Goal: Task Accomplishment & Management: Complete application form

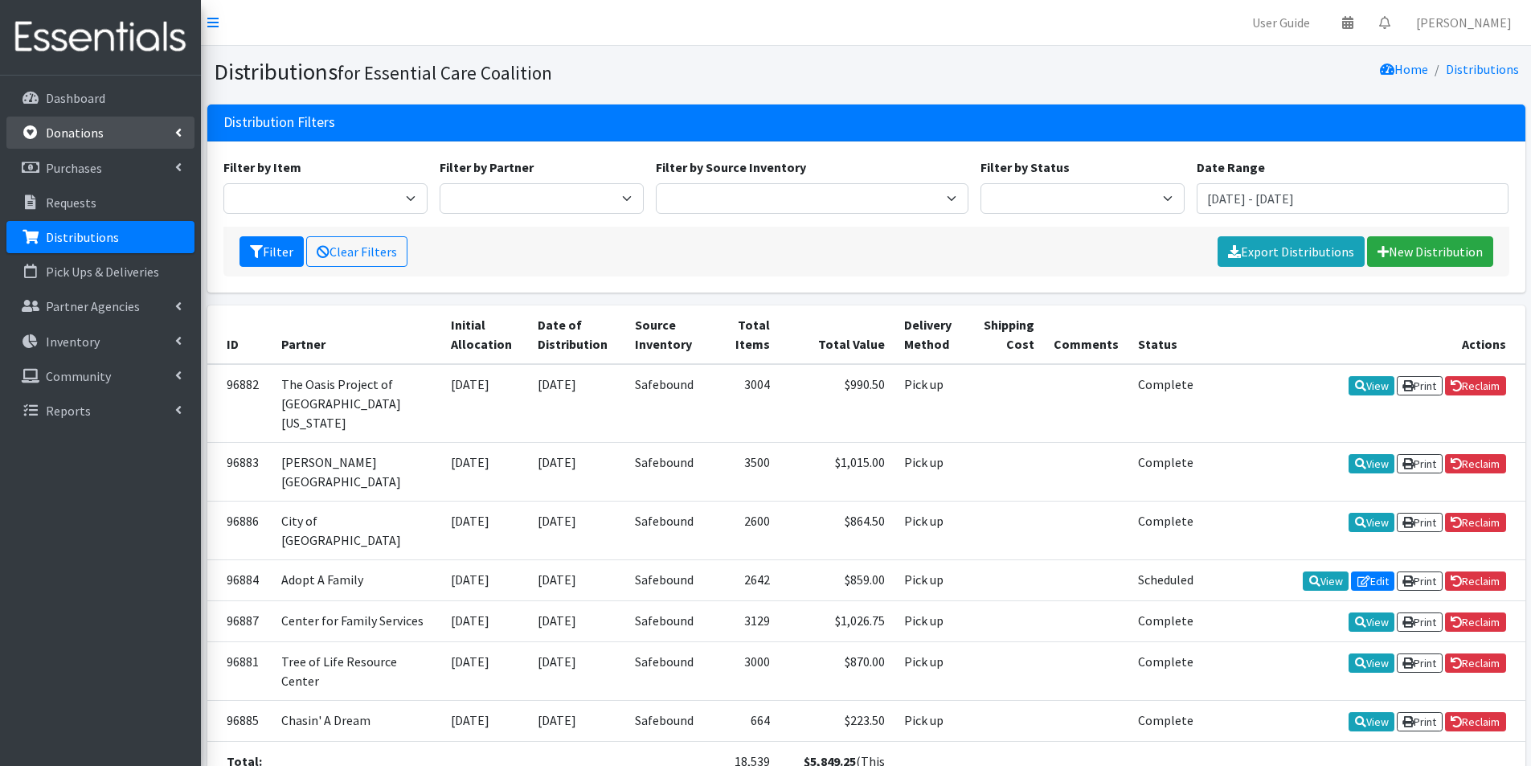
click at [93, 144] on link "Donations" at bounding box center [100, 133] width 188 height 32
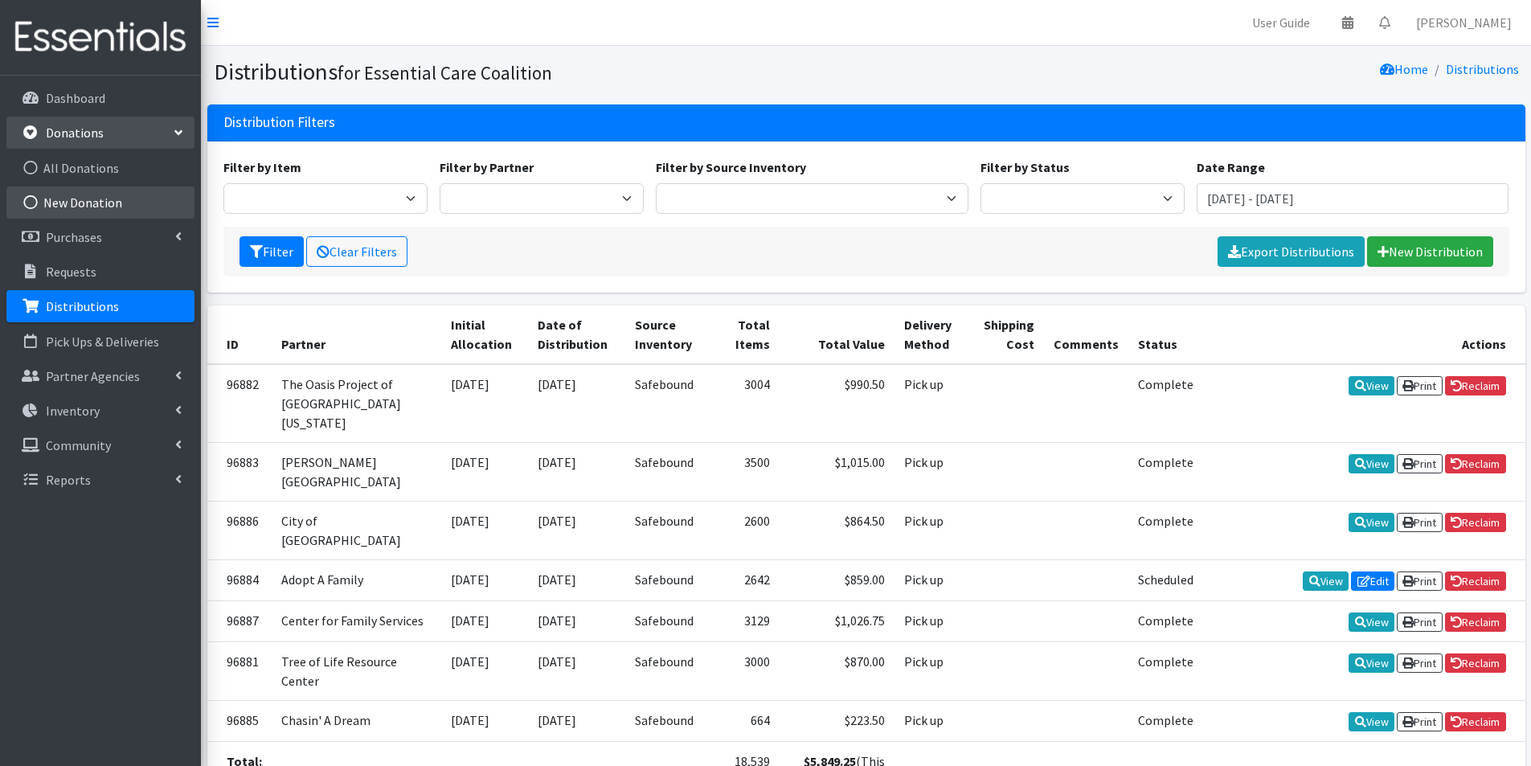
click at [83, 206] on link "New Donation" at bounding box center [100, 202] width 188 height 32
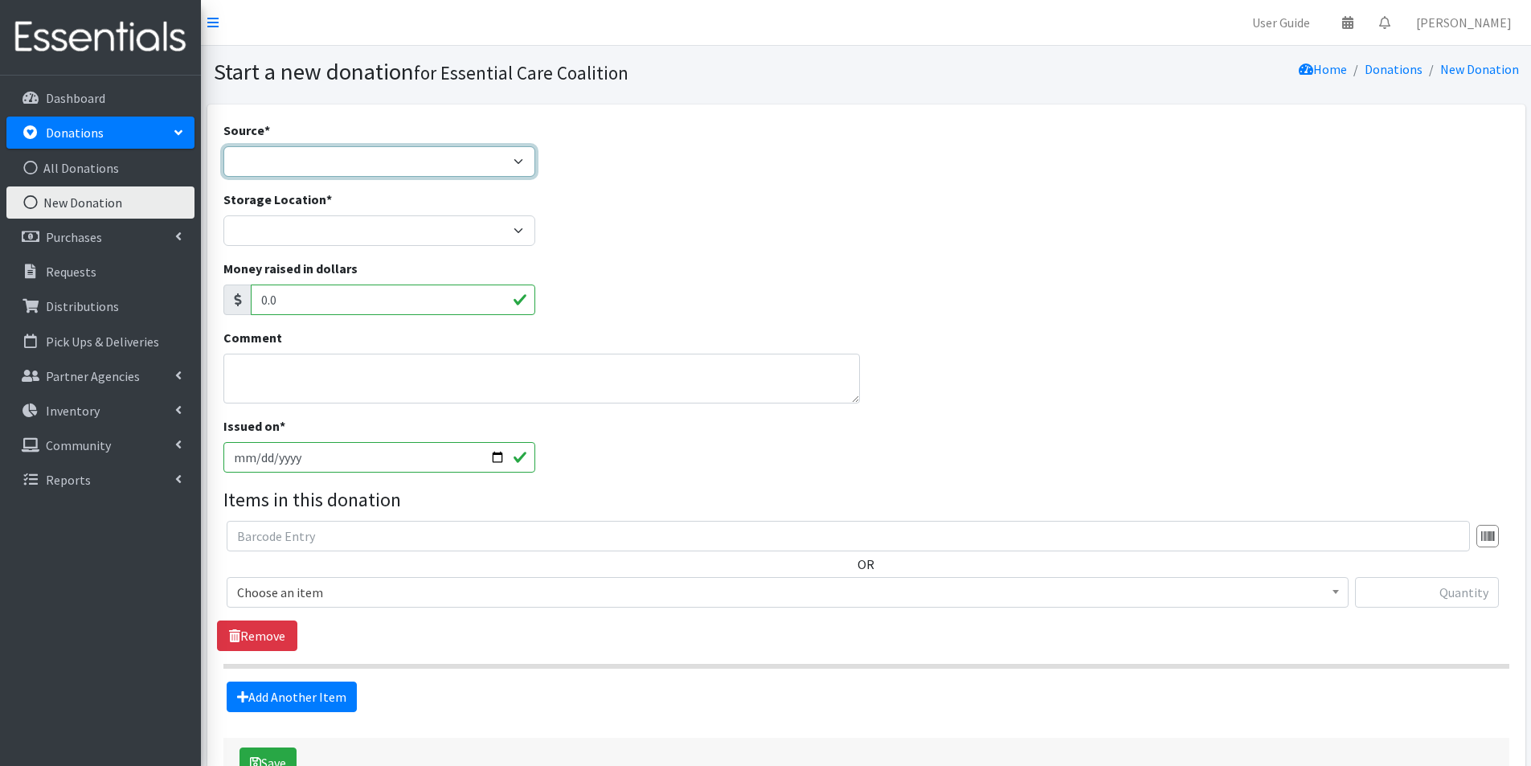
click at [353, 173] on select "Product Drive Manufacturer Donation Site Misc. Donation" at bounding box center [379, 161] width 313 height 31
select select "Product Drive"
click at [223, 146] on select "Product Drive Manufacturer Donation Site Misc. Donation" at bounding box center [379, 161] width 313 height 31
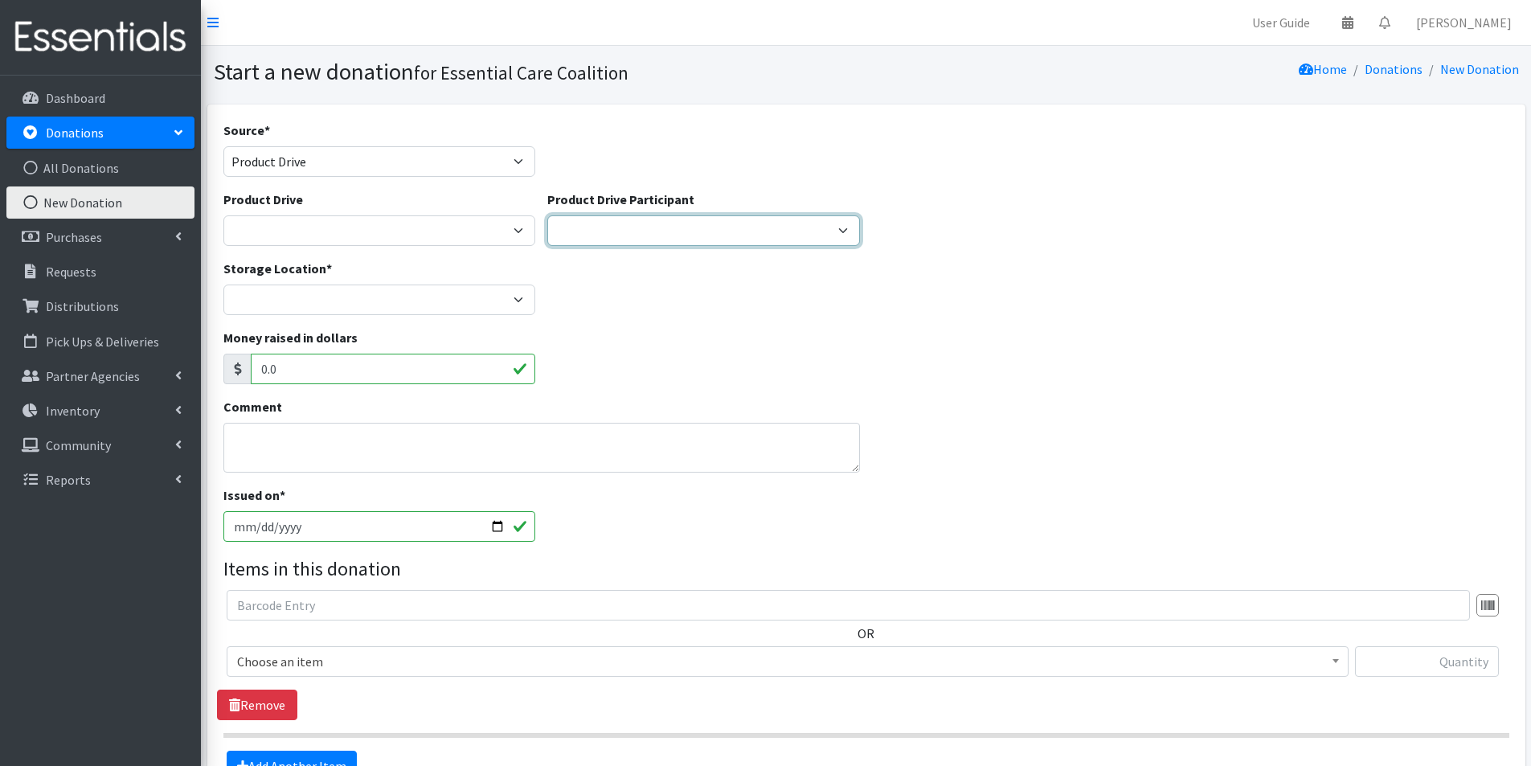
click at [645, 230] on select "NextEra - Wind Equipment Engineering Team Amazon Wishlist Norcross Boutique Ash…" at bounding box center [703, 230] width 313 height 31
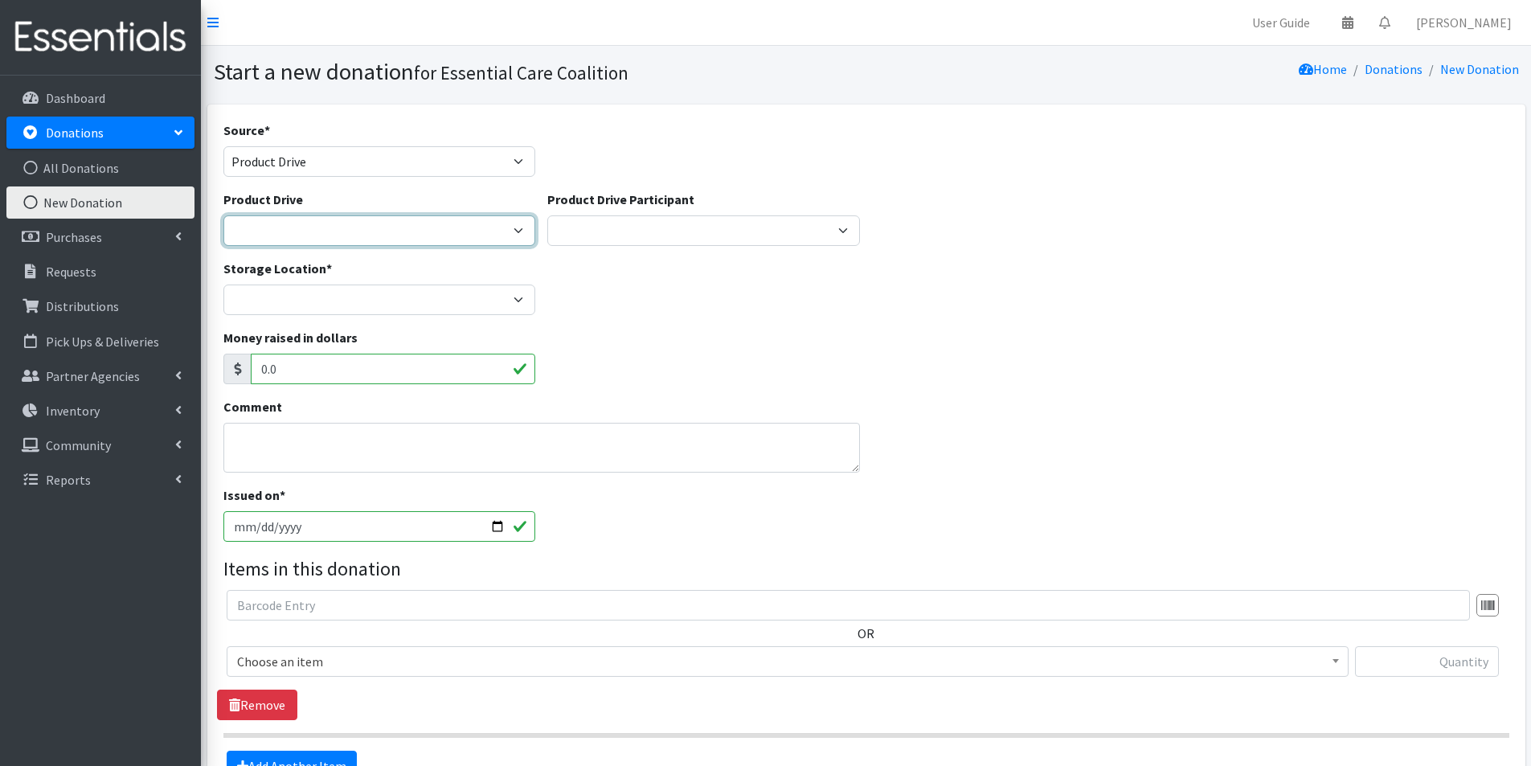
click at [522, 229] on select "Addison Reserve Addison Reserve Addison Reserve Amazon Wishlist Anne Costello B…" at bounding box center [379, 230] width 313 height 31
select select "2232"
click at [223, 215] on select "Addison Reserve Addison Reserve Addison Reserve Amazon Wishlist Anne Costello B…" at bounding box center [379, 230] width 313 height 31
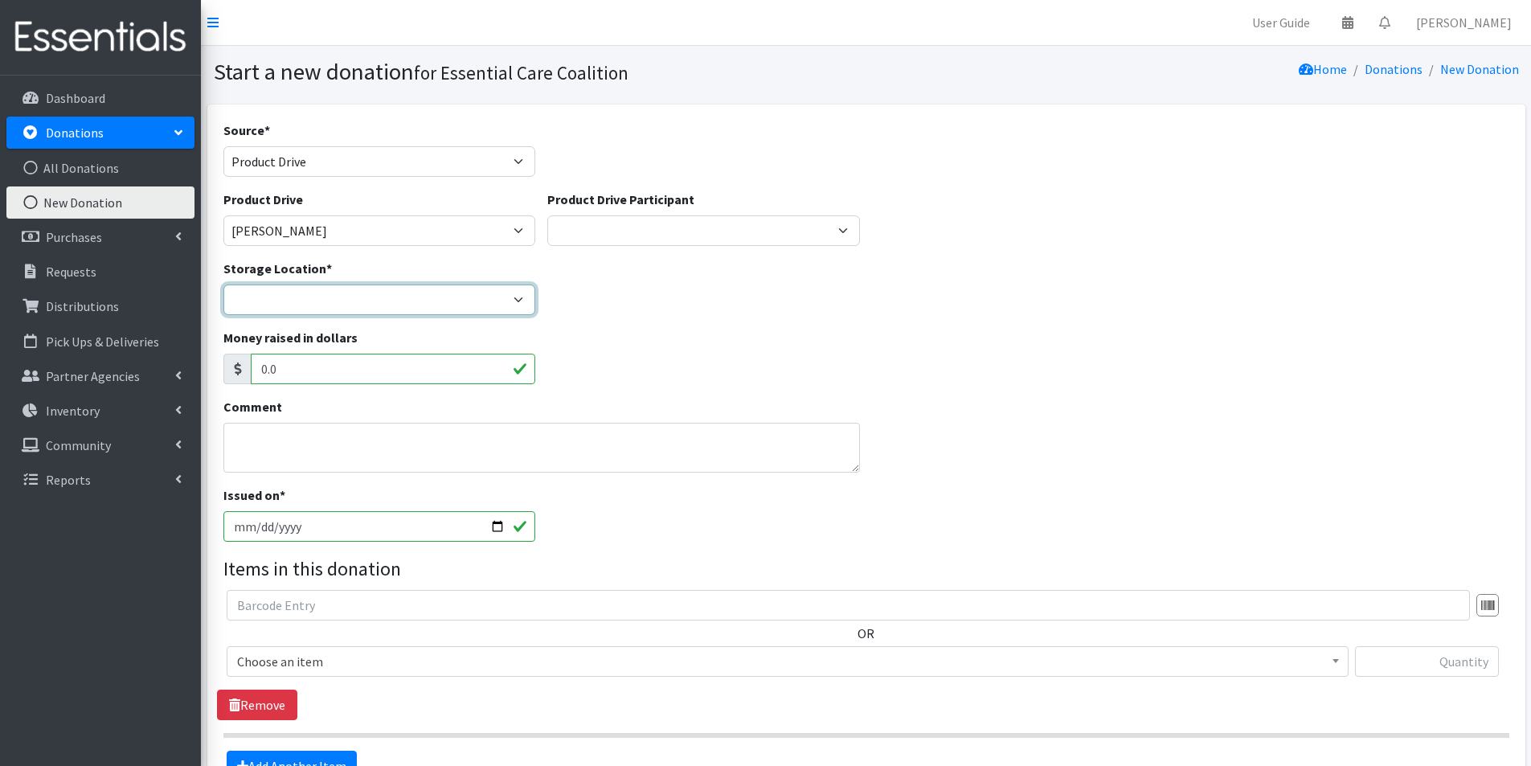
click at [442, 307] on select "Safebound" at bounding box center [379, 300] width 313 height 31
select select "65"
click at [223, 285] on select "Safebound" at bounding box center [379, 300] width 313 height 31
click at [789, 376] on div "Money raised in dollars 0.0" at bounding box center [866, 362] width 1298 height 69
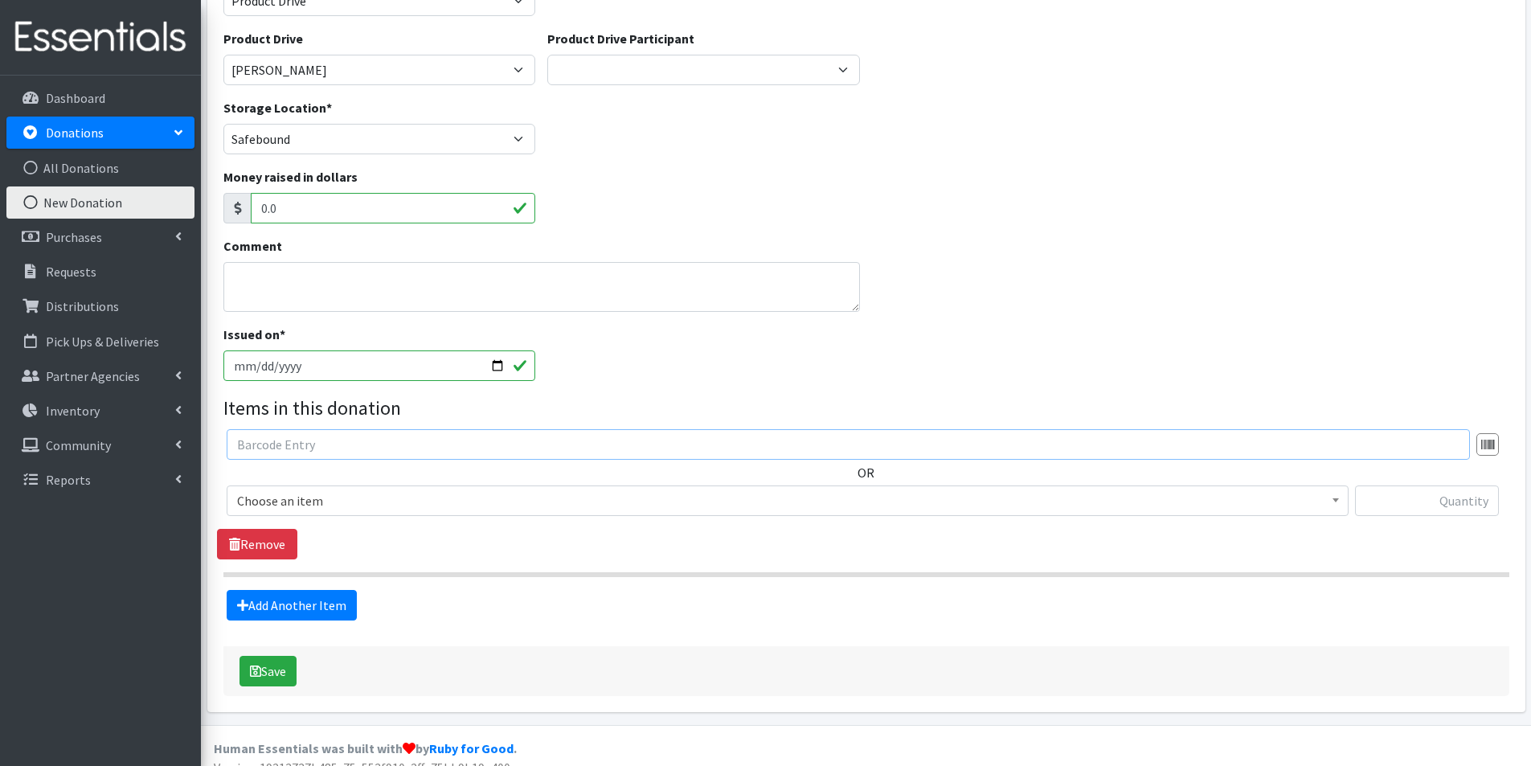
click at [439, 437] on input "text" at bounding box center [848, 444] width 1243 height 31
click at [394, 490] on span "Choose an item" at bounding box center [787, 501] width 1101 height 23
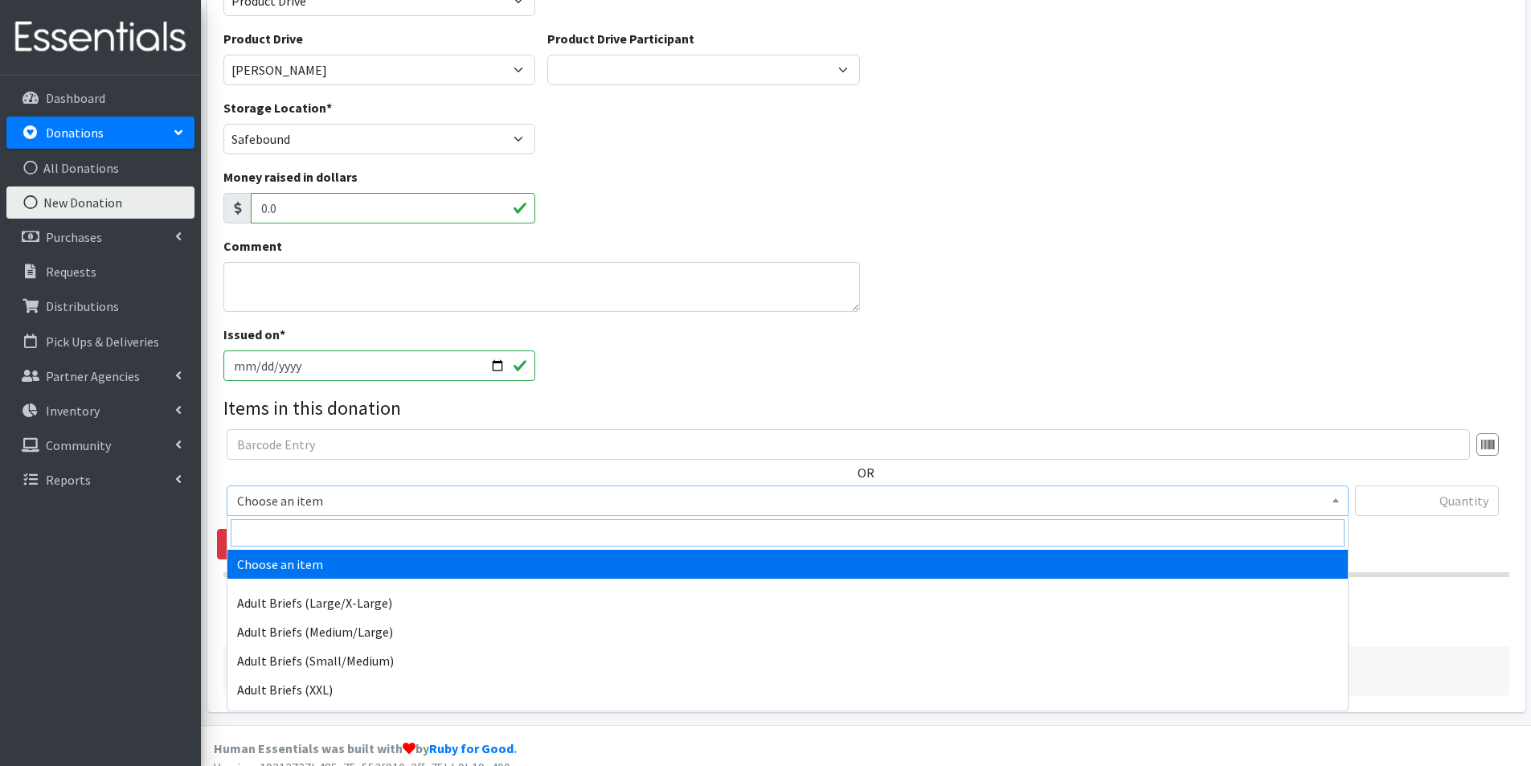
click at [355, 533] on input "search" at bounding box center [788, 532] width 1114 height 27
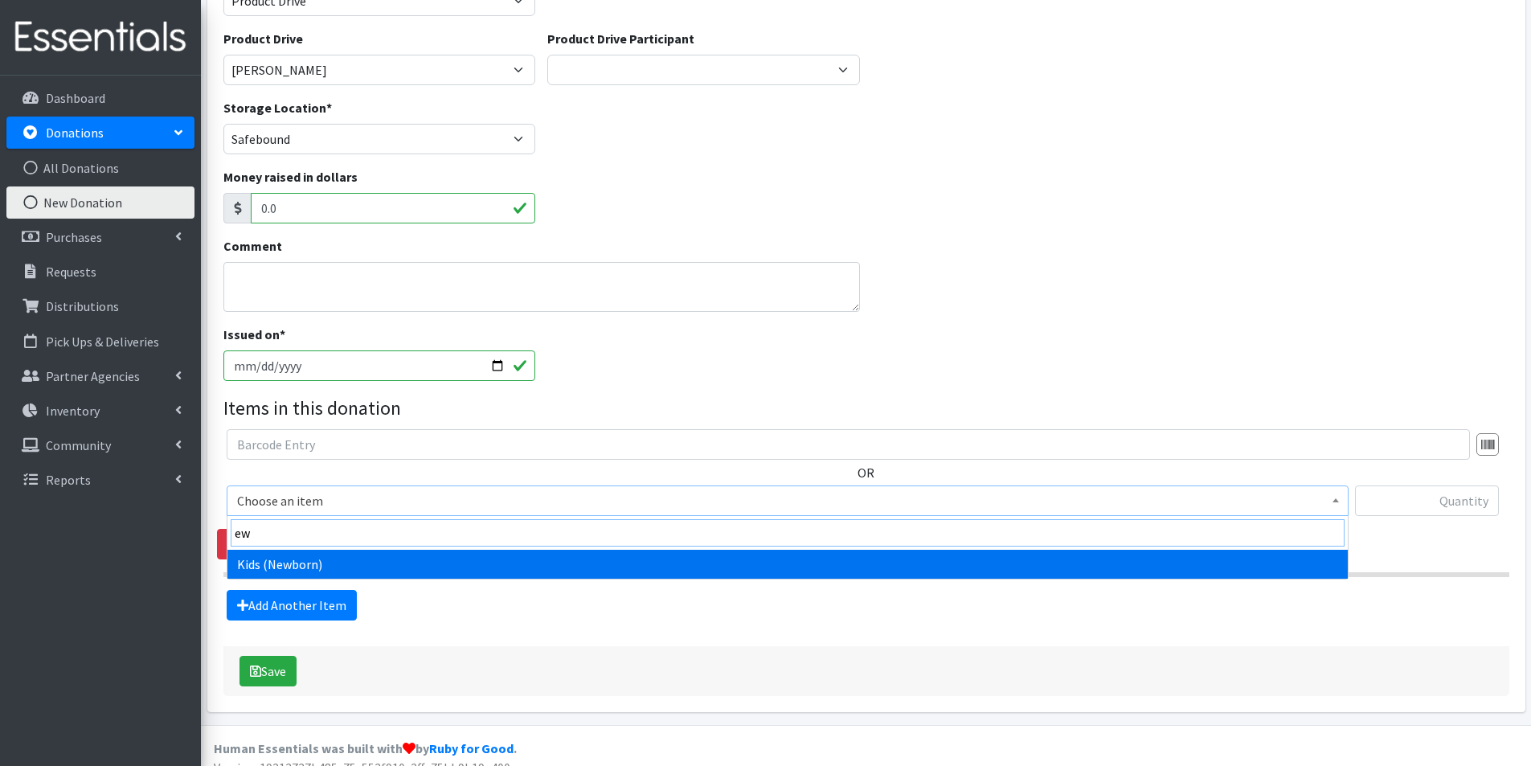
type input "ew"
select select "2762"
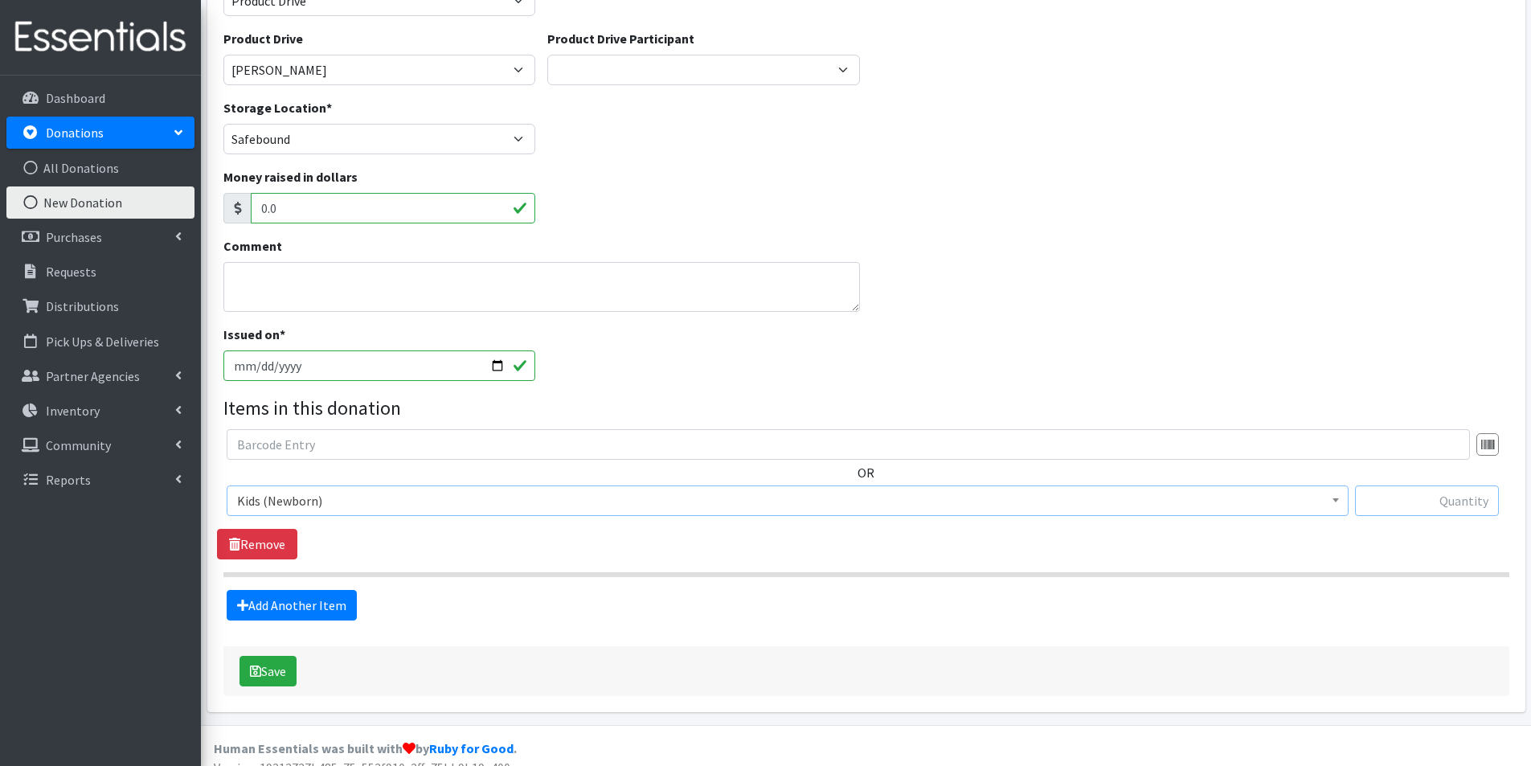
click at [1402, 502] on input "text" at bounding box center [1427, 501] width 144 height 31
type input "62"
click at [293, 600] on link "Add Another Item" at bounding box center [292, 605] width 130 height 31
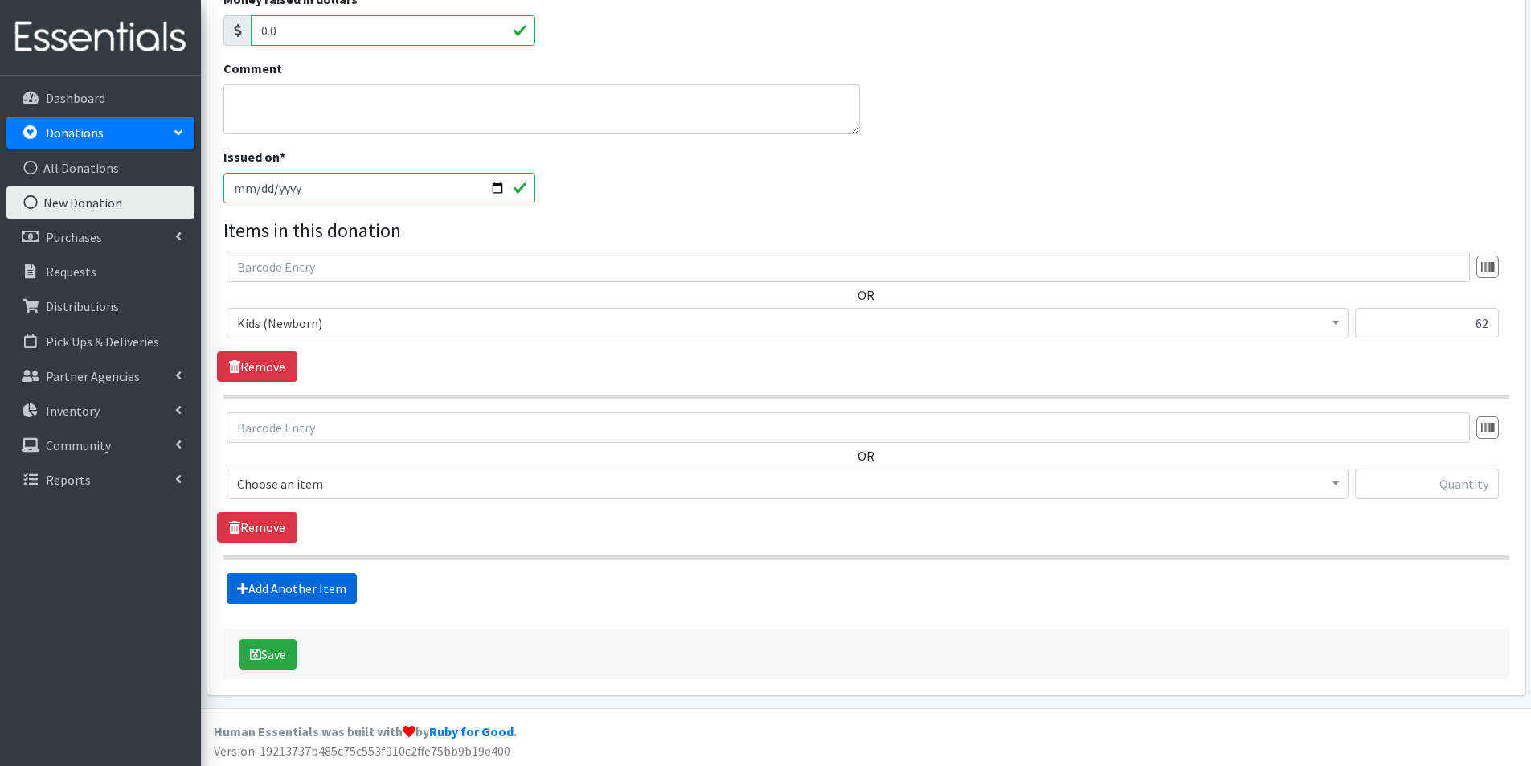
scroll to position [341, 0]
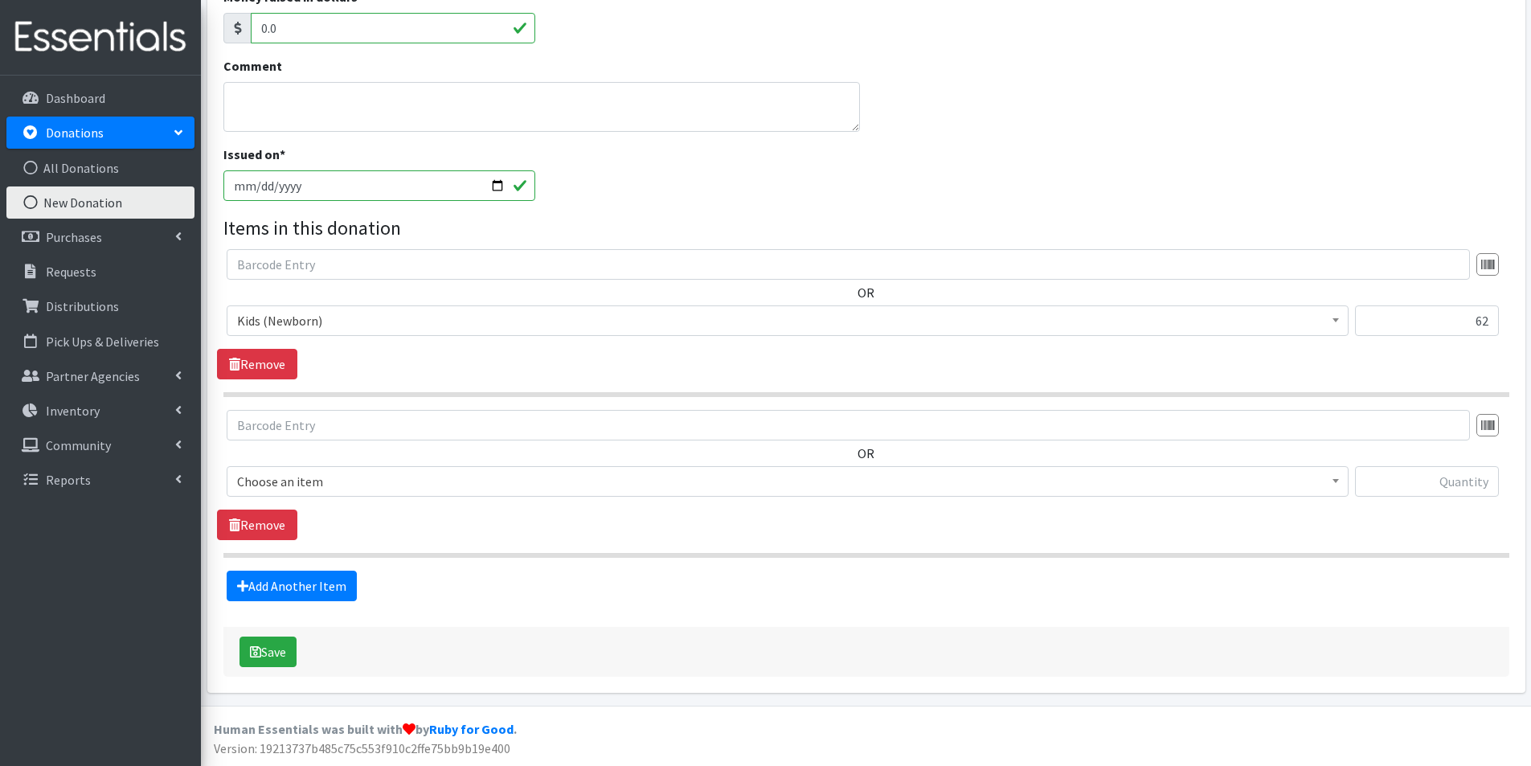
click at [309, 477] on span "Choose an item" at bounding box center [787, 481] width 1101 height 23
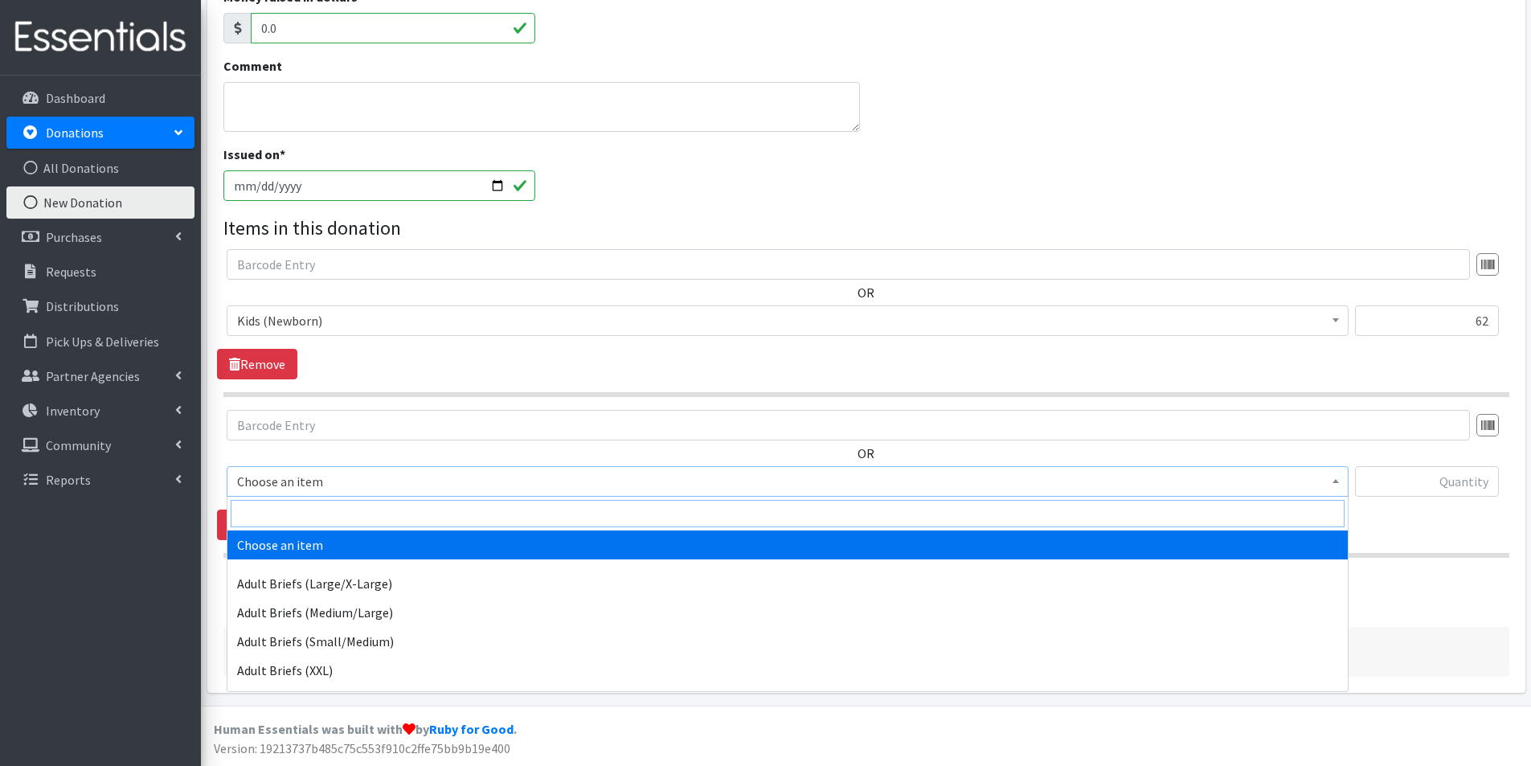
click at [291, 511] on input "search" at bounding box center [788, 513] width 1114 height 27
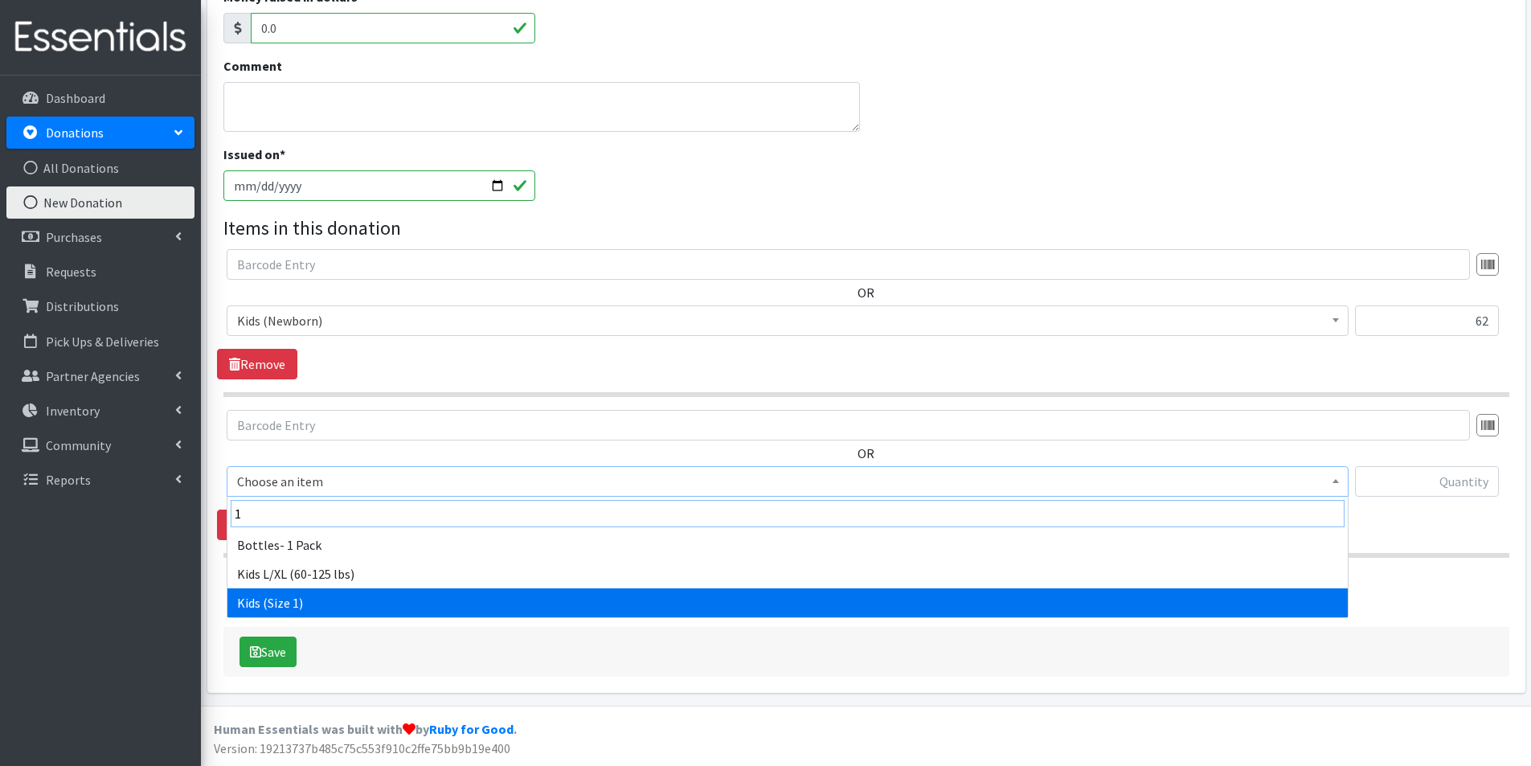
type input "1"
select select "2760"
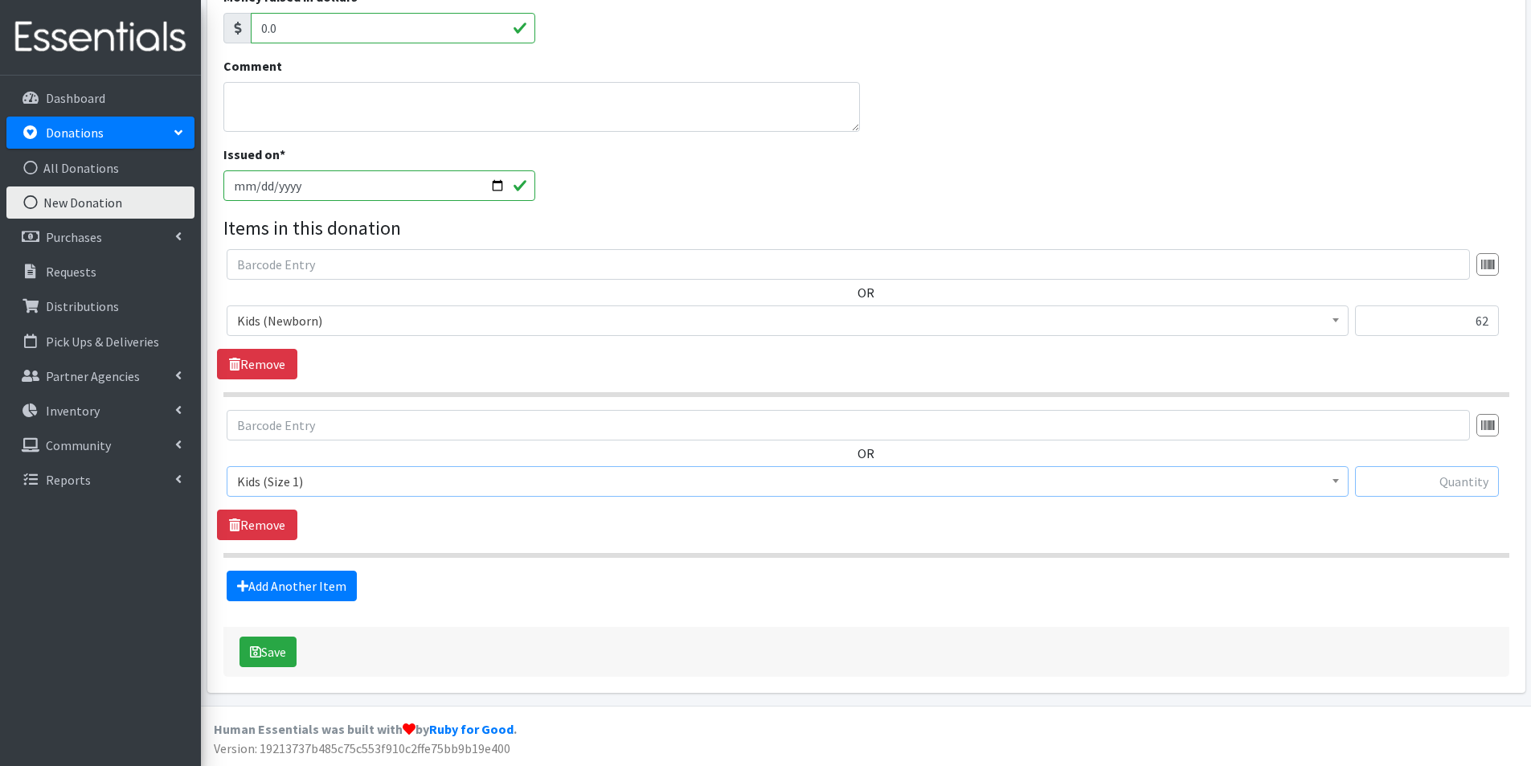
click at [1465, 484] on input "text" at bounding box center [1427, 481] width 144 height 31
type input "1182"
click at [325, 590] on link "Add Another Item" at bounding box center [292, 586] width 130 height 31
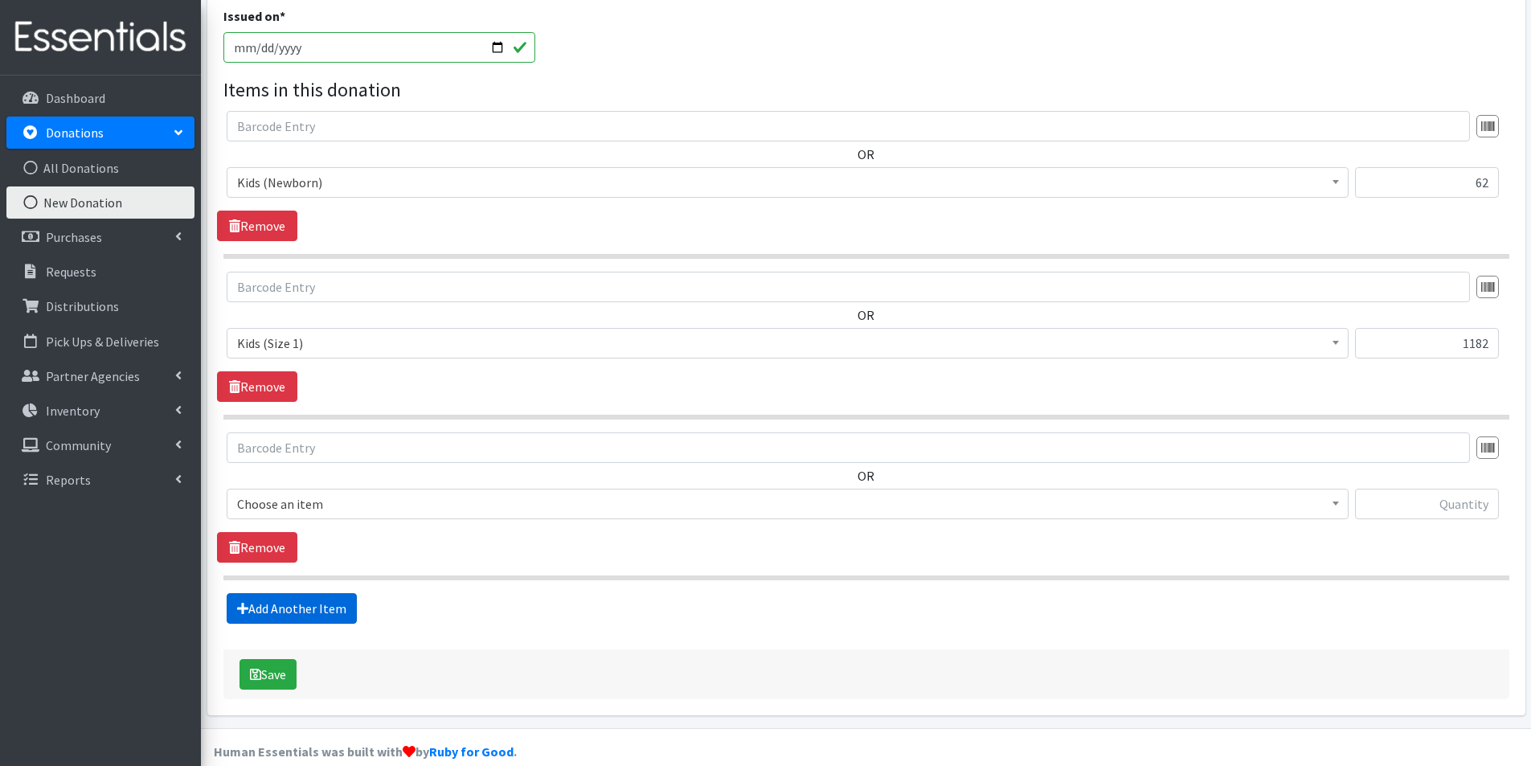
scroll to position [502, 0]
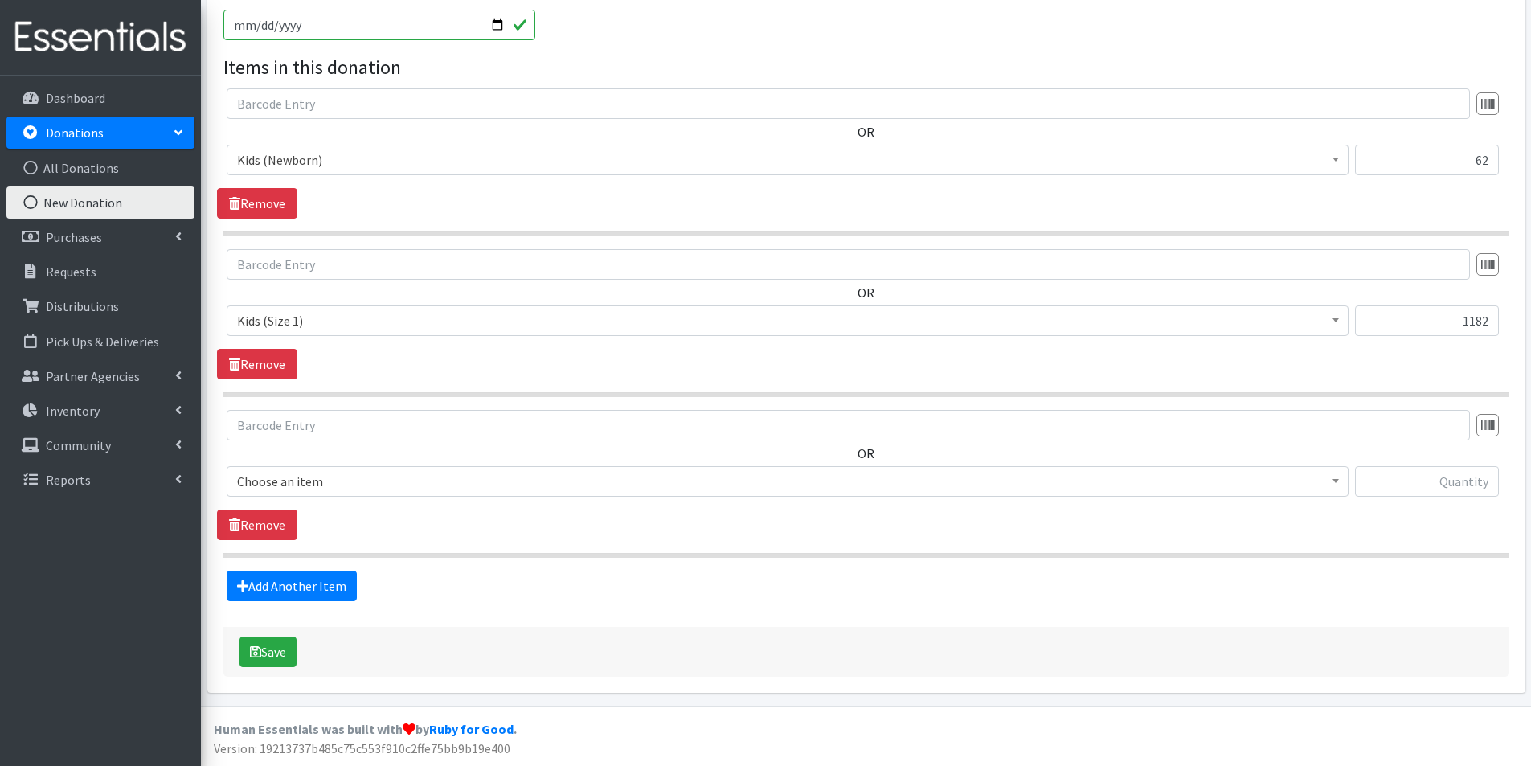
click at [325, 481] on span "Choose an item" at bounding box center [787, 481] width 1101 height 23
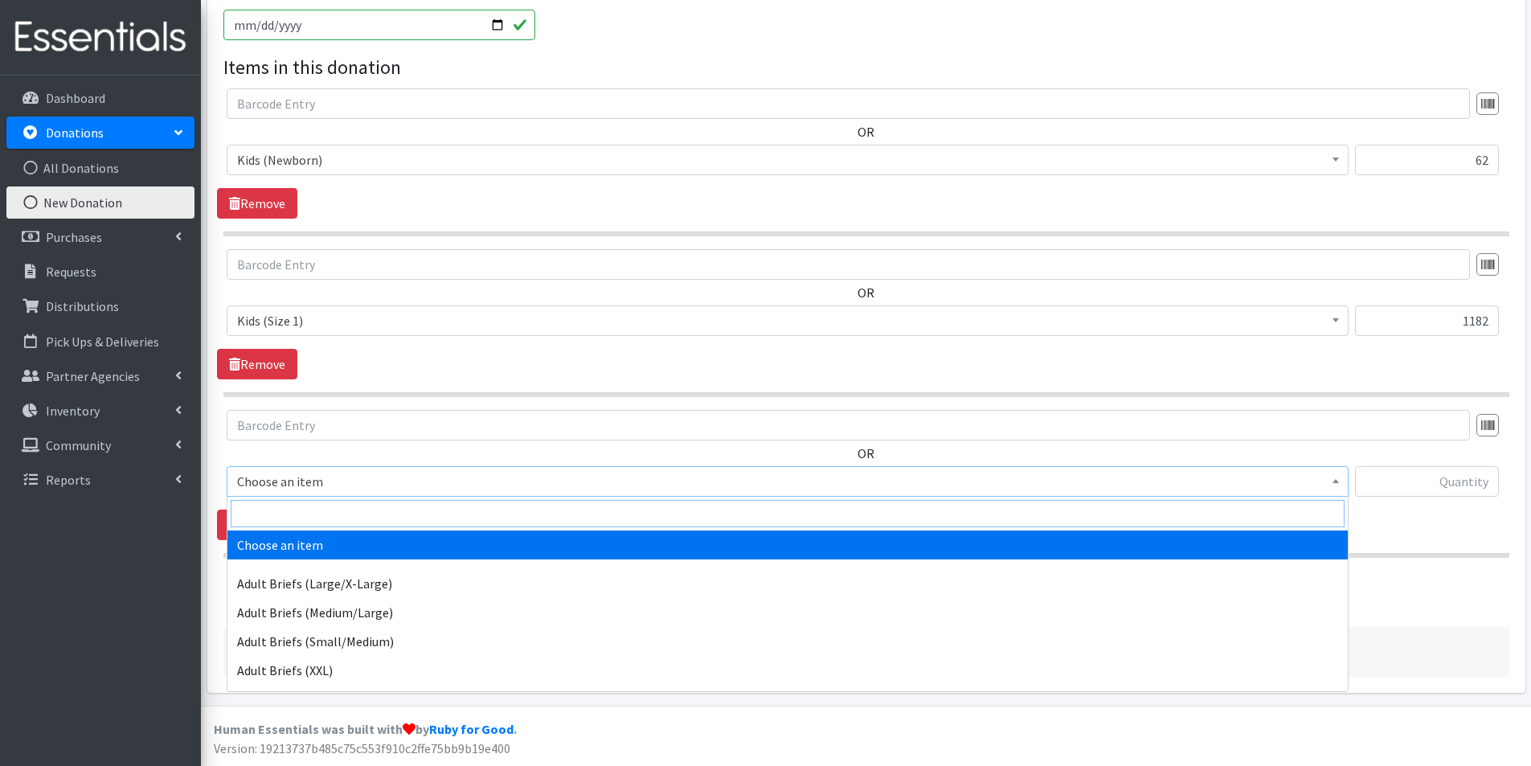
click at [287, 507] on input "search" at bounding box center [788, 513] width 1114 height 27
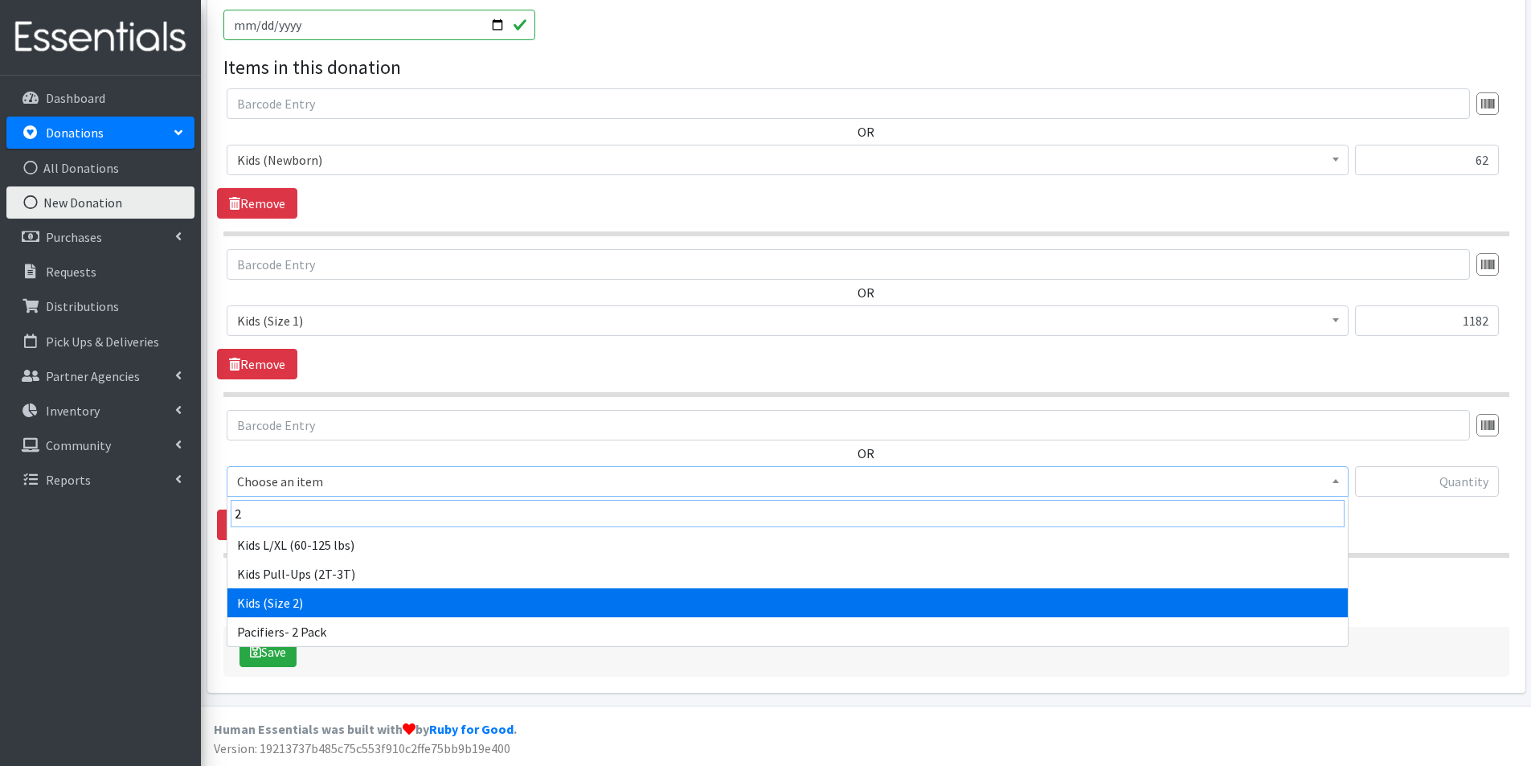
type input "2"
select select "2724"
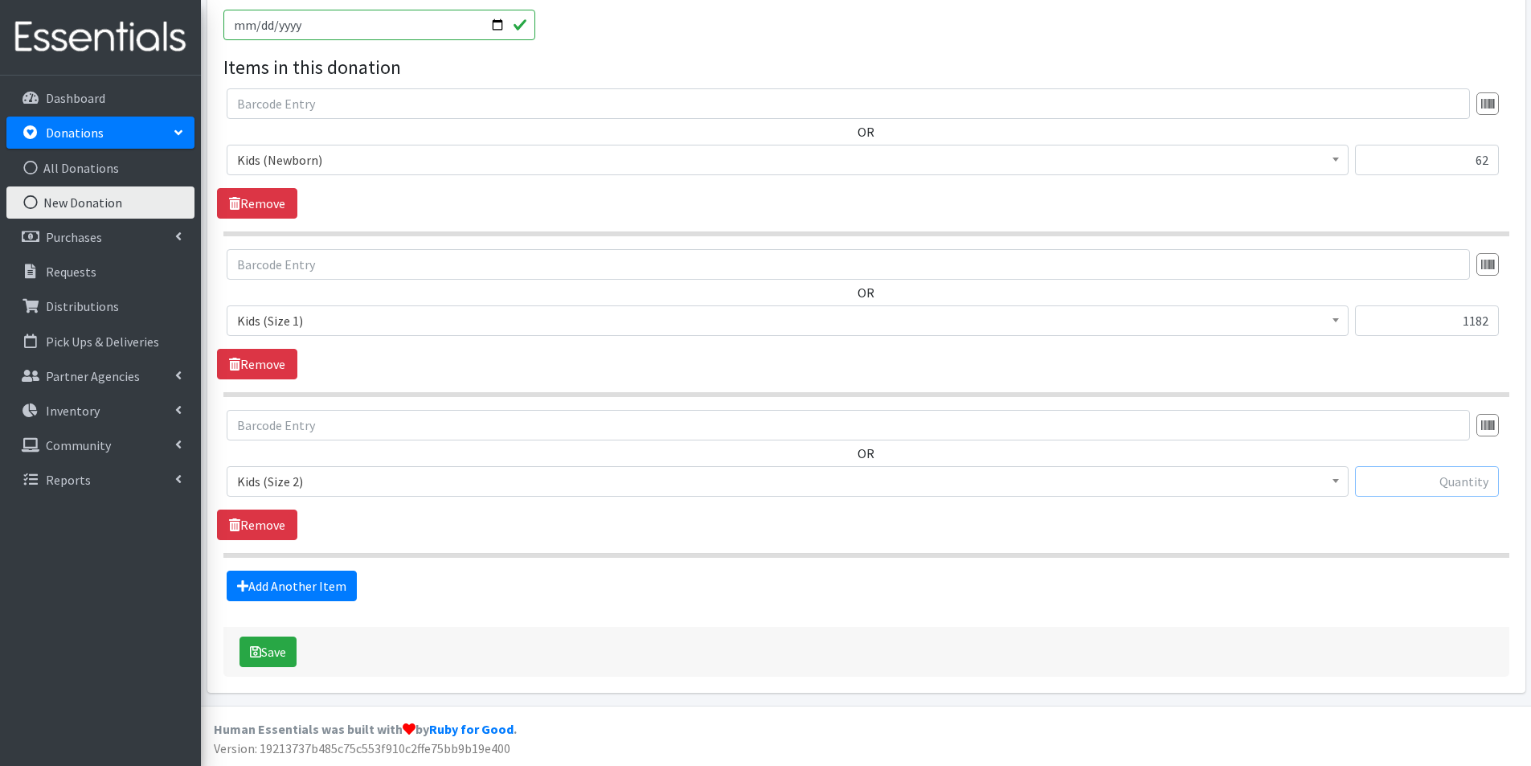
click at [1428, 481] on input "text" at bounding box center [1427, 481] width 144 height 31
type input "555"
click at [277, 578] on link "Add Another Item" at bounding box center [292, 586] width 130 height 31
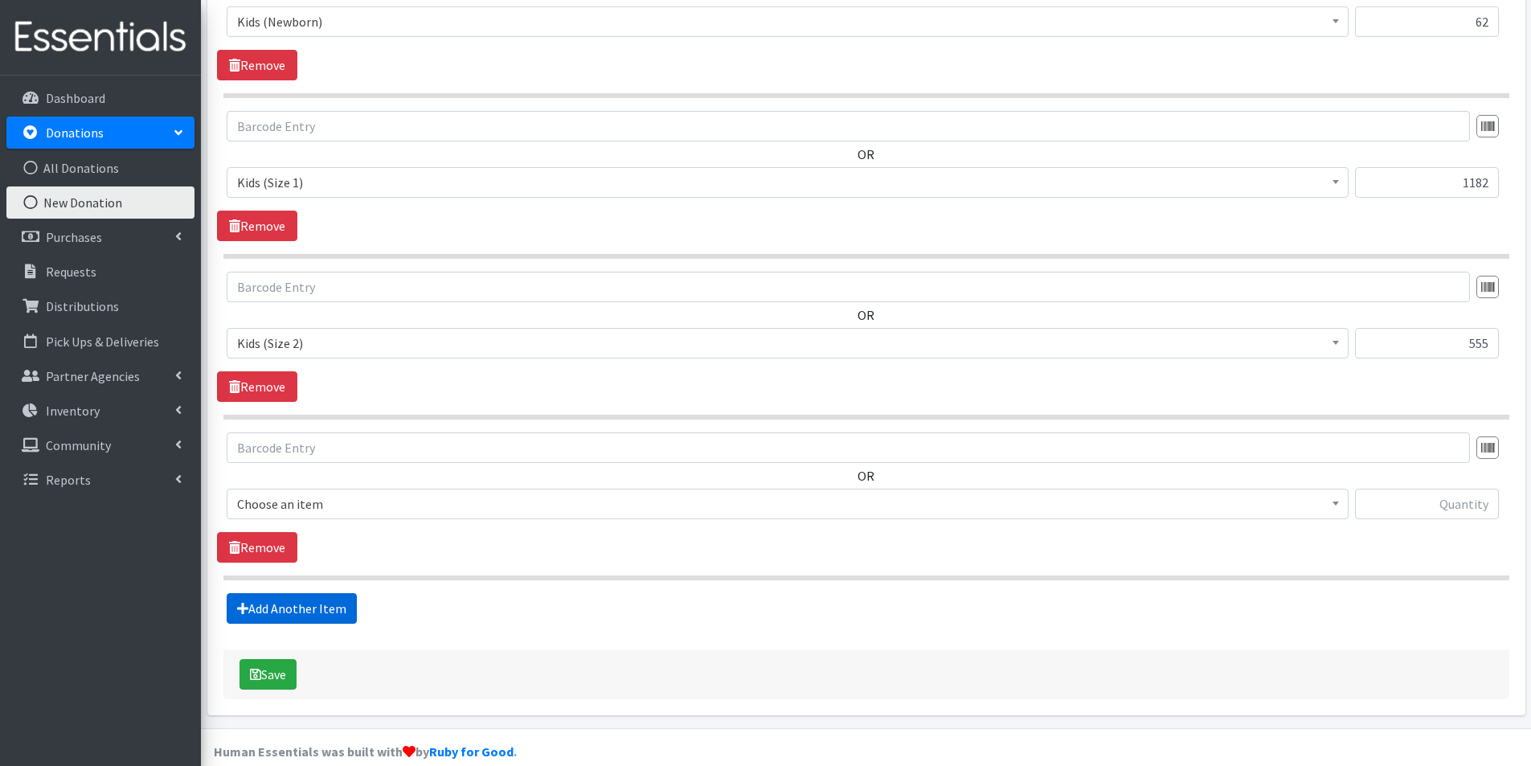
scroll to position [662, 0]
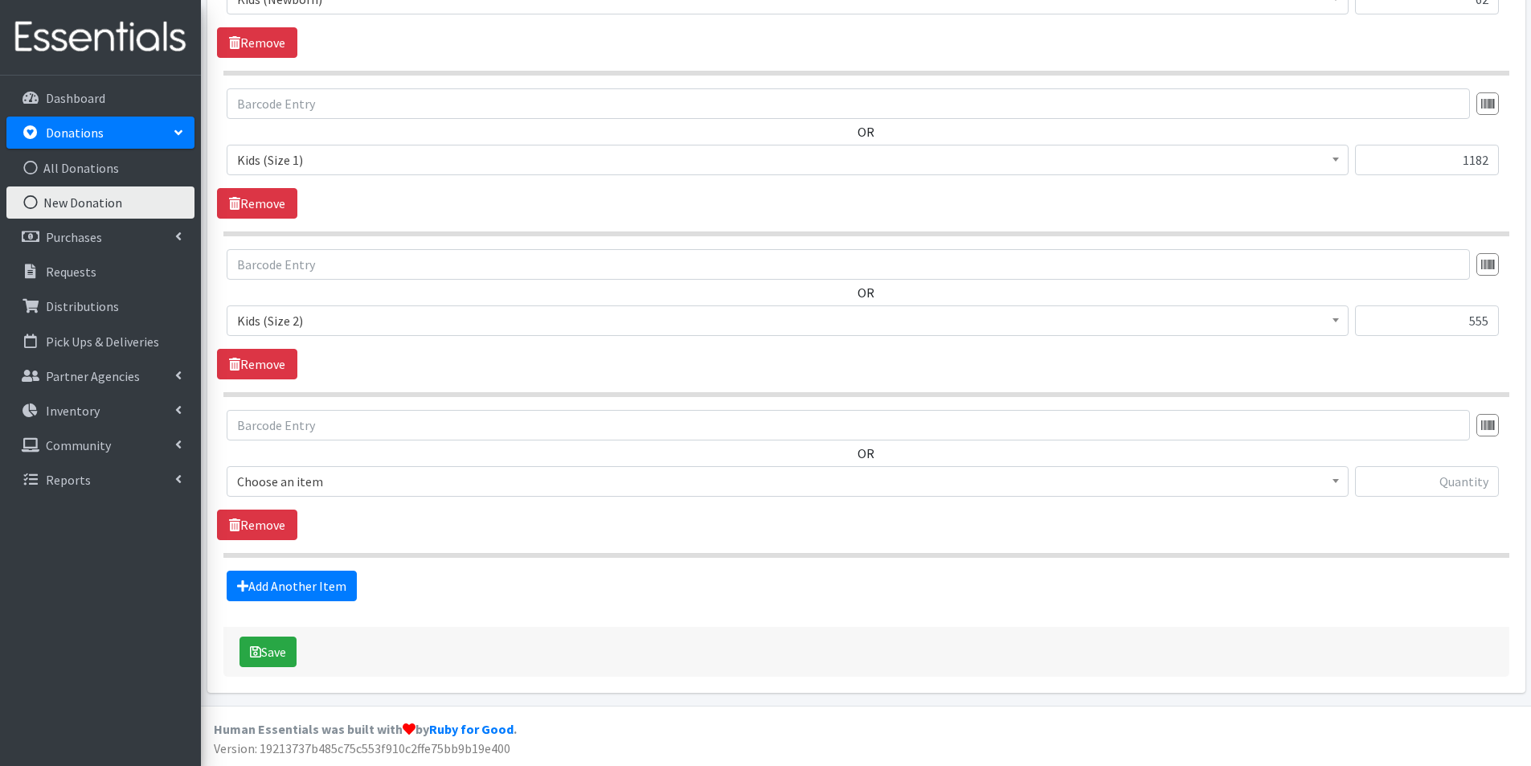
click at [277, 466] on span "Choose an item" at bounding box center [788, 481] width 1122 height 31
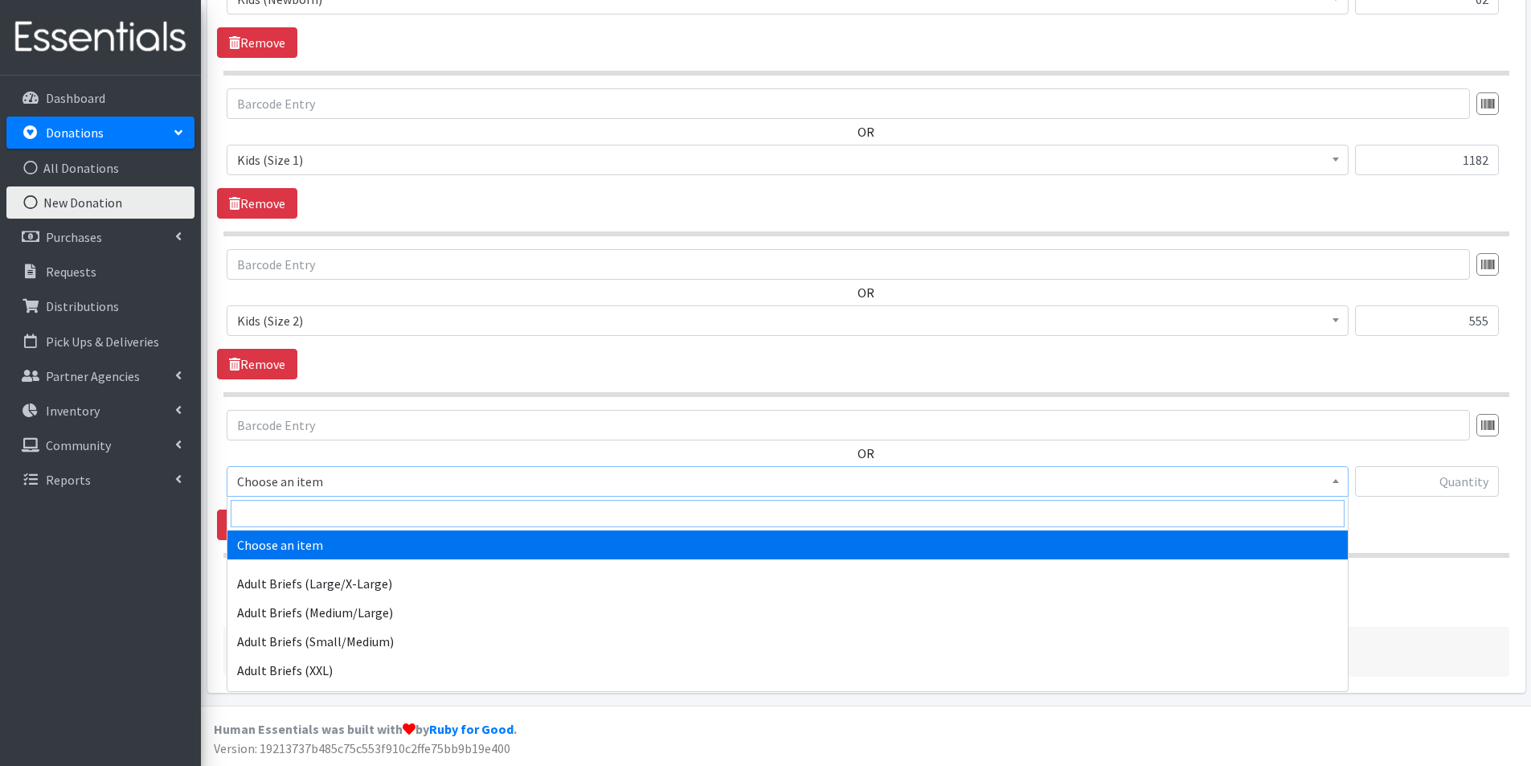
click at [273, 502] on input "search" at bounding box center [788, 513] width 1114 height 27
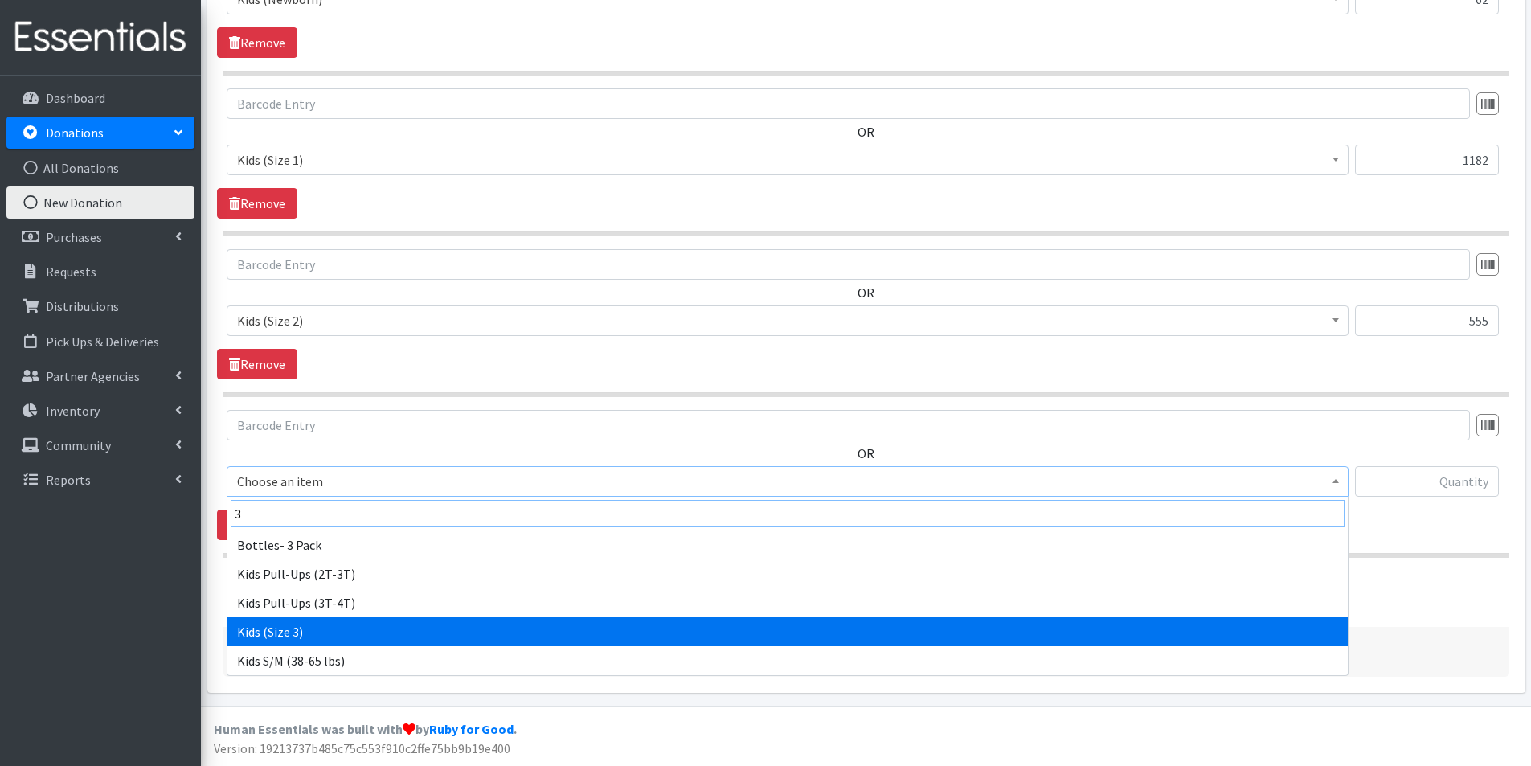
type input "3"
select select "2747"
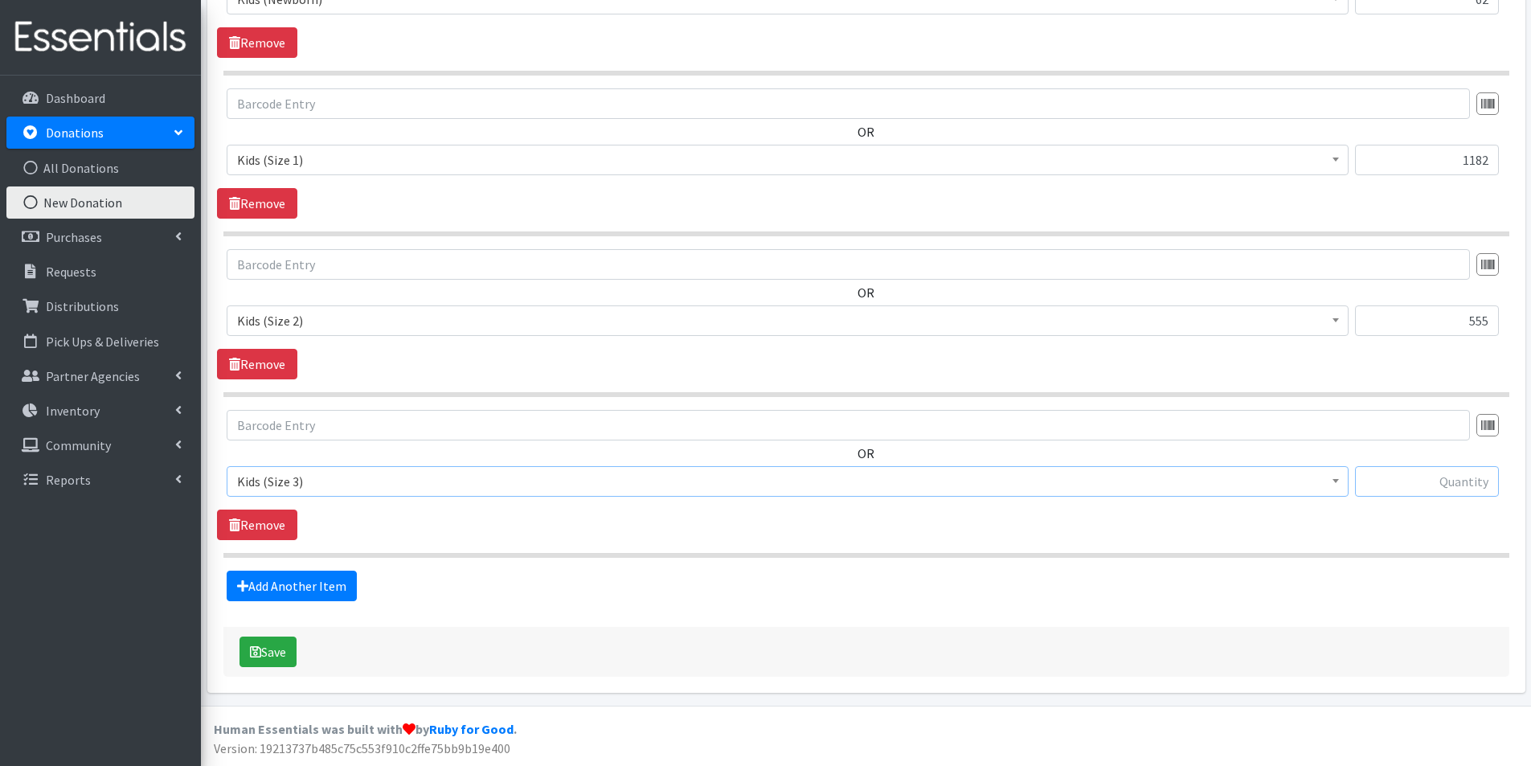
click at [1476, 478] on input "text" at bounding box center [1427, 481] width 144 height 31
type input "406"
click at [328, 580] on link "Add Another Item" at bounding box center [292, 586] width 130 height 31
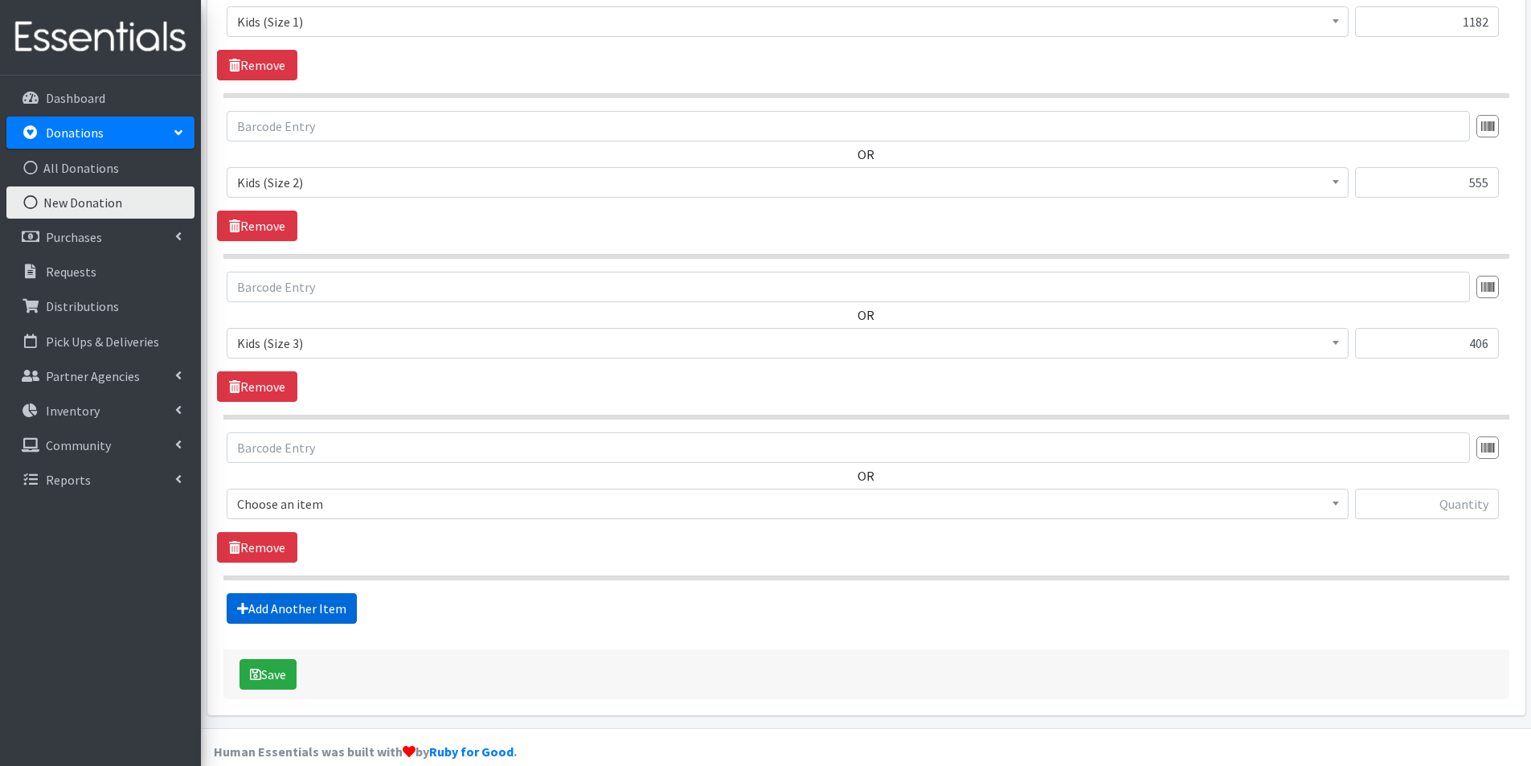
scroll to position [823, 0]
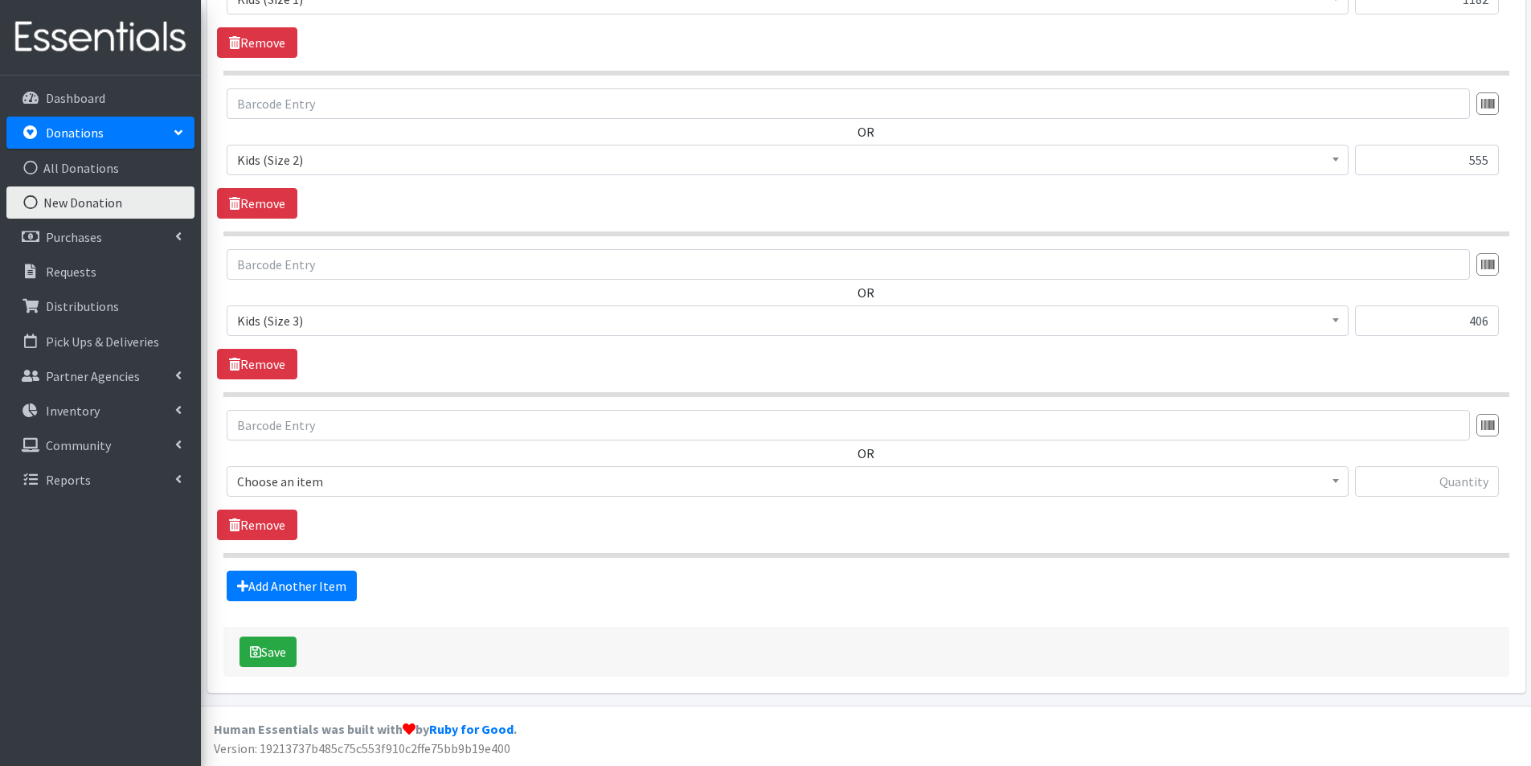
click at [299, 484] on span "Choose an item" at bounding box center [787, 481] width 1101 height 23
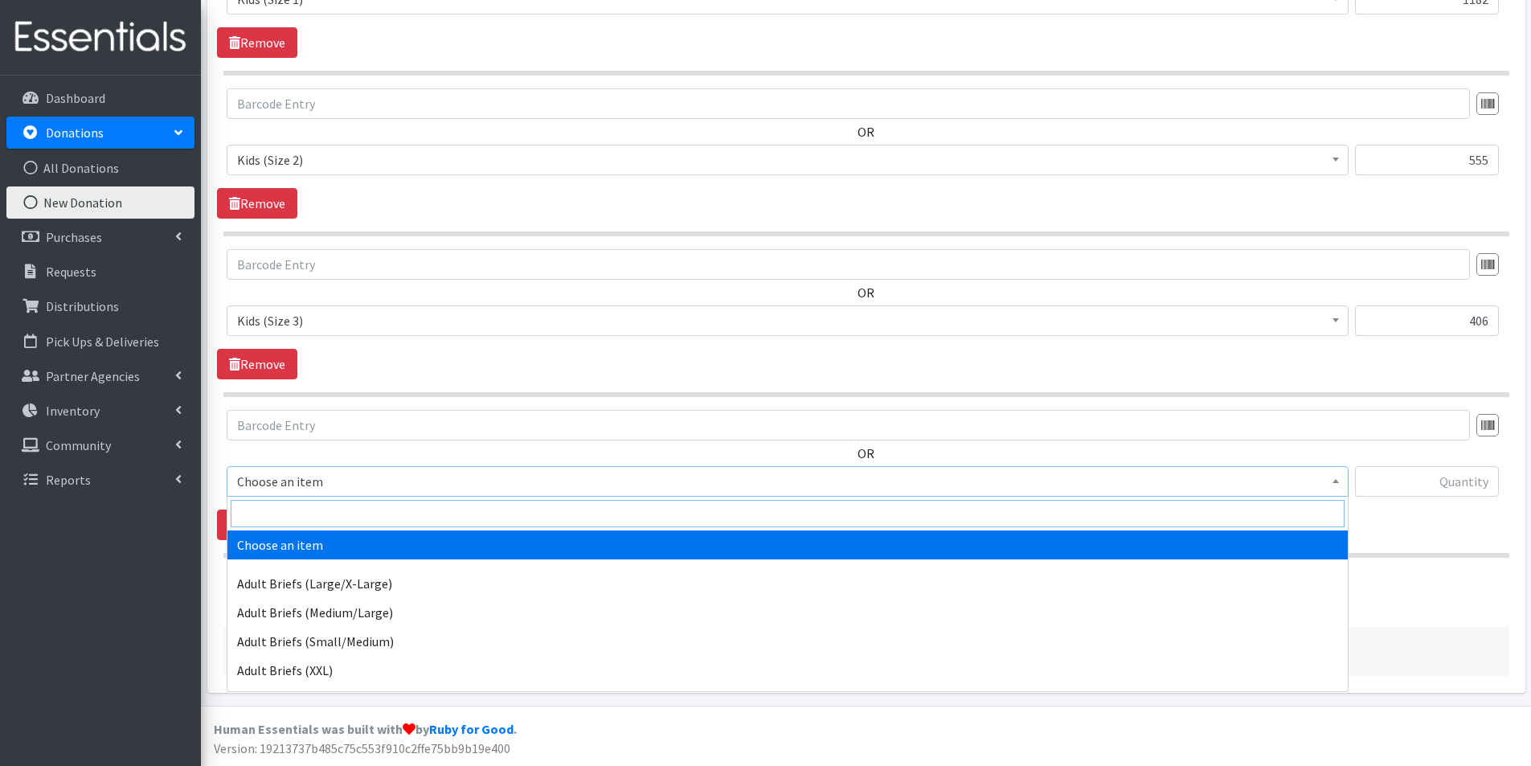
click at [275, 502] on input "search" at bounding box center [788, 513] width 1114 height 27
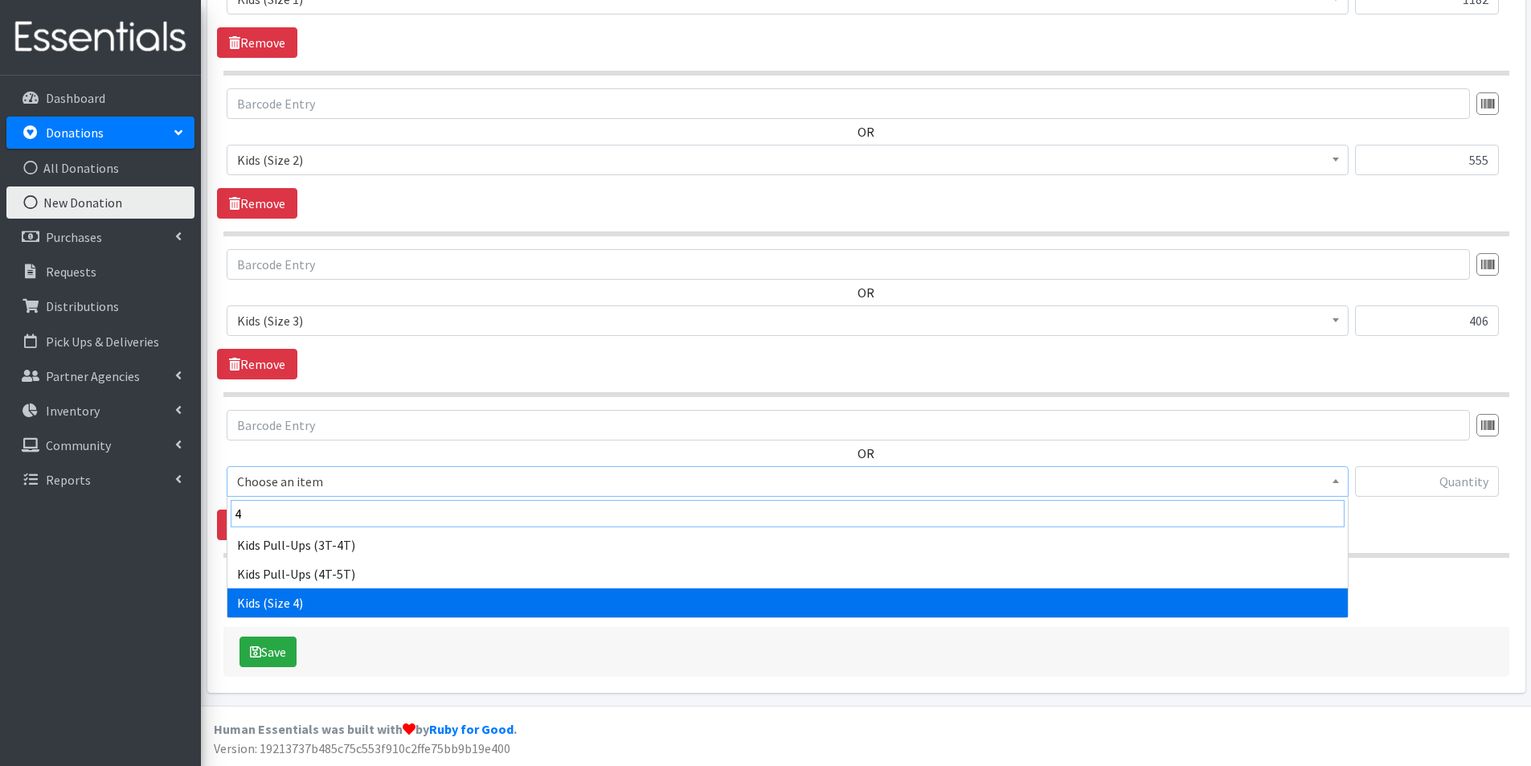
type input "4"
select select "2756"
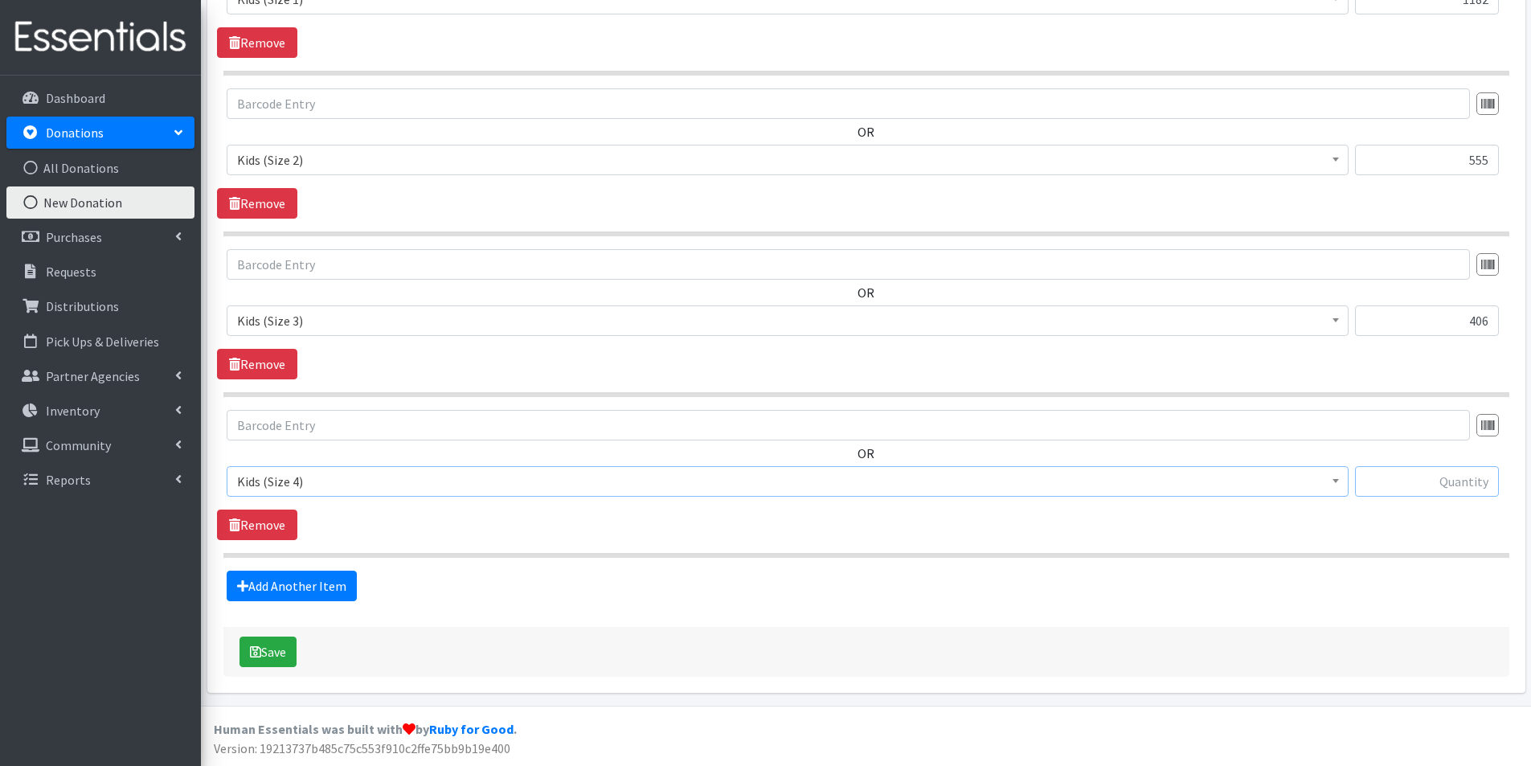
click at [1469, 481] on input "text" at bounding box center [1427, 481] width 144 height 31
type input "446"
click at [280, 584] on link "Add Another Item" at bounding box center [292, 586] width 130 height 31
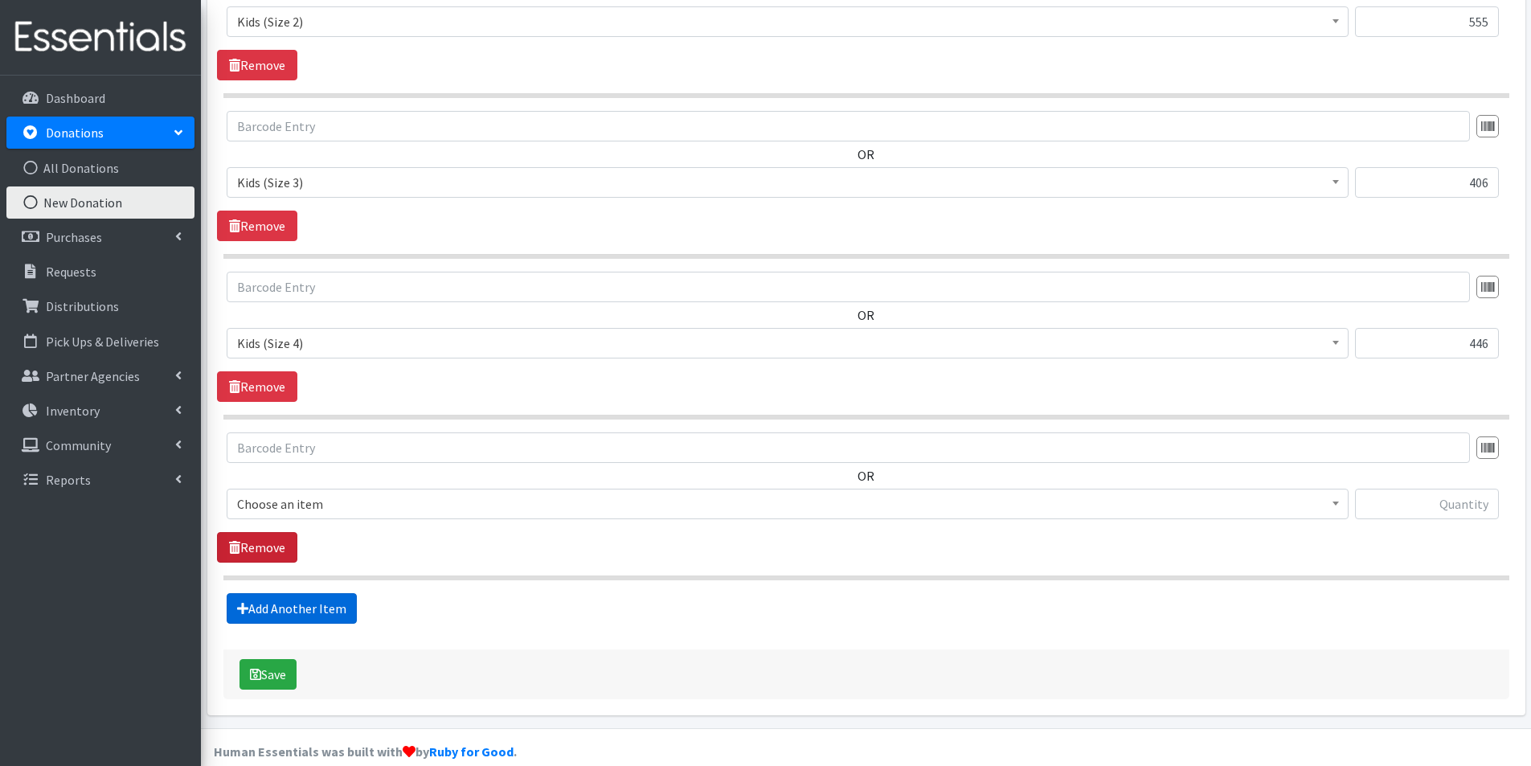
scroll to position [984, 0]
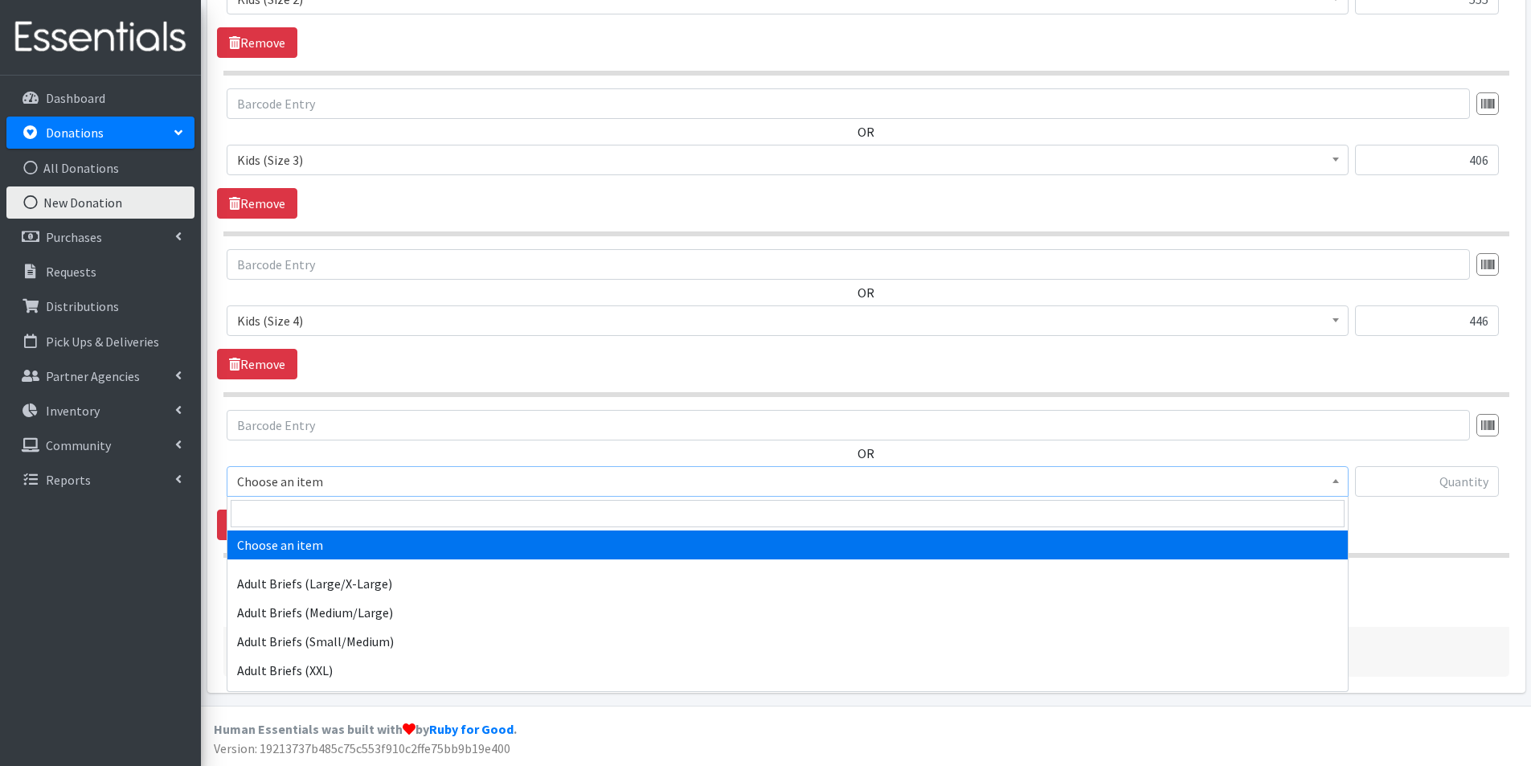
click at [283, 477] on span "Choose an item" at bounding box center [787, 481] width 1101 height 23
click at [268, 510] on input "search" at bounding box center [788, 513] width 1114 height 27
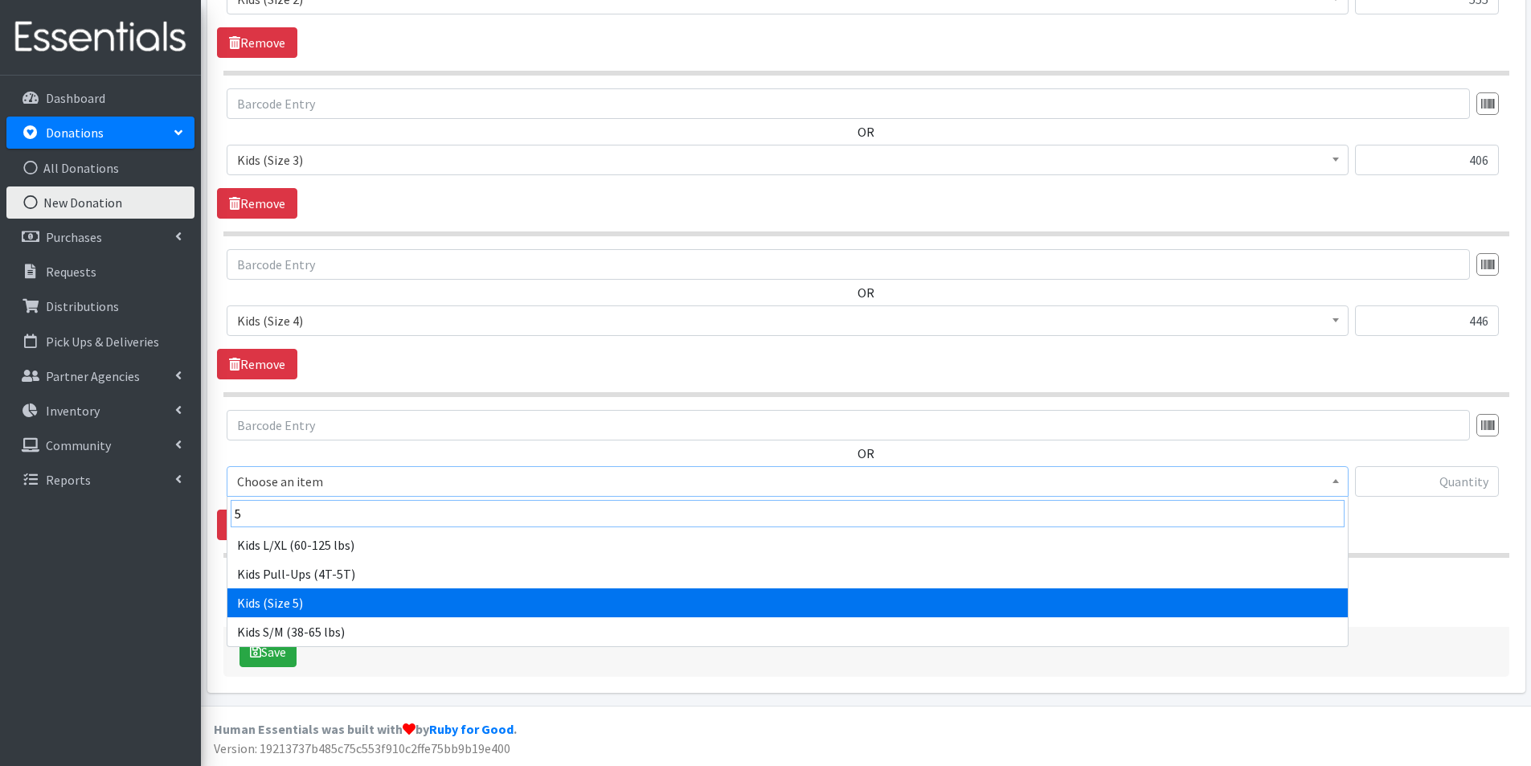
type input "5"
select select "2744"
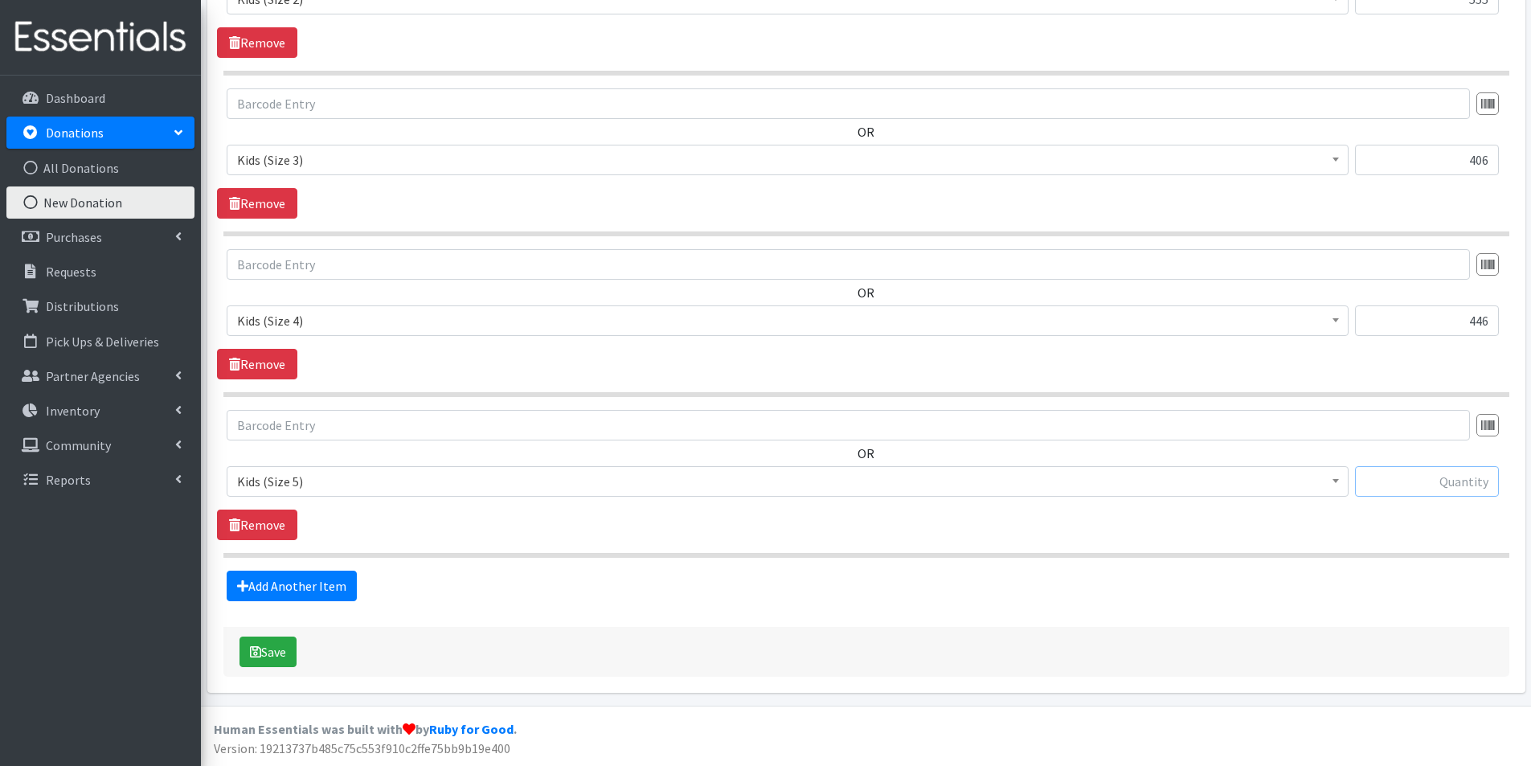
click at [1451, 481] on input "text" at bounding box center [1427, 481] width 144 height 31
type input "320"
click at [282, 583] on link "Add Another Item" at bounding box center [292, 586] width 130 height 31
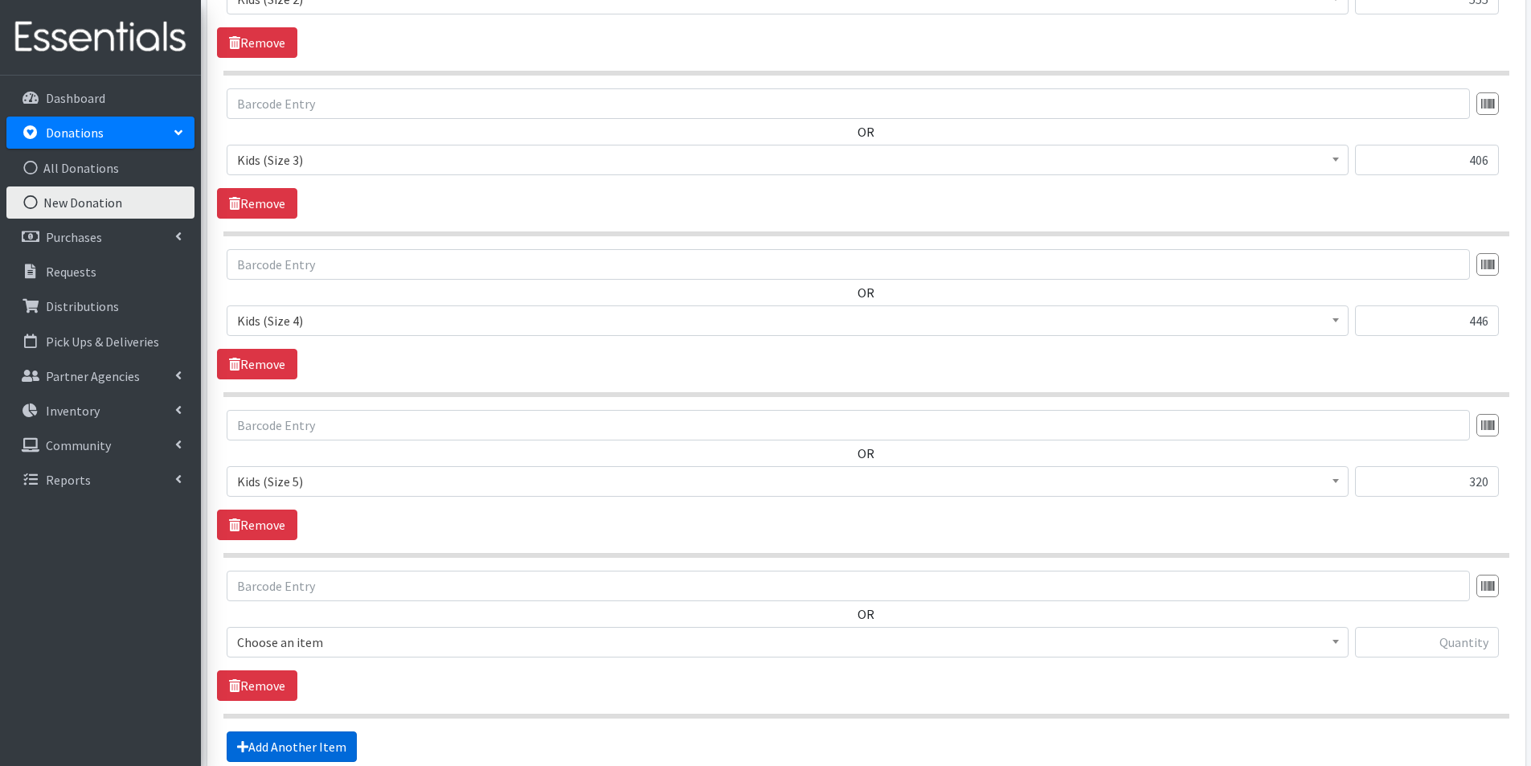
scroll to position [1145, 0]
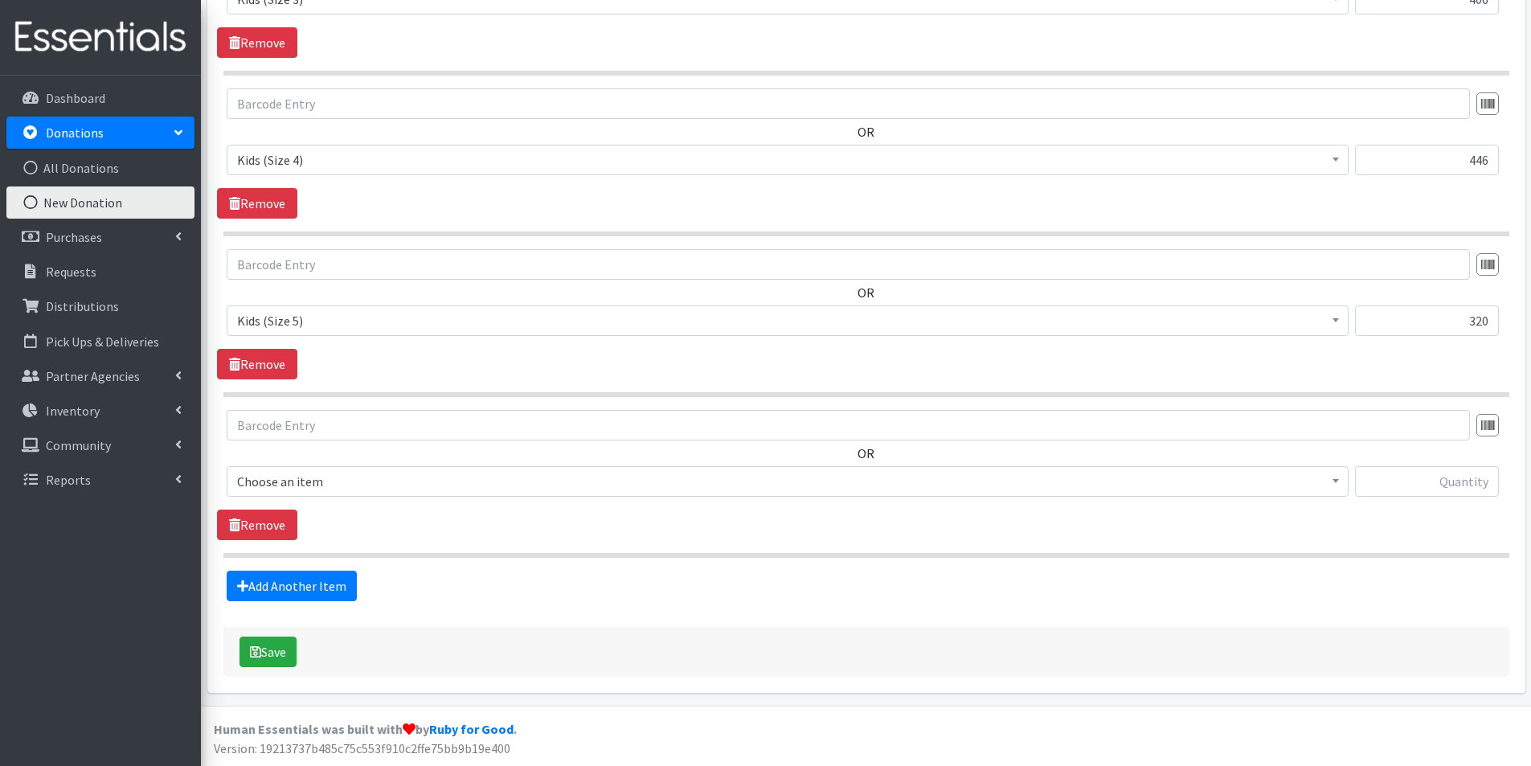
click at [295, 478] on span "Choose an item" at bounding box center [787, 481] width 1101 height 23
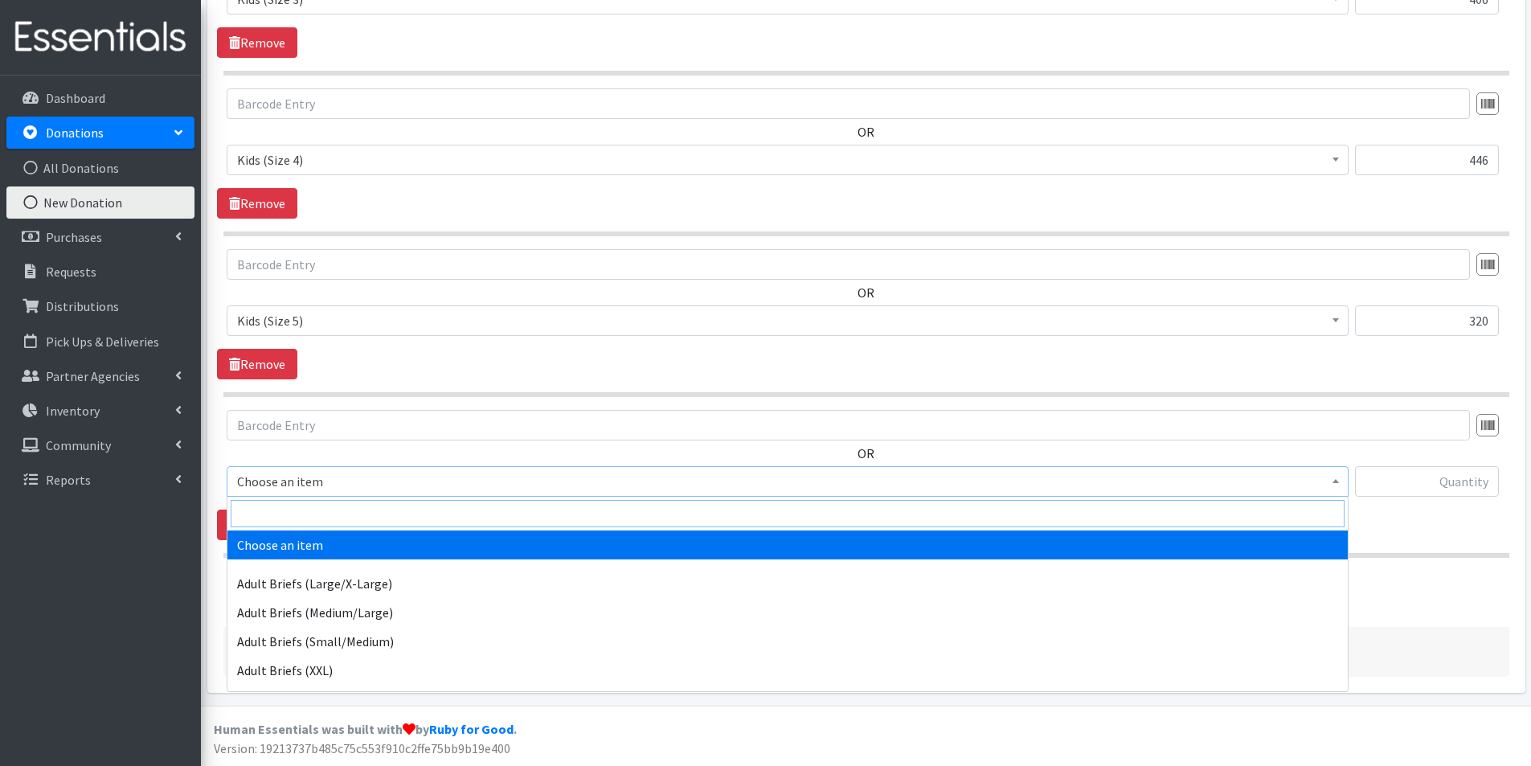
click at [289, 512] on input "search" at bounding box center [788, 513] width 1114 height 27
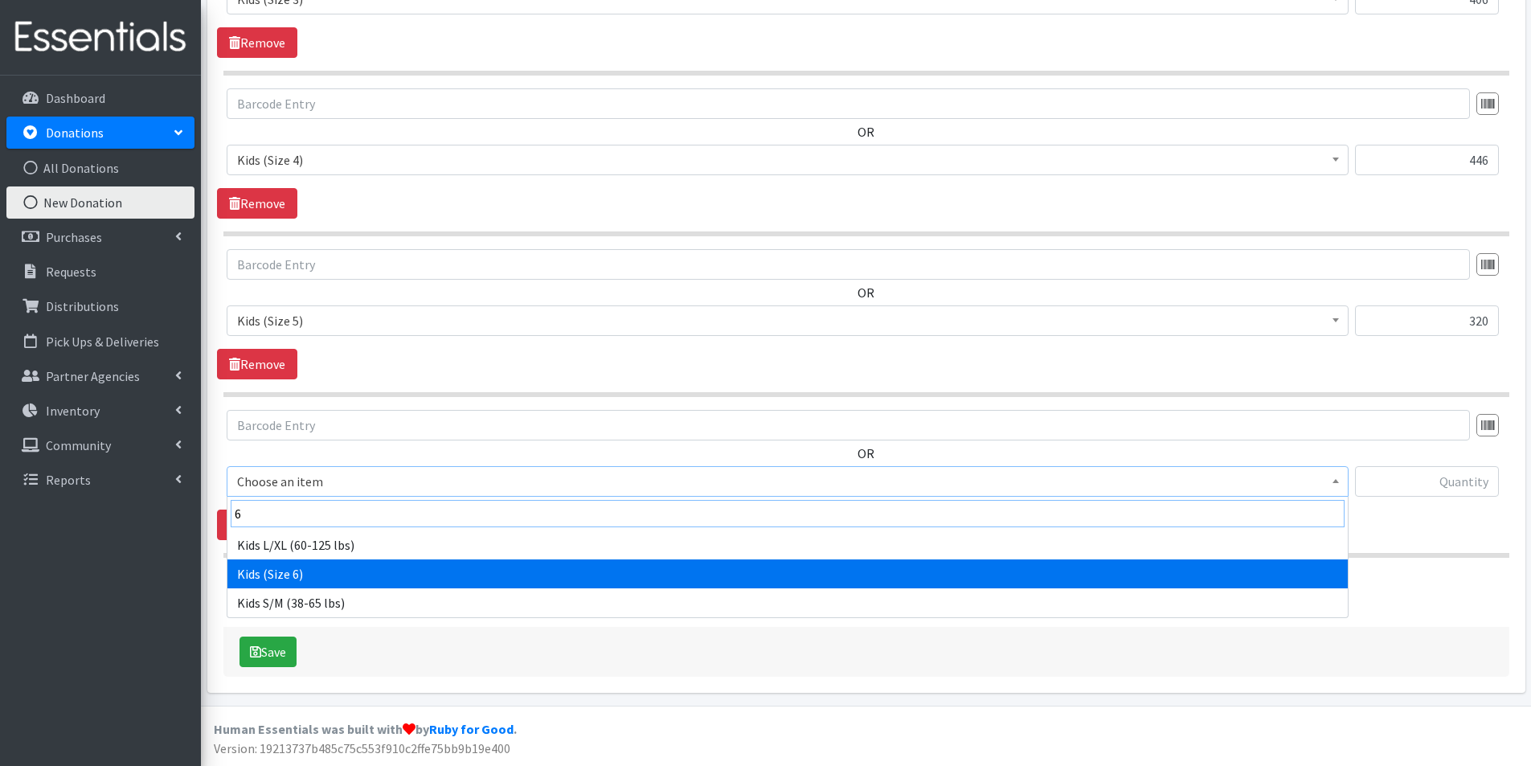
type input "6"
select select "2727"
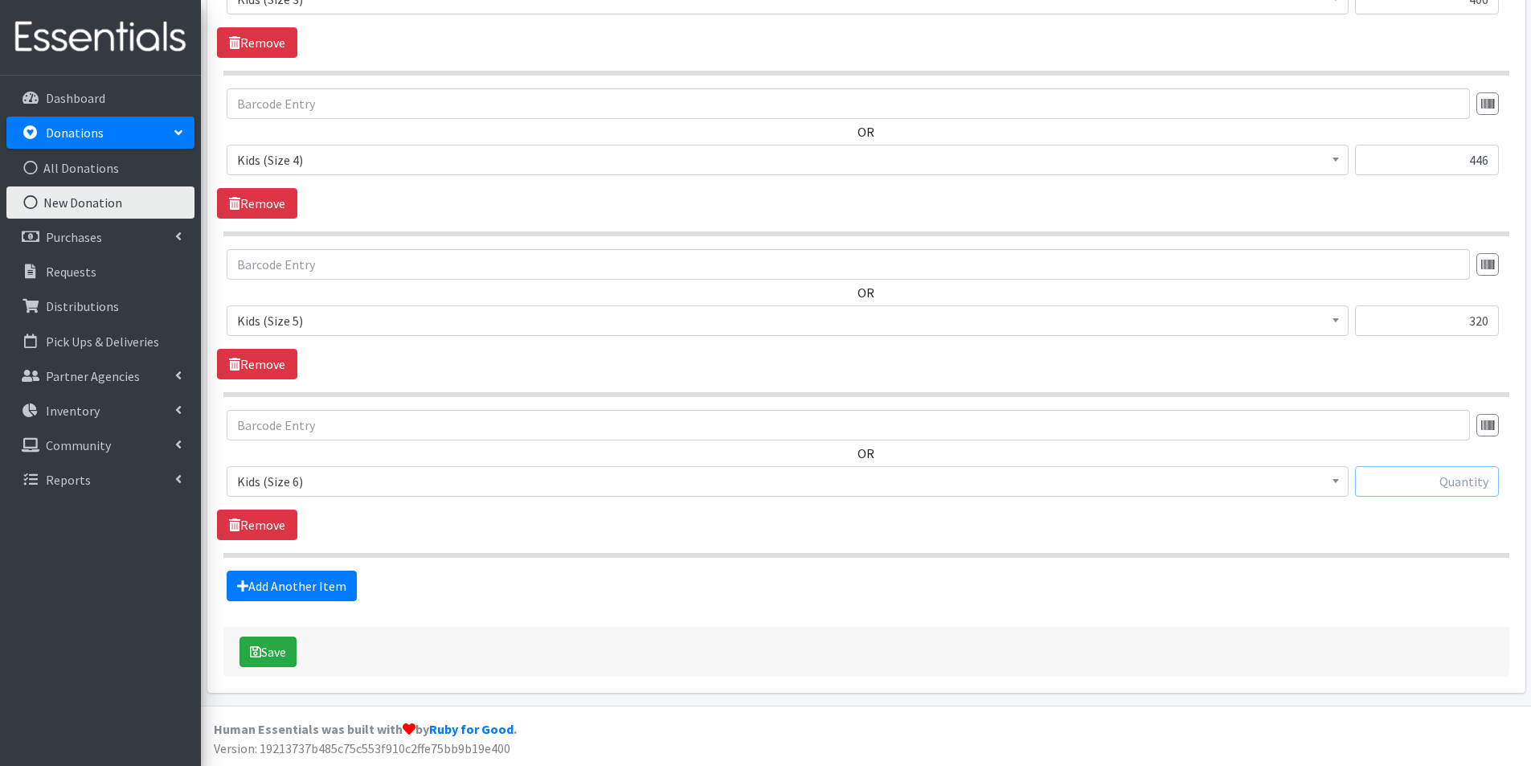
click at [1425, 489] on input "text" at bounding box center [1427, 481] width 144 height 31
type input "48"
click at [322, 587] on link "Add Another Item" at bounding box center [292, 586] width 130 height 31
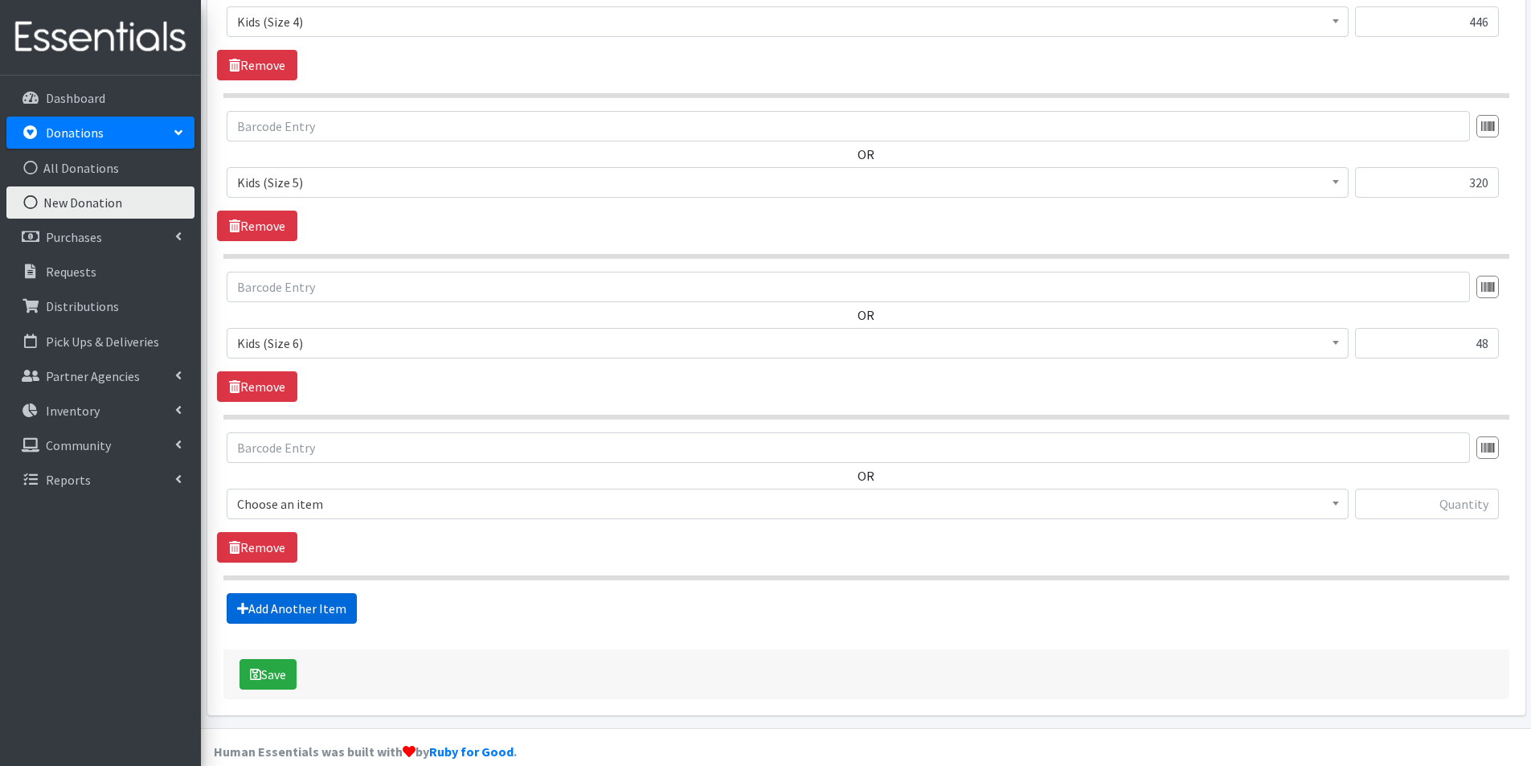
scroll to position [1305, 0]
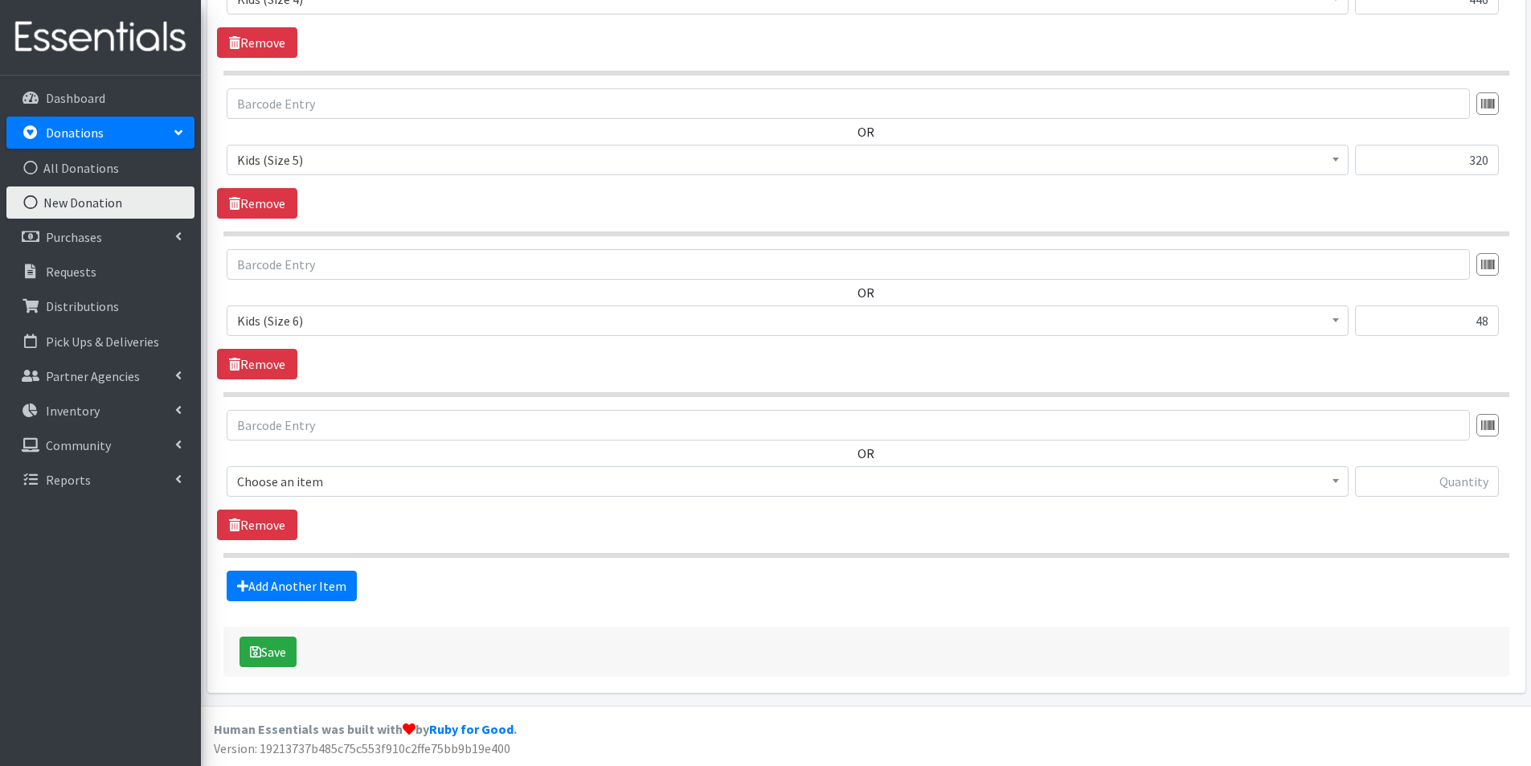
click at [288, 474] on span "Choose an item" at bounding box center [787, 481] width 1101 height 23
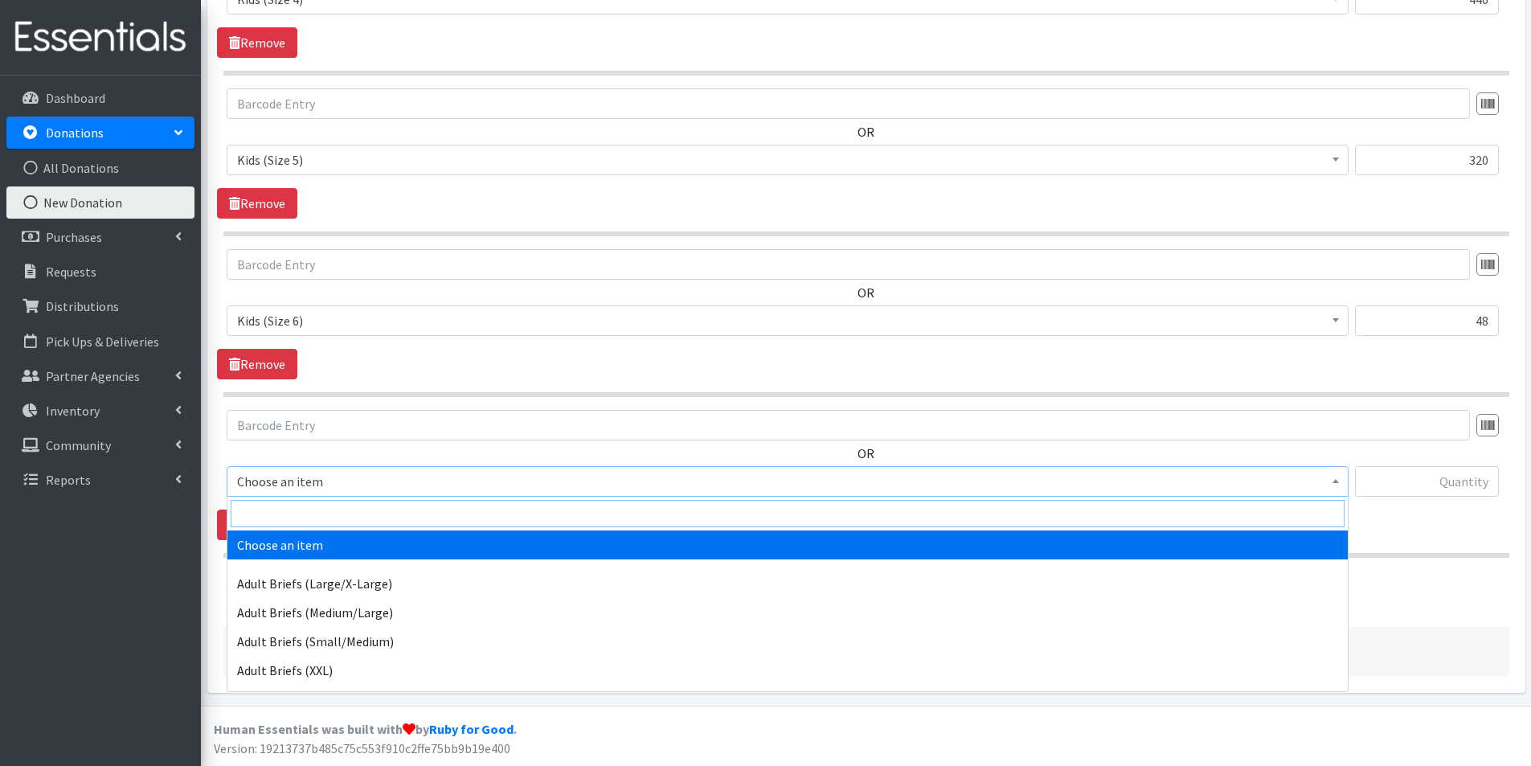
click at [274, 510] on input "search" at bounding box center [788, 513] width 1114 height 27
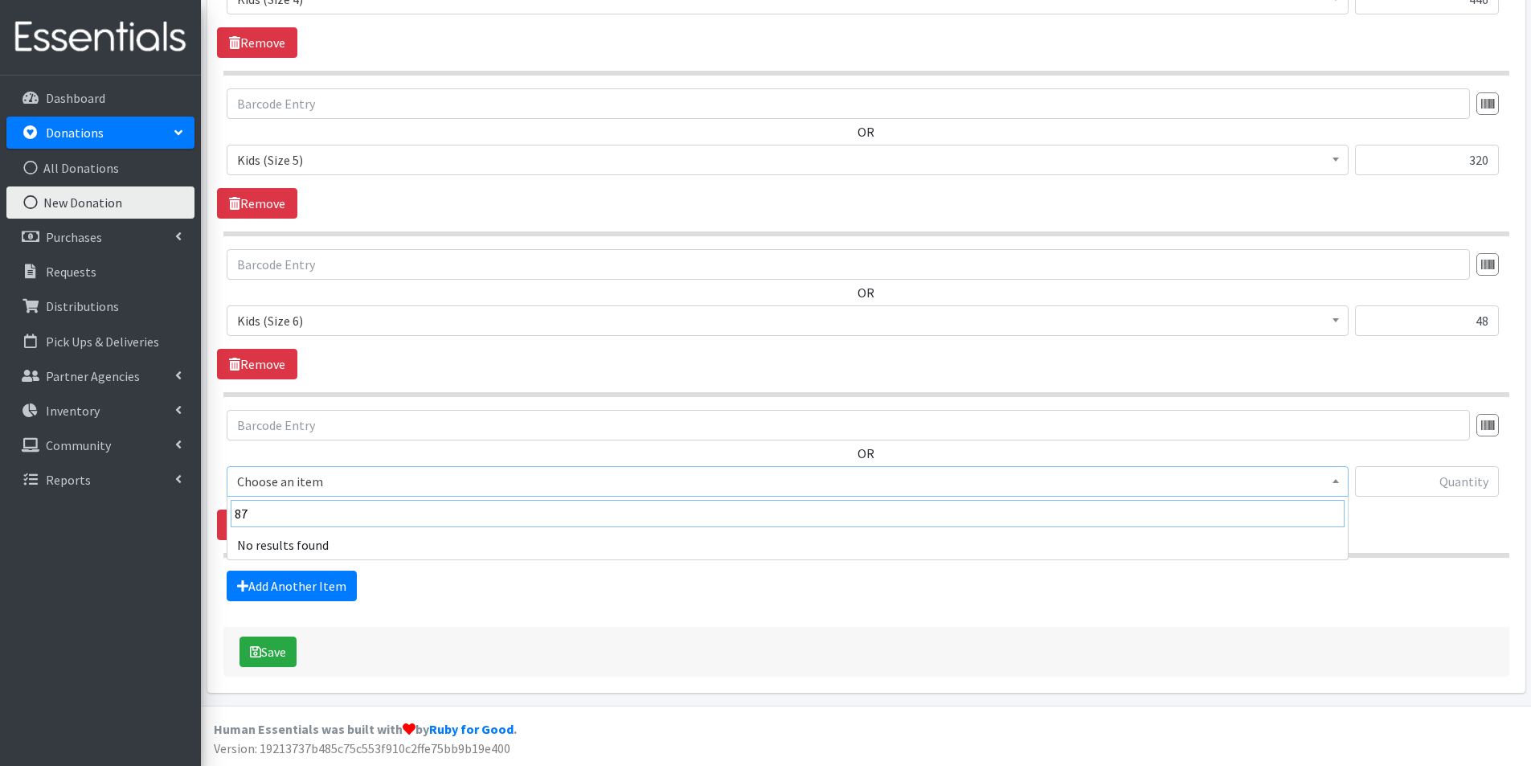
type input "8"
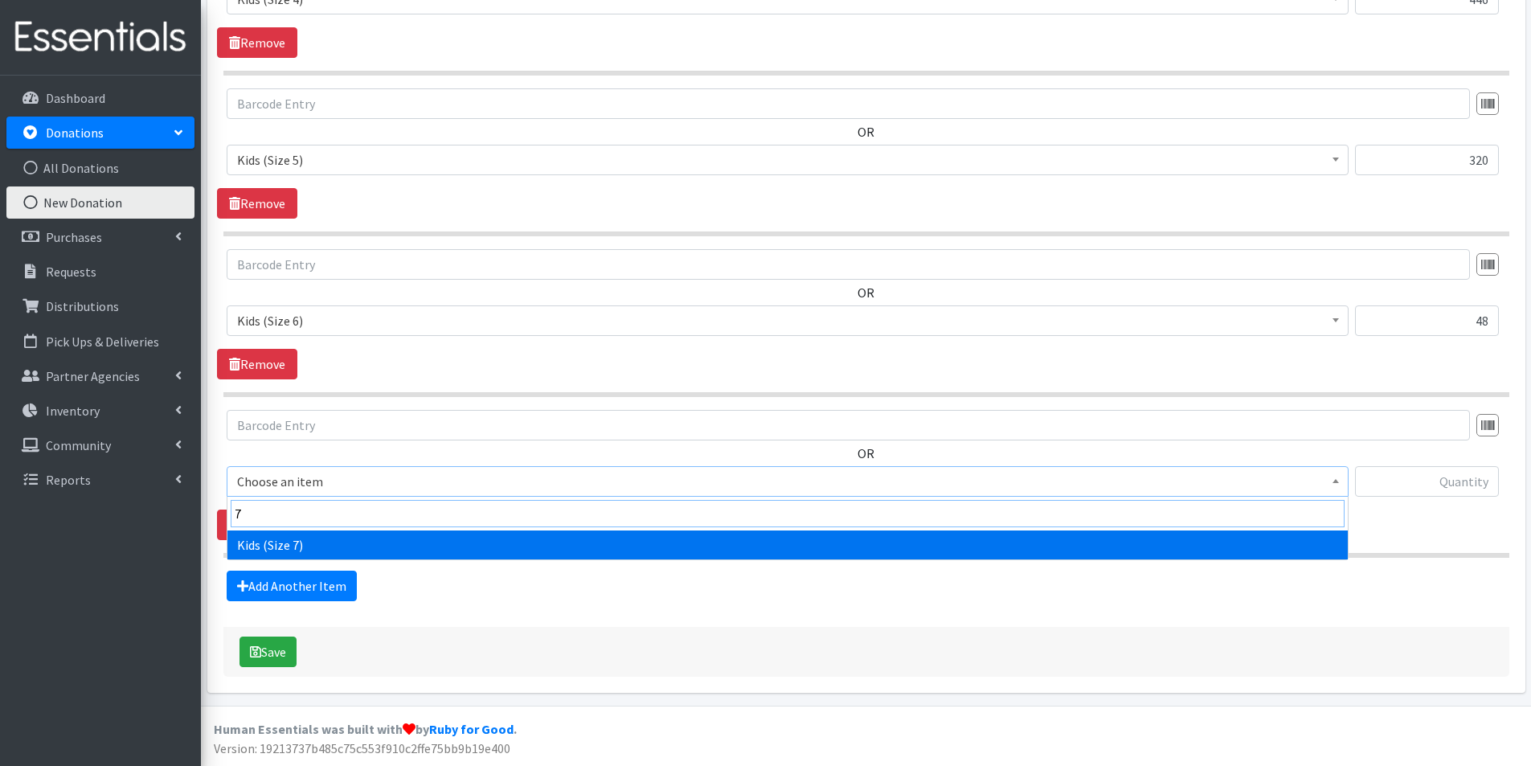
type input "7"
select select "3767"
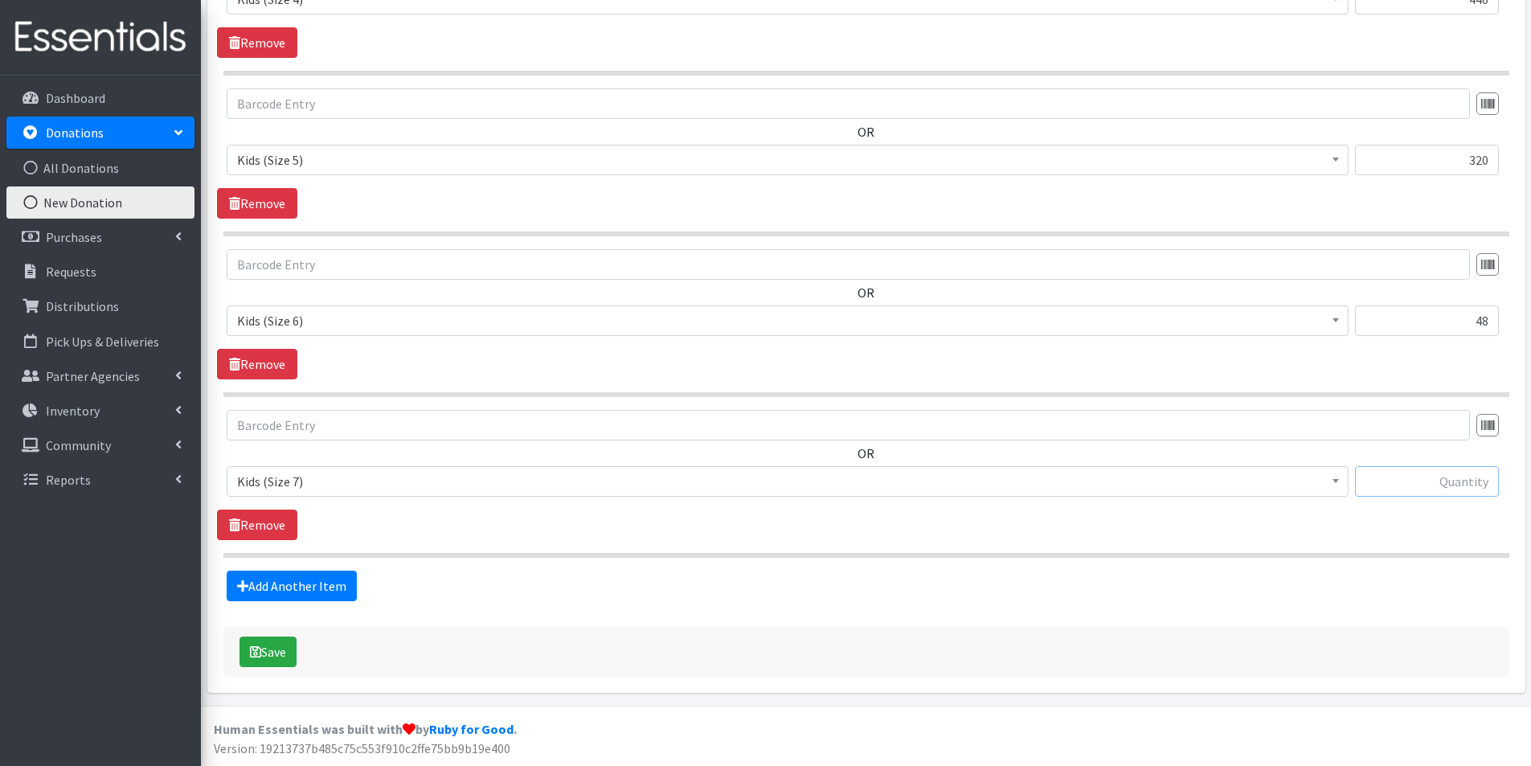
click at [1432, 477] on input "text" at bounding box center [1427, 481] width 144 height 31
type input "44"
click at [301, 590] on link "Add Another Item" at bounding box center [292, 586] width 130 height 31
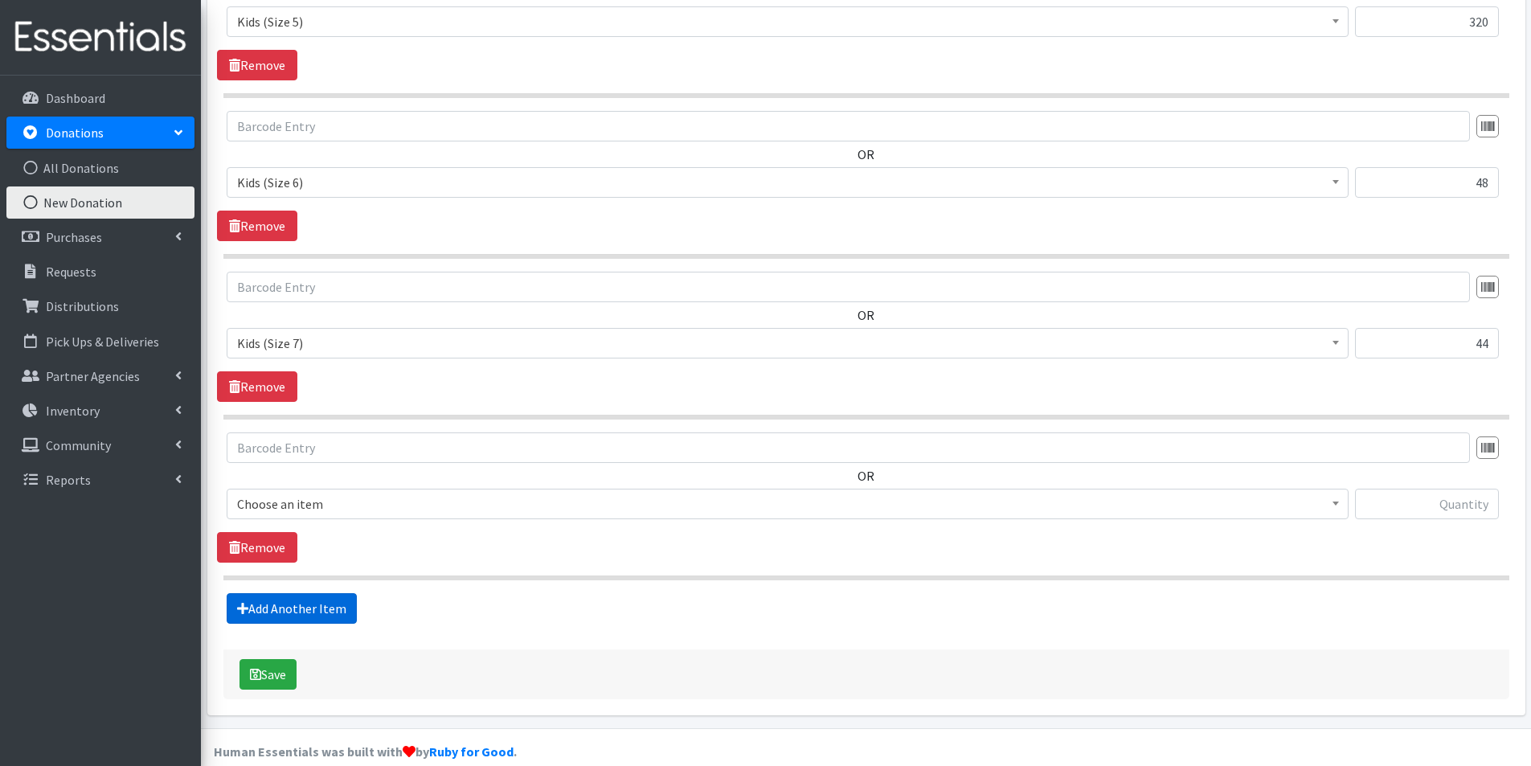
scroll to position [1466, 0]
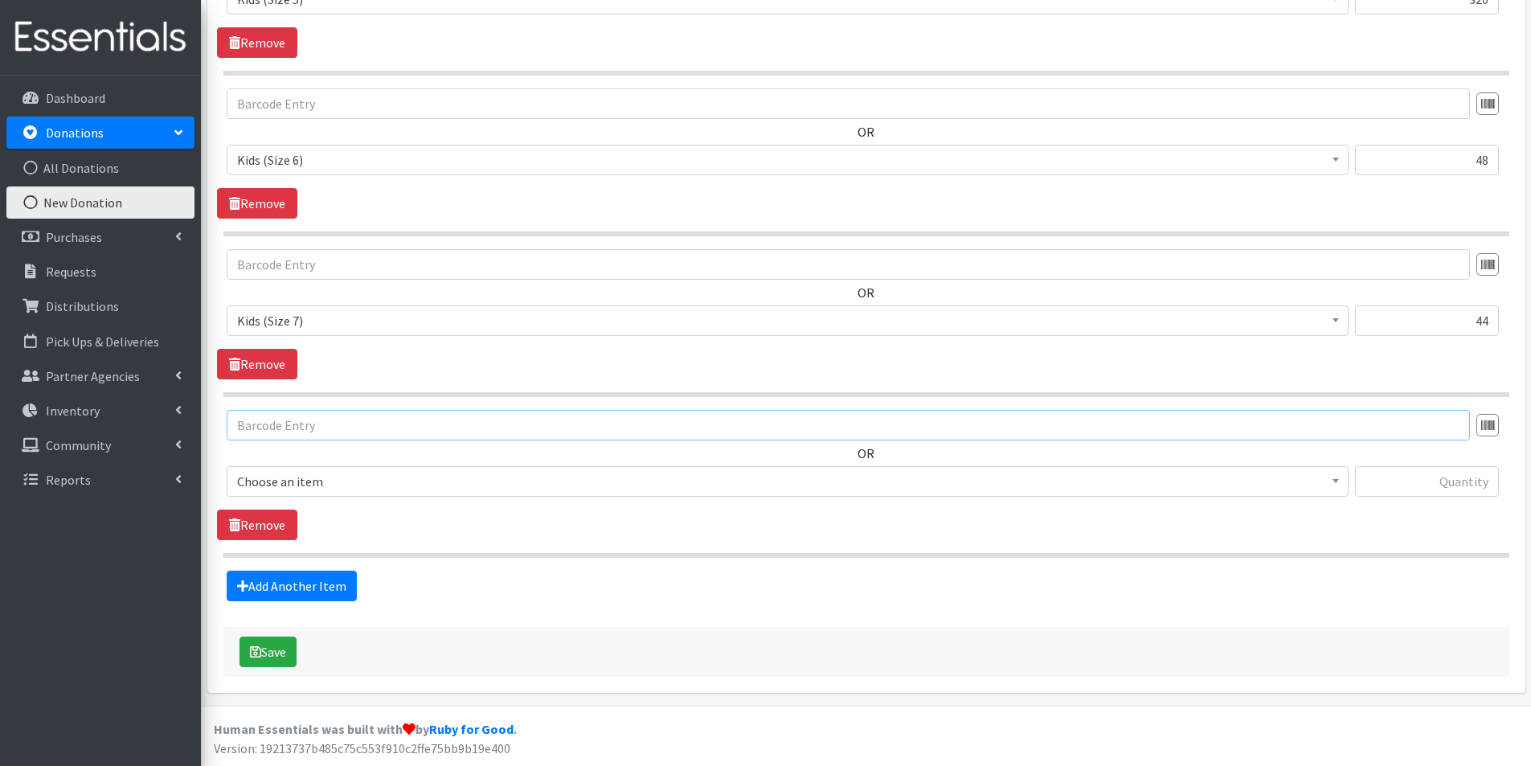
click at [282, 420] on input "text" at bounding box center [848, 425] width 1243 height 31
click at [282, 472] on span "Choose an item" at bounding box center [787, 481] width 1101 height 23
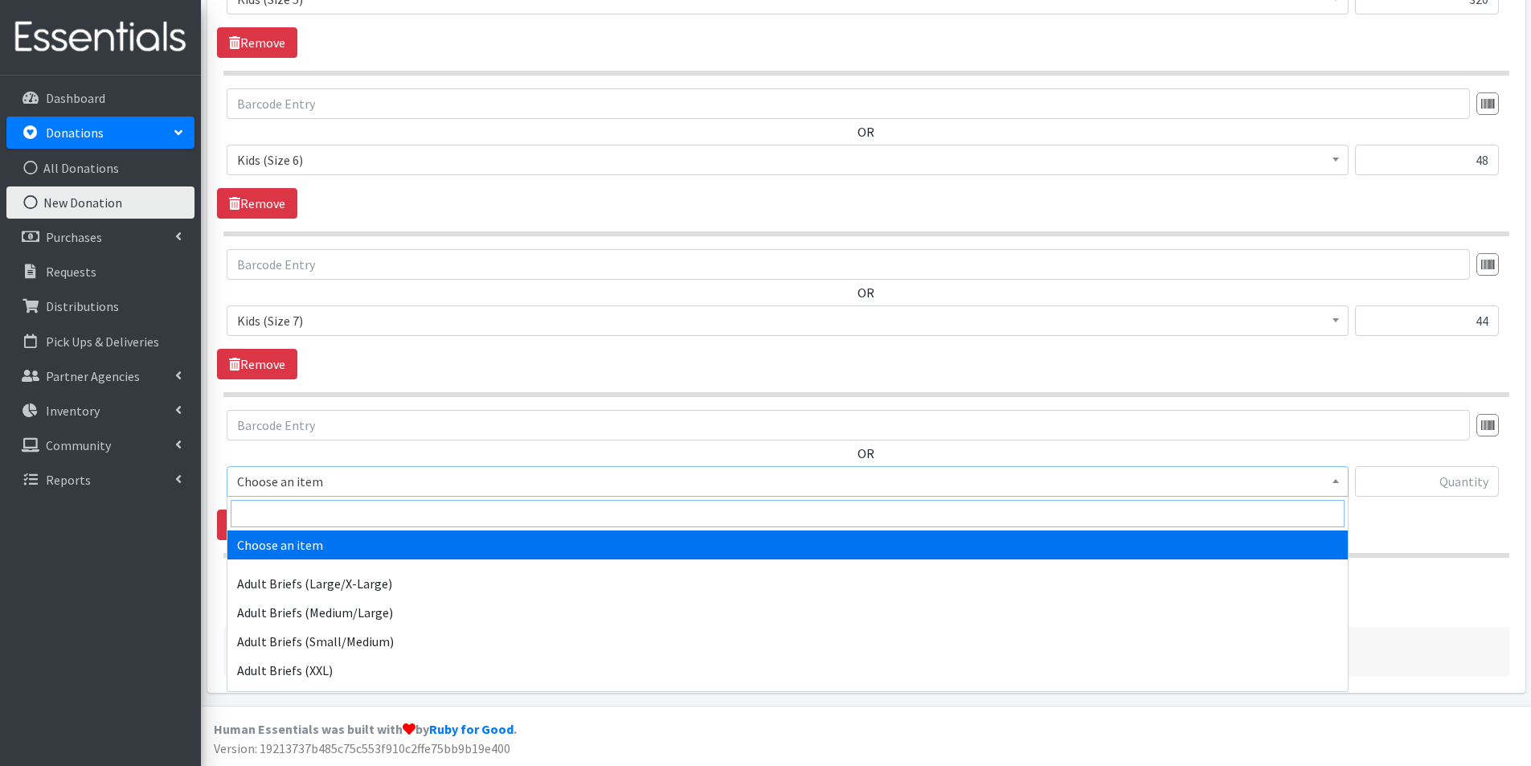
click at [280, 510] on input "search" at bounding box center [788, 513] width 1114 height 27
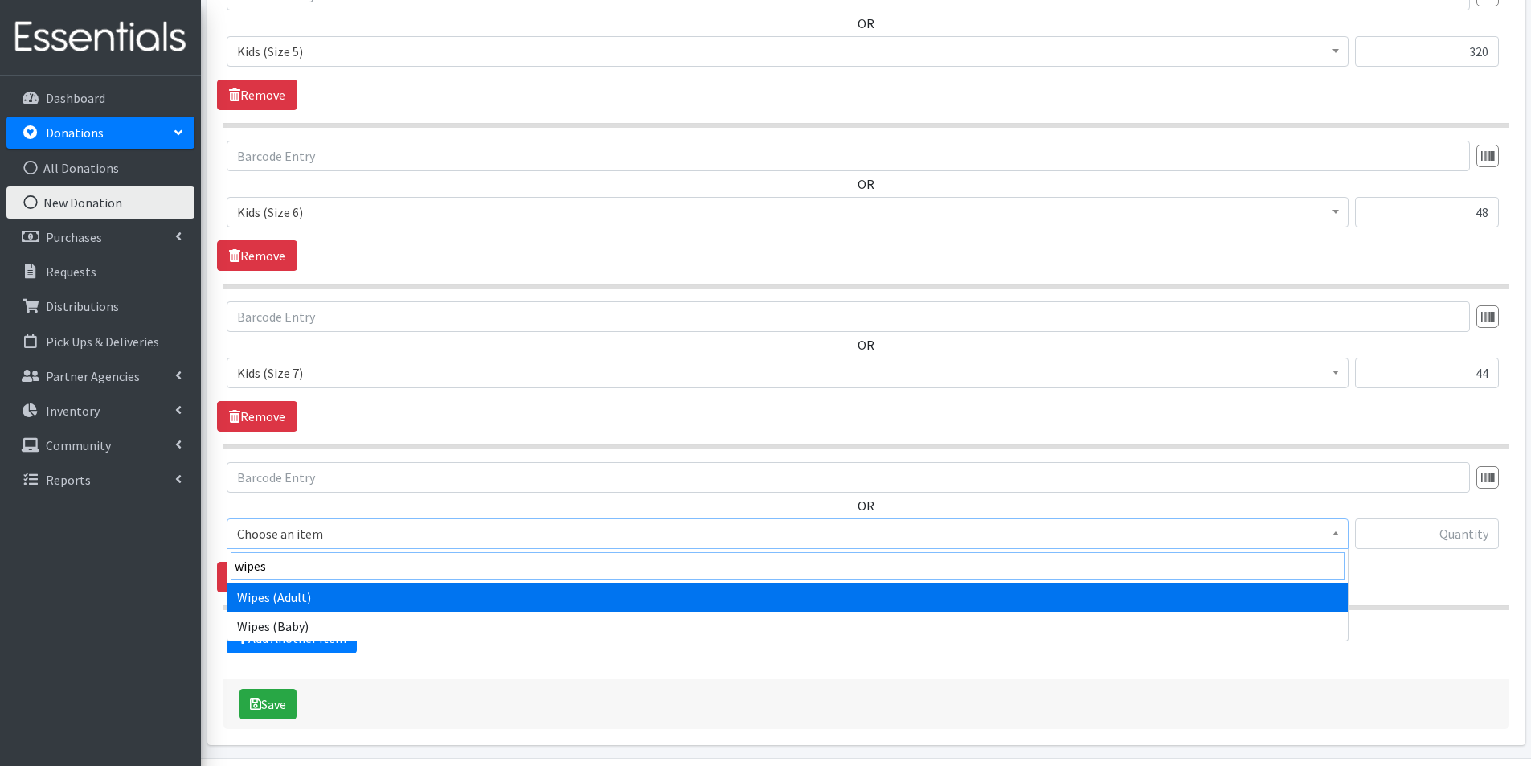
scroll to position [1386, 0]
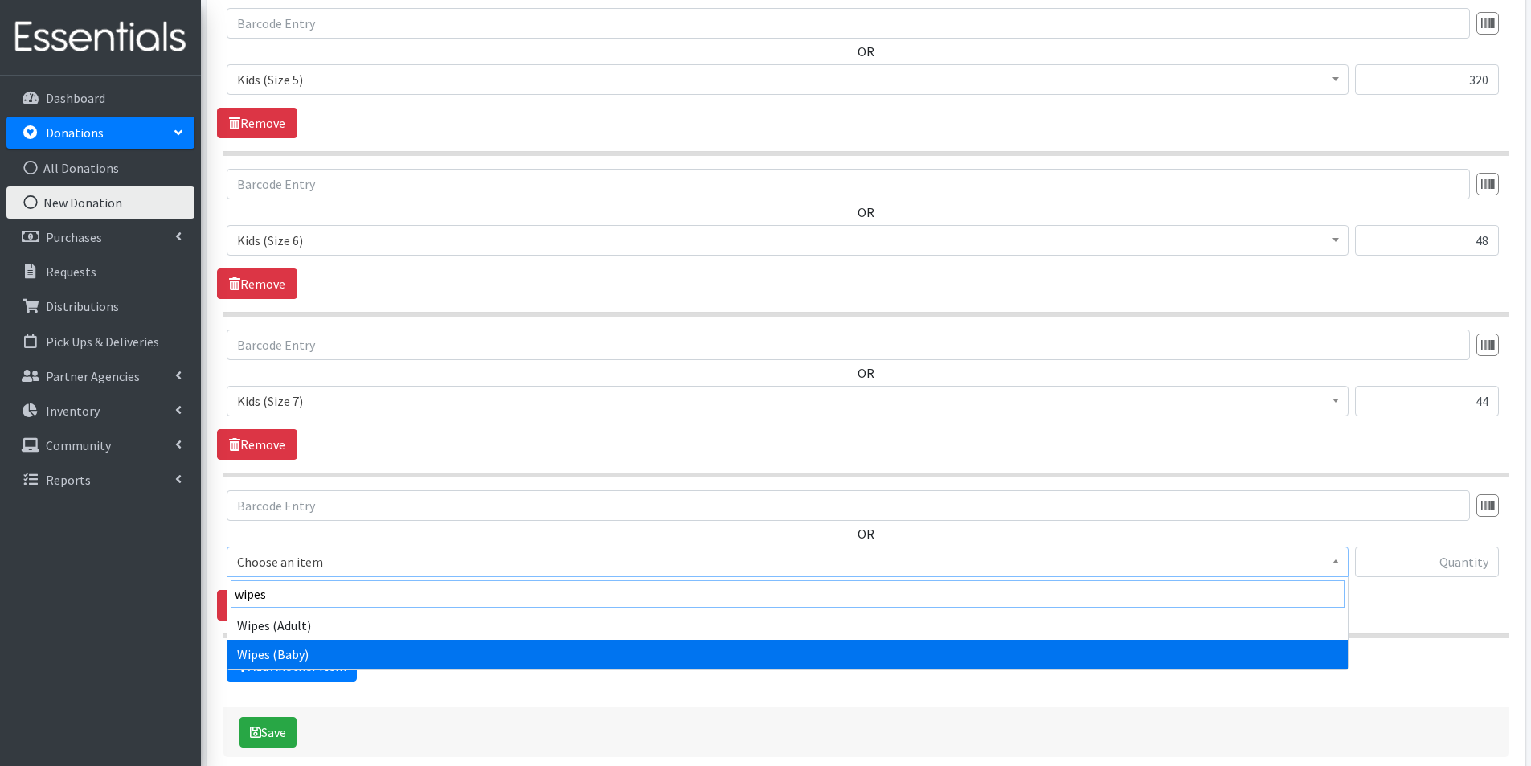
type input "wipes"
select select "2742"
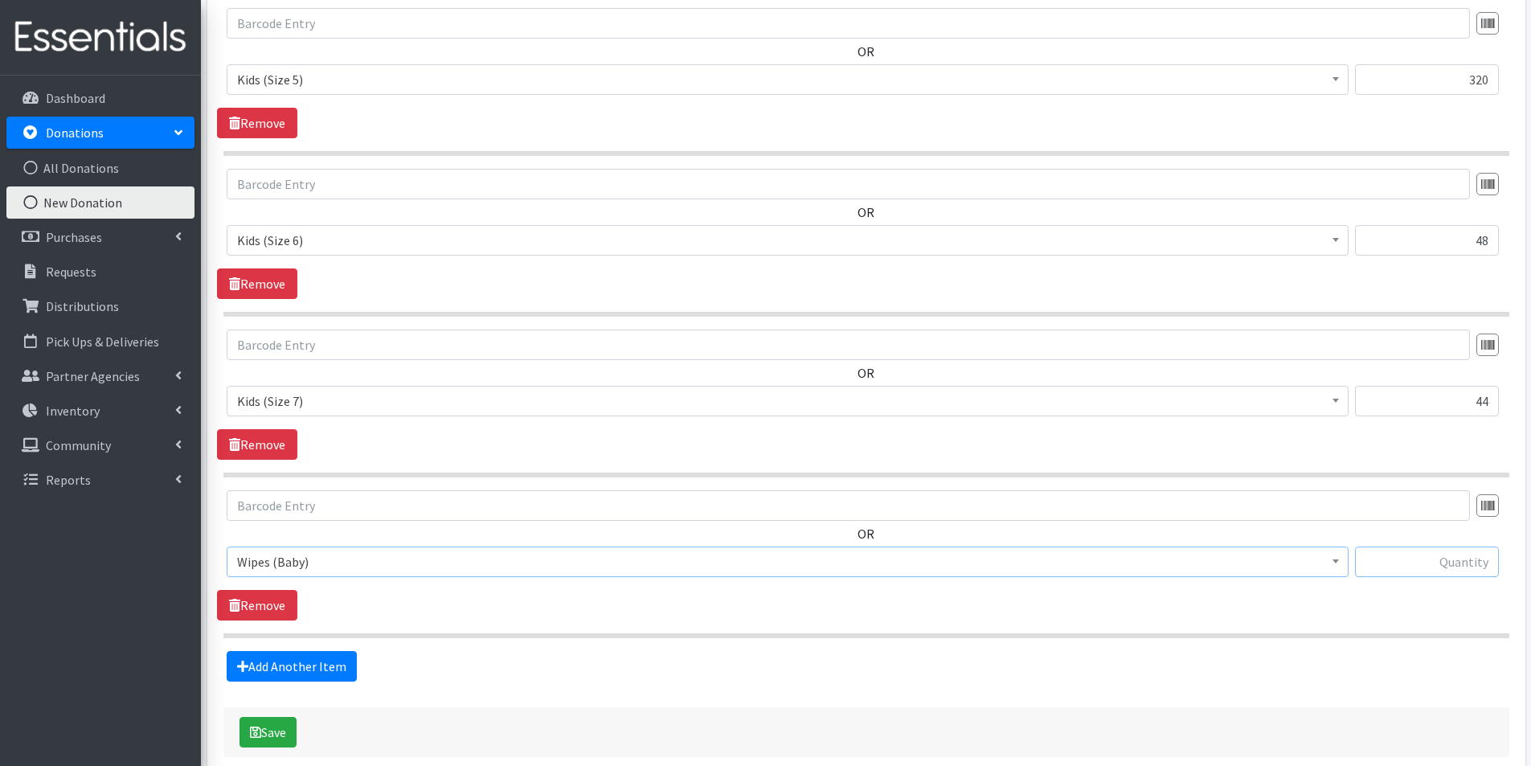
click at [1449, 566] on input "text" at bounding box center [1427, 562] width 144 height 31
type input "3"
click at [285, 723] on button "Save" at bounding box center [268, 732] width 57 height 31
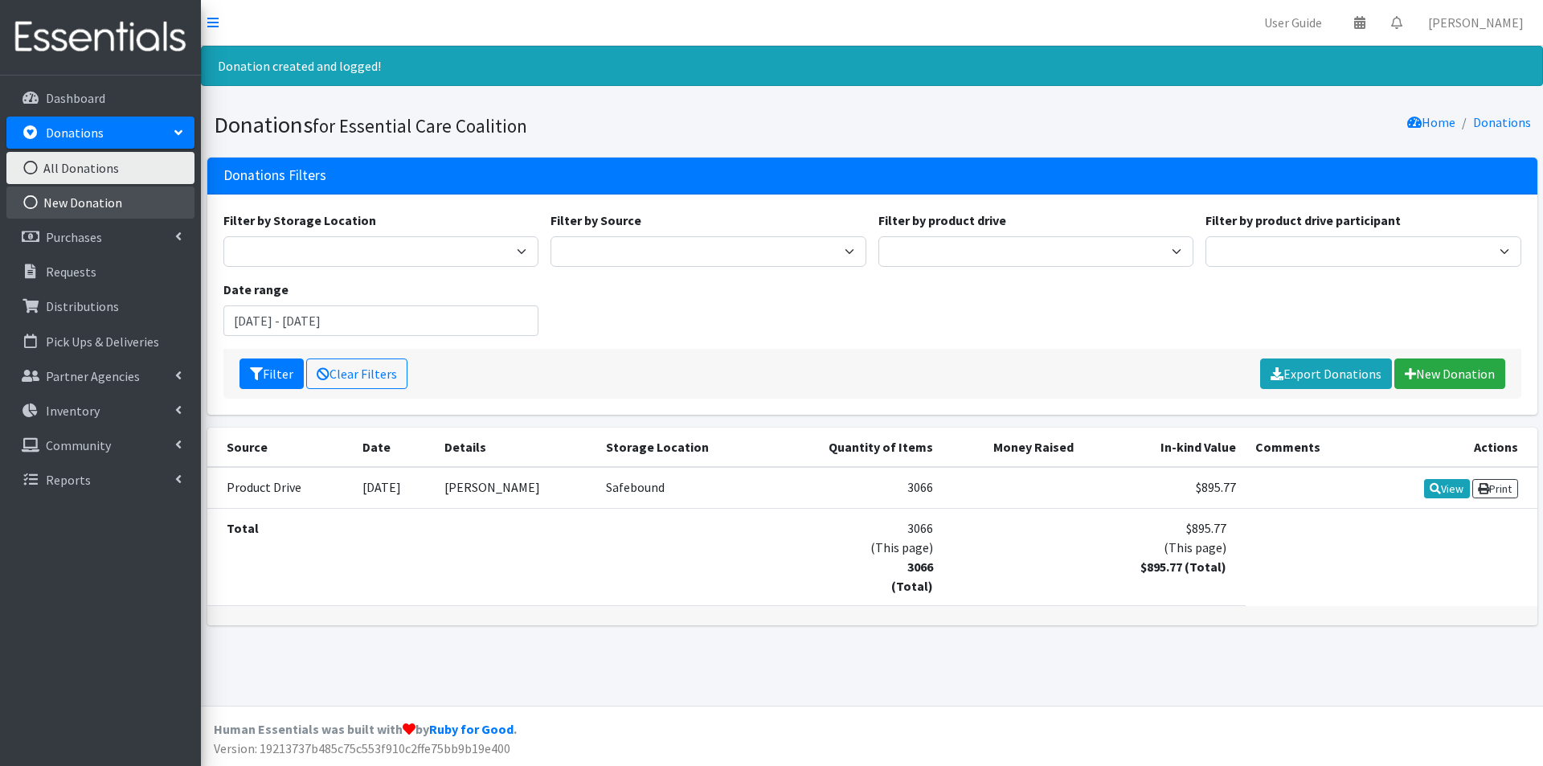
click at [74, 201] on link "New Donation" at bounding box center [100, 202] width 188 height 32
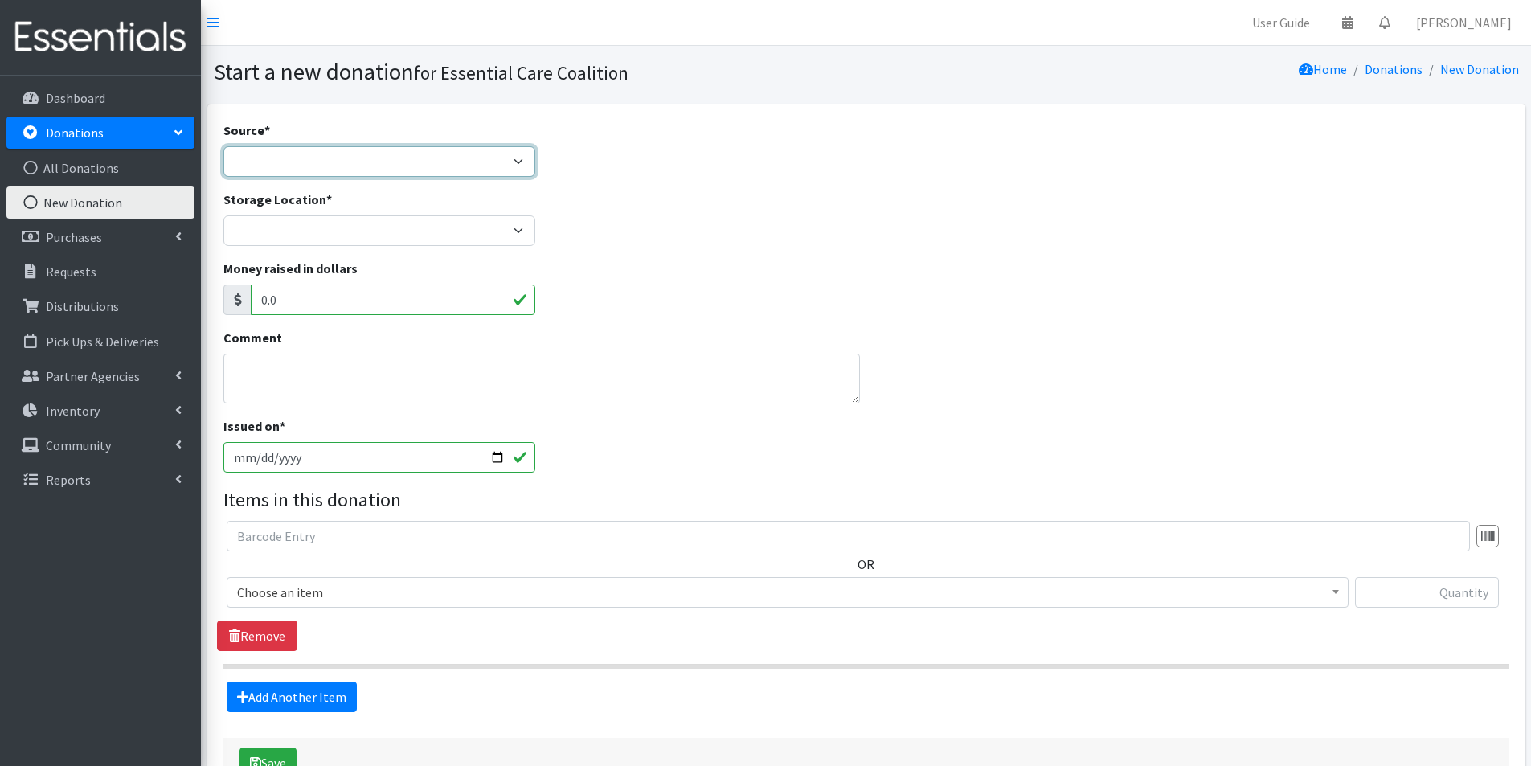
click at [351, 159] on select "Product Drive Manufacturer Donation Site Misc. Donation" at bounding box center [379, 161] width 313 height 31
select select "Manufacturer"
click at [223, 146] on select "Product Drive Manufacturer Donation Site Misc. Donation" at bounding box center [379, 161] width 313 height 31
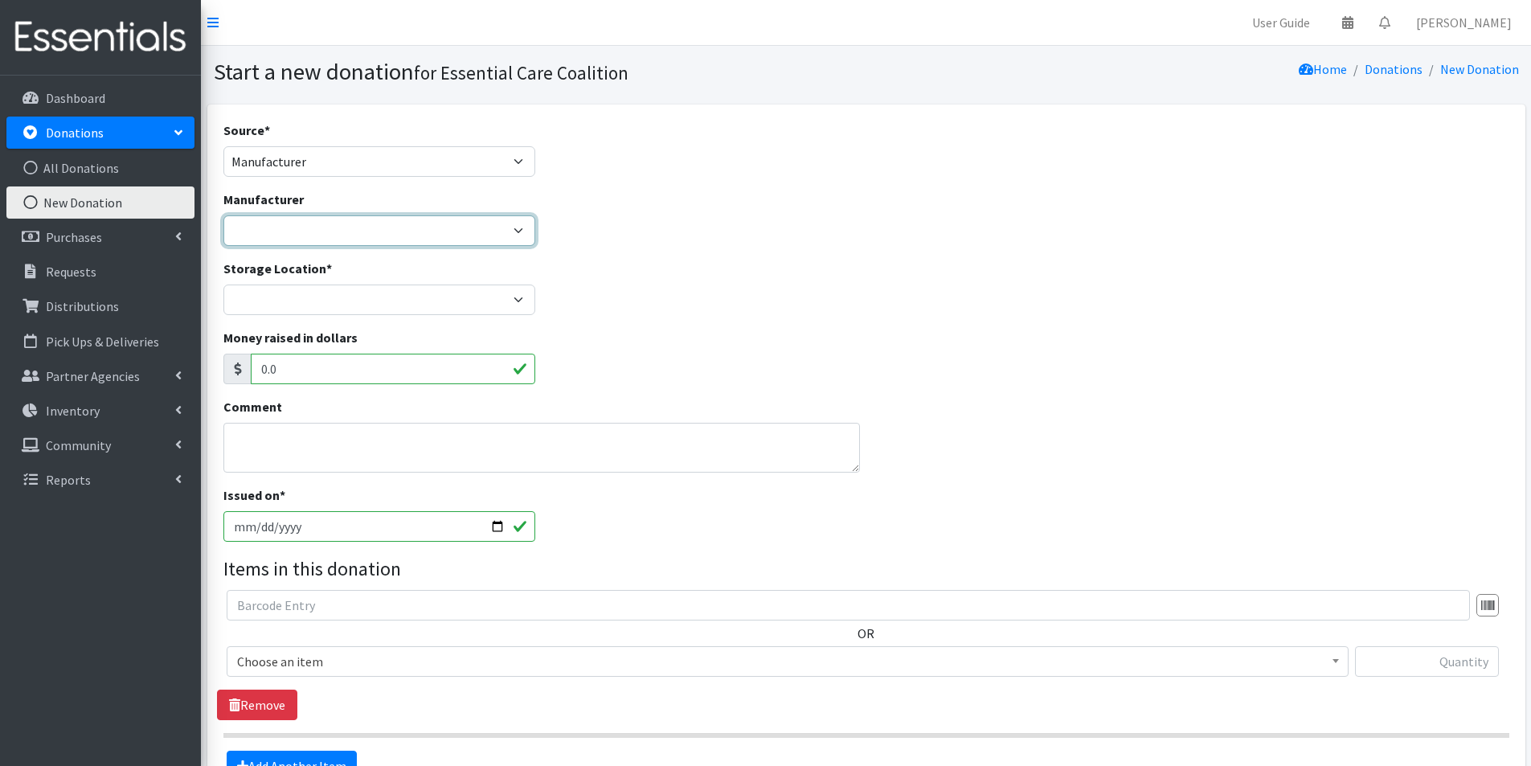
click at [328, 234] on select "Baby2Baby CBDB CORRECTION Costco ---Create new Manufacturer---" at bounding box center [379, 230] width 313 height 31
select select "193"
click at [223, 215] on select "Baby2Baby CBDB CORRECTION Costco ---Create new Manufacturer---" at bounding box center [379, 230] width 313 height 31
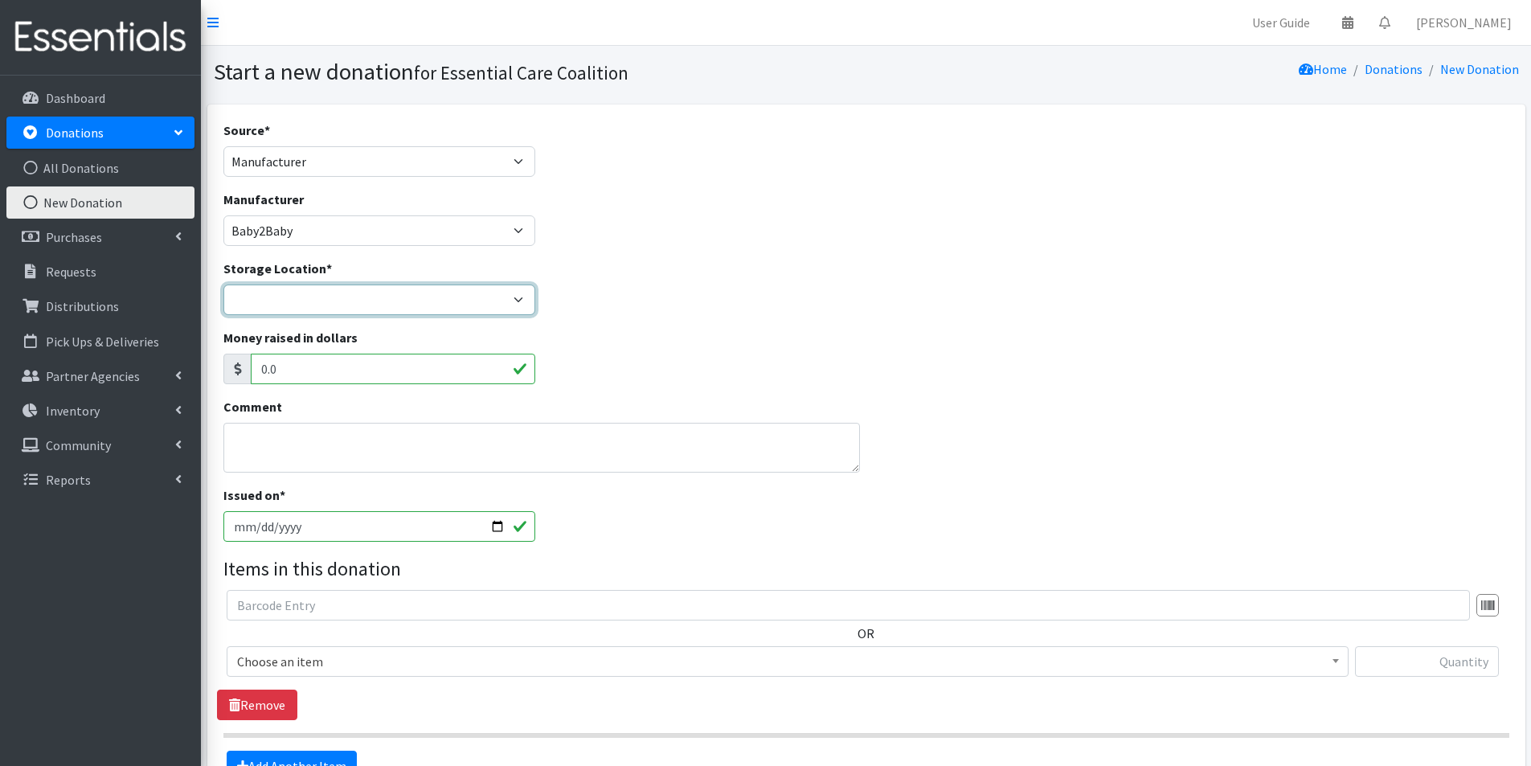
click at [332, 301] on select "Safebound" at bounding box center [379, 300] width 313 height 31
select select "65"
click at [223, 285] on select "Safebound" at bounding box center [379, 300] width 313 height 31
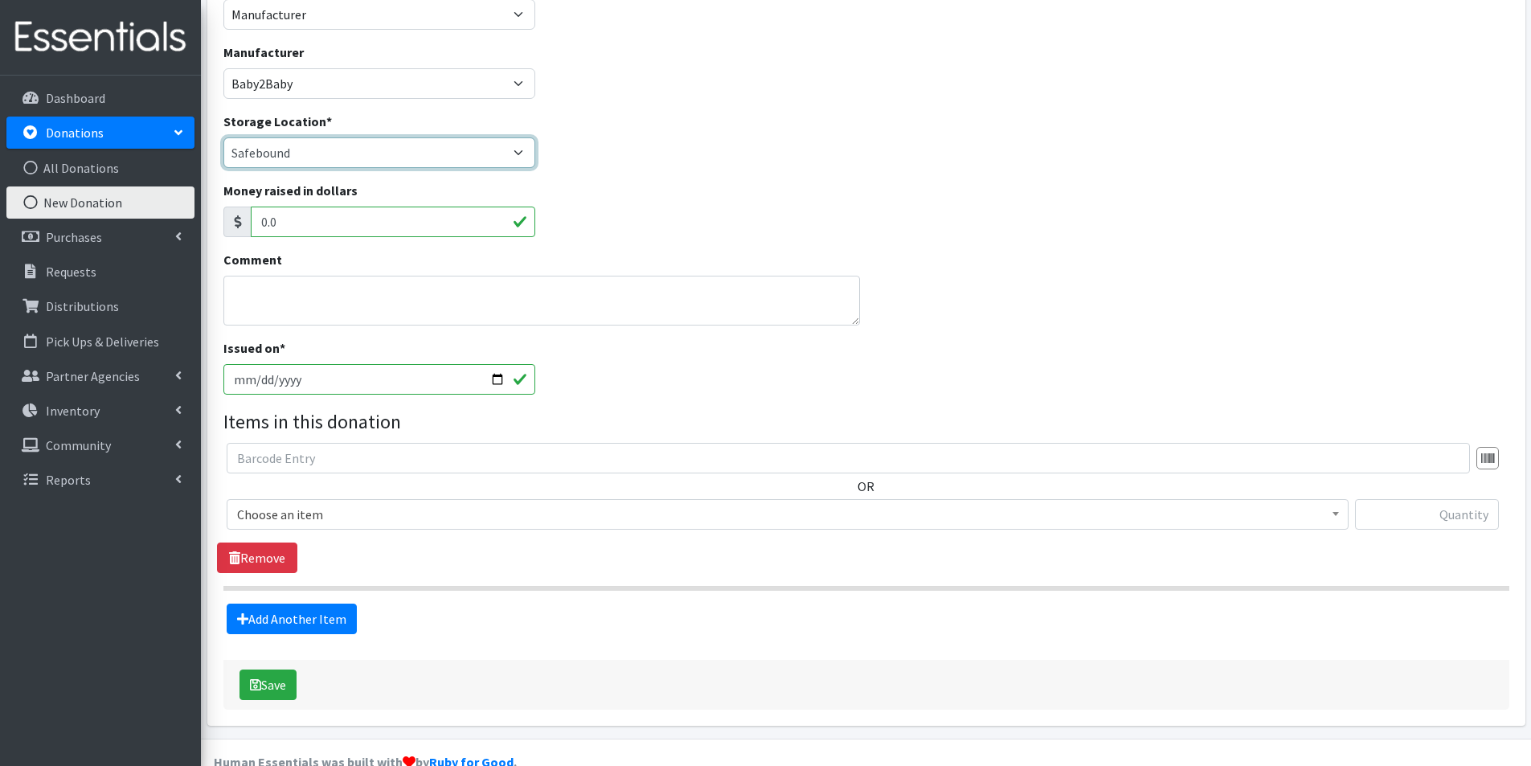
scroll to position [161, 0]
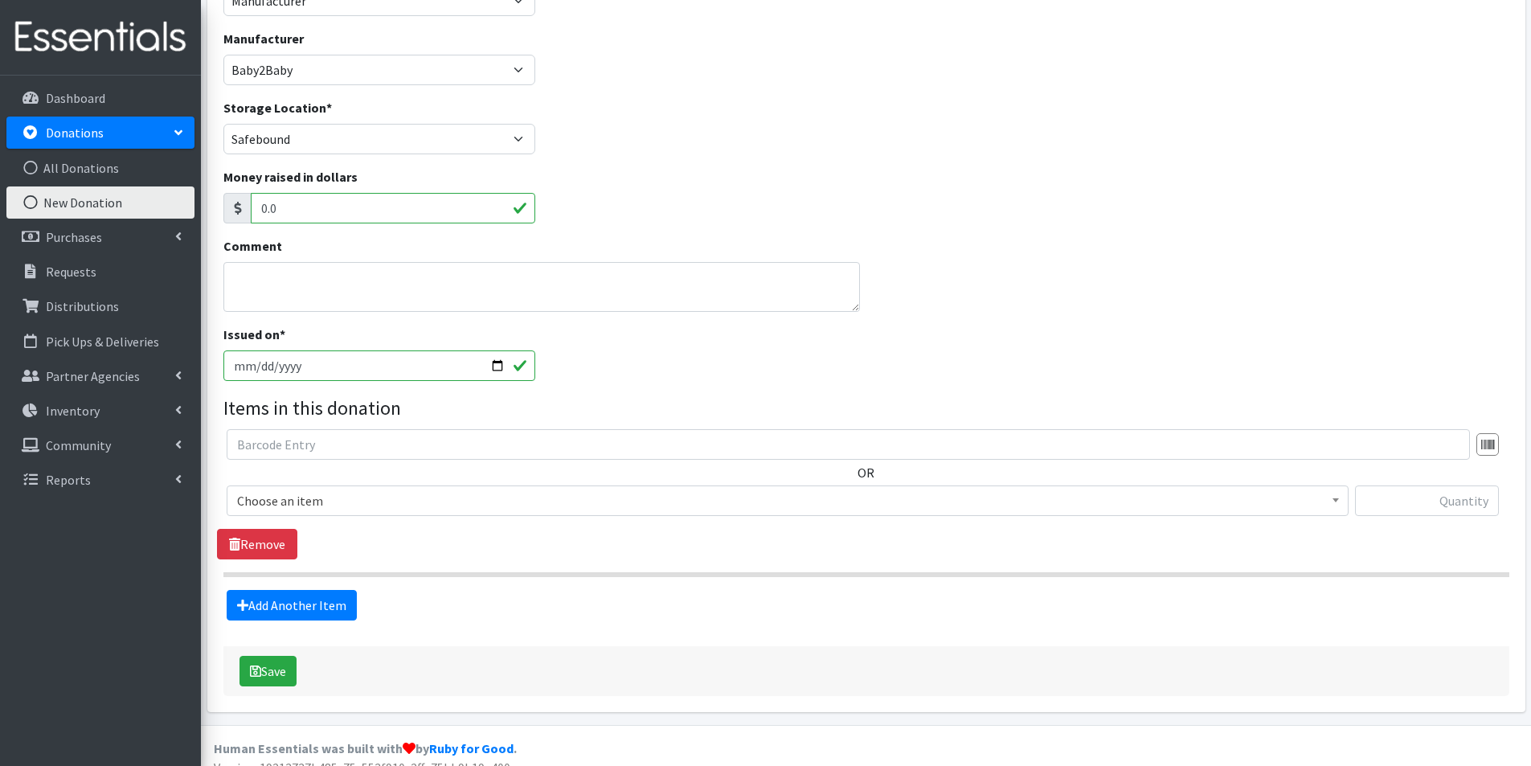
click at [356, 502] on span "Choose an item" at bounding box center [787, 501] width 1101 height 23
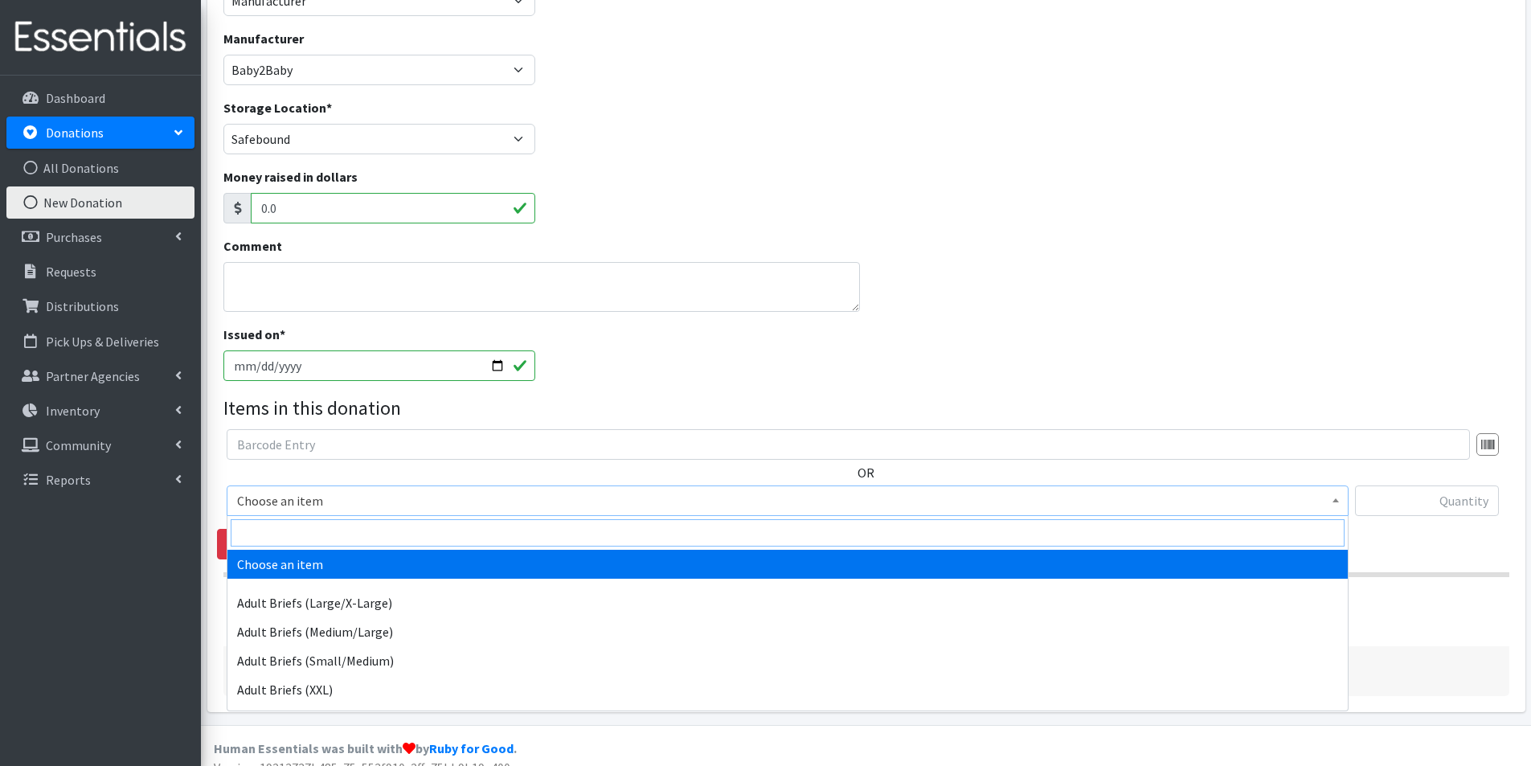
click at [299, 541] on input "search" at bounding box center [788, 532] width 1114 height 27
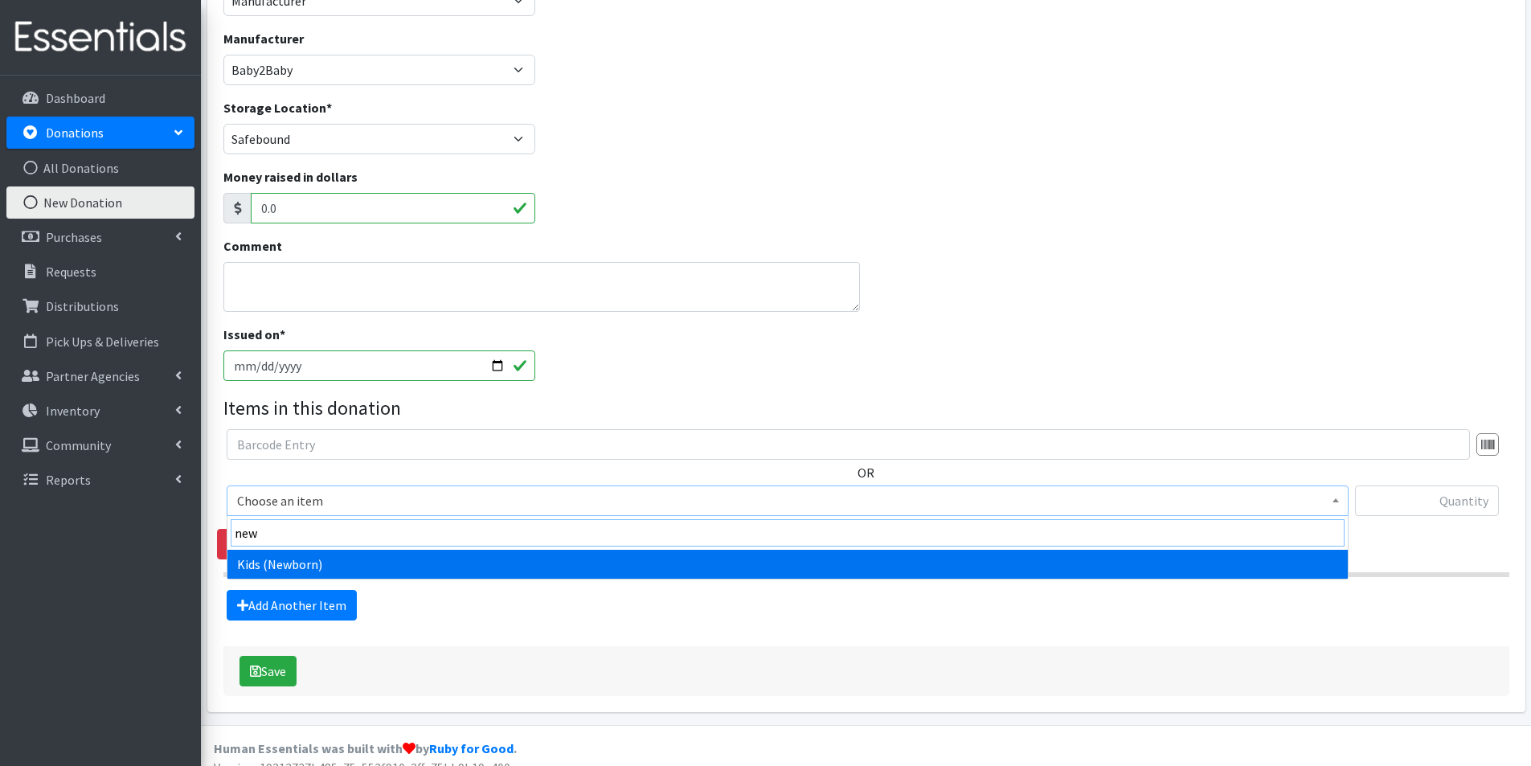
type input "new"
select select "2762"
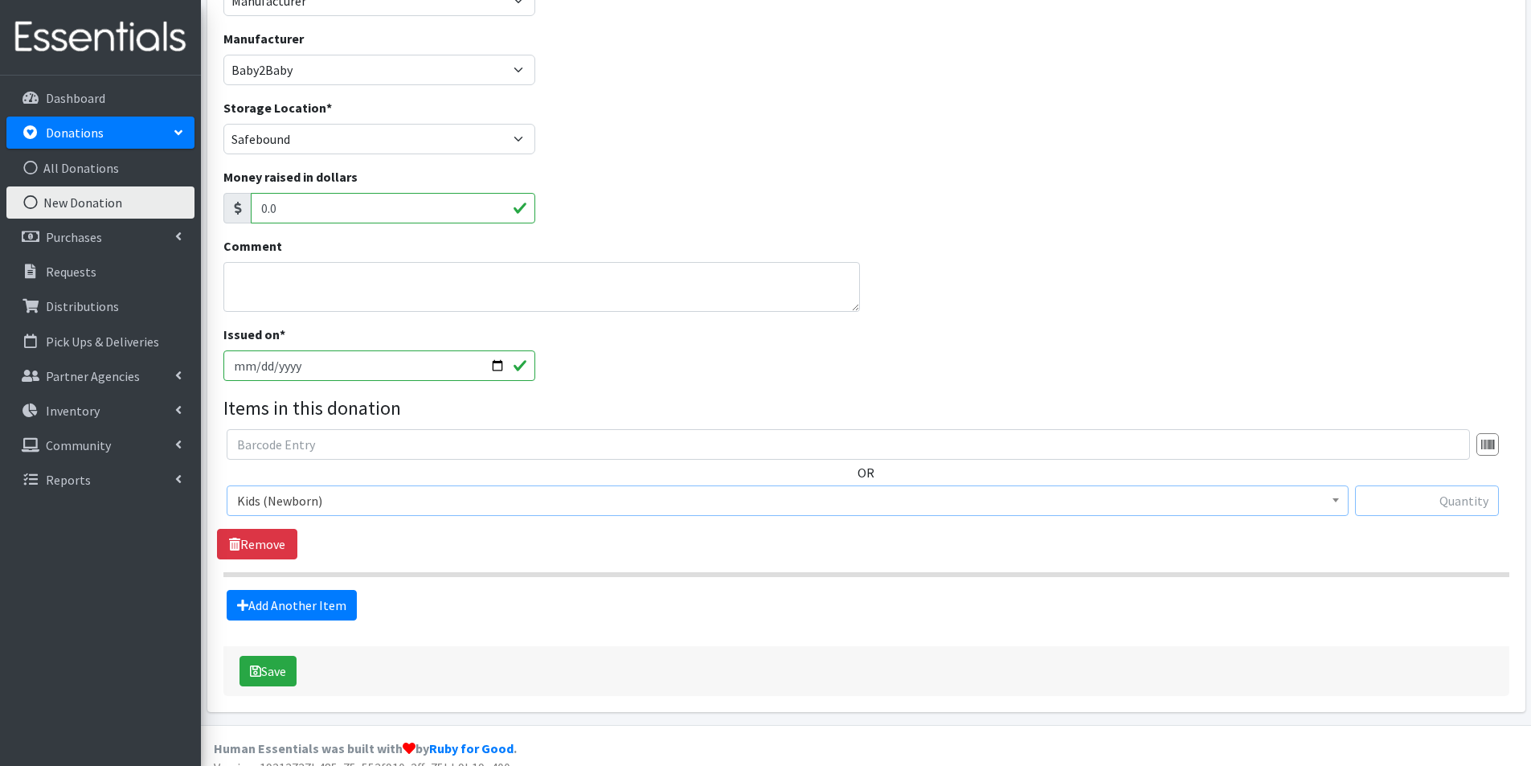
click at [1446, 499] on input "text" at bounding box center [1427, 501] width 144 height 31
type input "14,600"
click at [341, 608] on link "Add Another Item" at bounding box center [292, 605] width 130 height 31
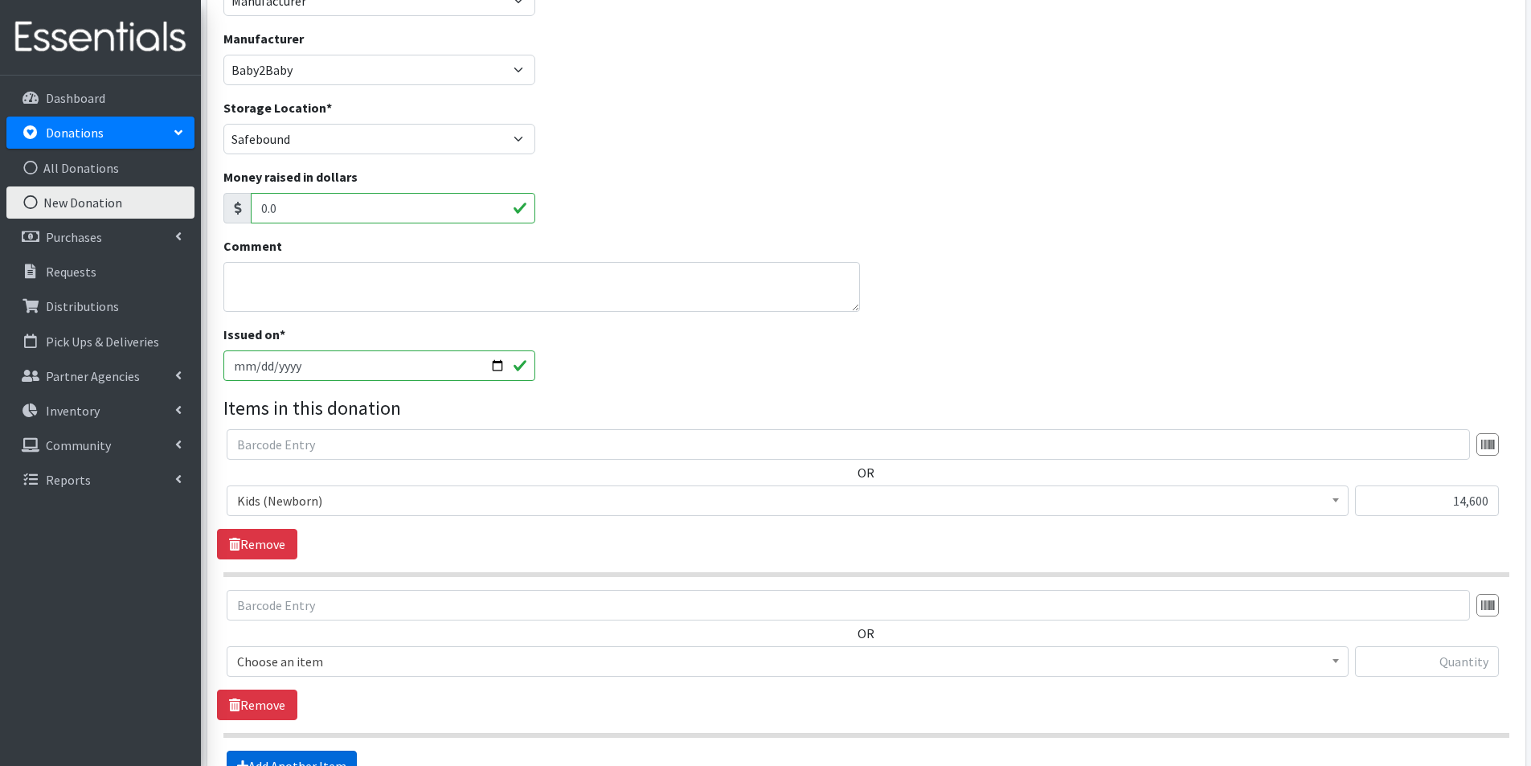
scroll to position [341, 0]
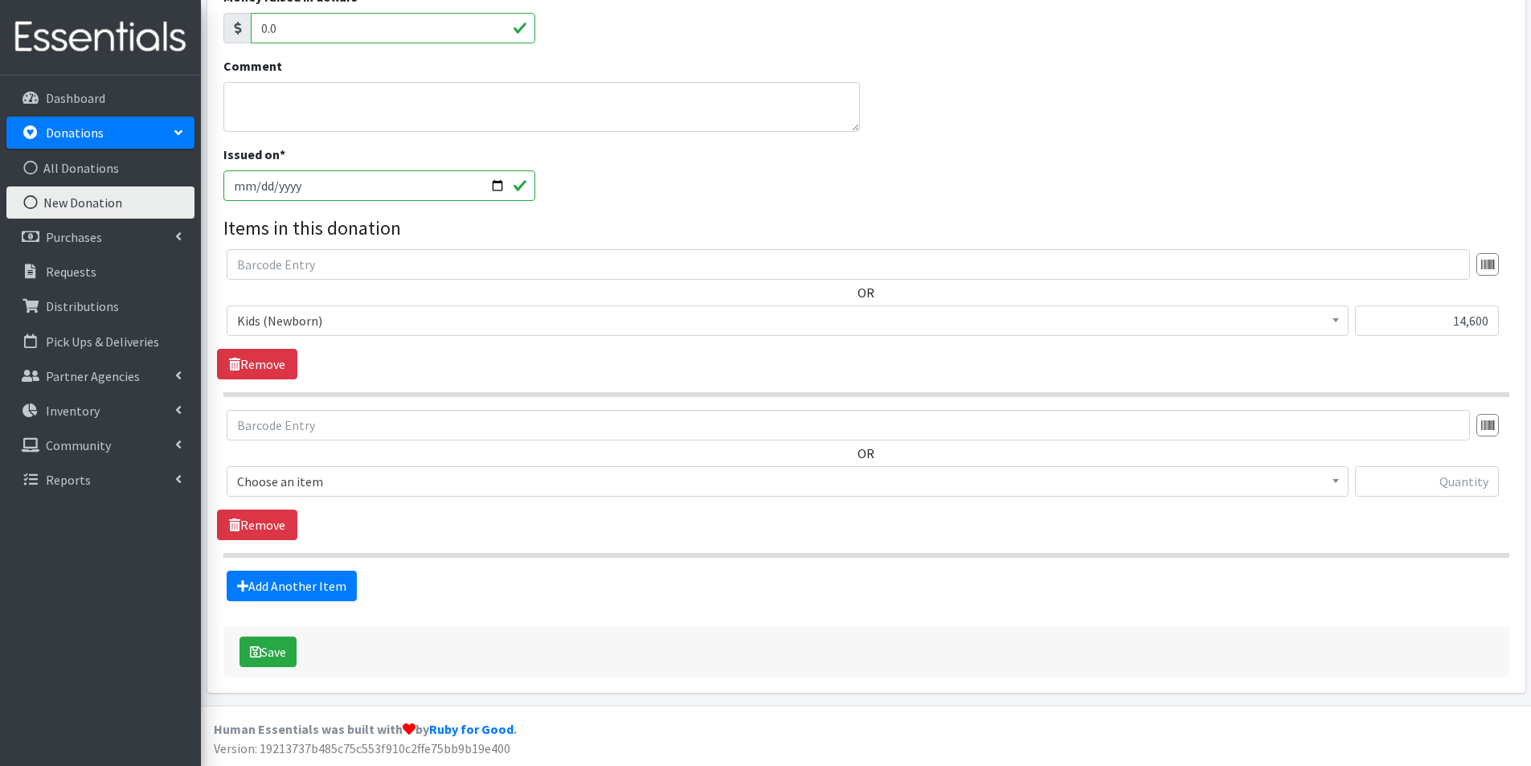
click at [326, 484] on span "Choose an item" at bounding box center [787, 481] width 1101 height 23
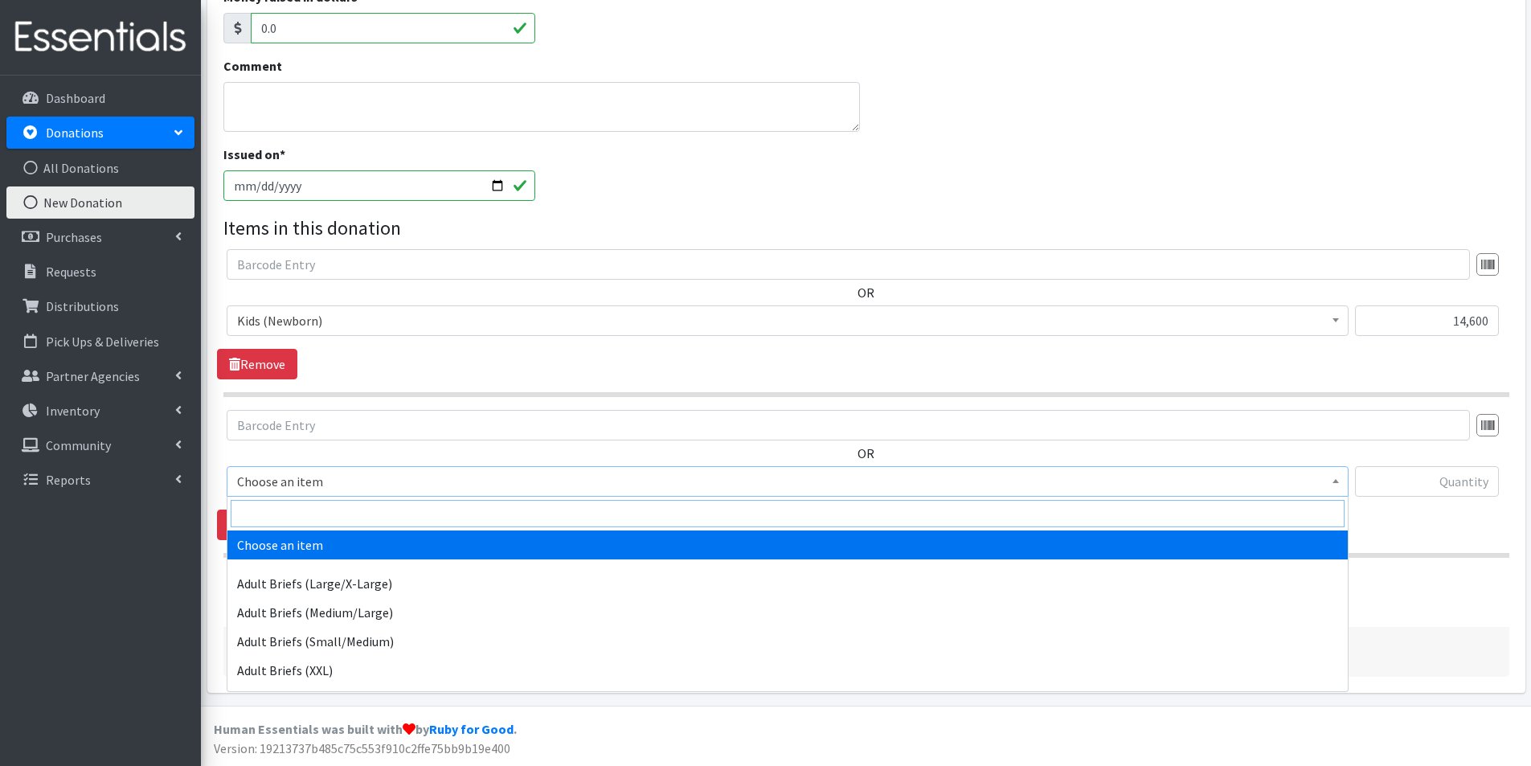
click at [278, 516] on input "search" at bounding box center [788, 513] width 1114 height 27
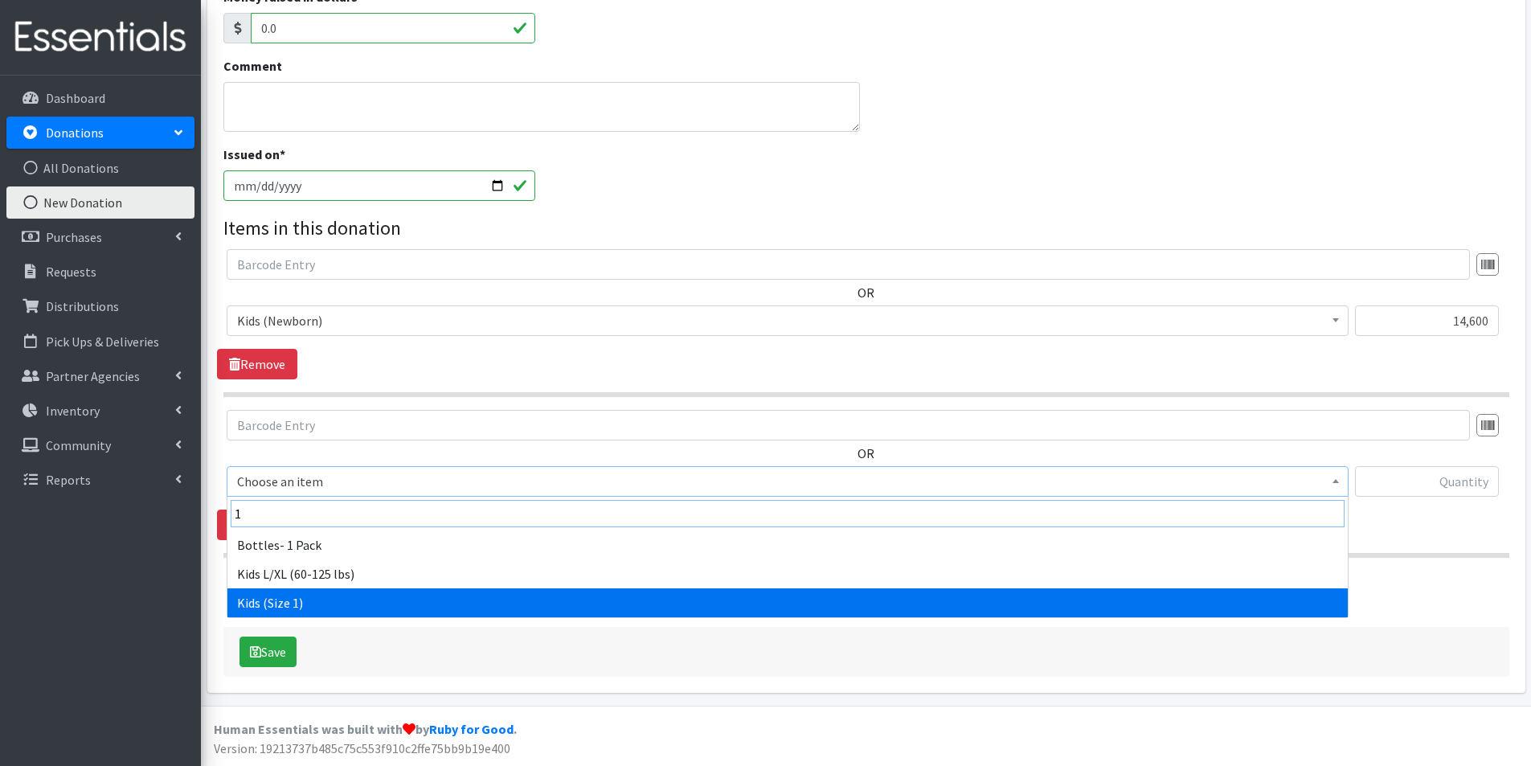
type input "1"
select select "2760"
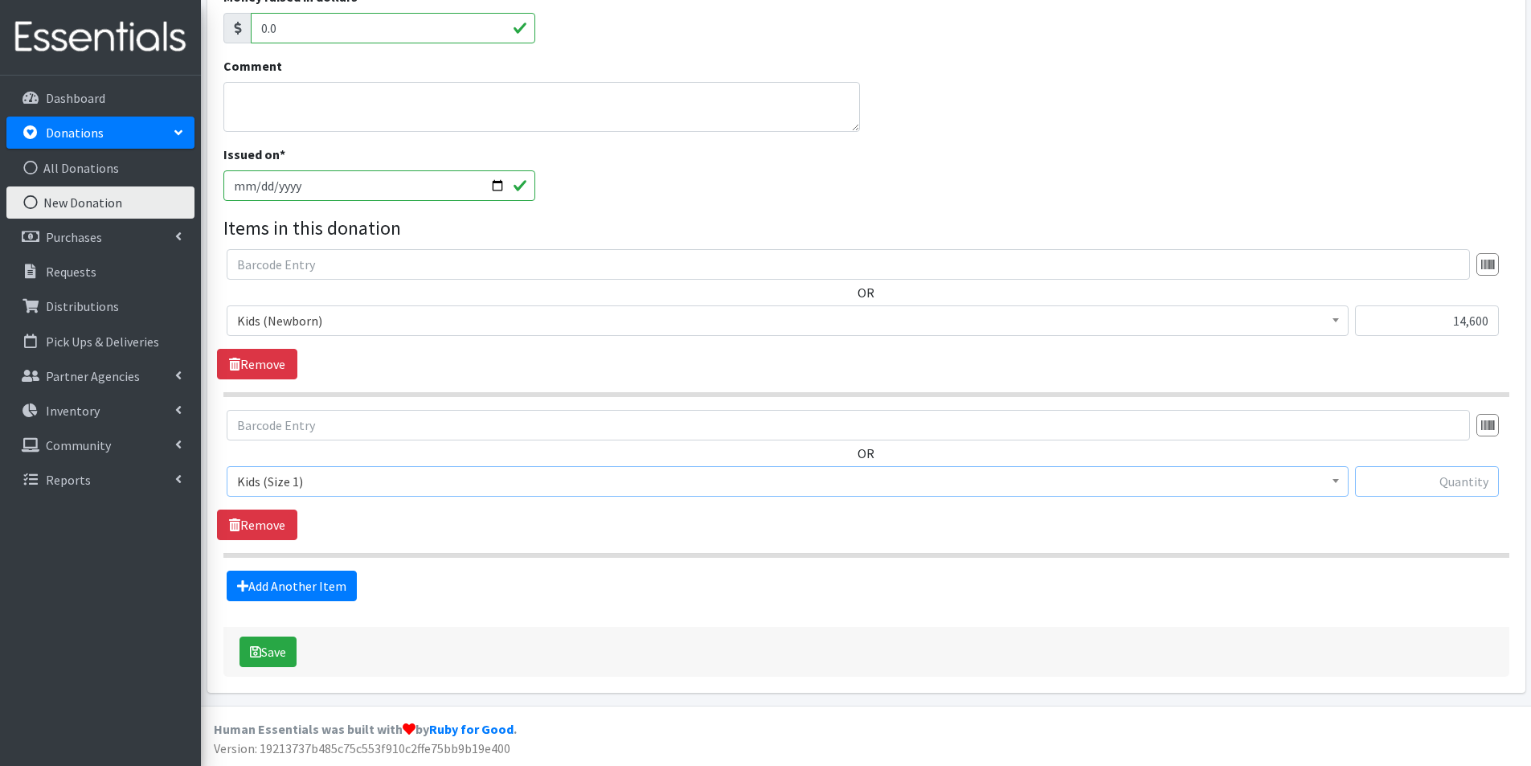
click at [1438, 493] on input "text" at bounding box center [1427, 481] width 144 height 31
type input "14,600"
click at [295, 587] on link "Add Another Item" at bounding box center [292, 586] width 130 height 31
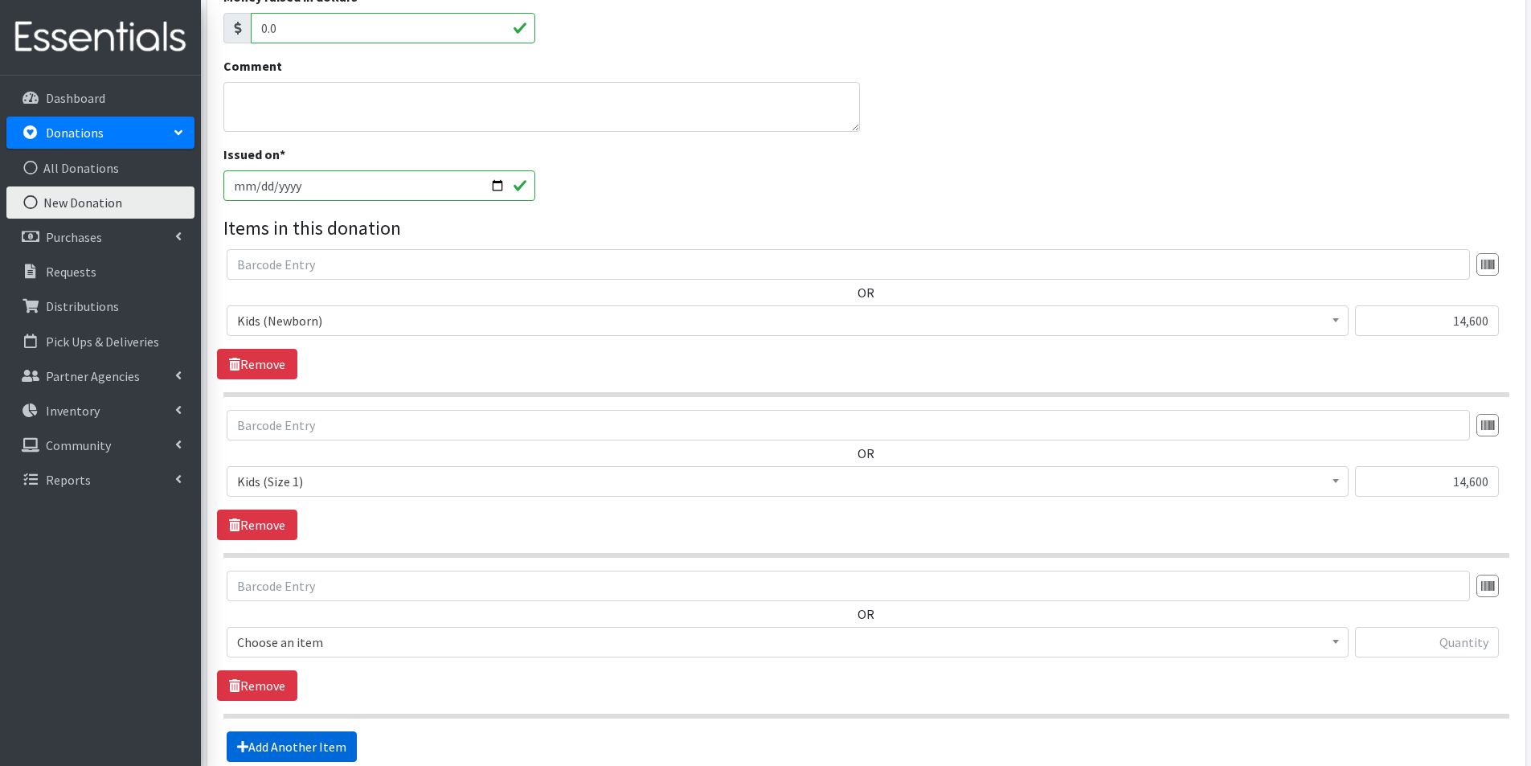
scroll to position [502, 0]
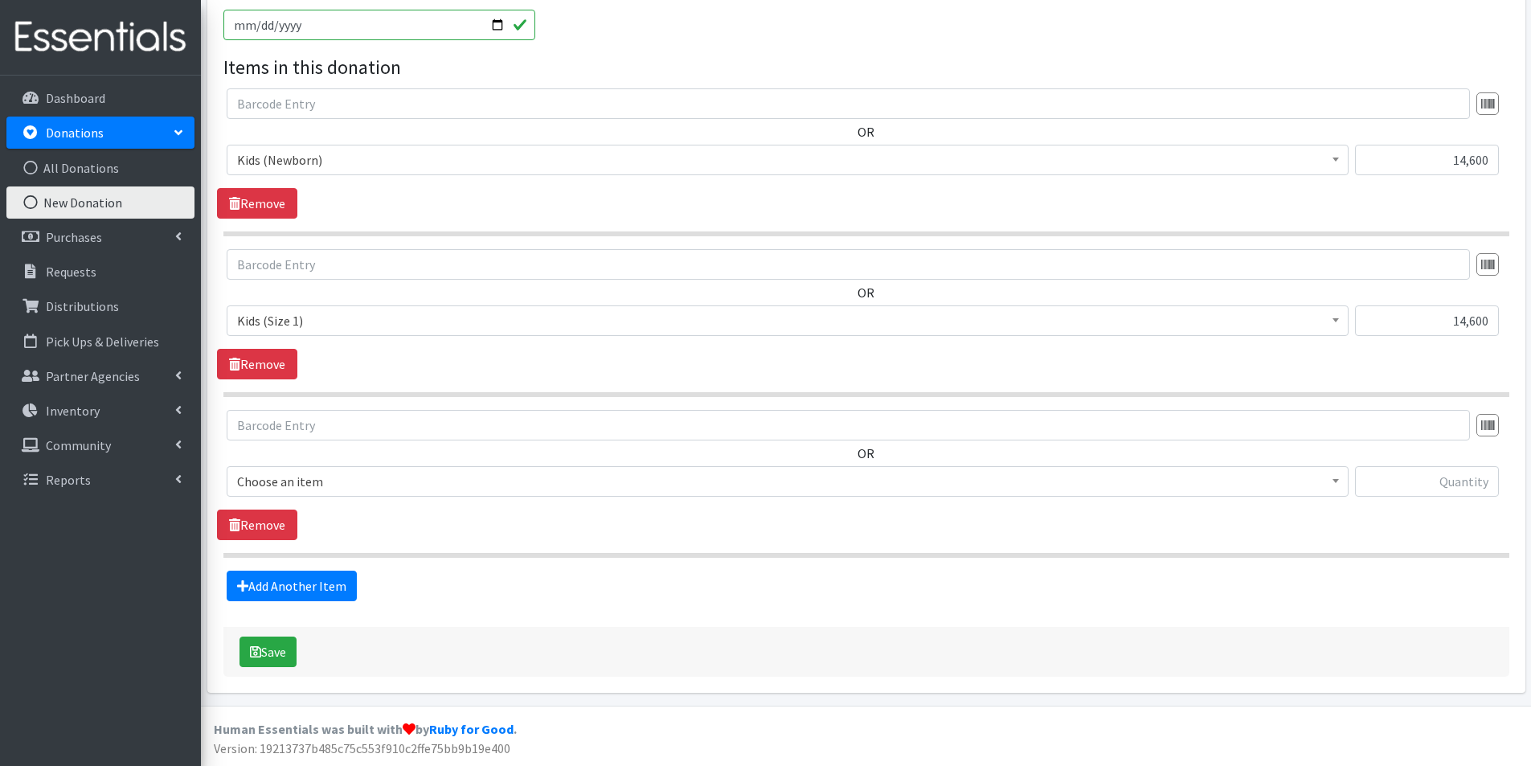
click at [293, 486] on span "Choose an item" at bounding box center [787, 481] width 1101 height 23
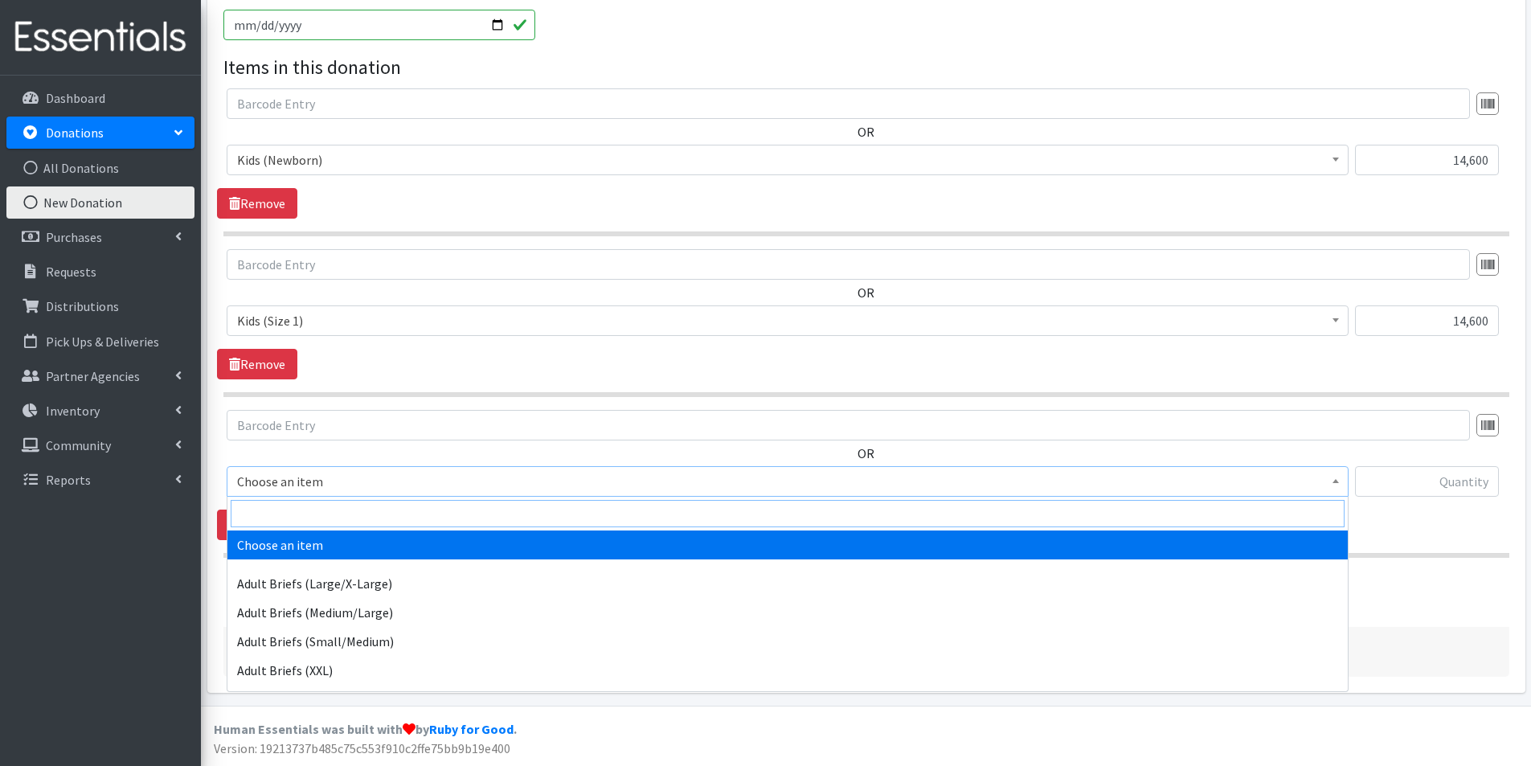
click at [284, 511] on input "search" at bounding box center [788, 513] width 1114 height 27
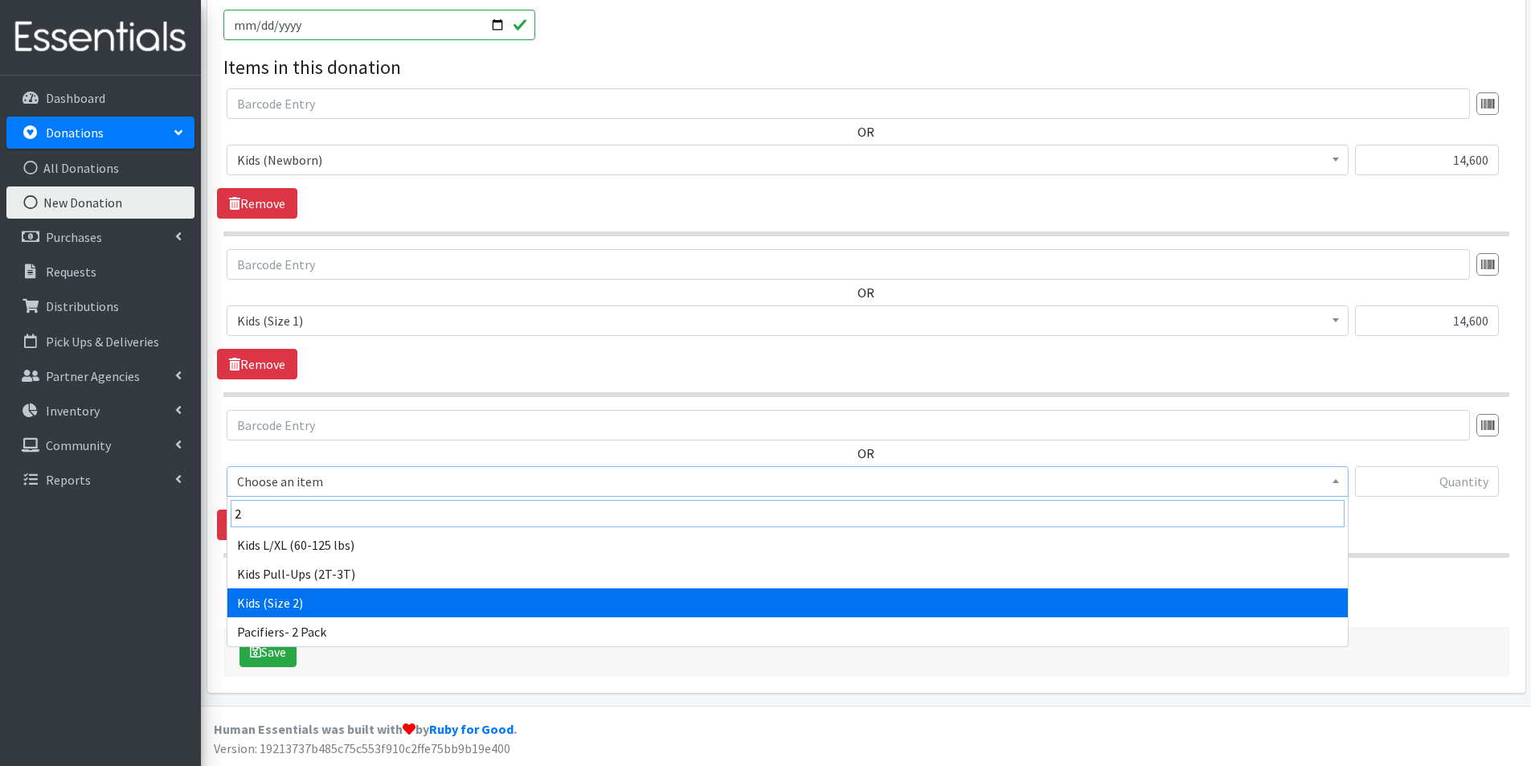
type input "2"
select select "2724"
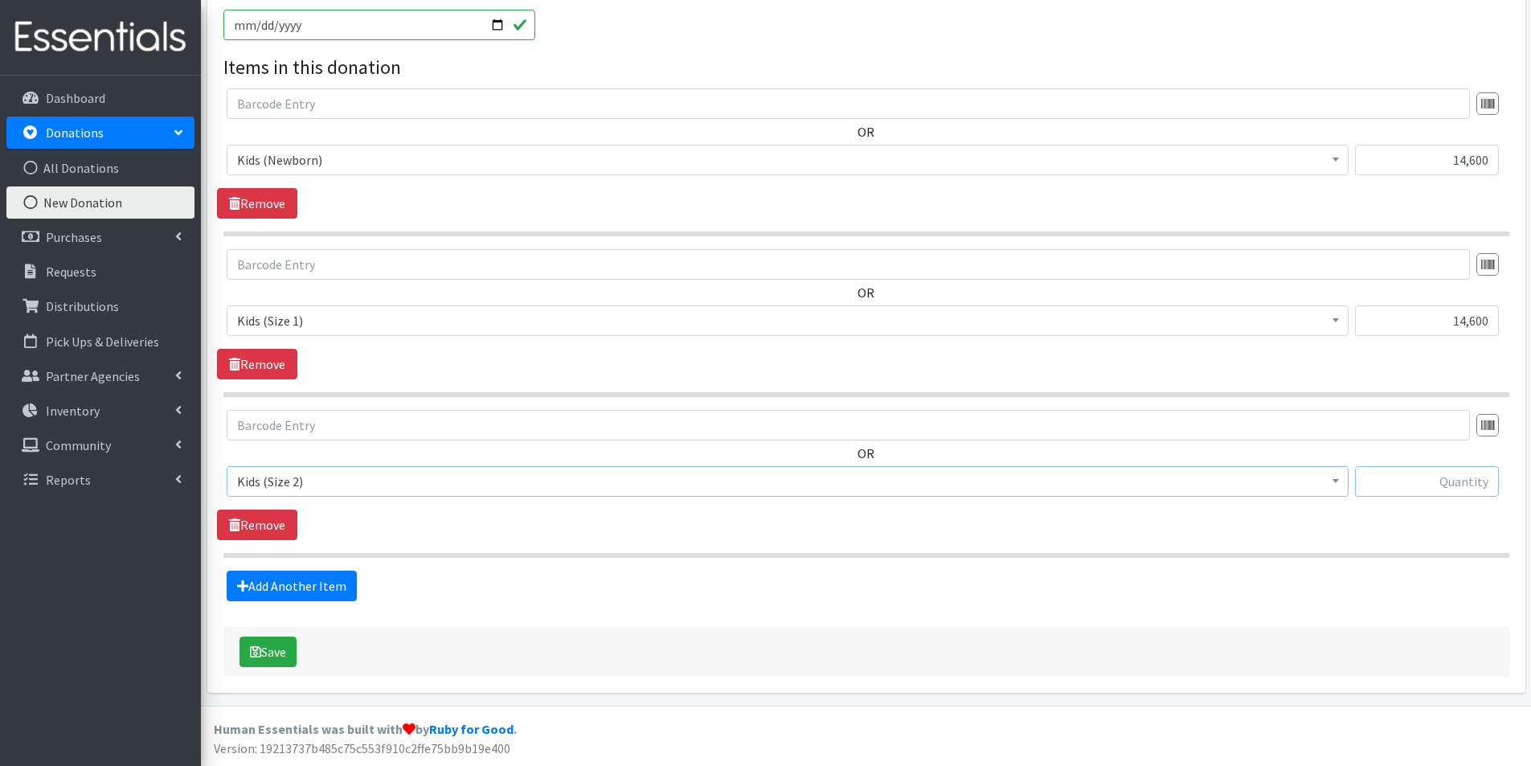
click at [1443, 477] on input "text" at bounding box center [1427, 481] width 144 height 31
type input "4,800"
click at [331, 574] on link "Add Another Item" at bounding box center [292, 586] width 130 height 31
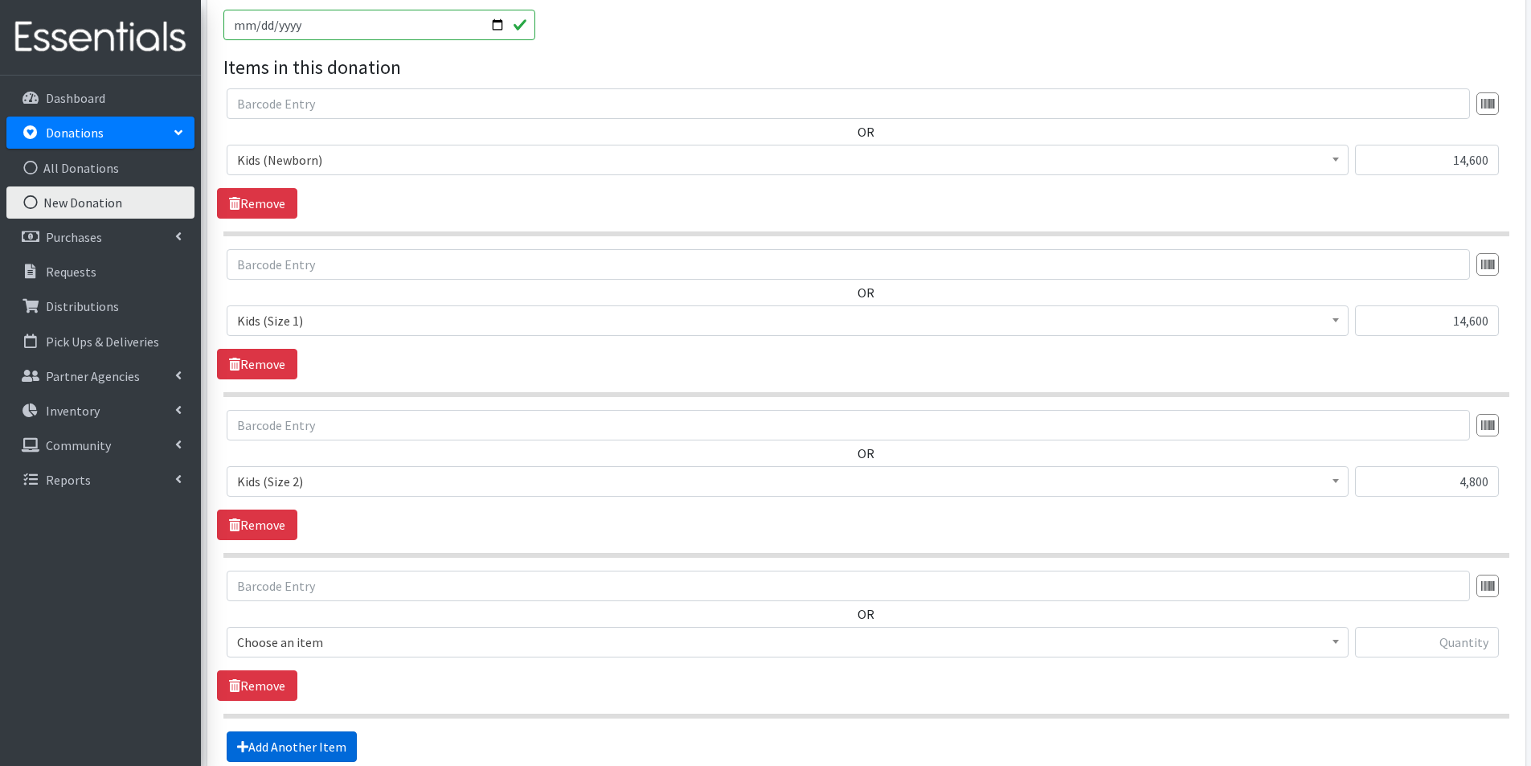
scroll to position [662, 0]
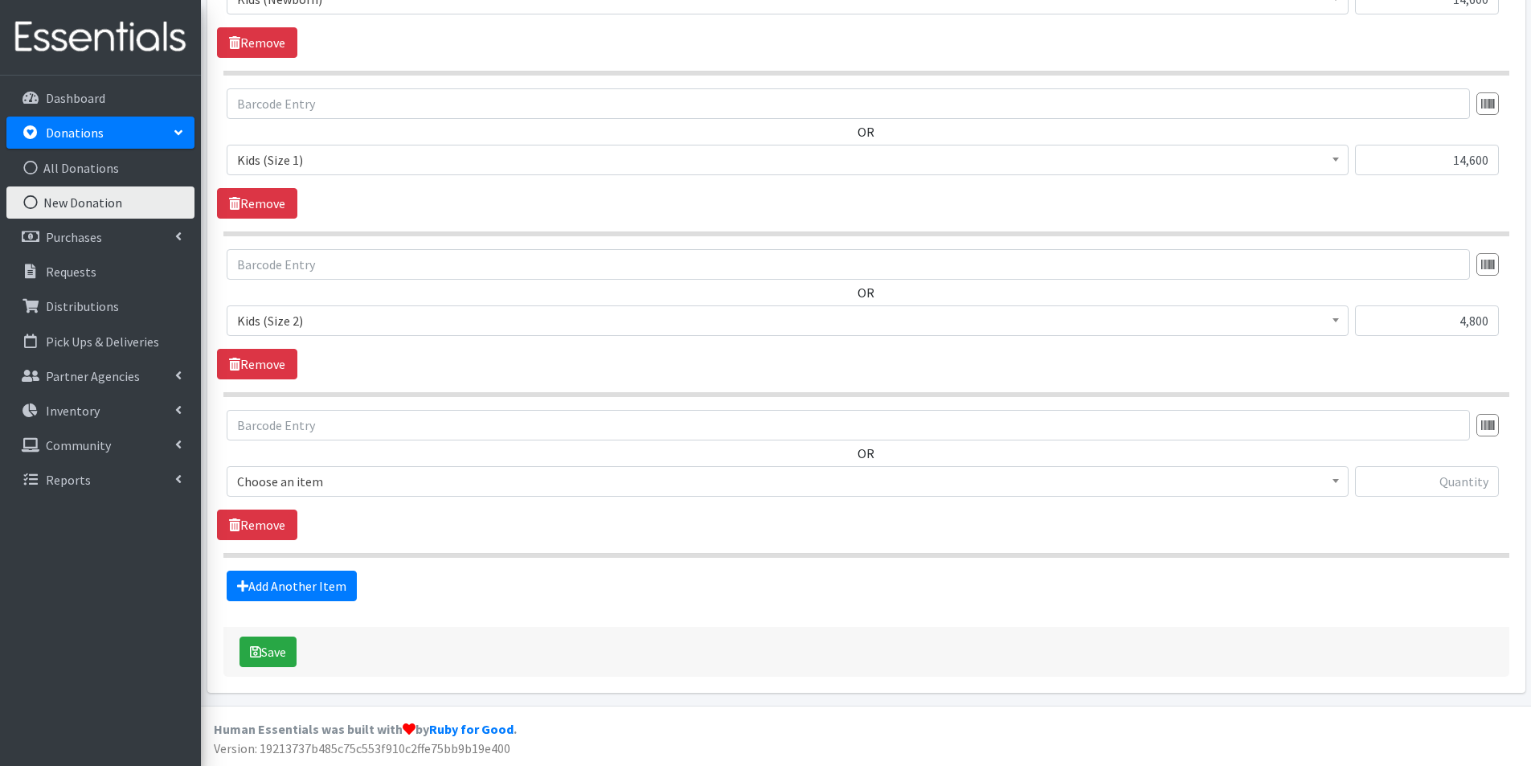
click at [281, 481] on span "Choose an item" at bounding box center [787, 481] width 1101 height 23
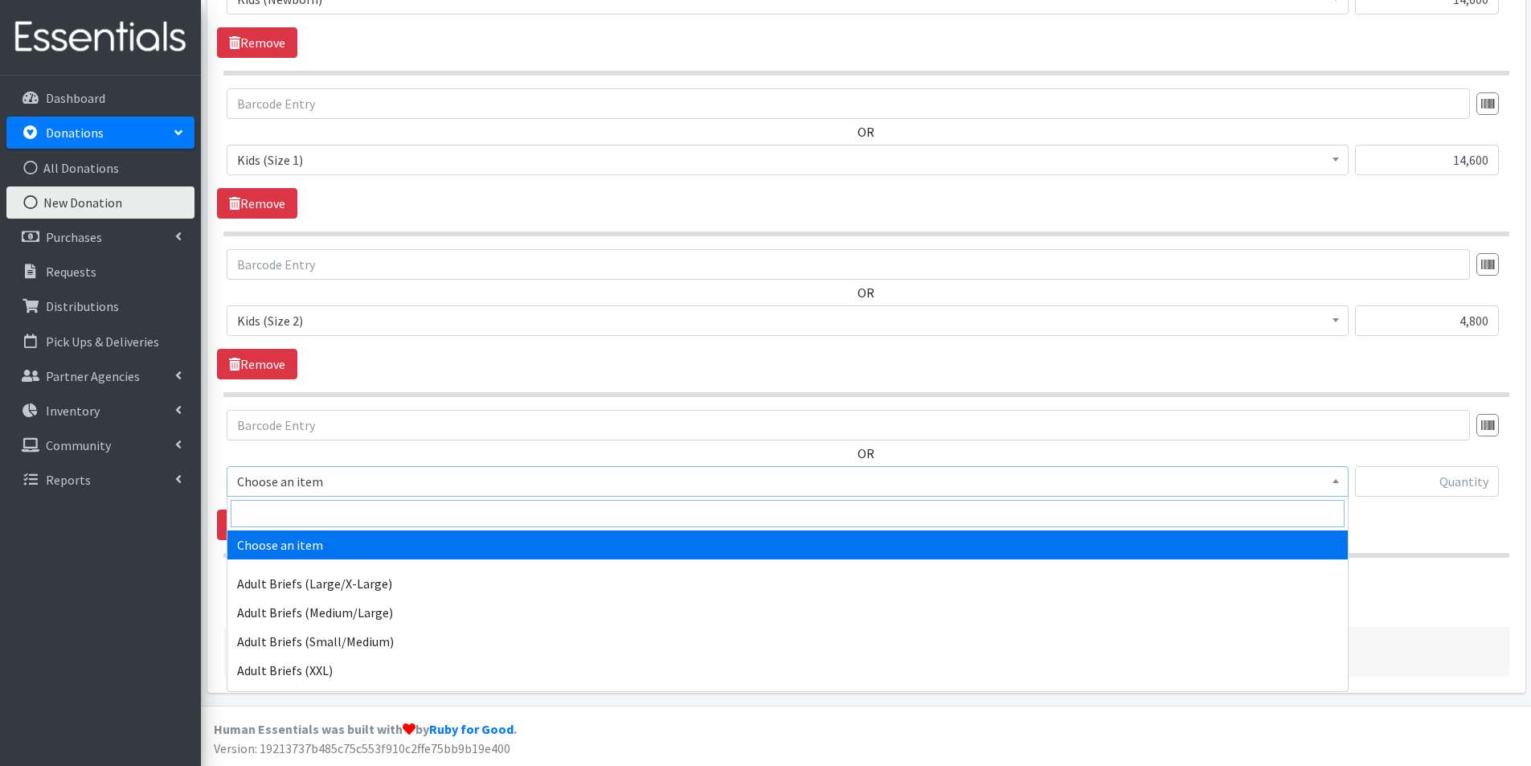
click at [281, 505] on input "search" at bounding box center [788, 513] width 1114 height 27
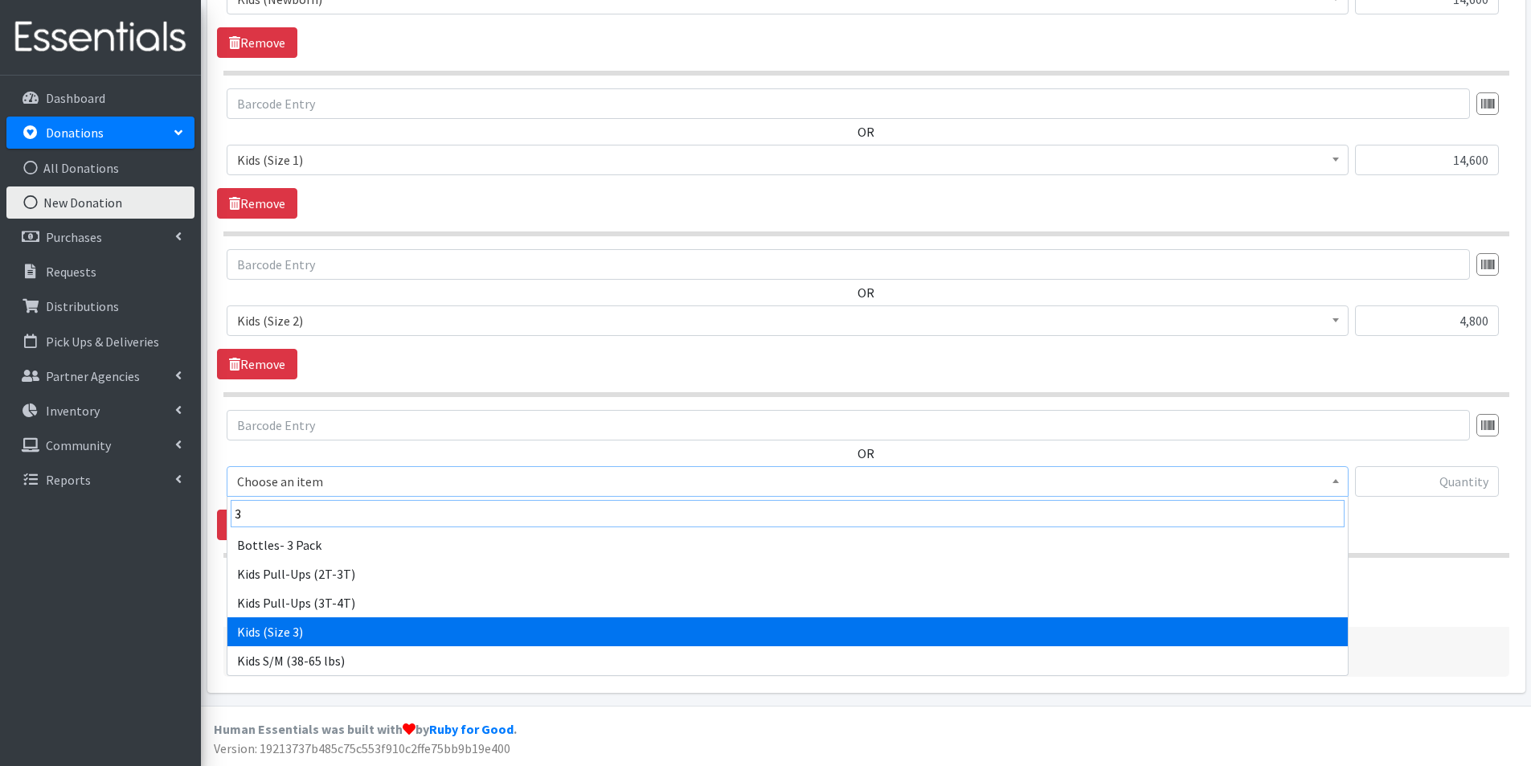
type input "3"
select select "2747"
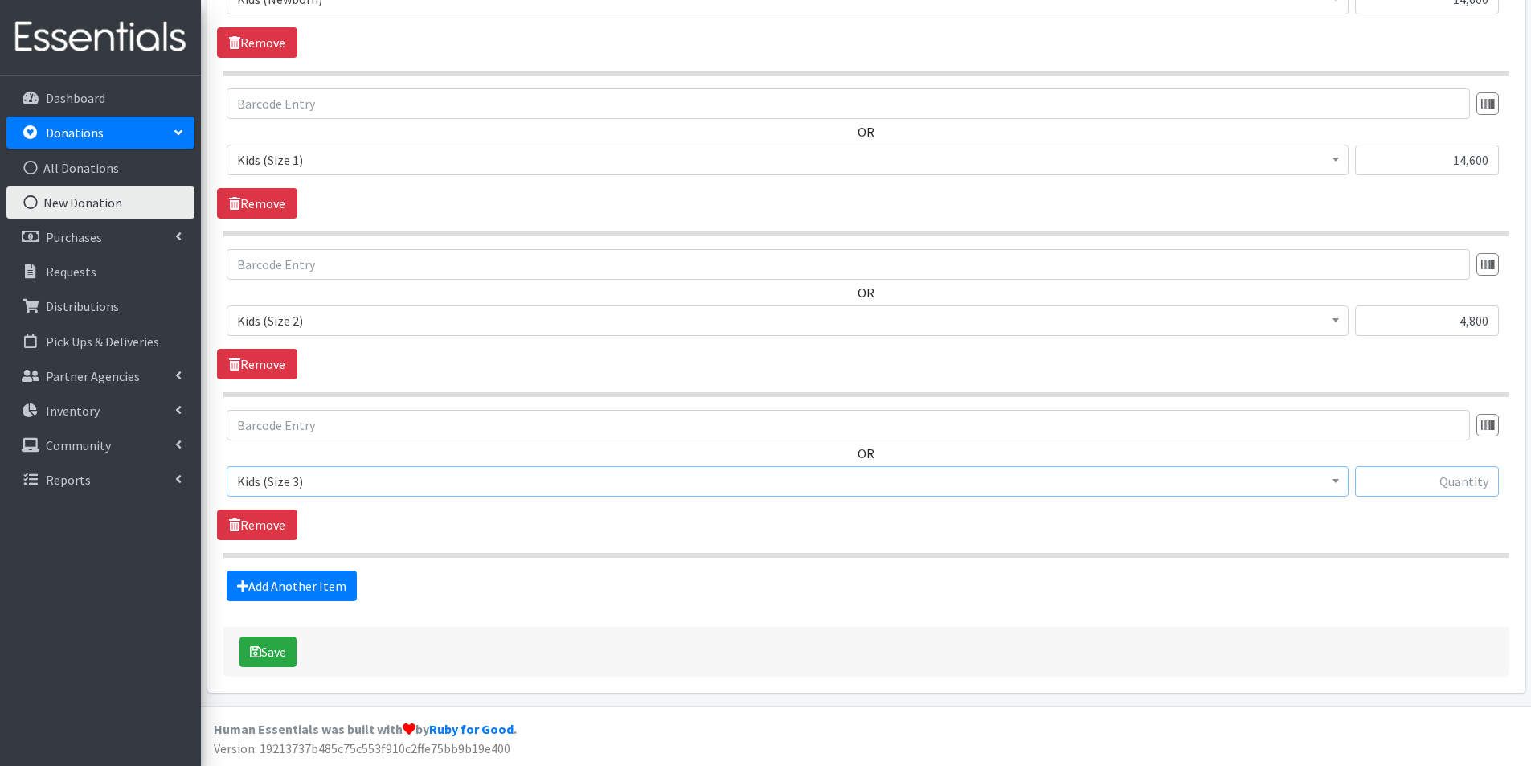
click at [1428, 477] on input "text" at bounding box center [1427, 481] width 144 height 31
type input "12,600"
click at [337, 580] on link "Add Another Item" at bounding box center [292, 586] width 130 height 31
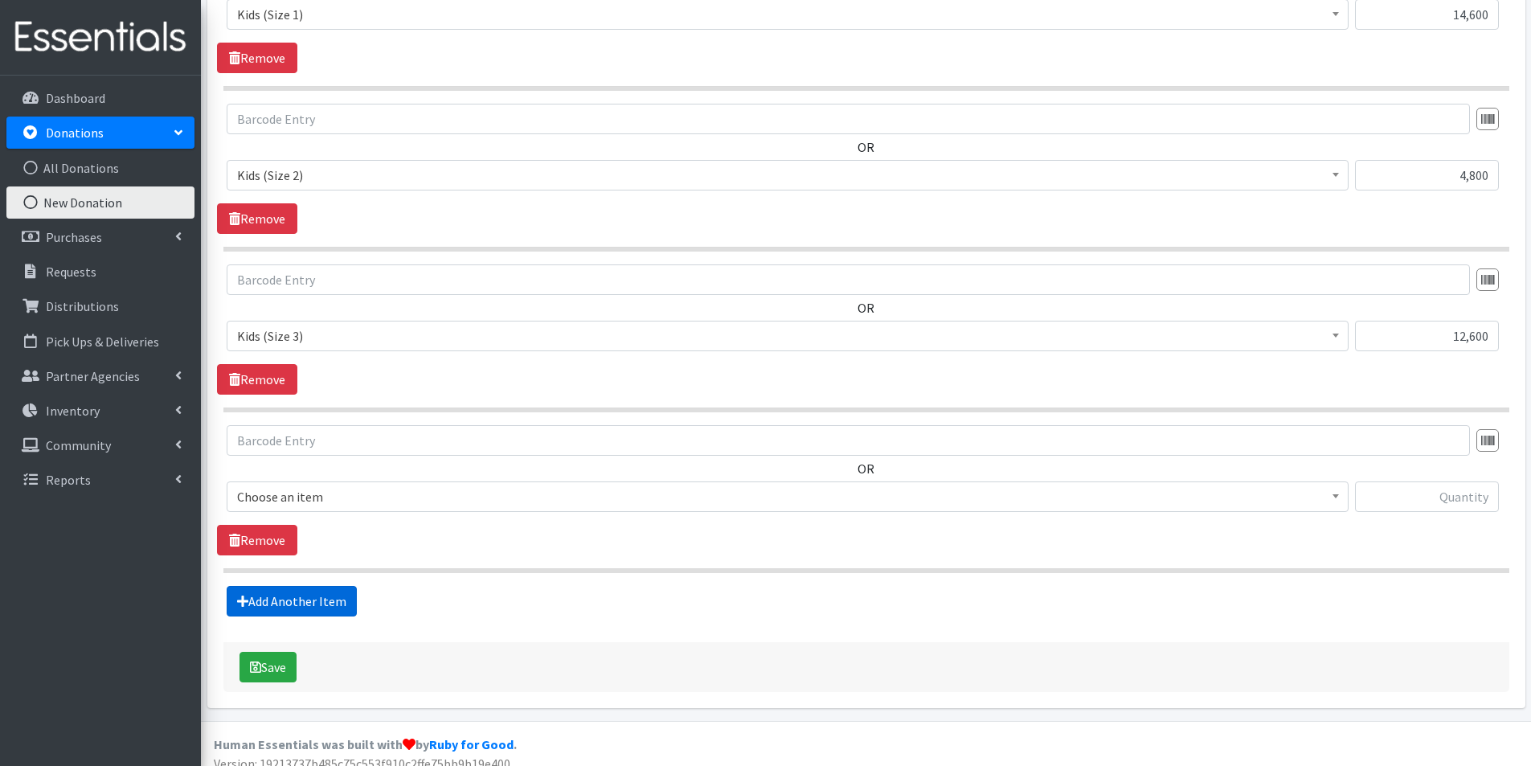
scroll to position [823, 0]
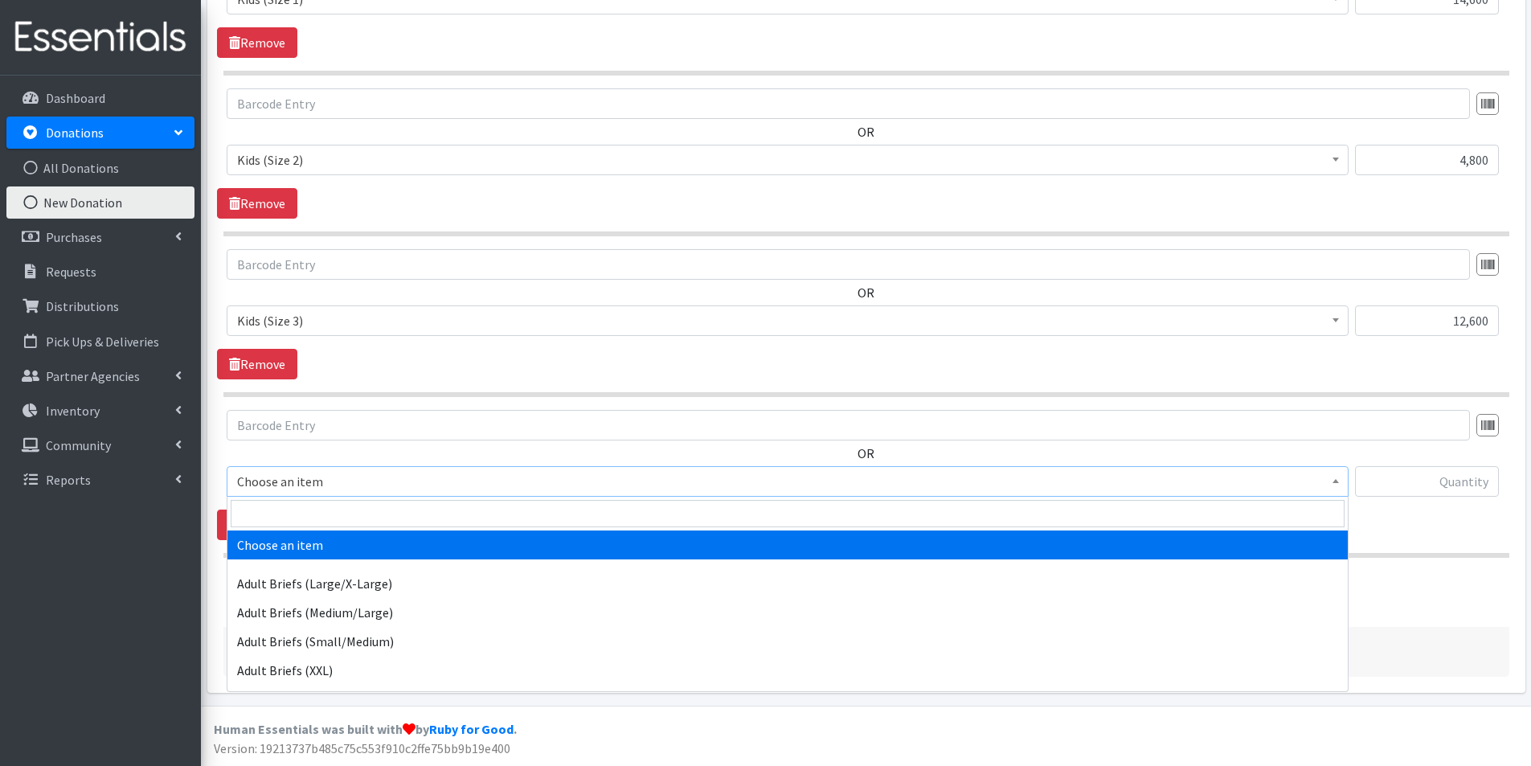
click at [323, 489] on span "Choose an item" at bounding box center [787, 481] width 1101 height 23
click at [311, 509] on input "search" at bounding box center [788, 513] width 1114 height 27
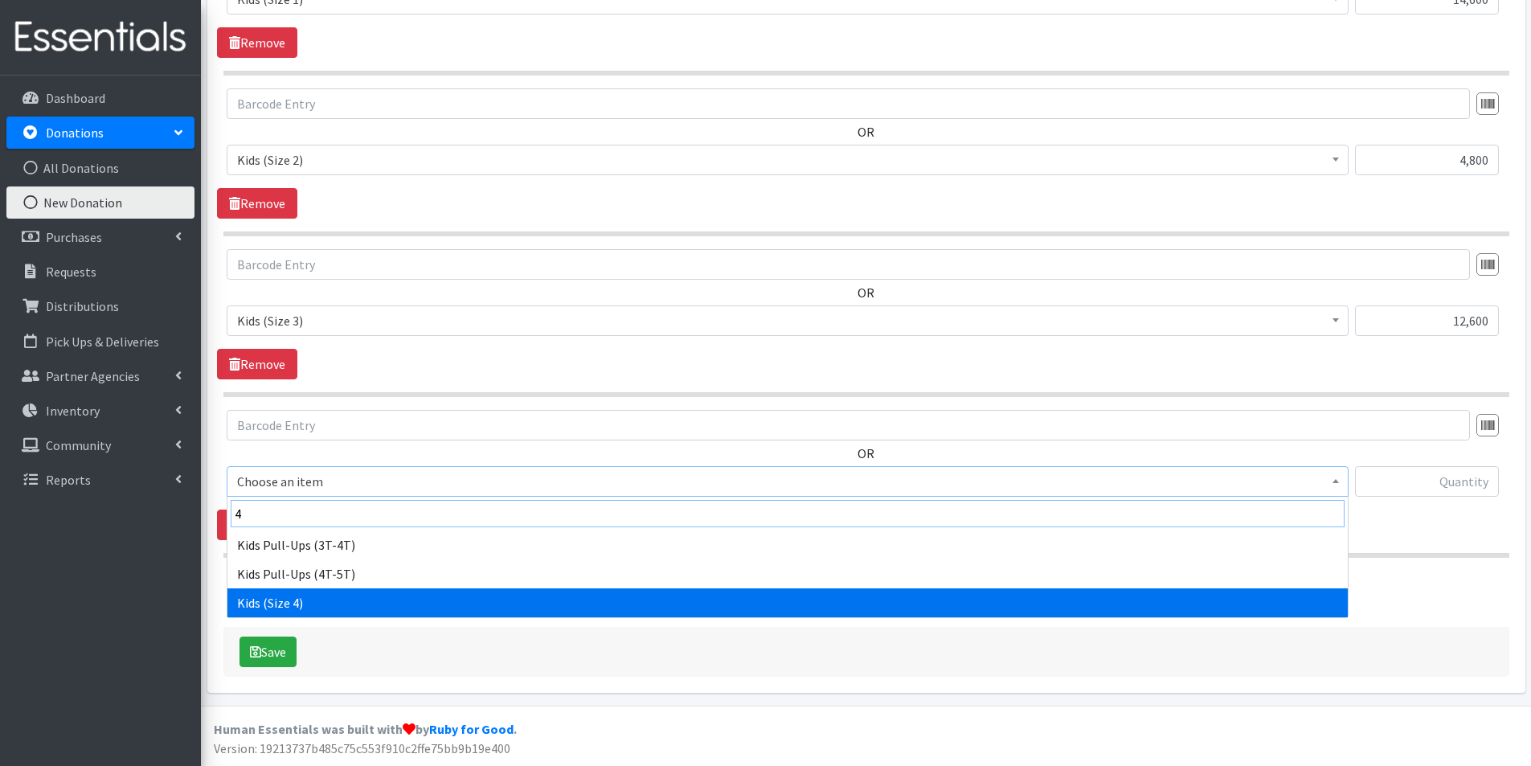
type input "4"
select select "2756"
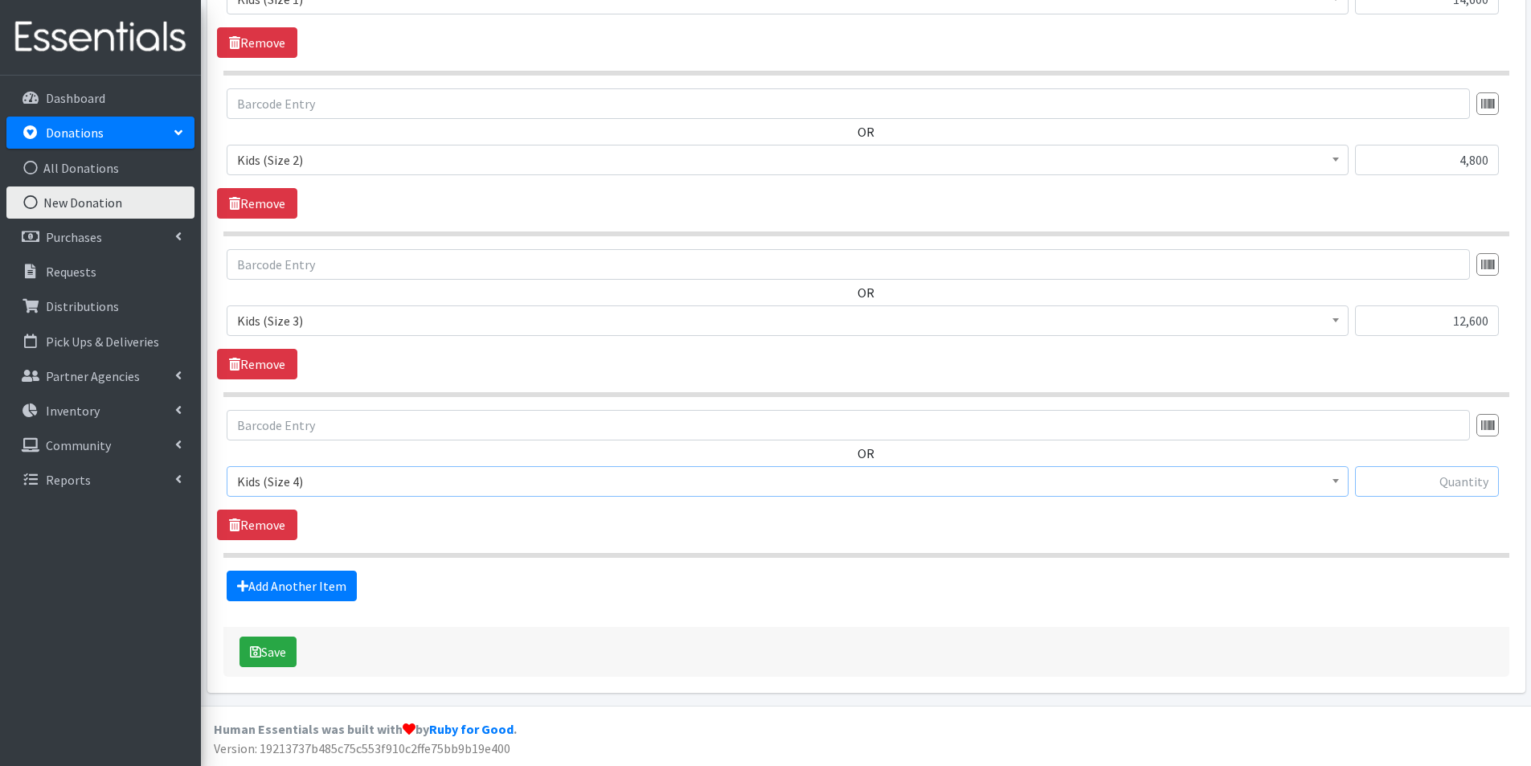
click at [1402, 490] on input "text" at bounding box center [1427, 481] width 144 height 31
type input "14,600"
click at [283, 576] on link "Add Another Item" at bounding box center [292, 586] width 130 height 31
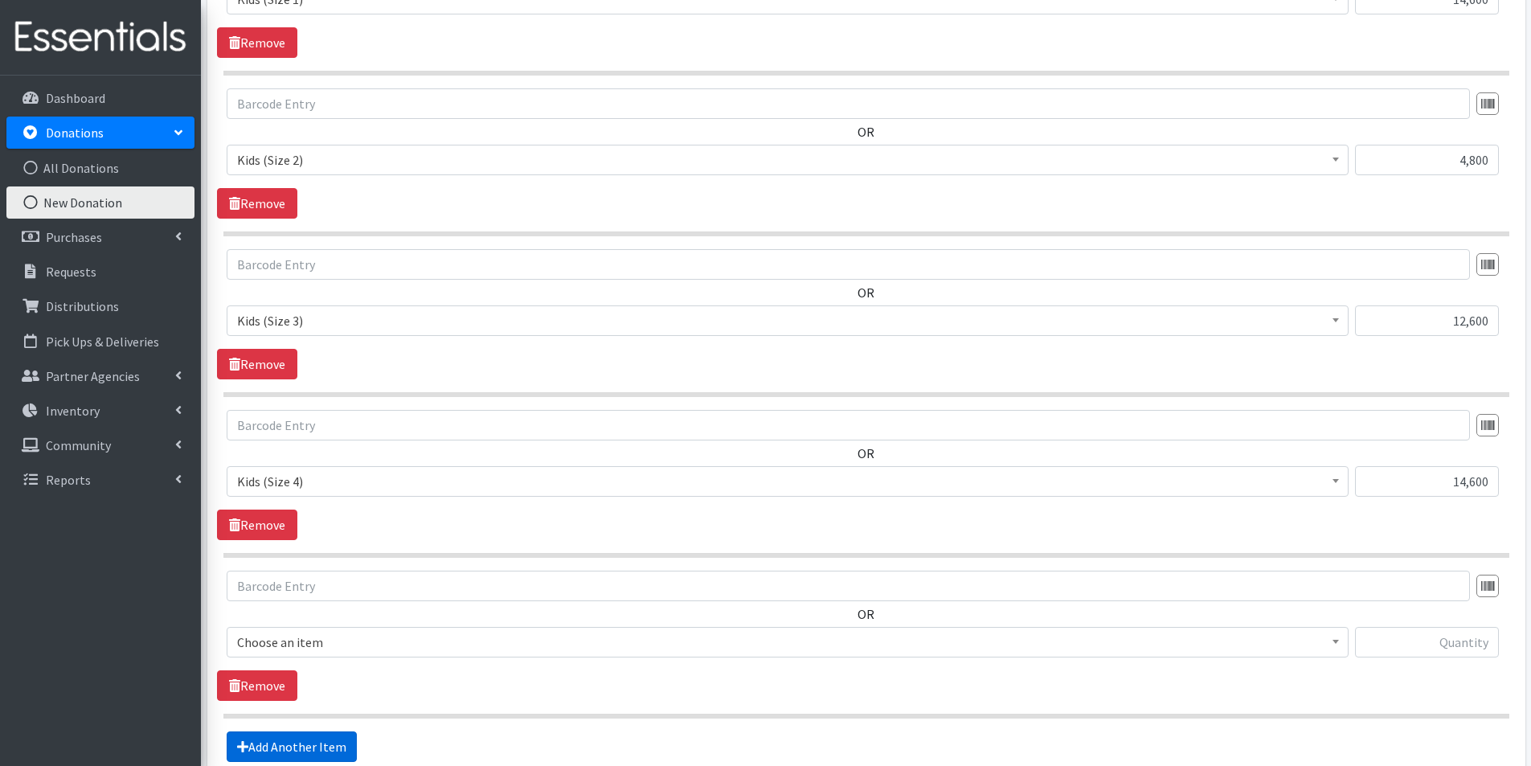
scroll to position [984, 0]
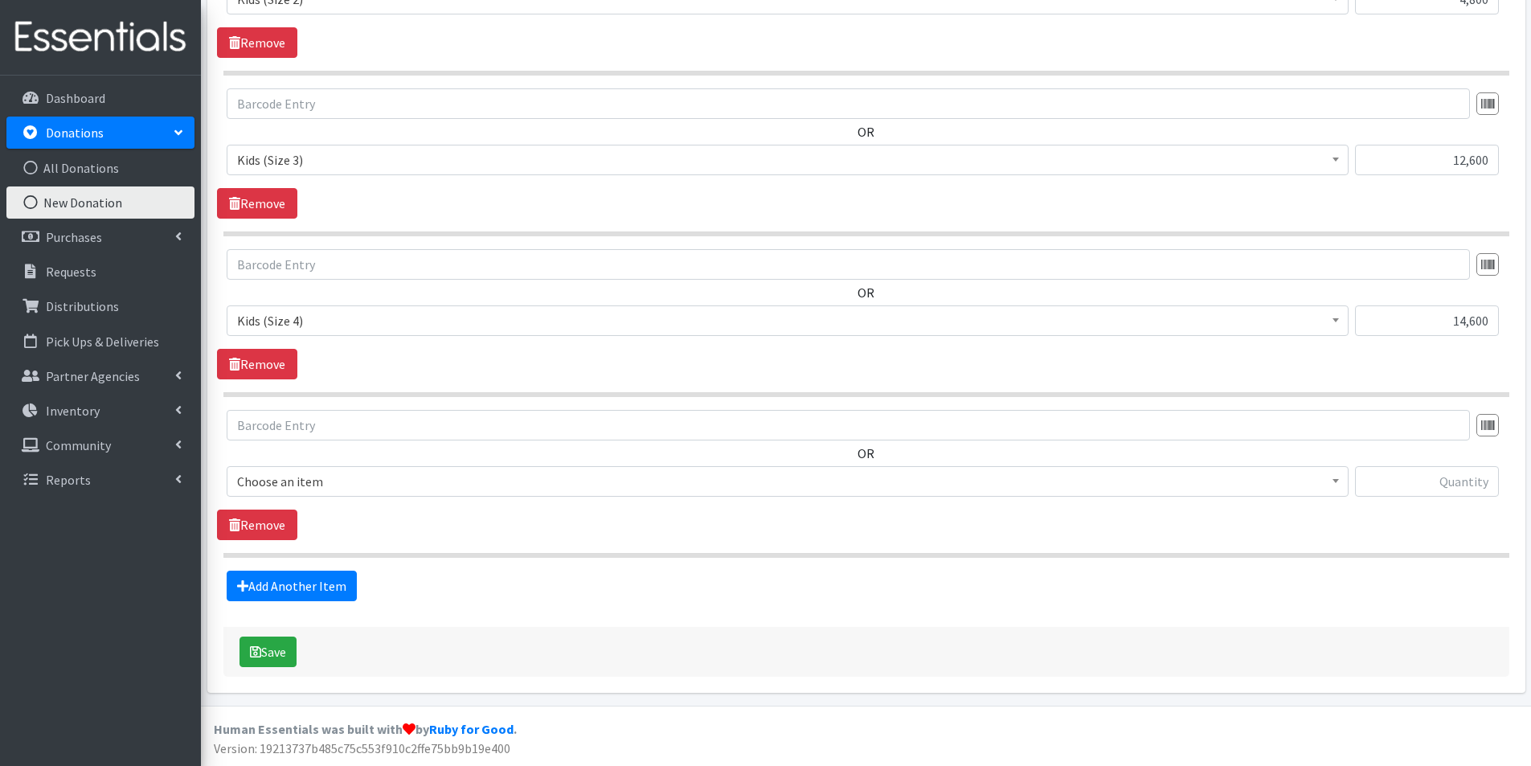
click at [299, 481] on span "Choose an item" at bounding box center [787, 481] width 1101 height 23
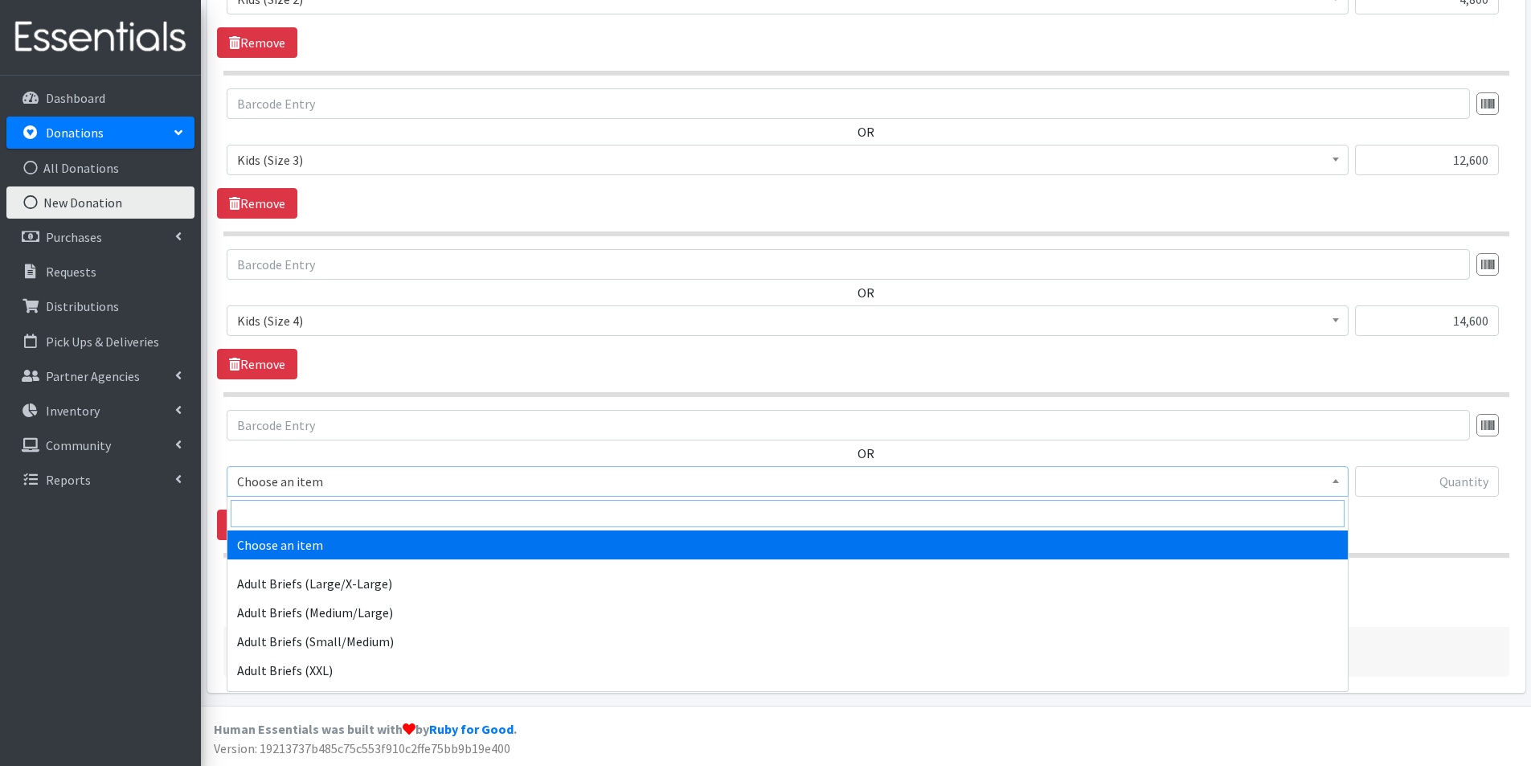
click at [293, 511] on input "search" at bounding box center [788, 513] width 1114 height 27
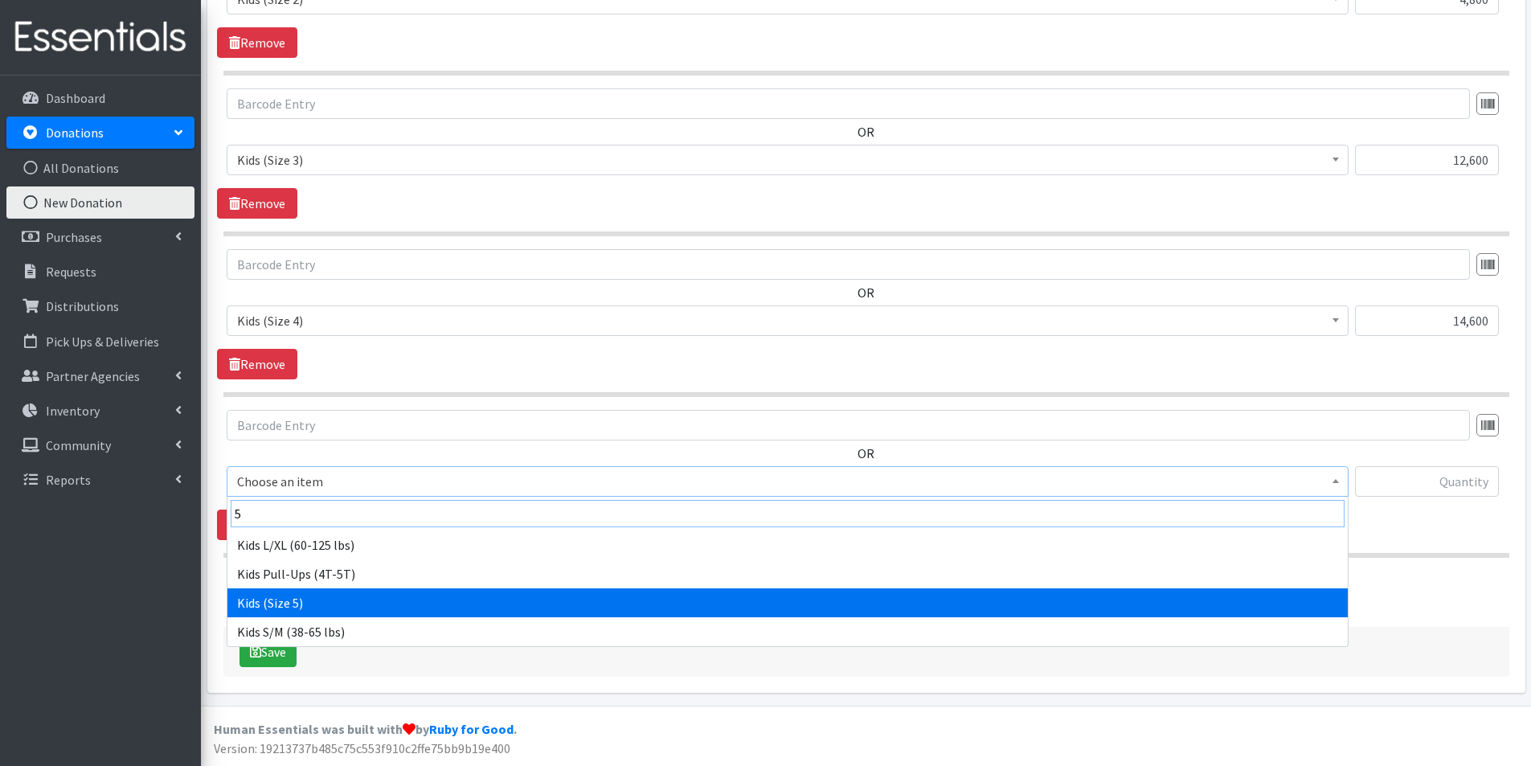
type input "5"
select select "2744"
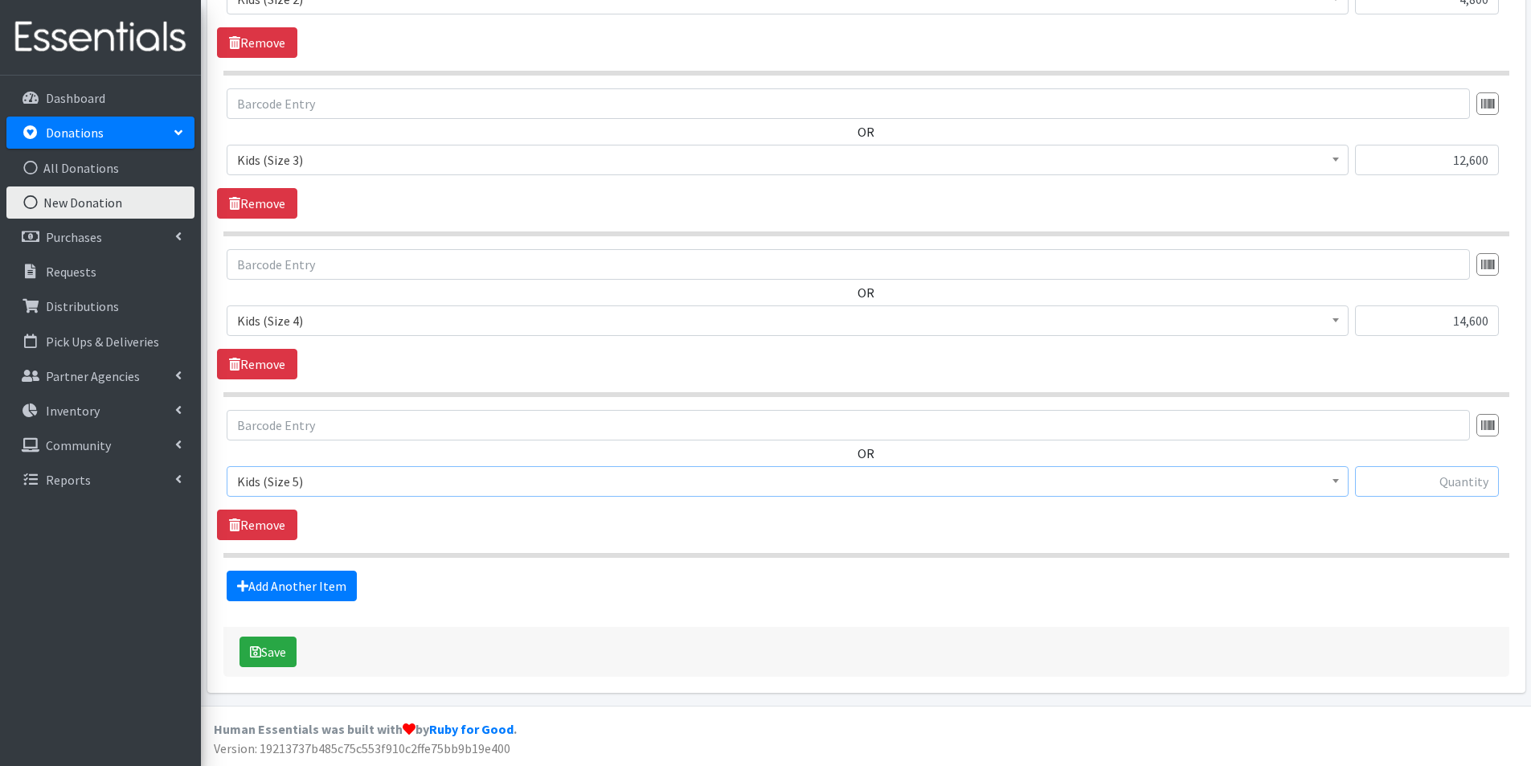
click at [1421, 482] on input "text" at bounding box center [1427, 481] width 144 height 31
type input "14,600"
click at [347, 588] on link "Add Another Item" at bounding box center [292, 586] width 130 height 31
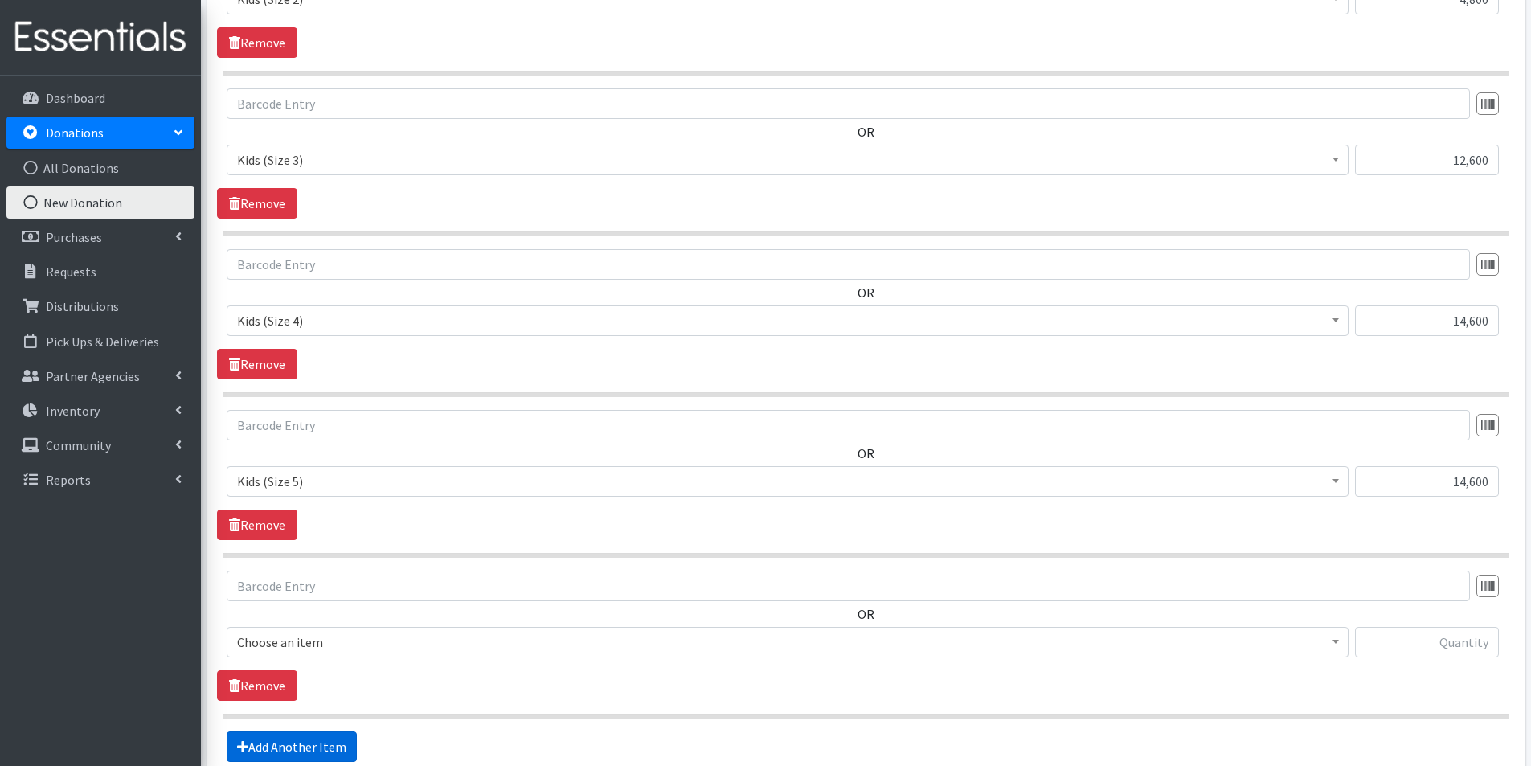
scroll to position [1145, 0]
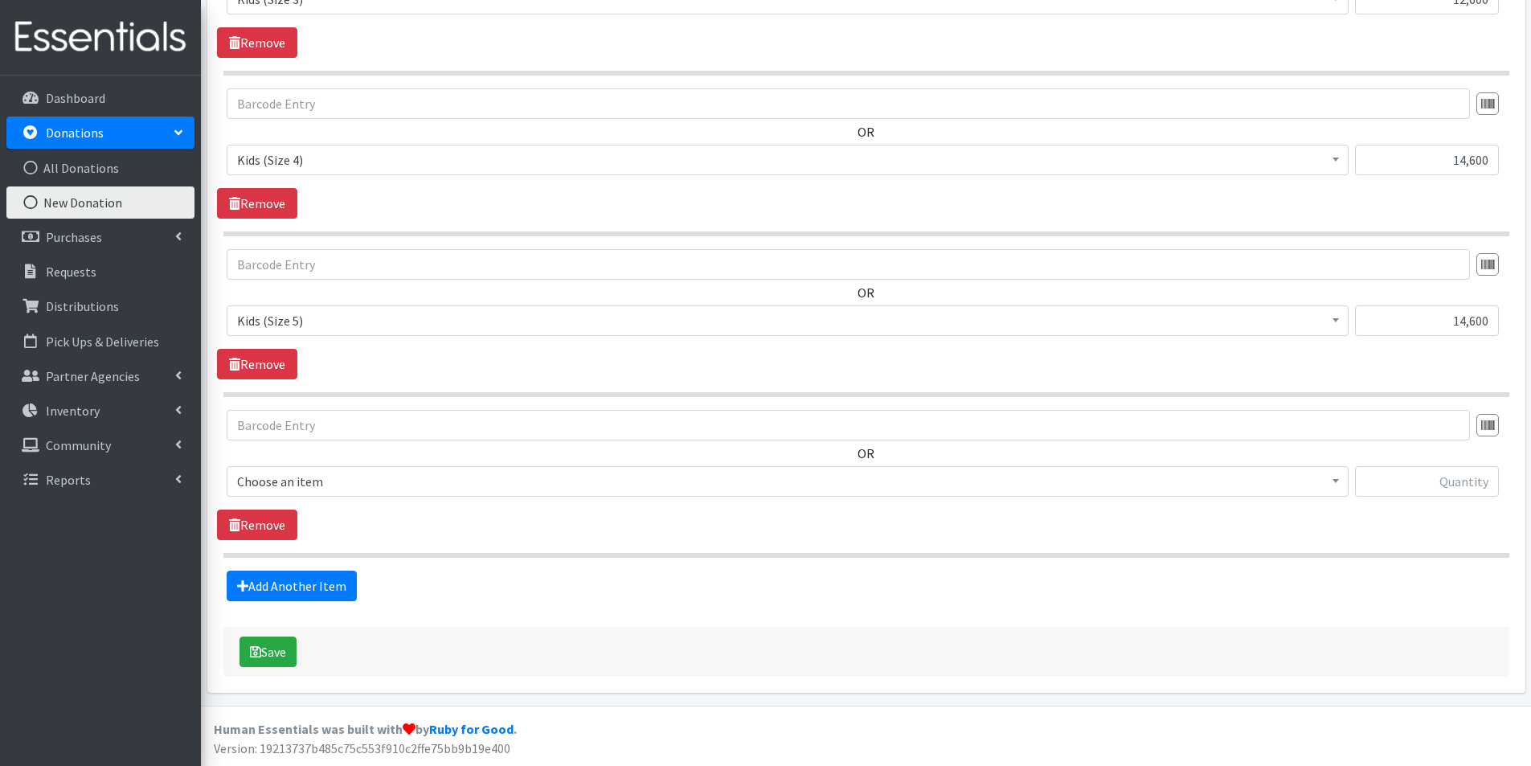
click at [293, 486] on span "Choose an item" at bounding box center [787, 481] width 1101 height 23
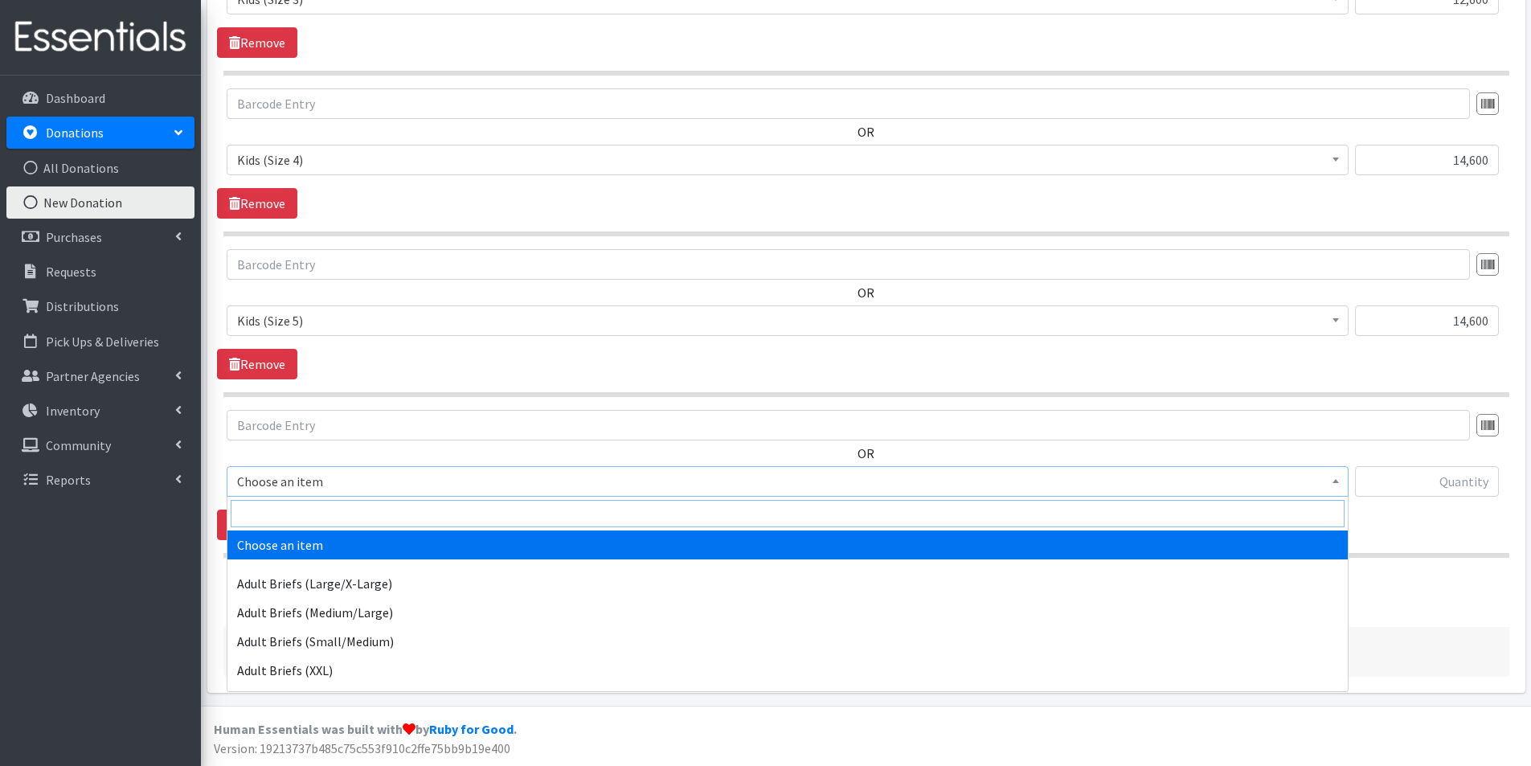
click at [267, 523] on input "search" at bounding box center [788, 513] width 1114 height 27
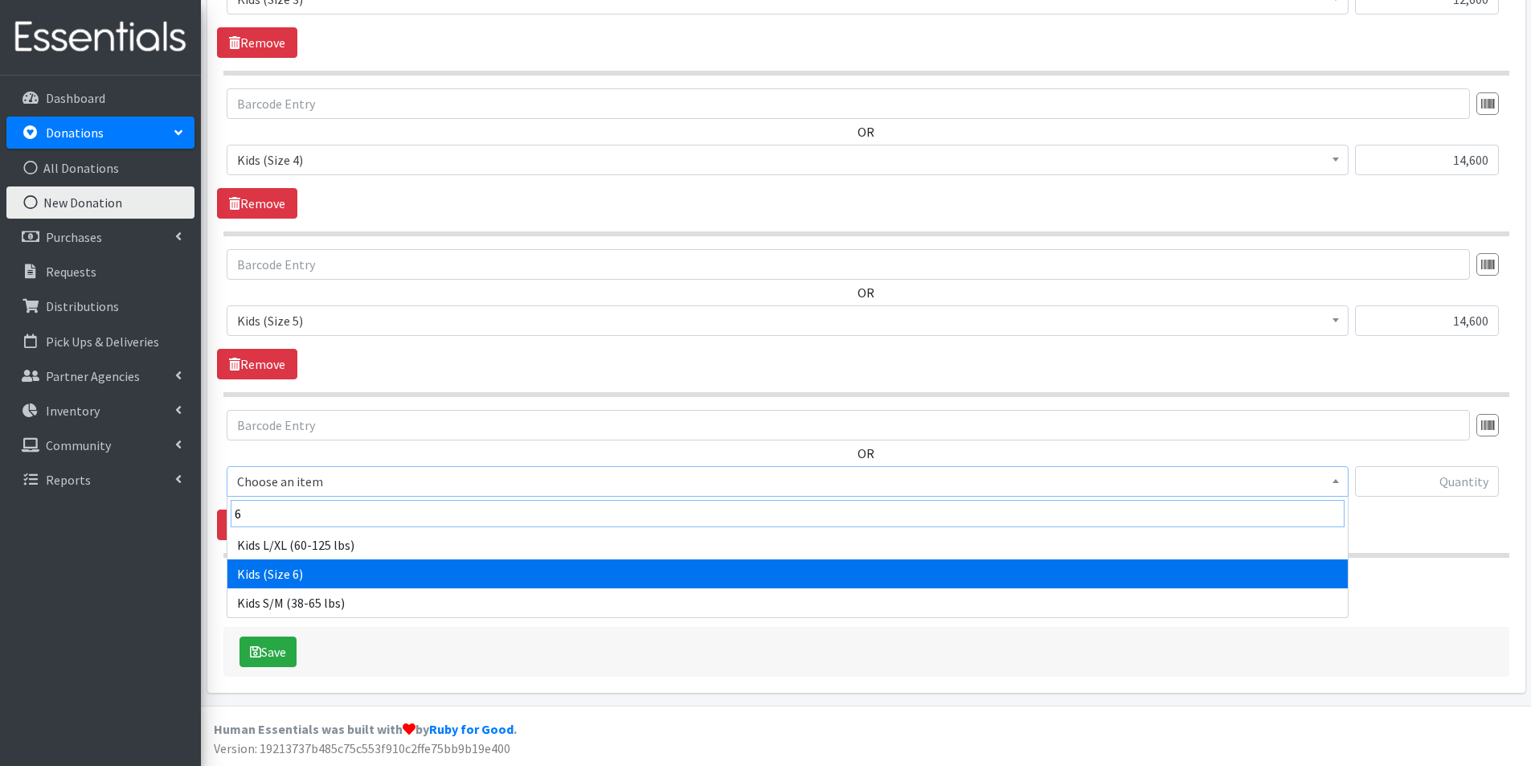
type input "6"
select select "2727"
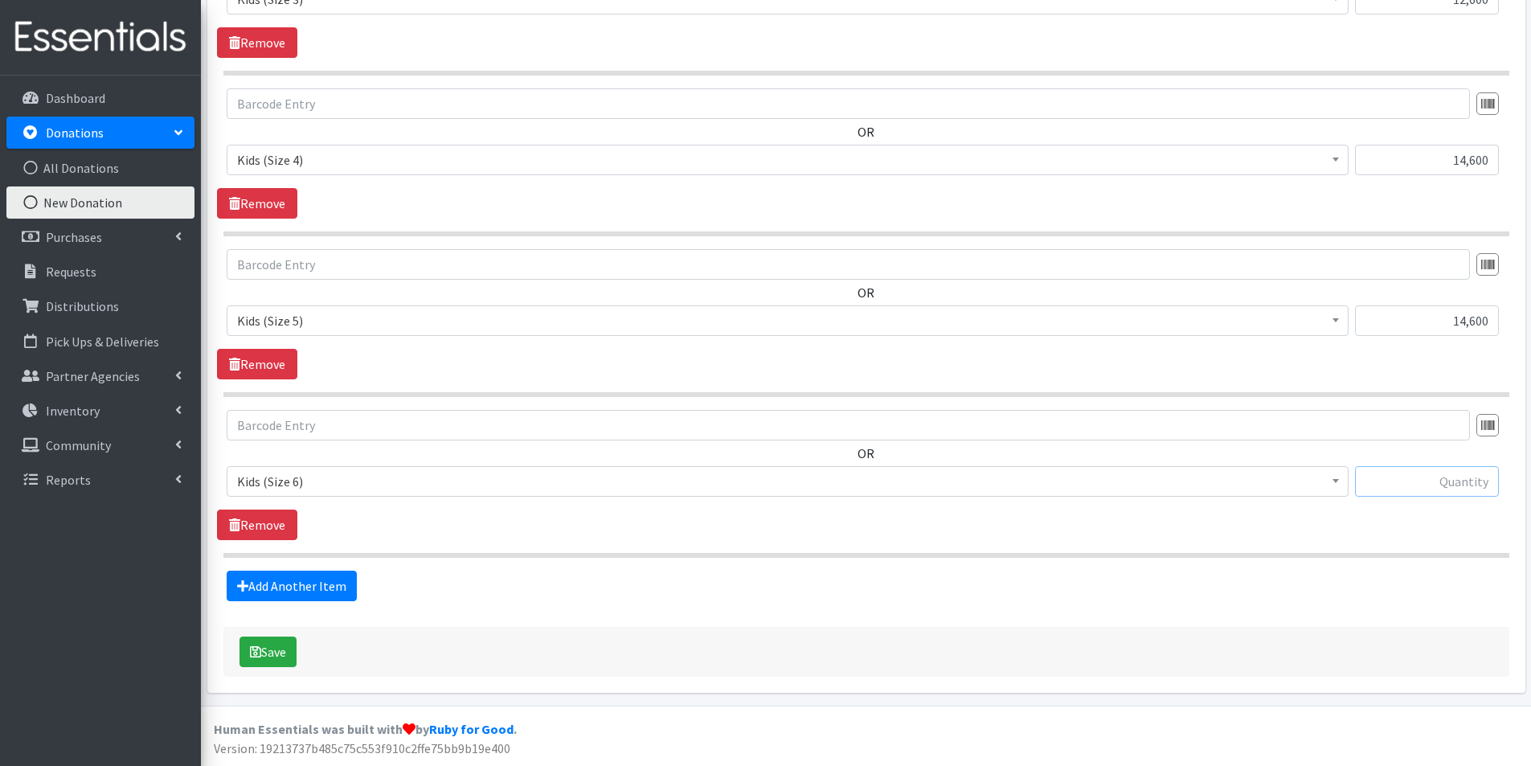
click at [1452, 480] on input "text" at bounding box center [1427, 481] width 144 height 31
type input "26,000"
click at [291, 593] on link "Add Another Item" at bounding box center [292, 586] width 130 height 31
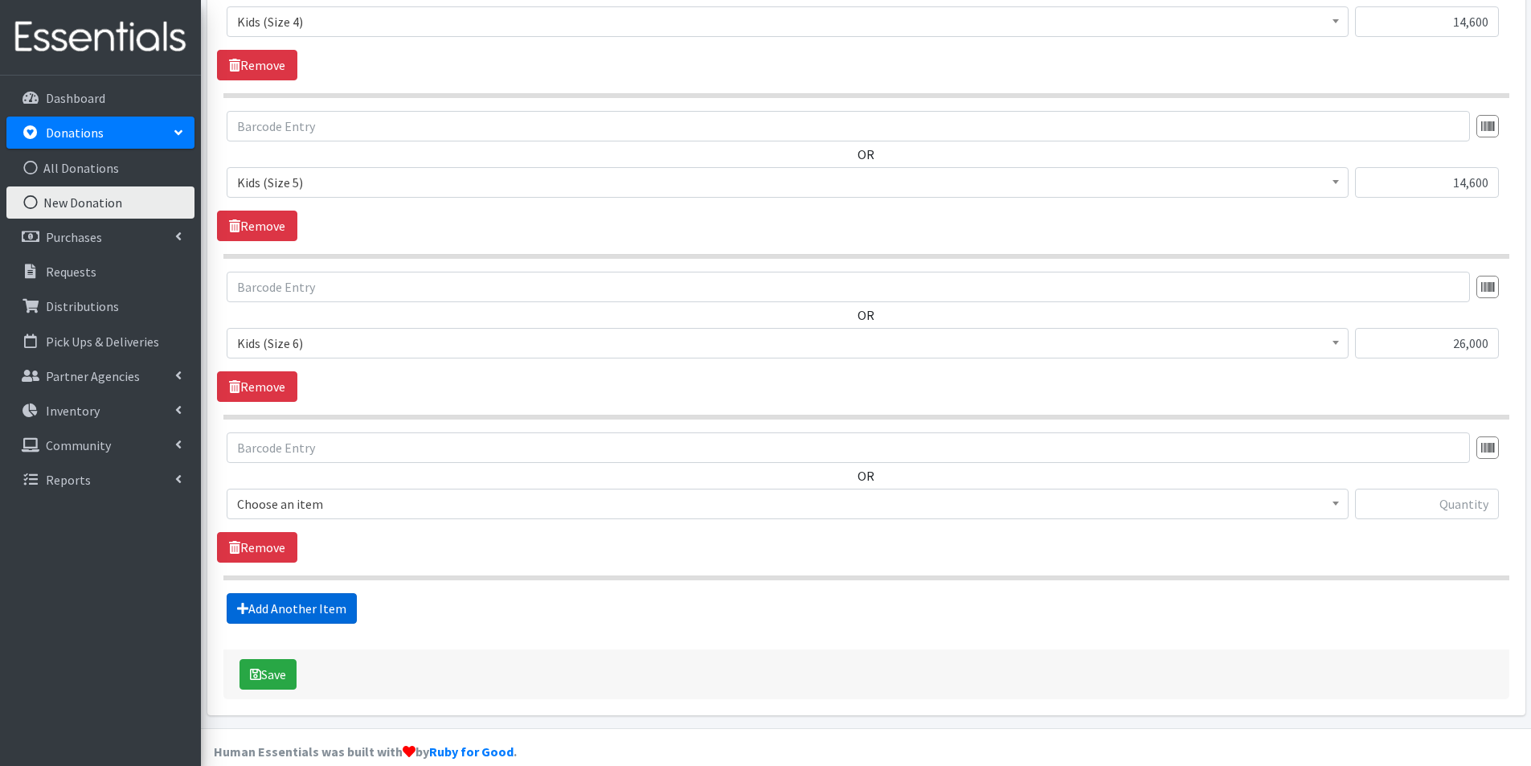
scroll to position [1305, 0]
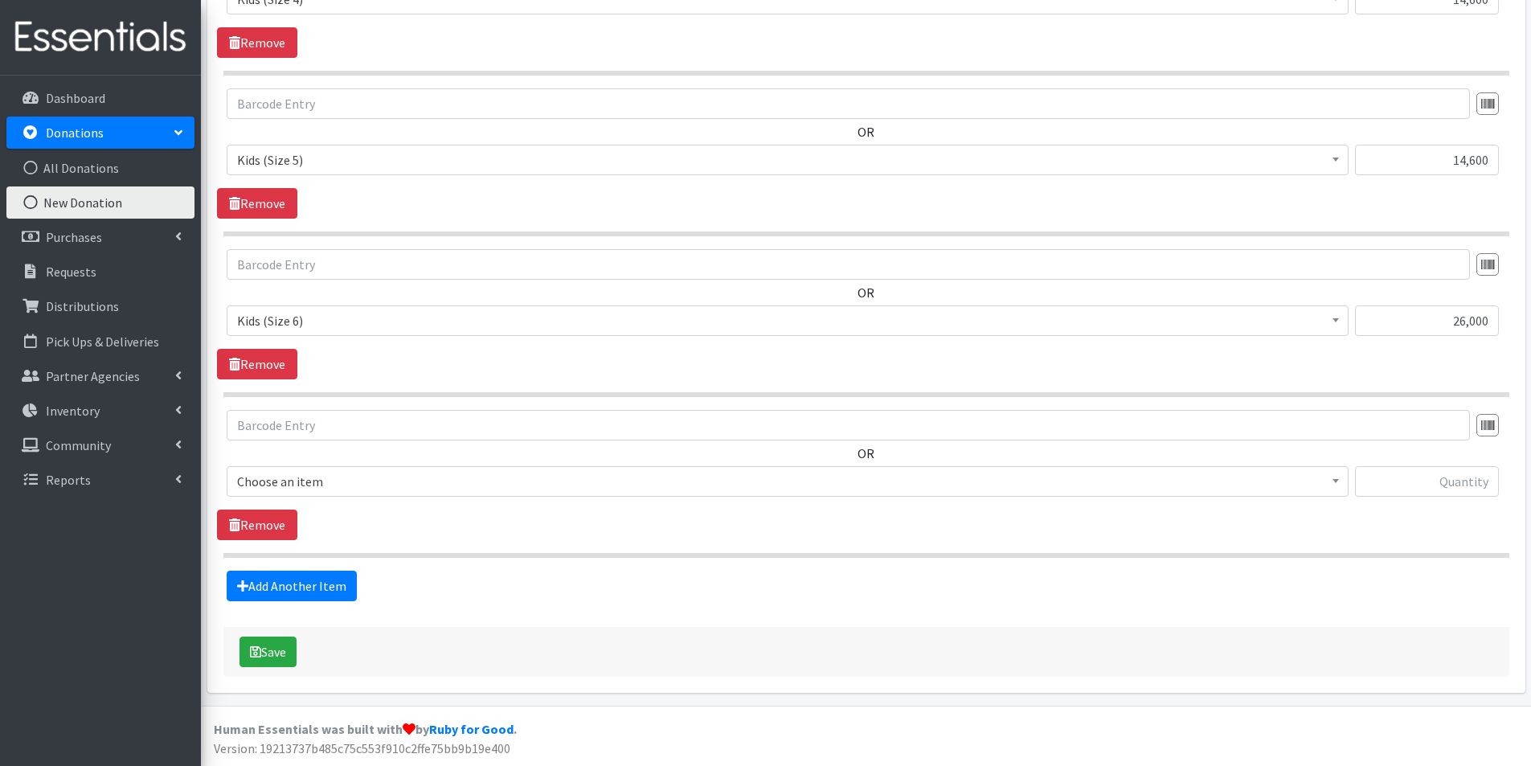
click at [279, 485] on span "Choose an item" at bounding box center [787, 481] width 1101 height 23
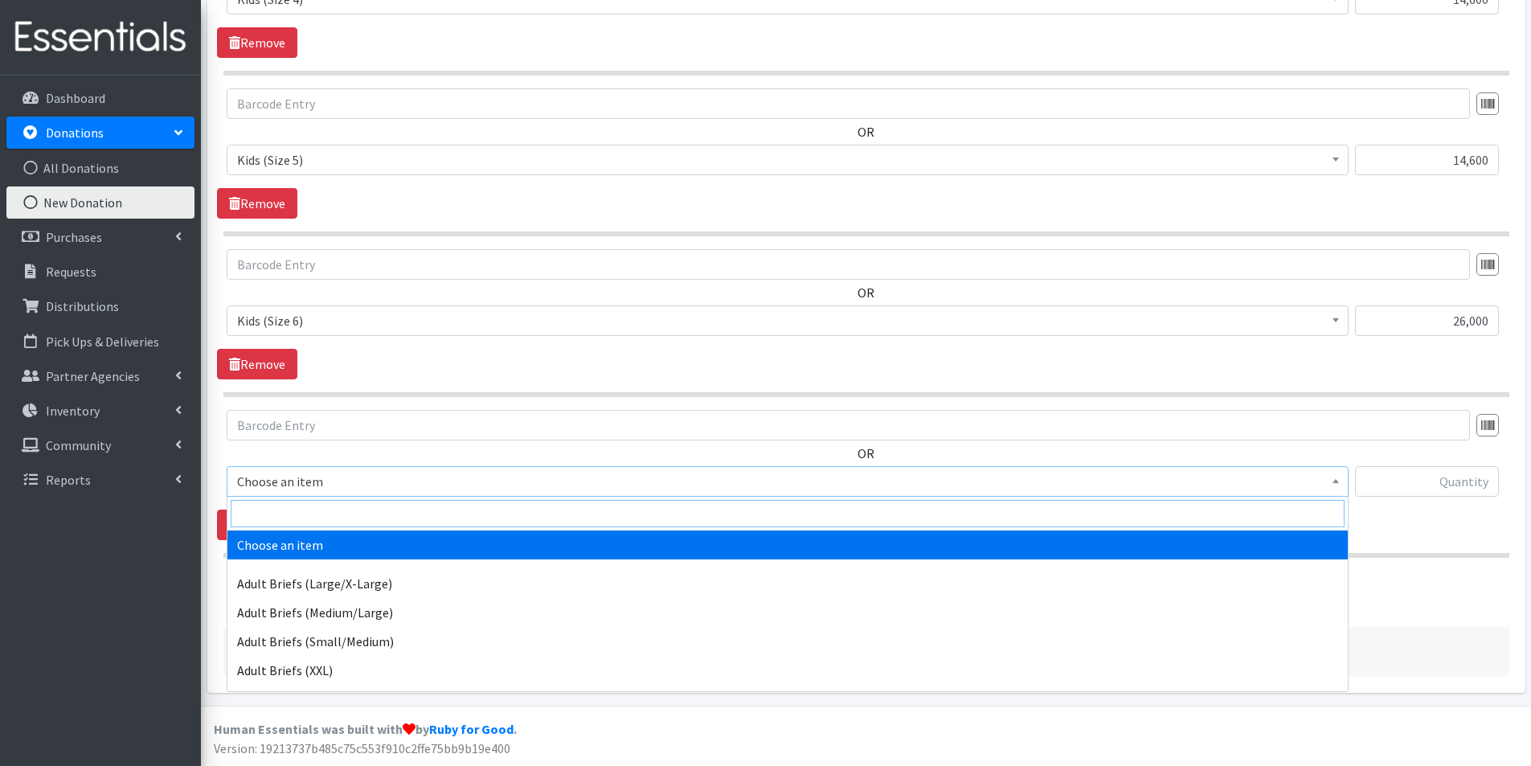
click at [264, 512] on input "search" at bounding box center [788, 513] width 1114 height 27
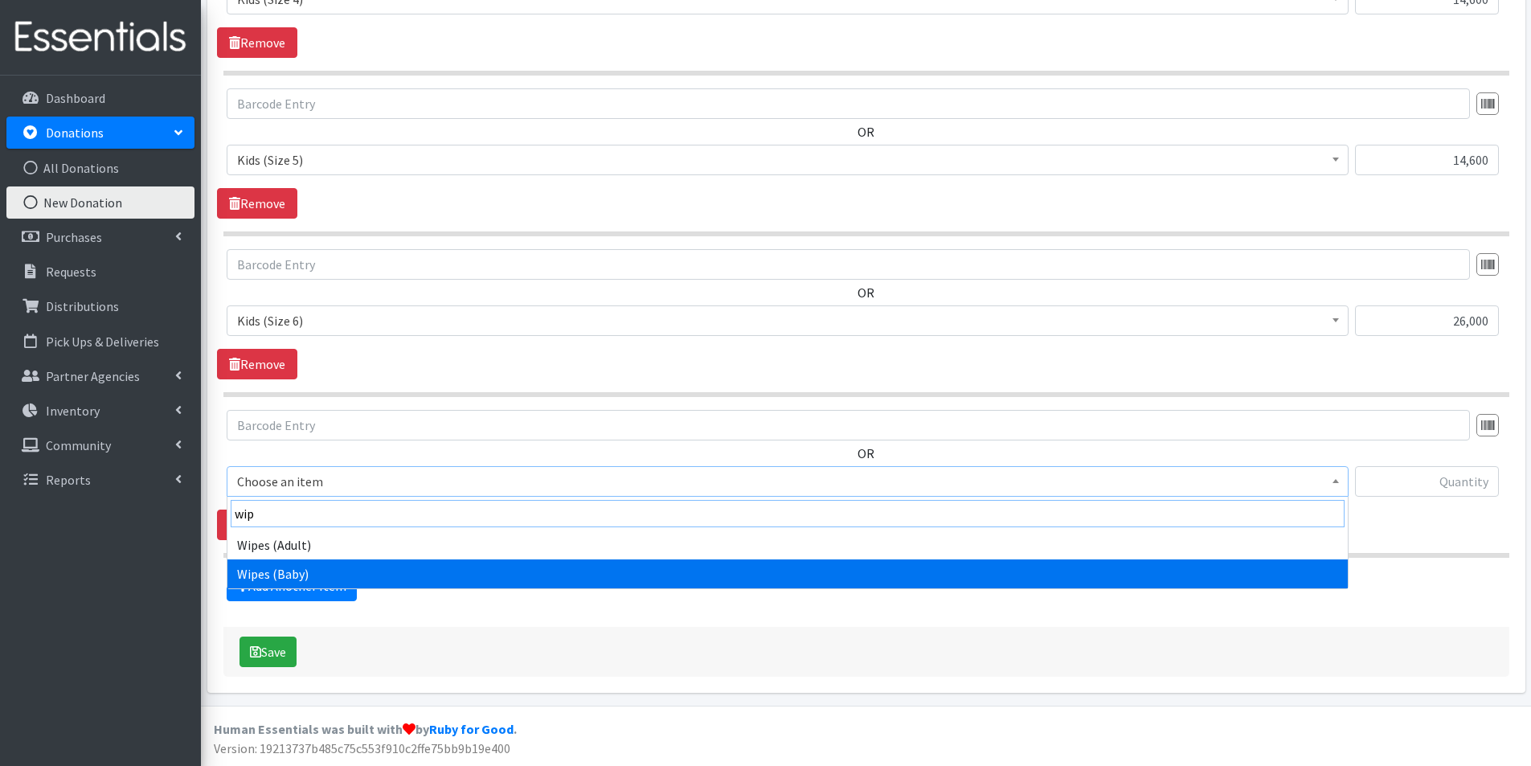
type input "wip"
select select "2742"
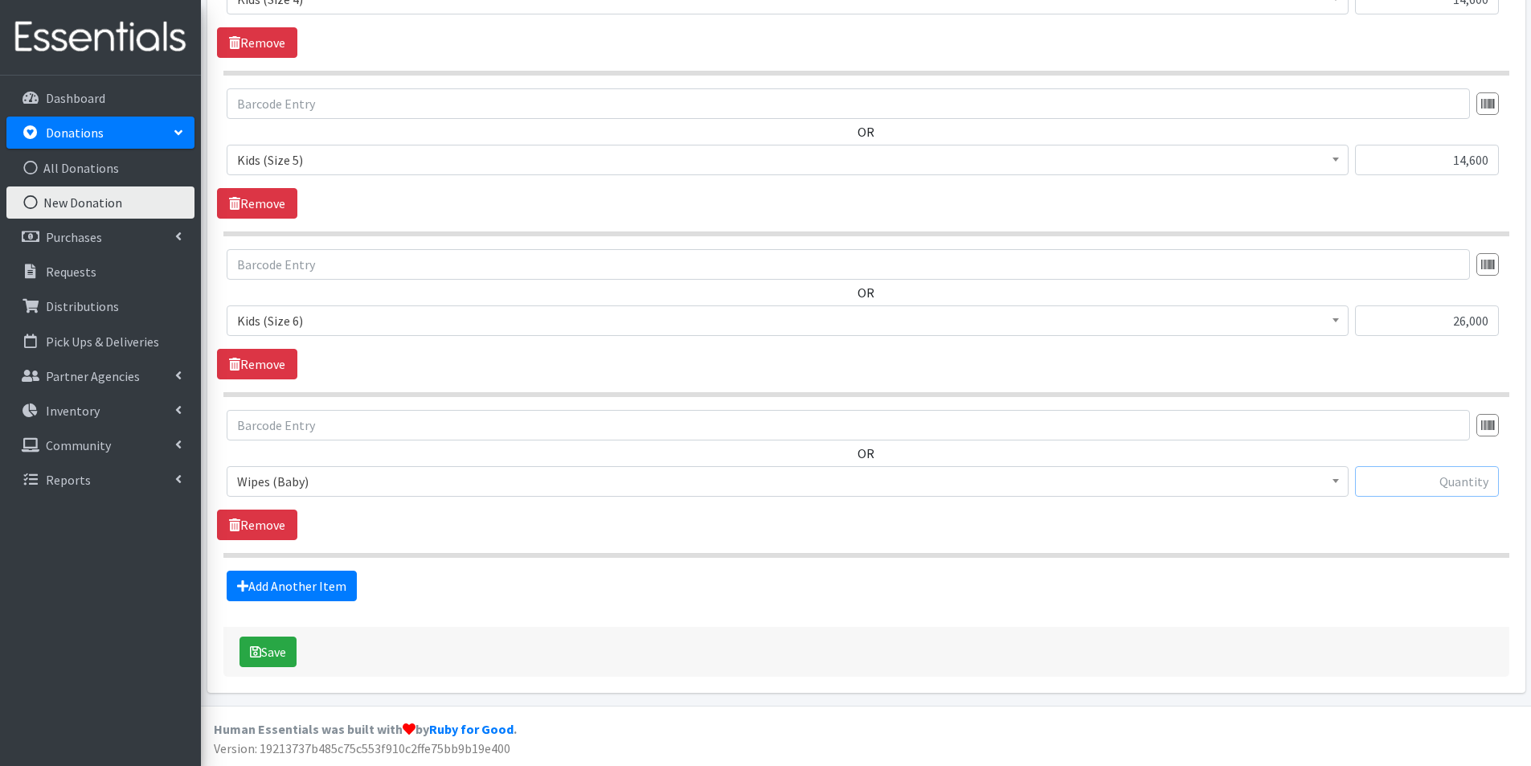
click at [1473, 477] on input "text" at bounding box center [1427, 481] width 144 height 31
type input "540"
click at [294, 592] on link "Add Another Item" at bounding box center [292, 586] width 130 height 31
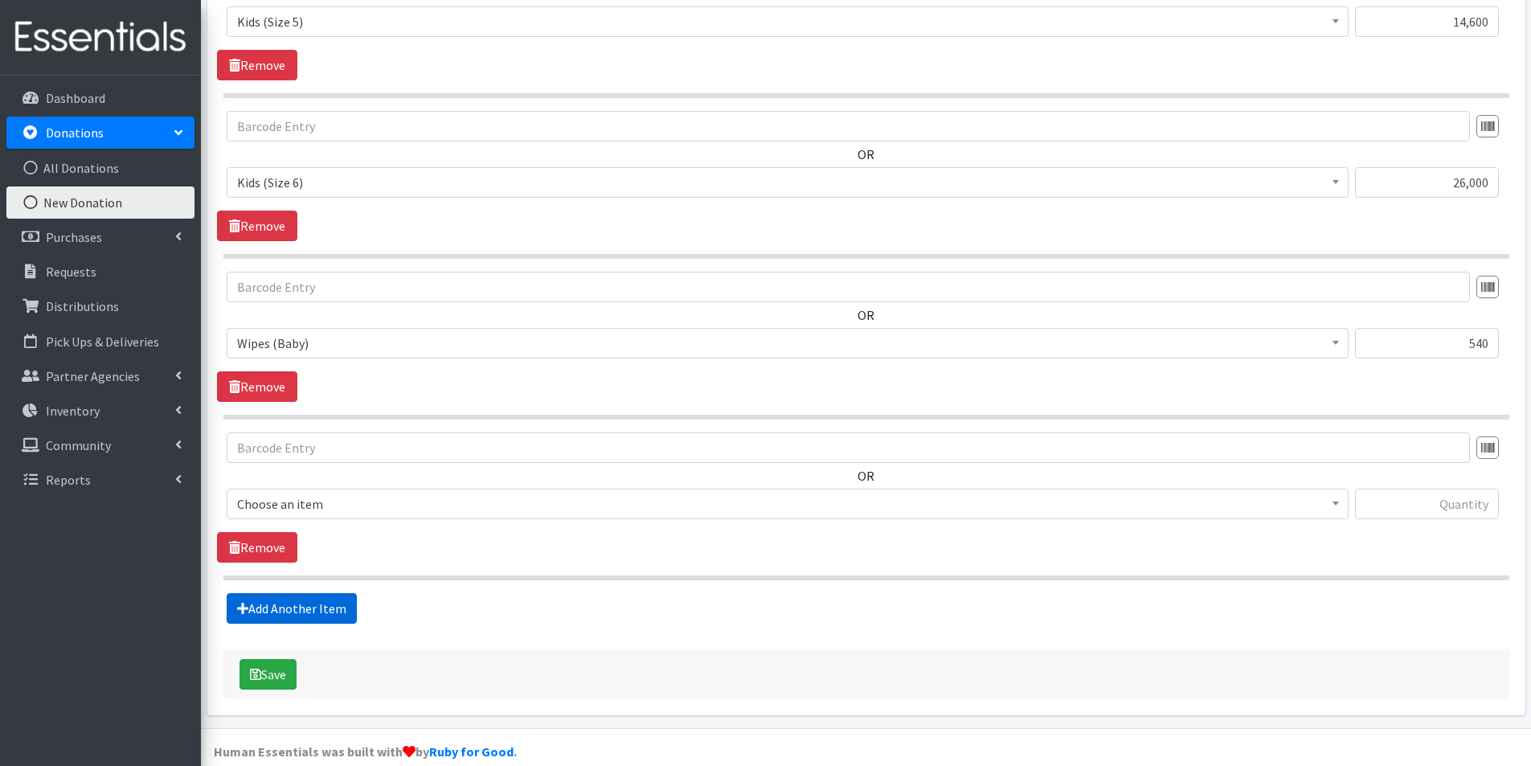
scroll to position [1466, 0]
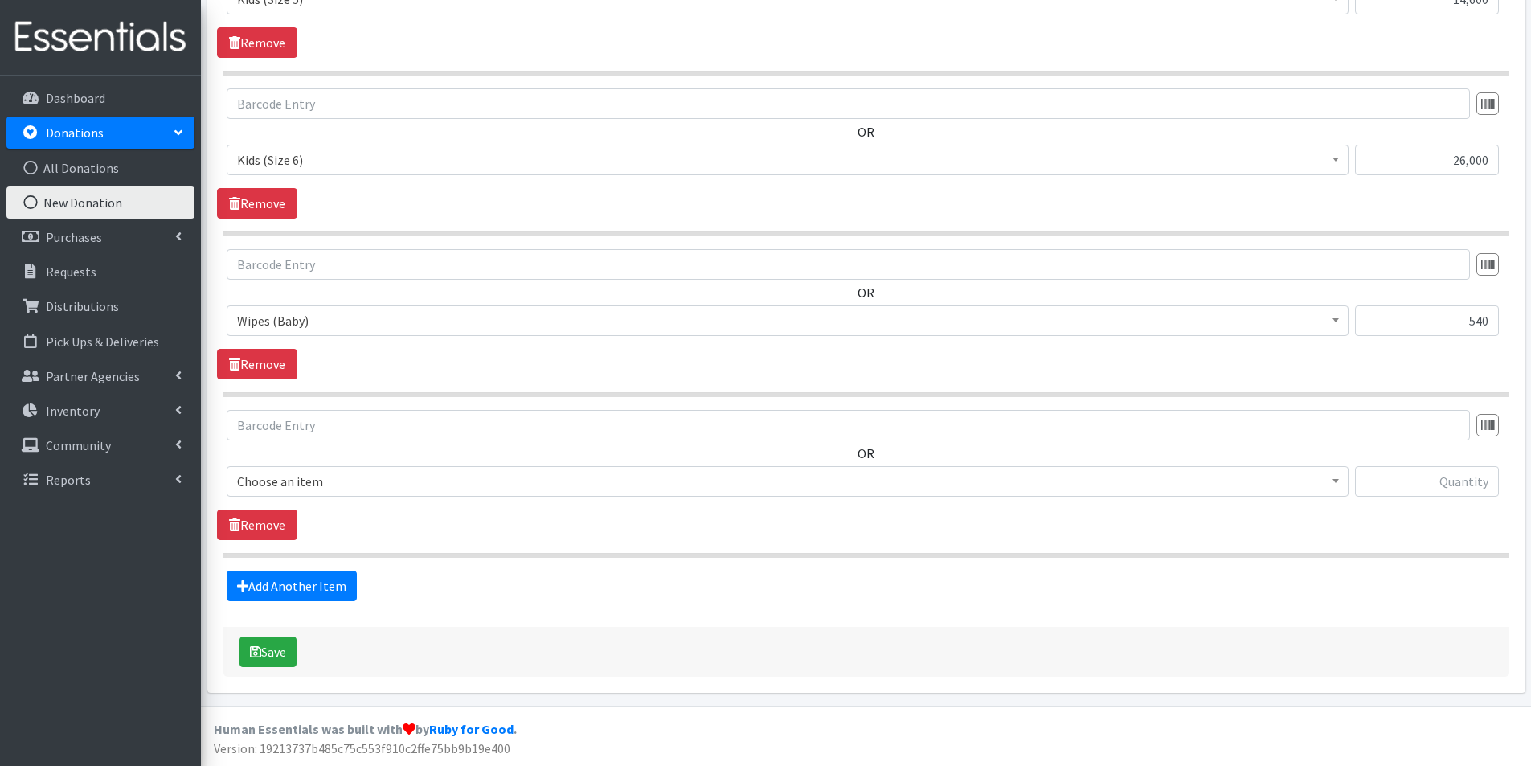
click at [298, 485] on span "Choose an item" at bounding box center [787, 481] width 1101 height 23
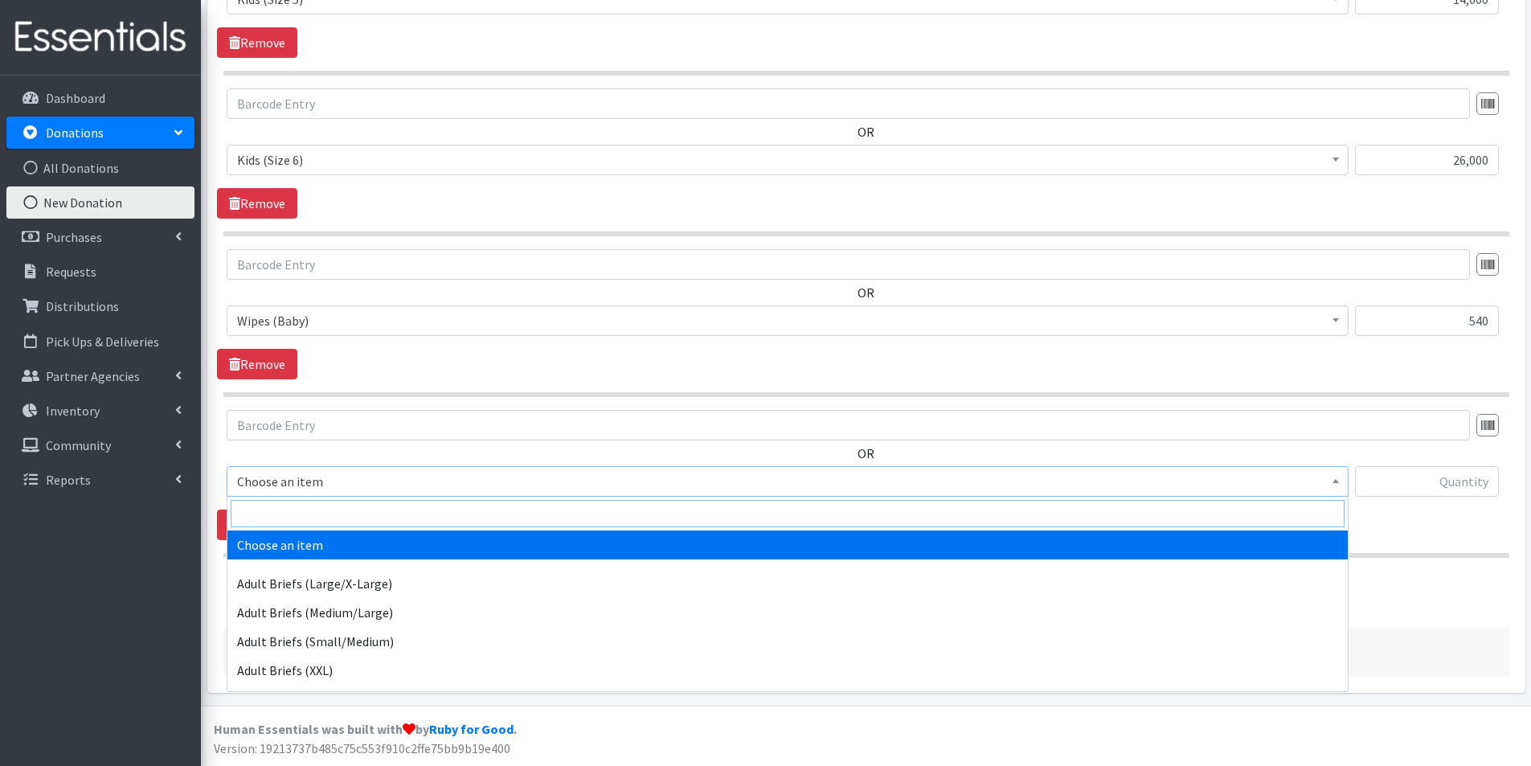
click at [277, 509] on input "search" at bounding box center [788, 513] width 1114 height 27
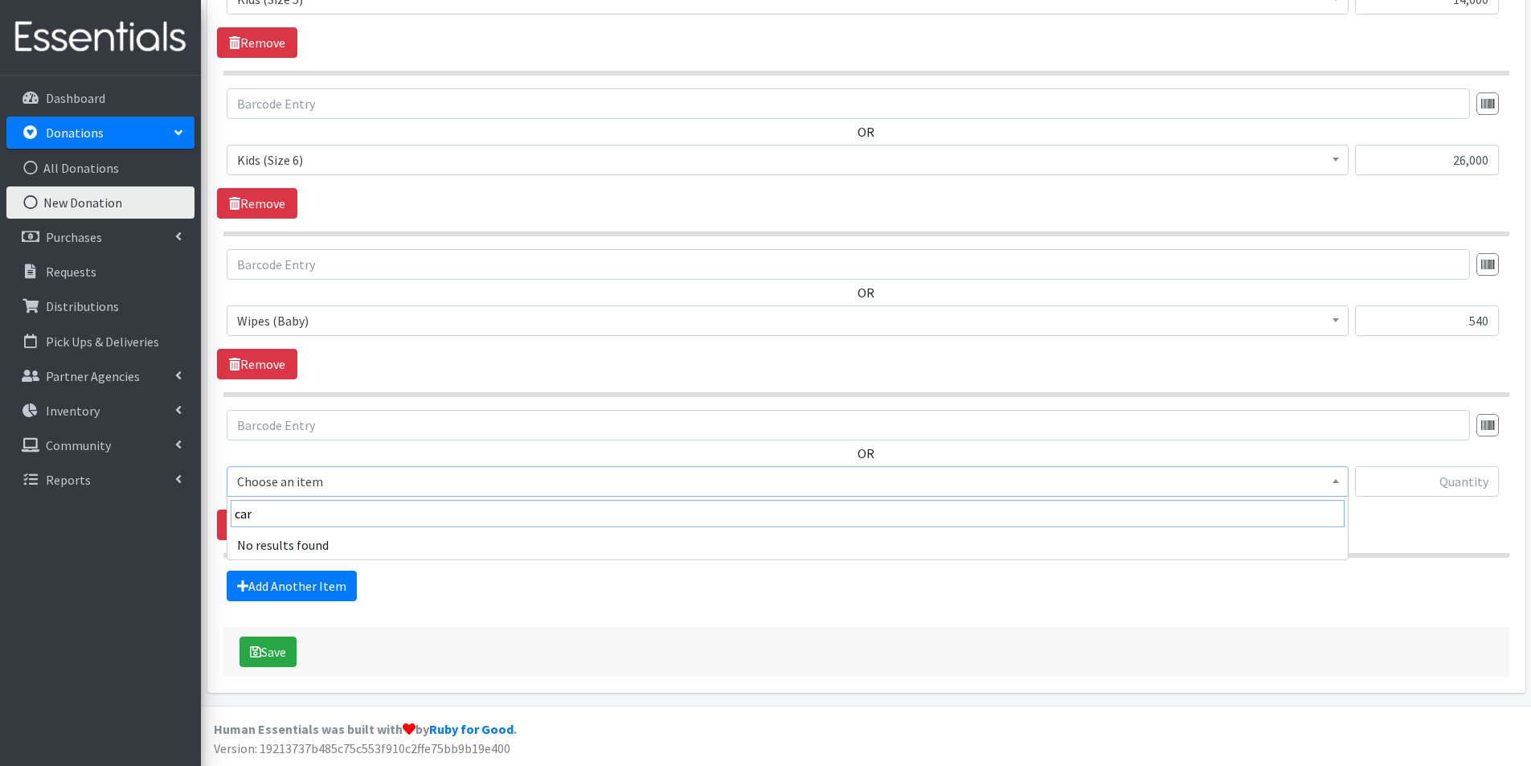
type input "car"
drag, startPoint x: 196, startPoint y: 518, endPoint x: 129, endPoint y: 518, distance: 66.7
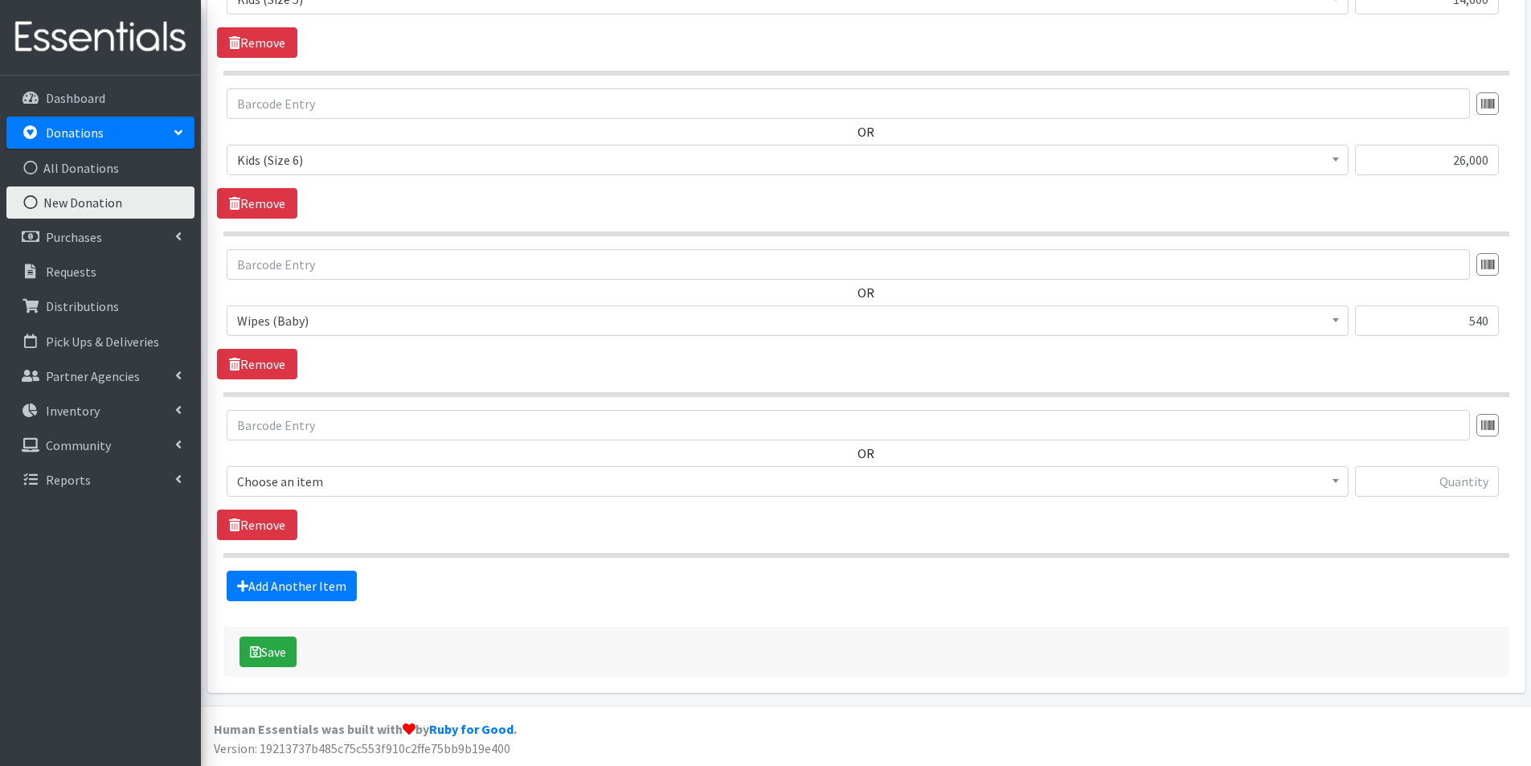
click at [1411, 596] on div "Add Another Item" at bounding box center [866, 586] width 1298 height 31
click at [280, 527] on link "Remove" at bounding box center [257, 525] width 80 height 31
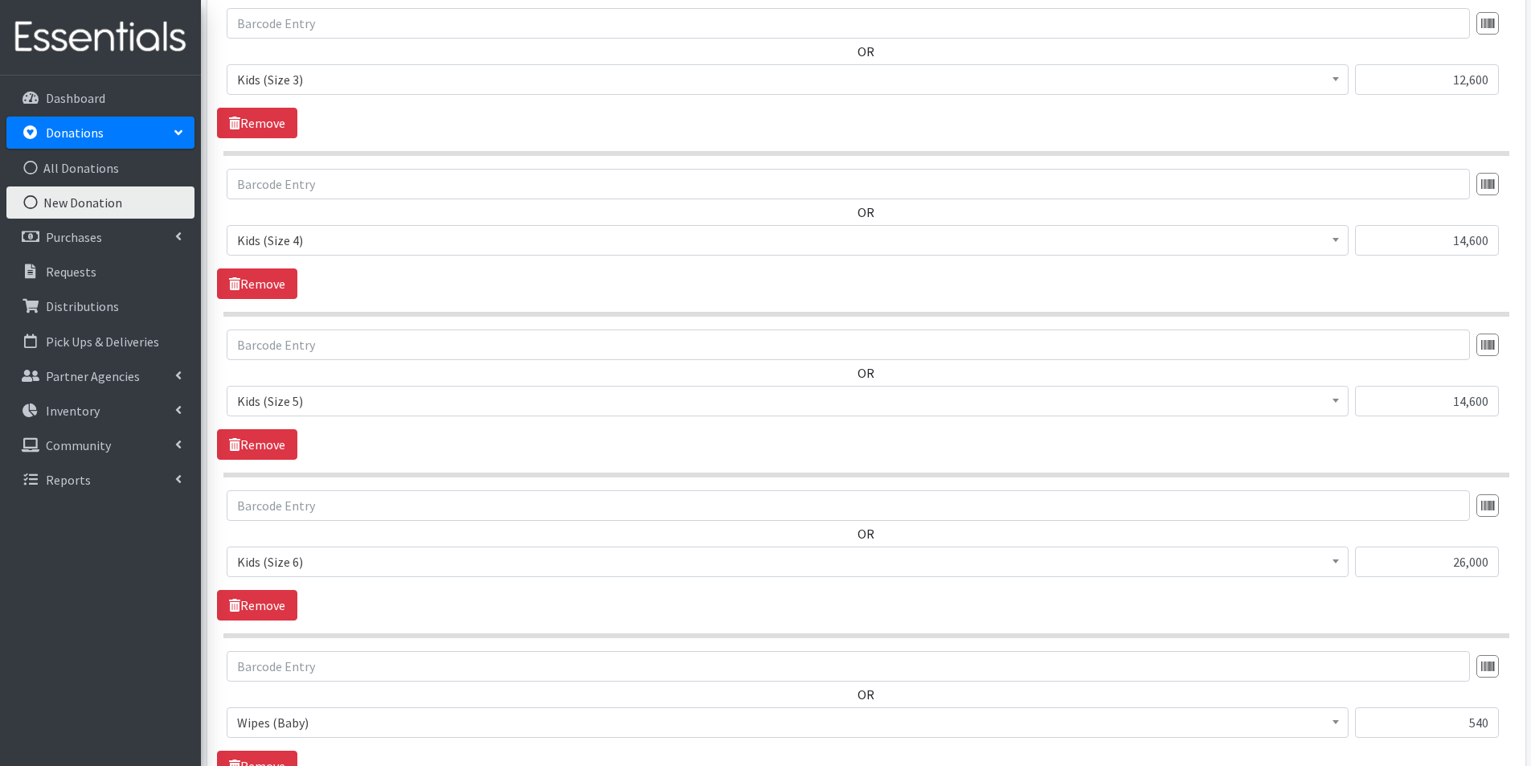
scroll to position [1305, 0]
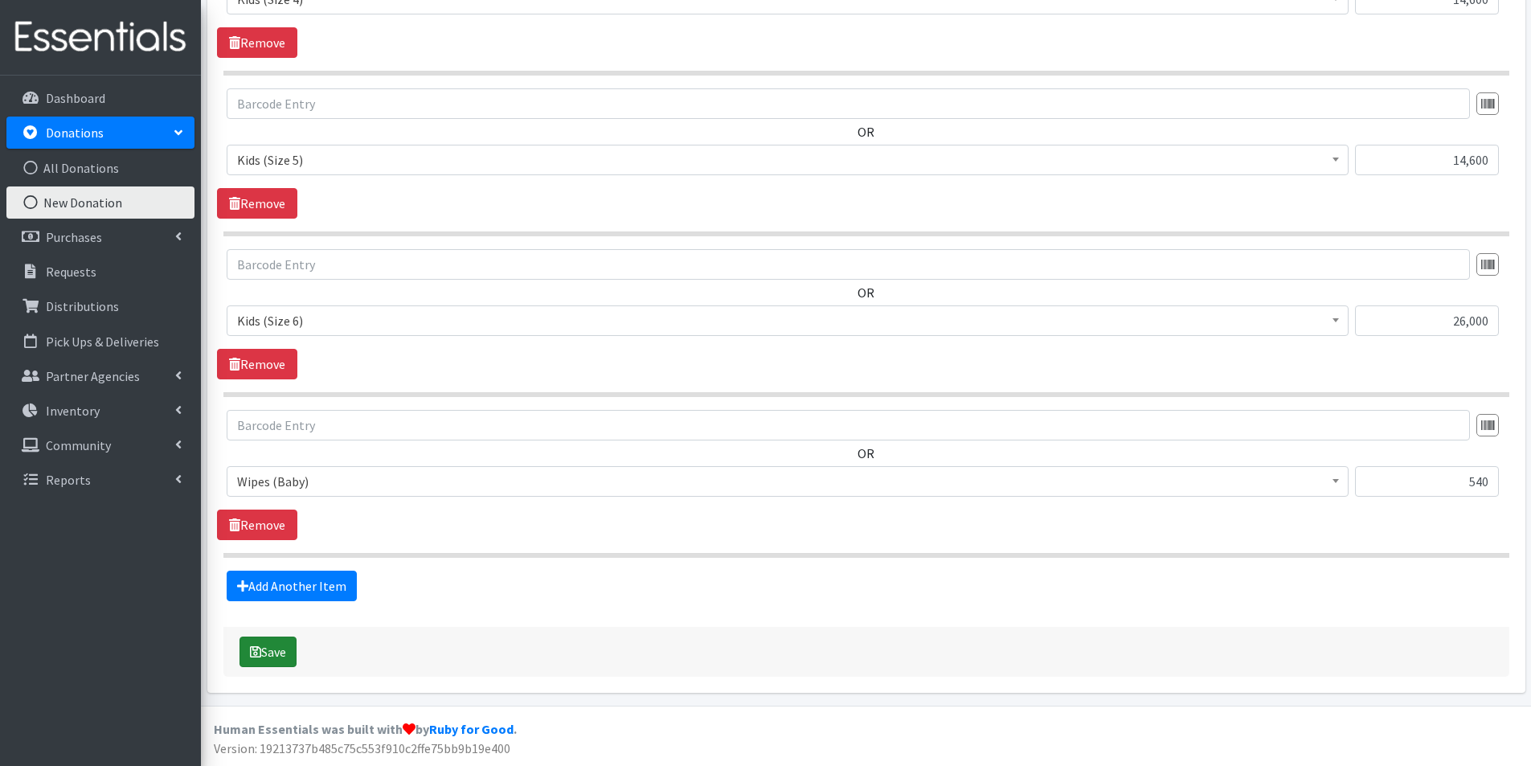
click at [283, 649] on button "Save" at bounding box center [268, 652] width 57 height 31
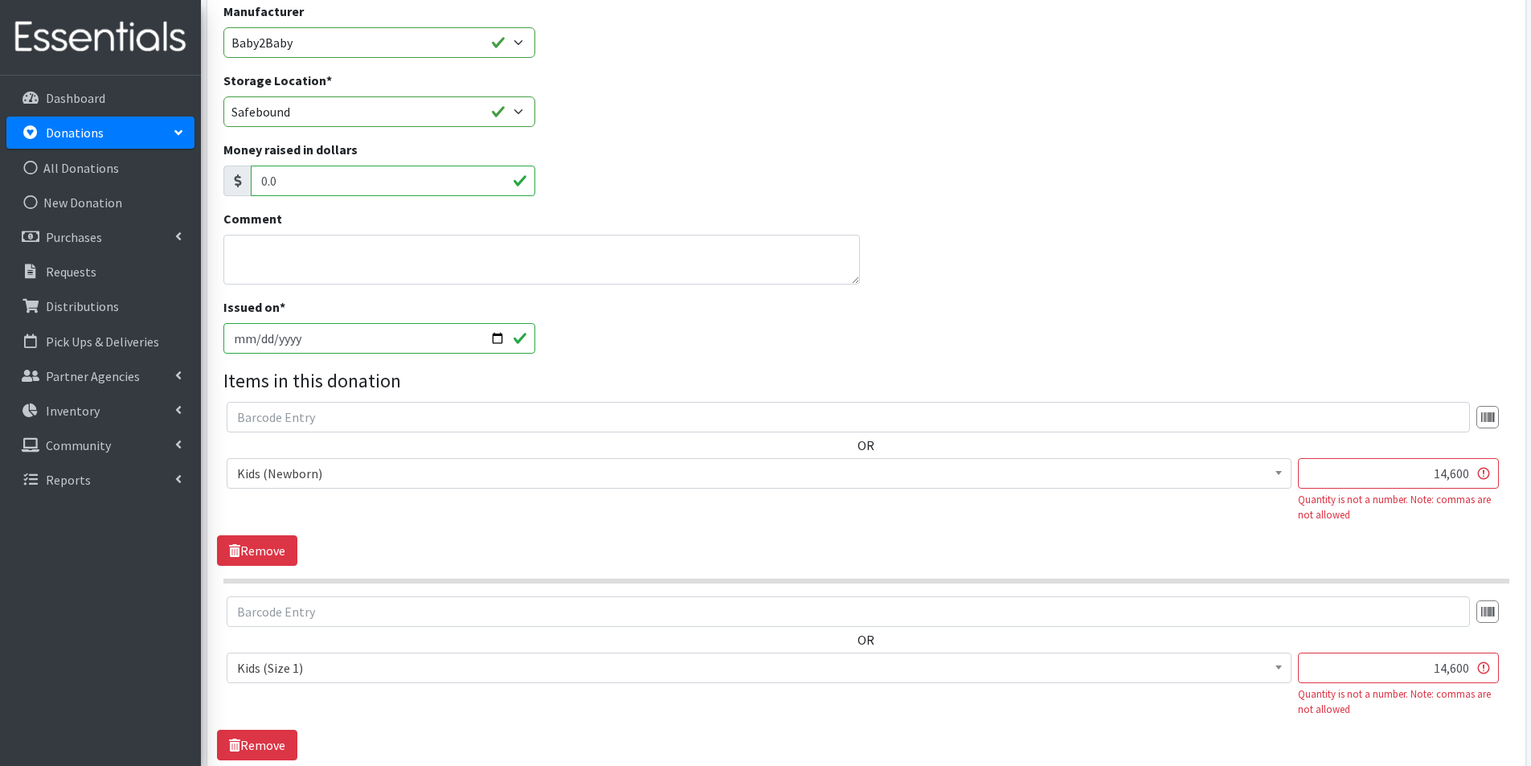
scroll to position [322, 0]
click at [1444, 474] on input "14,600" at bounding box center [1398, 470] width 201 height 31
type input "14600"
click at [1452, 667] on input "14,600" at bounding box center [1398, 664] width 201 height 31
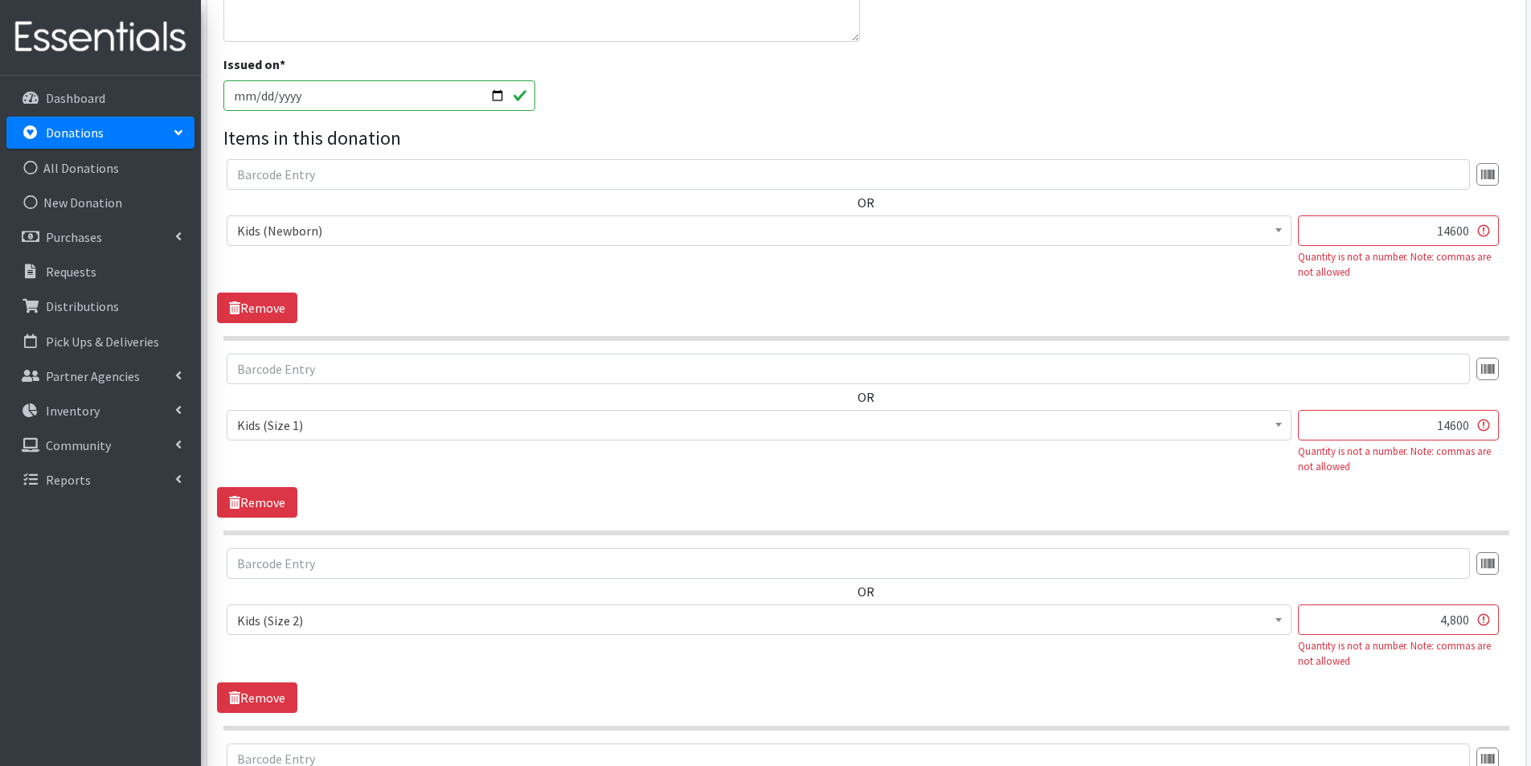
scroll to position [563, 0]
type input "14600"
click at [1451, 617] on input "4,800" at bounding box center [1398, 618] width 201 height 31
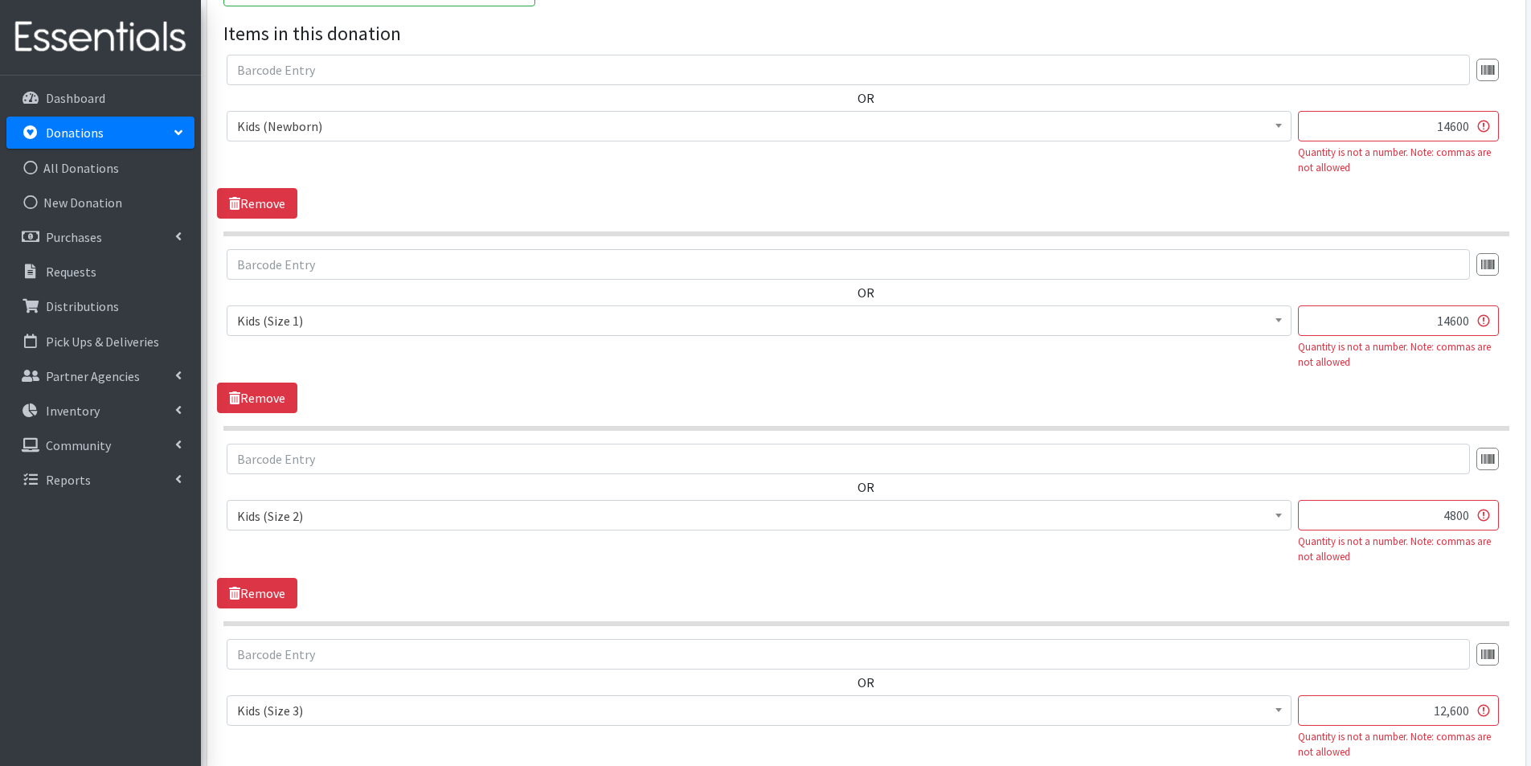
scroll to position [804, 0]
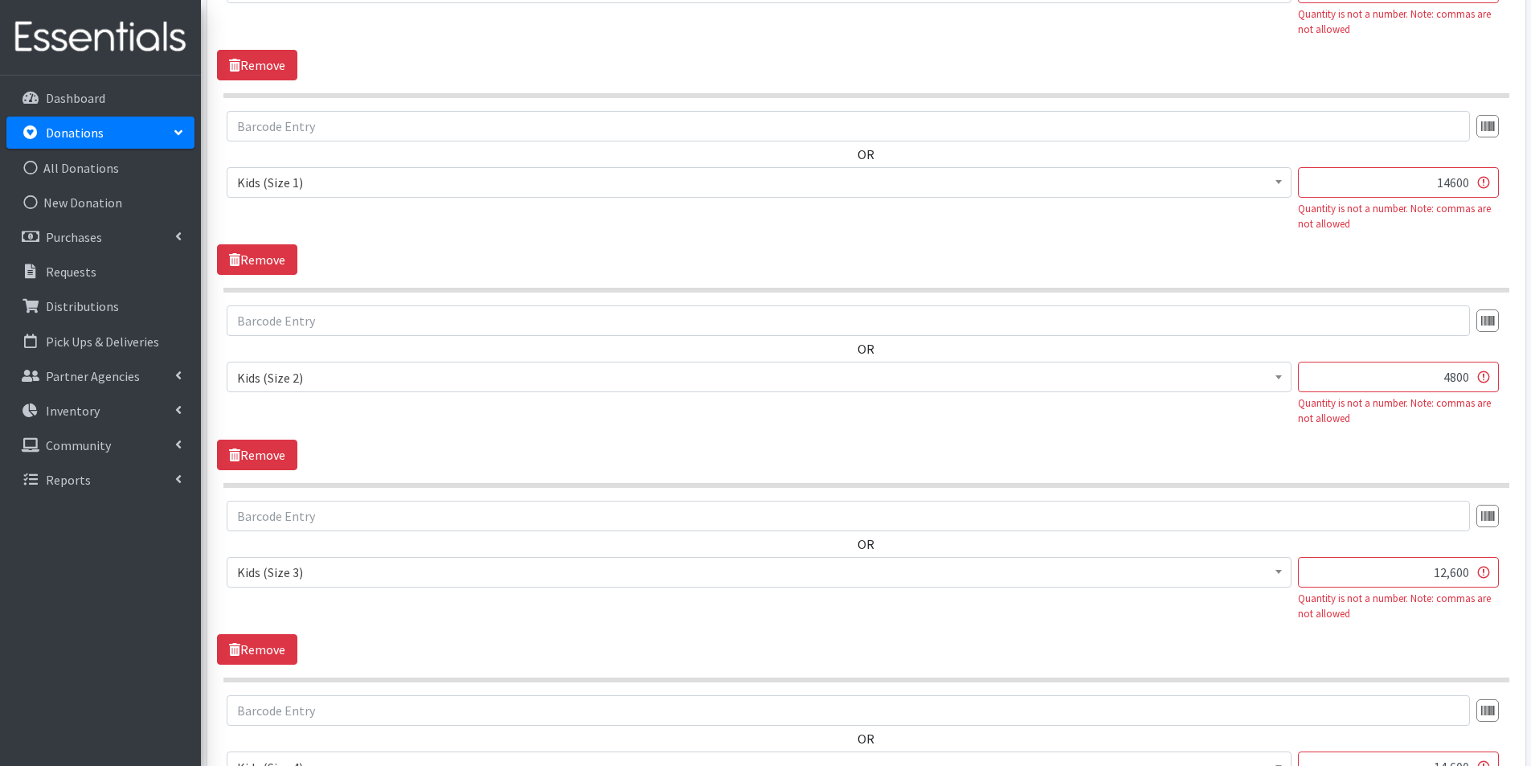
type input "4800"
click at [1448, 570] on input "12,600" at bounding box center [1398, 572] width 201 height 31
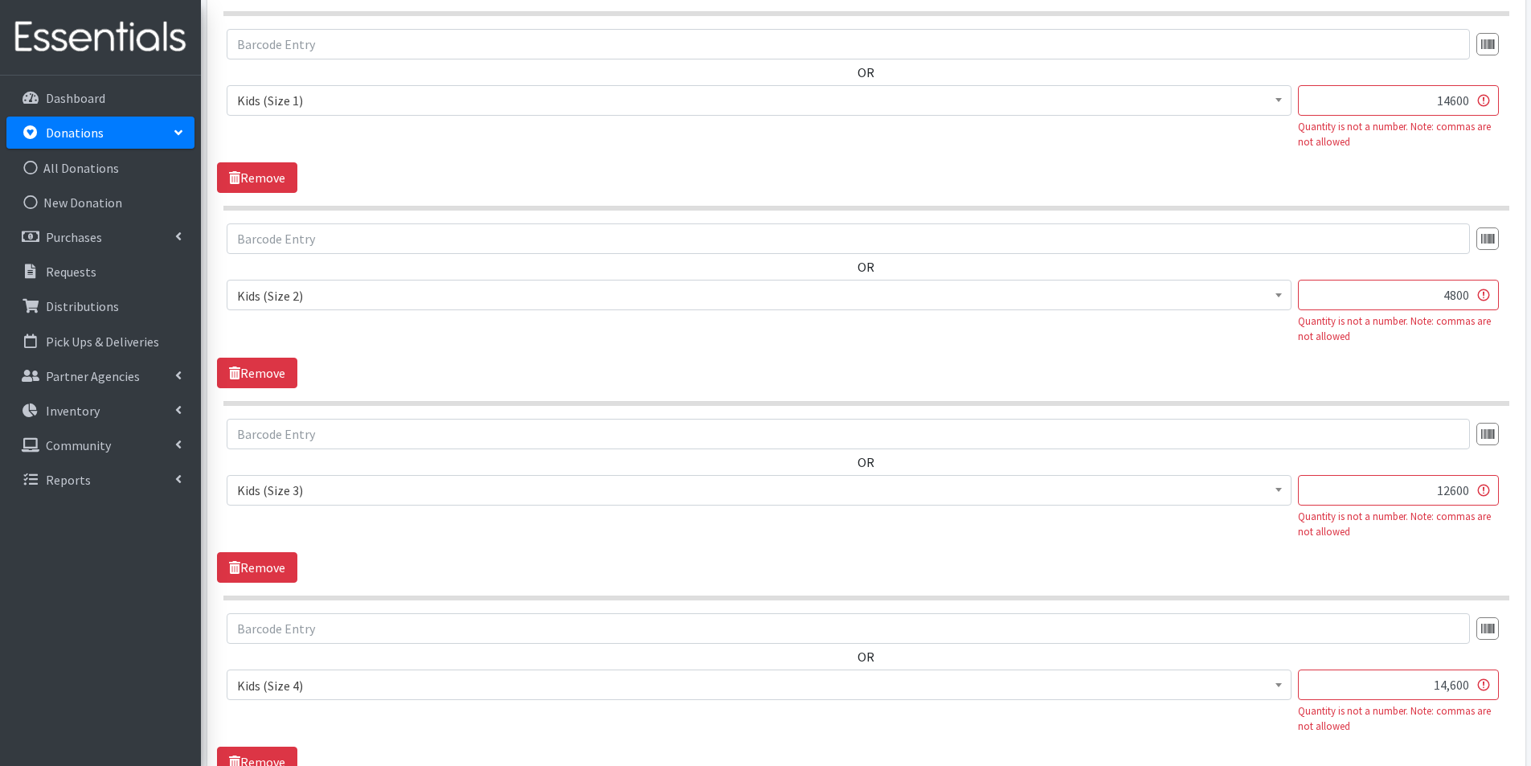
scroll to position [965, 0]
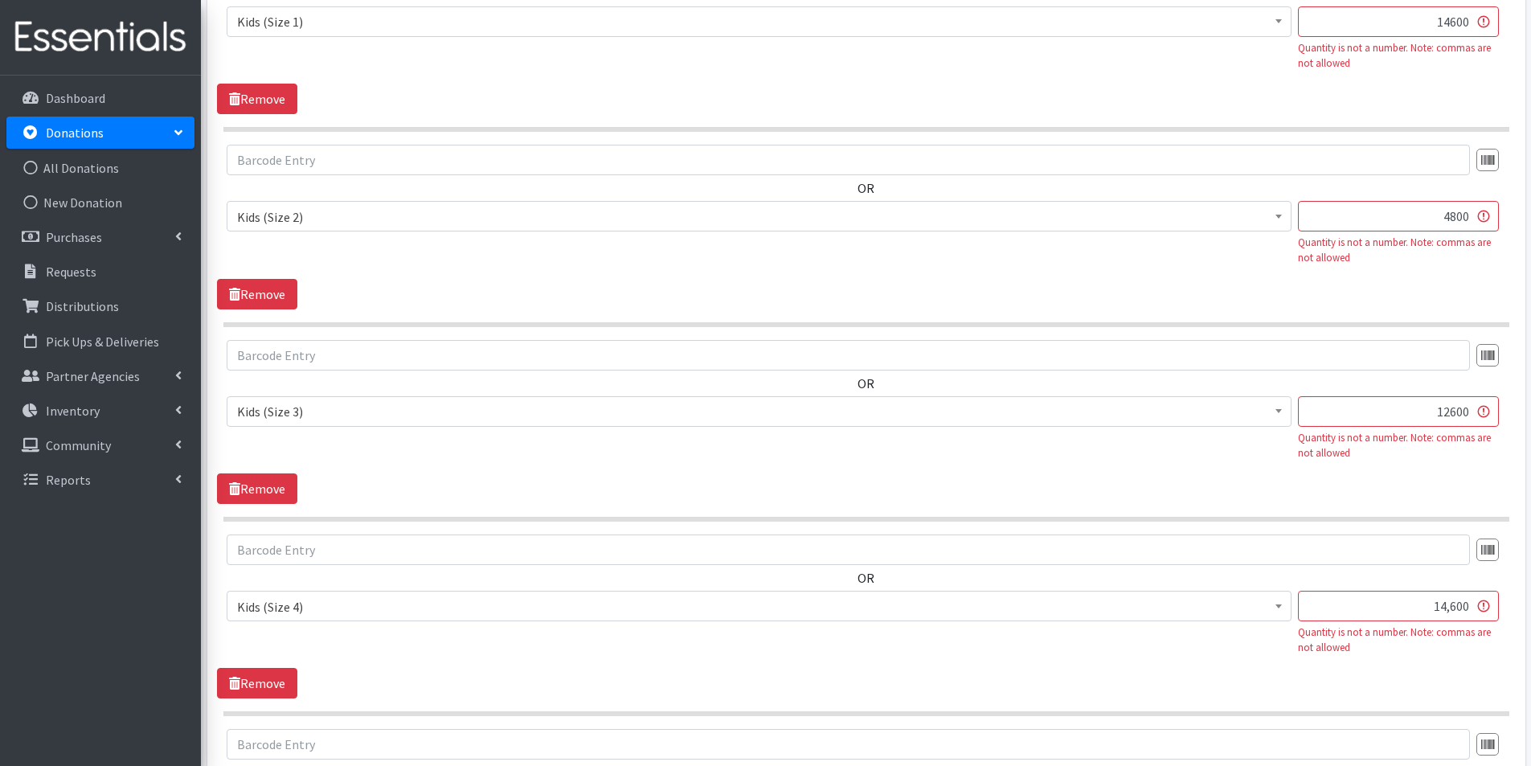
type input "12600"
click at [1451, 608] on input "14,600" at bounding box center [1398, 606] width 201 height 31
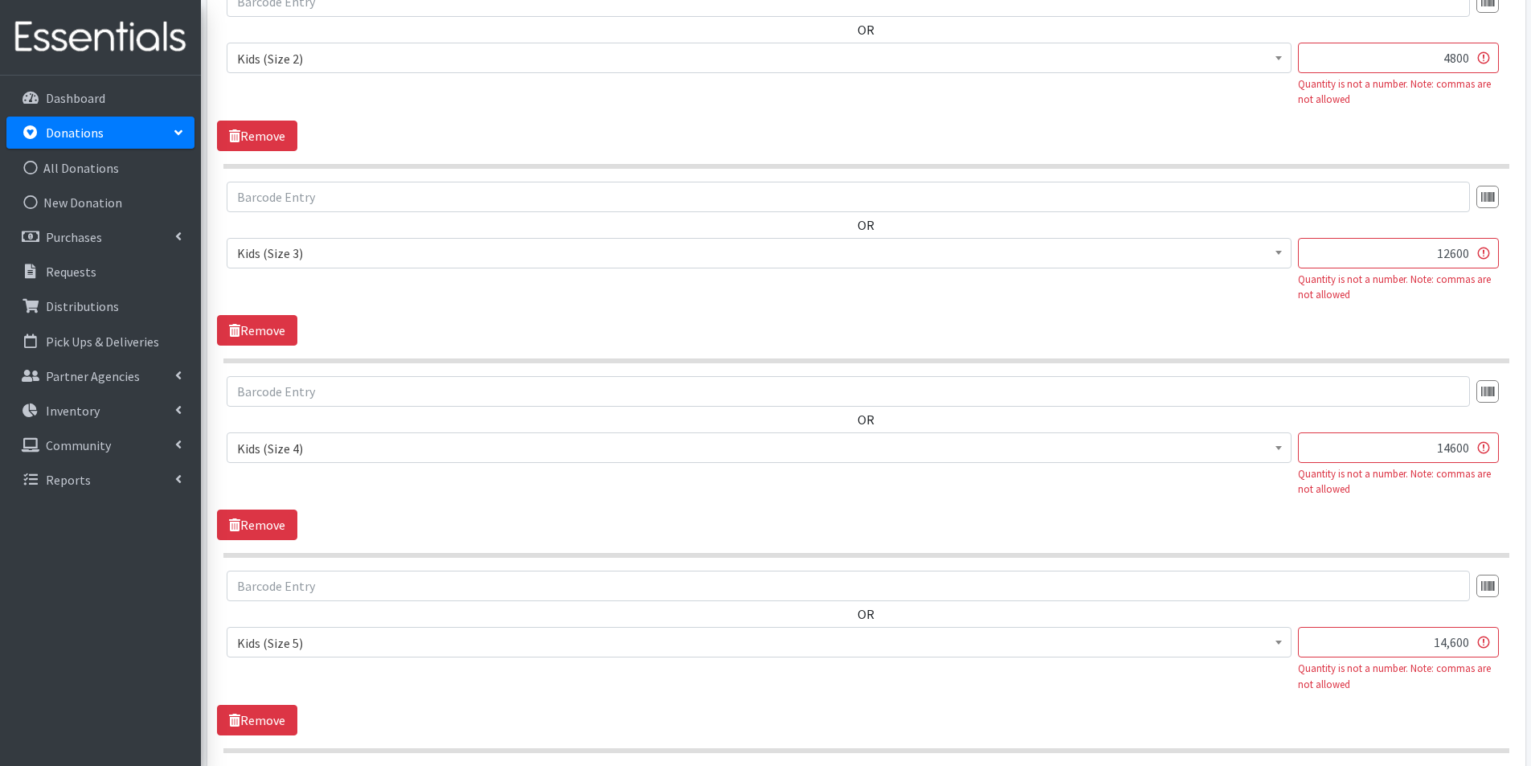
scroll to position [1125, 0]
type input "14600"
click at [1451, 644] on input "14,600" at bounding box center [1398, 640] width 201 height 31
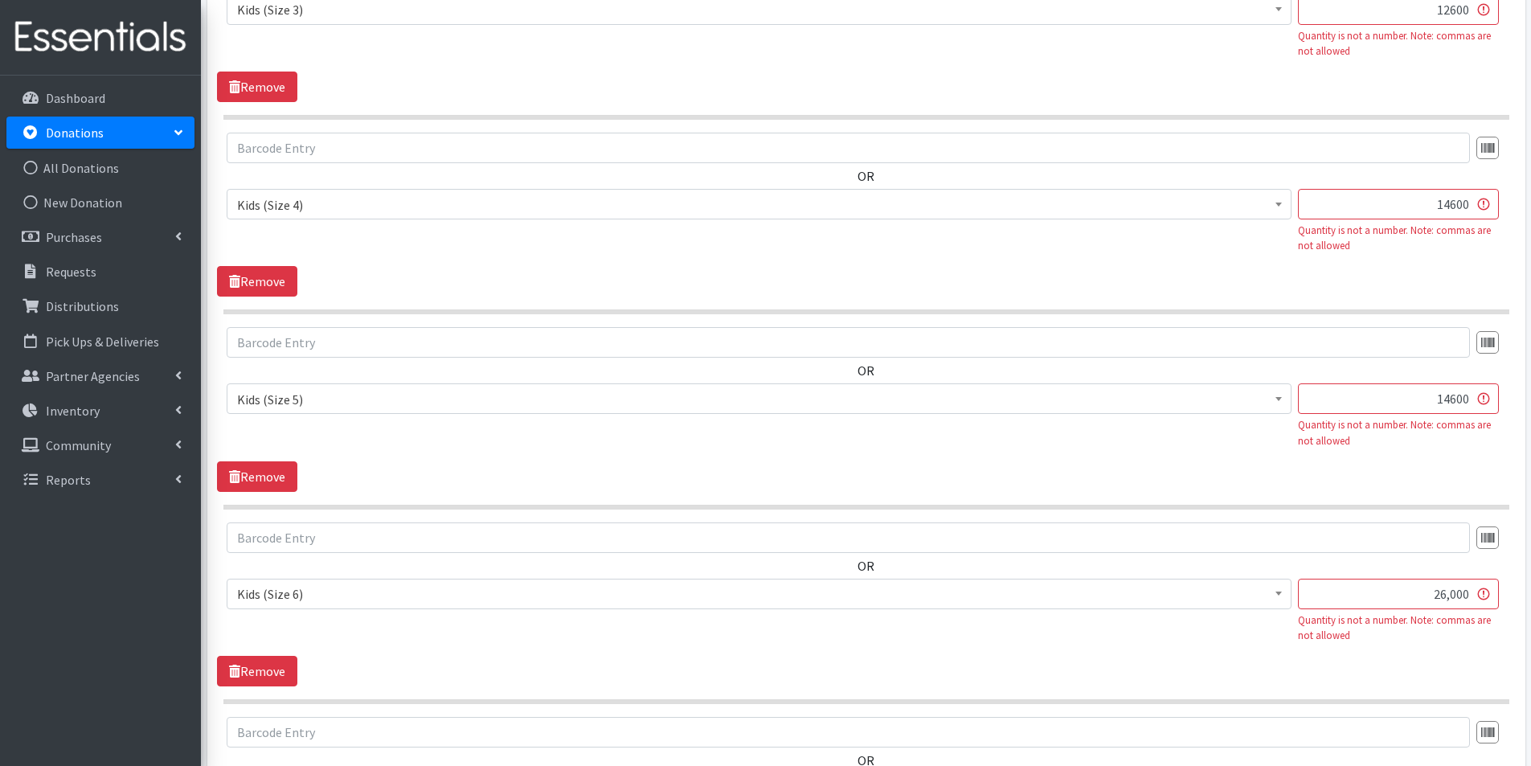
type input "14600"
click at [1448, 595] on input "26,000" at bounding box center [1398, 594] width 201 height 31
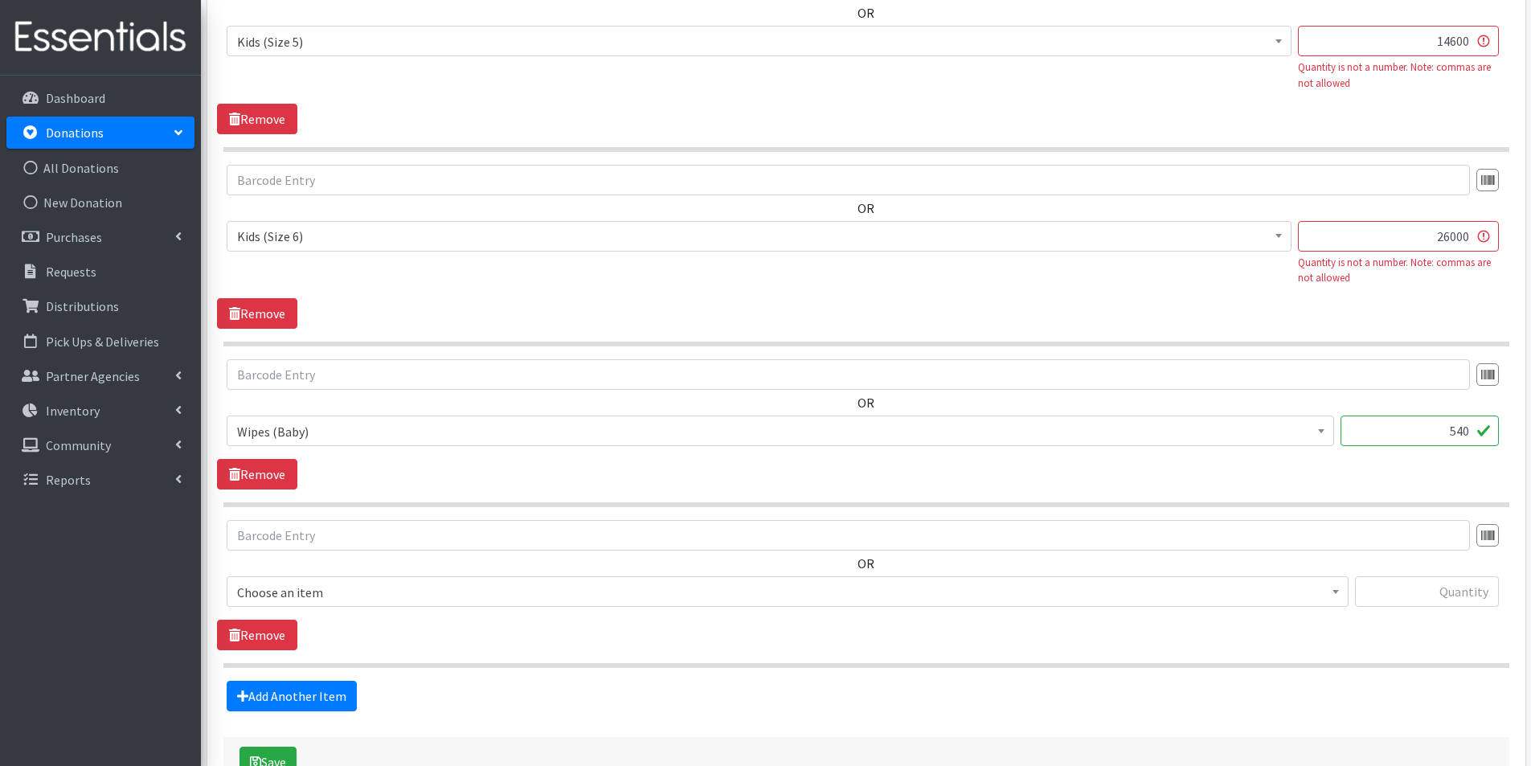
scroll to position [1768, 0]
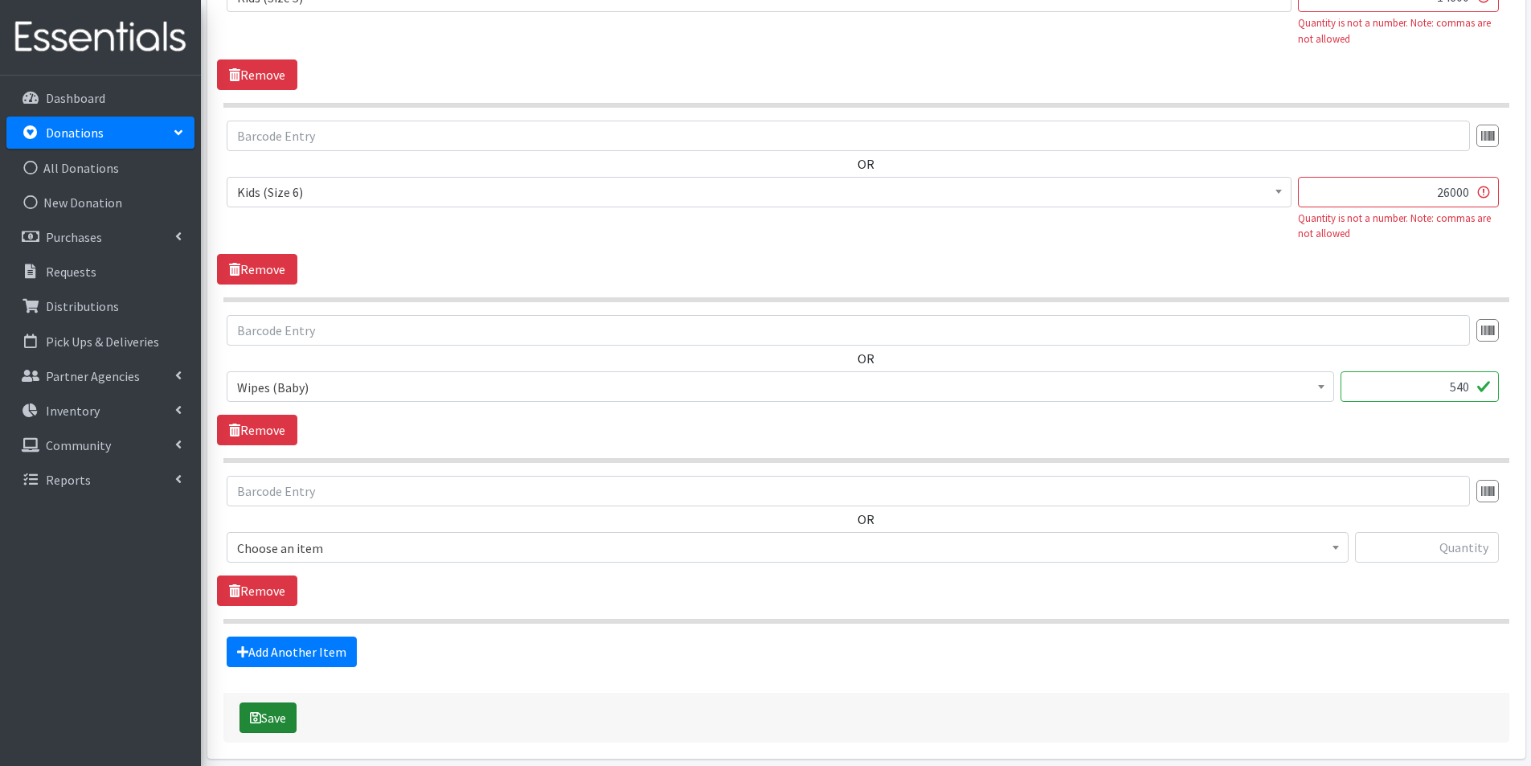
type input "26000"
click at [277, 714] on button "Save" at bounding box center [268, 718] width 57 height 31
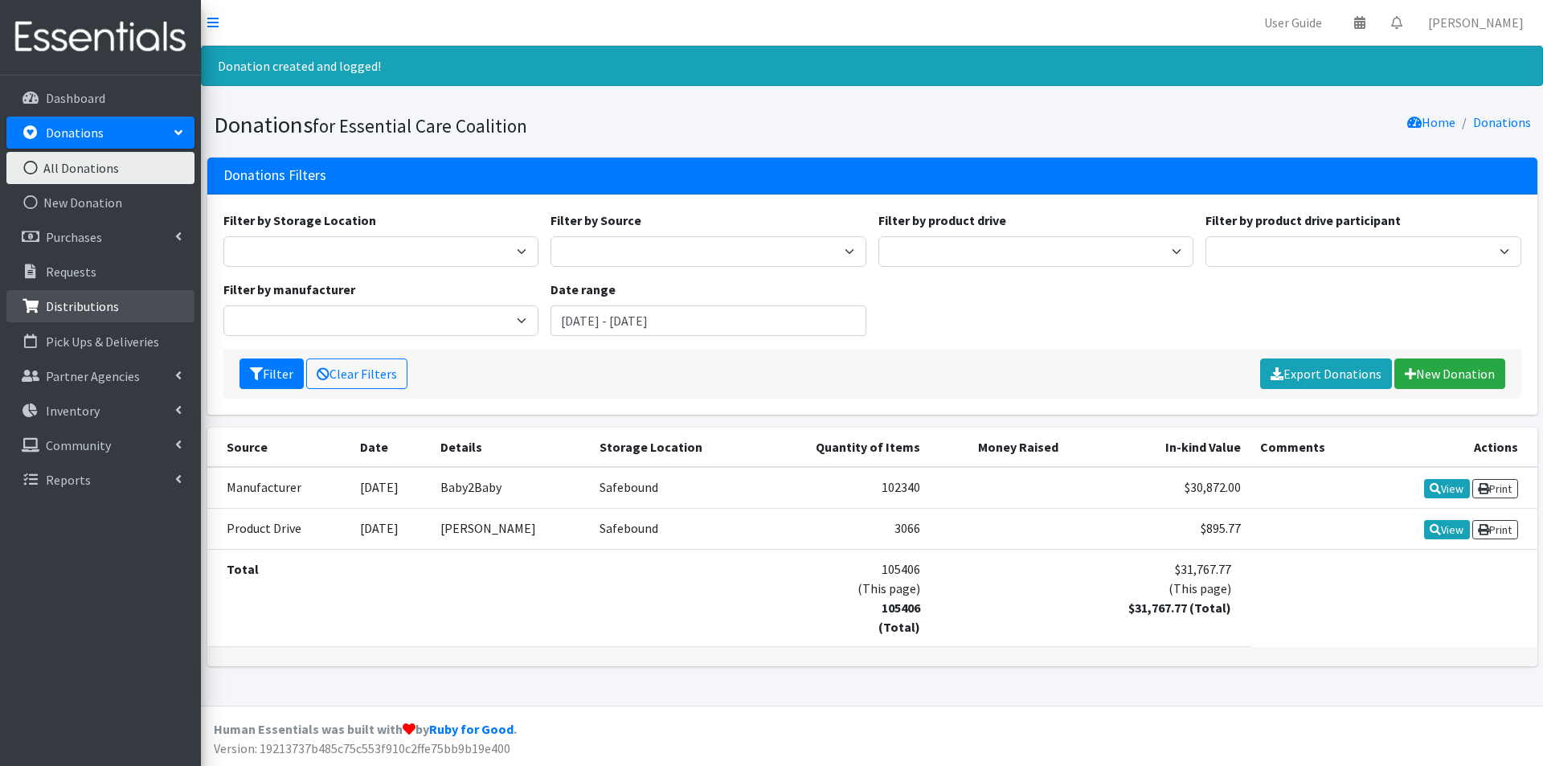
click at [108, 313] on p "Distributions" at bounding box center [82, 306] width 73 height 16
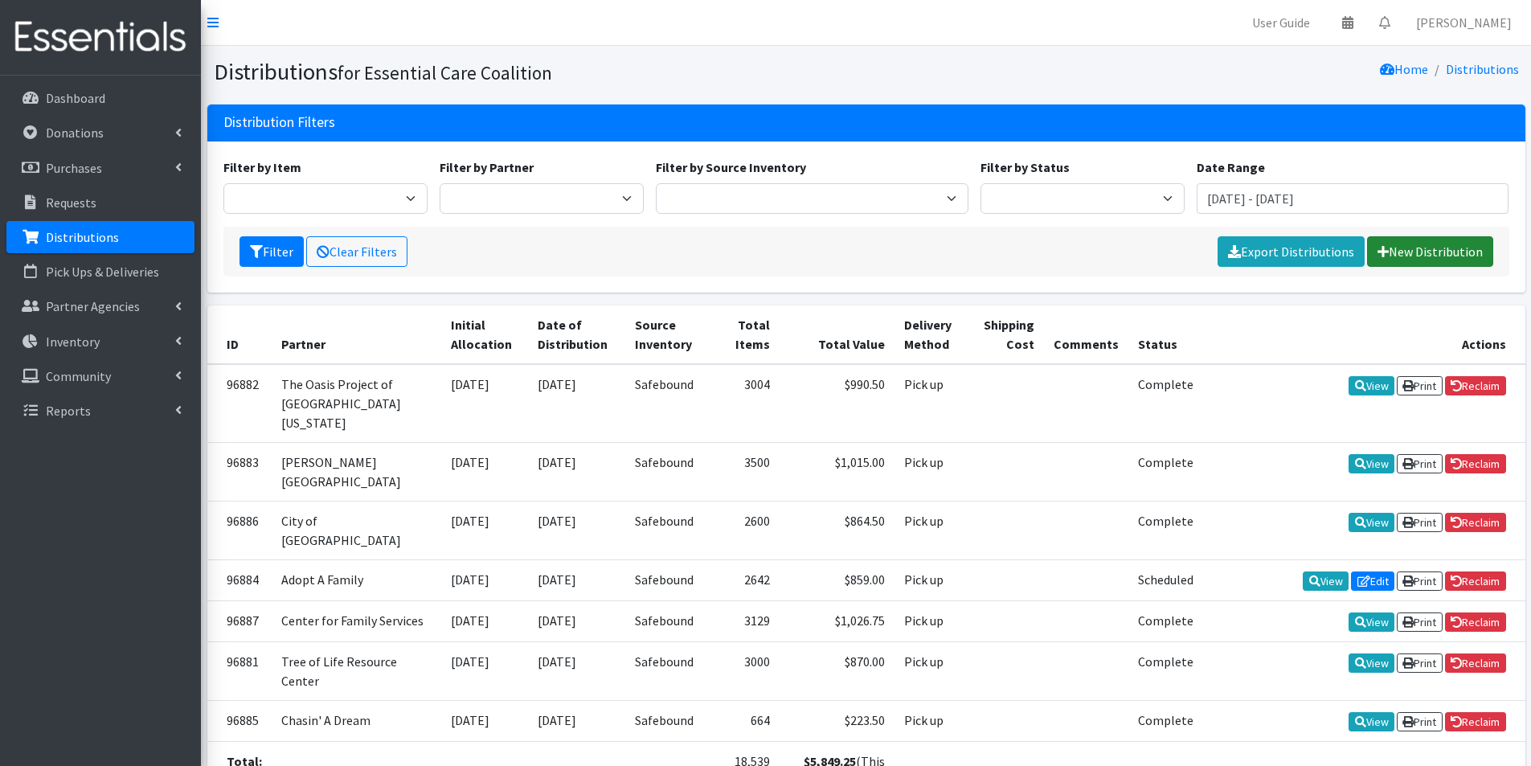
click at [1436, 247] on link "New Distribution" at bounding box center [1430, 251] width 126 height 31
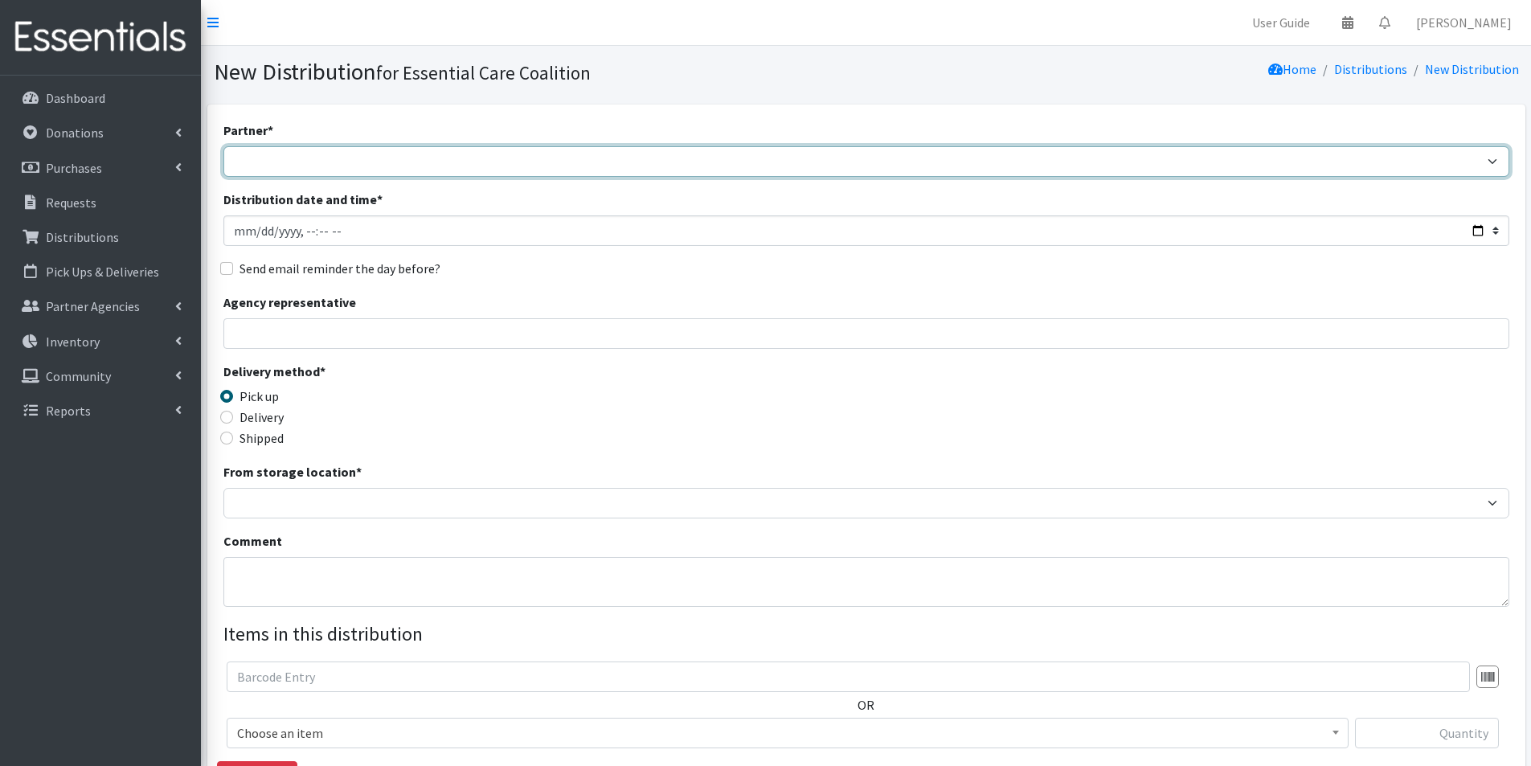
click at [344, 165] on select "Adopt A Family Aid to Victims of Domestic Abuse (AVDA) Babycycle Diaper Bank CB…" at bounding box center [866, 161] width 1286 height 31
select select "5496"
click at [223, 146] on select "Adopt A Family Aid to Victims of Domestic Abuse (AVDA) Babycycle Diaper Bank CB…" at bounding box center [866, 161] width 1286 height 31
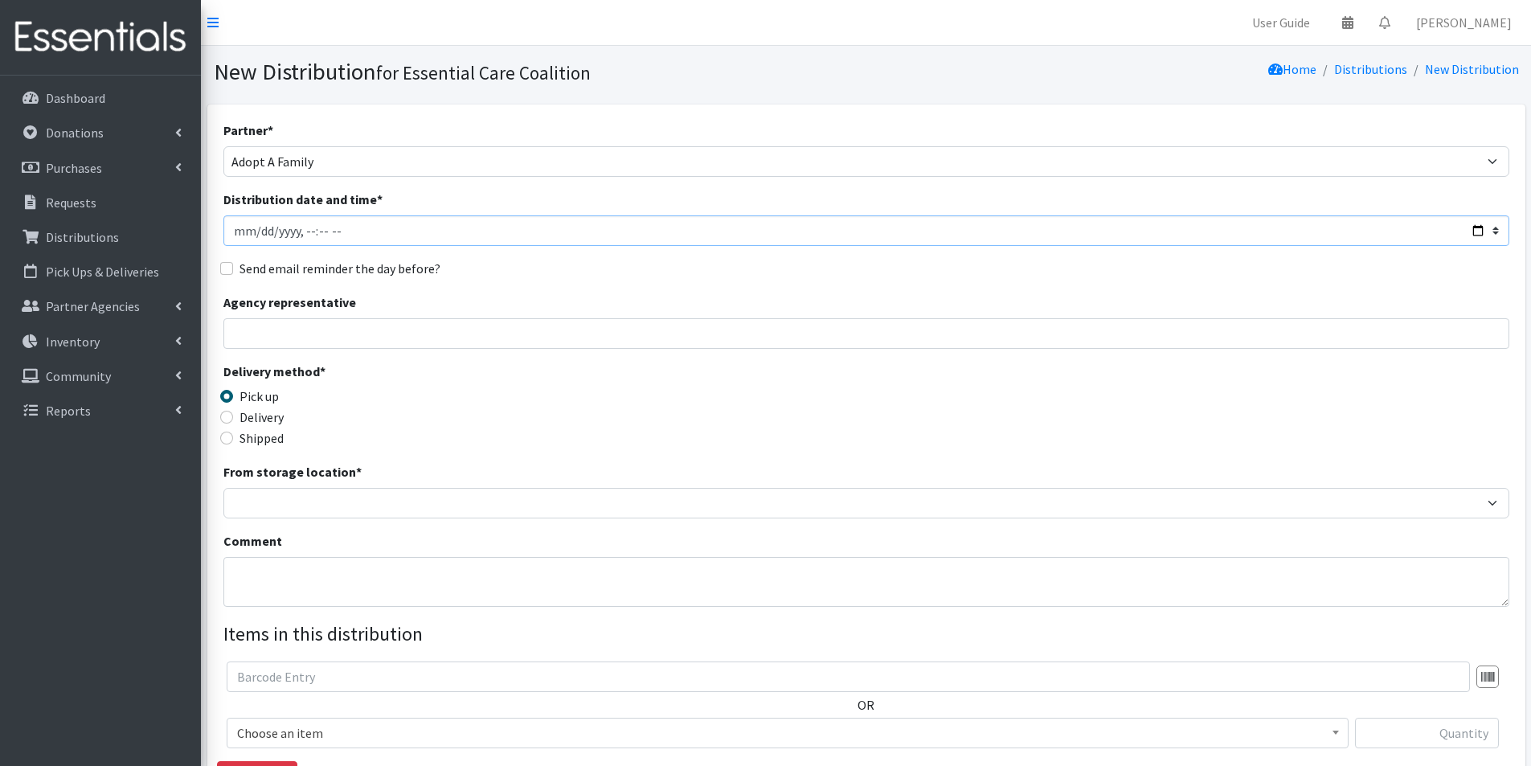
click at [1477, 229] on input "Distribution date and time *" at bounding box center [866, 230] width 1286 height 31
type input "[DATE]T11:30"
click at [576, 395] on div "Delivery method * Pick up Delivery Shipped Shipping cost" at bounding box center [866, 412] width 1286 height 100
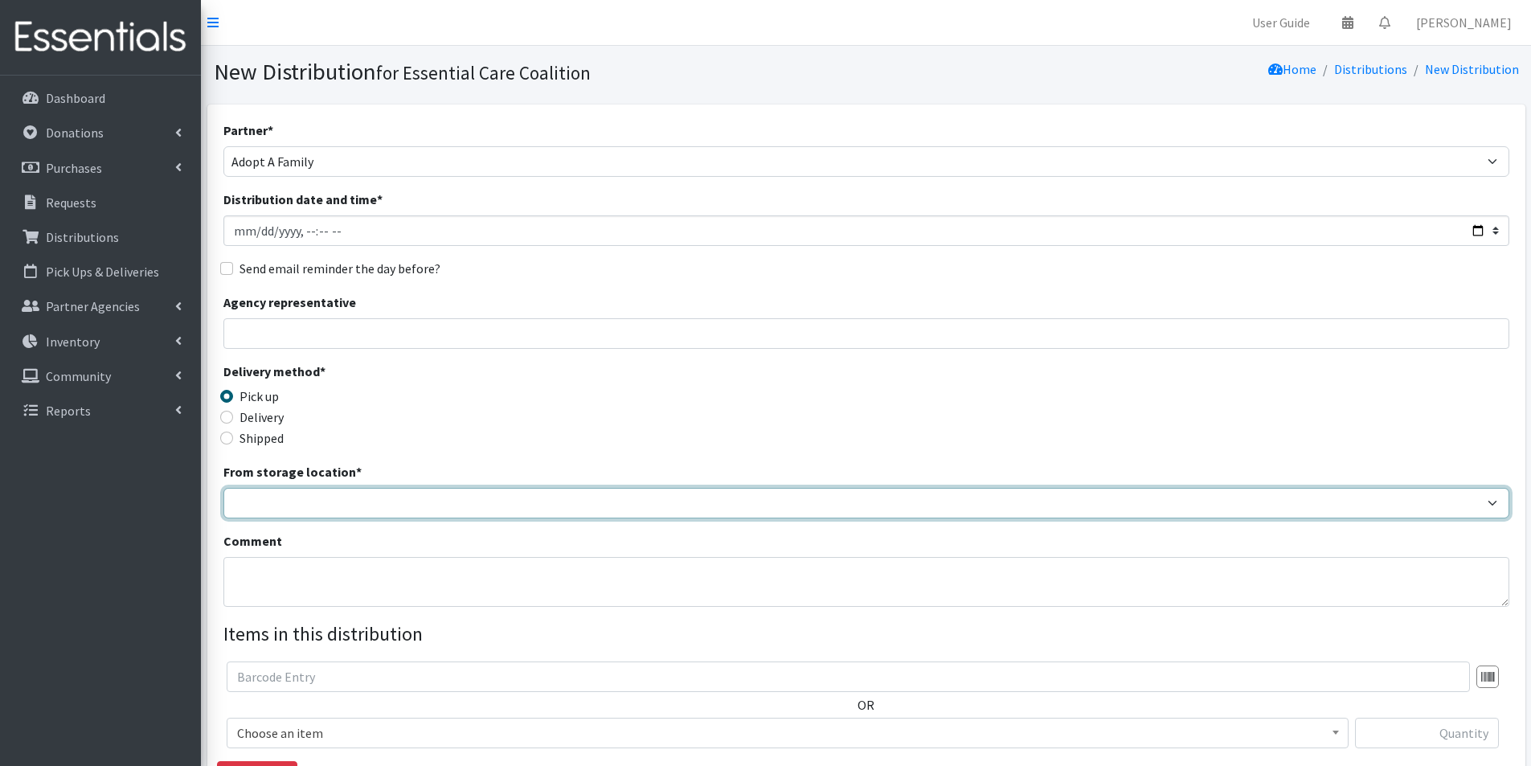
click at [325, 498] on select "Safebound" at bounding box center [866, 503] width 1286 height 31
select select "65"
click at [223, 488] on select "Safebound" at bounding box center [866, 503] width 1286 height 31
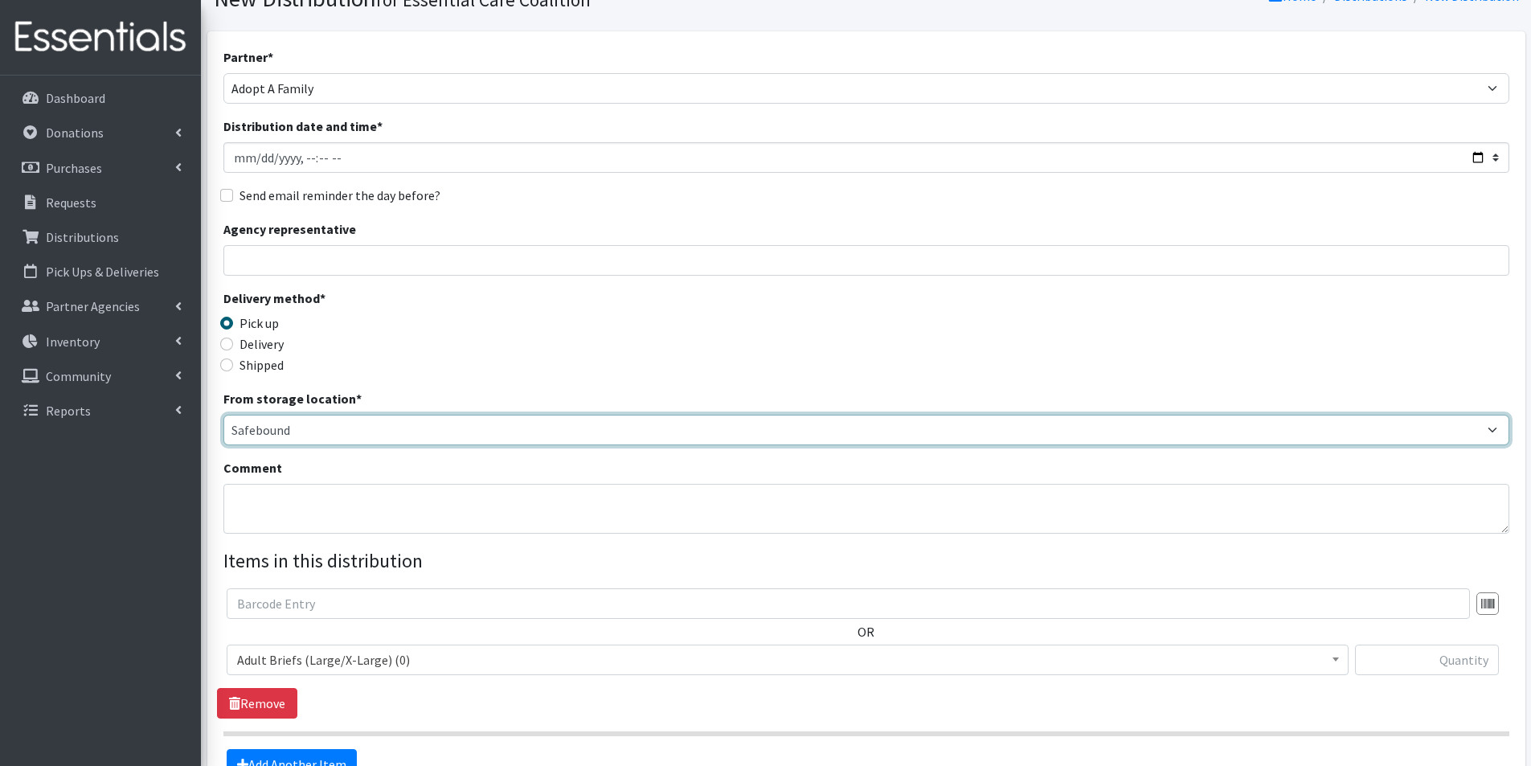
scroll to position [161, 0]
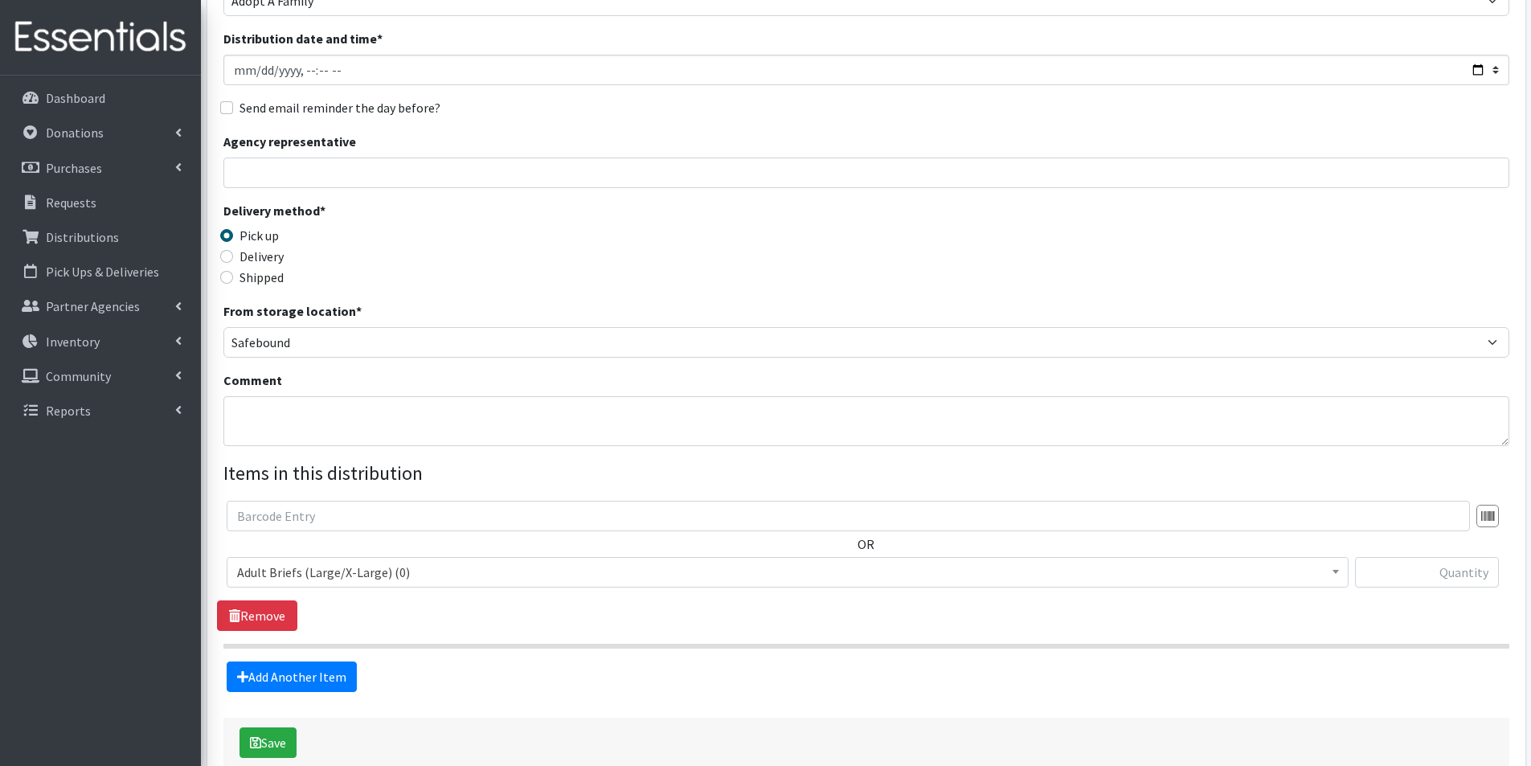
click at [383, 568] on span "Adult Briefs (Large/X-Large) (0)" at bounding box center [787, 572] width 1101 height 23
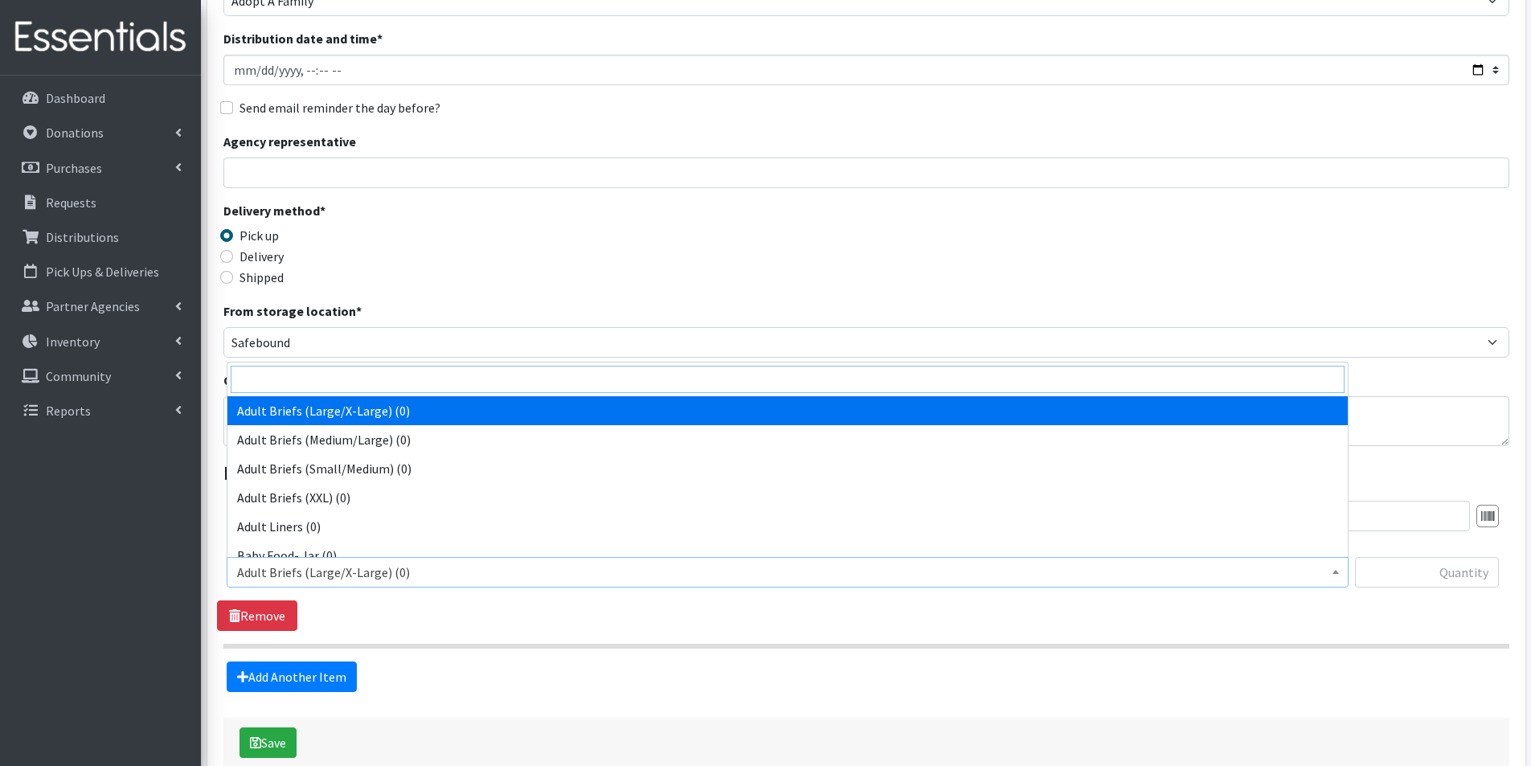
click at [307, 381] on input "search" at bounding box center [788, 379] width 1114 height 27
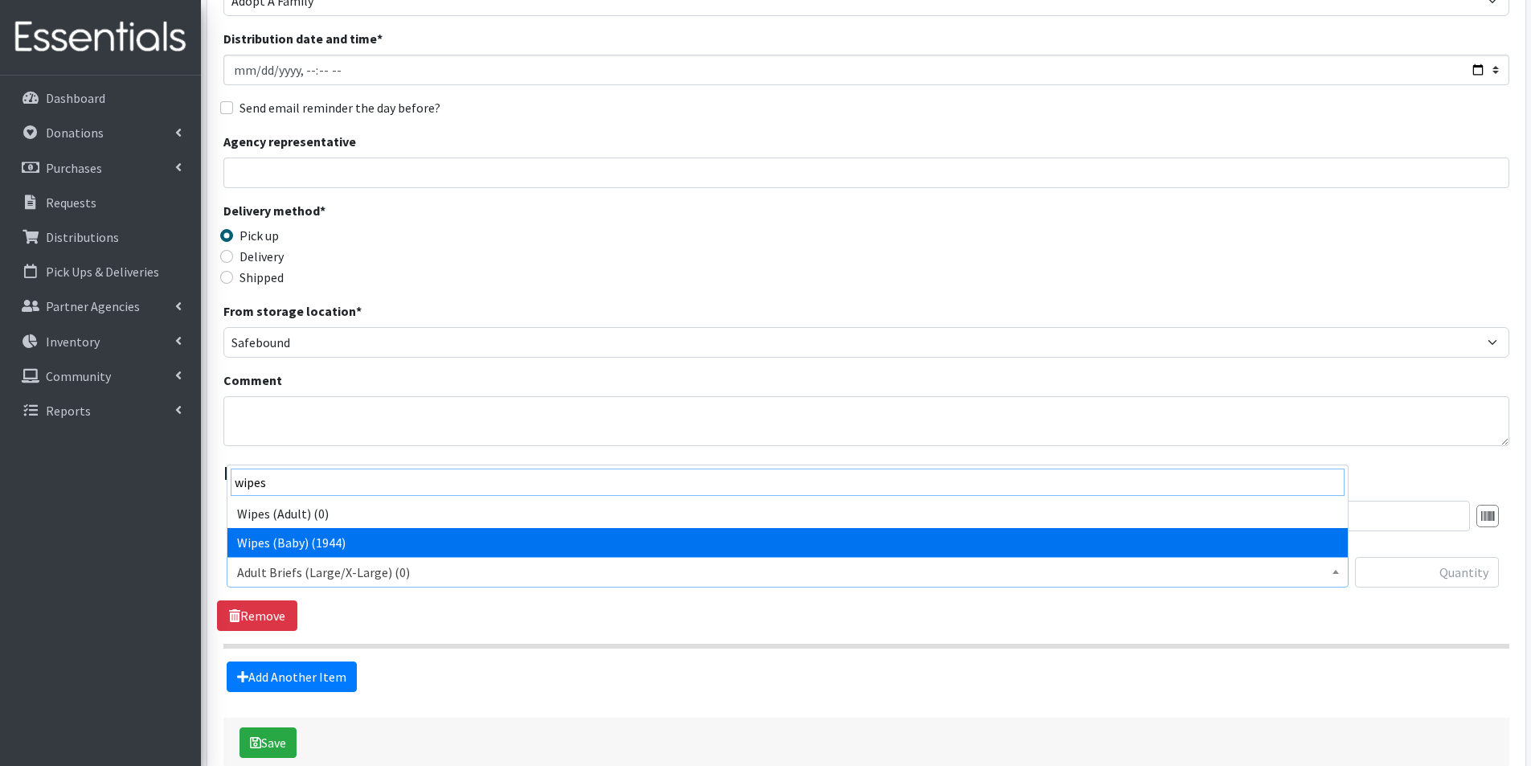
type input "wipes"
select select "2742"
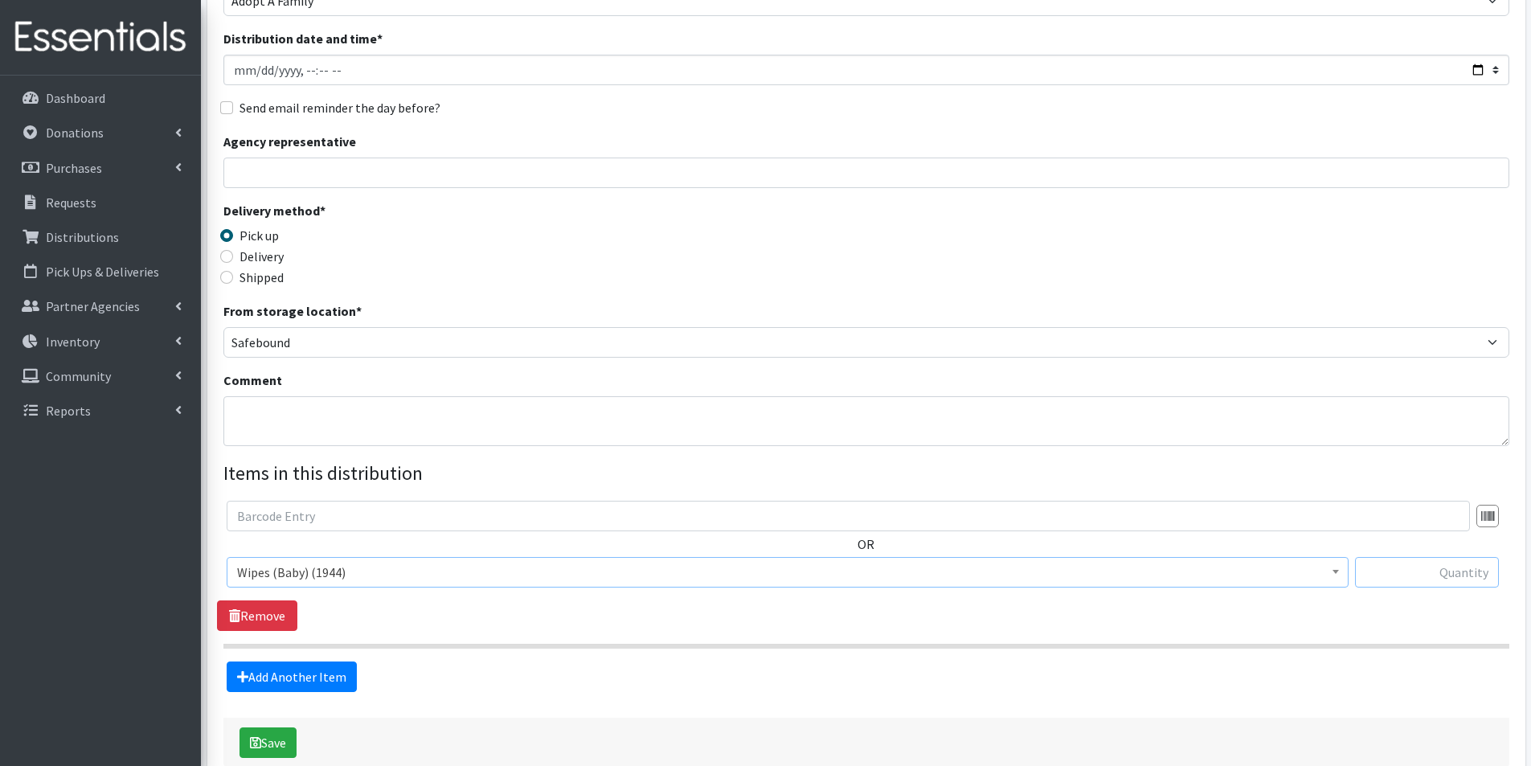
click at [1402, 567] on input "text" at bounding box center [1427, 572] width 144 height 31
type input "36"
click at [308, 673] on link "Add Another Item" at bounding box center [292, 677] width 130 height 31
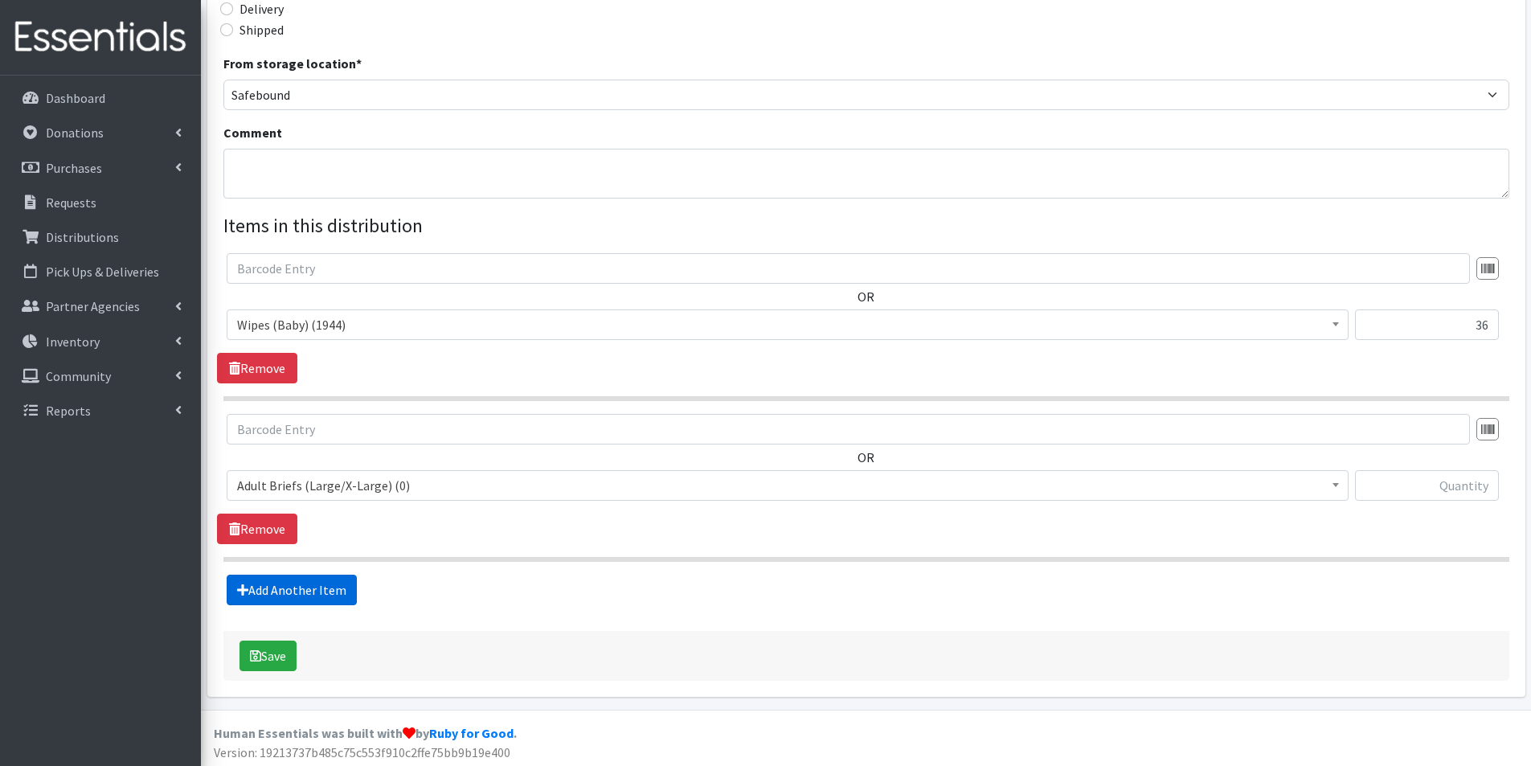
scroll to position [412, 0]
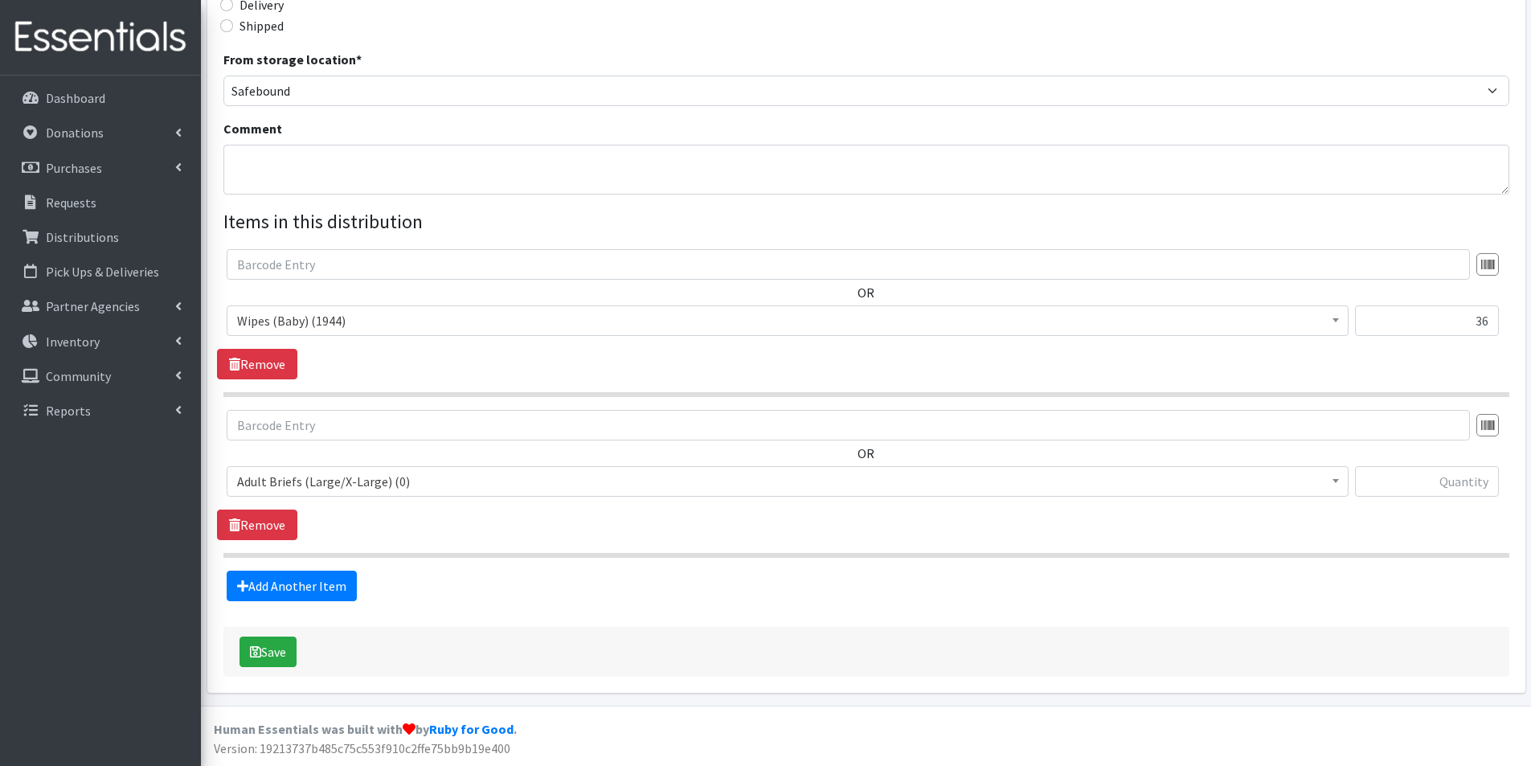
click at [322, 486] on span "Adult Briefs (Large/X-Large) (0)" at bounding box center [787, 481] width 1101 height 23
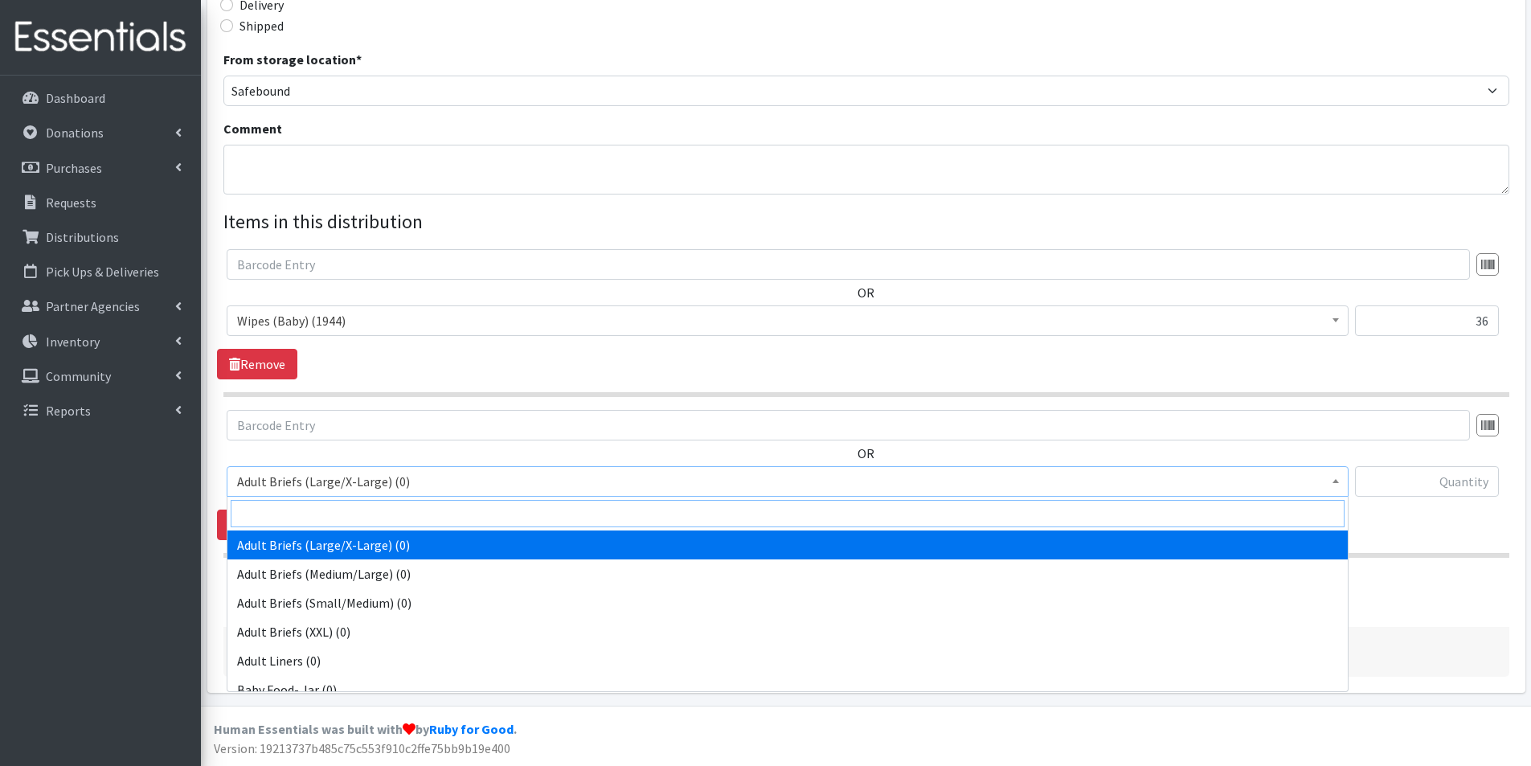
click at [305, 515] on input "search" at bounding box center [788, 513] width 1114 height 27
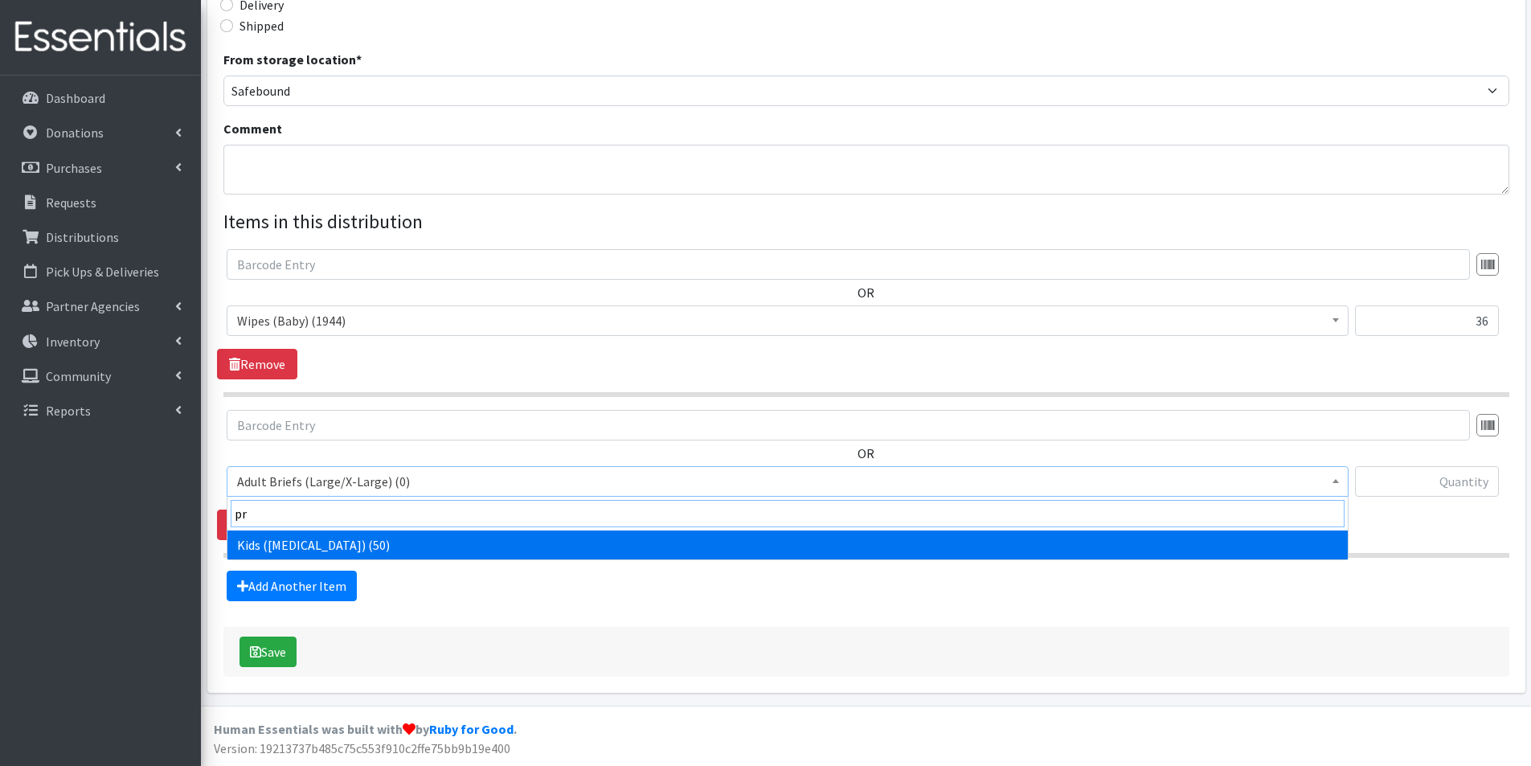
type input "pr"
select select "2741"
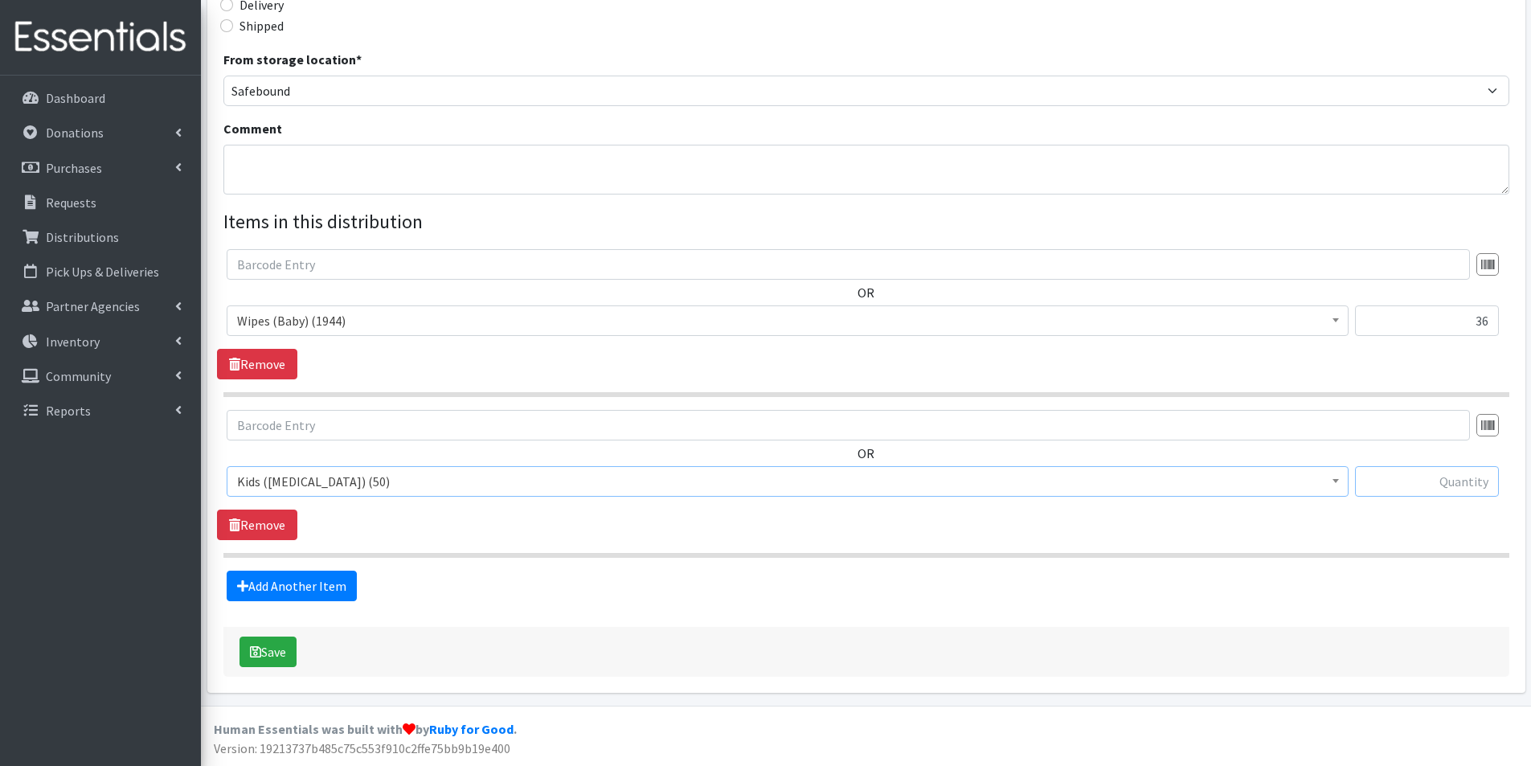
click at [1478, 471] on input "text" at bounding box center [1427, 481] width 144 height 31
type input "50"
click at [289, 576] on link "Add Another Item" at bounding box center [292, 586] width 130 height 31
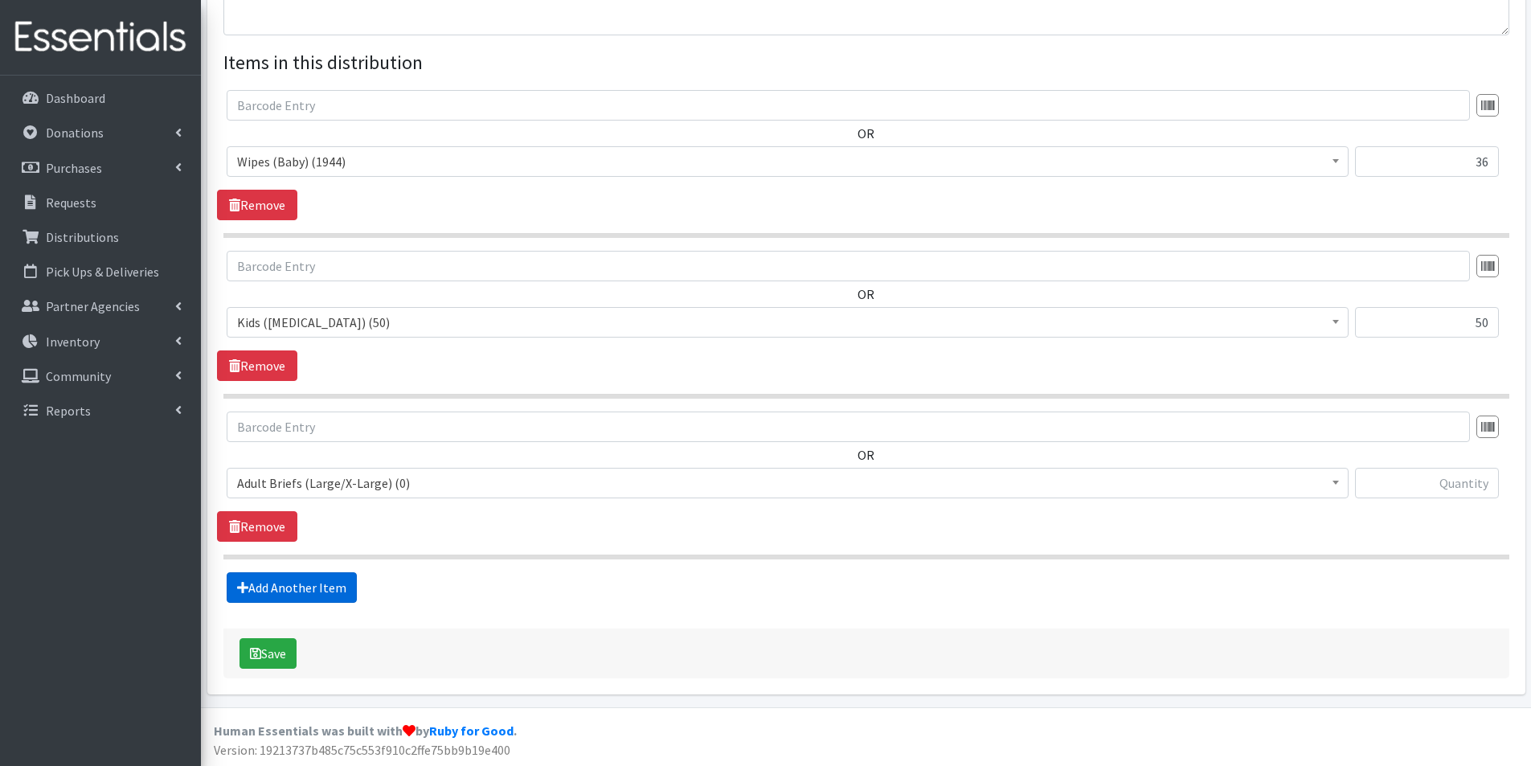
scroll to position [573, 0]
click at [288, 474] on span "Adult Briefs (Large/X-Large) (0)" at bounding box center [787, 481] width 1101 height 23
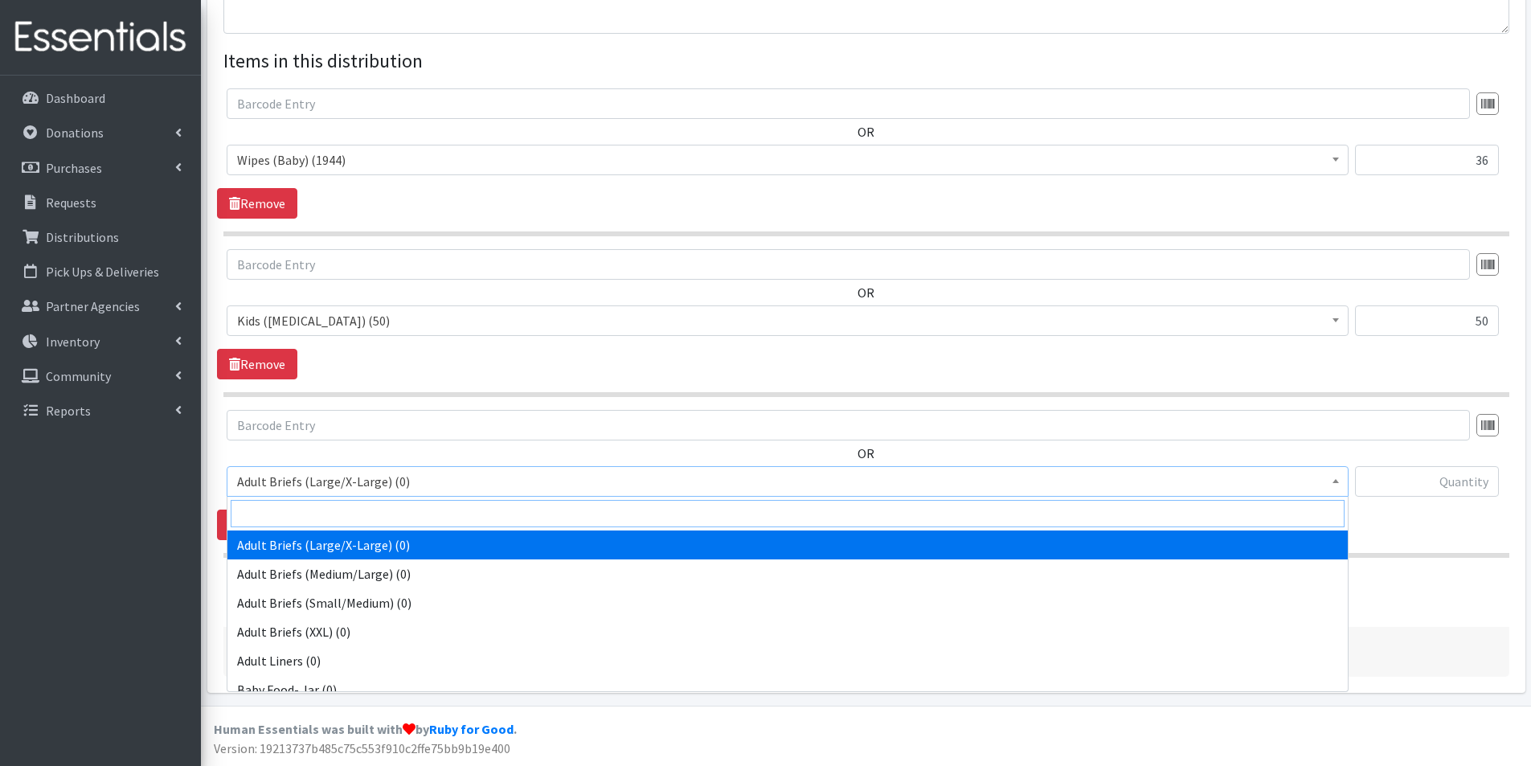
click at [289, 510] on input "search" at bounding box center [788, 513] width 1114 height 27
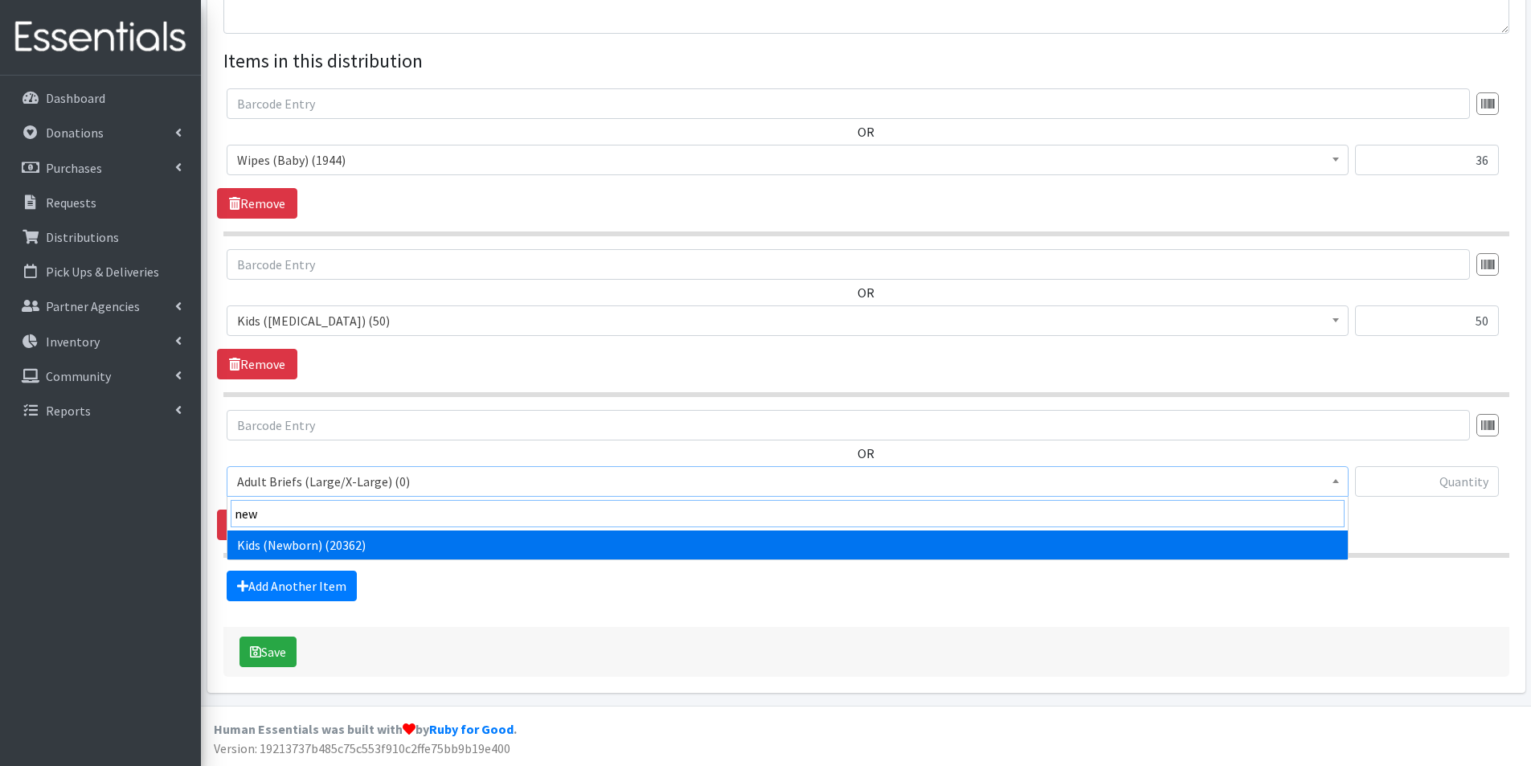
type input "new"
drag, startPoint x: 301, startPoint y: 547, endPoint x: 662, endPoint y: 514, distance: 361.6
select select "2762"
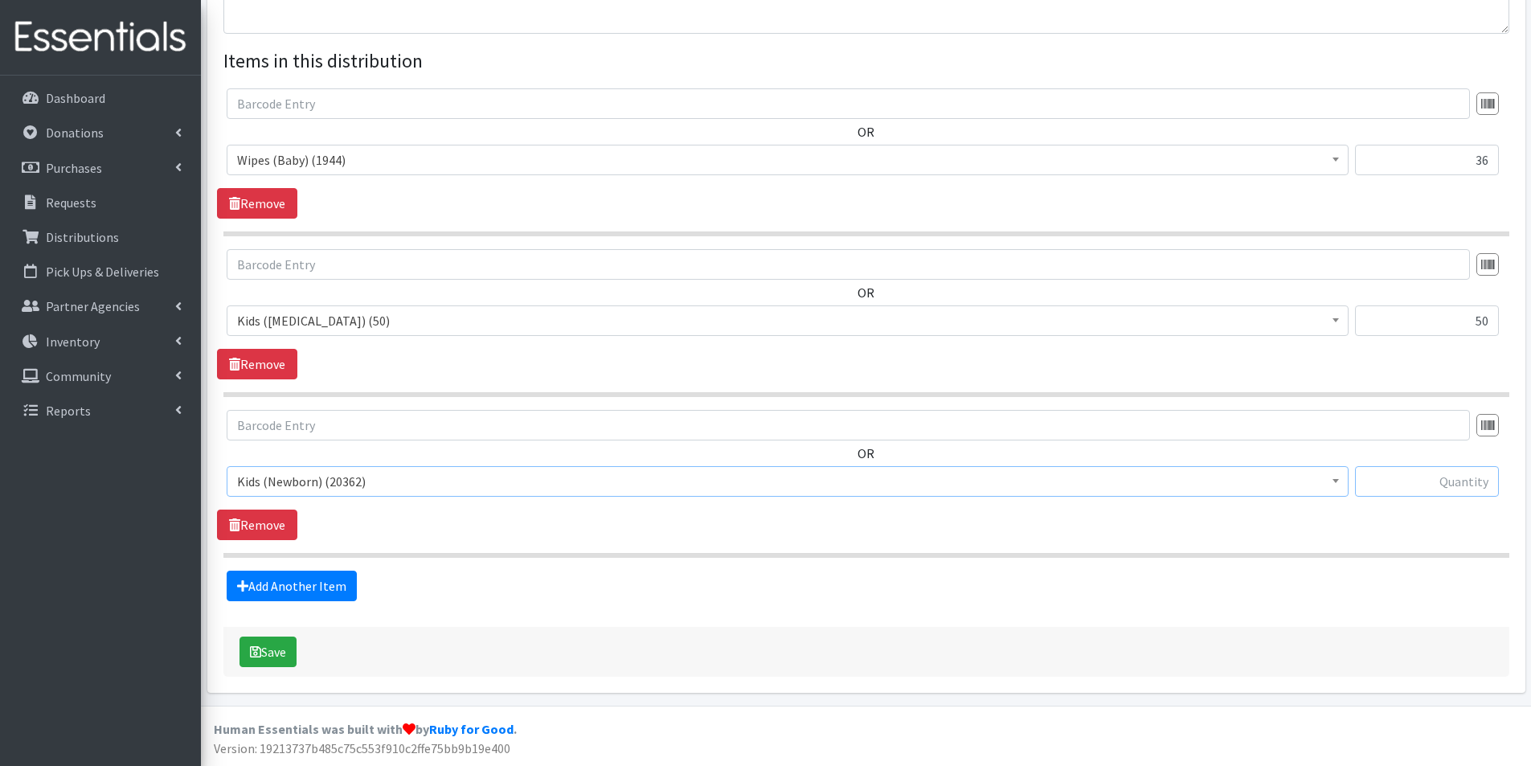
click at [1451, 487] on input "text" at bounding box center [1427, 481] width 144 height 31
type input "50"
click at [313, 579] on link "Add Another Item" at bounding box center [292, 586] width 130 height 31
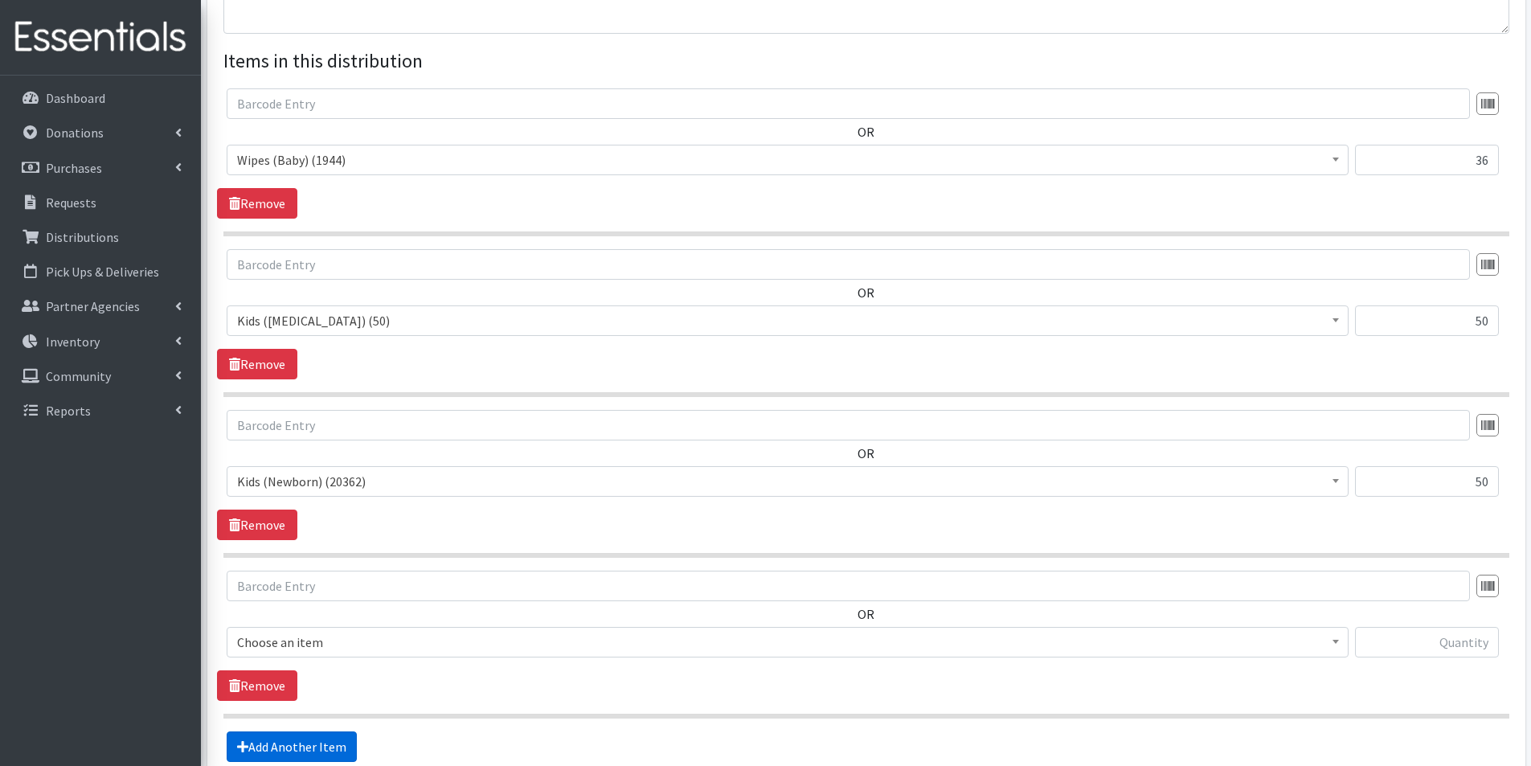
scroll to position [734, 0]
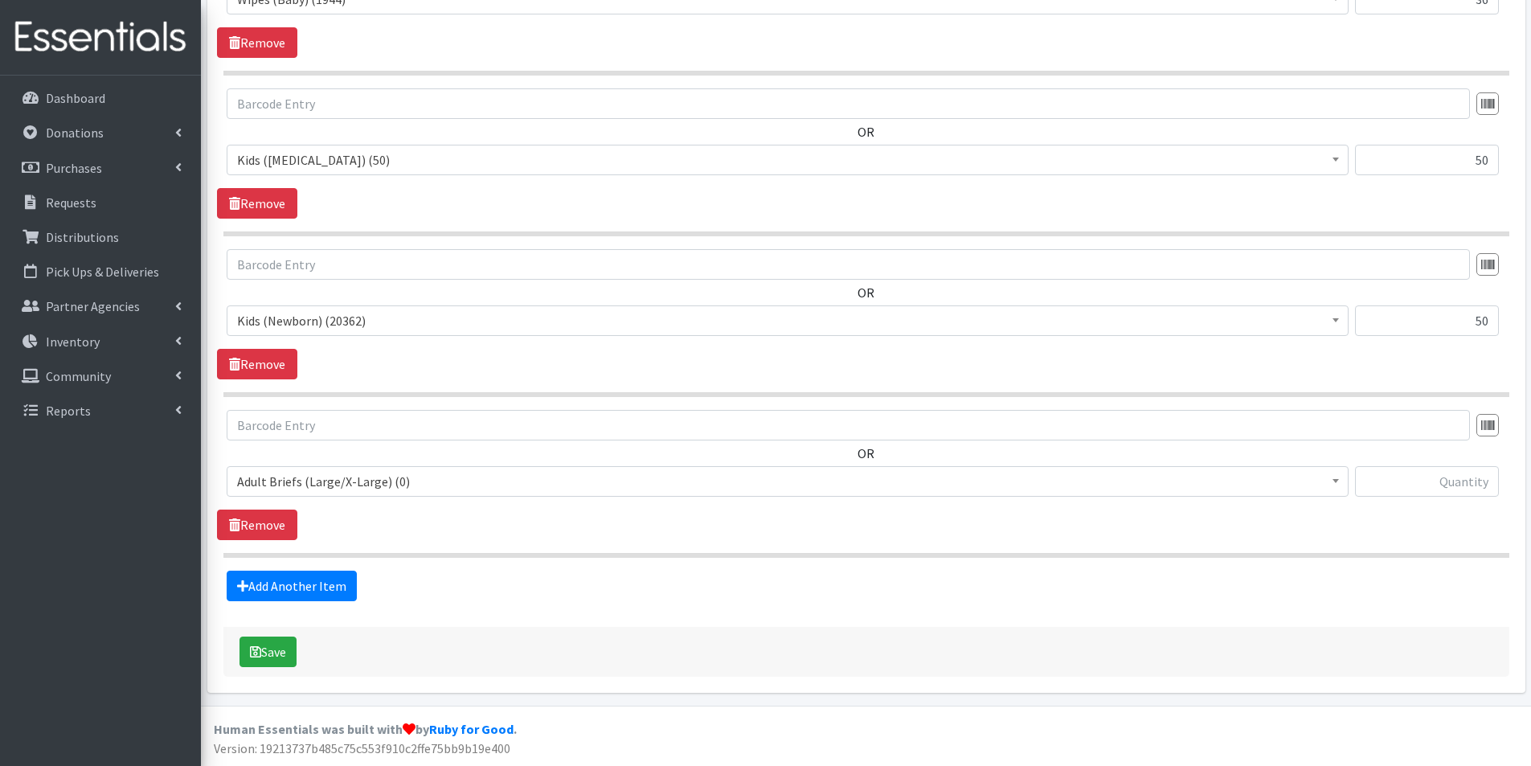
click at [309, 477] on span "Adult Briefs (Large/X-Large) (0)" at bounding box center [787, 481] width 1101 height 23
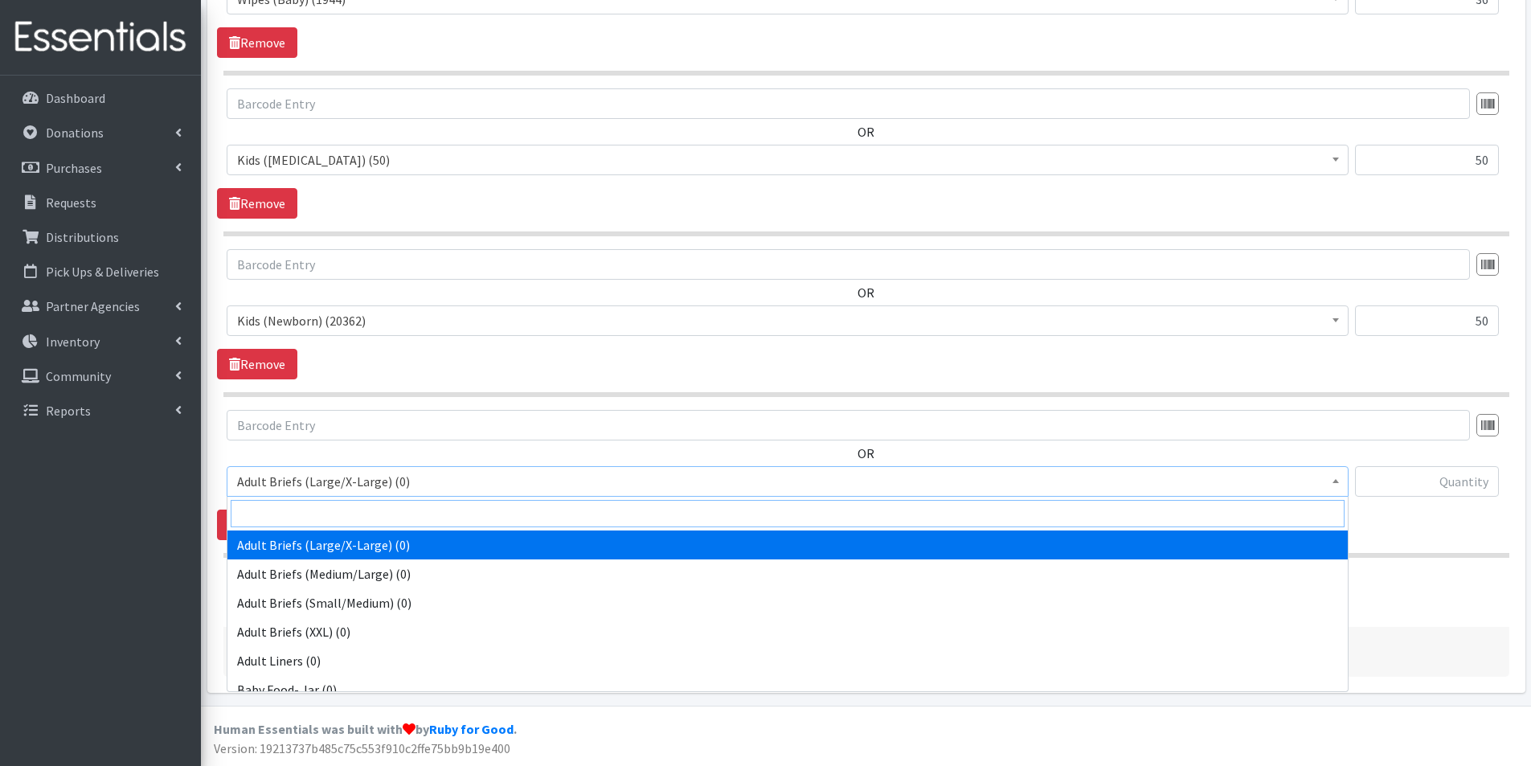
click at [281, 518] on input "search" at bounding box center [788, 513] width 1114 height 27
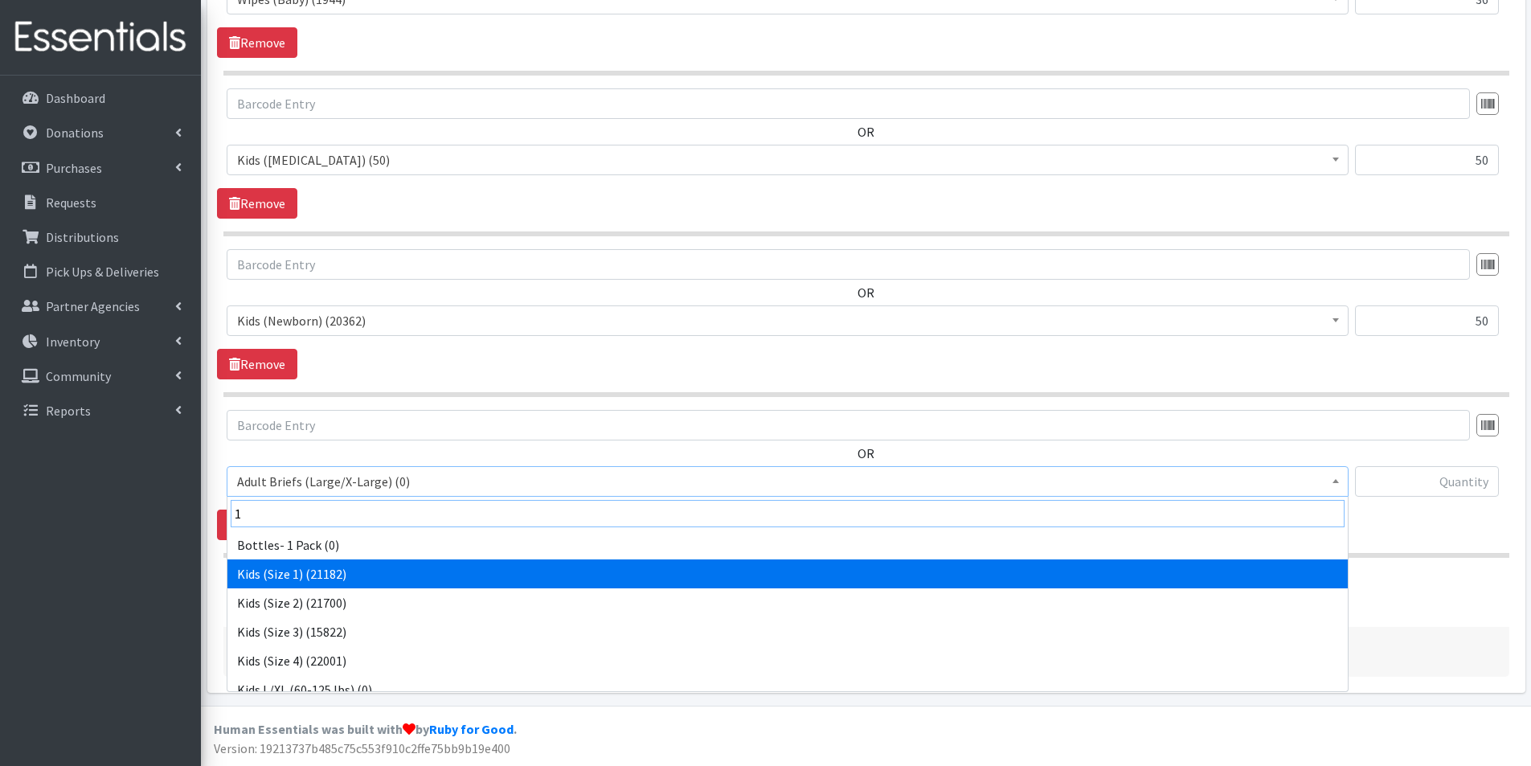
type input "1"
select select "2760"
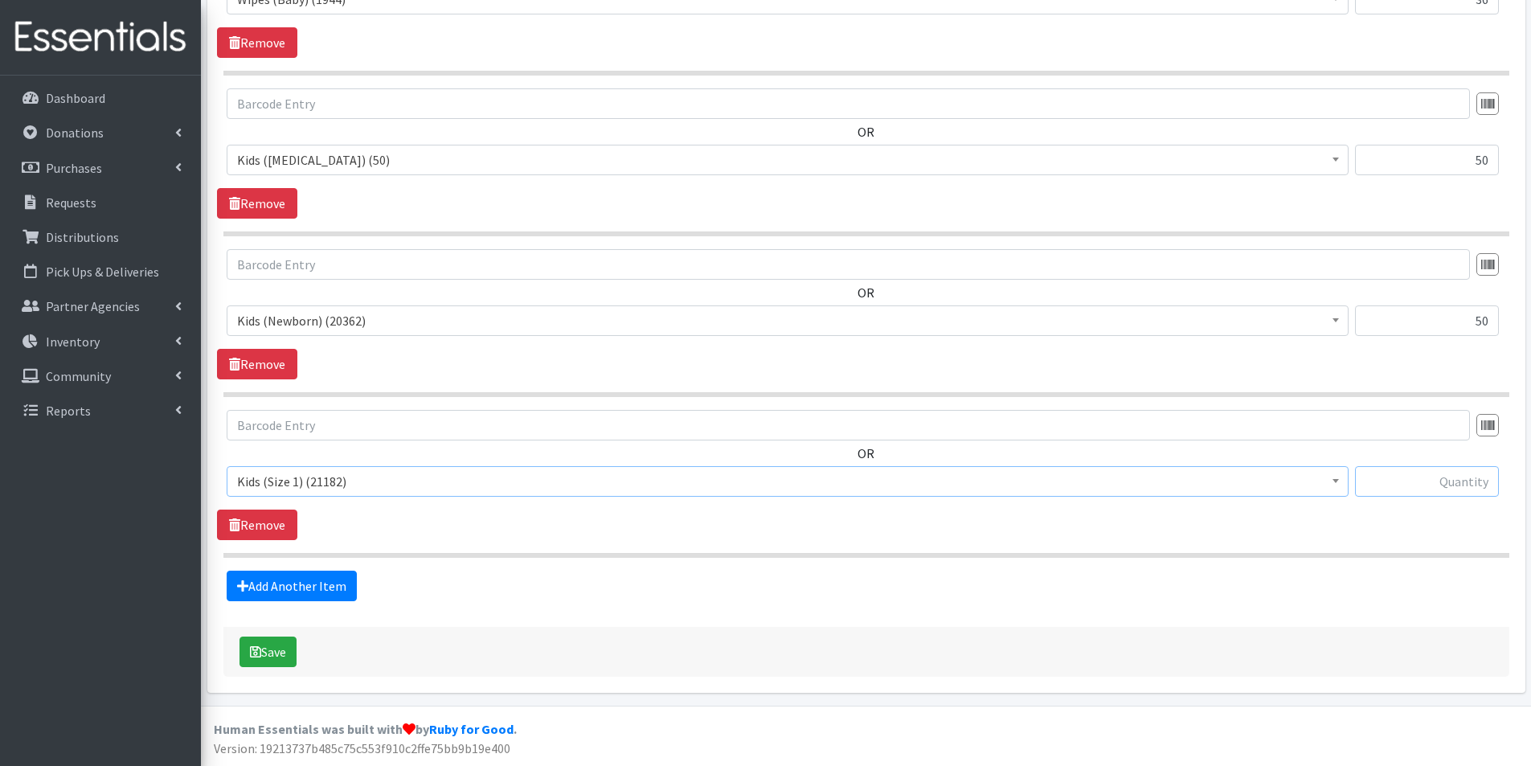
click at [1464, 489] on input "text" at bounding box center [1427, 481] width 144 height 31
type input "50"
click at [318, 579] on link "Add Another Item" at bounding box center [292, 586] width 130 height 31
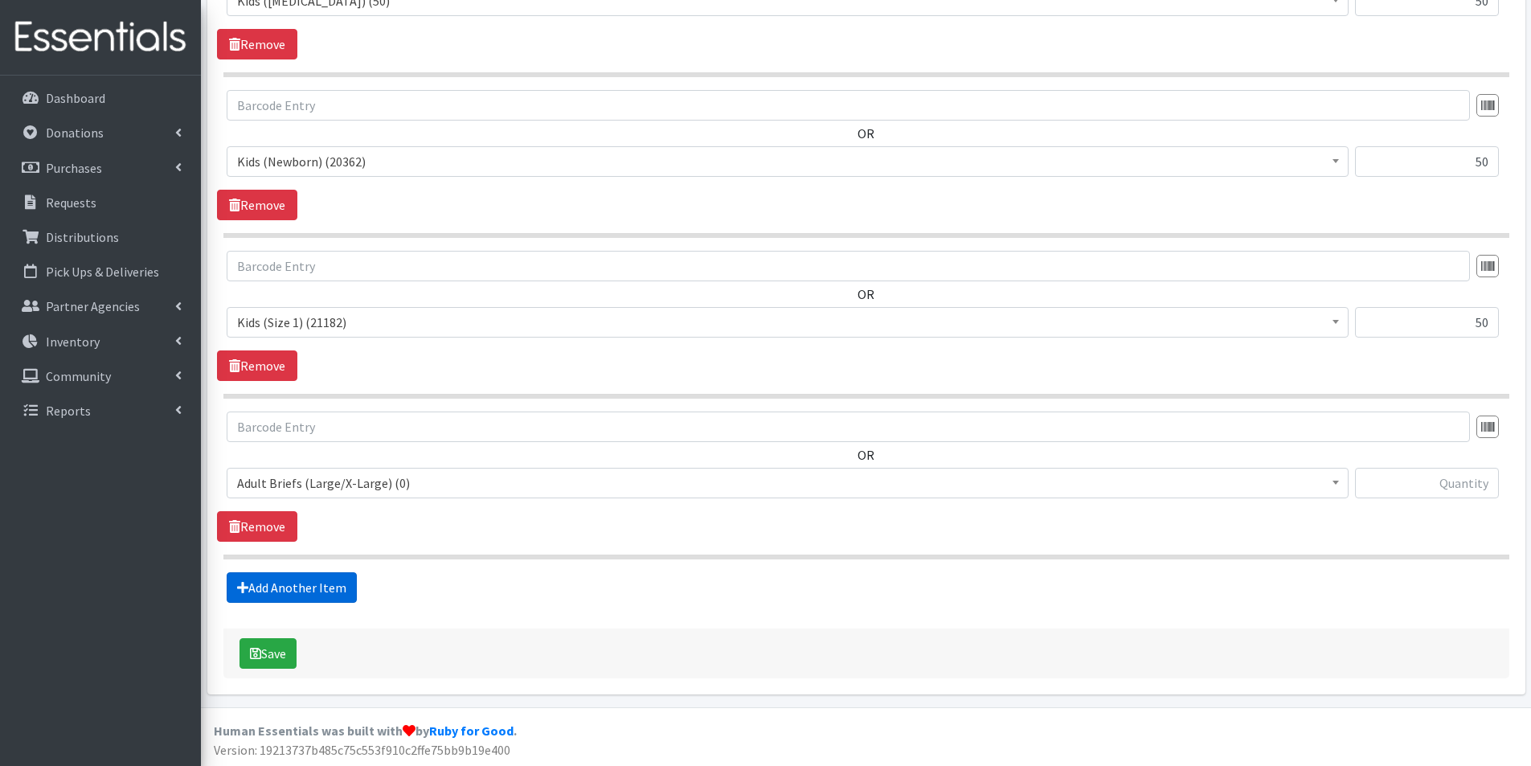
scroll to position [895, 0]
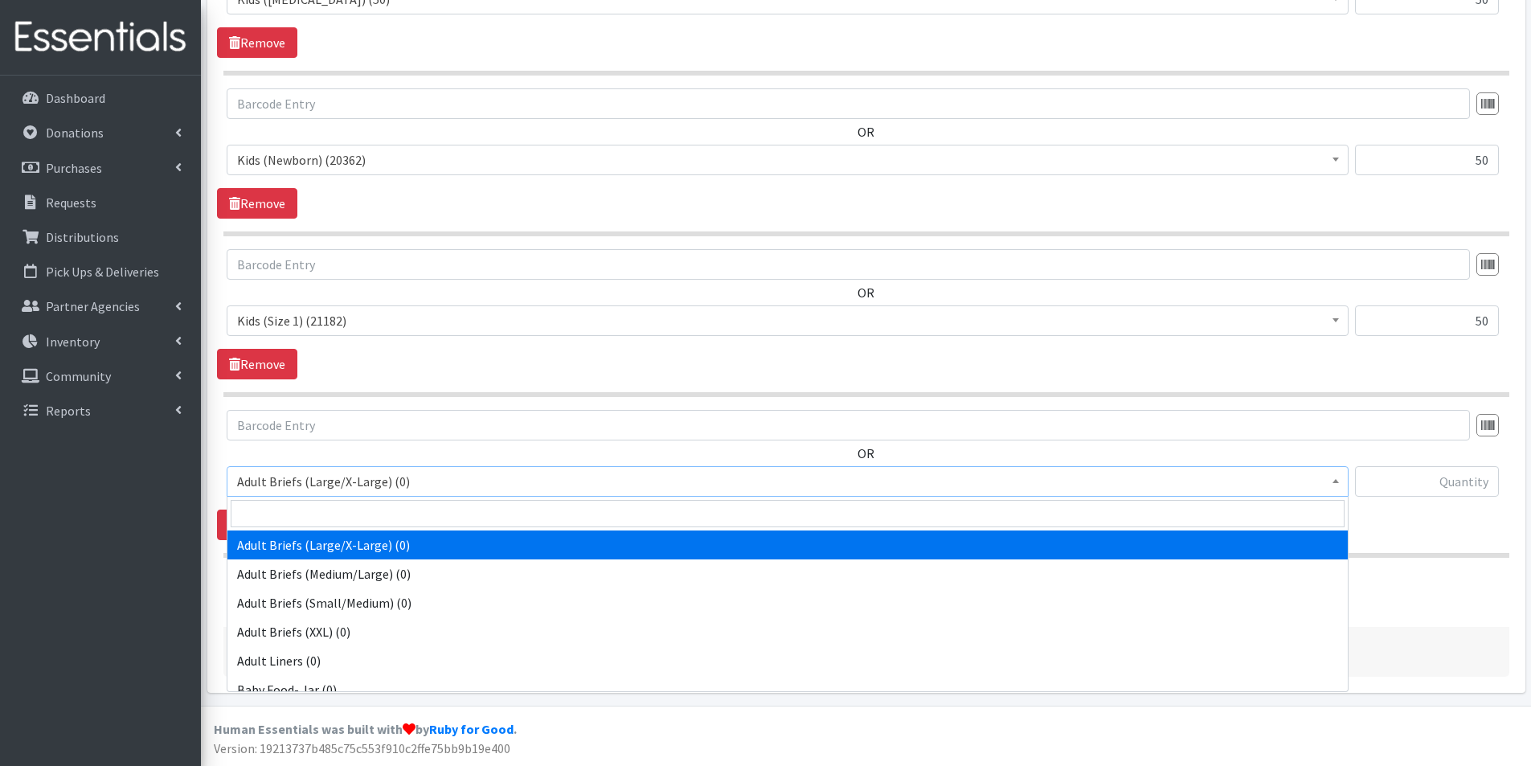
click at [305, 481] on span "Adult Briefs (Large/X-Large) (0)" at bounding box center [787, 481] width 1101 height 23
click at [289, 514] on input "search" at bounding box center [788, 513] width 1114 height 27
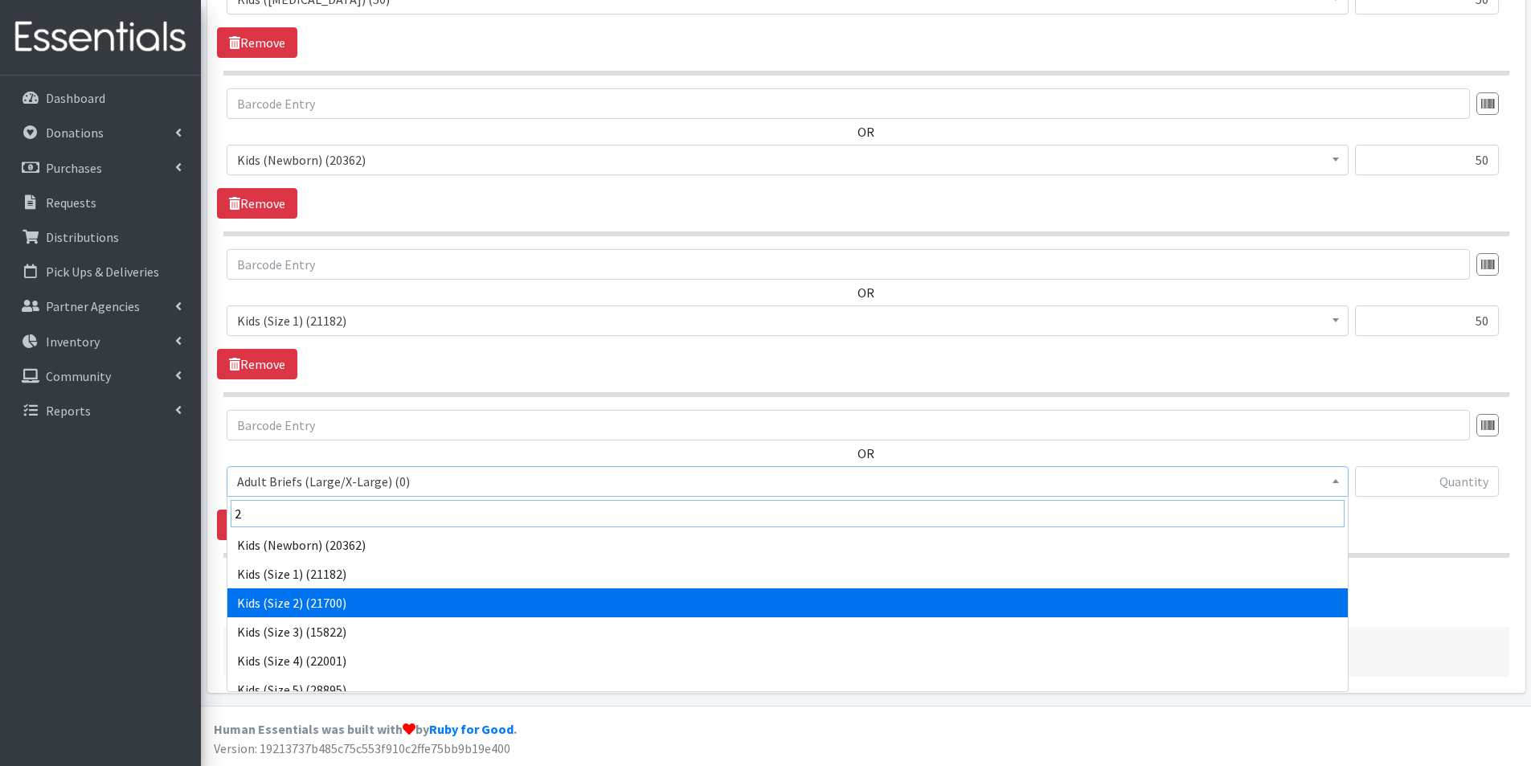
type input "2"
select select "2724"
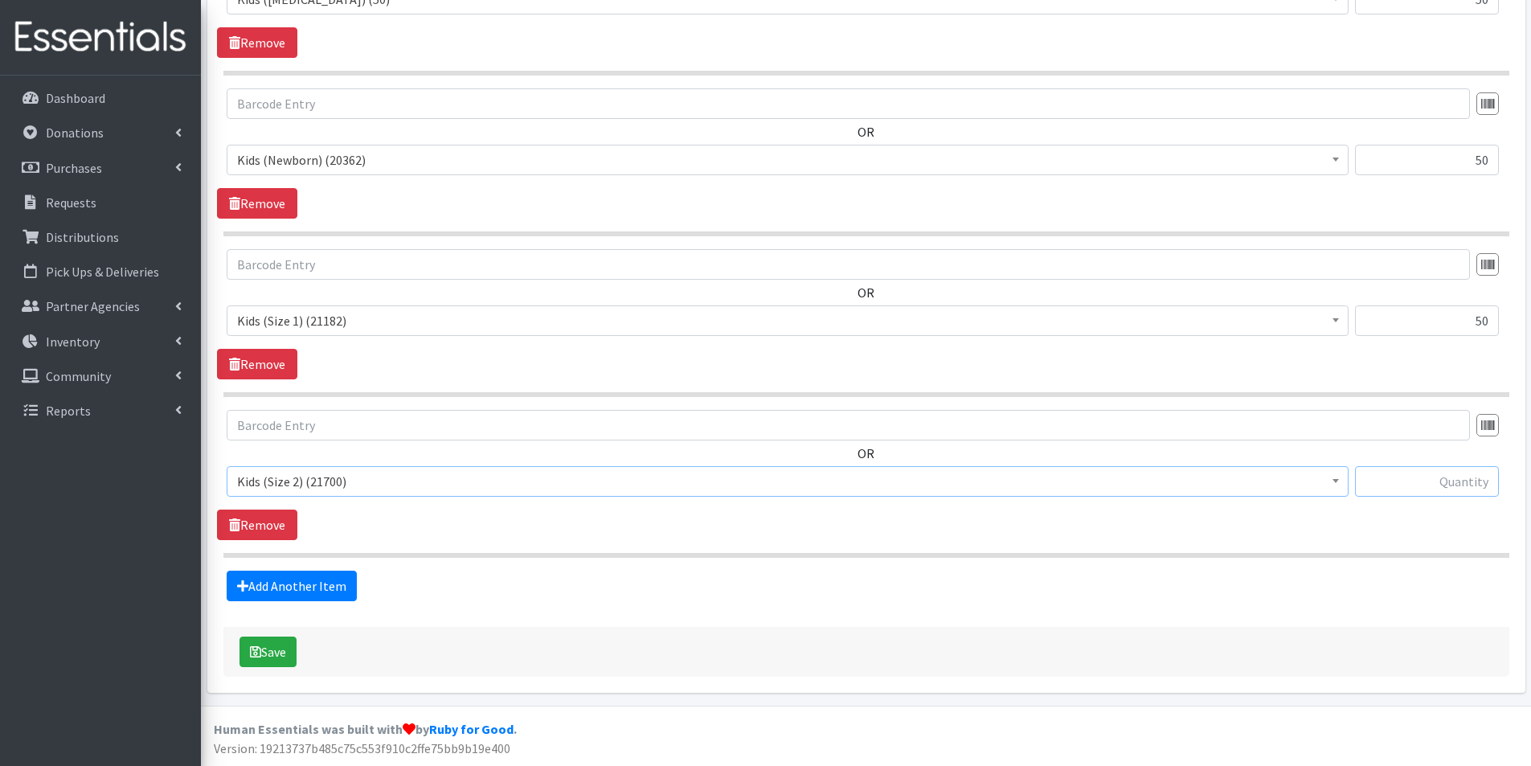
click at [1452, 485] on input "text" at bounding box center [1427, 481] width 144 height 31
type input "150"
click at [334, 578] on link "Add Another Item" at bounding box center [292, 586] width 130 height 31
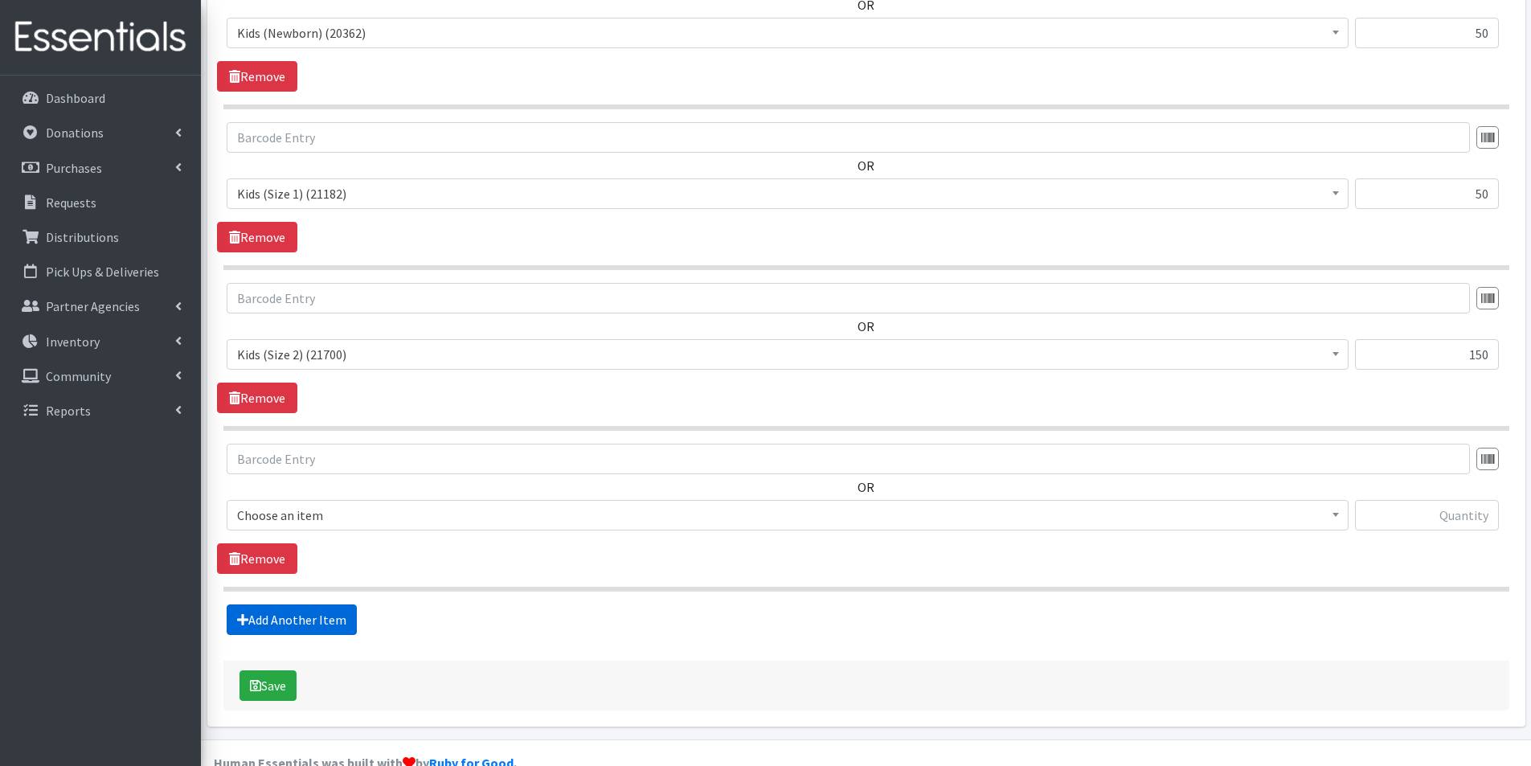
scroll to position [1055, 0]
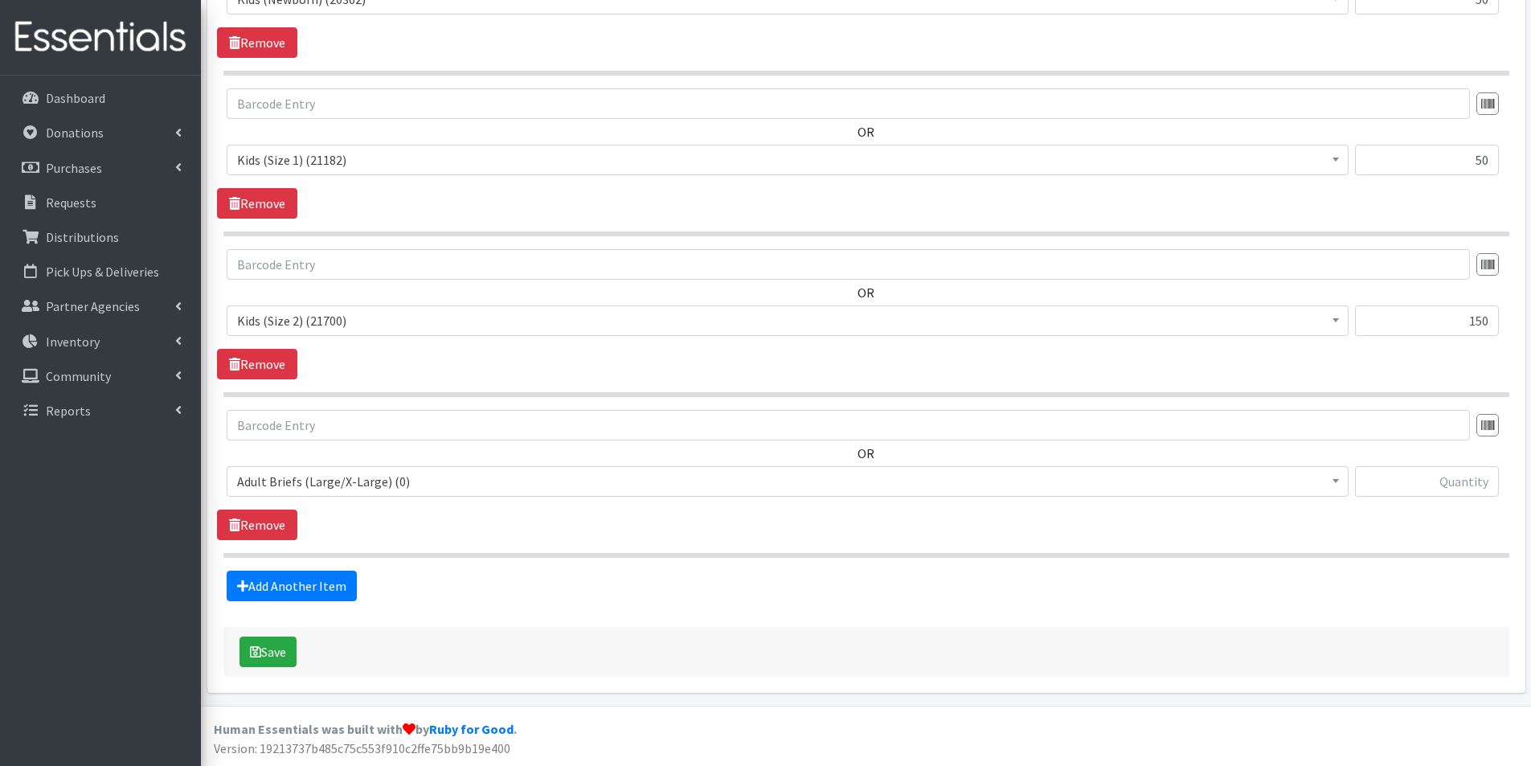
click at [433, 482] on span "Adult Briefs (Large/X-Large) (0)" at bounding box center [787, 481] width 1101 height 23
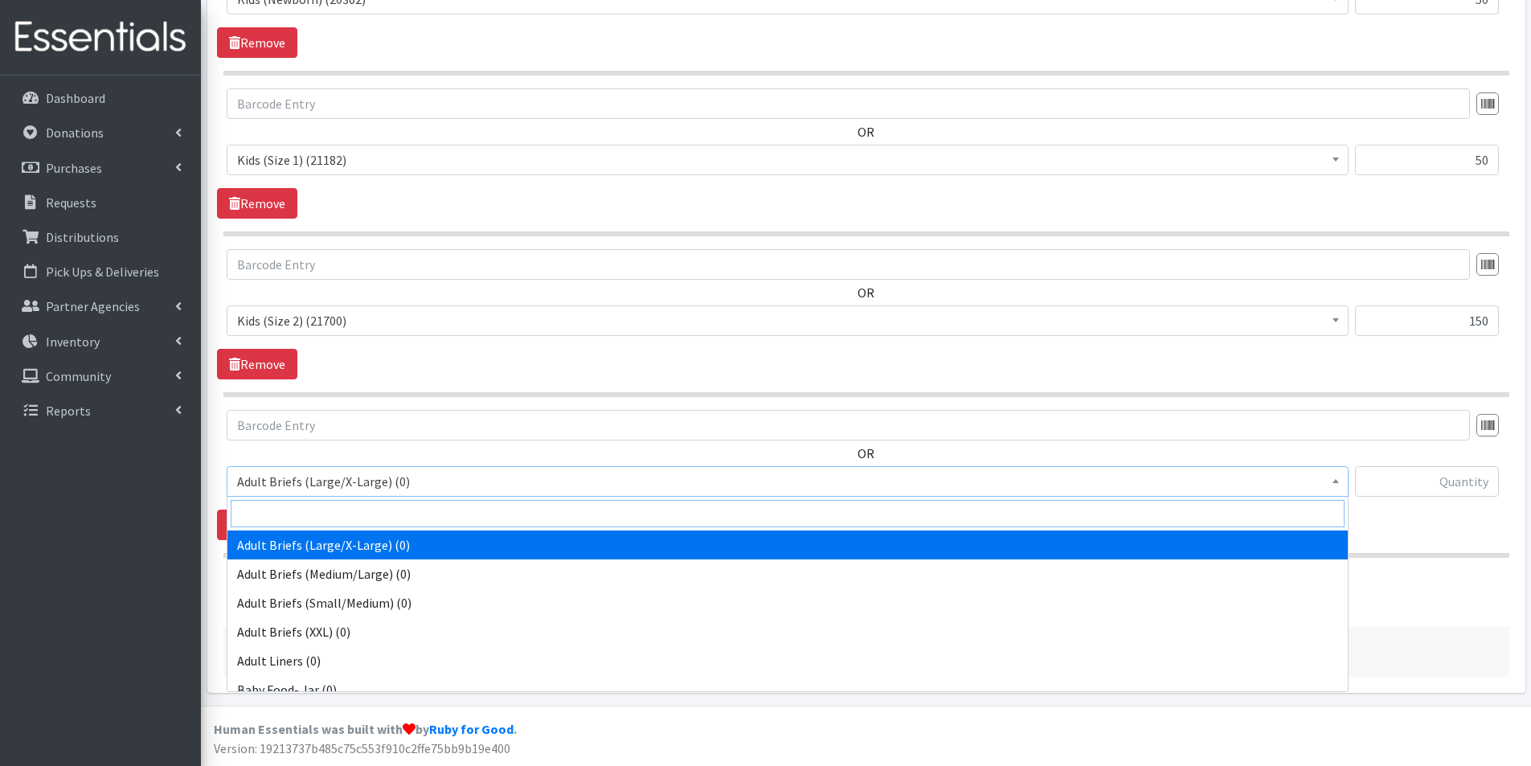
click at [338, 510] on input "search" at bounding box center [788, 513] width 1114 height 27
type input "3"
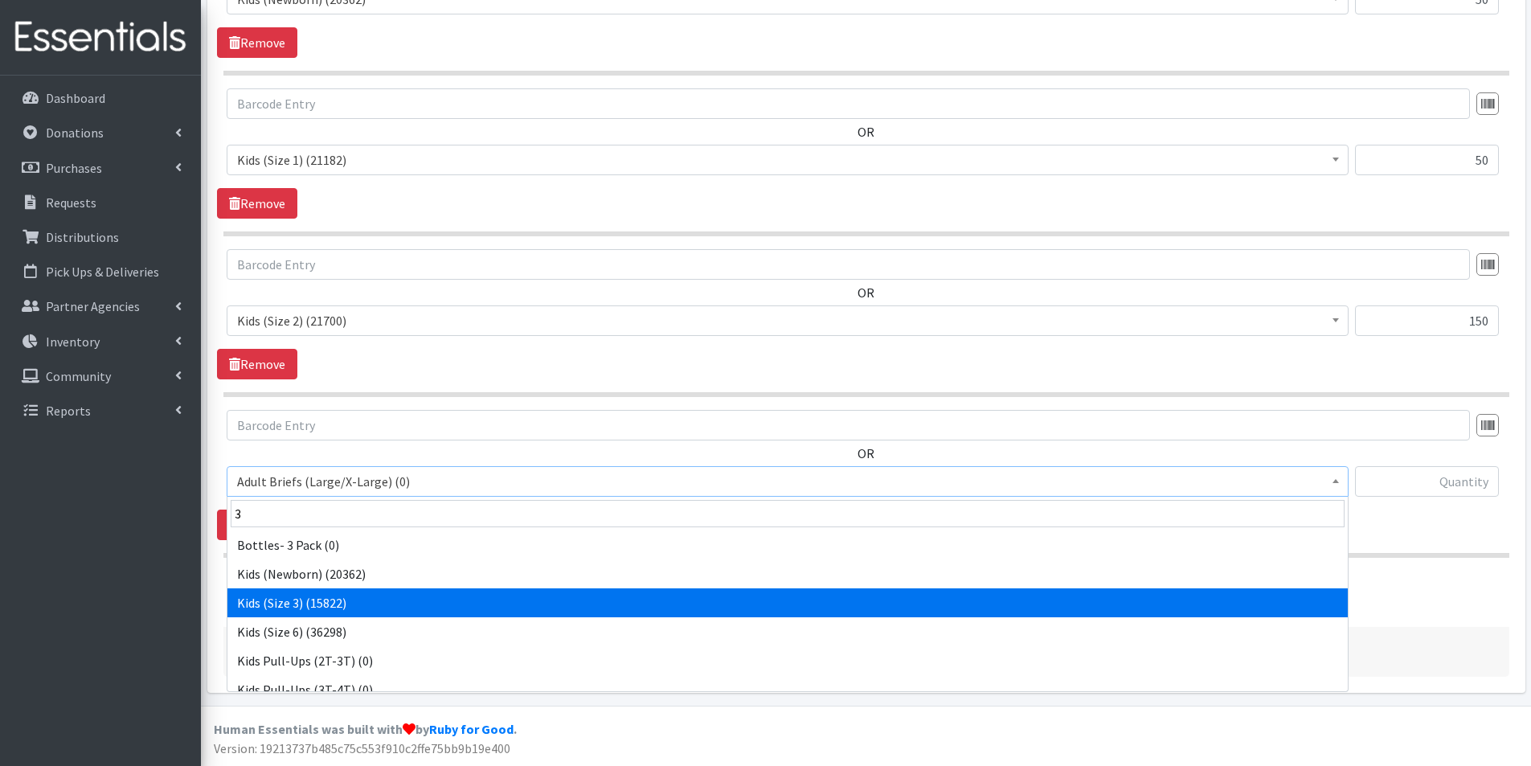
select select "2747"
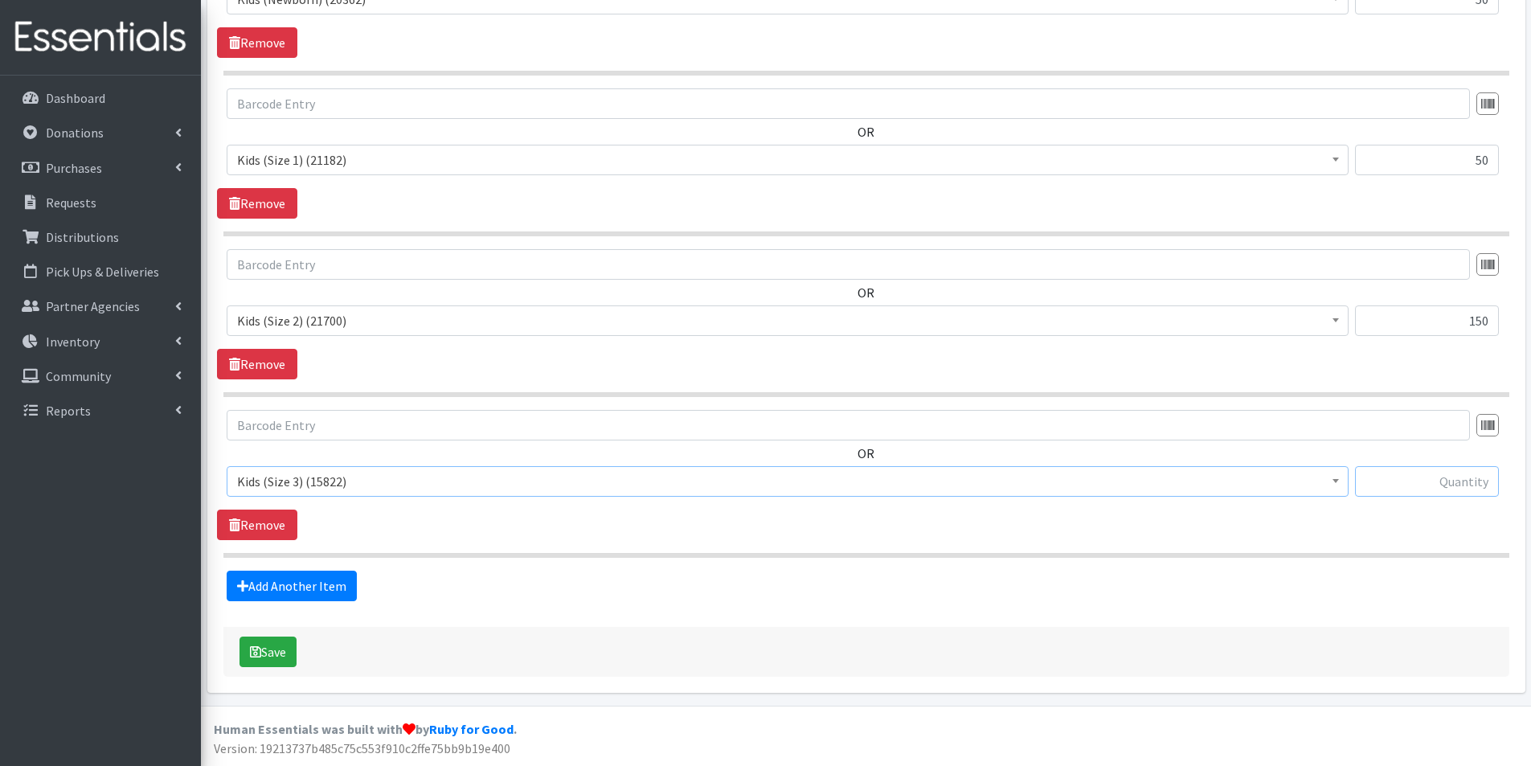
click at [1474, 474] on input "text" at bounding box center [1427, 481] width 144 height 31
type input "100"
click at [272, 580] on link "Add Another Item" at bounding box center [292, 586] width 130 height 31
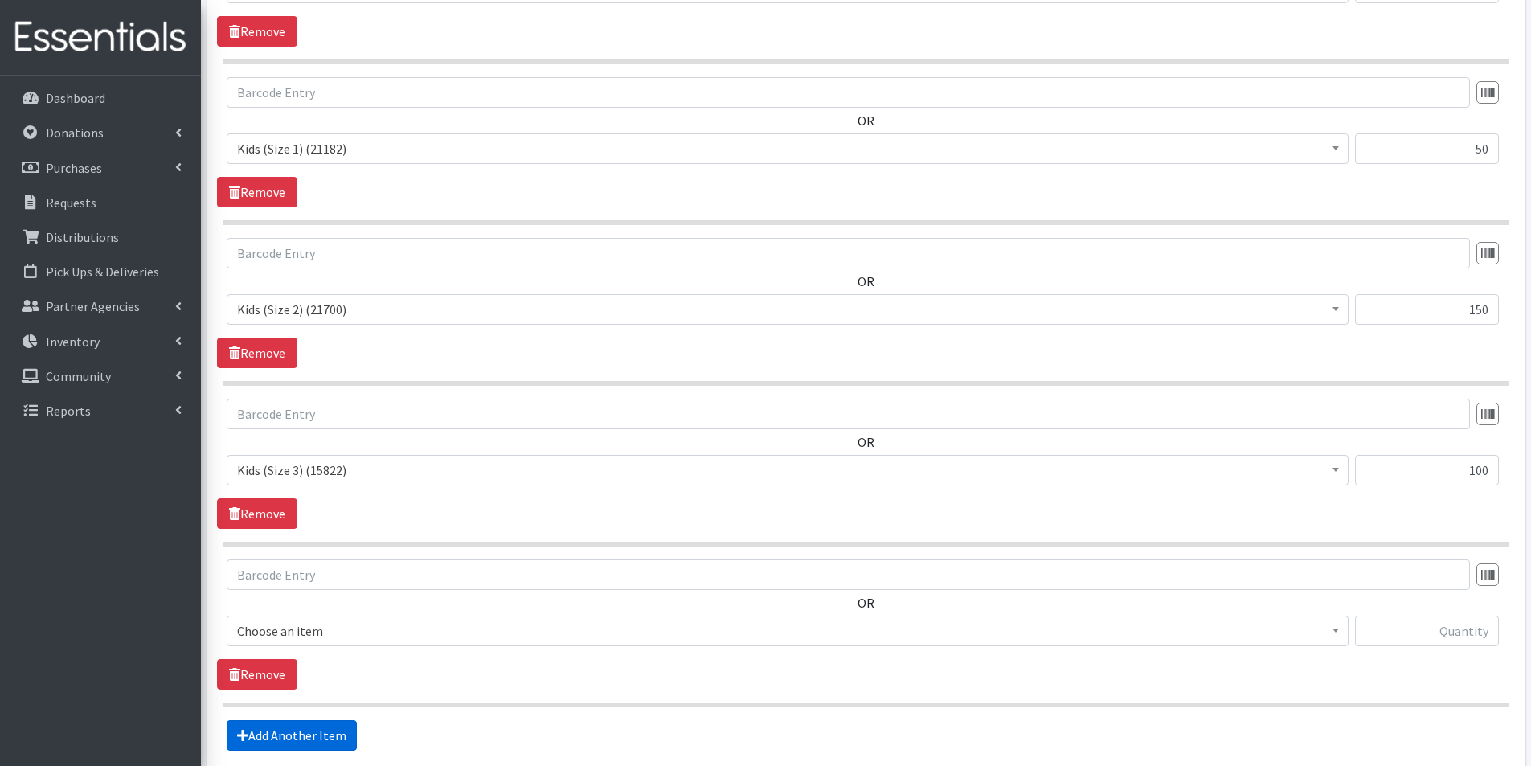
scroll to position [1216, 0]
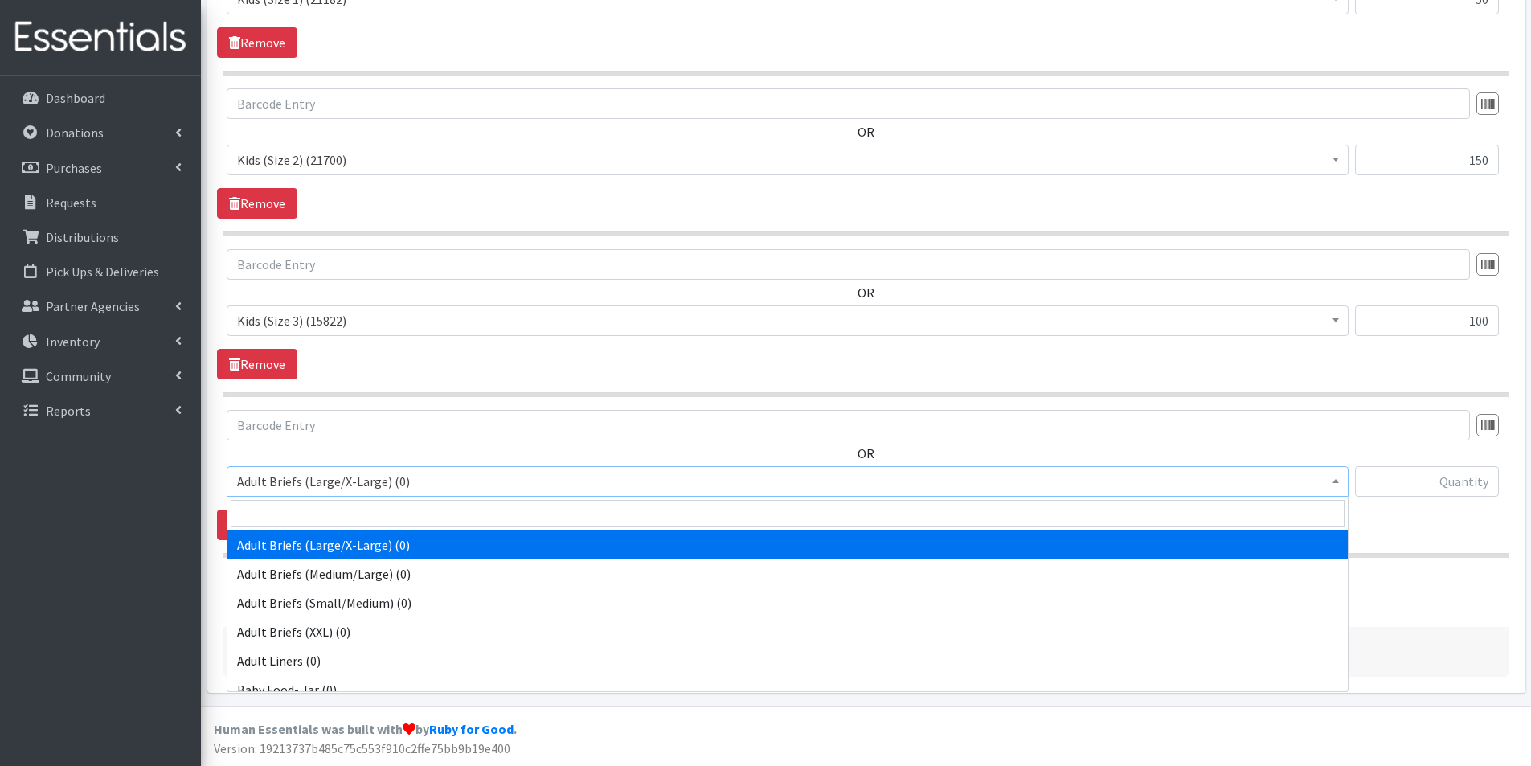
drag, startPoint x: 376, startPoint y: 488, endPoint x: 338, endPoint y: 485, distance: 37.9
click at [375, 487] on span "Adult Briefs (Large/X-Large) (0)" at bounding box center [787, 481] width 1101 height 23
click at [289, 507] on input "search" at bounding box center [788, 513] width 1114 height 27
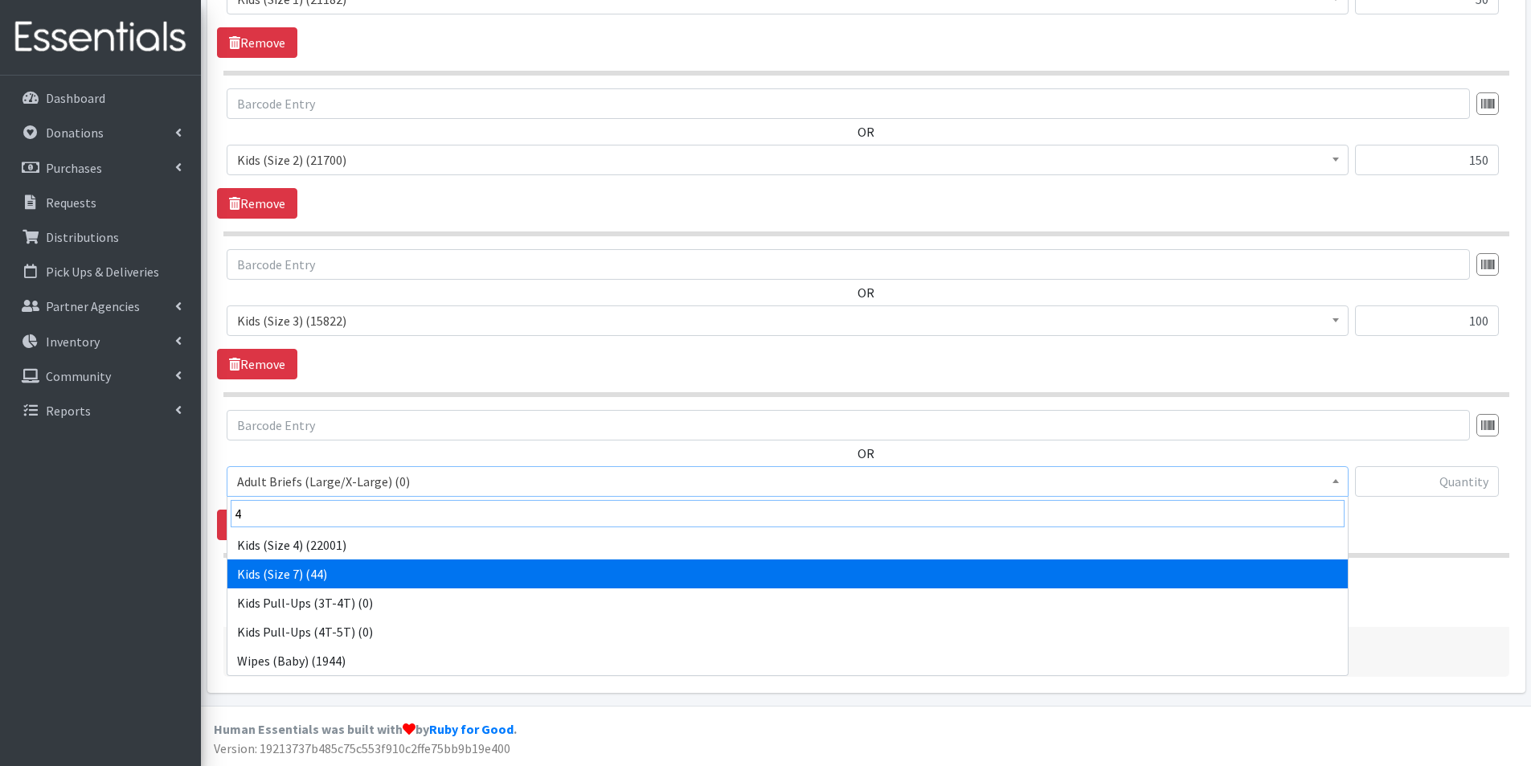
type input "4"
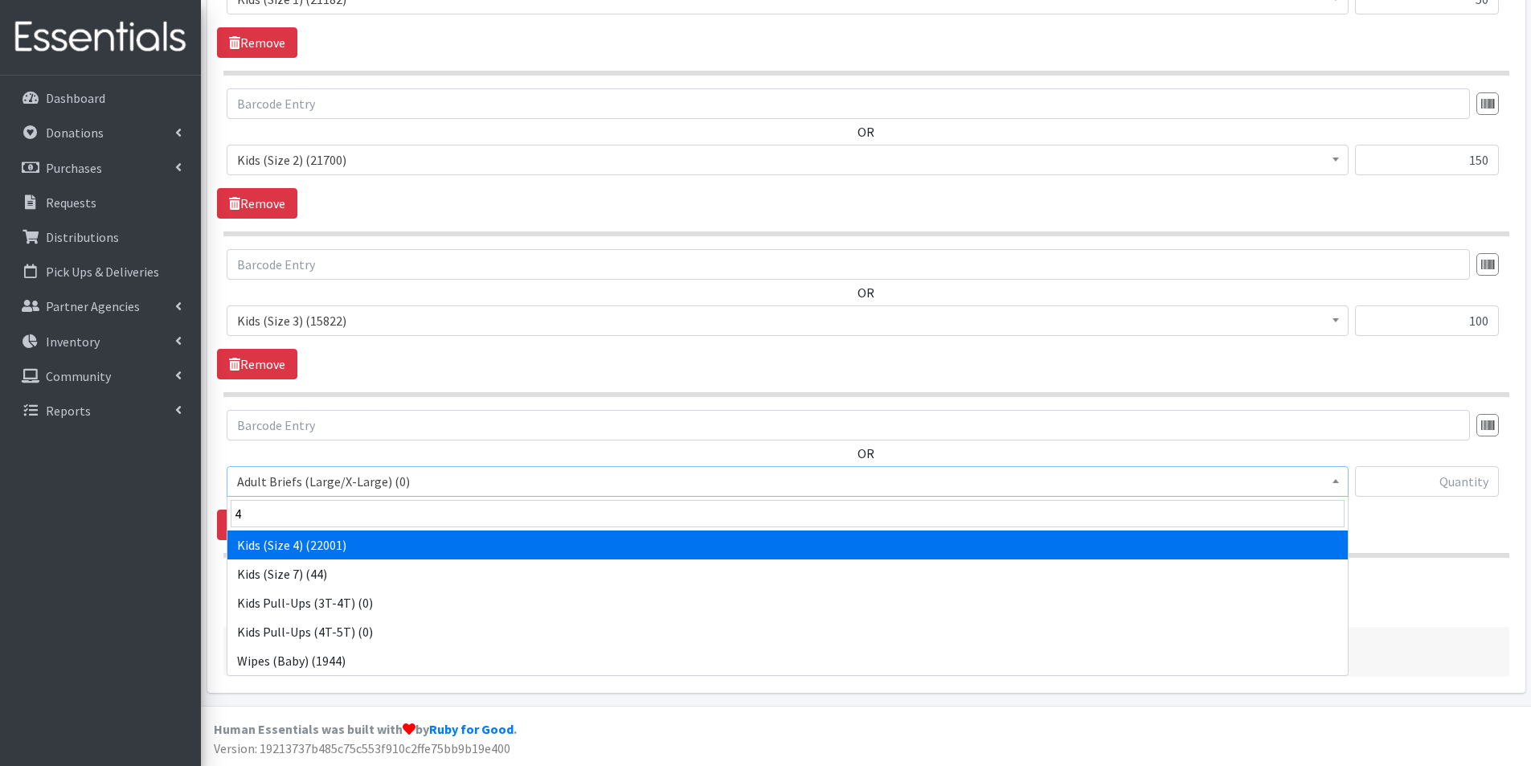
select select "2756"
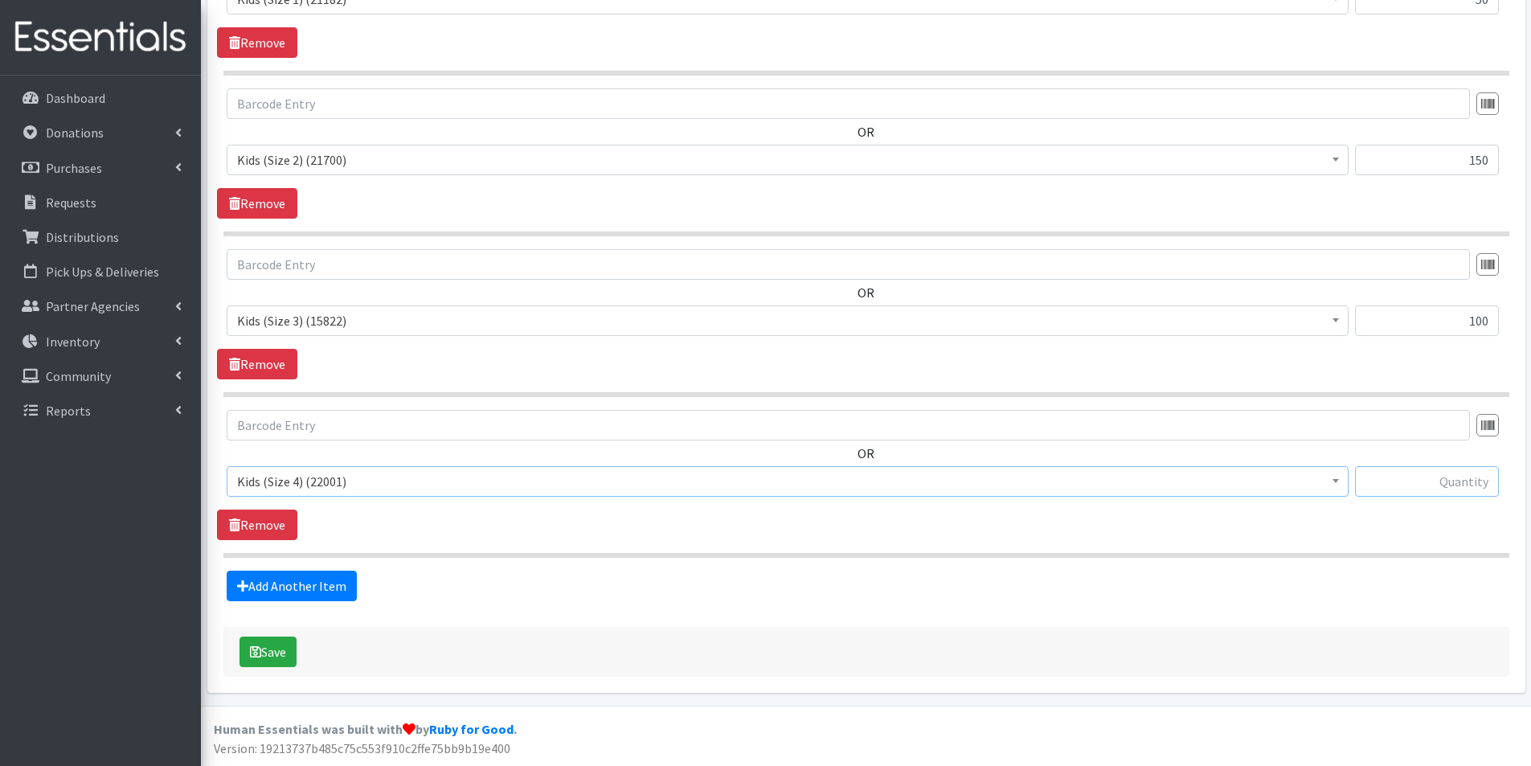
click at [1441, 484] on input "text" at bounding box center [1427, 481] width 144 height 31
type input "200"
click at [289, 583] on link "Add Another Item" at bounding box center [292, 586] width 130 height 31
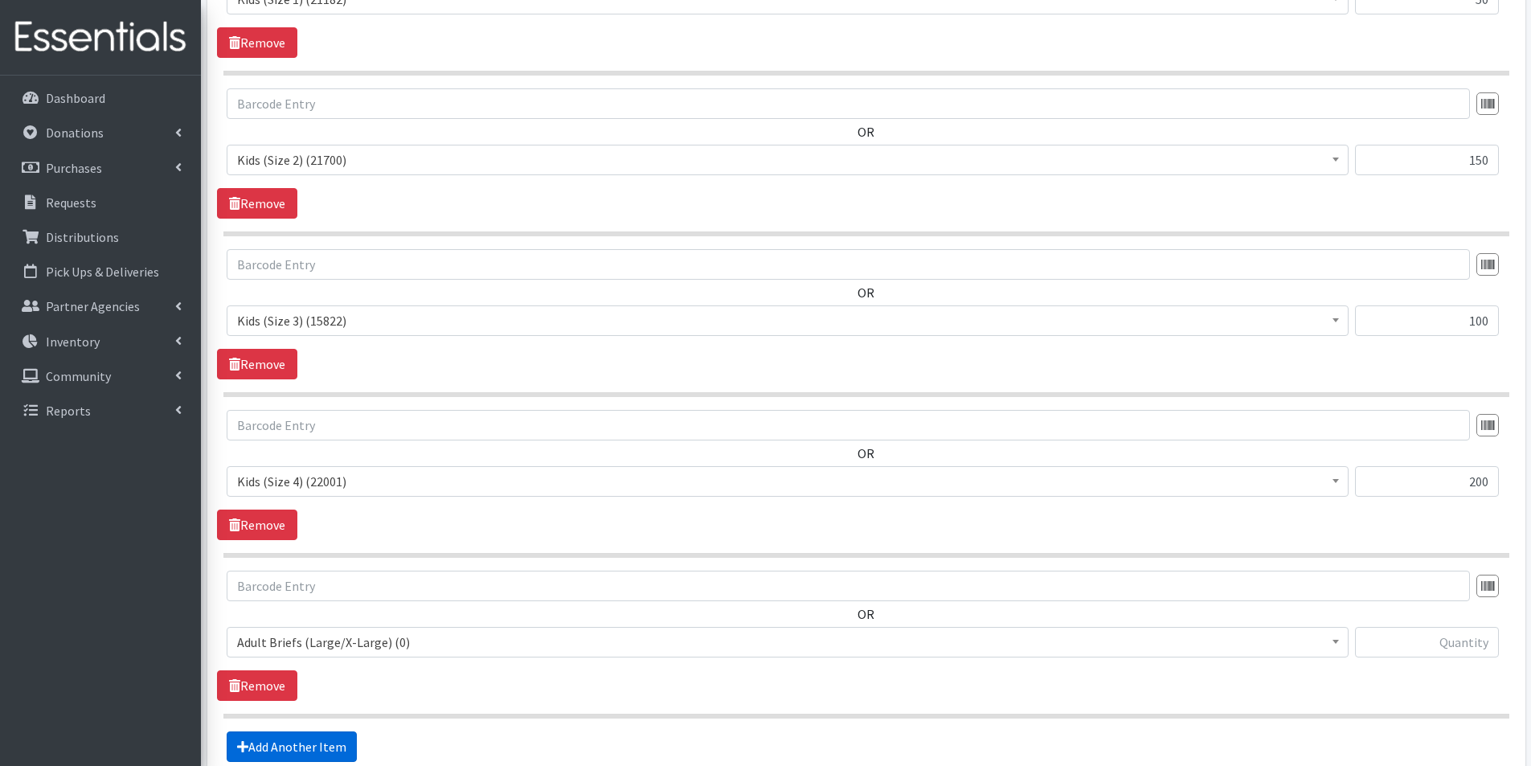
scroll to position [1377, 0]
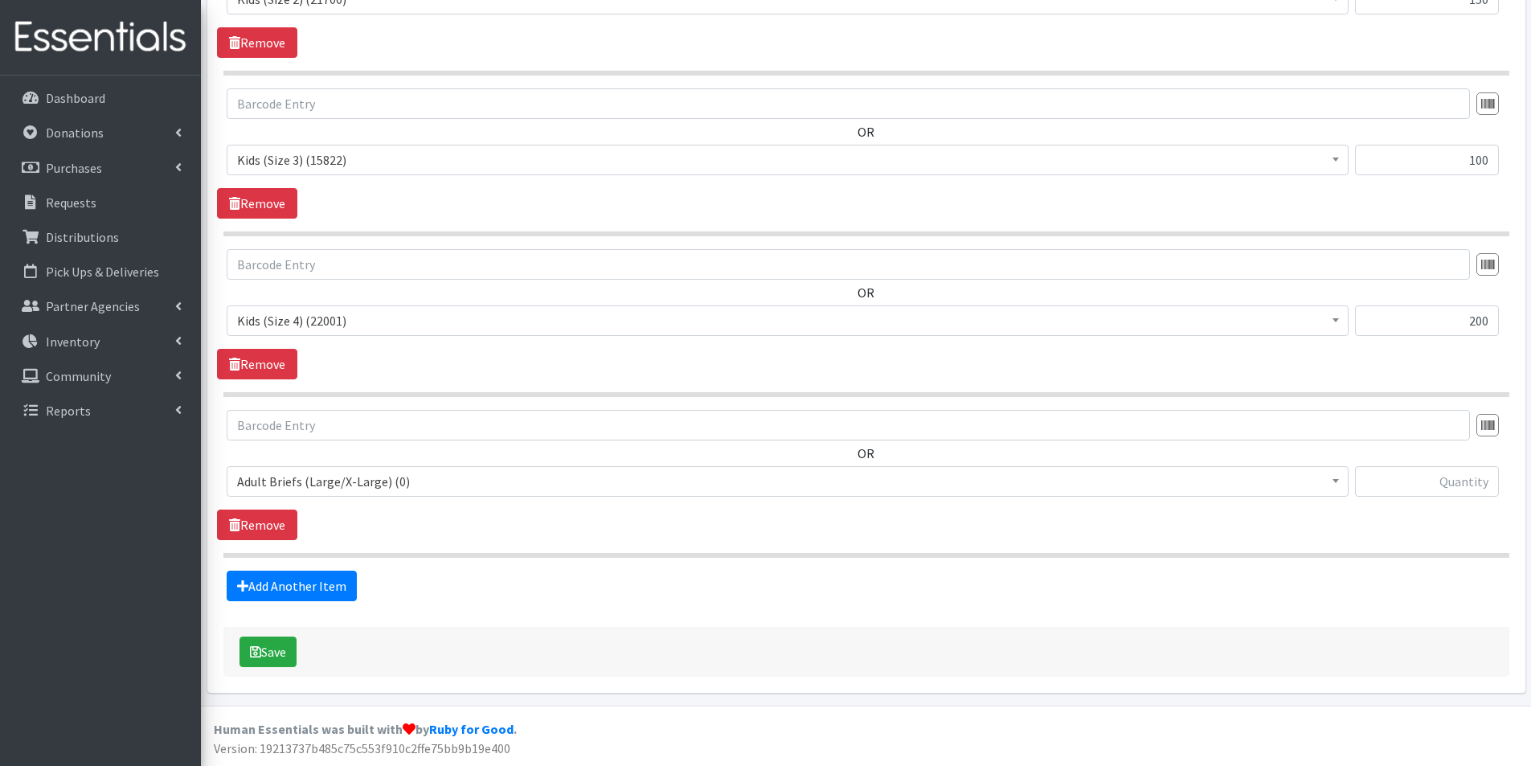
click at [320, 480] on span "Adult Briefs (Large/X-Large) (0)" at bounding box center [787, 481] width 1101 height 23
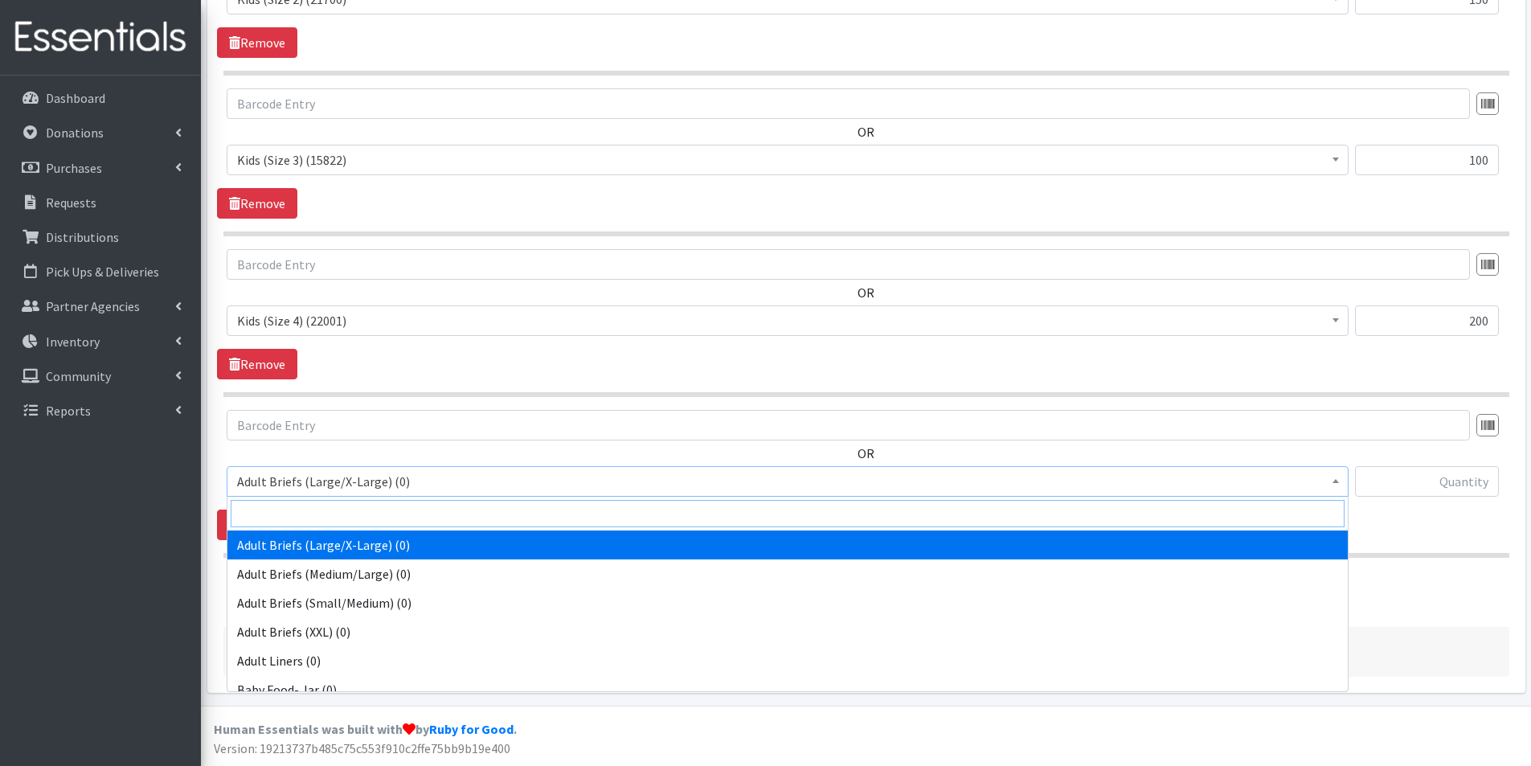
click at [281, 514] on input "search" at bounding box center [788, 513] width 1114 height 27
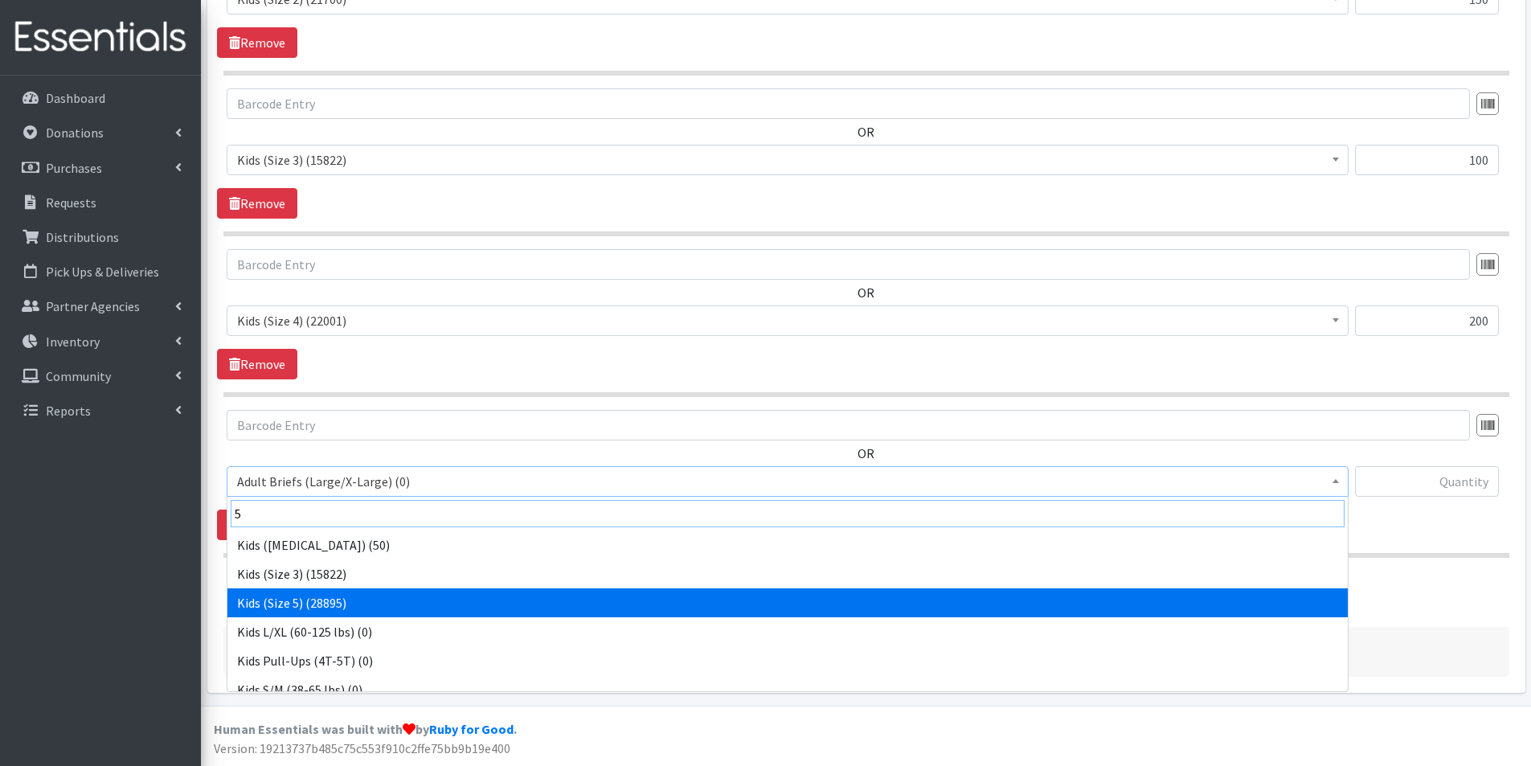
type input "5"
select select "2744"
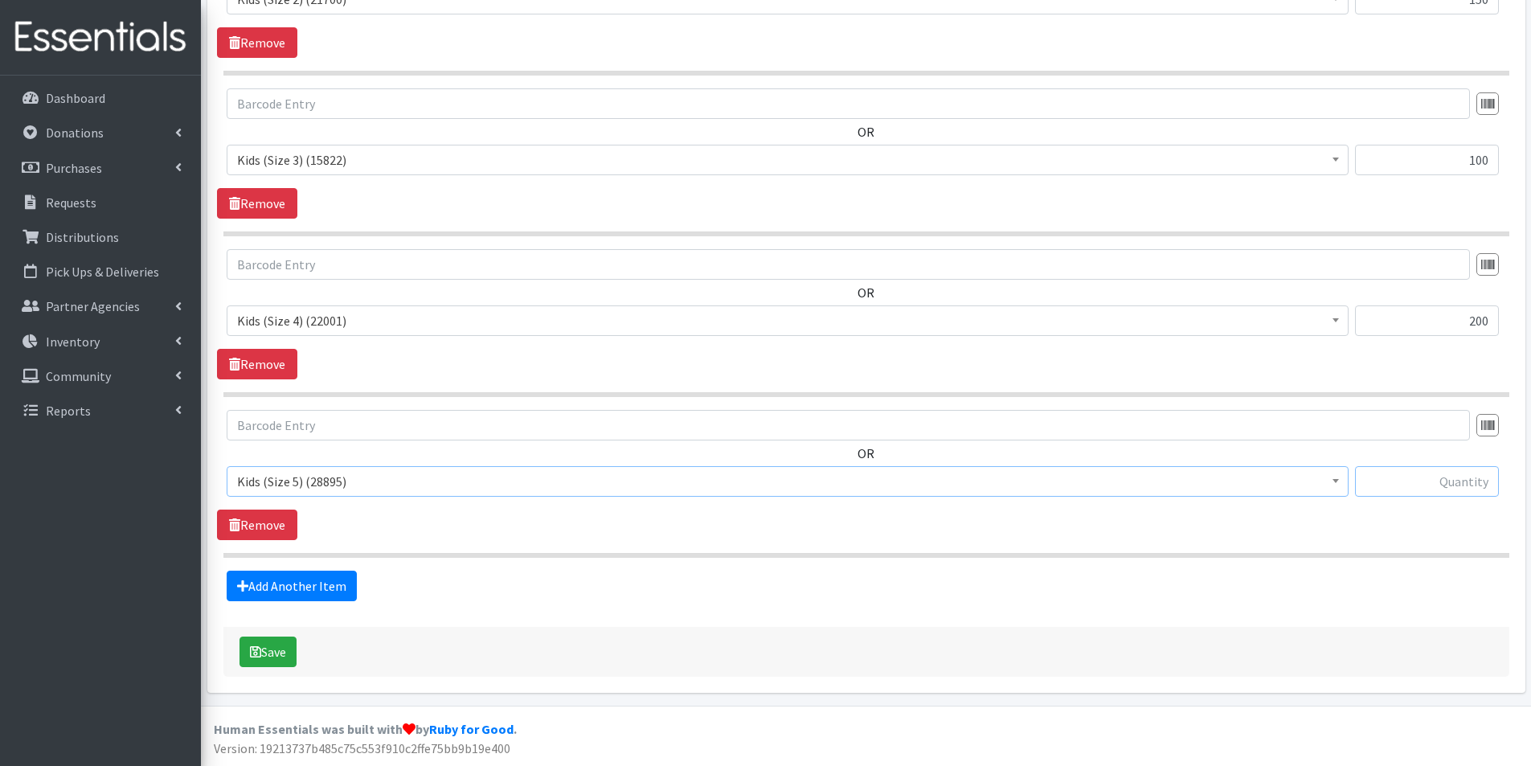
click at [1477, 482] on input "text" at bounding box center [1427, 481] width 144 height 31
type input "400"
click at [315, 589] on link "Add Another Item" at bounding box center [292, 586] width 130 height 31
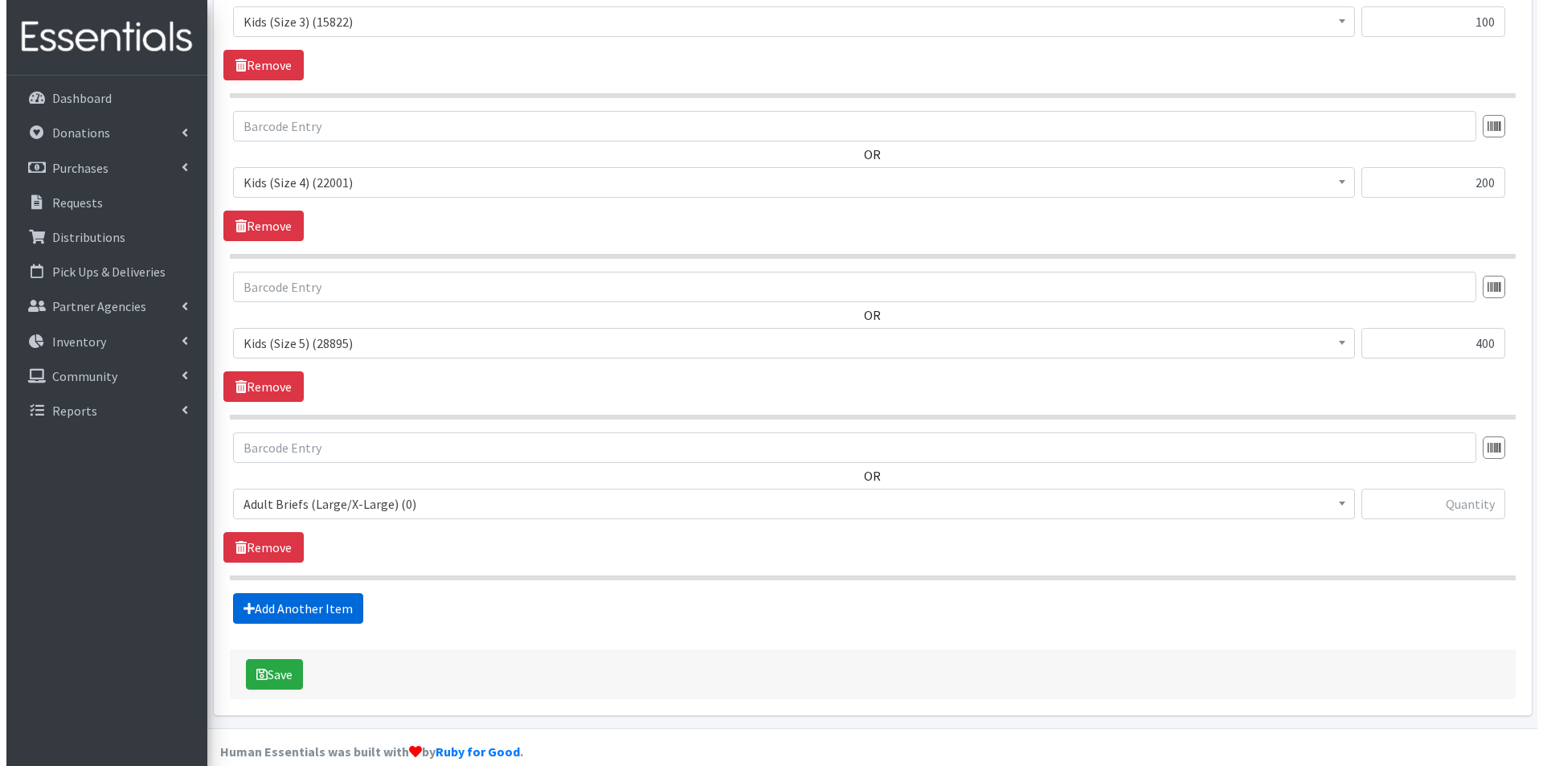
scroll to position [1538, 0]
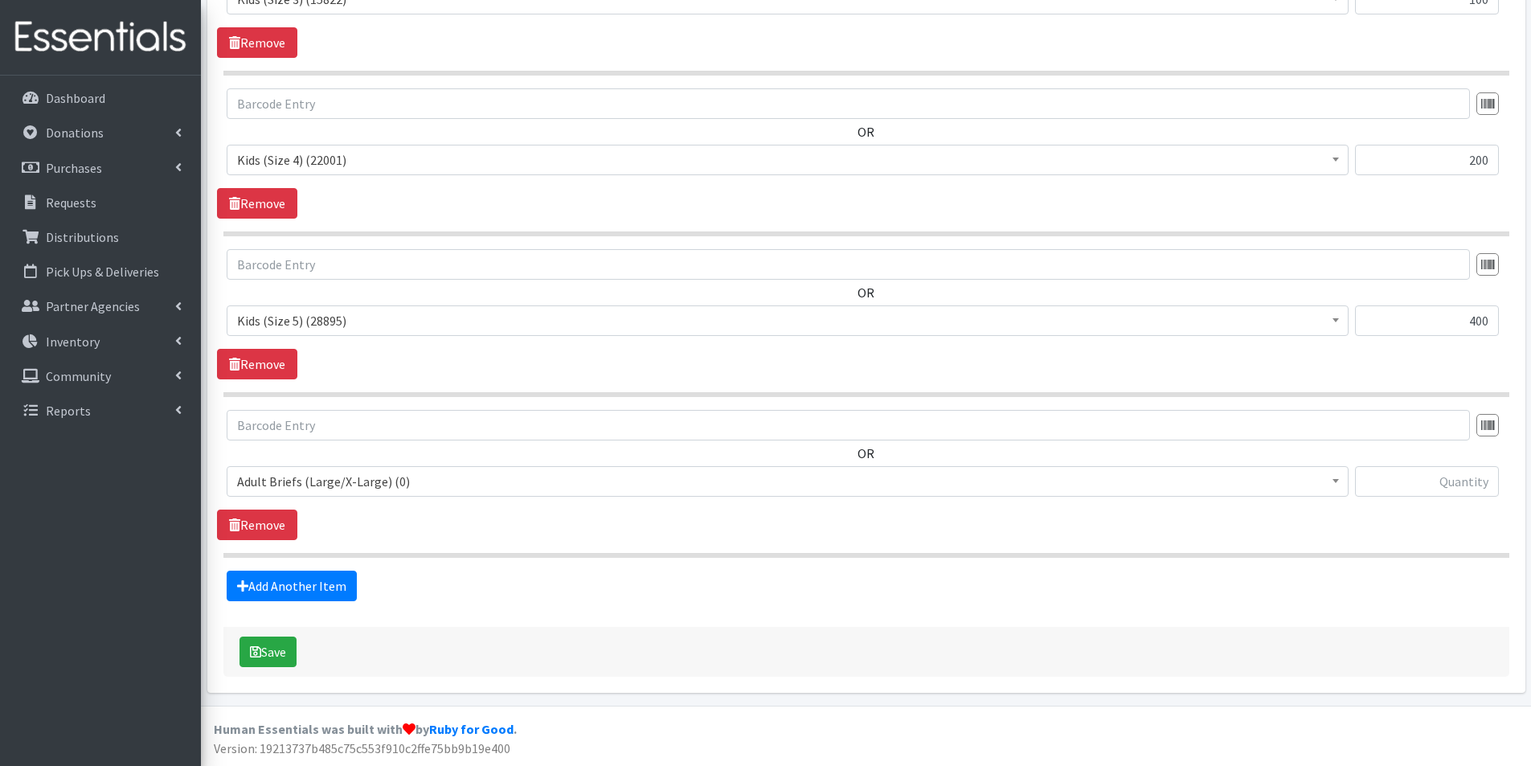
click at [409, 480] on span "Adult Briefs (Large/X-Large) (0)" at bounding box center [787, 481] width 1101 height 23
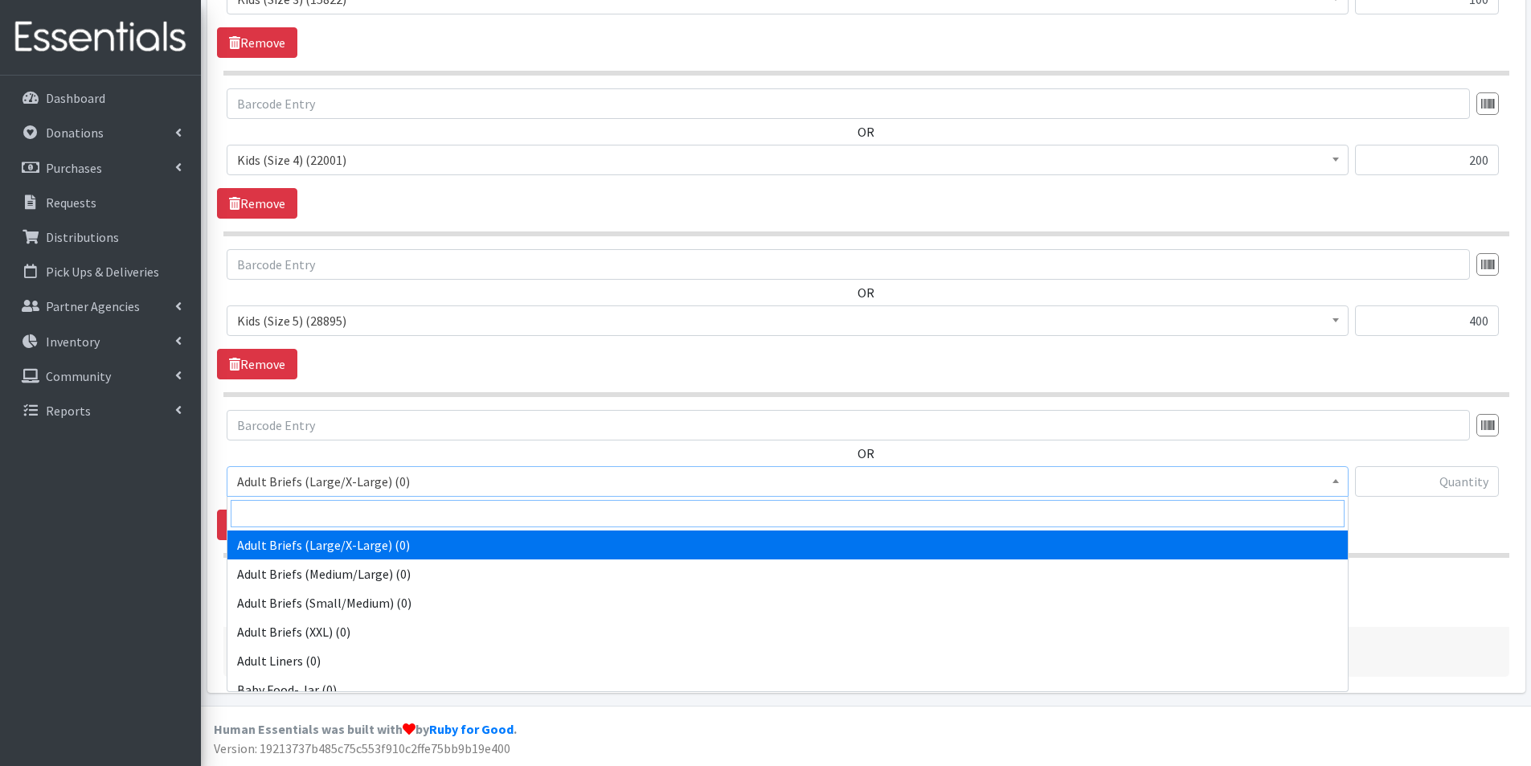
click at [323, 516] on input "search" at bounding box center [788, 513] width 1114 height 27
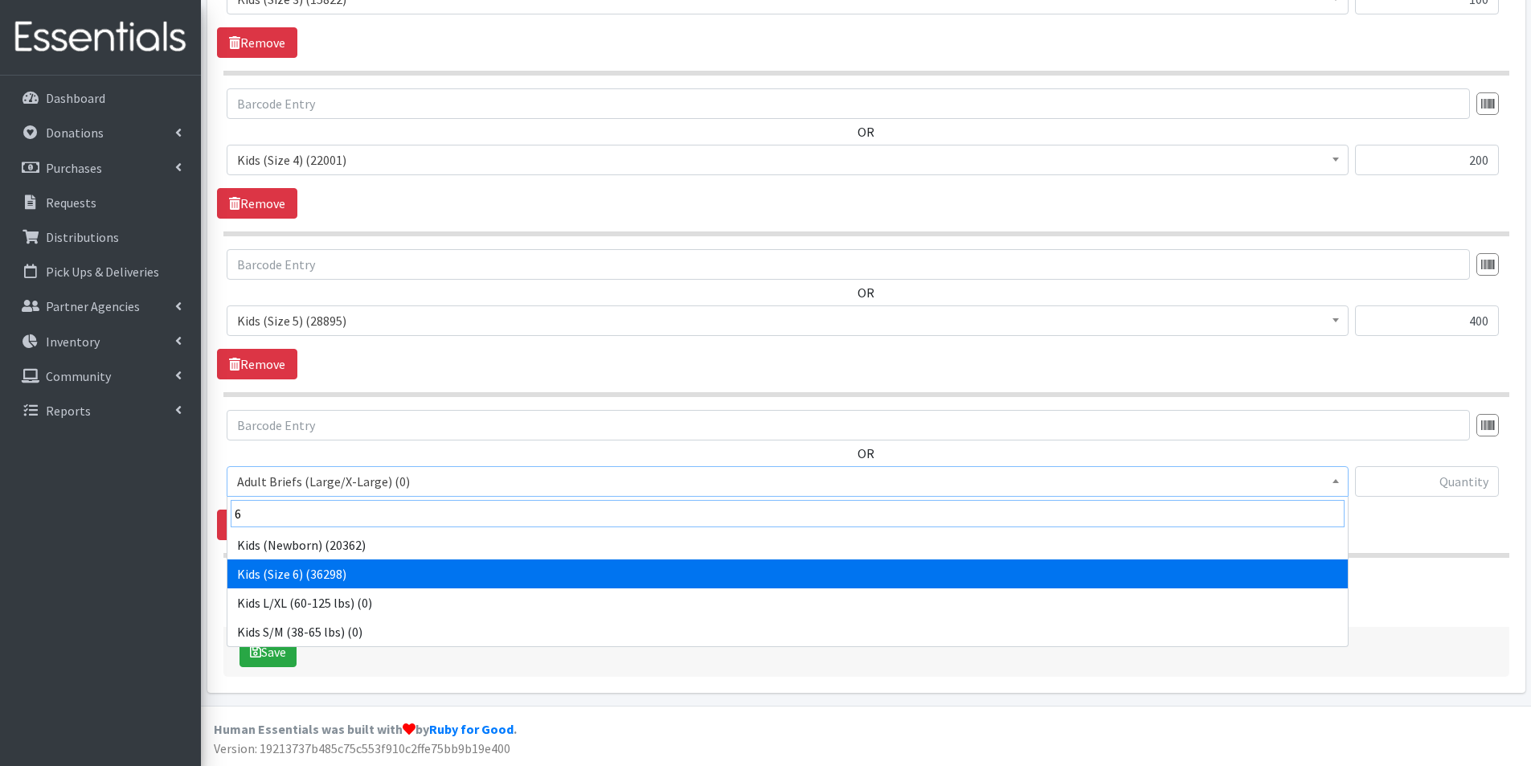
type input "6"
select select "2727"
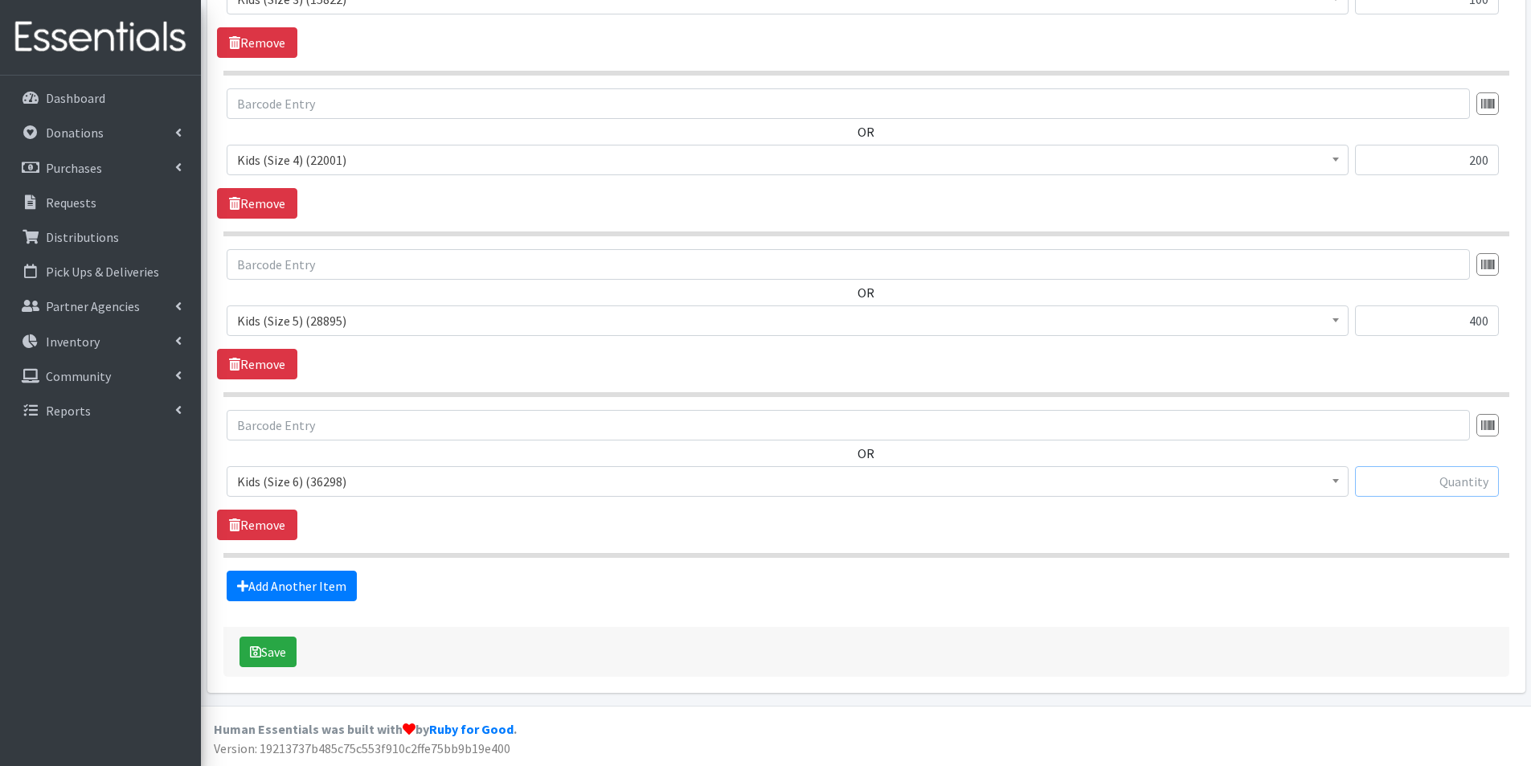
click at [1451, 489] on input "text" at bounding box center [1427, 481] width 144 height 31
type input "200"
click at [1268, 557] on hr at bounding box center [866, 555] width 1286 height 5
click at [260, 645] on icon "submit" at bounding box center [255, 651] width 11 height 13
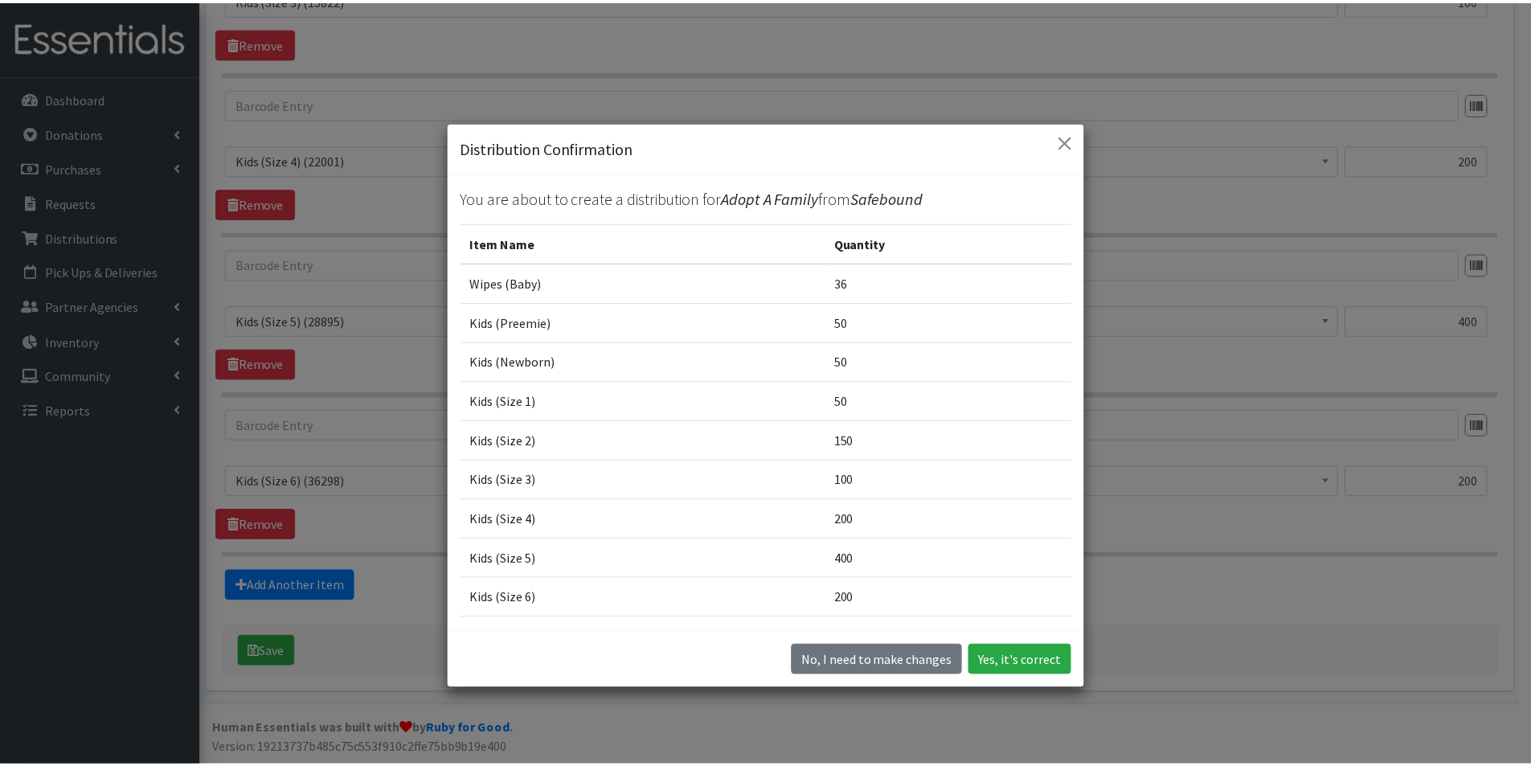
scroll to position [68, 0]
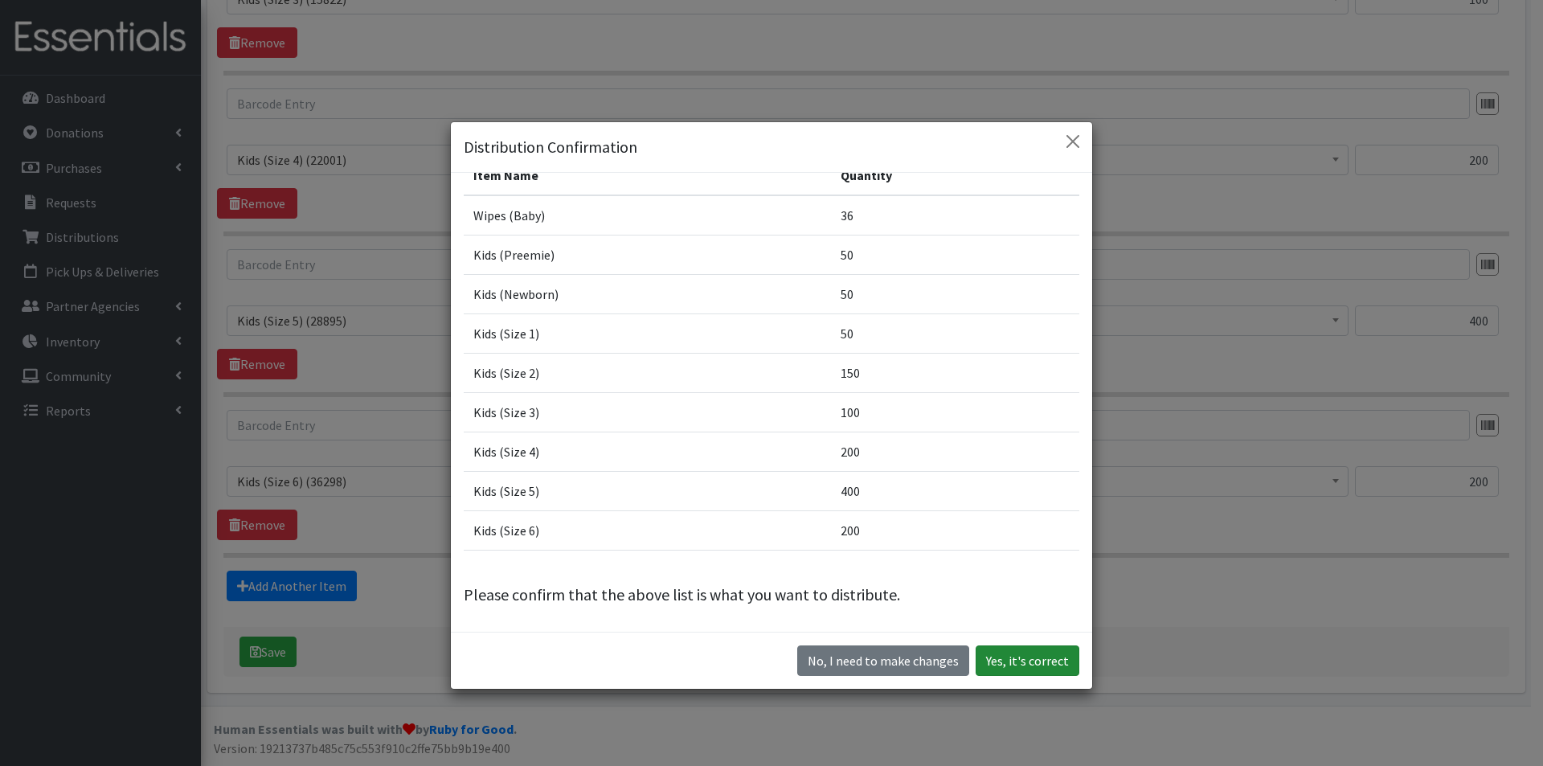
click at [1024, 665] on button "Yes, it's correct" at bounding box center [1028, 660] width 104 height 31
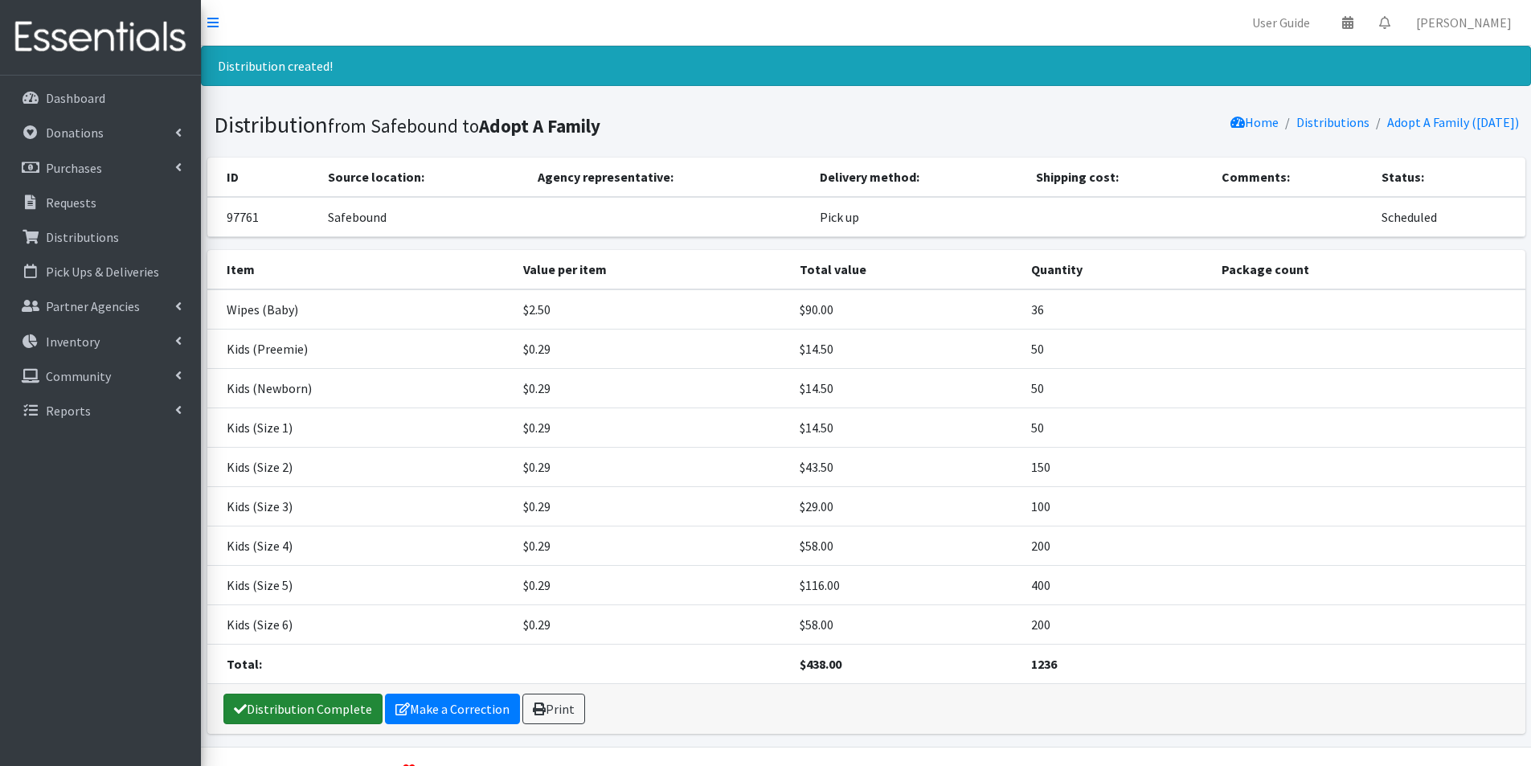
click at [273, 708] on link "Distribution Complete" at bounding box center [302, 709] width 159 height 31
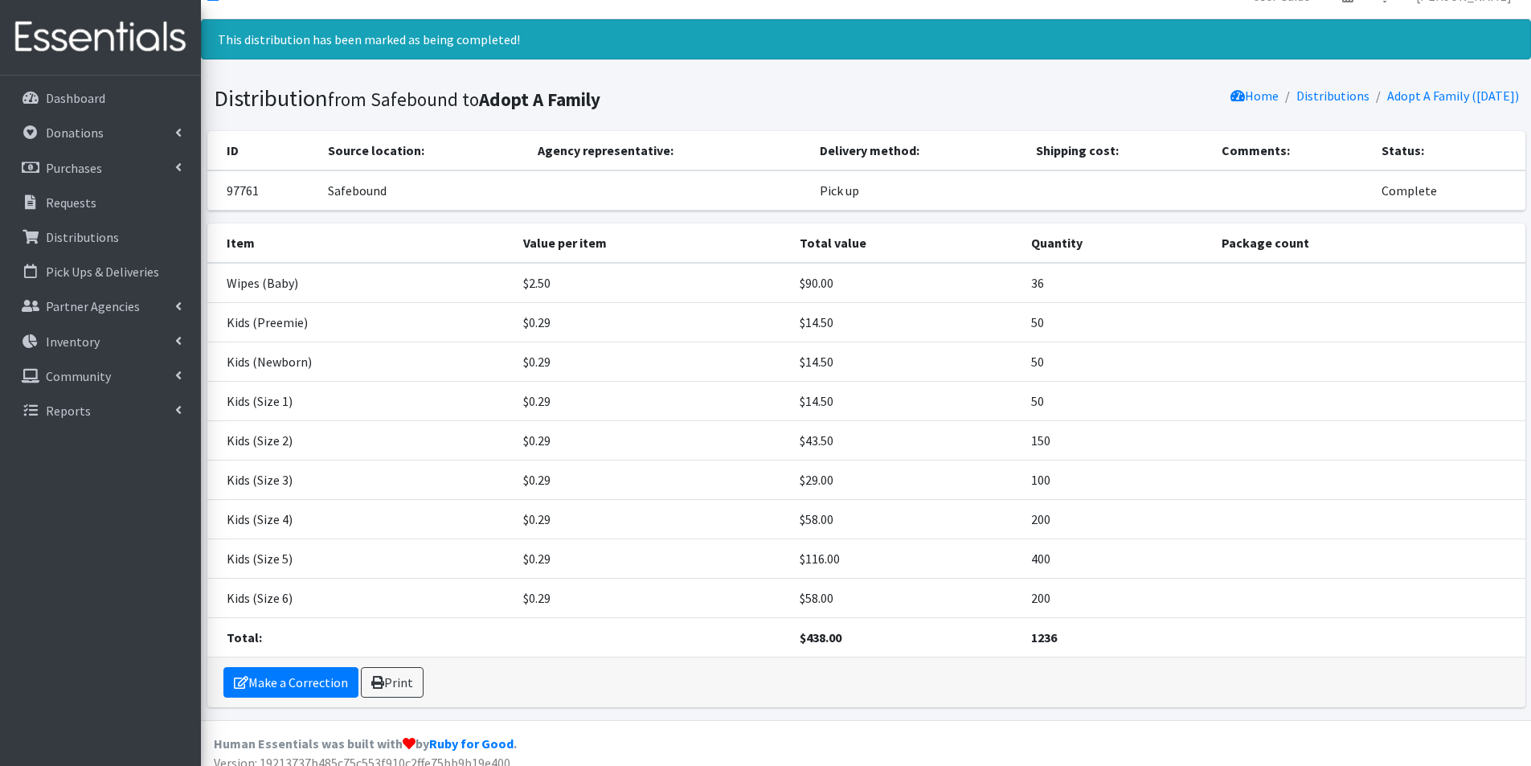
scroll to position [41, 0]
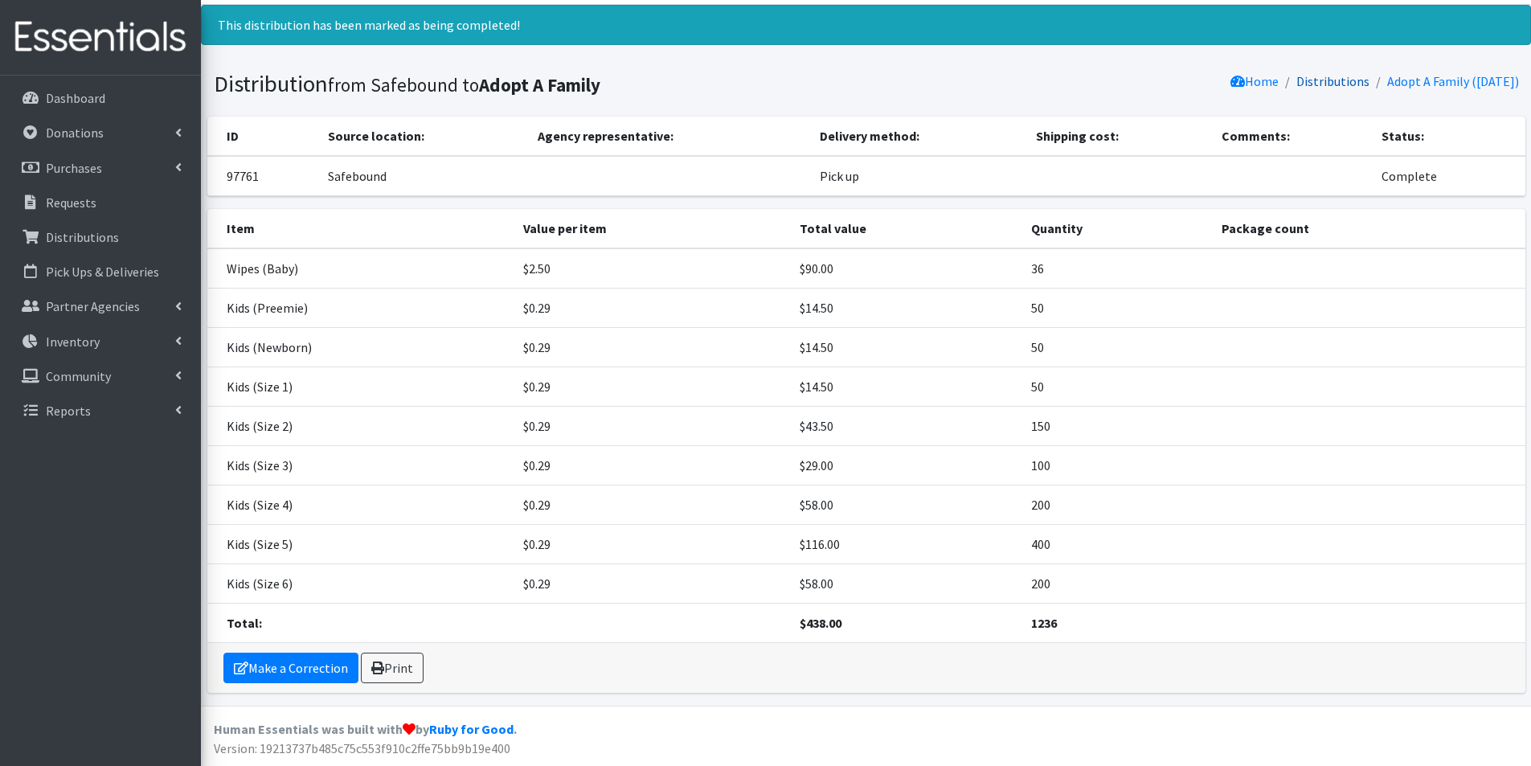
click at [1333, 80] on link "Distributions" at bounding box center [1333, 81] width 73 height 16
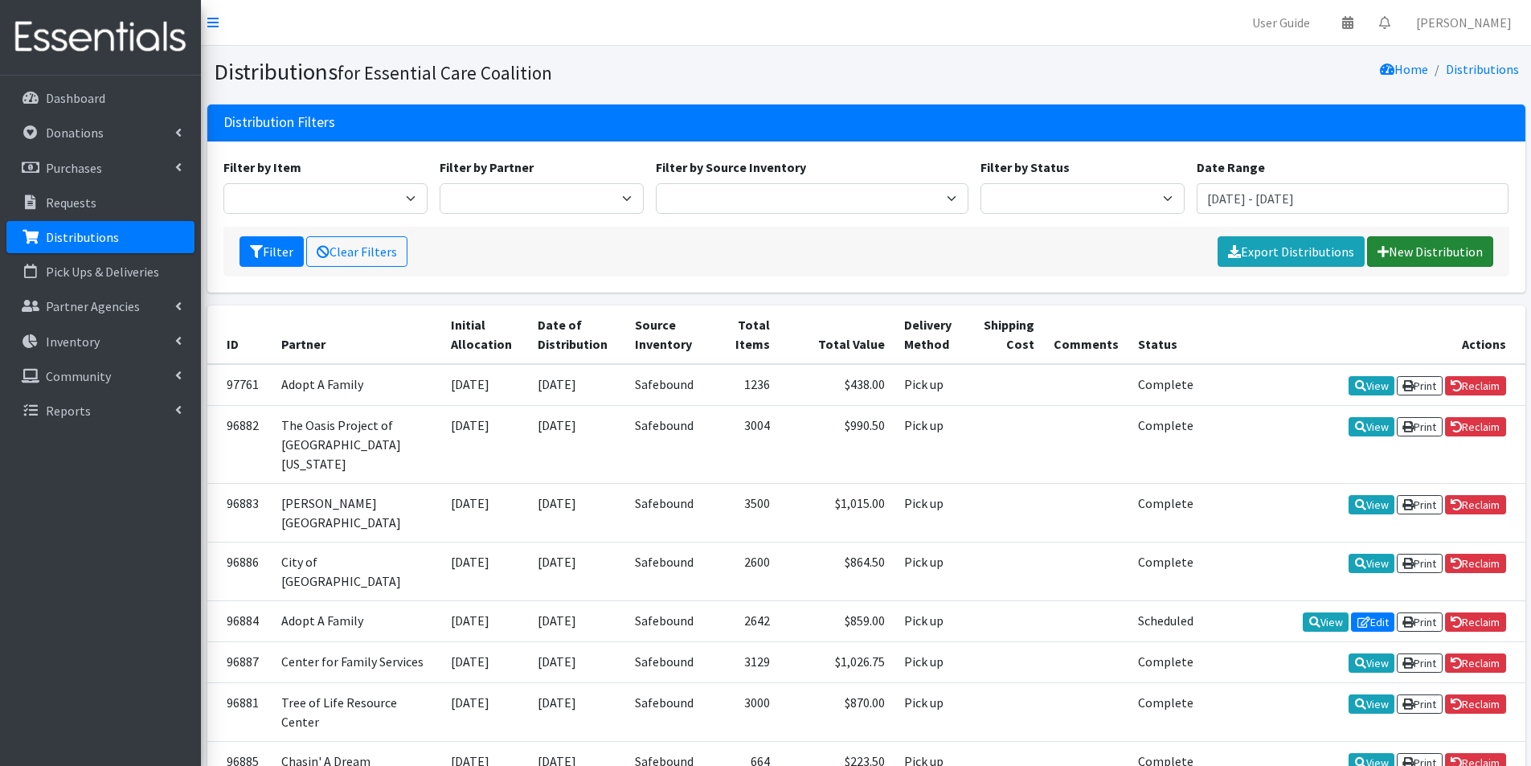
click at [1460, 248] on link "New Distribution" at bounding box center [1430, 251] width 126 height 31
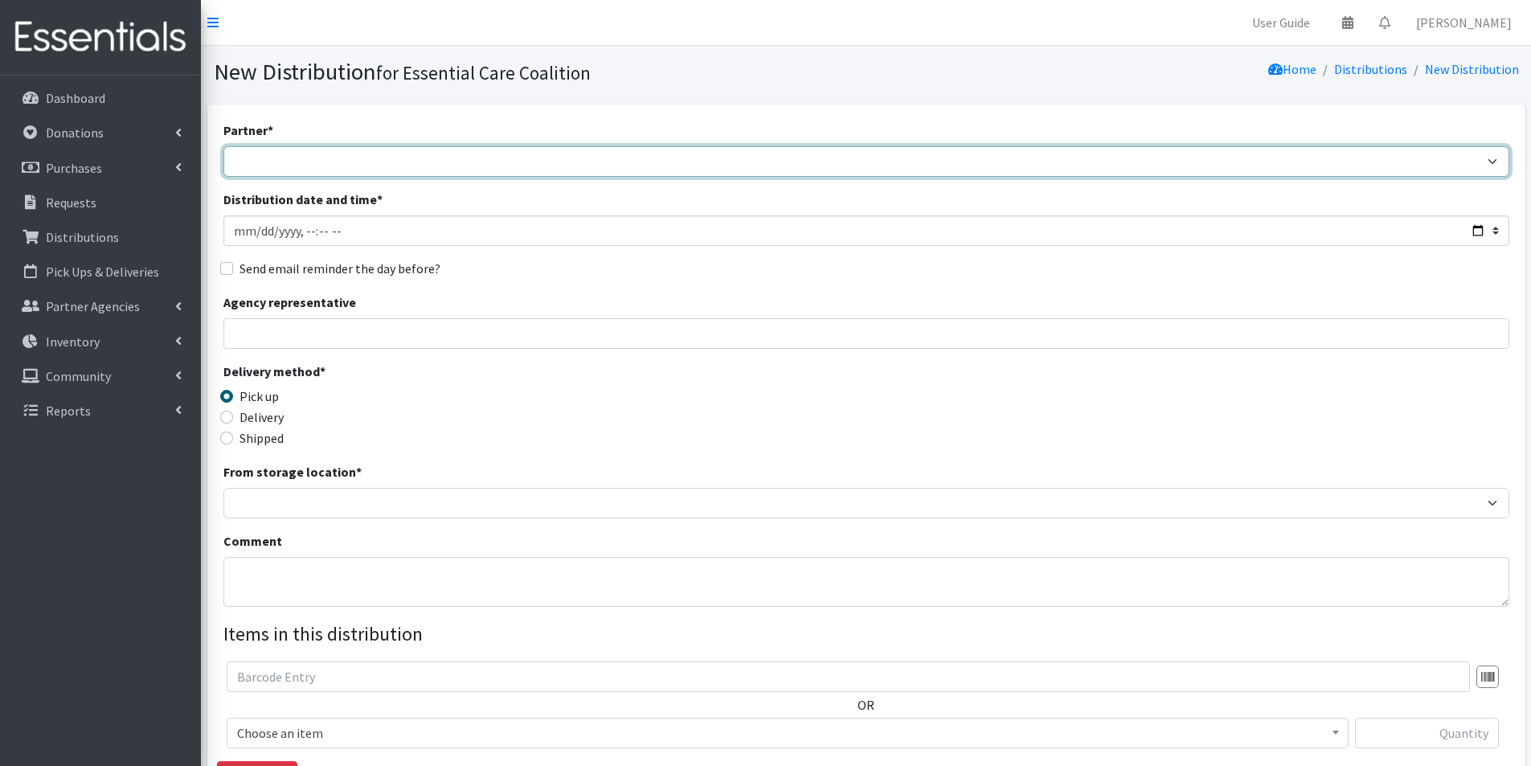
click at [292, 162] on select "Adopt A Family Aid to Victims of Domestic Abuse (AVDA) Babycycle Diaper Bank CB…" at bounding box center [866, 161] width 1286 height 31
select select "5497"
click at [223, 146] on select "Adopt A Family Aid to Victims of Domestic Abuse (AVDA) Babycycle Diaper Bank CB…" at bounding box center [866, 161] width 1286 height 31
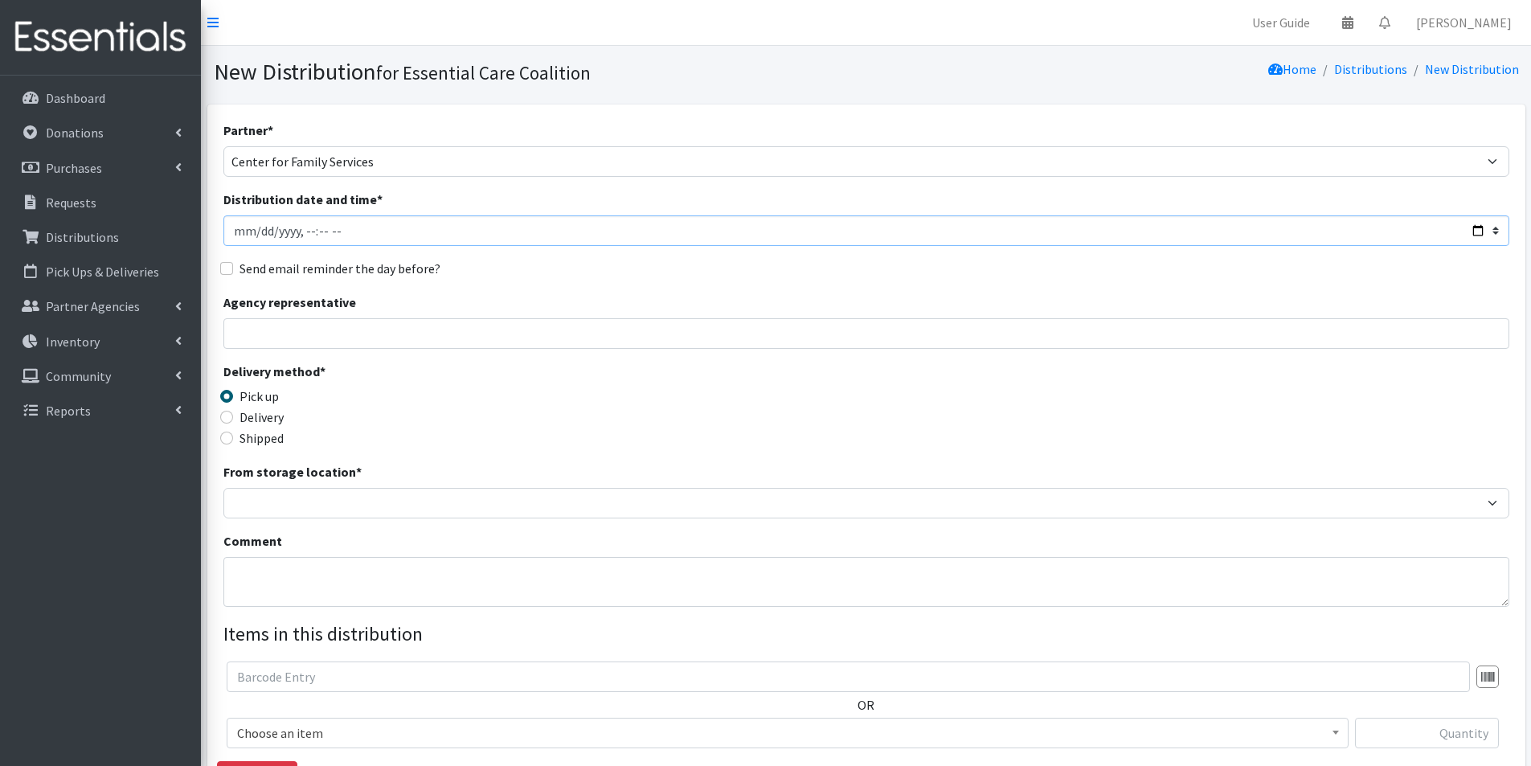
click at [1481, 230] on input "Distribution date and time *" at bounding box center [866, 230] width 1286 height 31
type input "[DATE]T11:00"
click at [591, 424] on div "Delivery method * Pick up Delivery Shipped Shipping cost" at bounding box center [866, 412] width 1286 height 100
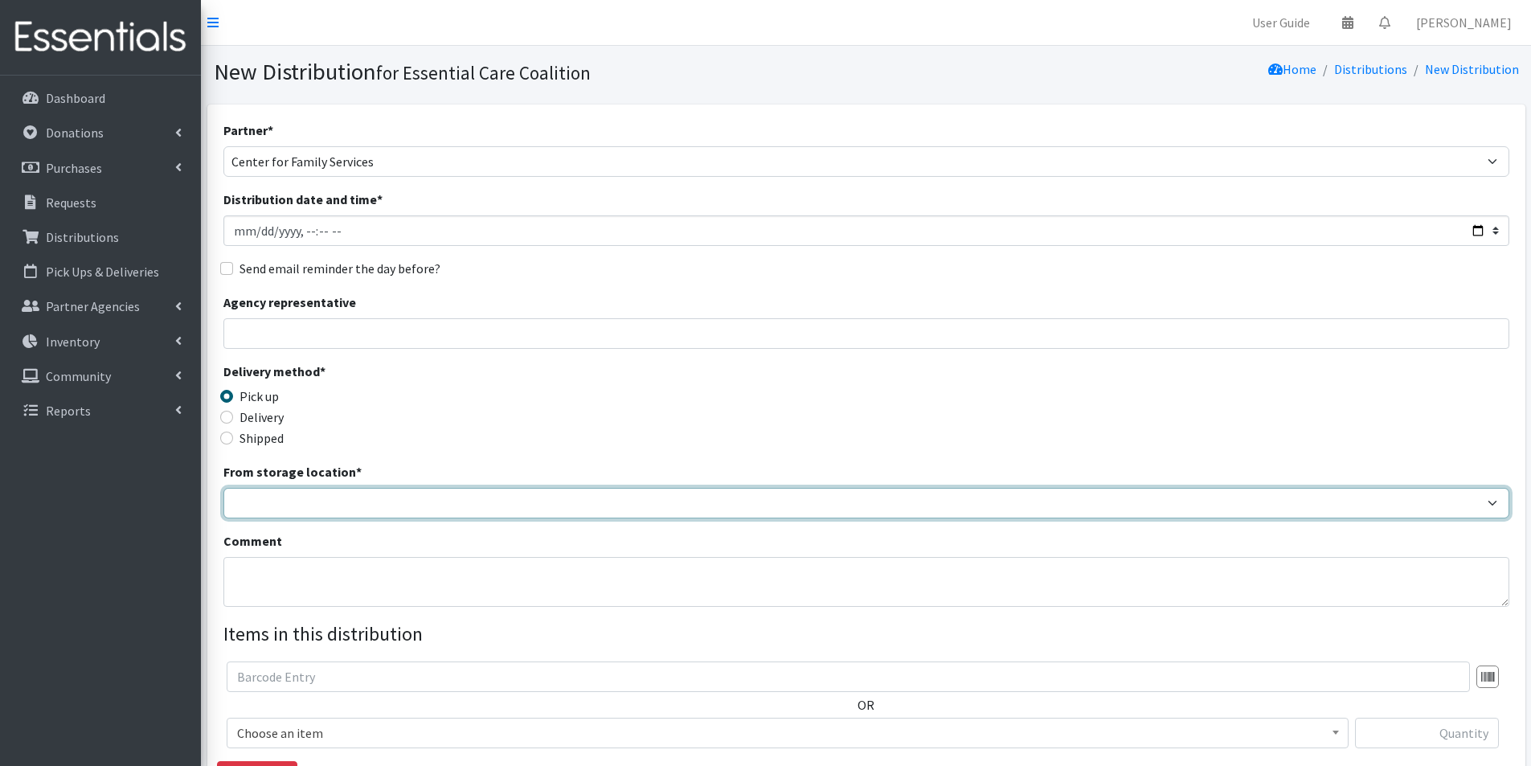
click at [355, 491] on select "Safebound" at bounding box center [866, 503] width 1286 height 31
select select "65"
click at [223, 488] on select "Safebound" at bounding box center [866, 503] width 1286 height 31
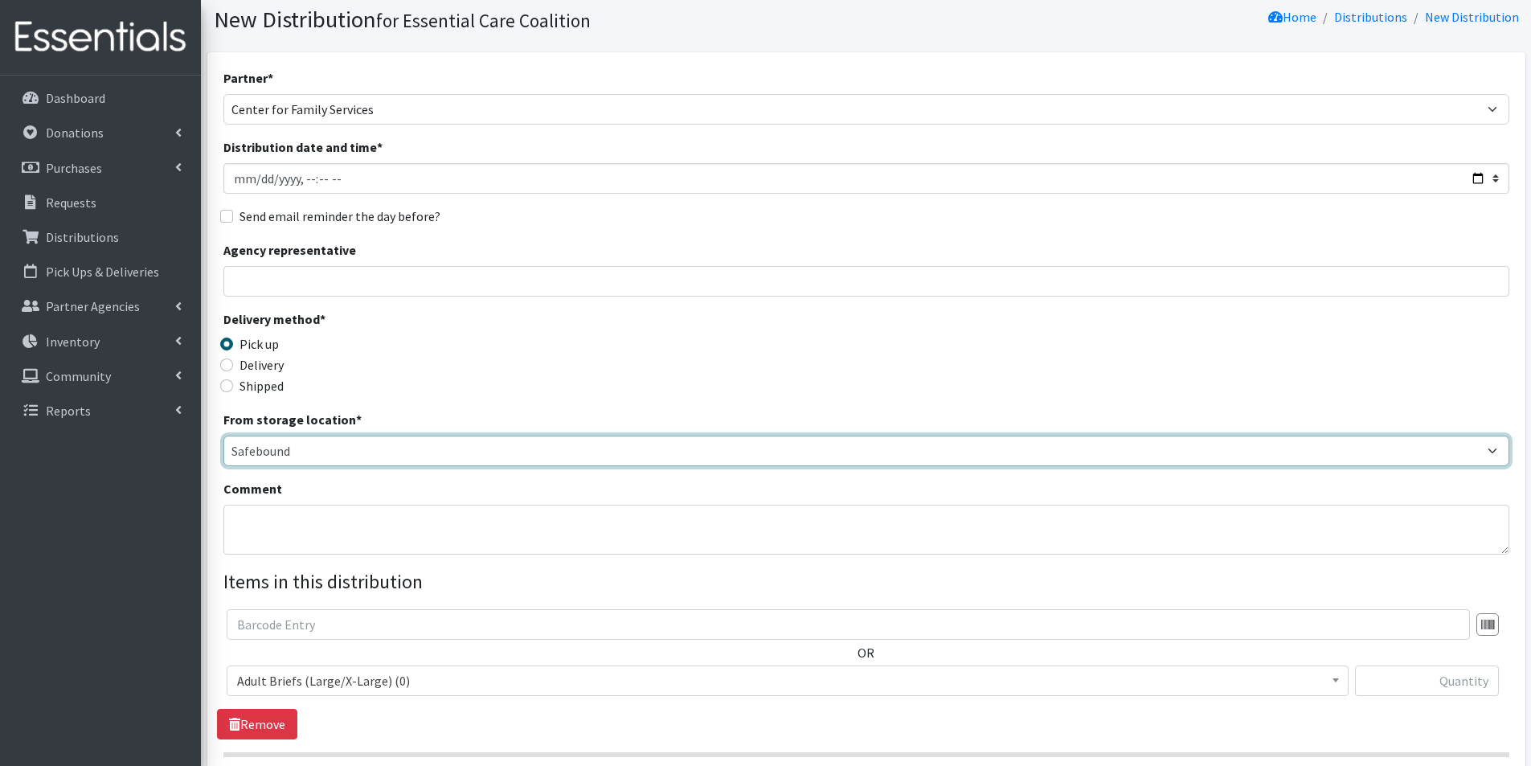
scroll to position [80, 0]
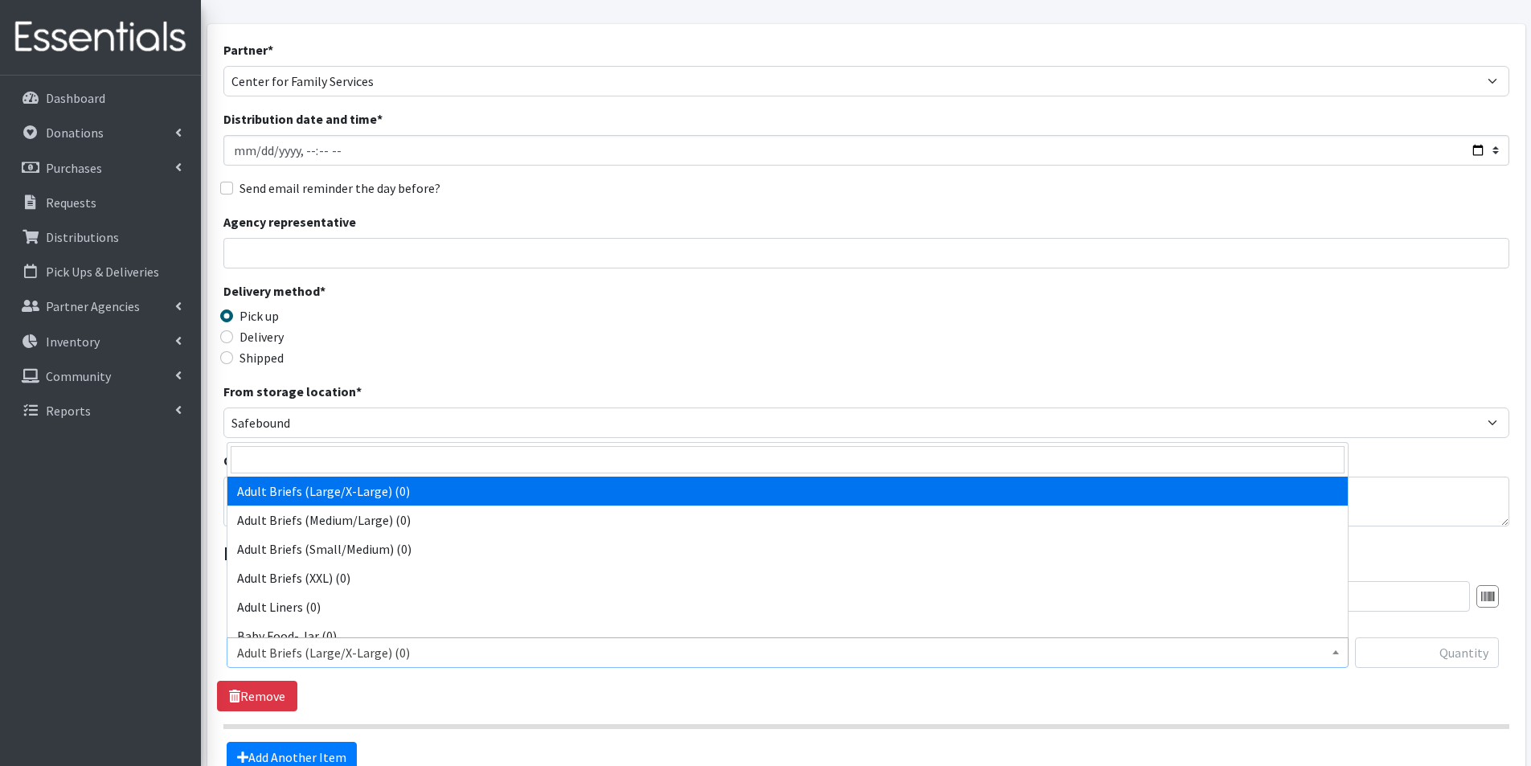
click at [285, 656] on span "Adult Briefs (Large/X-Large) (0)" at bounding box center [787, 652] width 1101 height 23
click at [281, 465] on input "search" at bounding box center [788, 459] width 1114 height 27
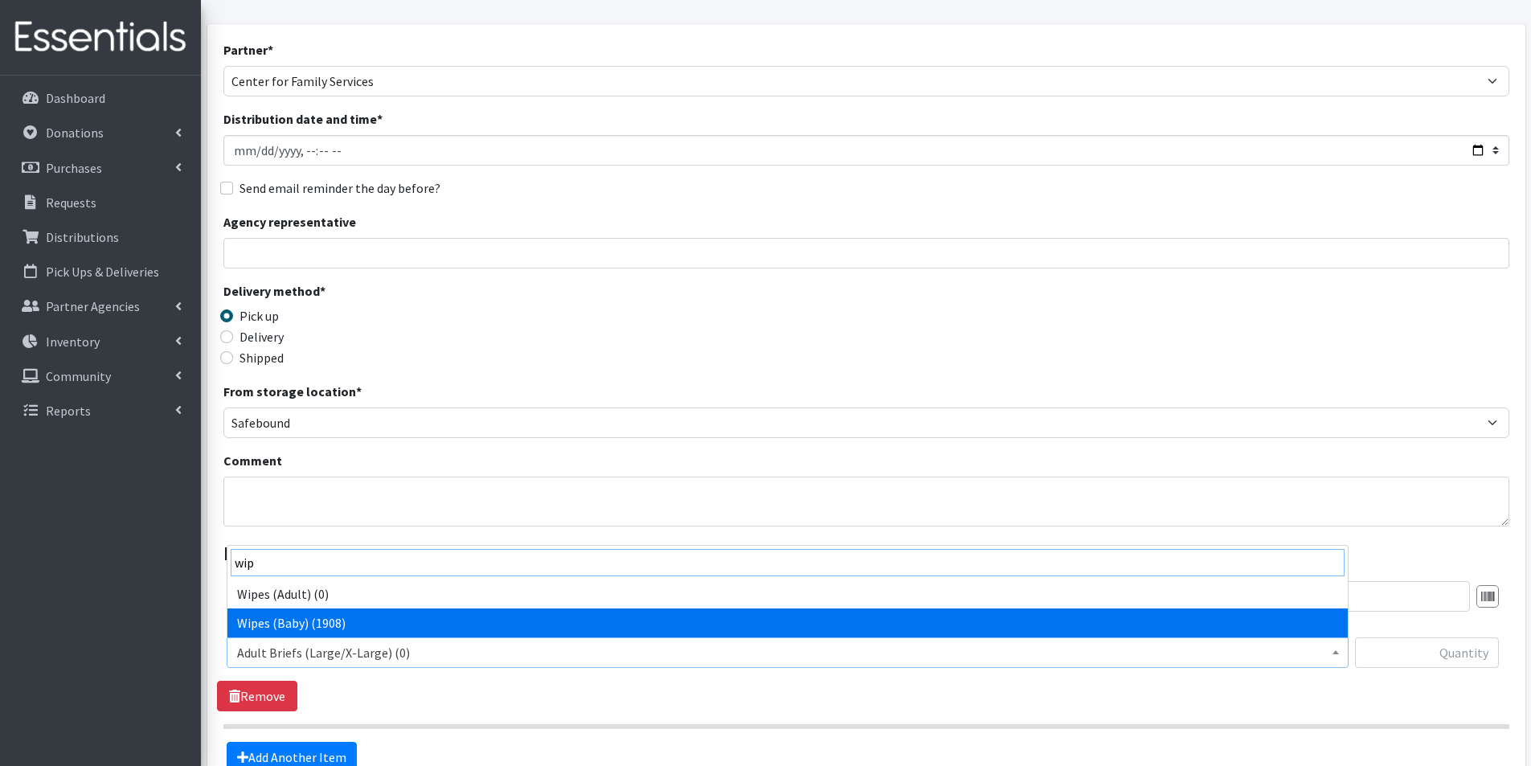
type input "wip"
drag, startPoint x: 313, startPoint y: 620, endPoint x: 385, endPoint y: 643, distance: 76.0
select select "2742"
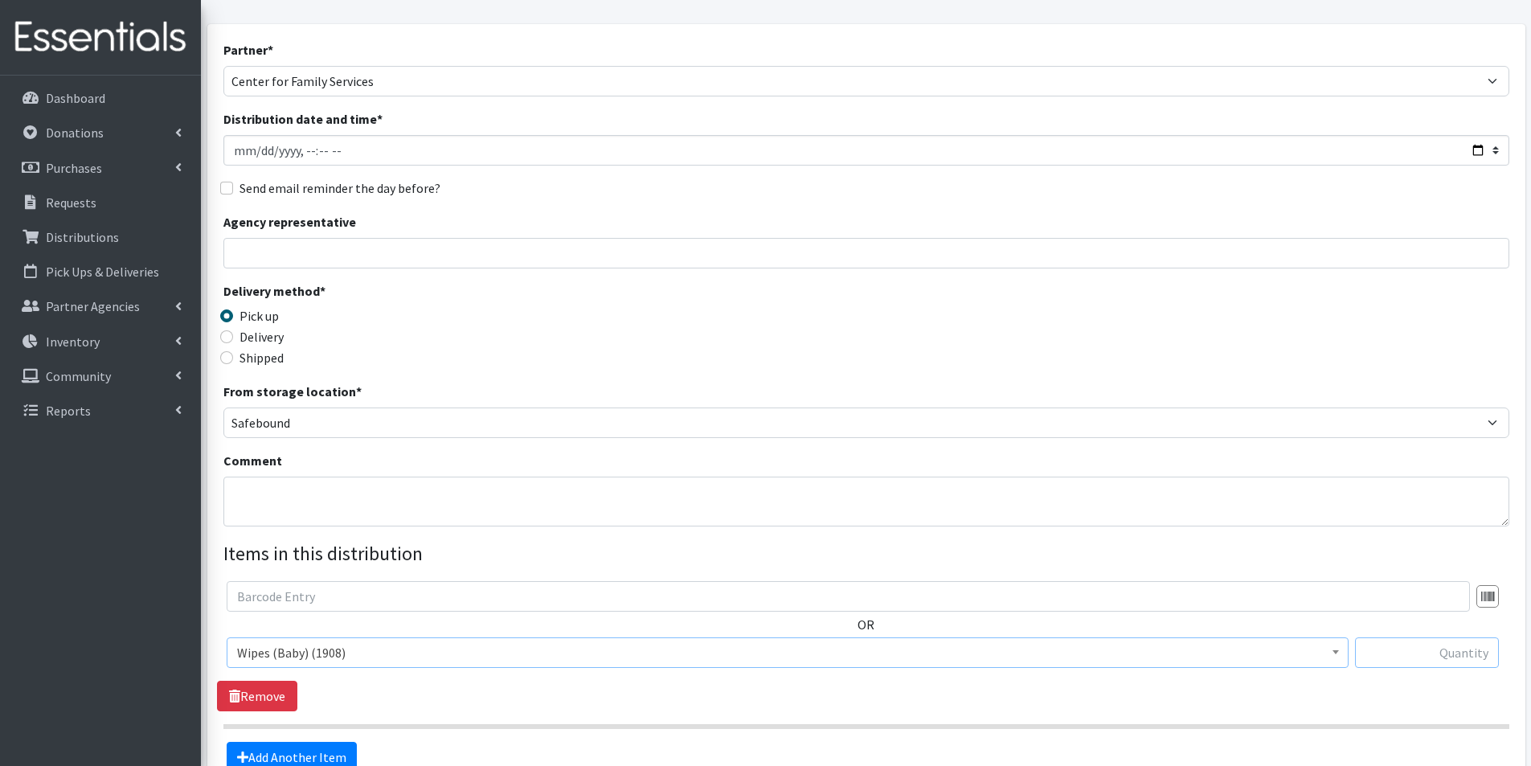
click at [1436, 661] on input "text" at bounding box center [1427, 652] width 144 height 31
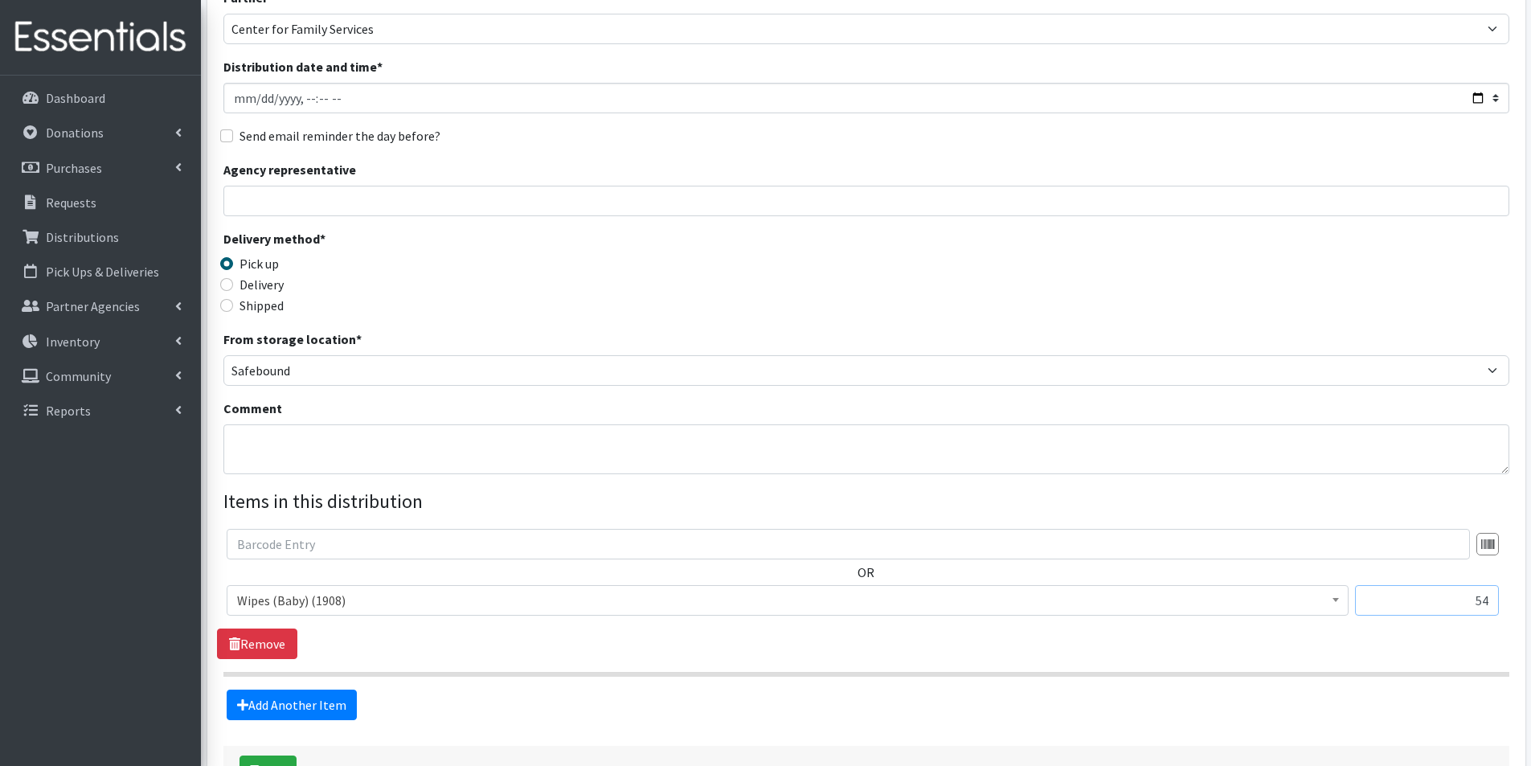
scroll to position [161, 0]
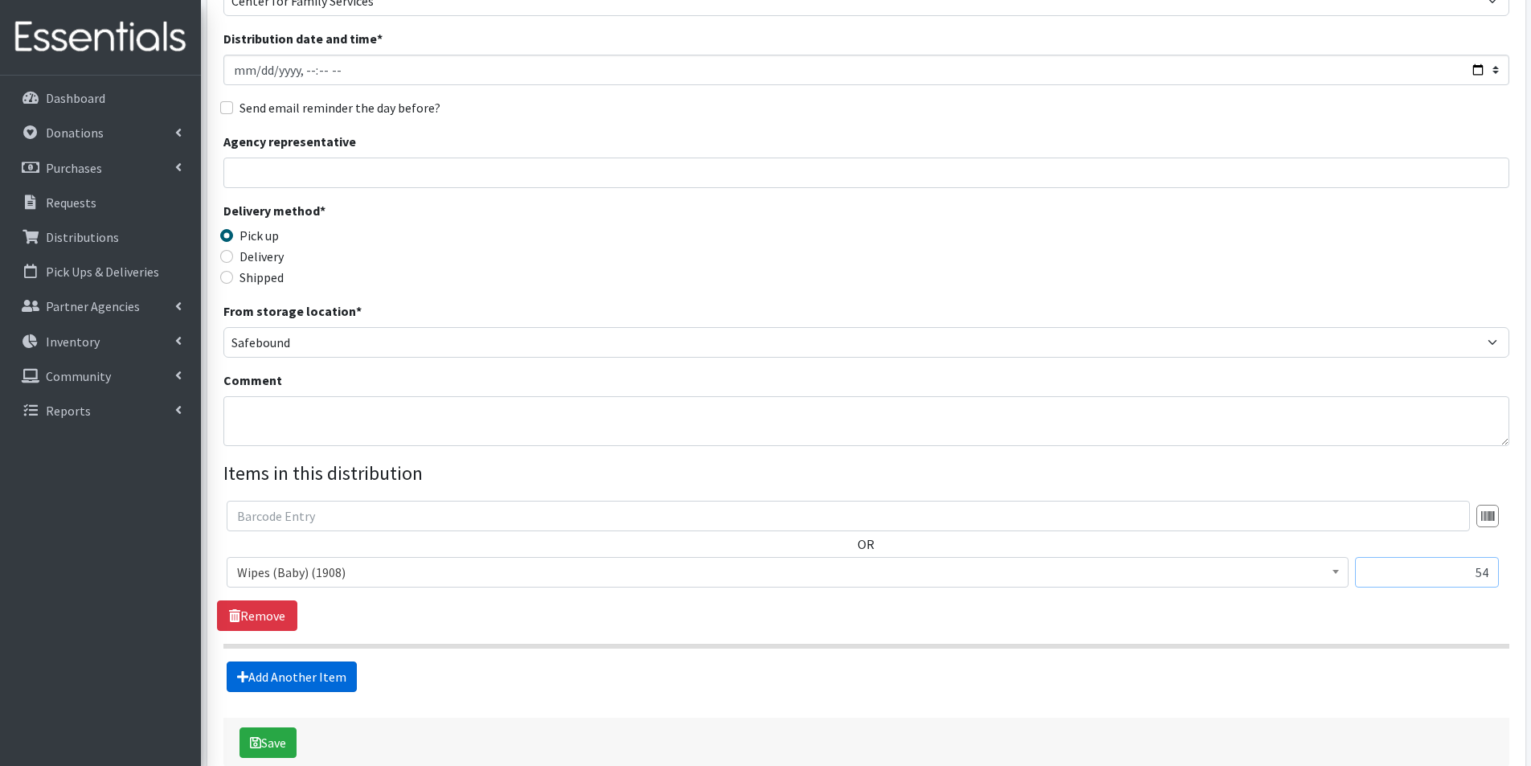
type input "54"
click at [309, 671] on link "Add Another Item" at bounding box center [292, 677] width 130 height 31
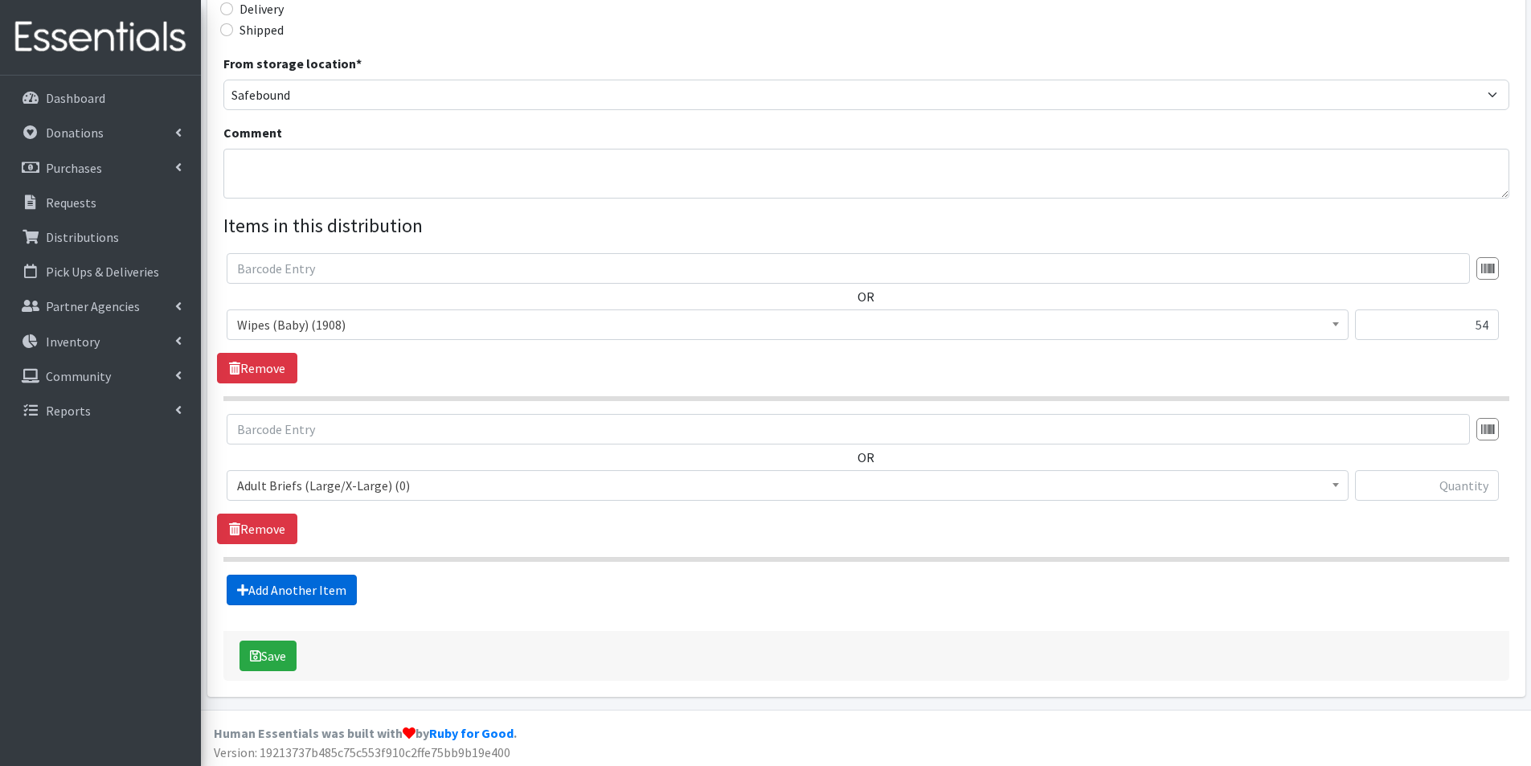
scroll to position [412, 0]
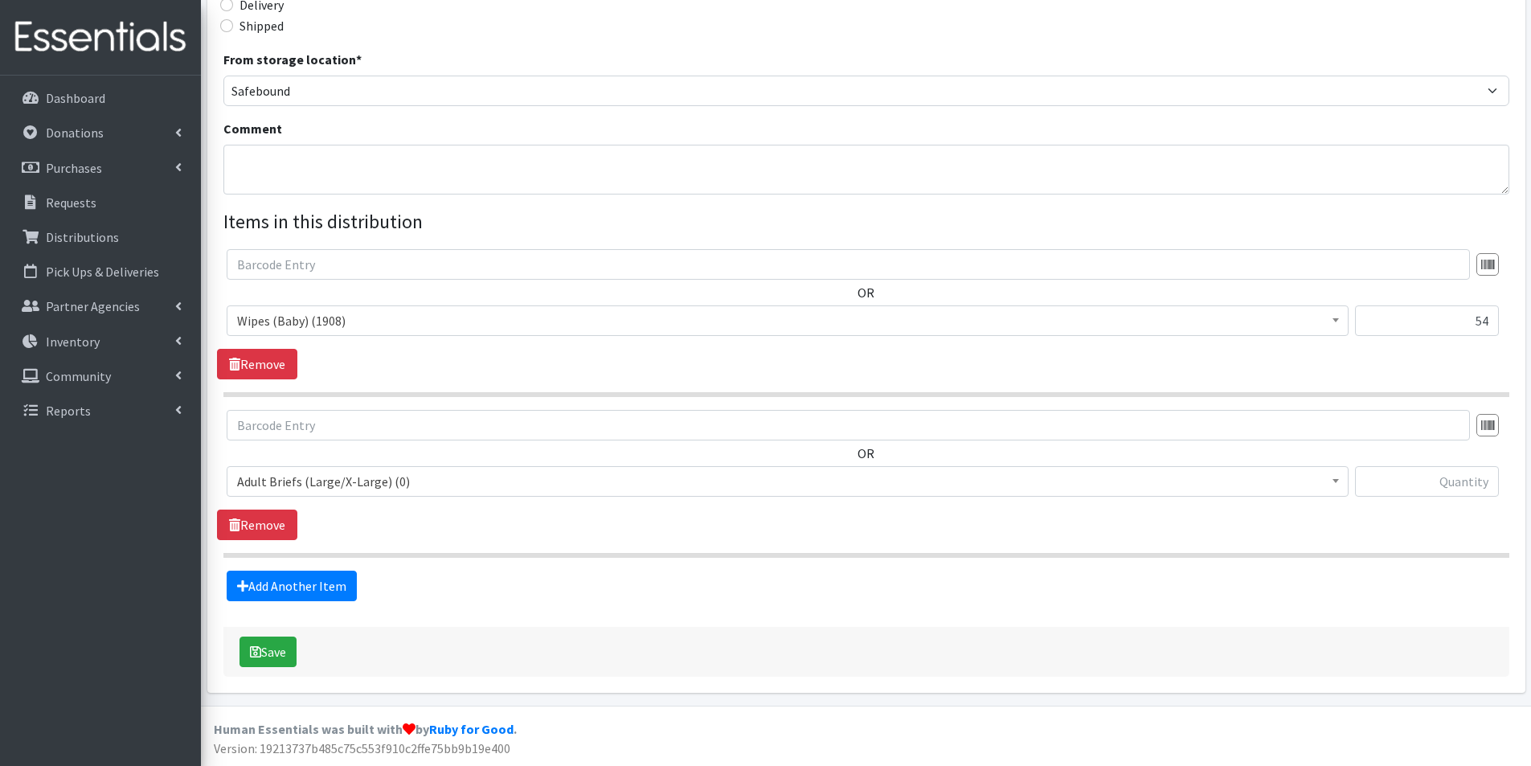
click at [295, 485] on span "Adult Briefs (Large/X-Large) (0)" at bounding box center [787, 481] width 1101 height 23
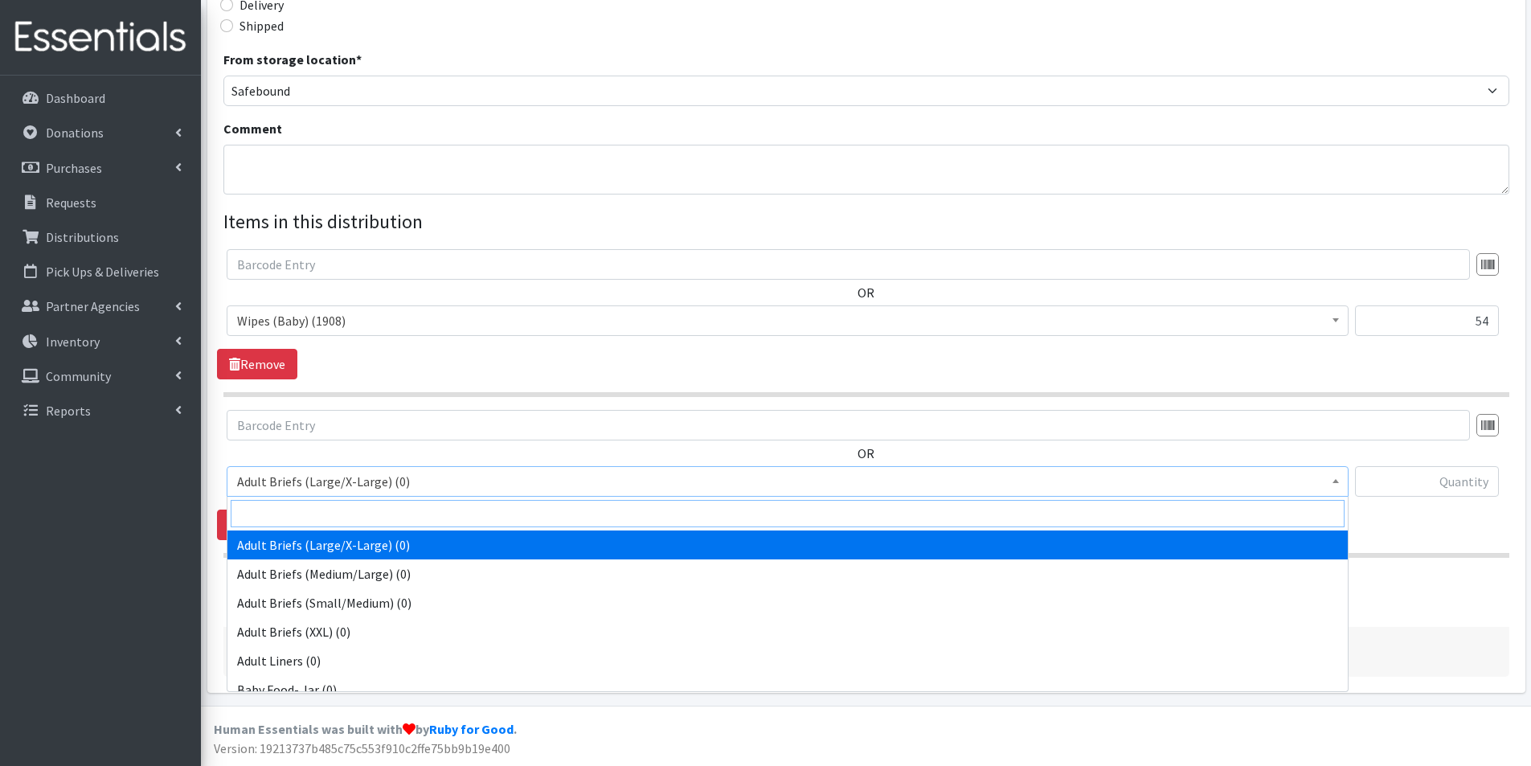
click at [272, 514] on input "search" at bounding box center [788, 513] width 1114 height 27
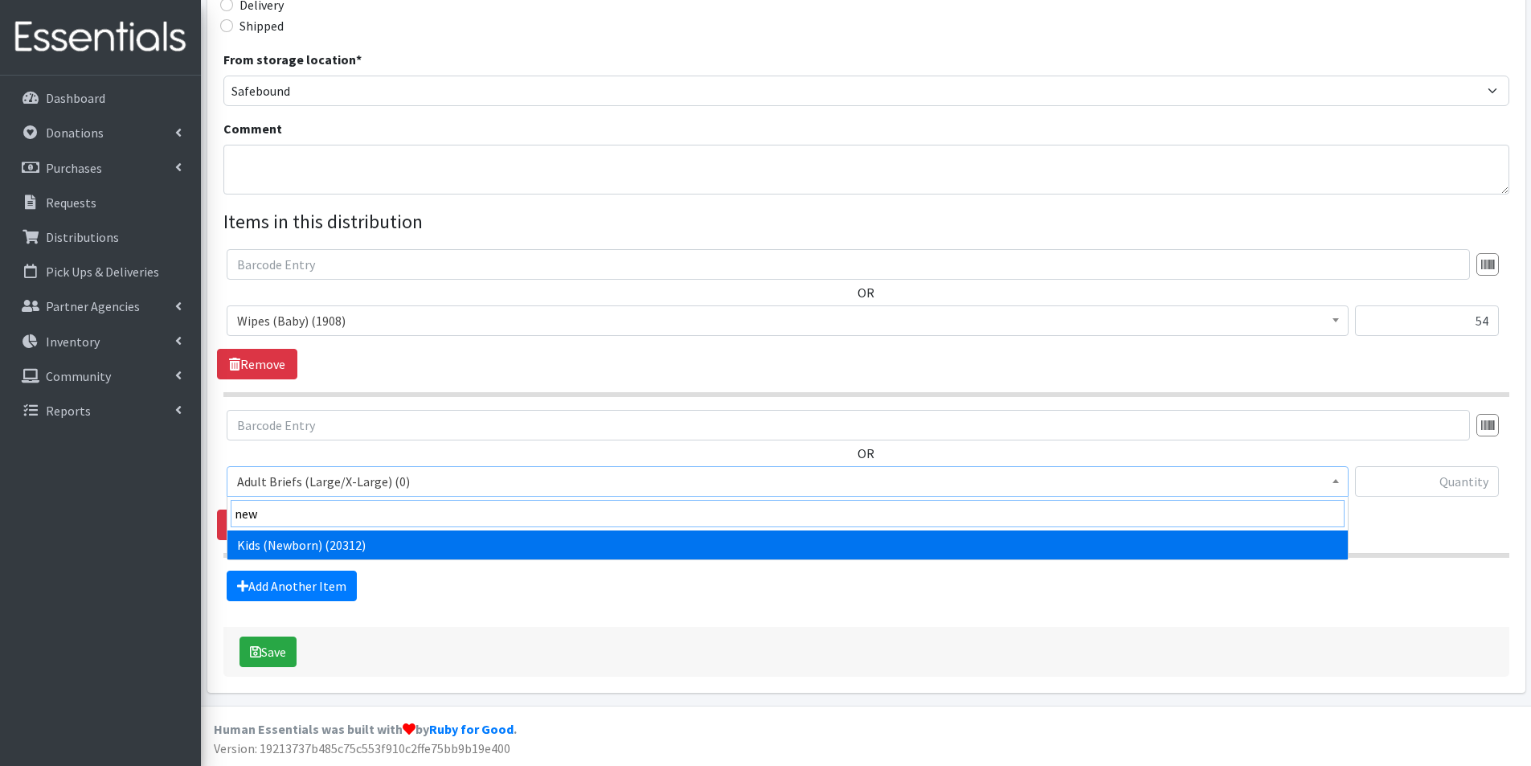
type input "new"
select select "2762"
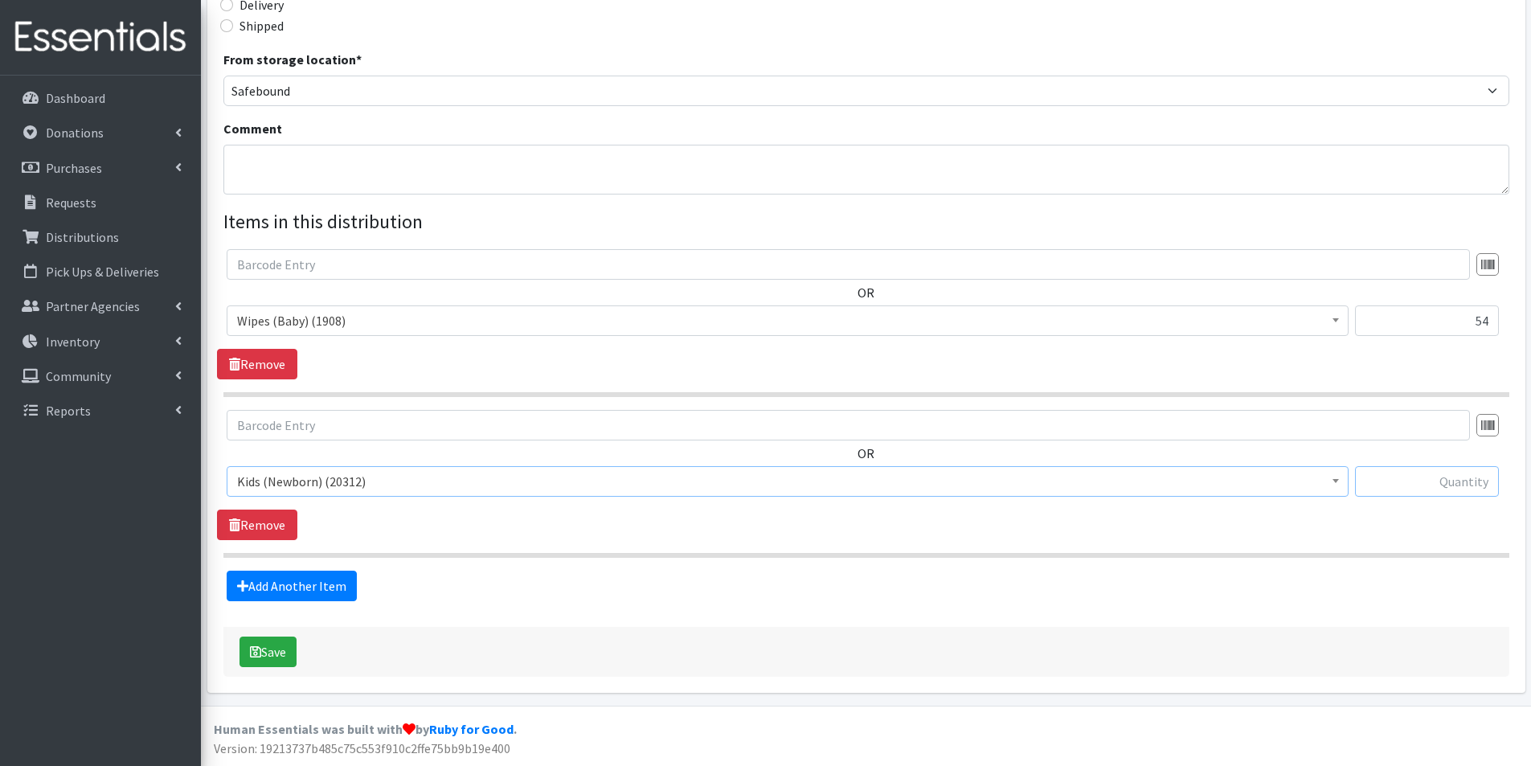
click at [1461, 481] on input "text" at bounding box center [1427, 481] width 144 height 31
type input "300"
click at [300, 572] on link "Add Another Item" at bounding box center [292, 586] width 130 height 31
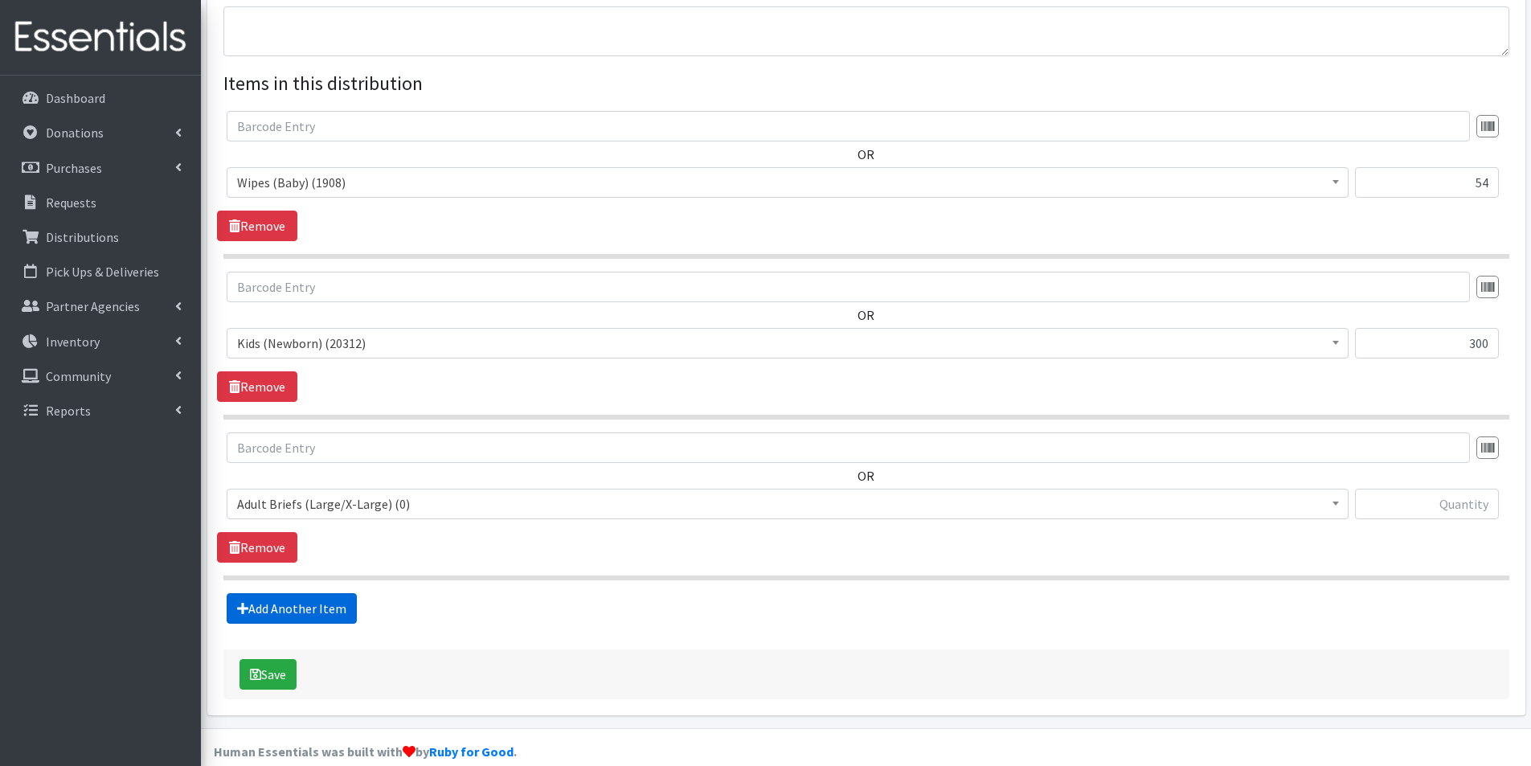
scroll to position [573, 0]
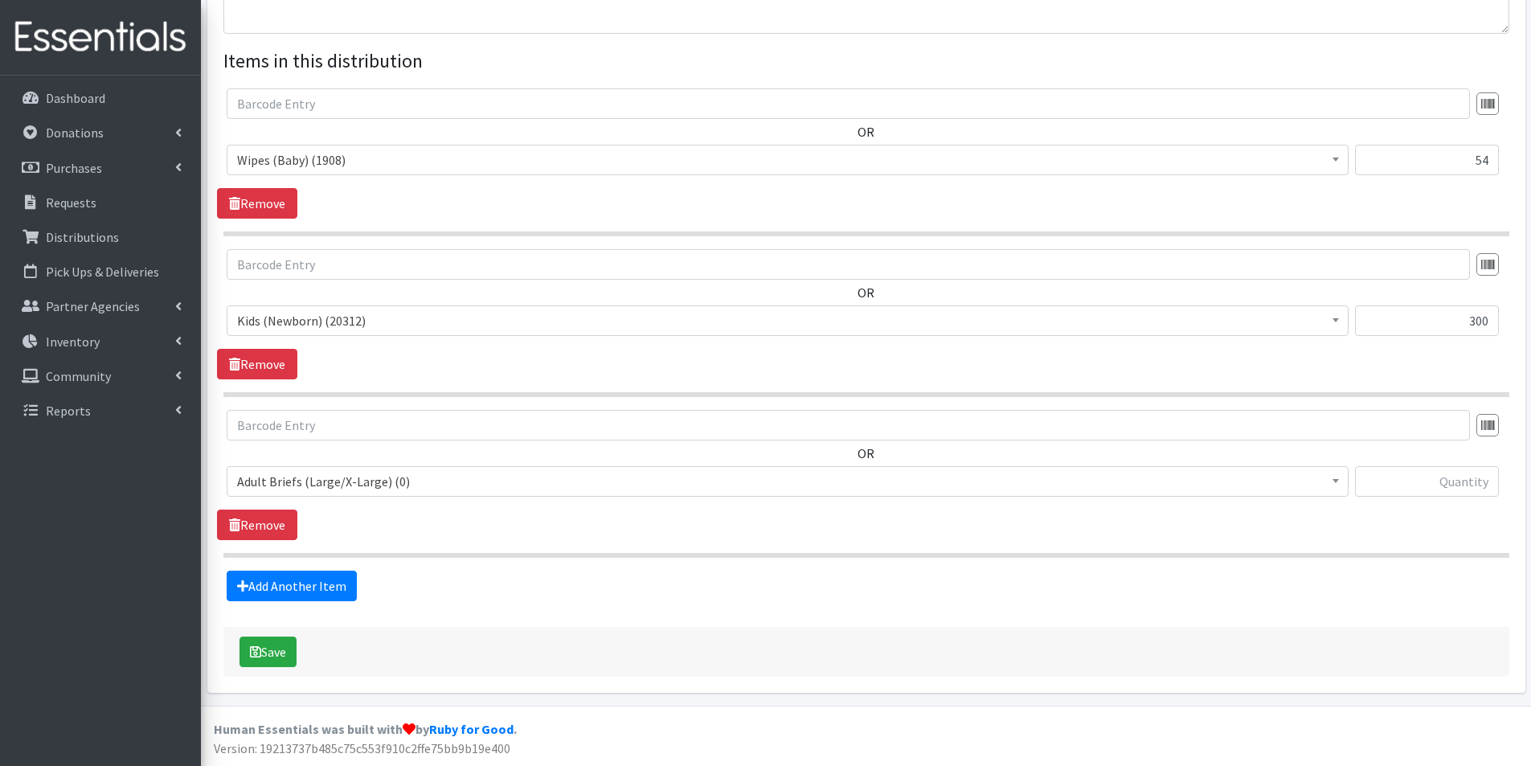
click at [308, 481] on span "Adult Briefs (Large/X-Large) (0)" at bounding box center [787, 481] width 1101 height 23
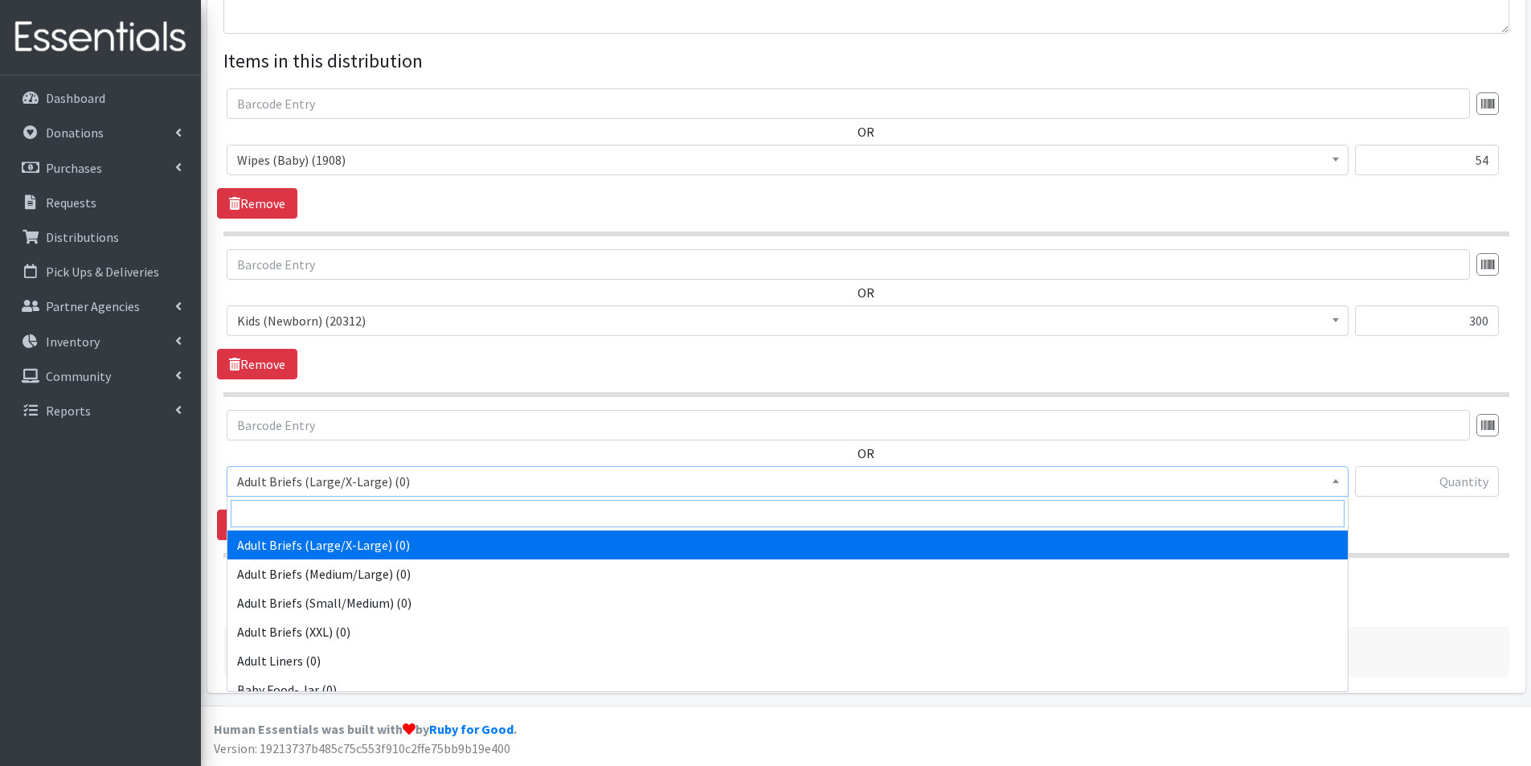
click at [262, 502] on input "search" at bounding box center [788, 513] width 1114 height 27
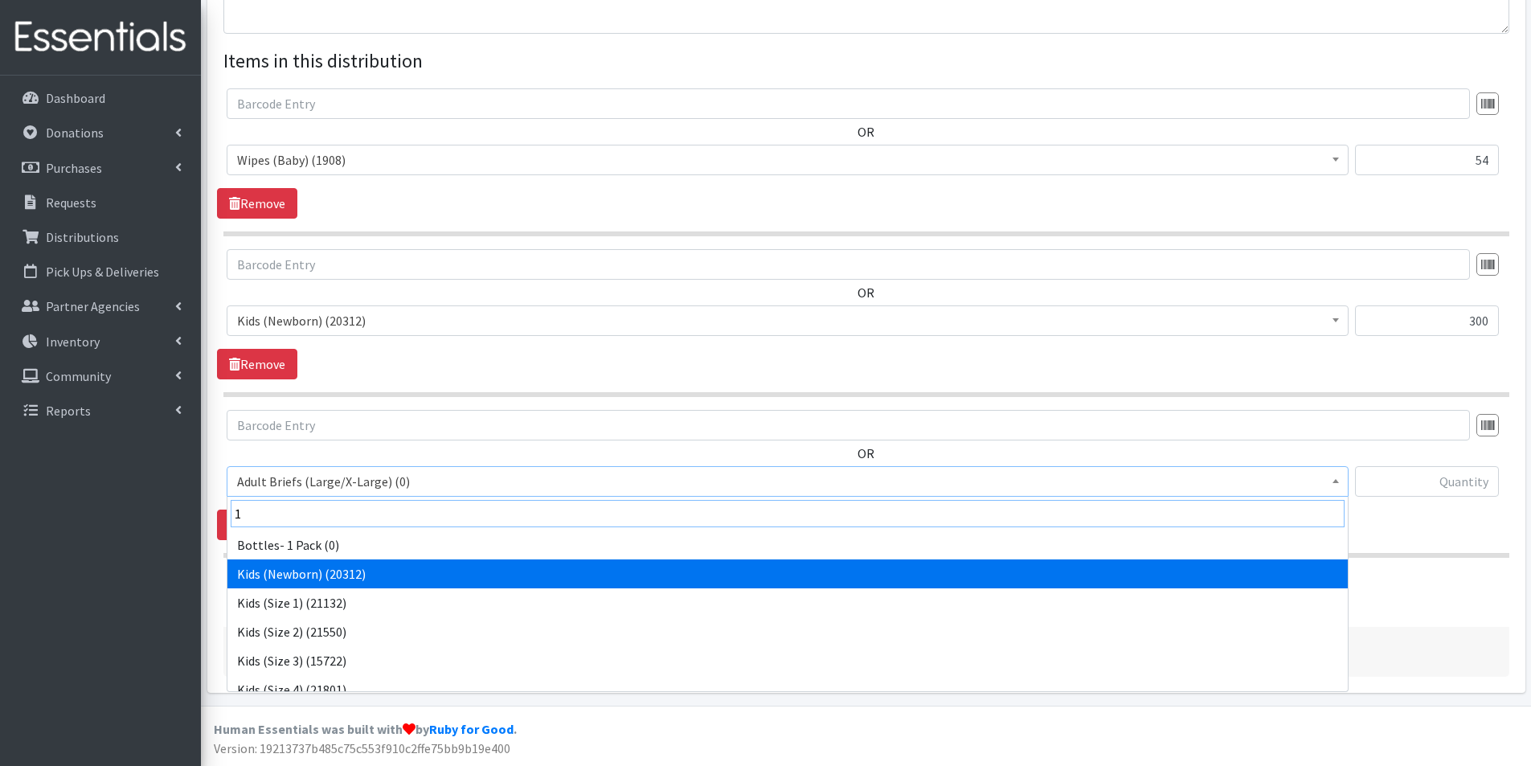
type input "1"
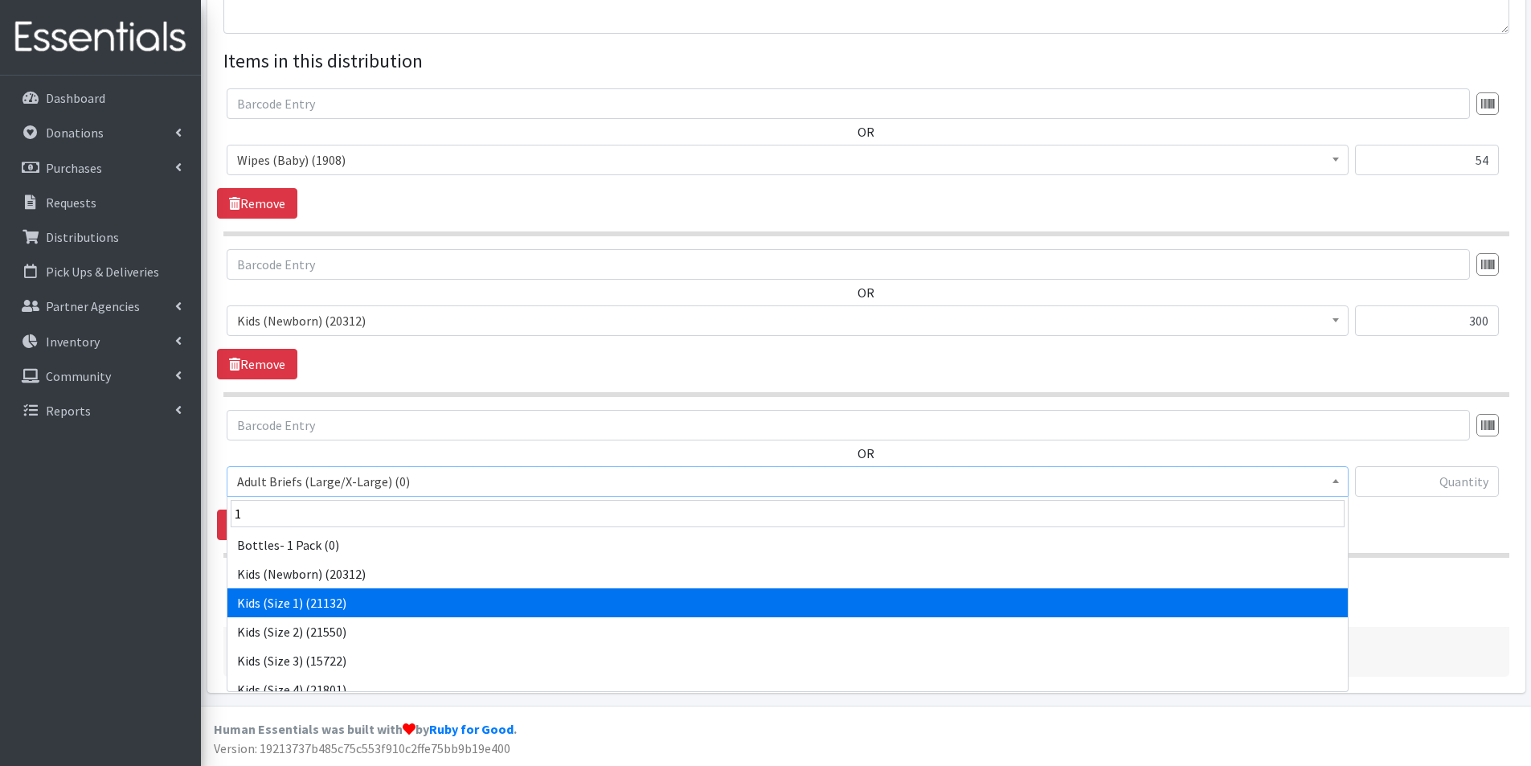
select select "2760"
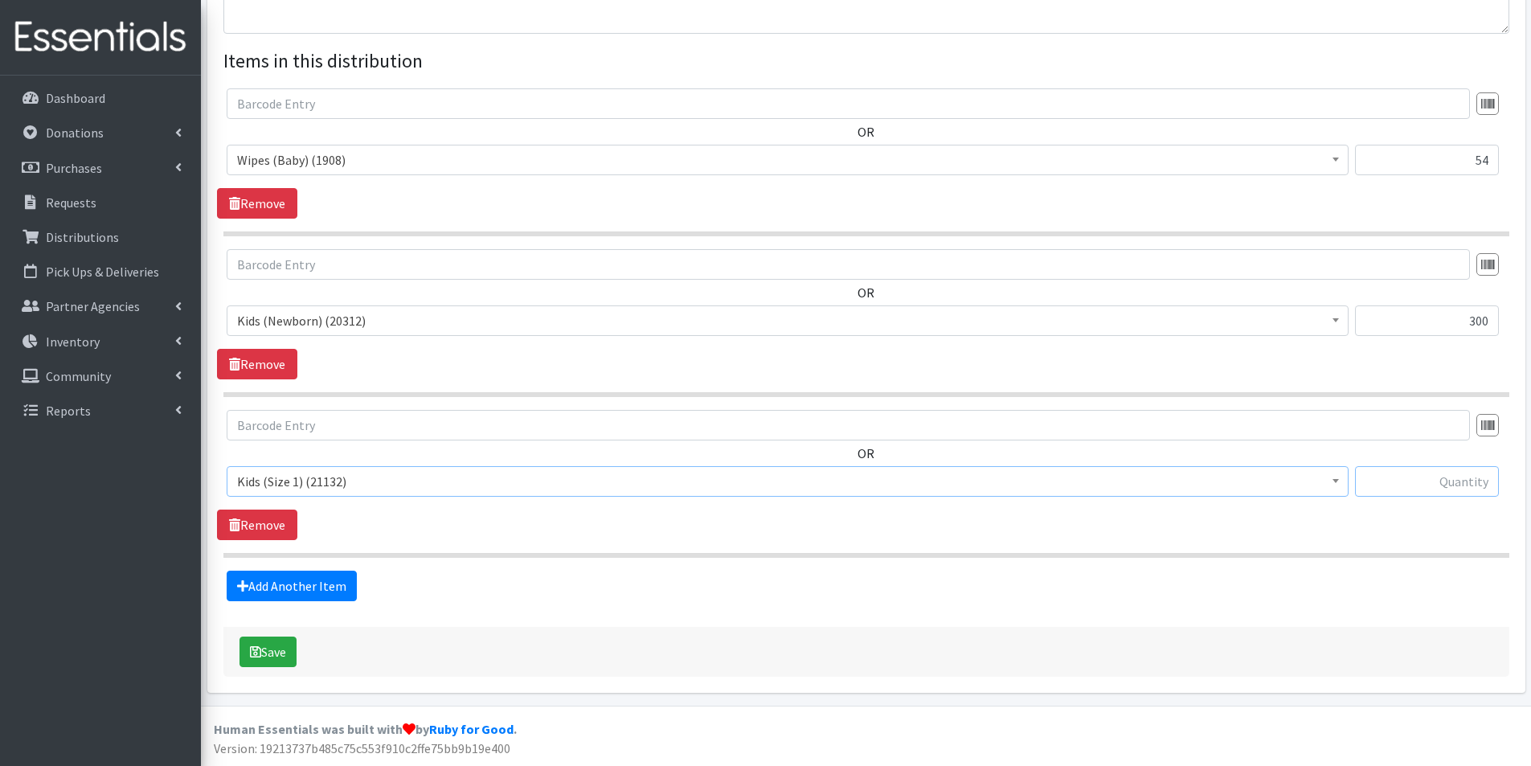
click at [1465, 481] on input "text" at bounding box center [1427, 481] width 144 height 31
type input "150"
click at [326, 582] on link "Add Another Item" at bounding box center [292, 586] width 130 height 31
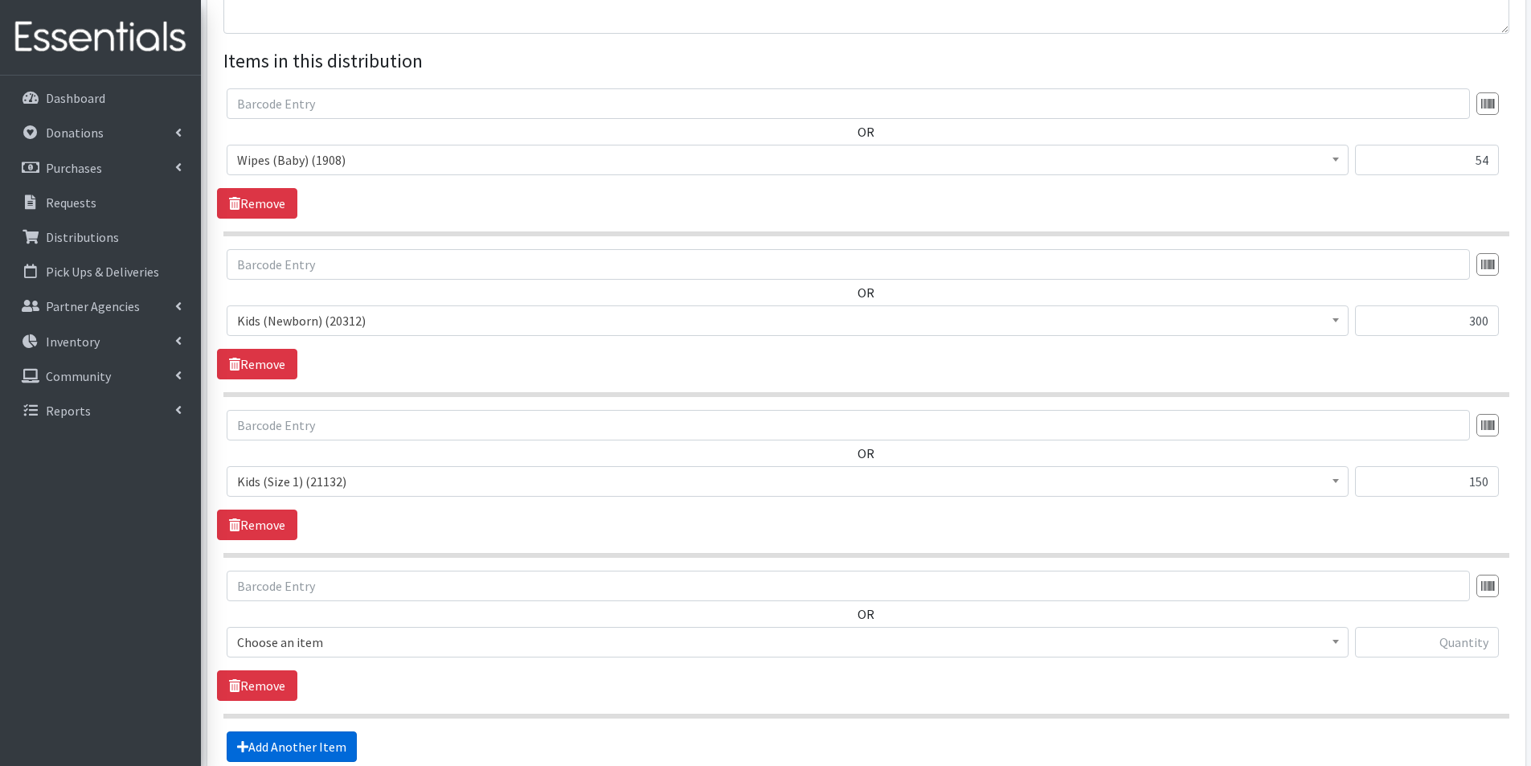
scroll to position [734, 0]
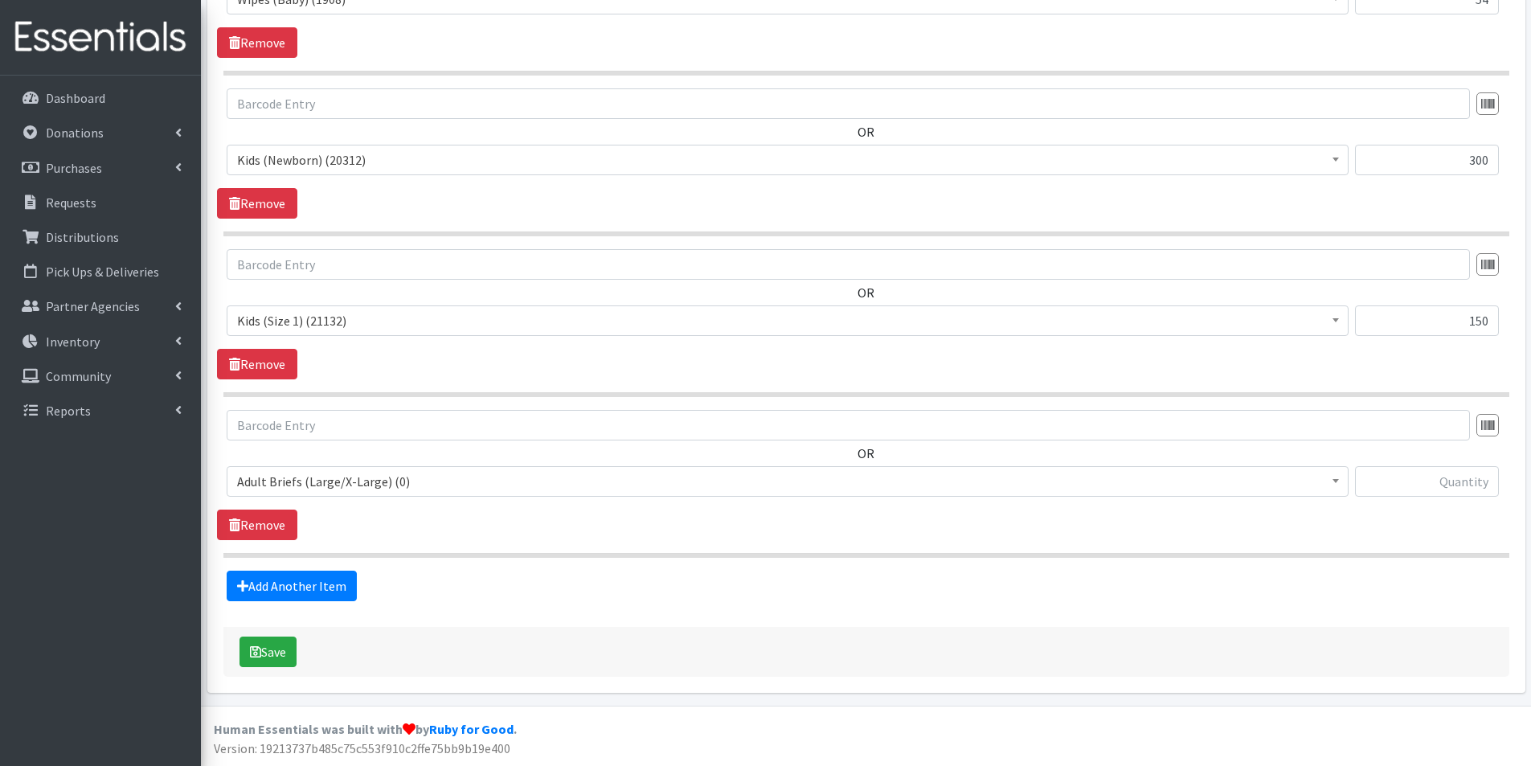
click at [306, 480] on span "Adult Briefs (Large/X-Large) (0)" at bounding box center [787, 481] width 1101 height 23
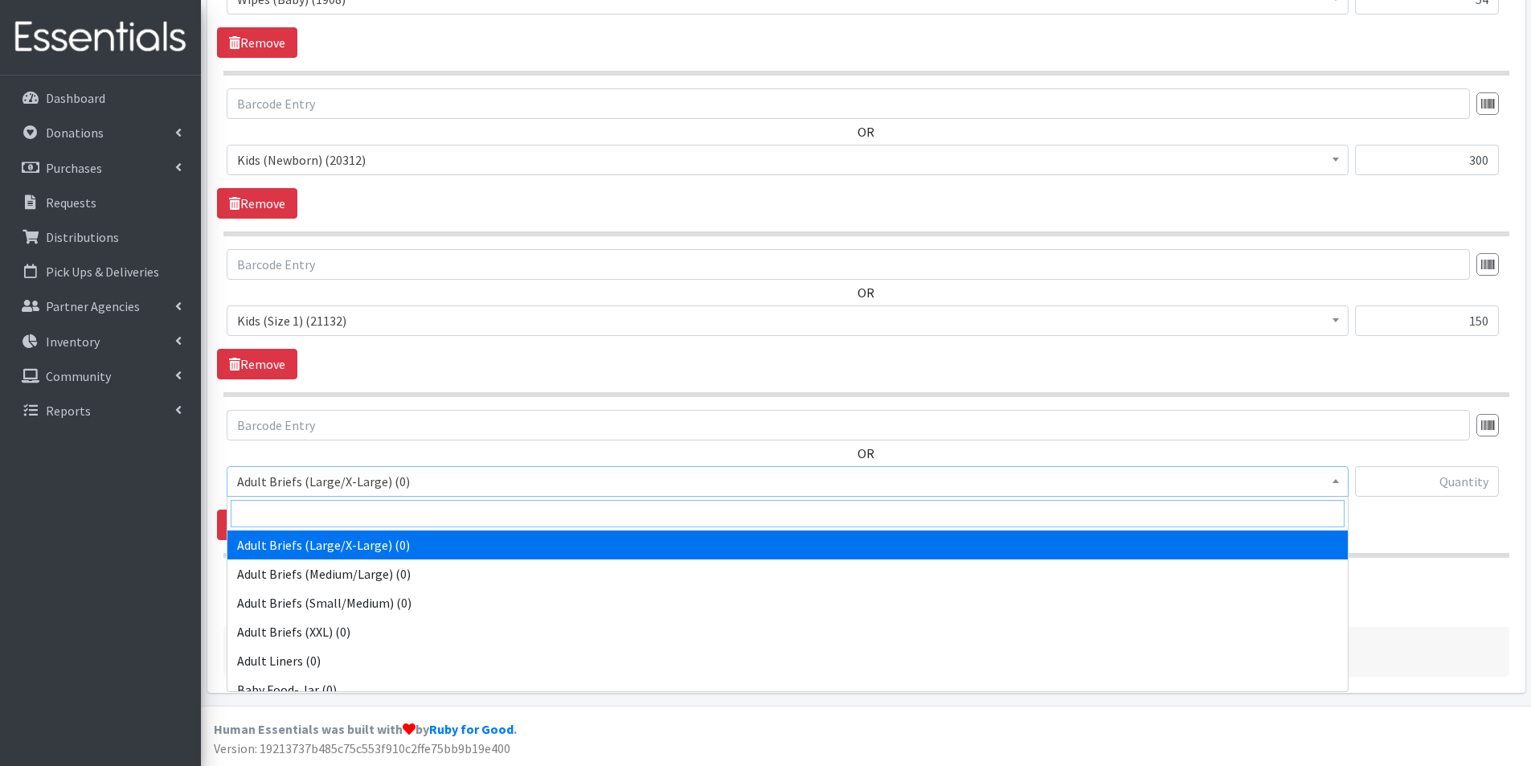
click at [279, 506] on input "search" at bounding box center [788, 513] width 1114 height 27
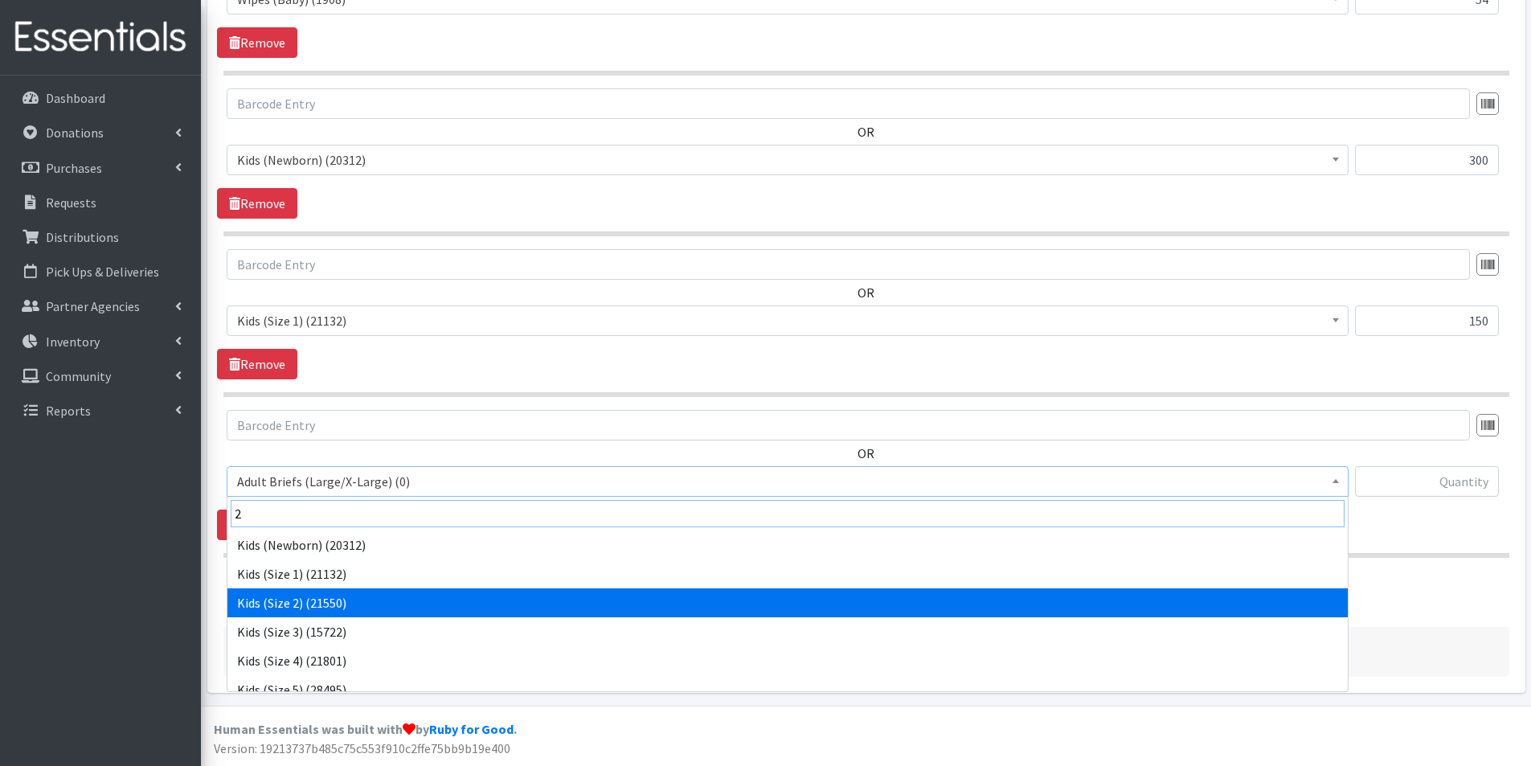
type input "2"
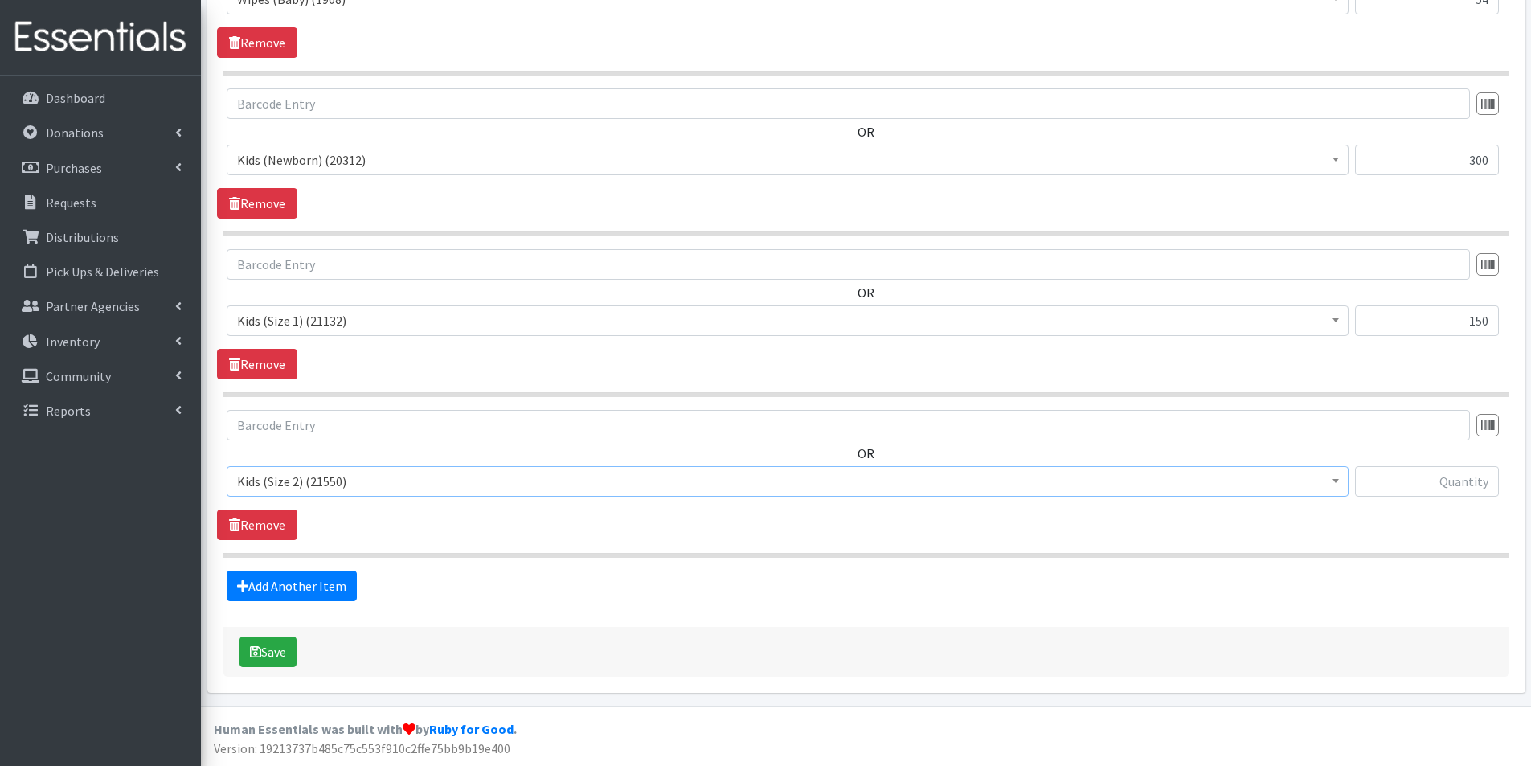
click at [285, 486] on span "Kids (Size 2) (21550)" at bounding box center [787, 481] width 1101 height 23
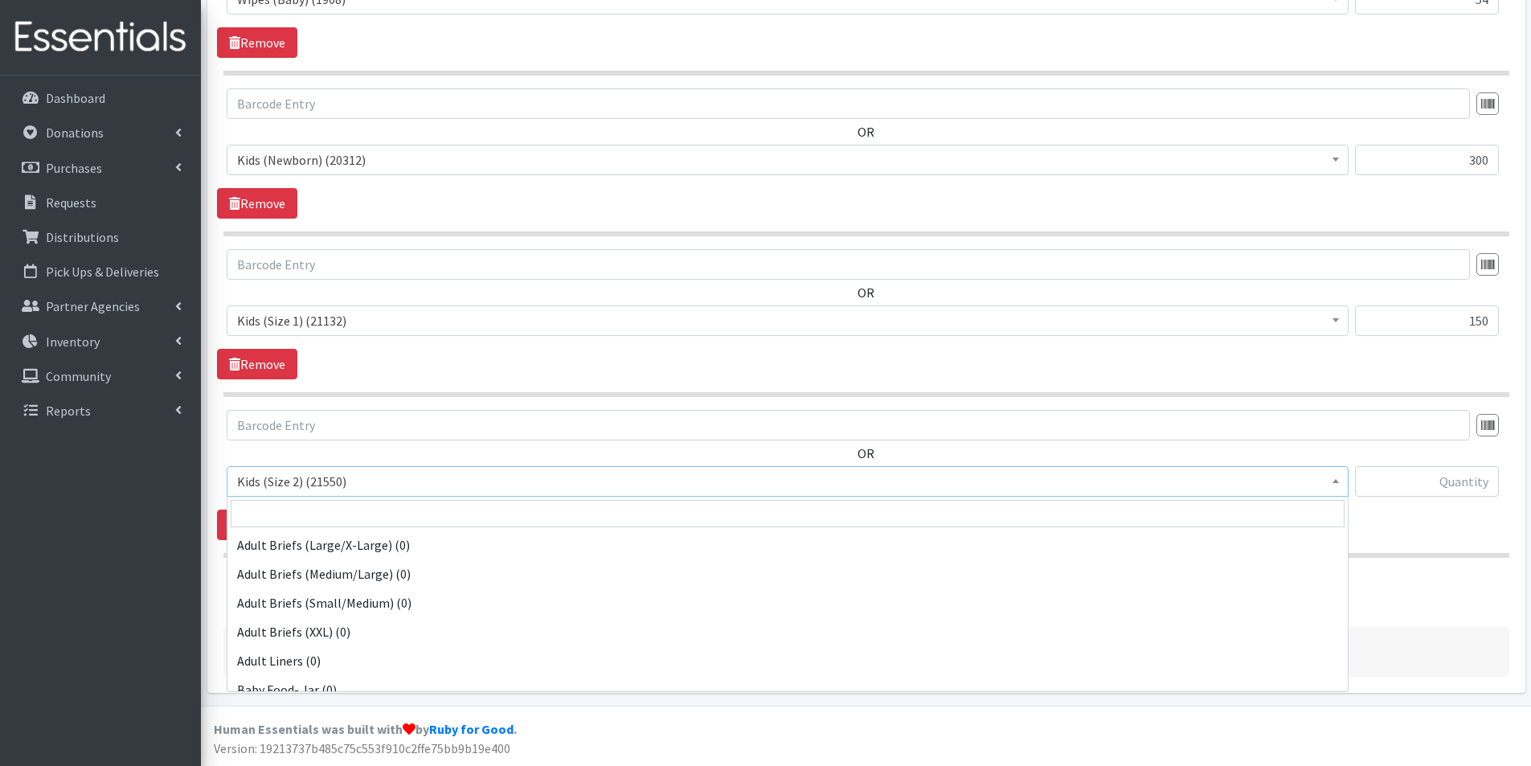
scroll to position [723, 0]
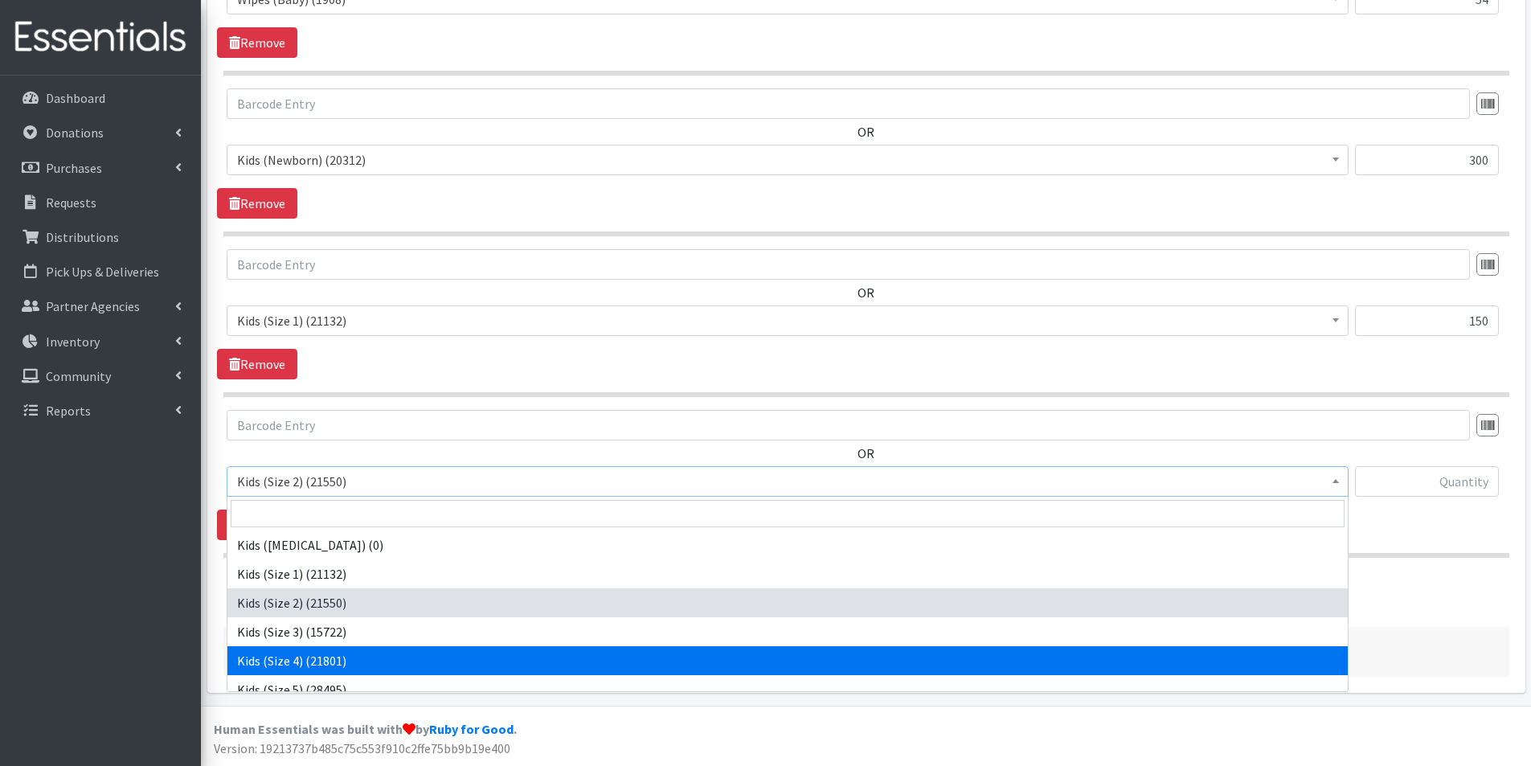
select select "2756"
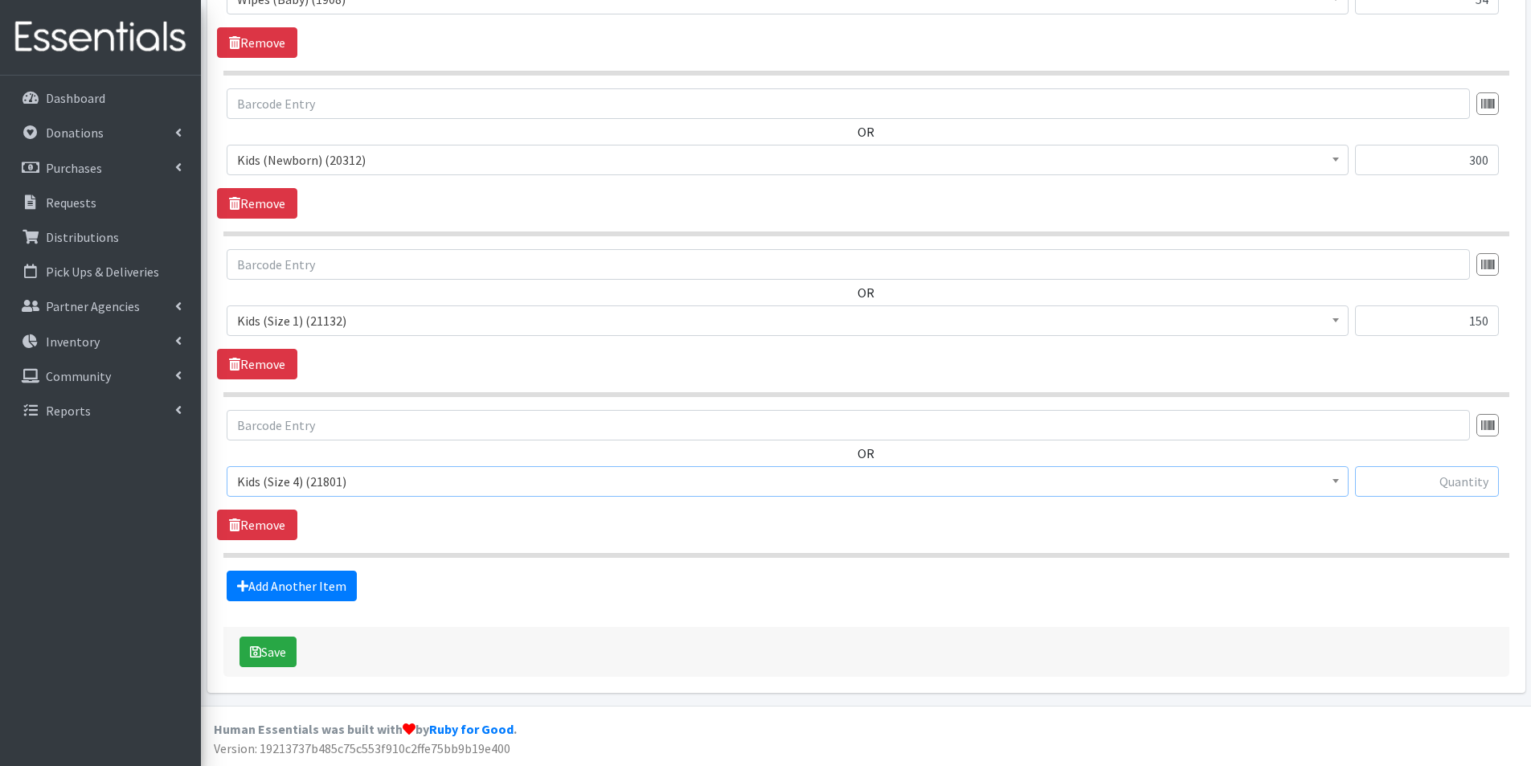
click at [1458, 485] on input "text" at bounding box center [1427, 481] width 144 height 31
type input "1,500"
click at [322, 591] on link "Add Another Item" at bounding box center [292, 586] width 130 height 31
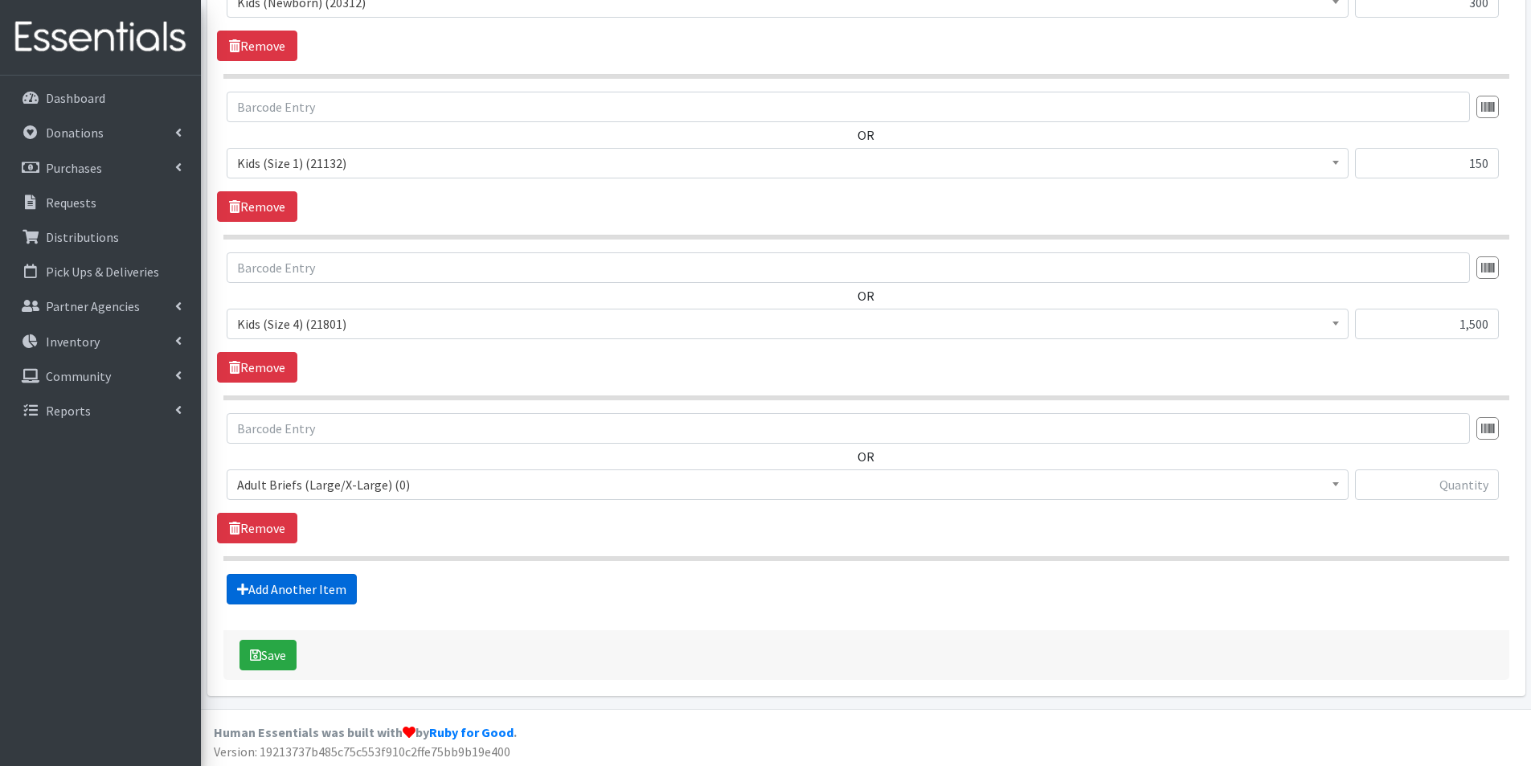
scroll to position [895, 0]
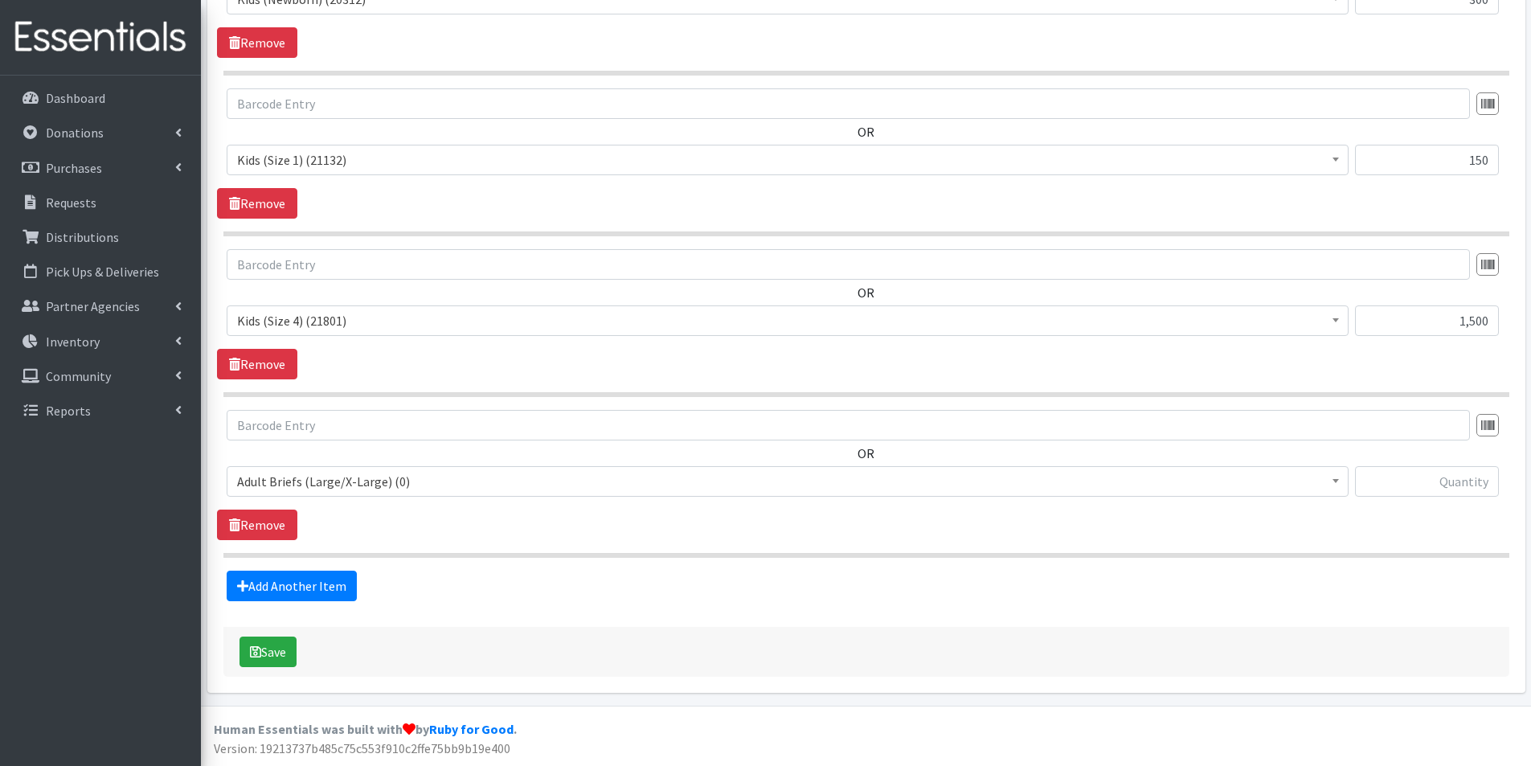
click at [315, 478] on span "Adult Briefs (Large/X-Large) (0)" at bounding box center [787, 481] width 1101 height 23
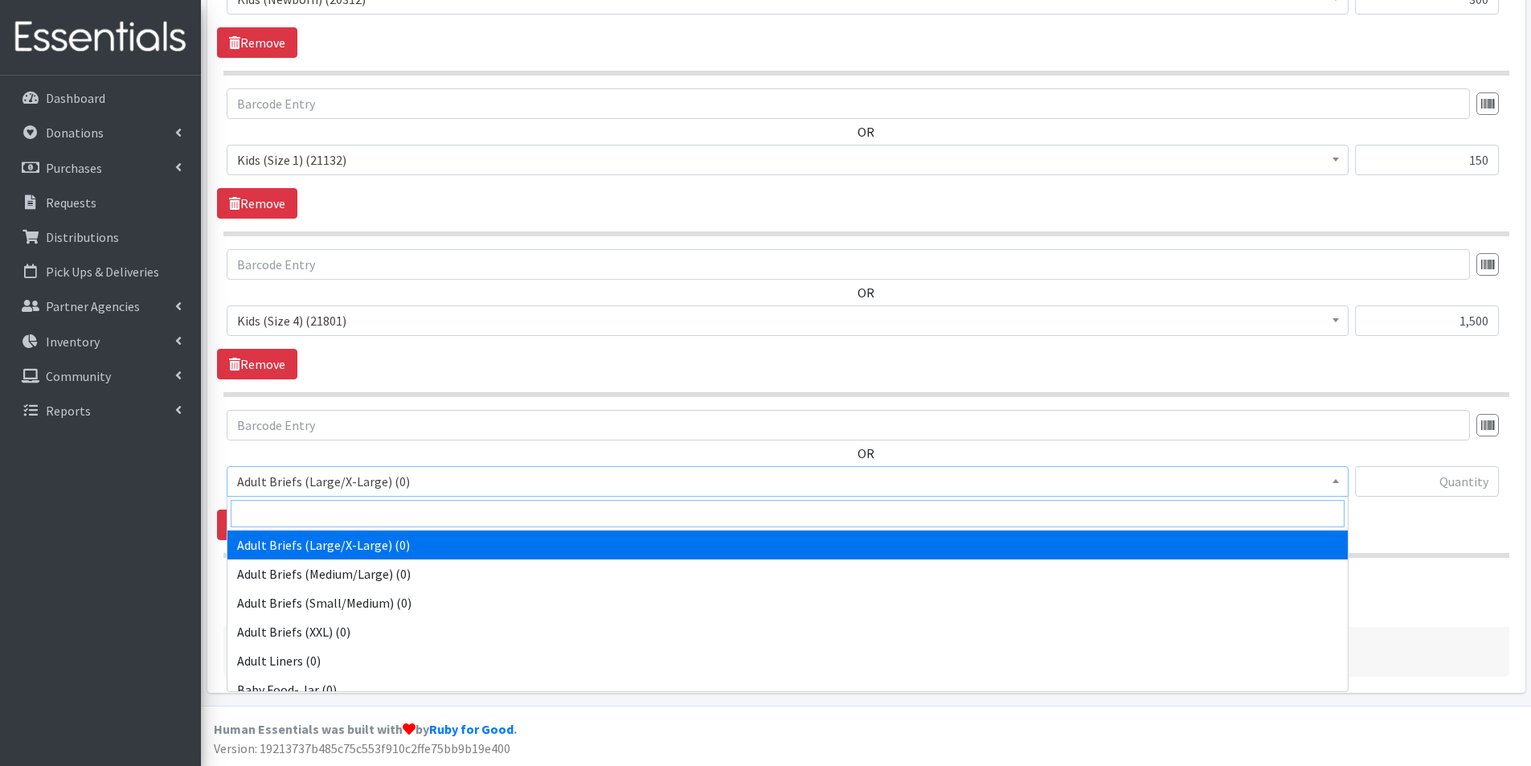
click at [293, 515] on input "search" at bounding box center [788, 513] width 1114 height 27
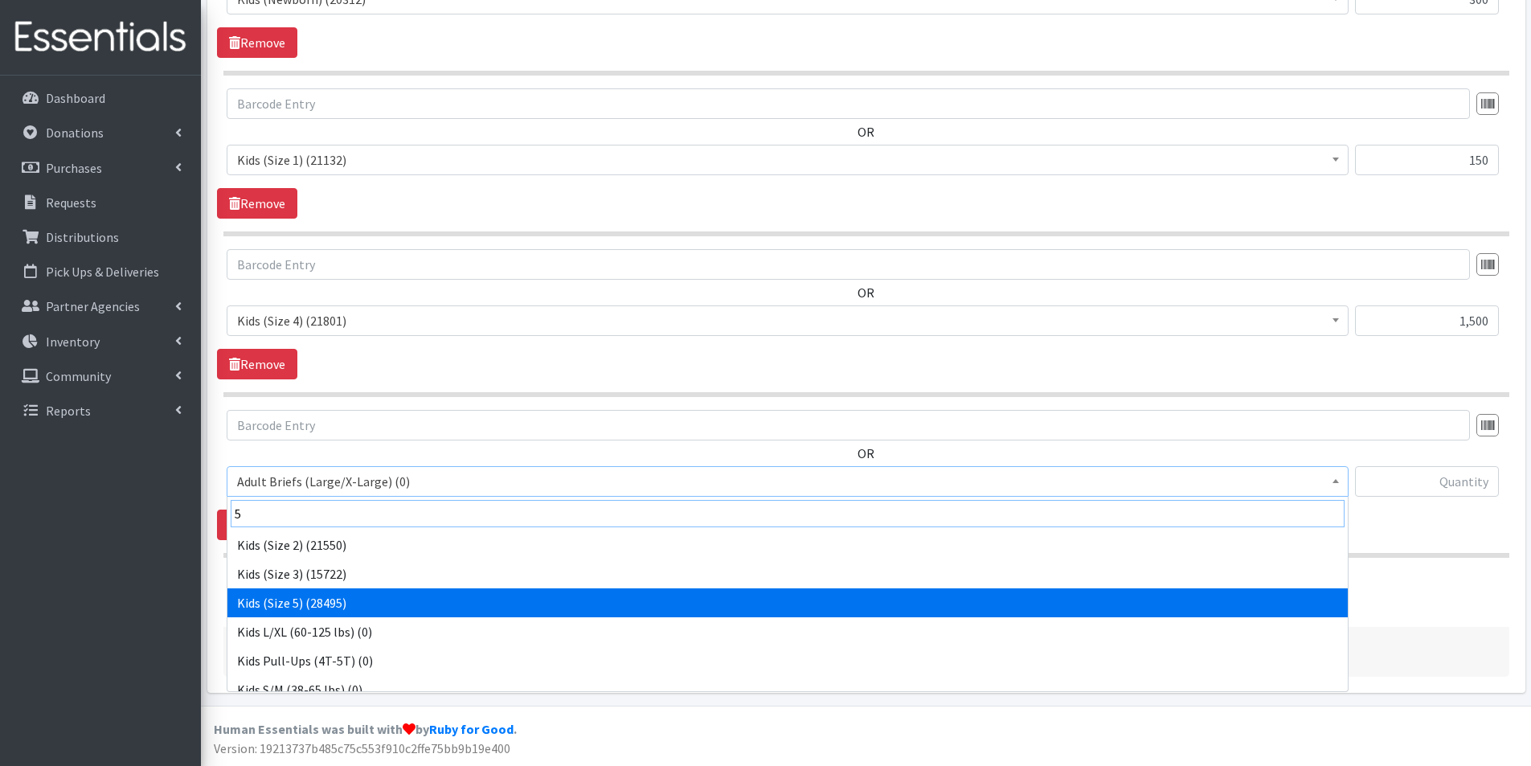
type input "5"
select select "2744"
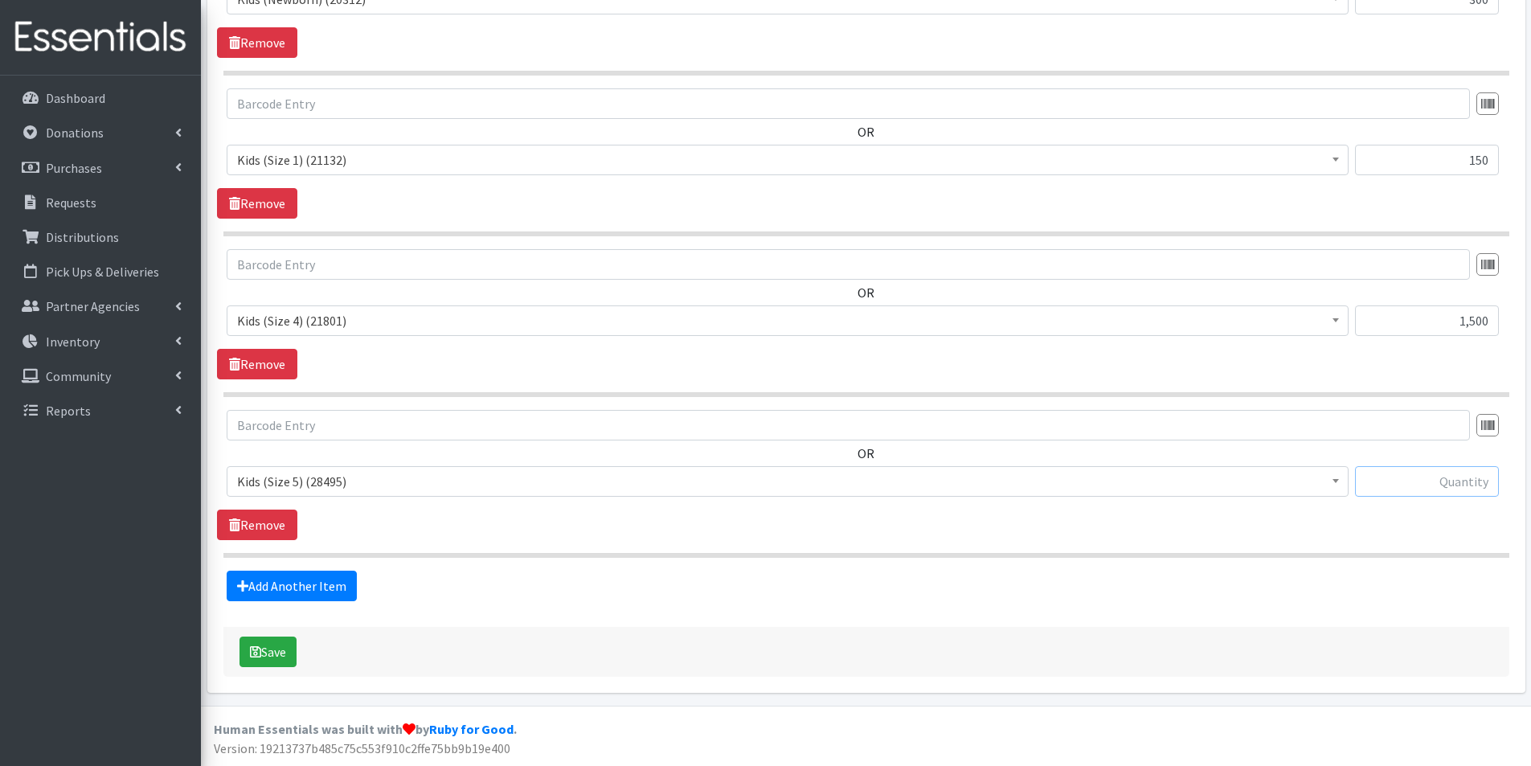
click at [1455, 472] on input "text" at bounding box center [1427, 481] width 144 height 31
type input "650"
click at [310, 573] on link "Add Another Item" at bounding box center [292, 586] width 130 height 31
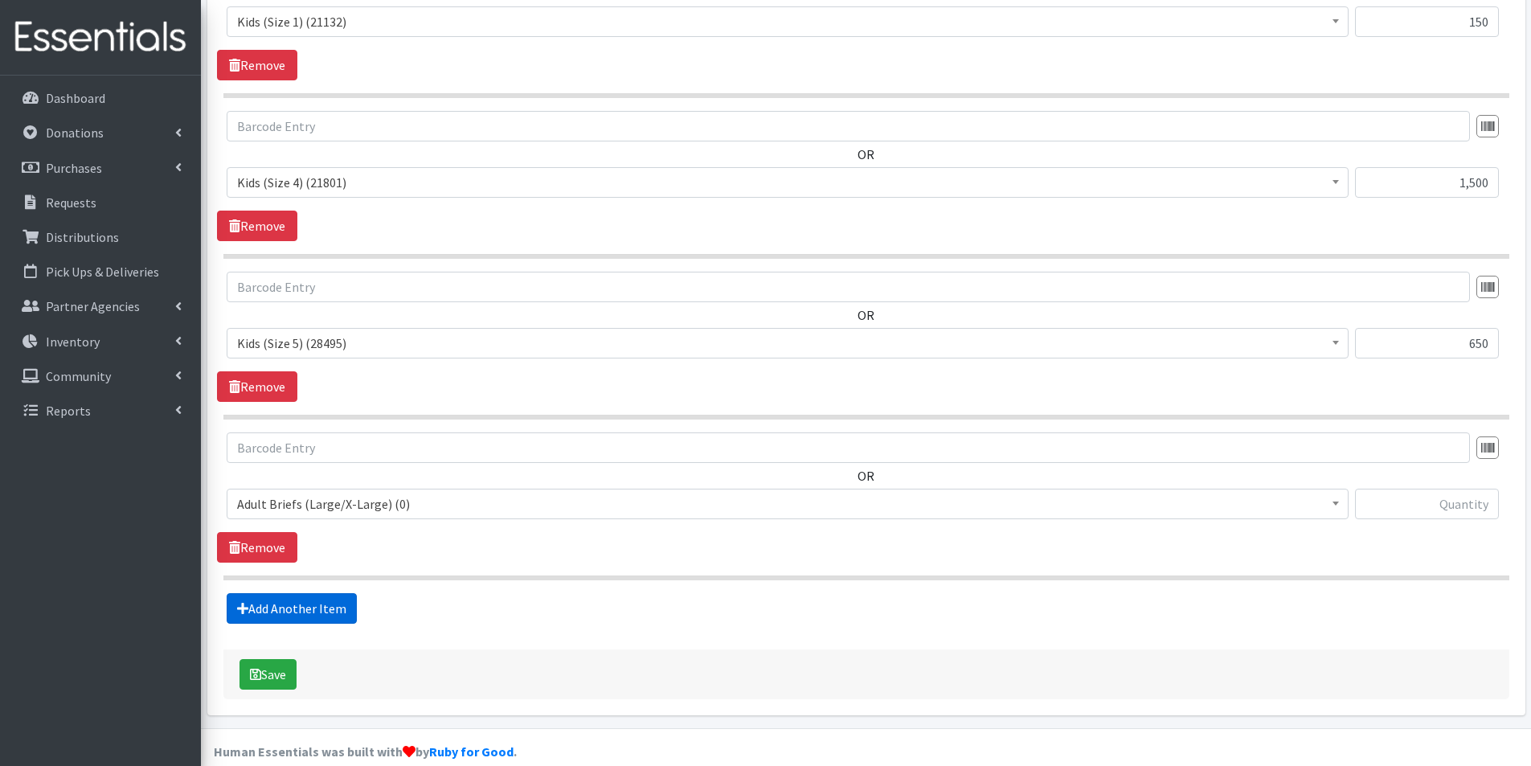
scroll to position [1055, 0]
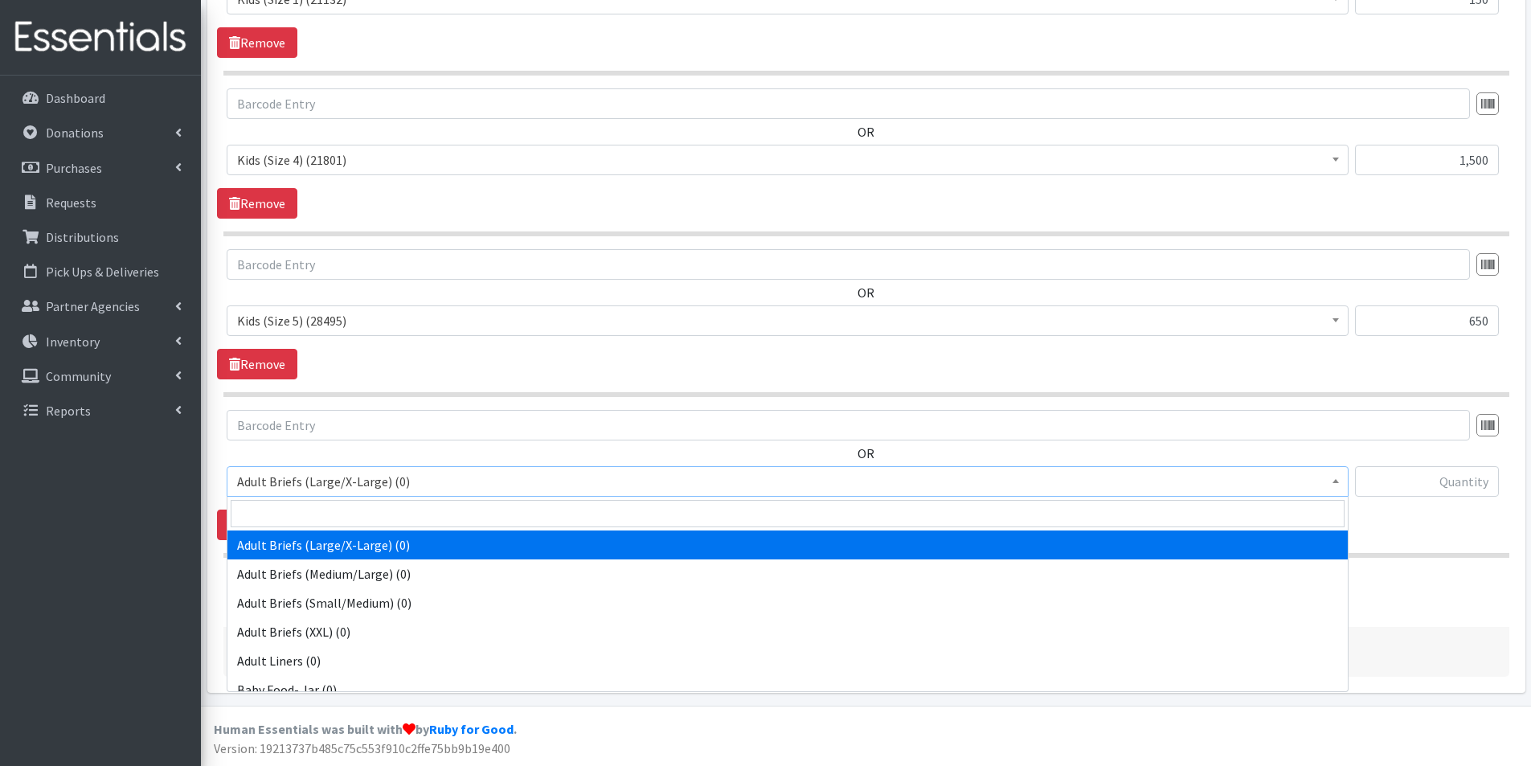
click at [330, 491] on span "Adult Briefs (Large/X-Large) (0)" at bounding box center [787, 481] width 1101 height 23
click at [309, 516] on input "search" at bounding box center [788, 513] width 1114 height 27
type input "6"
select select "2727"
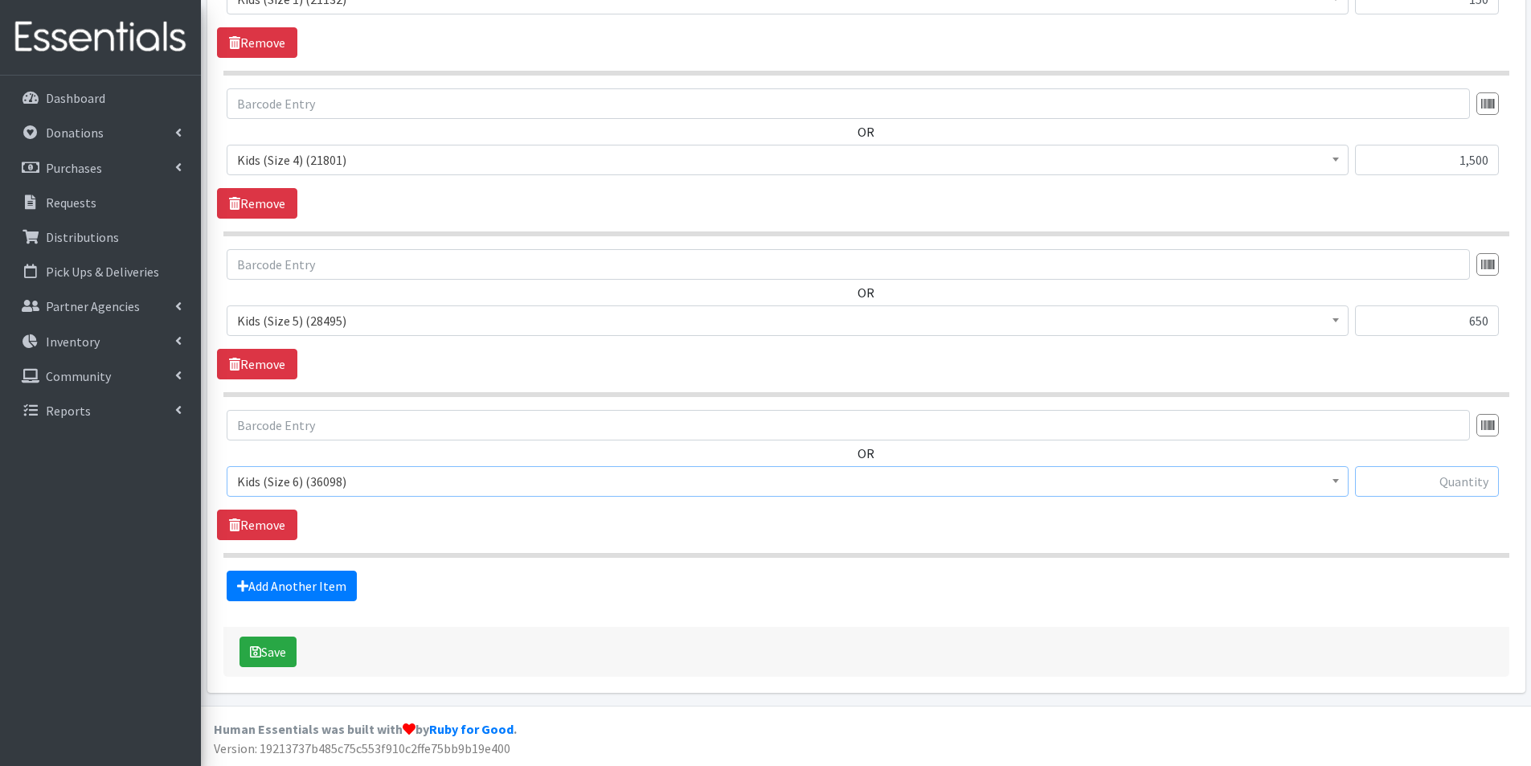
click at [1479, 476] on input "text" at bounding box center [1427, 481] width 144 height 31
type input "400"
click at [261, 652] on button "Save" at bounding box center [268, 652] width 57 height 31
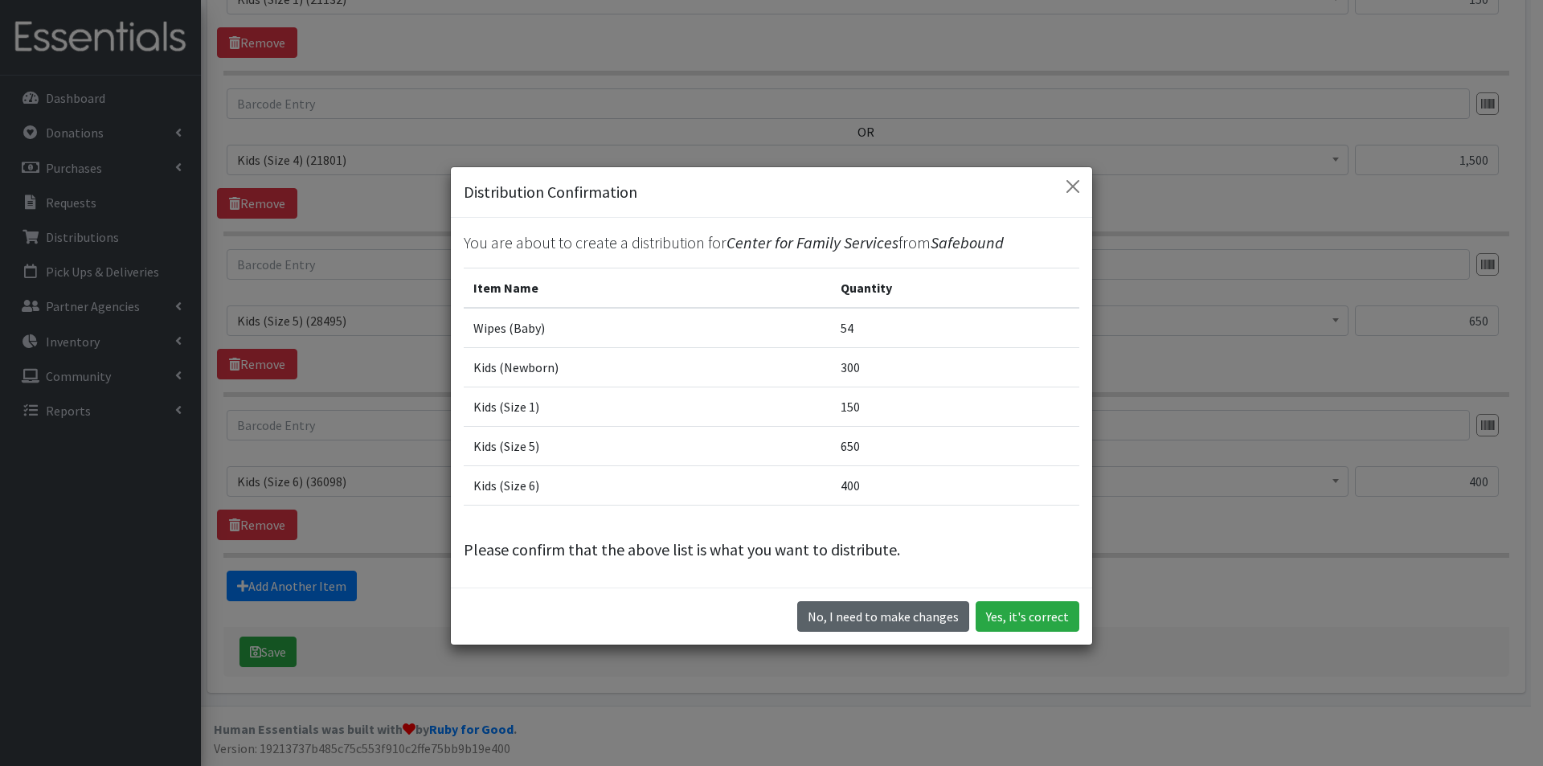
click at [883, 608] on button "No, I need to make changes" at bounding box center [883, 616] width 172 height 31
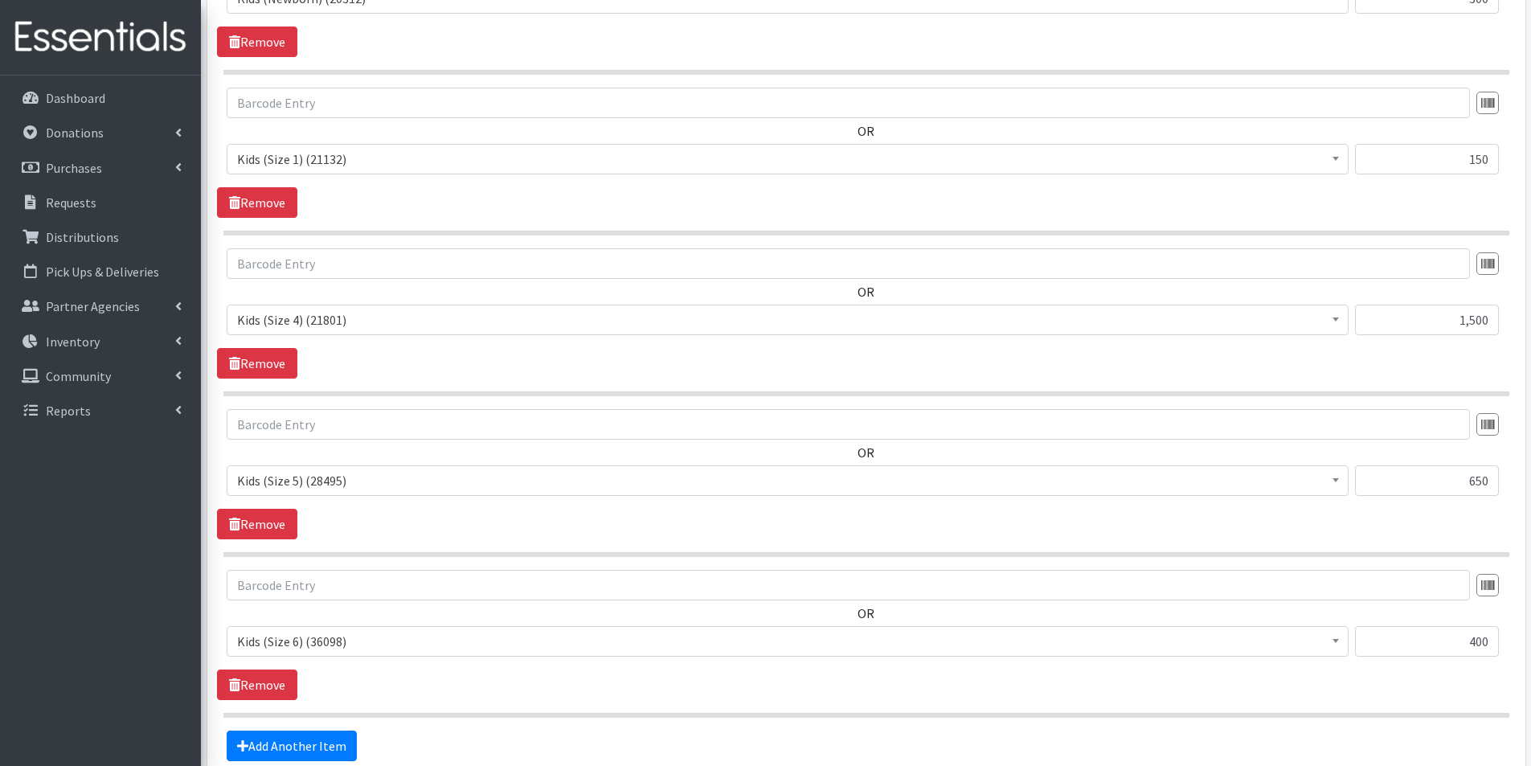
scroll to position [895, 0]
click at [1468, 326] on input "1,500" at bounding box center [1427, 320] width 144 height 31
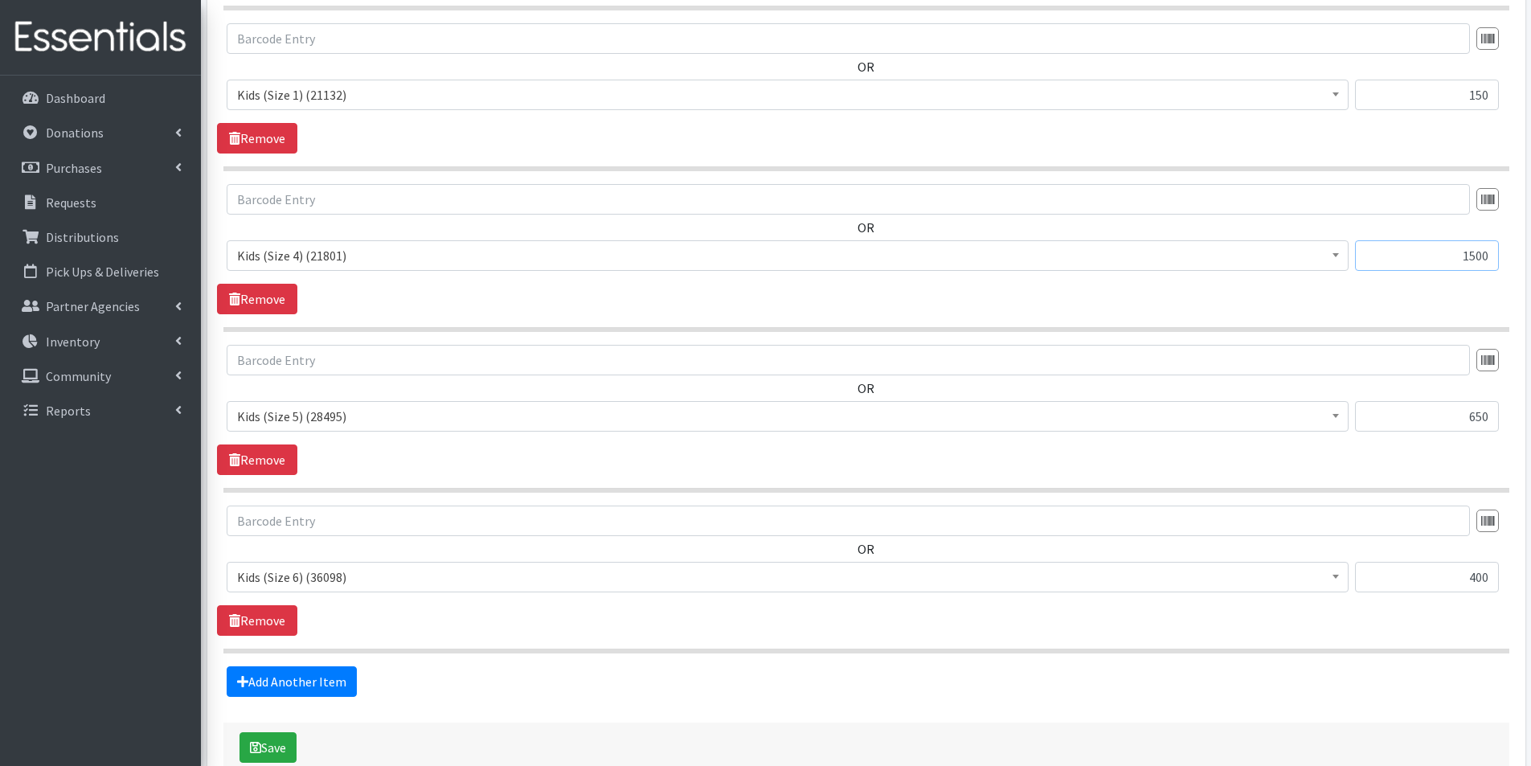
scroll to position [1055, 0]
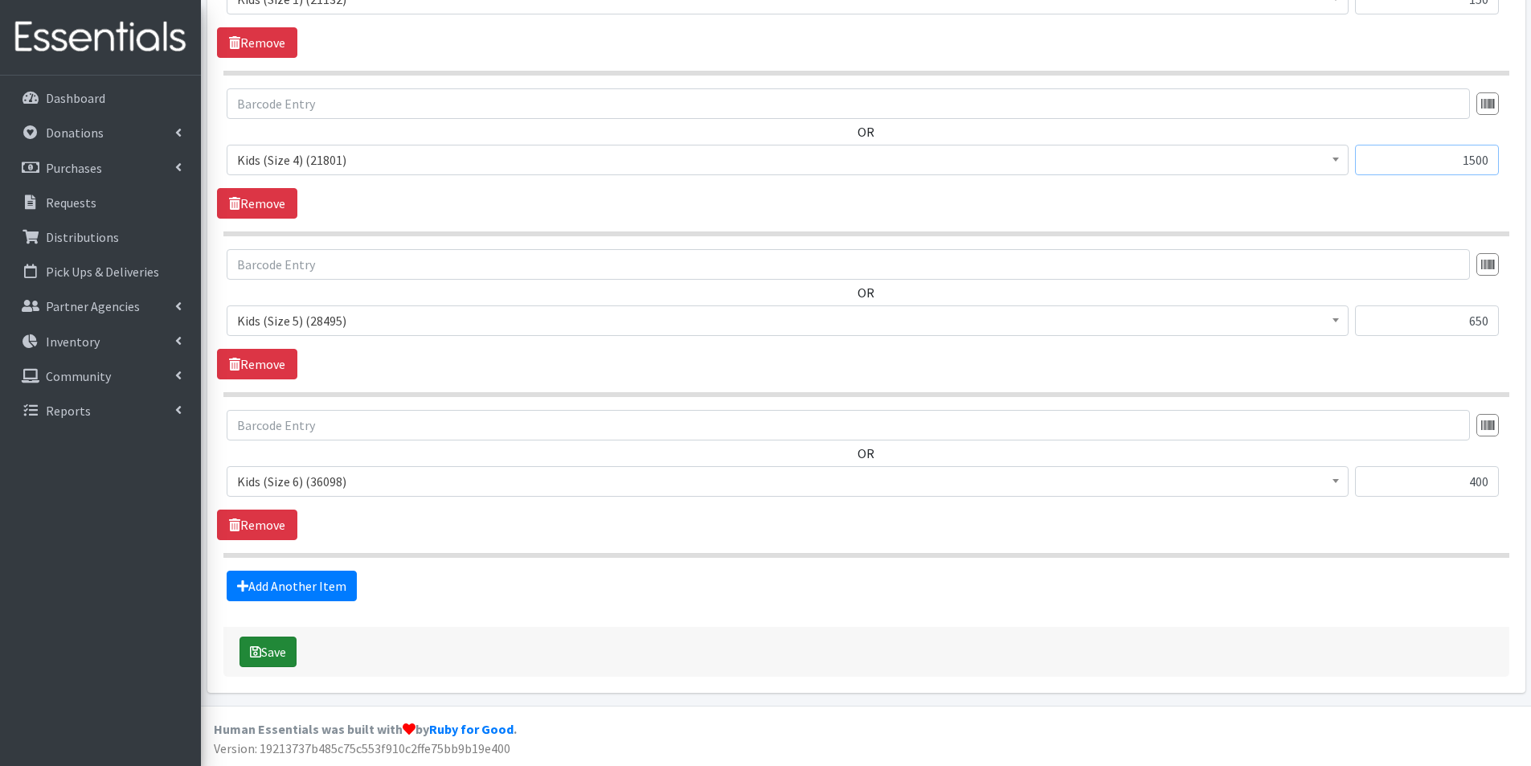
type input "1500"
click at [269, 659] on button "Save" at bounding box center [268, 652] width 57 height 31
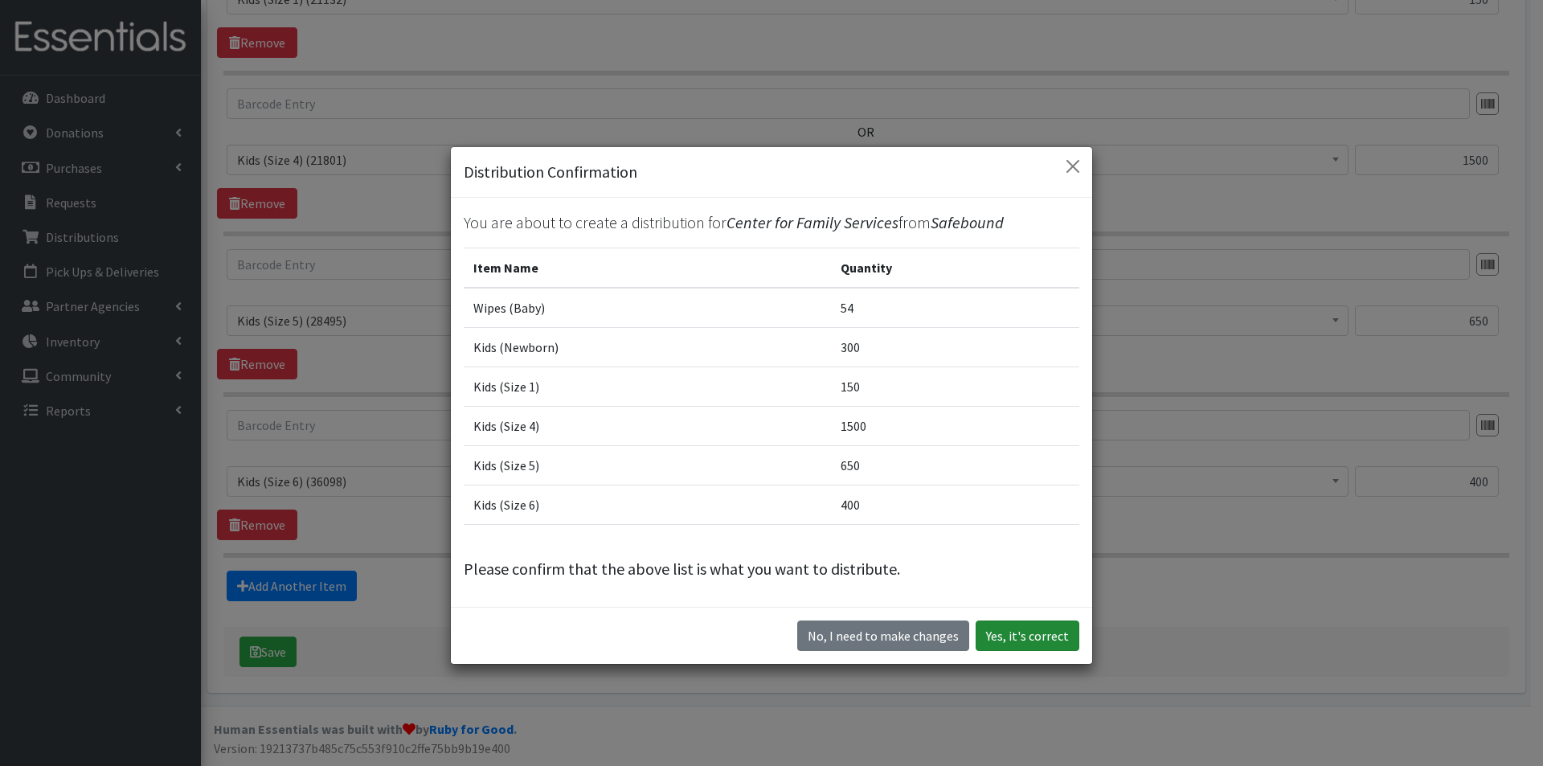
click at [1028, 628] on button "Yes, it's correct" at bounding box center [1028, 636] width 104 height 31
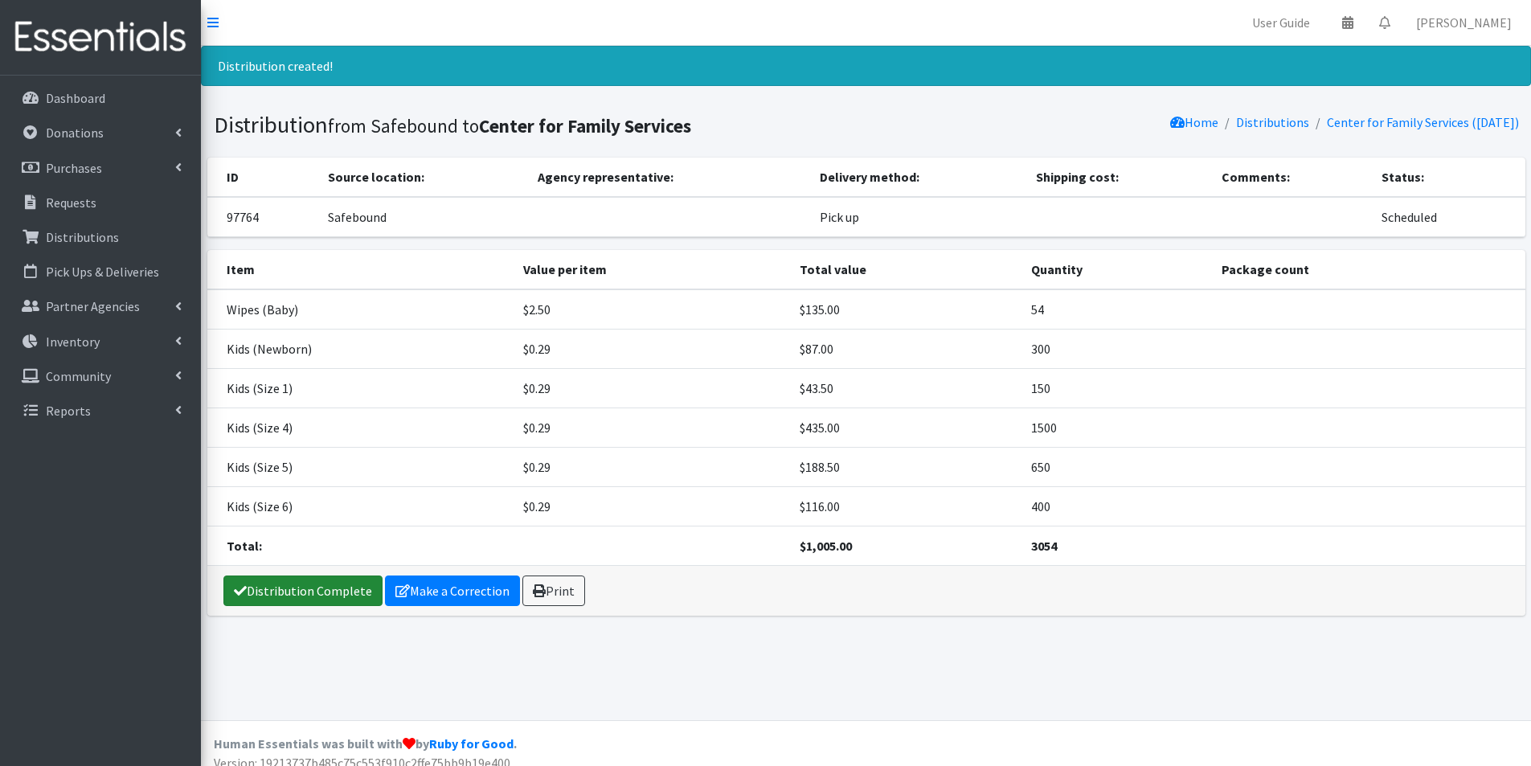
click at [314, 589] on link "Distribution Complete" at bounding box center [302, 591] width 159 height 31
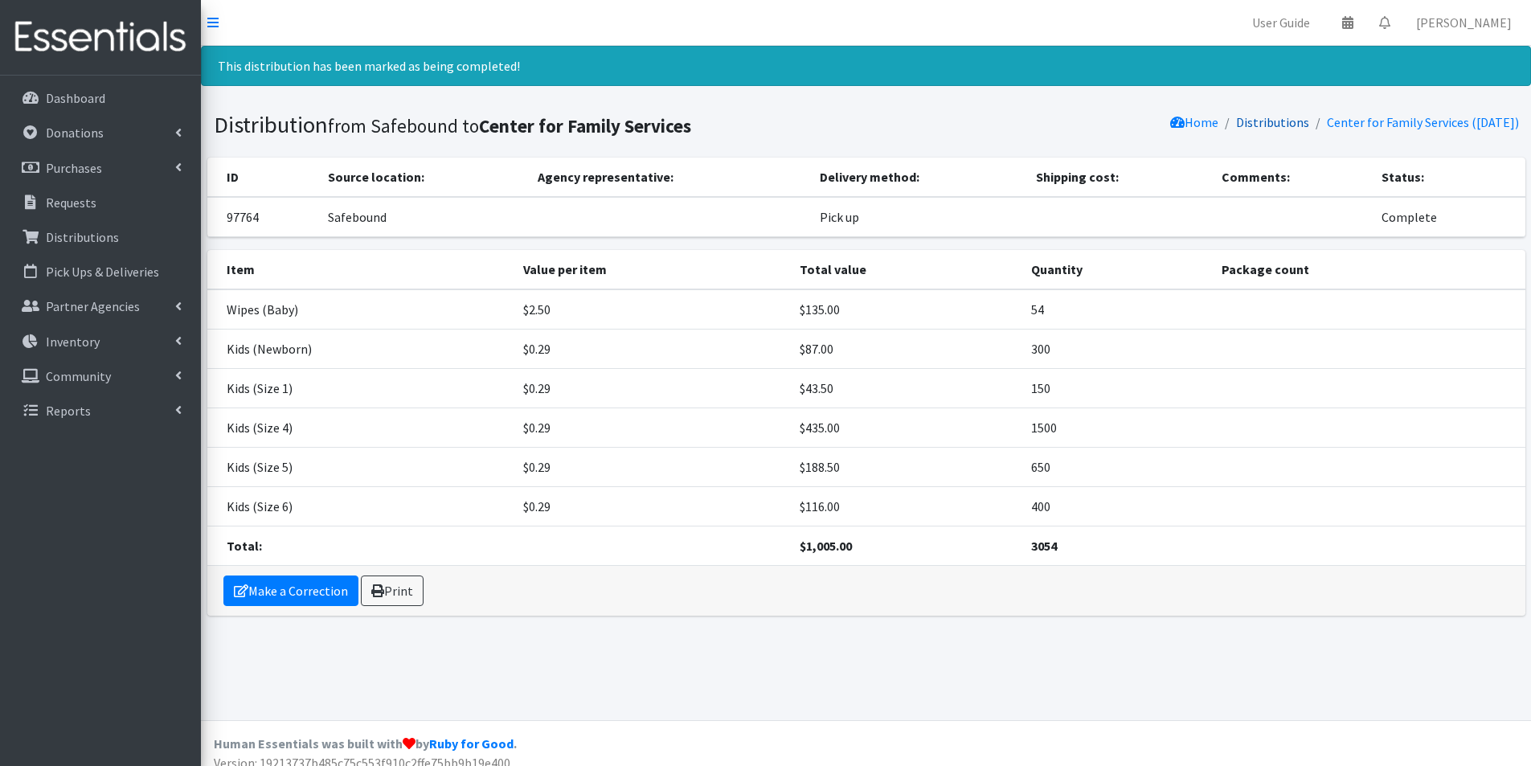
click at [1236, 122] on link "Distributions" at bounding box center [1272, 122] width 73 height 16
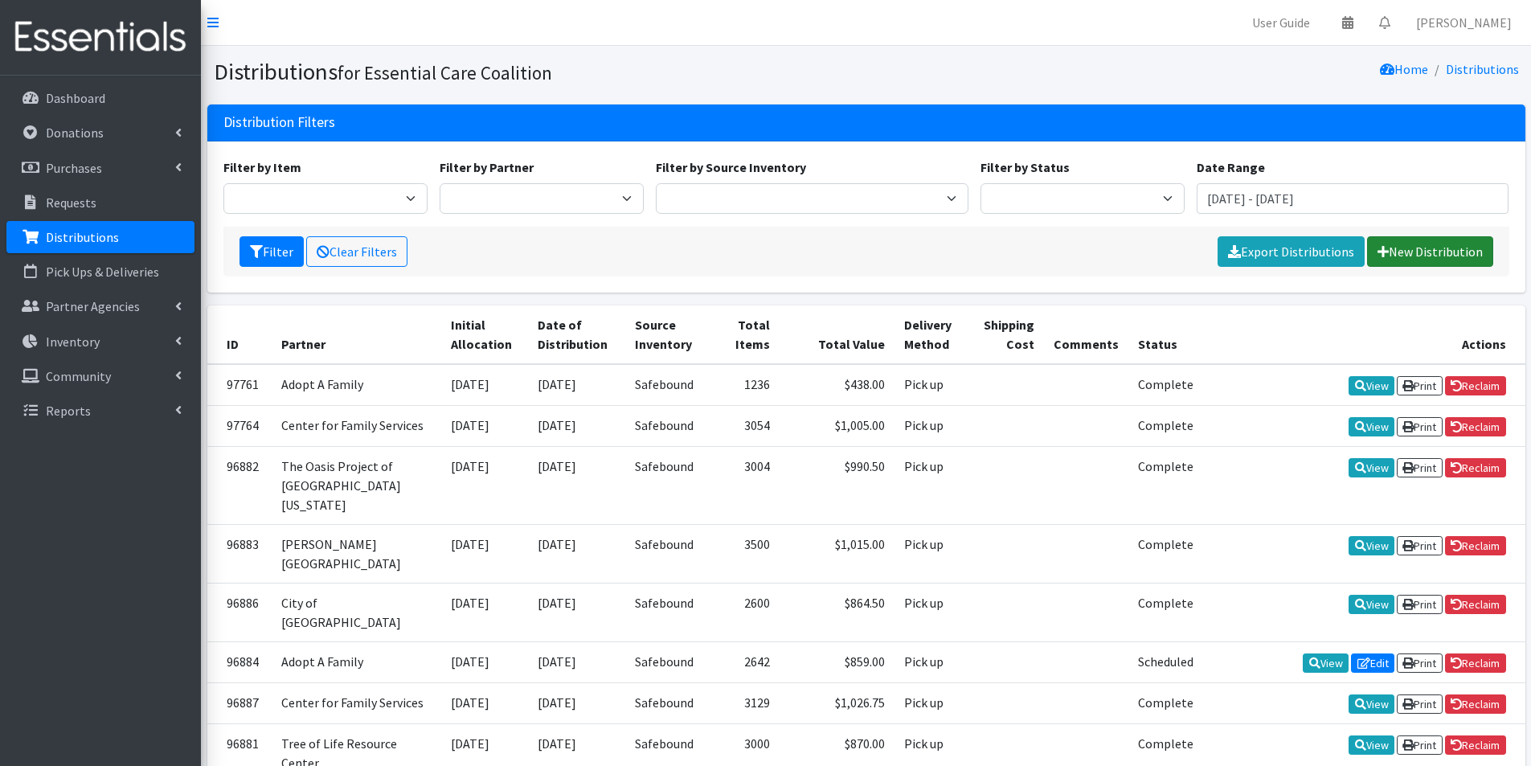
click at [1445, 254] on link "New Distribution" at bounding box center [1430, 251] width 126 height 31
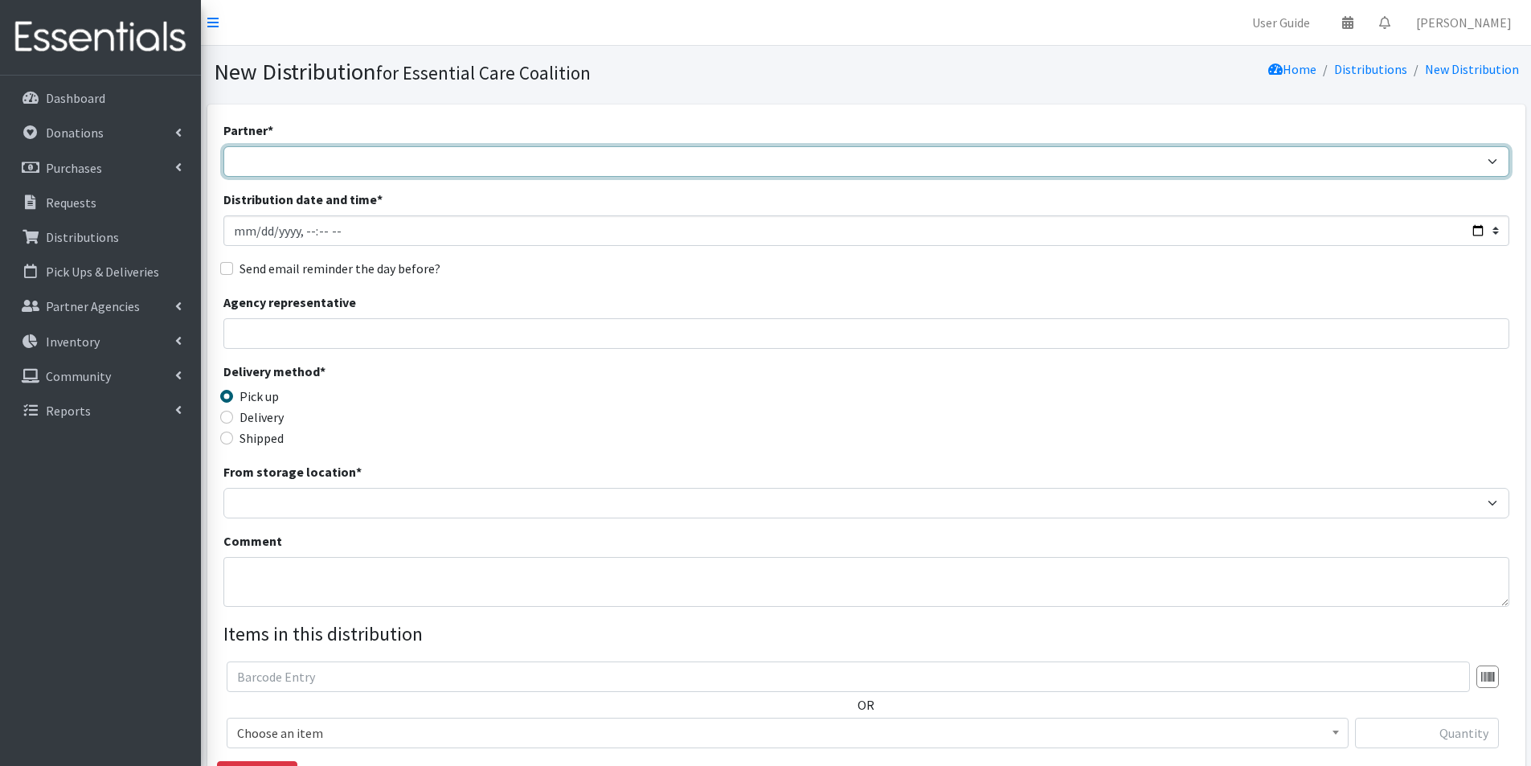
drag, startPoint x: 309, startPoint y: 156, endPoint x: 296, endPoint y: 170, distance: 19.4
click at [303, 165] on select "Adopt A Family Aid to Victims of Domestic Abuse (AVDA) Babycycle Diaper Bank CB…" at bounding box center [866, 161] width 1286 height 31
select select "5498"
click at [223, 146] on select "Adopt A Family Aid to Victims of Domestic Abuse (AVDA) Babycycle Diaper Bank CB…" at bounding box center [866, 161] width 1286 height 31
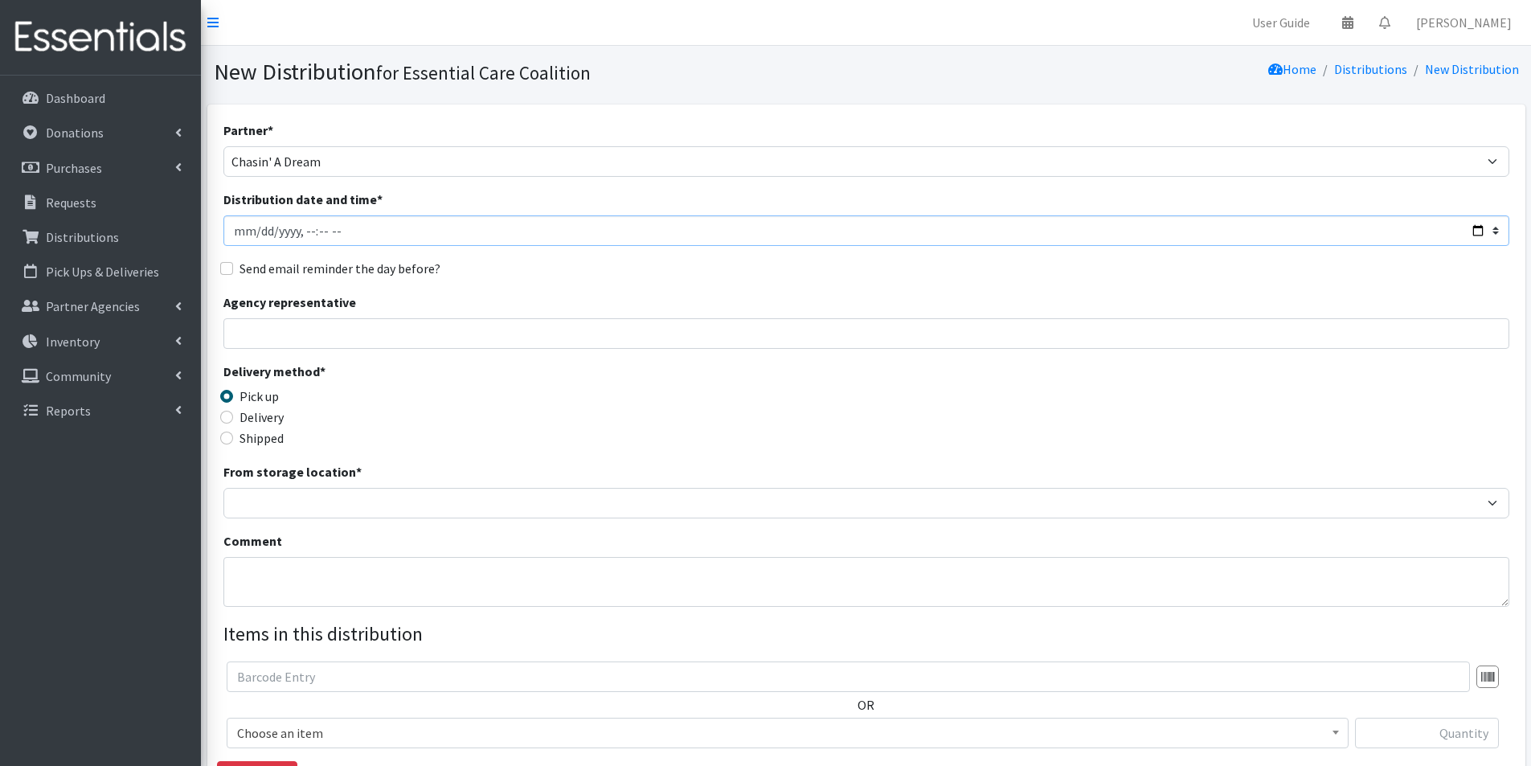
click at [1477, 230] on input "Distribution date and time *" at bounding box center [866, 230] width 1286 height 31
type input "2025-09-29T10:00"
click at [588, 387] on div "Delivery method * Pick up Delivery Shipped Shipping cost" at bounding box center [866, 412] width 1286 height 100
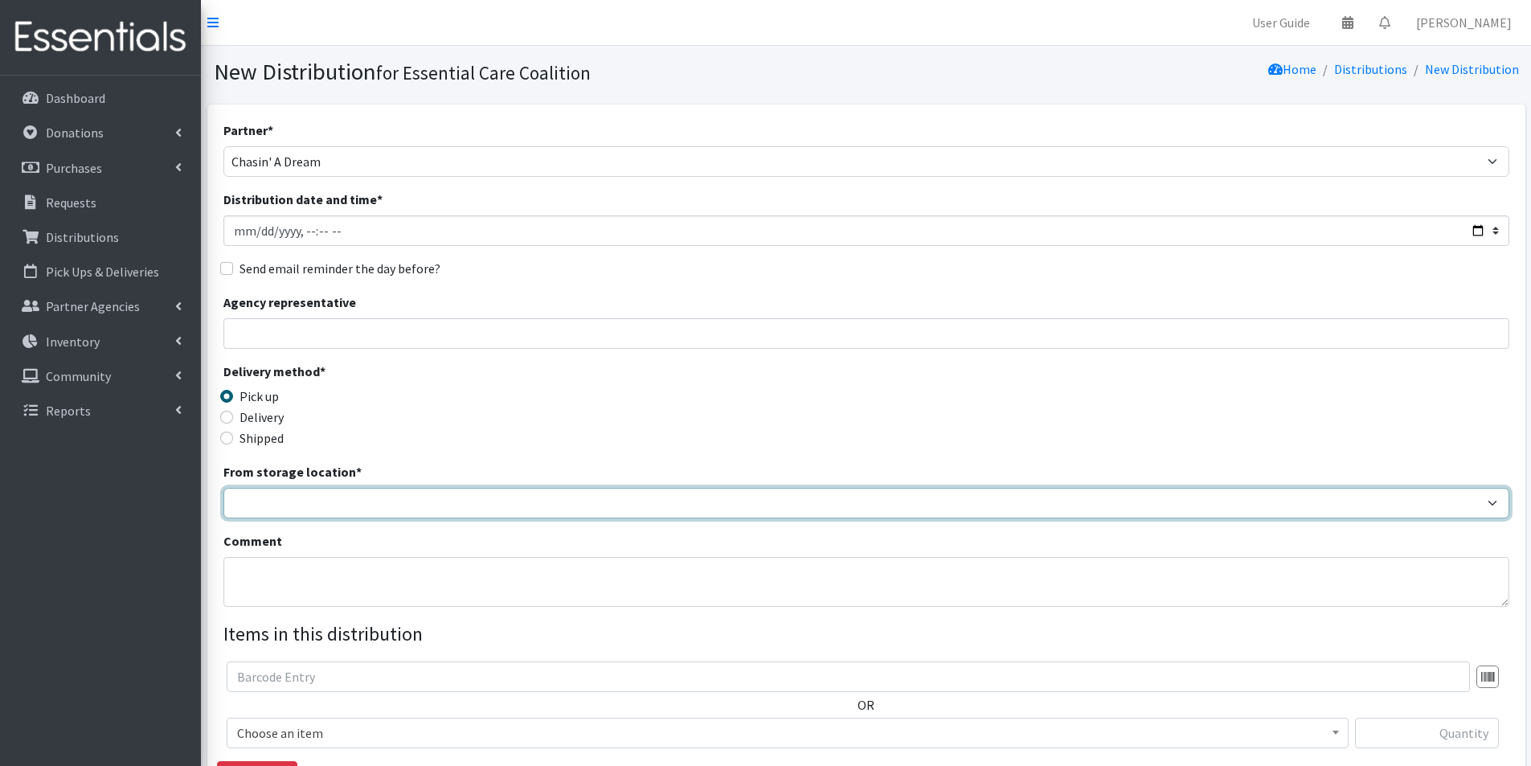
click at [322, 494] on select "Safebound" at bounding box center [866, 503] width 1286 height 31
select select "65"
click at [223, 488] on select "Safebound" at bounding box center [866, 503] width 1286 height 31
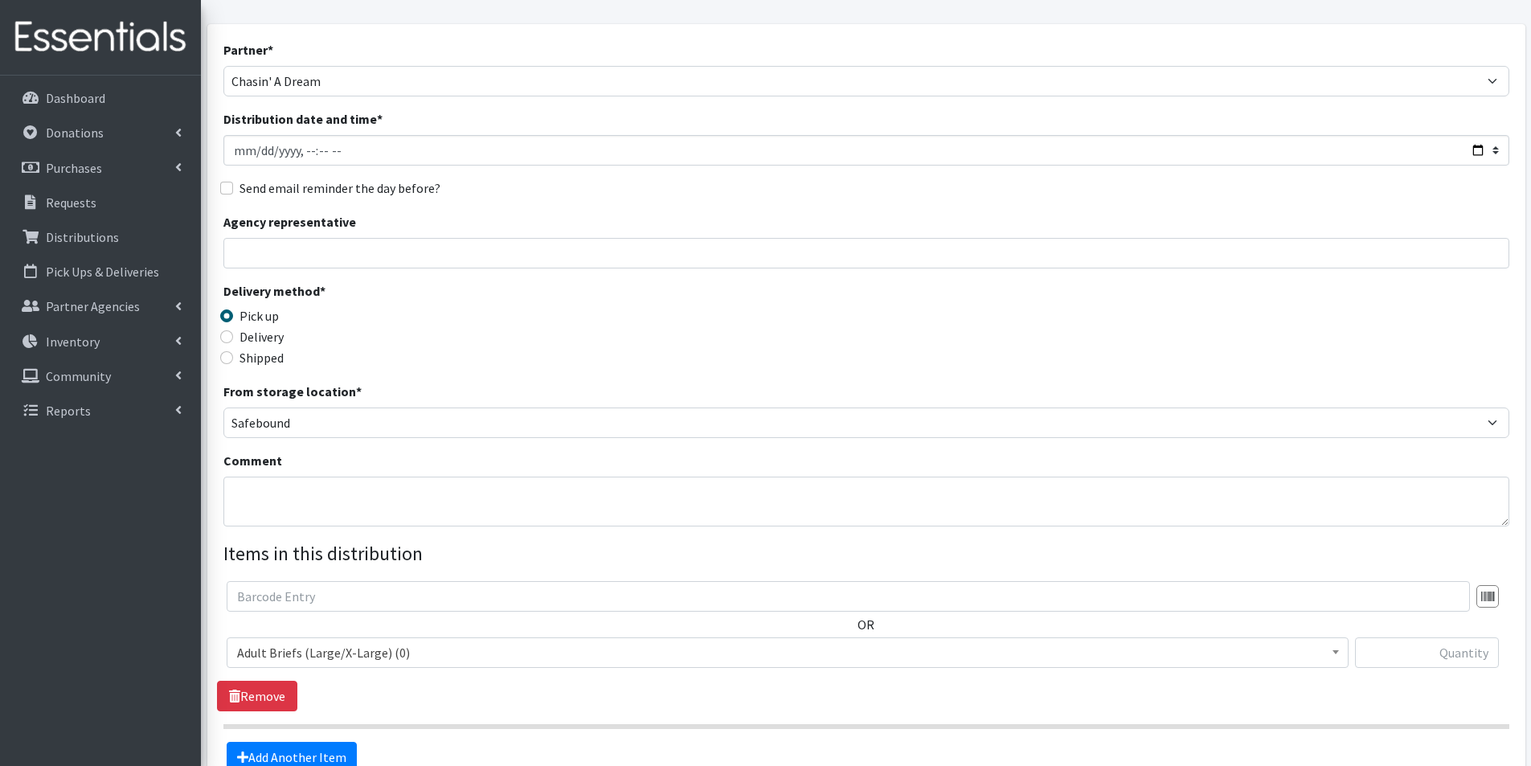
click at [322, 661] on span "Adult Briefs (Large/X-Large) (0)" at bounding box center [787, 652] width 1101 height 23
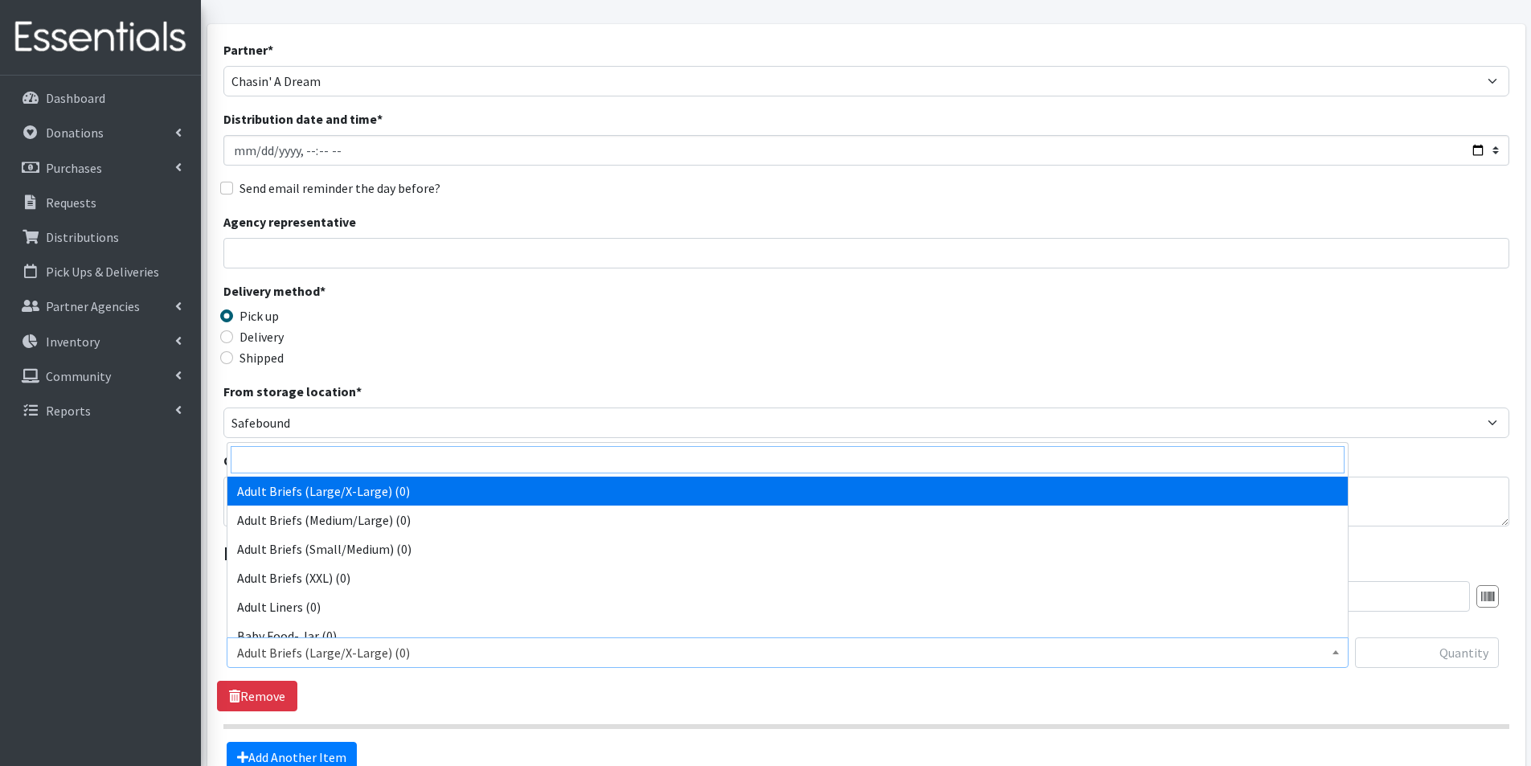
click at [293, 466] on input "search" at bounding box center [788, 459] width 1114 height 27
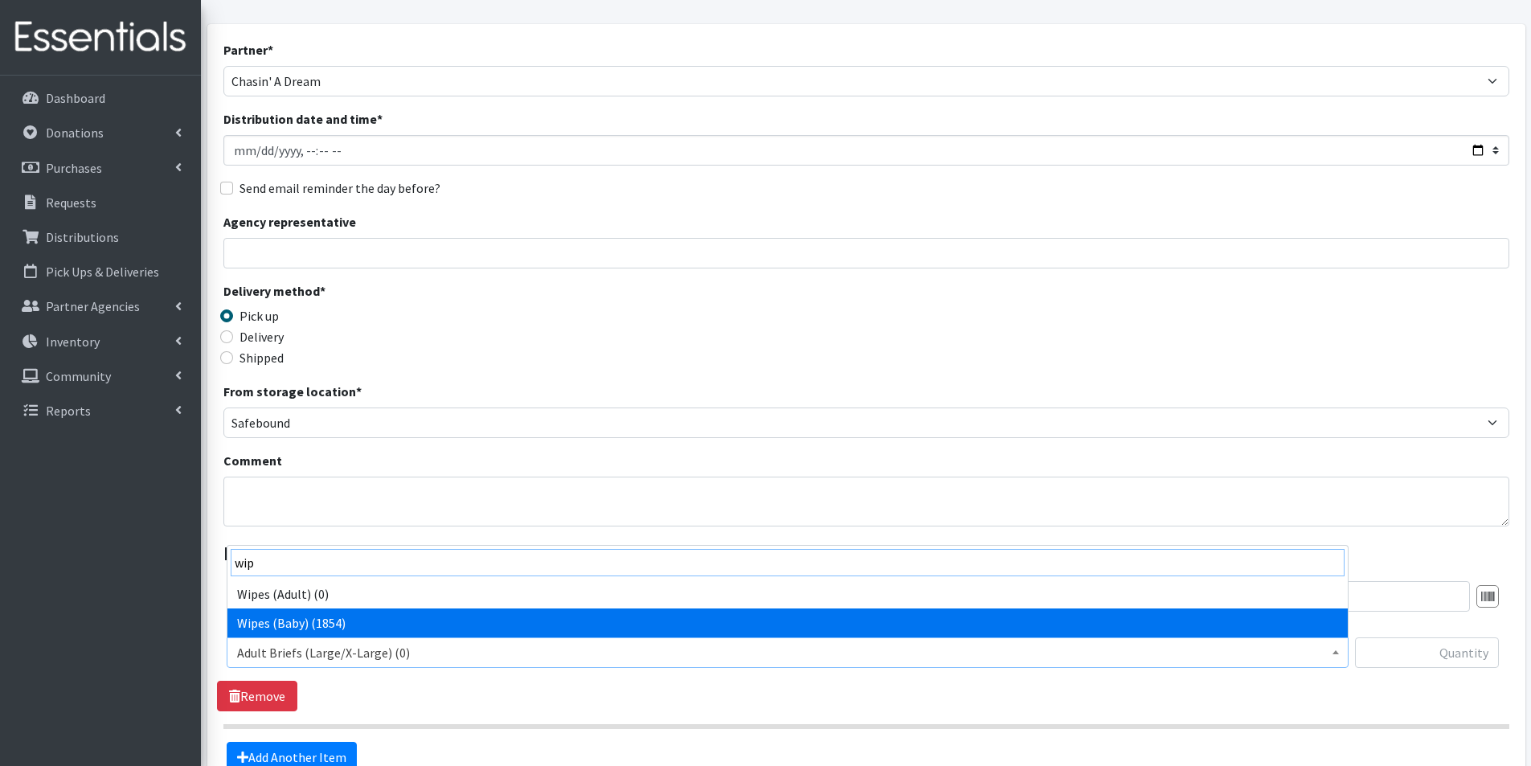
type input "wip"
select select "2742"
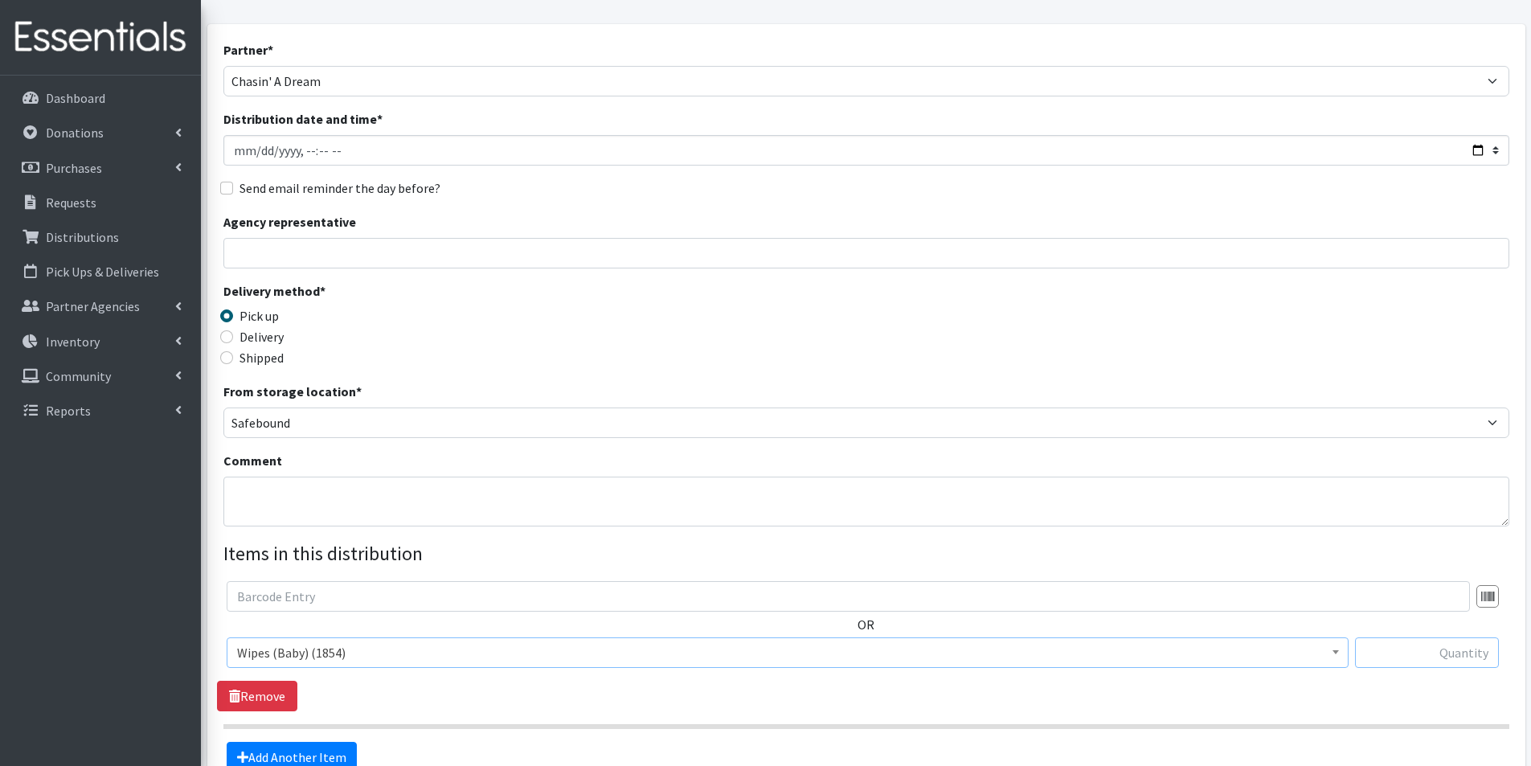
click at [1461, 649] on input "text" at bounding box center [1427, 652] width 144 height 31
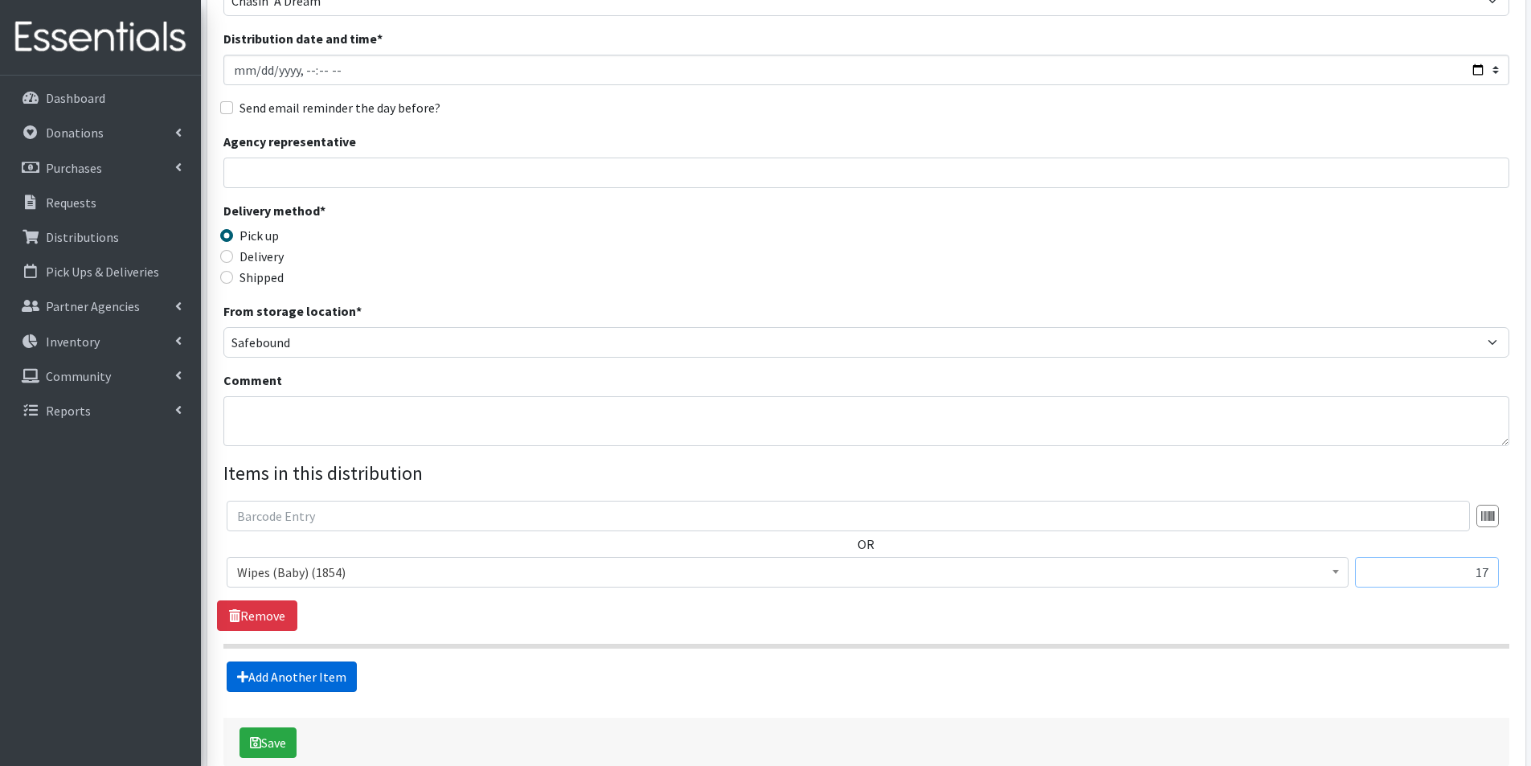
type input "17"
click at [326, 680] on link "Add Another Item" at bounding box center [292, 677] width 130 height 31
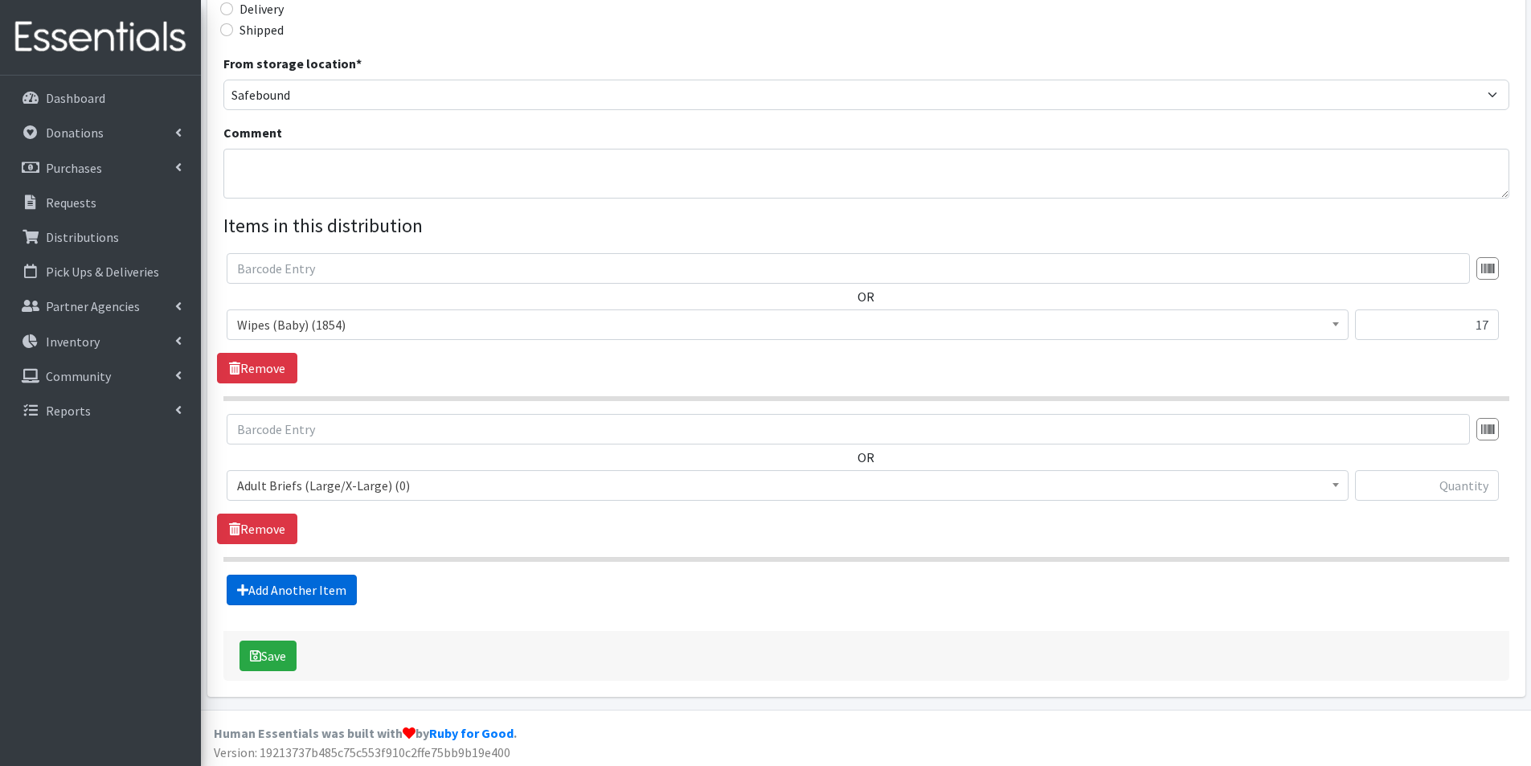
scroll to position [412, 0]
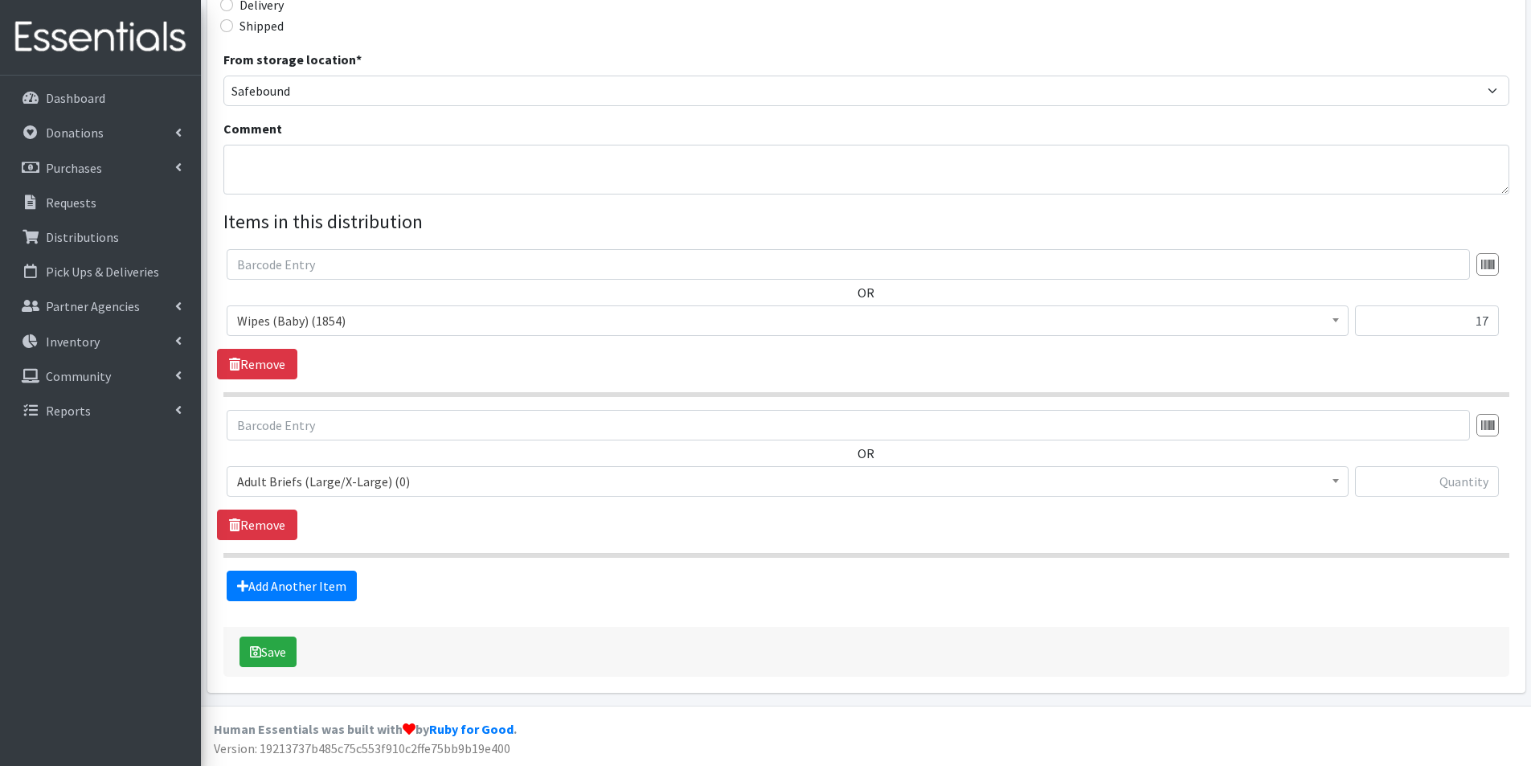
click at [359, 484] on span "Adult Briefs (Large/X-Large) (0)" at bounding box center [787, 481] width 1101 height 23
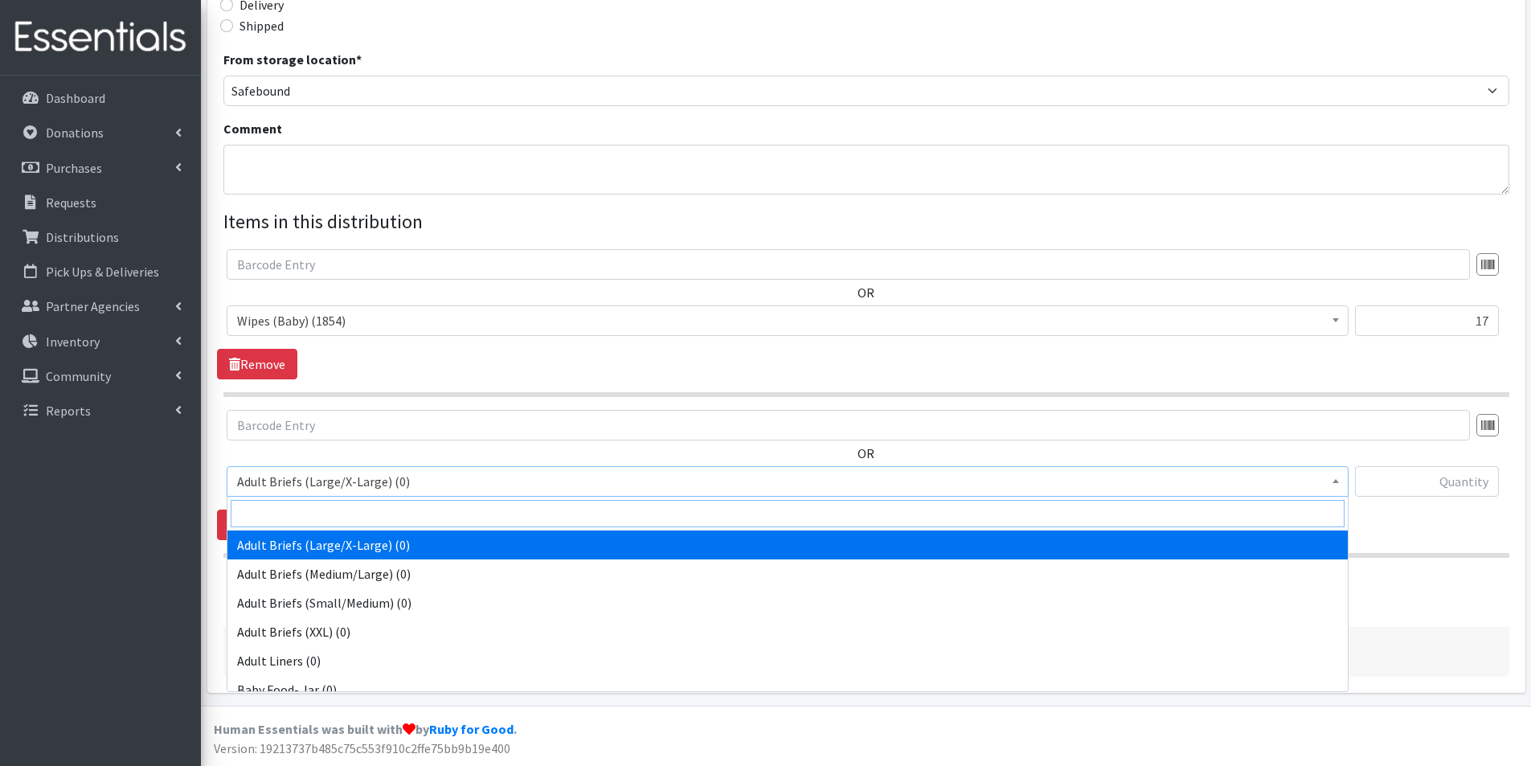
click at [313, 522] on input "search" at bounding box center [788, 513] width 1114 height 27
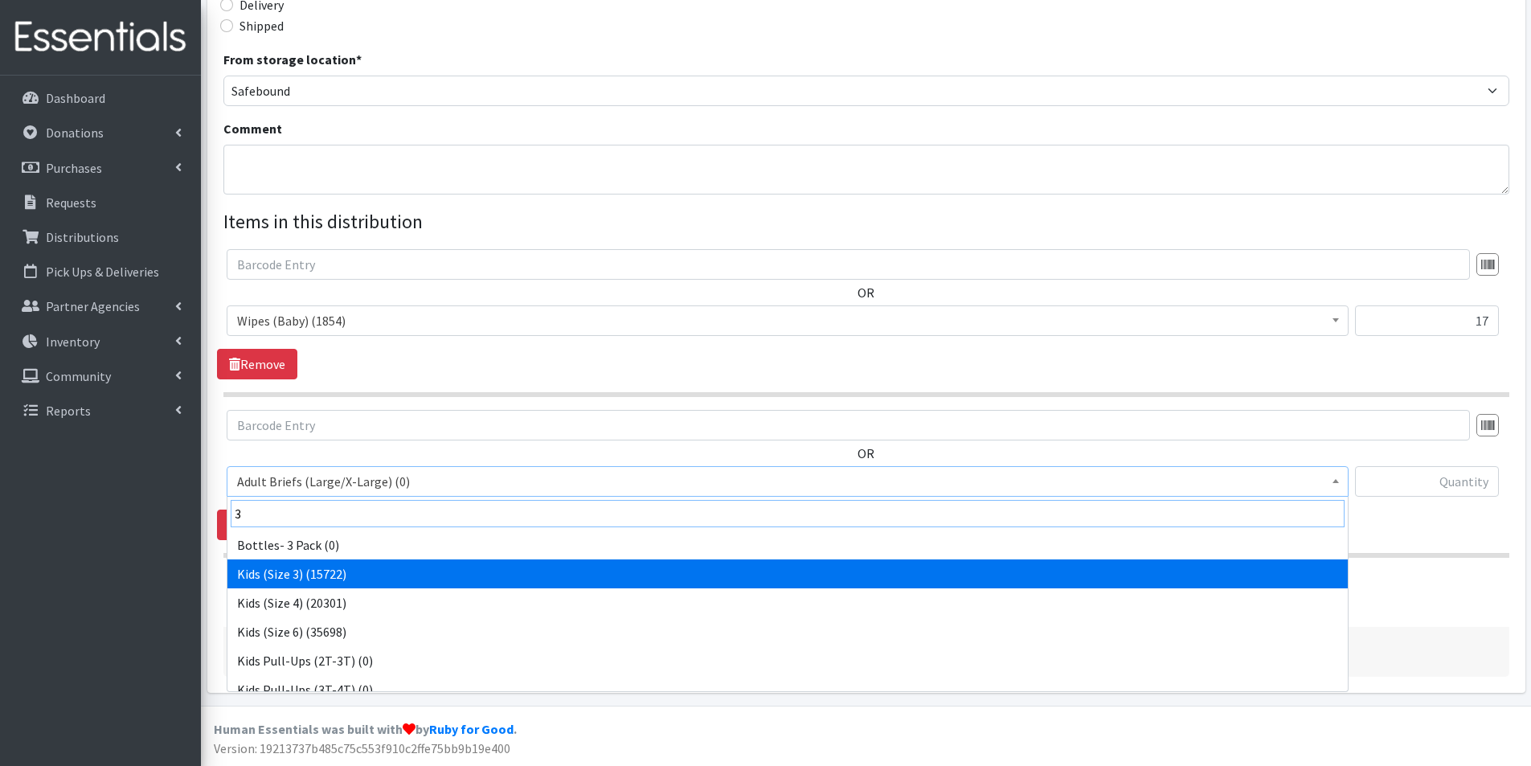
type input "3"
select select "2747"
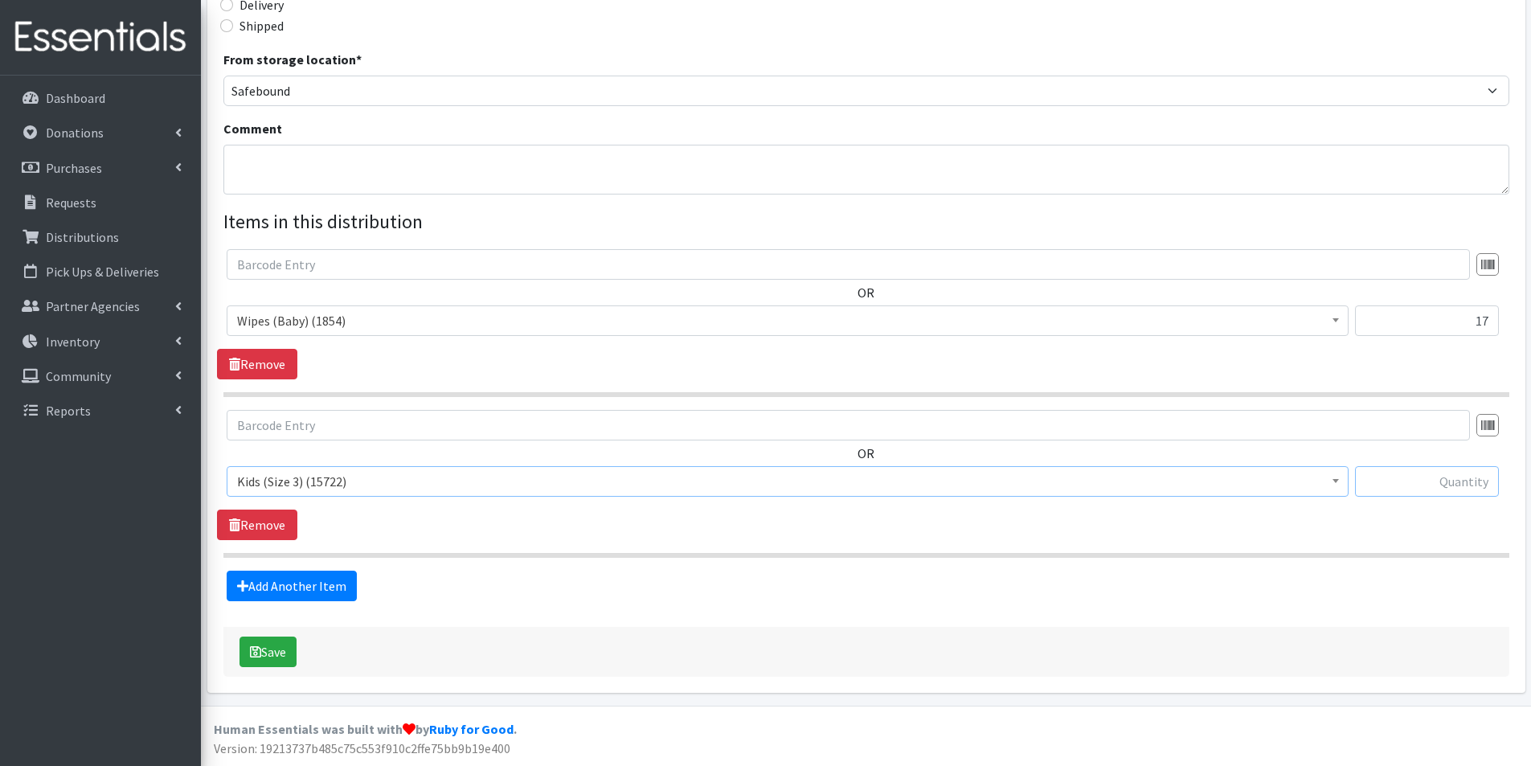
click at [1413, 480] on input "text" at bounding box center [1427, 481] width 144 height 31
type input "100"
click at [256, 576] on link "Add Another Item" at bounding box center [292, 586] width 130 height 31
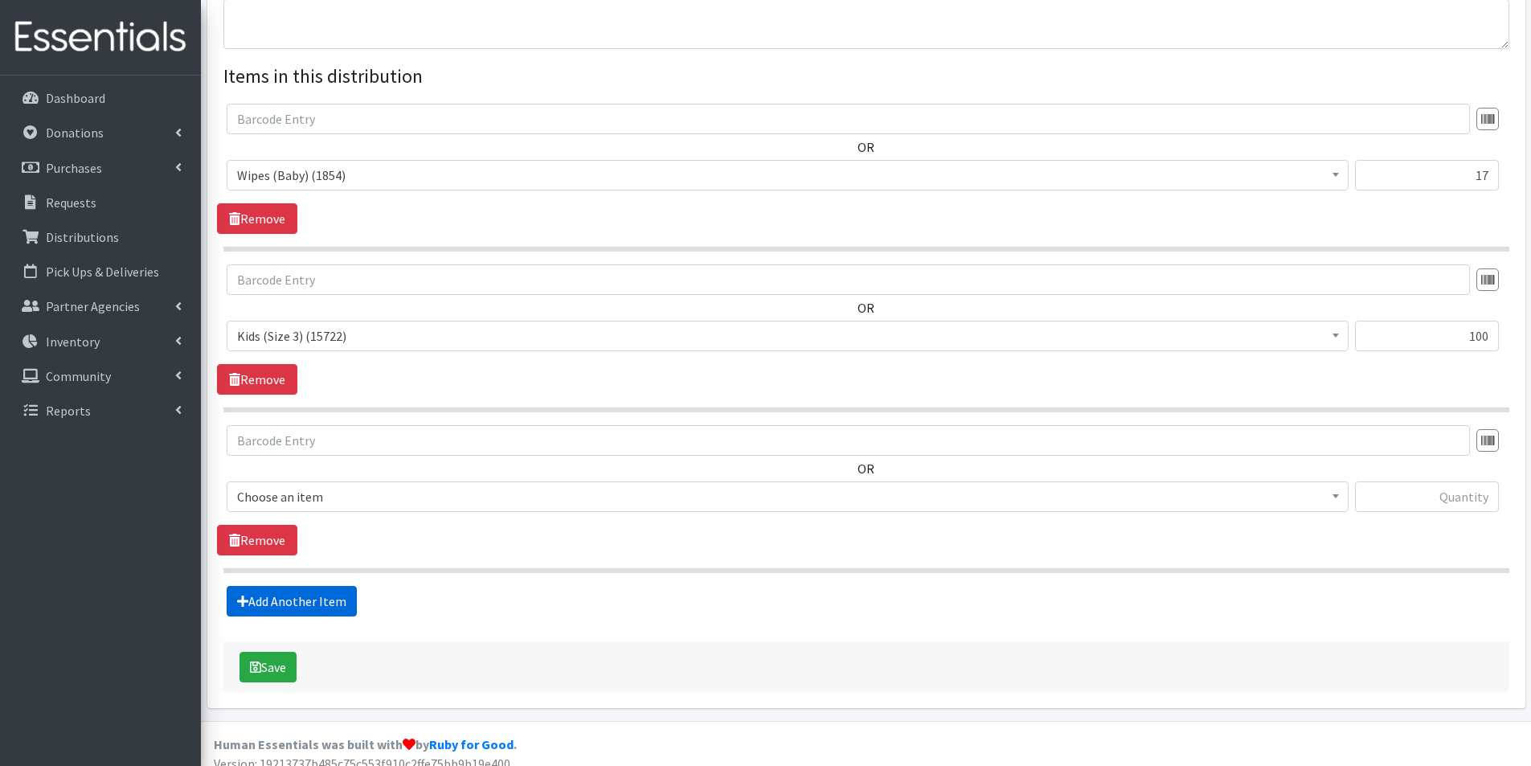
scroll to position [573, 0]
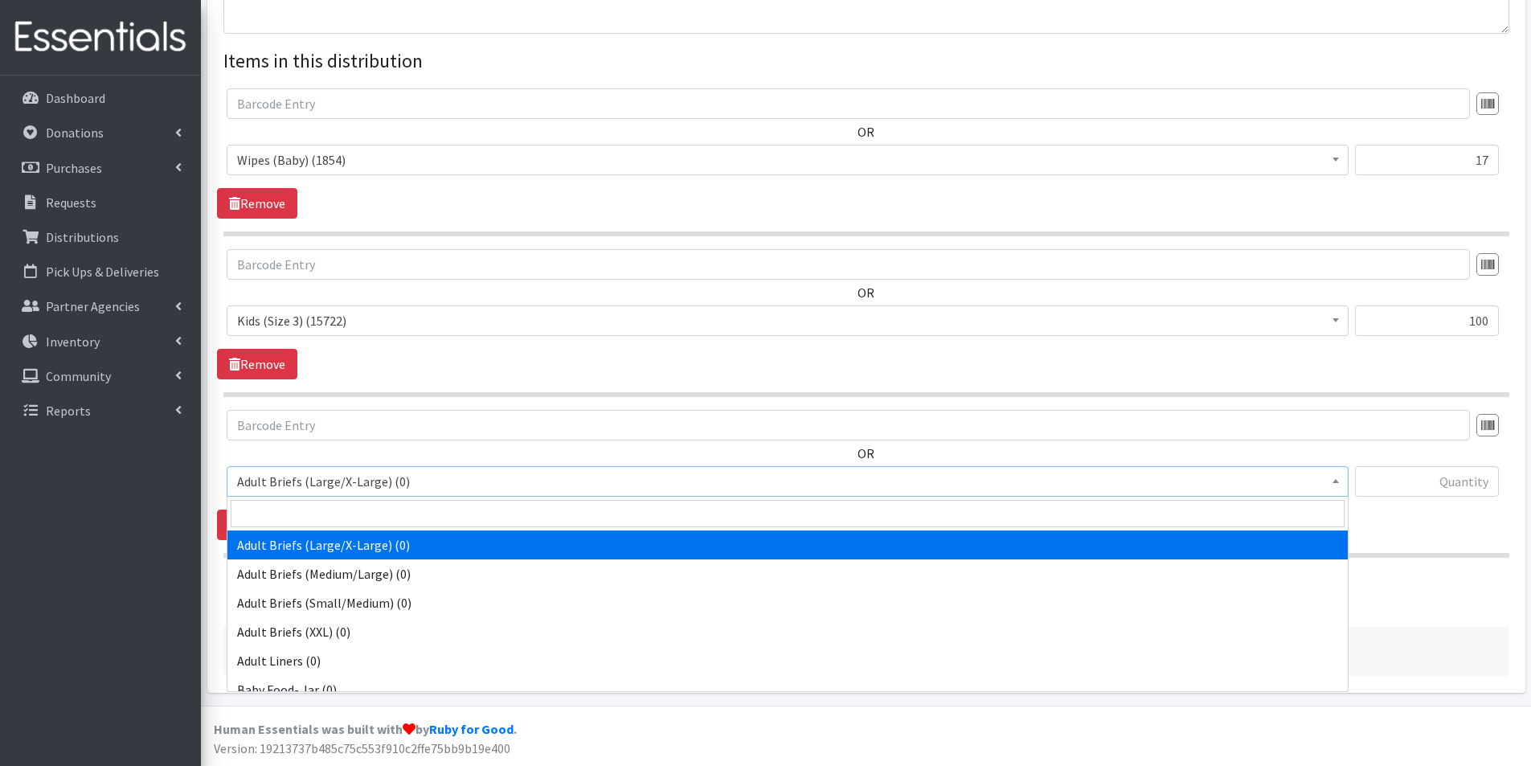
click at [275, 485] on span "Adult Briefs (Large/X-Large) (0)" at bounding box center [787, 481] width 1101 height 23
click at [273, 511] on input "search" at bounding box center [788, 513] width 1114 height 27
type input "4"
select select "2756"
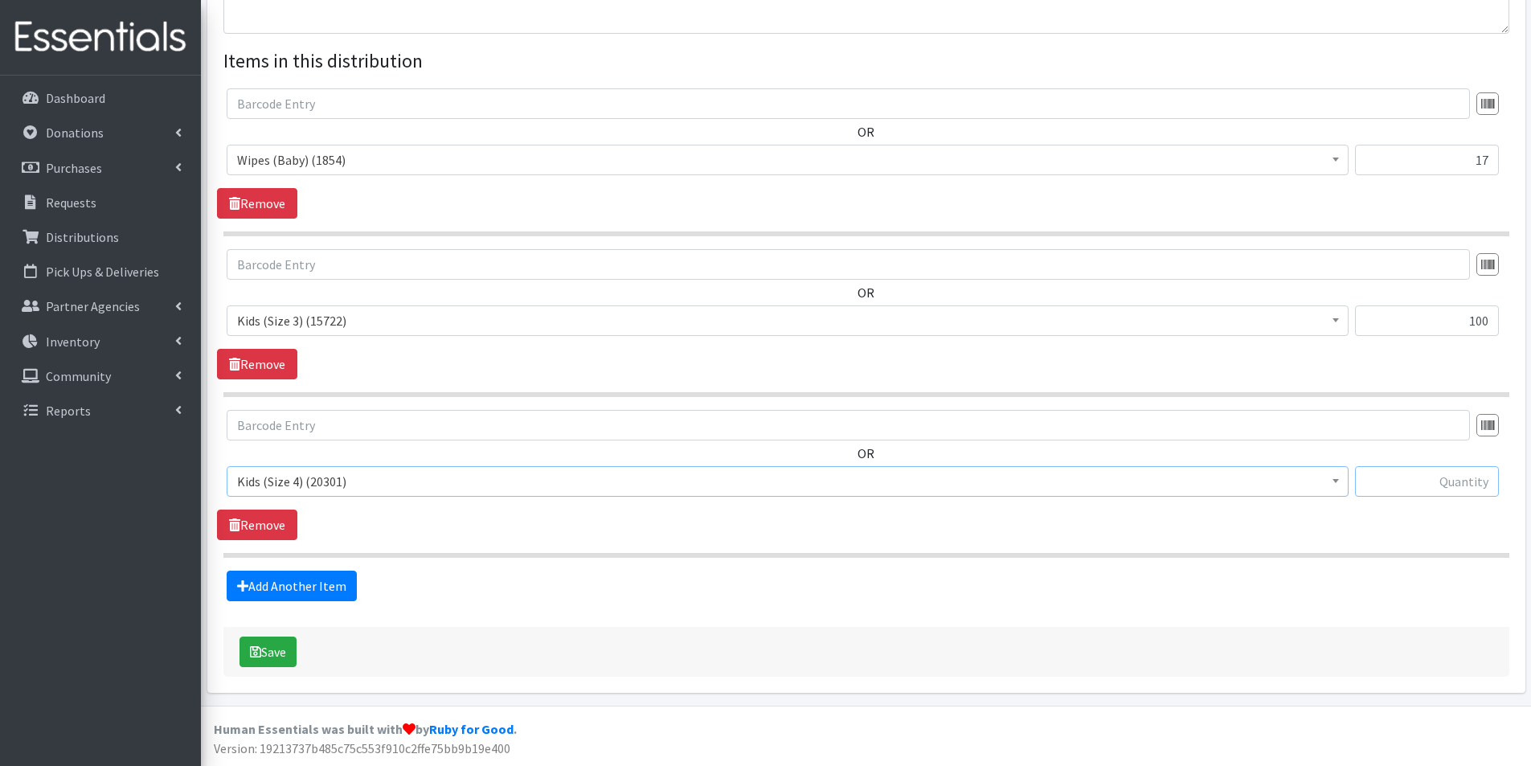
click at [1433, 488] on input "text" at bounding box center [1427, 481] width 144 height 31
type input "50"
click at [309, 592] on link "Add Another Item" at bounding box center [292, 586] width 130 height 31
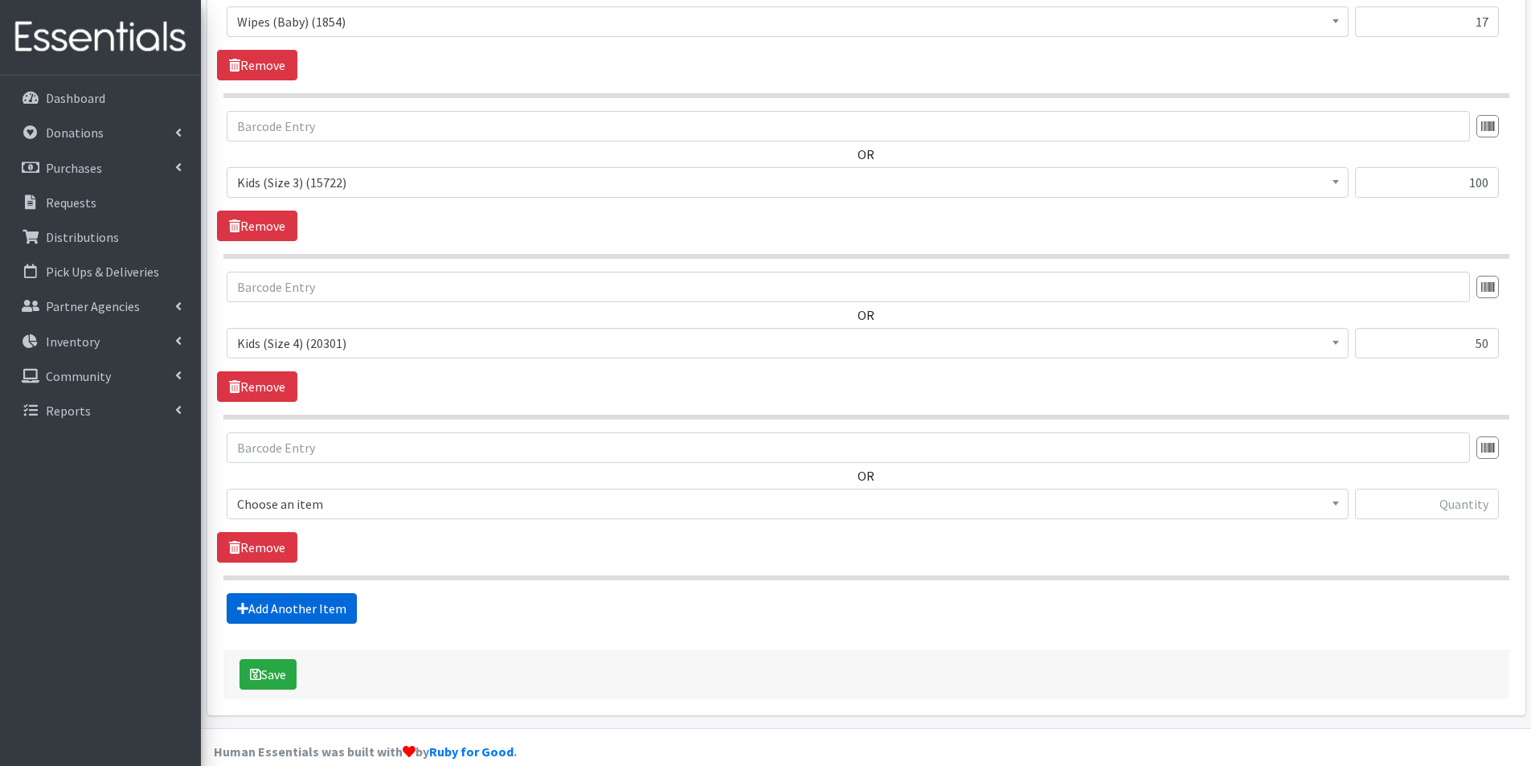
scroll to position [734, 0]
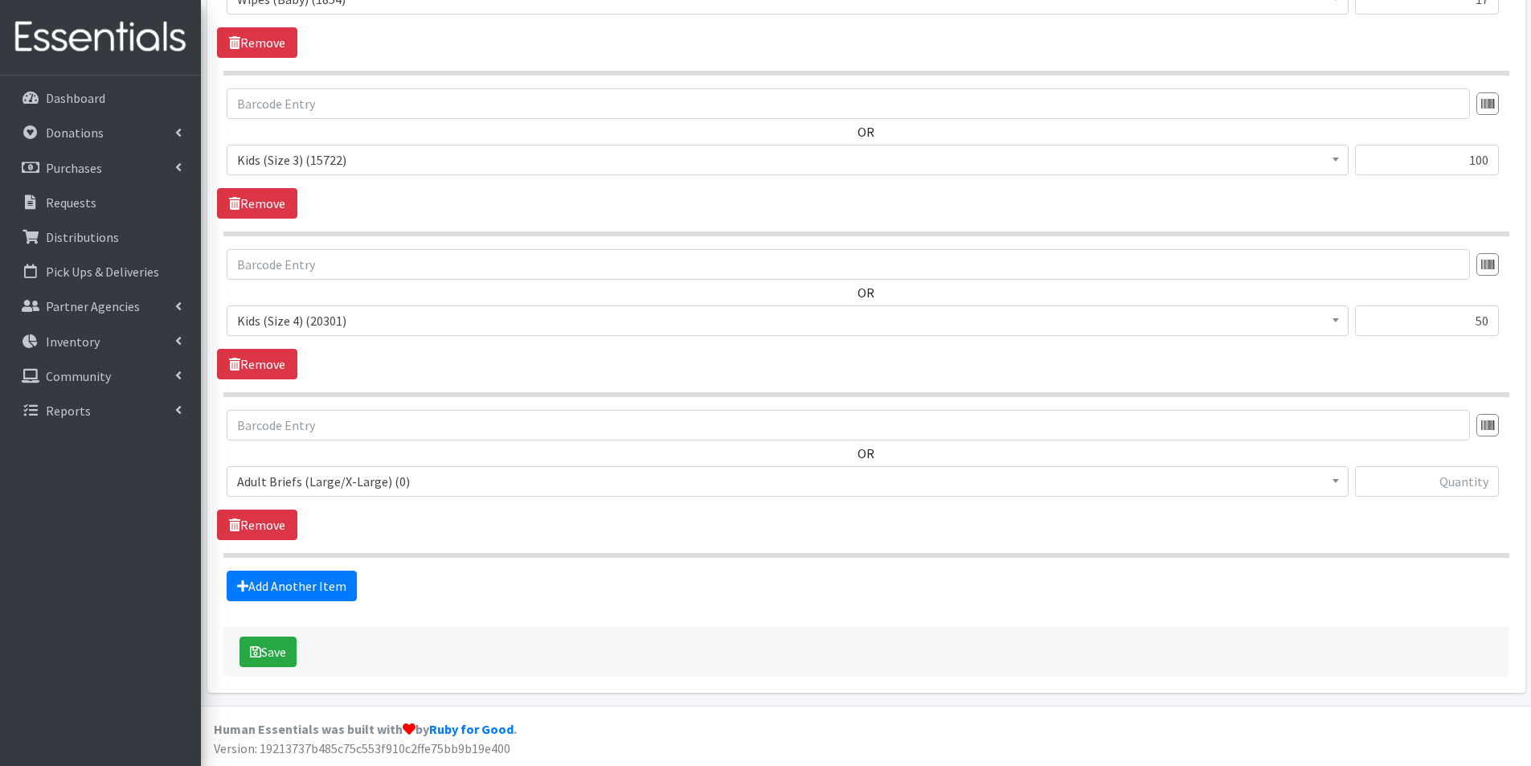
click at [286, 488] on span "Adult Briefs (Large/X-Large) (0)" at bounding box center [787, 481] width 1101 height 23
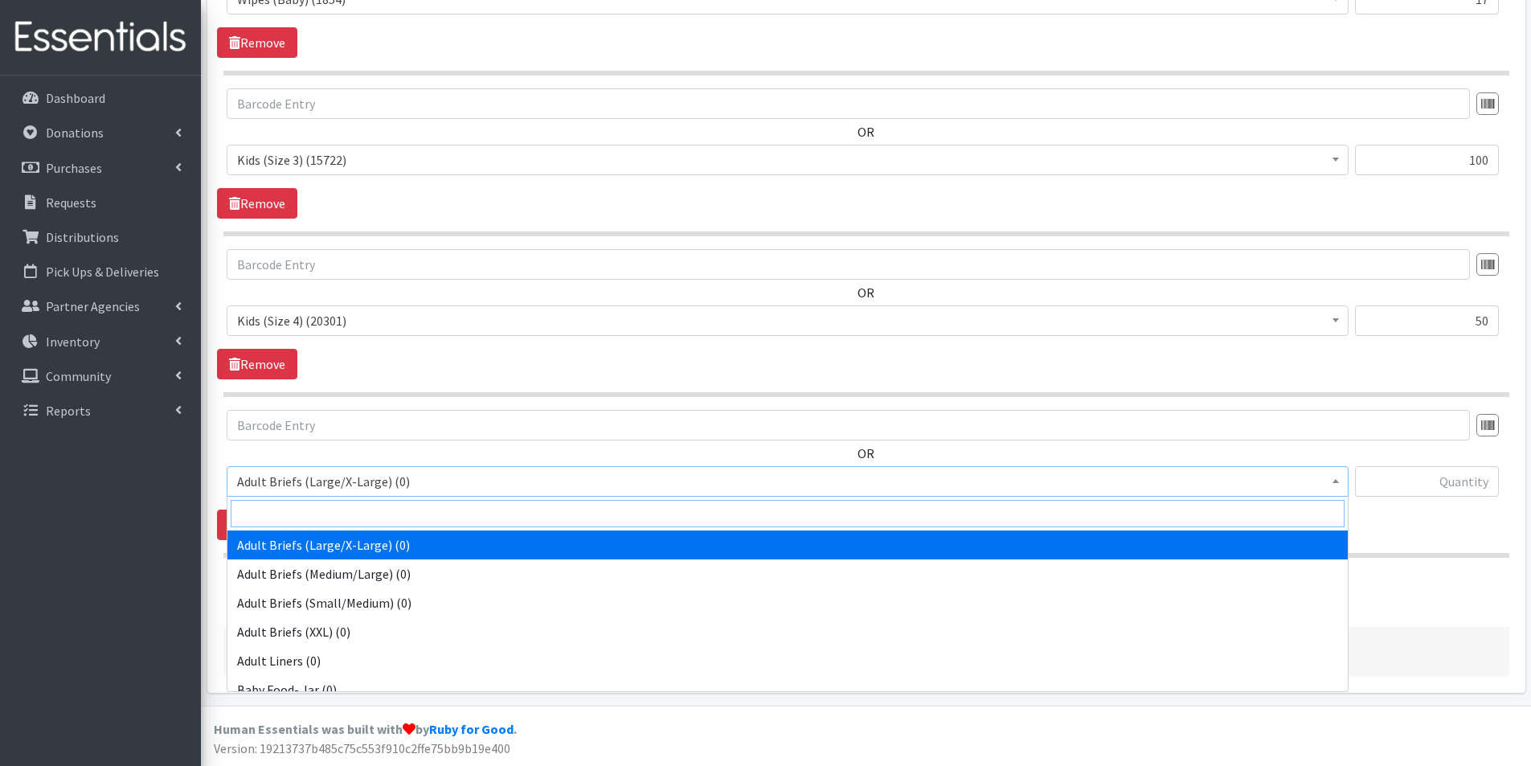
click at [272, 518] on input "search" at bounding box center [788, 513] width 1114 height 27
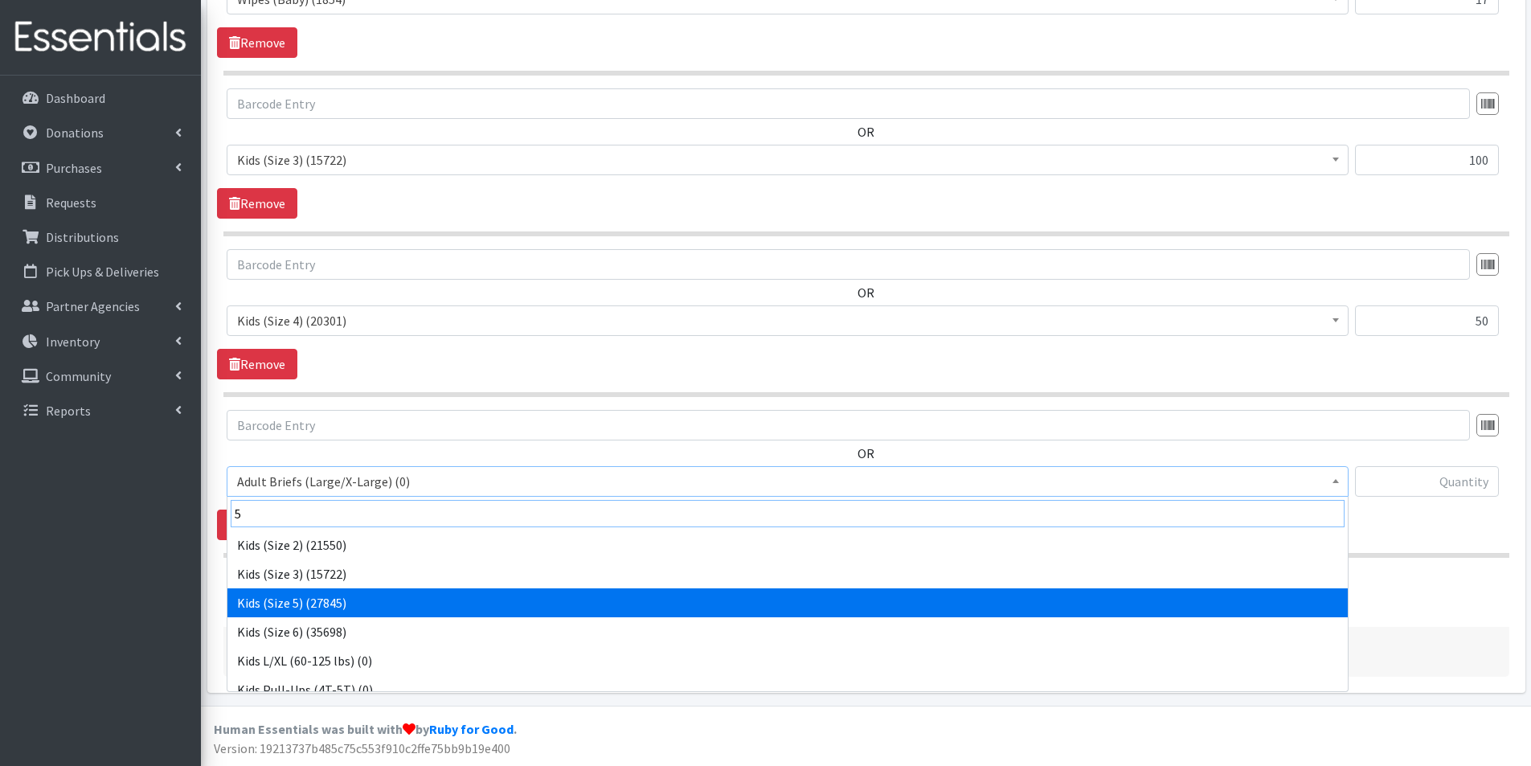
type input "5"
drag, startPoint x: 325, startPoint y: 592, endPoint x: 348, endPoint y: 590, distance: 23.4
select select "2744"
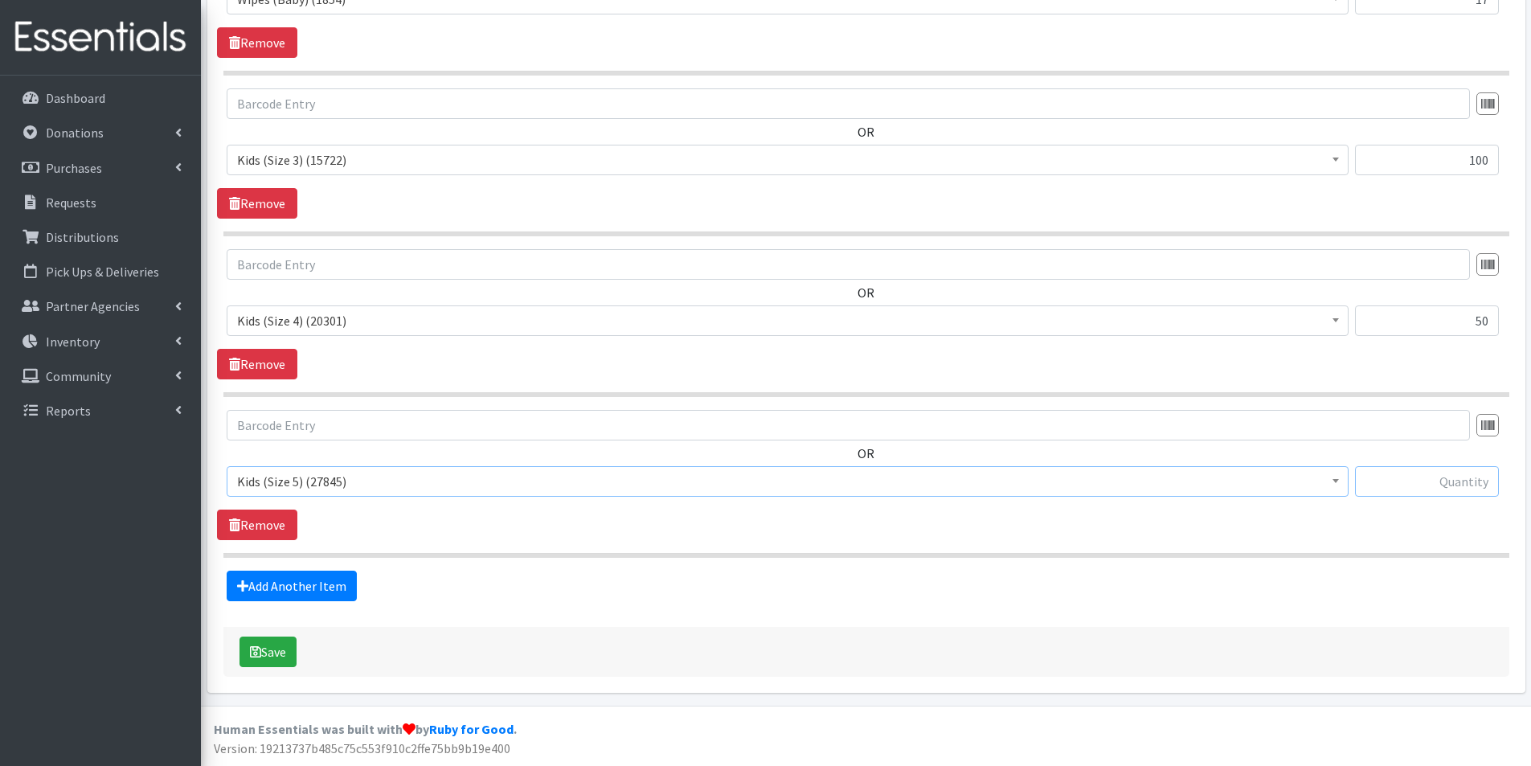
click at [1459, 484] on input "text" at bounding box center [1427, 481] width 144 height 31
type input "300"
click at [332, 580] on link "Add Another Item" at bounding box center [292, 586] width 130 height 31
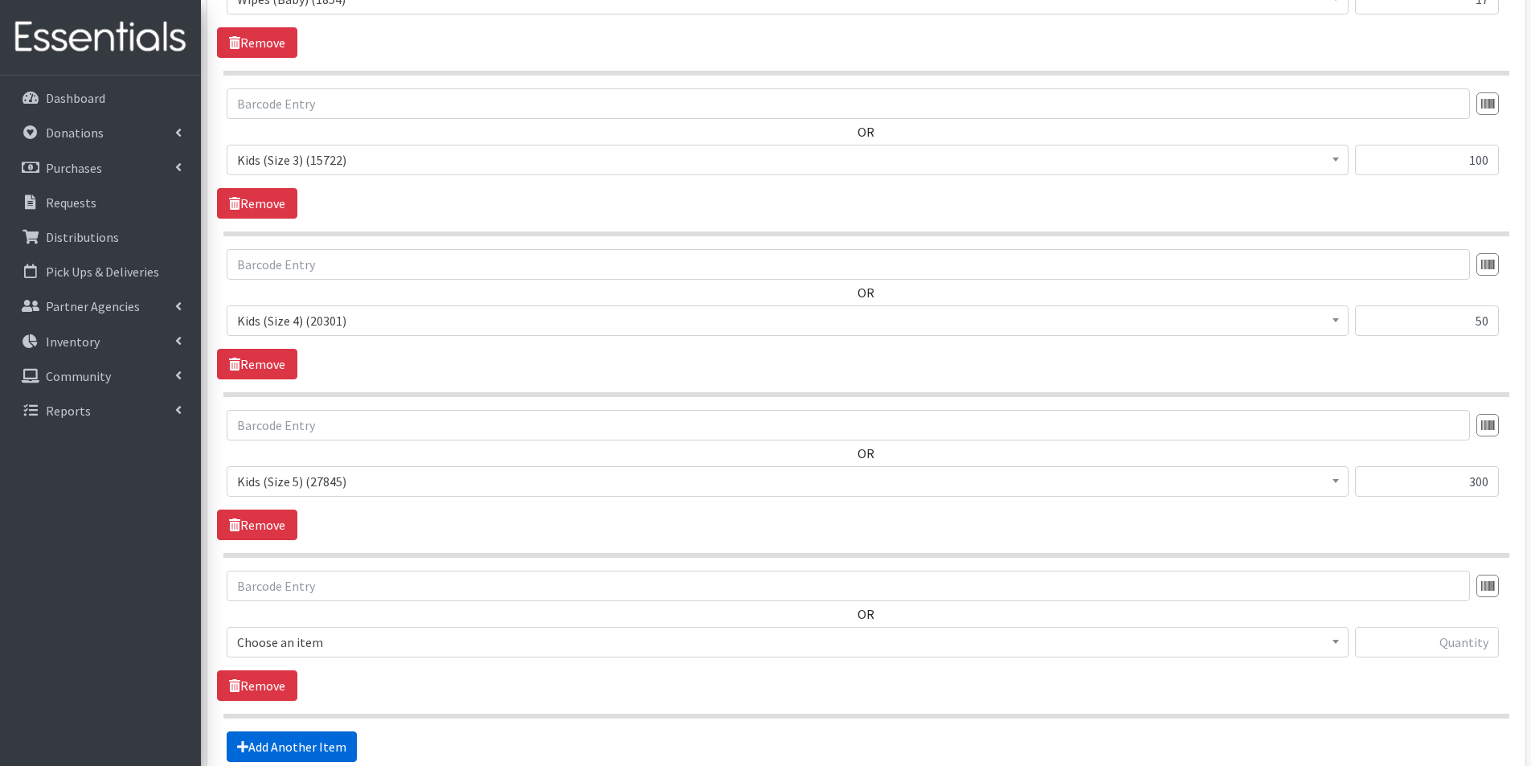
scroll to position [895, 0]
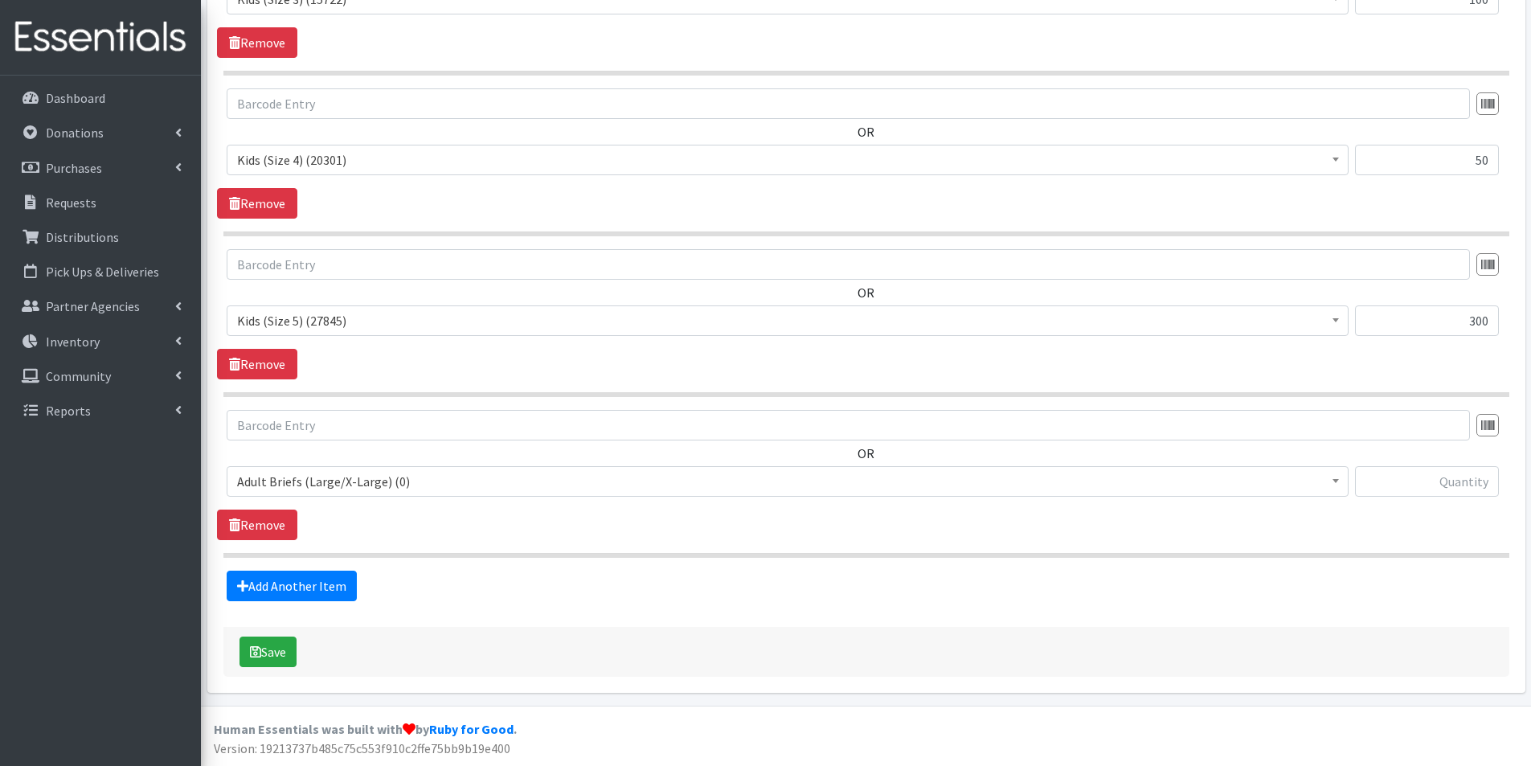
click at [290, 486] on span "Adult Briefs (Large/X-Large) (0)" at bounding box center [787, 481] width 1101 height 23
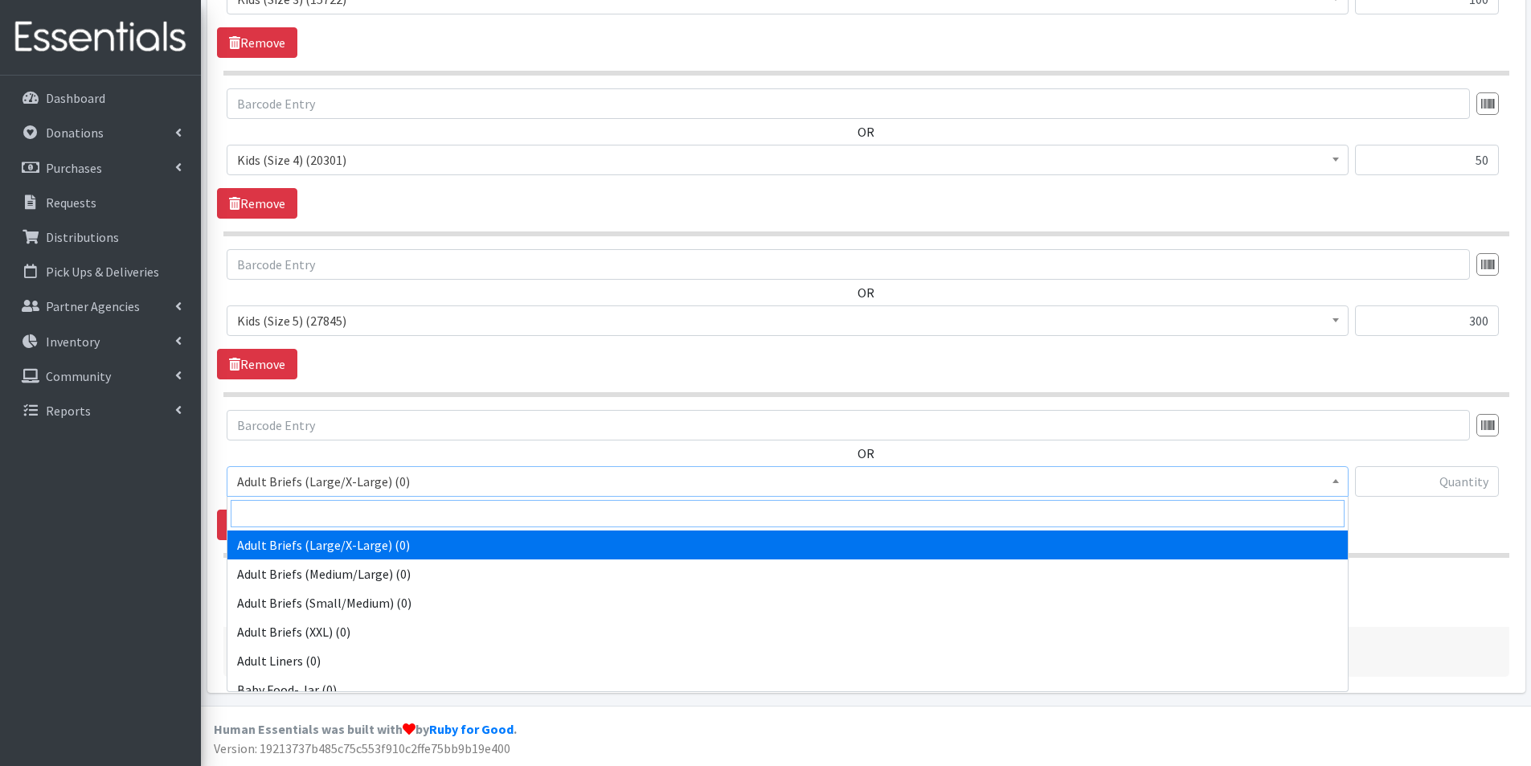
click at [289, 516] on input "search" at bounding box center [788, 513] width 1114 height 27
type input "6"
select select "2727"
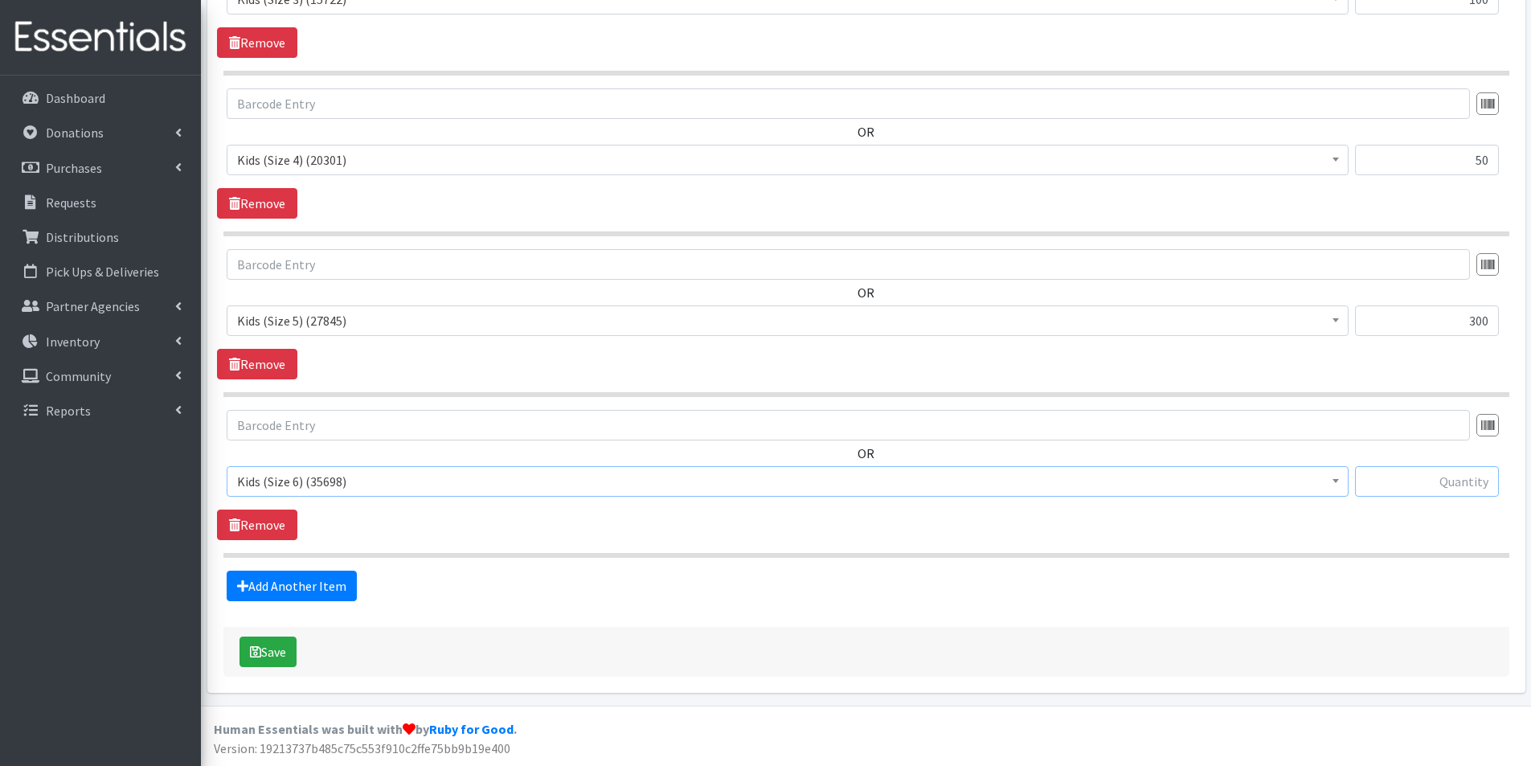
click at [1484, 481] on input "text" at bounding box center [1427, 481] width 144 height 31
type input "400"
click at [260, 648] on icon "submit" at bounding box center [255, 651] width 11 height 13
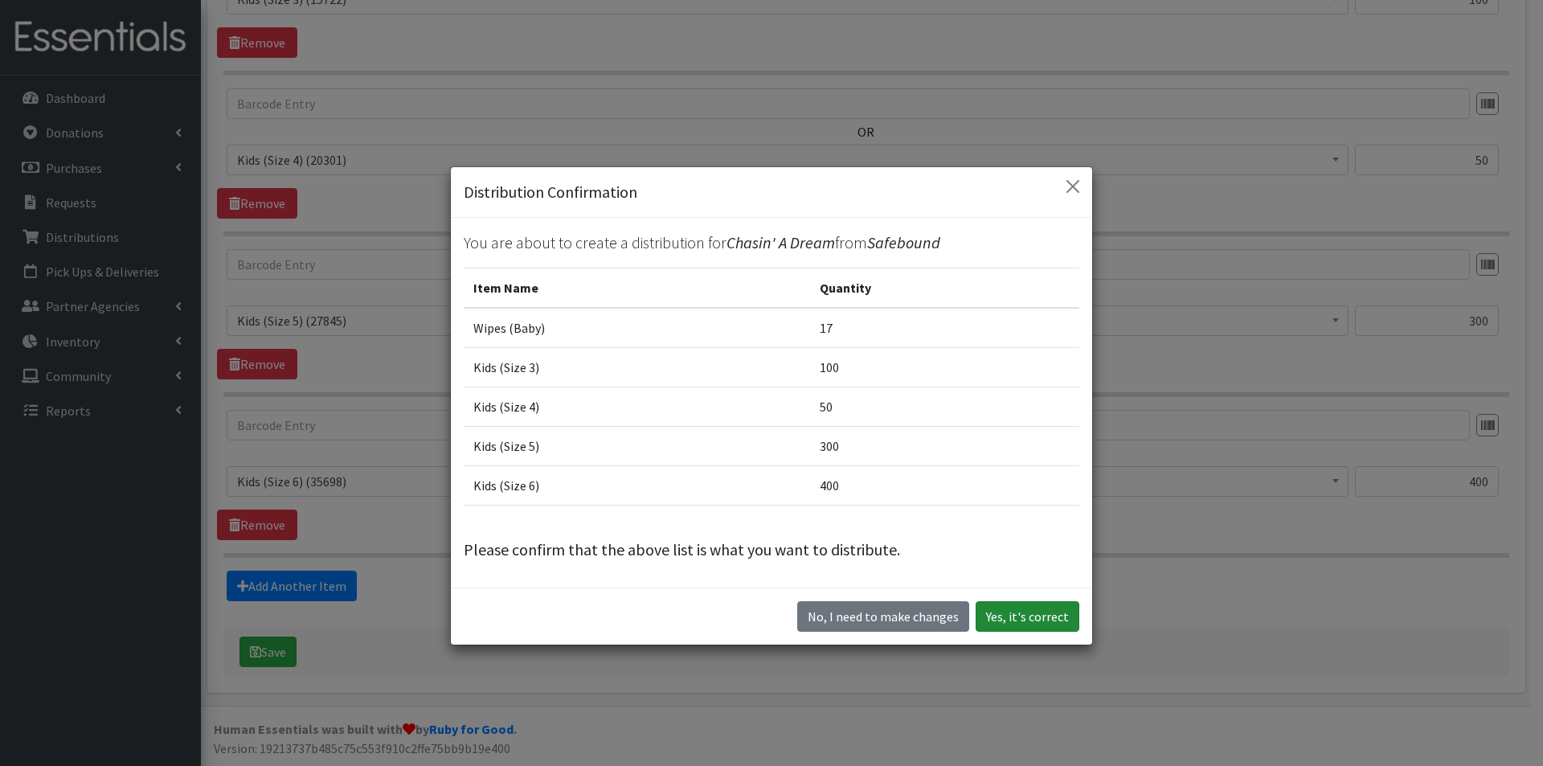
click at [1009, 612] on button "Yes, it's correct" at bounding box center [1028, 616] width 104 height 31
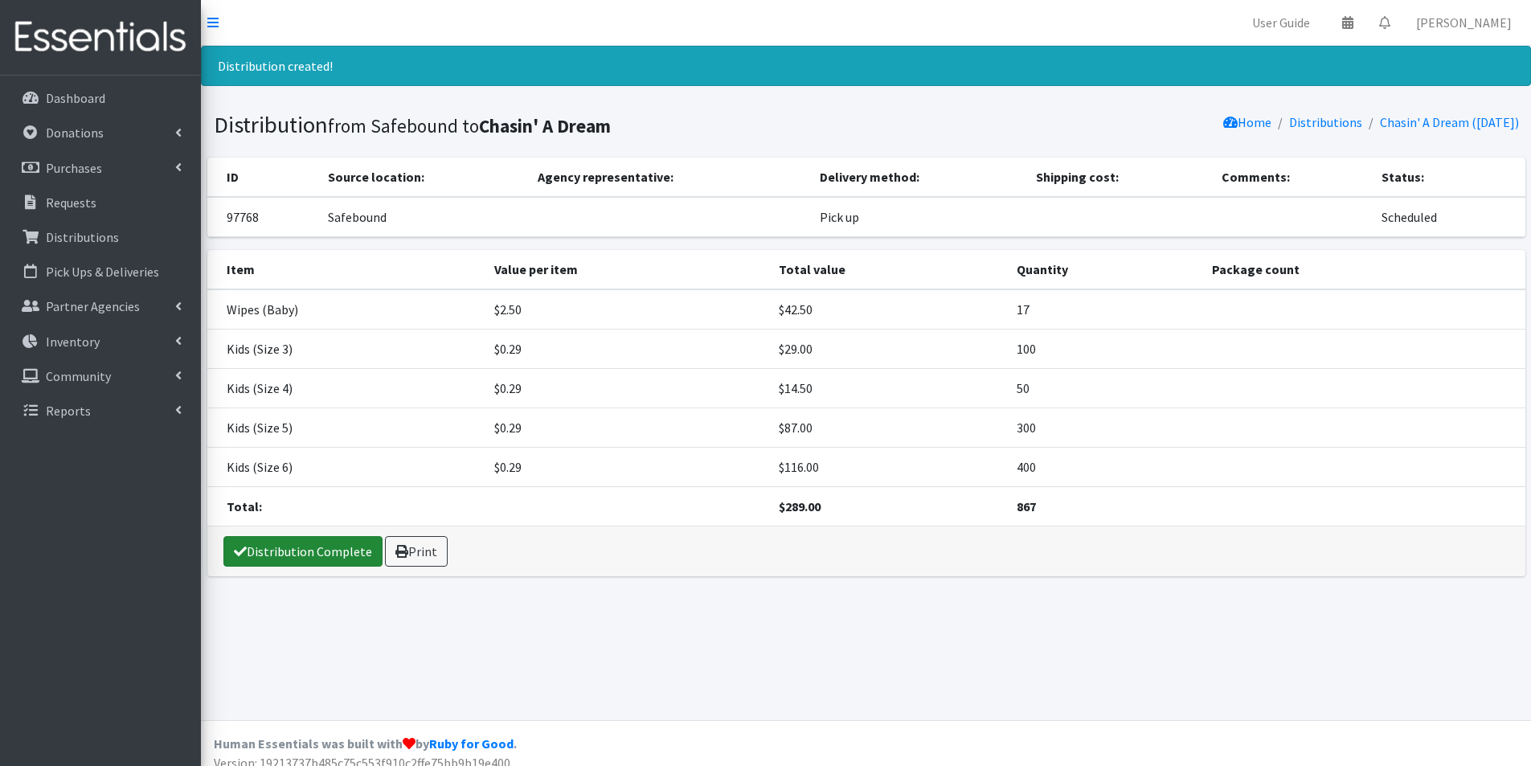
click at [287, 554] on link "Distribution Complete" at bounding box center [302, 551] width 159 height 31
click at [1296, 123] on link "Distributions" at bounding box center [1325, 122] width 73 height 16
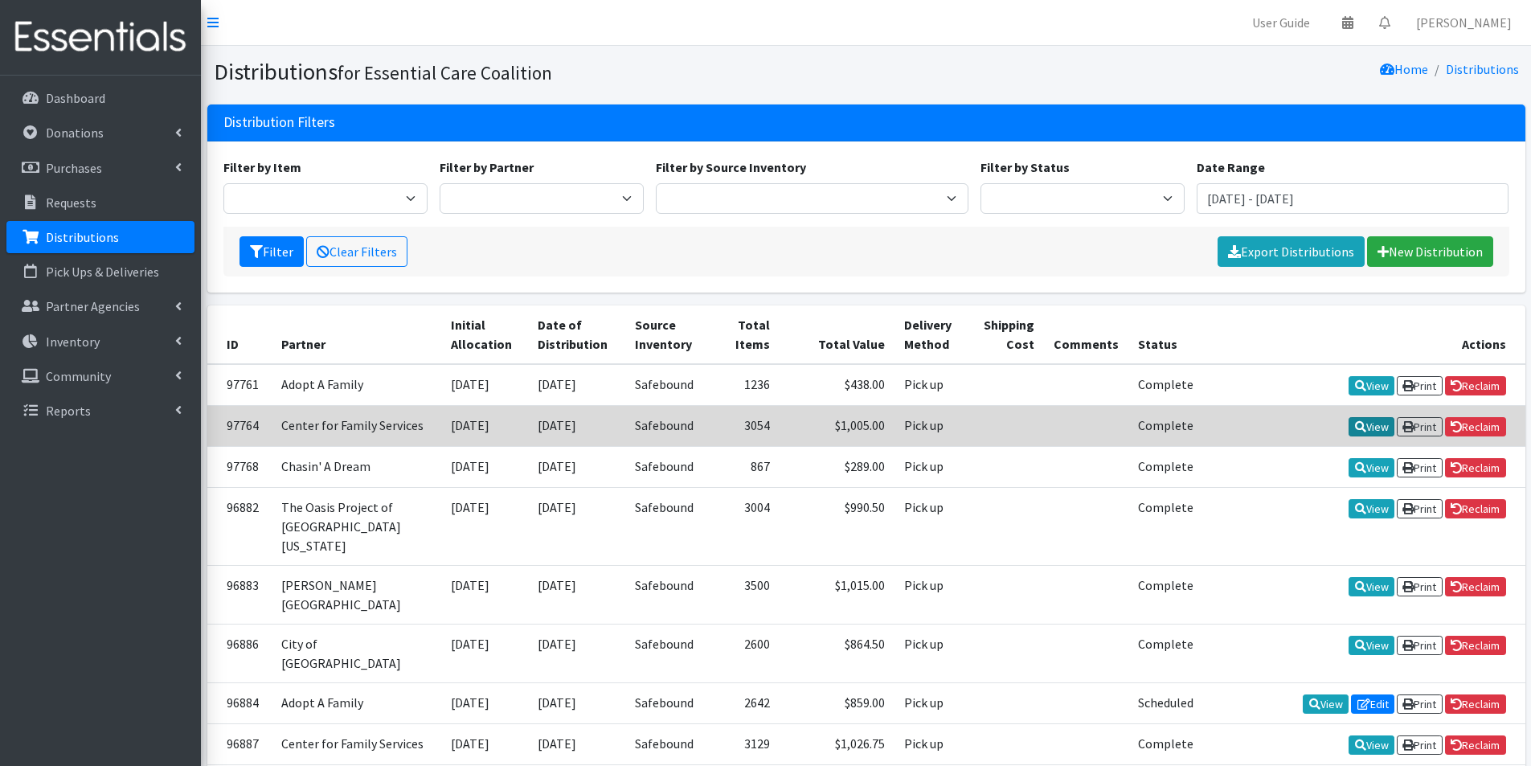
click at [1376, 429] on link "View" at bounding box center [1372, 426] width 46 height 19
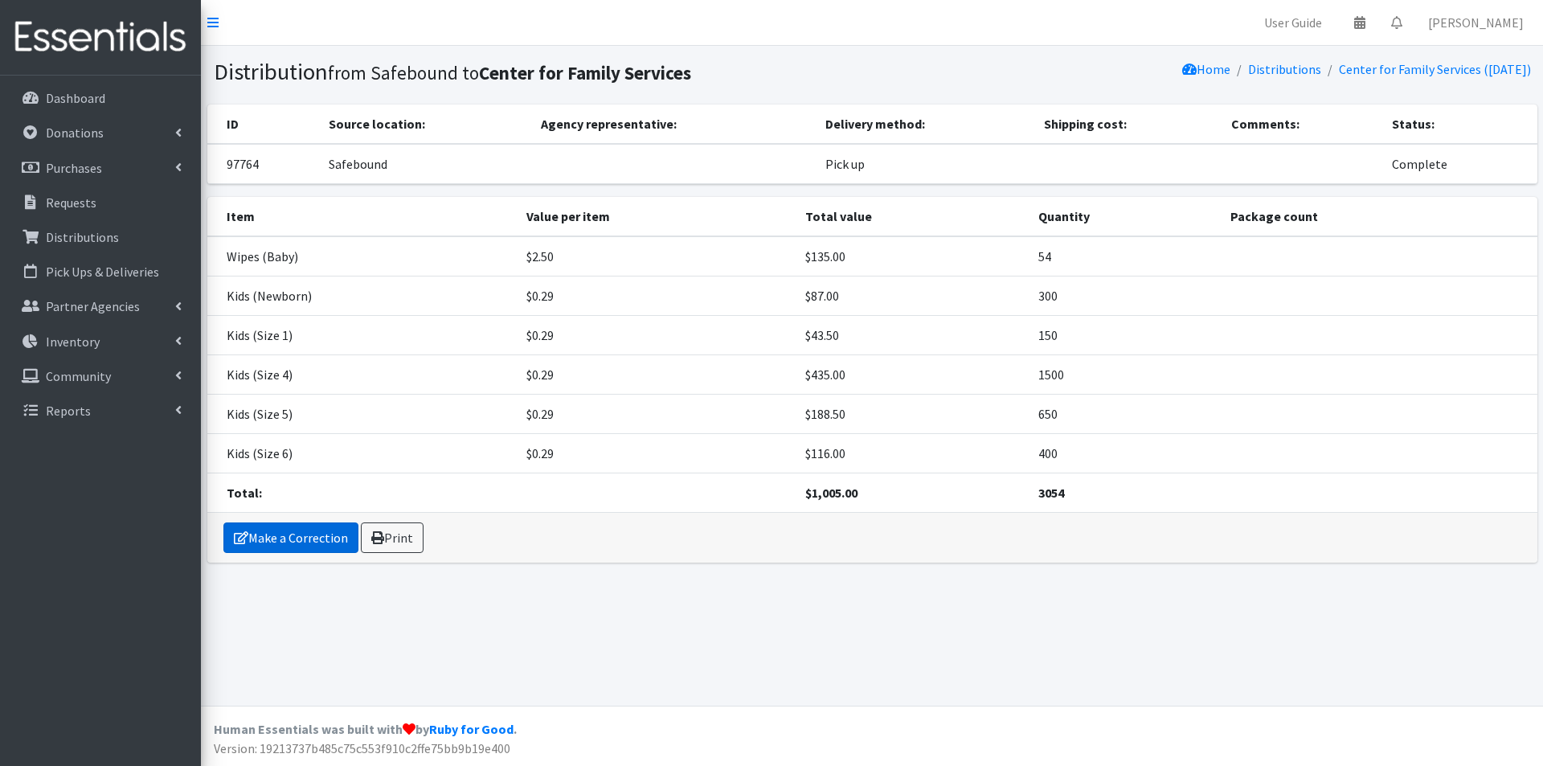
click at [329, 539] on link "Make a Correction" at bounding box center [290, 537] width 135 height 31
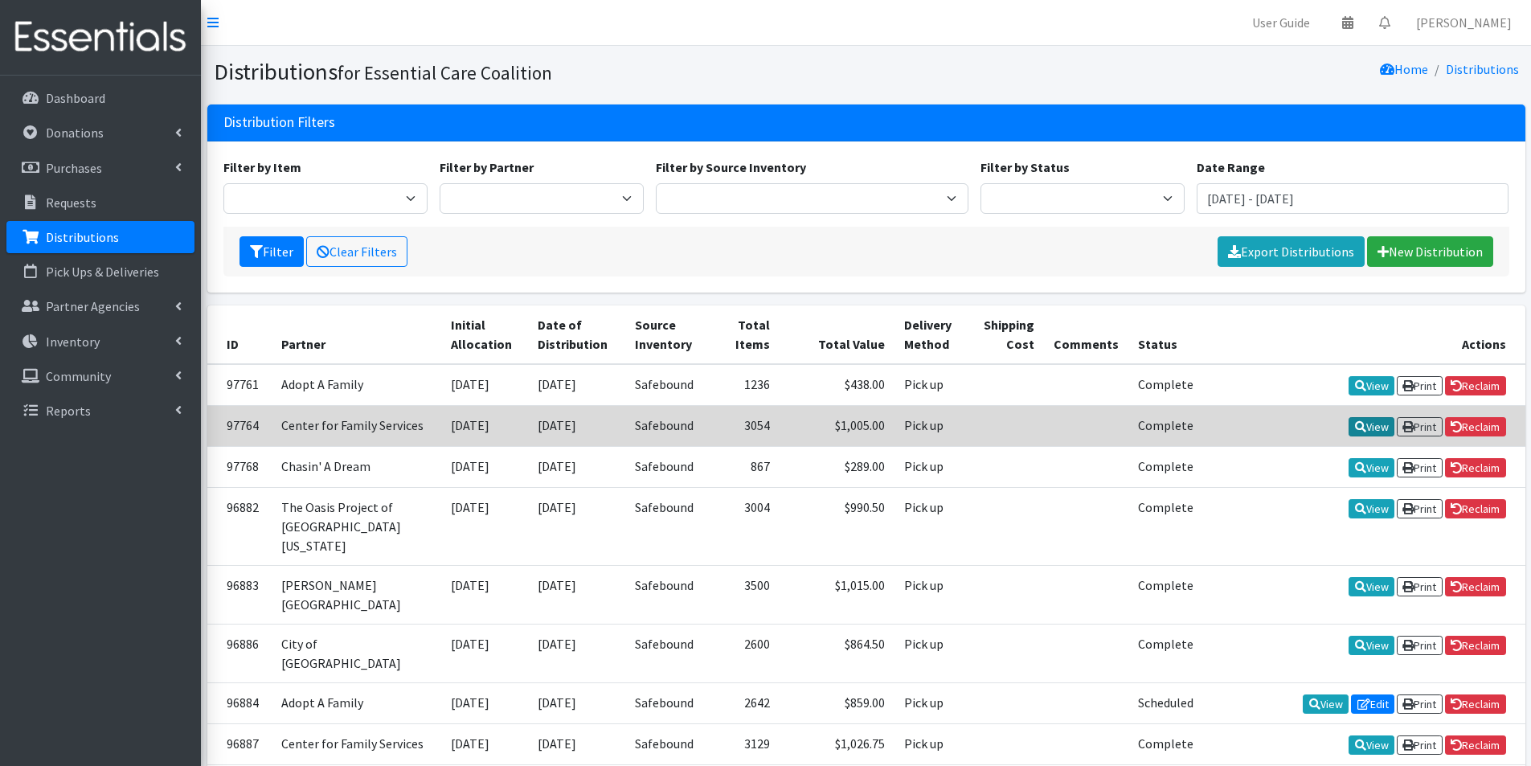
click at [1361, 428] on link "View" at bounding box center [1372, 426] width 46 height 19
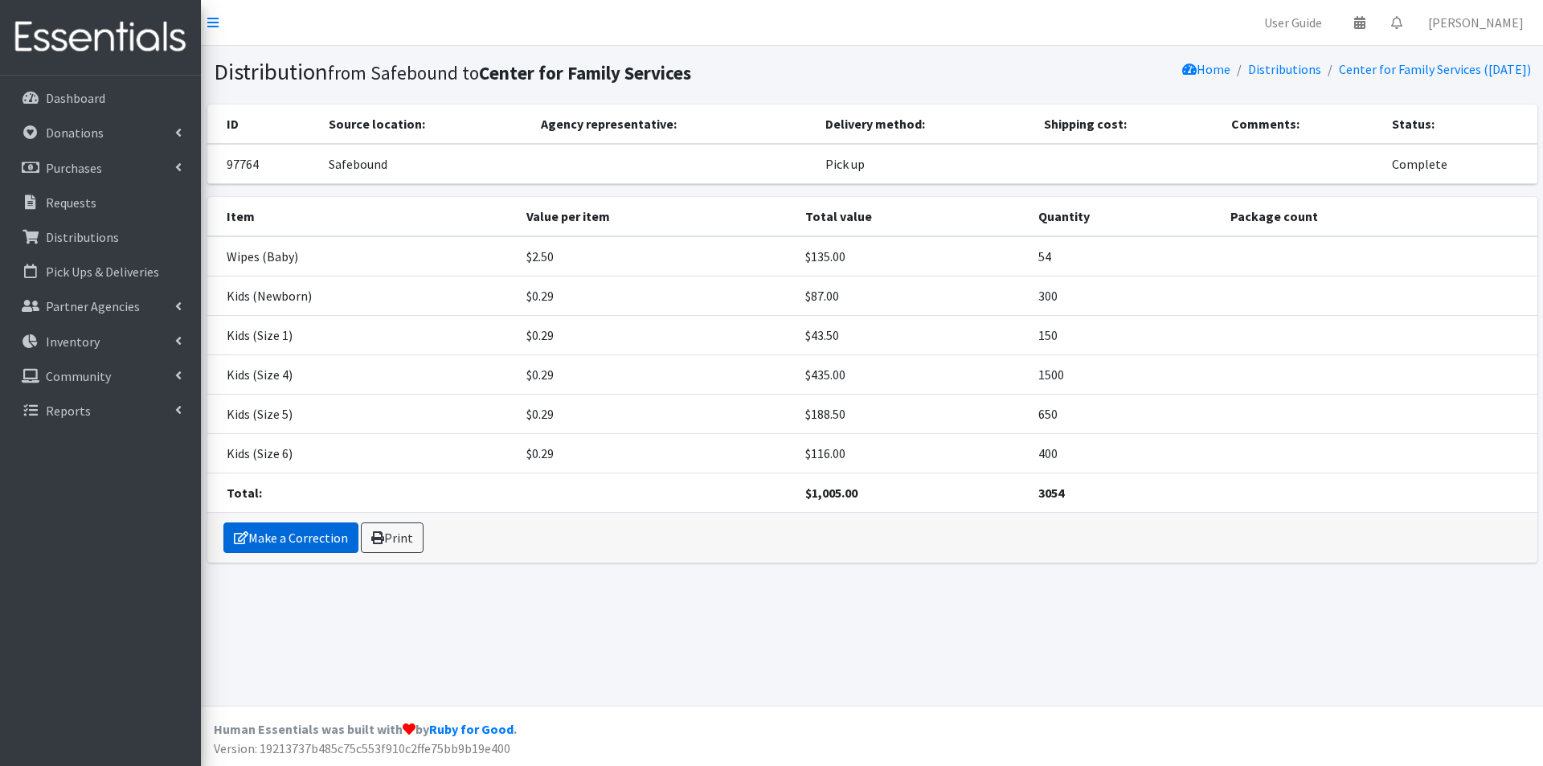
click at [326, 531] on link "Make a Correction" at bounding box center [290, 537] width 135 height 31
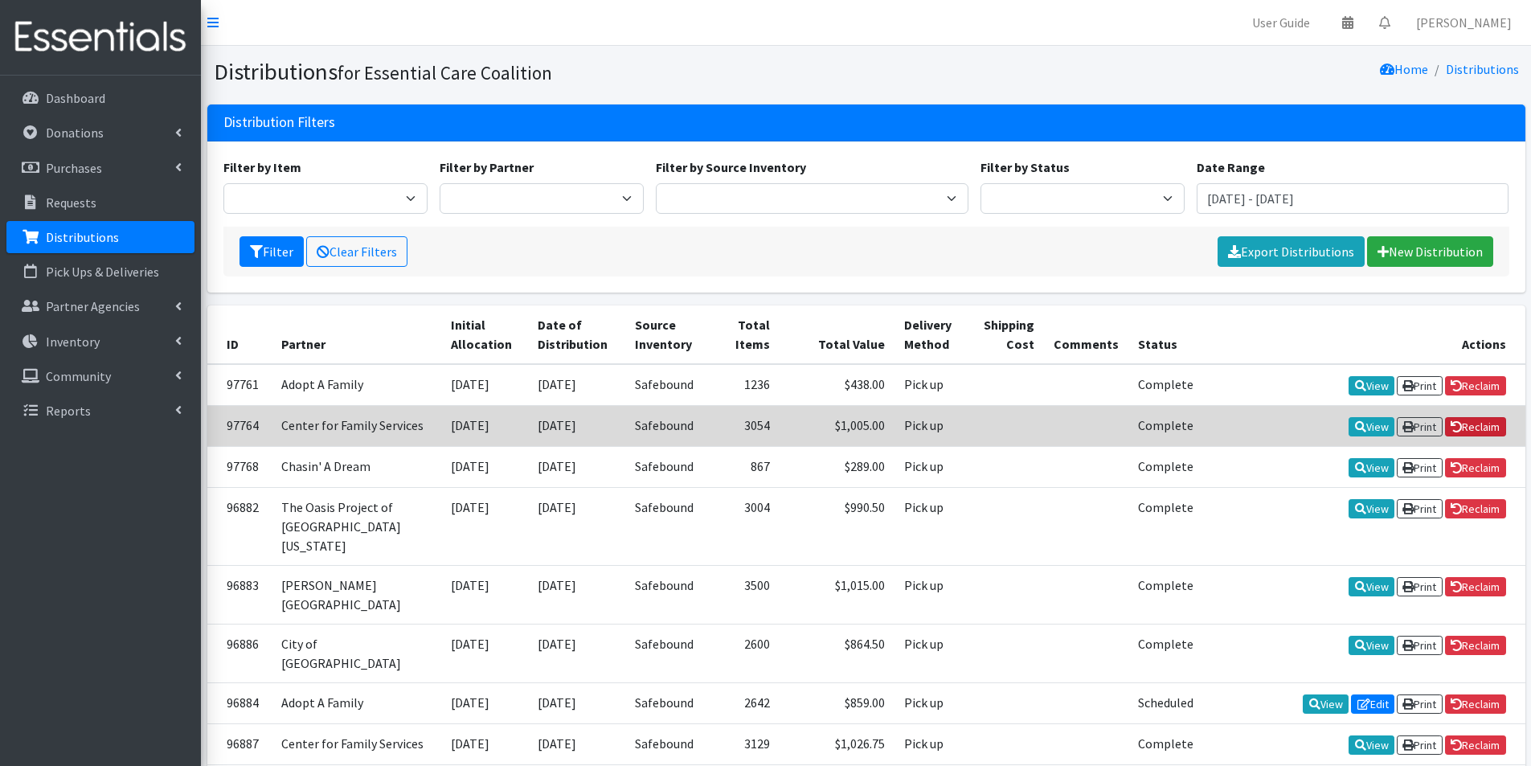
click at [1480, 426] on link "Reclaim" at bounding box center [1475, 426] width 61 height 19
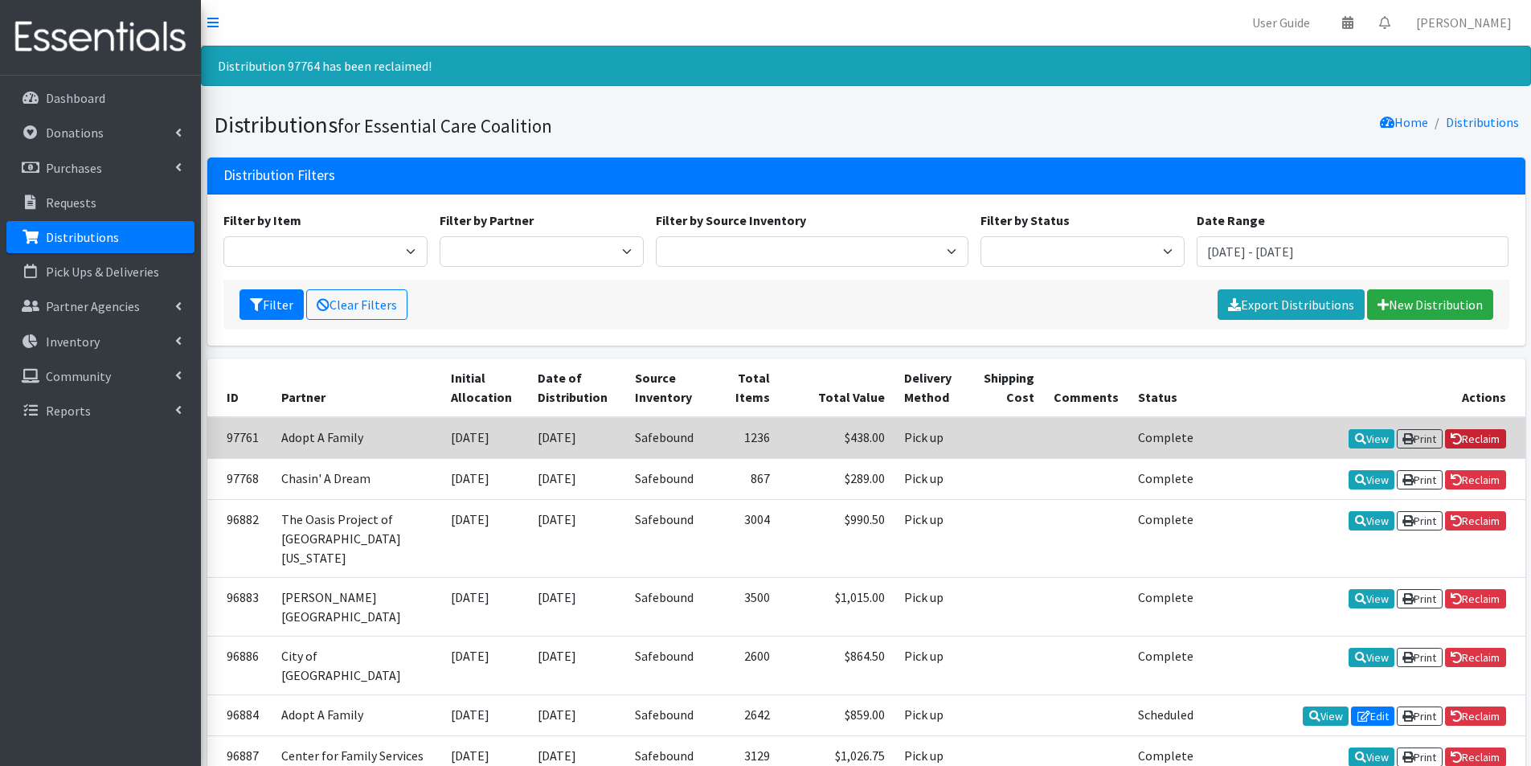
click at [1465, 440] on link "Reclaim" at bounding box center [1475, 438] width 61 height 19
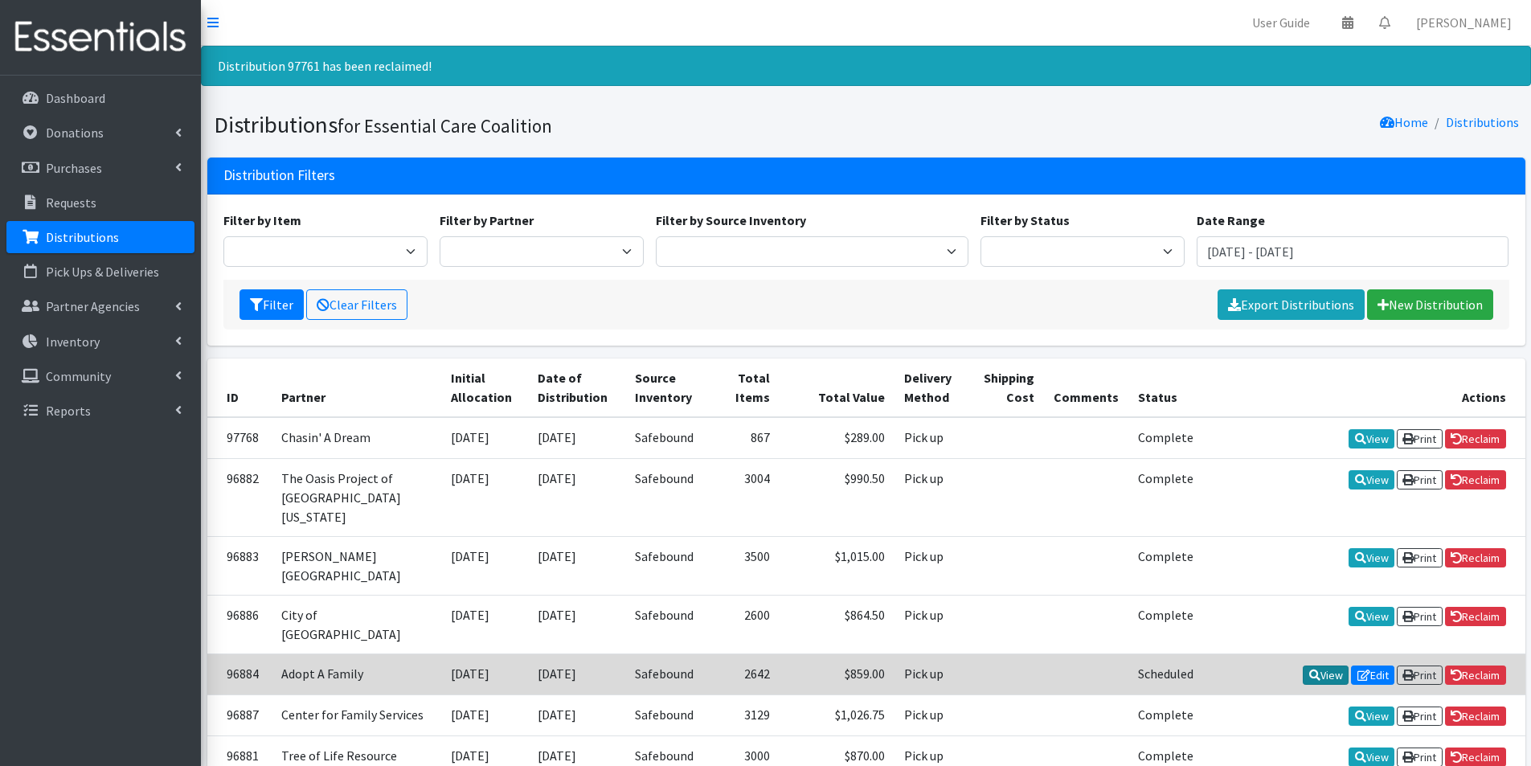
click at [1332, 666] on link "View" at bounding box center [1326, 675] width 46 height 19
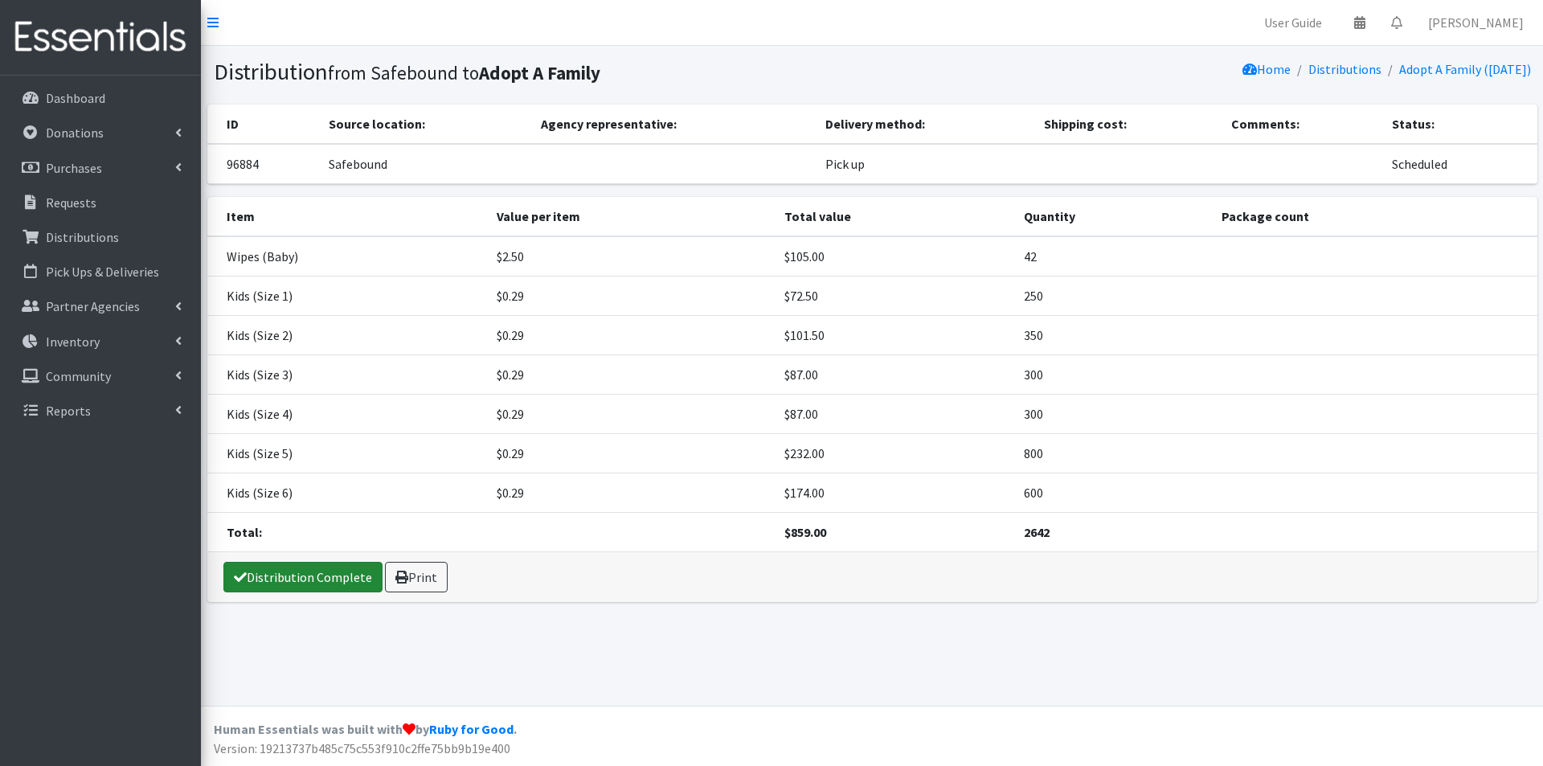
click at [313, 566] on link "Distribution Complete" at bounding box center [302, 577] width 159 height 31
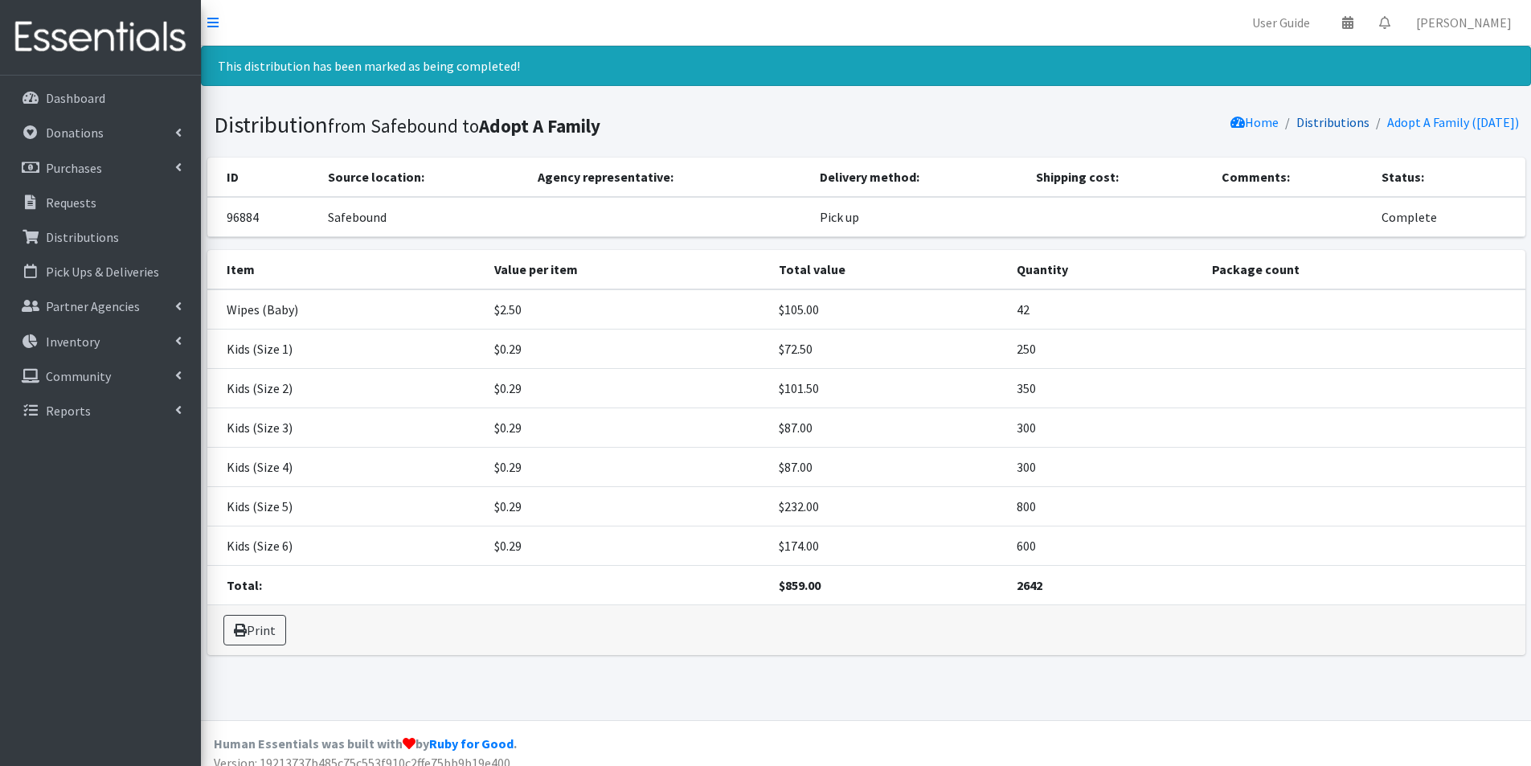
click at [1316, 127] on link "Distributions" at bounding box center [1333, 122] width 73 height 16
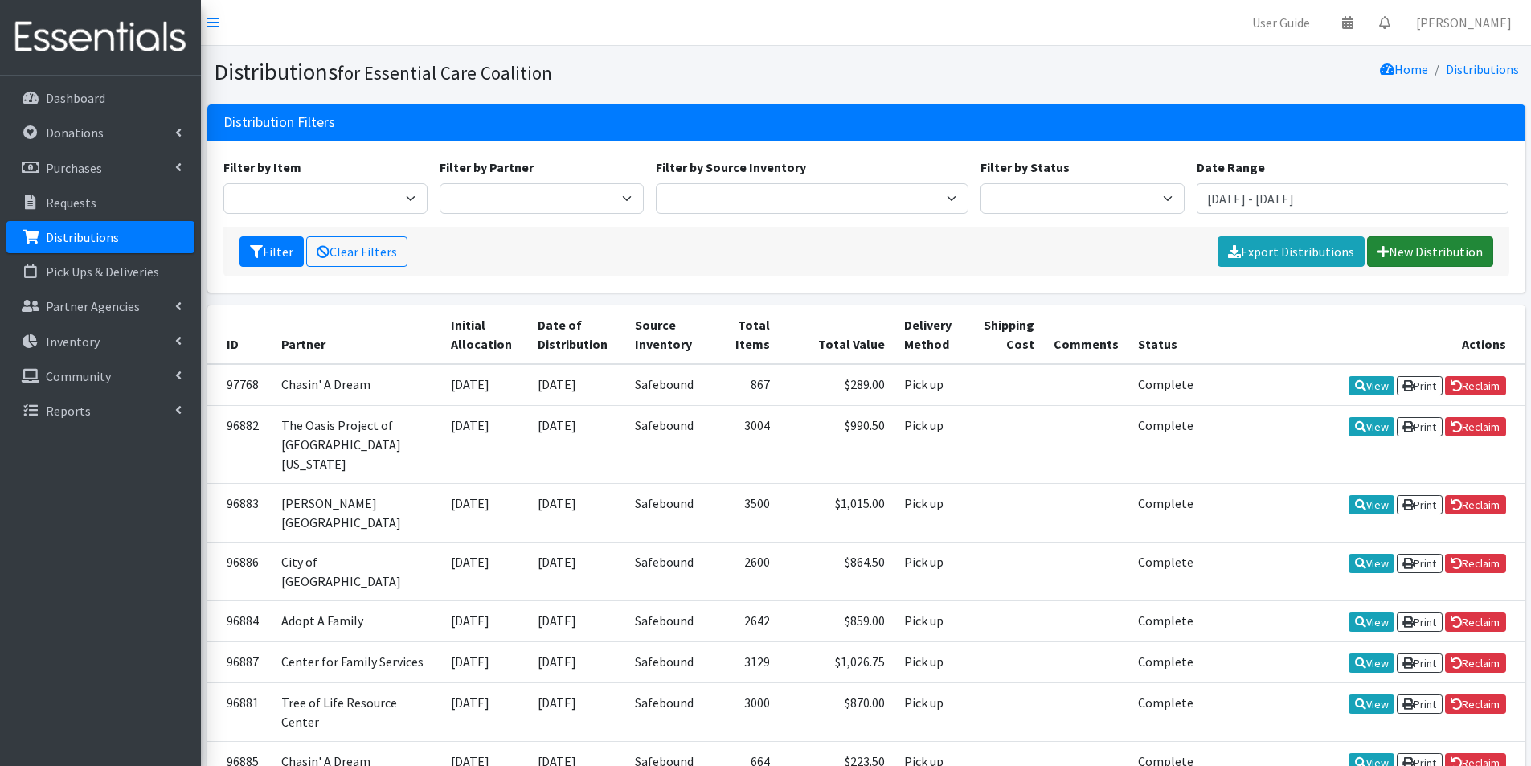
click at [1417, 250] on link "New Distribution" at bounding box center [1430, 251] width 126 height 31
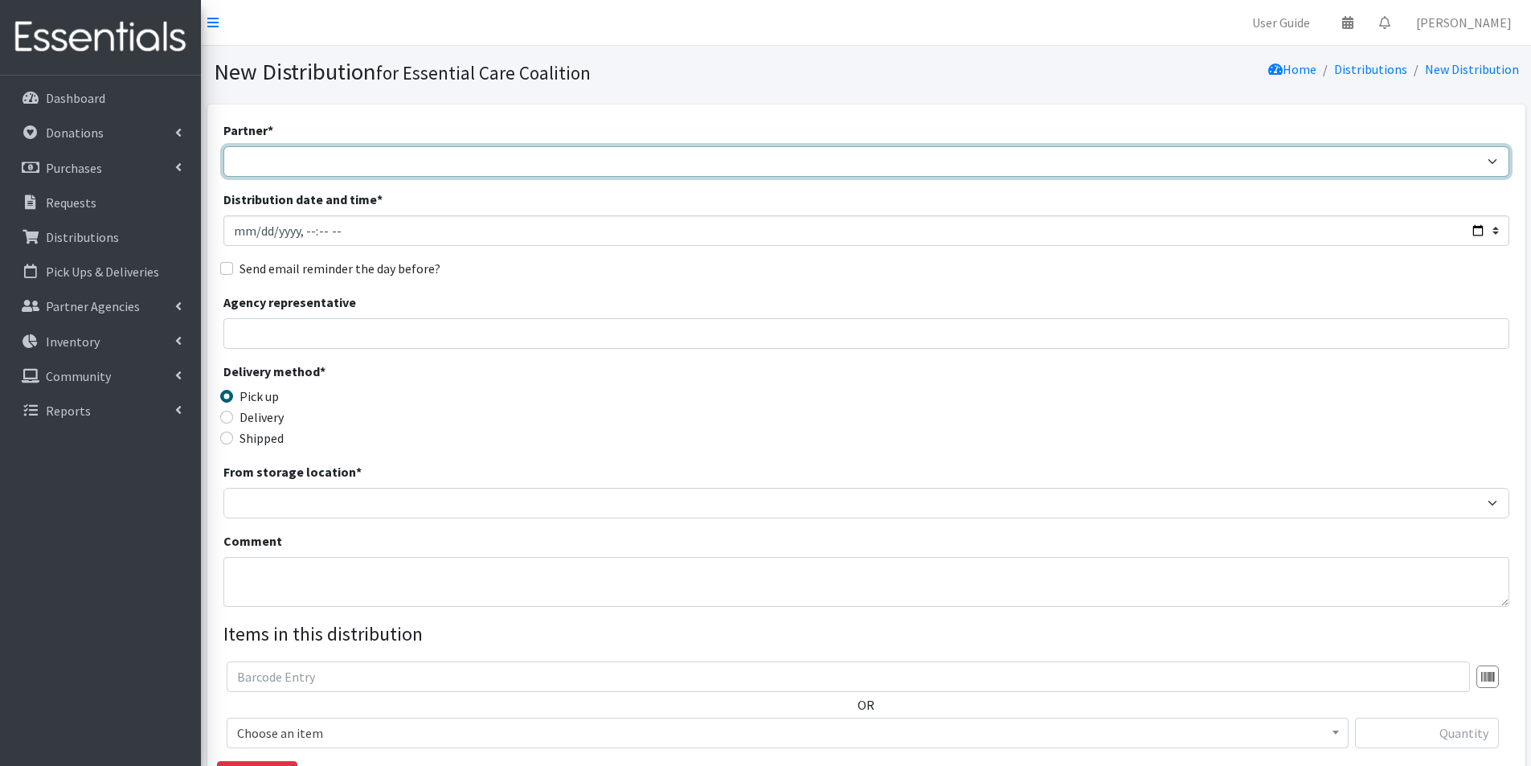
click at [259, 154] on select "Adopt A Family Aid to Victims of Domestic Abuse (AVDA) Babycycle Diaper Bank CB…" at bounding box center [866, 161] width 1286 height 31
select select "5496"
click at [223, 146] on select "Adopt A Family Aid to Victims of Domestic Abuse (AVDA) Babycycle Diaper Bank CB…" at bounding box center [866, 161] width 1286 height 31
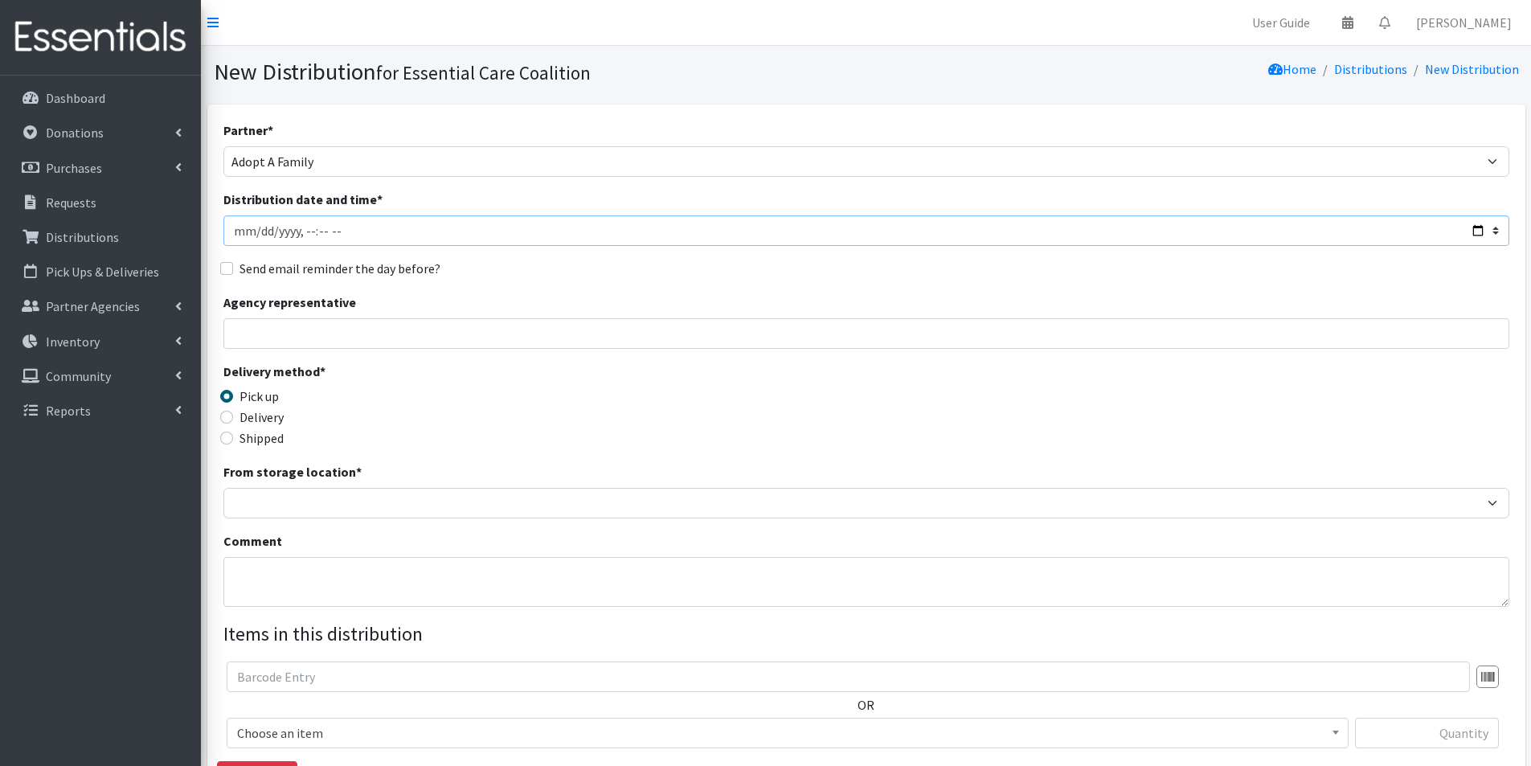
click at [1476, 227] on input "Distribution date and time *" at bounding box center [866, 230] width 1286 height 31
type input "2025-09-29T11:30"
click at [580, 391] on div "Delivery method * Pick up Delivery Shipped Shipping cost" at bounding box center [866, 412] width 1286 height 100
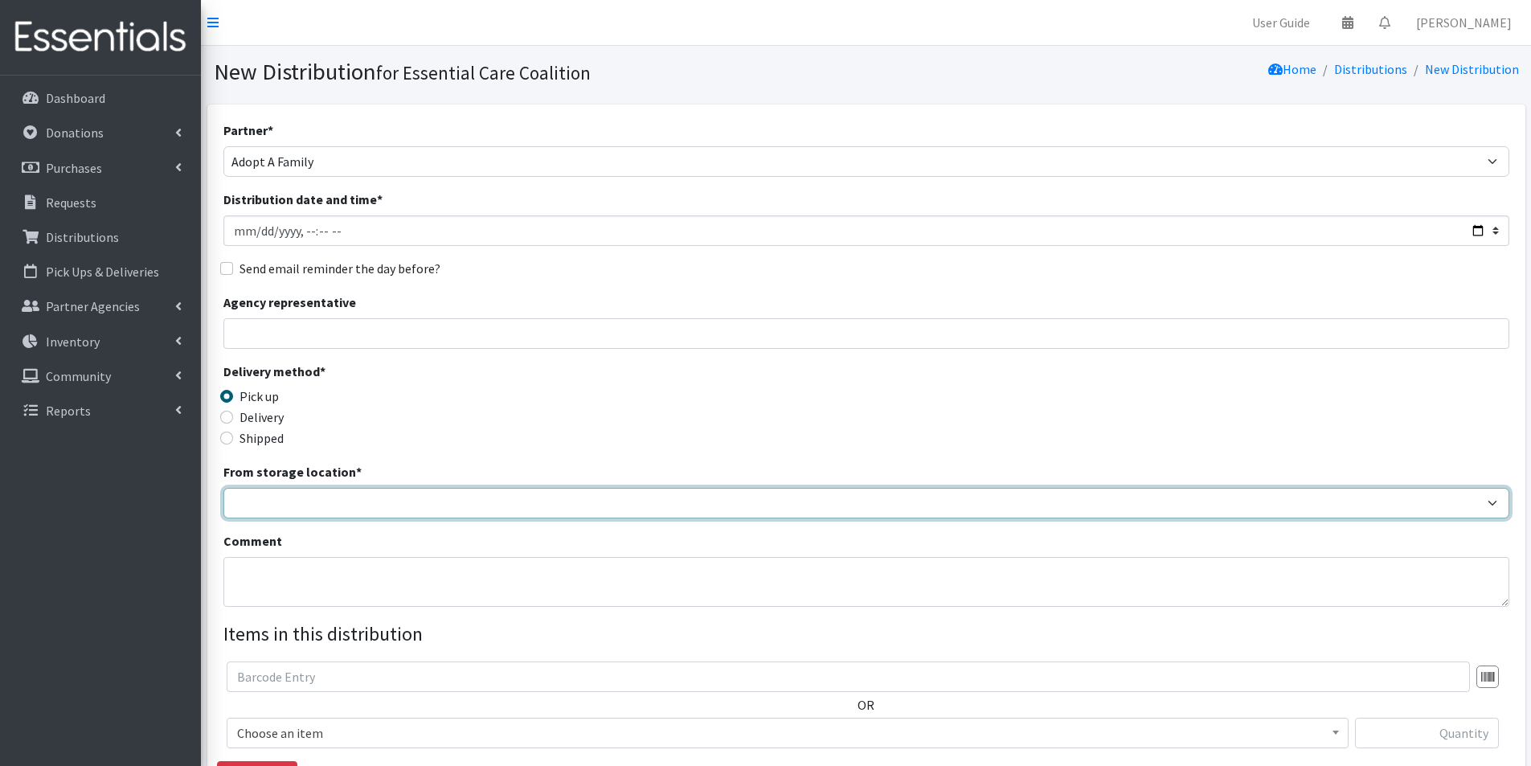
click at [284, 498] on select "Safebound" at bounding box center [866, 503] width 1286 height 31
select select "65"
click at [223, 488] on select "Safebound" at bounding box center [866, 503] width 1286 height 31
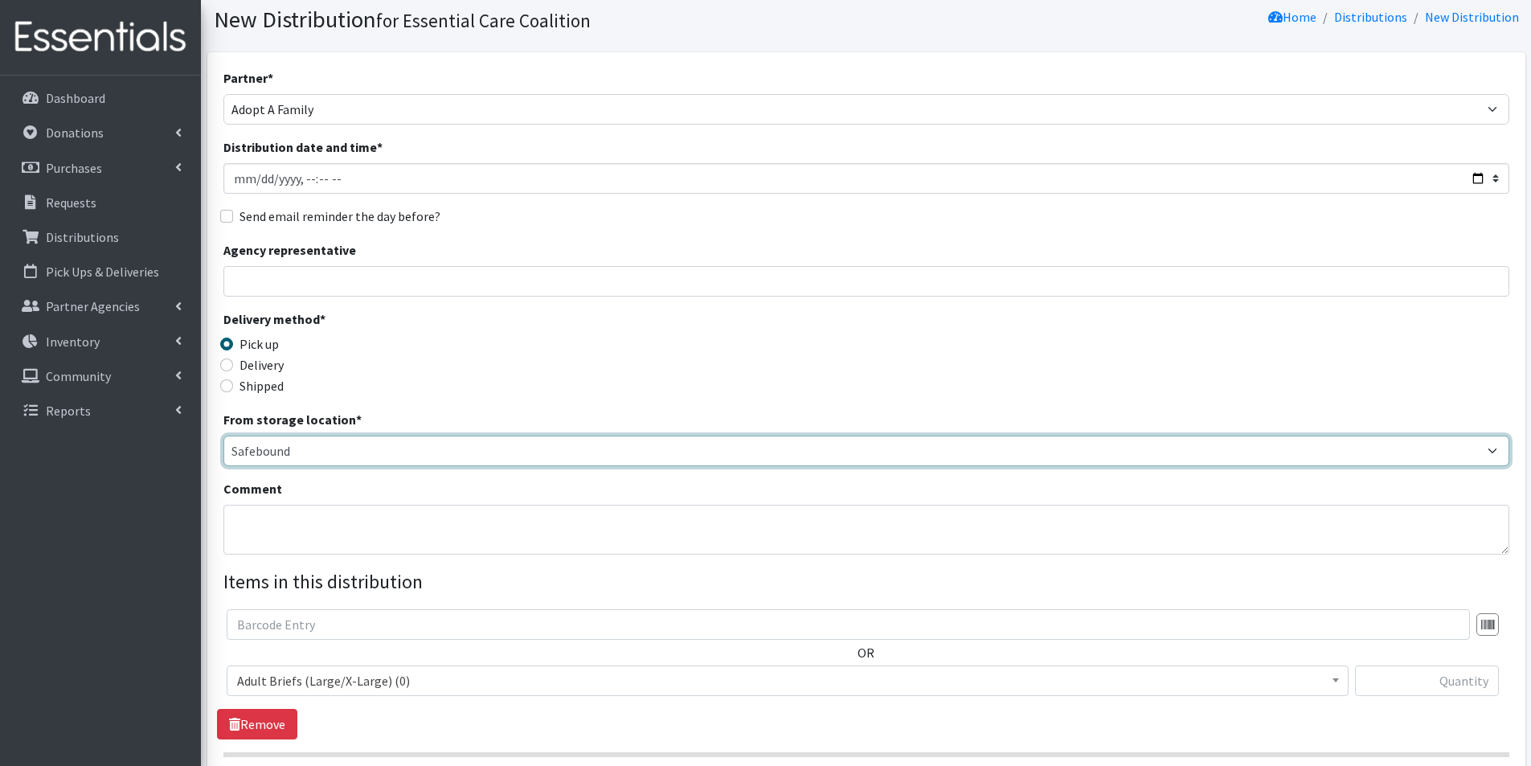
scroll to position [80, 0]
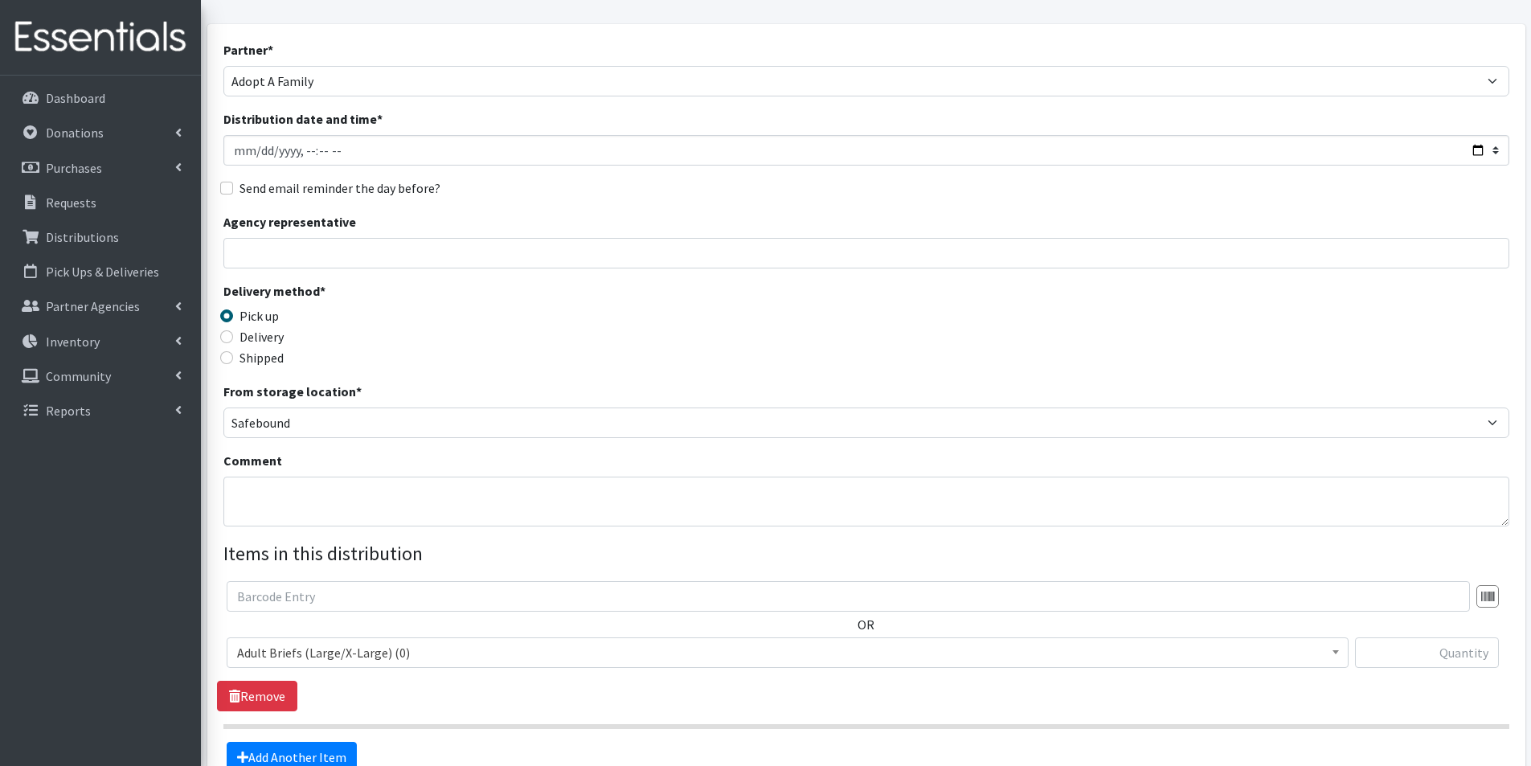
click at [342, 653] on span "Adult Briefs (Large/X-Large) (0)" at bounding box center [787, 652] width 1101 height 23
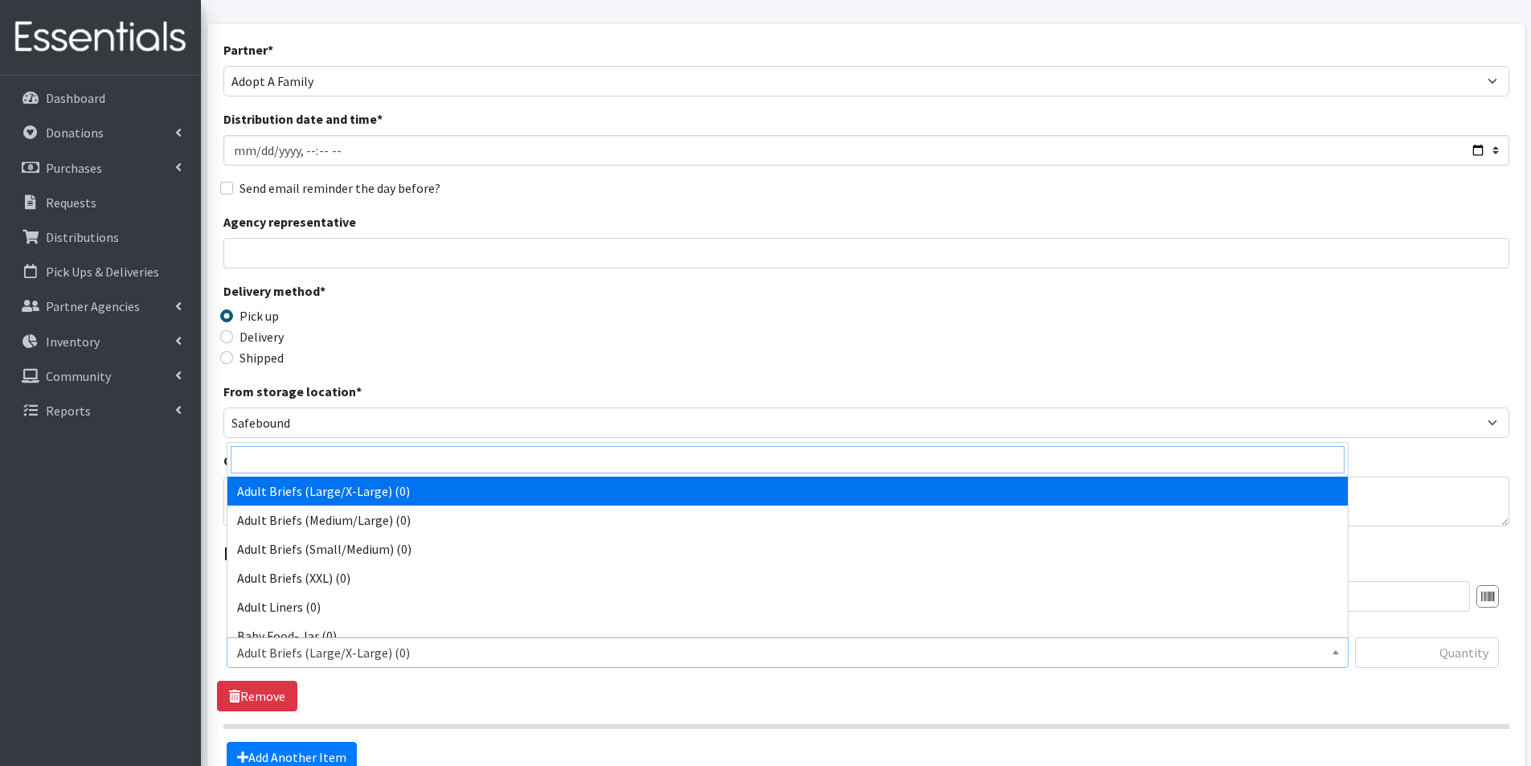
click at [305, 461] on input "search" at bounding box center [788, 459] width 1114 height 27
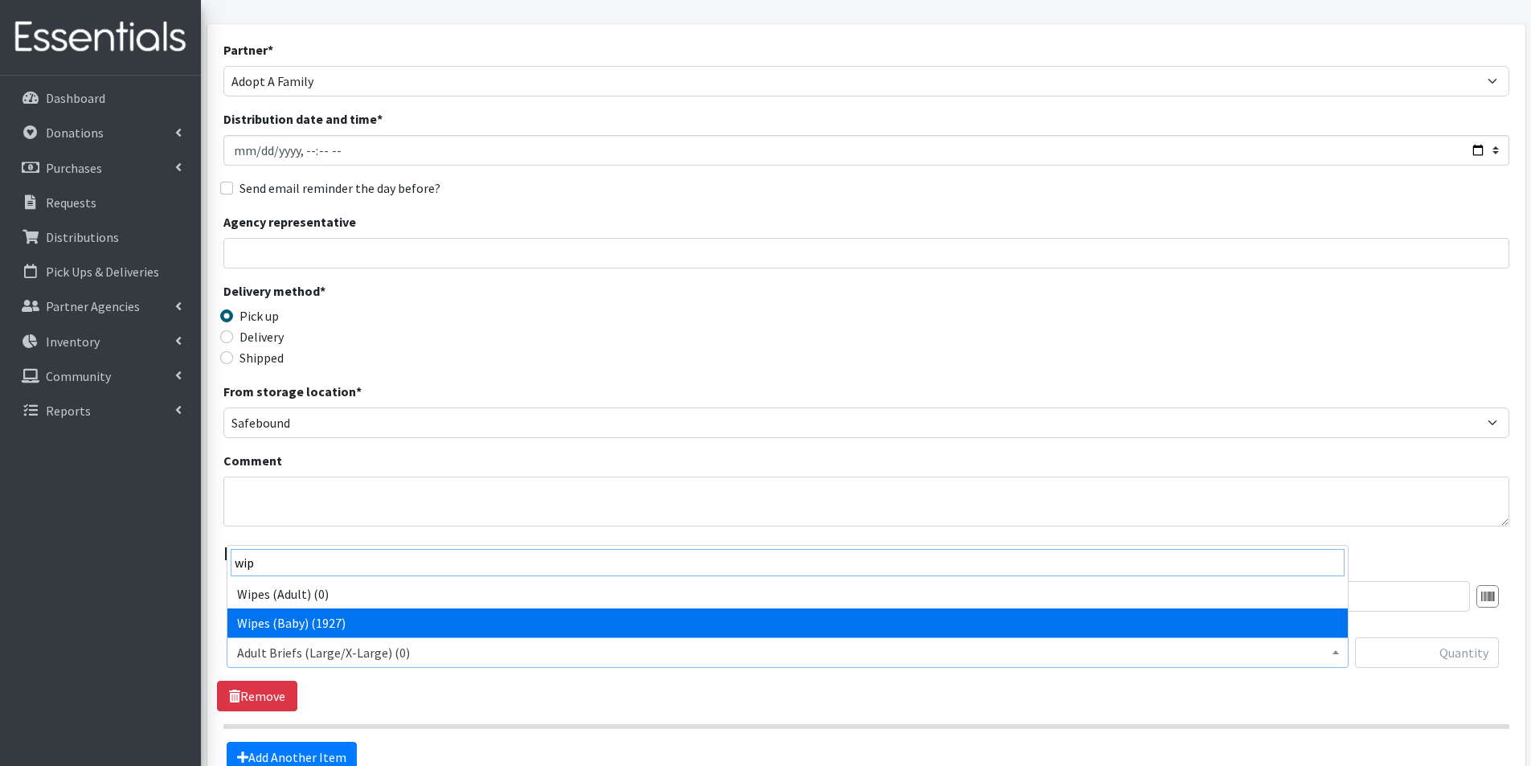
type input "wip"
select select "2742"
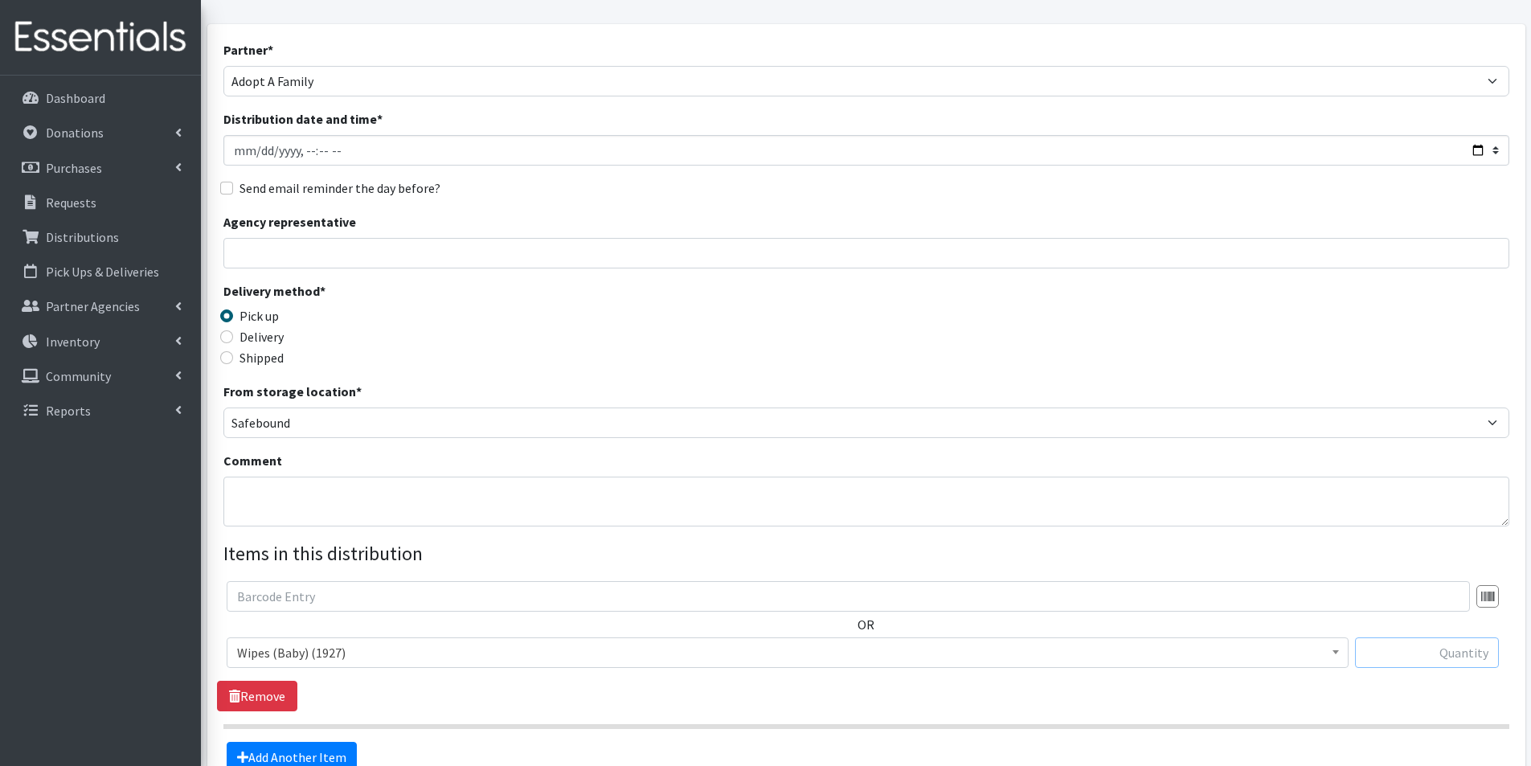
click at [1403, 653] on input "text" at bounding box center [1427, 652] width 144 height 31
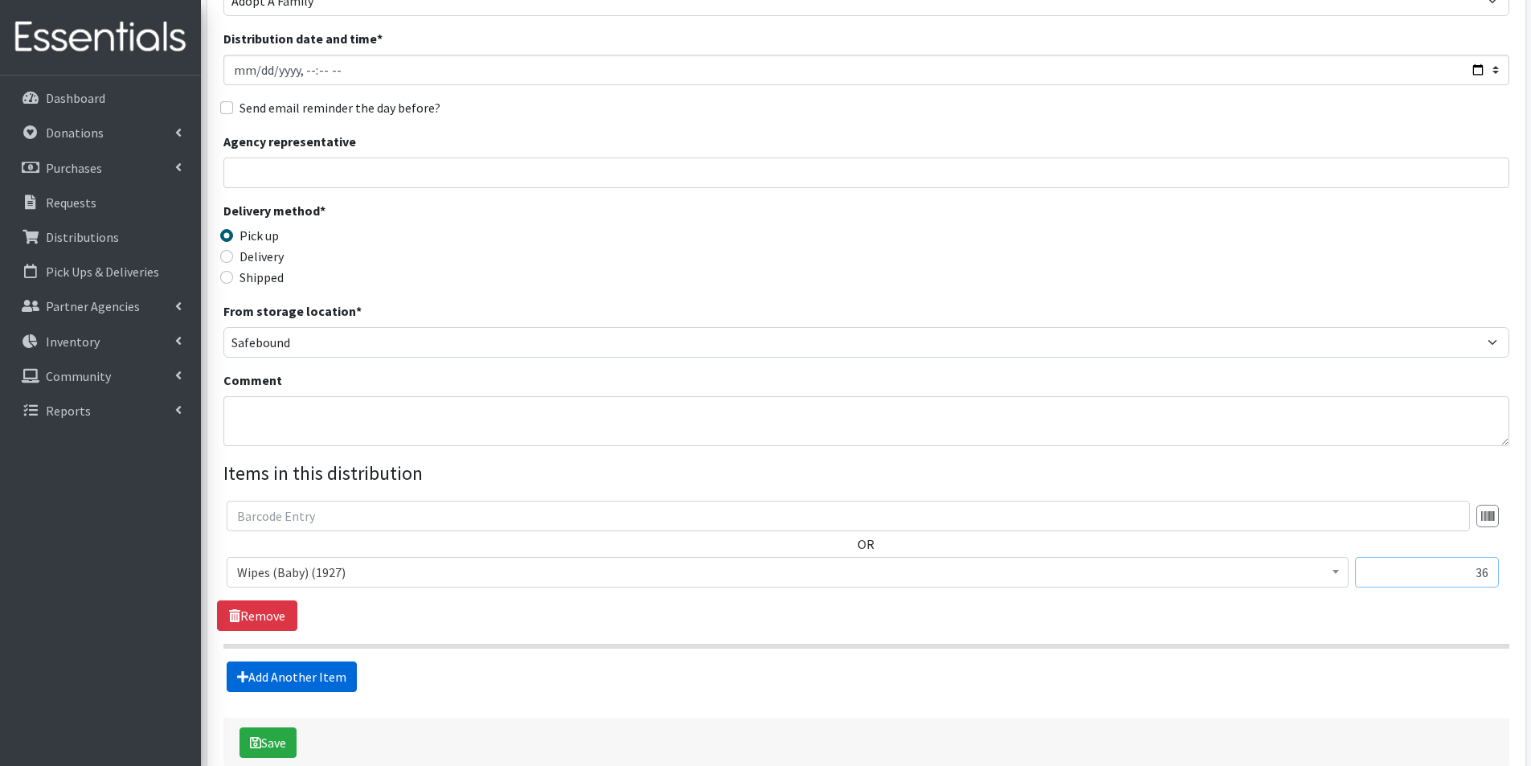
type input "36"
click at [307, 682] on link "Add Another Item" at bounding box center [292, 677] width 130 height 31
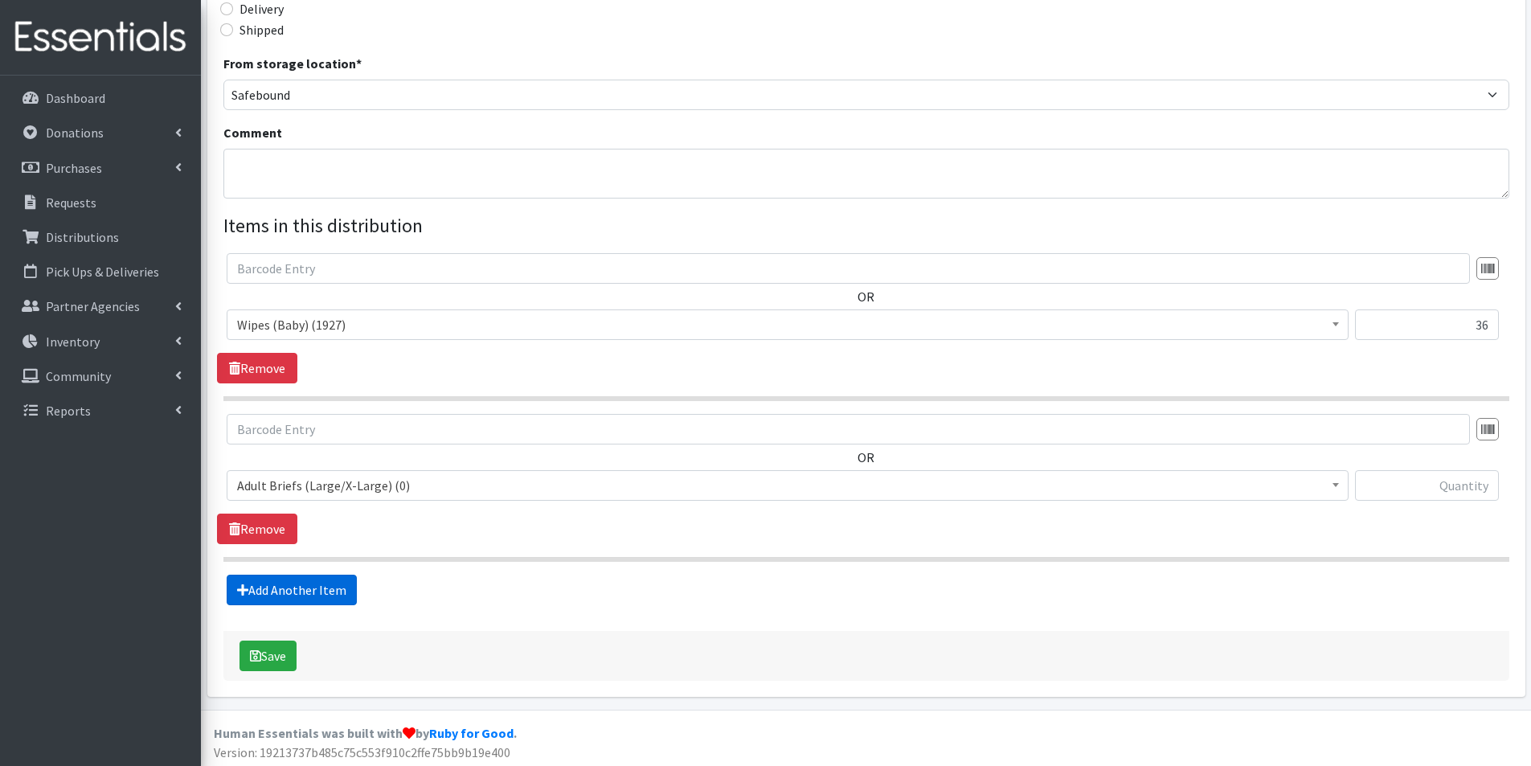
scroll to position [412, 0]
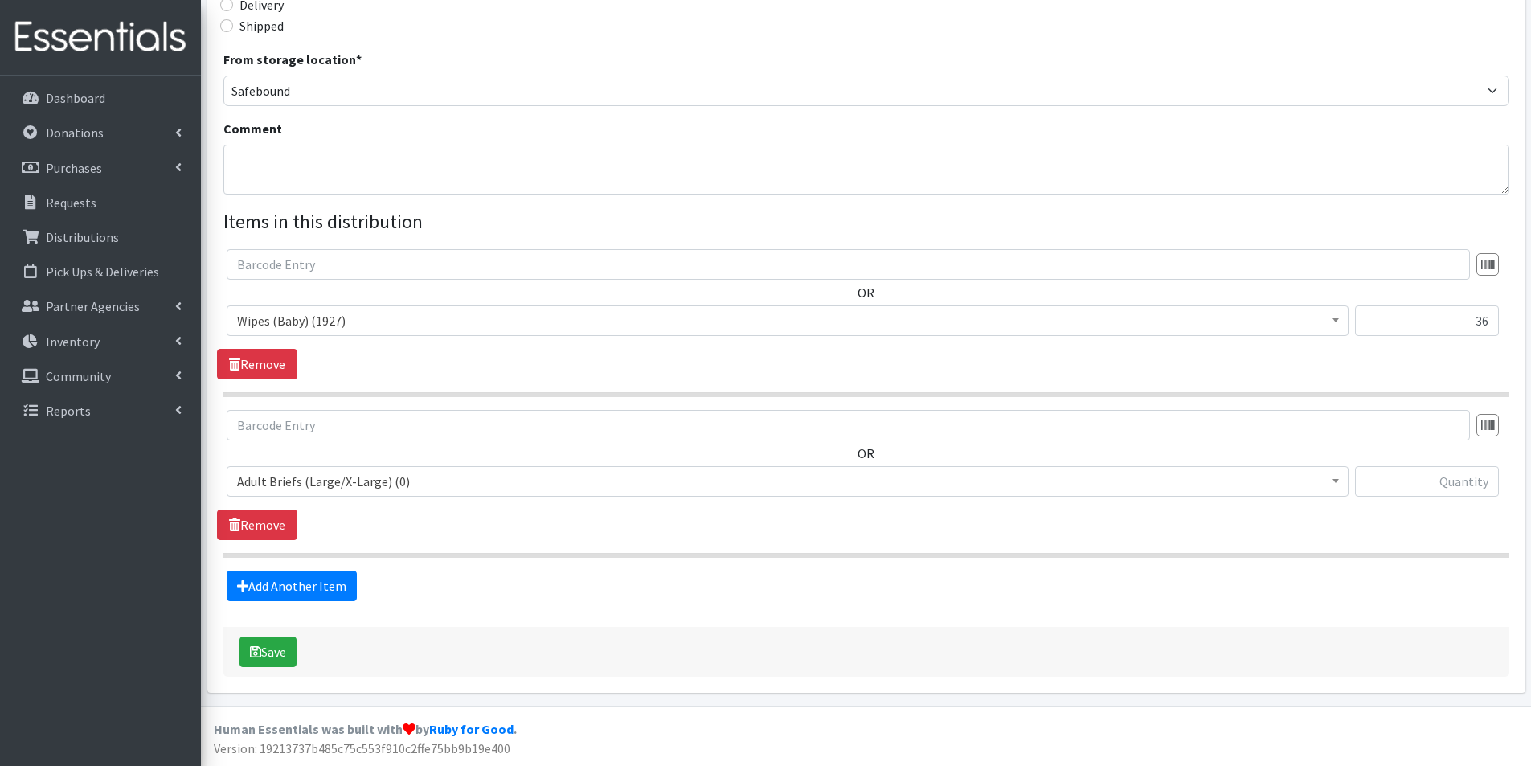
click at [286, 481] on span "Adult Briefs (Large/X-Large) (0)" at bounding box center [787, 481] width 1101 height 23
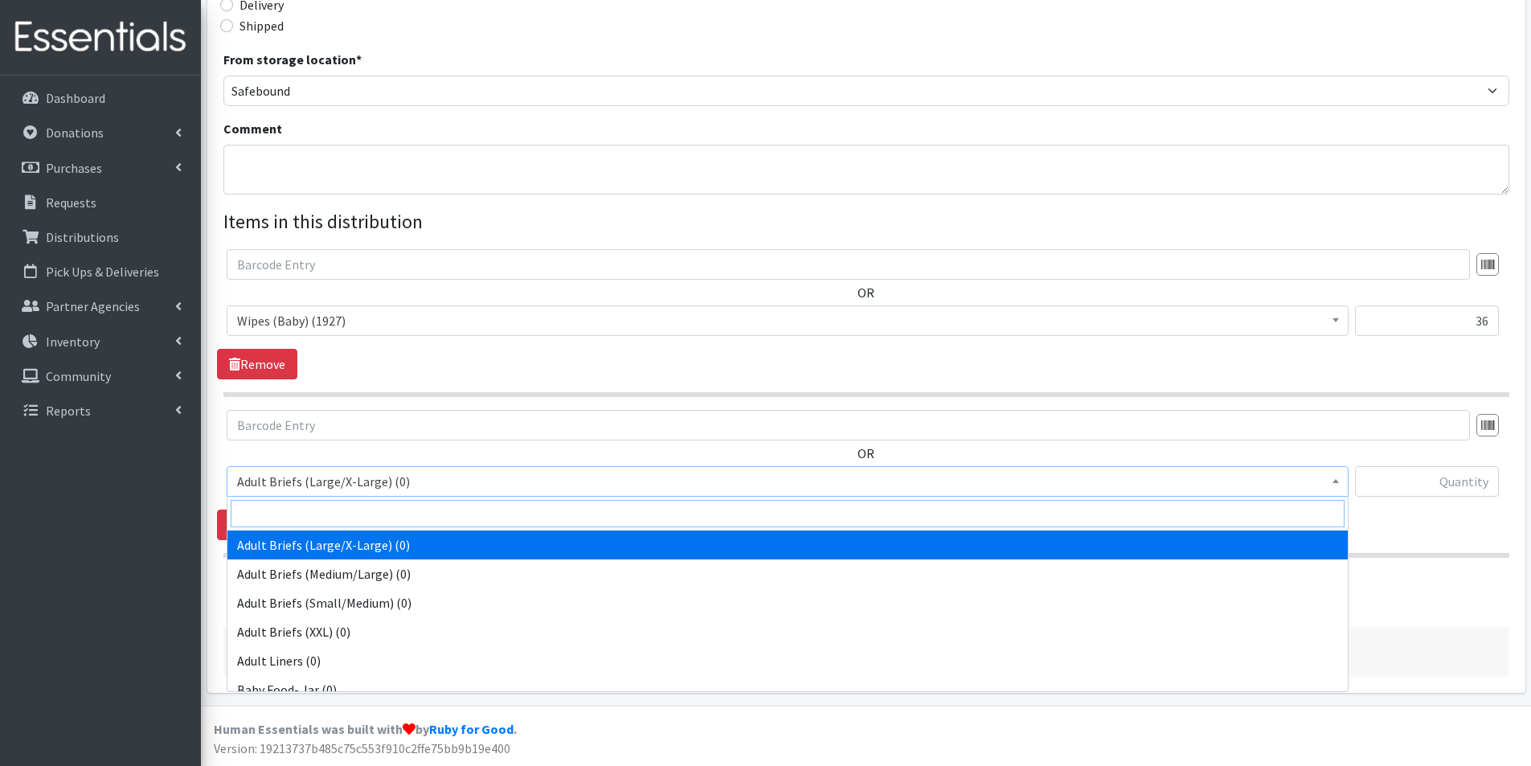
click at [284, 509] on input "search" at bounding box center [788, 513] width 1114 height 27
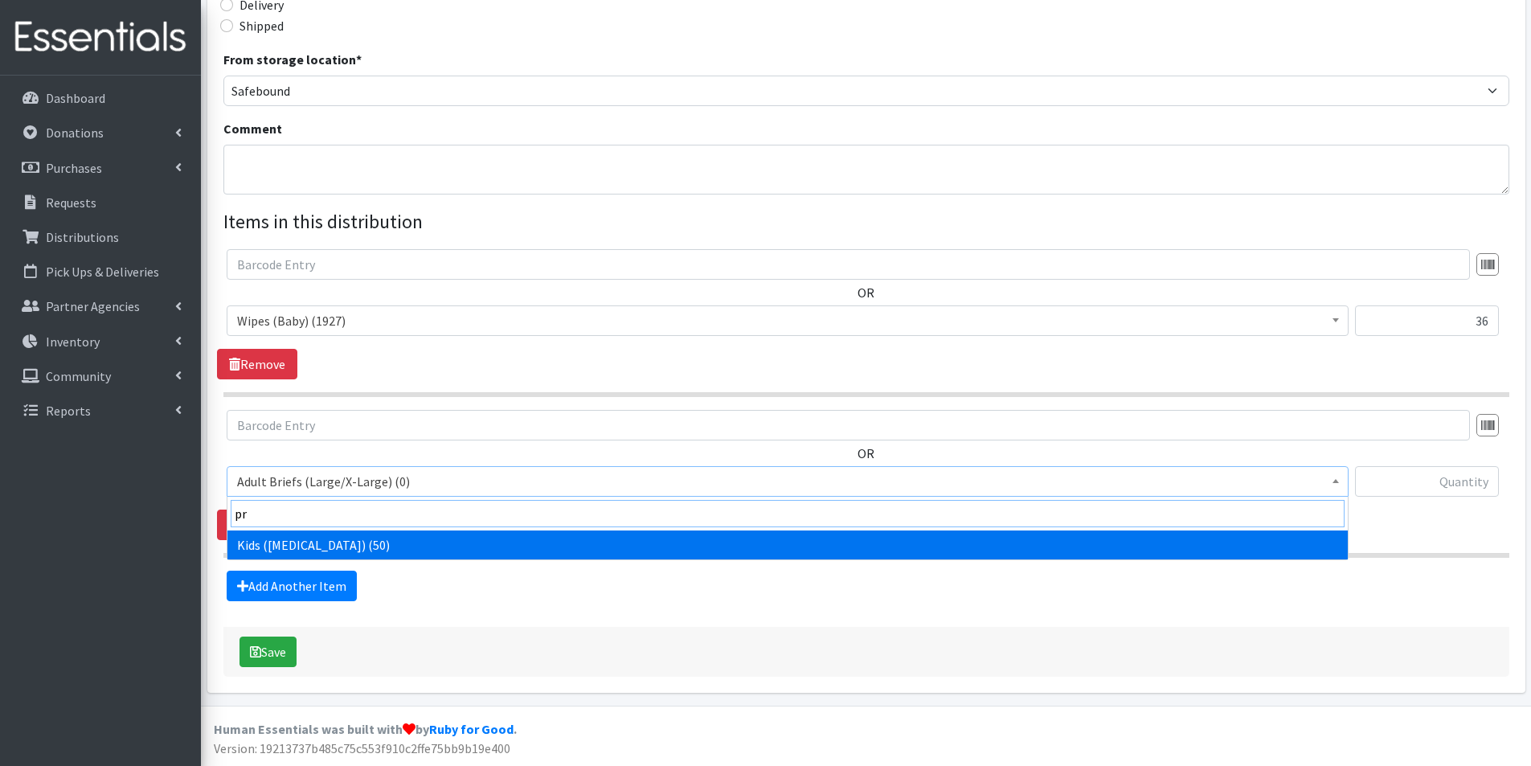
type input "pr"
drag, startPoint x: 342, startPoint y: 542, endPoint x: 879, endPoint y: 548, distance: 537.8
select select "2741"
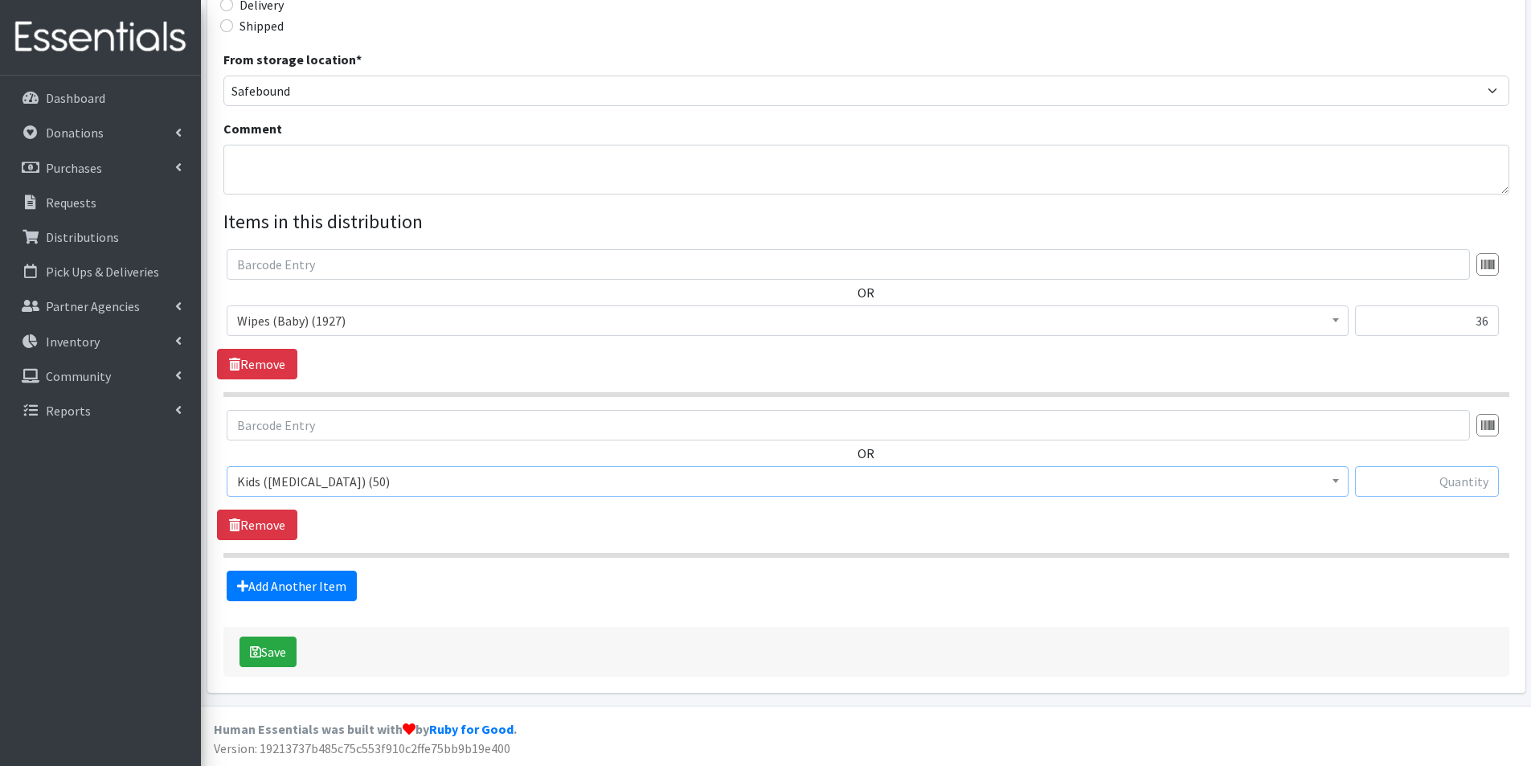
click at [1468, 488] on input "text" at bounding box center [1427, 481] width 144 height 31
type input "50"
click at [283, 580] on link "Add Another Item" at bounding box center [292, 586] width 130 height 31
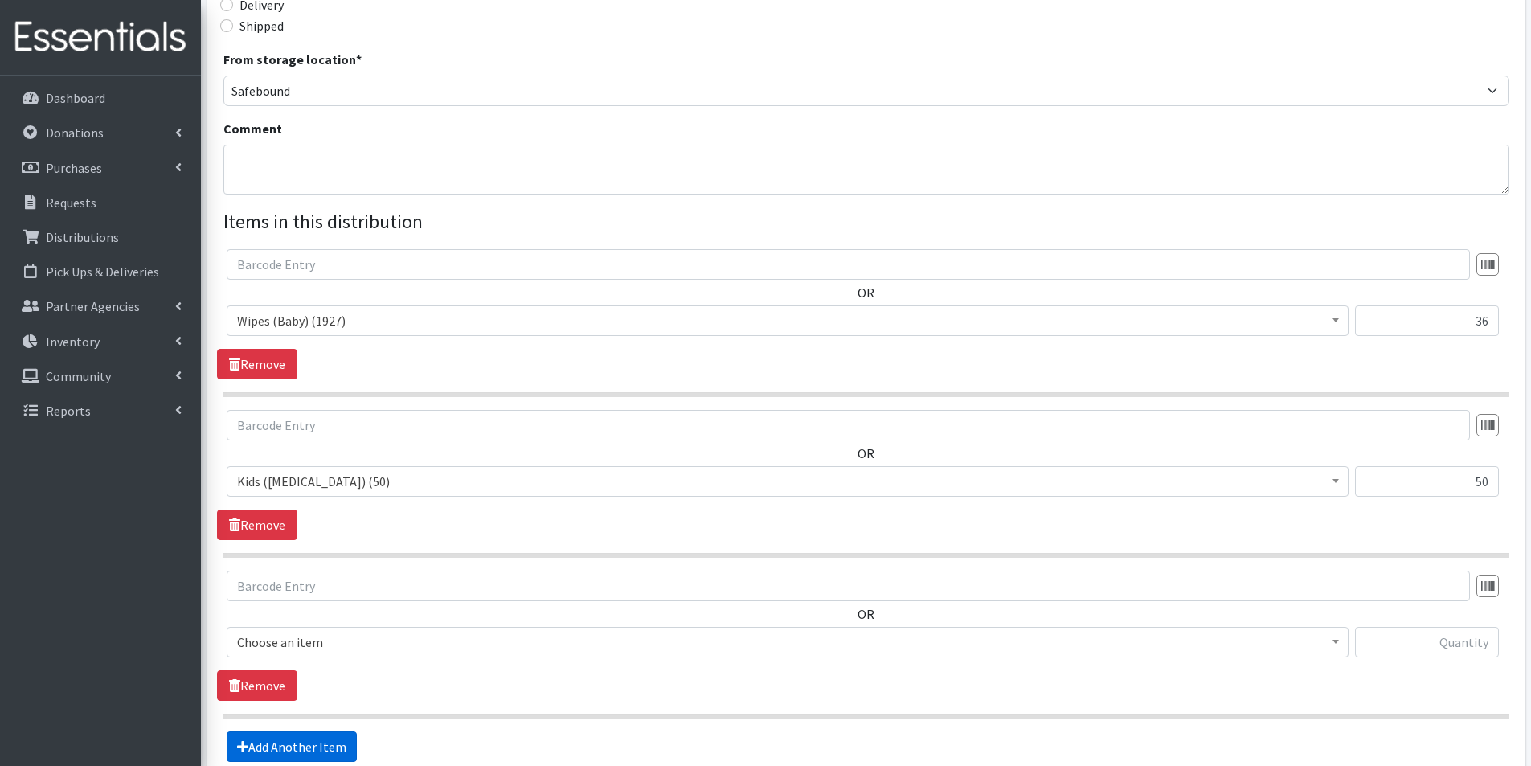
scroll to position [573, 0]
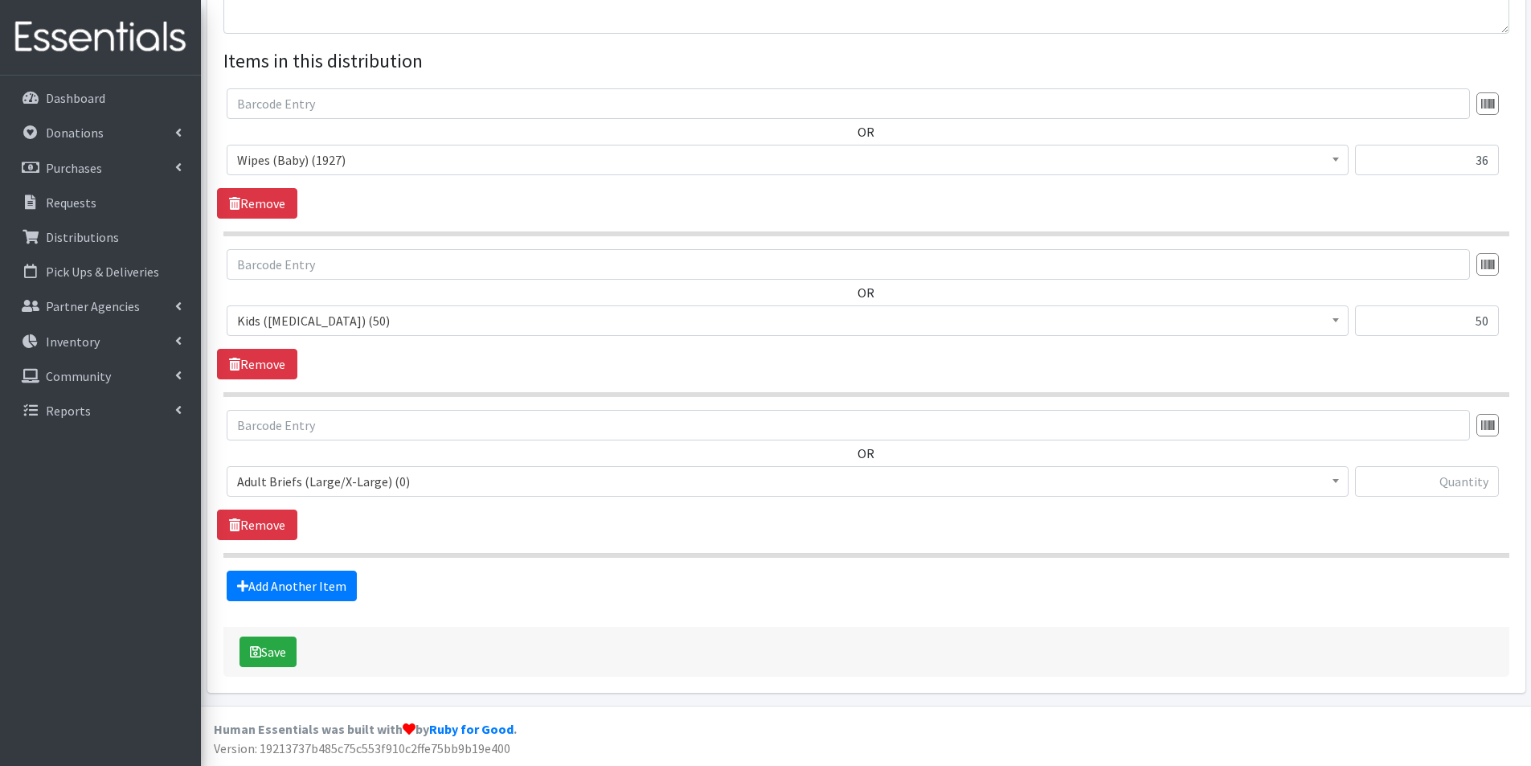
click at [280, 484] on span "Adult Briefs (Large/X-Large) (0)" at bounding box center [787, 481] width 1101 height 23
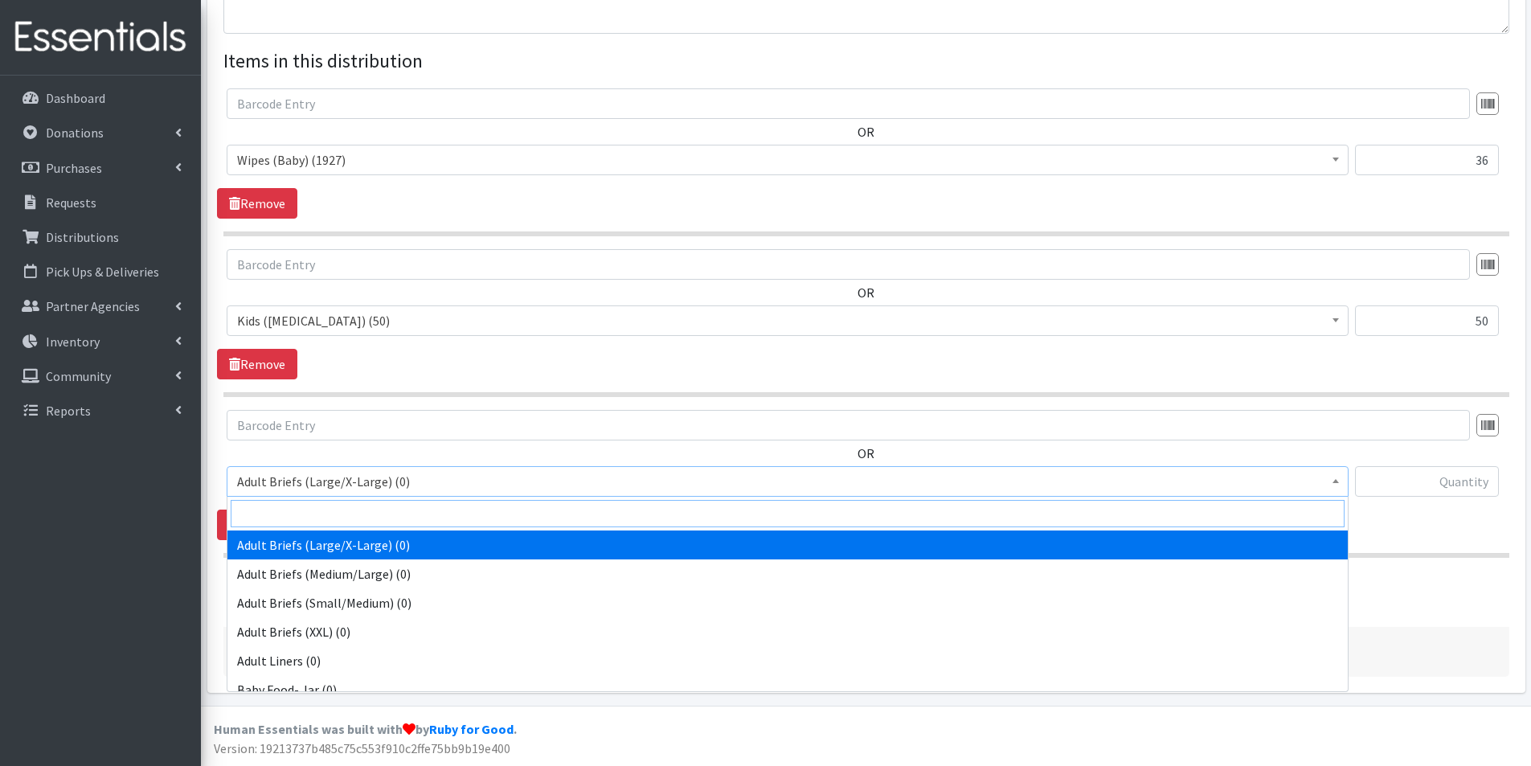
click at [267, 513] on input "search" at bounding box center [788, 513] width 1114 height 27
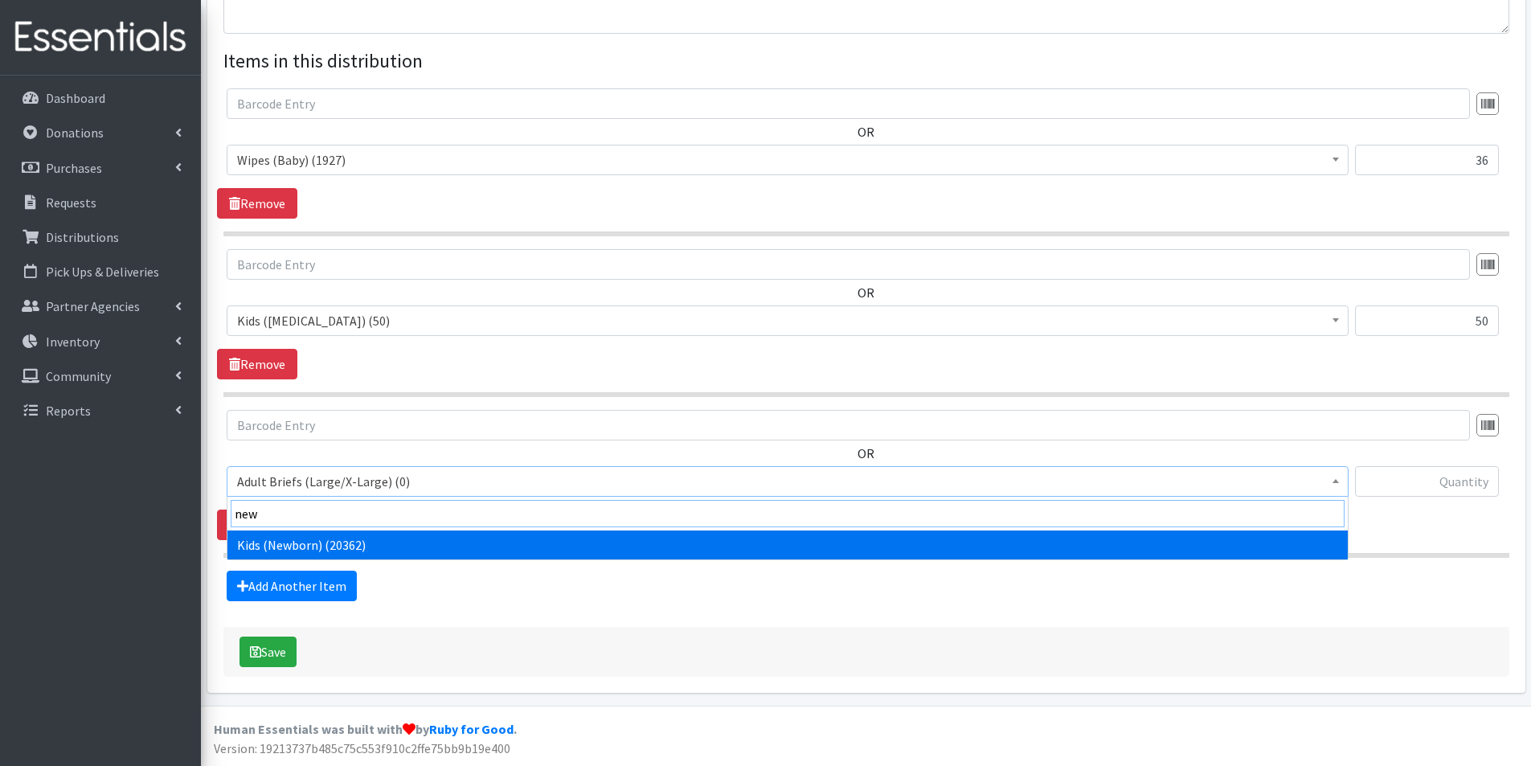
type input "new"
drag, startPoint x: 298, startPoint y: 547, endPoint x: 318, endPoint y: 545, distance: 20.2
select select "2762"
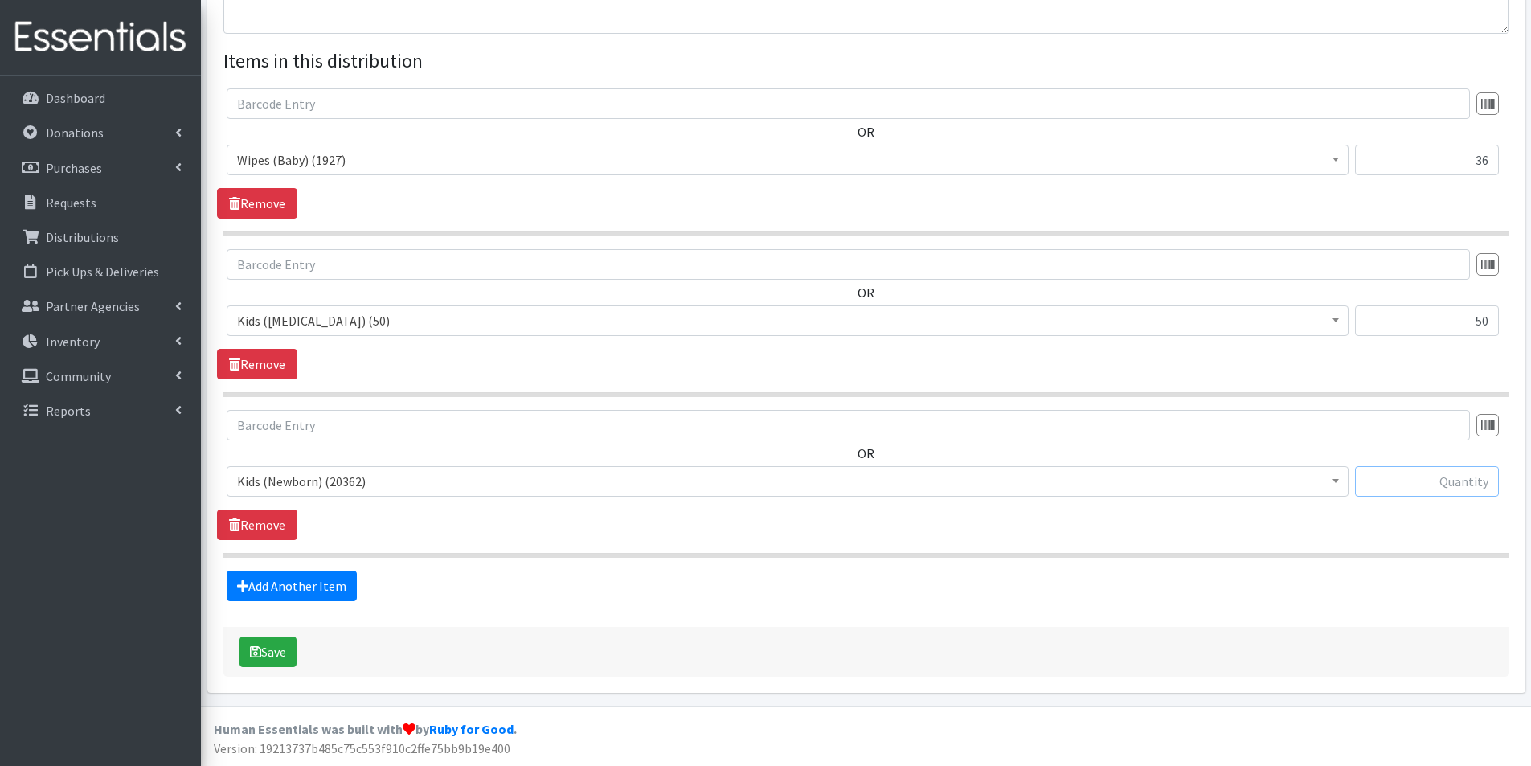
click at [1463, 483] on input "text" at bounding box center [1427, 481] width 144 height 31
type input "50"
click at [274, 580] on link "Add Another Item" at bounding box center [292, 586] width 130 height 31
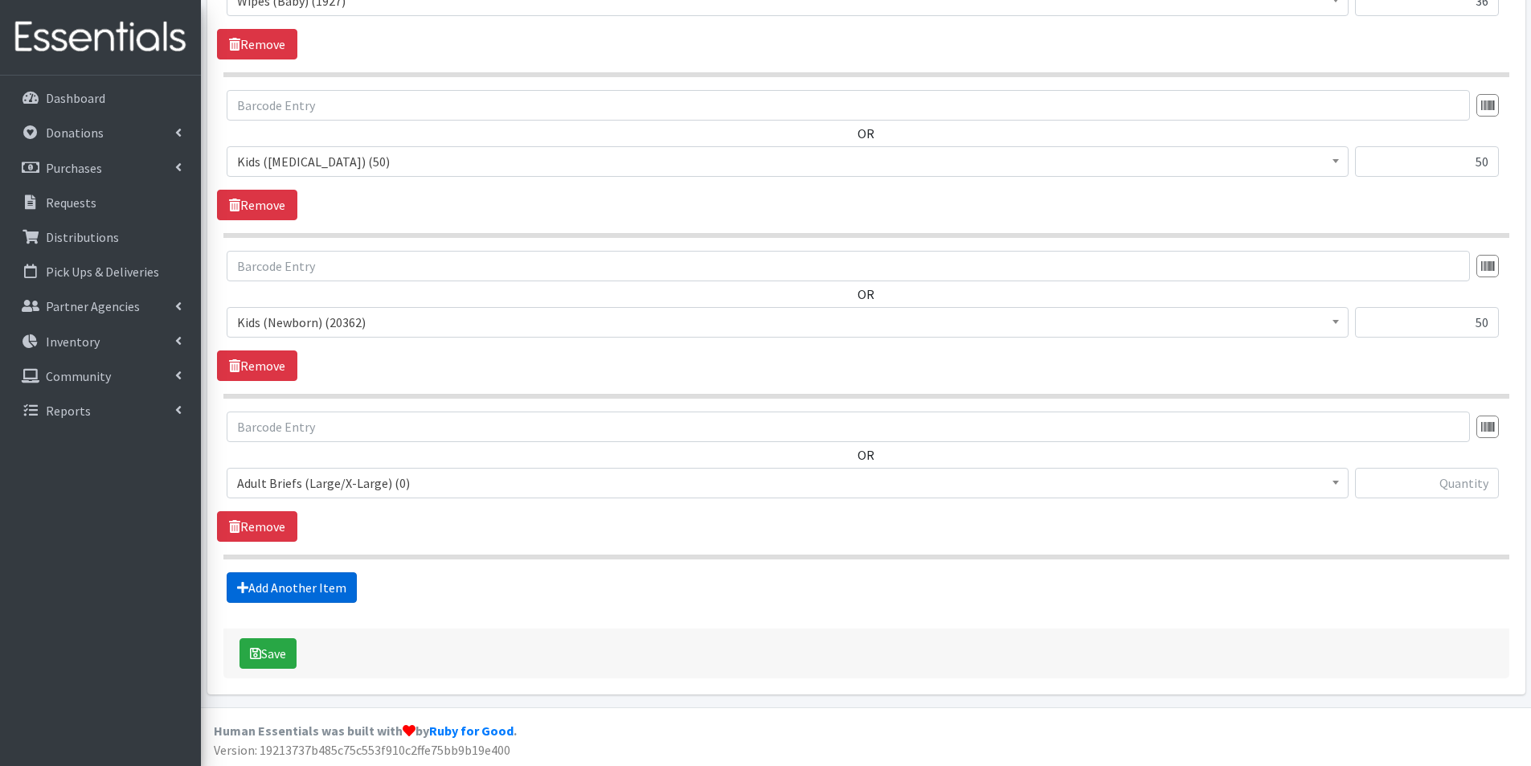
scroll to position [734, 0]
click at [327, 474] on span "Adult Briefs (Large/X-Large) (0)" at bounding box center [787, 481] width 1101 height 23
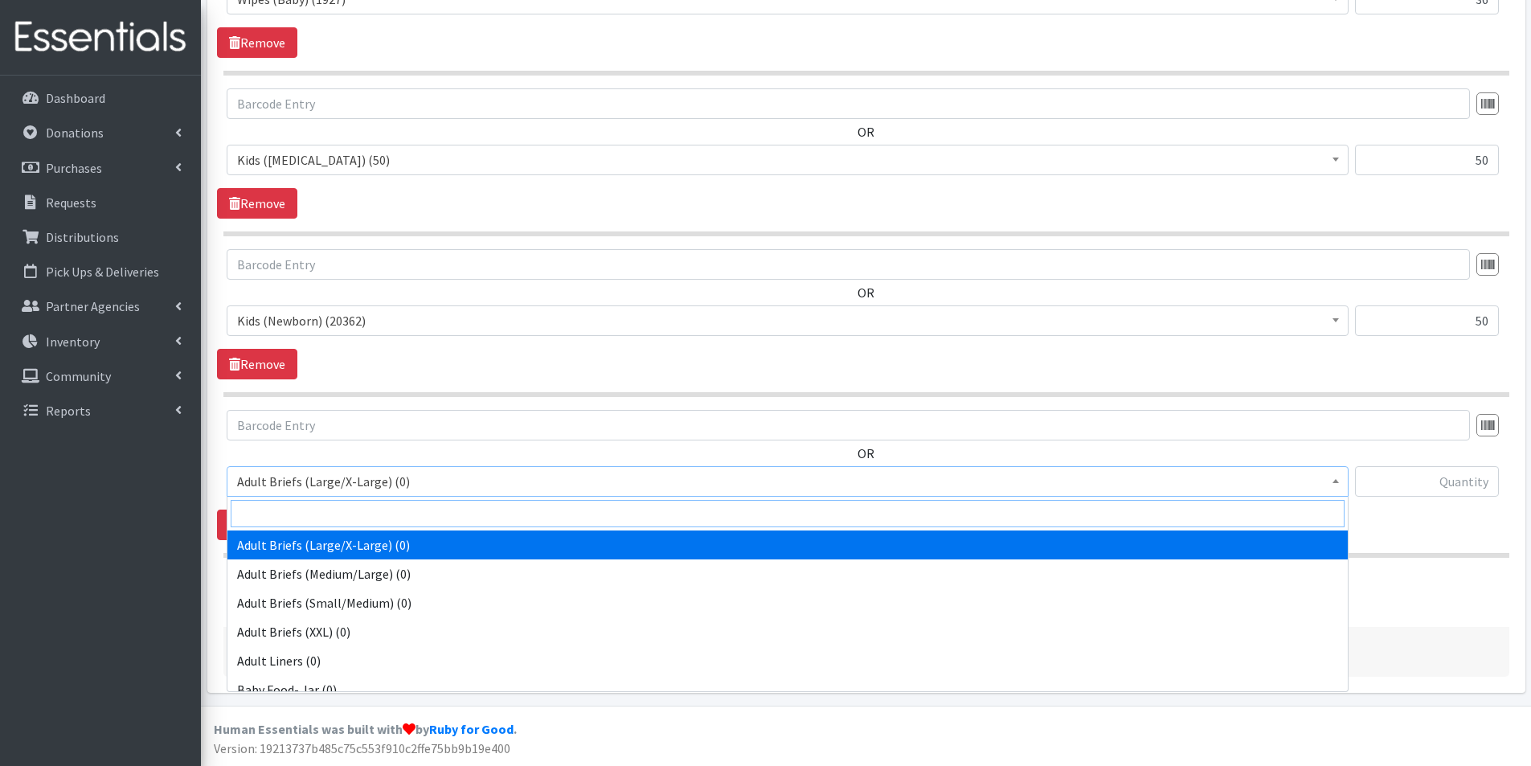
click at [287, 510] on input "search" at bounding box center [788, 513] width 1114 height 27
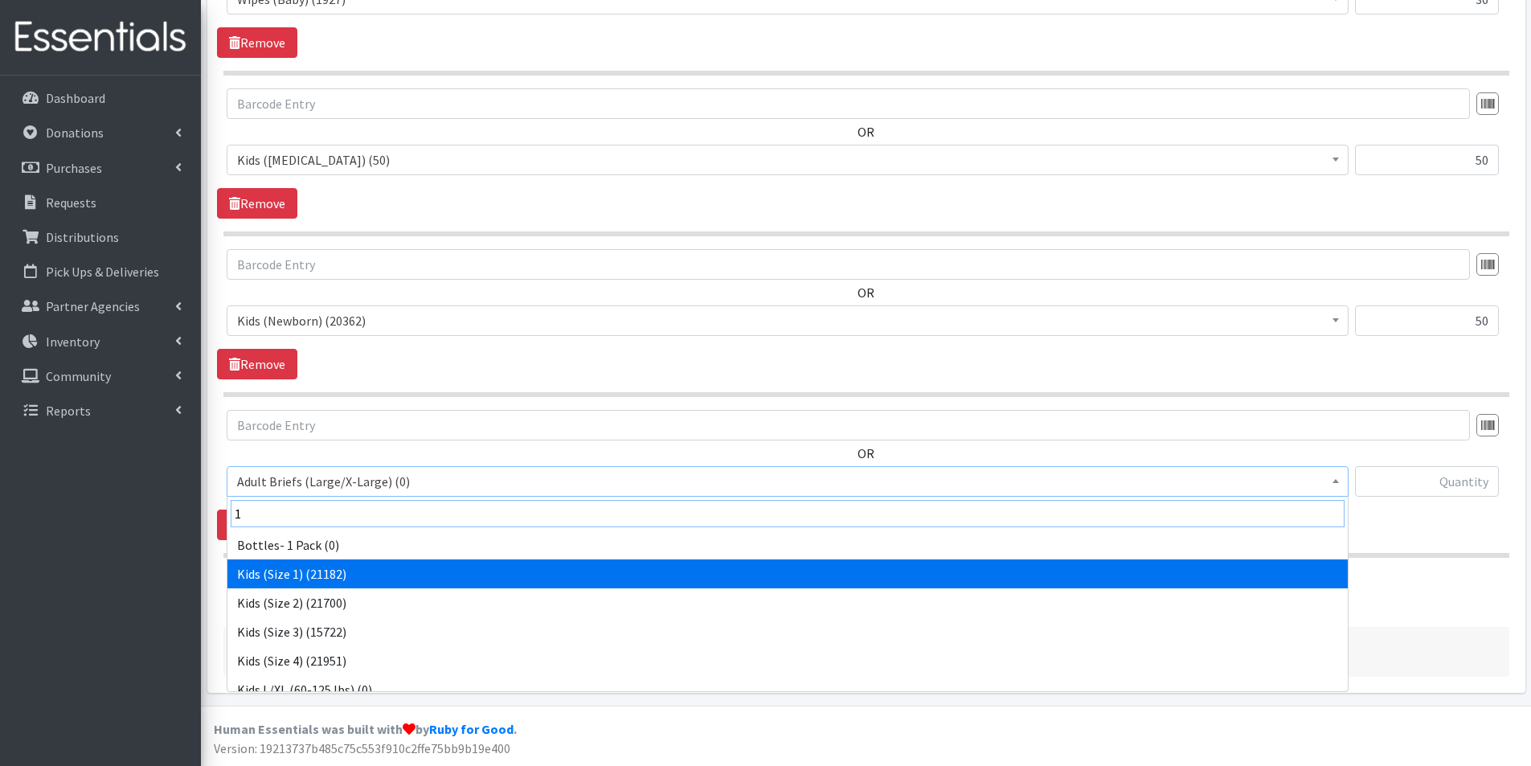
type input "1"
select select "2760"
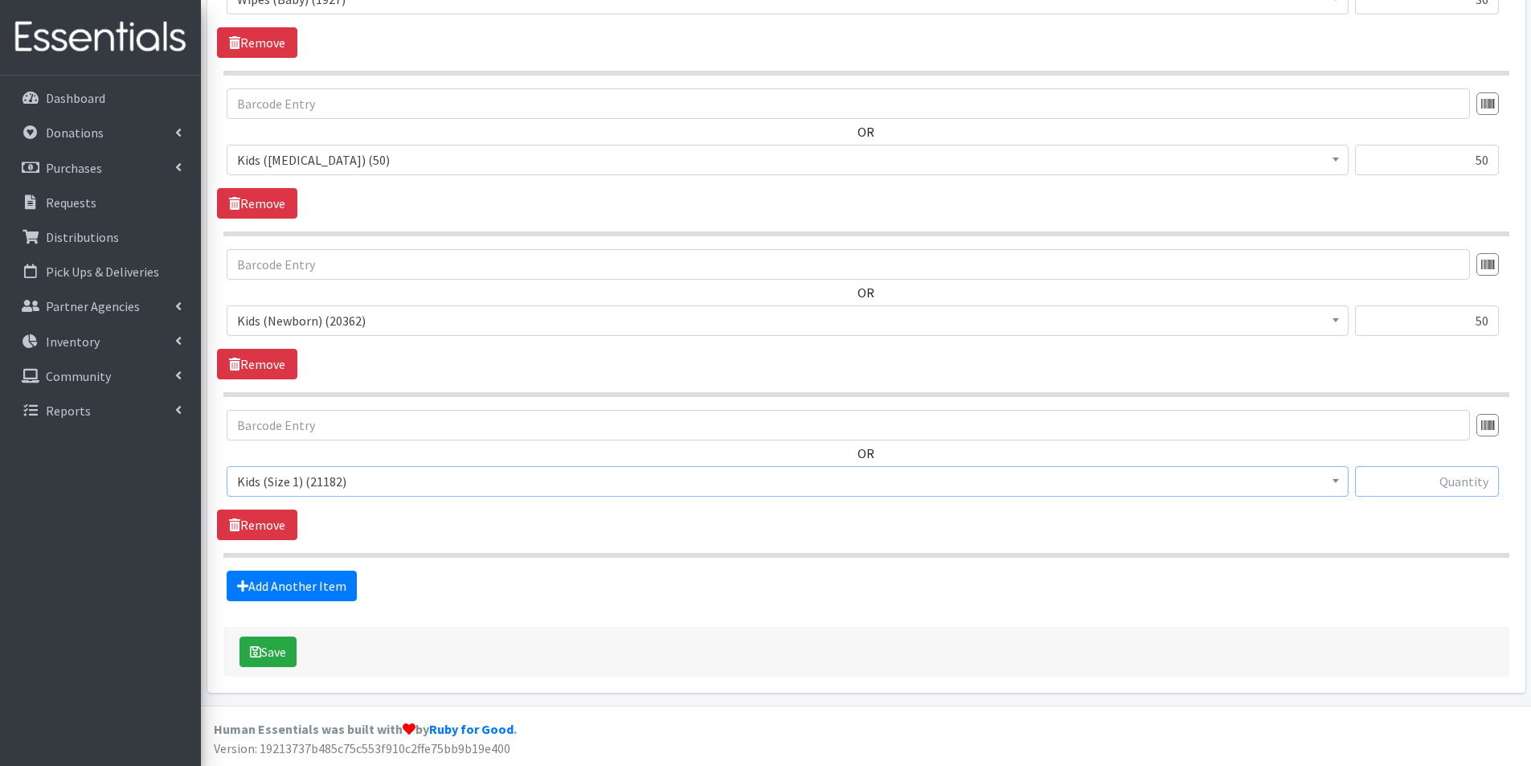
click at [1444, 478] on input "text" at bounding box center [1427, 481] width 144 height 31
type input "50"
click at [294, 578] on link "Add Another Item" at bounding box center [292, 586] width 130 height 31
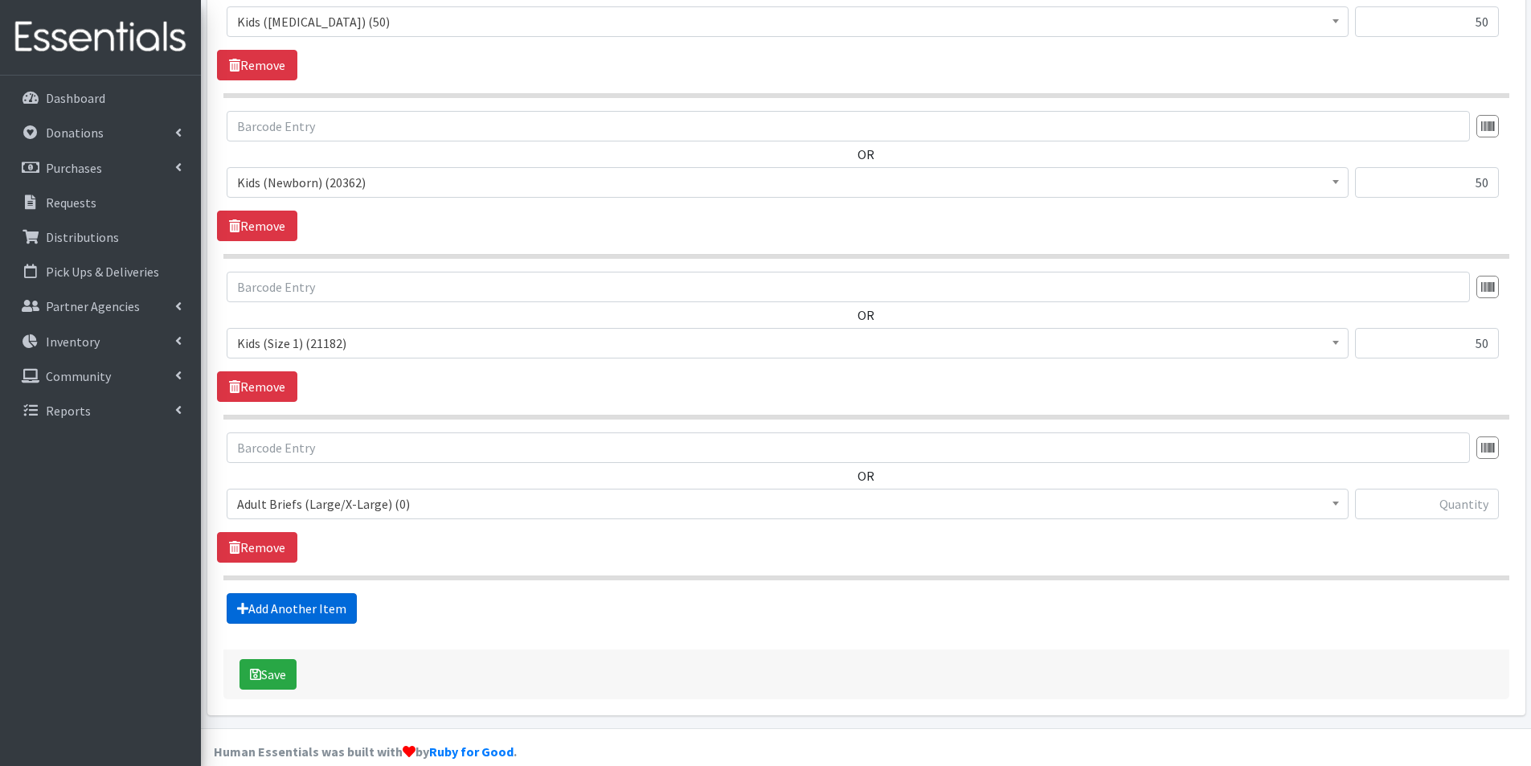
scroll to position [895, 0]
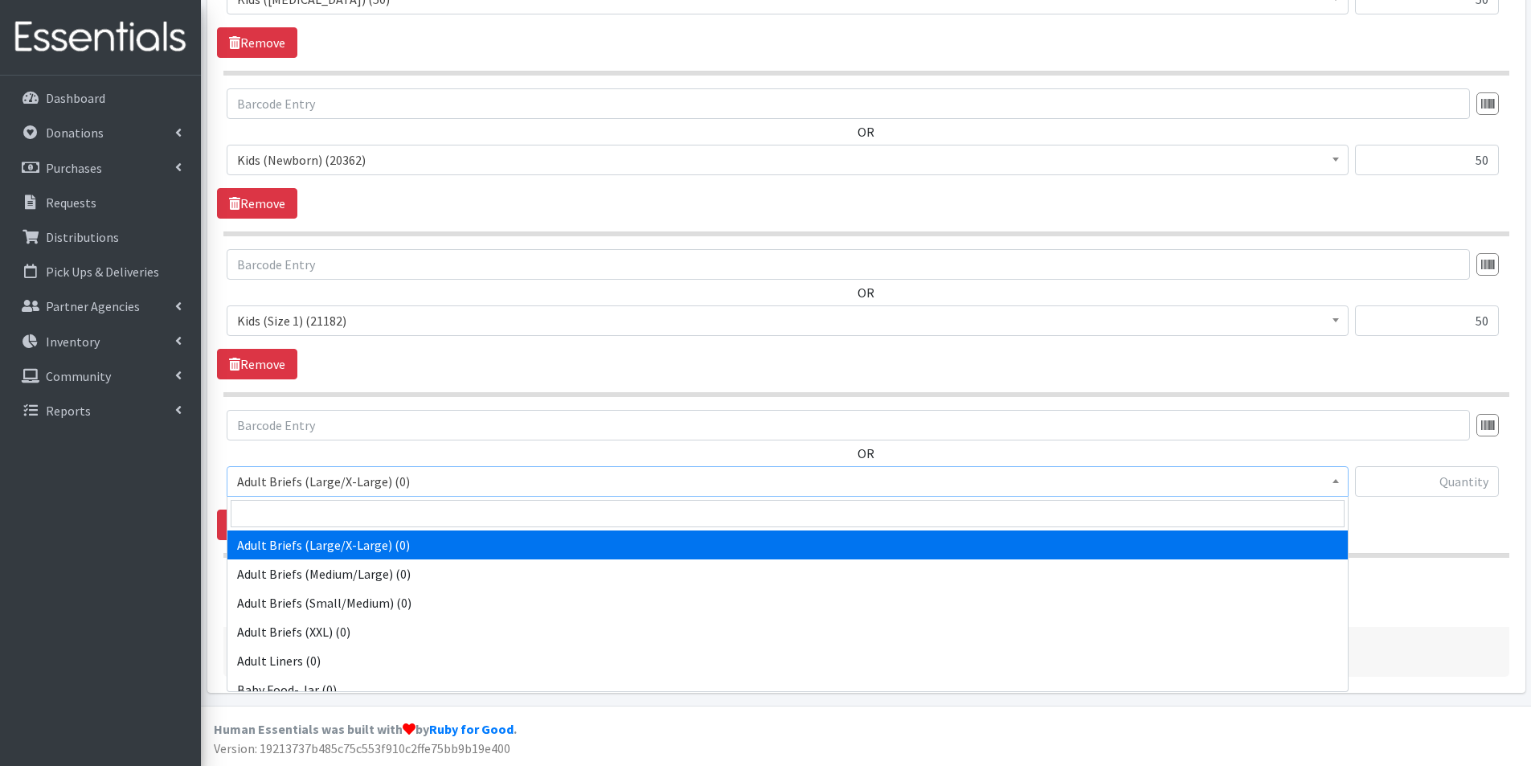
click at [284, 470] on span "Adult Briefs (Large/X-Large) (0)" at bounding box center [787, 481] width 1101 height 23
click at [268, 502] on input "search" at bounding box center [788, 513] width 1114 height 27
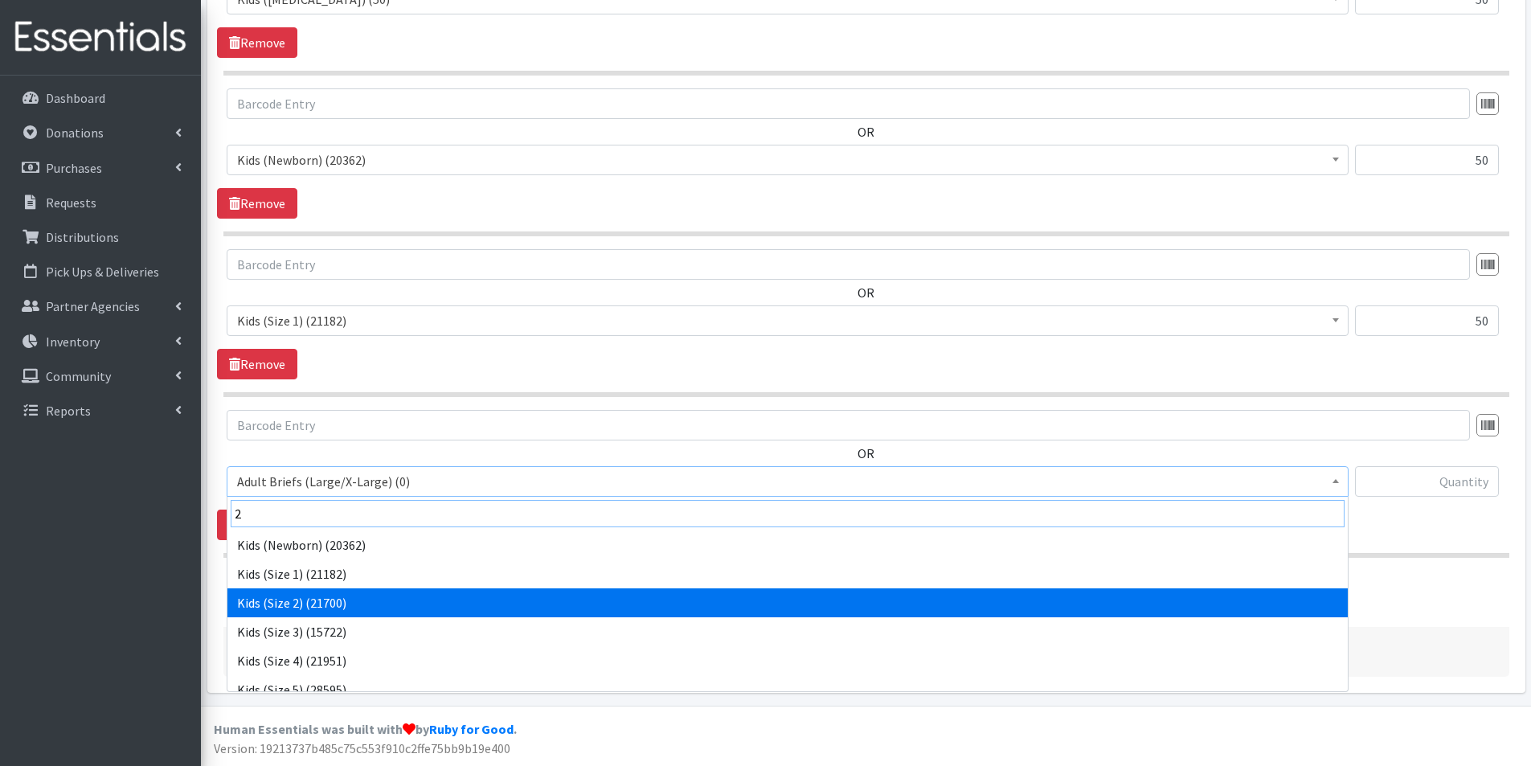
type input "2"
select select "2724"
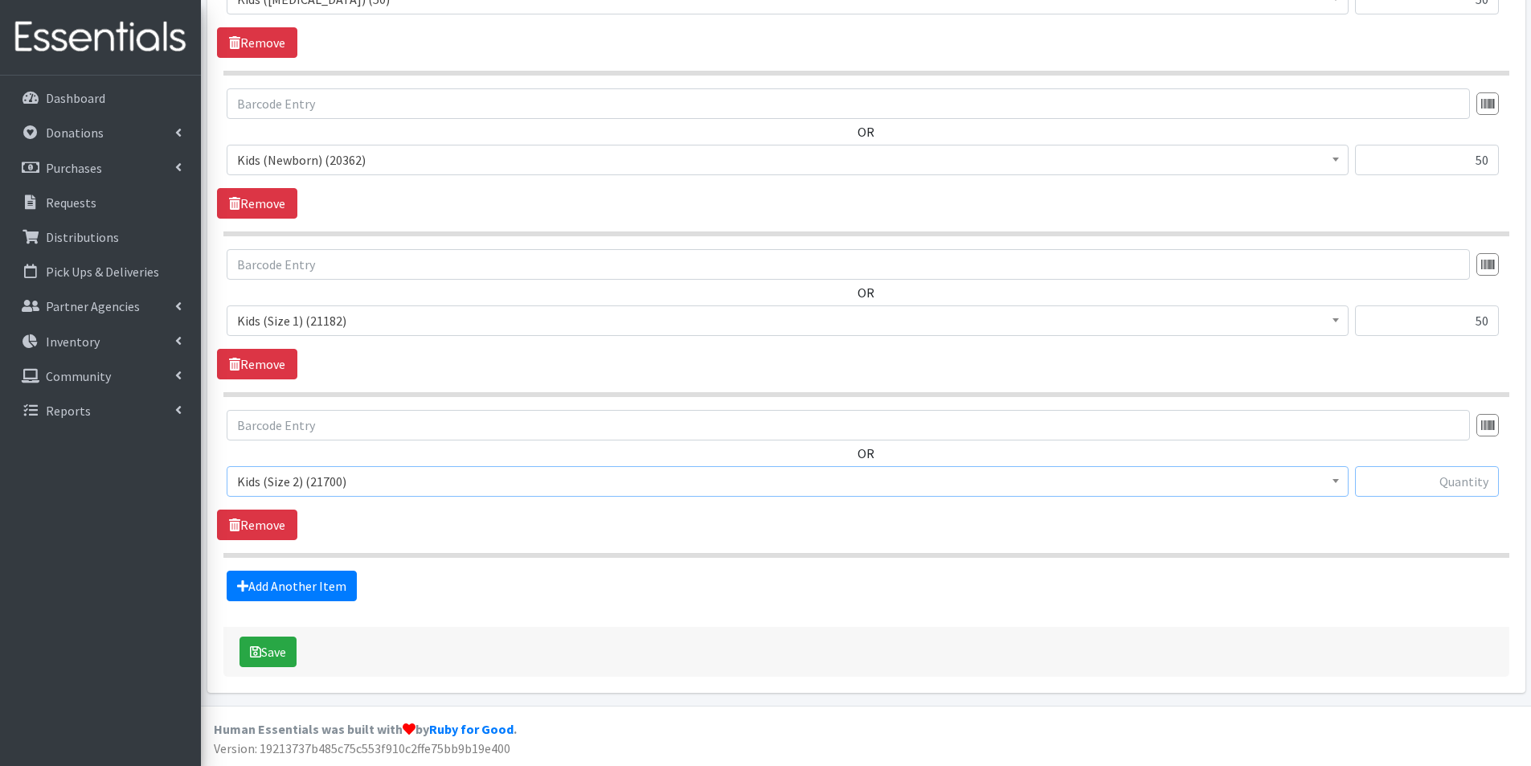
click at [1439, 484] on input "text" at bounding box center [1427, 481] width 144 height 31
type input "150"
click at [326, 573] on link "Add Another Item" at bounding box center [292, 586] width 130 height 31
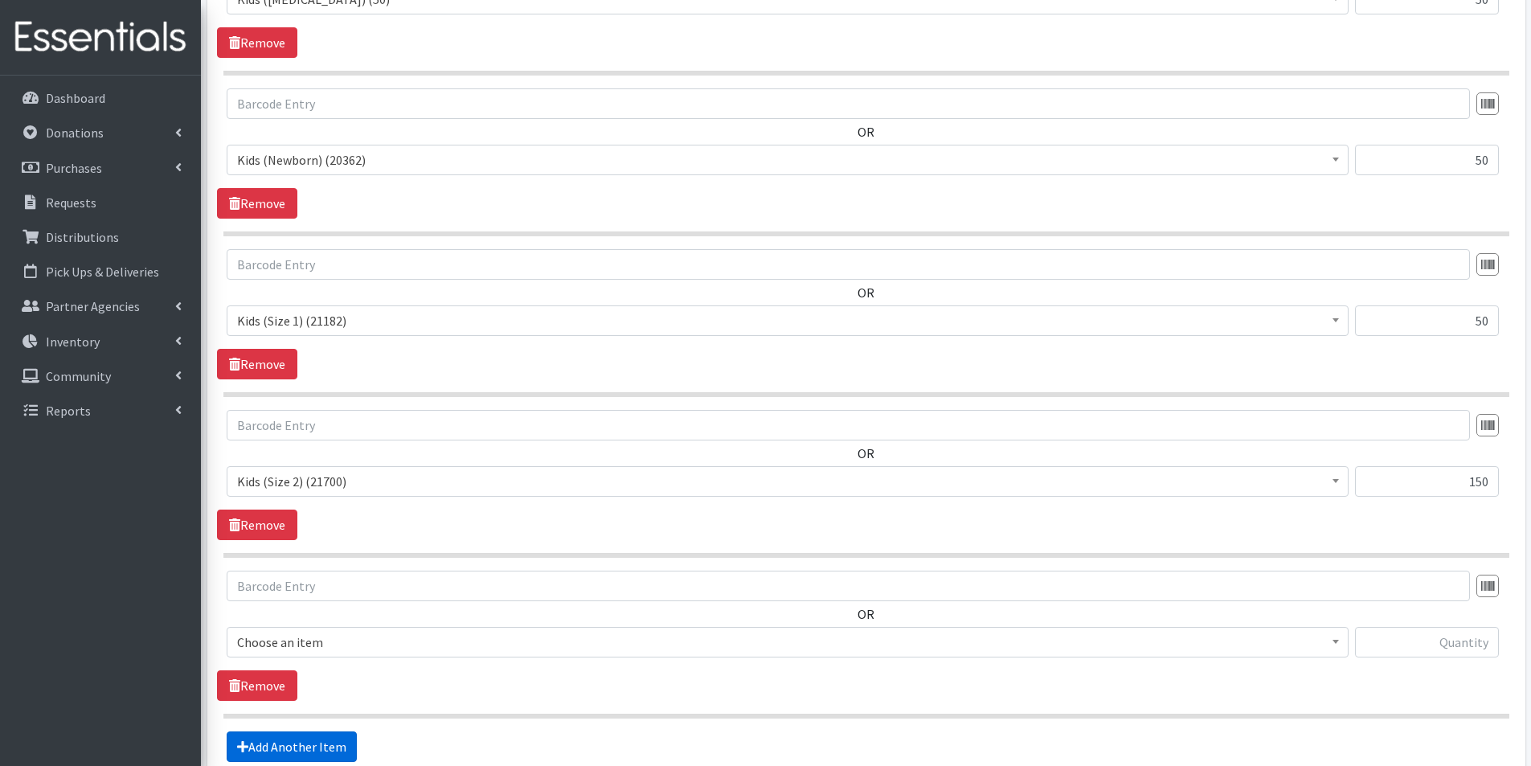
scroll to position [1055, 0]
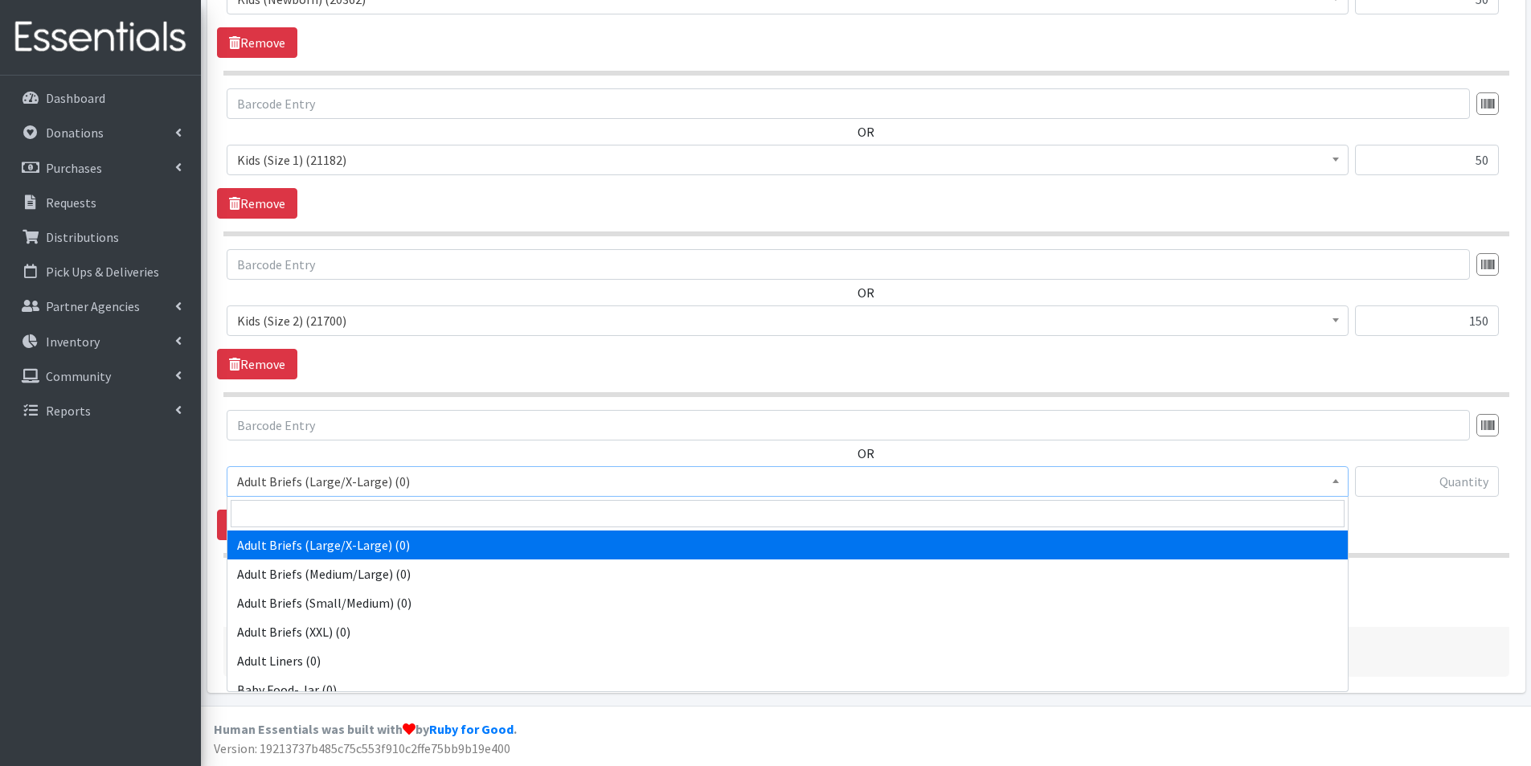
click at [311, 489] on span "Adult Briefs (Large/X-Large) (0)" at bounding box center [787, 481] width 1101 height 23
click at [291, 517] on input "search" at bounding box center [788, 513] width 1114 height 27
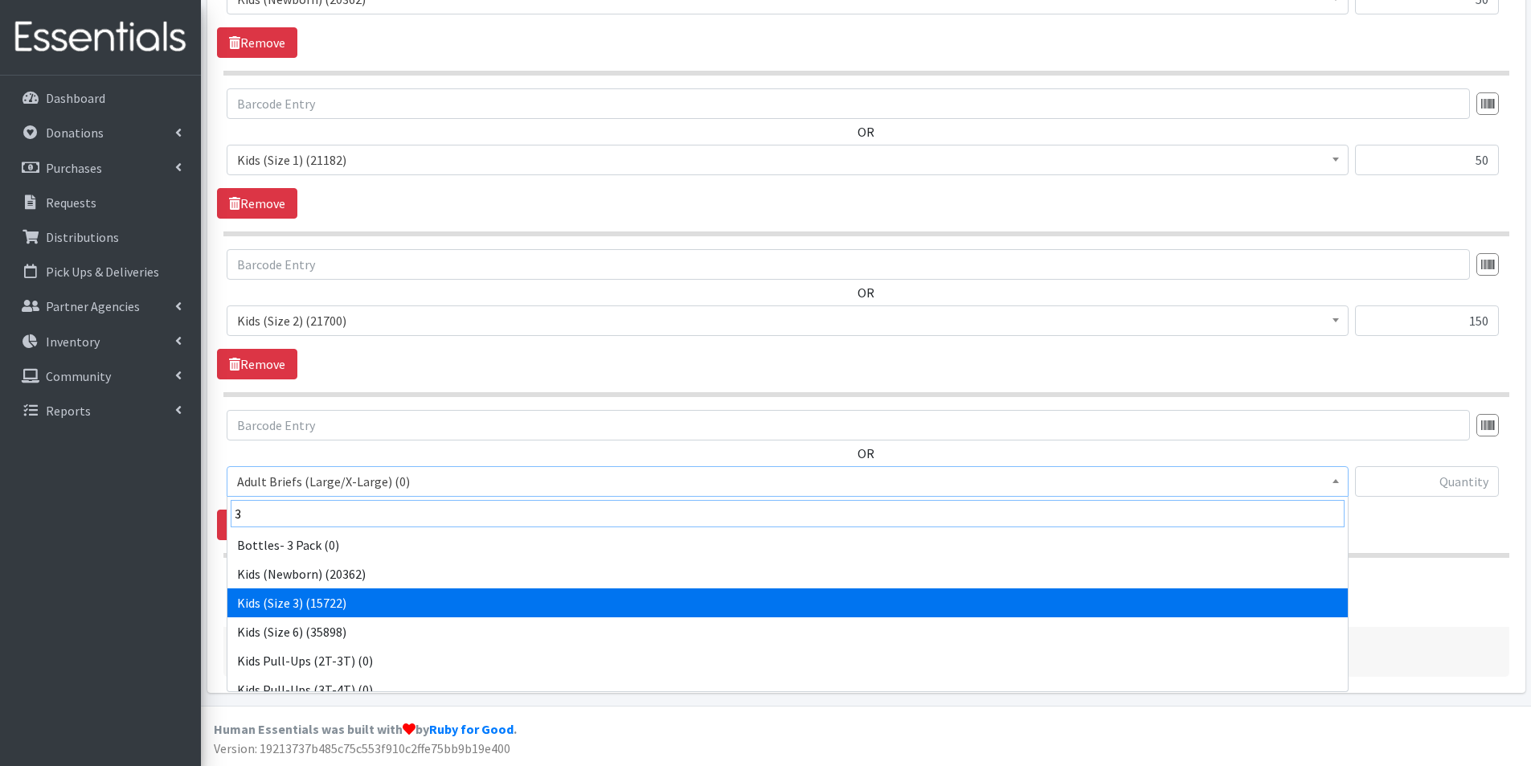
type input "3"
select select "2747"
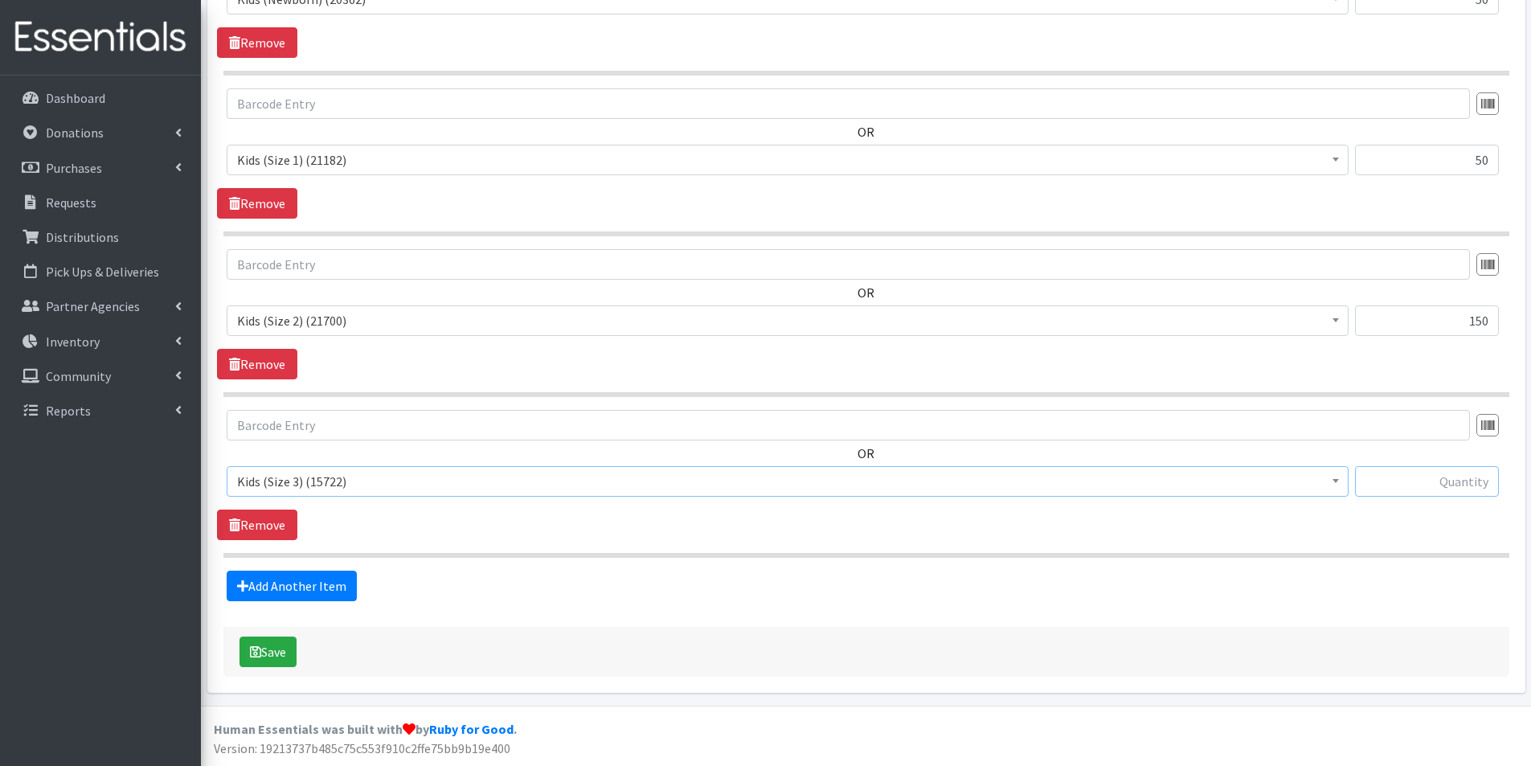
click at [1443, 480] on input "text" at bounding box center [1427, 481] width 144 height 31
type input "100"
click at [332, 583] on link "Add Another Item" at bounding box center [292, 586] width 130 height 31
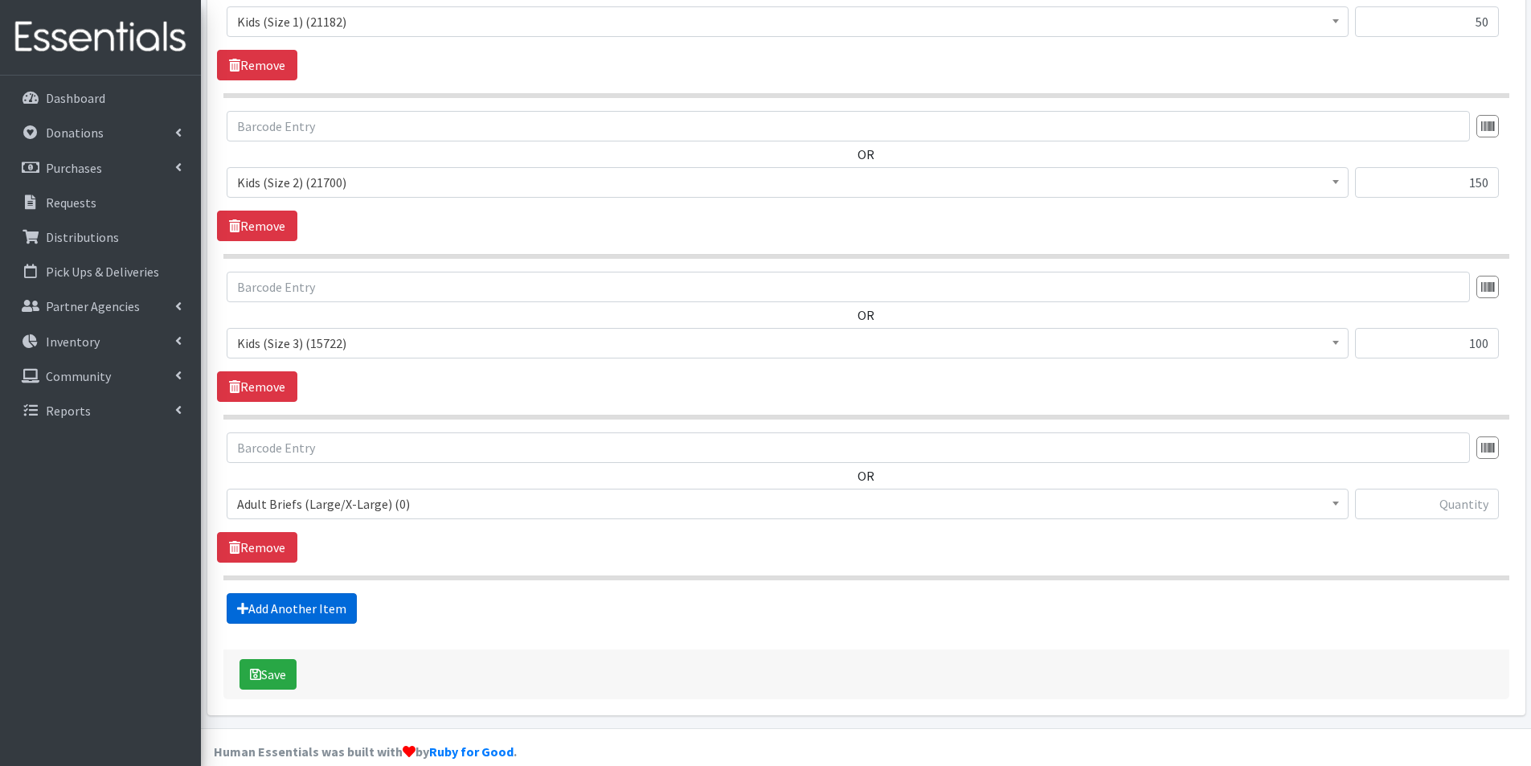
scroll to position [1216, 0]
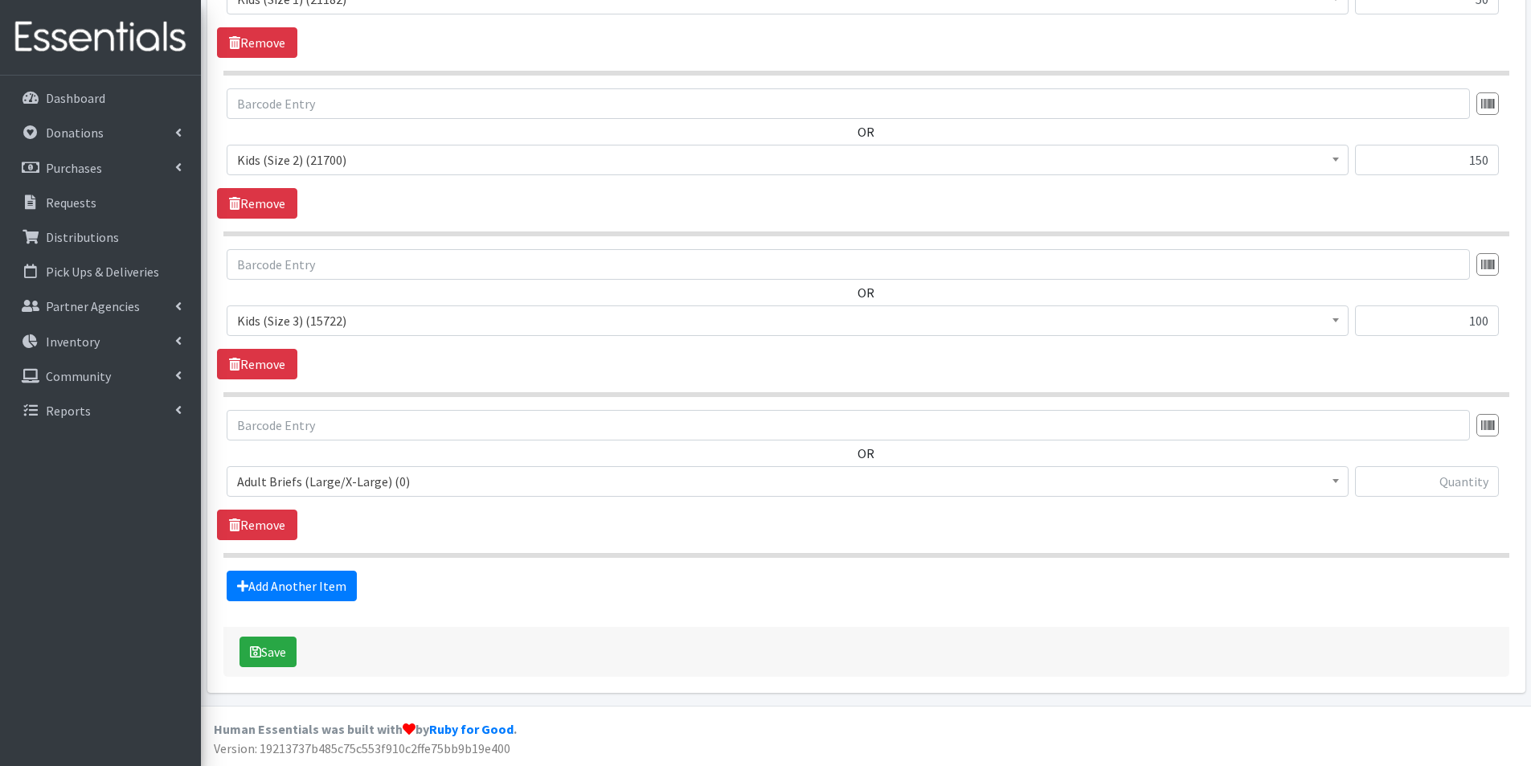
drag, startPoint x: 326, startPoint y: 486, endPoint x: 315, endPoint y: 492, distance: 12.6
click at [326, 486] on span "Adult Briefs (Large/X-Large) (0)" at bounding box center [787, 481] width 1101 height 23
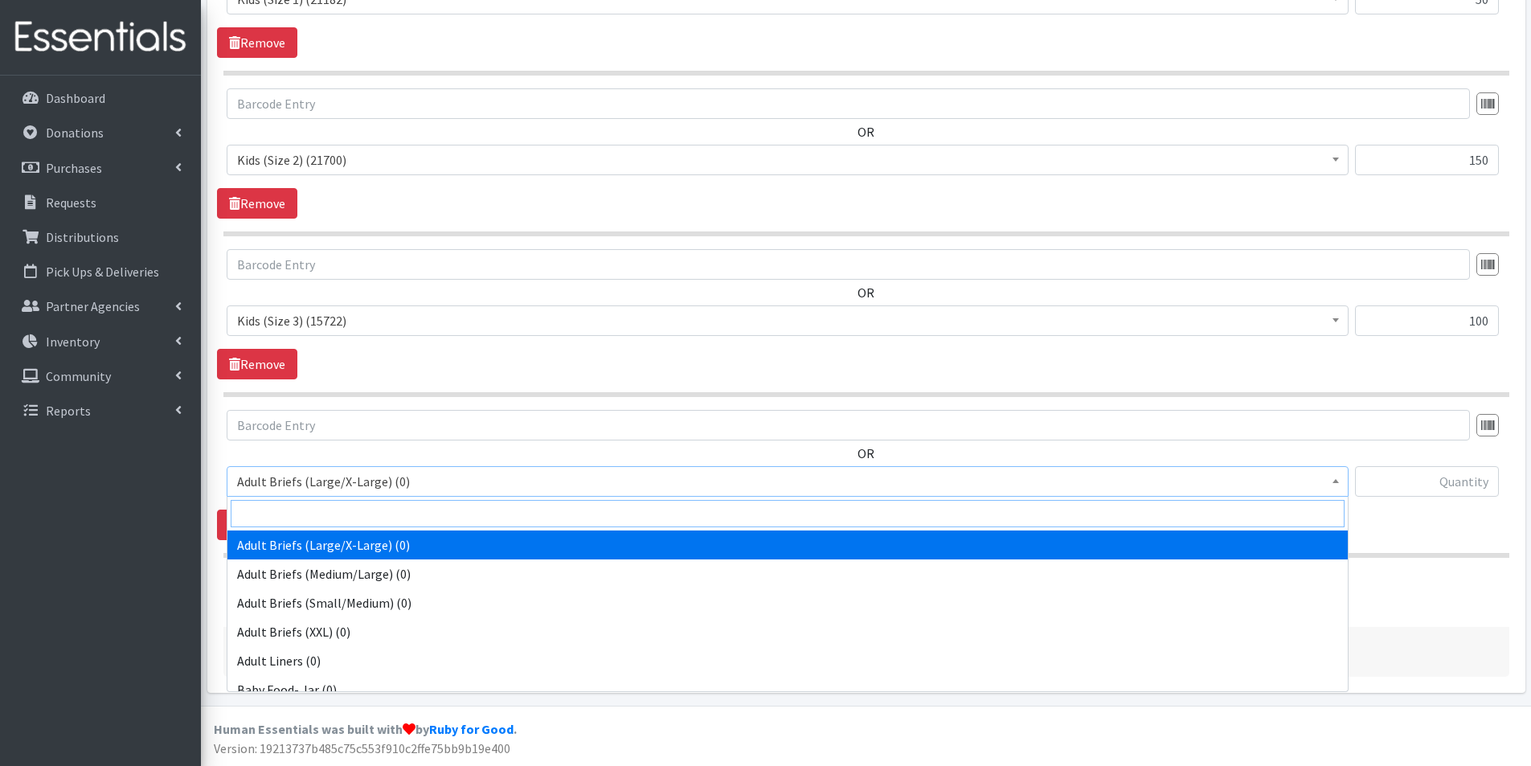
click at [290, 508] on input "search" at bounding box center [788, 513] width 1114 height 27
type input "4"
select select "2756"
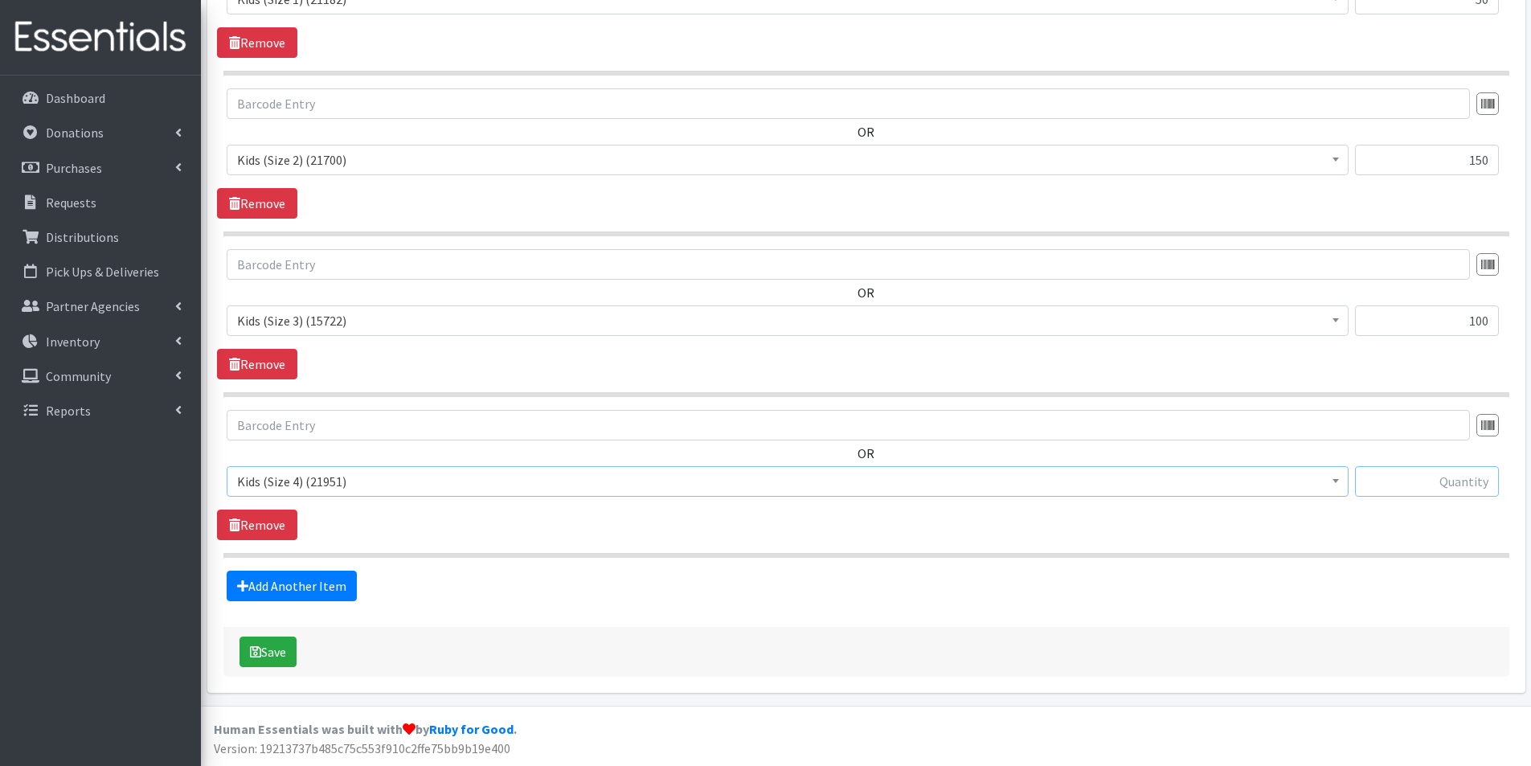
click at [1461, 486] on input "text" at bounding box center [1427, 481] width 144 height 31
type input "200"
click at [268, 579] on link "Add Another Item" at bounding box center [292, 586] width 130 height 31
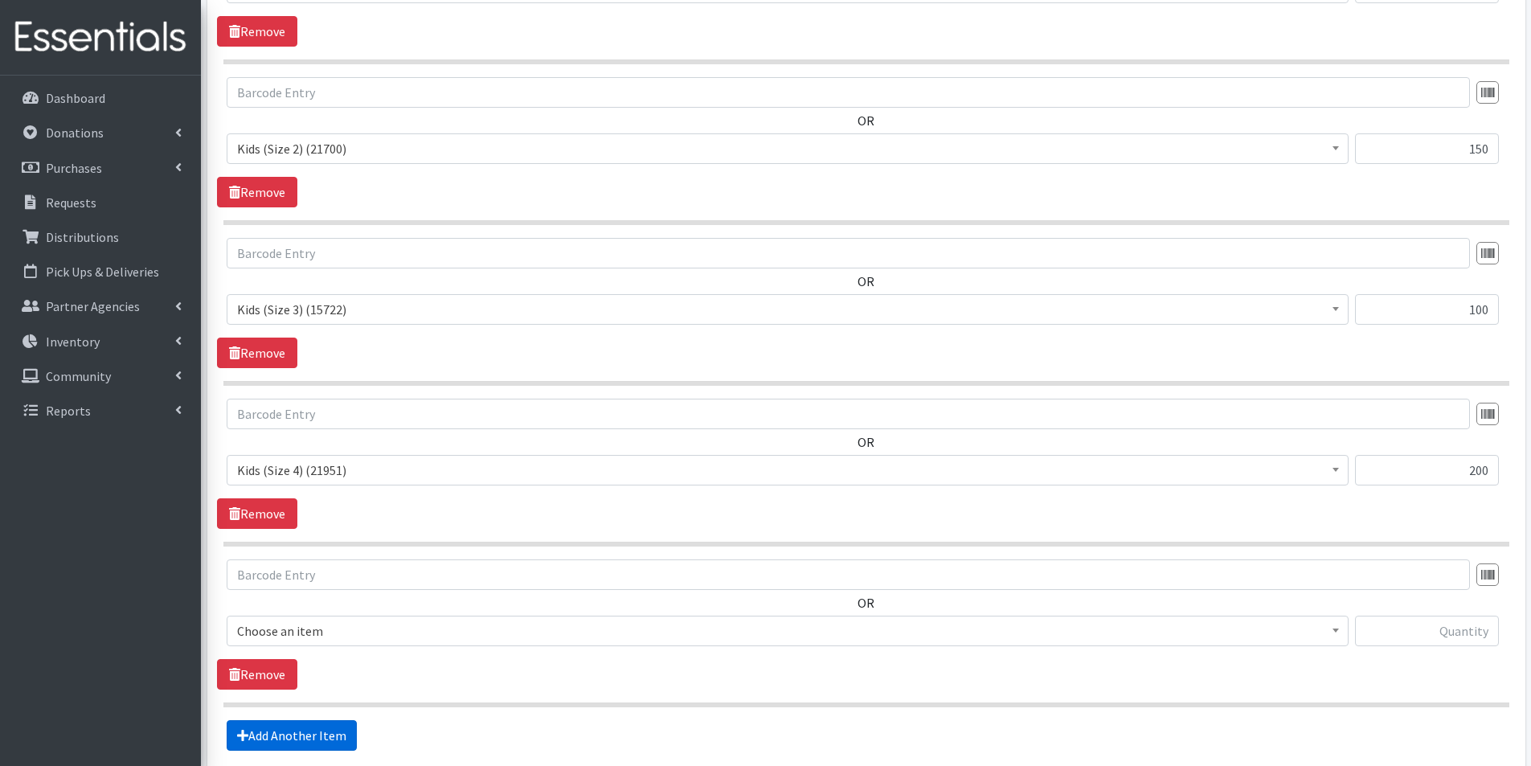
scroll to position [1377, 0]
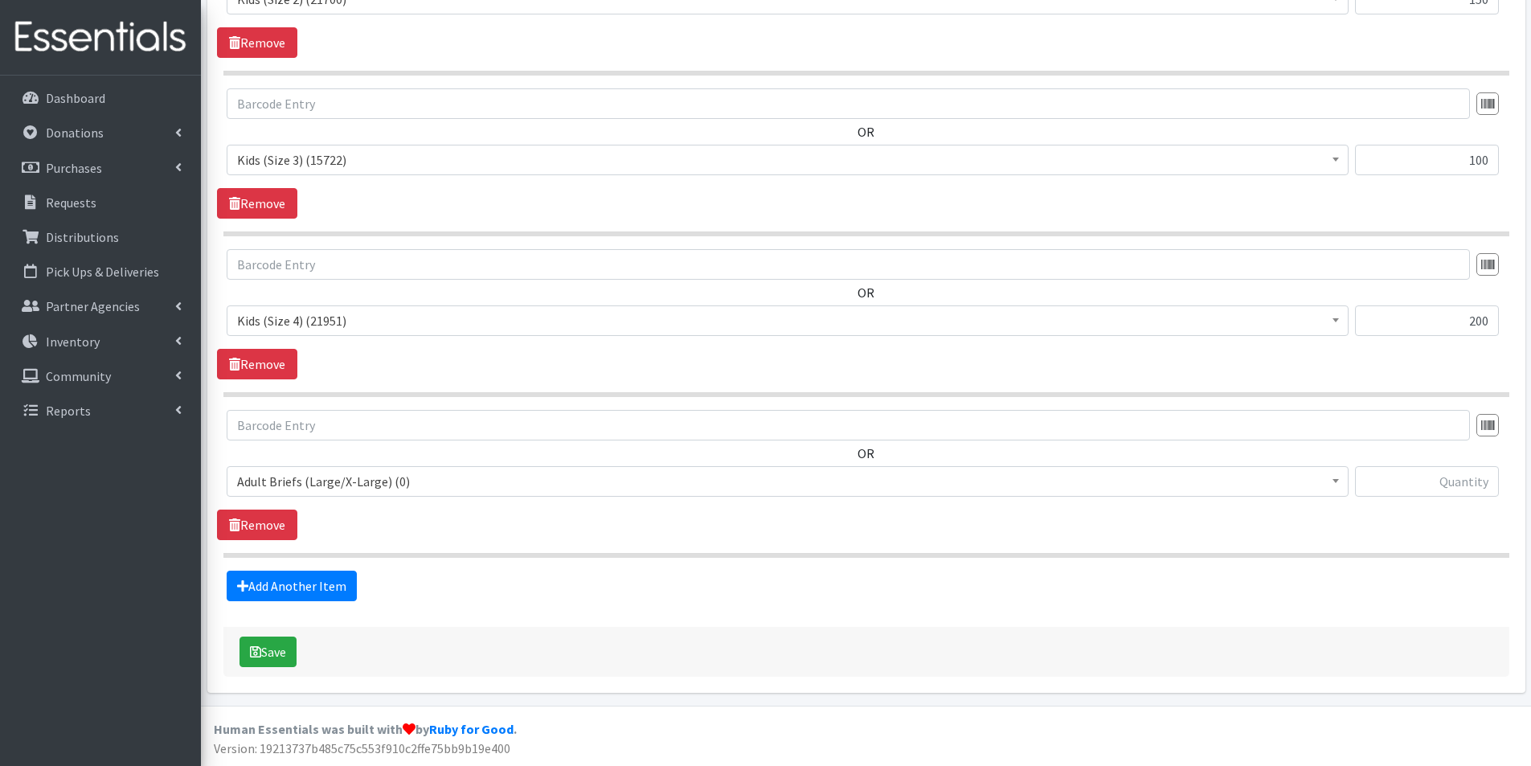
click at [292, 485] on span "Adult Briefs (Large/X-Large) (0)" at bounding box center [787, 481] width 1101 height 23
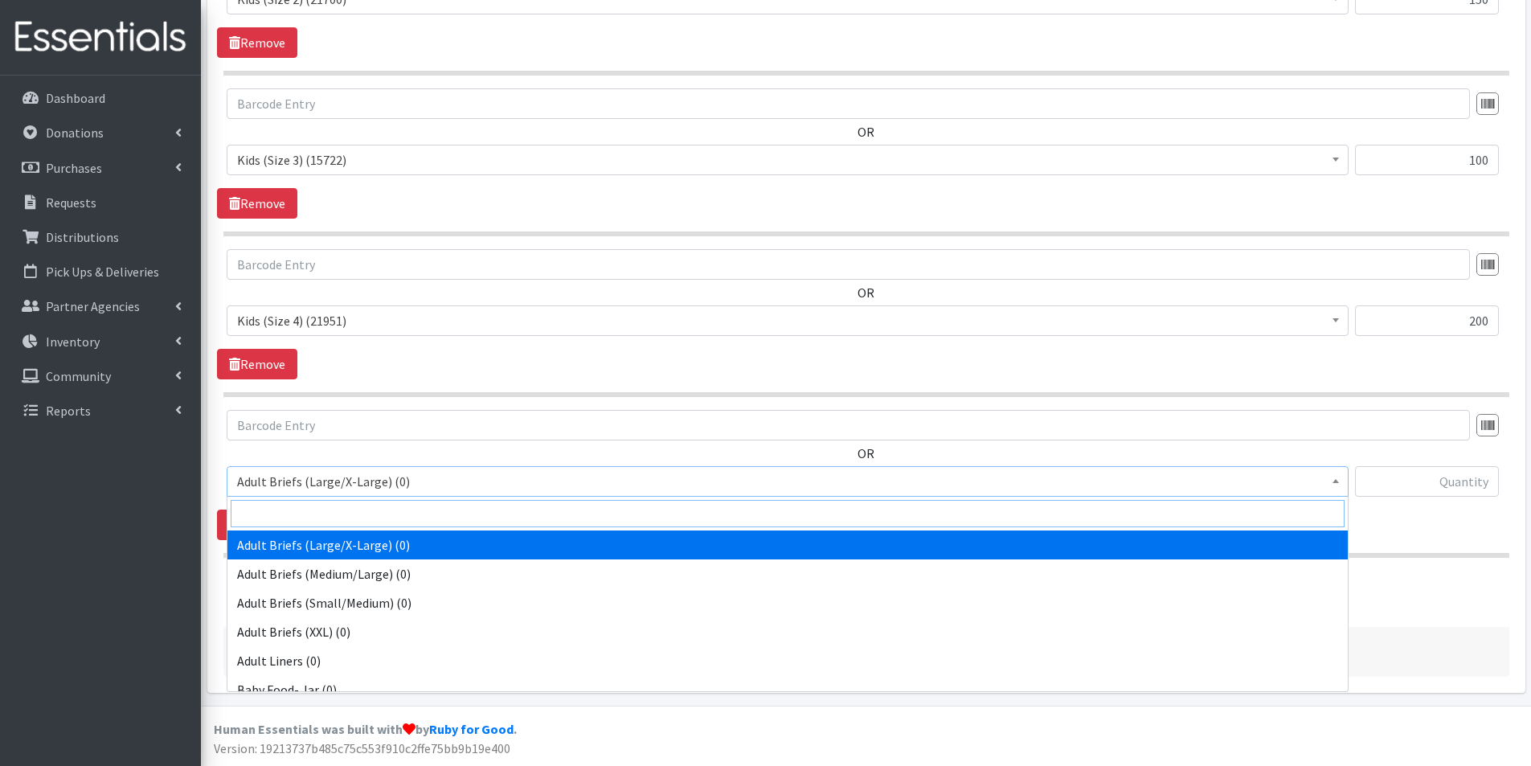
click at [272, 508] on input "search" at bounding box center [788, 513] width 1114 height 27
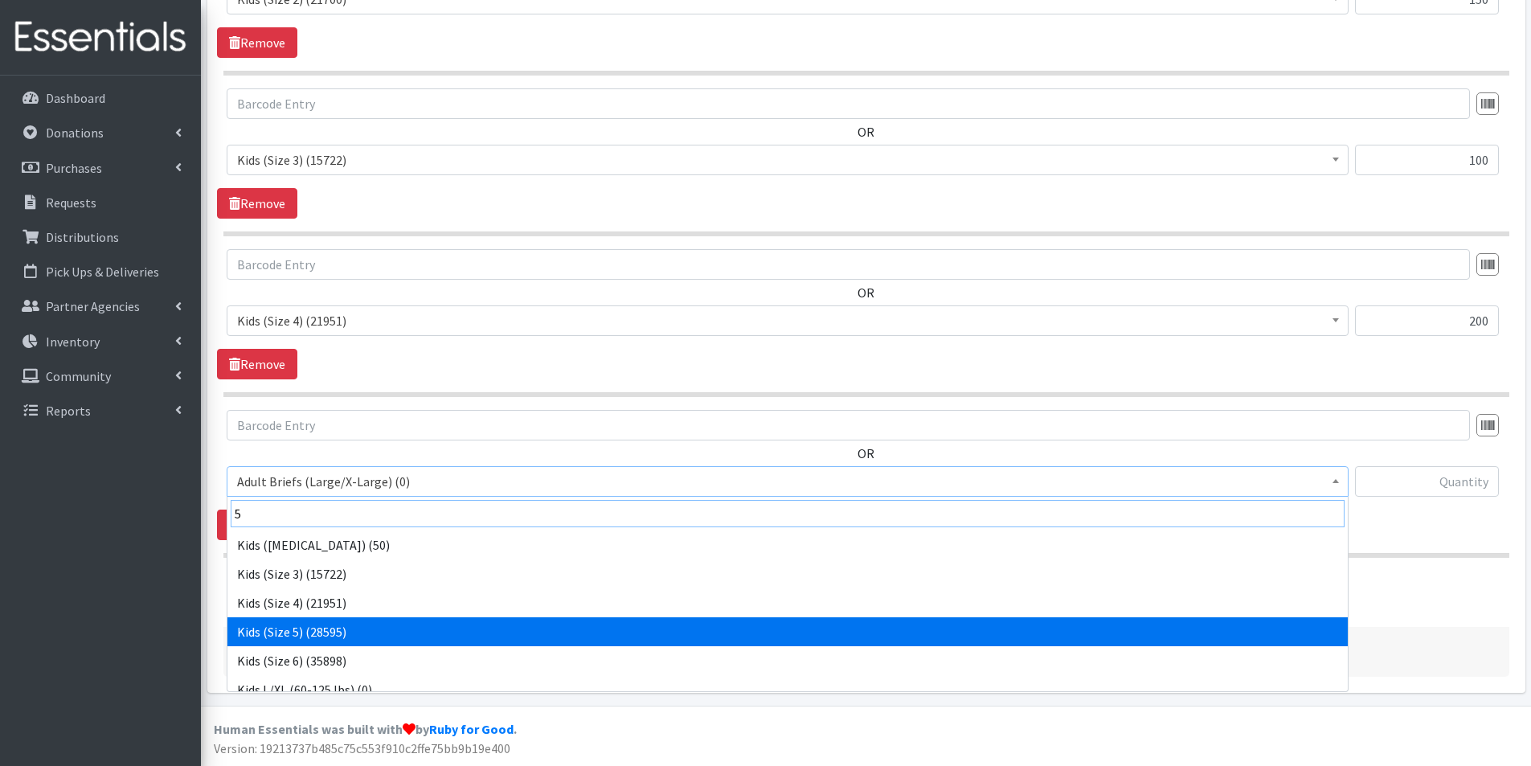
type input "5"
select select "2744"
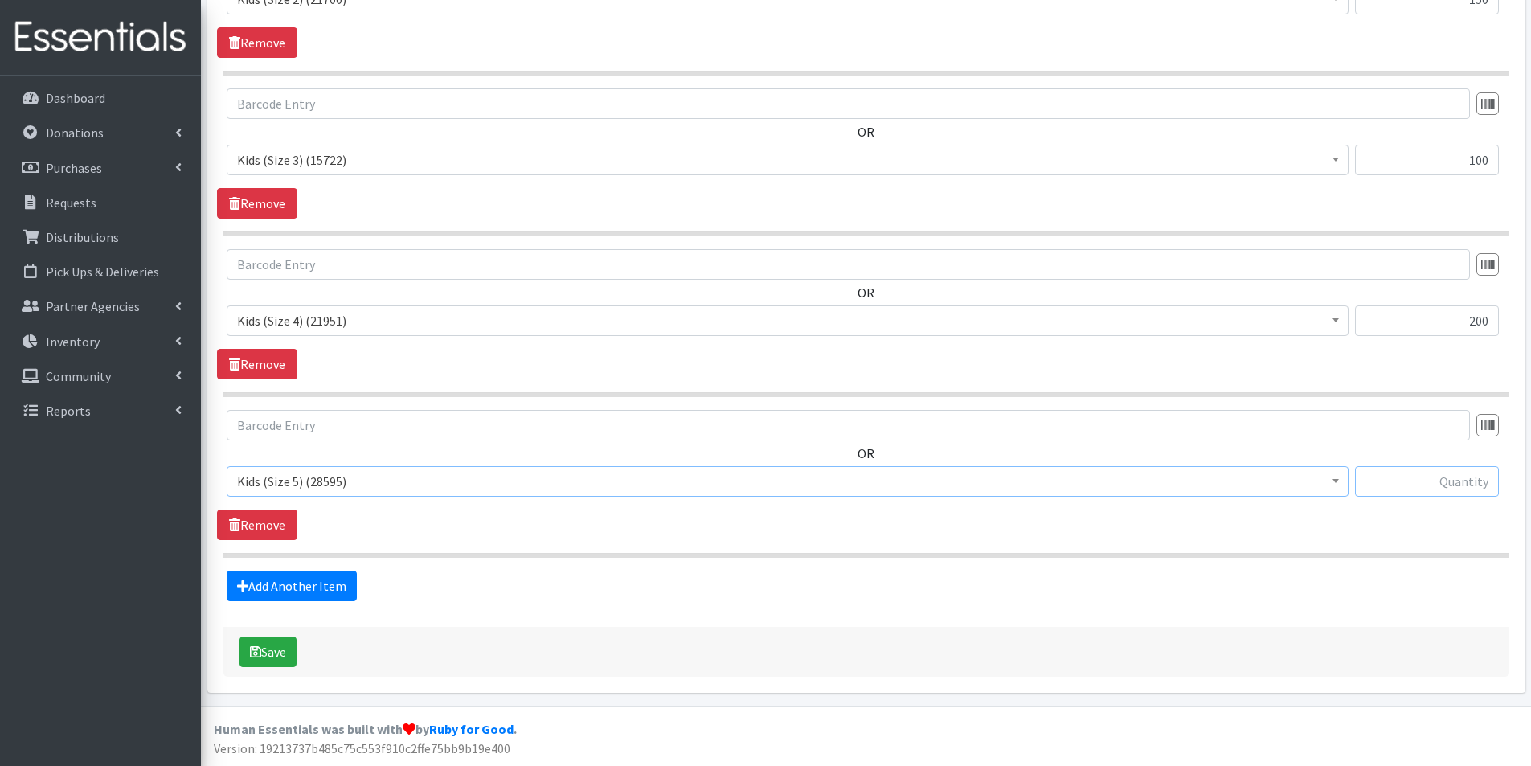
click at [1457, 477] on input "text" at bounding box center [1427, 481] width 144 height 31
type input "400"
click at [292, 574] on link "Add Another Item" at bounding box center [292, 586] width 130 height 31
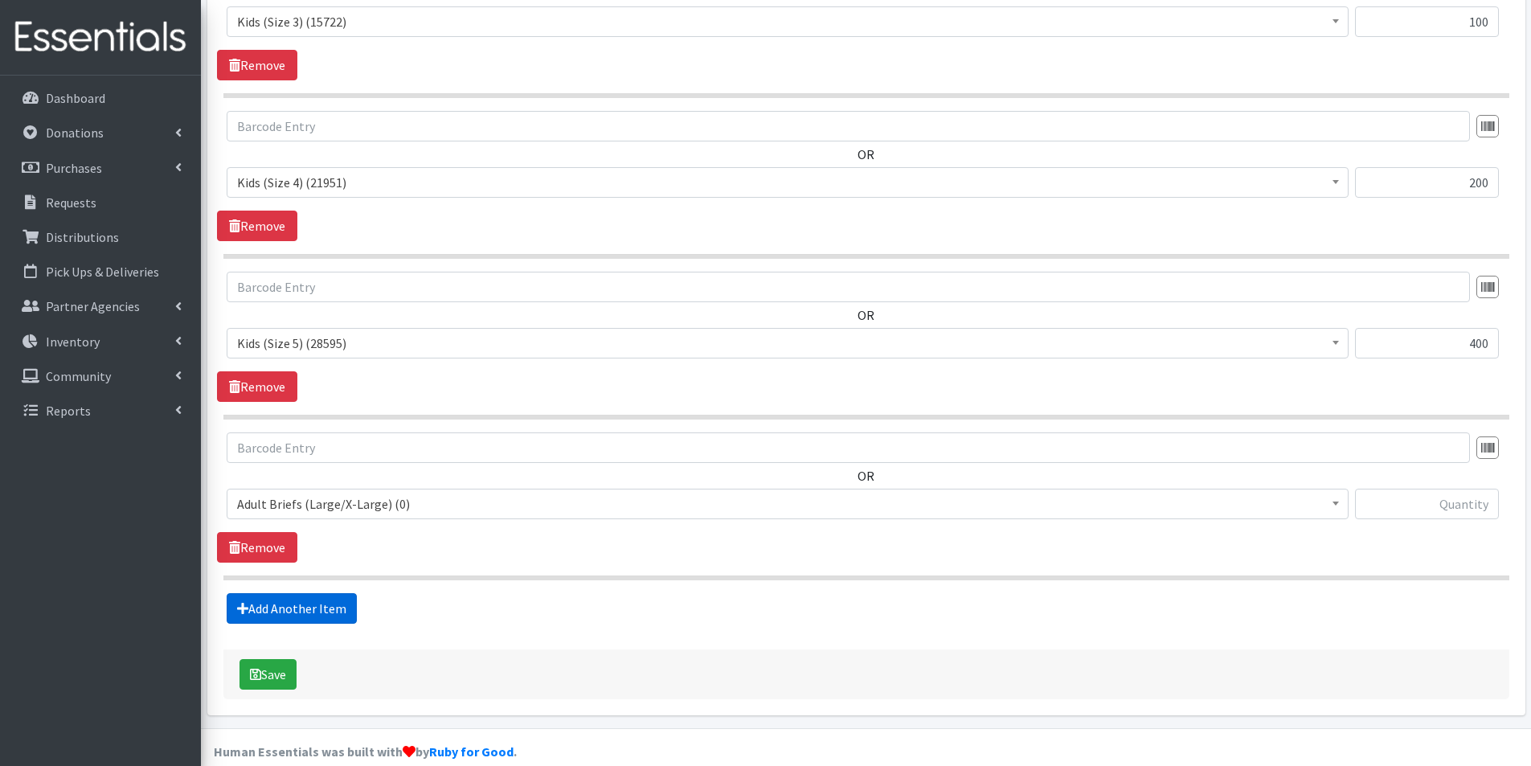
scroll to position [1538, 0]
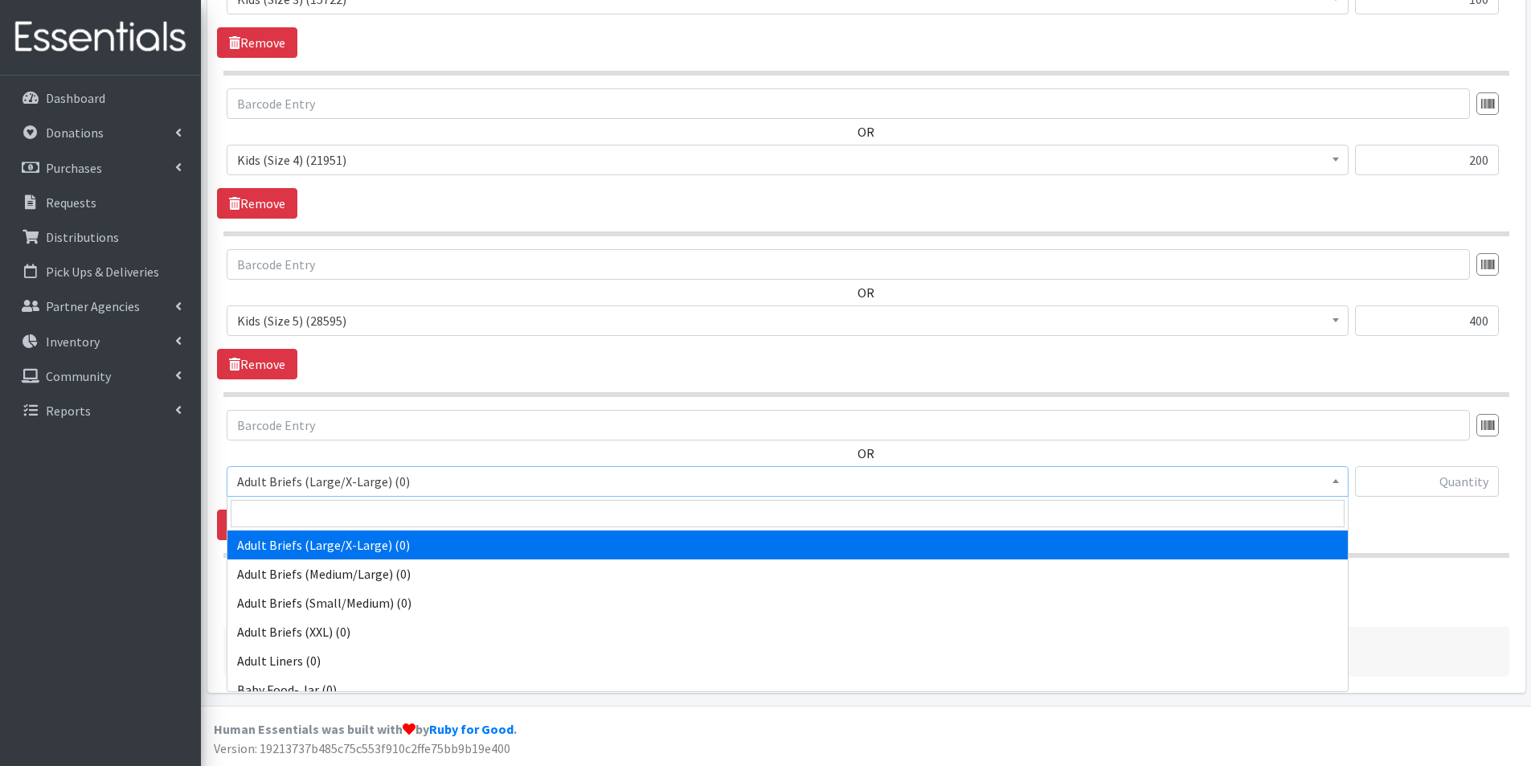
click at [289, 476] on span "Adult Briefs (Large/X-Large) (0)" at bounding box center [787, 481] width 1101 height 23
click at [277, 525] on input "search" at bounding box center [788, 513] width 1114 height 27
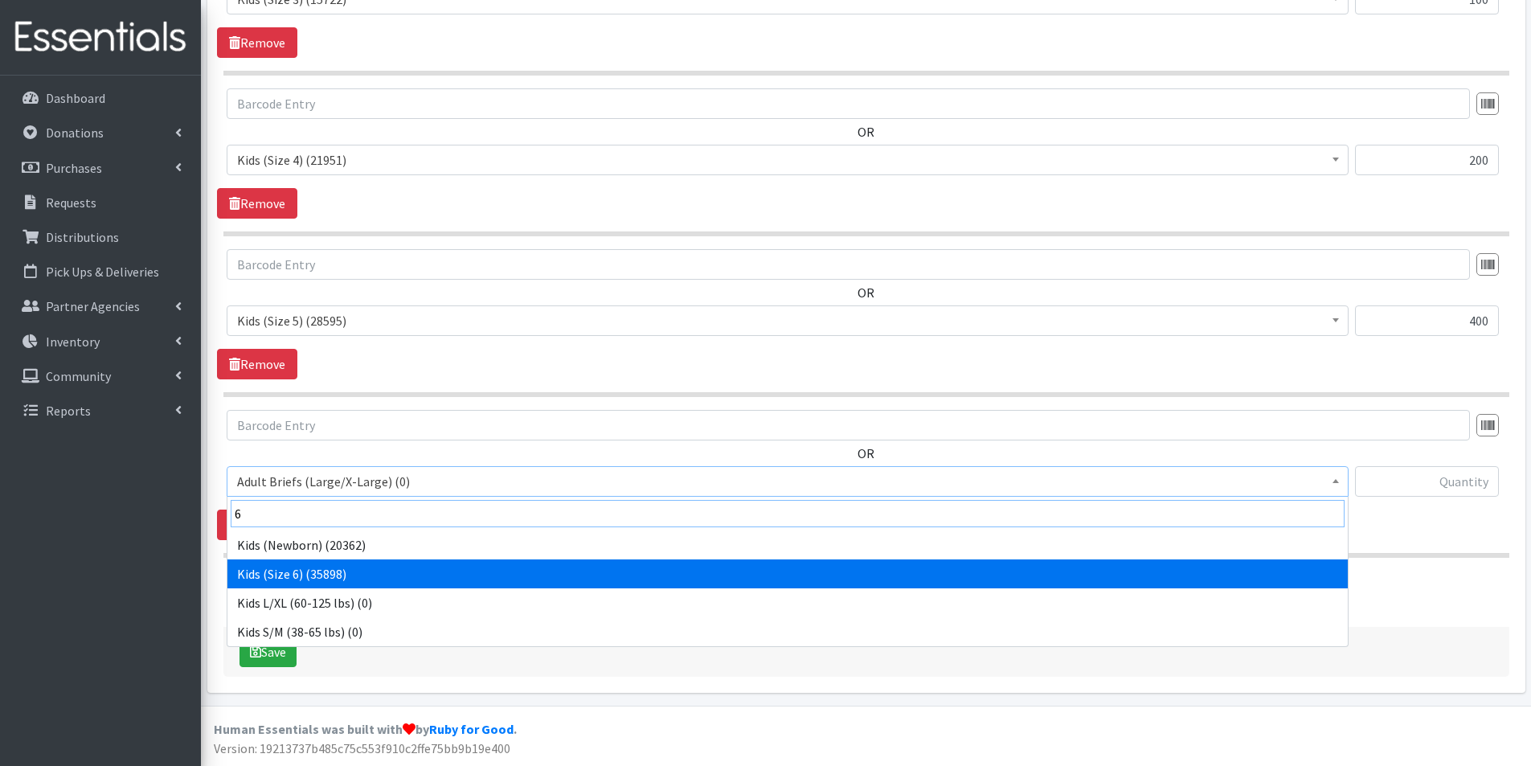
type input "6"
select select "2727"
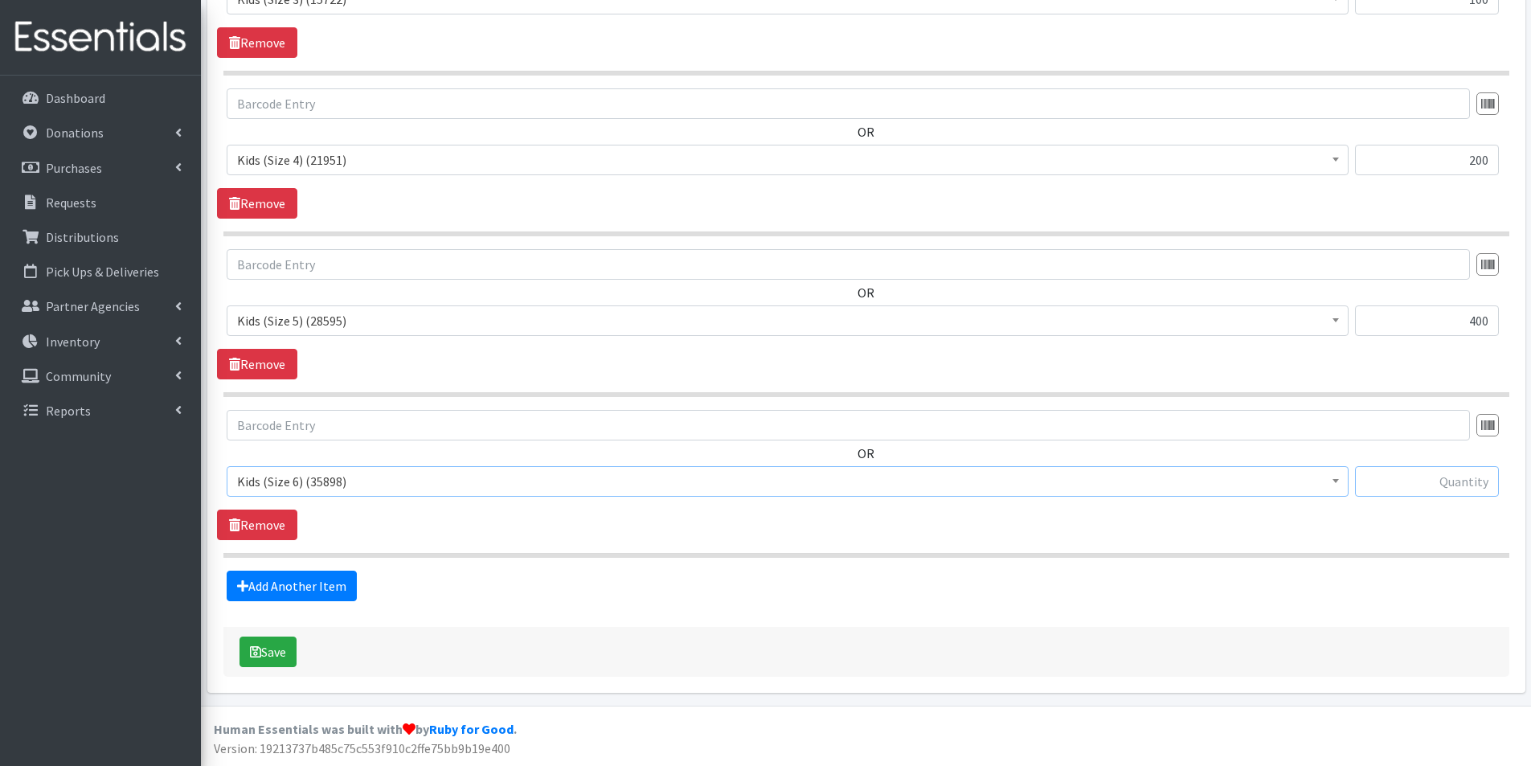
click at [1466, 480] on input "text" at bounding box center [1427, 481] width 144 height 31
type input "200"
click at [275, 645] on button "Save" at bounding box center [268, 652] width 57 height 31
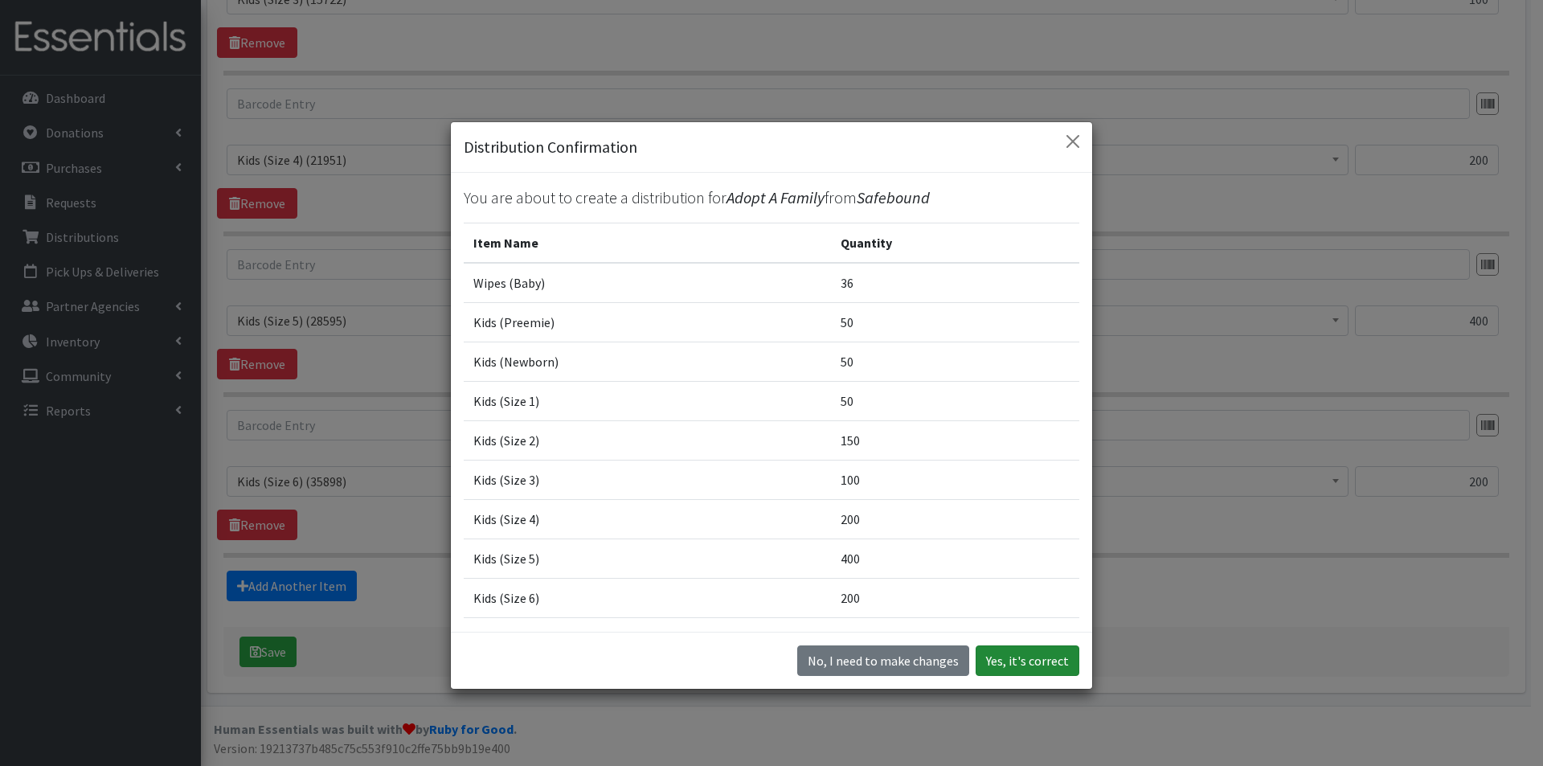
click at [1022, 664] on button "Yes, it's correct" at bounding box center [1028, 660] width 104 height 31
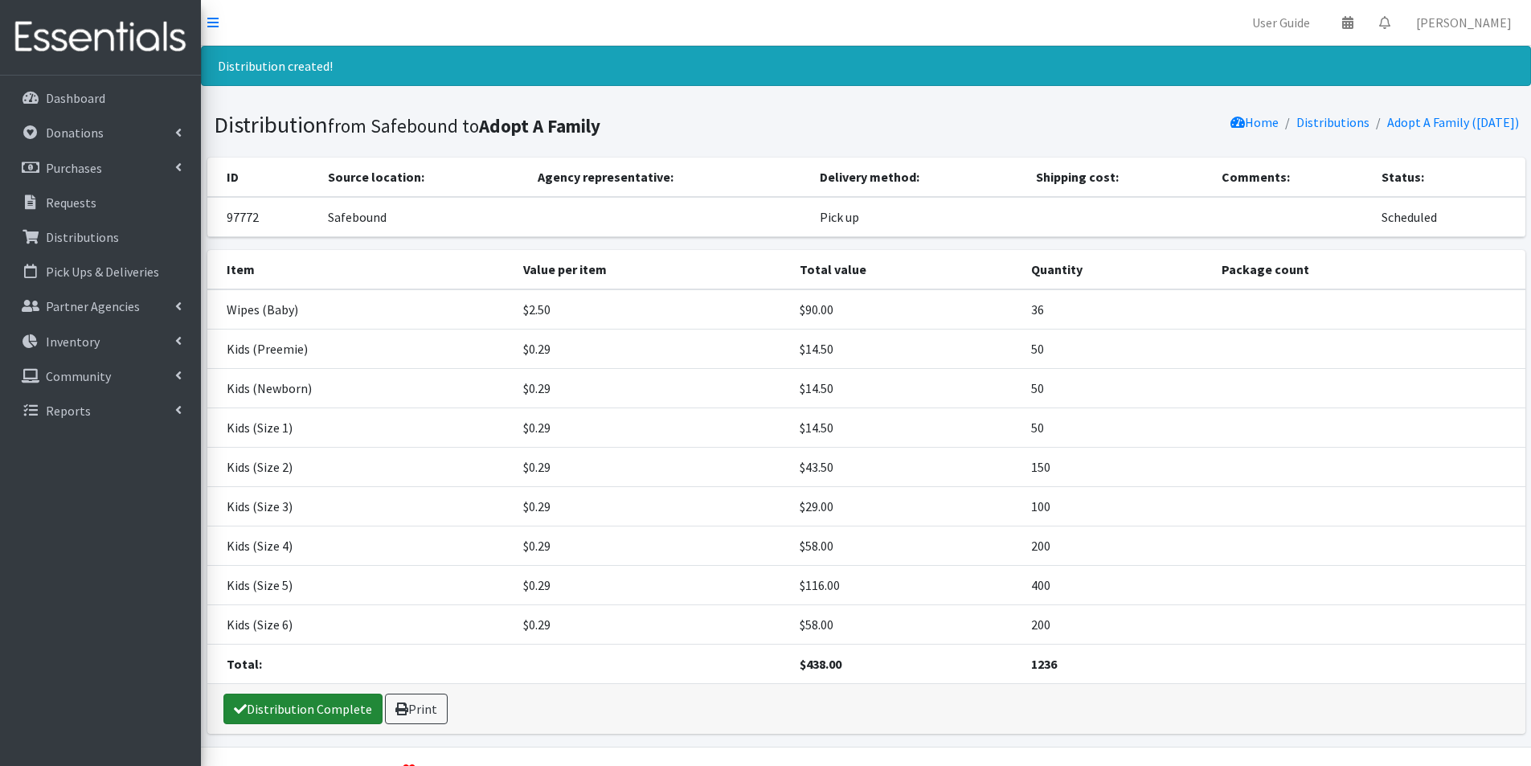
click at [314, 696] on link "Distribution Complete" at bounding box center [302, 709] width 159 height 31
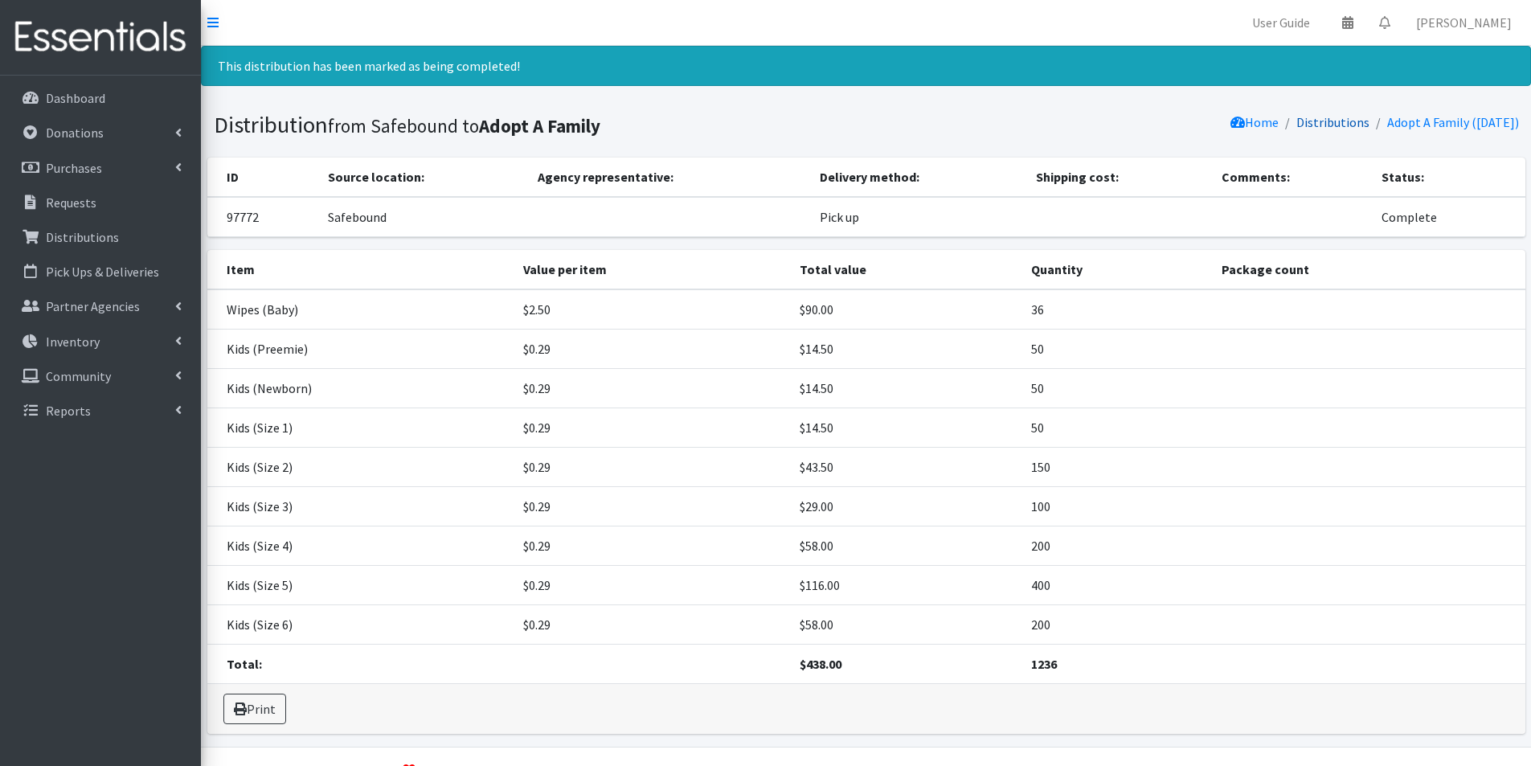
click at [1334, 121] on link "Distributions" at bounding box center [1333, 122] width 73 height 16
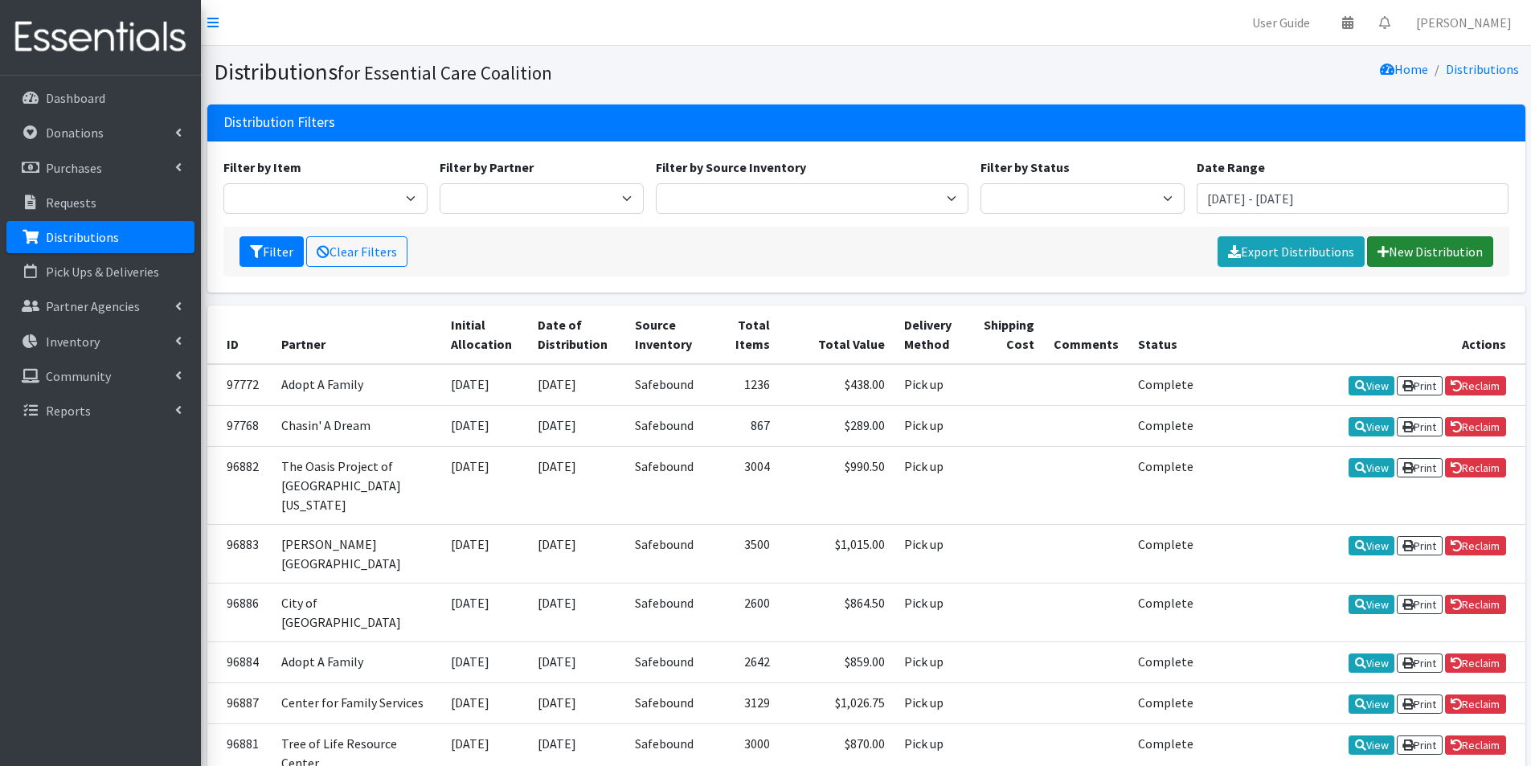
click at [1401, 255] on link "New Distribution" at bounding box center [1430, 251] width 126 height 31
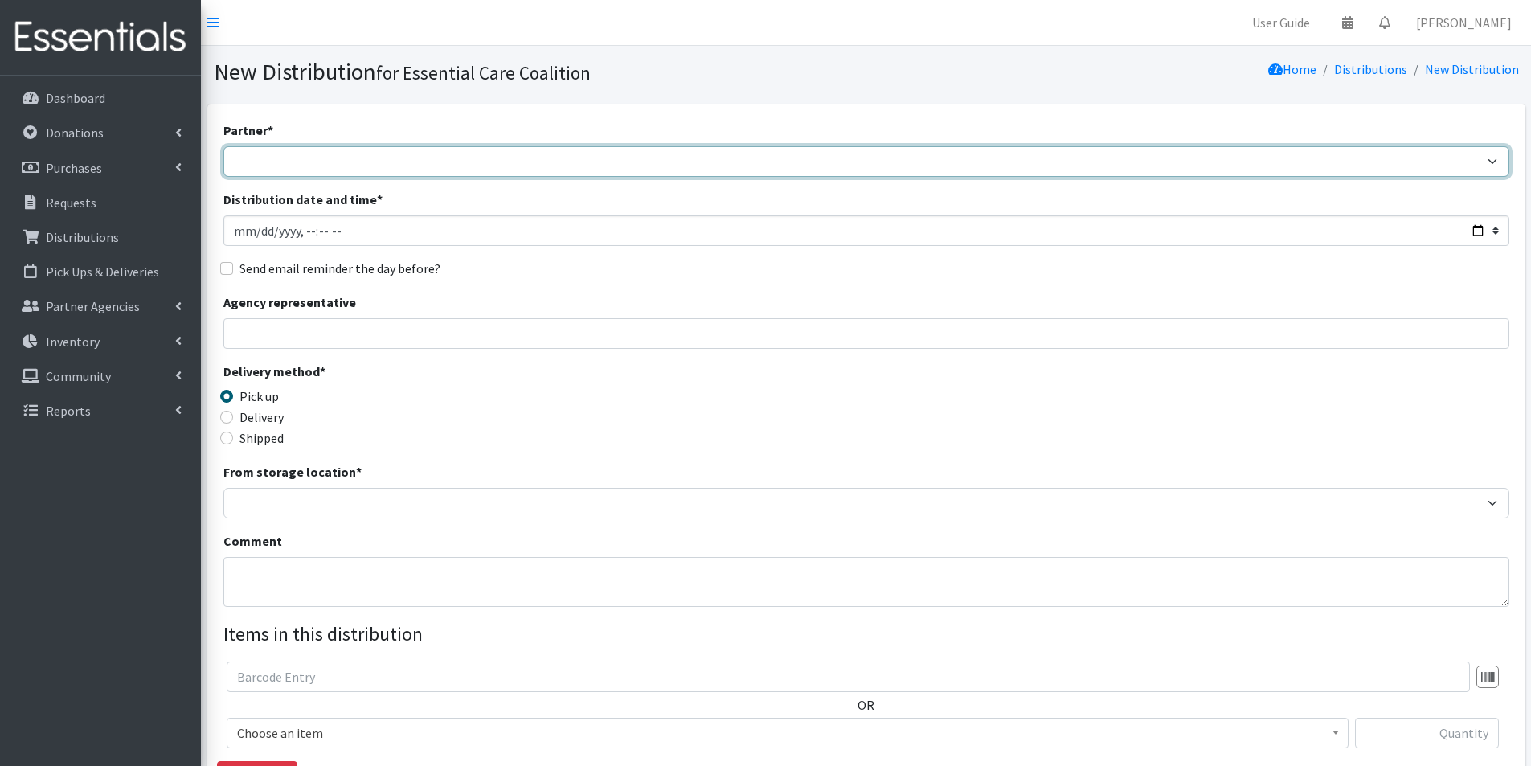
click at [449, 155] on select "Adopt A Family Aid to Victims of Domestic Abuse (AVDA) Babycycle Diaper Bank CB…" at bounding box center [866, 161] width 1286 height 31
select select "5497"
click at [223, 146] on select "Adopt A Family Aid to Victims of Domestic Abuse (AVDA) Babycycle Diaper Bank CB…" at bounding box center [866, 161] width 1286 height 31
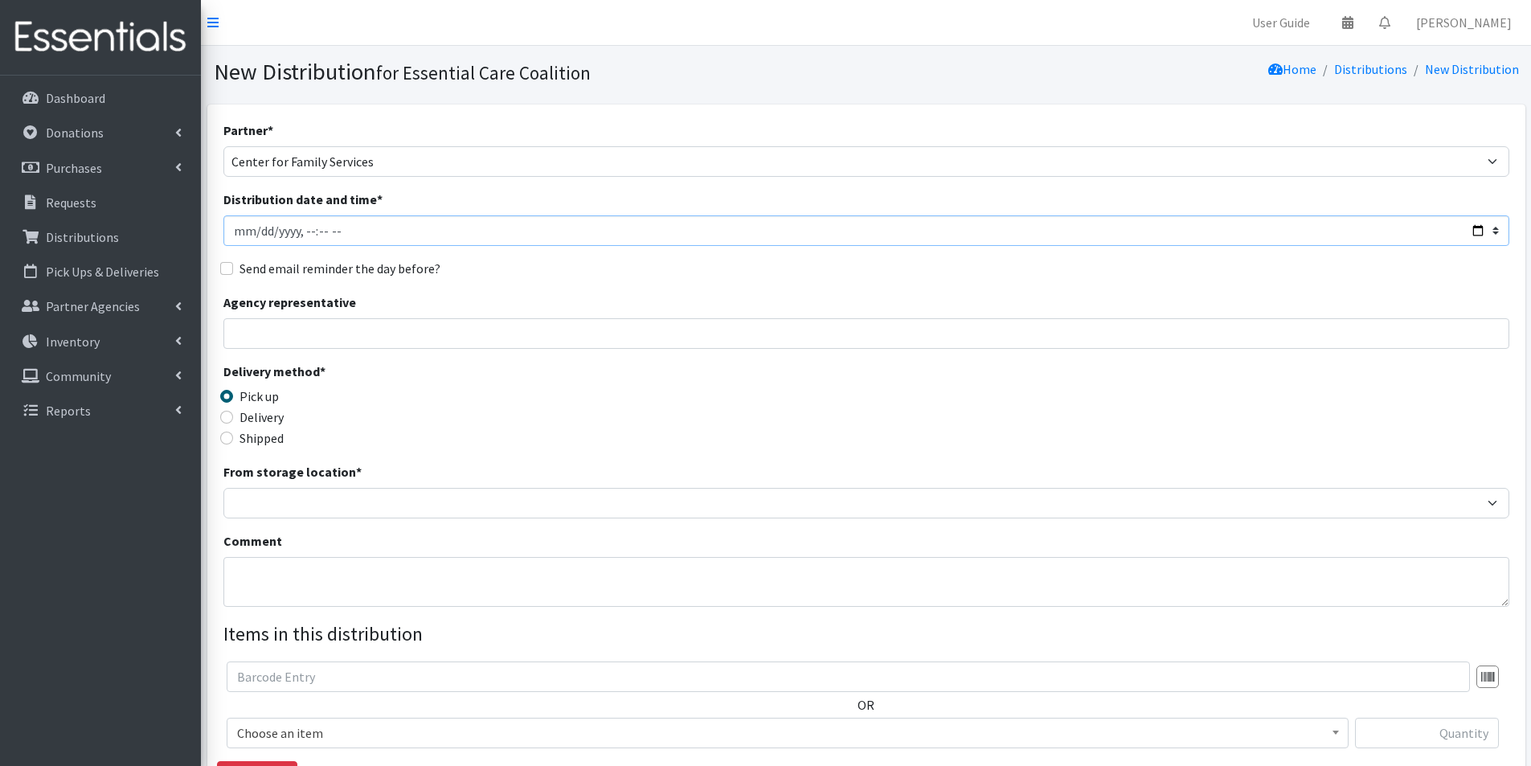
click at [1475, 227] on input "Distribution date and time *" at bounding box center [866, 230] width 1286 height 31
type input "2025-09-29T11:00"
click at [600, 412] on div "Delivery method * Pick up Delivery Shipped Shipping cost" at bounding box center [866, 412] width 1286 height 100
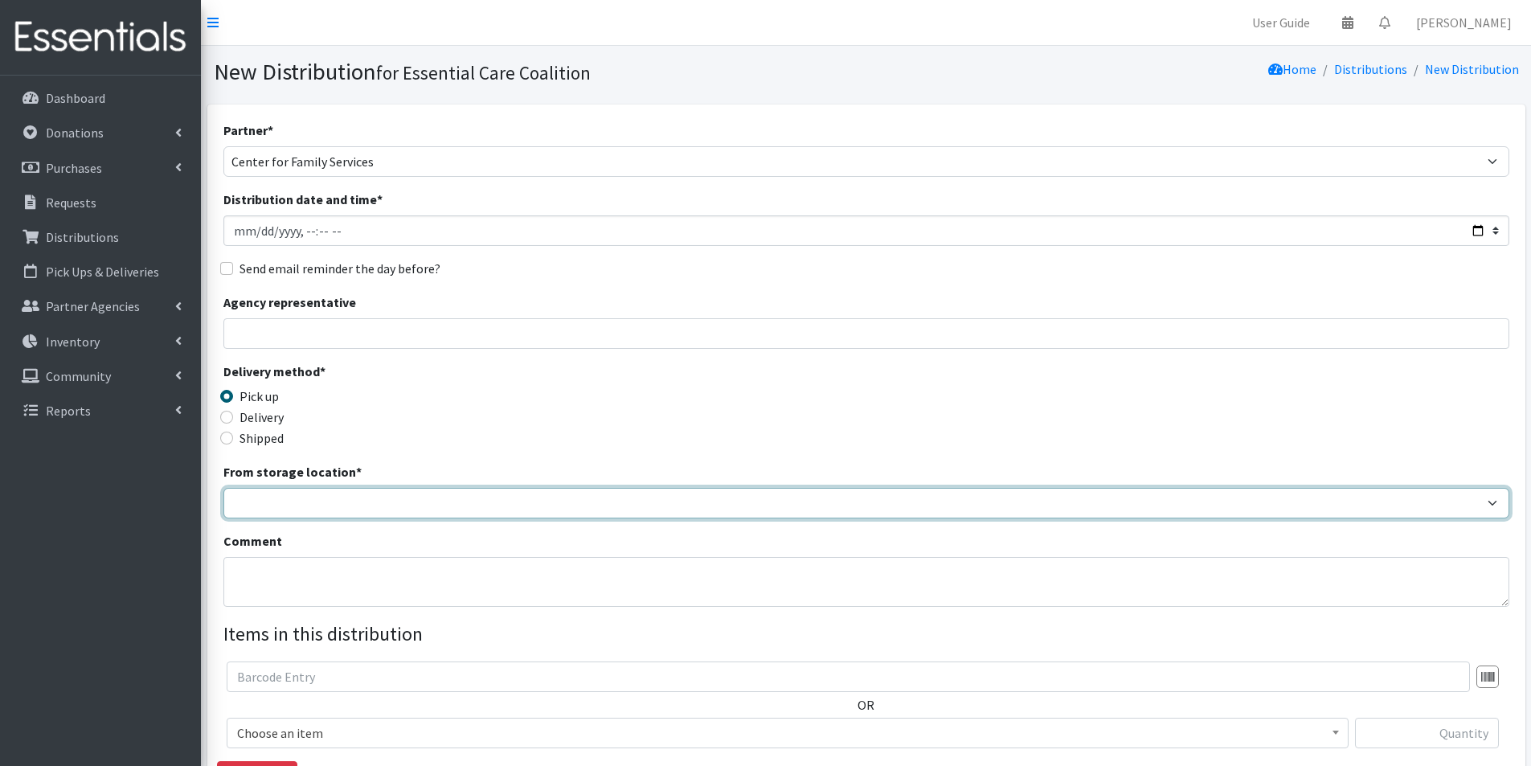
drag, startPoint x: 361, startPoint y: 496, endPoint x: 351, endPoint y: 509, distance: 16.1
click at [361, 496] on select "Safebound" at bounding box center [866, 503] width 1286 height 31
select select "65"
click at [223, 488] on select "Safebound" at bounding box center [866, 503] width 1286 height 31
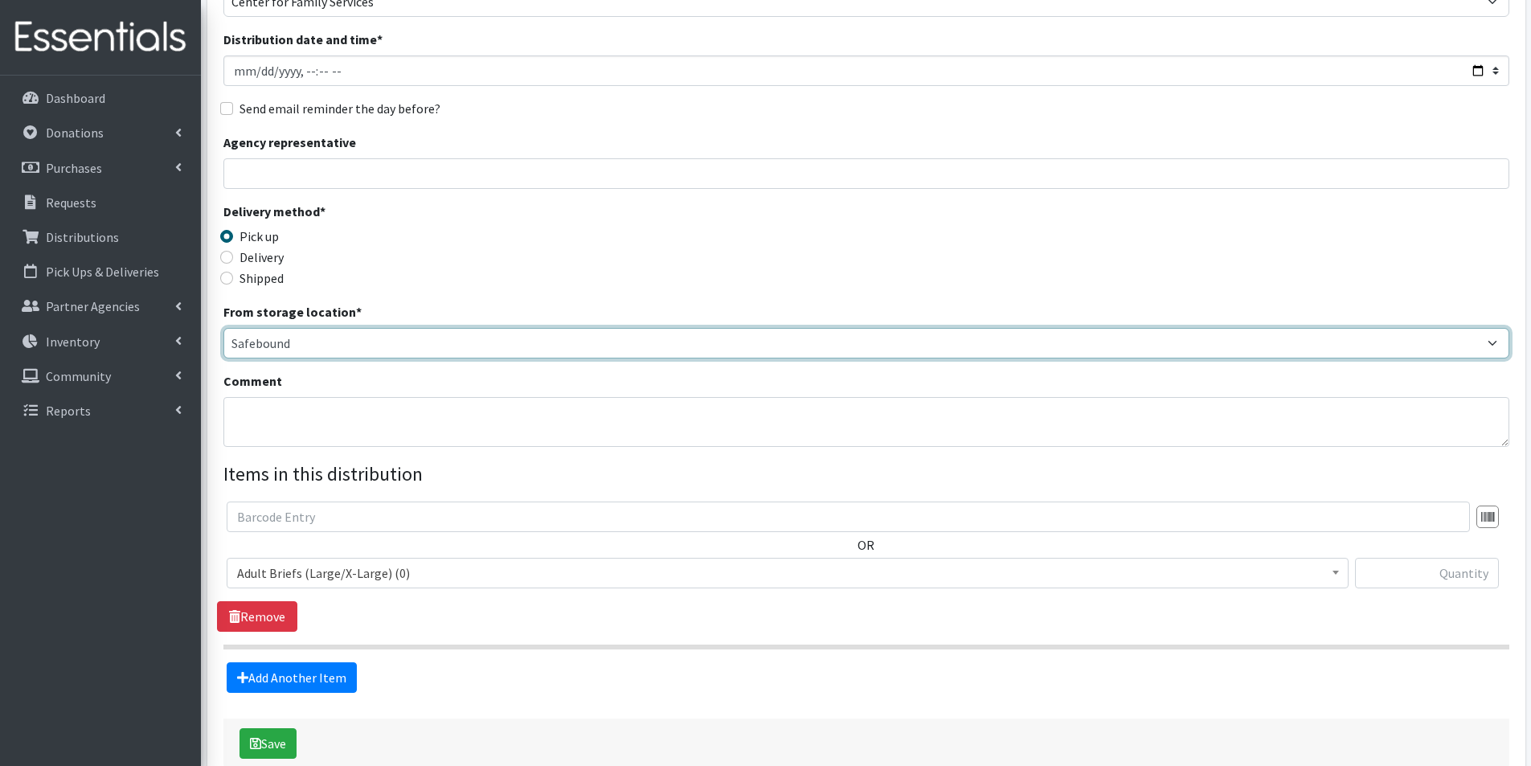
scroll to position [161, 0]
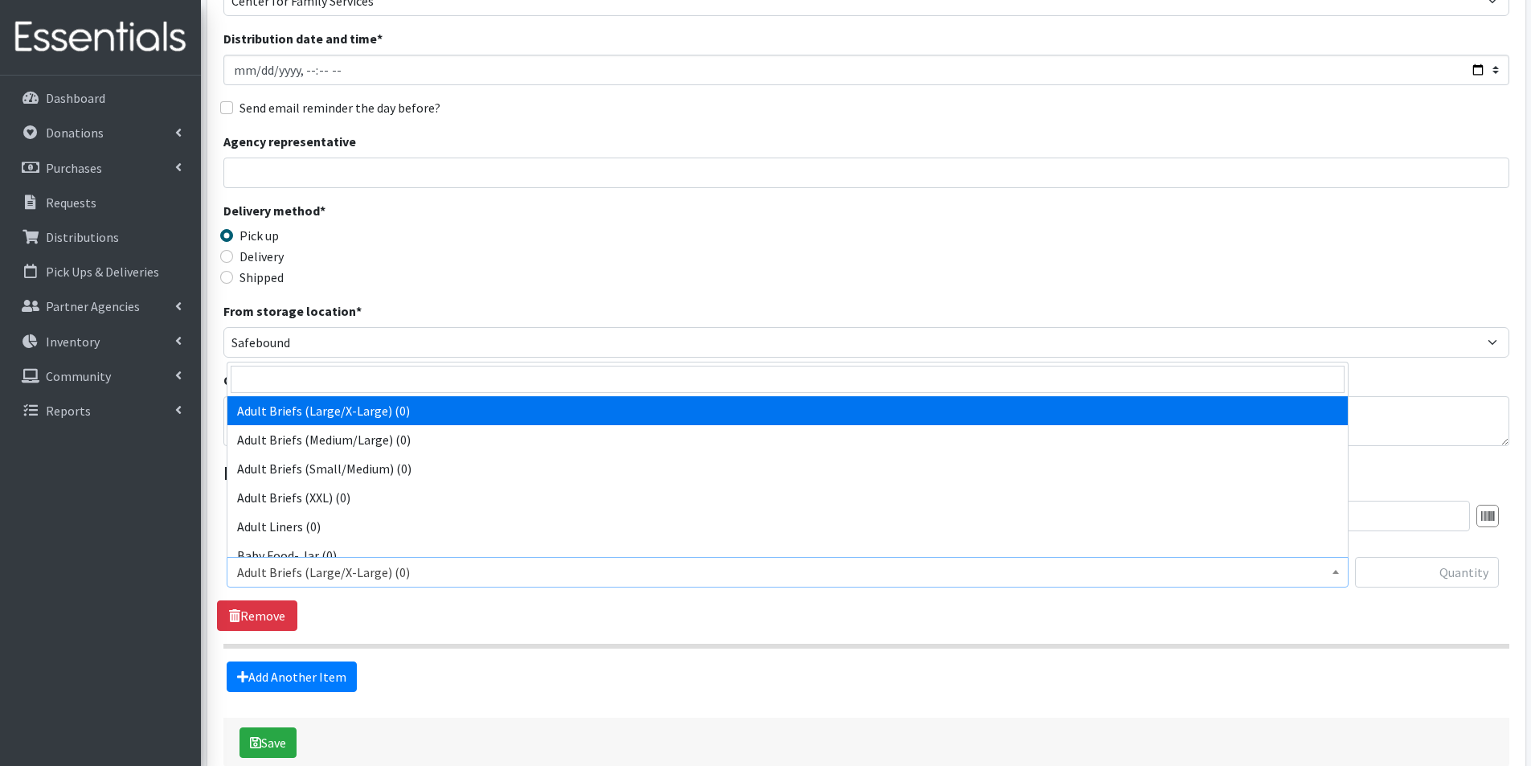
click at [371, 571] on span "Adult Briefs (Large/X-Large) (0)" at bounding box center [787, 572] width 1101 height 23
click at [293, 382] on input "search" at bounding box center [788, 379] width 1114 height 27
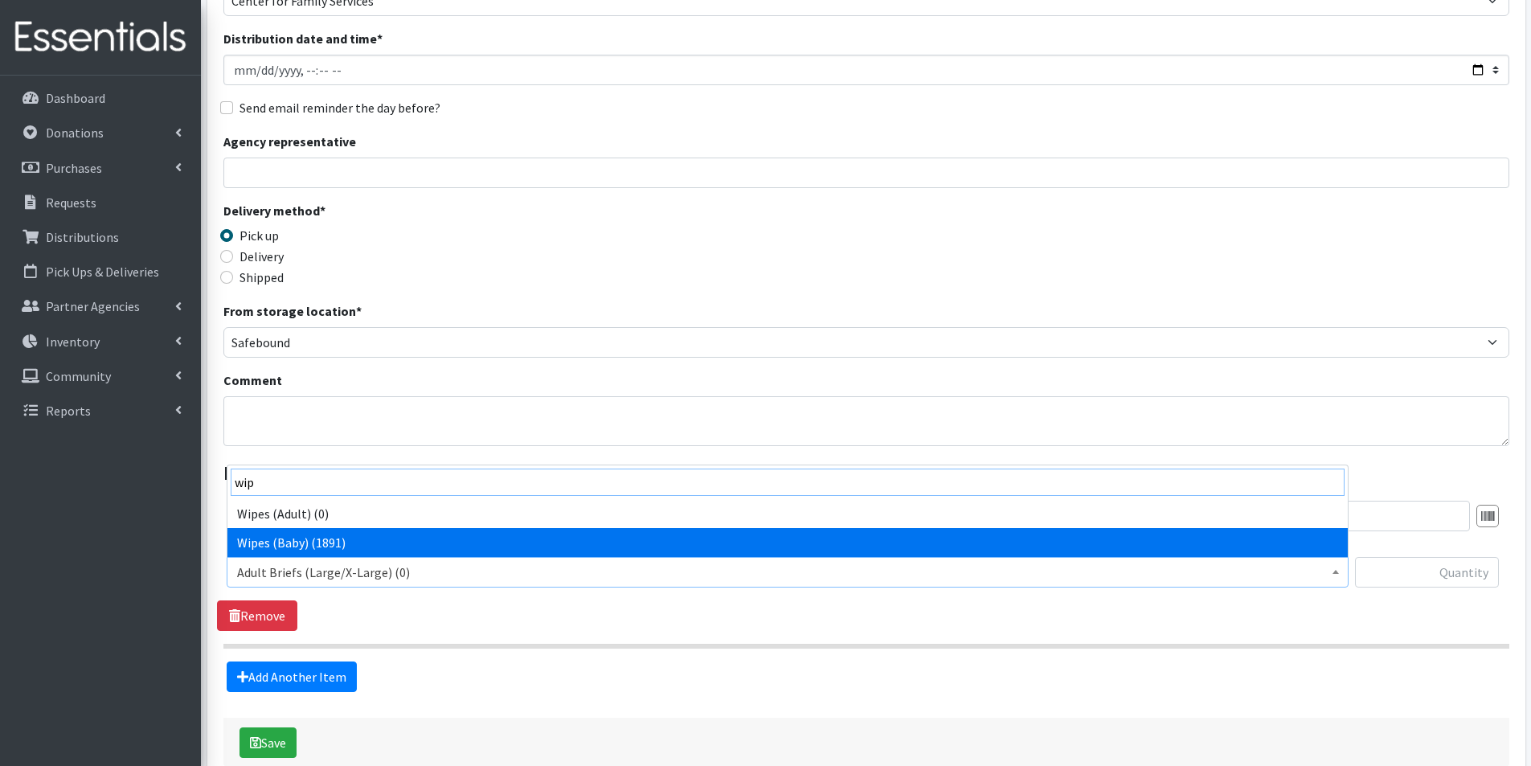
type input "wip"
select select "2742"
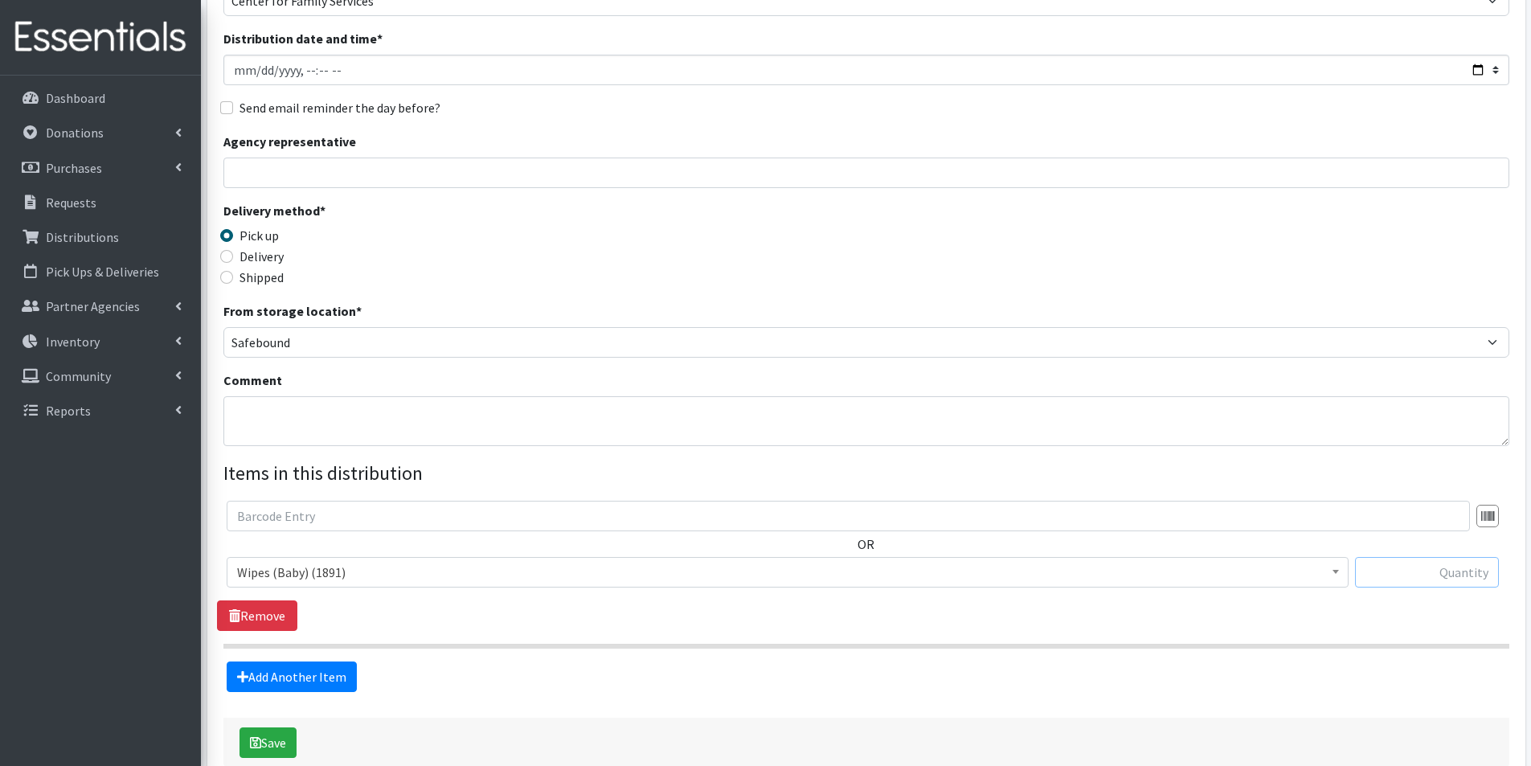
click at [1438, 576] on input "text" at bounding box center [1427, 572] width 144 height 31
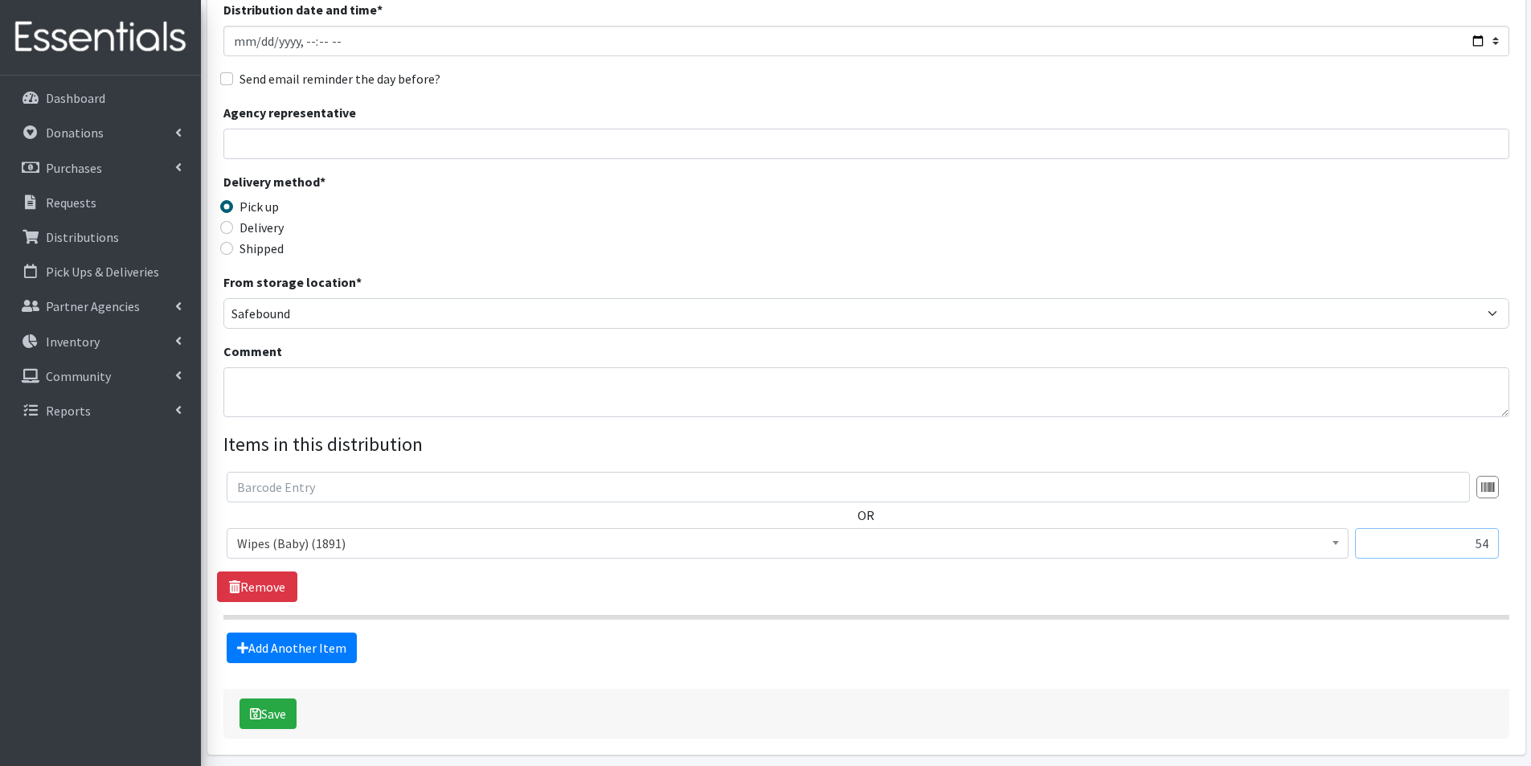
scroll to position [241, 0]
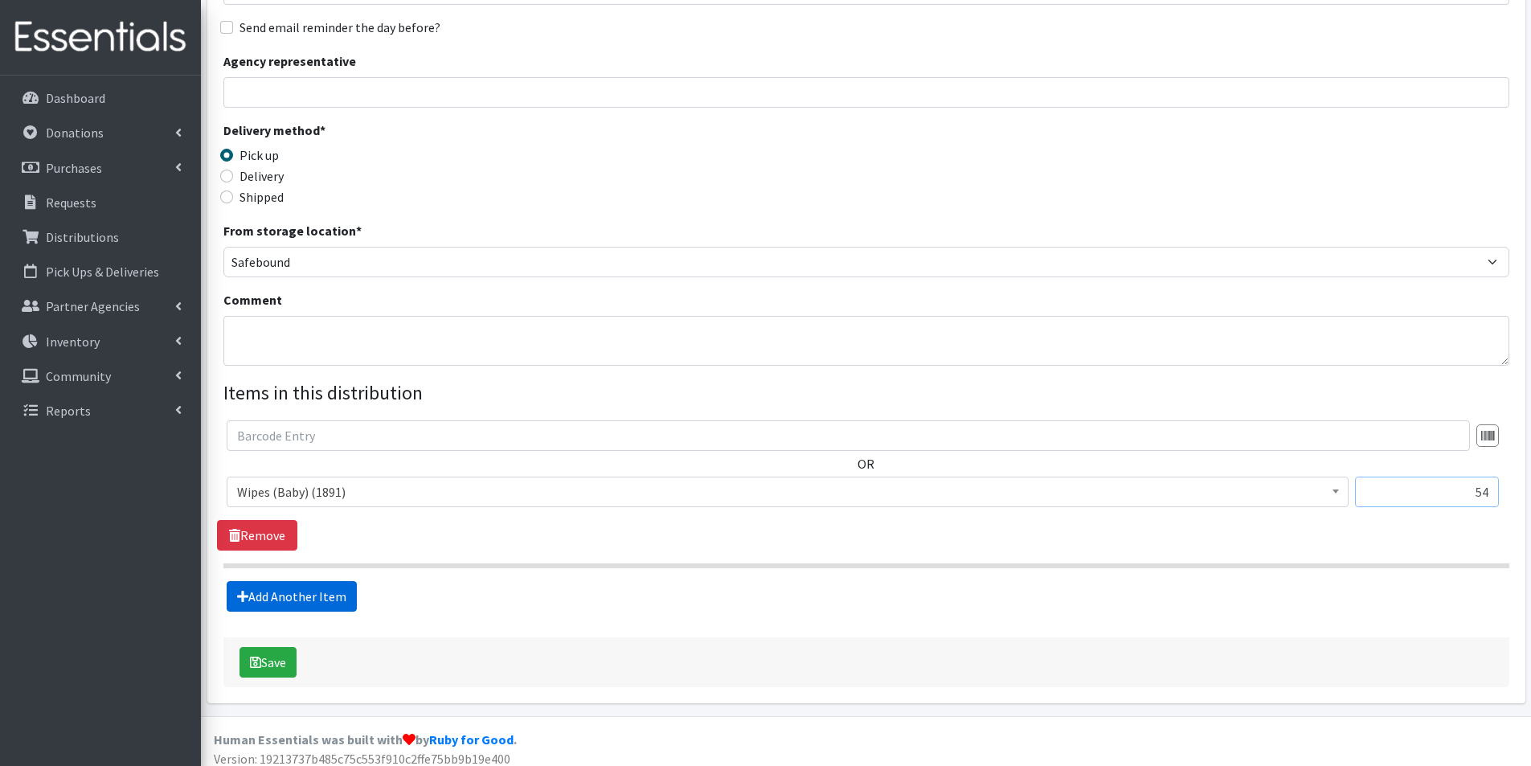
type input "54"
click at [267, 590] on link "Add Another Item" at bounding box center [292, 596] width 130 height 31
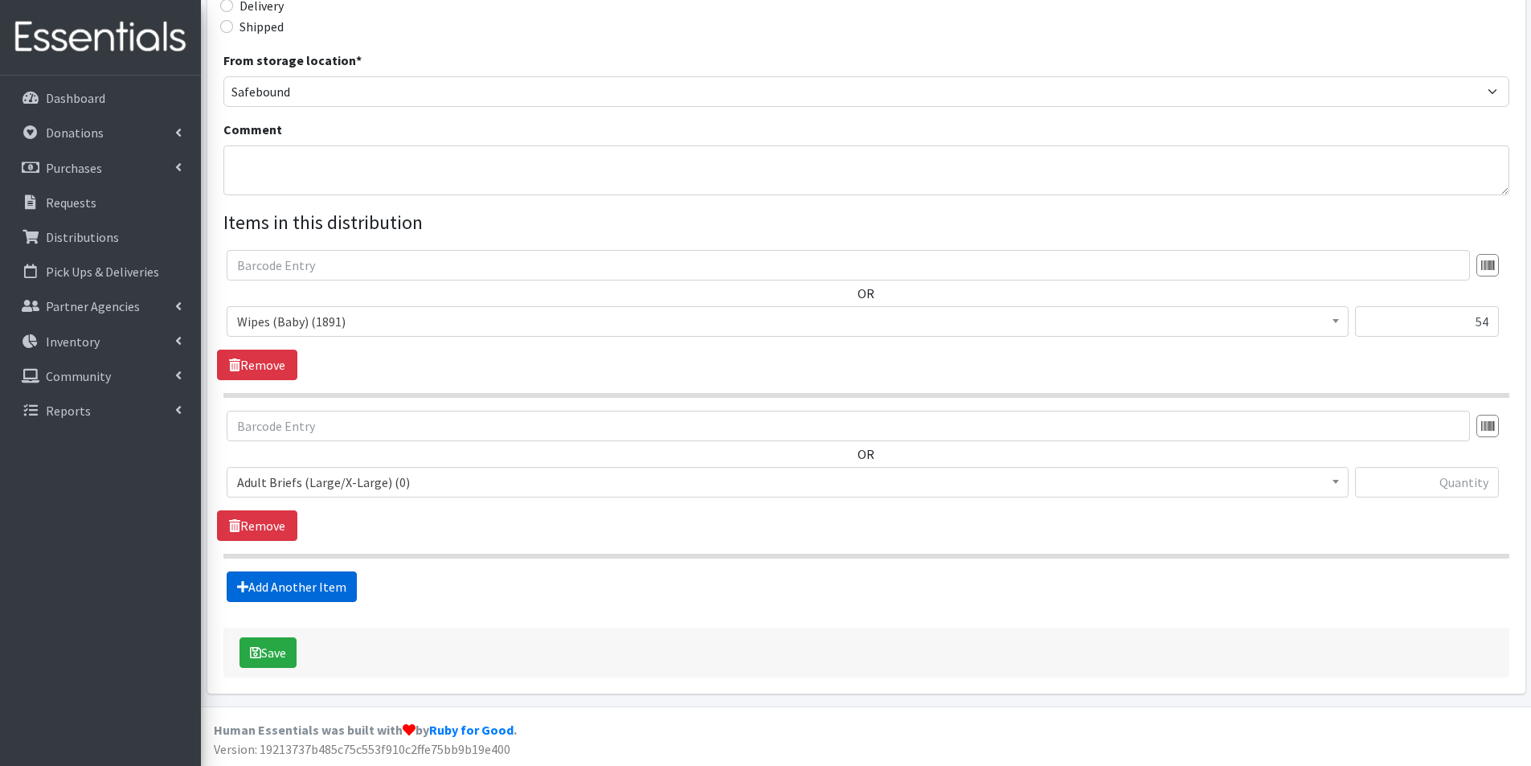
scroll to position [412, 0]
click at [312, 488] on span "Adult Briefs (Large/X-Large) (0)" at bounding box center [787, 481] width 1101 height 23
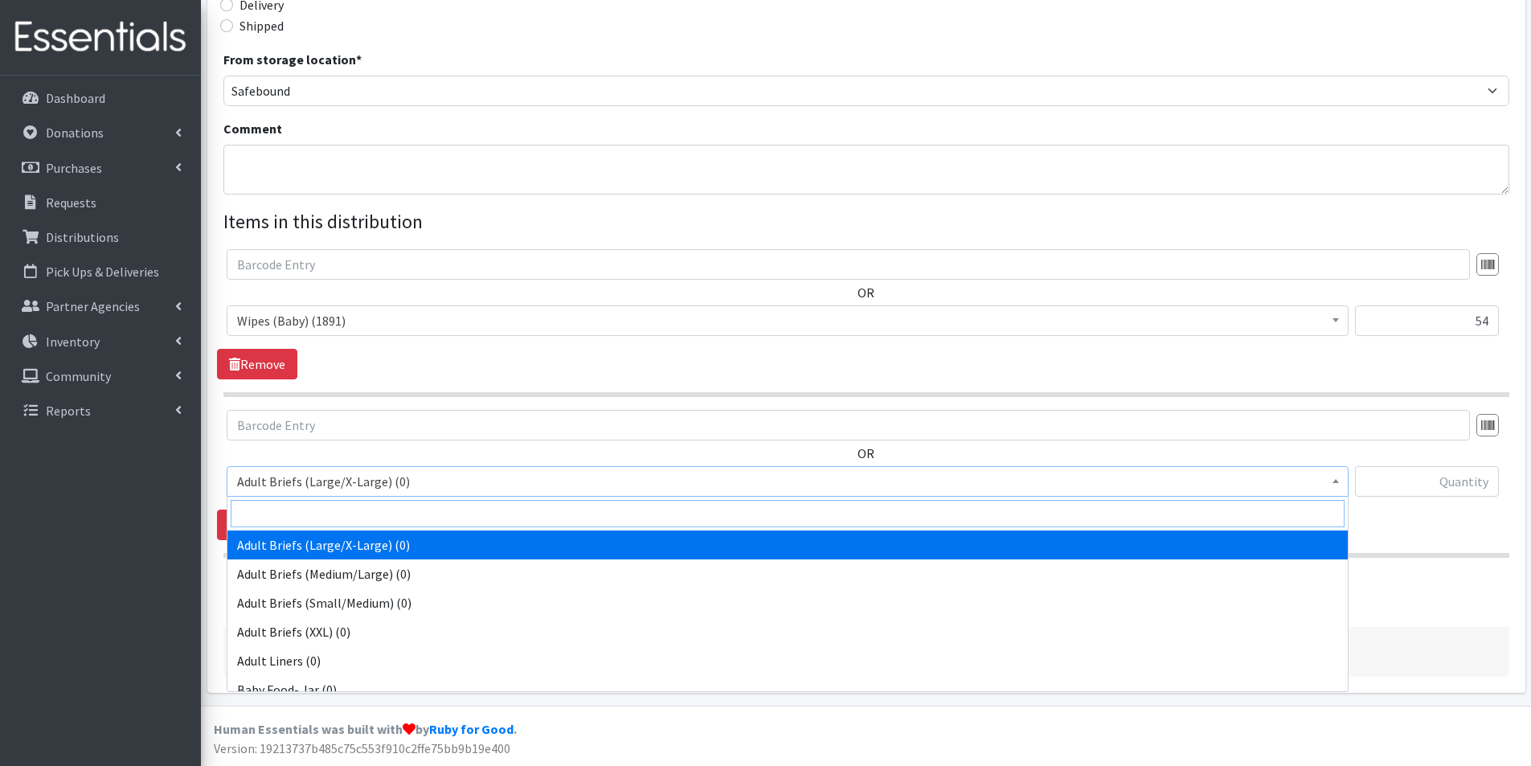
click at [312, 517] on input "search" at bounding box center [788, 513] width 1114 height 27
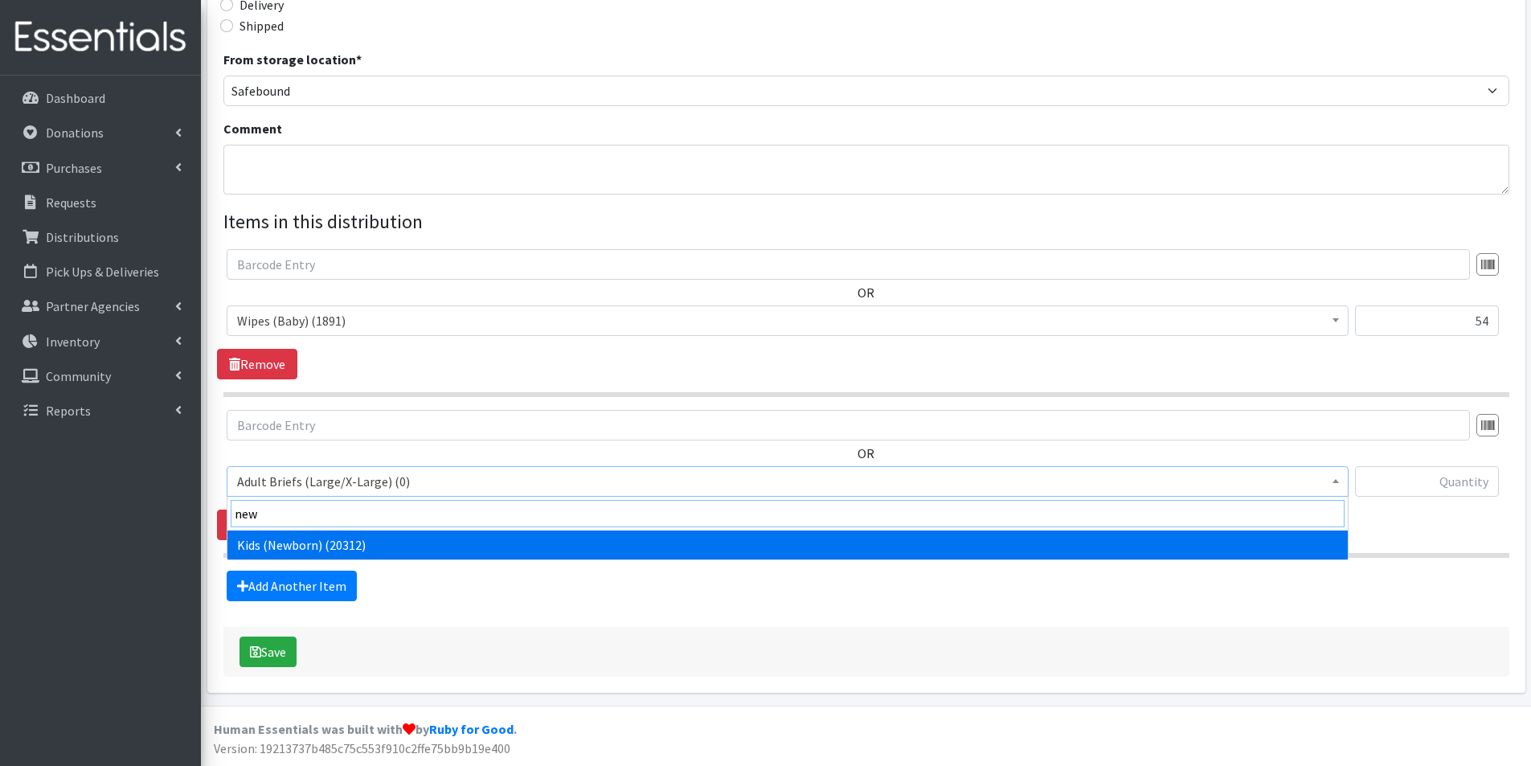
type input "new"
drag, startPoint x: 319, startPoint y: 545, endPoint x: 648, endPoint y: 523, distance: 329.5
select select "2762"
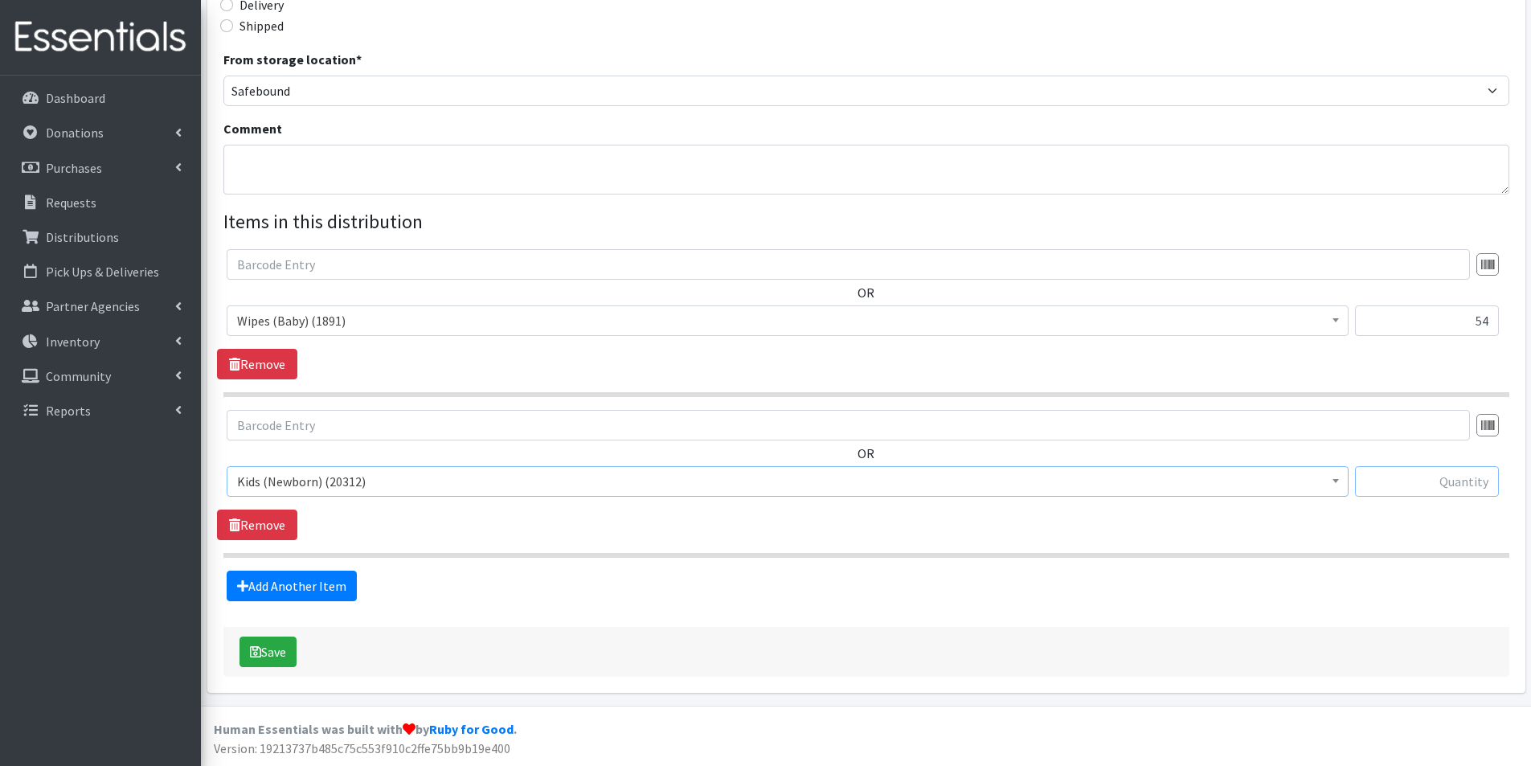
click at [1444, 483] on input "text" at bounding box center [1427, 481] width 144 height 31
type input "300"
click at [250, 578] on link "Add Another Item" at bounding box center [292, 586] width 130 height 31
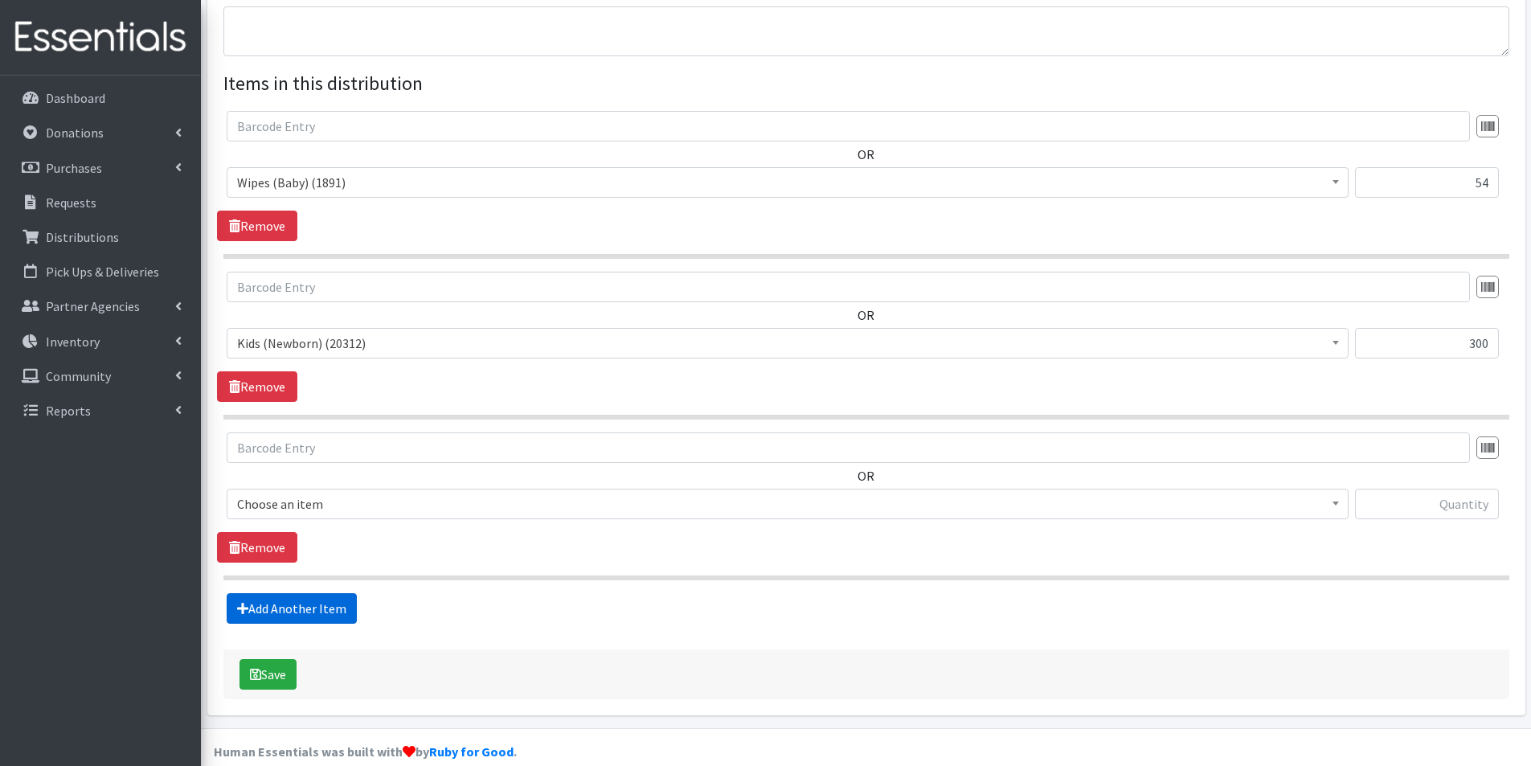
scroll to position [573, 0]
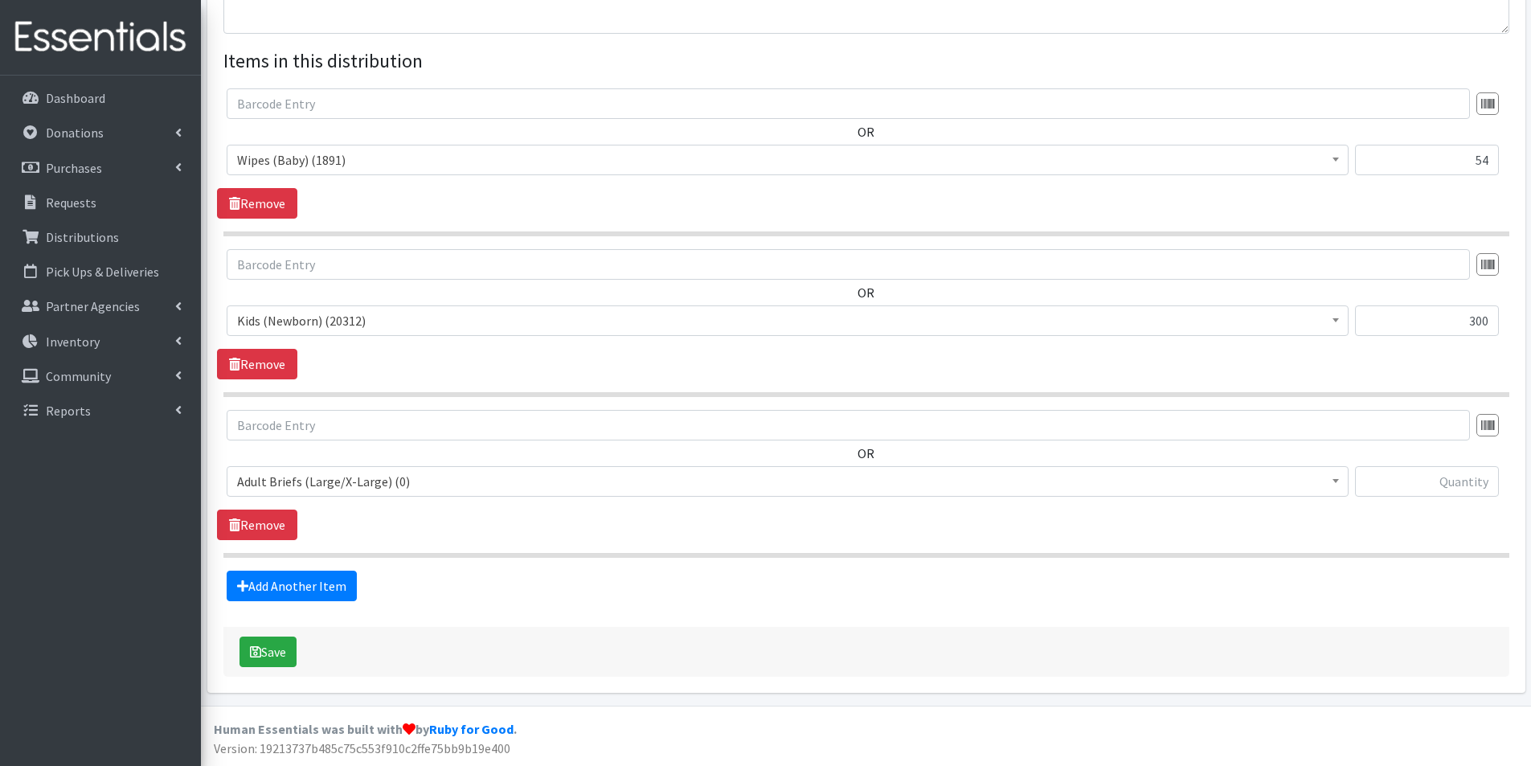
click at [301, 467] on span "Adult Briefs (Large/X-Large) (0)" at bounding box center [788, 481] width 1122 height 31
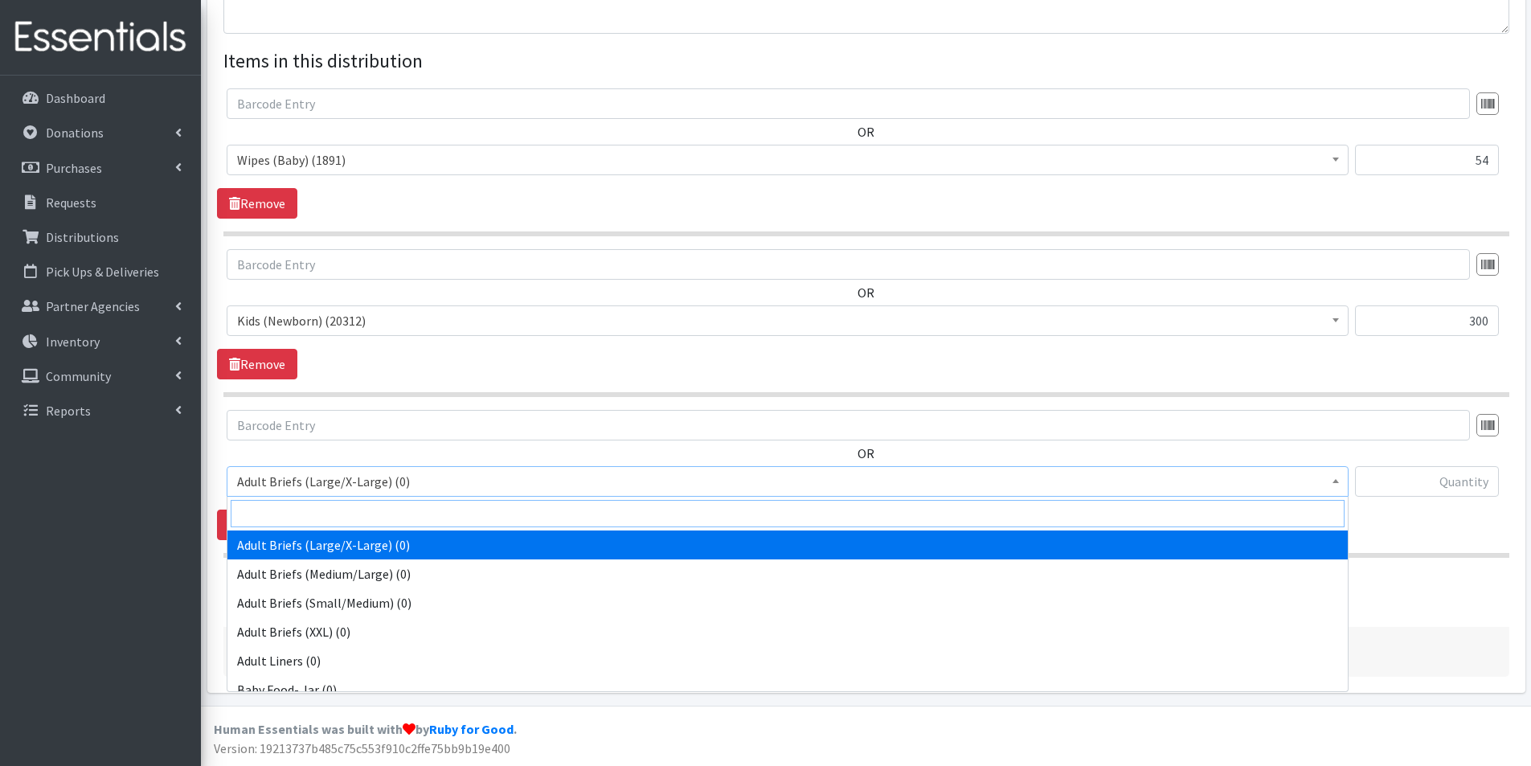
click at [289, 511] on input "search" at bounding box center [788, 513] width 1114 height 27
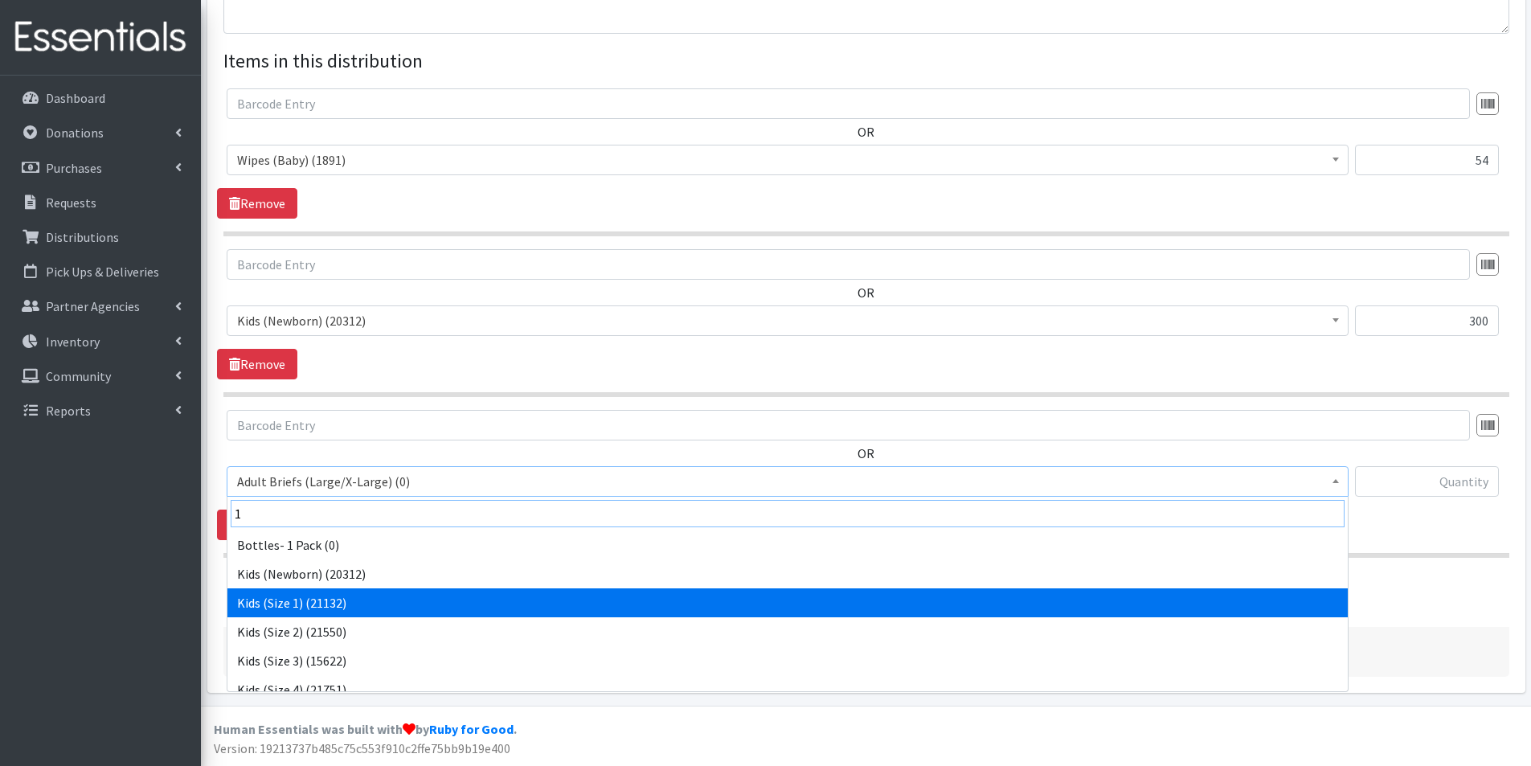
type input "1"
select select "2760"
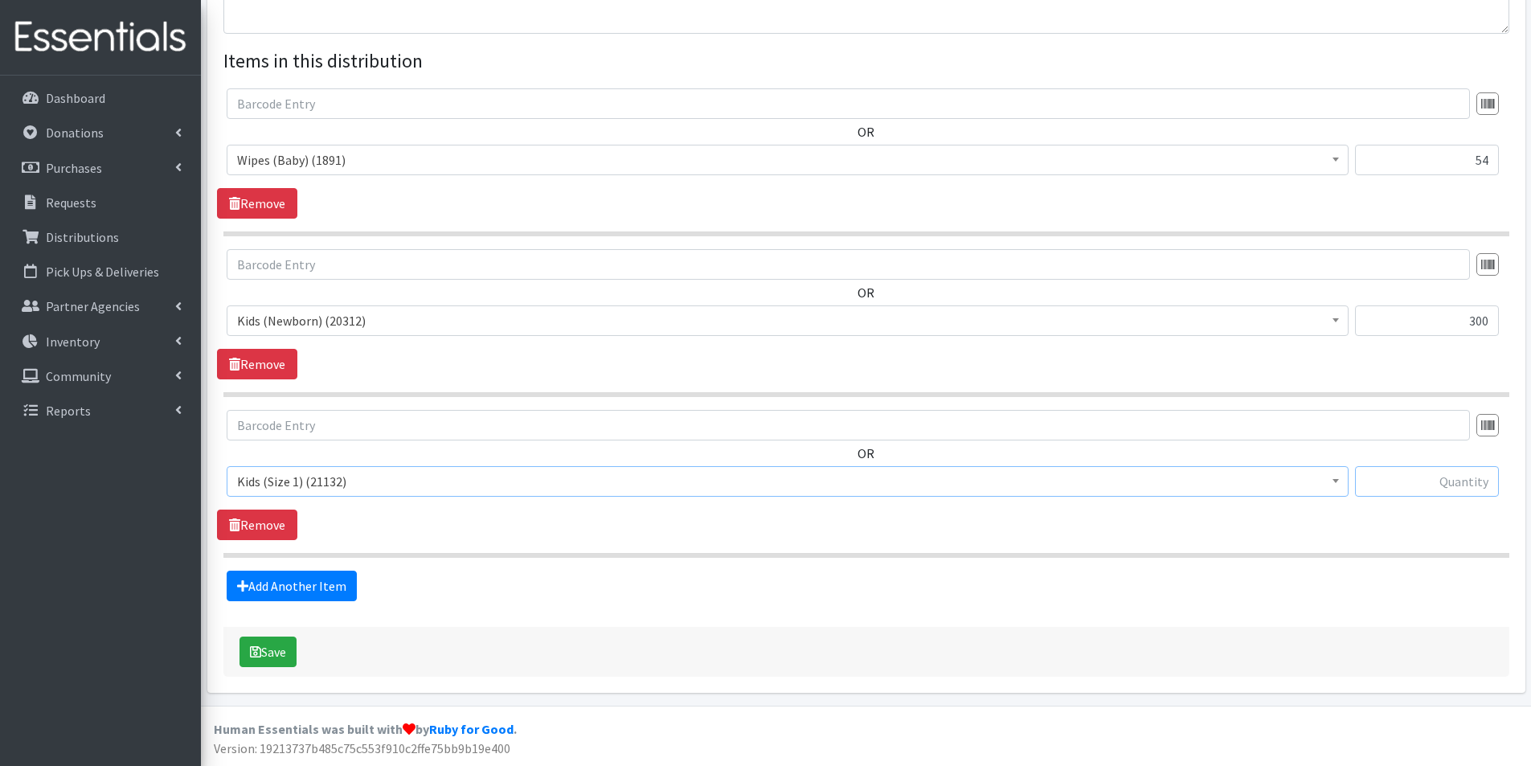
click at [1460, 484] on input "text" at bounding box center [1427, 481] width 144 height 31
type input "150"
click at [326, 591] on link "Add Another Item" at bounding box center [292, 586] width 130 height 31
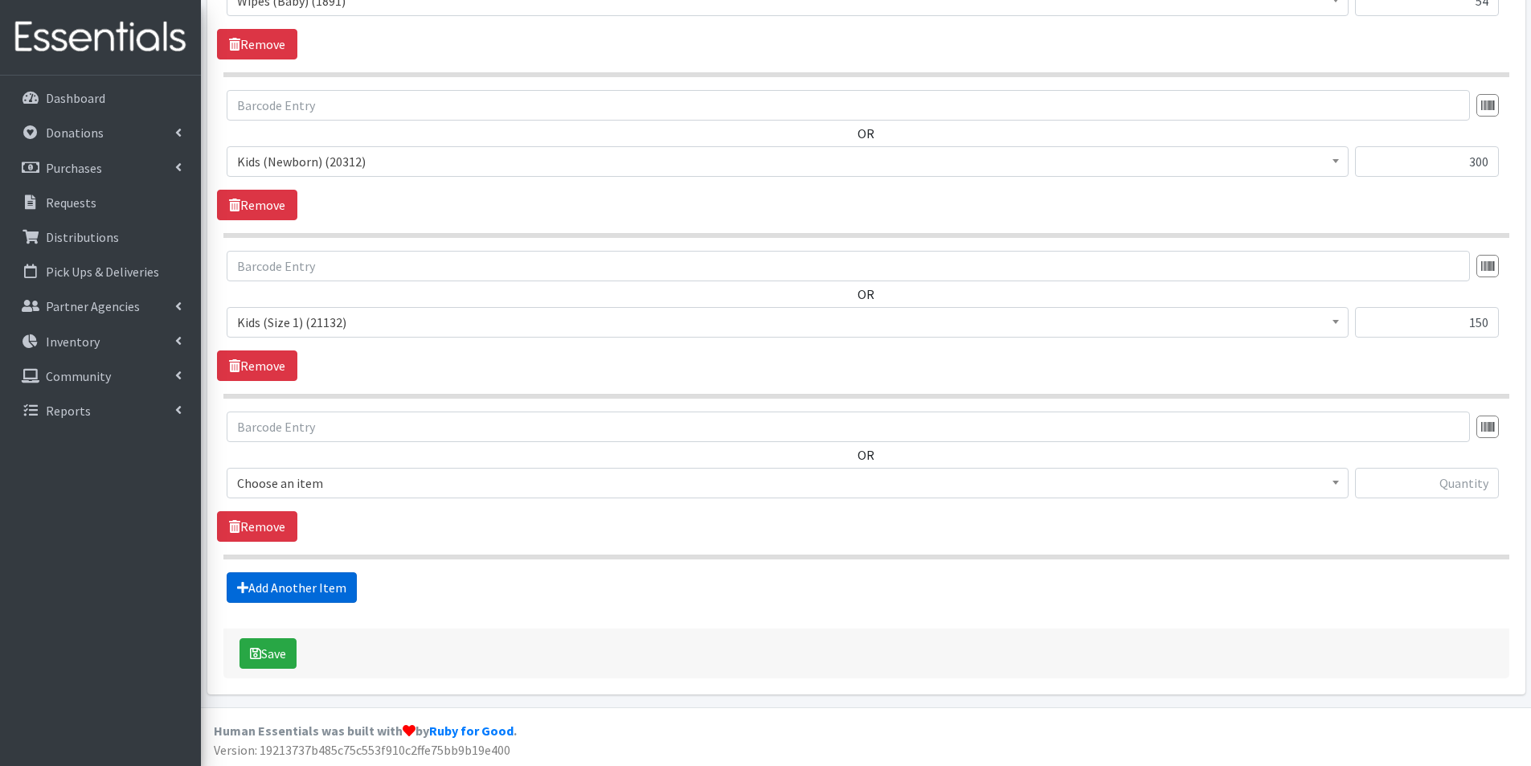
scroll to position [734, 0]
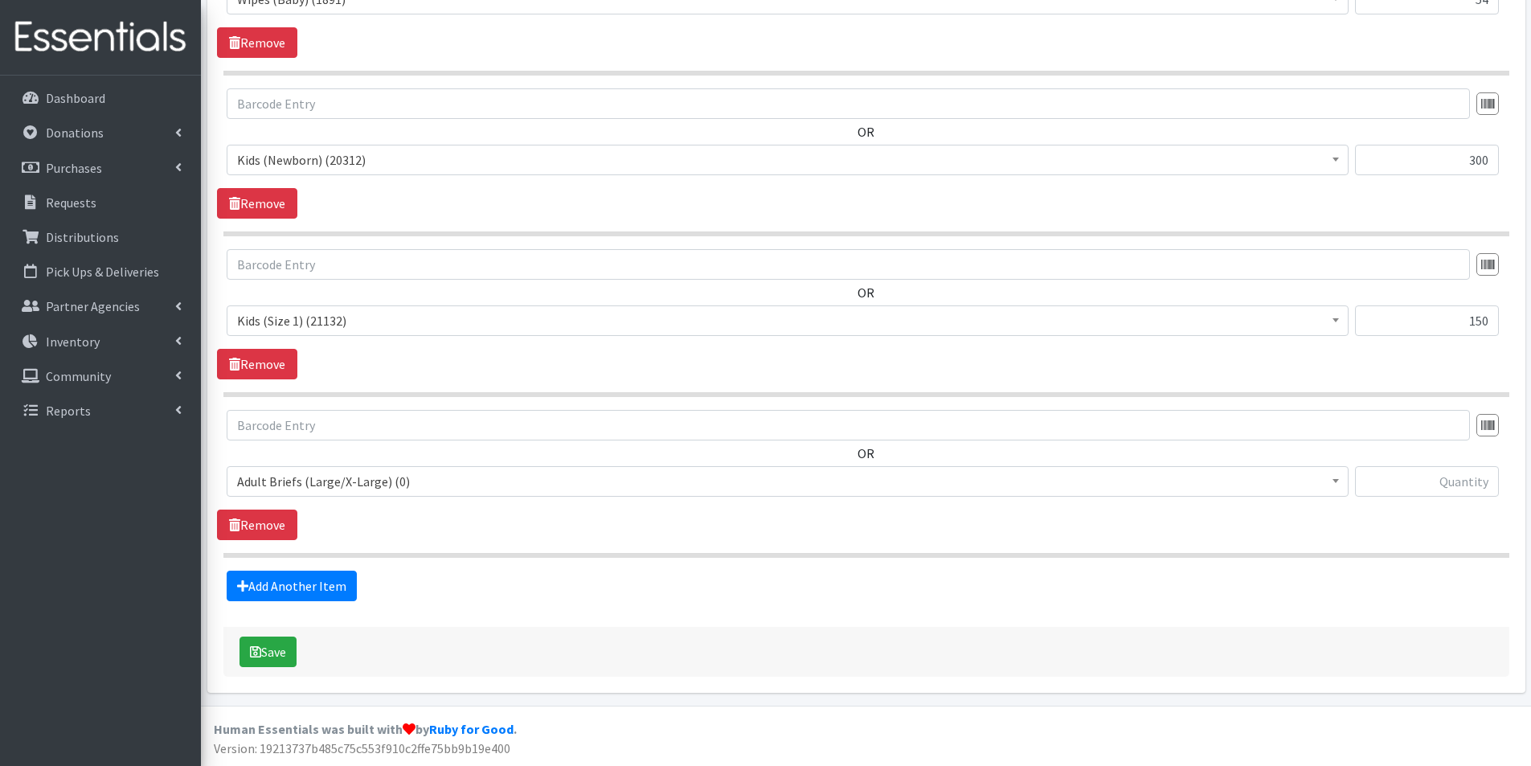
click at [302, 486] on span "Adult Briefs (Large/X-Large) (0)" at bounding box center [787, 481] width 1101 height 23
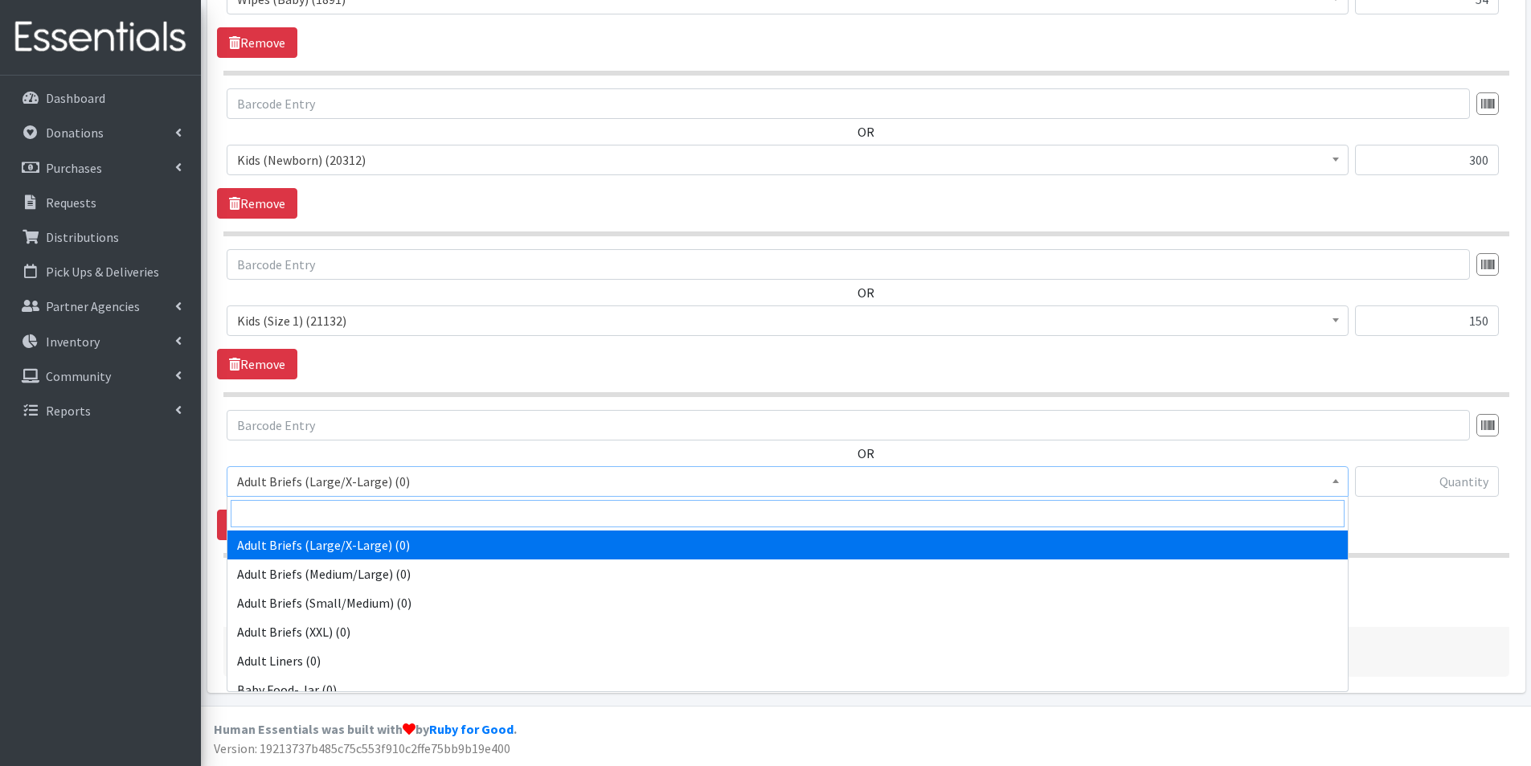
click at [284, 510] on input "search" at bounding box center [788, 513] width 1114 height 27
type input "4"
select select "2756"
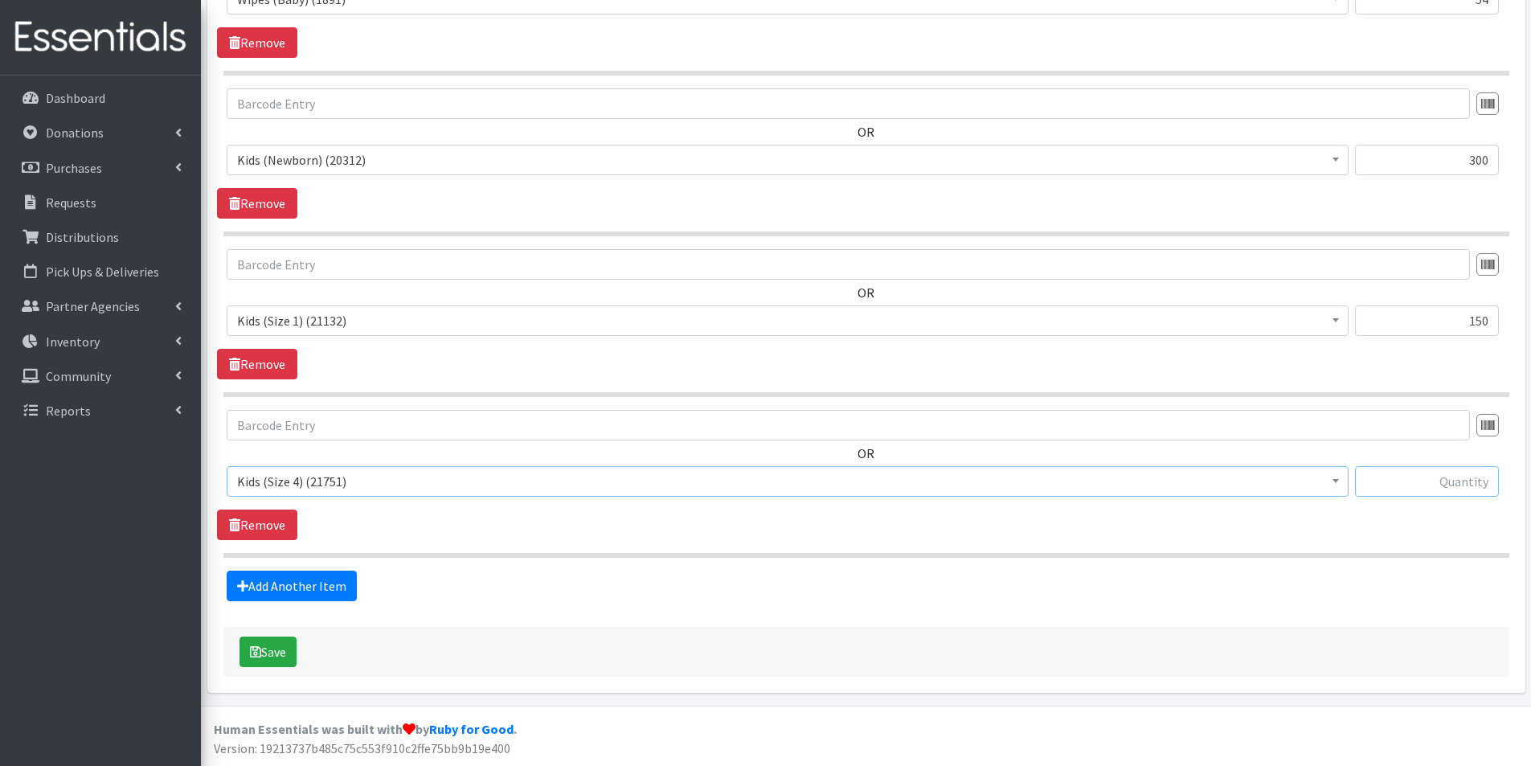
click at [1466, 484] on input "text" at bounding box center [1427, 481] width 144 height 31
type input "1500"
click at [339, 587] on link "Add Another Item" at bounding box center [292, 586] width 130 height 31
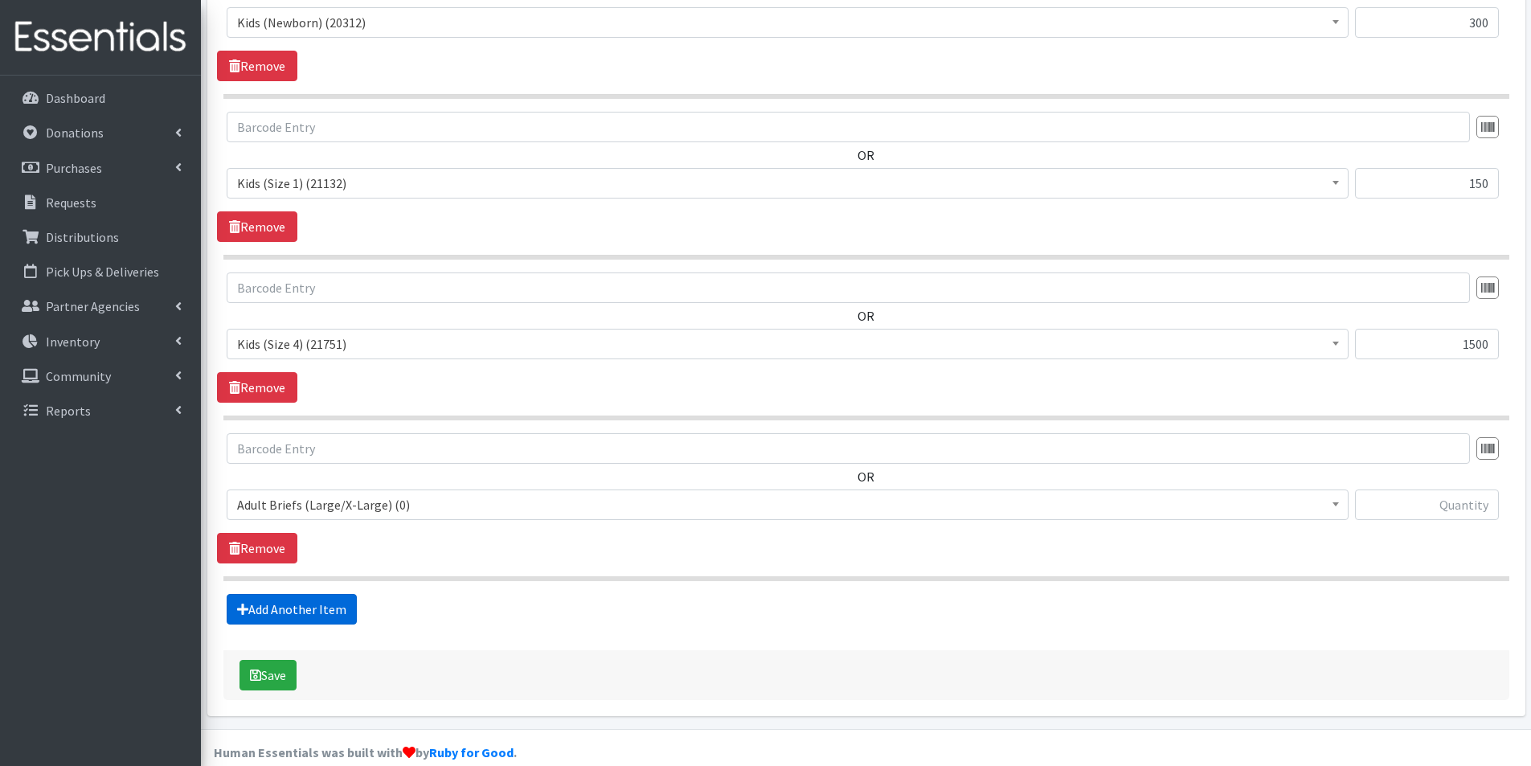
scroll to position [895, 0]
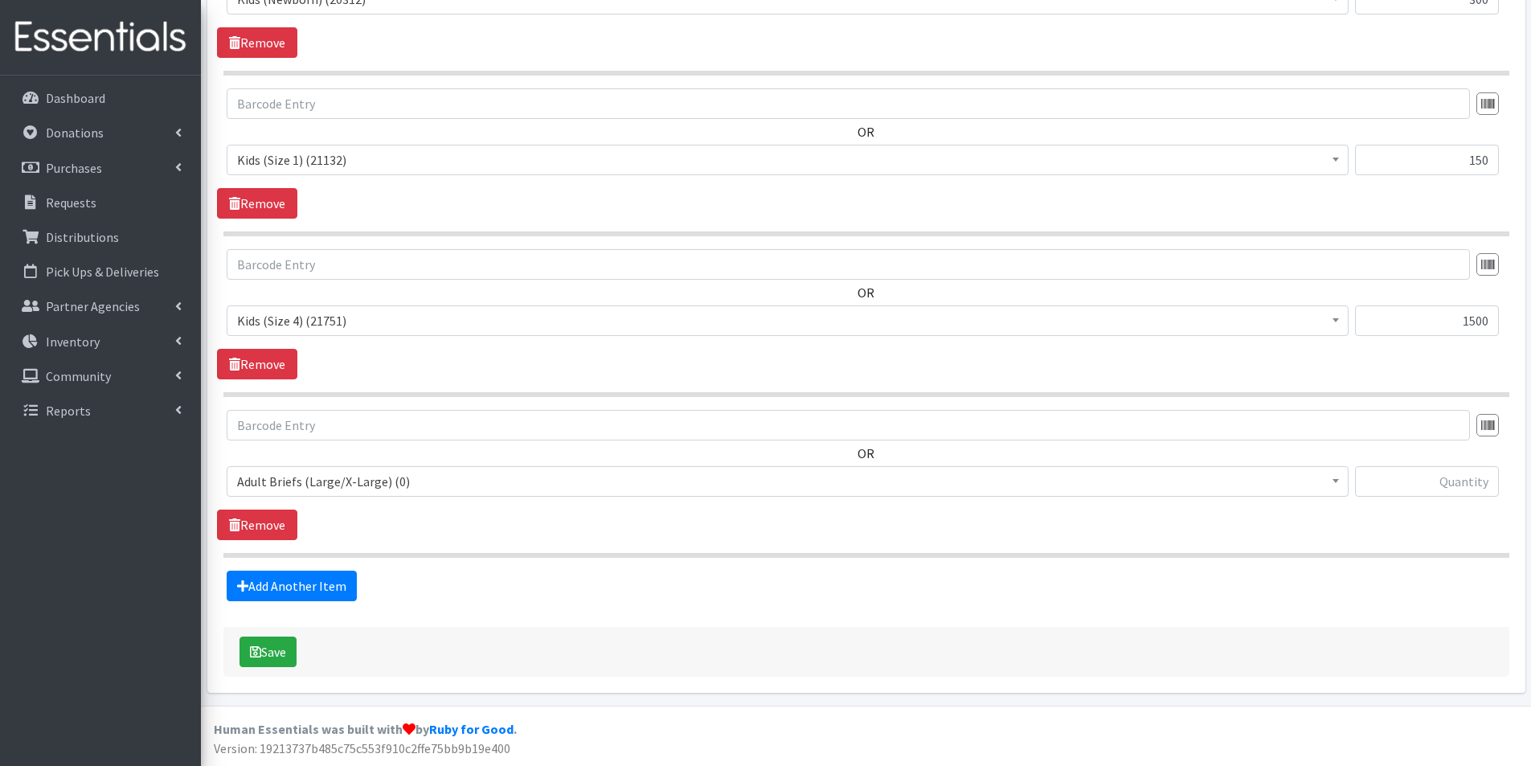
click at [331, 484] on span "Adult Briefs (Large/X-Large) (0)" at bounding box center [787, 481] width 1101 height 23
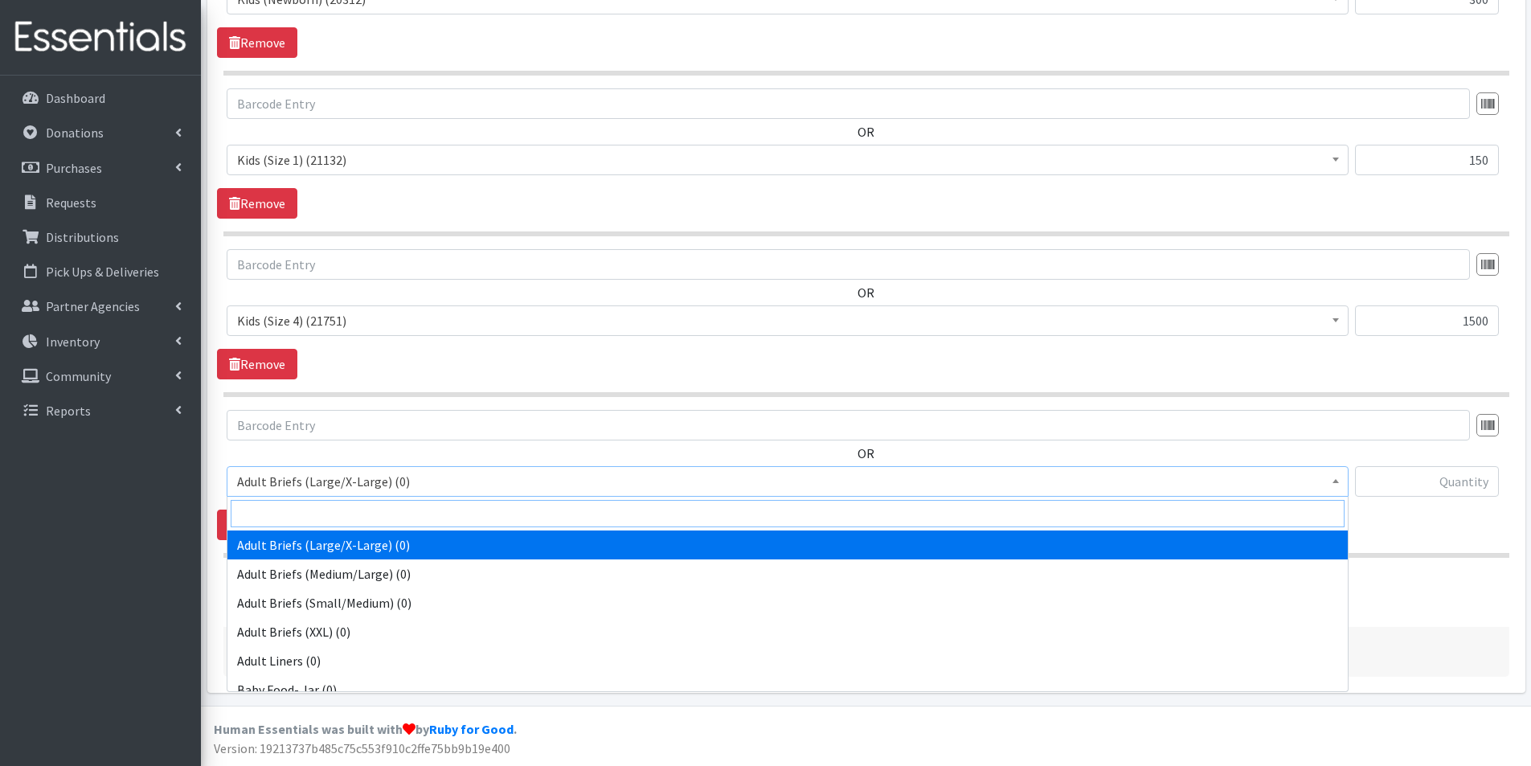
click at [316, 510] on input "search" at bounding box center [788, 513] width 1114 height 27
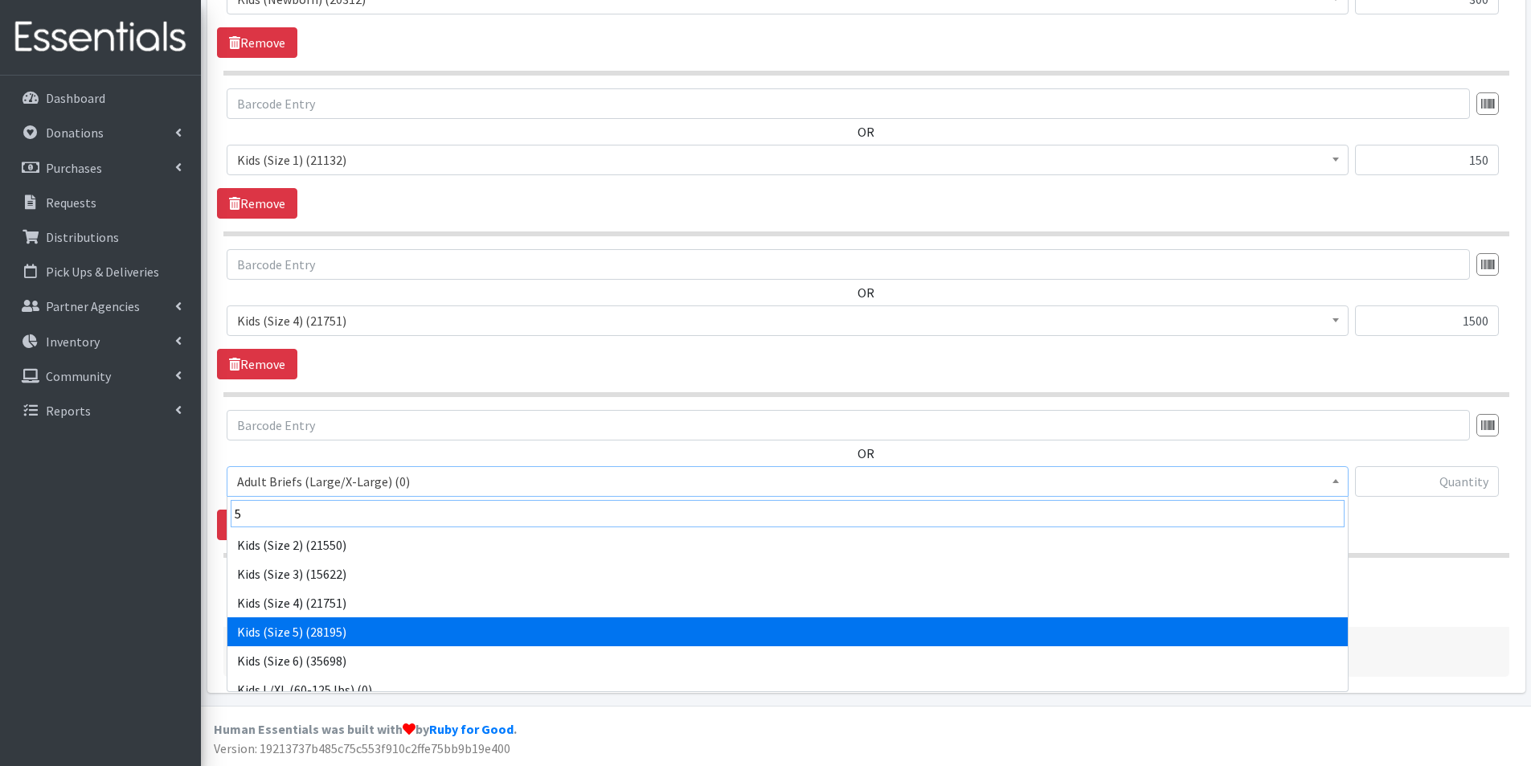
type input "5"
select select "2744"
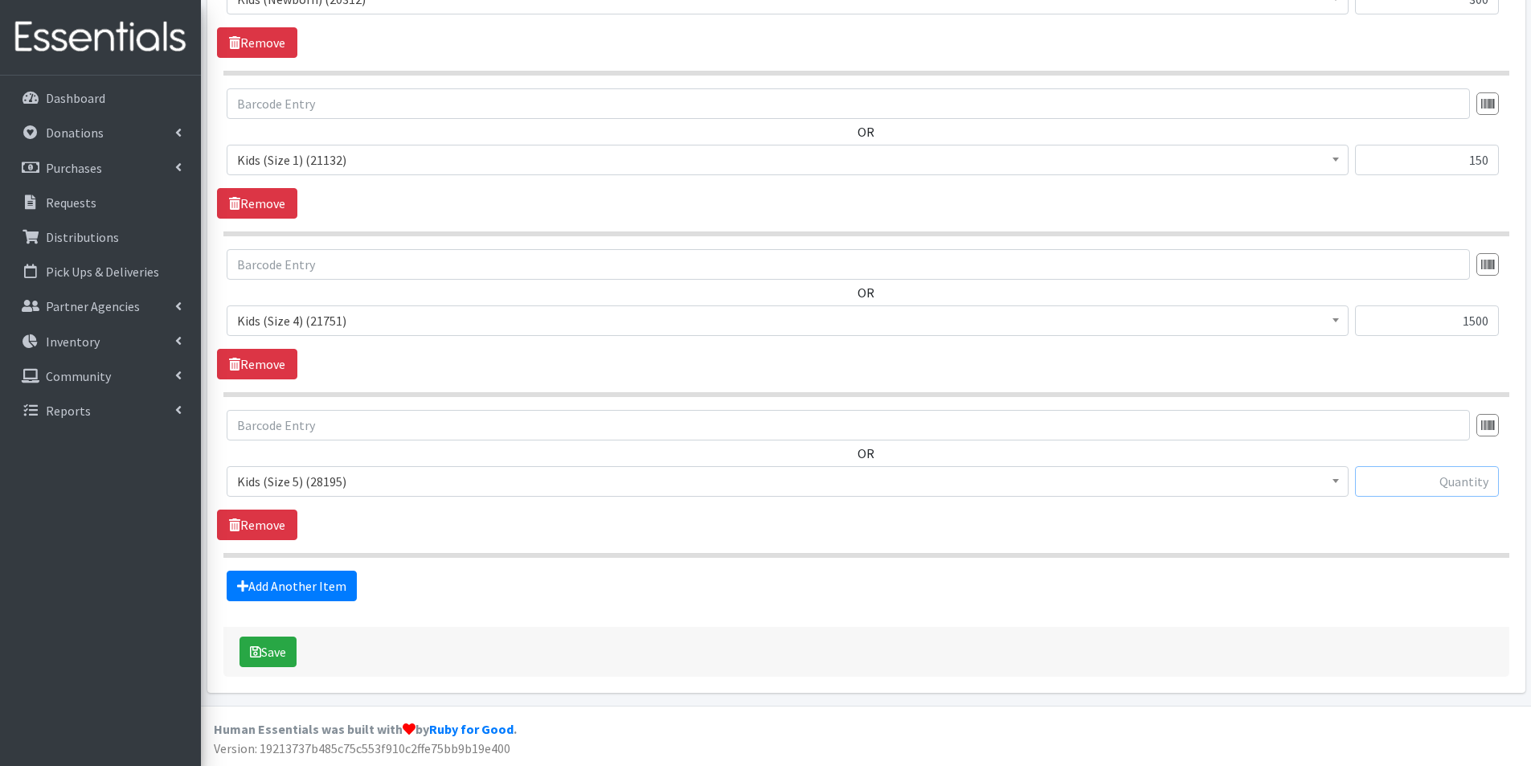
click at [1432, 487] on input "text" at bounding box center [1427, 481] width 144 height 31
type input "650"
click at [331, 574] on link "Add Another Item" at bounding box center [292, 586] width 130 height 31
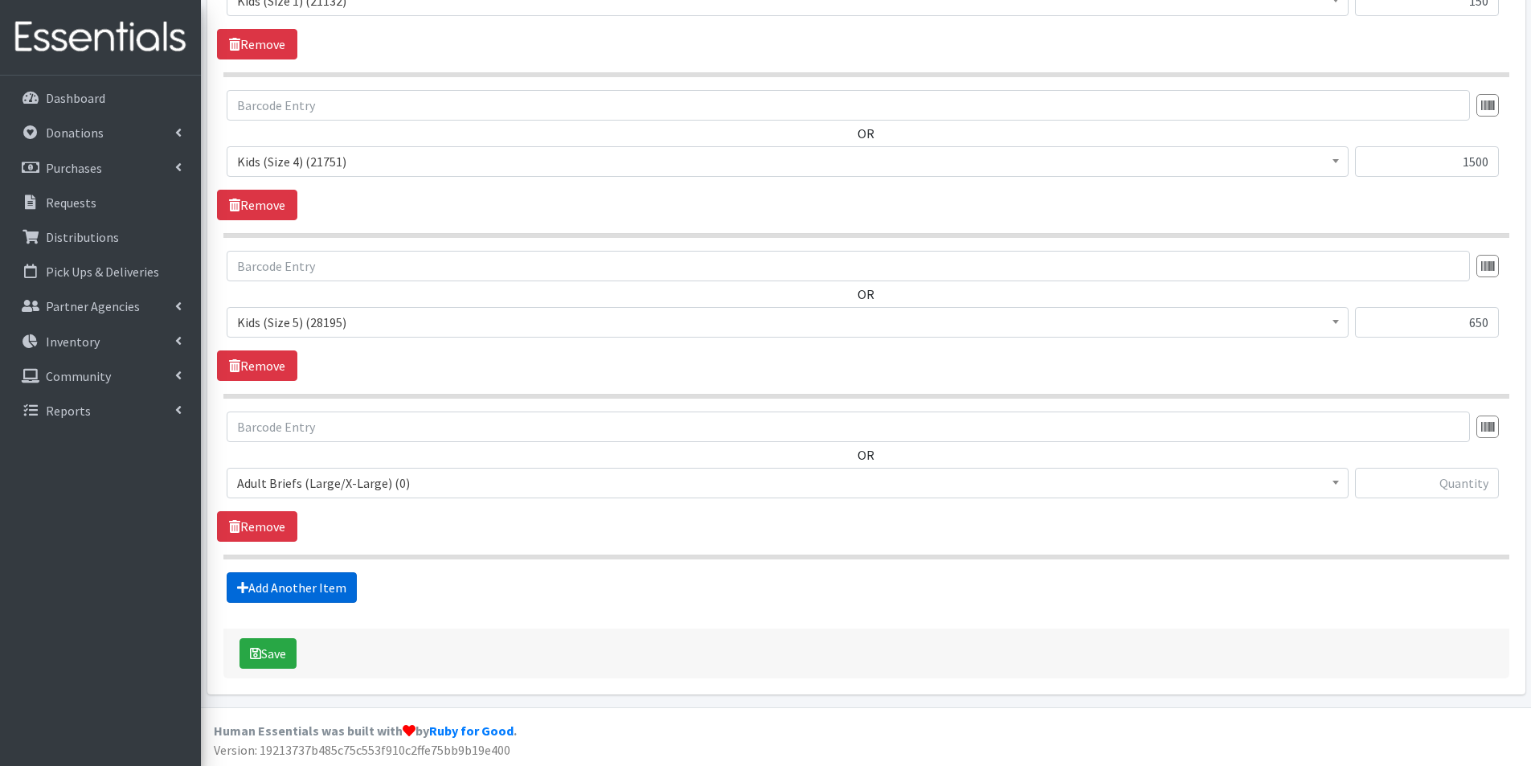
scroll to position [1055, 0]
click at [301, 481] on span "Adult Briefs (Large/X-Large) (0)" at bounding box center [787, 481] width 1101 height 23
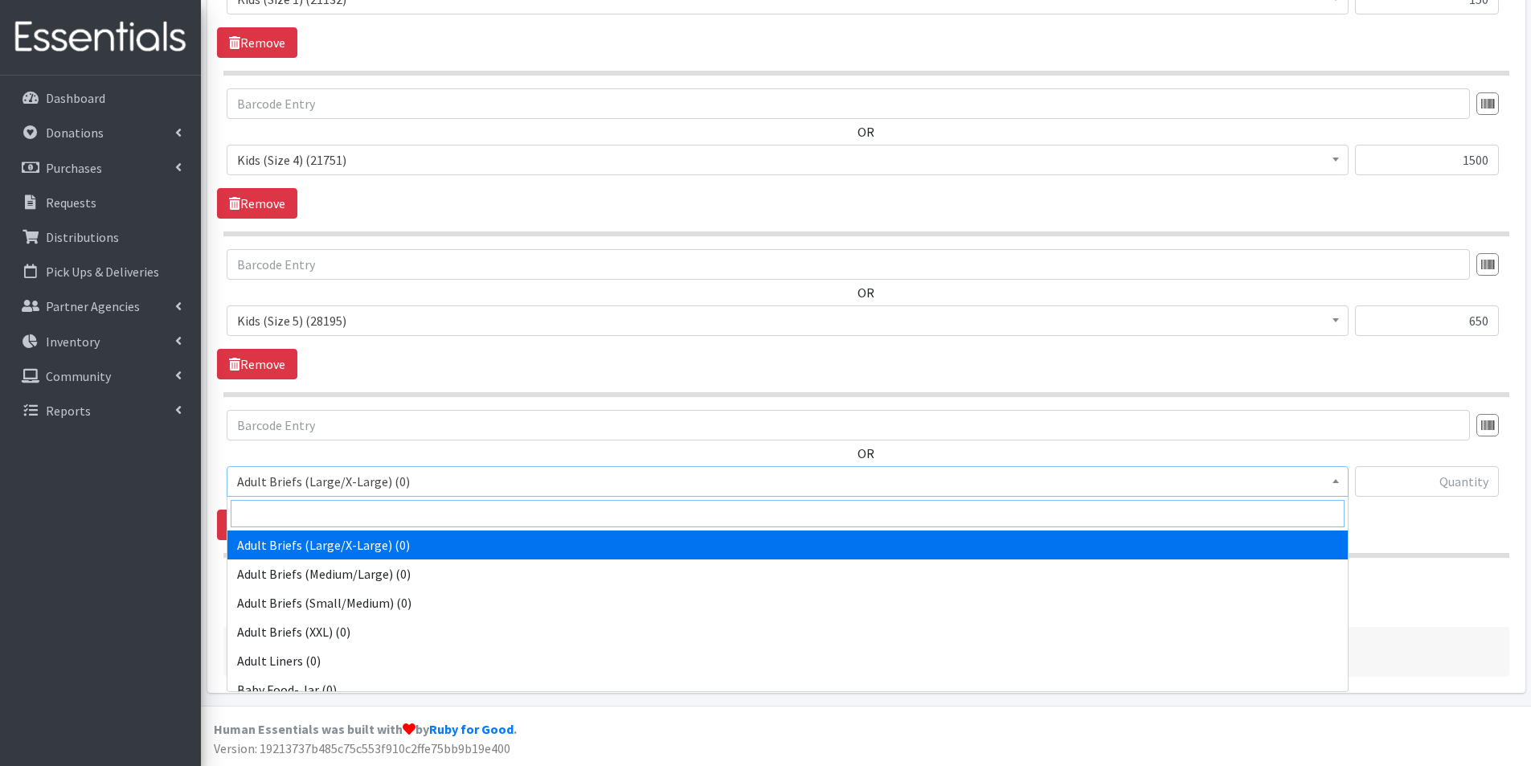
click at [275, 510] on input "search" at bounding box center [788, 513] width 1114 height 27
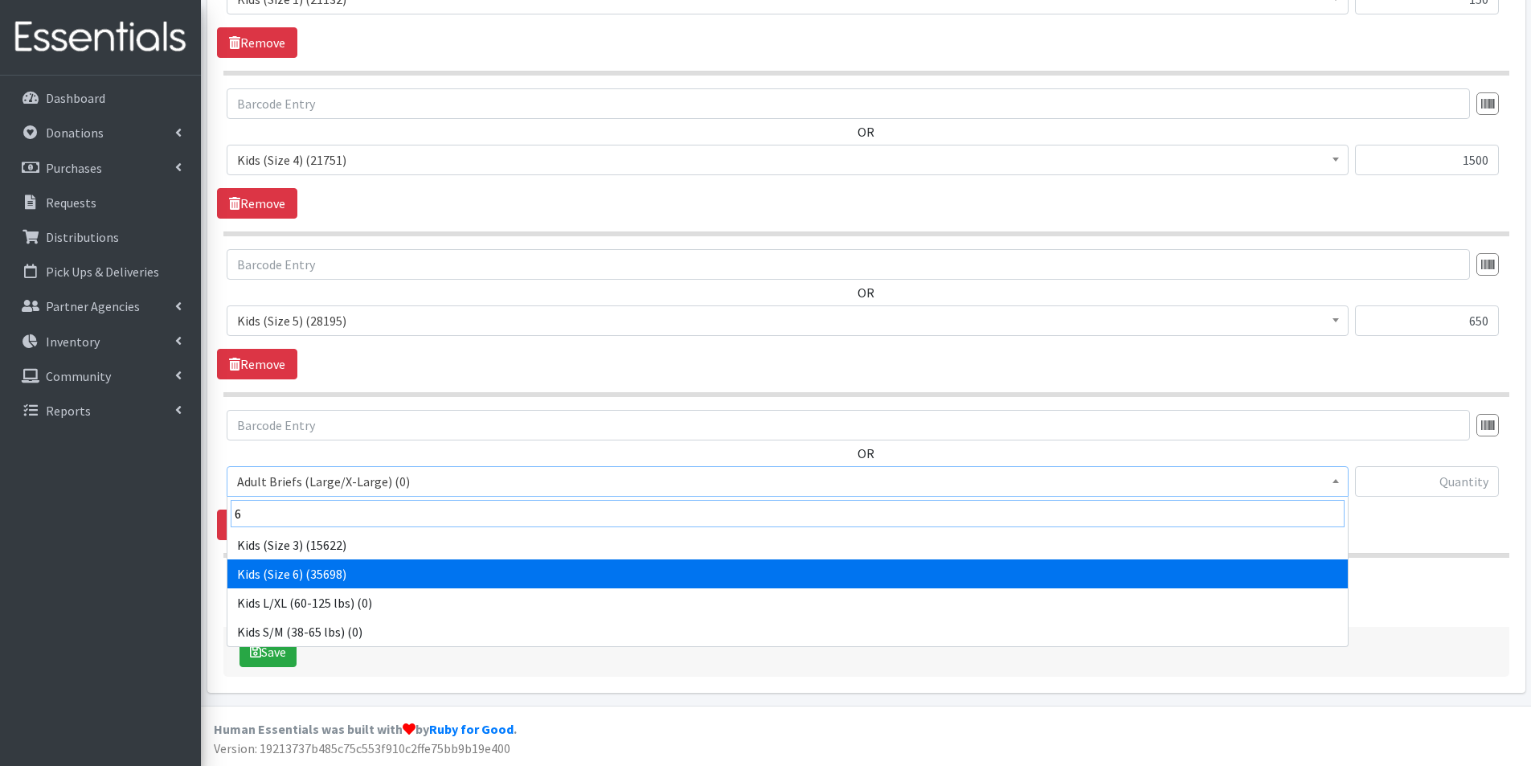
type input "6"
select select "2727"
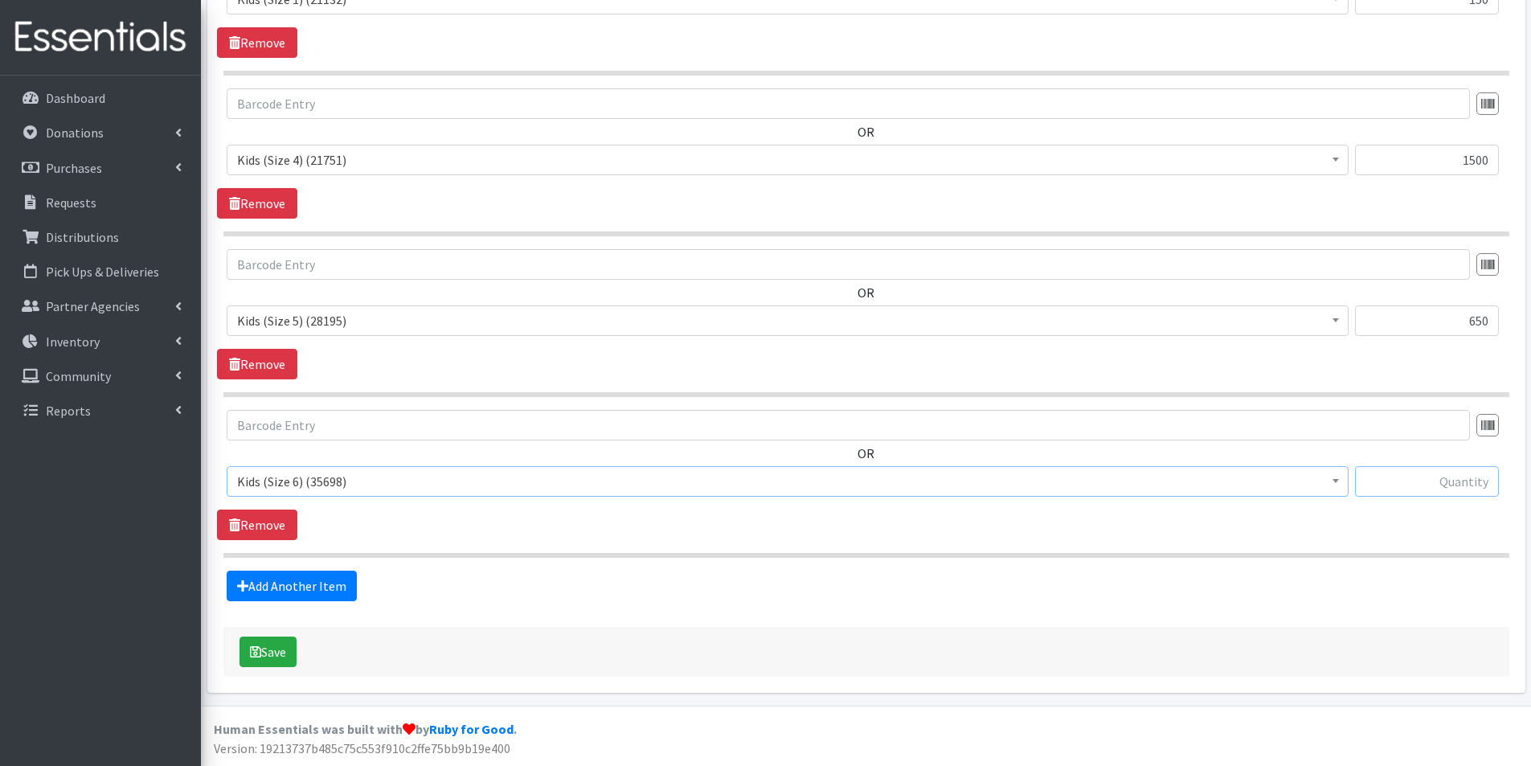
click at [1439, 488] on input "text" at bounding box center [1427, 481] width 144 height 31
type input "400"
click at [262, 646] on button "Save" at bounding box center [268, 652] width 57 height 31
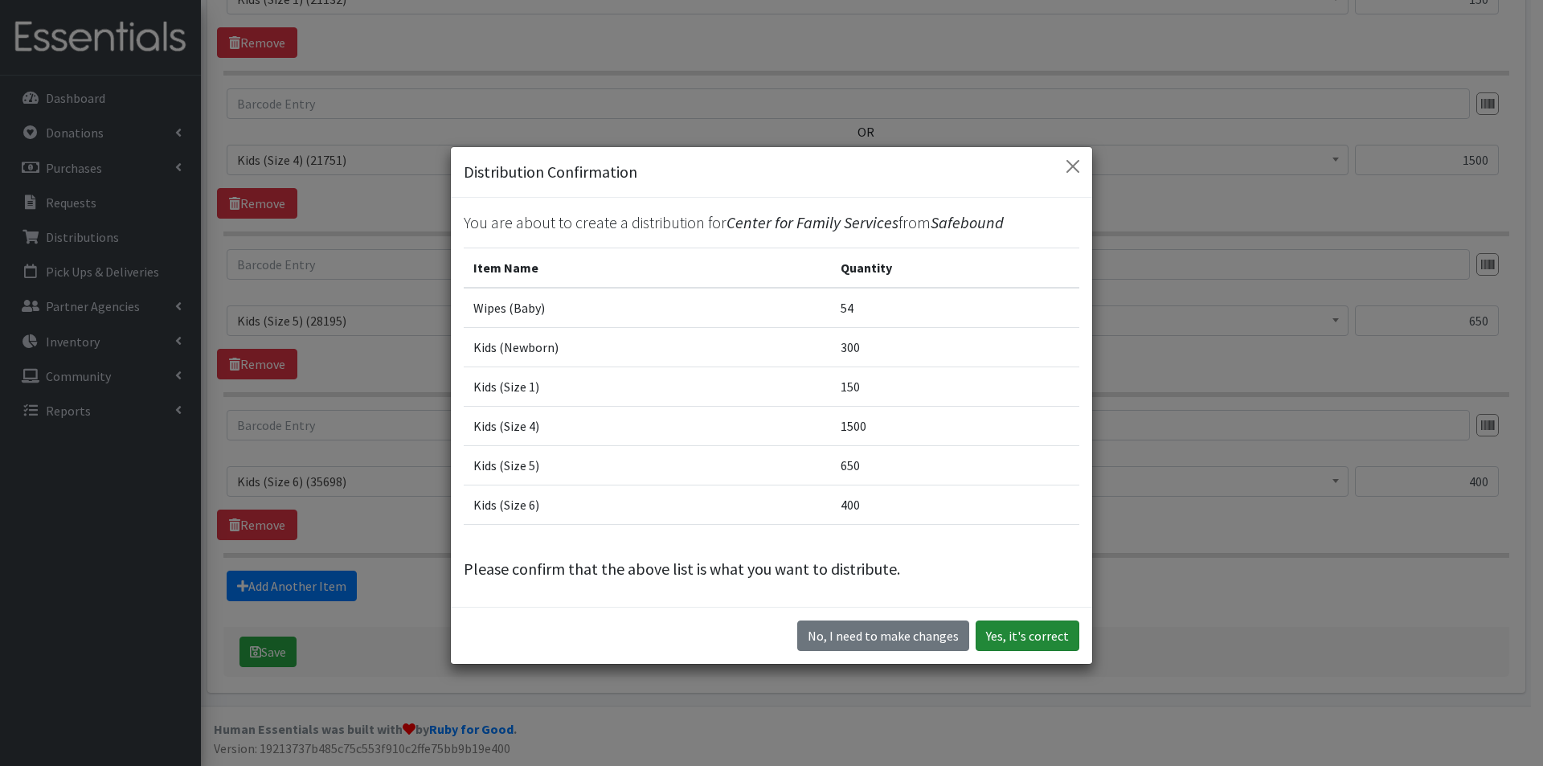
click at [1006, 631] on button "Yes, it's correct" at bounding box center [1028, 636] width 104 height 31
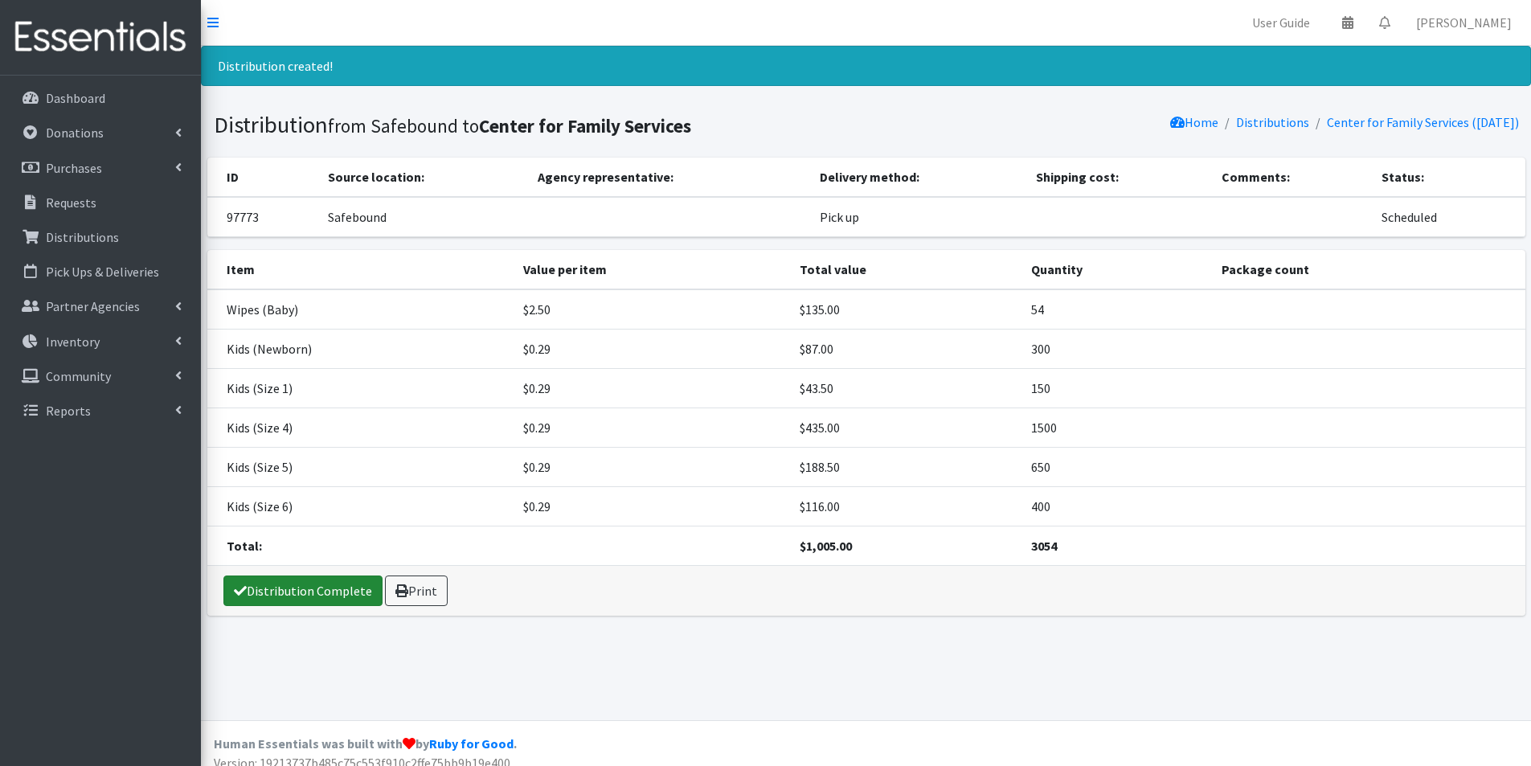
click at [300, 585] on link "Distribution Complete" at bounding box center [302, 591] width 159 height 31
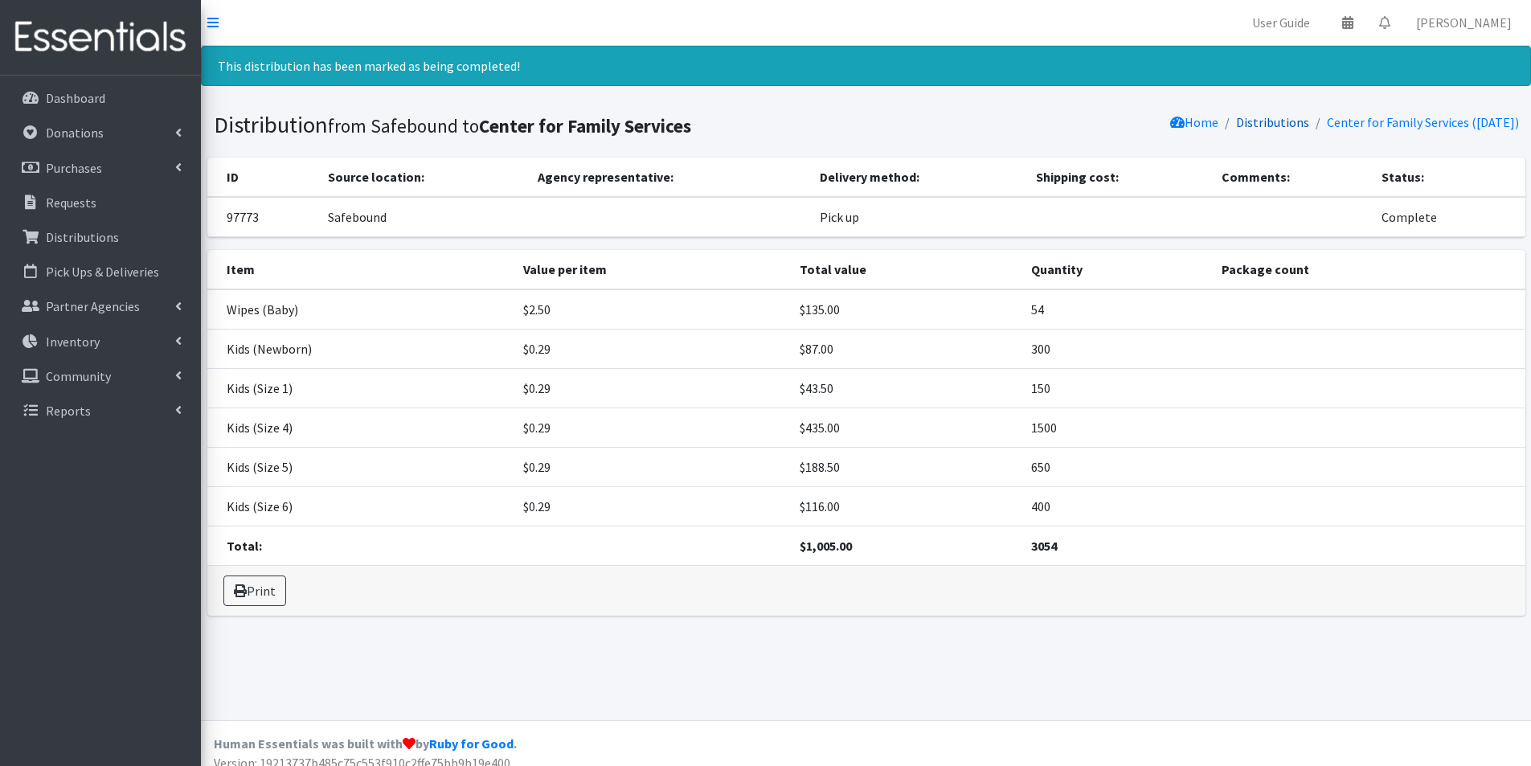
click at [1260, 124] on link "Distributions" at bounding box center [1272, 122] width 73 height 16
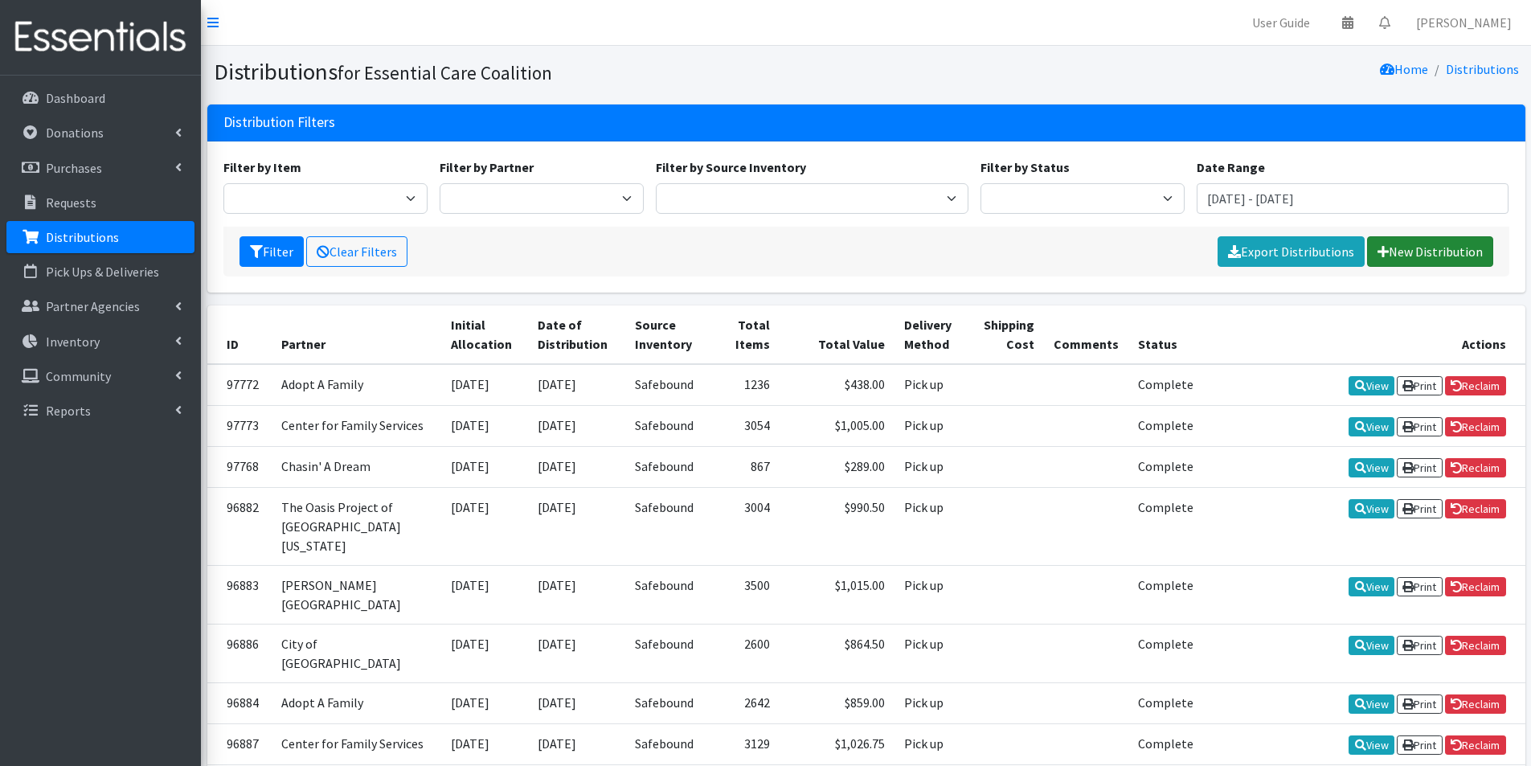
click at [1442, 253] on link "New Distribution" at bounding box center [1430, 251] width 126 height 31
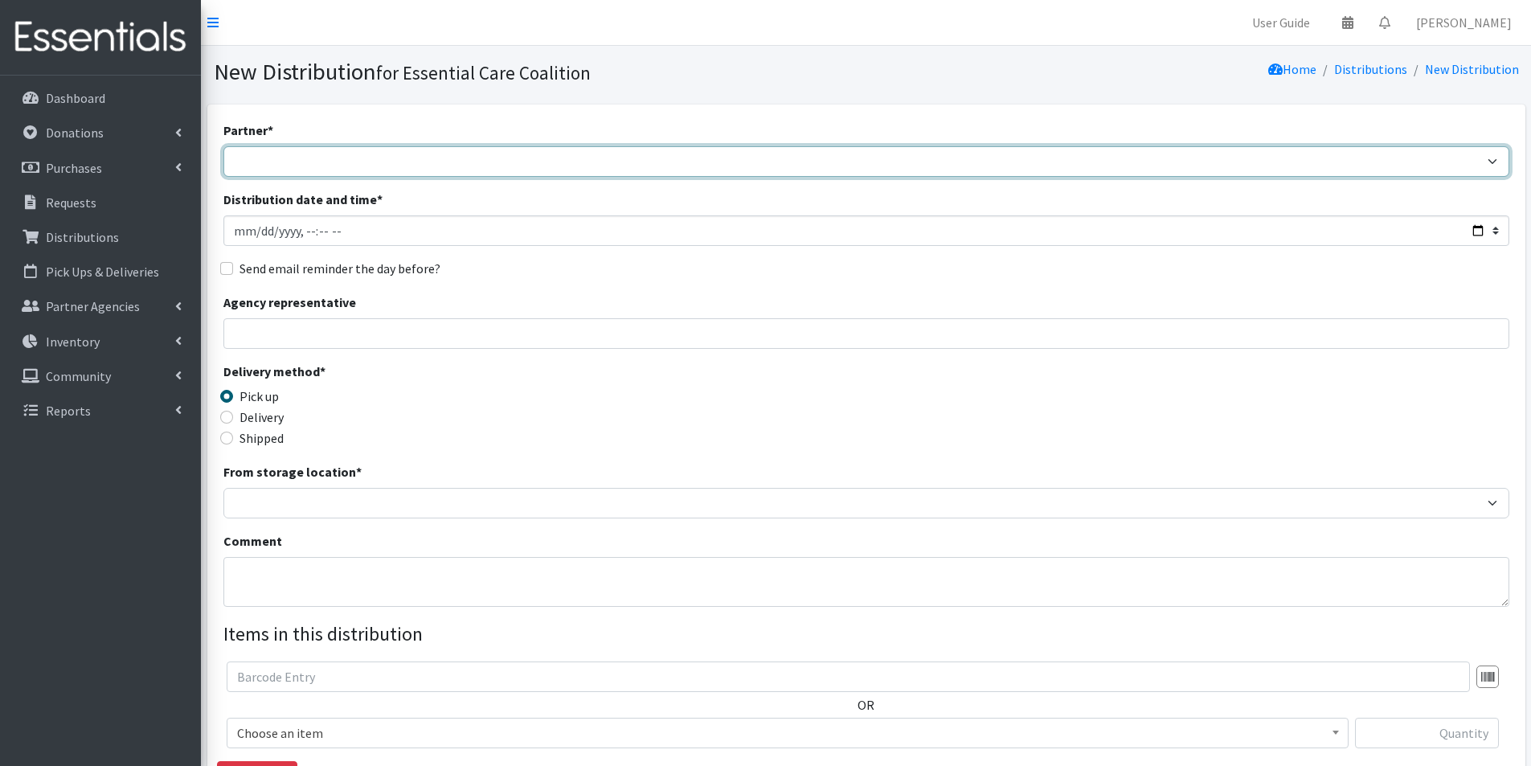
click at [470, 165] on select "Adopt A Family Aid to Victims of Domestic Abuse (AVDA) Babycycle Diaper Bank CB…" at bounding box center [866, 161] width 1286 height 31
select select "1057"
click at [223, 146] on select "Adopt A Family Aid to Victims of Domestic Abuse (AVDA) Babycycle Diaper Bank CB…" at bounding box center [866, 161] width 1286 height 31
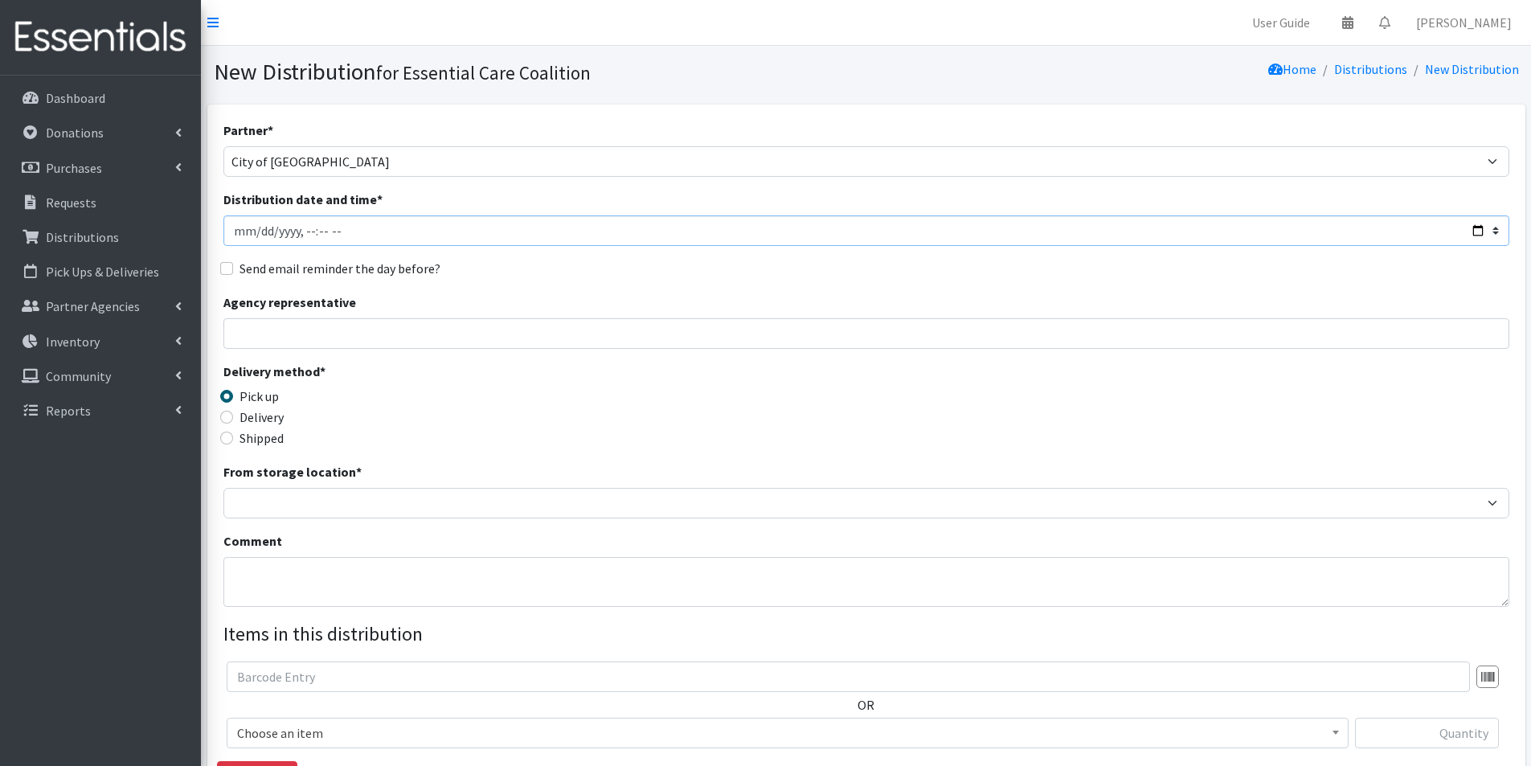
click at [1477, 234] on input "Distribution date and time *" at bounding box center [866, 230] width 1286 height 31
type input "2025-09-29T11:45"
click at [601, 399] on div "Delivery method * Pick up Delivery Shipped Shipping cost" at bounding box center [866, 412] width 1286 height 100
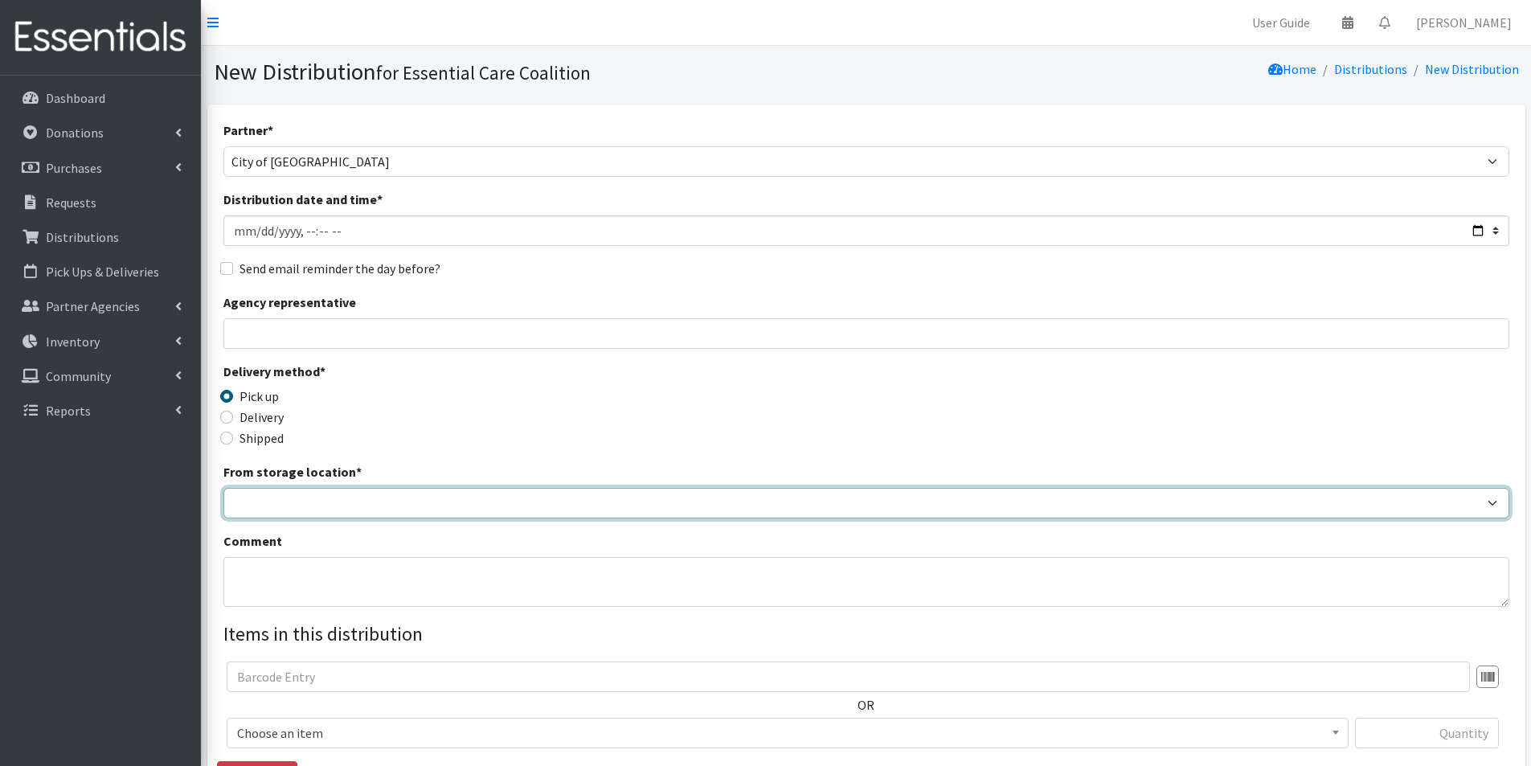
click at [336, 501] on select "Safebound" at bounding box center [866, 503] width 1286 height 31
select select "65"
click at [223, 488] on select "Safebound" at bounding box center [866, 503] width 1286 height 31
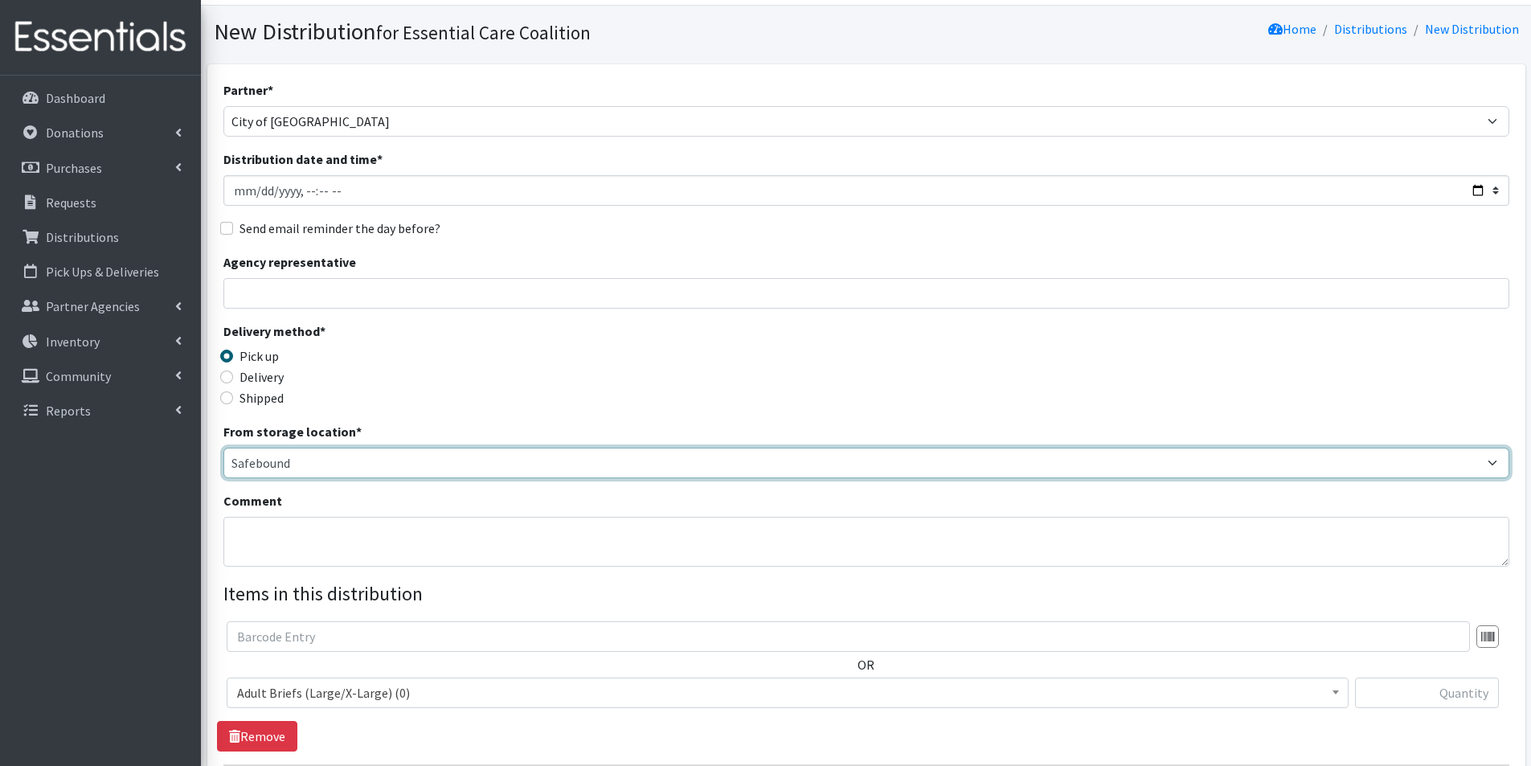
scroll to position [80, 0]
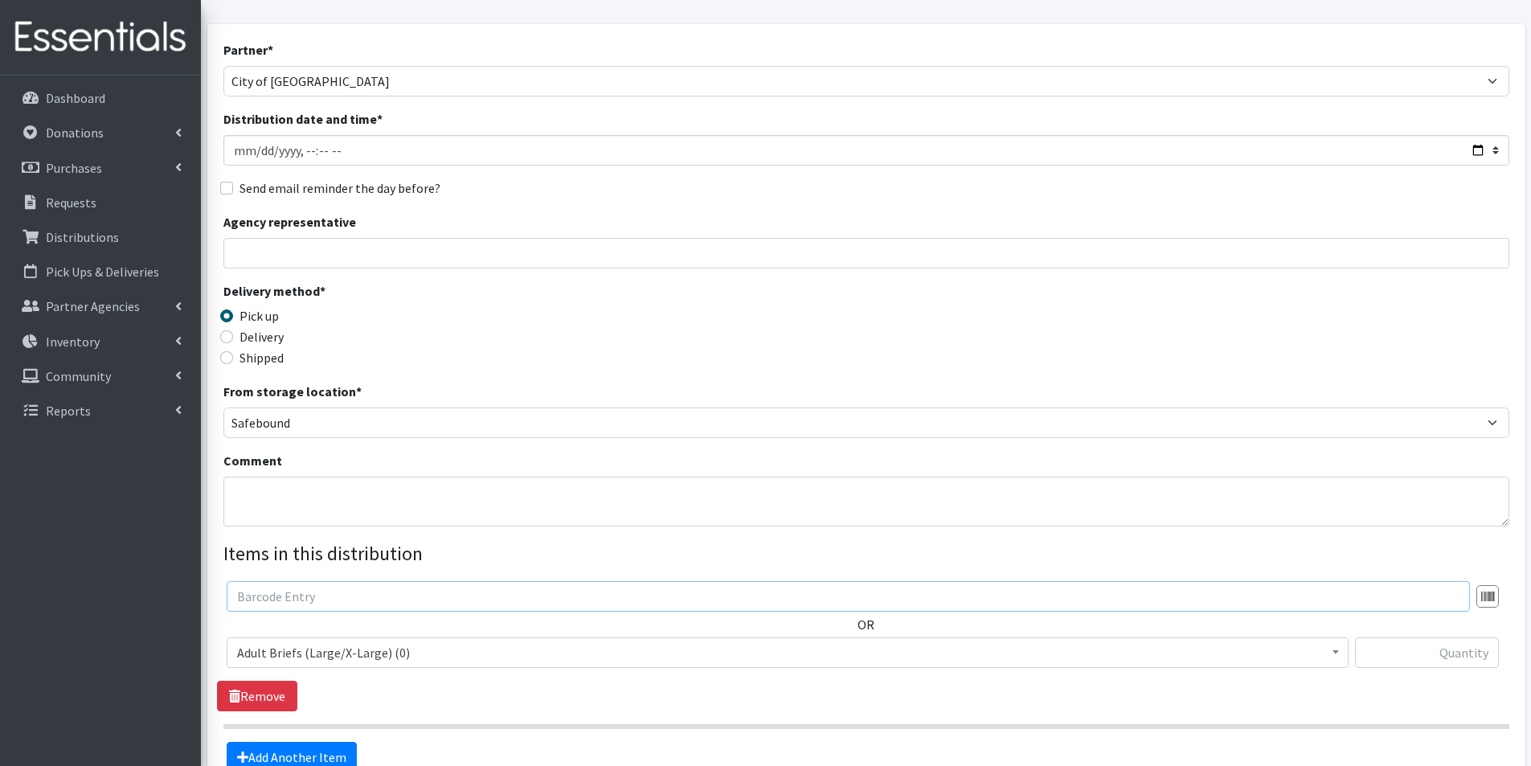
click at [309, 605] on input "text" at bounding box center [848, 596] width 1243 height 31
click at [307, 660] on span "Adult Briefs (Large/X-Large) (0)" at bounding box center [787, 652] width 1101 height 23
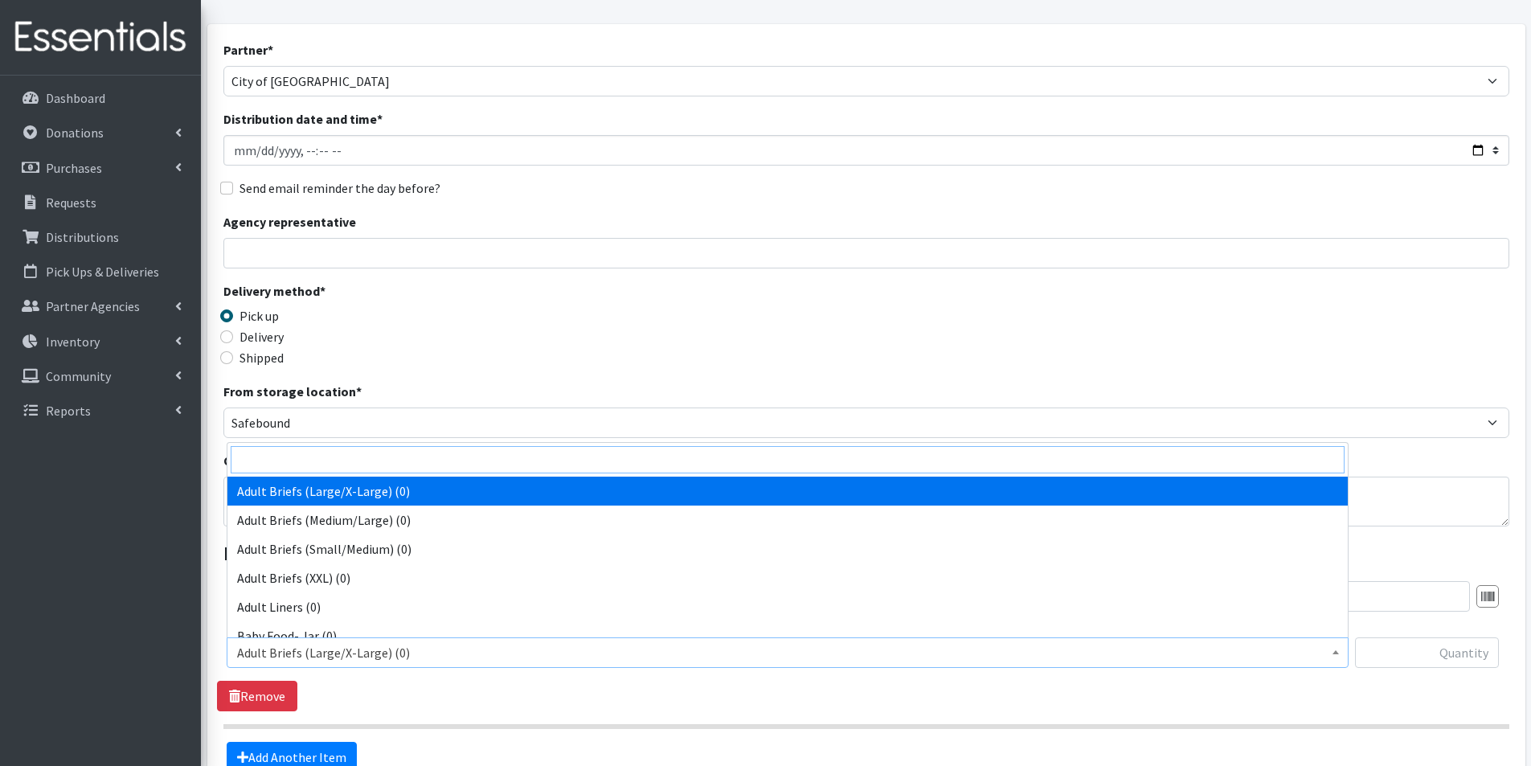
click at [275, 460] on input "search" at bounding box center [788, 459] width 1114 height 27
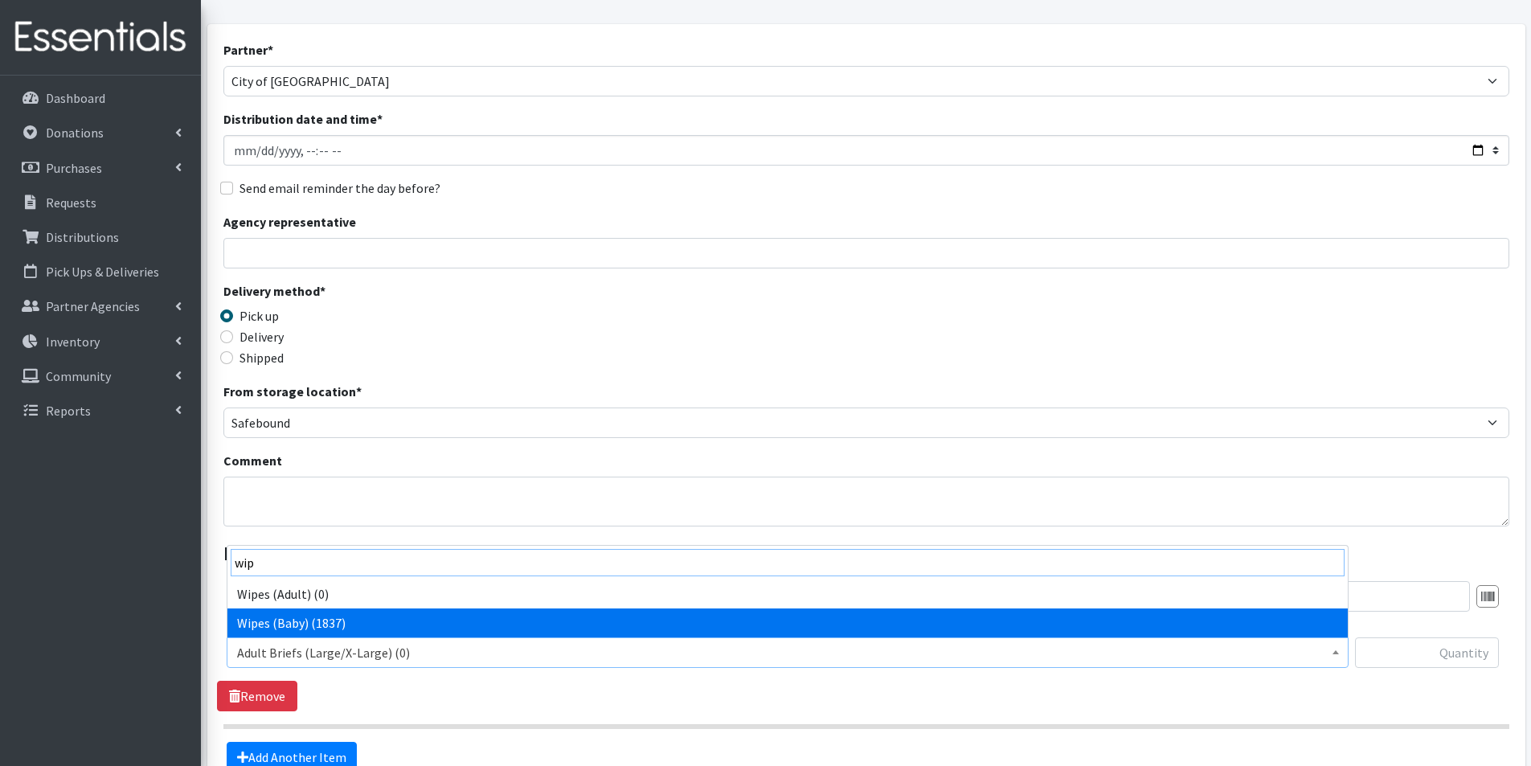
type input "wip"
select select "2742"
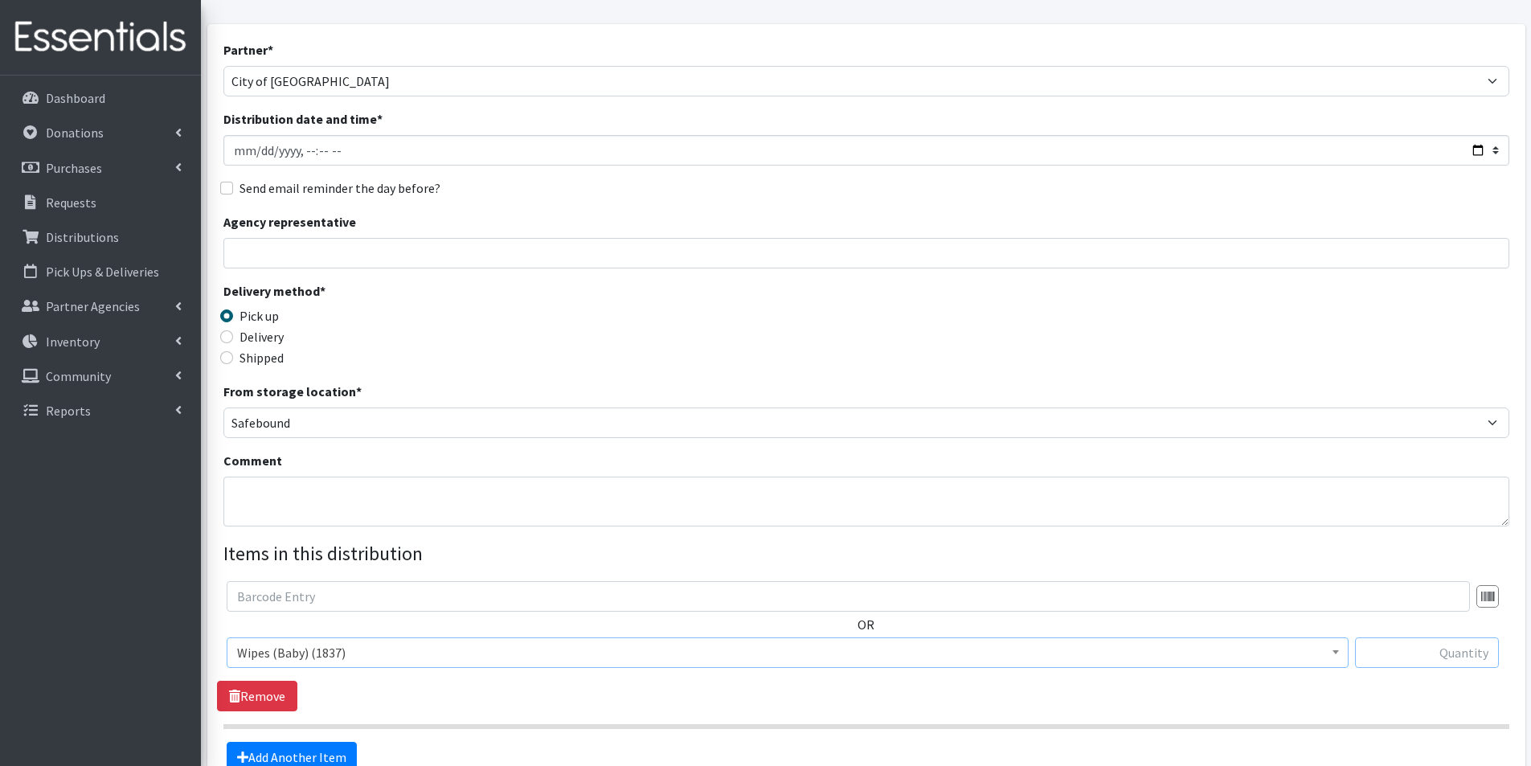
click at [1407, 652] on input "text" at bounding box center [1427, 652] width 144 height 31
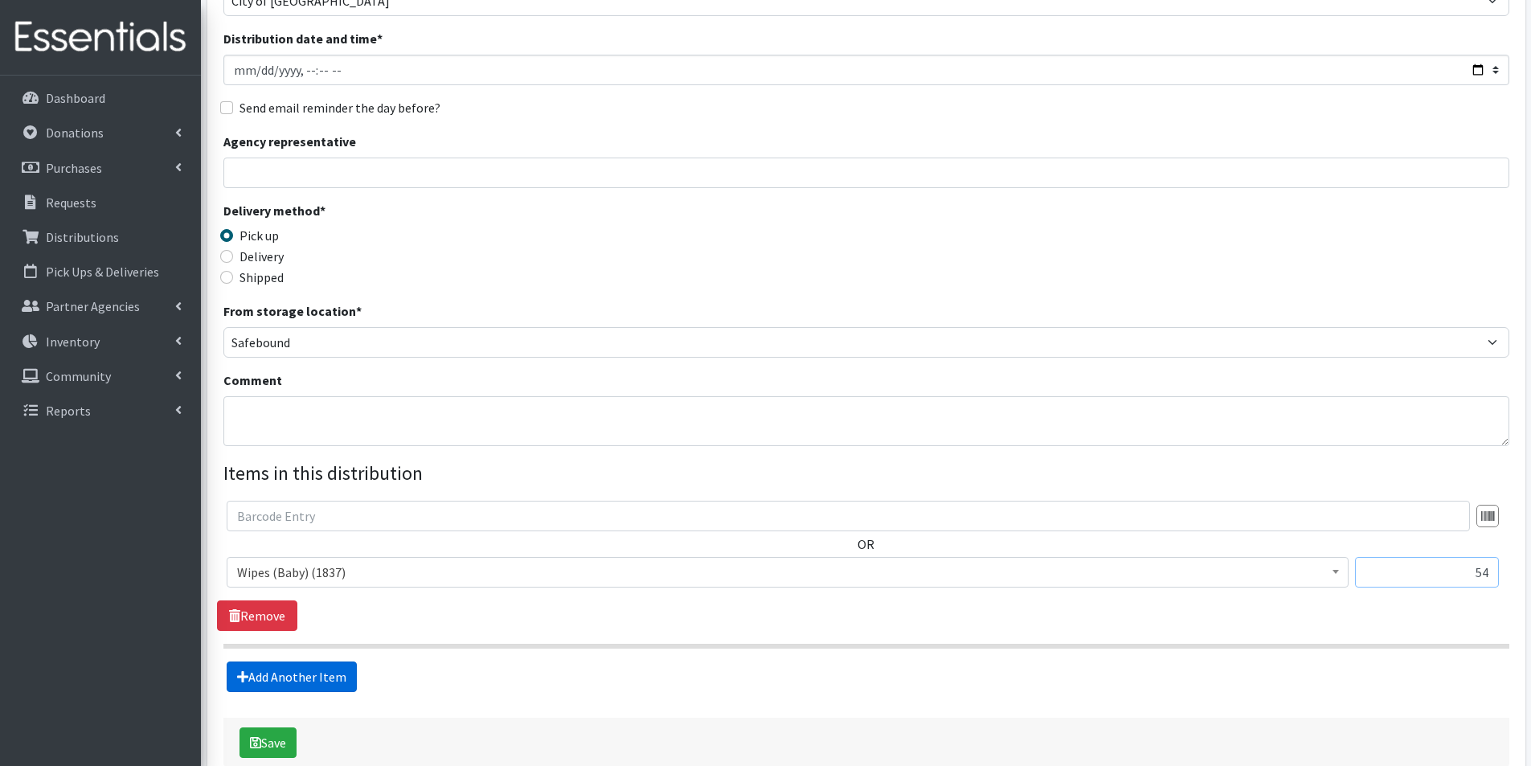
type input "54"
click at [351, 678] on link "Add Another Item" at bounding box center [292, 677] width 130 height 31
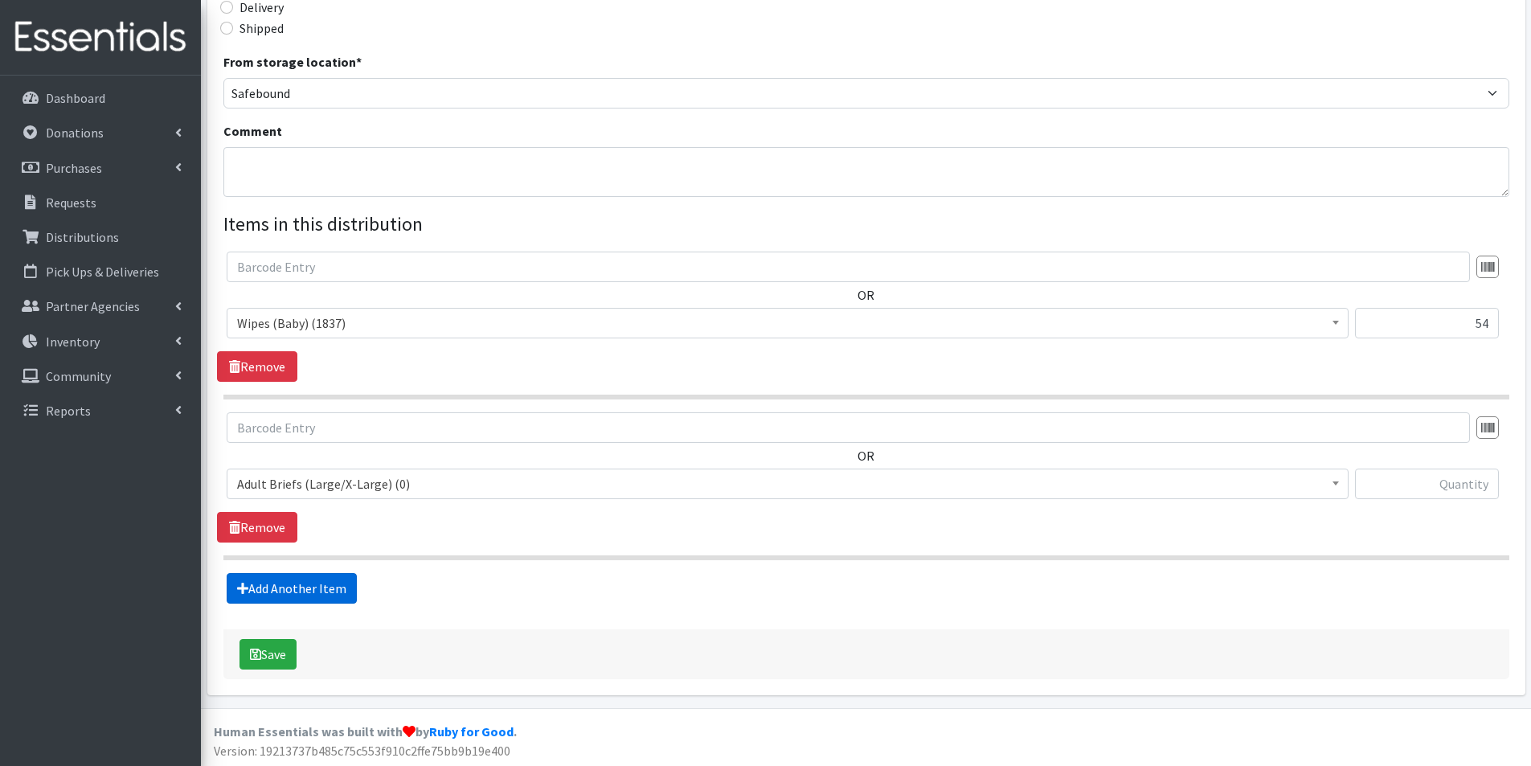
scroll to position [412, 0]
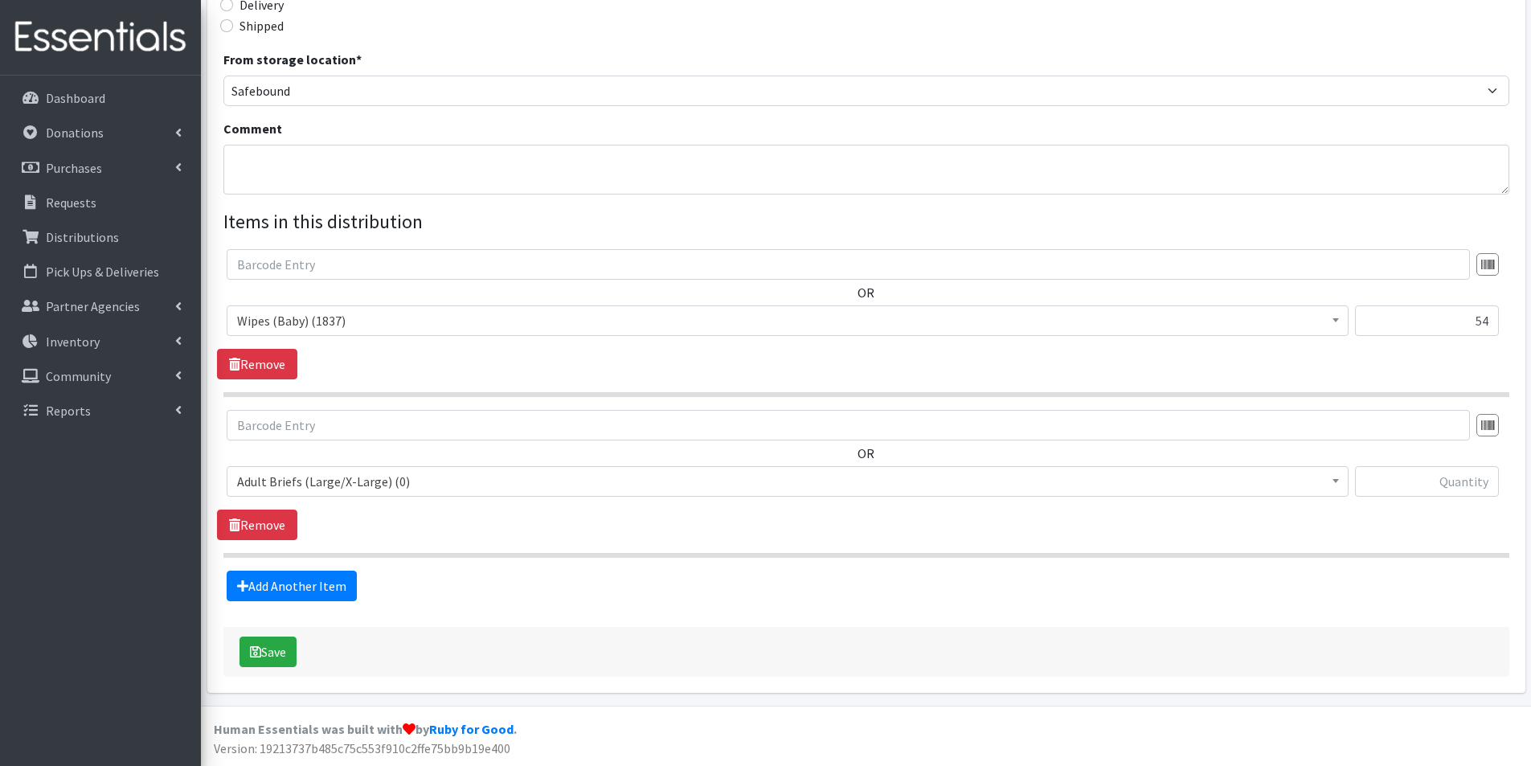
click at [270, 476] on span "Adult Briefs (Large/X-Large) (0)" at bounding box center [787, 481] width 1101 height 23
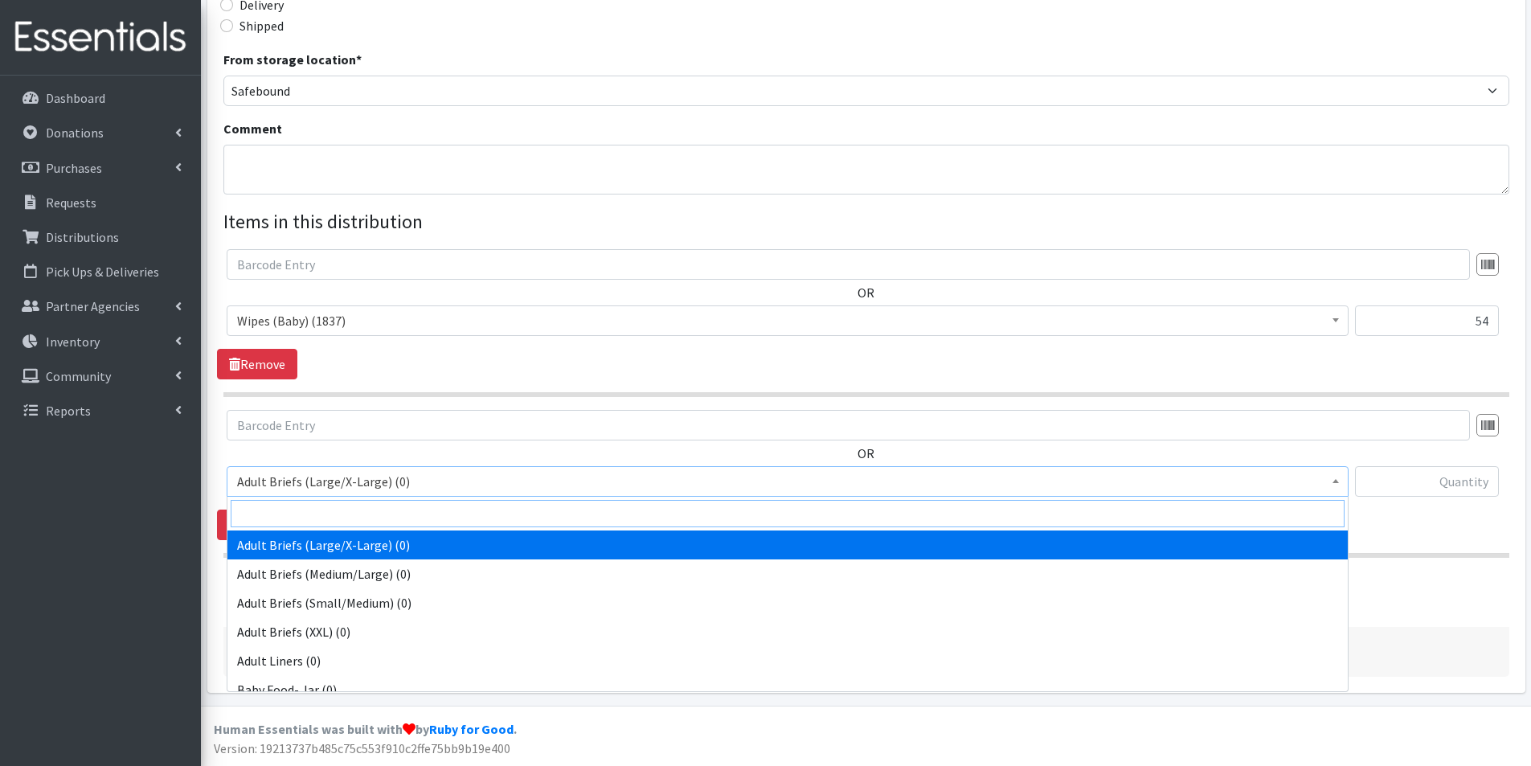
click at [278, 507] on input "search" at bounding box center [788, 513] width 1114 height 27
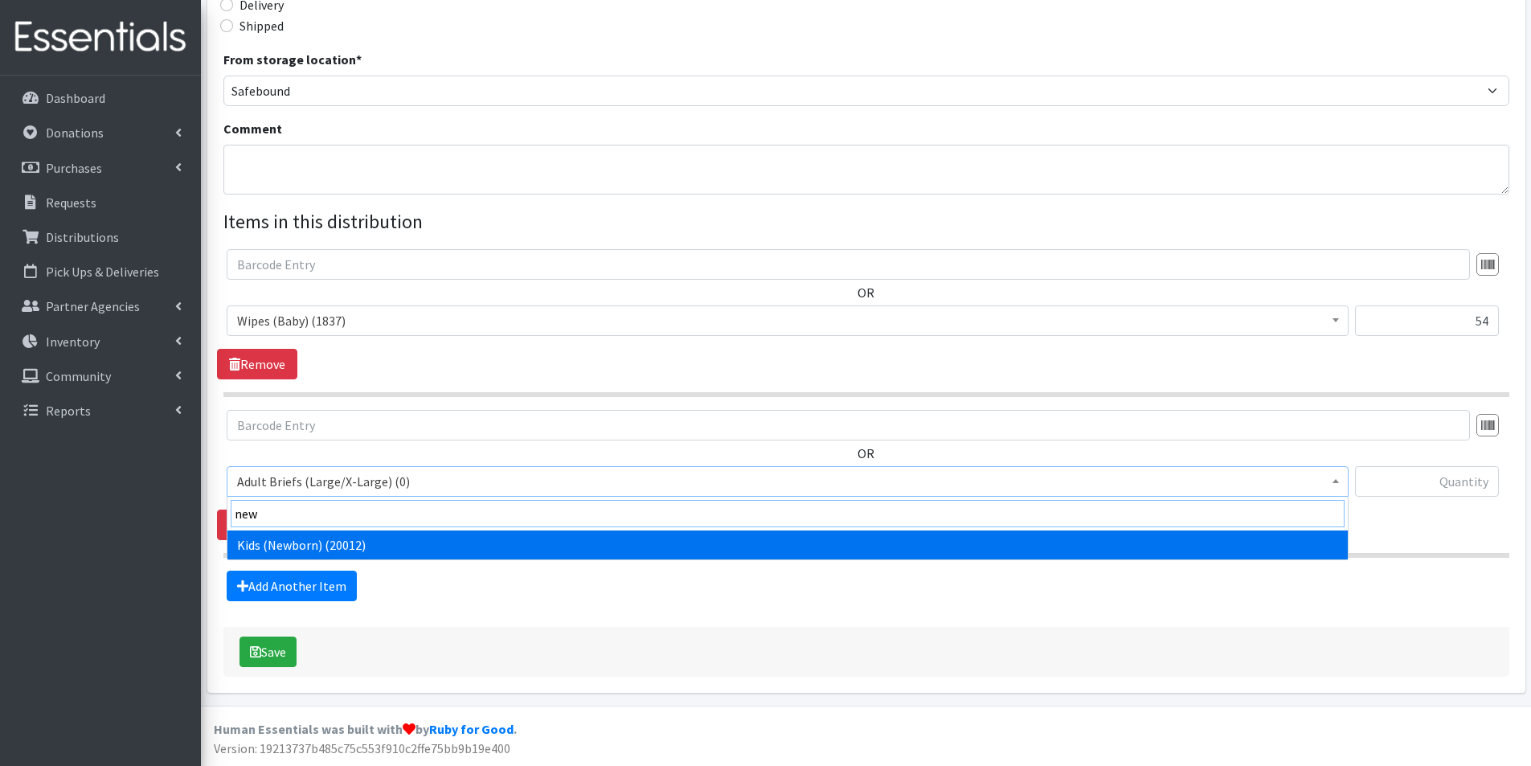
type input "new"
select select "2762"
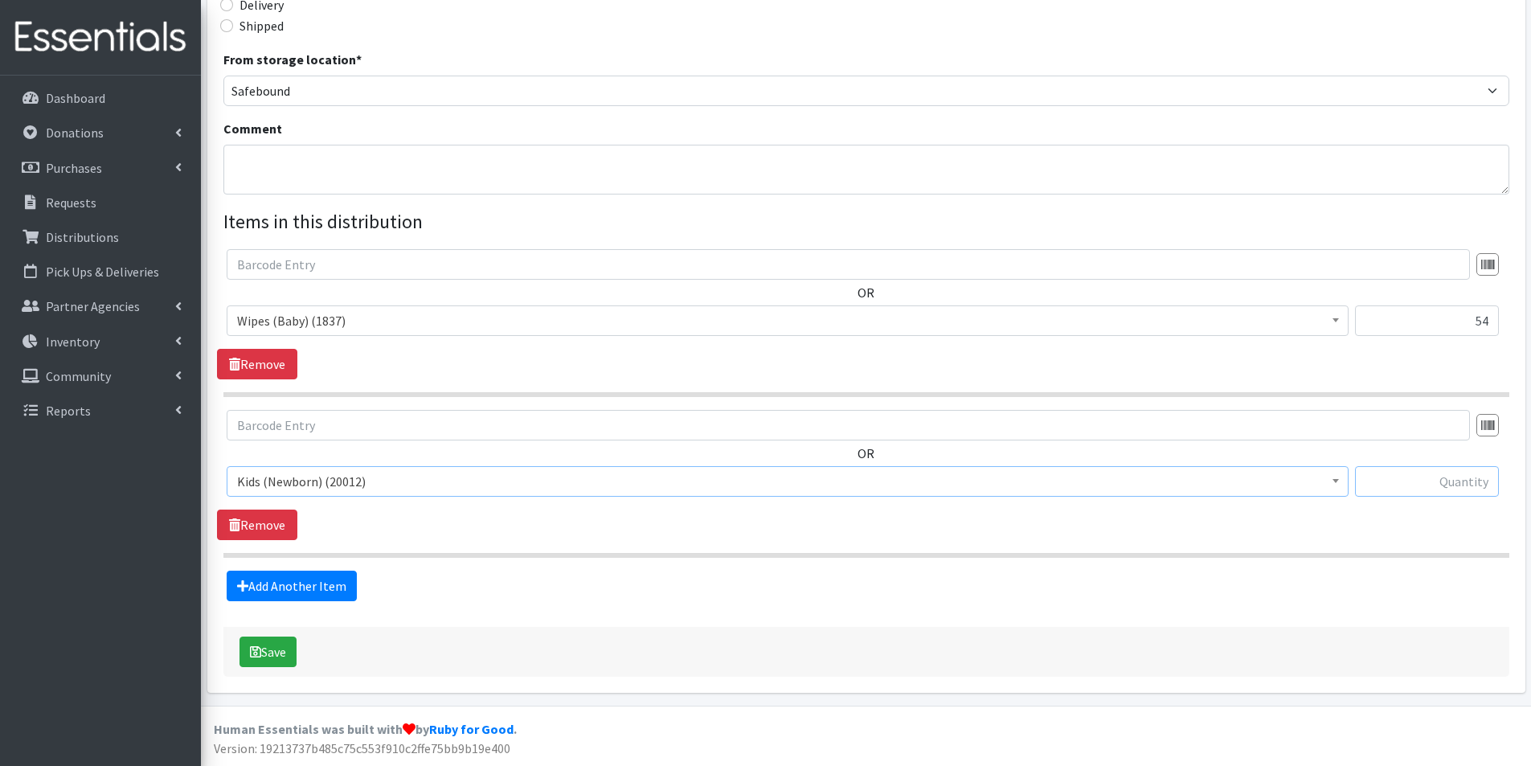
click at [1456, 478] on input "text" at bounding box center [1427, 481] width 144 height 31
type input "150"
click at [326, 582] on link "Add Another Item" at bounding box center [292, 586] width 130 height 31
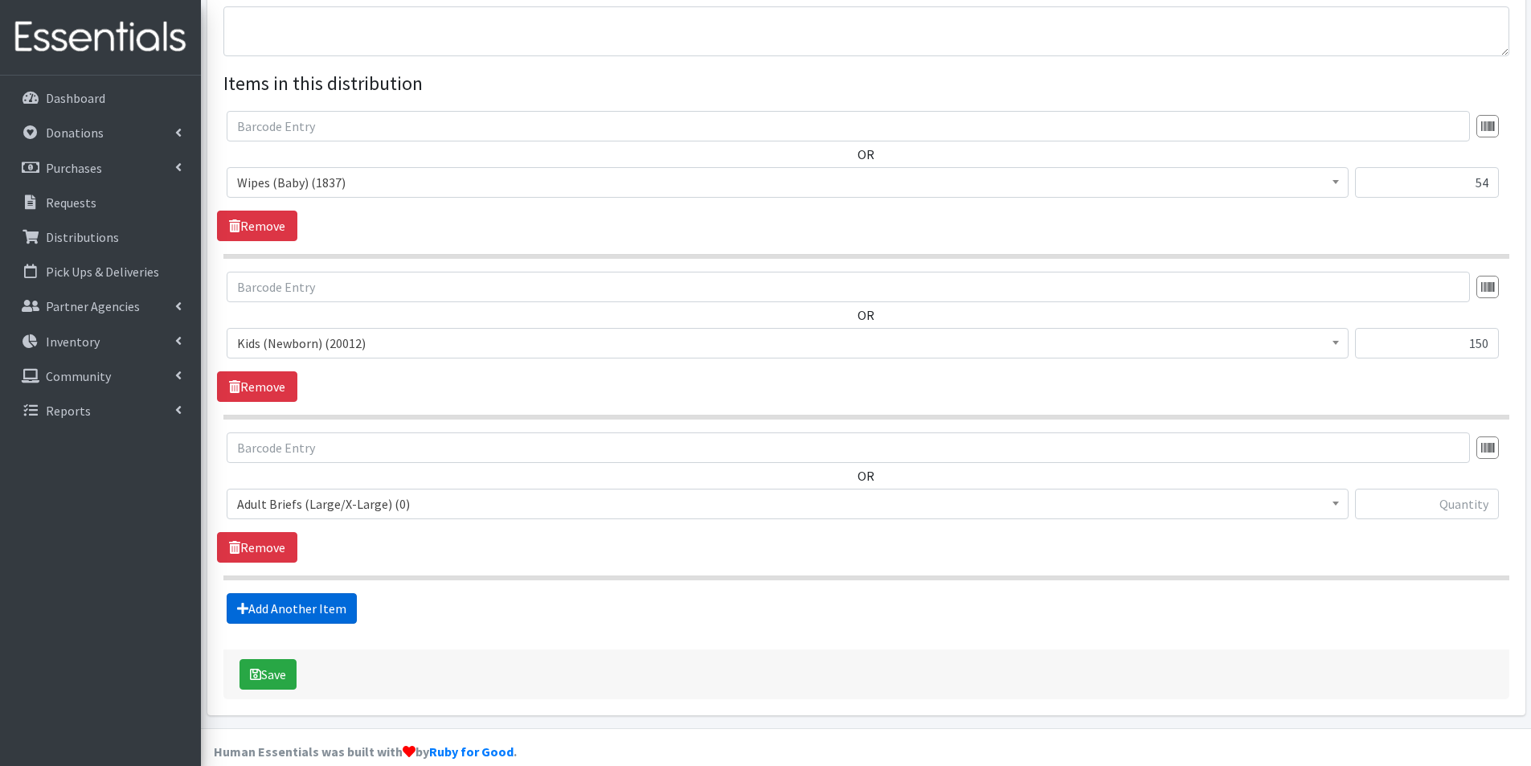
scroll to position [573, 0]
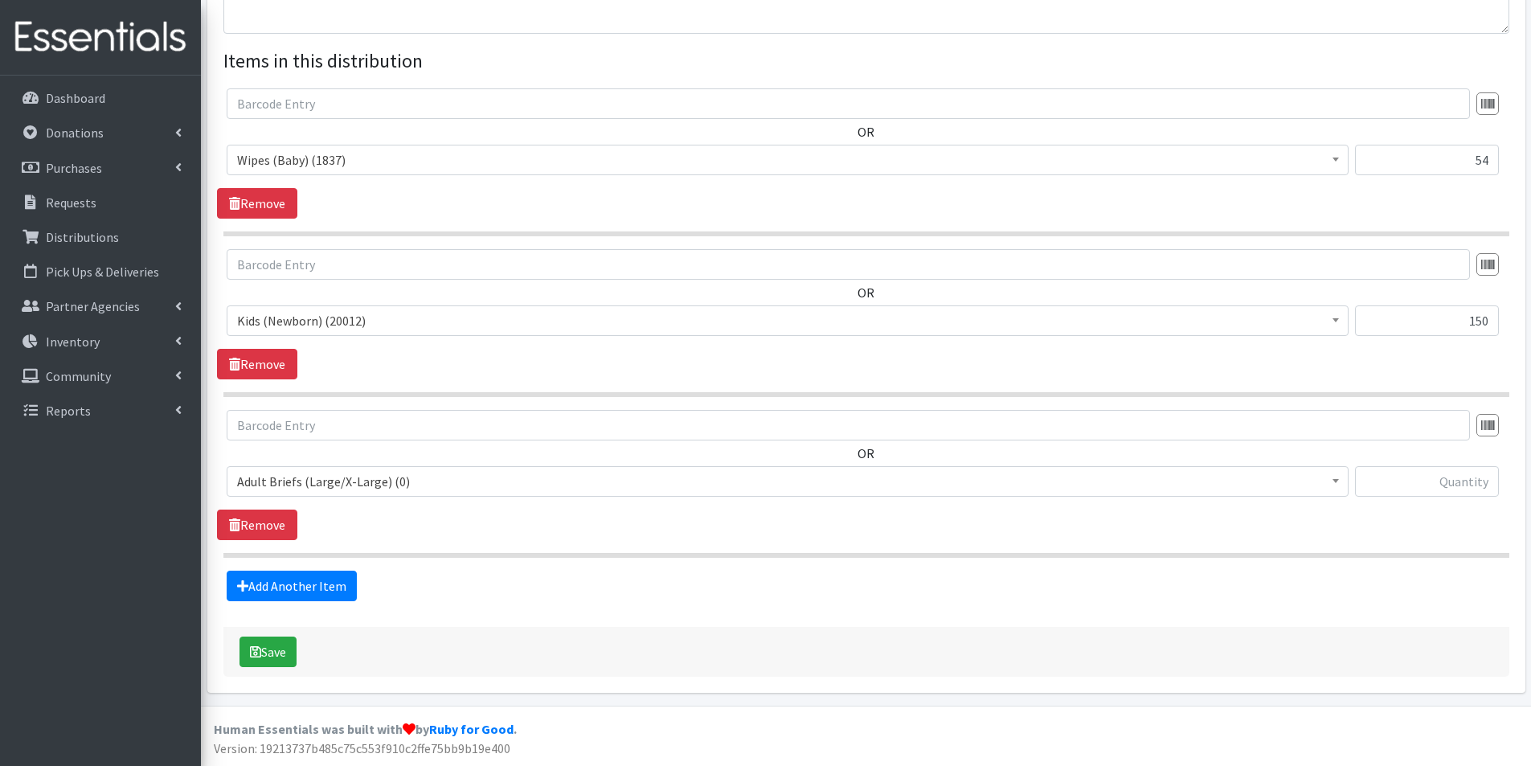
click at [318, 483] on span "Adult Briefs (Large/X-Large) (0)" at bounding box center [787, 481] width 1101 height 23
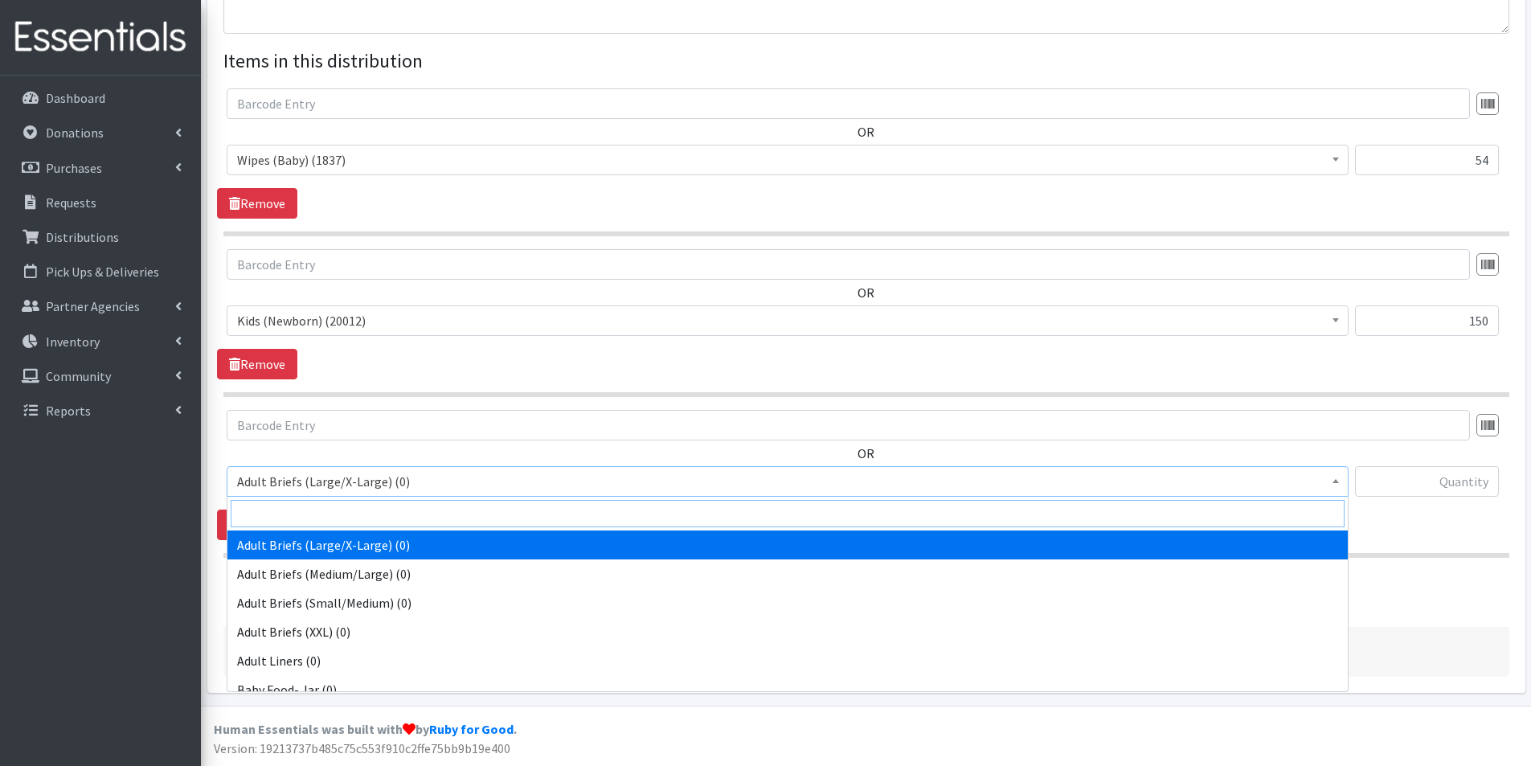
click at [283, 510] on input "search" at bounding box center [788, 513] width 1114 height 27
type input "1"
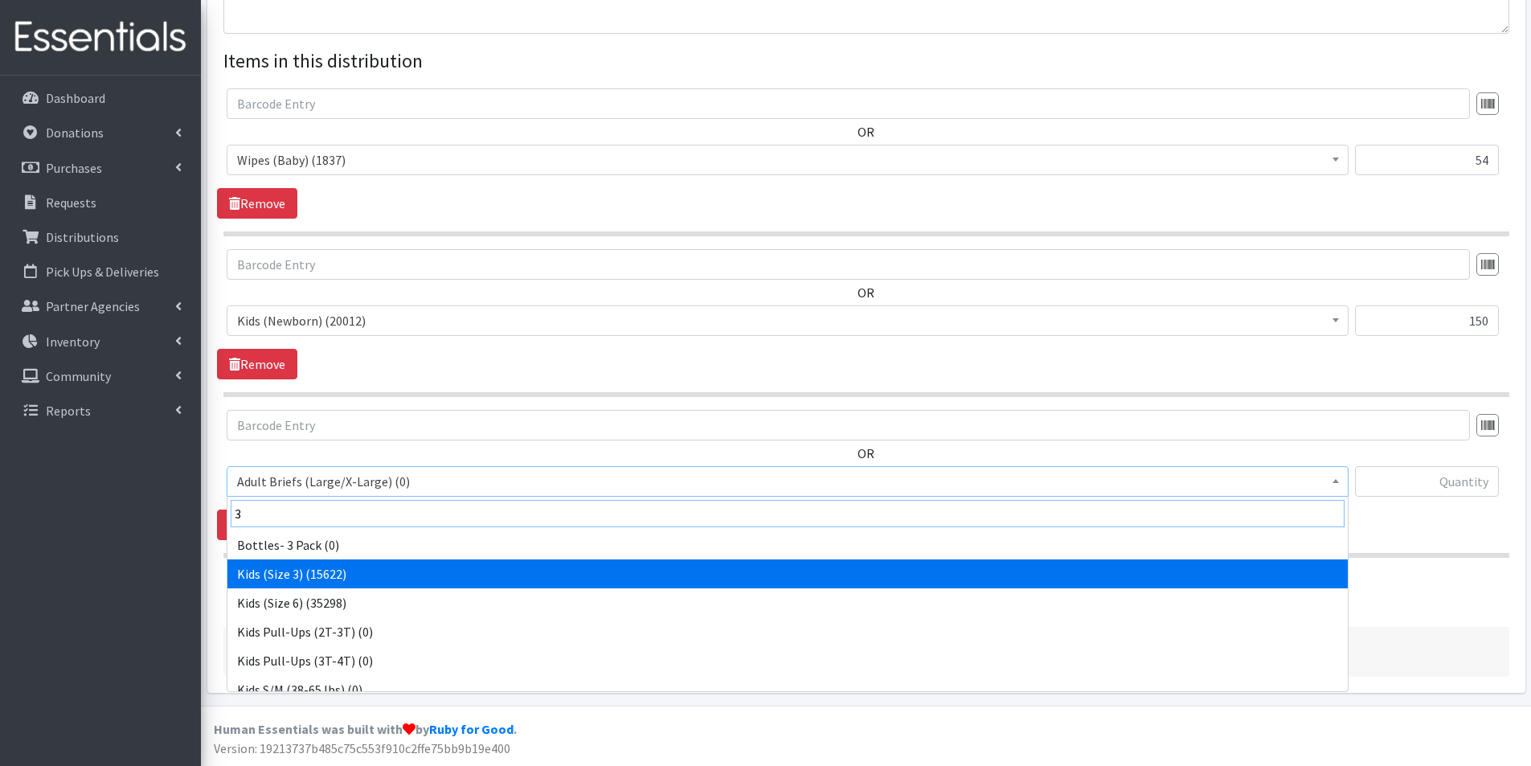
type input "3"
select select "2747"
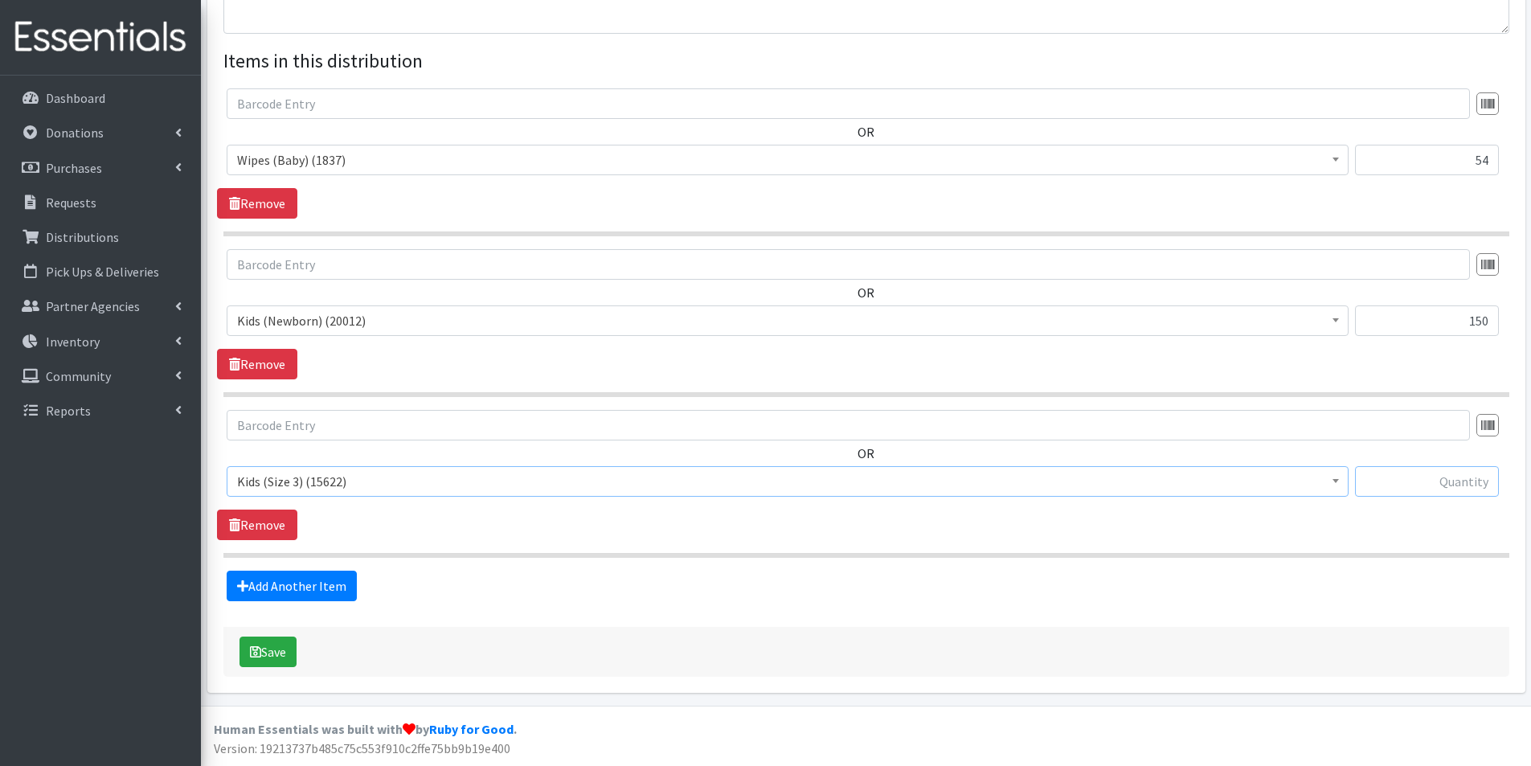
click at [1485, 484] on input "text" at bounding box center [1427, 481] width 144 height 31
type input "300"
click at [333, 578] on link "Add Another Item" at bounding box center [292, 586] width 130 height 31
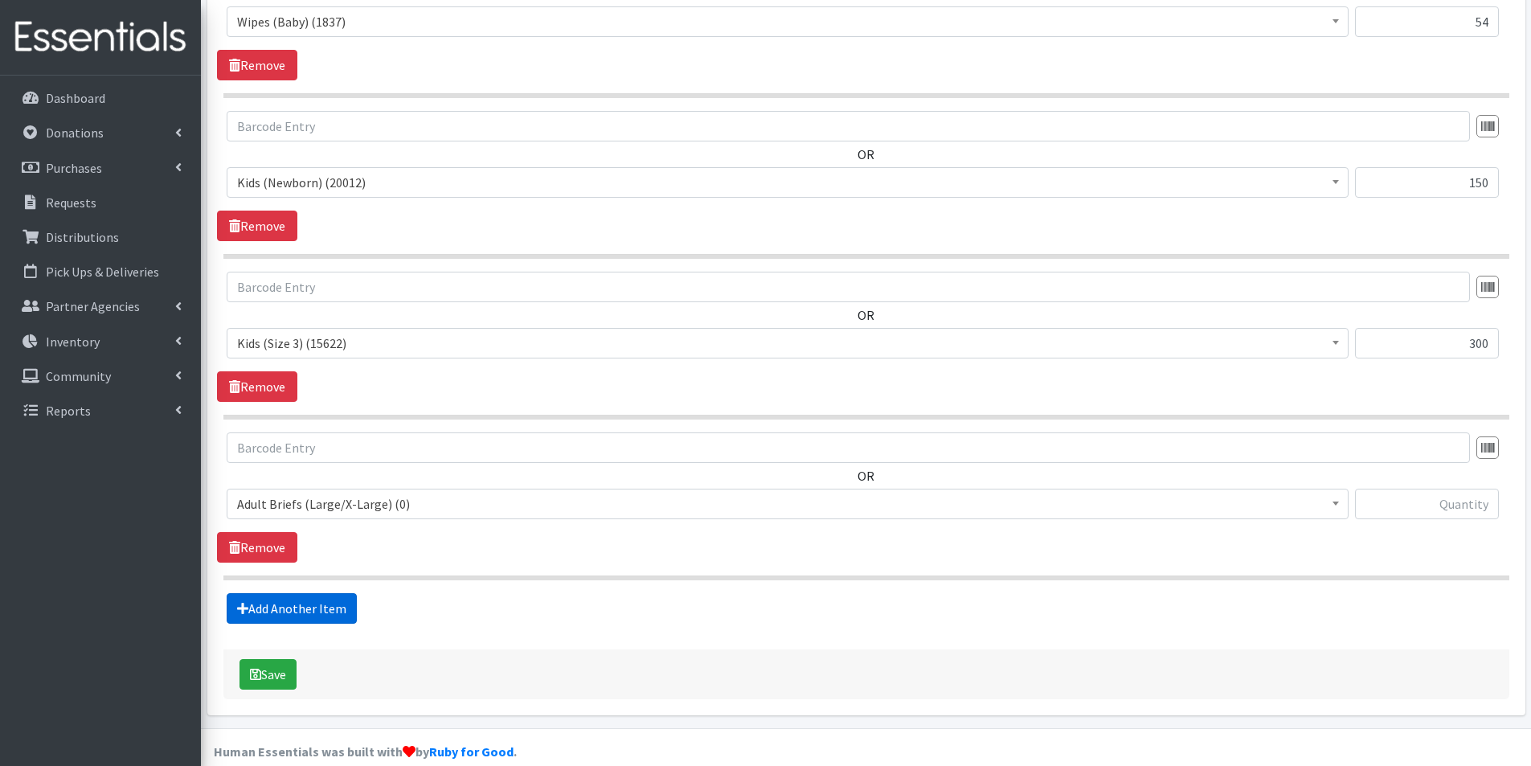
scroll to position [734, 0]
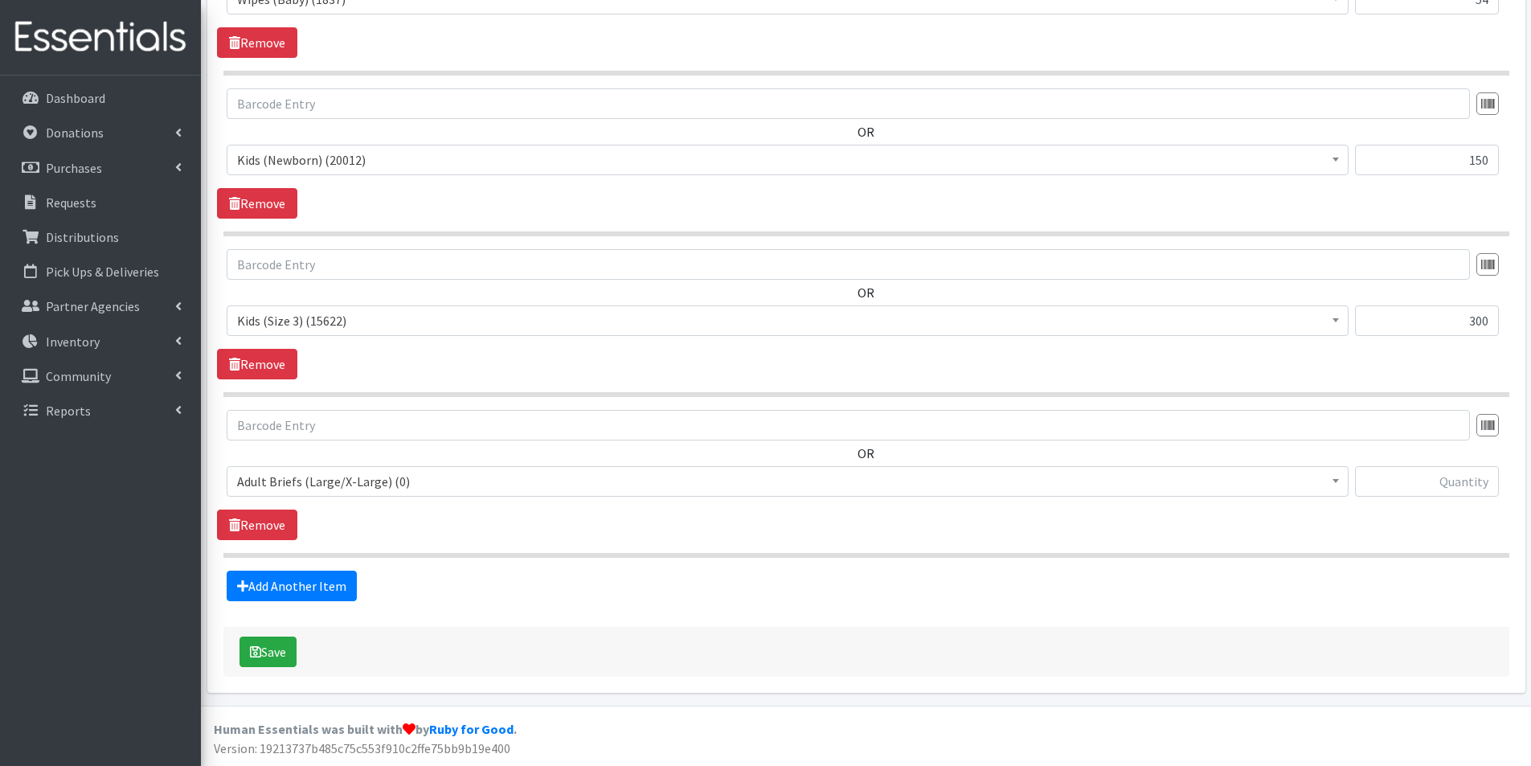
click at [279, 480] on span "Adult Briefs (Large/X-Large) (0)" at bounding box center [787, 481] width 1101 height 23
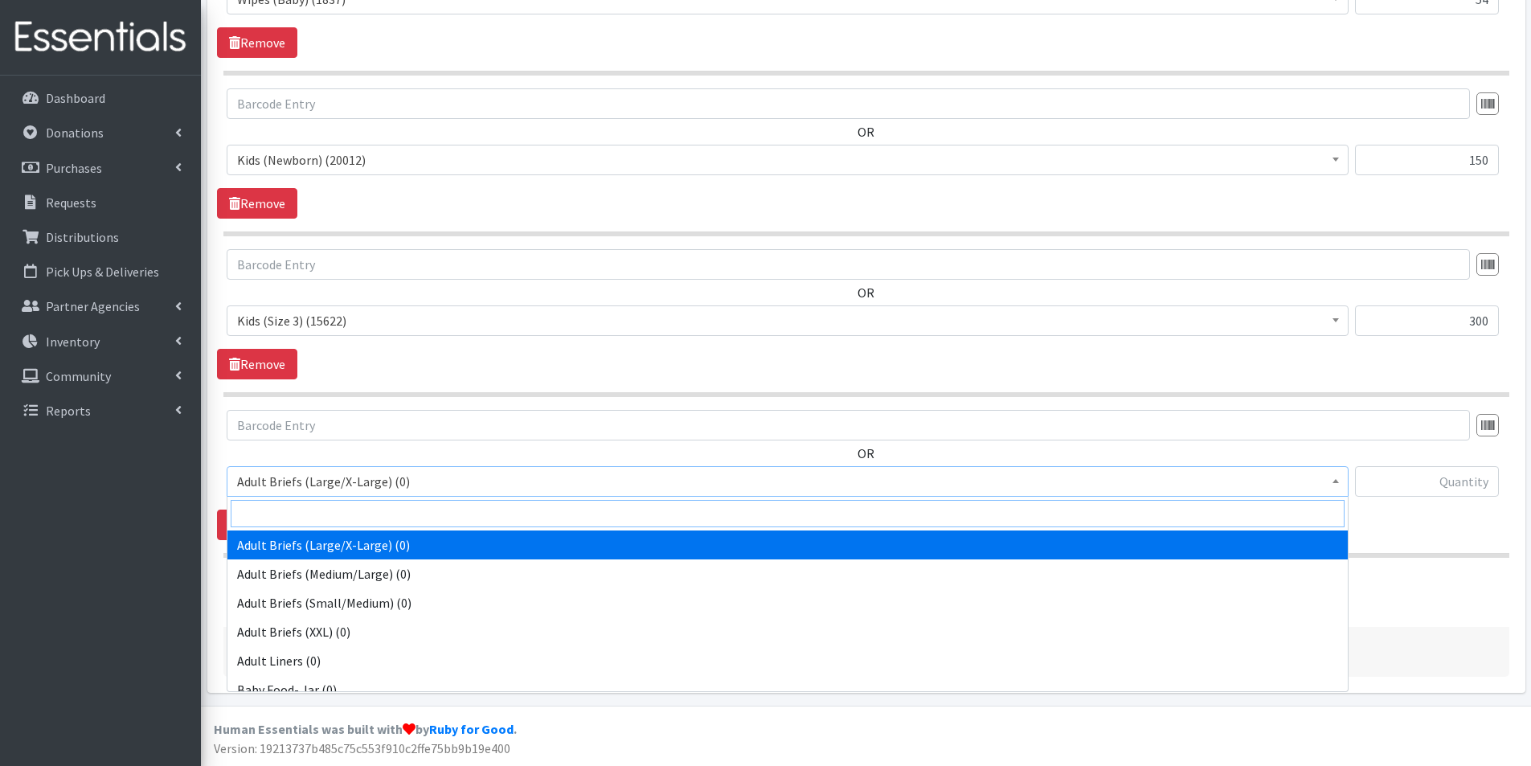
click at [288, 515] on input "search" at bounding box center [788, 513] width 1114 height 27
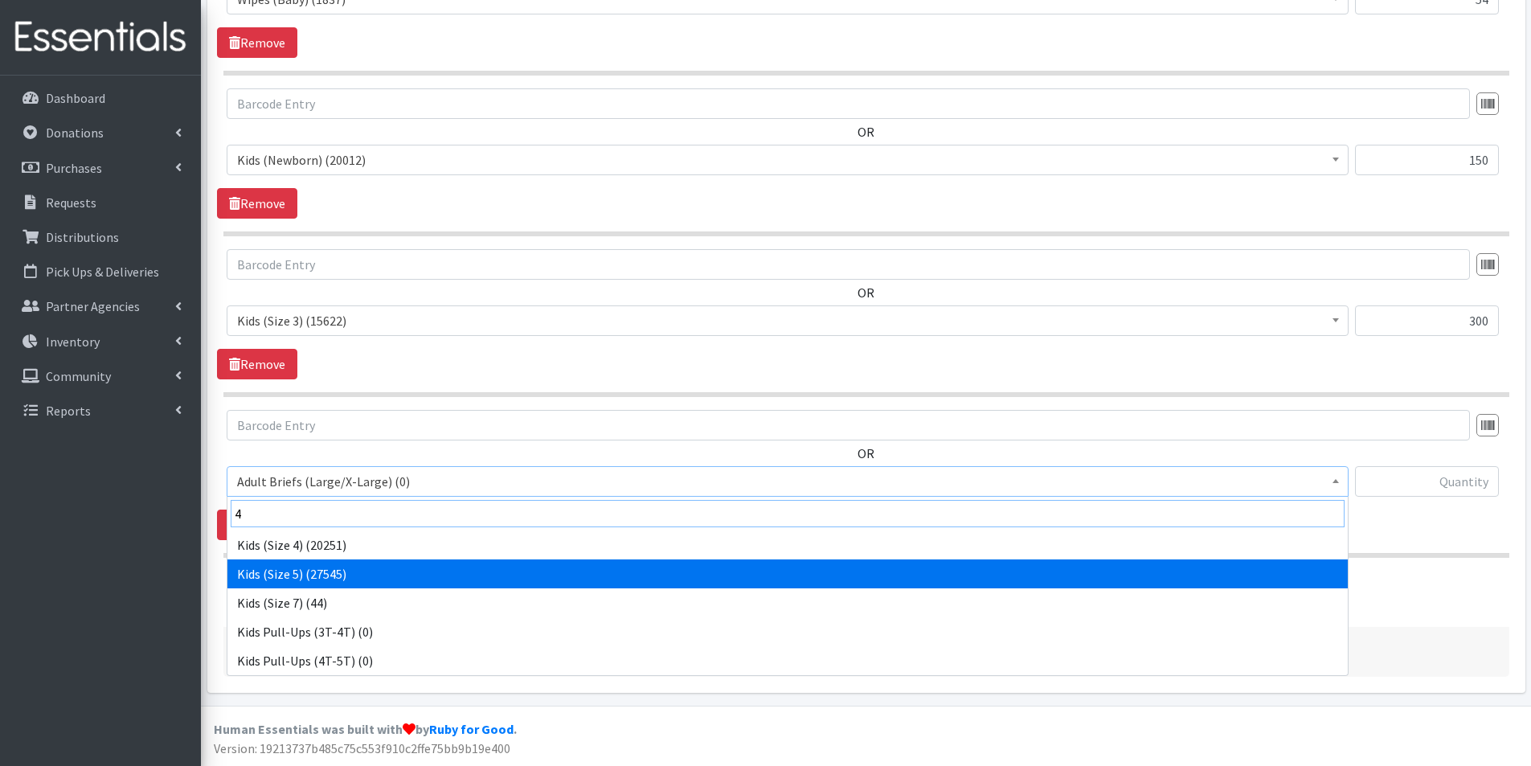
type input "4"
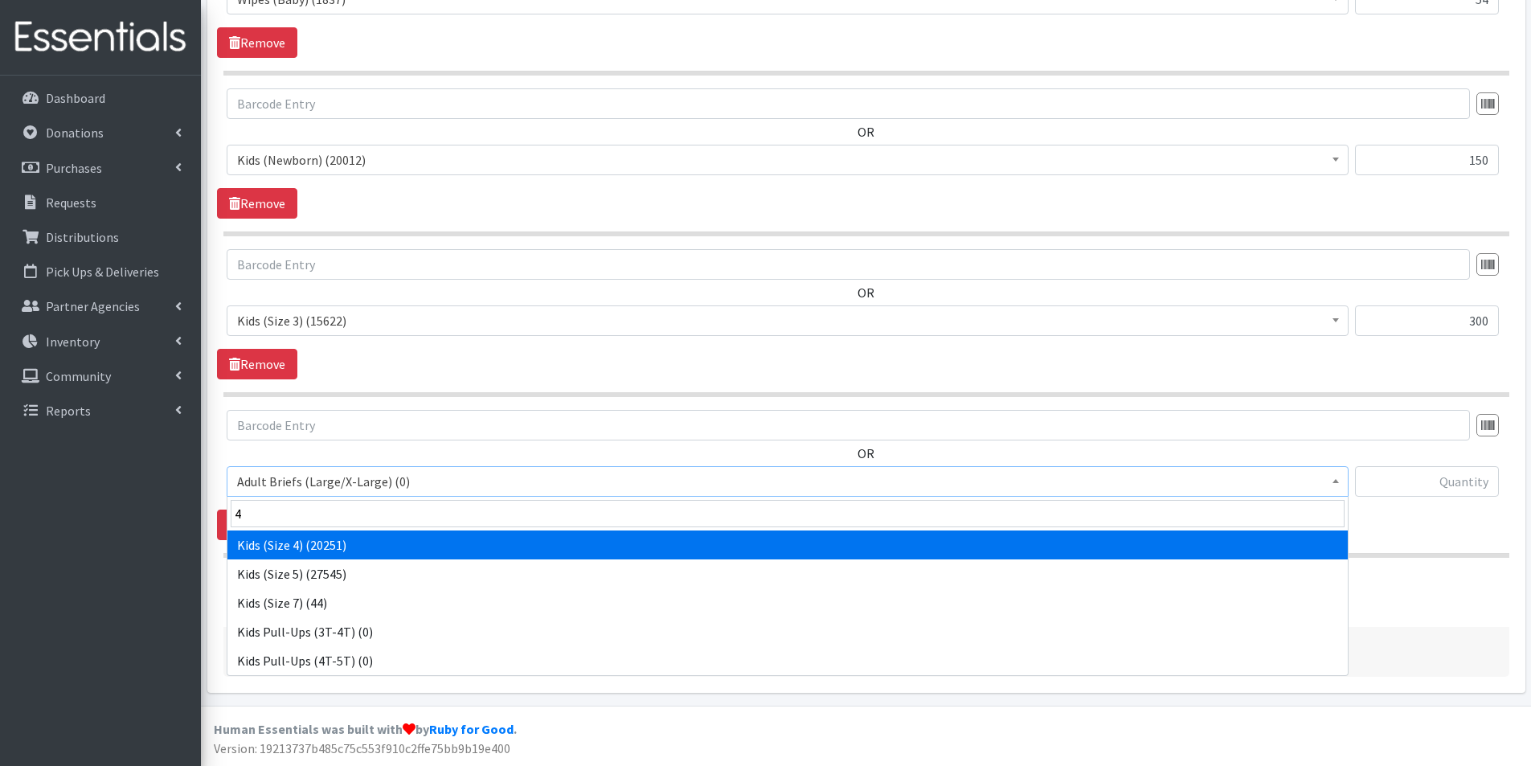
select select "2756"
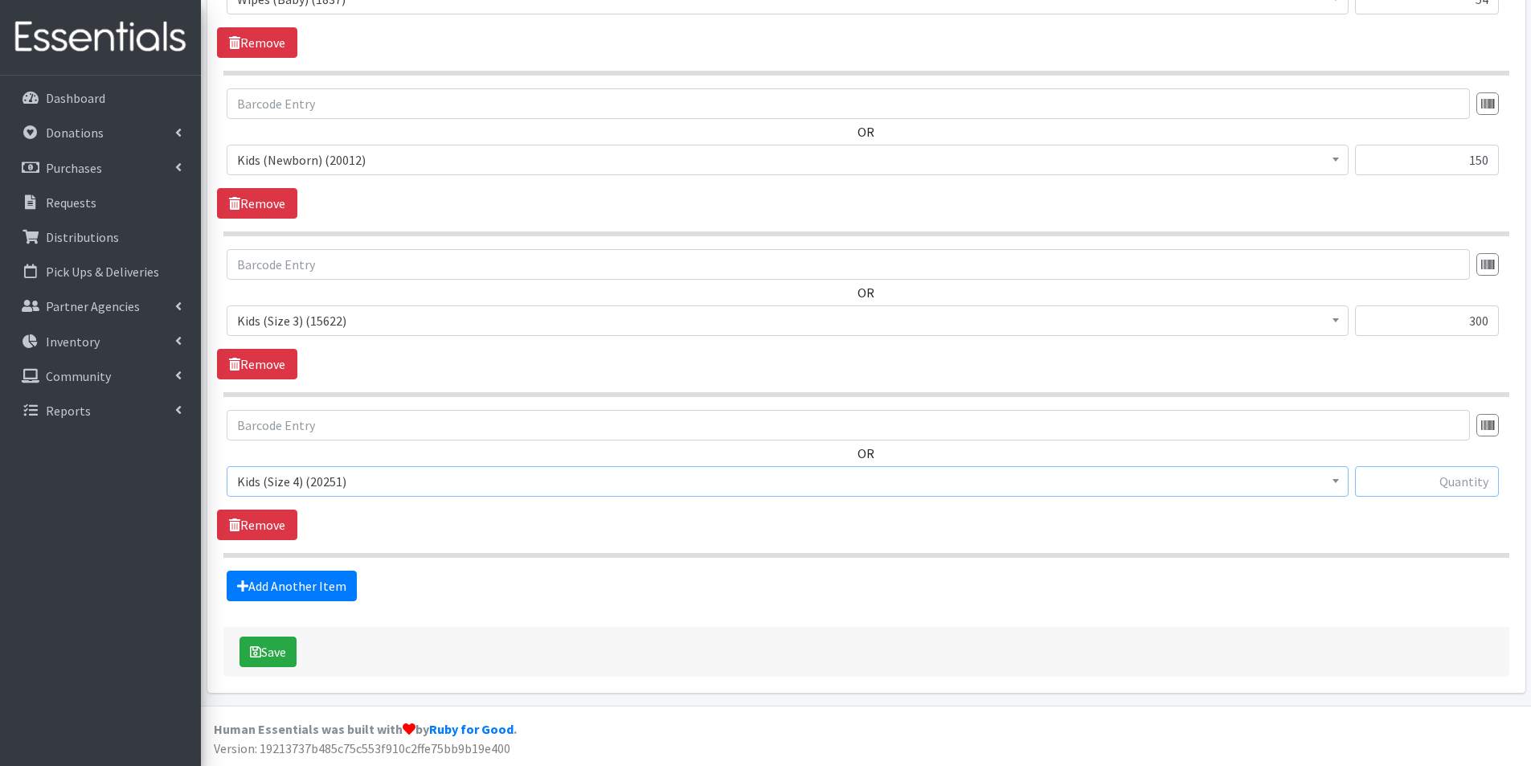
click at [1451, 479] on input "text" at bounding box center [1427, 481] width 144 height 31
type input "600"
click at [265, 594] on link "Add Another Item" at bounding box center [292, 586] width 130 height 31
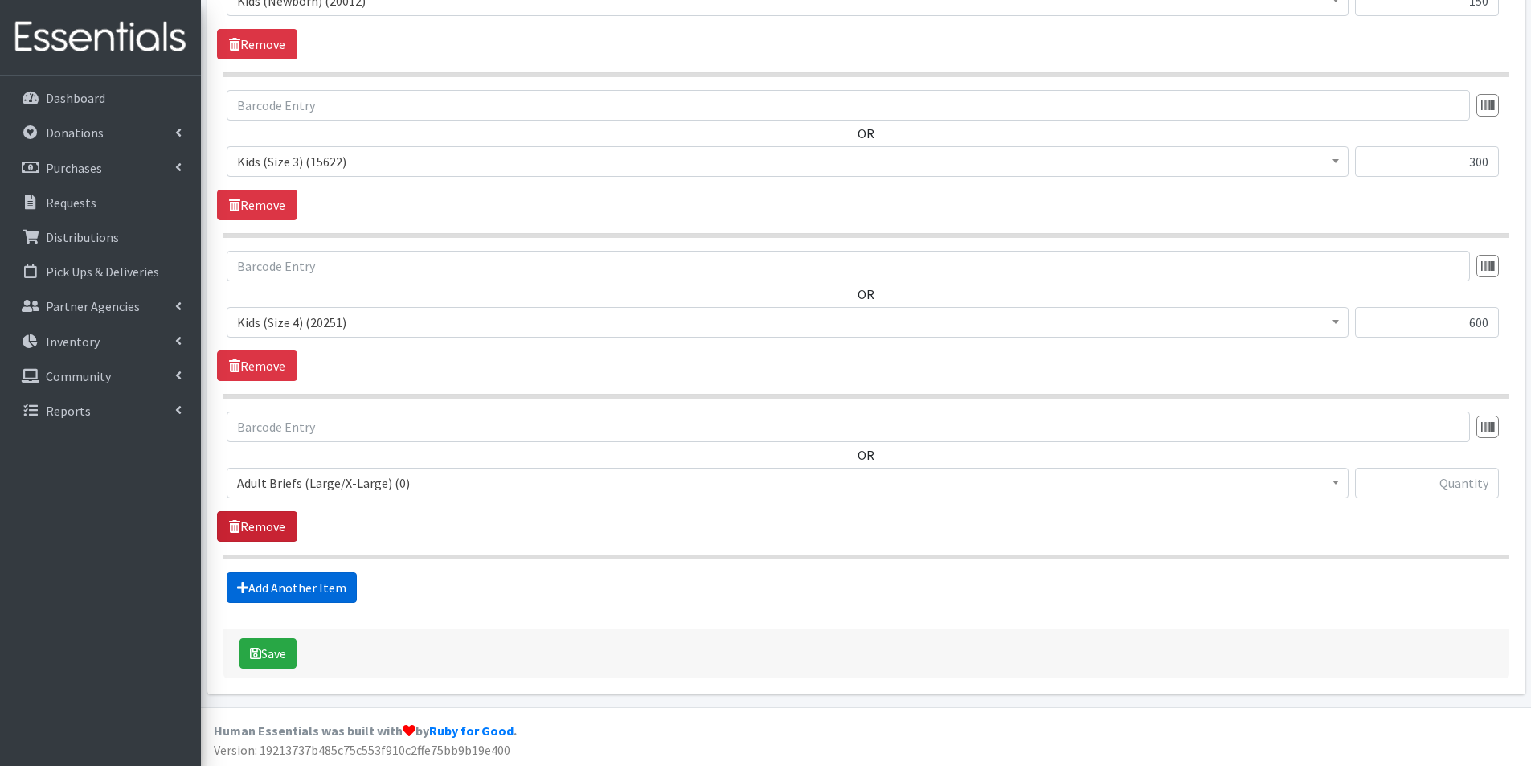
scroll to position [895, 0]
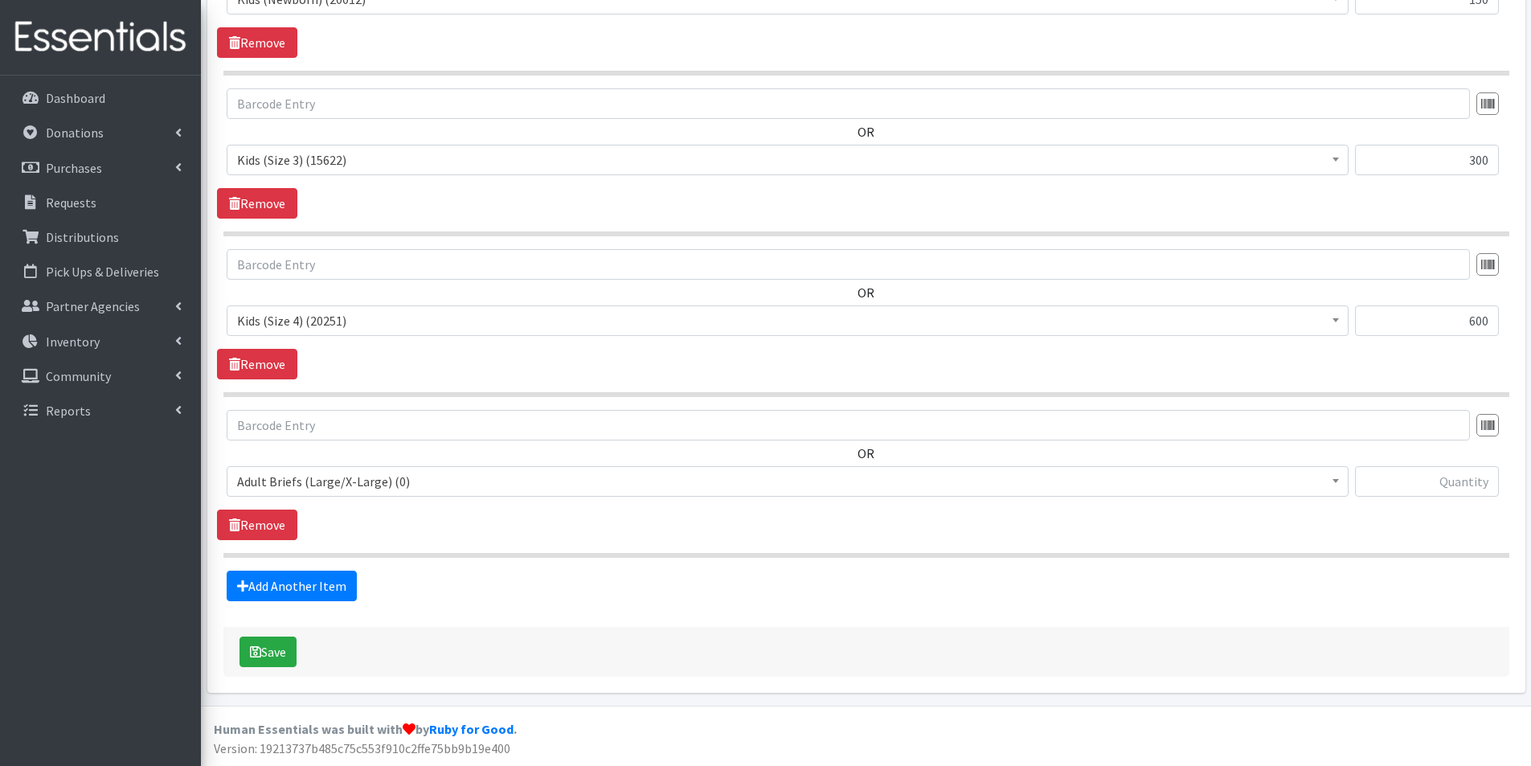
click at [289, 480] on span "Adult Briefs (Large/X-Large) (0)" at bounding box center [787, 481] width 1101 height 23
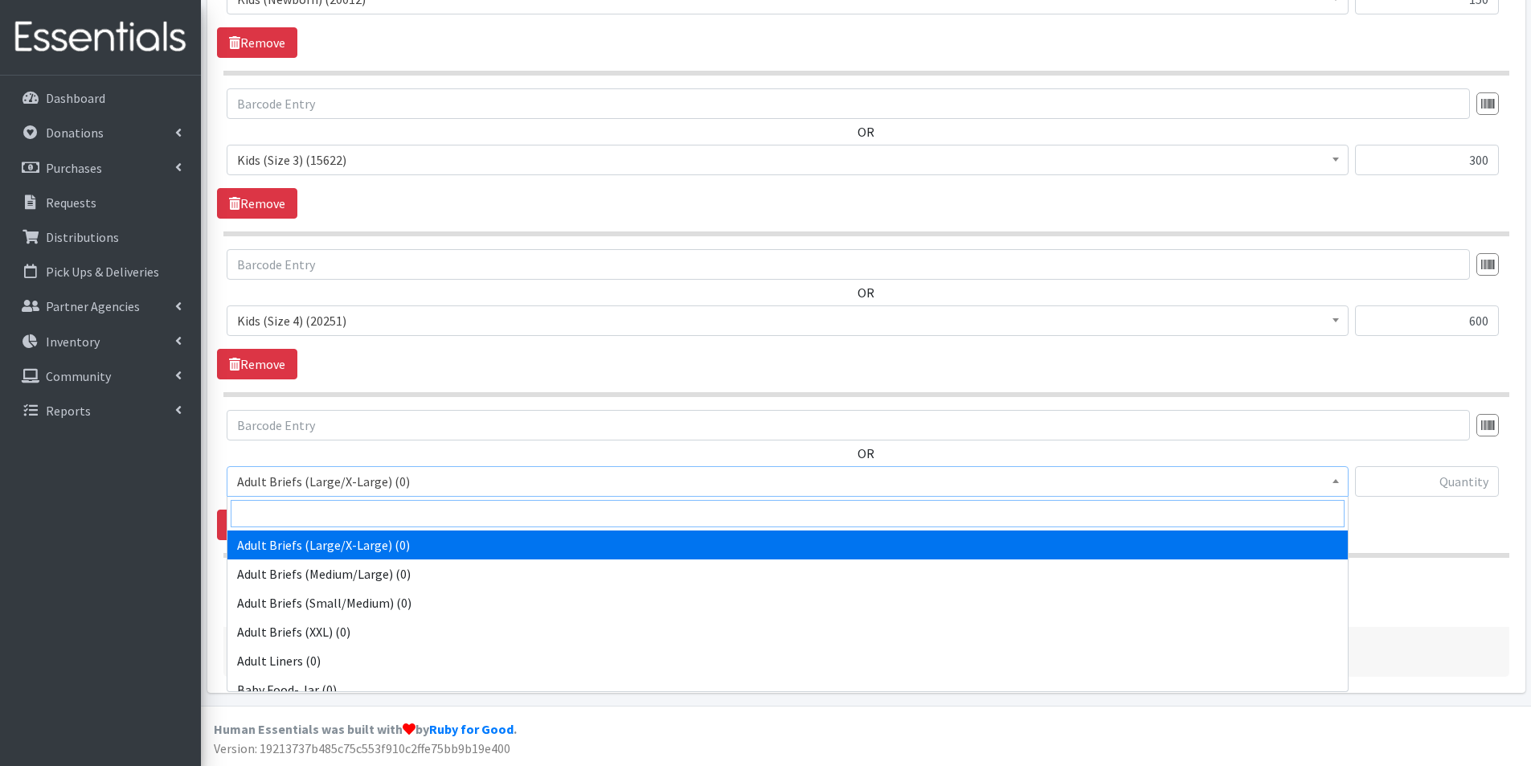
click at [277, 509] on input "search" at bounding box center [788, 513] width 1114 height 27
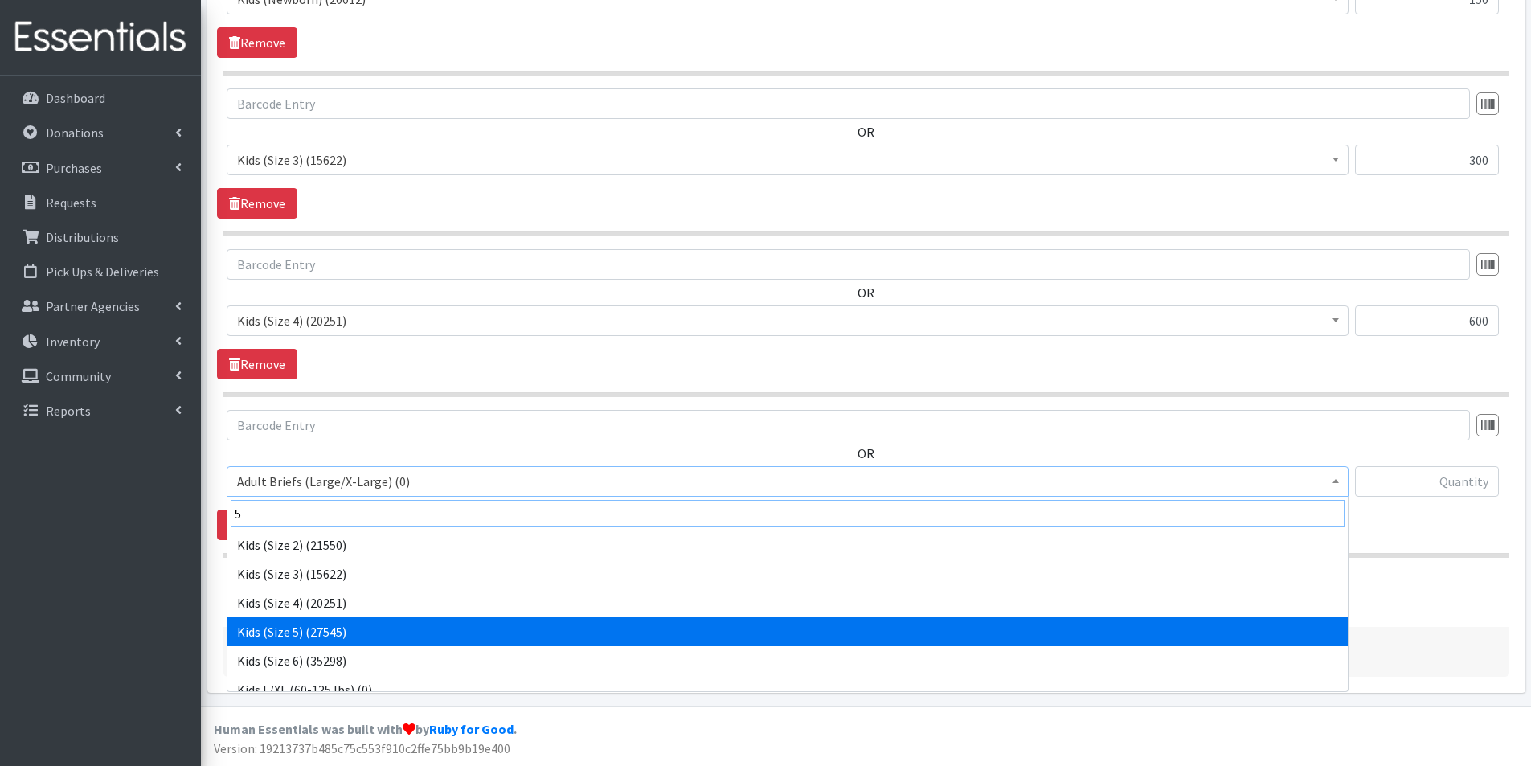
type input "5"
select select "2744"
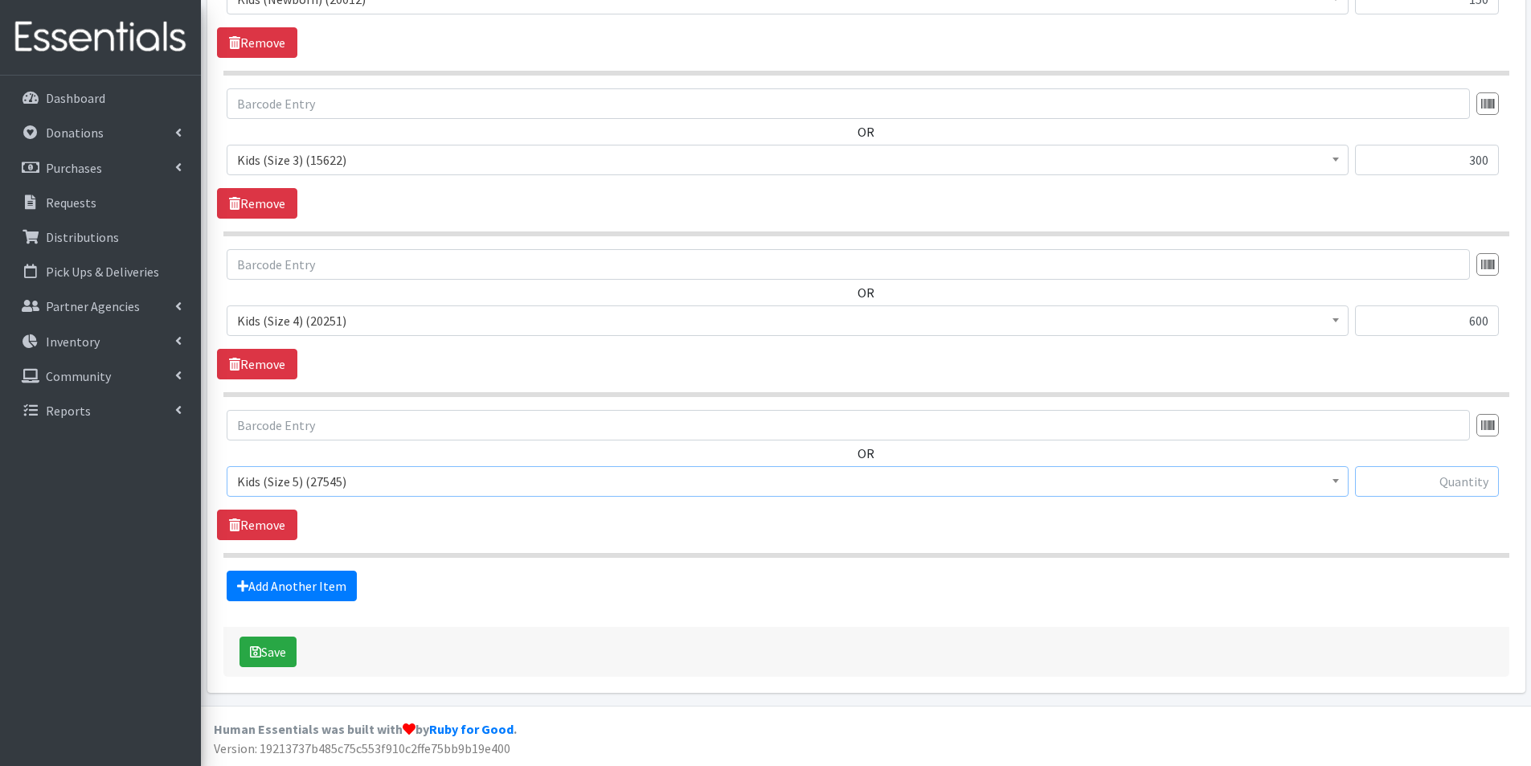
click at [1473, 481] on input "text" at bounding box center [1427, 481] width 144 height 31
type input "500"
click at [342, 581] on link "Add Another Item" at bounding box center [292, 586] width 130 height 31
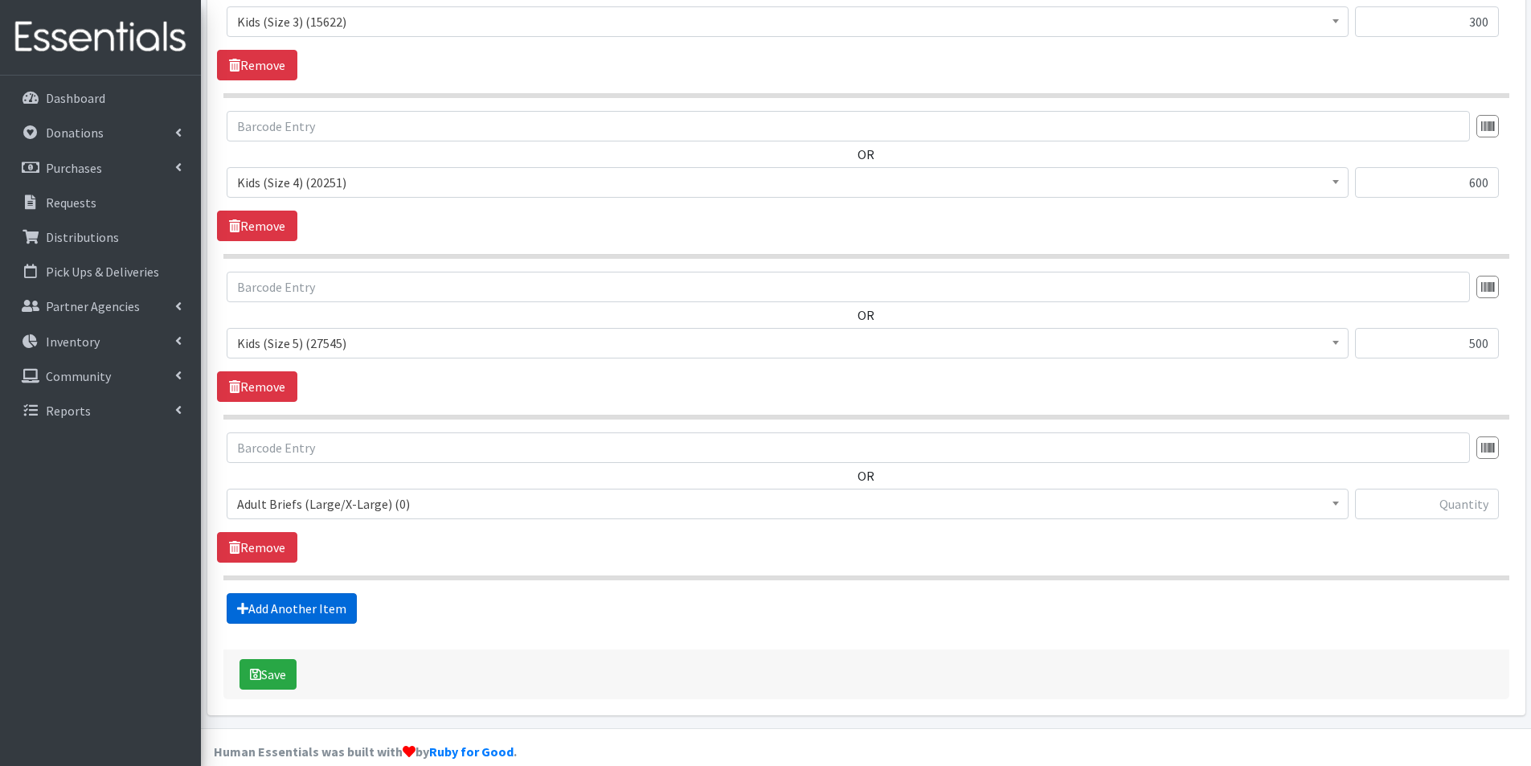
scroll to position [1055, 0]
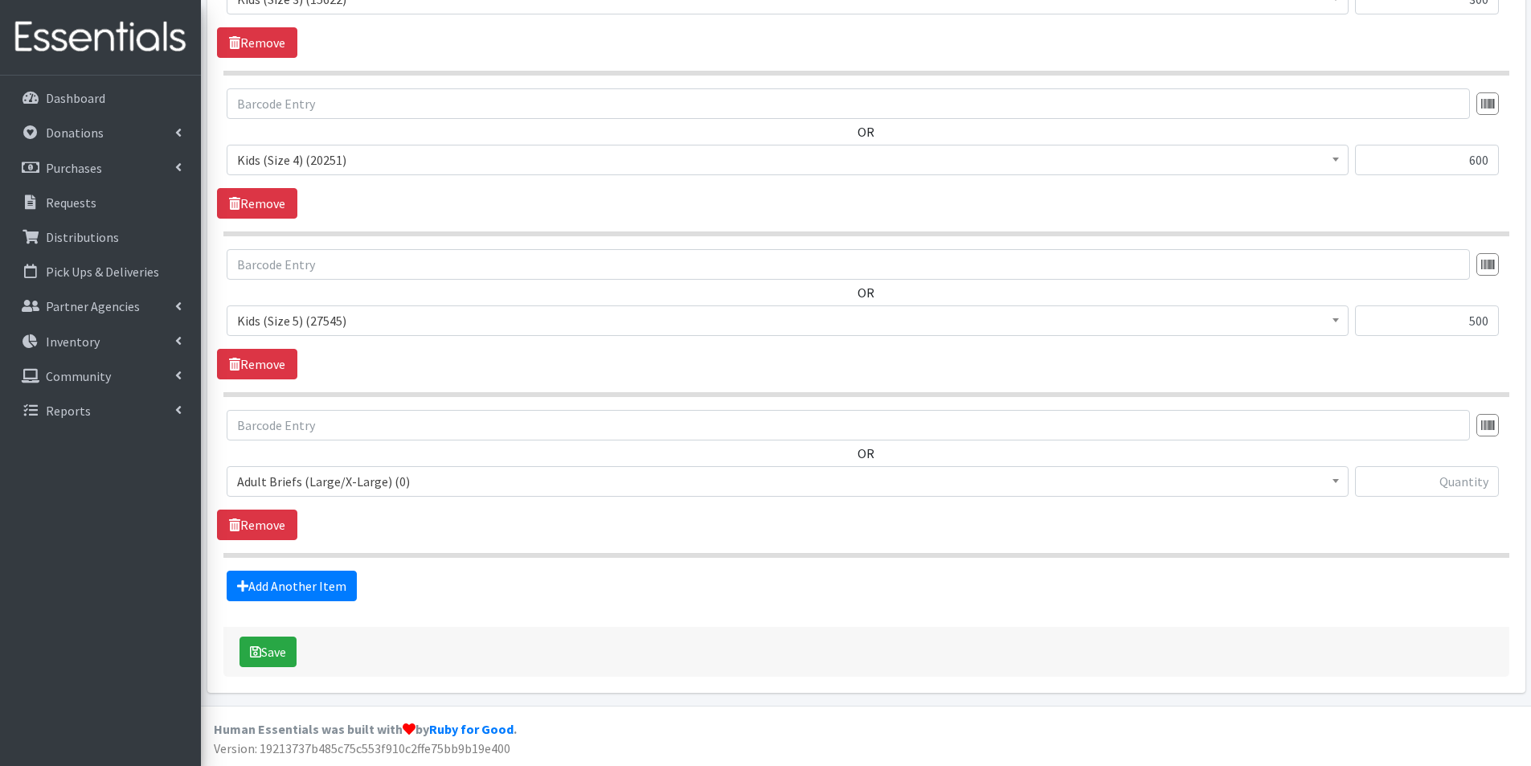
click at [318, 483] on span "Adult Briefs (Large/X-Large) (0)" at bounding box center [787, 481] width 1101 height 23
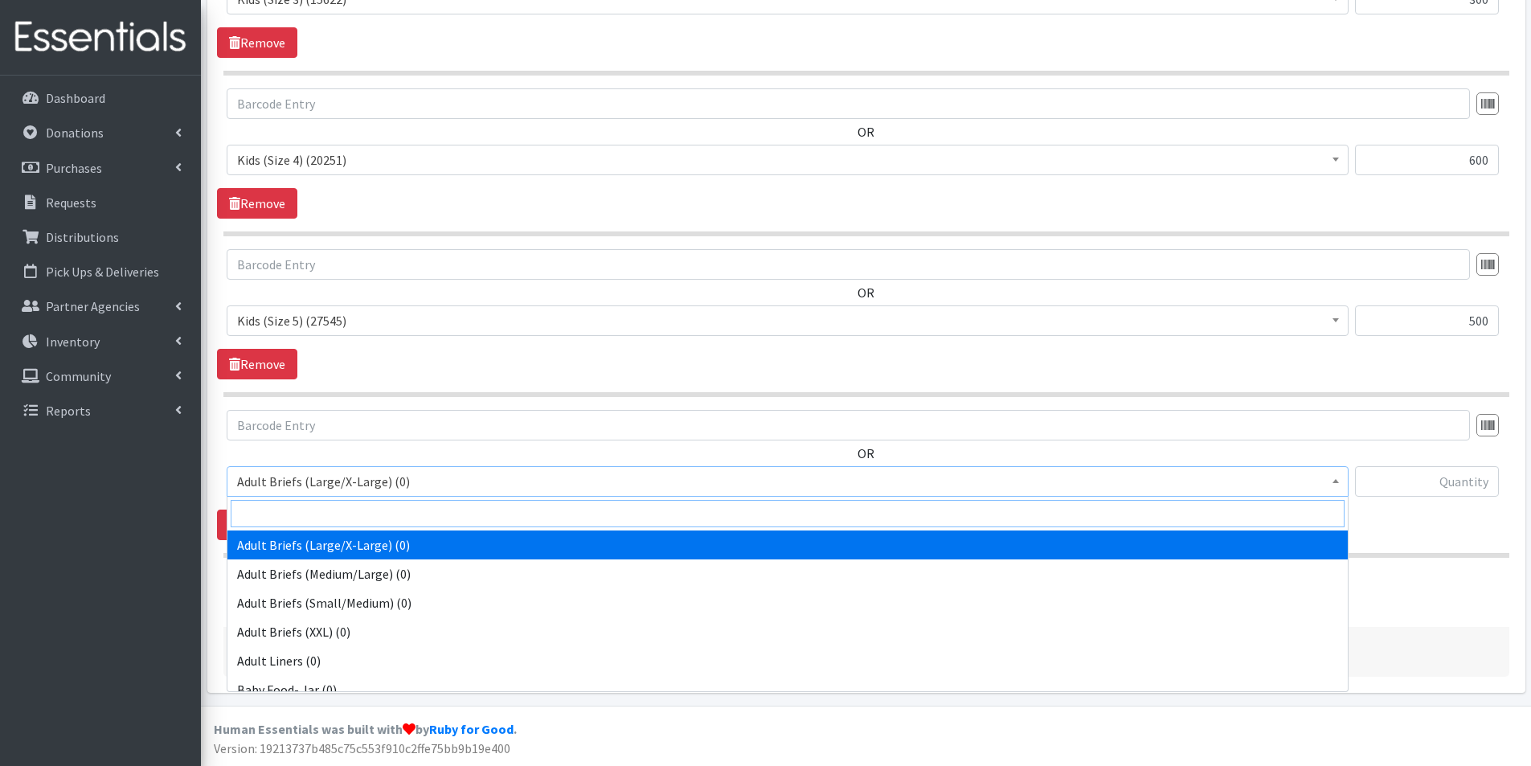
click at [315, 505] on input "search" at bounding box center [788, 513] width 1114 height 27
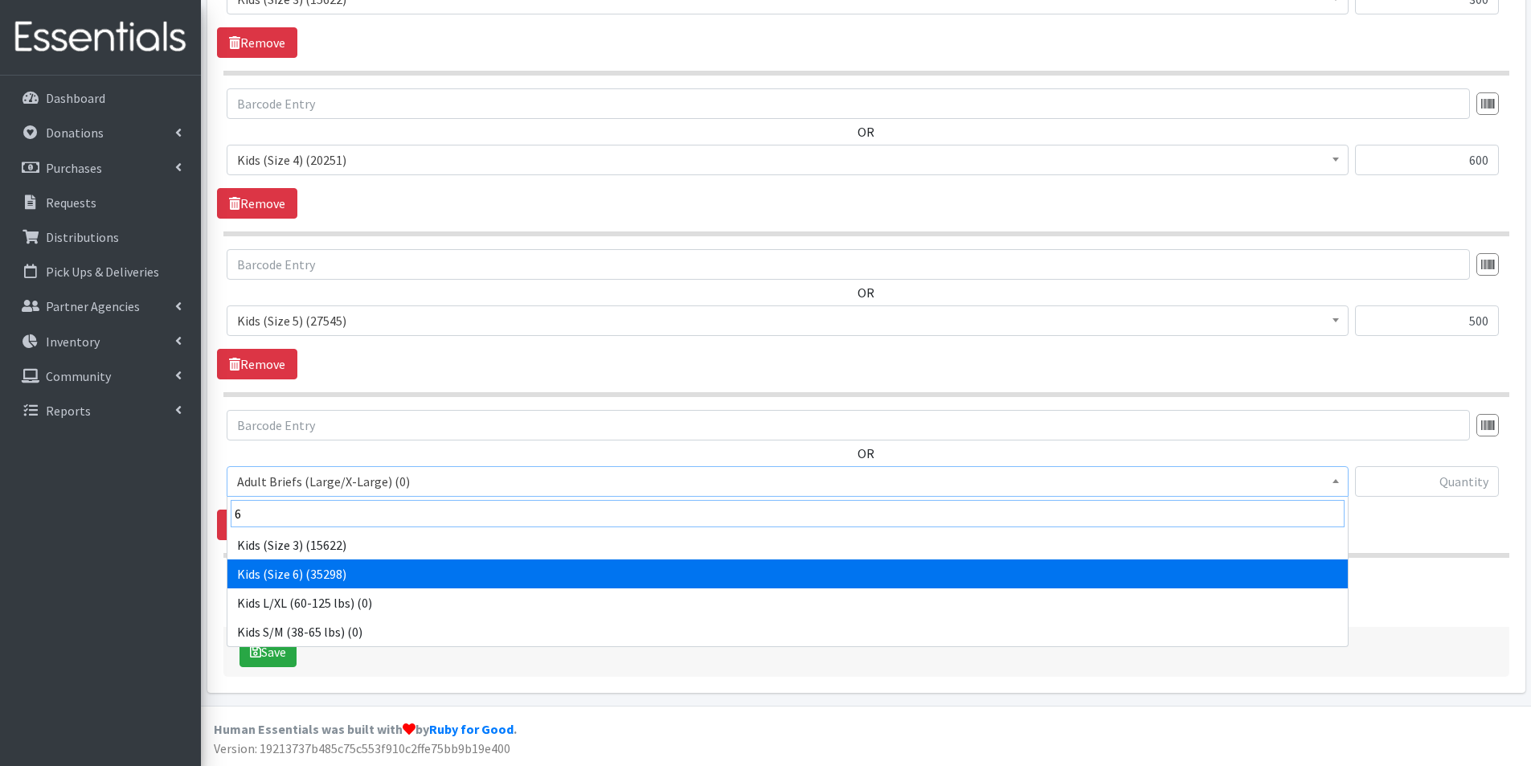
type input "6"
select select "2727"
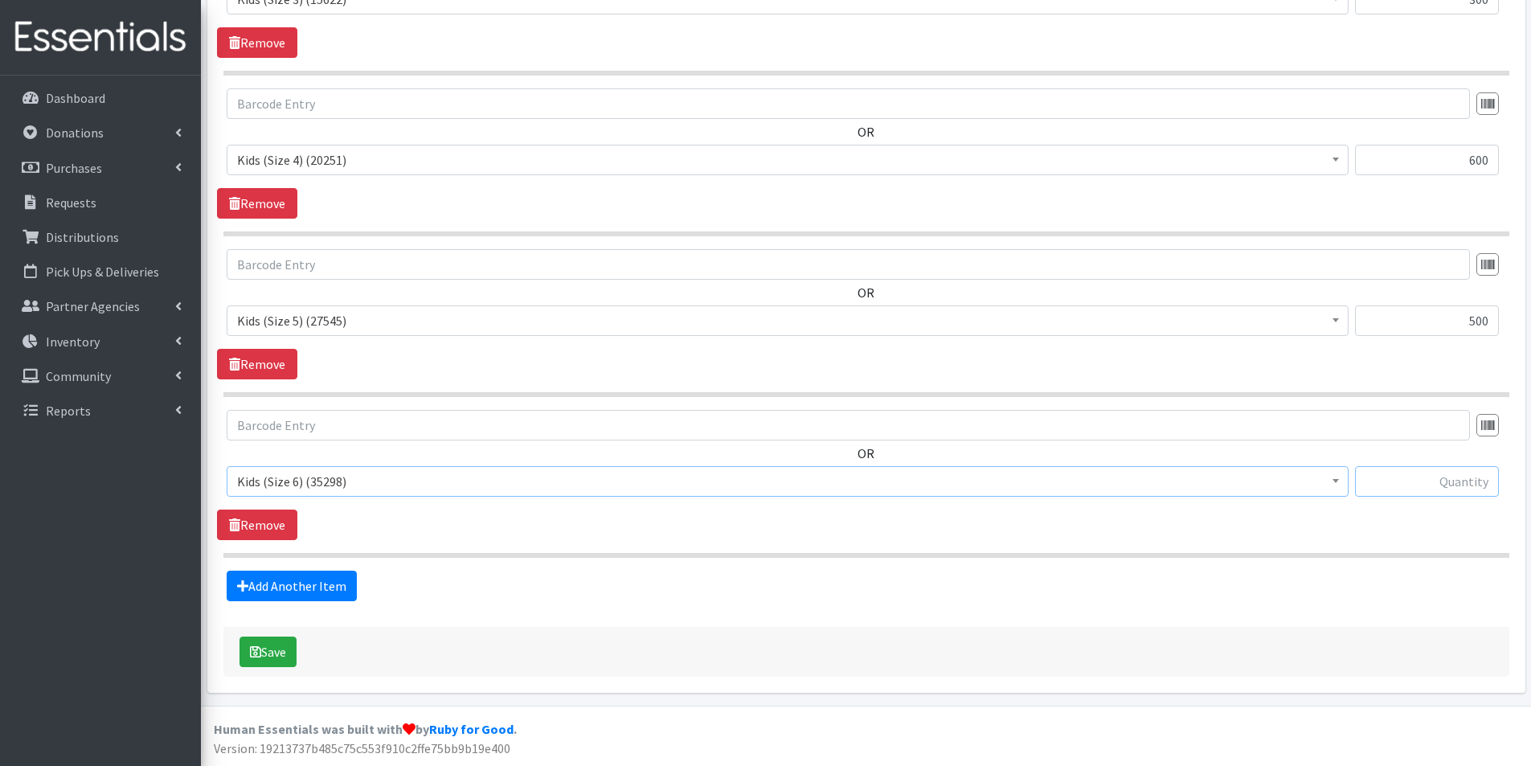
click at [1473, 484] on input "text" at bounding box center [1427, 481] width 144 height 31
type input "1200"
drag, startPoint x: 1469, startPoint y: 322, endPoint x: 1489, endPoint y: 323, distance: 21.0
click at [1489, 323] on input "500" at bounding box center [1427, 320] width 144 height 31
type input "600"
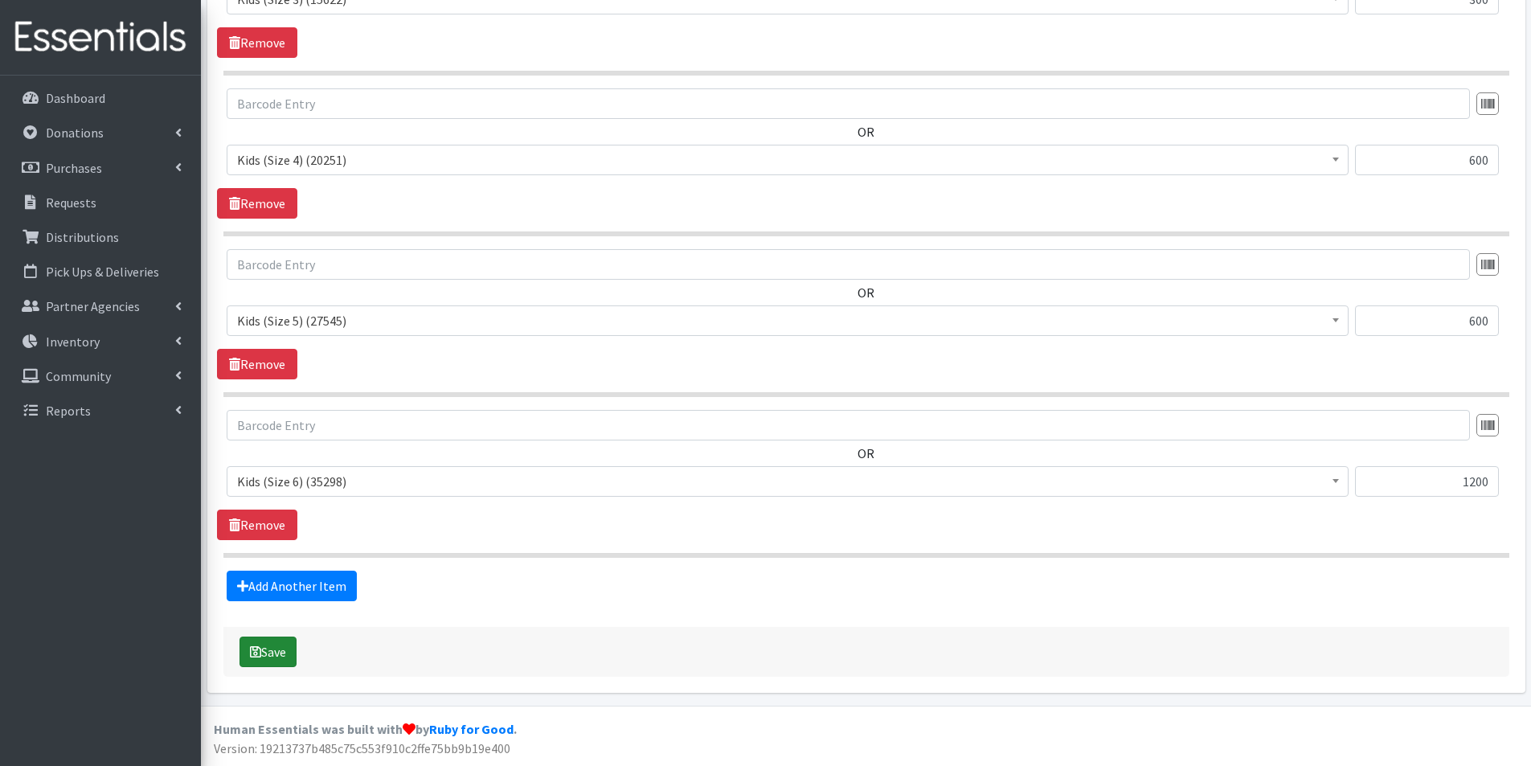
click at [271, 646] on button "Save" at bounding box center [268, 652] width 57 height 31
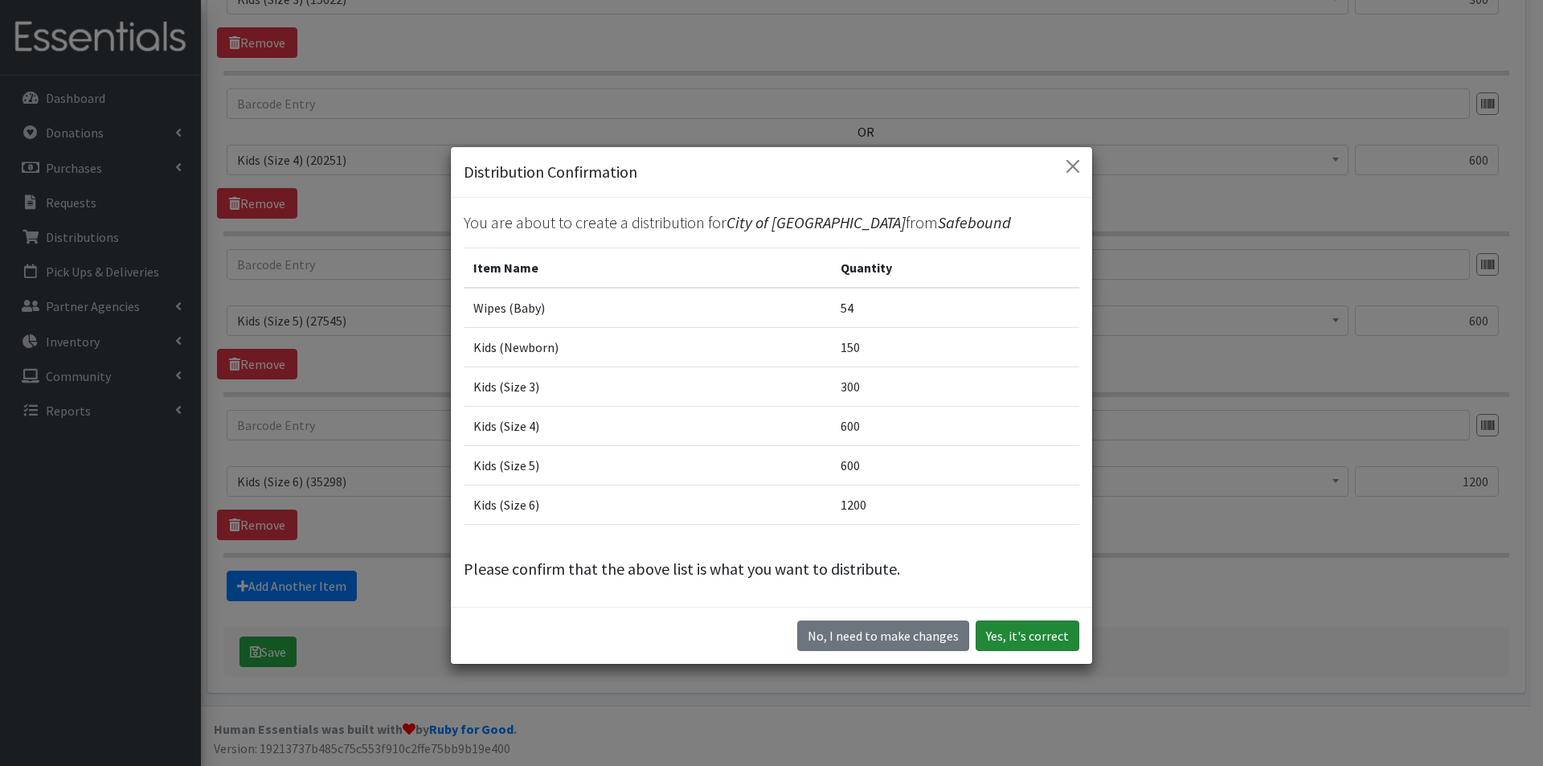
click at [997, 632] on button "Yes, it's correct" at bounding box center [1028, 636] width 104 height 31
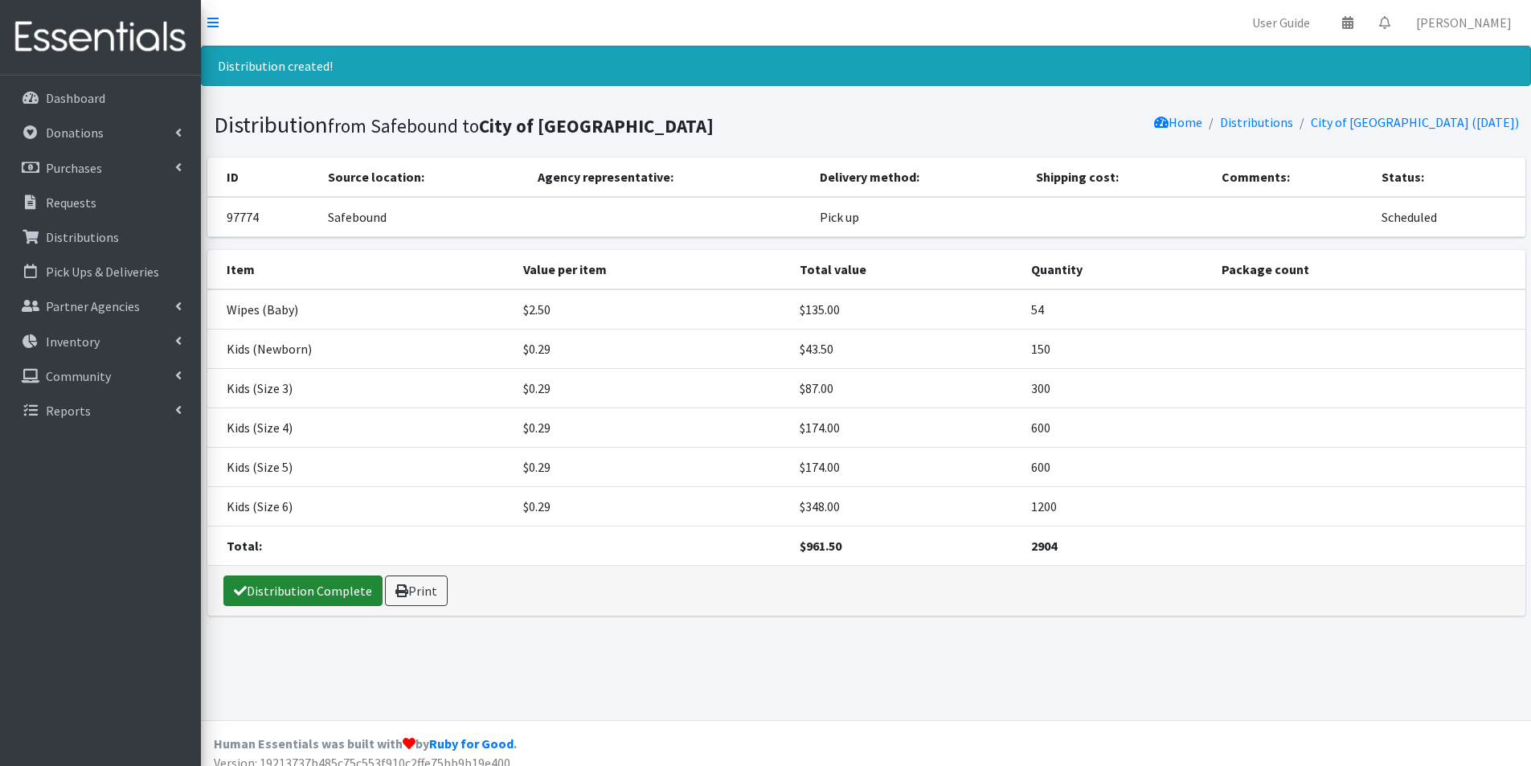
click at [337, 592] on link "Distribution Complete" at bounding box center [302, 591] width 159 height 31
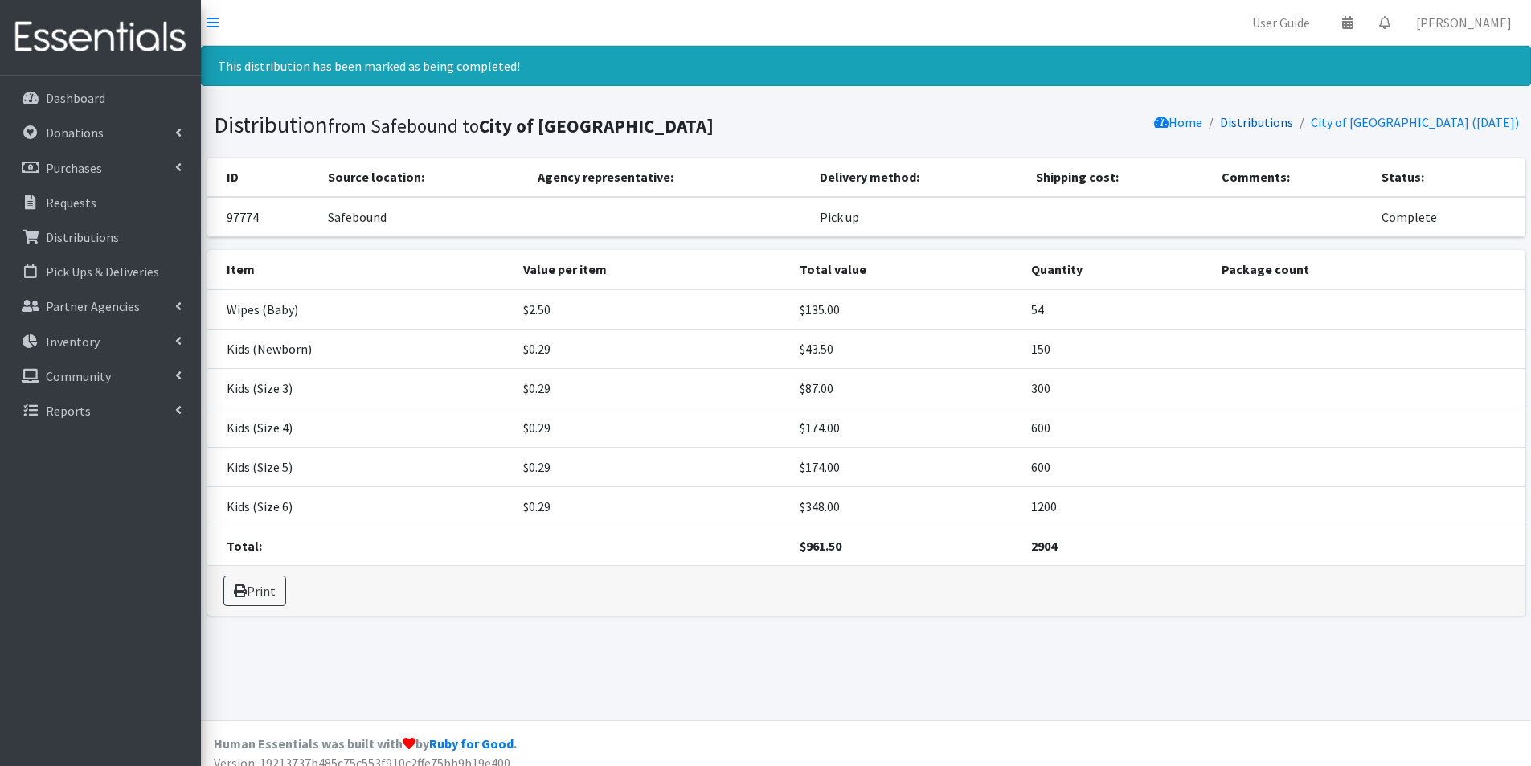
click at [1245, 121] on link "Distributions" at bounding box center [1256, 122] width 73 height 16
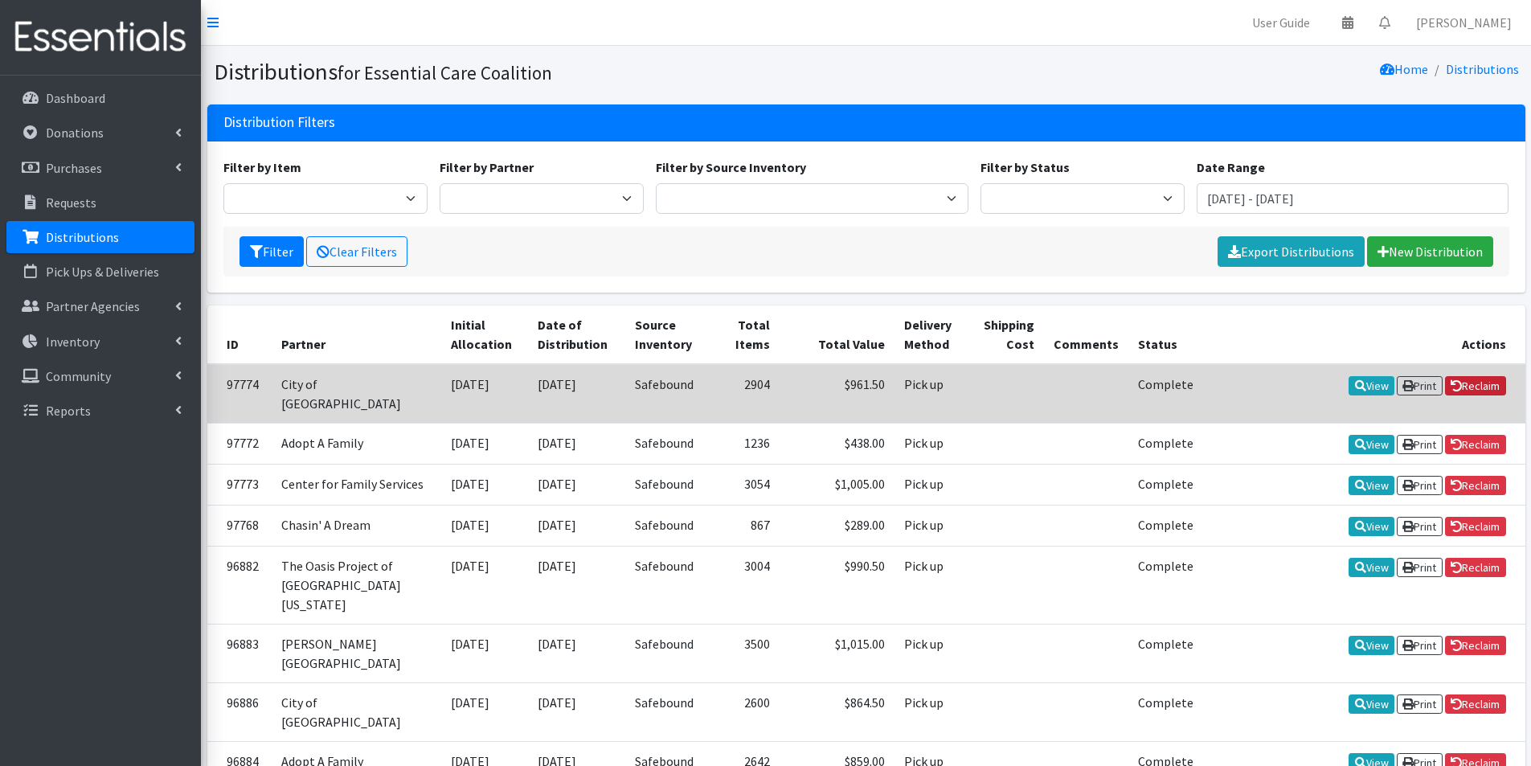
click at [1469, 377] on link "Reclaim" at bounding box center [1475, 385] width 61 height 19
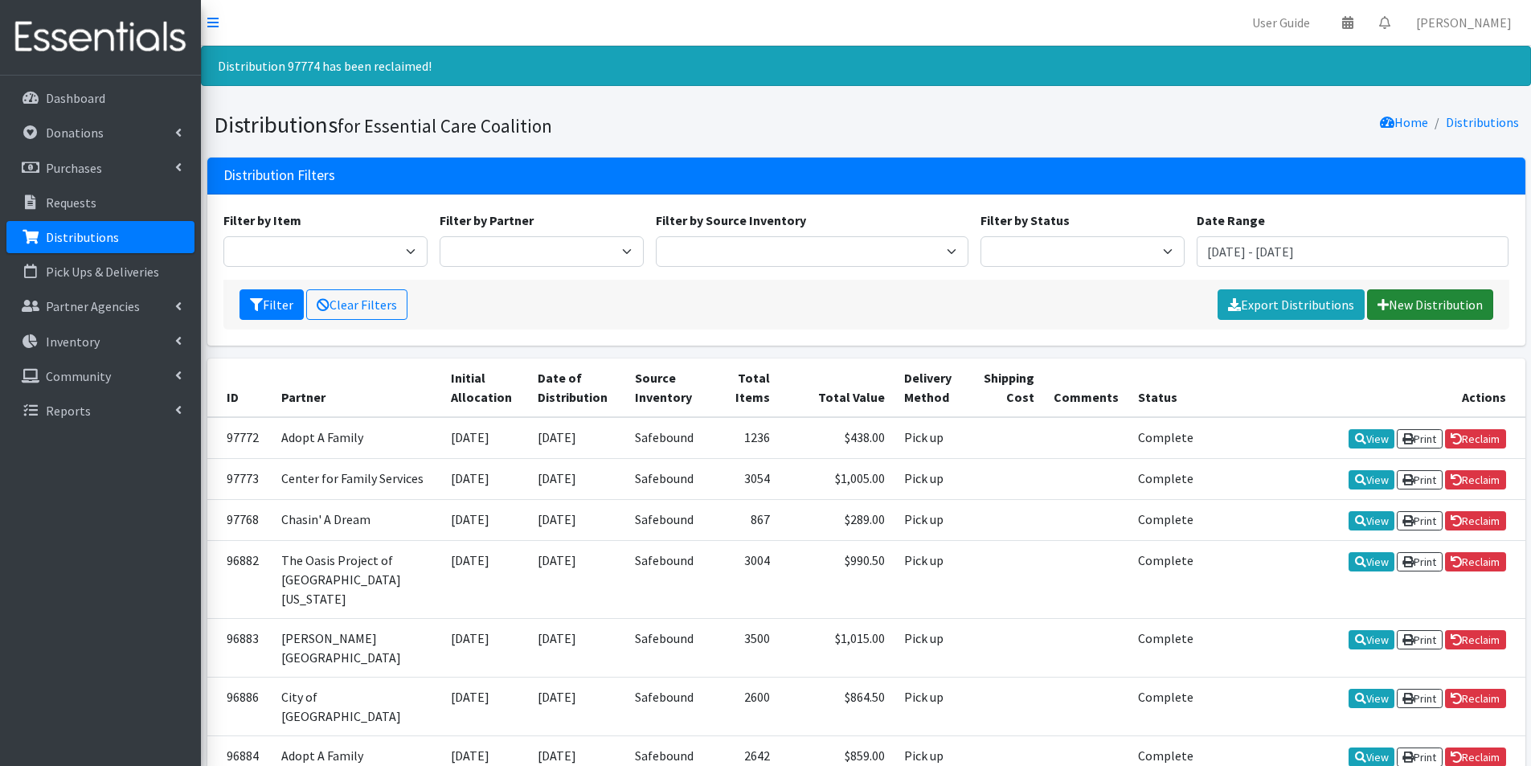
click at [1460, 303] on link "New Distribution" at bounding box center [1430, 304] width 126 height 31
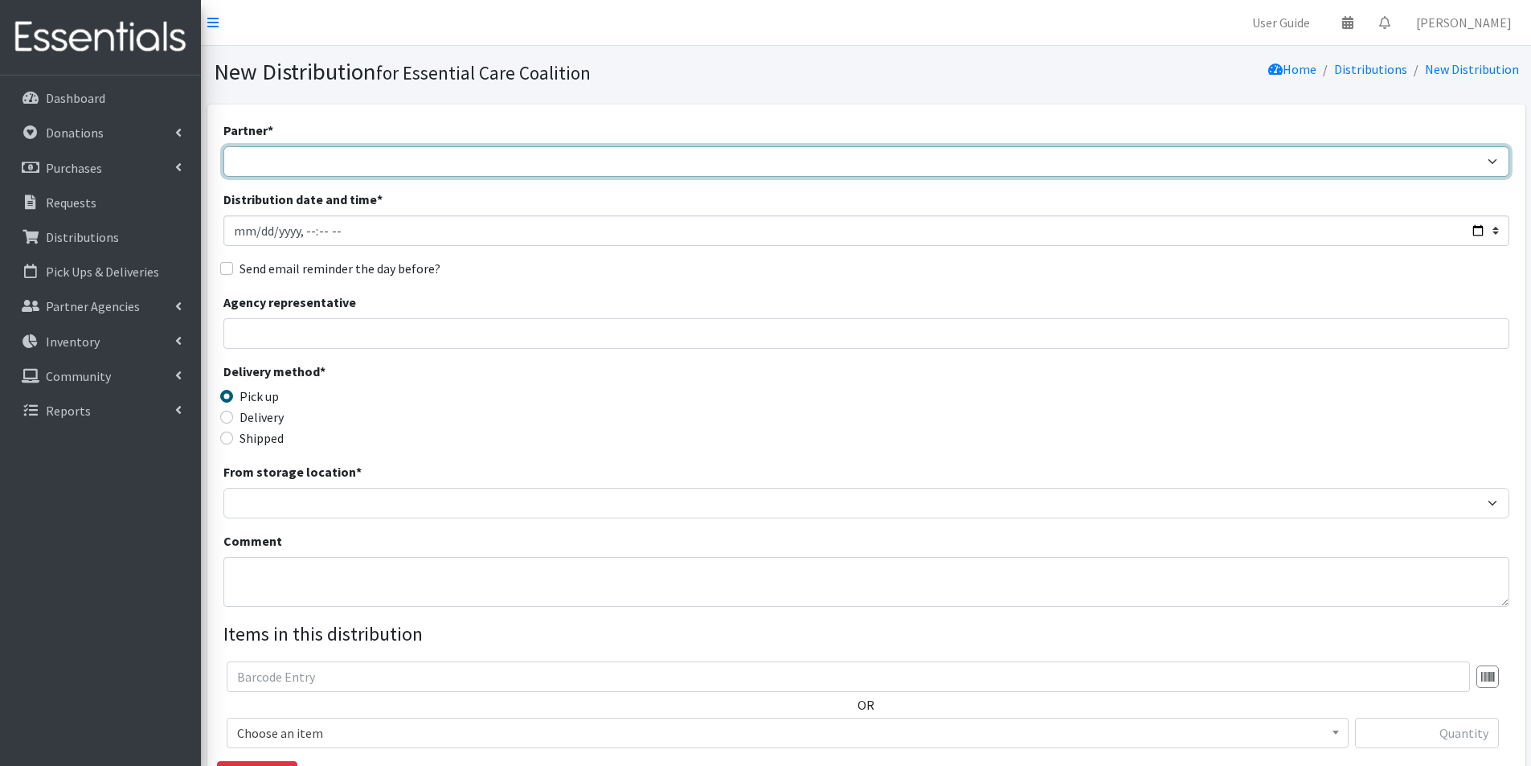
click at [354, 151] on select "Adopt A Family Aid to Victims of Domestic Abuse (AVDA) Babycycle Diaper Bank CB…" at bounding box center [866, 161] width 1286 height 31
select select "1057"
click at [223, 146] on select "Adopt A Family Aid to Victims of Domestic Abuse (AVDA) Babycycle Diaper Bank CB…" at bounding box center [866, 161] width 1286 height 31
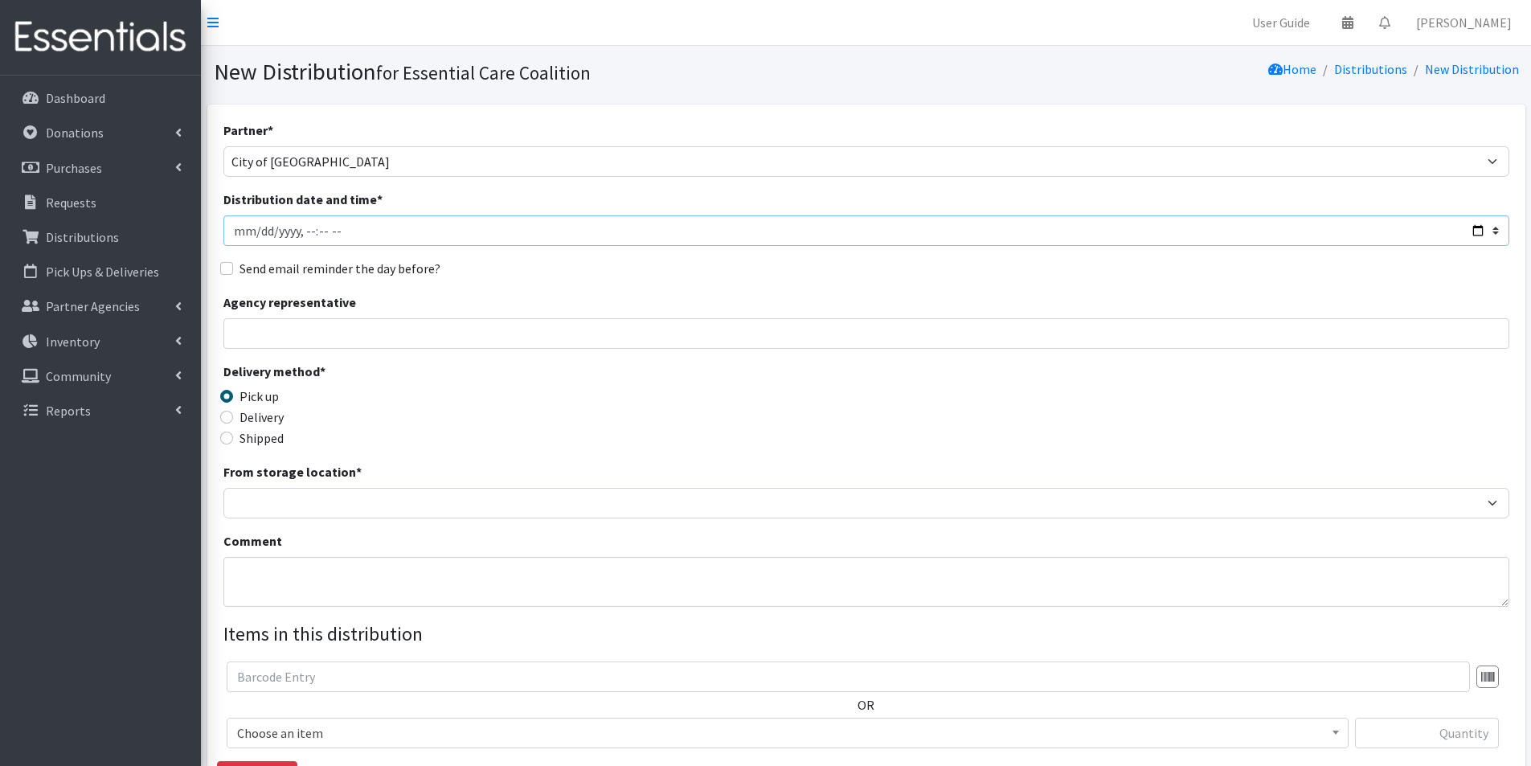
click at [1479, 231] on input "Distribution date and time *" at bounding box center [866, 230] width 1286 height 31
type input "[DATE]T11:45"
click at [574, 391] on div "Delivery method * Pick up Delivery Shipped Shipping cost" at bounding box center [866, 412] width 1286 height 100
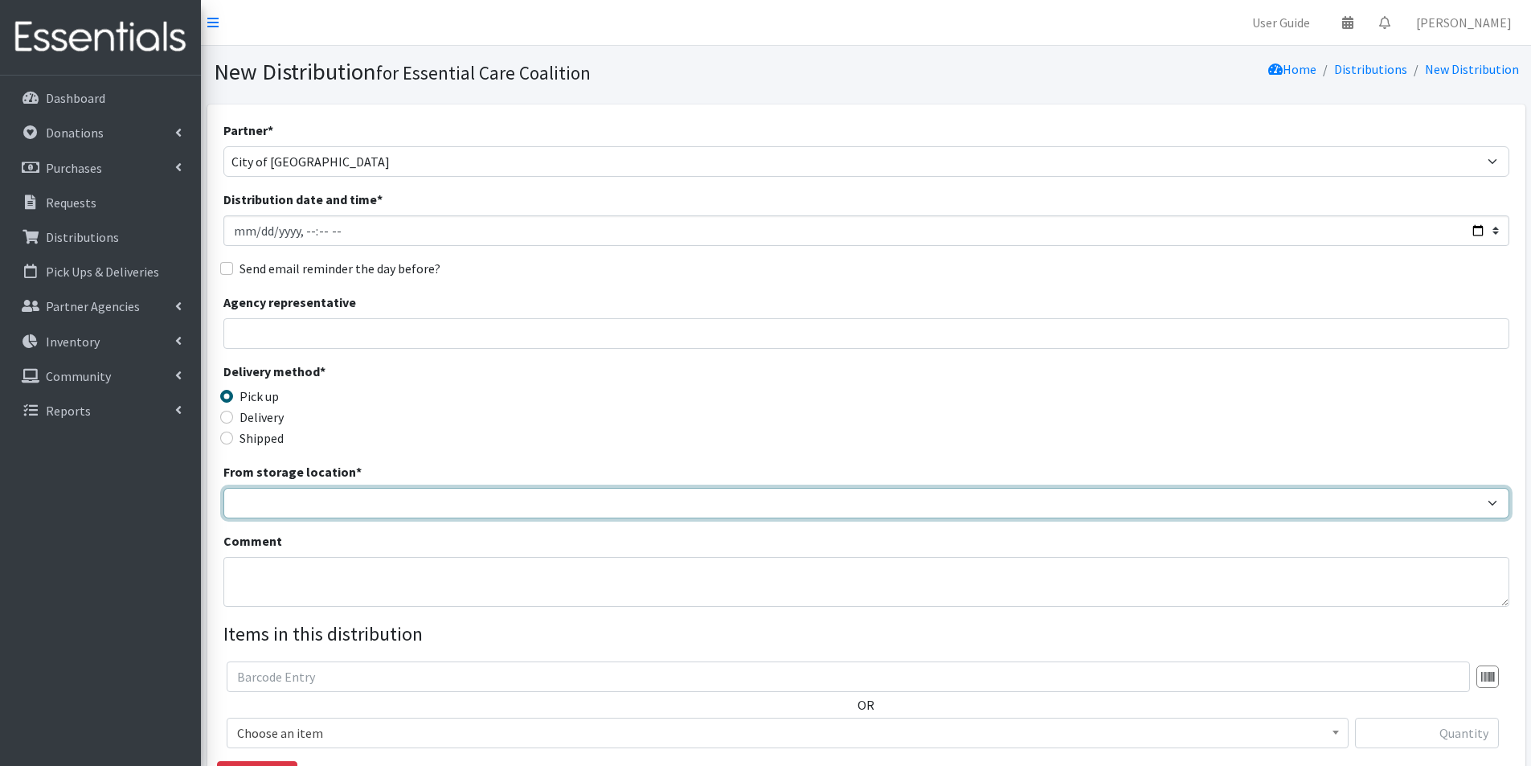
click at [294, 499] on select "Safebound" at bounding box center [866, 503] width 1286 height 31
select select "65"
click at [223, 488] on select "Safebound" at bounding box center [866, 503] width 1286 height 31
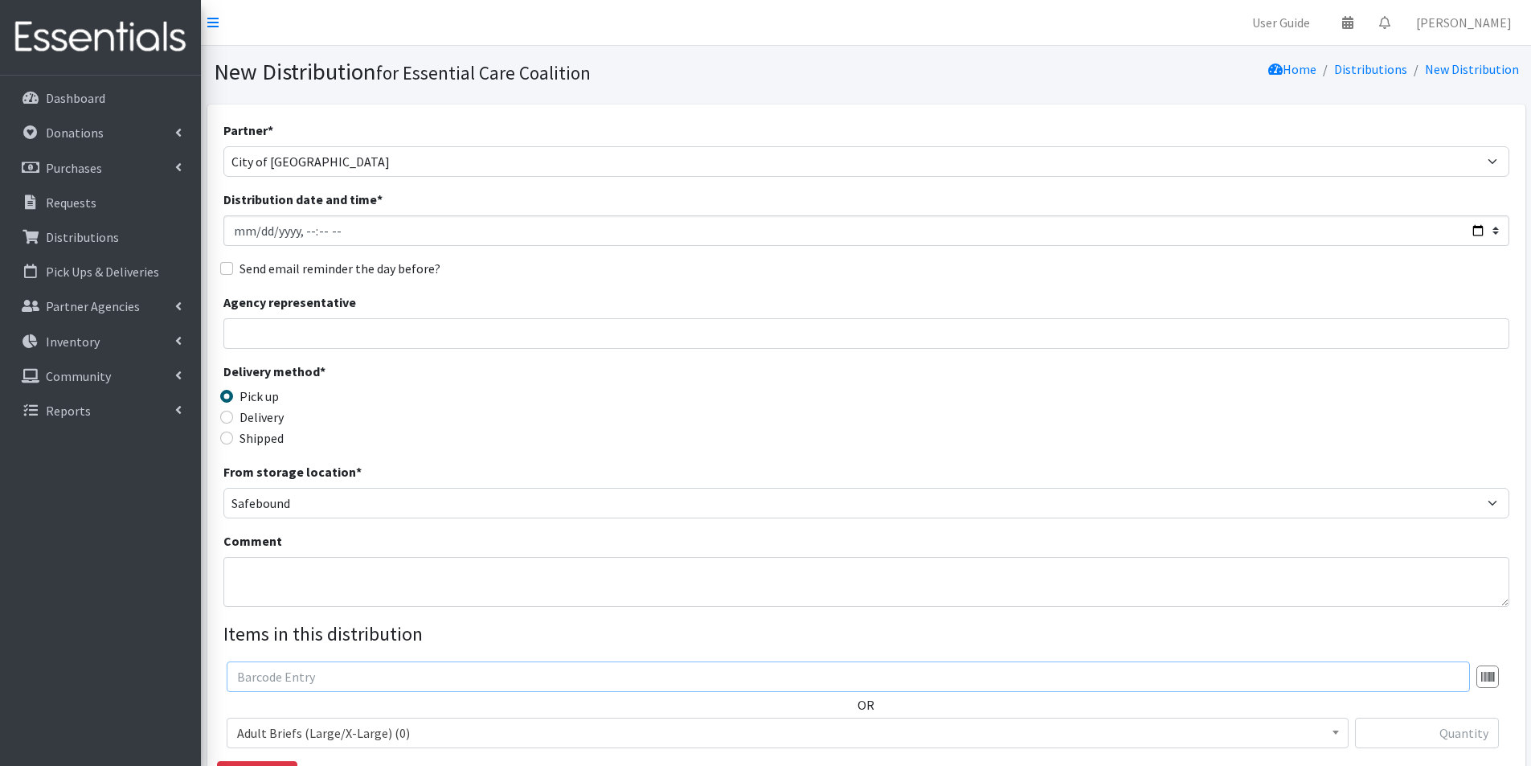
click at [392, 681] on input "text" at bounding box center [848, 677] width 1243 height 31
click at [367, 731] on span "Adult Briefs (Large/X-Large) (0)" at bounding box center [787, 733] width 1101 height 23
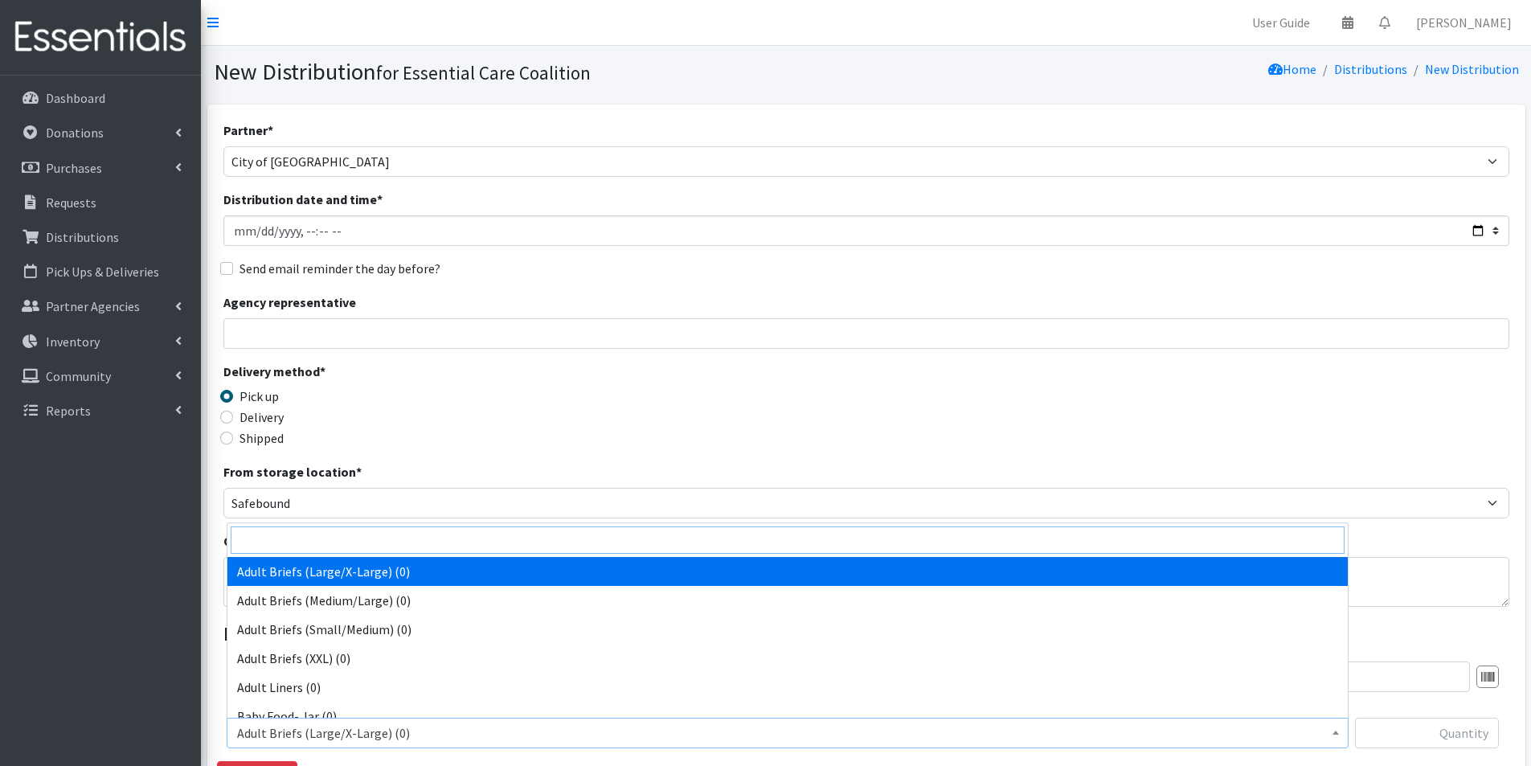
click at [322, 539] on input "search" at bounding box center [788, 539] width 1114 height 27
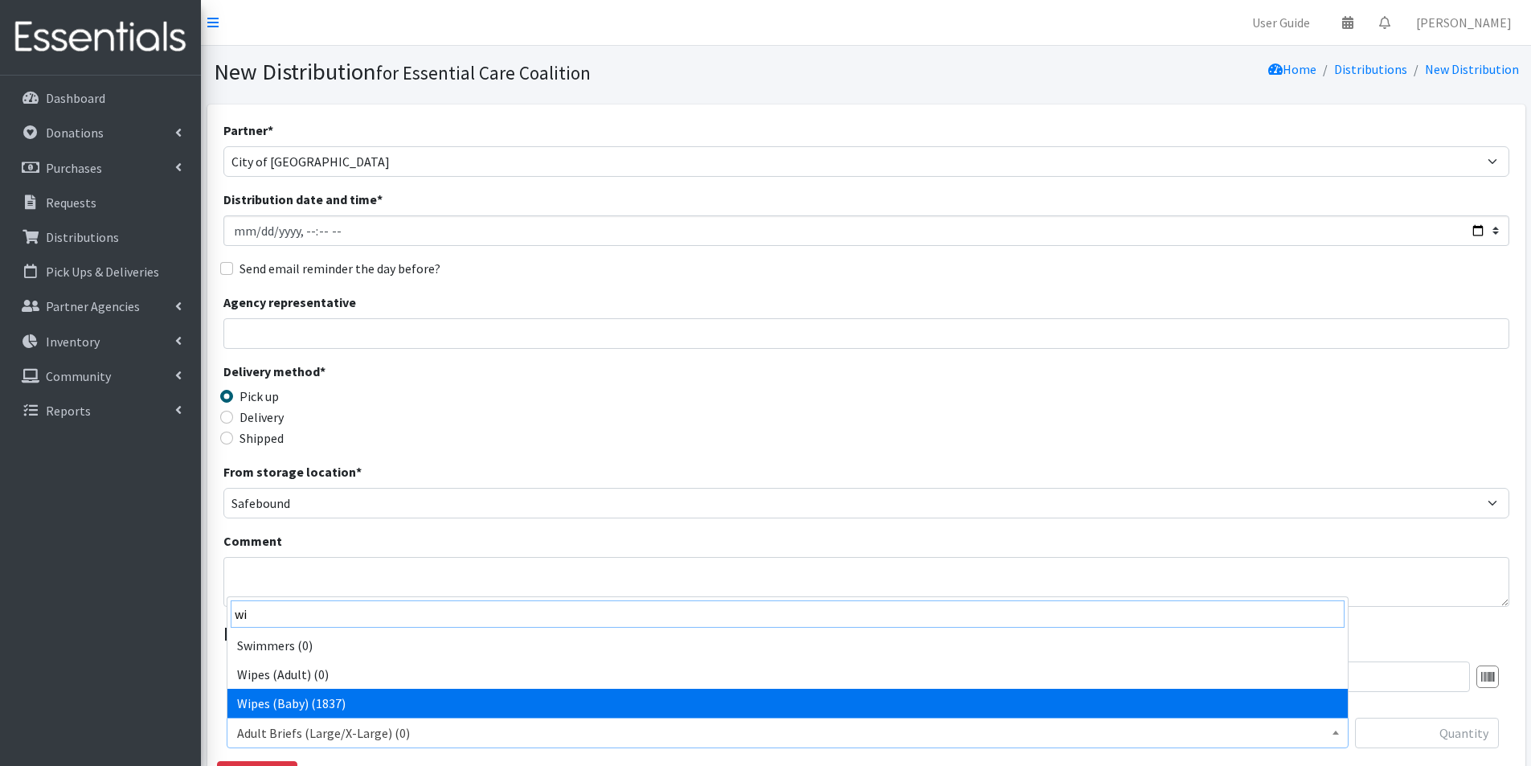
type input "wi"
select select "2742"
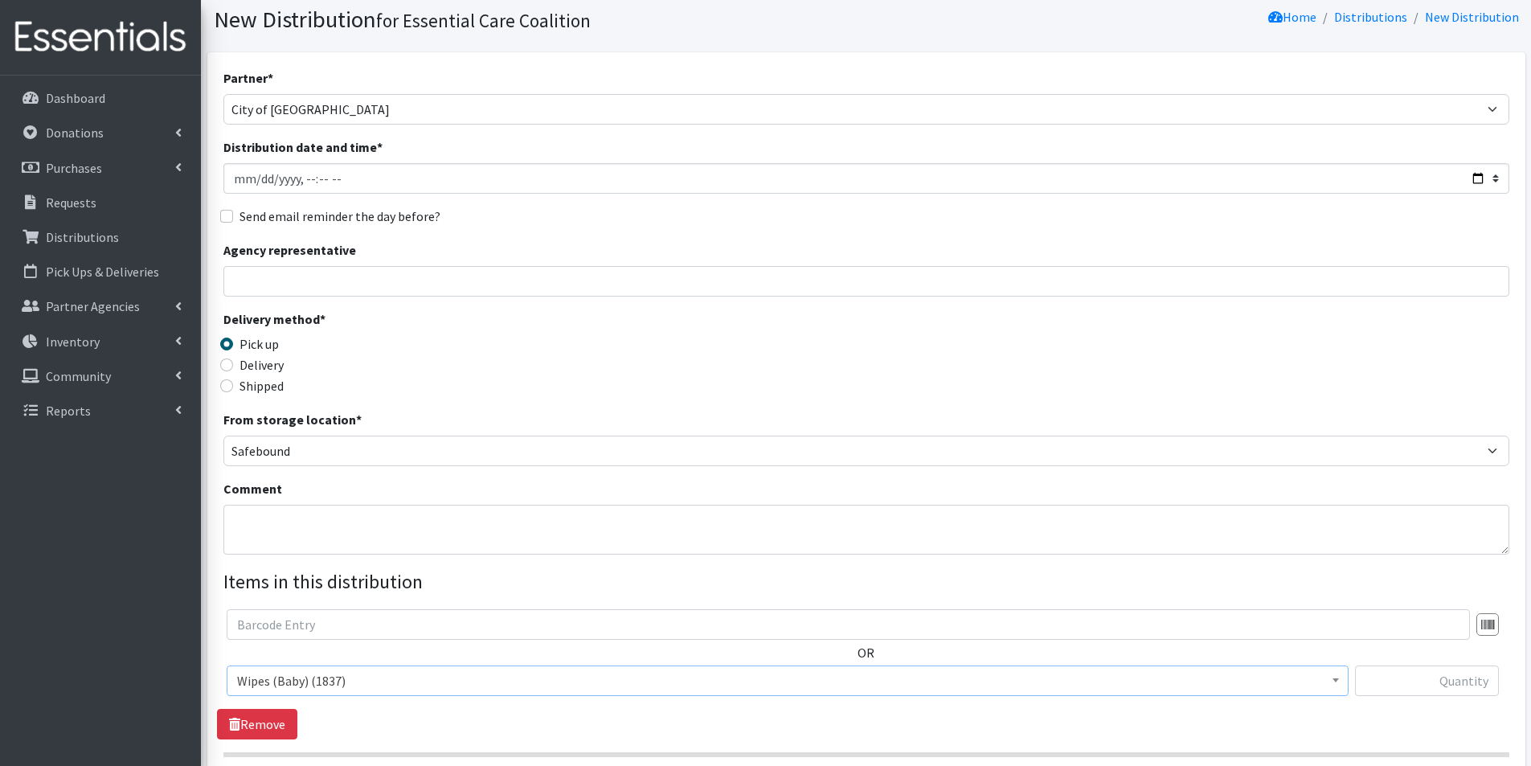
scroll to position [80, 0]
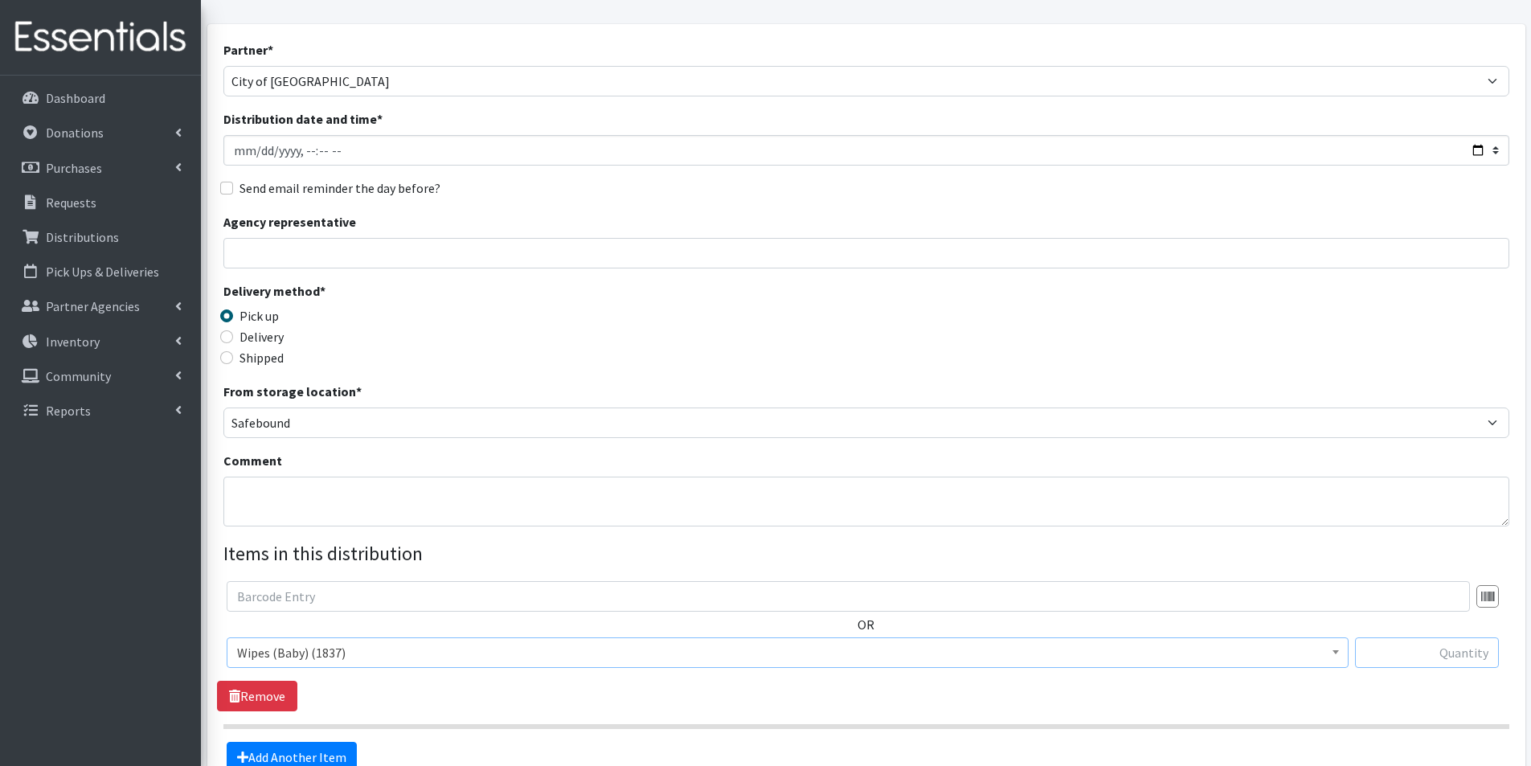
click at [1486, 661] on input "text" at bounding box center [1427, 652] width 144 height 31
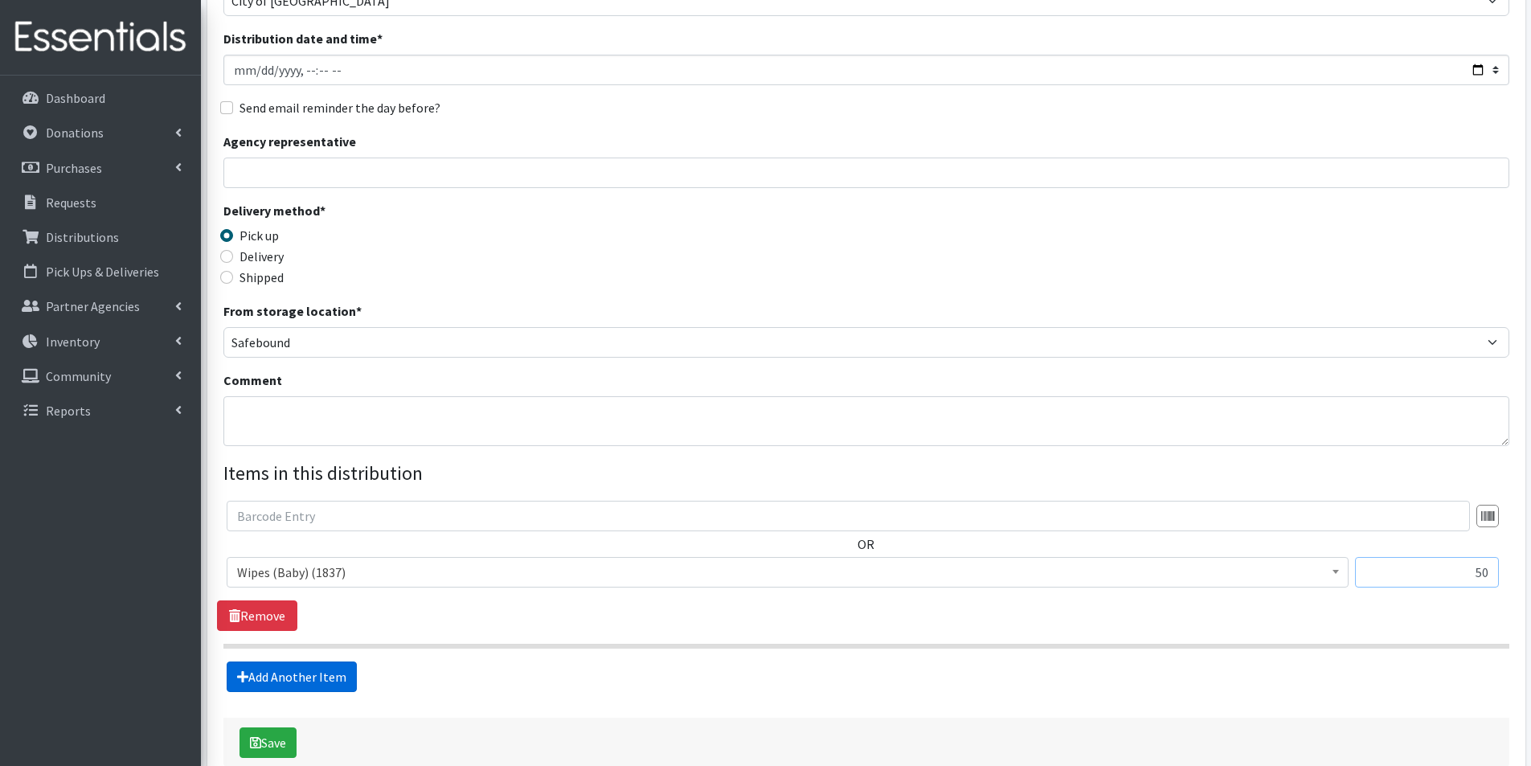
type input "50"
click at [320, 672] on link "Add Another Item" at bounding box center [292, 677] width 130 height 31
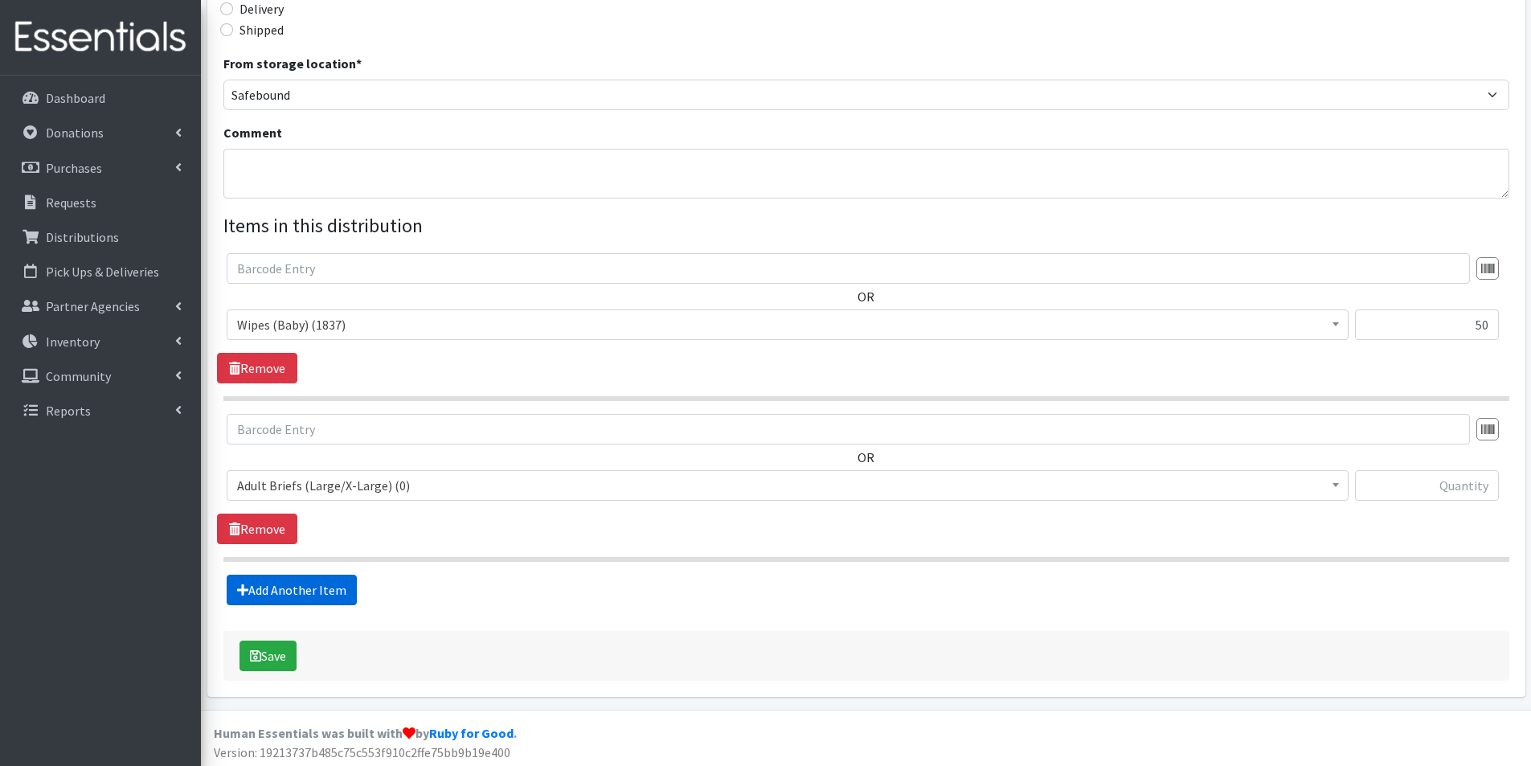
scroll to position [412, 0]
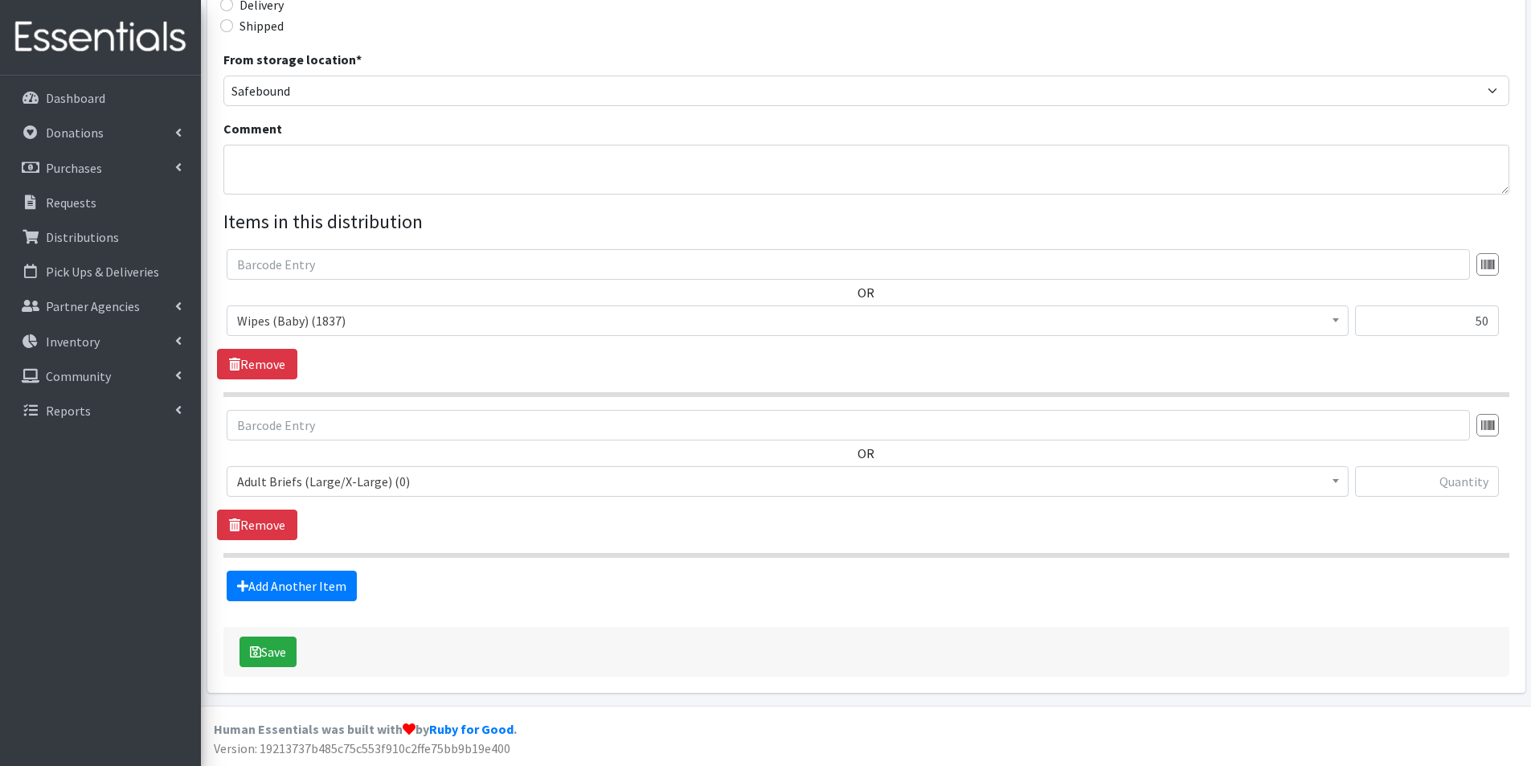
click at [303, 478] on span "Adult Briefs (Large/X-Large) (0)" at bounding box center [787, 481] width 1101 height 23
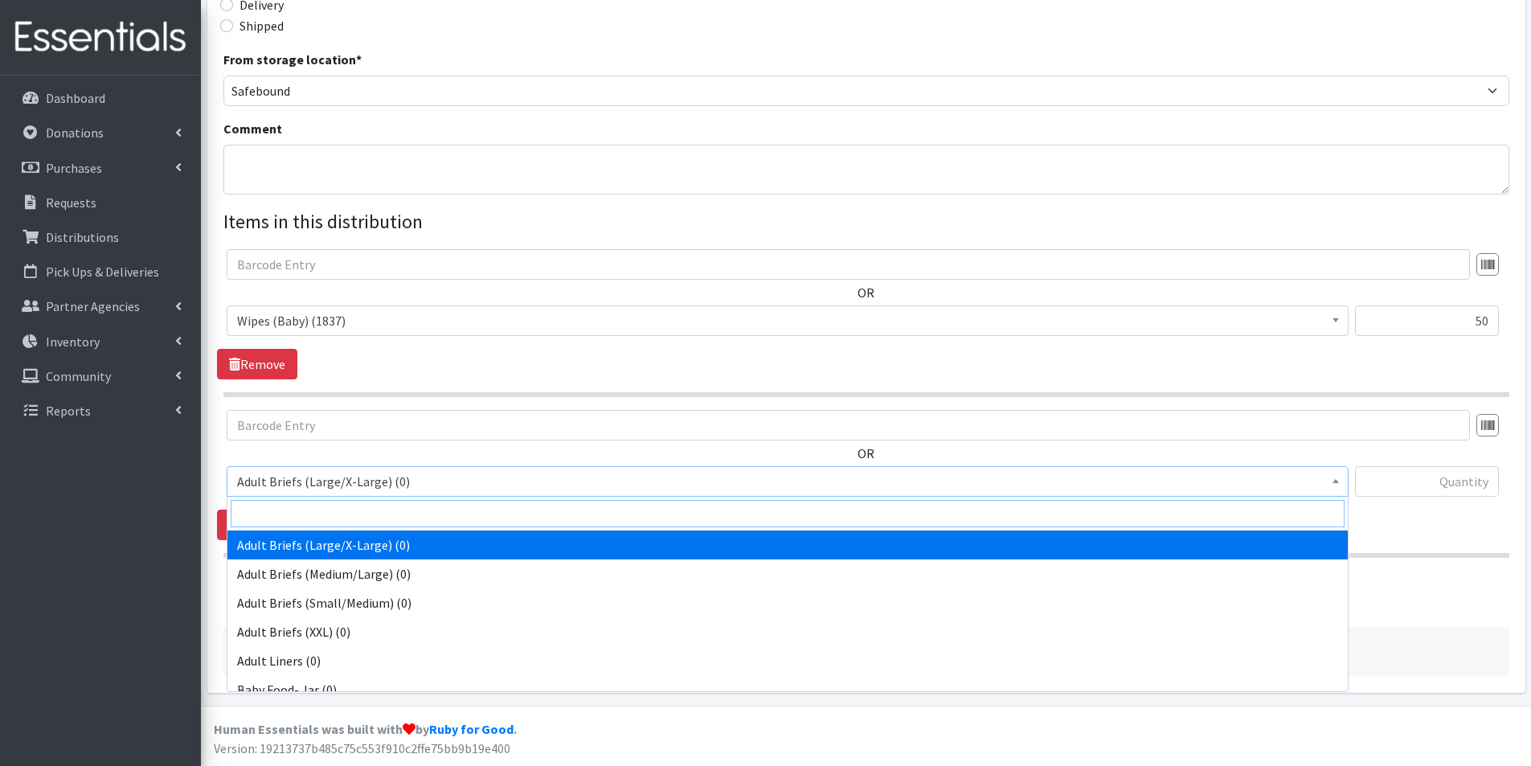
click at [312, 514] on input "search" at bounding box center [788, 513] width 1114 height 27
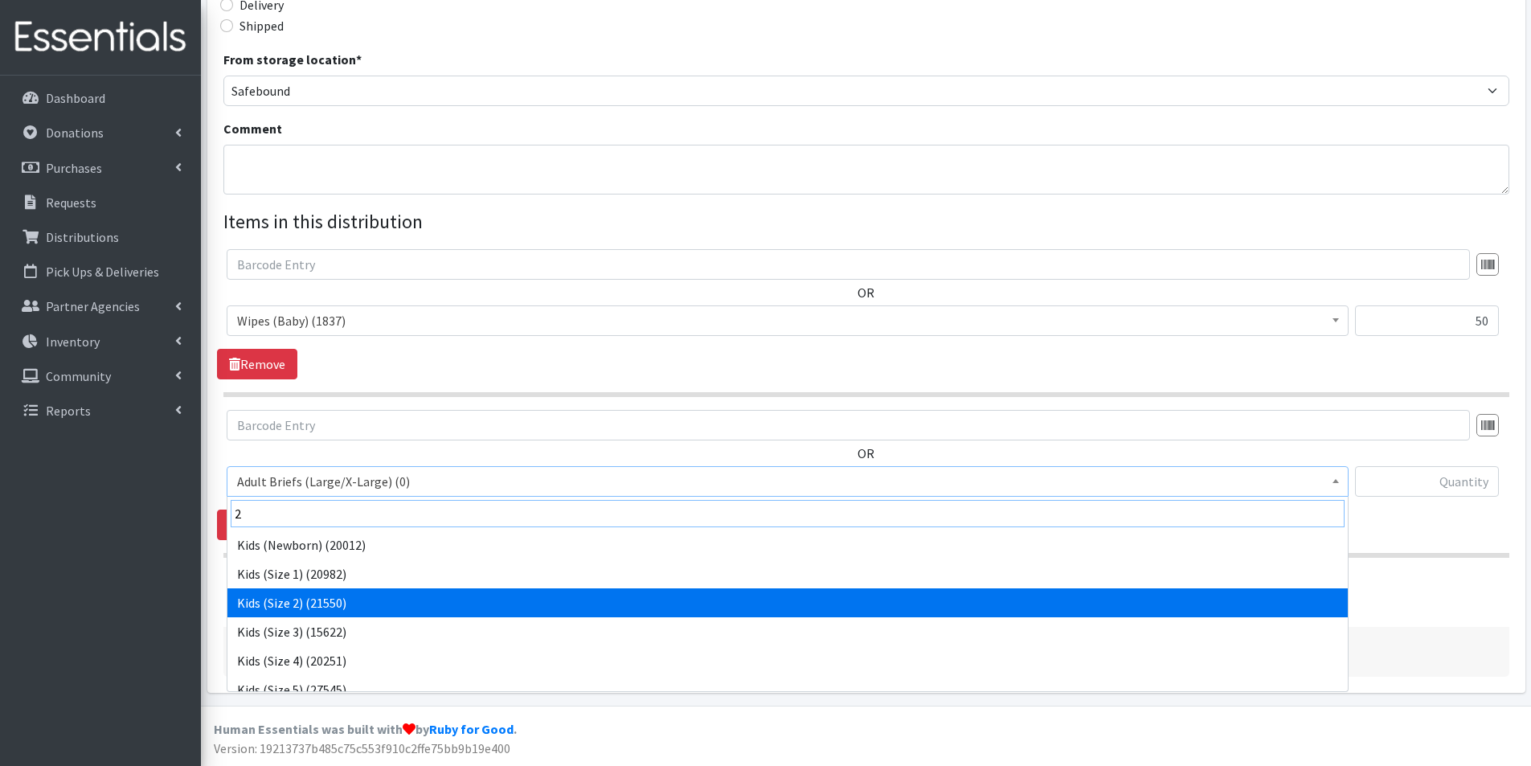
type input "2"
select select "2724"
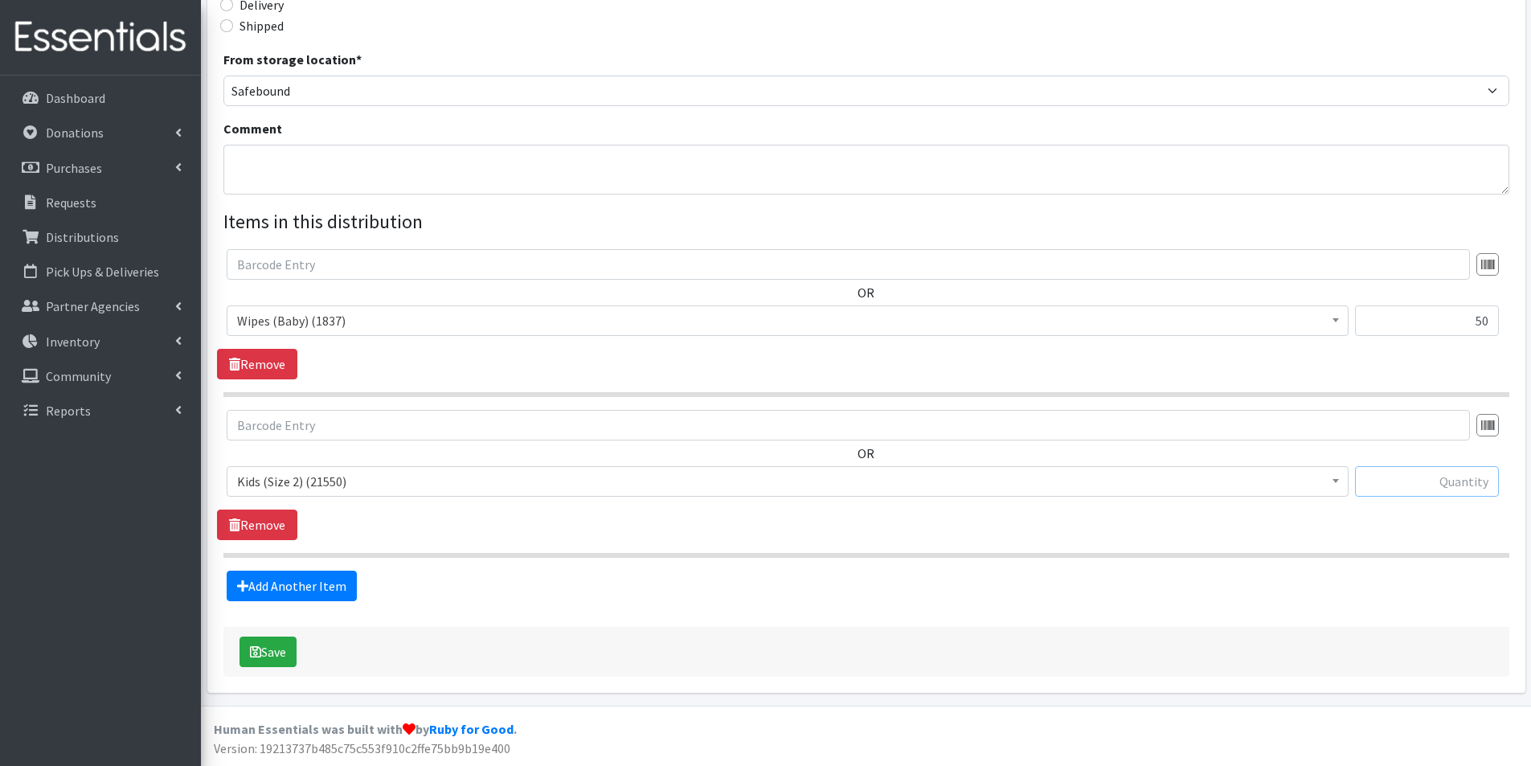
click at [1454, 485] on input "text" at bounding box center [1427, 481] width 144 height 31
type input "200"
click at [247, 583] on icon at bounding box center [242, 586] width 11 height 13
click at [279, 582] on link "Add Another Item" at bounding box center [292, 586] width 130 height 31
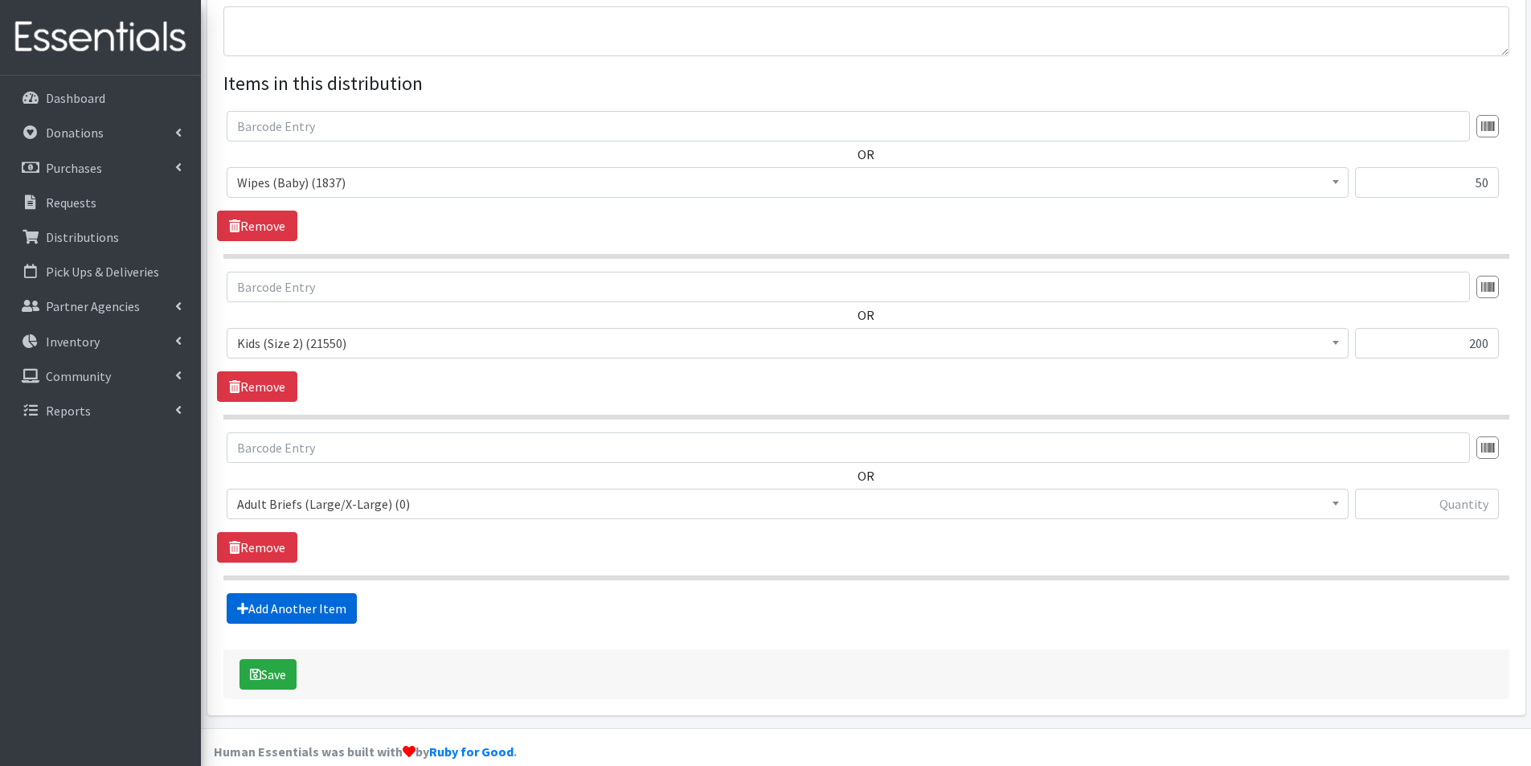
scroll to position [573, 0]
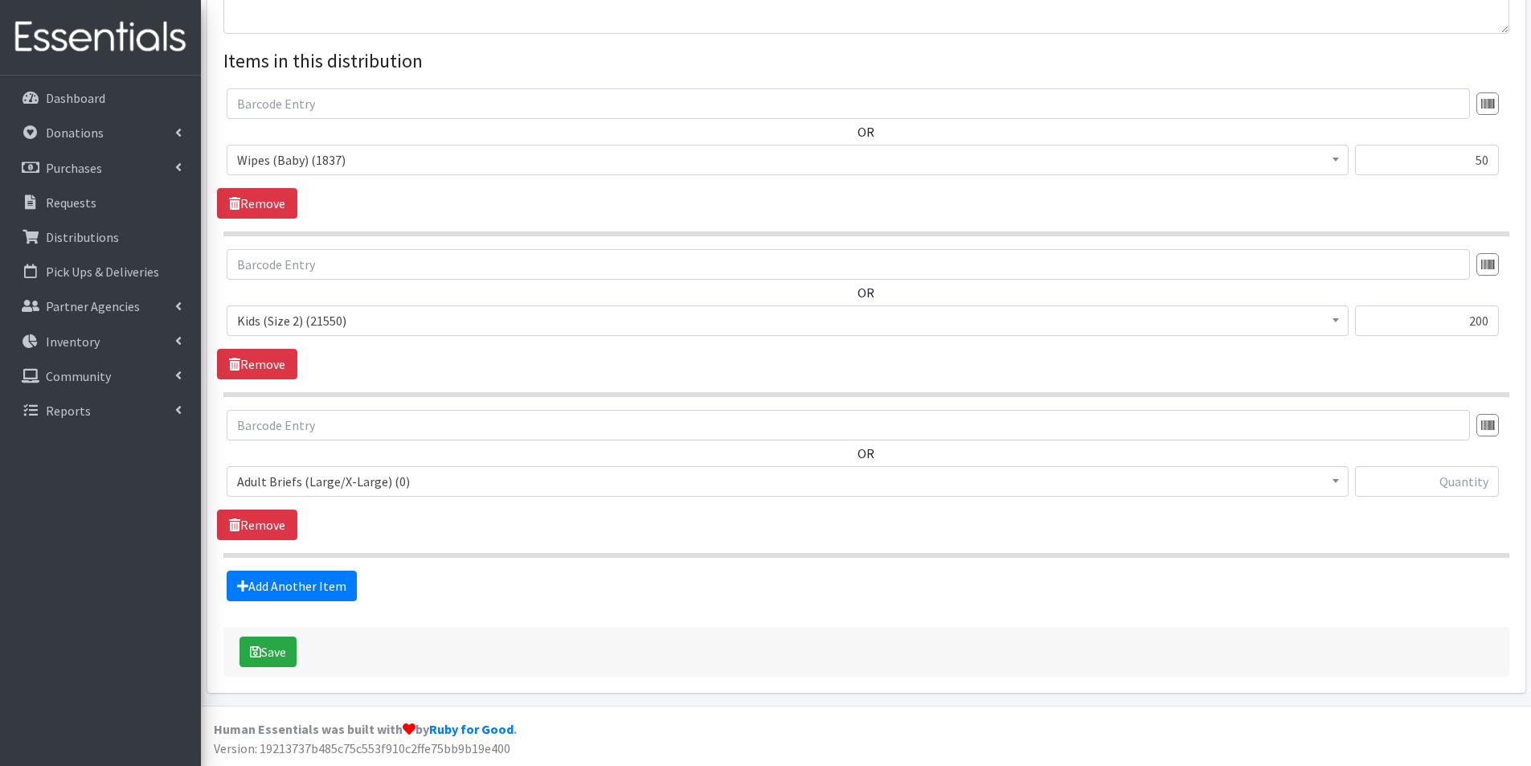
click at [298, 478] on span "Adult Briefs (Large/X-Large) (0)" at bounding box center [787, 481] width 1101 height 23
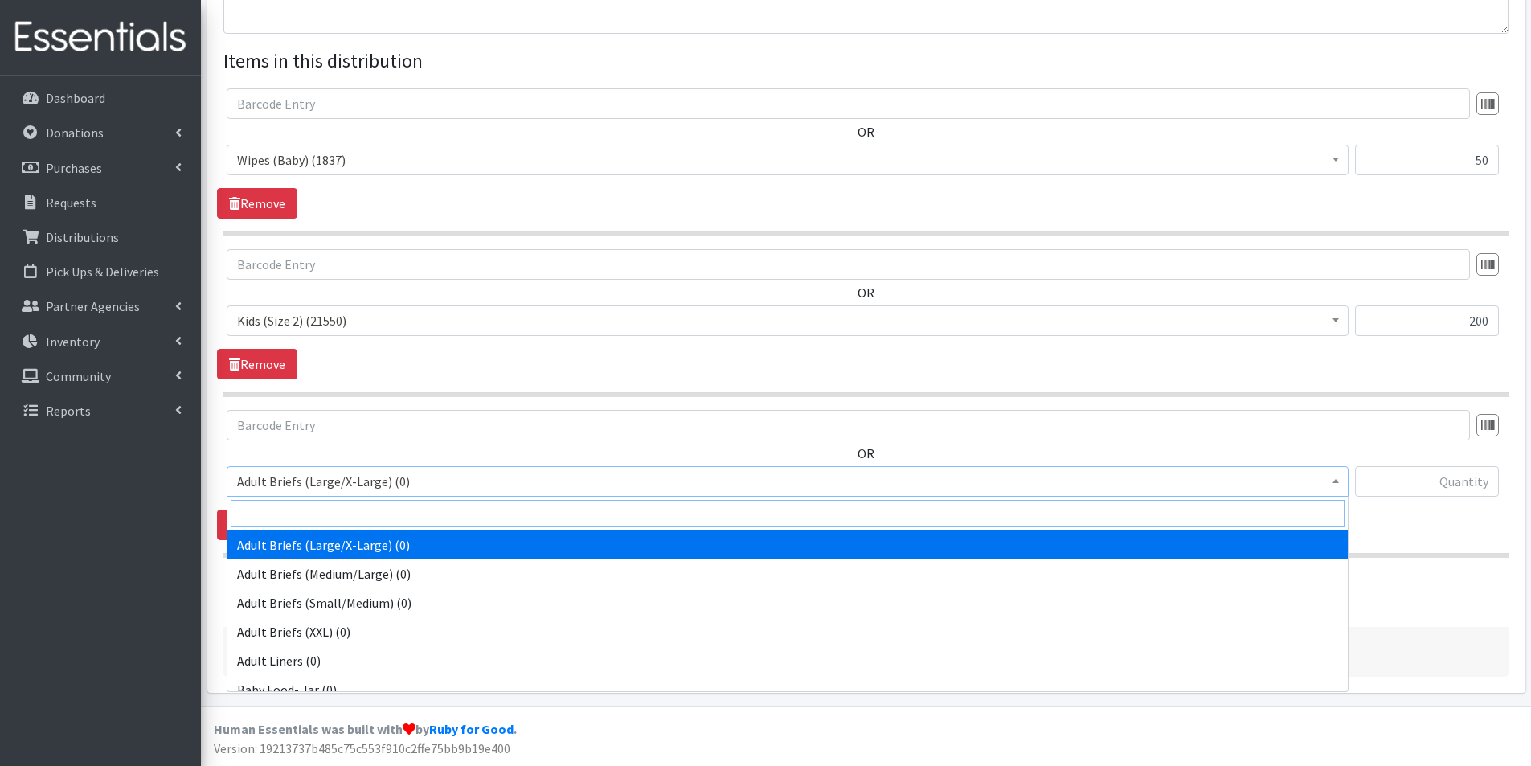
click at [273, 516] on input "search" at bounding box center [788, 513] width 1114 height 27
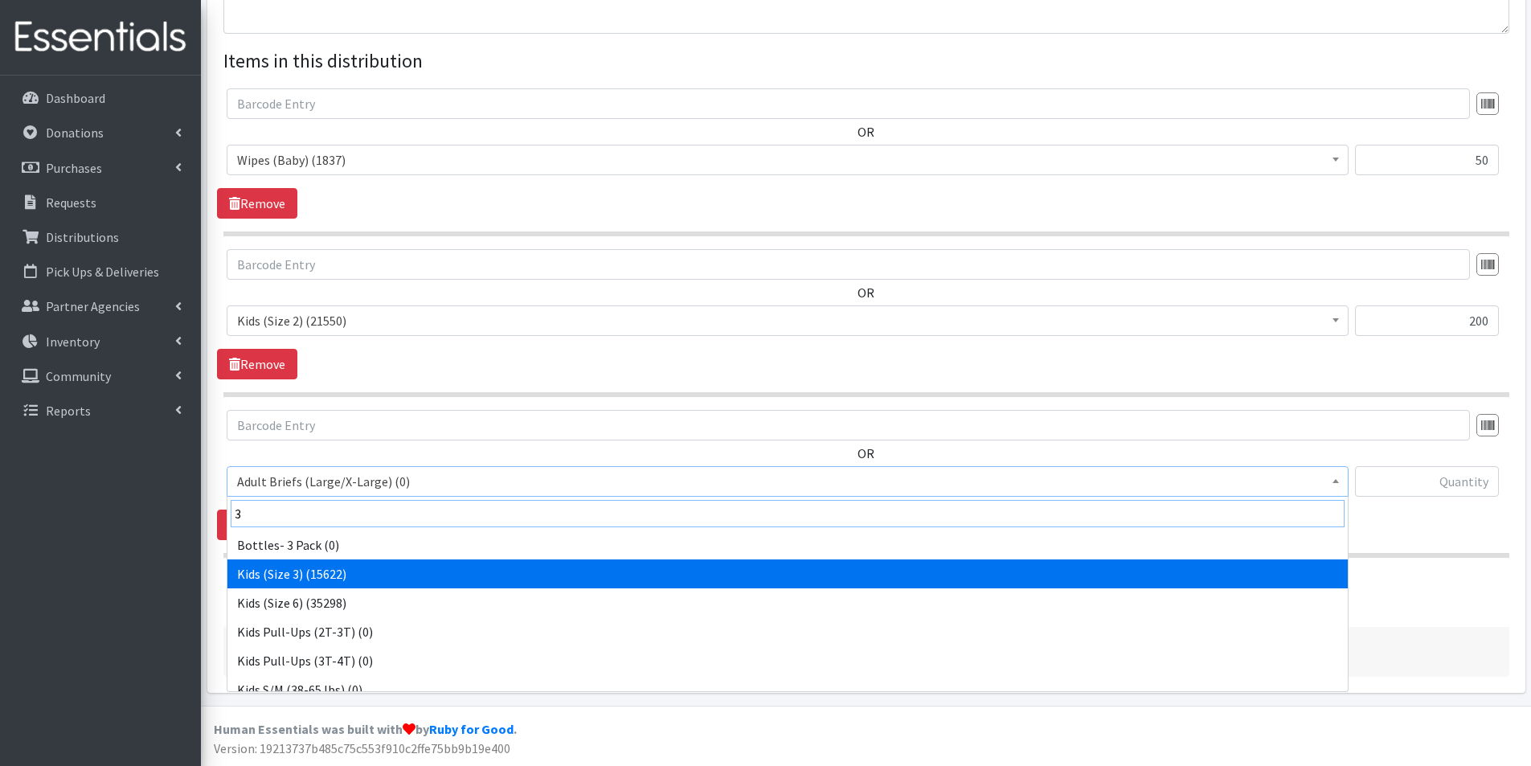
type input "3"
select select "2747"
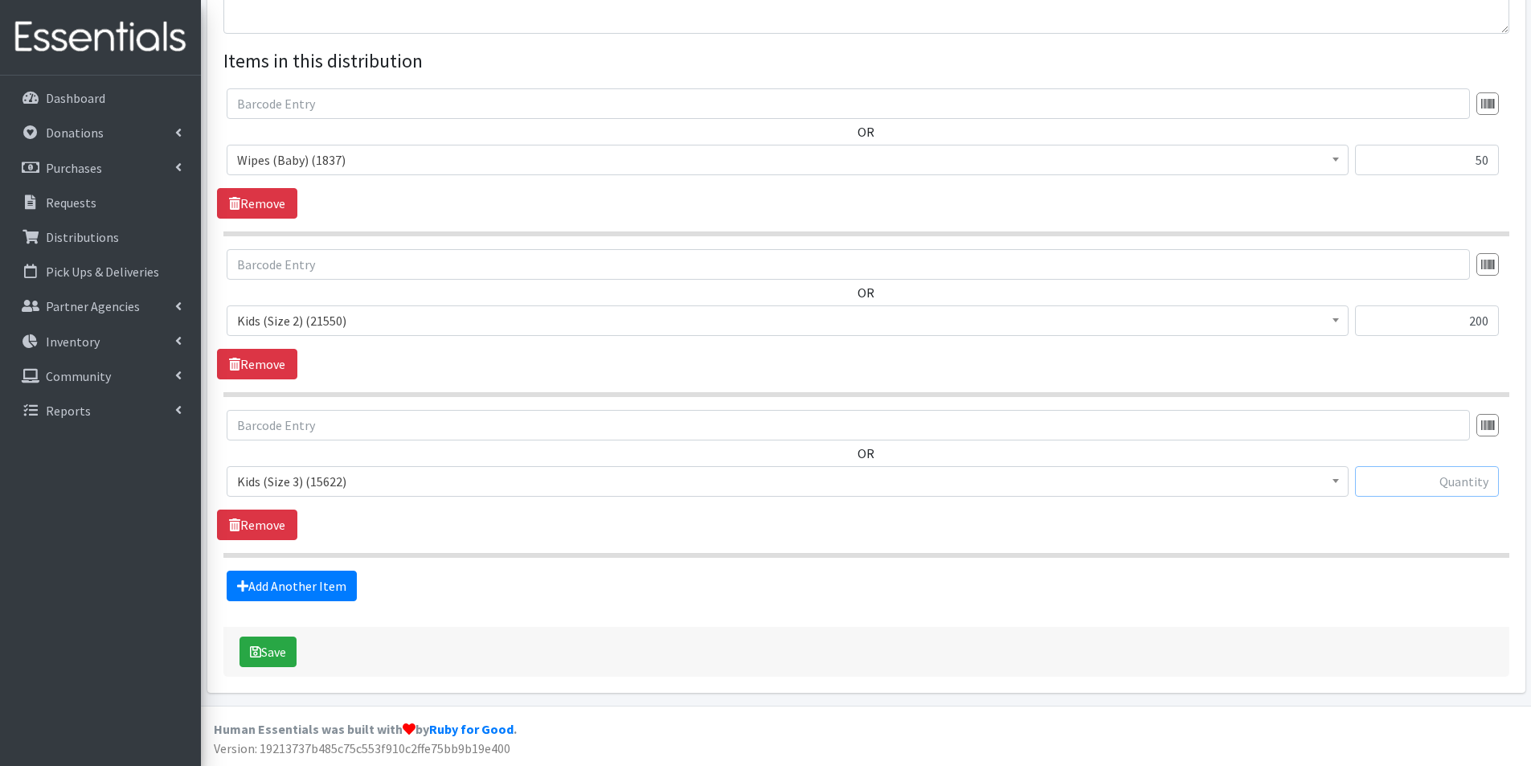
click at [1441, 482] on input "text" at bounding box center [1427, 481] width 144 height 31
type input "150"
click at [327, 581] on link "Add Another Item" at bounding box center [292, 586] width 130 height 31
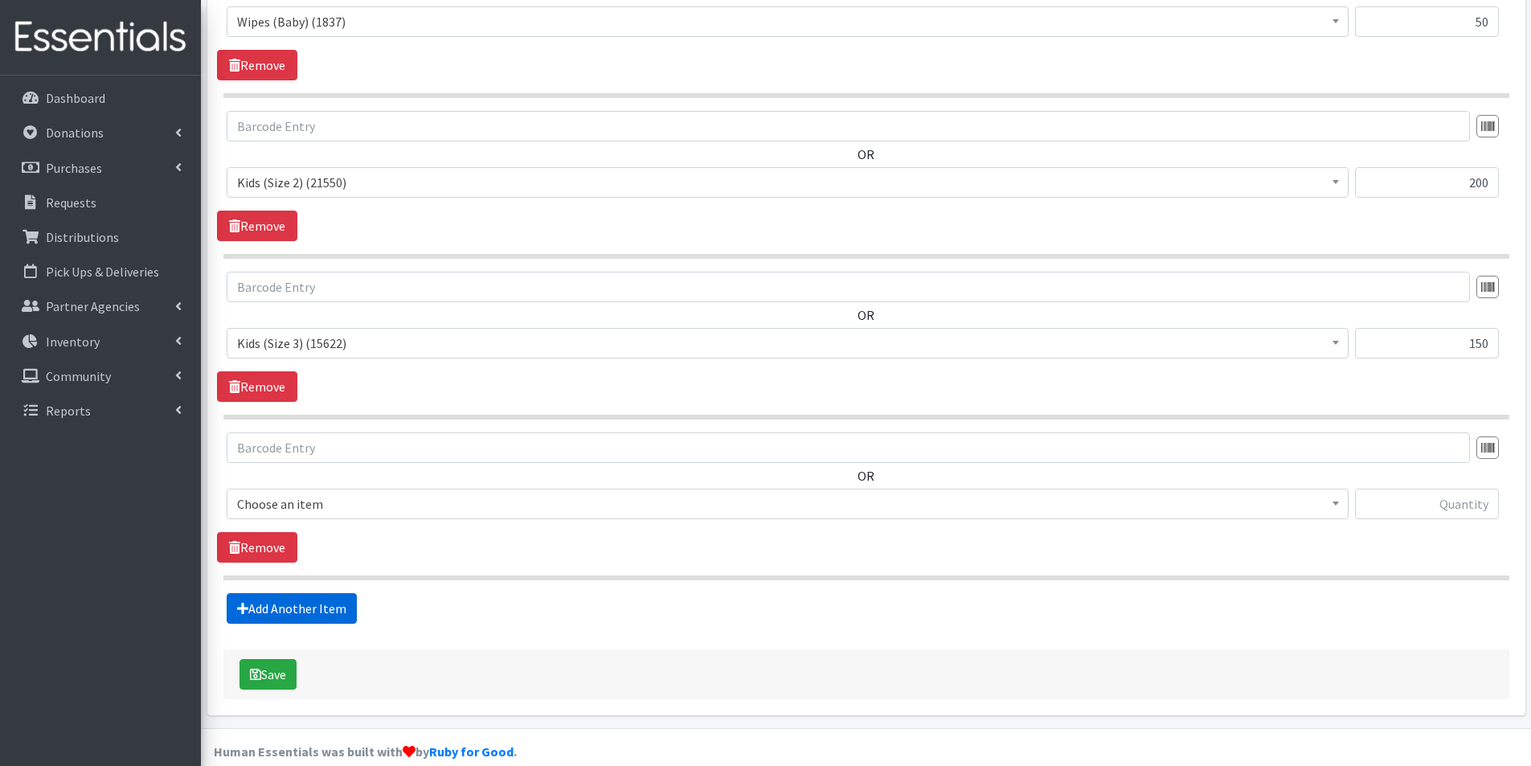
scroll to position [734, 0]
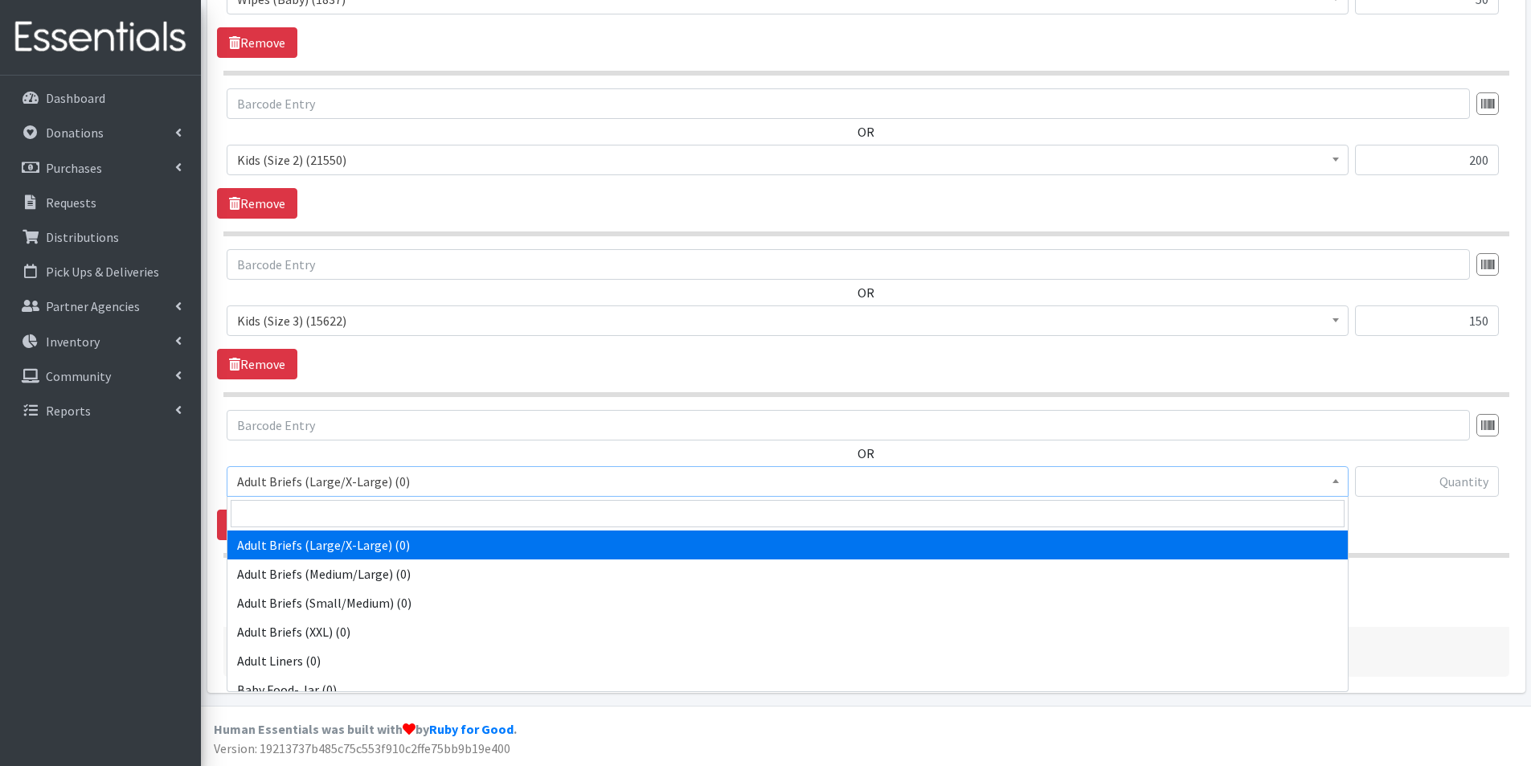
click at [295, 469] on span "Adult Briefs (Large/X-Large) (0)" at bounding box center [788, 481] width 1122 height 31
click at [285, 512] on input "search" at bounding box center [788, 513] width 1114 height 27
type input "4"
drag, startPoint x: 297, startPoint y: 547, endPoint x: 309, endPoint y: 543, distance: 13.7
select select "2756"
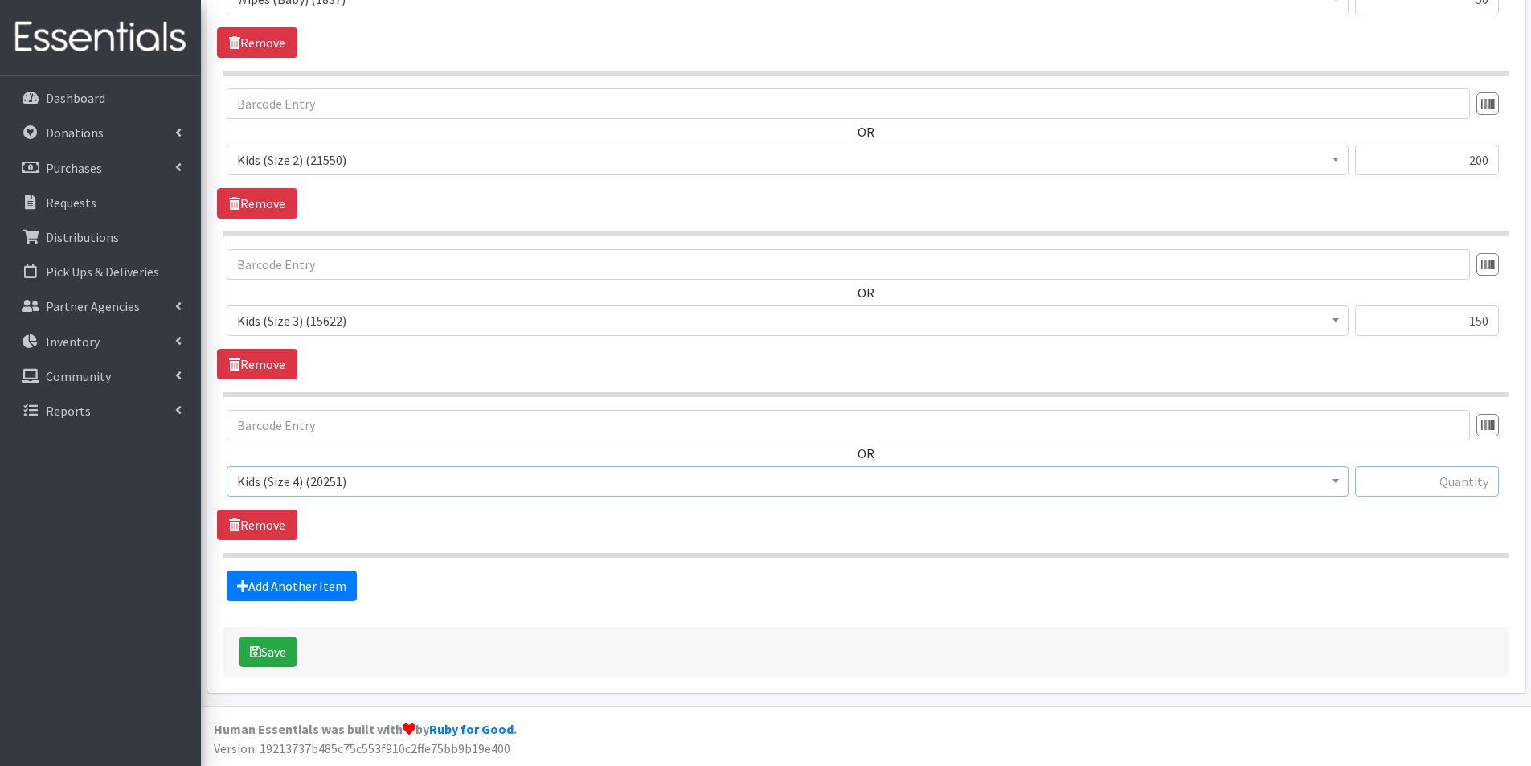
click at [1449, 484] on input "text" at bounding box center [1427, 481] width 144 height 31
type input "600"
click at [305, 583] on link "Add Another Item" at bounding box center [292, 586] width 130 height 31
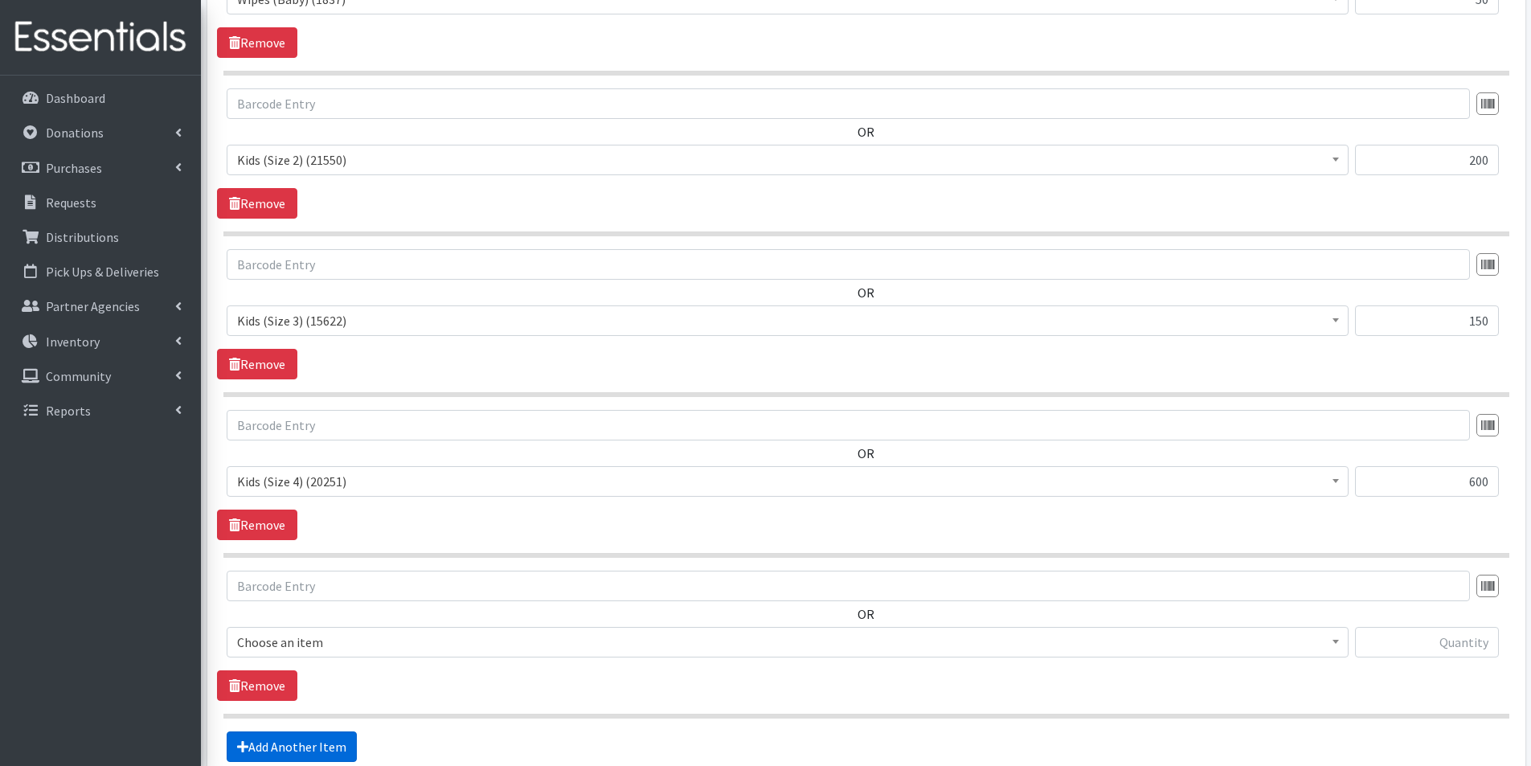
scroll to position [895, 0]
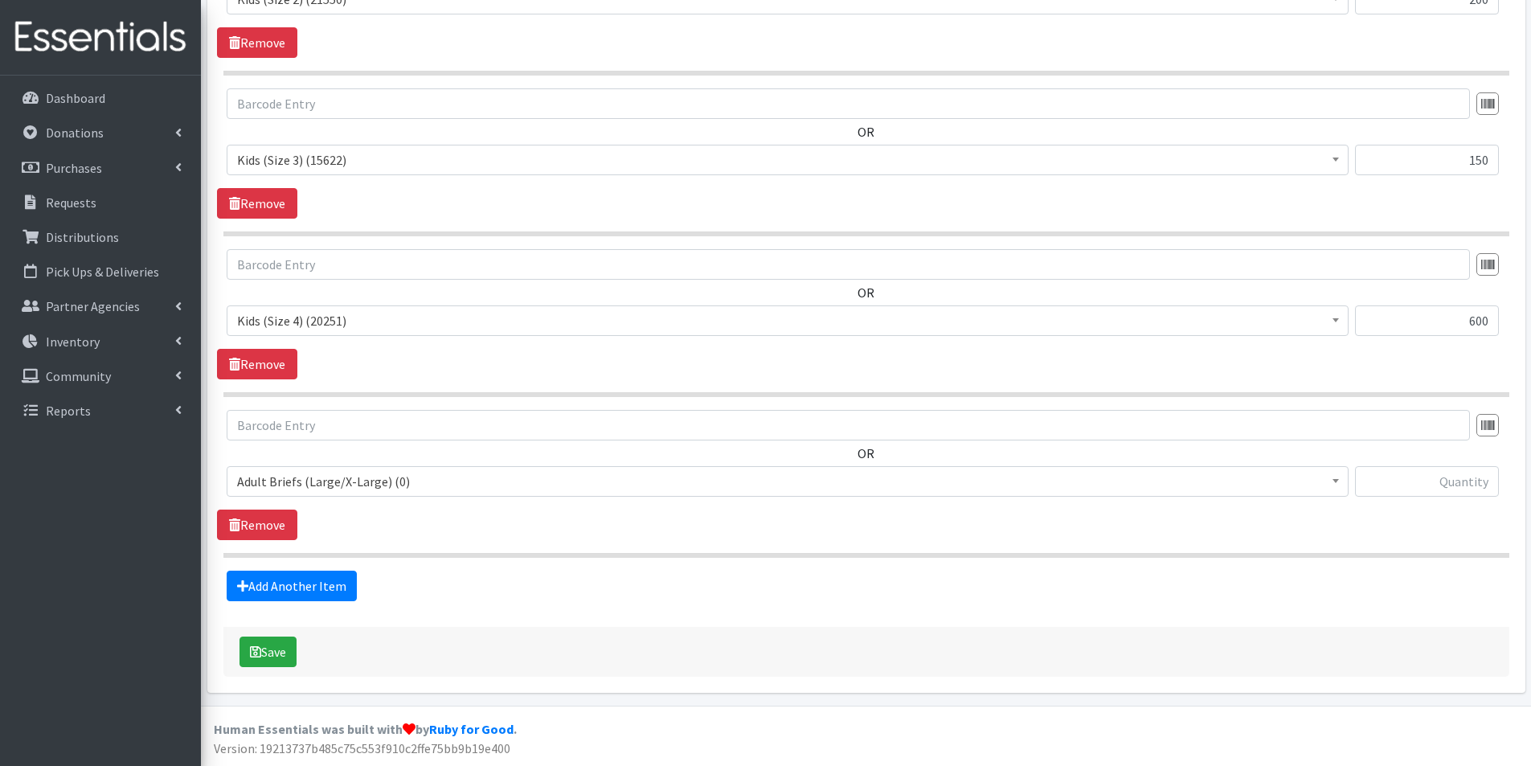
click at [297, 486] on span "Adult Briefs (Large/X-Large) (0)" at bounding box center [787, 481] width 1101 height 23
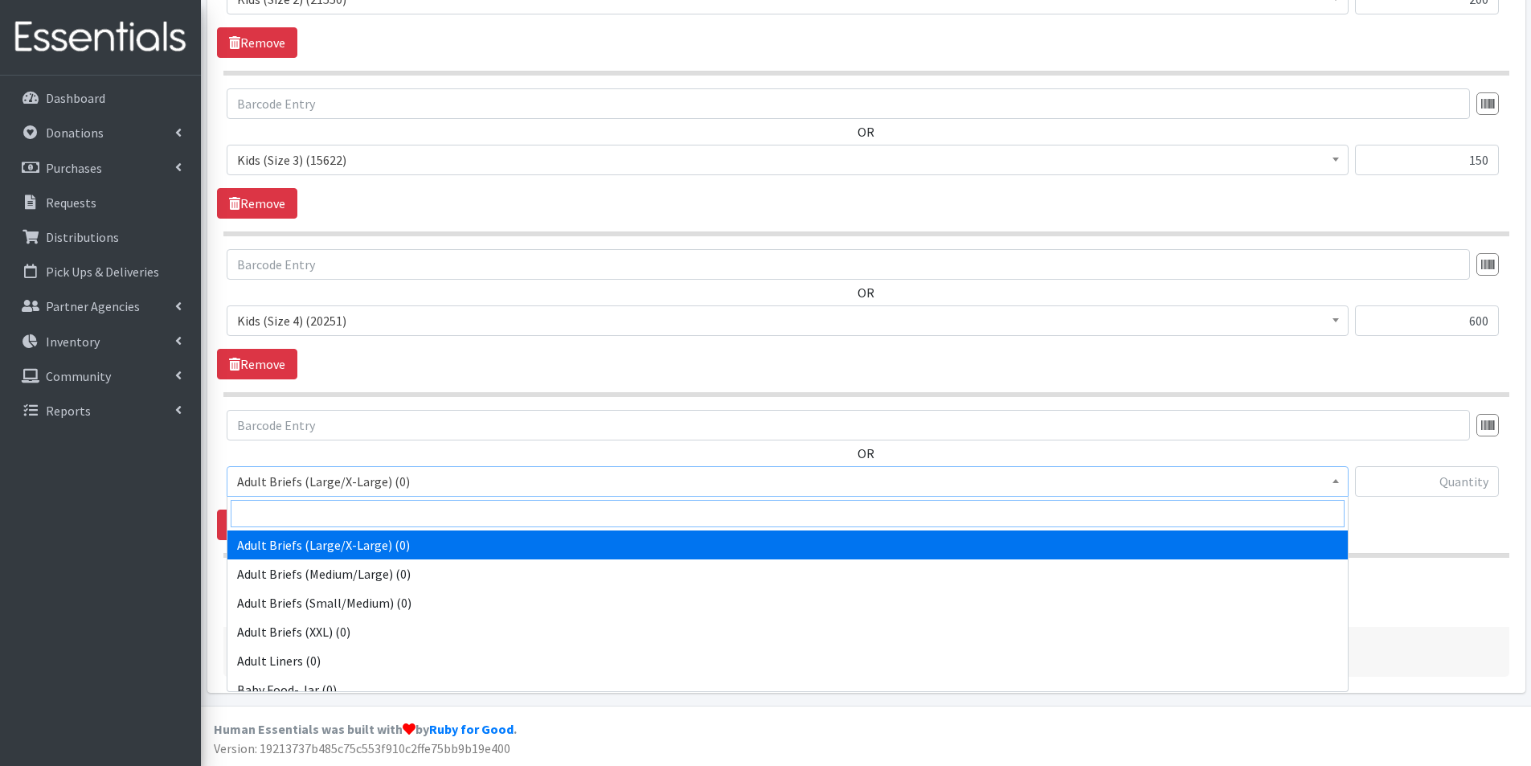
click at [276, 517] on input "search" at bounding box center [788, 513] width 1114 height 27
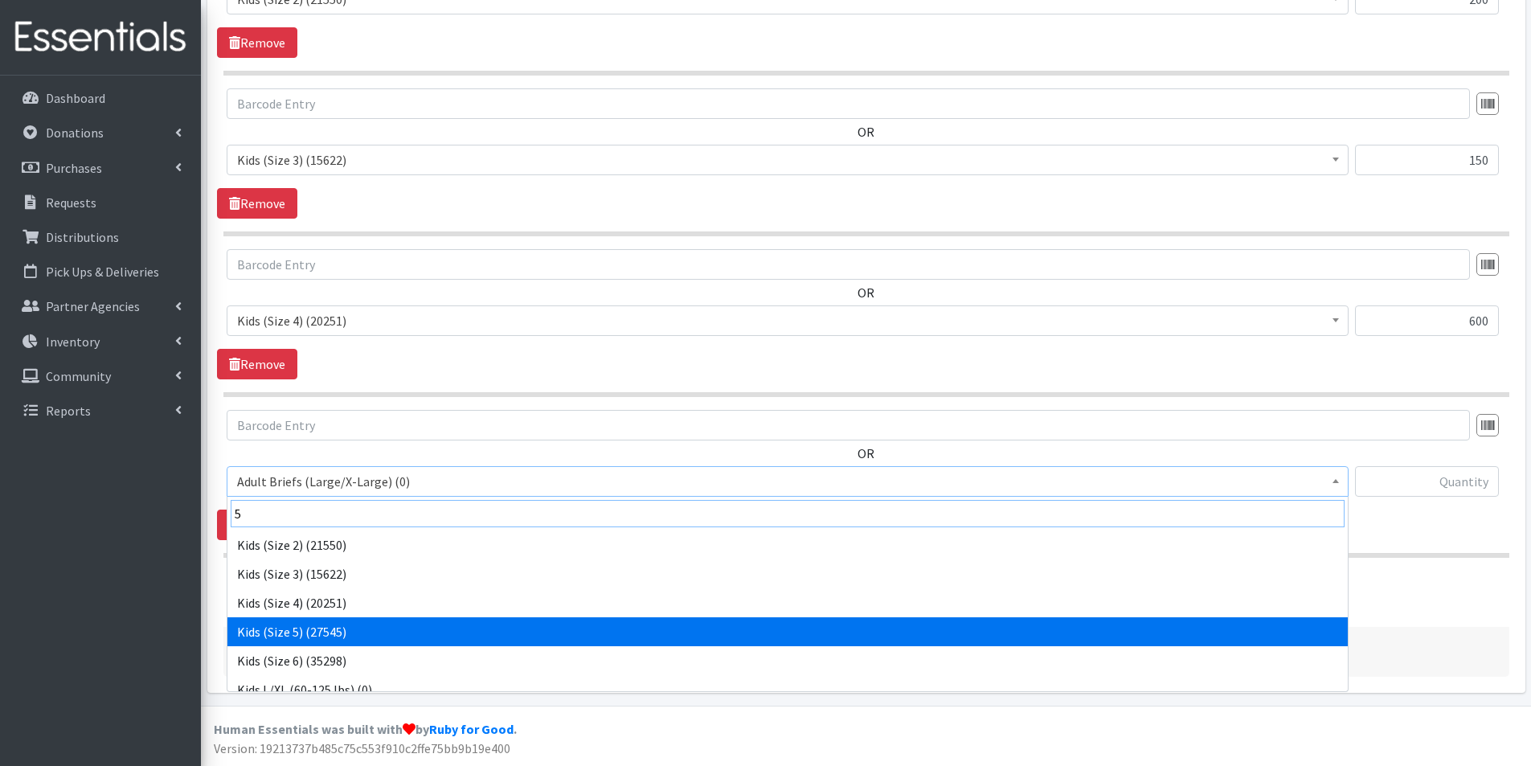
type input "5"
select select "2744"
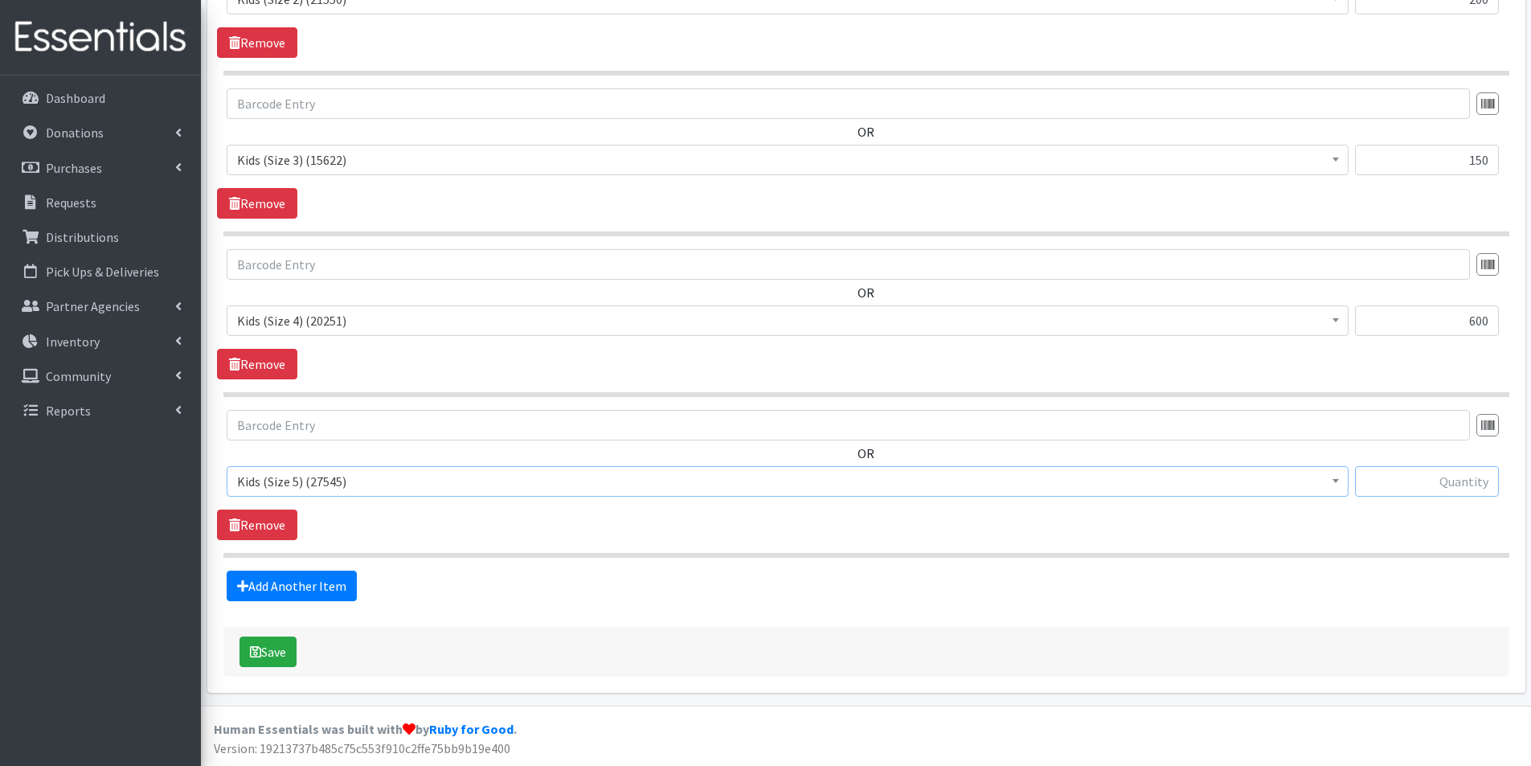
click at [1436, 482] on input "text" at bounding box center [1427, 481] width 144 height 31
type input "700"
click at [345, 584] on link "Add Another Item" at bounding box center [292, 586] width 130 height 31
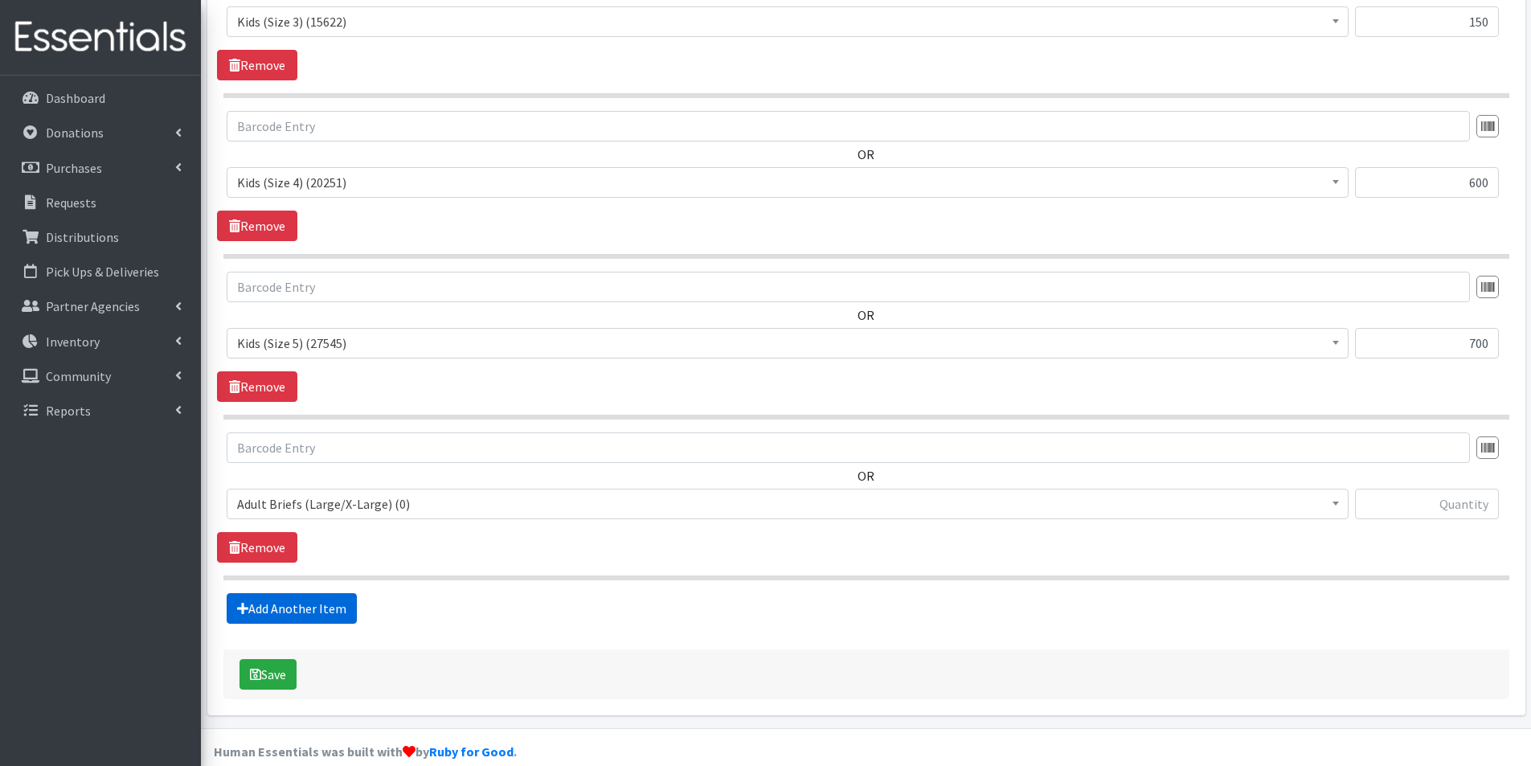
scroll to position [1055, 0]
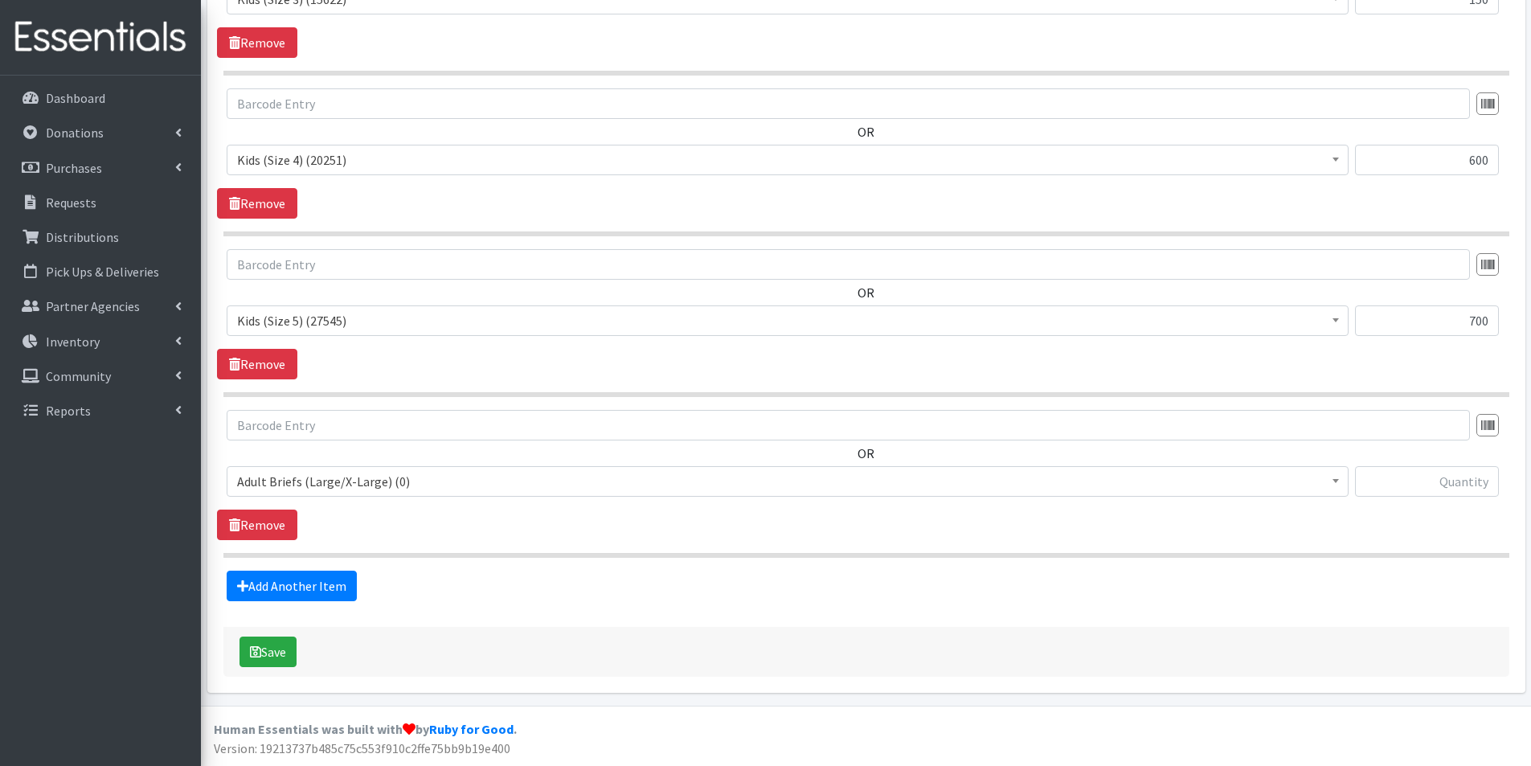
click at [337, 479] on span "Adult Briefs (Large/X-Large) (0)" at bounding box center [787, 481] width 1101 height 23
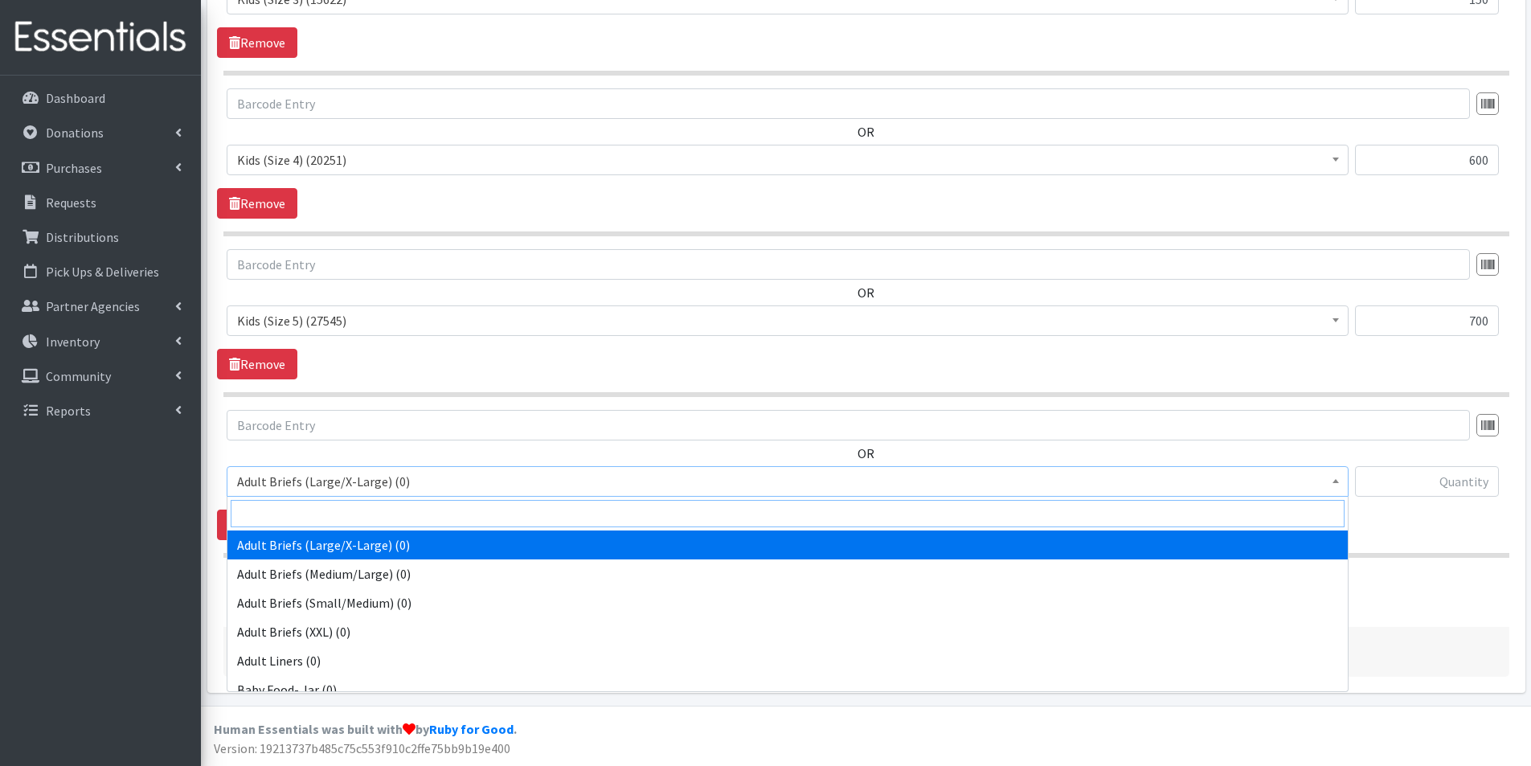
click at [299, 509] on input "search" at bounding box center [788, 513] width 1114 height 27
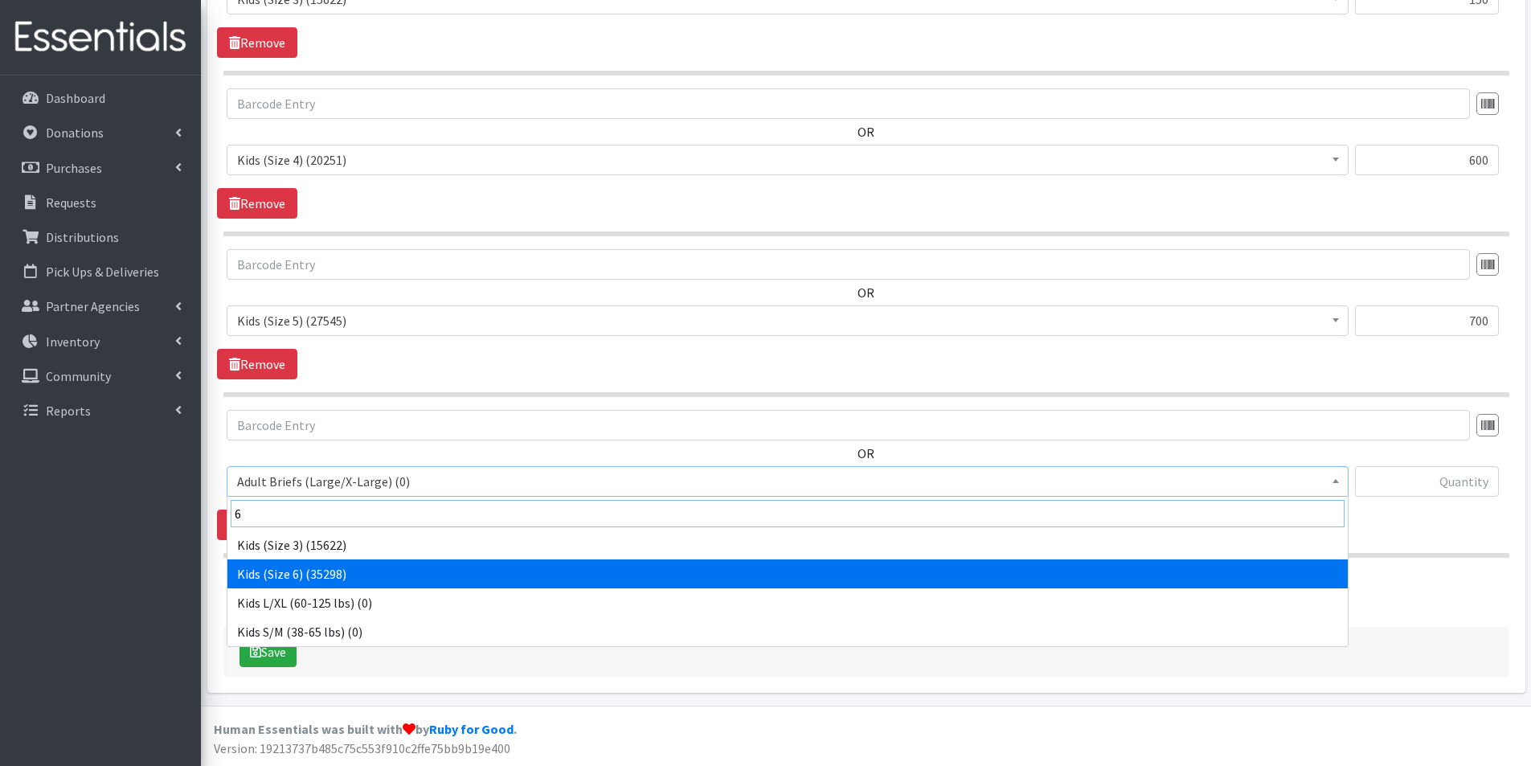
type input "6"
select select "2727"
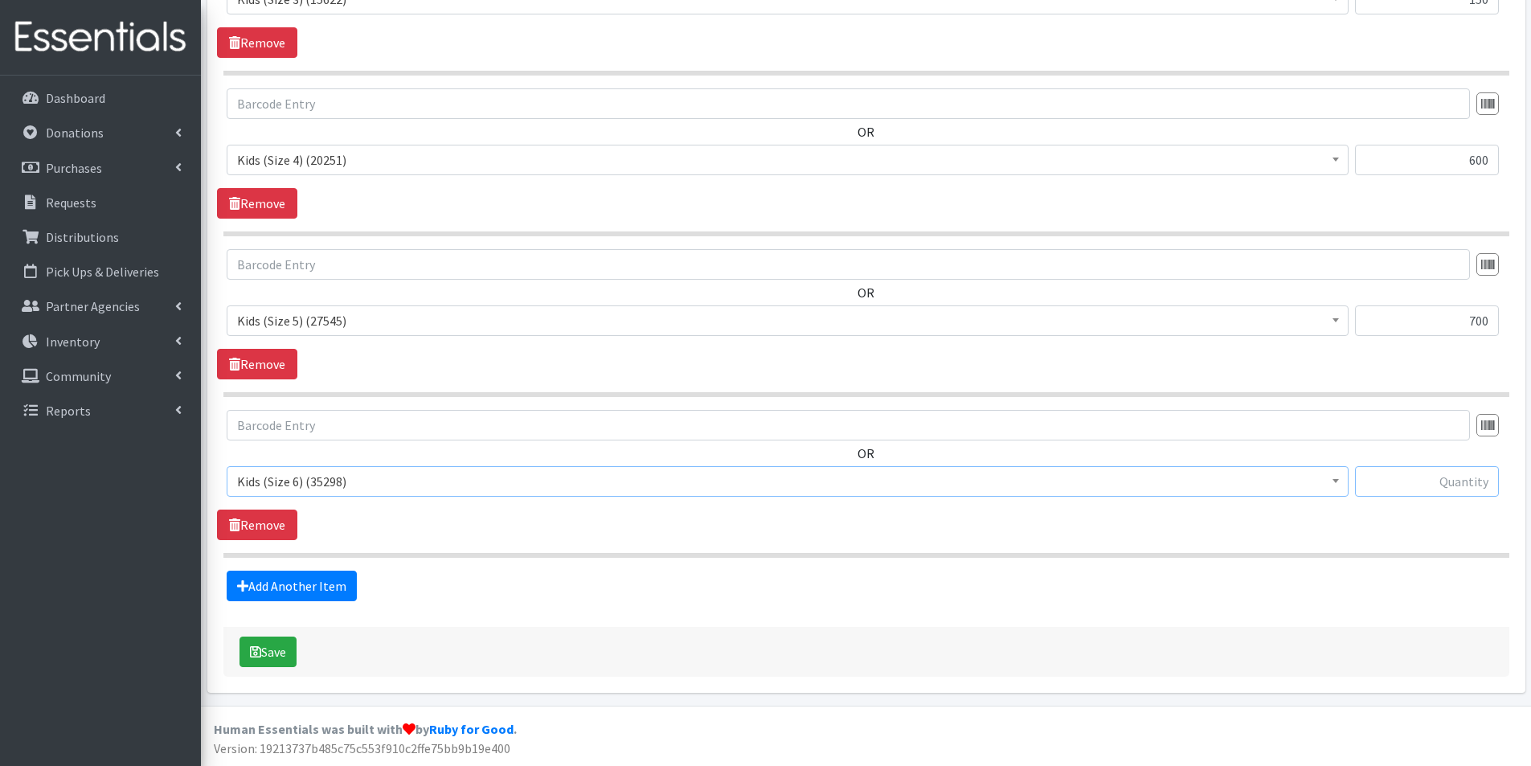
click at [1433, 482] on input "text" at bounding box center [1427, 481] width 144 height 31
type input "1000"
click at [274, 652] on button "Save" at bounding box center [268, 652] width 57 height 31
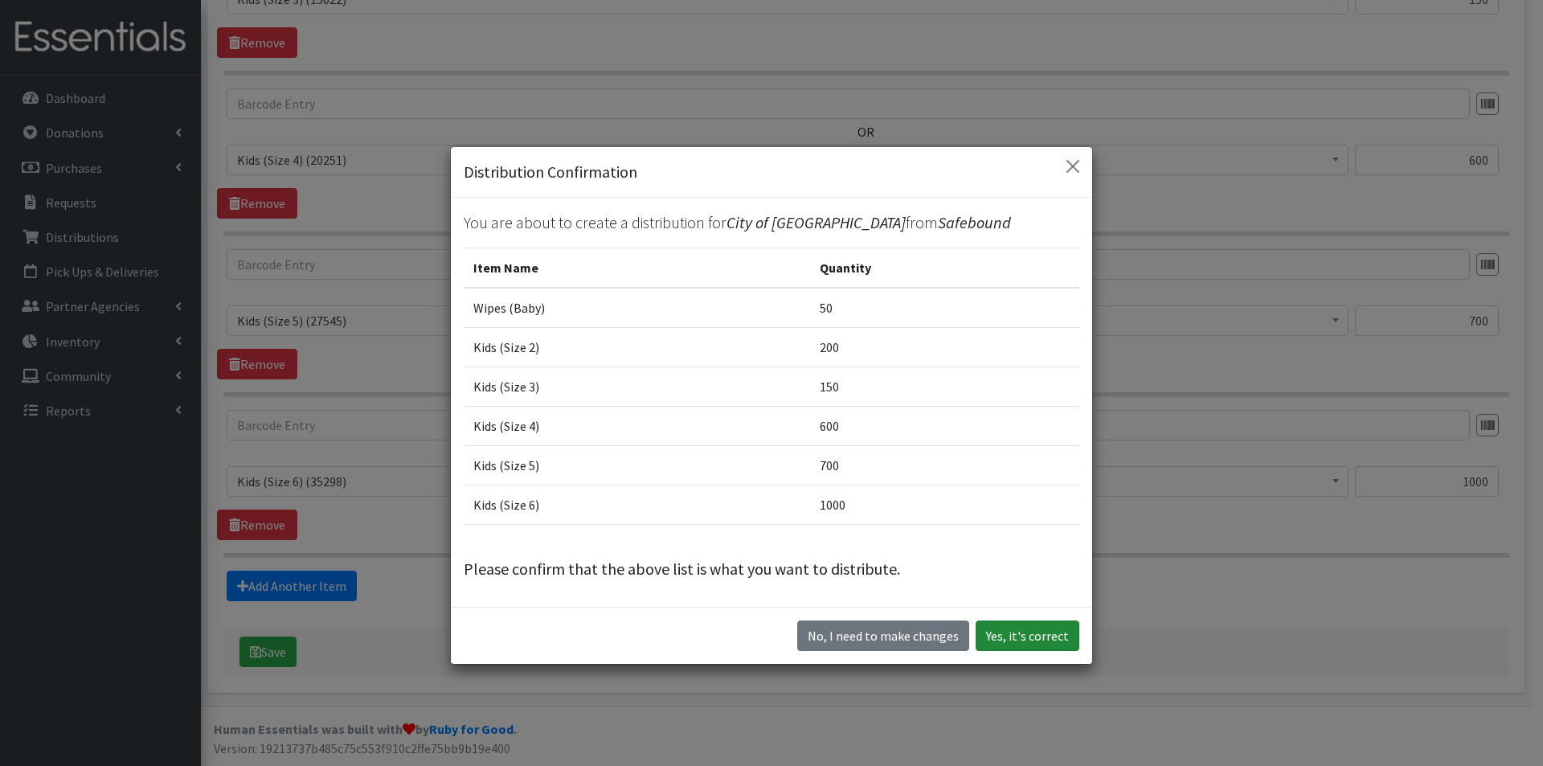
click at [1014, 629] on button "Yes, it's correct" at bounding box center [1028, 636] width 104 height 31
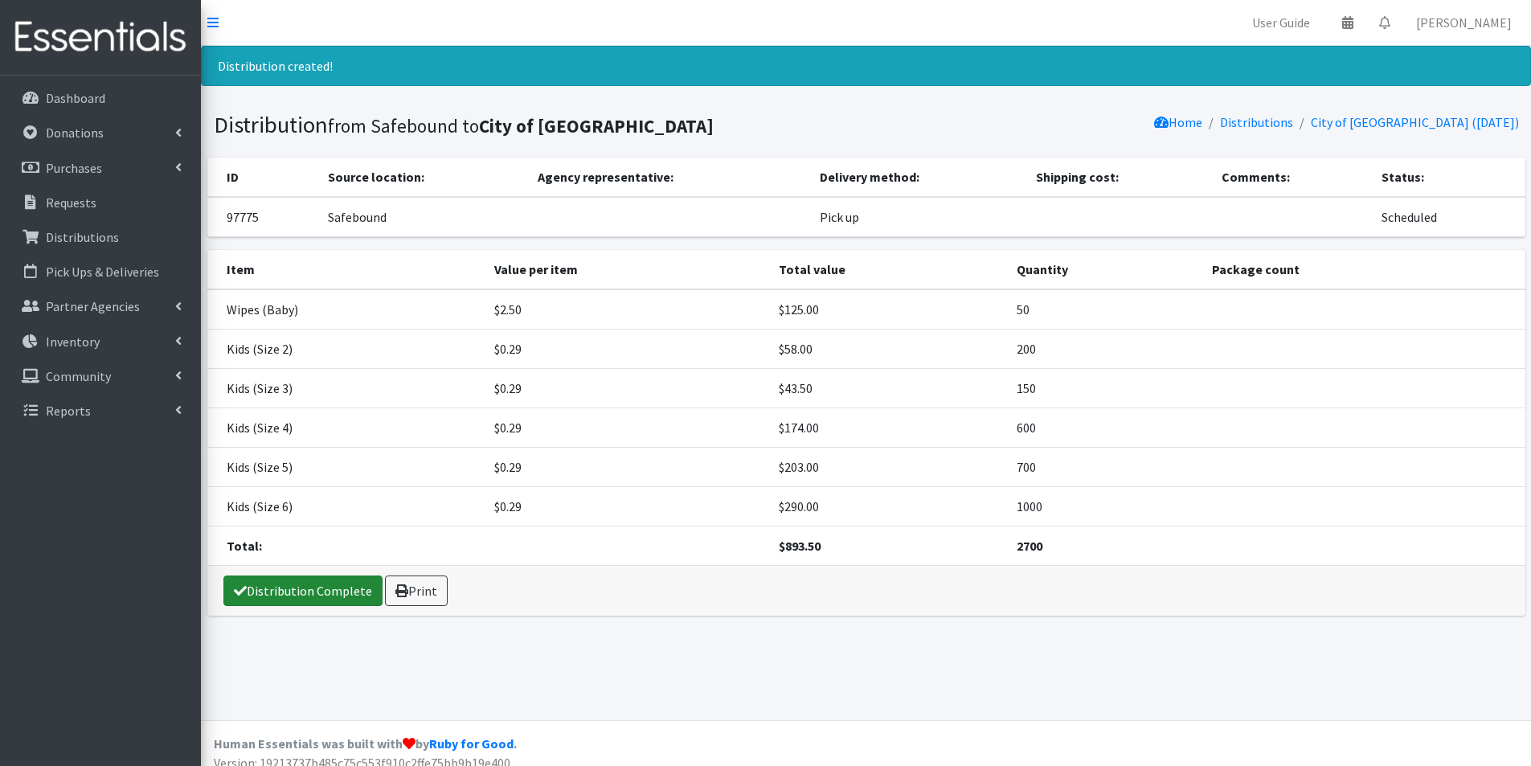
click at [358, 592] on link "Distribution Complete" at bounding box center [302, 591] width 159 height 31
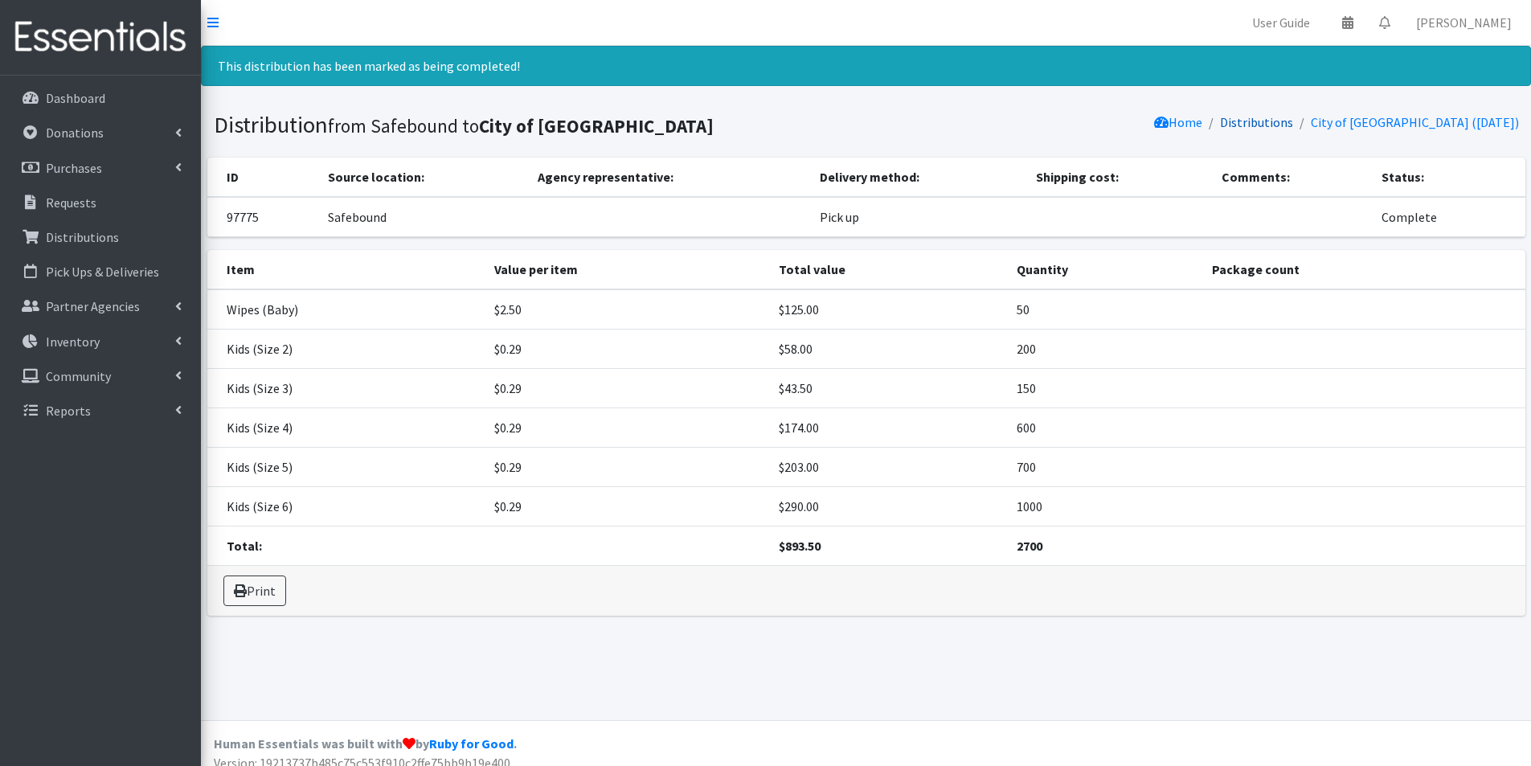
click at [1286, 121] on link "Distributions" at bounding box center [1256, 122] width 73 height 16
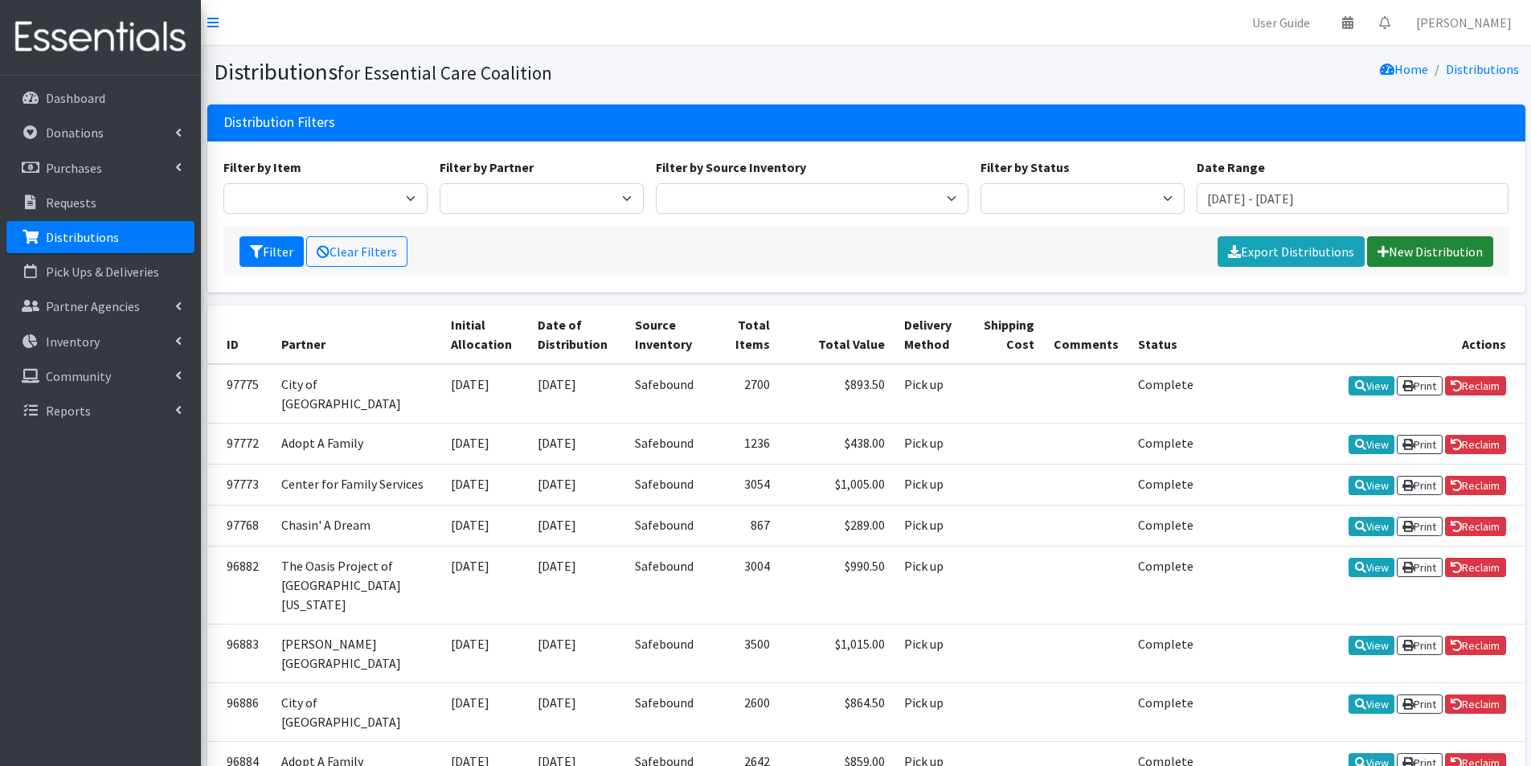
click at [1416, 252] on link "New Distribution" at bounding box center [1430, 251] width 126 height 31
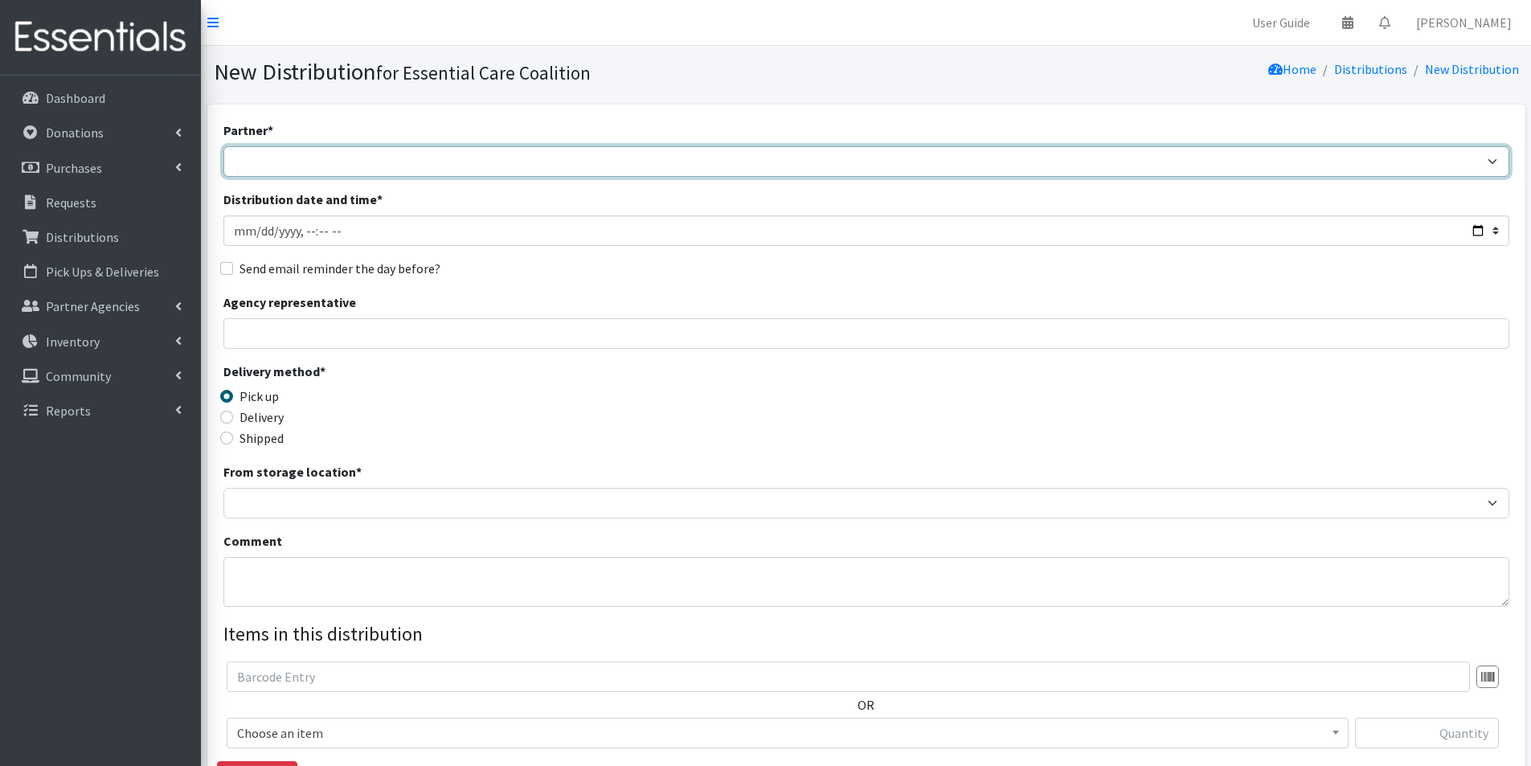
click at [359, 157] on select "Adopt A Family Aid to Victims of Domestic Abuse (AVDA) Babycycle Diaper Bank CB…" at bounding box center [866, 161] width 1286 height 31
select select "1141"
click at [223, 146] on select "Adopt A Family Aid to Victims of Domestic Abuse (AVDA) Babycycle Diaper Bank CB…" at bounding box center [866, 161] width 1286 height 31
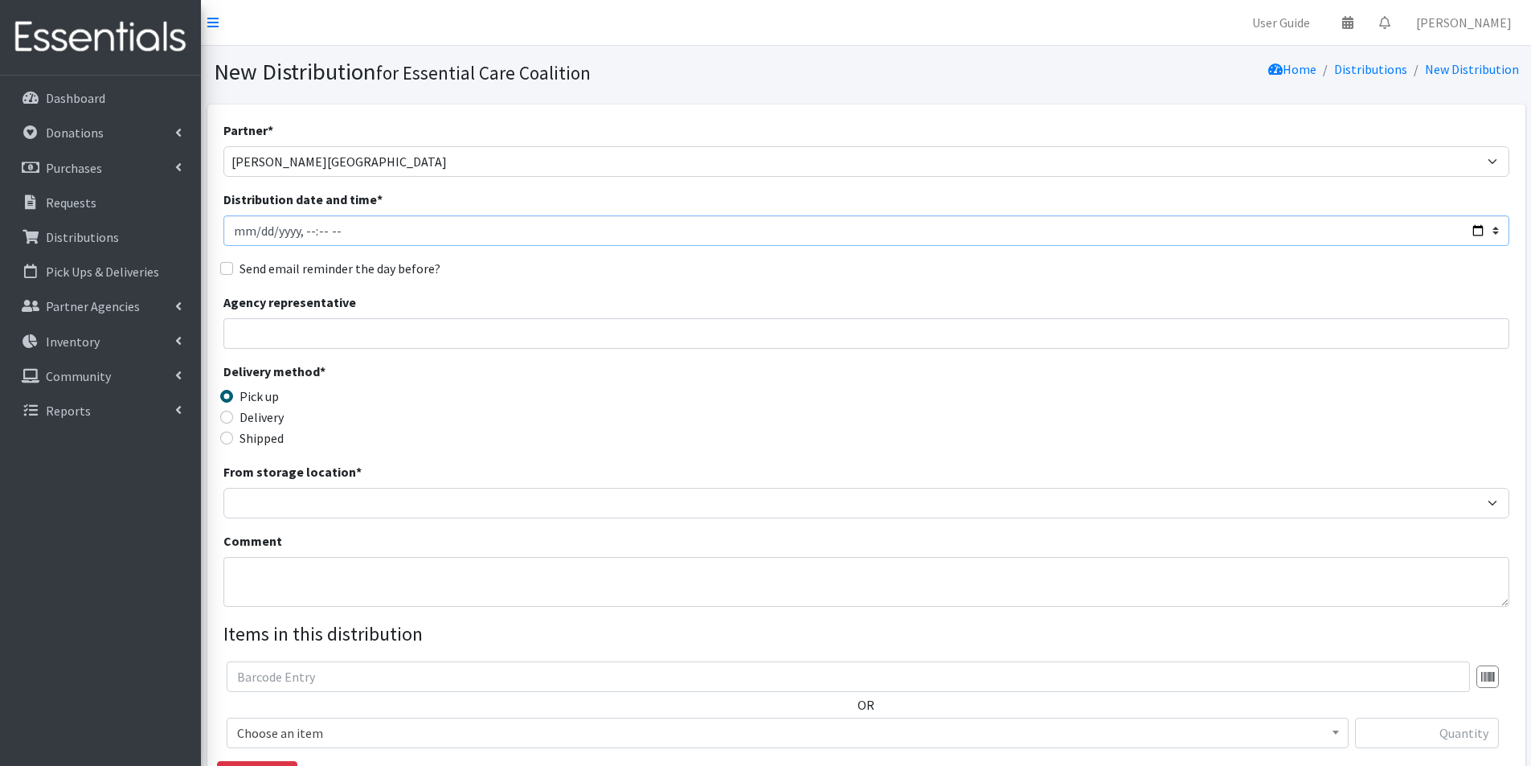
click at [1478, 230] on input "Distribution date and time *" at bounding box center [866, 230] width 1286 height 31
type input "2025-09-29T12:30"
click at [580, 408] on div "Delivery method * Pick up Delivery Shipped Shipping cost" at bounding box center [866, 412] width 1286 height 100
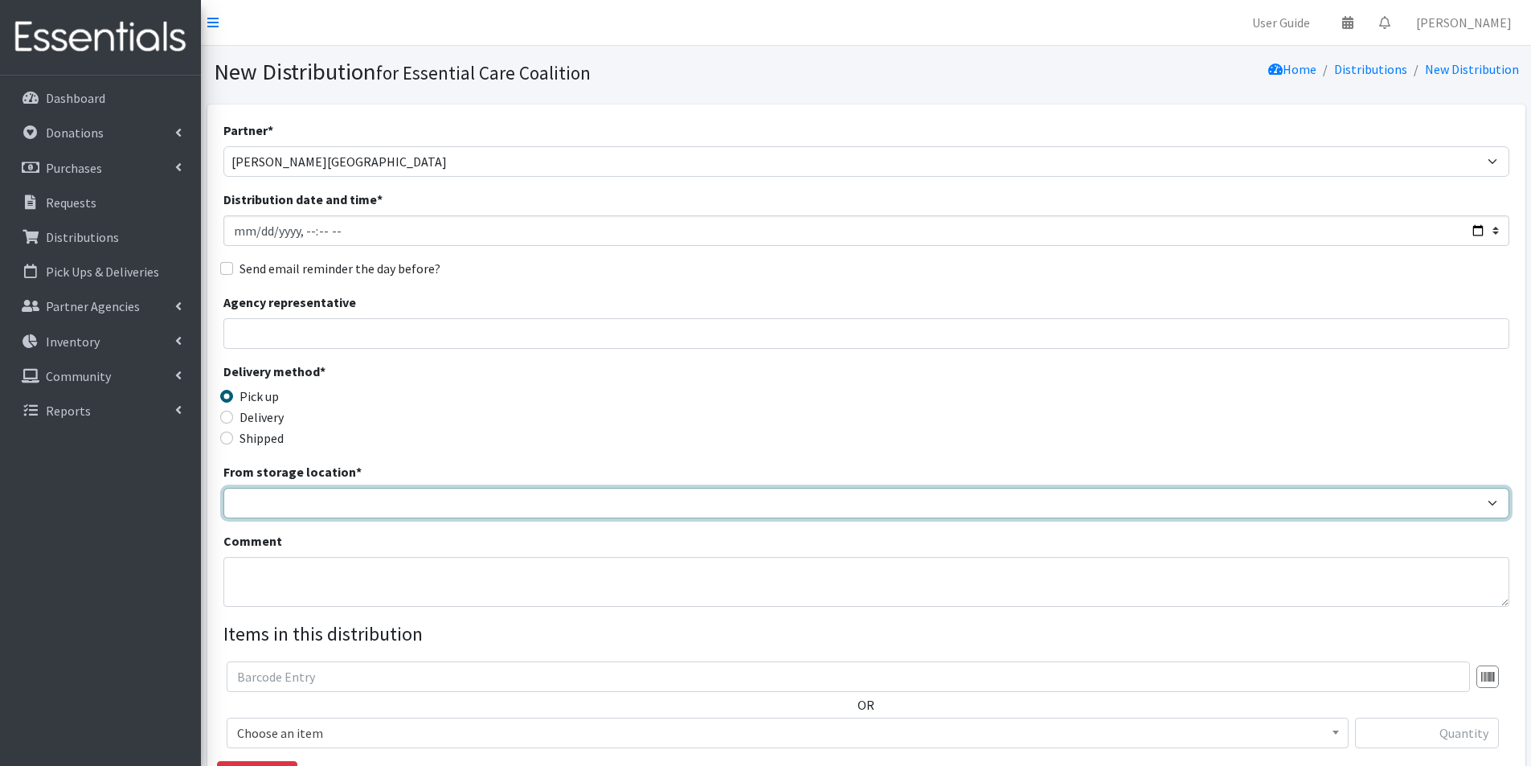
click at [333, 499] on select "Safebound" at bounding box center [866, 503] width 1286 height 31
select select "65"
click at [223, 488] on select "Safebound" at bounding box center [866, 503] width 1286 height 31
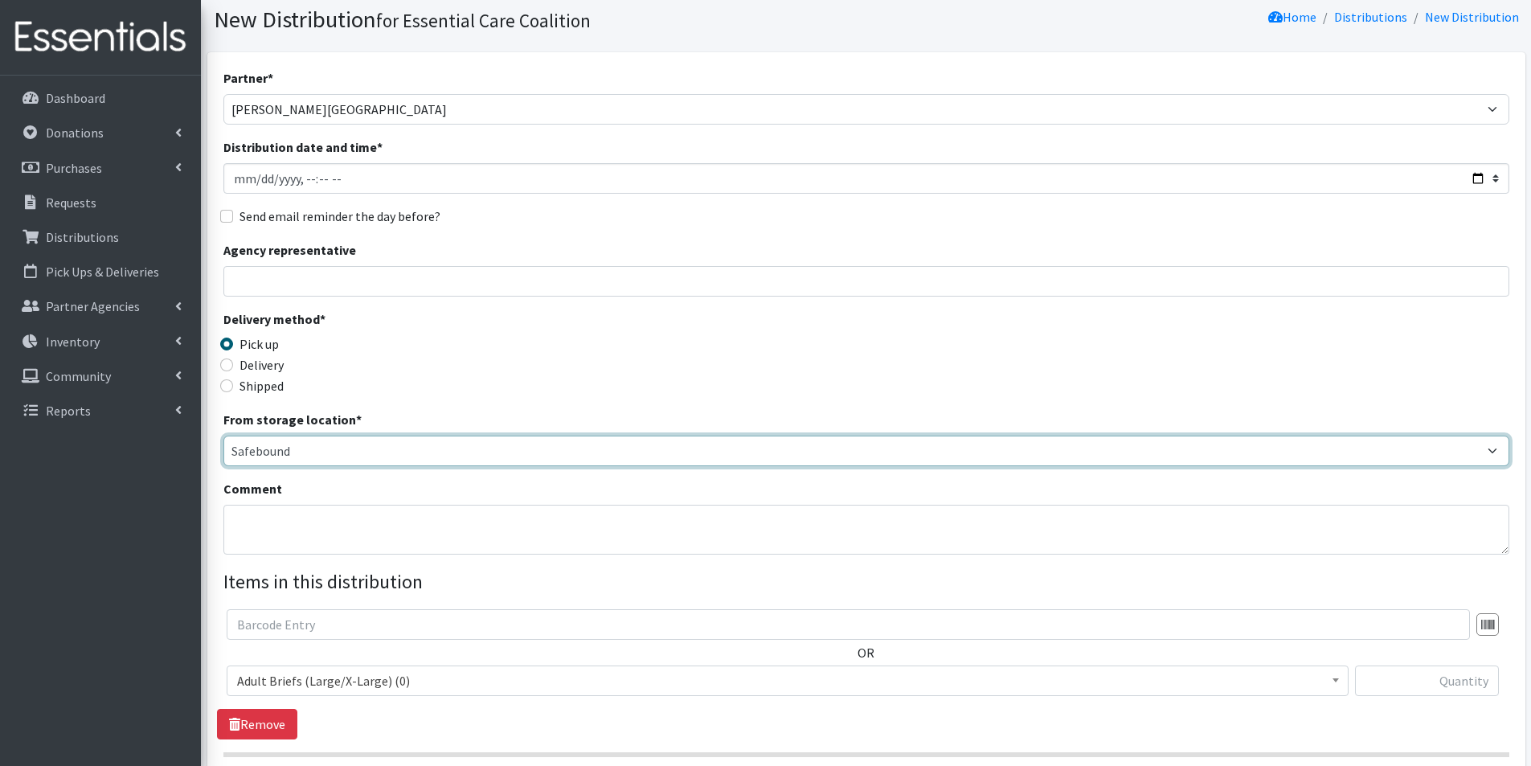
scroll to position [80, 0]
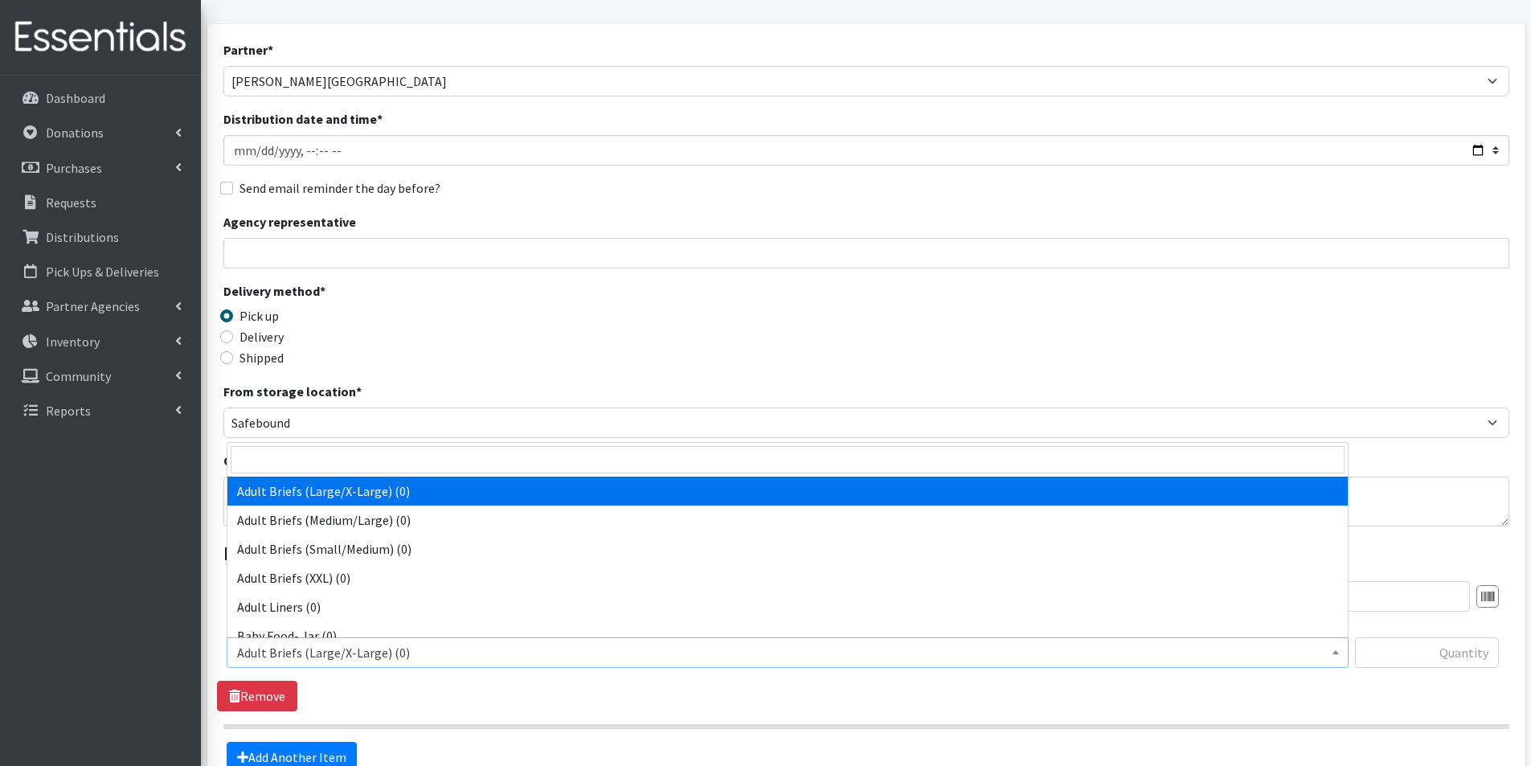
click at [305, 641] on span "Adult Briefs (Large/X-Large) (0)" at bounding box center [788, 652] width 1122 height 31
click at [279, 460] on input "search" at bounding box center [788, 459] width 1114 height 27
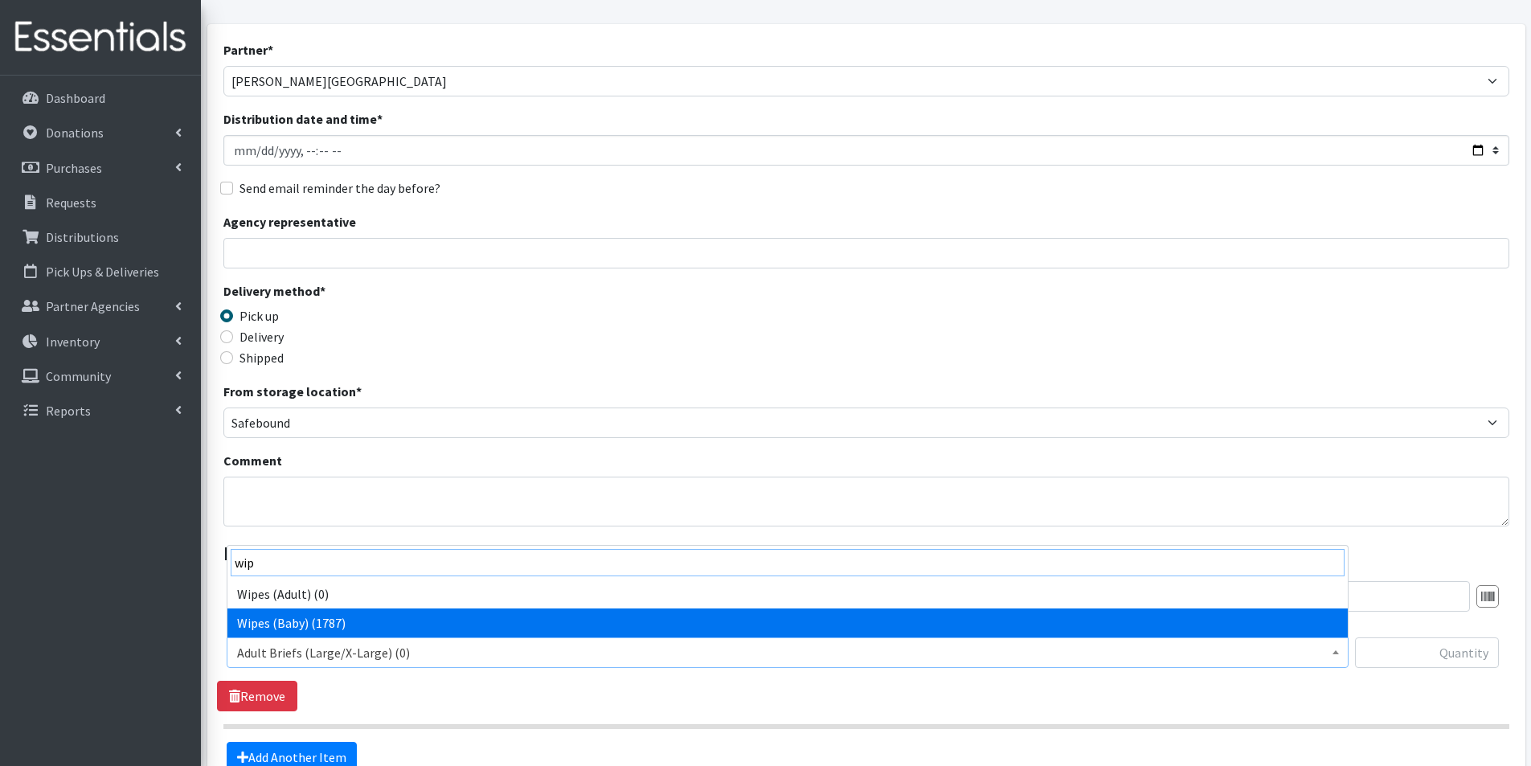
type input "wip"
select select "2742"
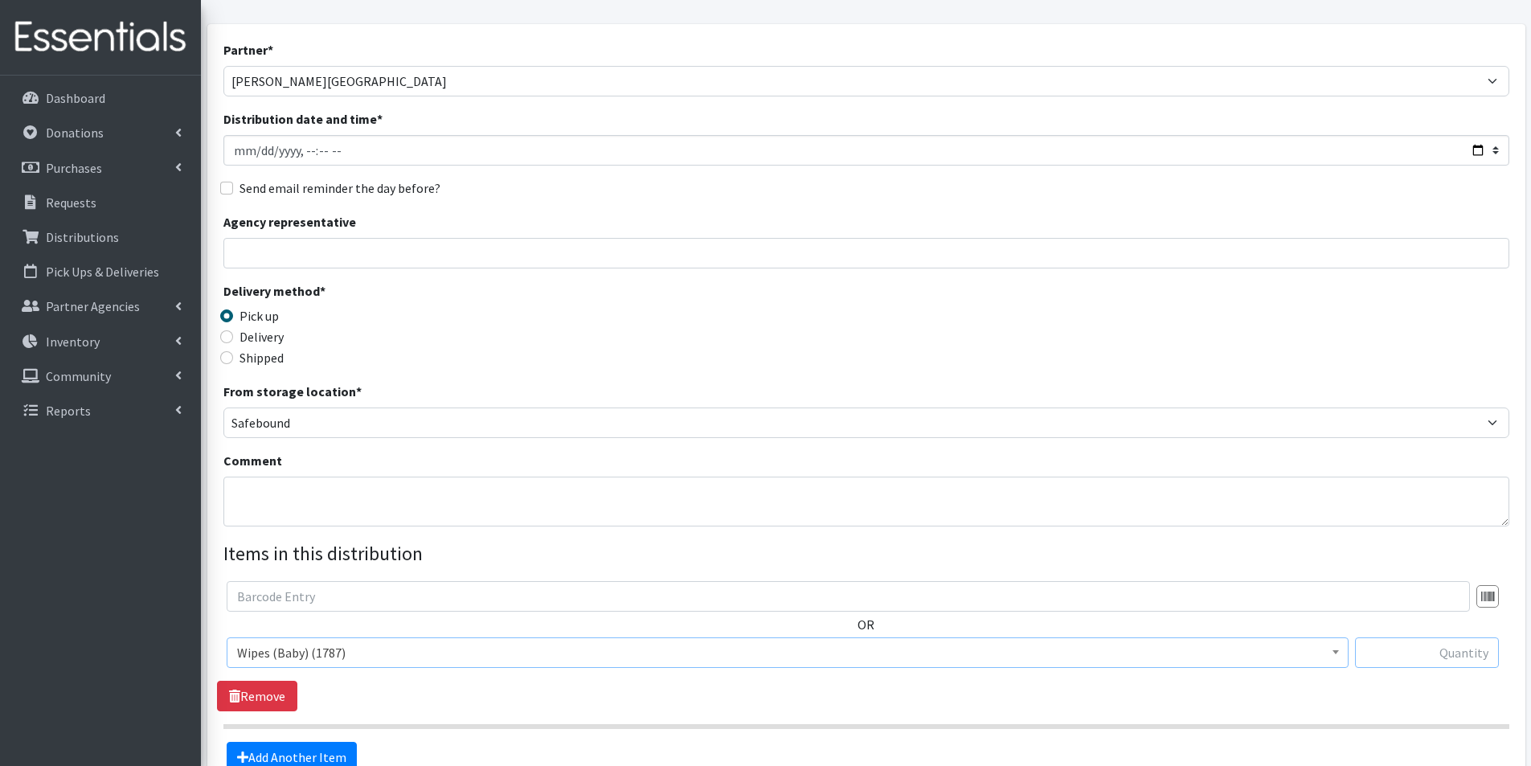
click at [1470, 662] on input "text" at bounding box center [1427, 652] width 144 height 31
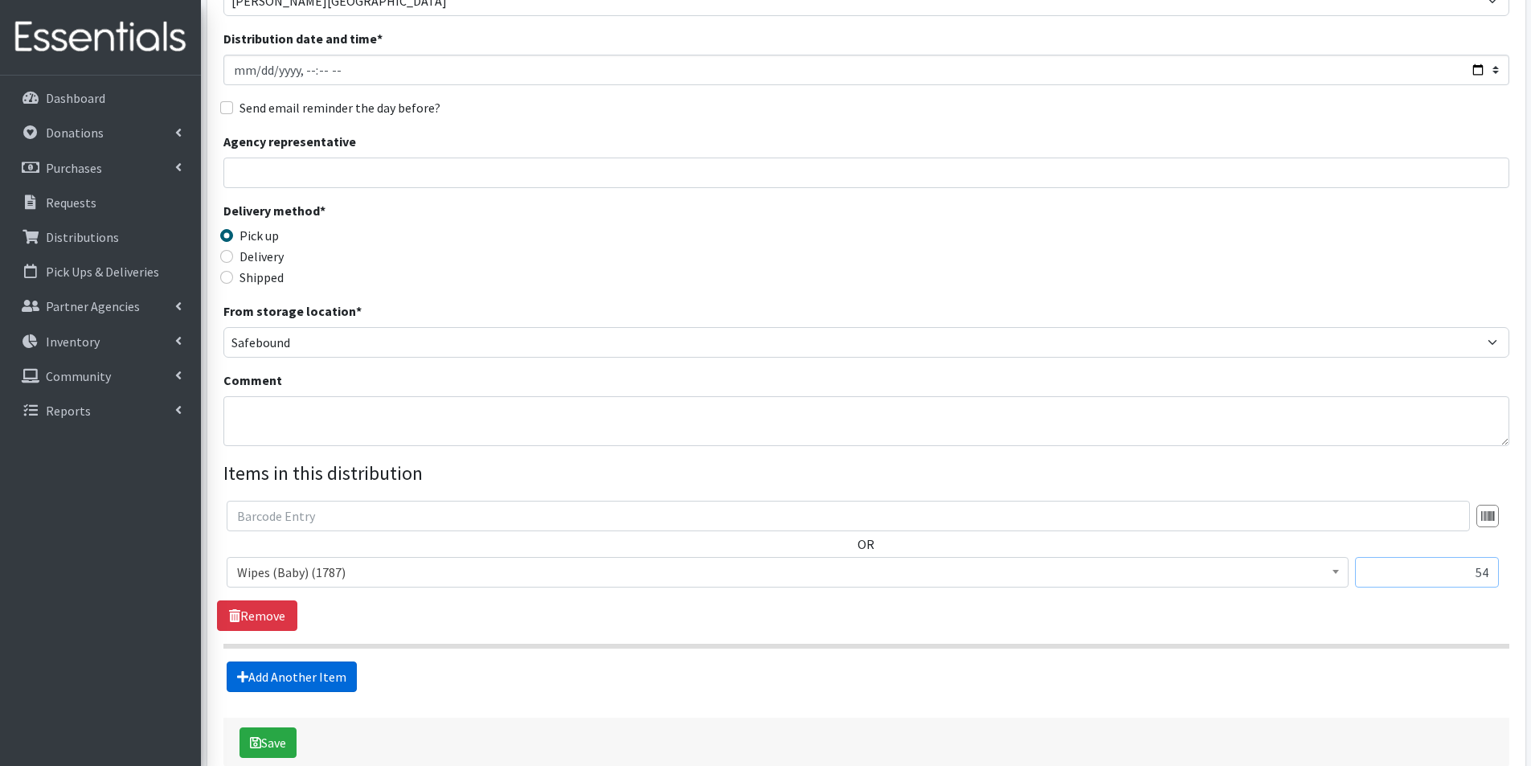
type input "54"
click at [294, 676] on link "Add Another Item" at bounding box center [292, 677] width 130 height 31
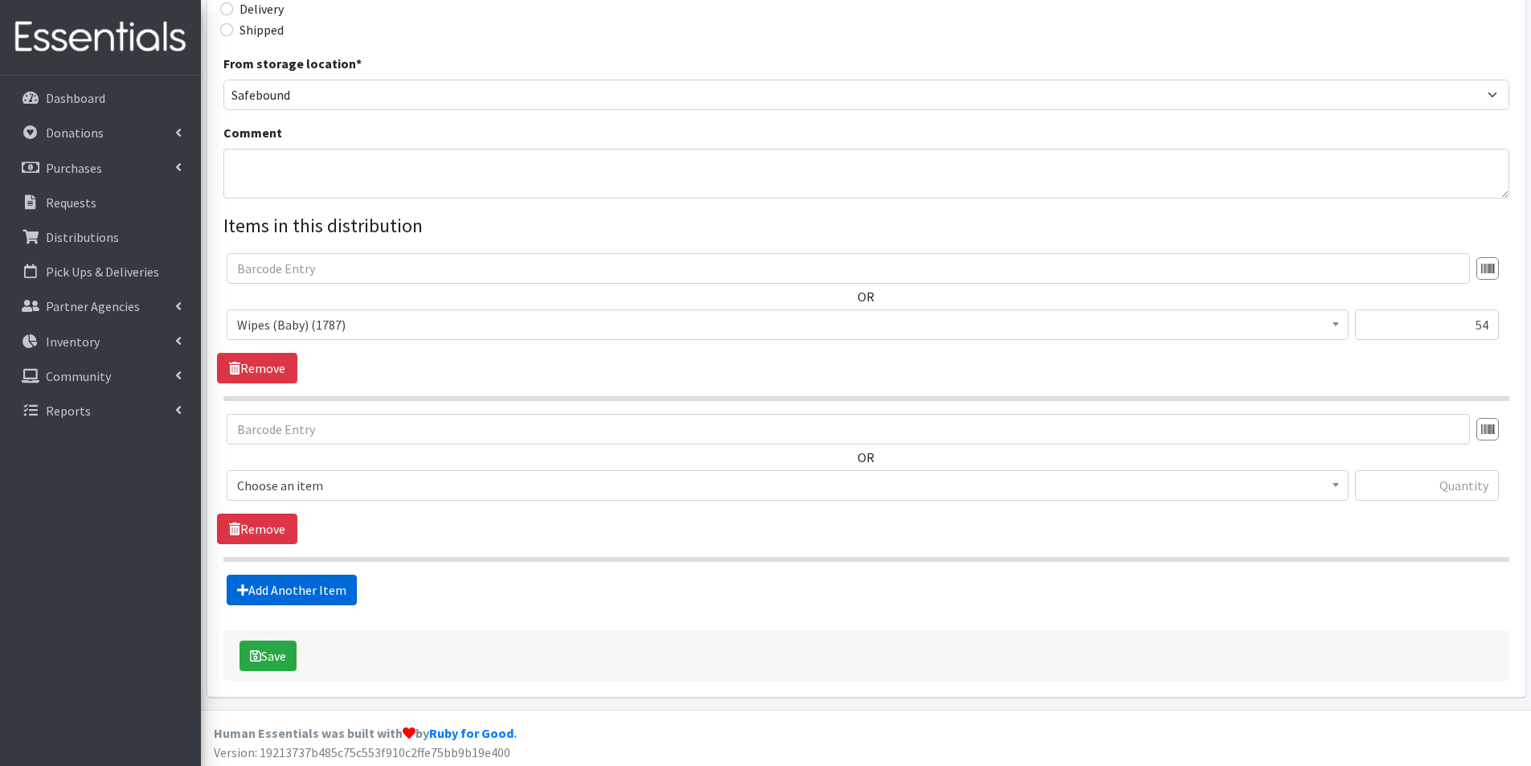
scroll to position [412, 0]
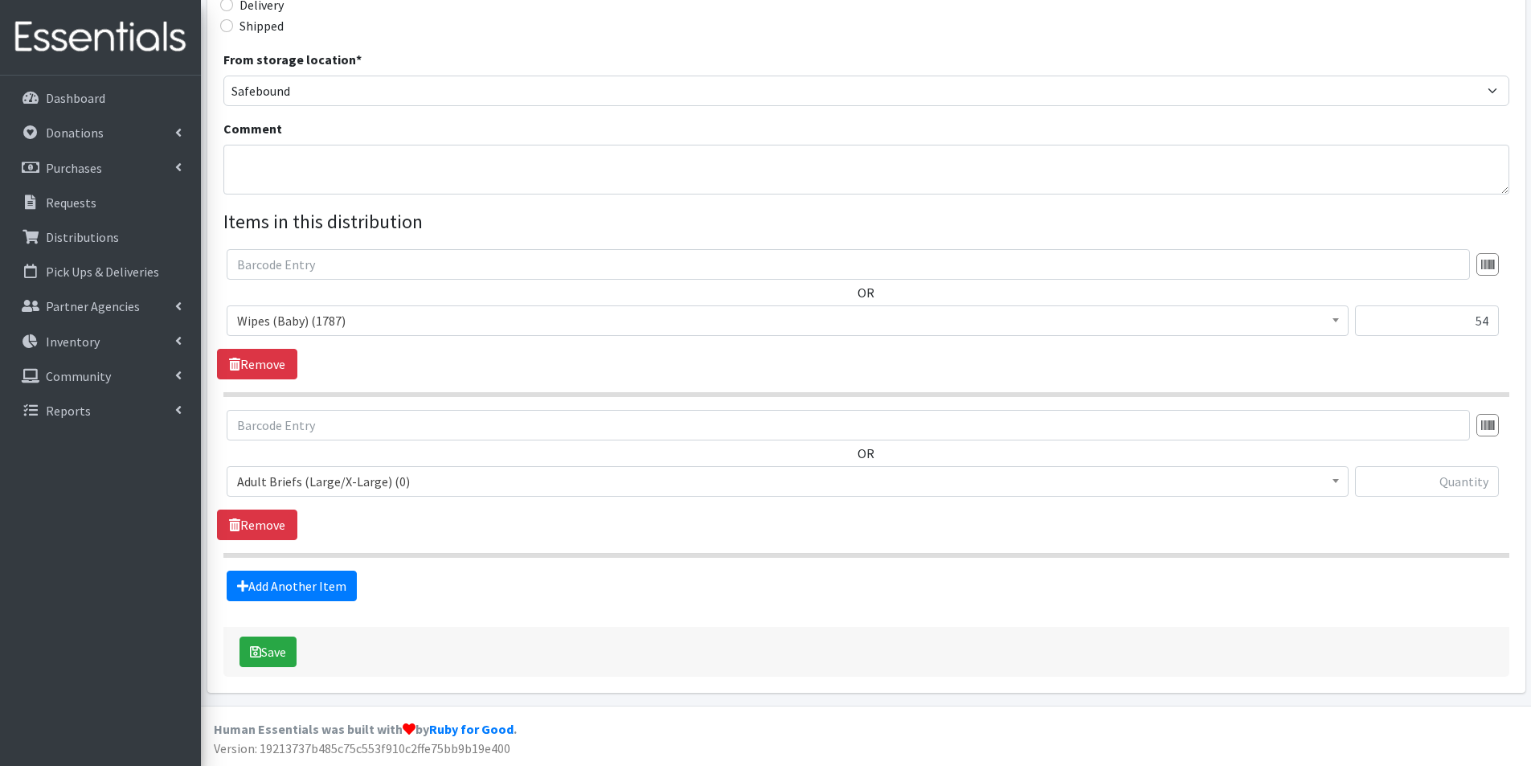
click at [329, 472] on span "Adult Briefs (Large/X-Large) (0)" at bounding box center [787, 481] width 1101 height 23
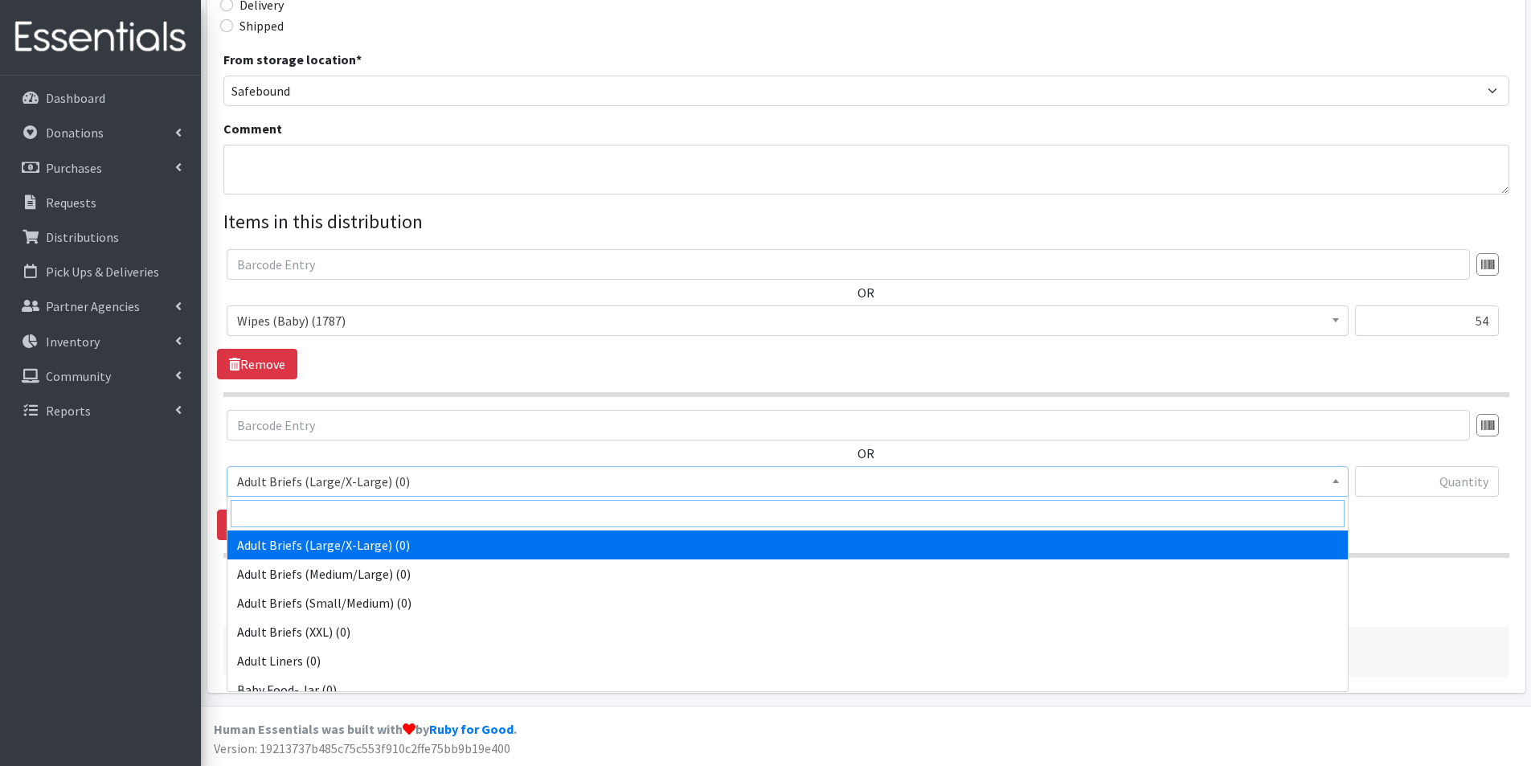
click at [305, 520] on input "search" at bounding box center [788, 513] width 1114 height 27
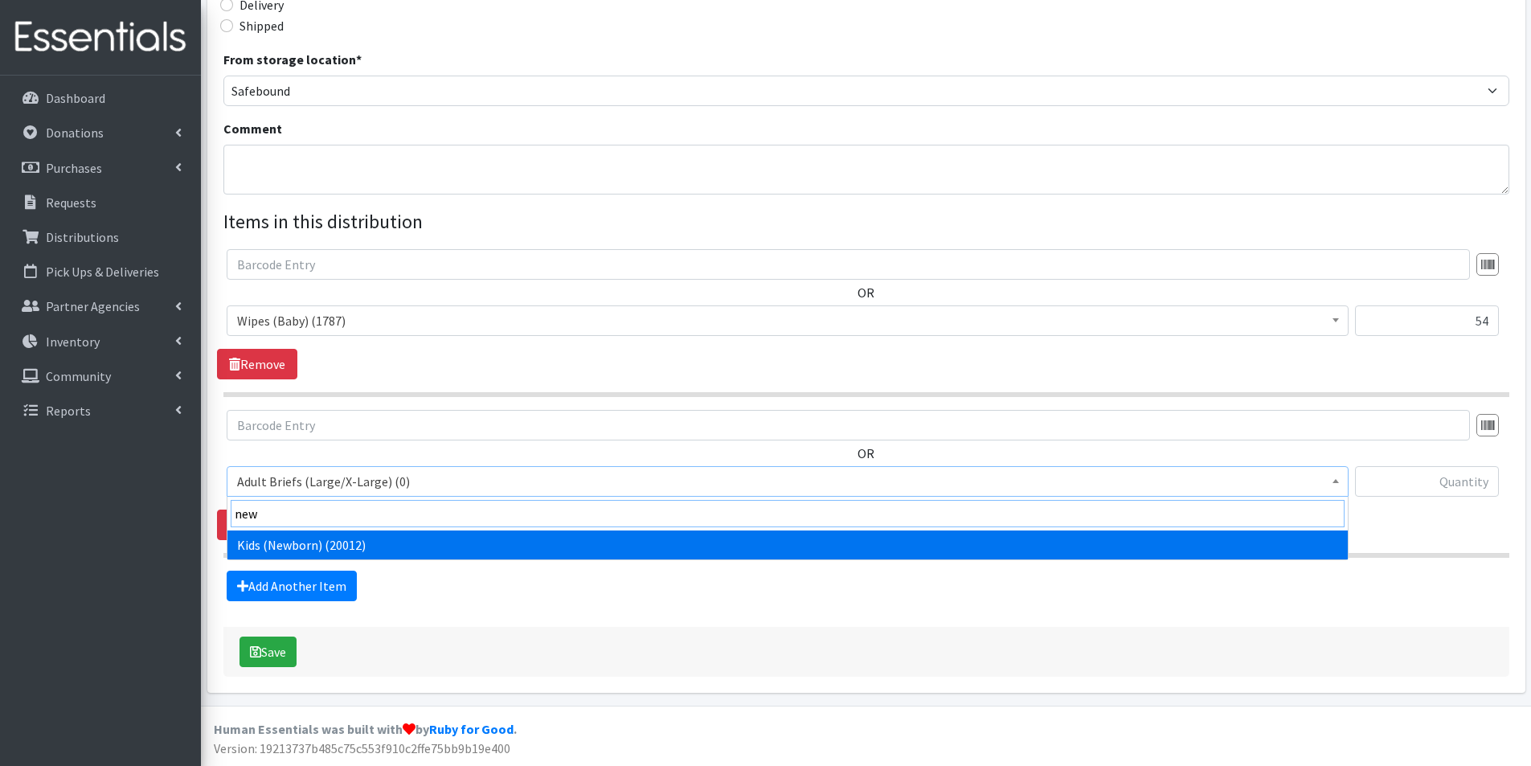
type input "new"
select select "2762"
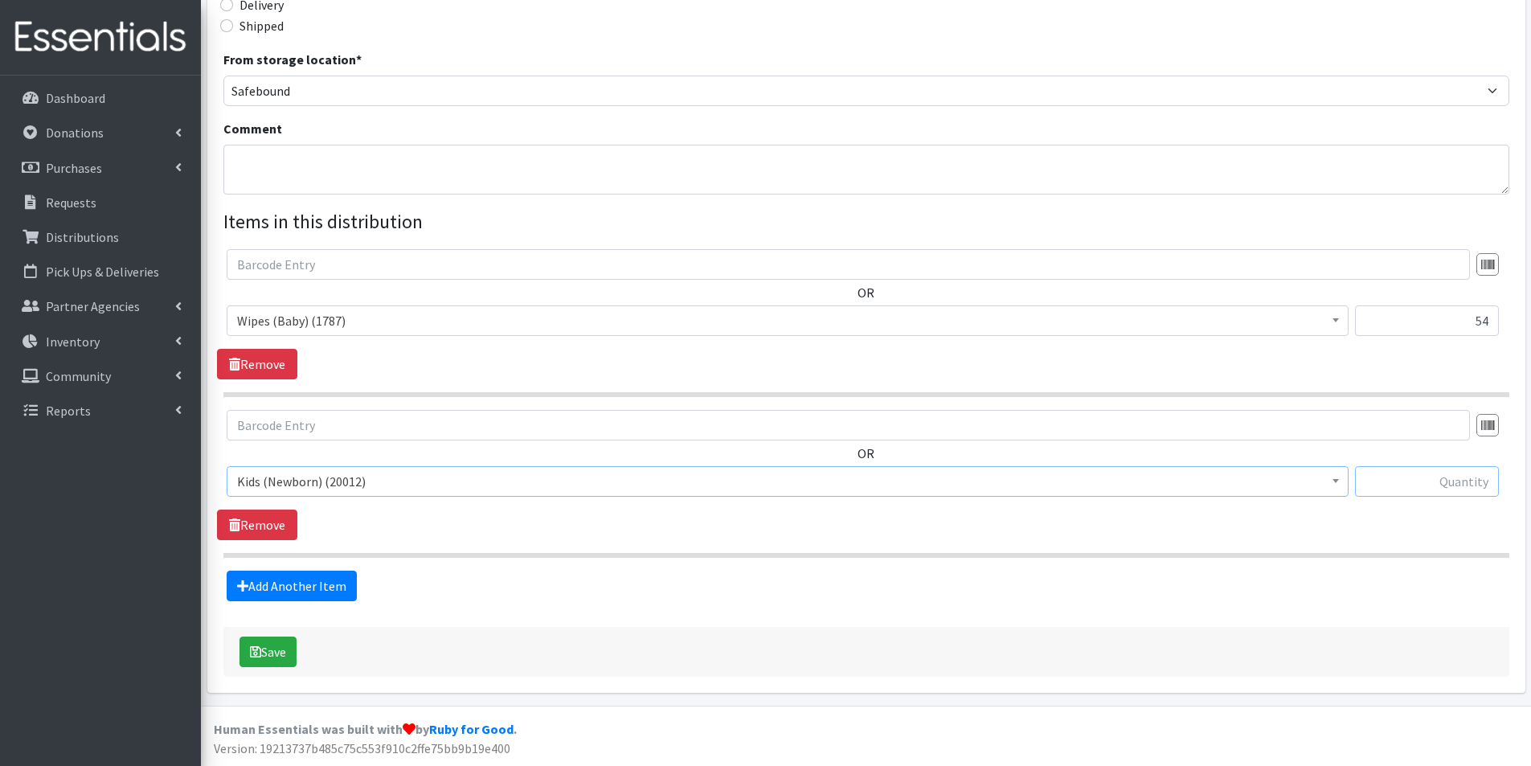
click at [1477, 479] on input "text" at bounding box center [1427, 481] width 144 height 31
type input "150"
click at [260, 584] on link "Add Another Item" at bounding box center [292, 586] width 130 height 31
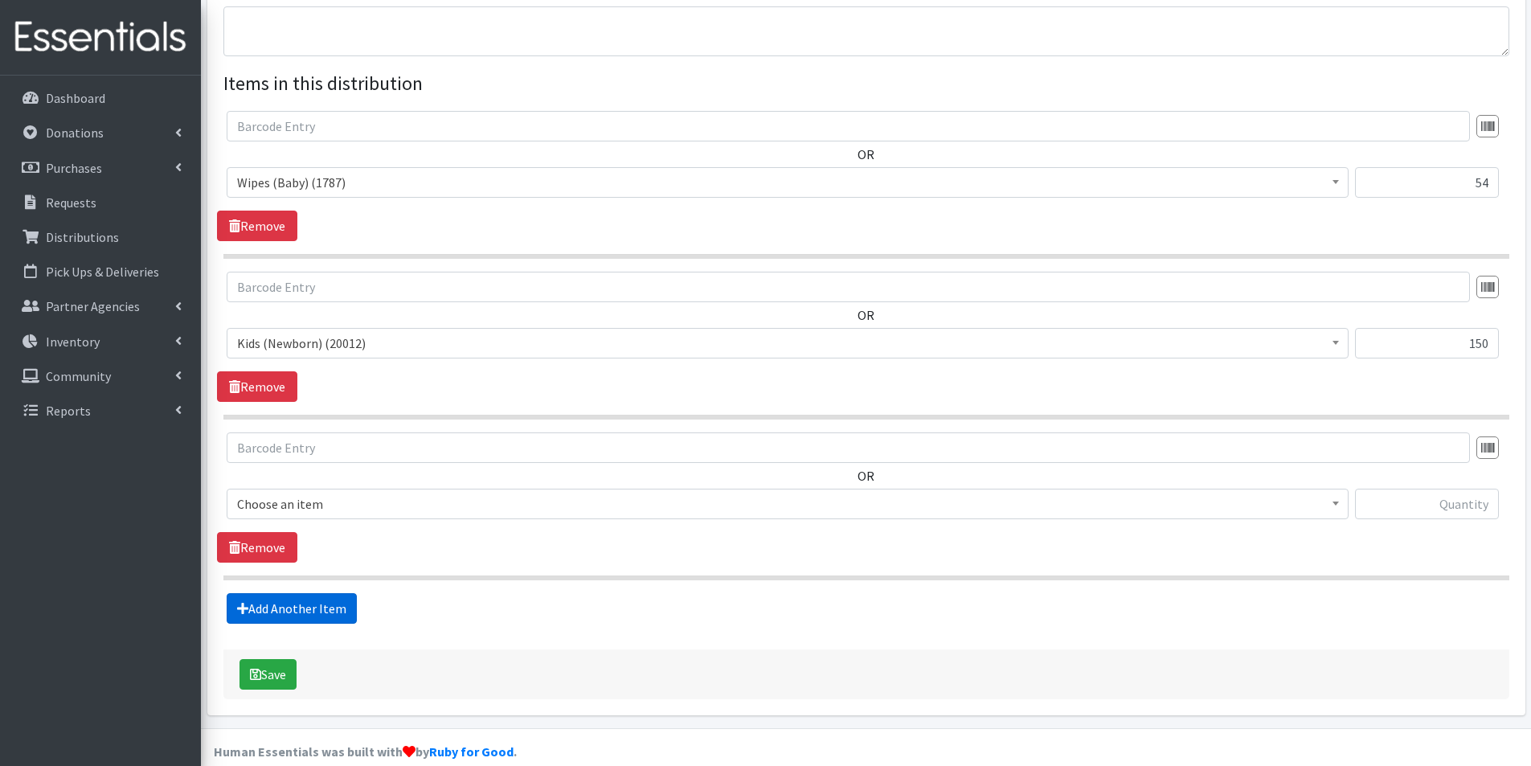
scroll to position [573, 0]
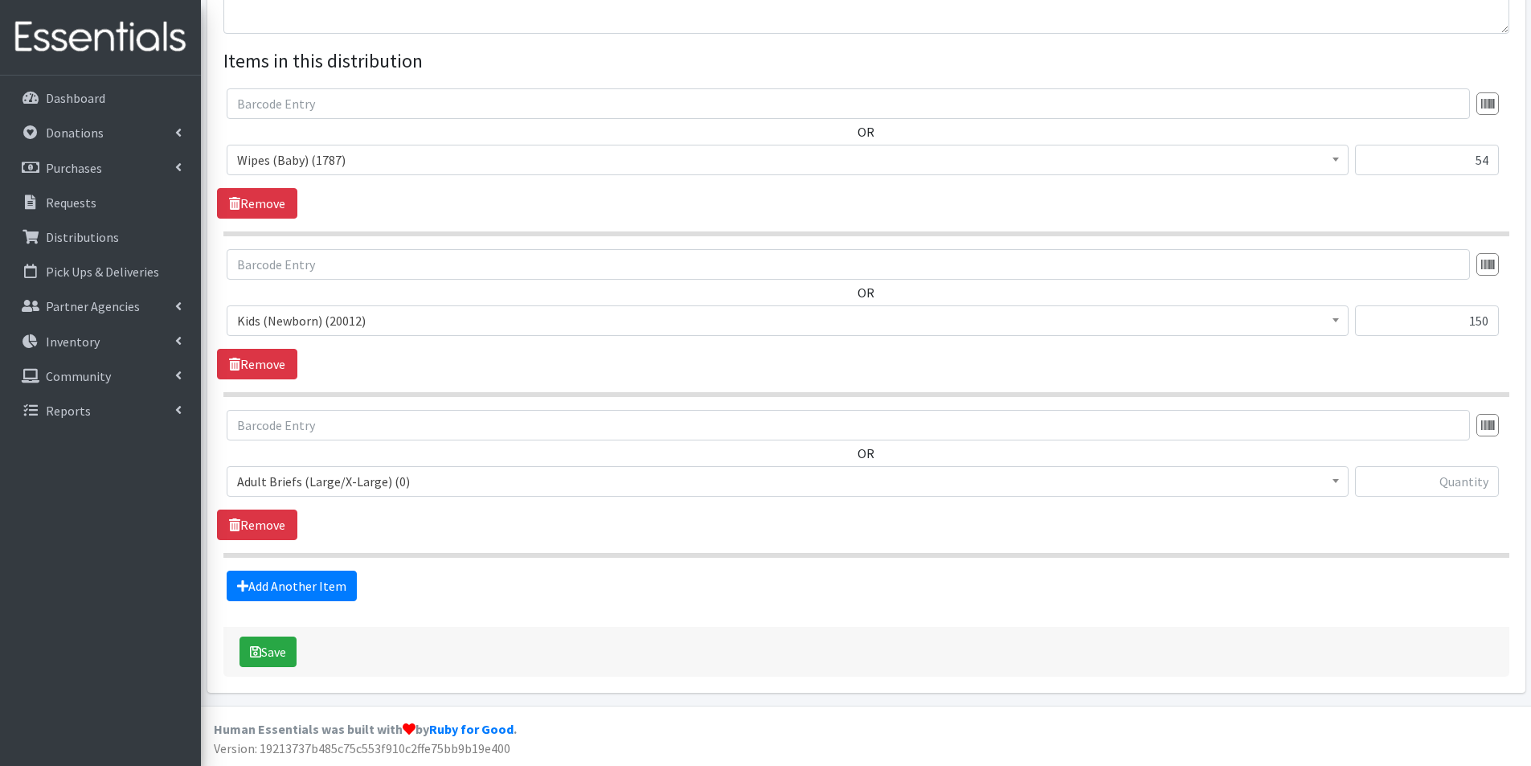
click at [338, 486] on span "Adult Briefs (Large/X-Large) (0)" at bounding box center [787, 481] width 1101 height 23
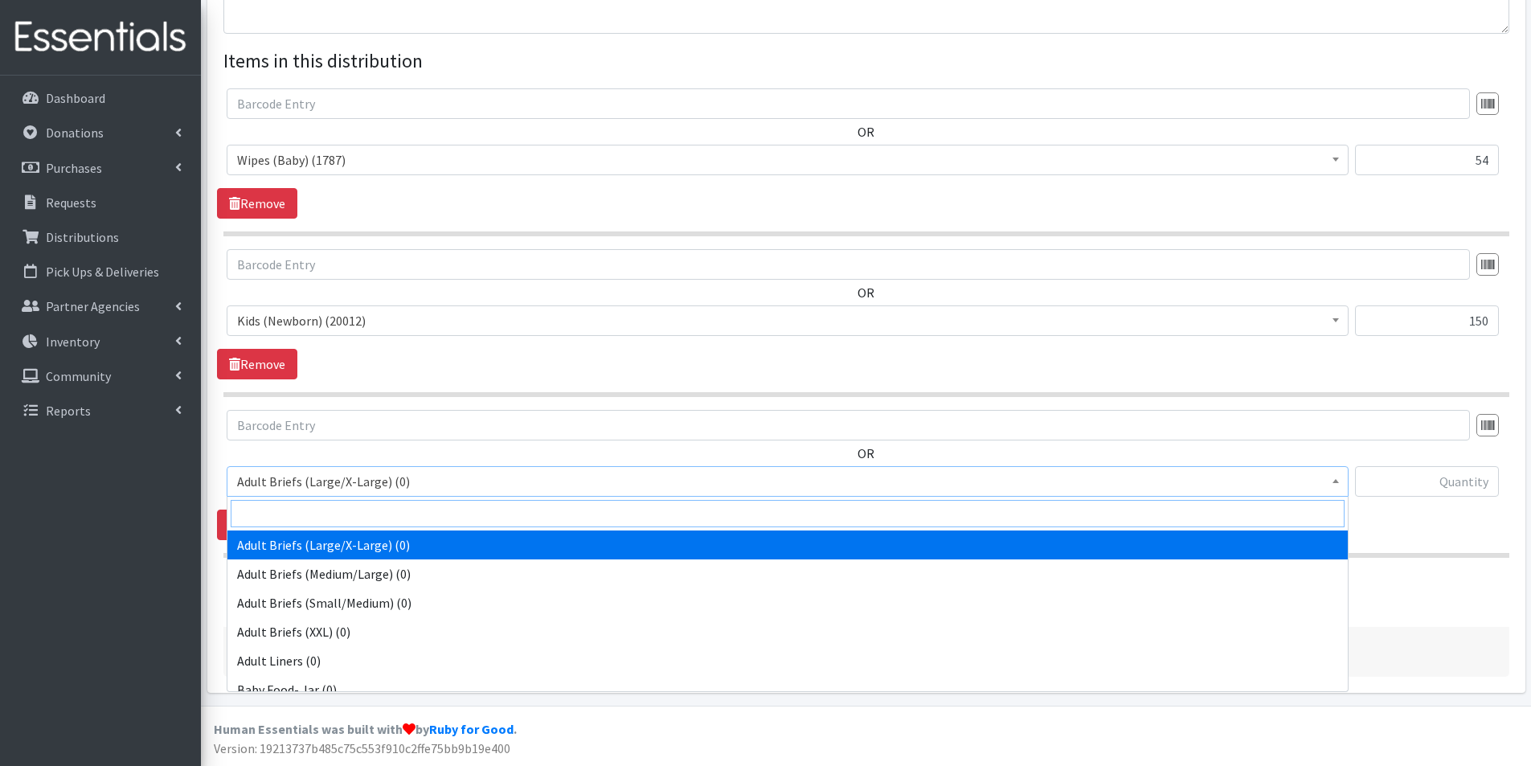
click at [293, 518] on input "search" at bounding box center [788, 513] width 1114 height 27
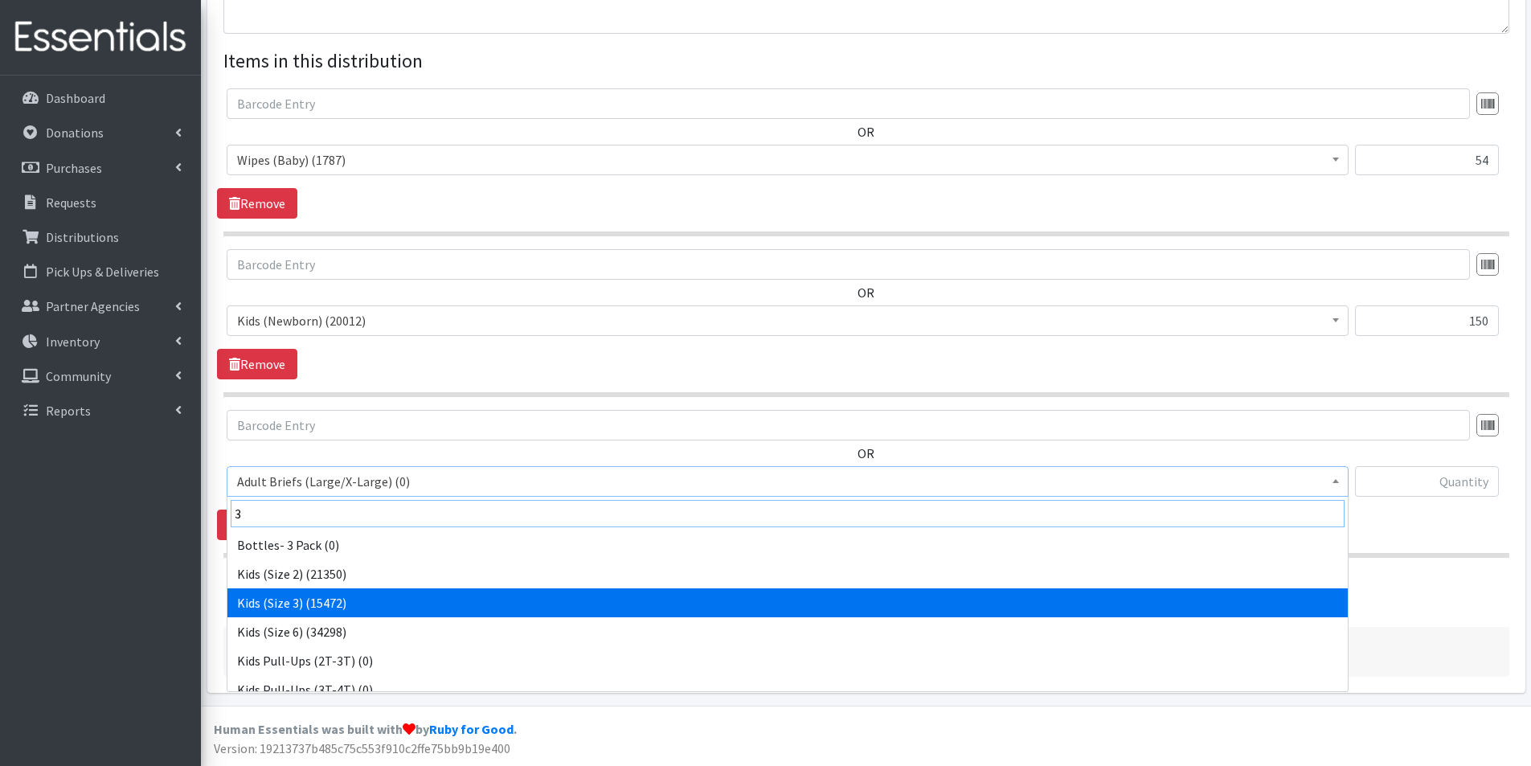
type input "3"
select select "2747"
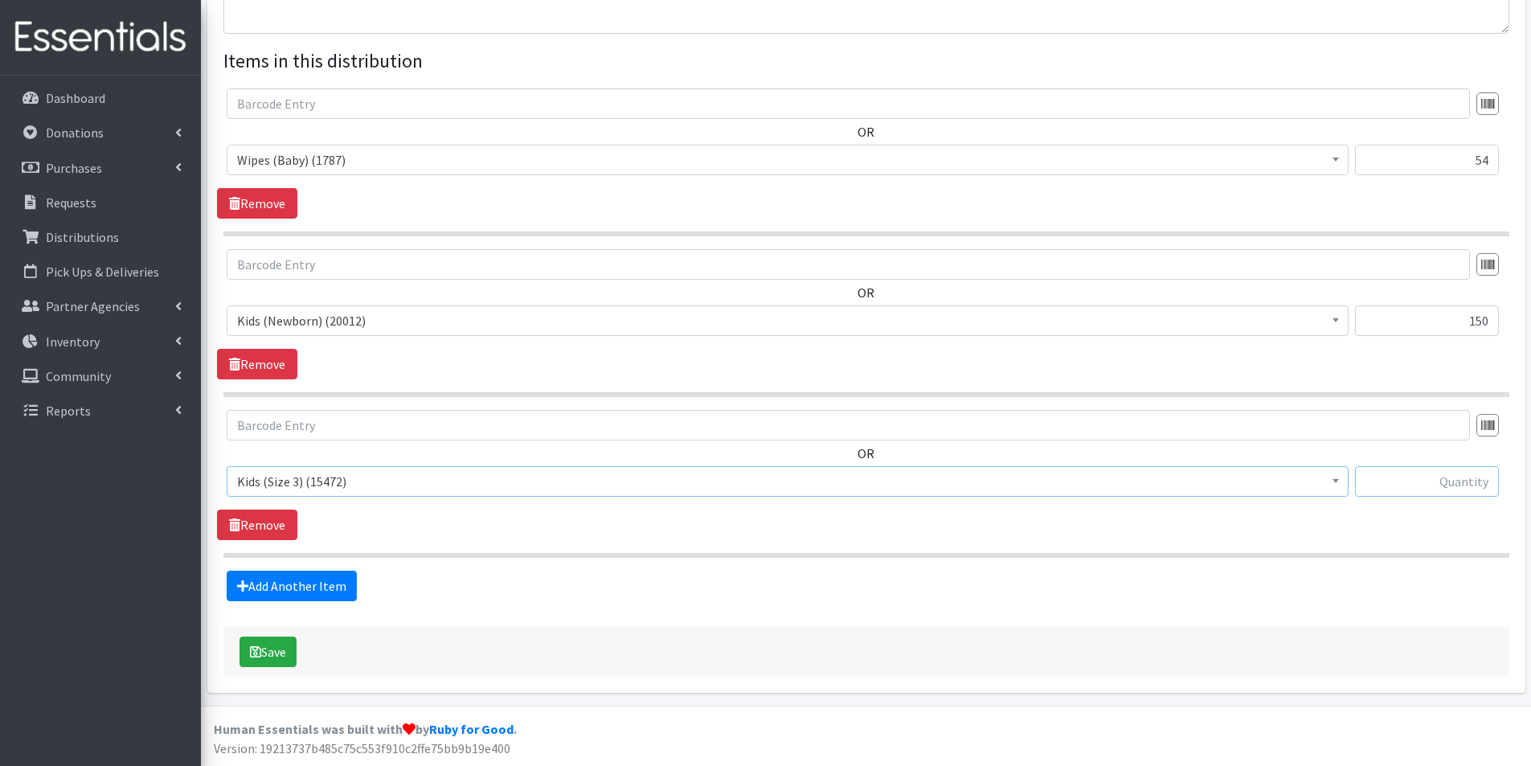
click at [1475, 484] on input "text" at bounding box center [1427, 481] width 144 height 31
type input "300"
click at [303, 600] on link "Add Another Item" at bounding box center [292, 586] width 130 height 31
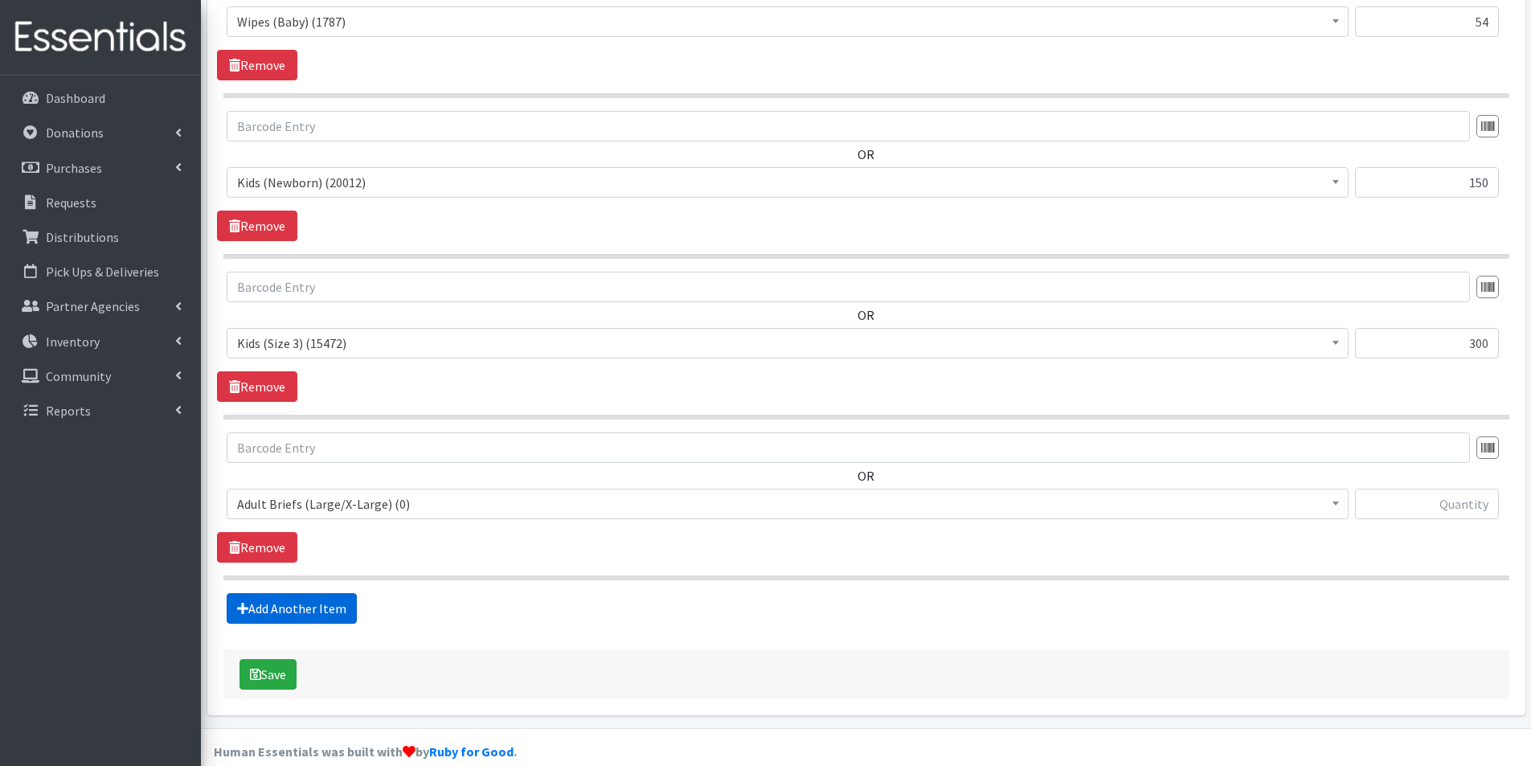
scroll to position [734, 0]
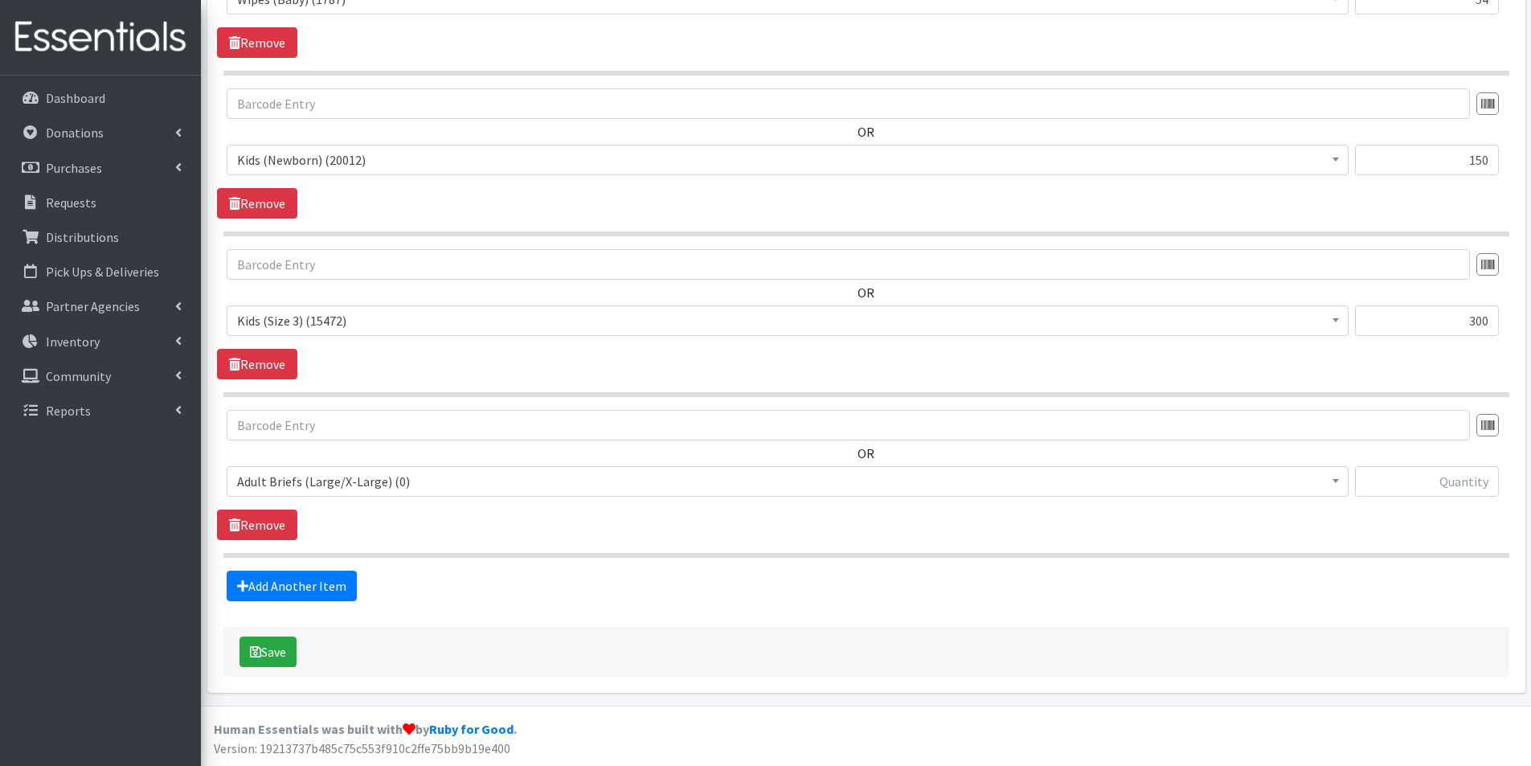
click at [313, 492] on span "Adult Briefs (Large/X-Large) (0)" at bounding box center [787, 481] width 1101 height 23
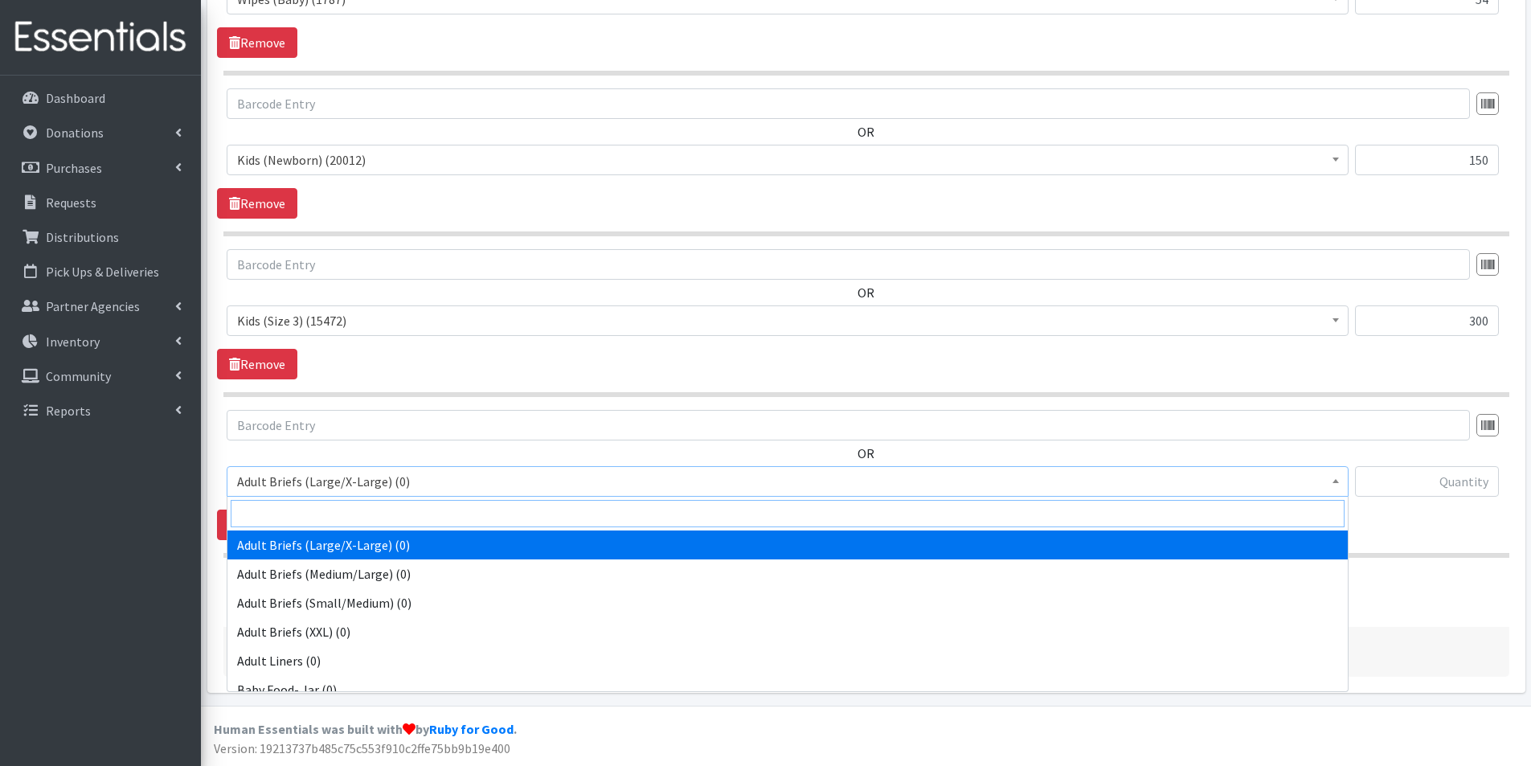
click at [279, 510] on input "search" at bounding box center [788, 513] width 1114 height 27
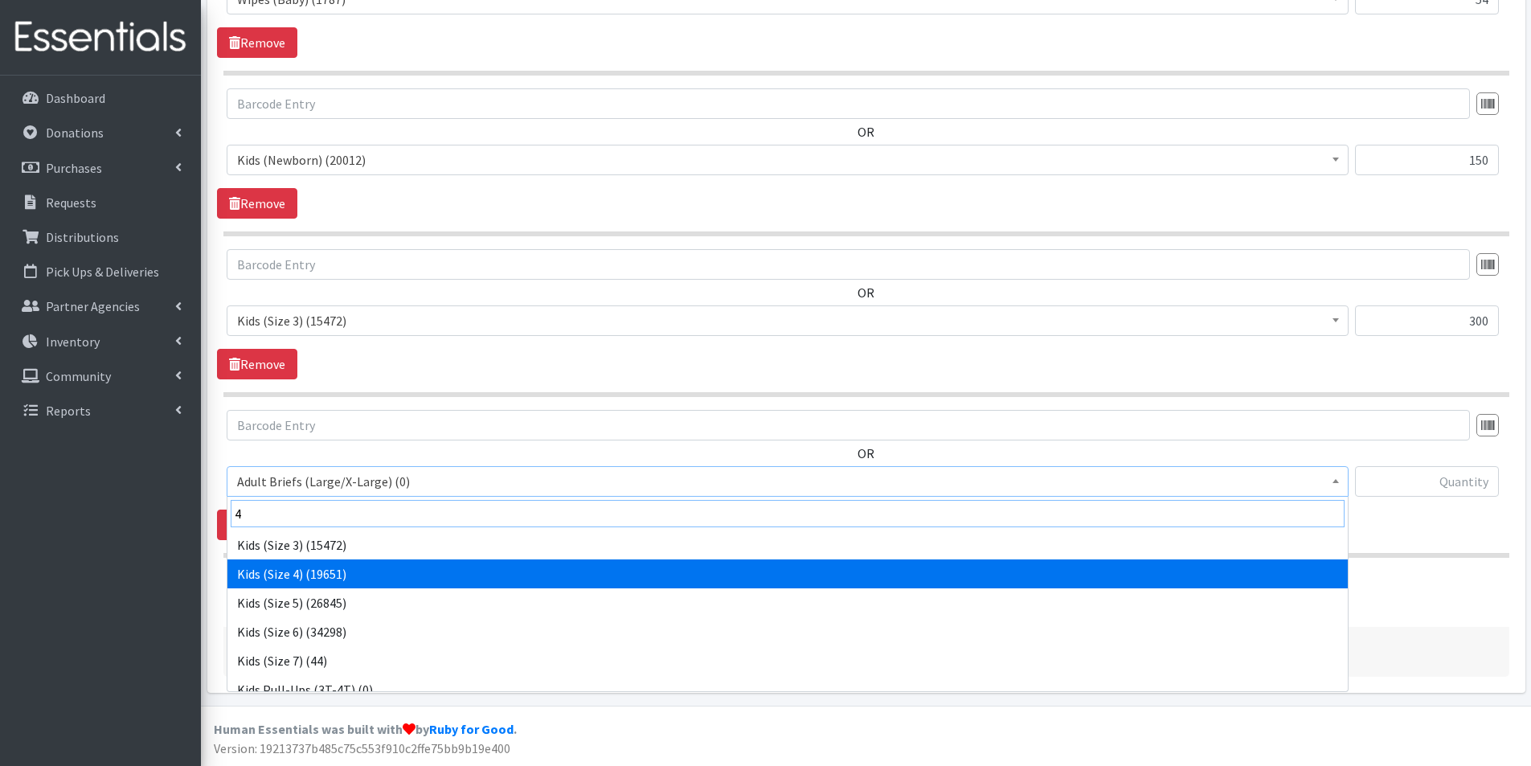
type input "4"
select select "2756"
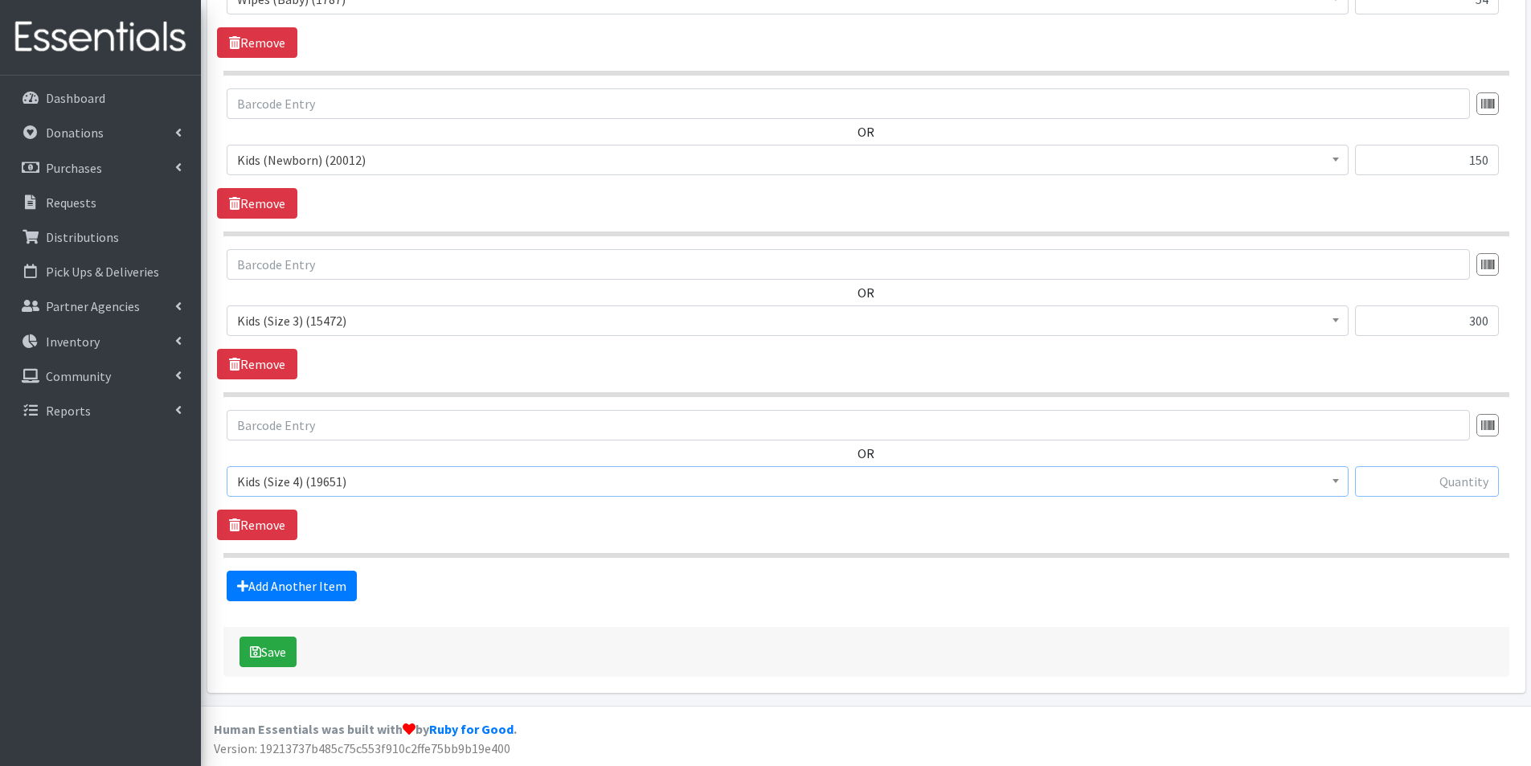
click at [1467, 487] on input "text" at bounding box center [1427, 481] width 144 height 31
type input "600"
click at [285, 579] on link "Add Another Item" at bounding box center [292, 586] width 130 height 31
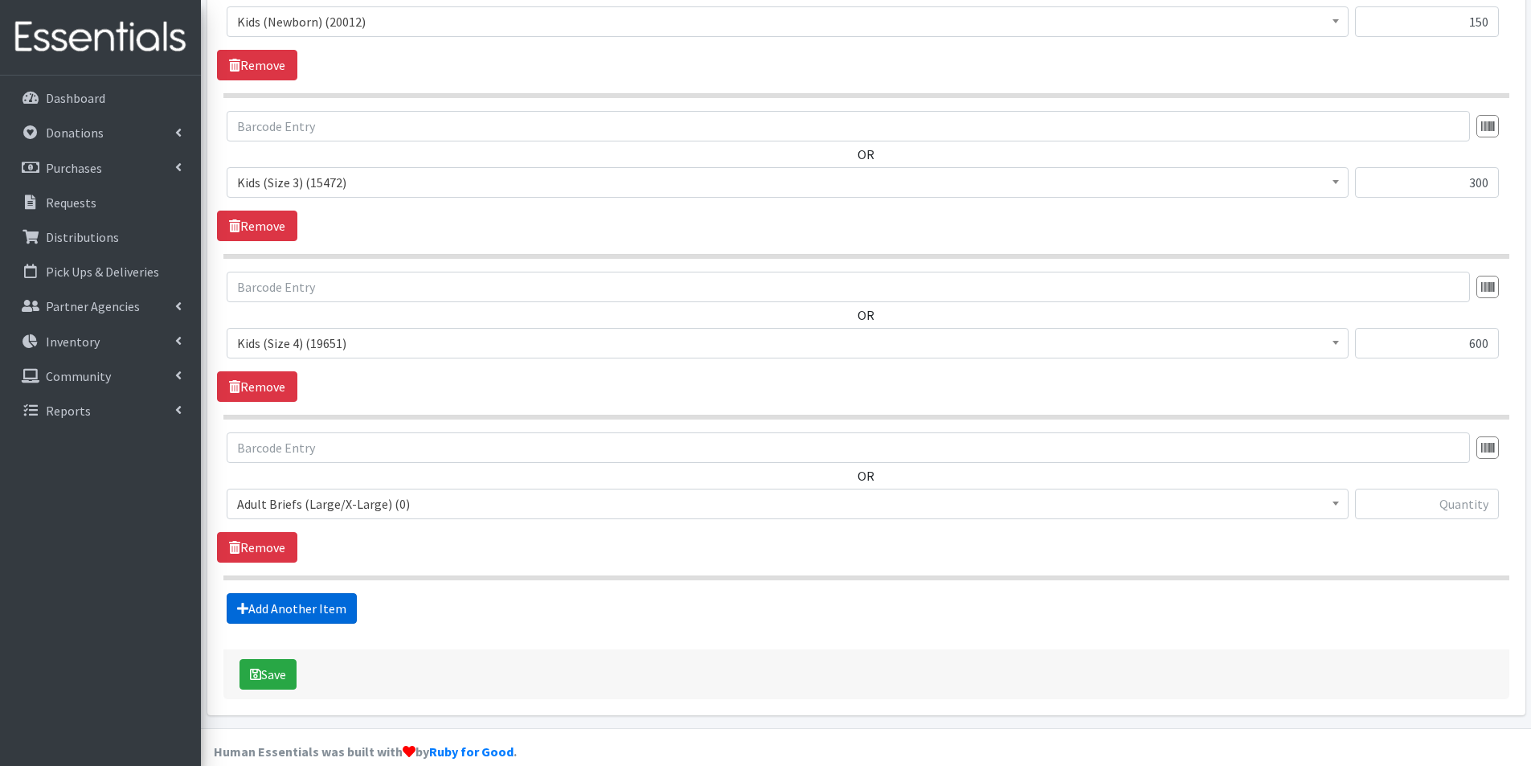
scroll to position [895, 0]
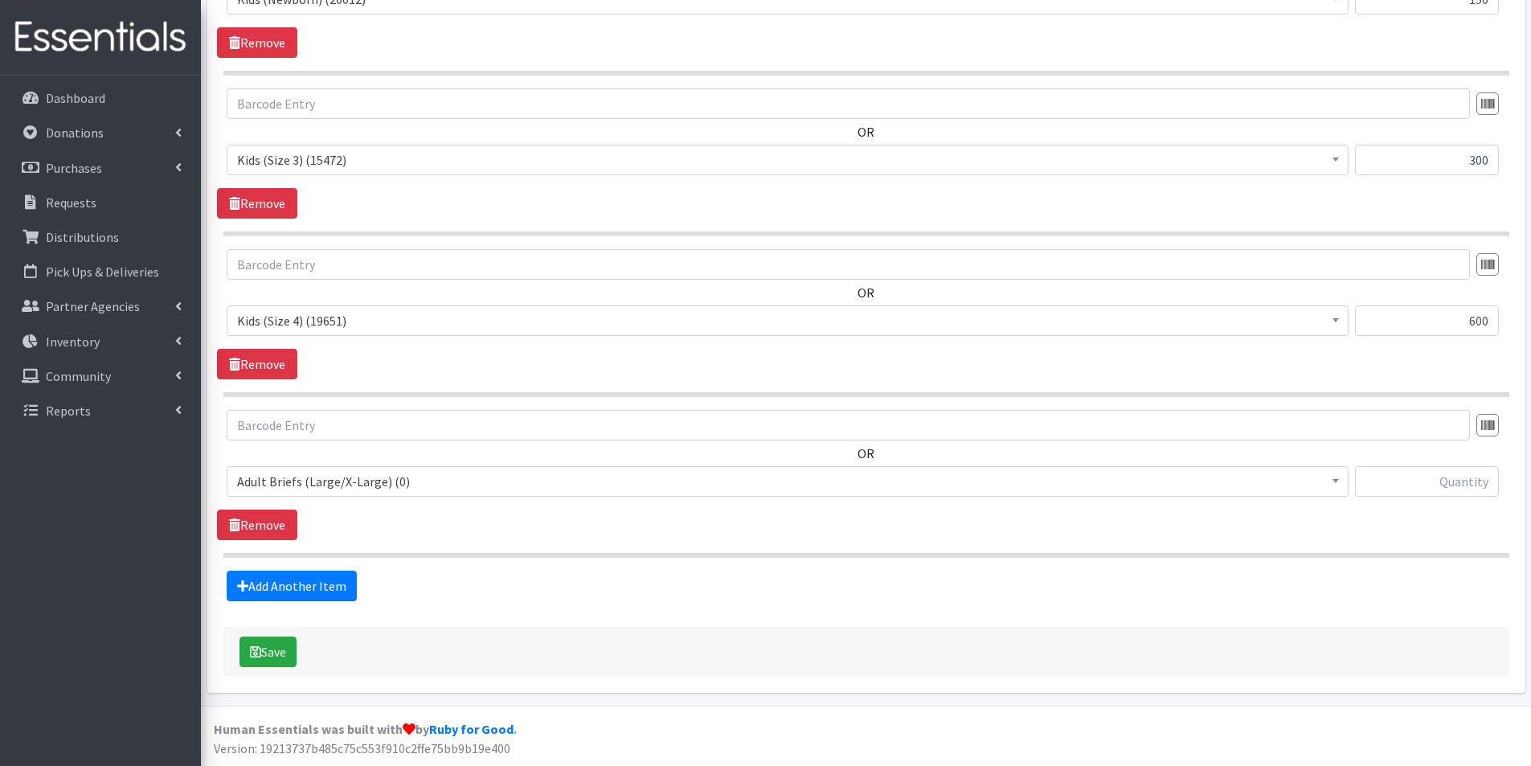
click at [291, 479] on span "Adult Briefs (Large/X-Large) (0)" at bounding box center [787, 481] width 1101 height 23
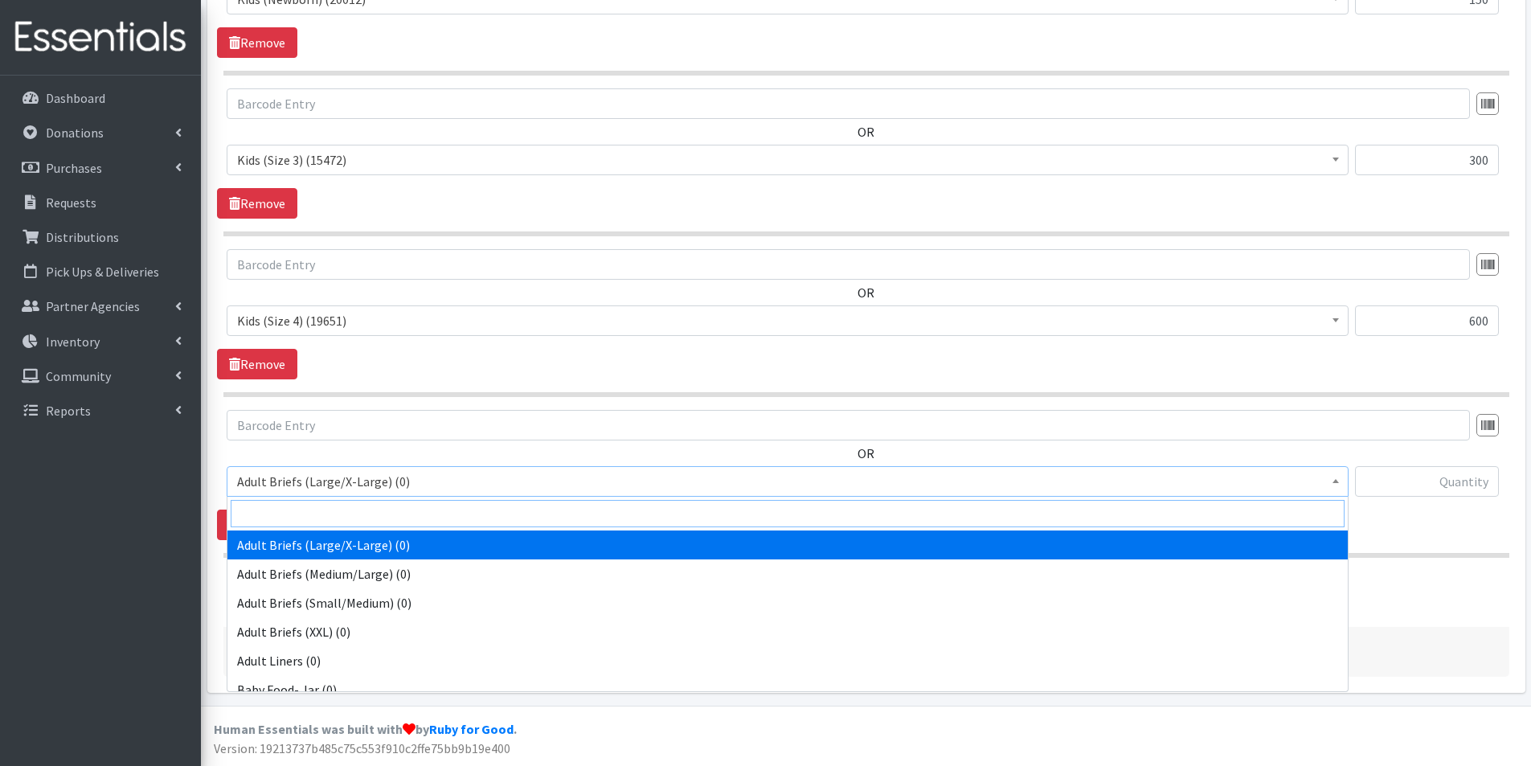
click at [293, 506] on input "search" at bounding box center [788, 513] width 1114 height 27
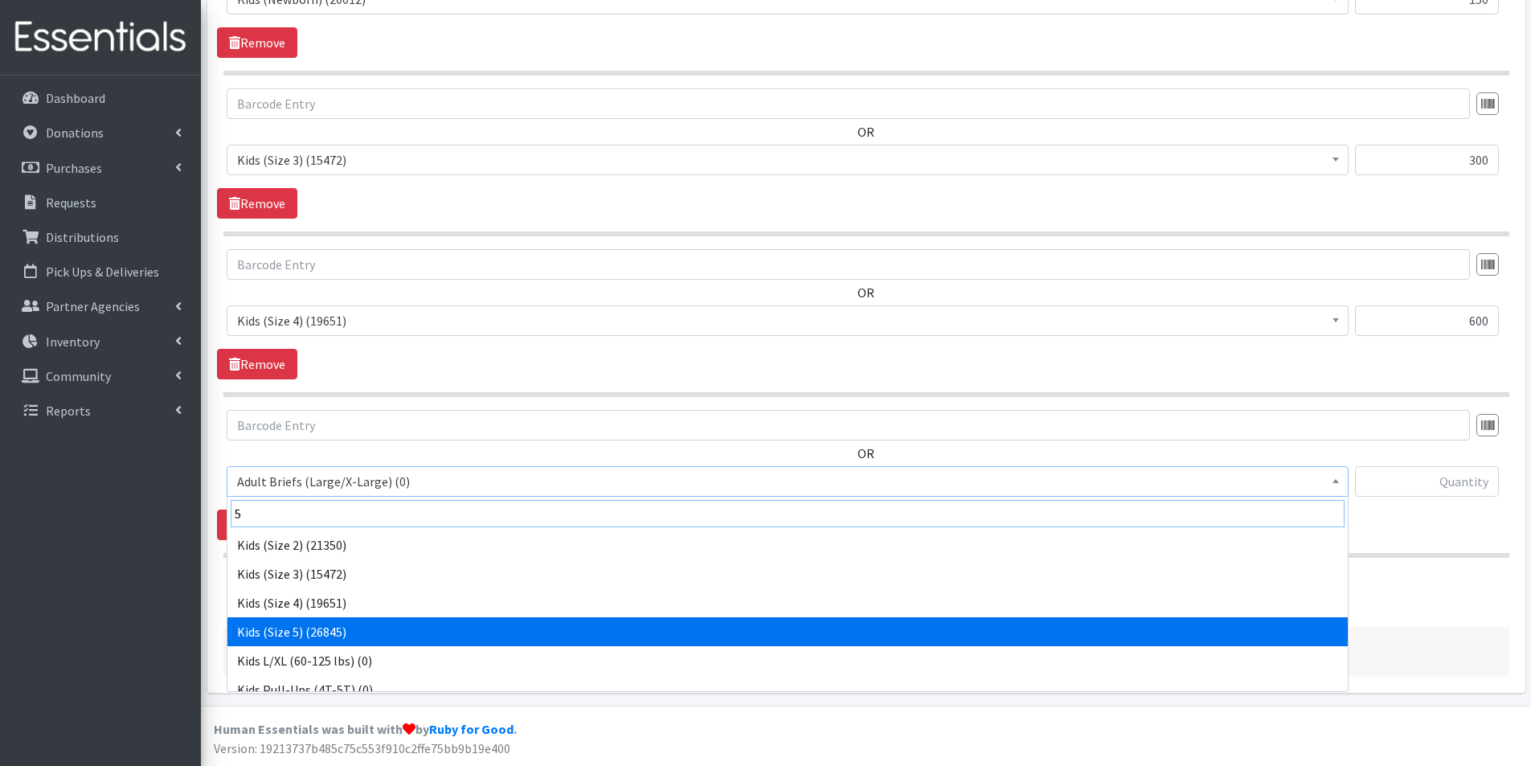
type input "5"
select select "2744"
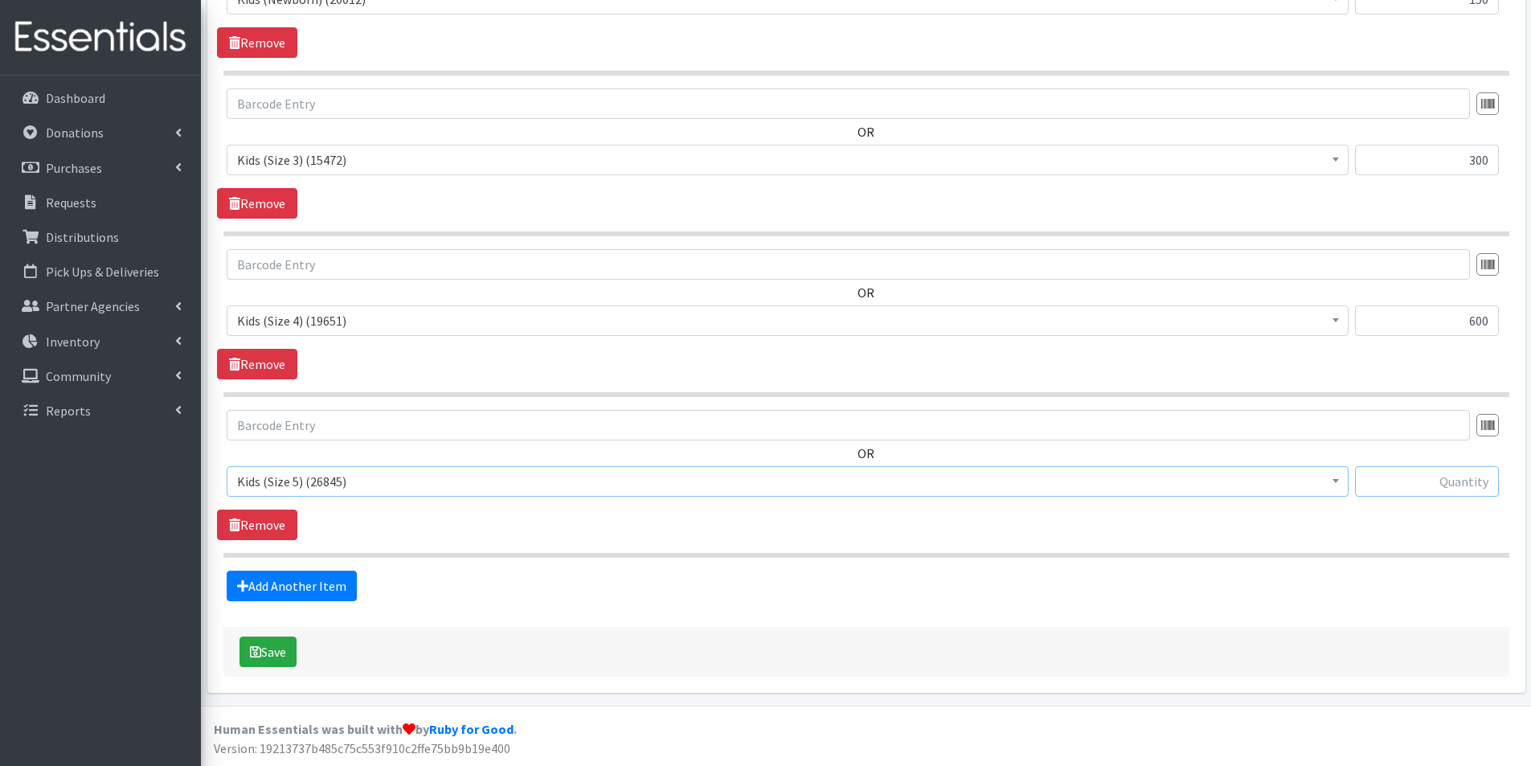
click at [1463, 485] on input "text" at bounding box center [1427, 481] width 144 height 31
type input "600"
click at [331, 586] on link "Add Another Item" at bounding box center [292, 586] width 130 height 31
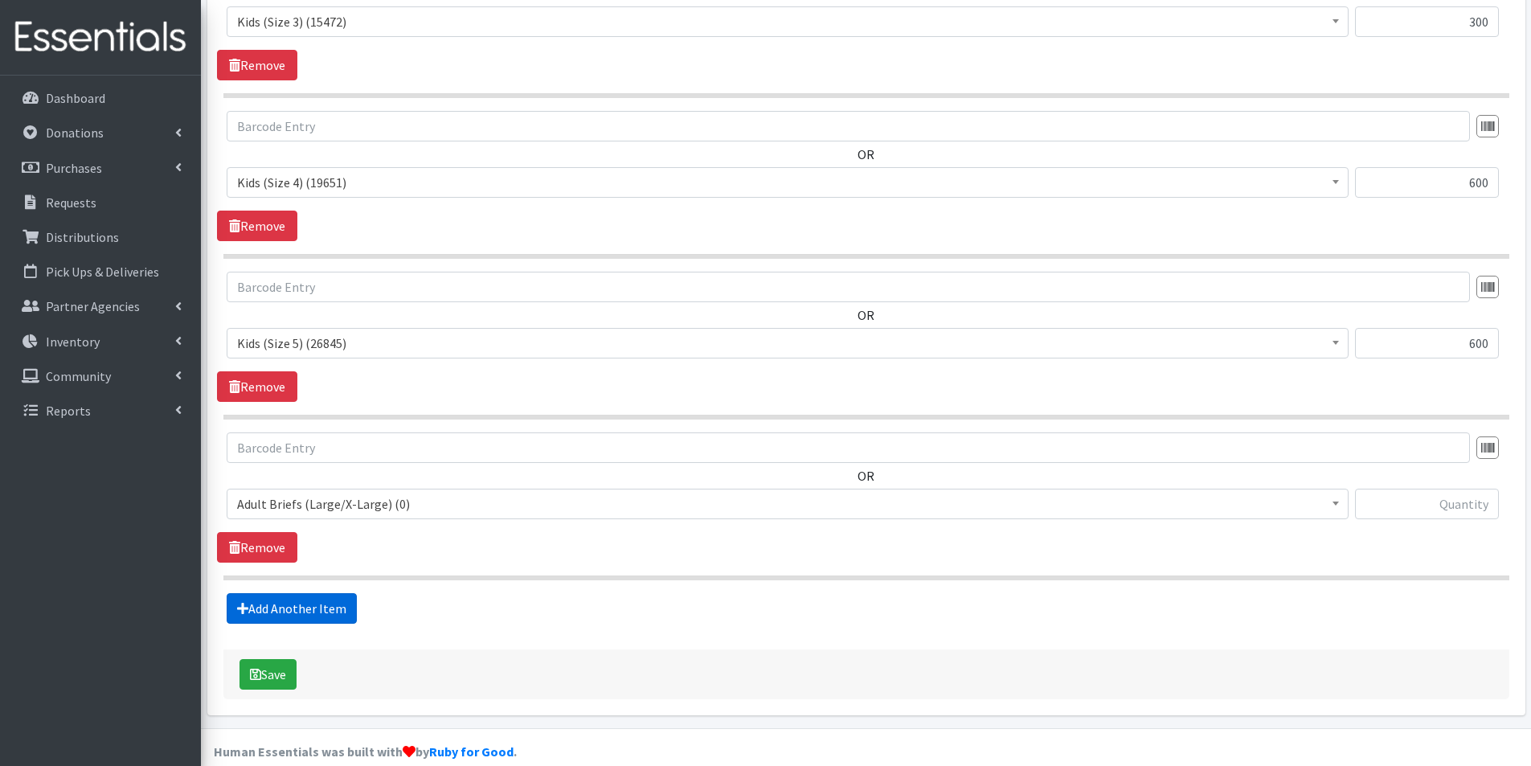
scroll to position [1055, 0]
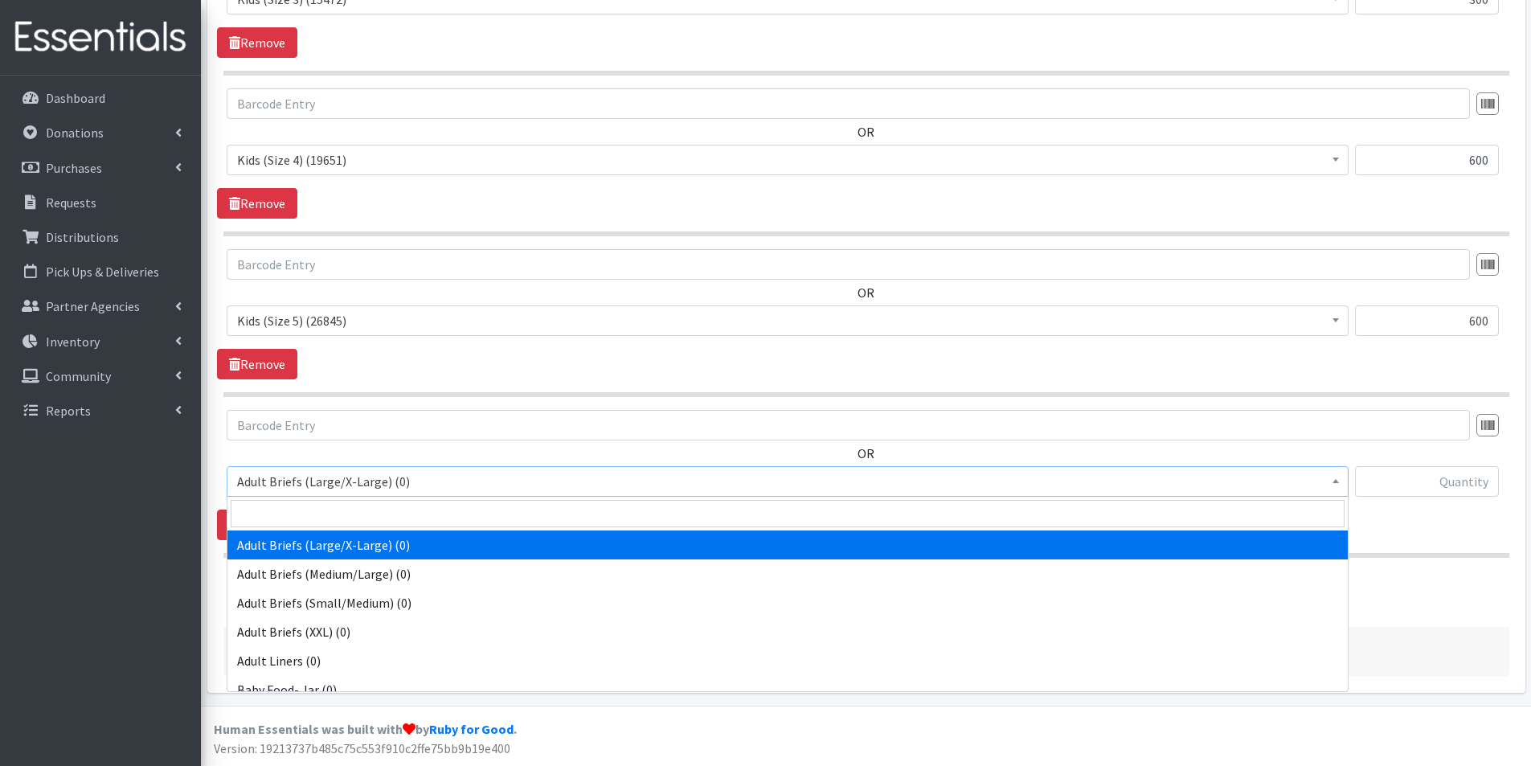
click at [301, 486] on span "Adult Briefs (Large/X-Large) (0)" at bounding box center [787, 481] width 1101 height 23
click at [297, 514] on input "search" at bounding box center [788, 513] width 1114 height 27
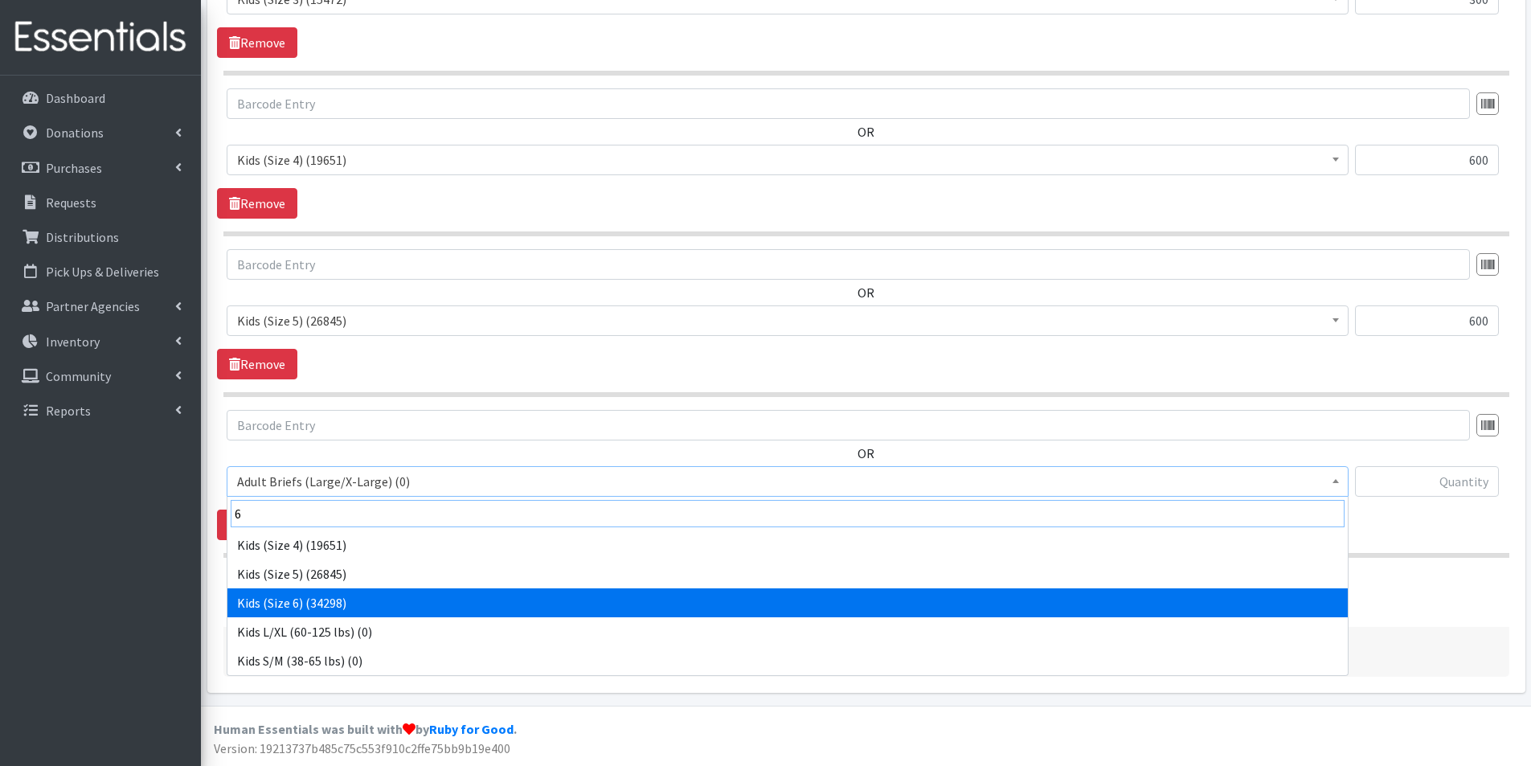
type input "6"
drag, startPoint x: 303, startPoint y: 601, endPoint x: 469, endPoint y: 580, distance: 167.0
select select "2727"
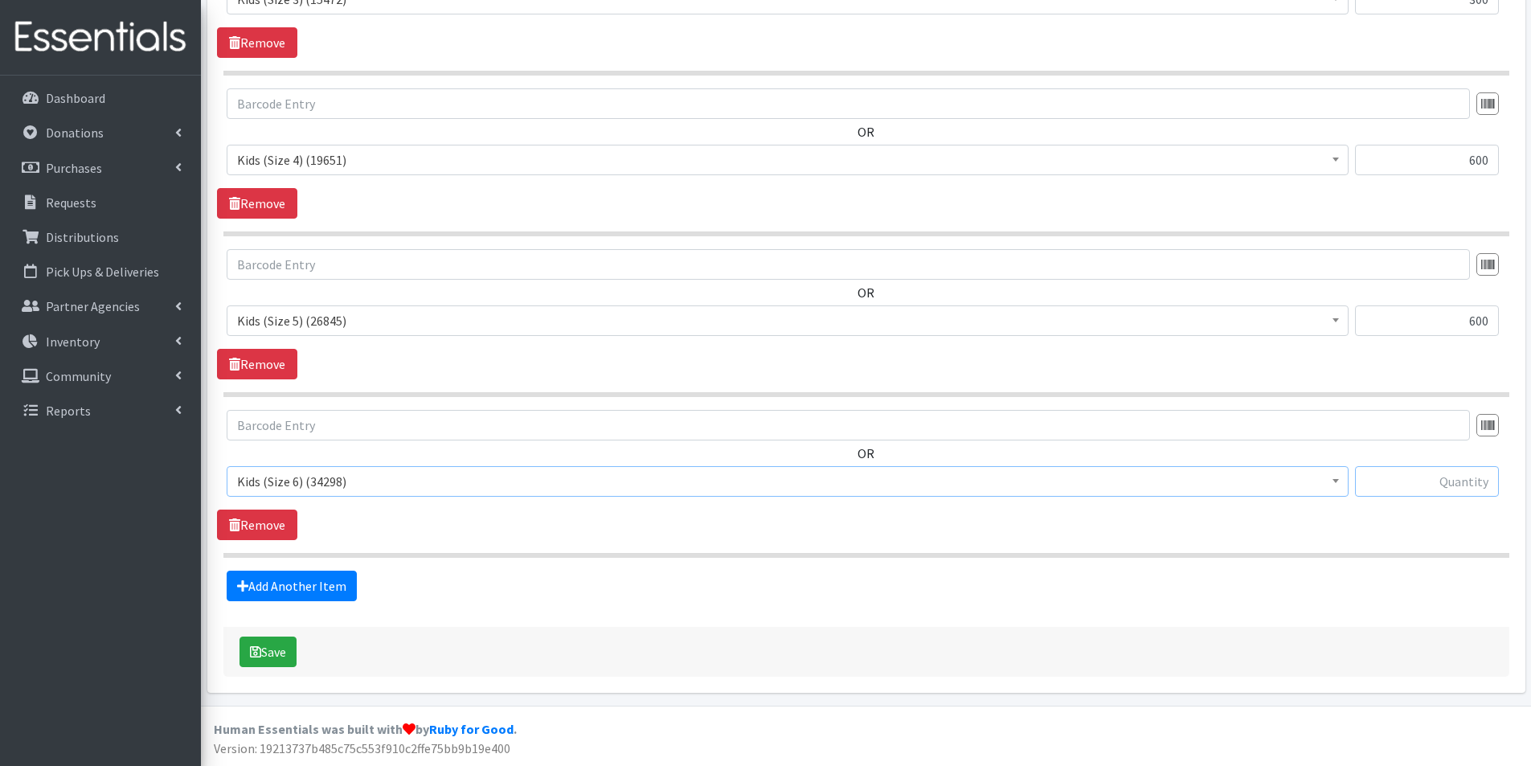
click at [1480, 482] on input "text" at bounding box center [1427, 481] width 144 height 31
type input "1200"
click at [380, 650] on div "Save" at bounding box center [866, 652] width 1286 height 50
click at [280, 650] on button "Save" at bounding box center [268, 652] width 57 height 31
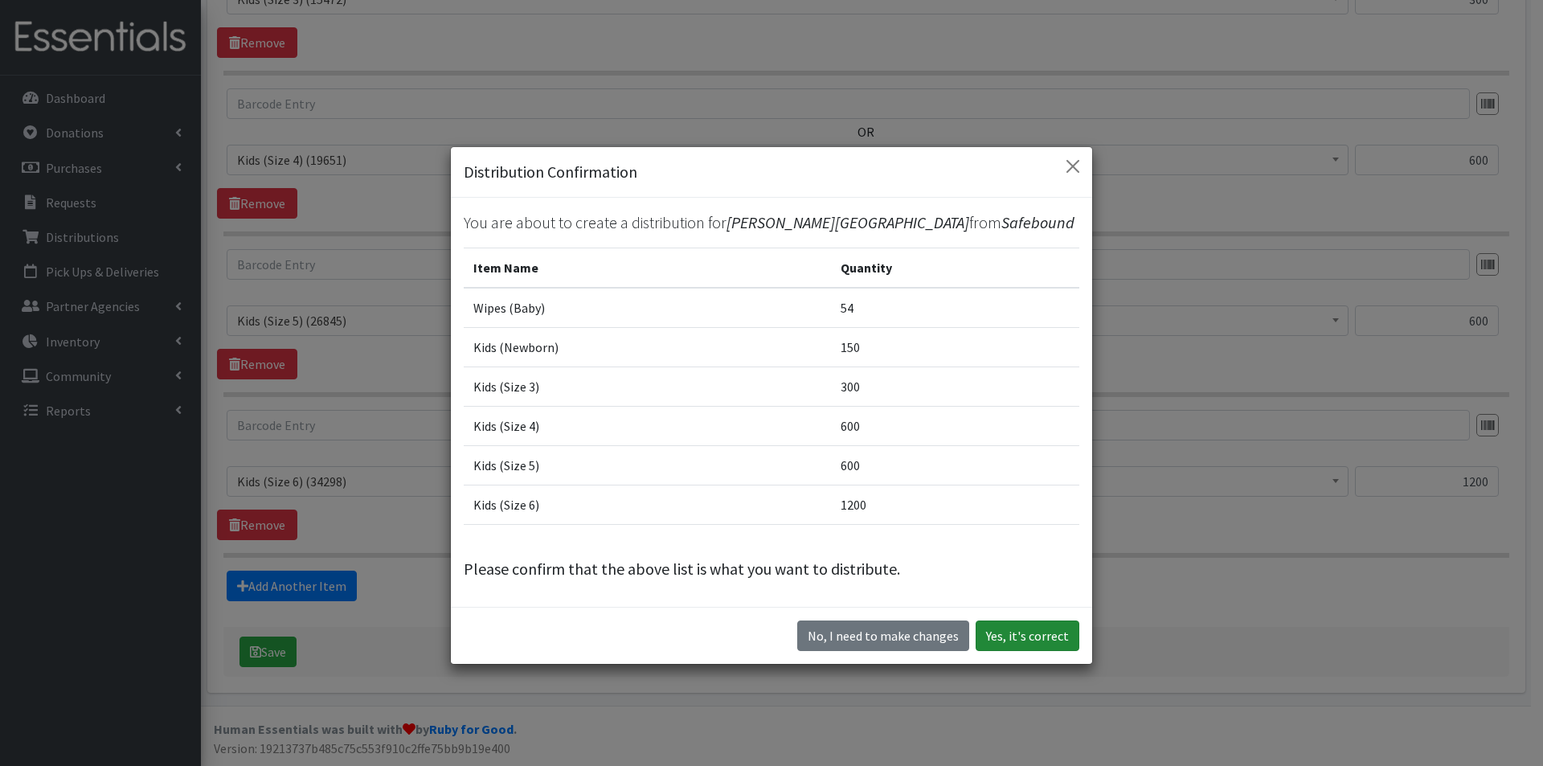
click at [1002, 627] on button "Yes, it's correct" at bounding box center [1028, 636] width 104 height 31
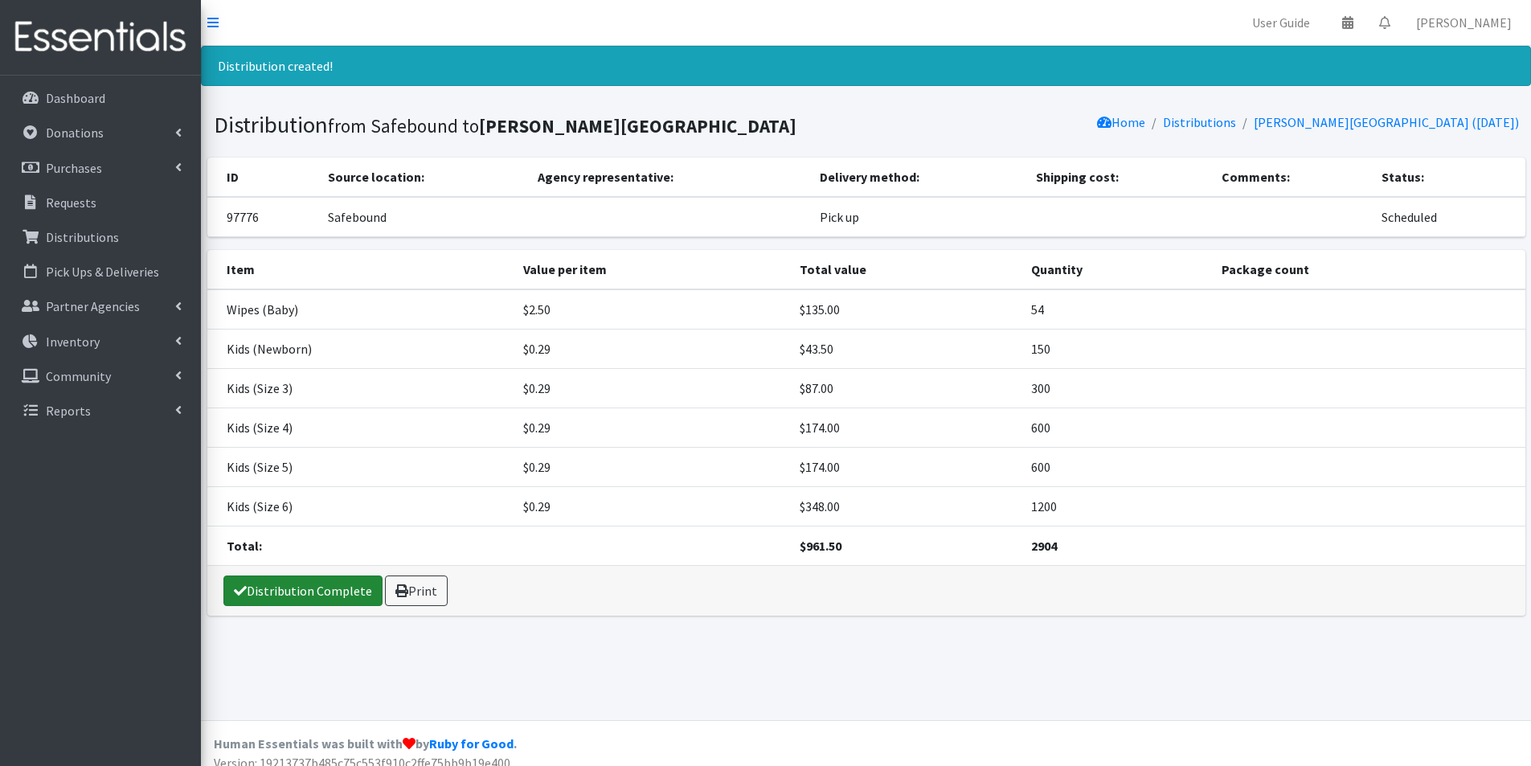
click at [279, 600] on link "Distribution Complete" at bounding box center [302, 591] width 159 height 31
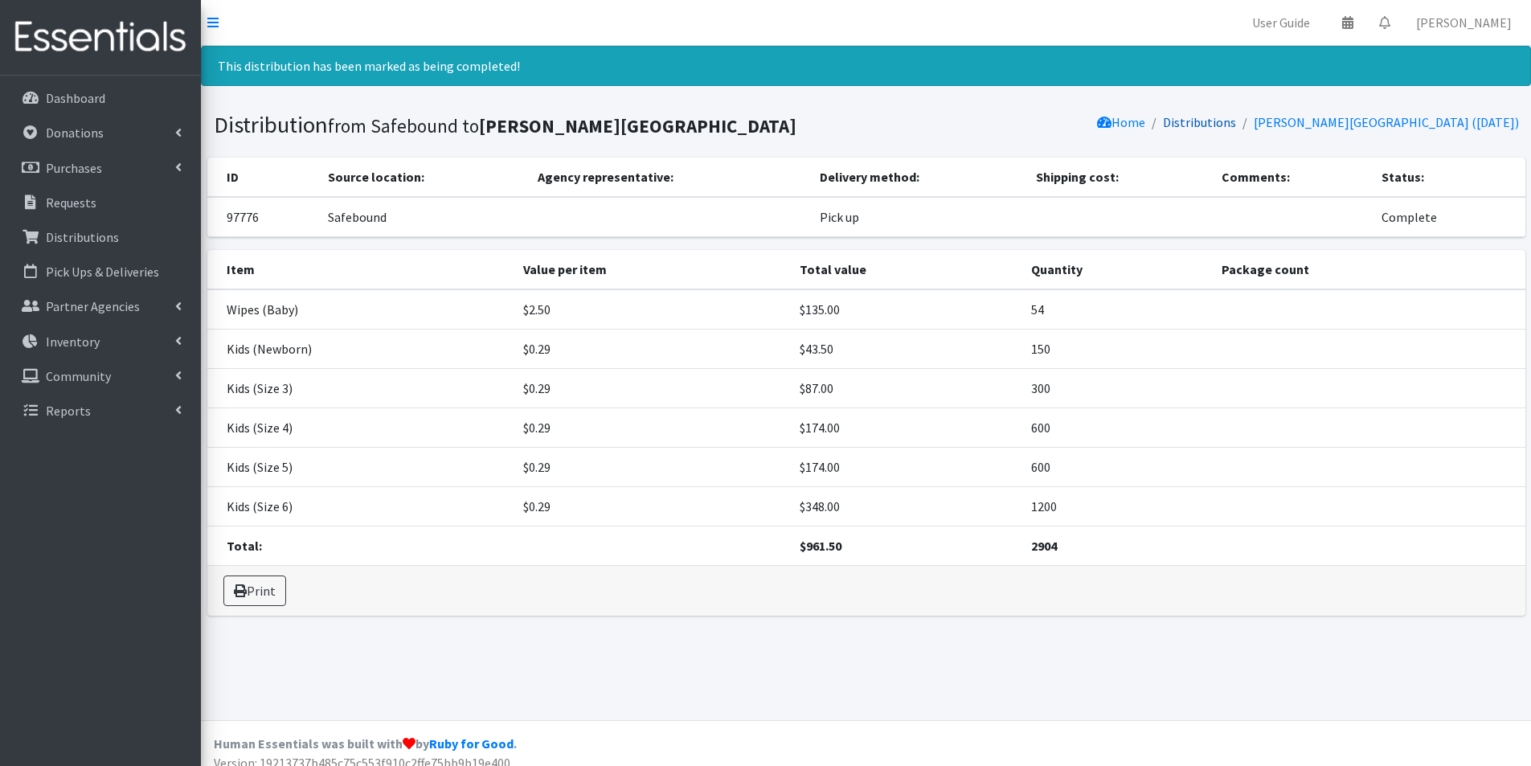
click at [1236, 121] on link "Distributions" at bounding box center [1199, 122] width 73 height 16
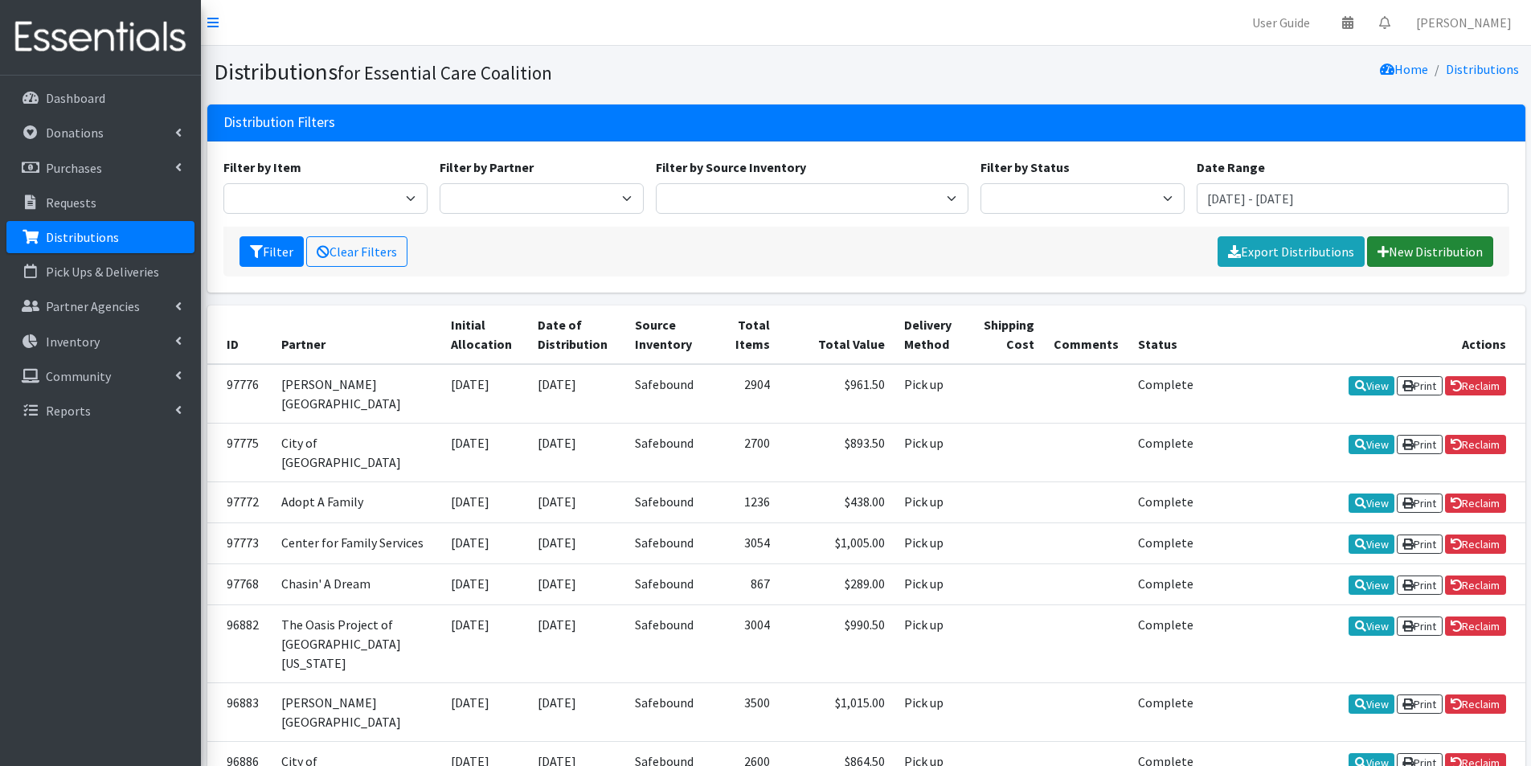
click at [1444, 253] on link "New Distribution" at bounding box center [1430, 251] width 126 height 31
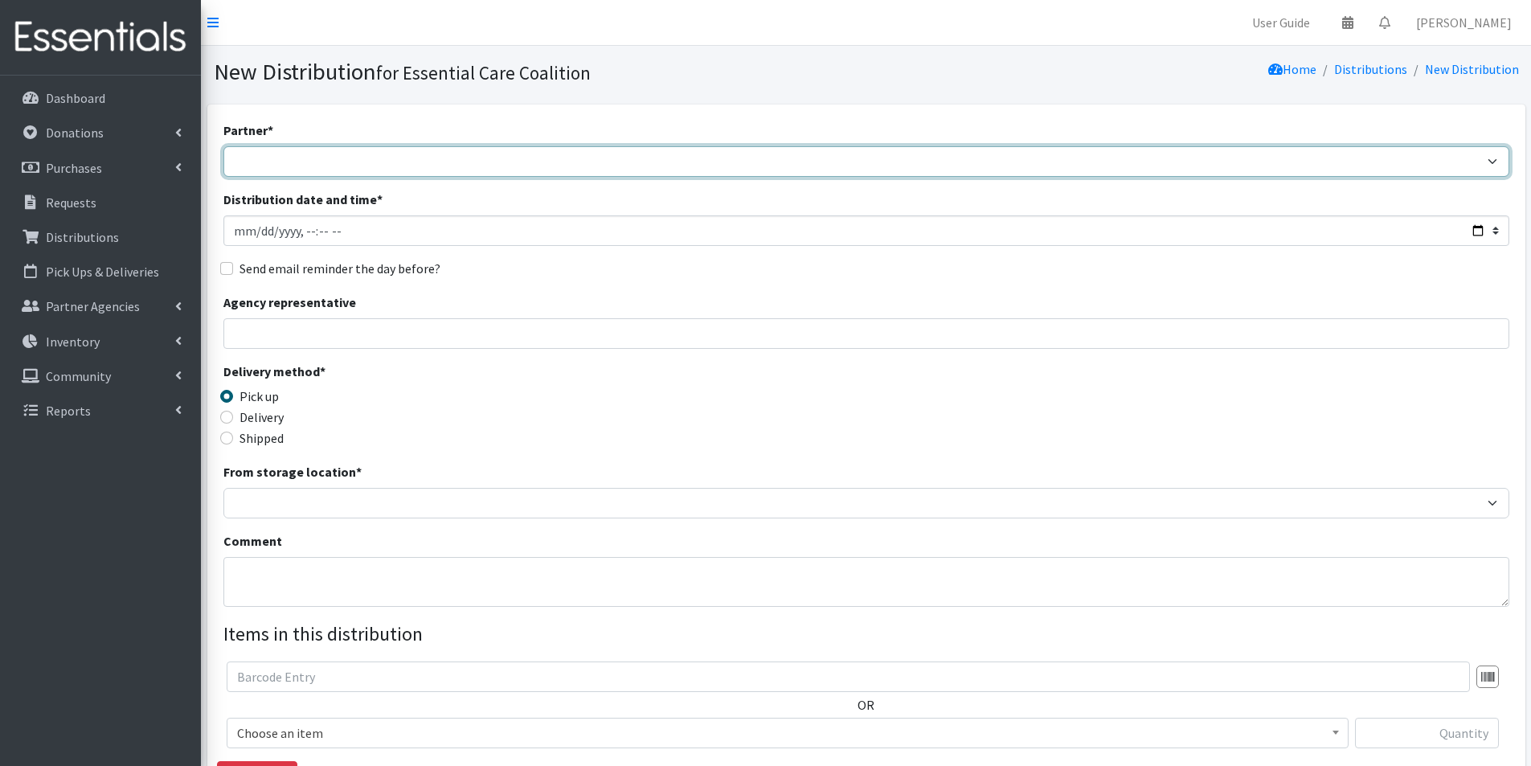
click at [288, 157] on select "Adopt A Family Aid to Victims of Domestic Abuse (AVDA) Babycycle Diaper Bank CB…" at bounding box center [866, 161] width 1286 height 31
select select "3277"
click at [223, 146] on select "Adopt A Family Aid to Victims of Domestic Abuse (AVDA) Babycycle Diaper Bank CB…" at bounding box center [866, 161] width 1286 height 31
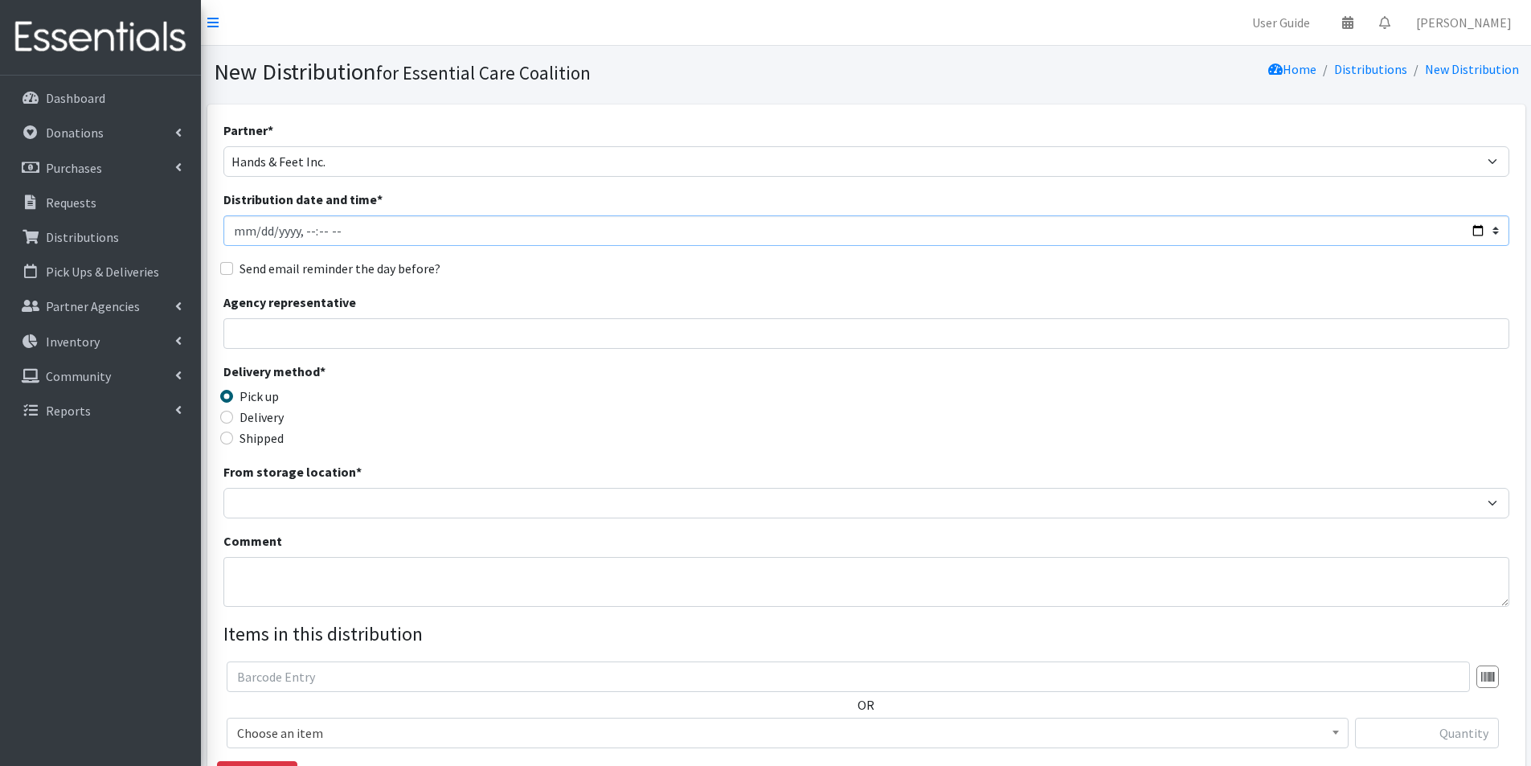
click at [1482, 227] on input "Distribution date and time *" at bounding box center [866, 230] width 1286 height 31
type input "[DATE]T12:00"
click at [672, 389] on div "Delivery method * Pick up Delivery Shipped Shipping cost" at bounding box center [866, 412] width 1286 height 100
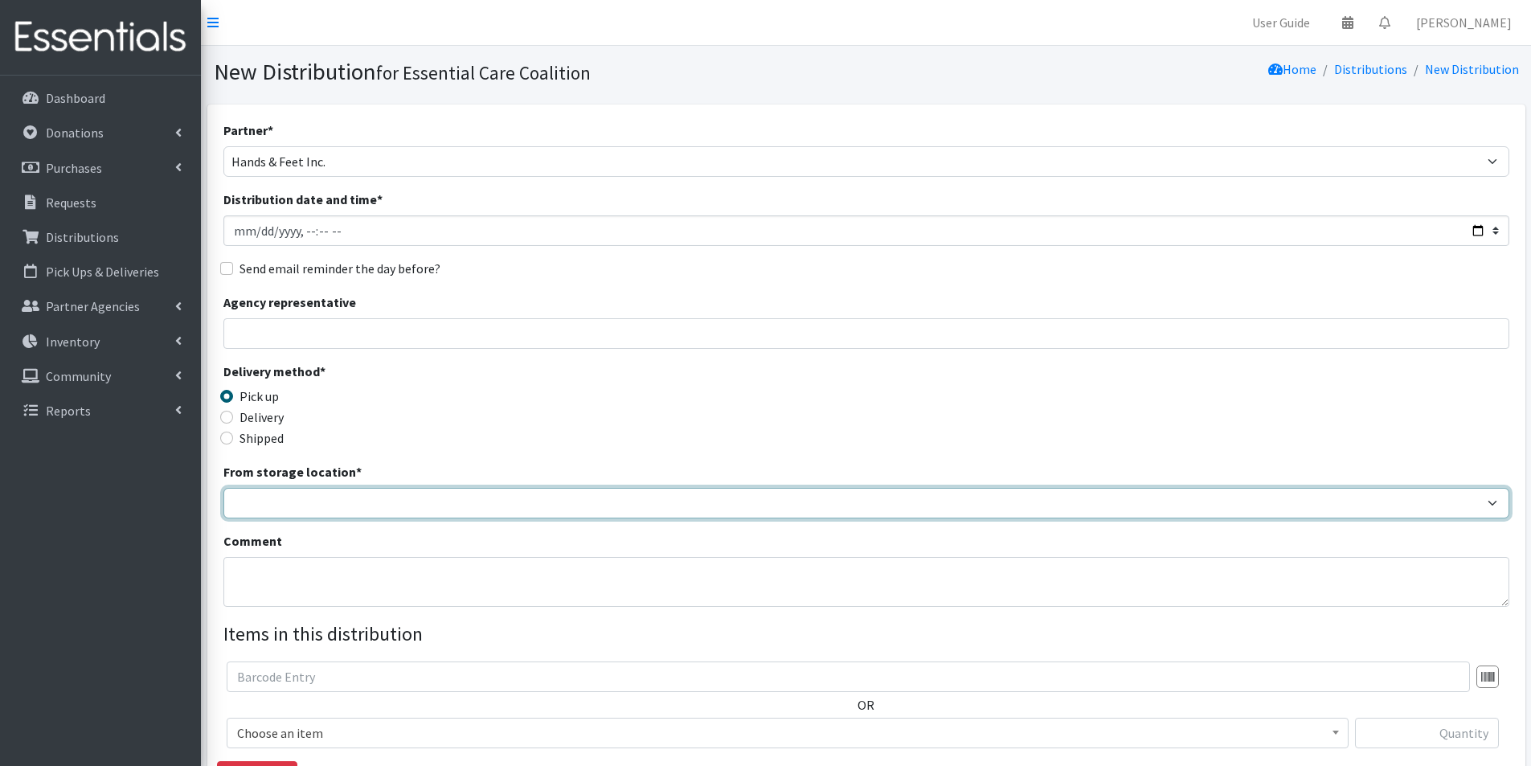
drag, startPoint x: 308, startPoint y: 494, endPoint x: 295, endPoint y: 514, distance: 23.9
click at [308, 494] on select "Safebound" at bounding box center [866, 503] width 1286 height 31
select select "65"
click at [223, 488] on select "Safebound" at bounding box center [866, 503] width 1286 height 31
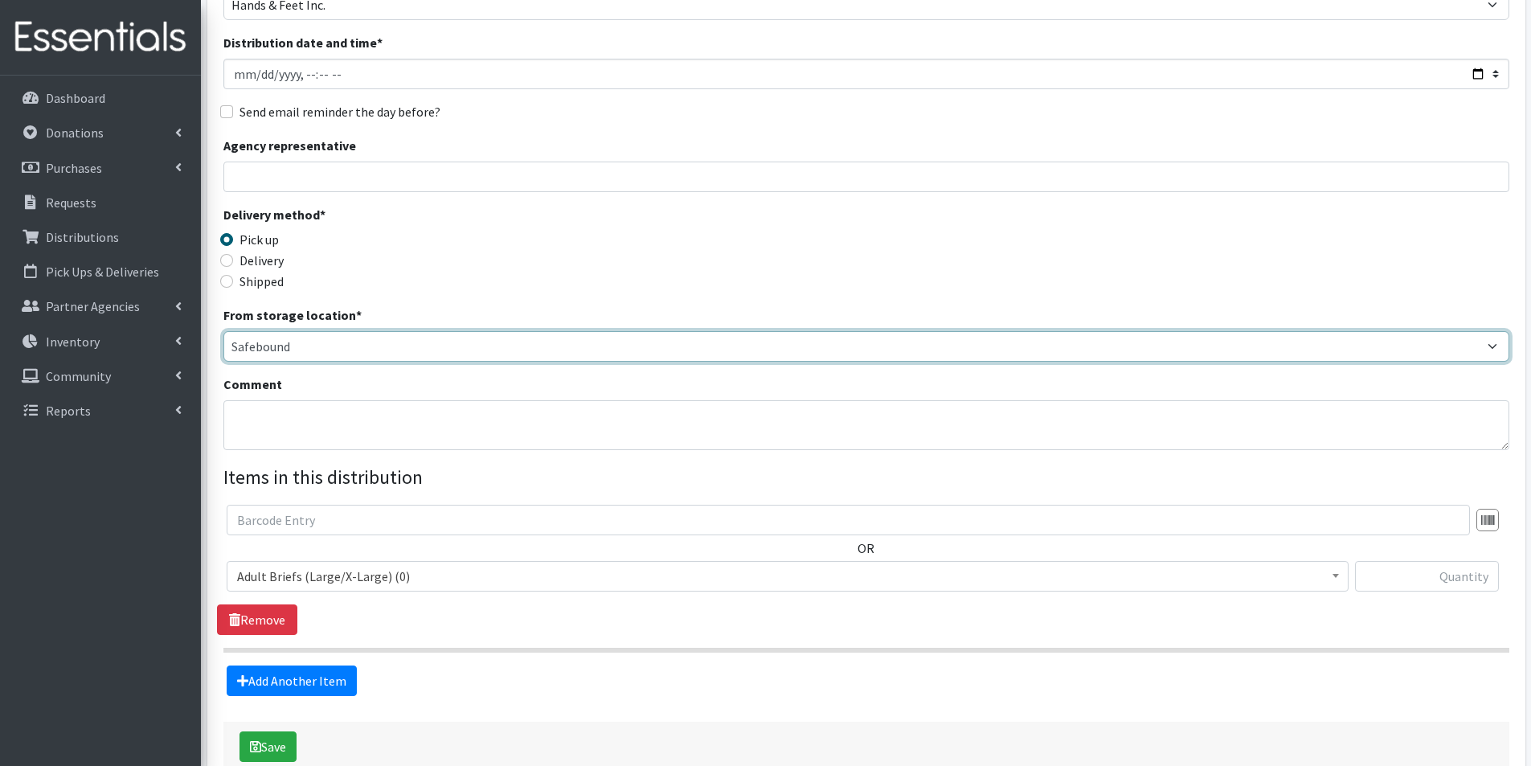
scroll to position [161, 0]
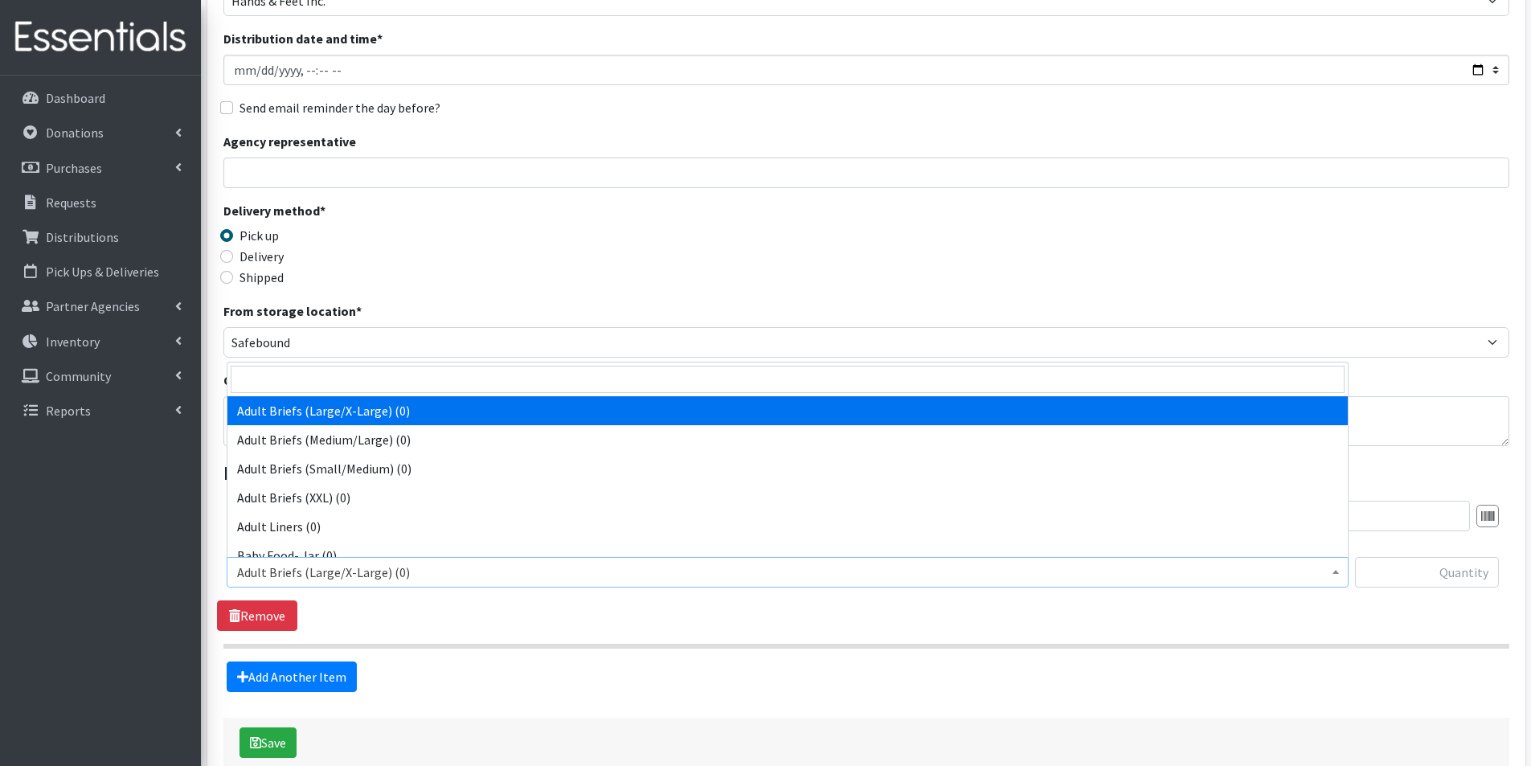
click at [432, 569] on span "Adult Briefs (Large/X-Large) (0)" at bounding box center [787, 572] width 1101 height 23
click at [279, 367] on input "search" at bounding box center [788, 379] width 1114 height 27
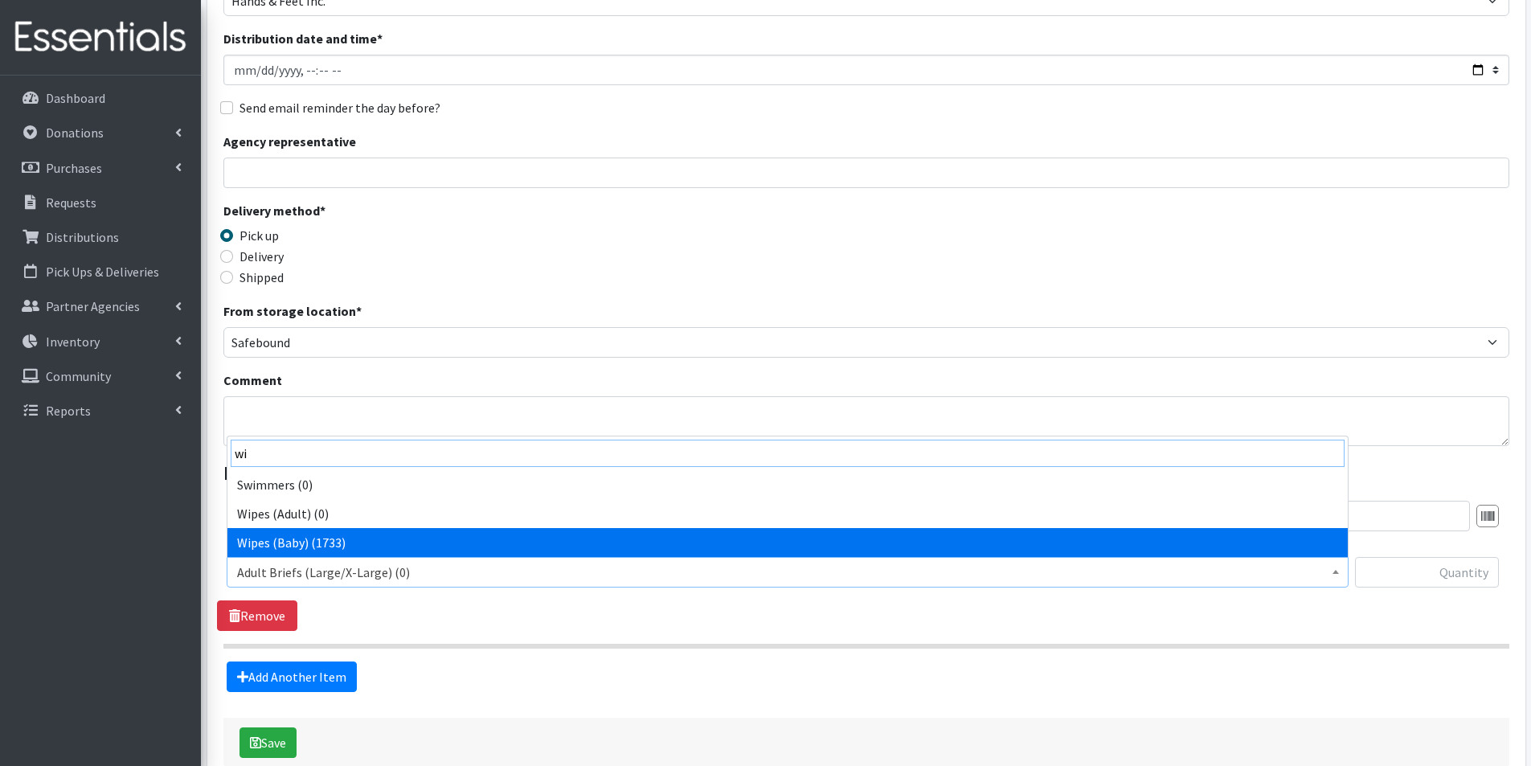
type input "wi"
drag, startPoint x: 291, startPoint y: 545, endPoint x: 494, endPoint y: 543, distance: 202.6
select select "2742"
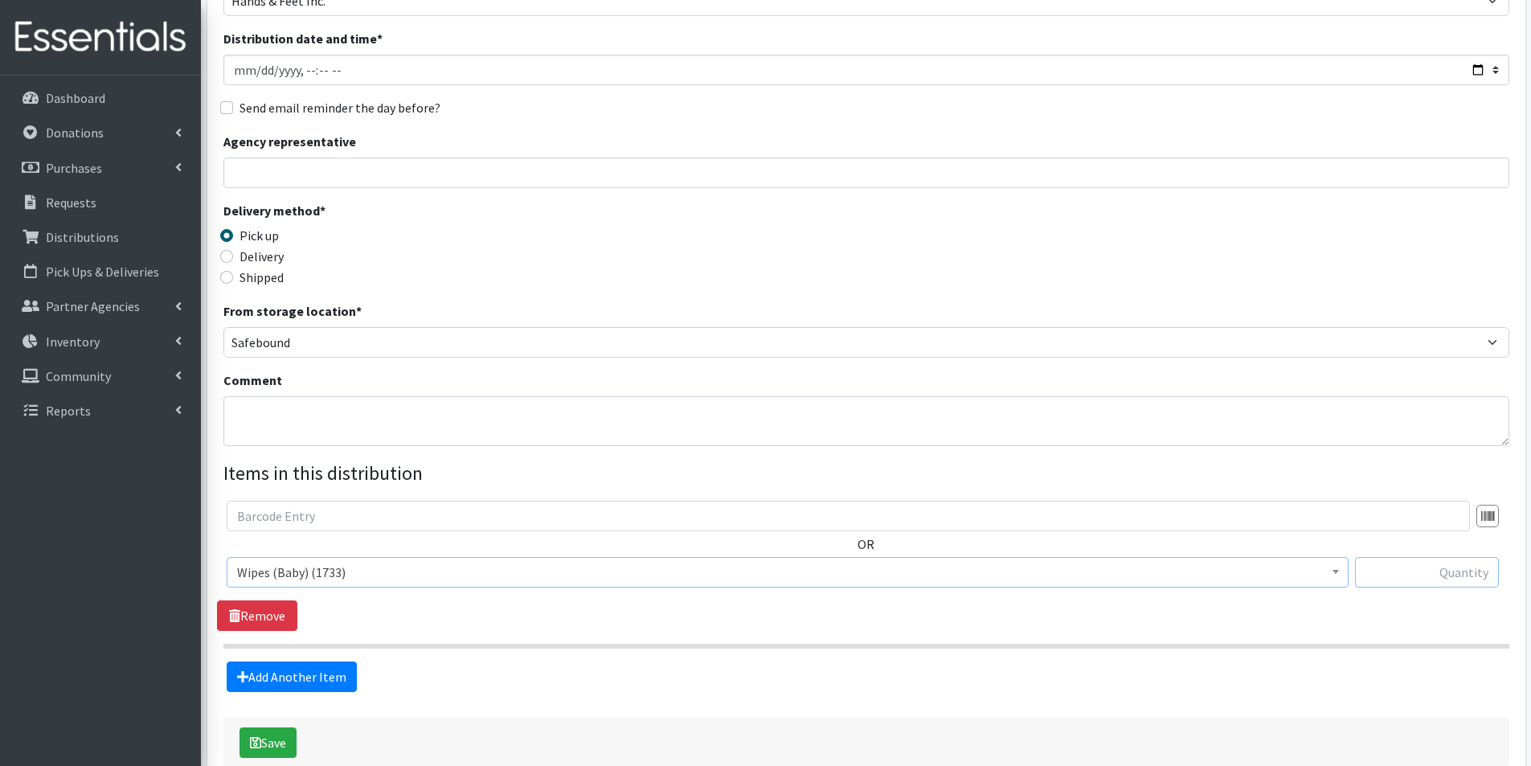
click at [1401, 563] on input "text" at bounding box center [1427, 572] width 144 height 31
type input "36"
click at [336, 677] on link "Add Another Item" at bounding box center [292, 677] width 130 height 31
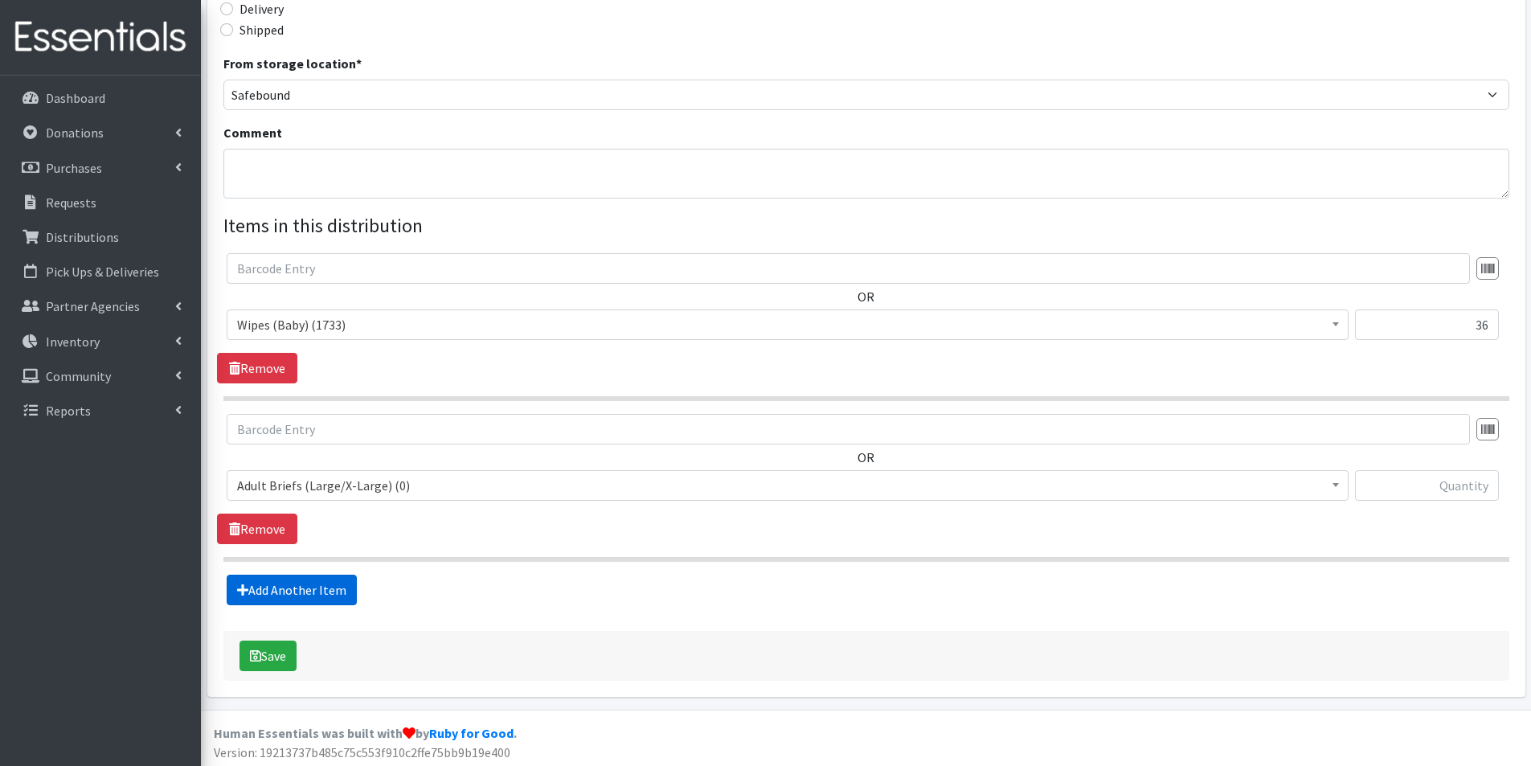
scroll to position [412, 0]
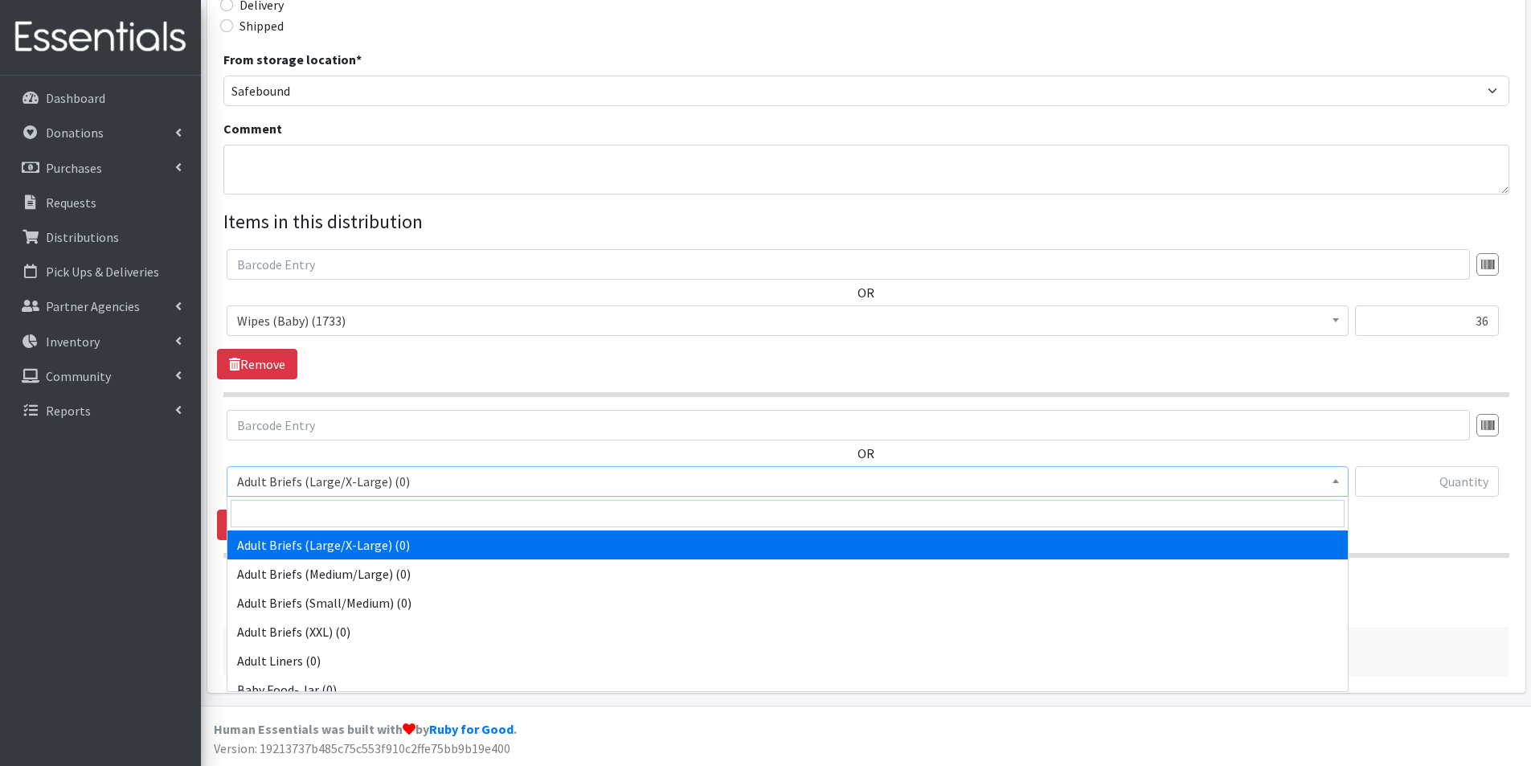
click at [355, 486] on span "Adult Briefs (Large/X-Large) (0)" at bounding box center [787, 481] width 1101 height 23
click at [349, 510] on input "search" at bounding box center [788, 513] width 1114 height 27
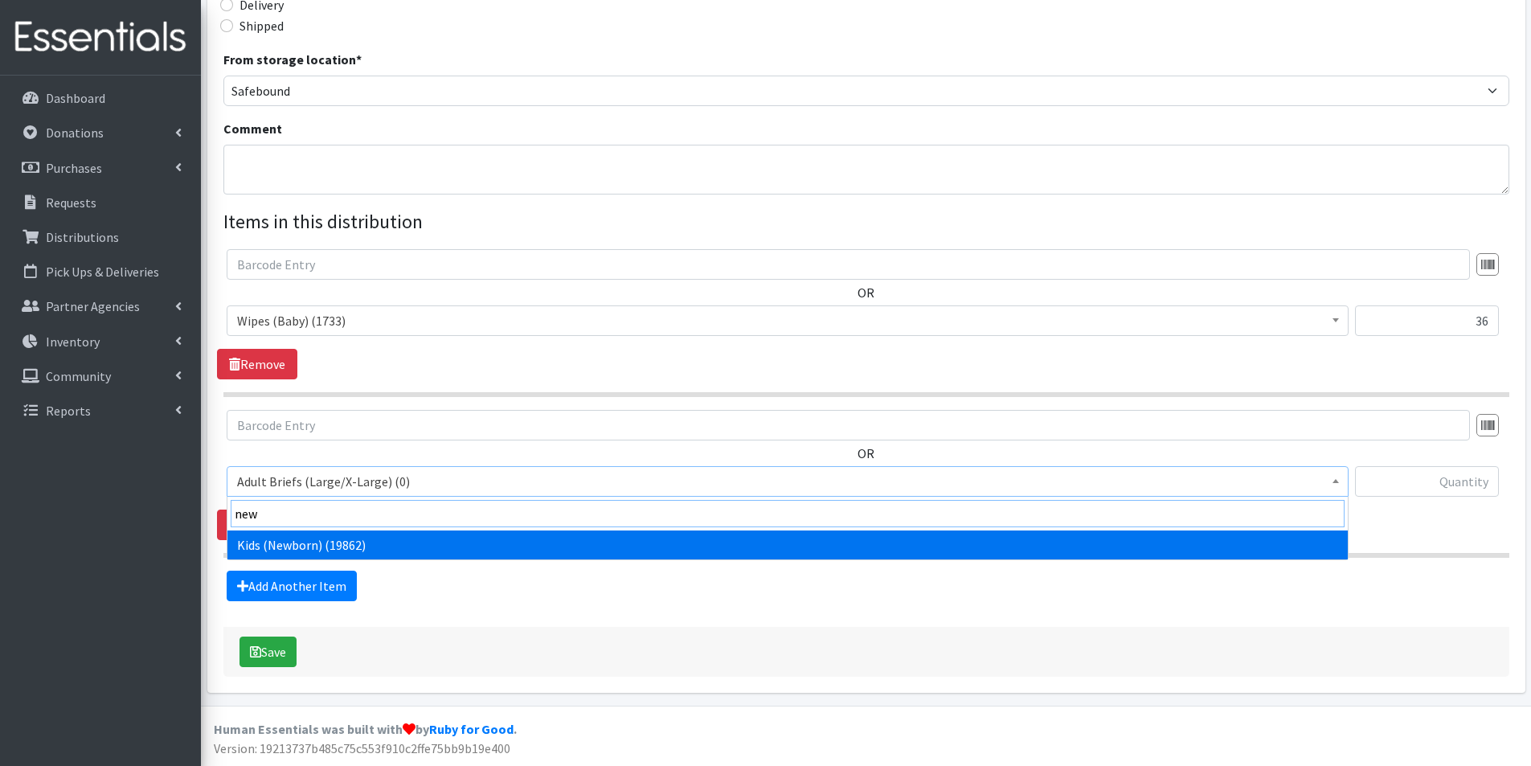
type input "new"
select select "2762"
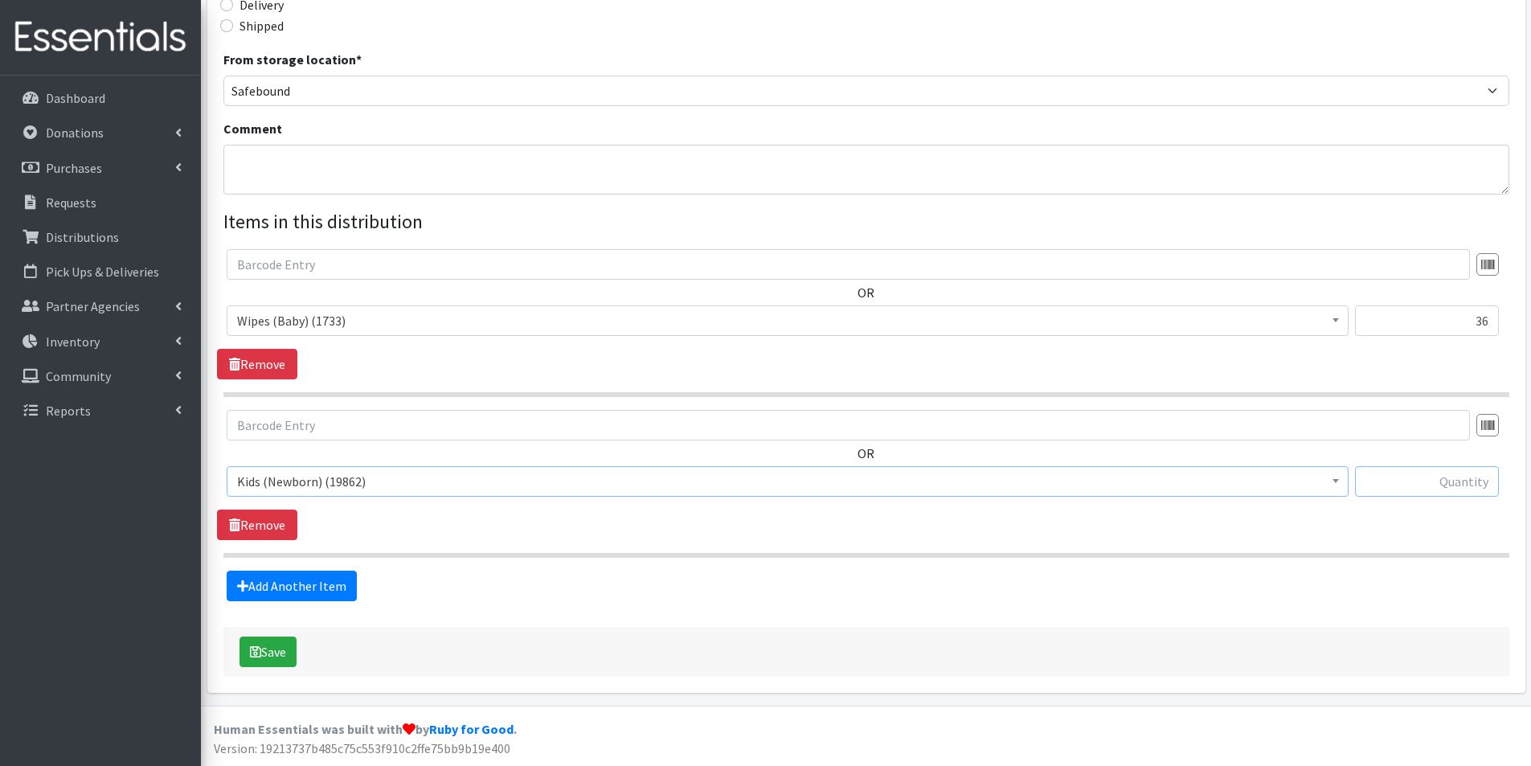
click at [1477, 477] on input "text" at bounding box center [1427, 481] width 144 height 31
type input "900"
click at [273, 579] on link "Add Another Item" at bounding box center [292, 586] width 130 height 31
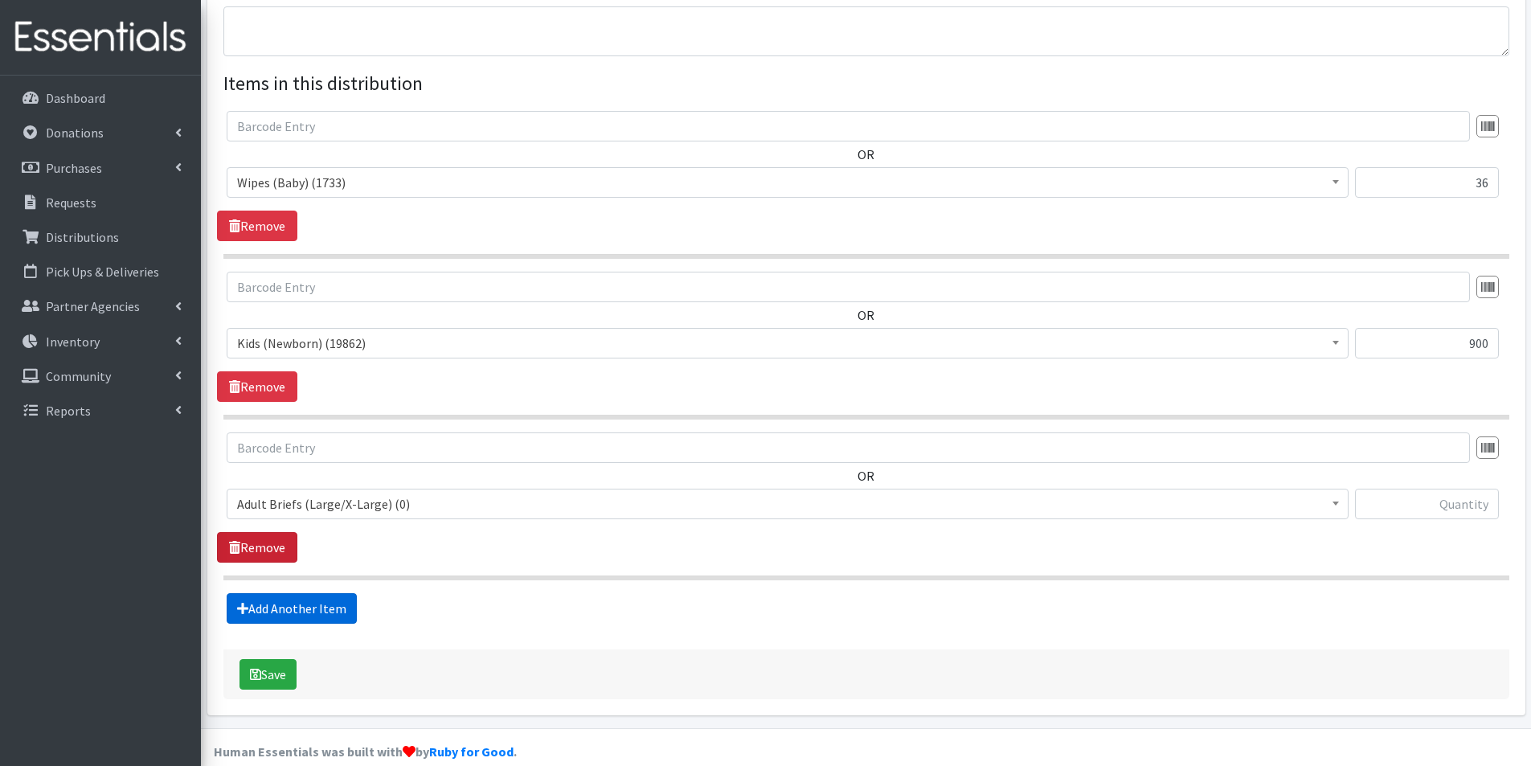
scroll to position [573, 0]
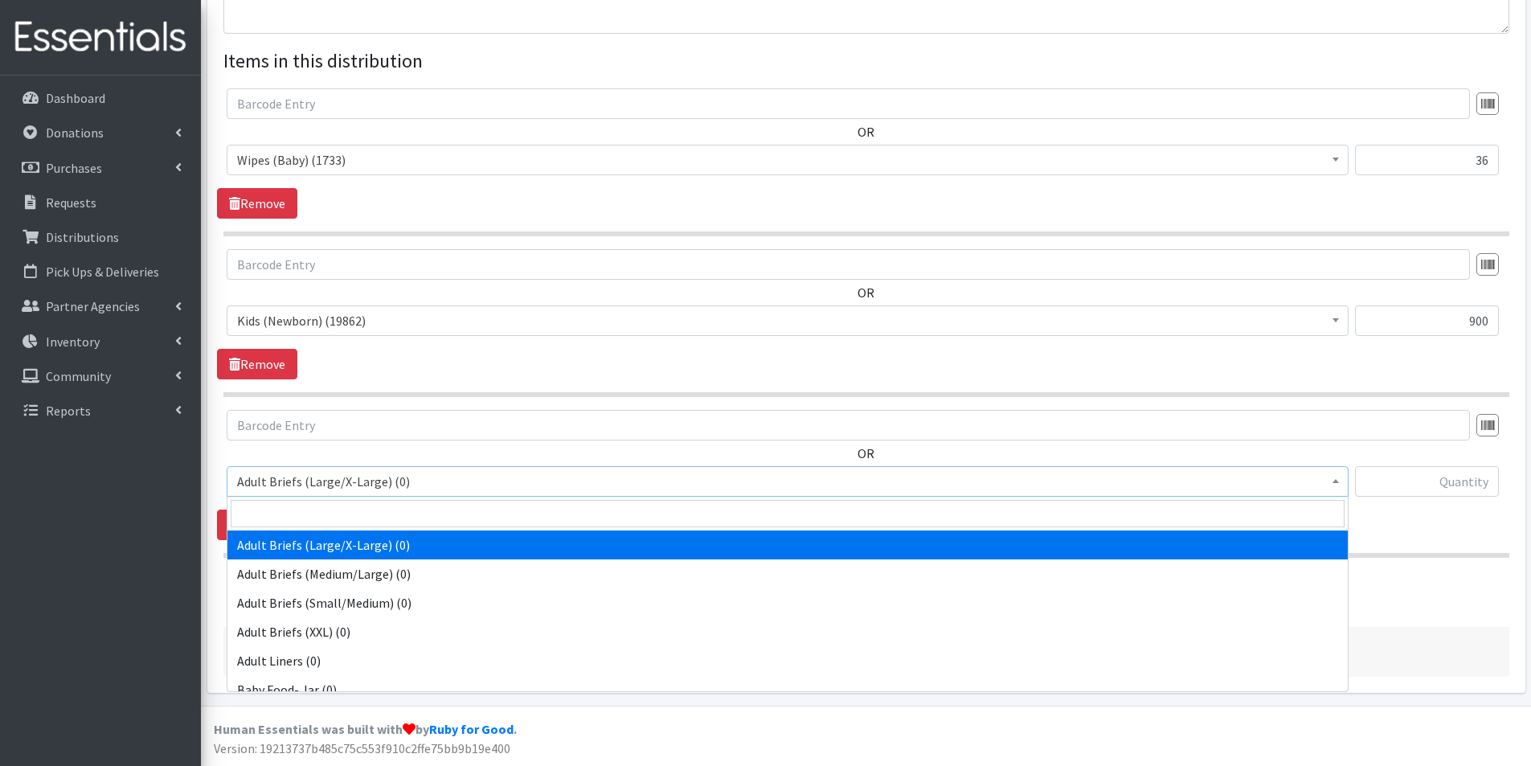
click at [289, 480] on span "Adult Briefs (Large/X-Large) (0)" at bounding box center [787, 481] width 1101 height 23
click at [281, 510] on input "search" at bounding box center [788, 513] width 1114 height 27
type input "4"
select select "2756"
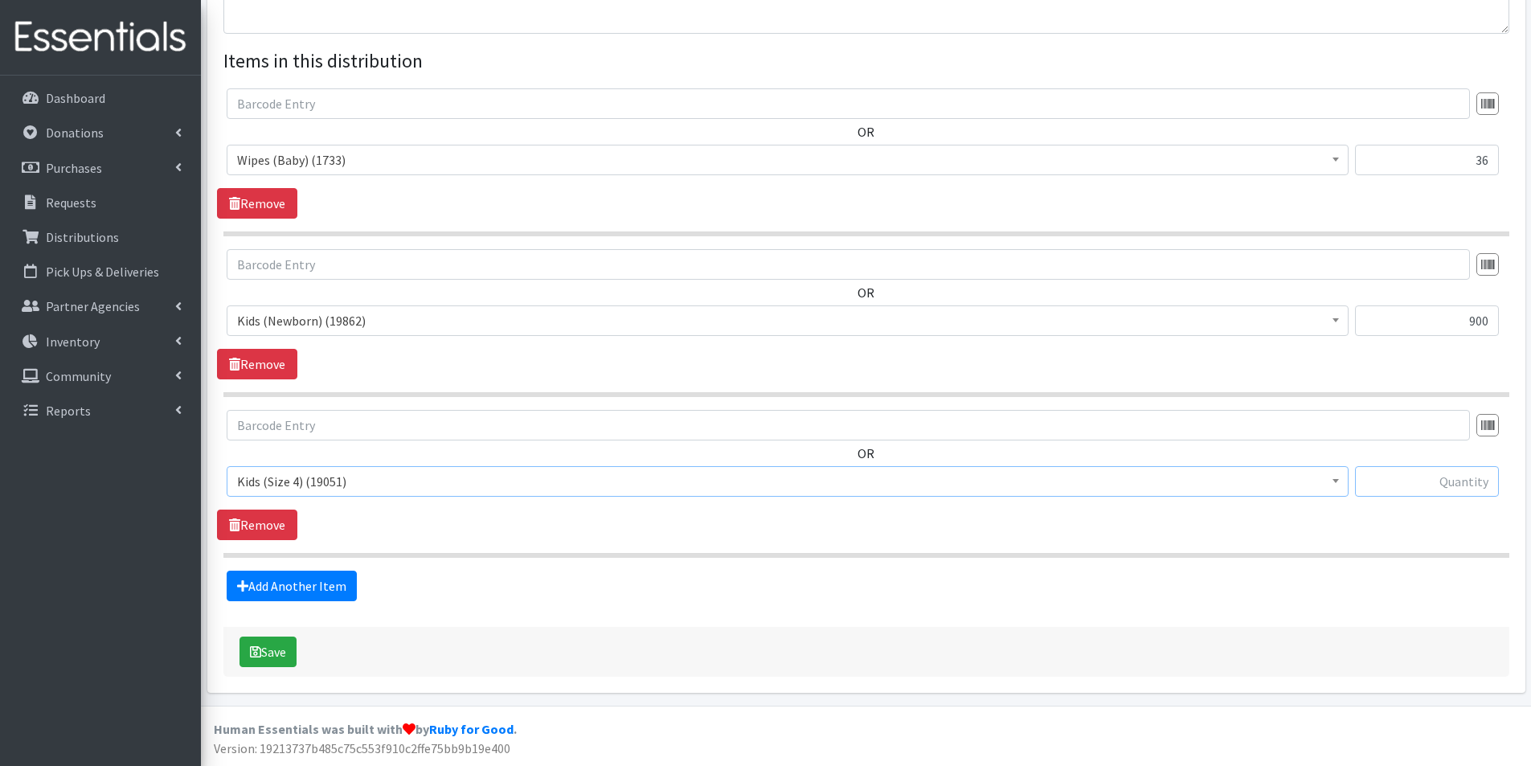
click at [1447, 483] on input "text" at bounding box center [1427, 481] width 144 height 31
type input "600"
click at [295, 588] on link "Add Another Item" at bounding box center [292, 586] width 130 height 31
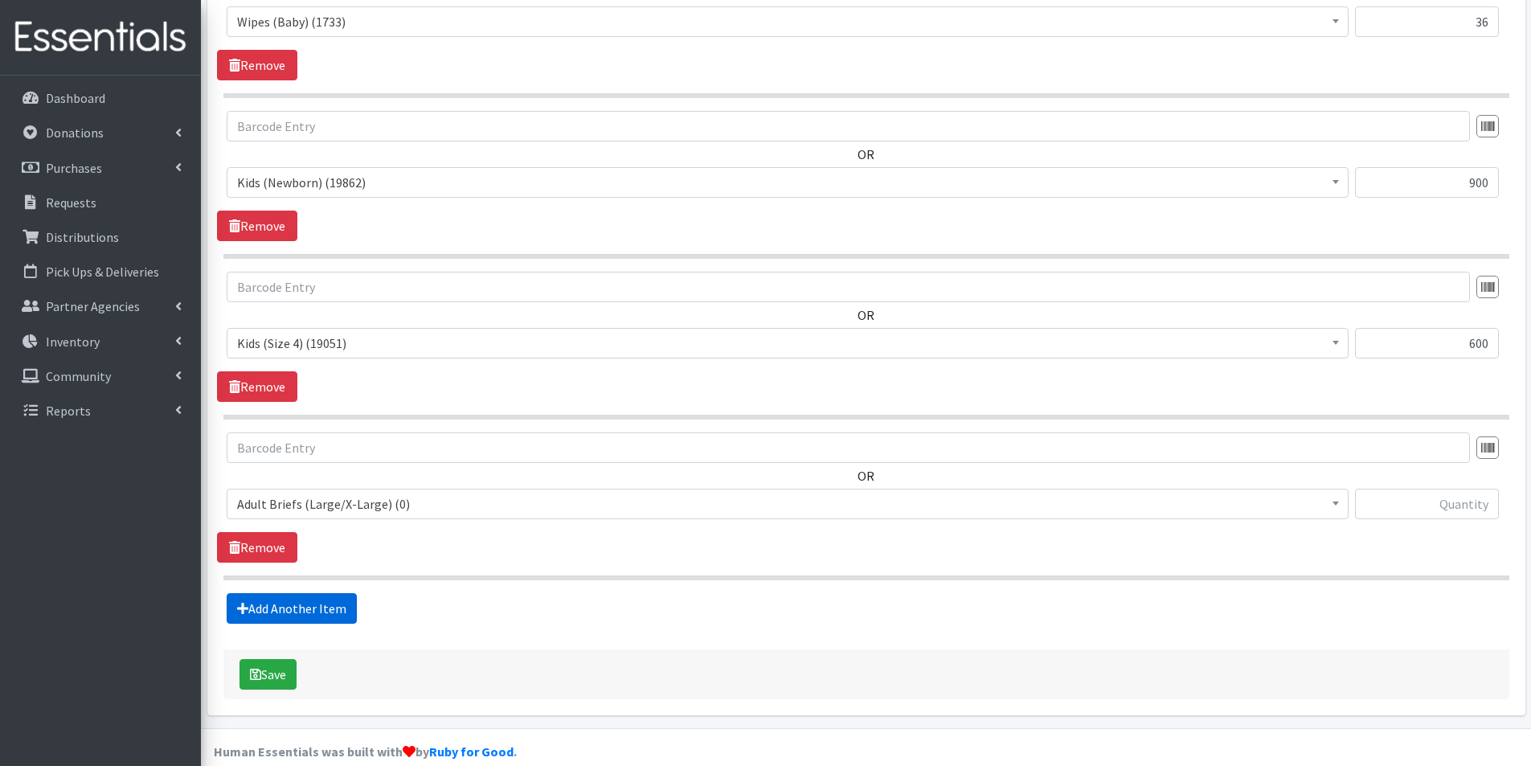
scroll to position [734, 0]
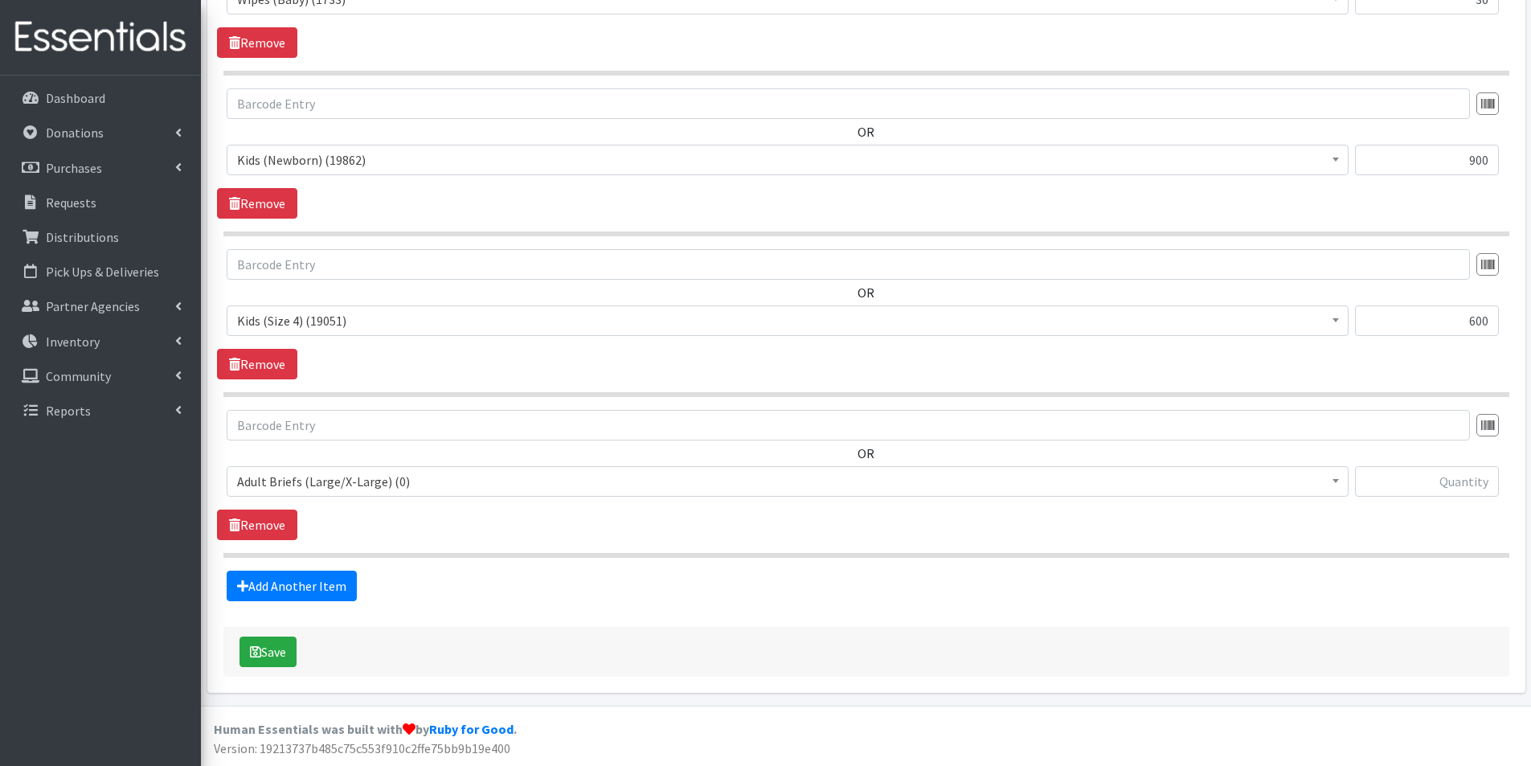
click at [293, 482] on span "Adult Briefs (Large/X-Large) (0)" at bounding box center [787, 481] width 1101 height 23
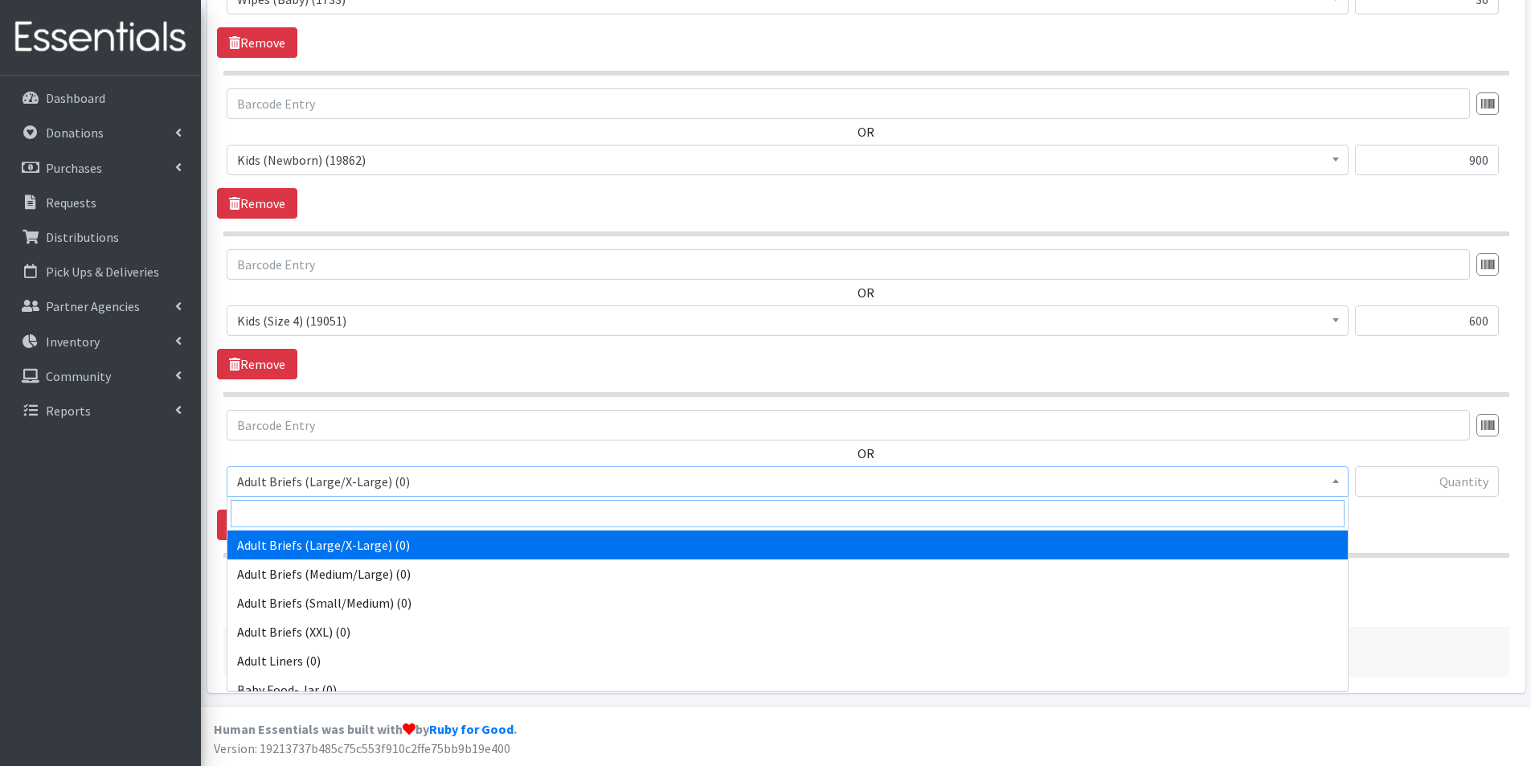
click at [289, 522] on input "search" at bounding box center [788, 513] width 1114 height 27
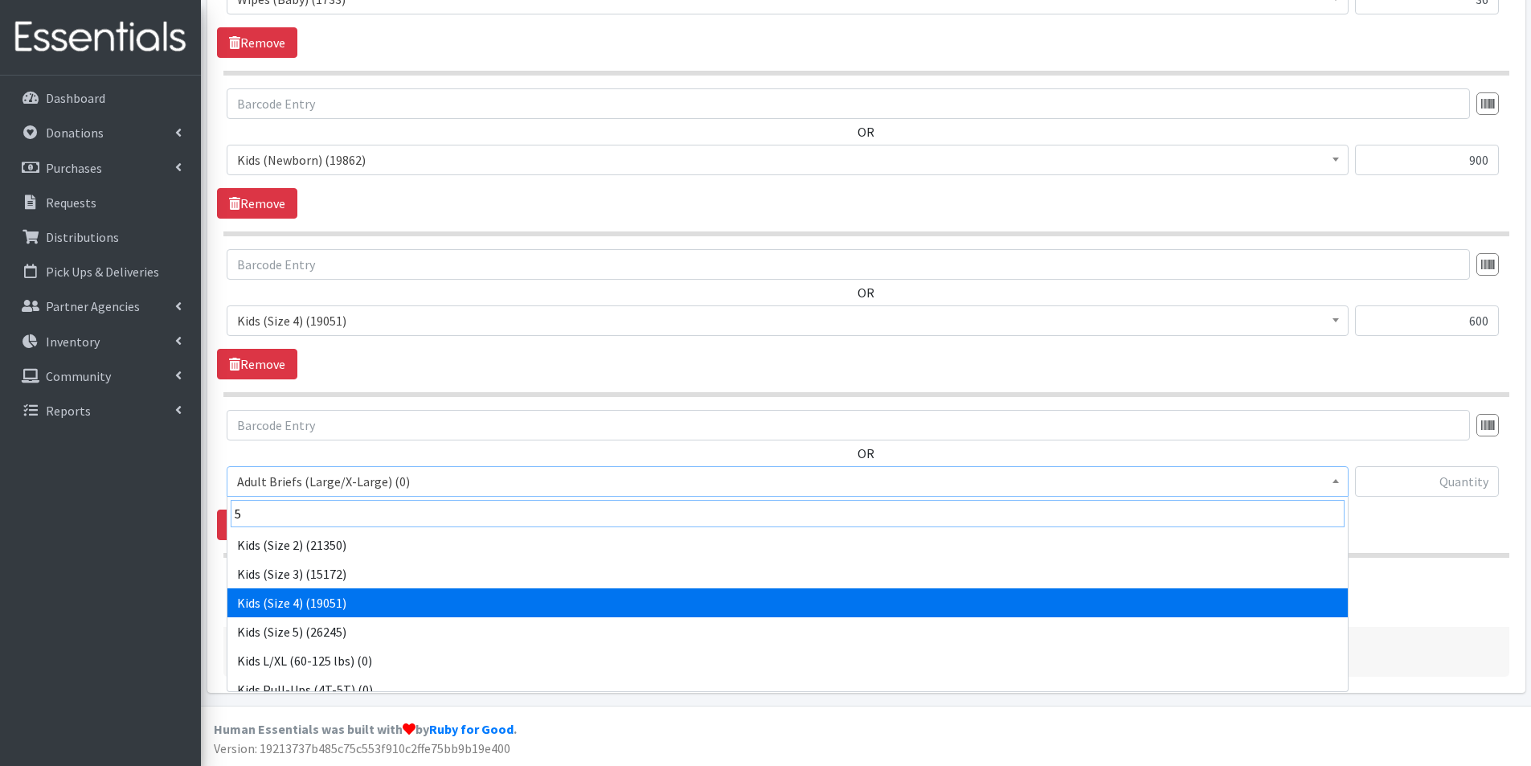
type input "5"
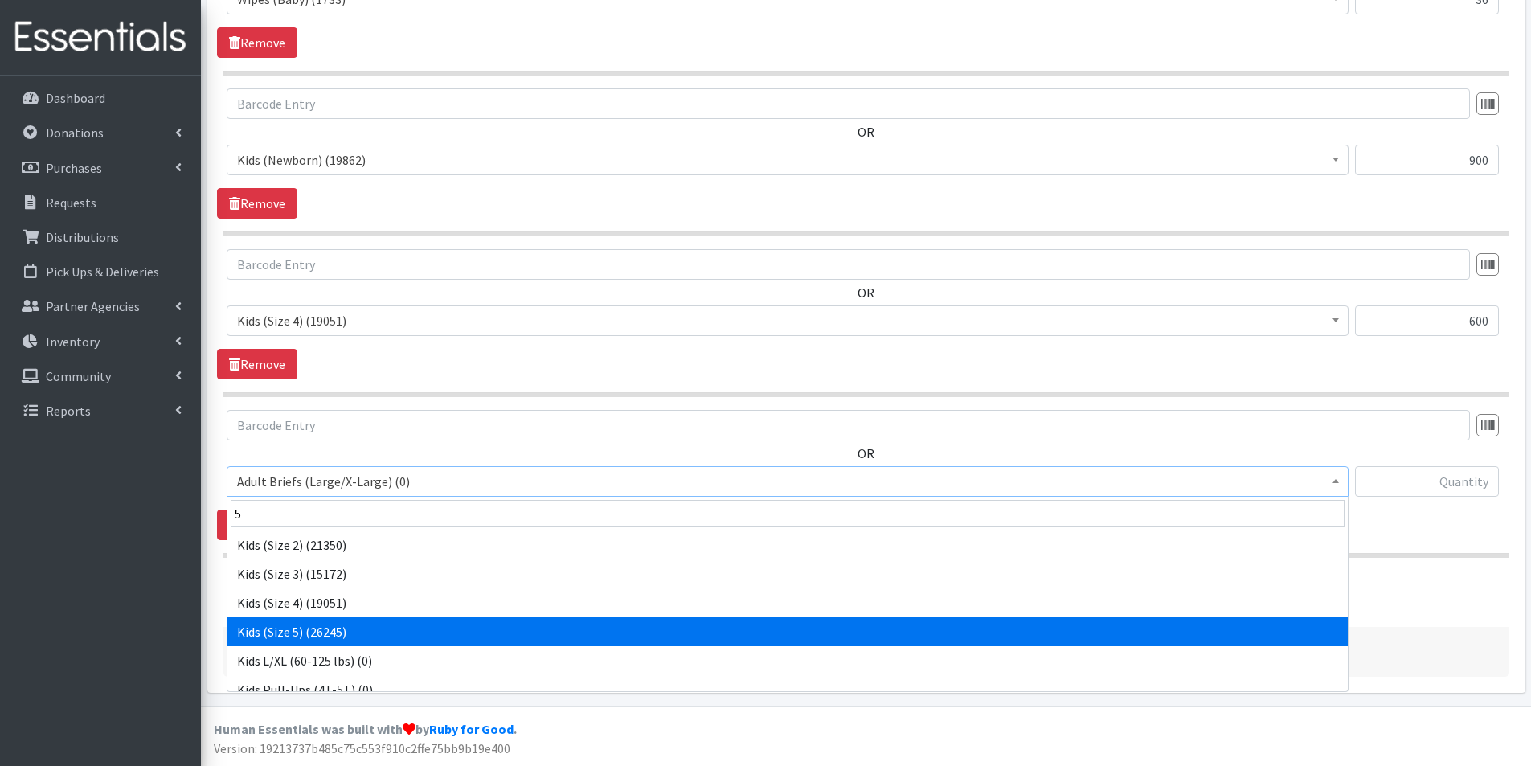
drag, startPoint x: 304, startPoint y: 625, endPoint x: 301, endPoint y: 523, distance: 101.3
select select "2744"
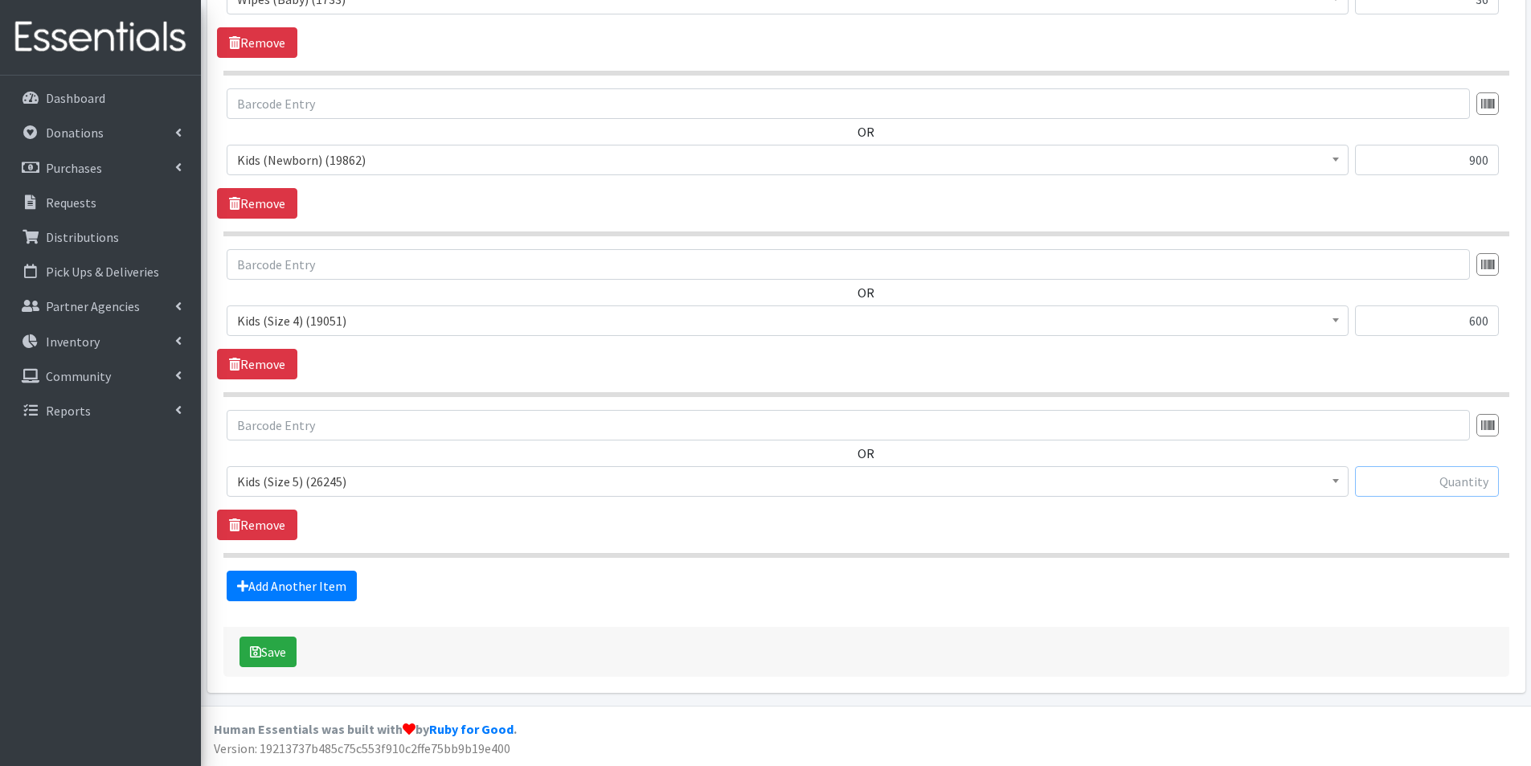
click at [1473, 495] on input "text" at bounding box center [1427, 481] width 144 height 31
type input "600"
click at [274, 641] on button "Save" at bounding box center [268, 652] width 57 height 31
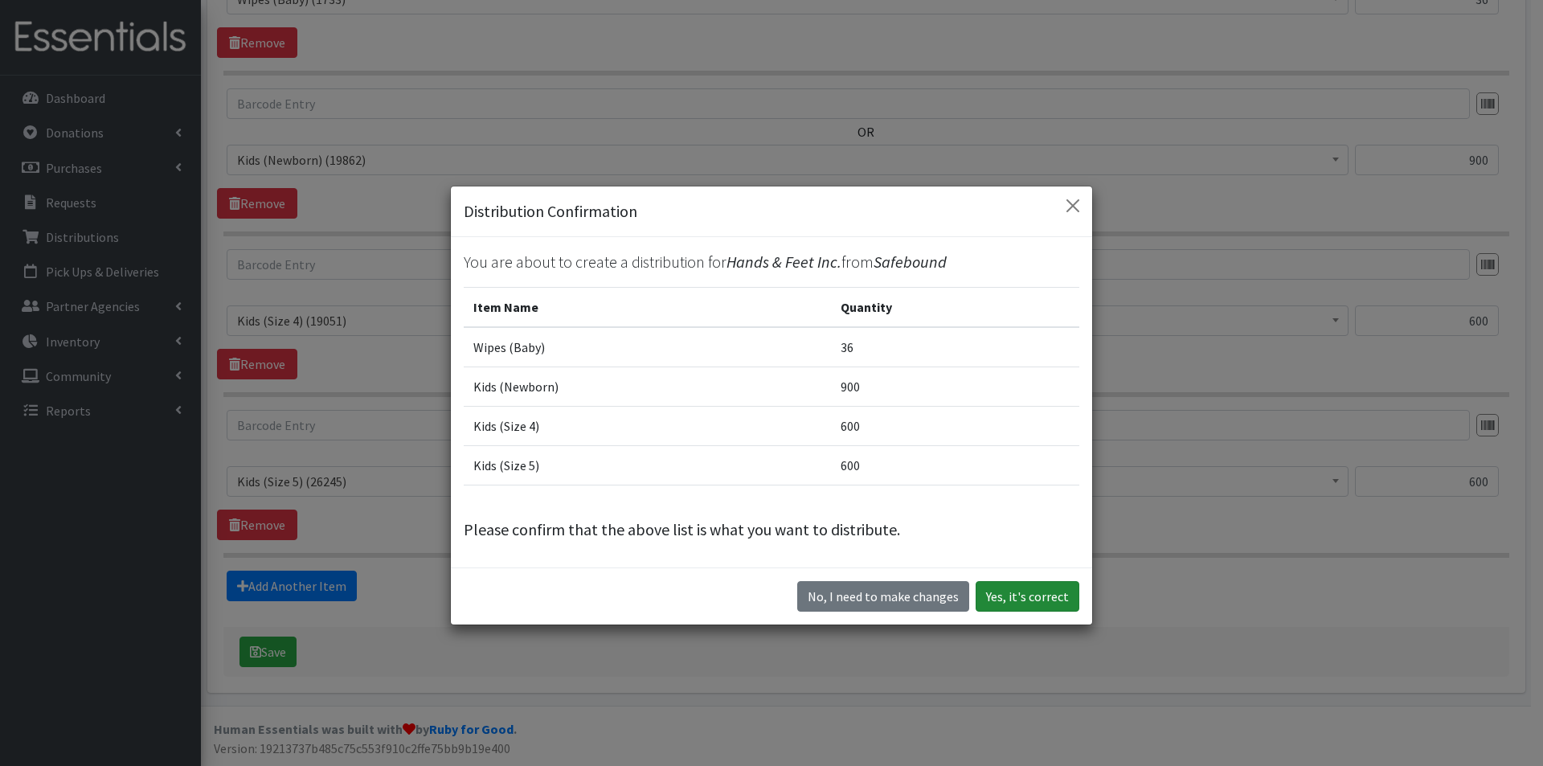
click at [1030, 596] on button "Yes, it's correct" at bounding box center [1028, 596] width 104 height 31
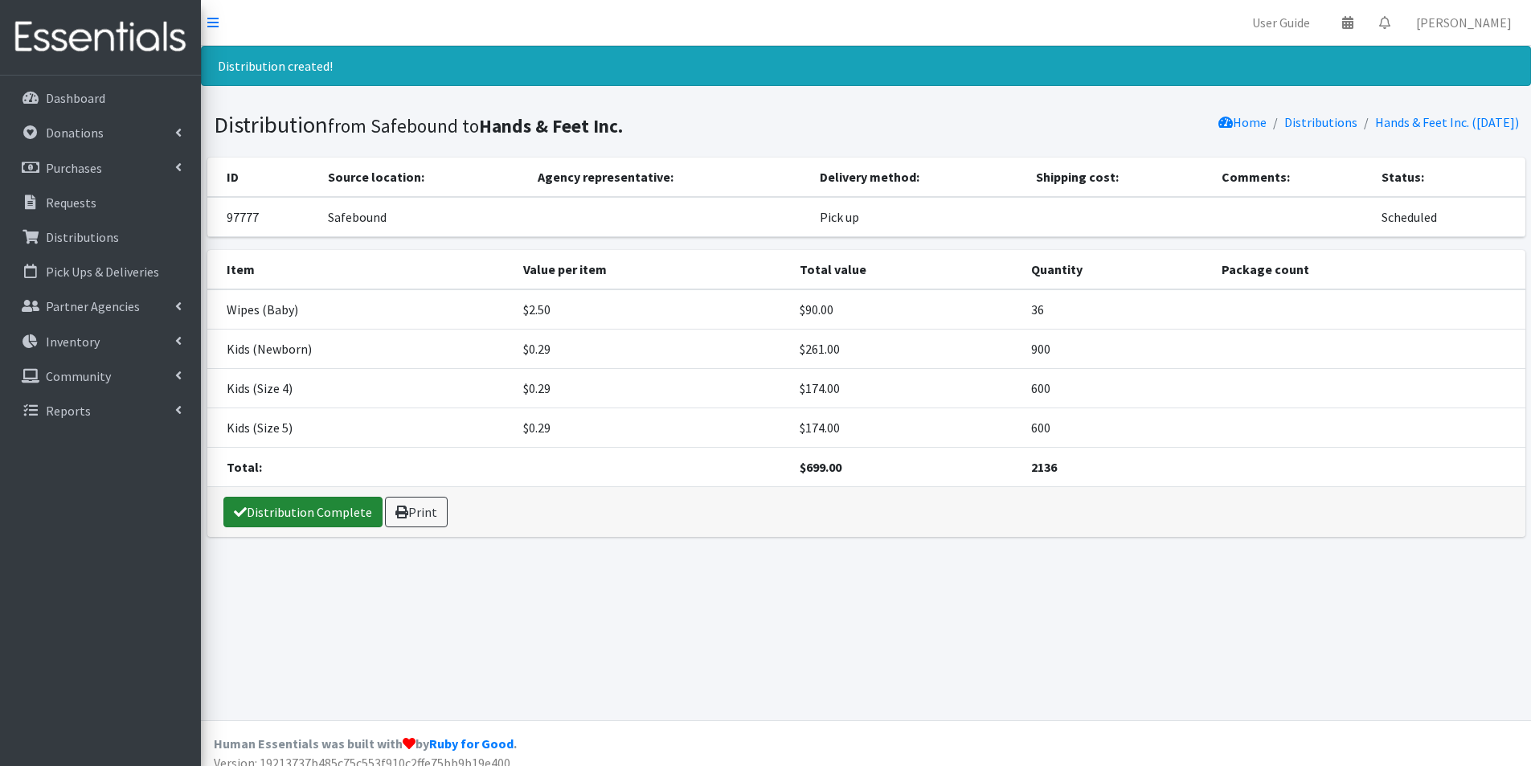
click at [293, 518] on link "Distribution Complete" at bounding box center [302, 512] width 159 height 31
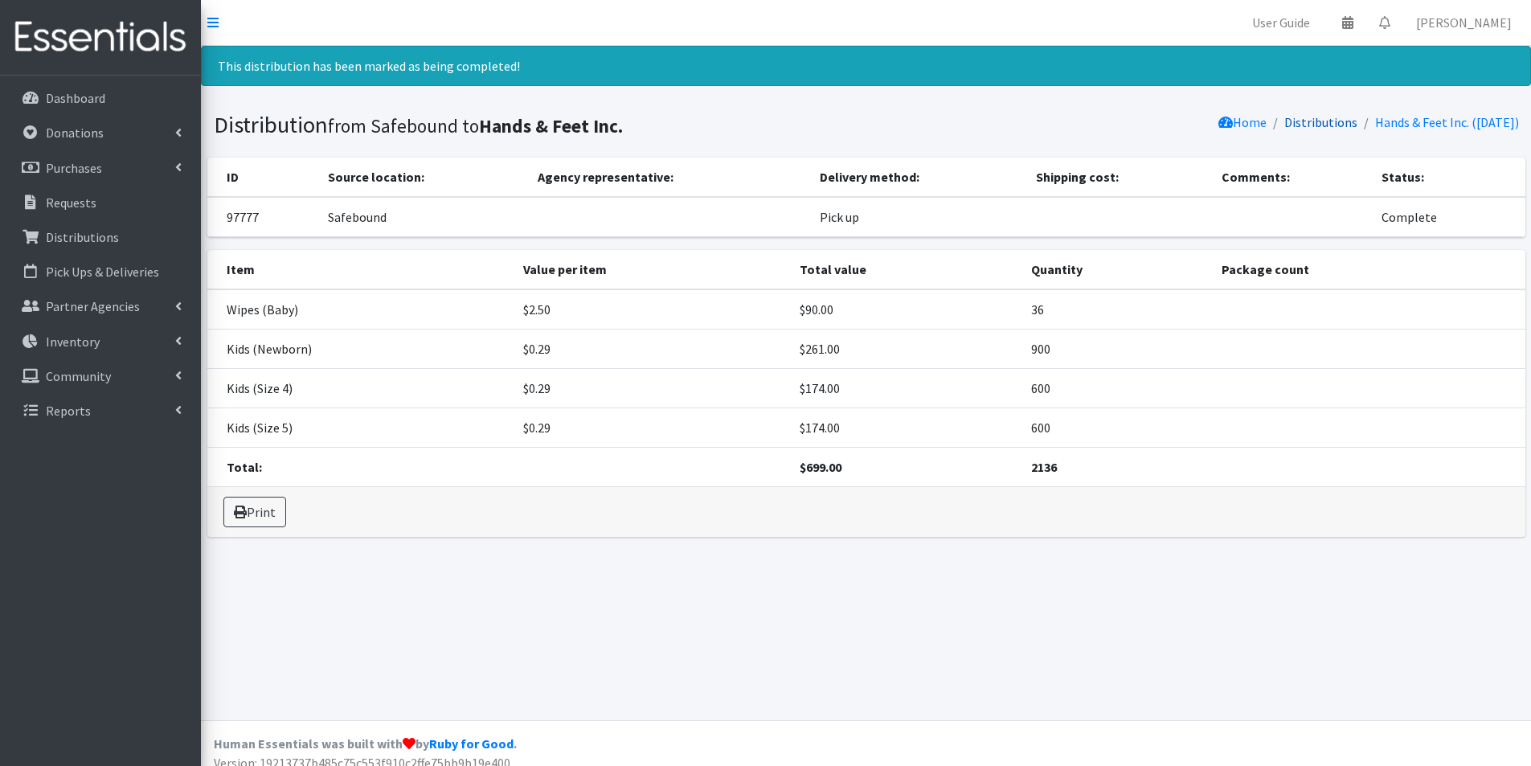
click at [1309, 117] on link "Distributions" at bounding box center [1320, 122] width 73 height 16
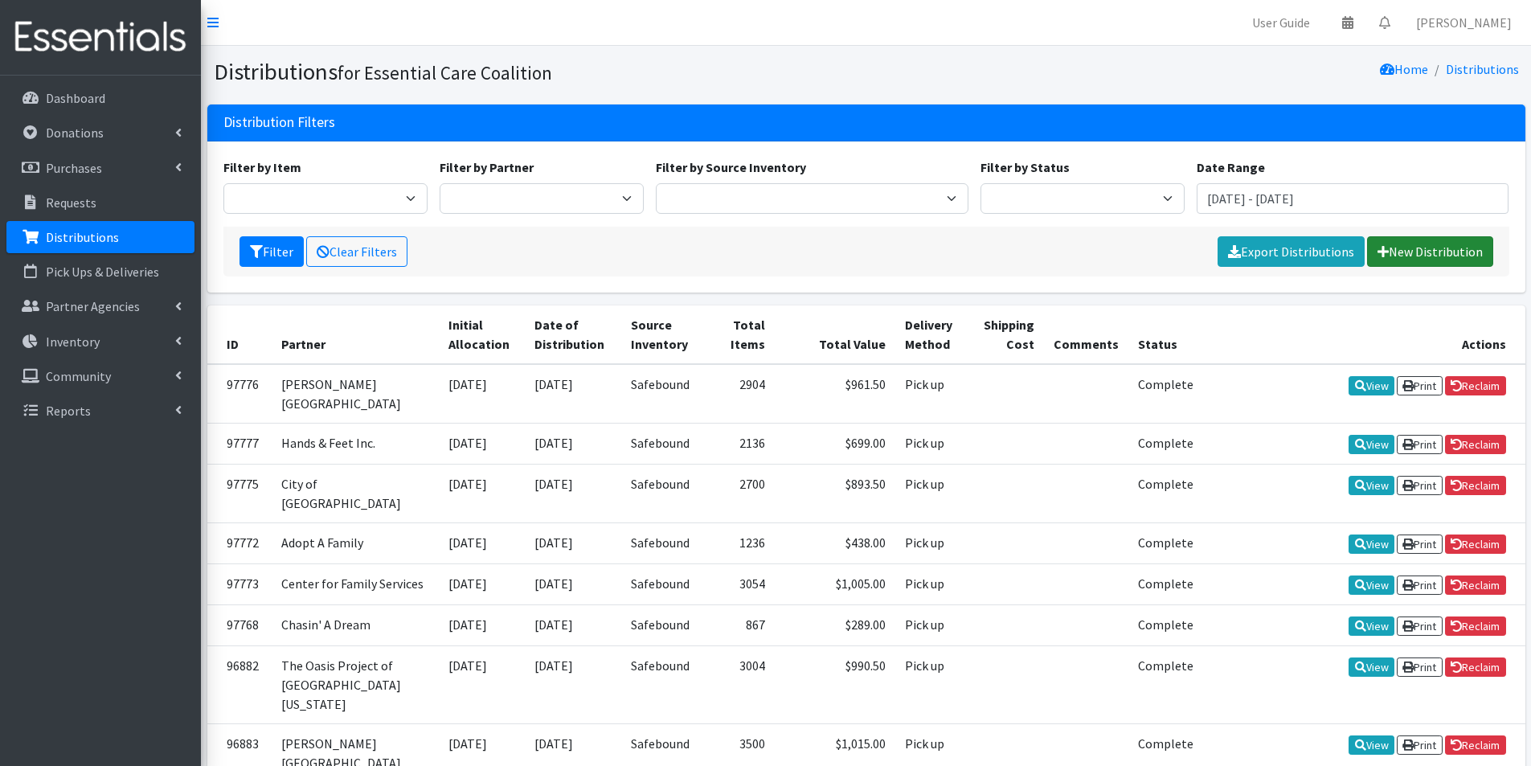
click at [1405, 249] on link "New Distribution" at bounding box center [1430, 251] width 126 height 31
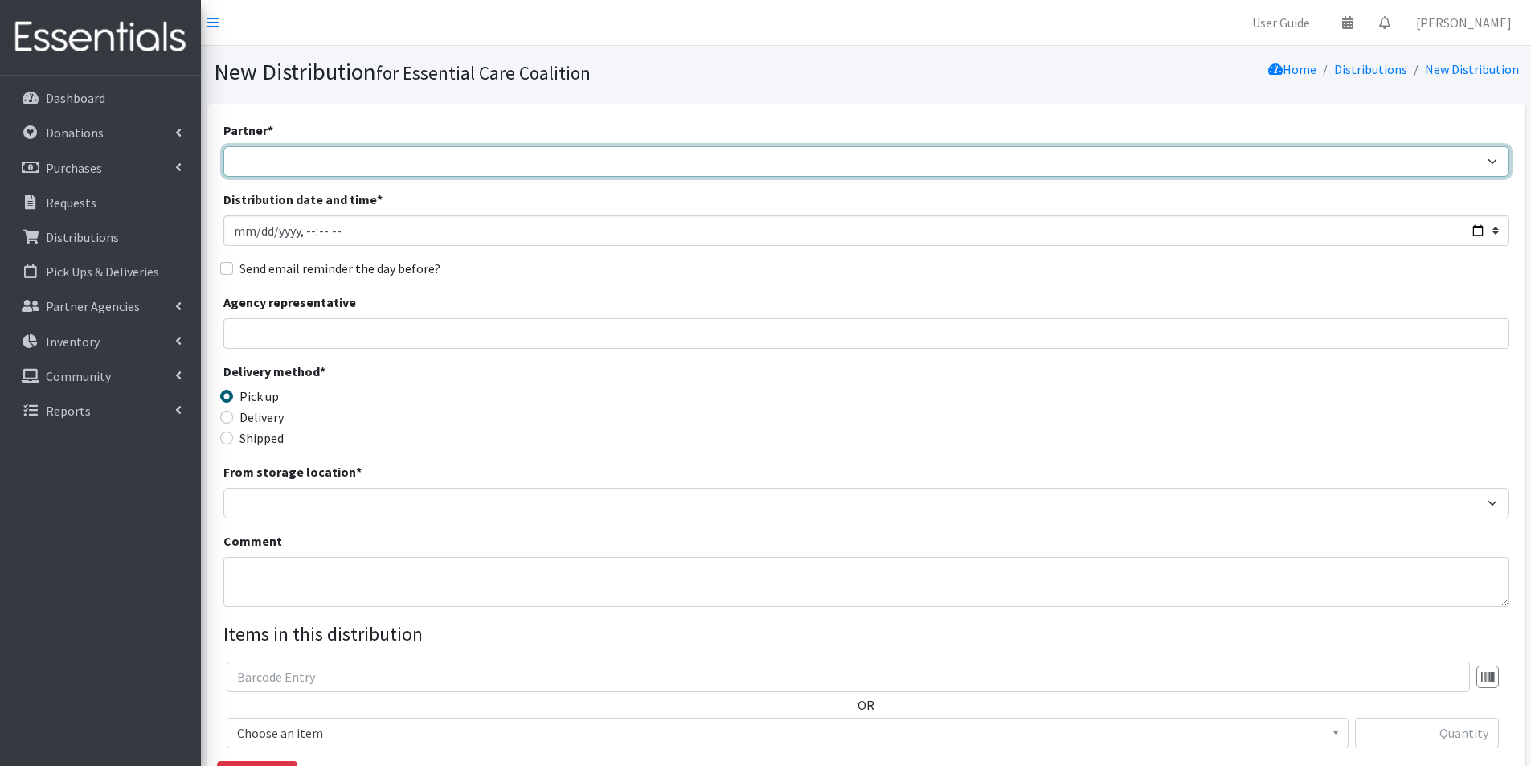
click at [330, 162] on select "Adopt A Family Aid to Victims of Domestic Abuse (AVDA) Babycycle Diaper Bank CB…" at bounding box center [866, 161] width 1286 height 31
select select "2624"
click at [223, 146] on select "Adopt A Family Aid to Victims of Domestic Abuse (AVDA) Babycycle Diaper Bank CB…" at bounding box center [866, 161] width 1286 height 31
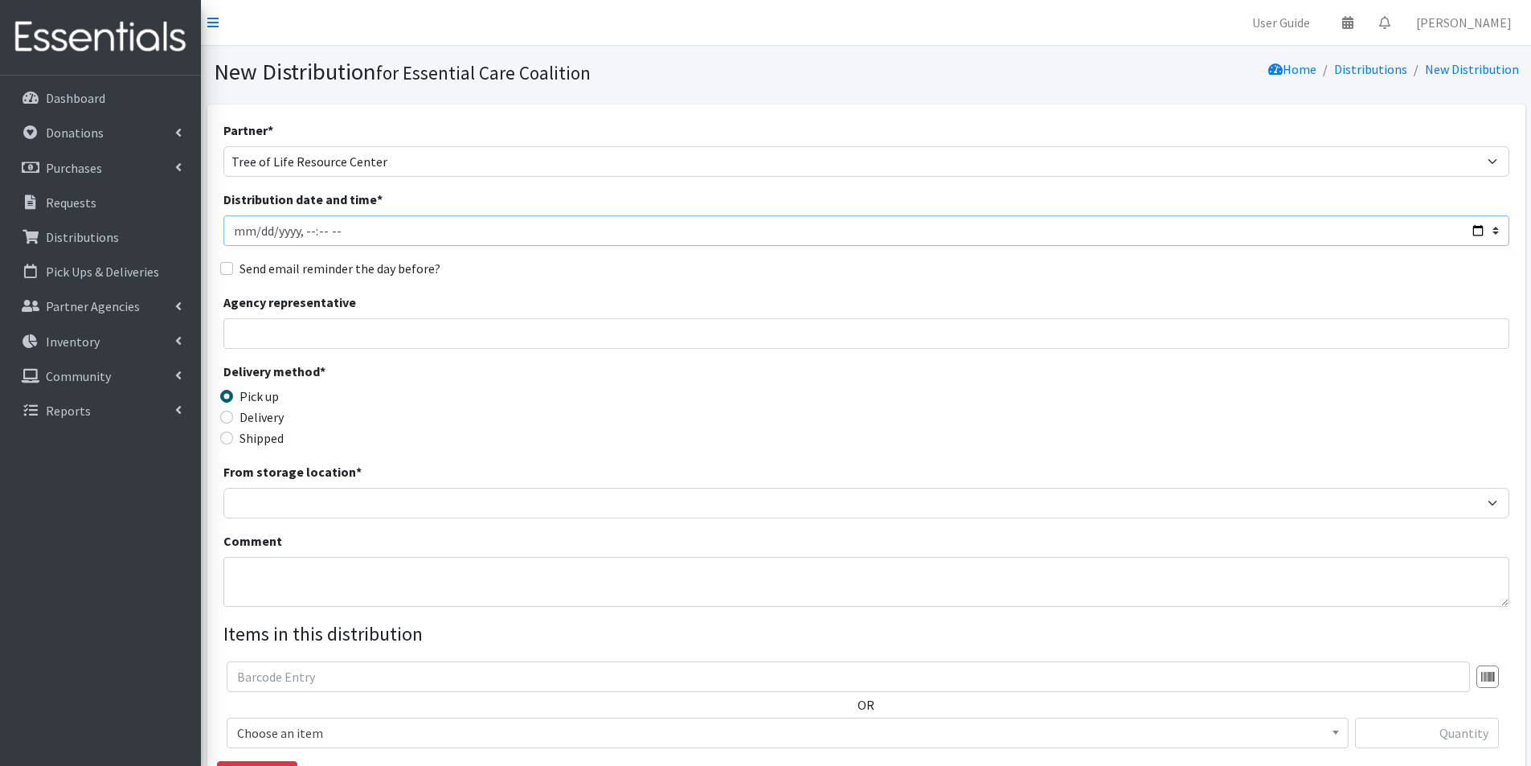
click at [1473, 230] on input "Distribution date and time *" at bounding box center [866, 230] width 1286 height 31
type input "[DATE]T10:30"
click at [600, 409] on div "Delivery method * Pick up Delivery Shipped Shipping cost" at bounding box center [866, 412] width 1286 height 100
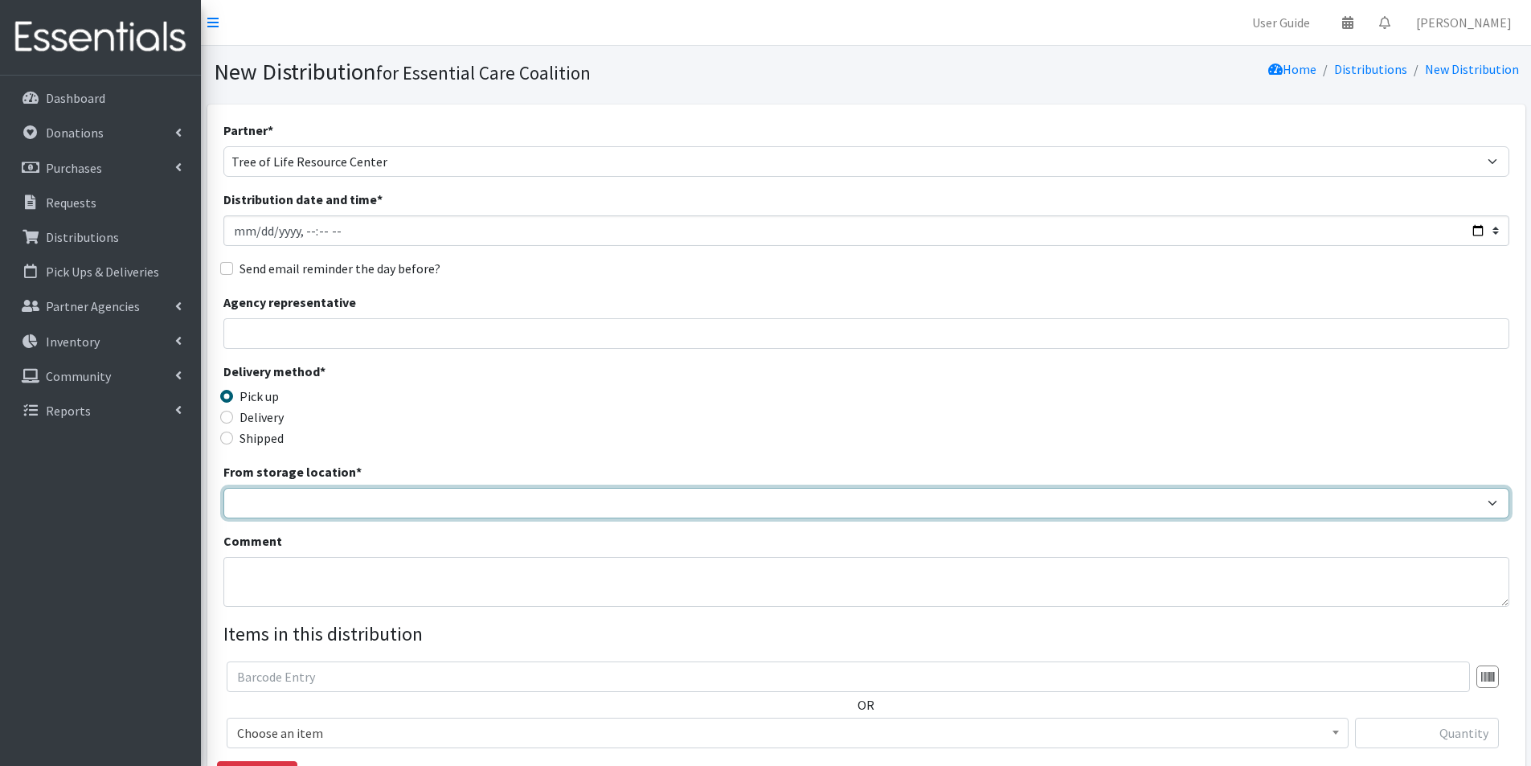
drag, startPoint x: 261, startPoint y: 502, endPoint x: 261, endPoint y: 510, distance: 8.8
click at [261, 502] on select "Safebound" at bounding box center [866, 503] width 1286 height 31
select select "65"
click at [223, 488] on select "Safebound" at bounding box center [866, 503] width 1286 height 31
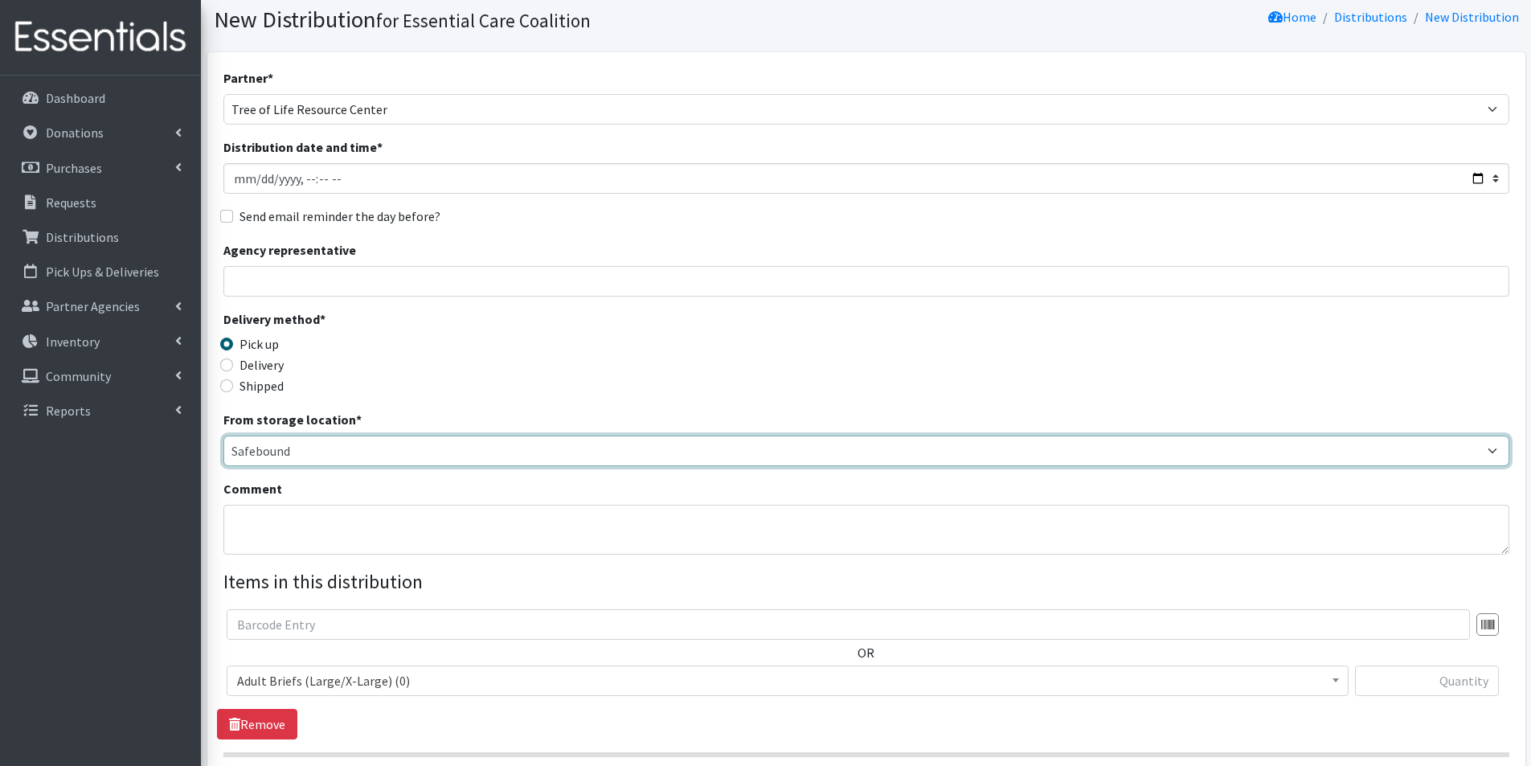
scroll to position [80, 0]
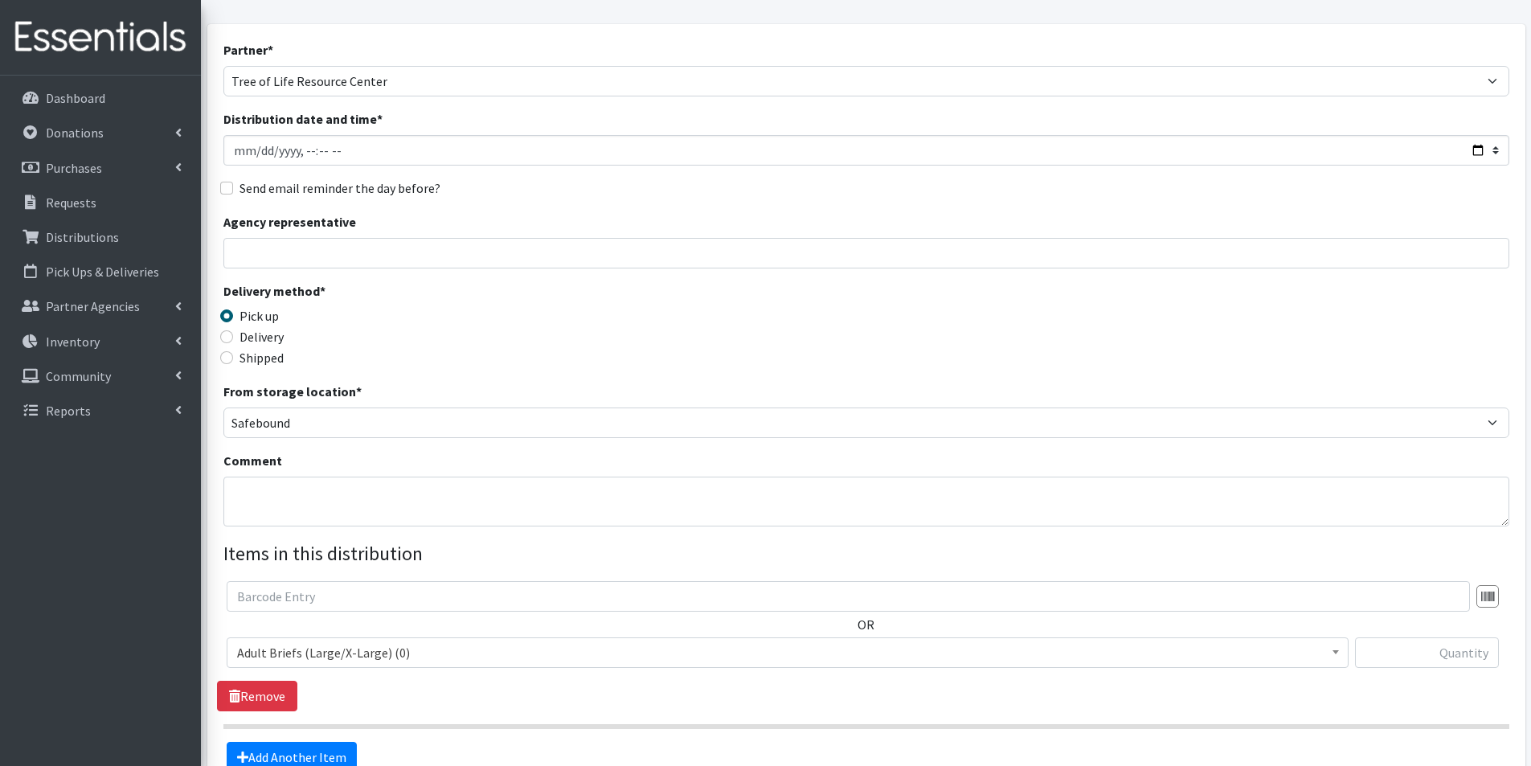
click at [395, 641] on span "Adult Briefs (Large/X-Large) (0)" at bounding box center [787, 652] width 1101 height 23
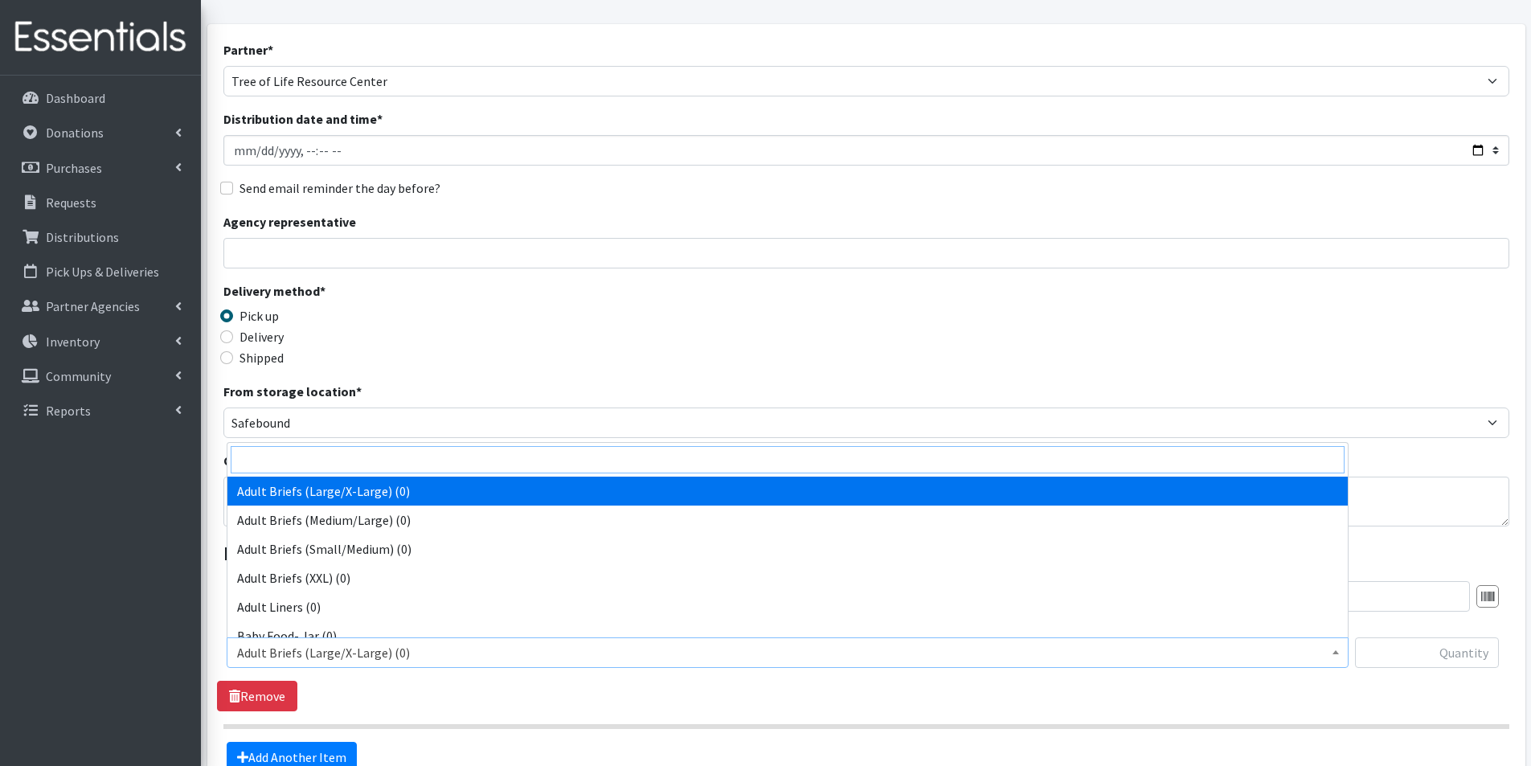
click at [301, 460] on input "search" at bounding box center [788, 459] width 1114 height 27
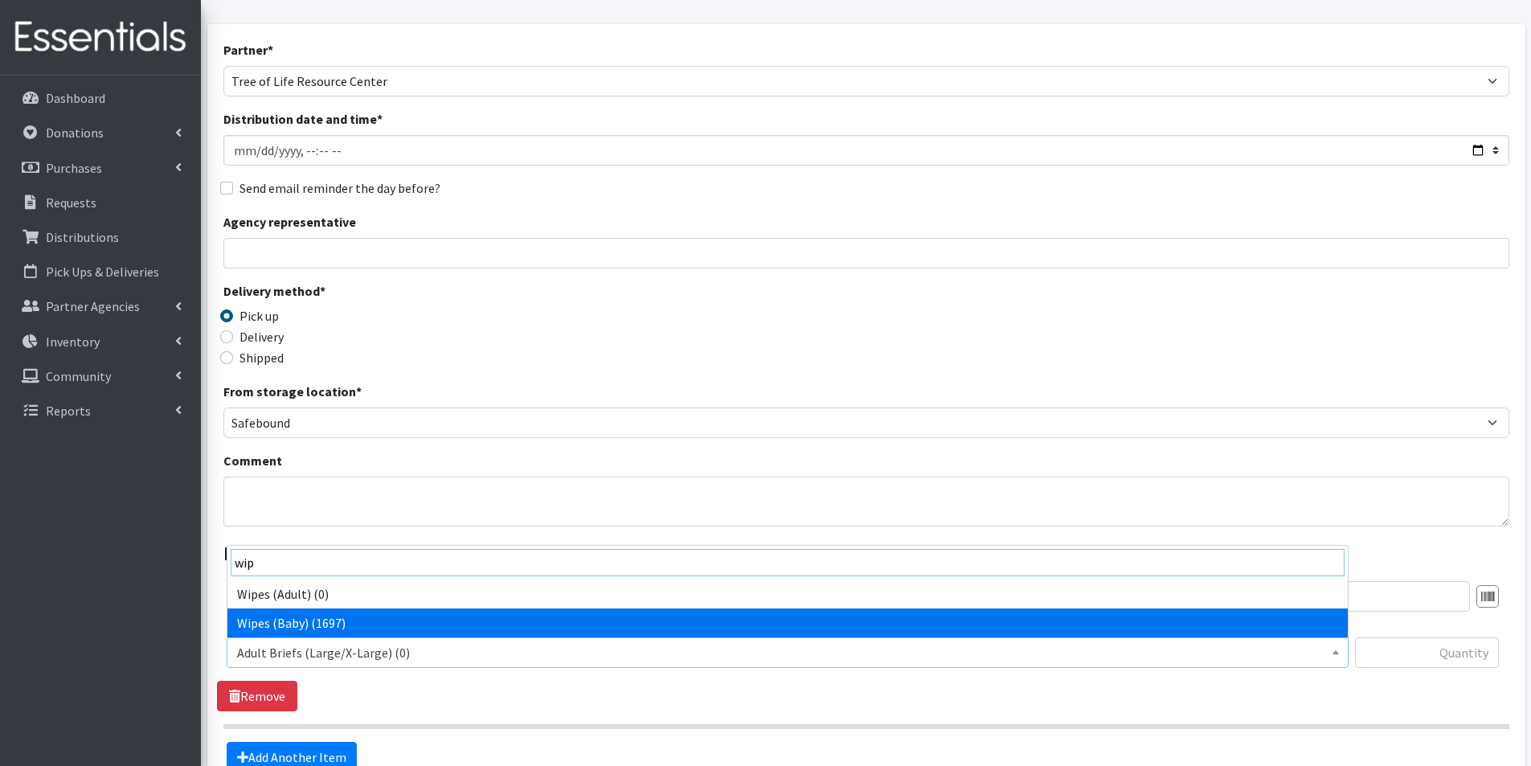
type input "wip"
select select "2742"
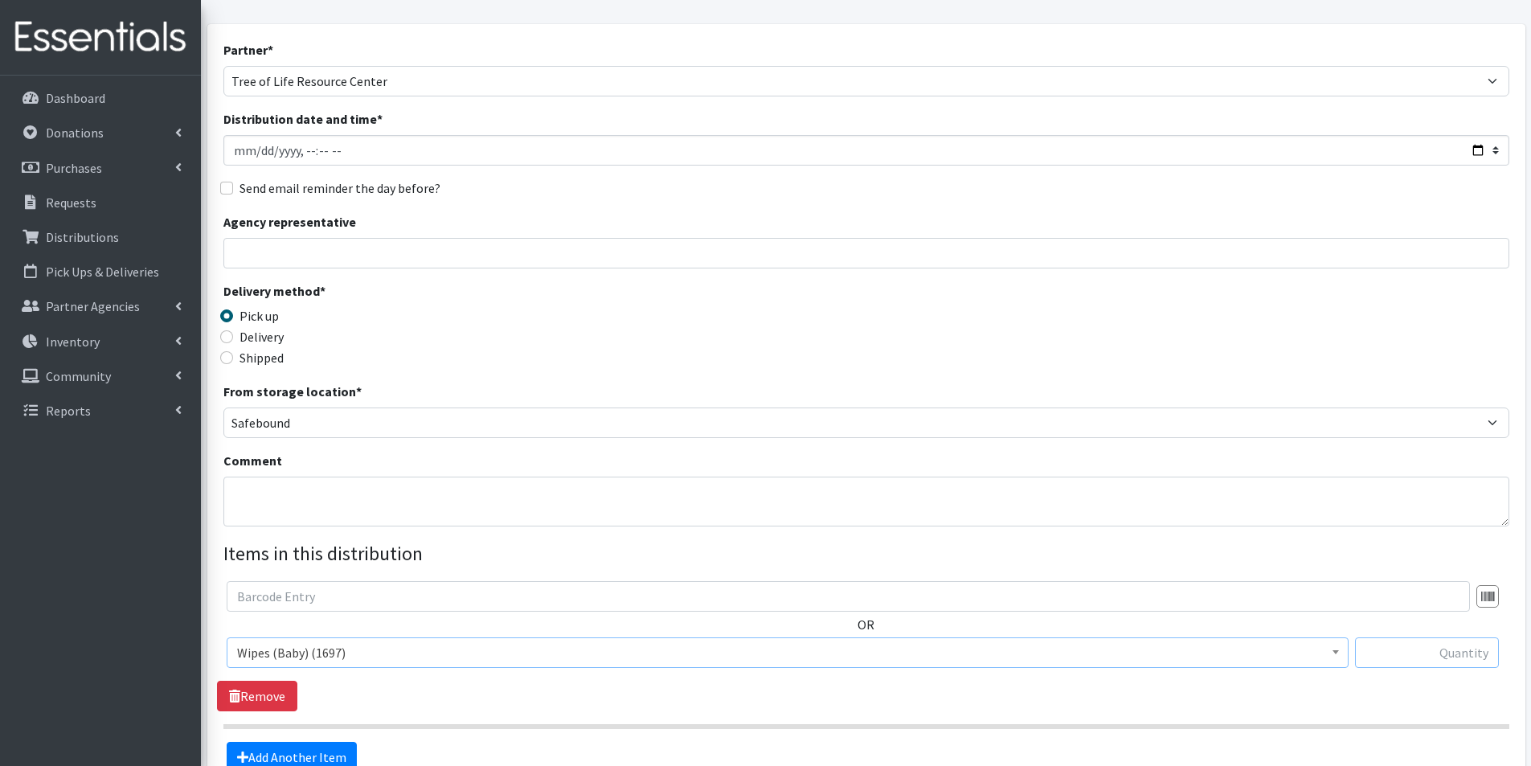
click at [1428, 662] on input "text" at bounding box center [1427, 652] width 144 height 31
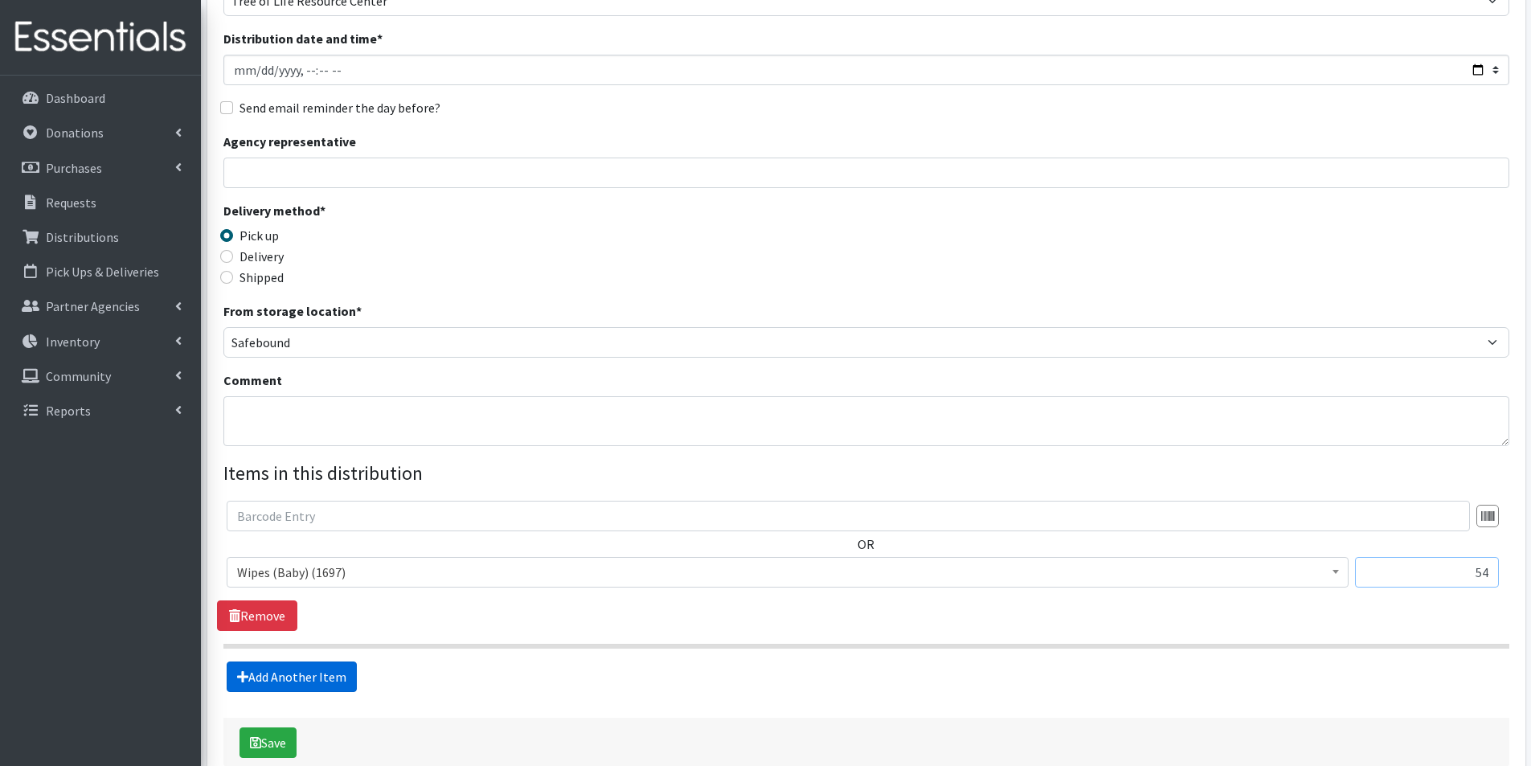
type input "54"
click at [290, 667] on link "Add Another Item" at bounding box center [292, 677] width 130 height 31
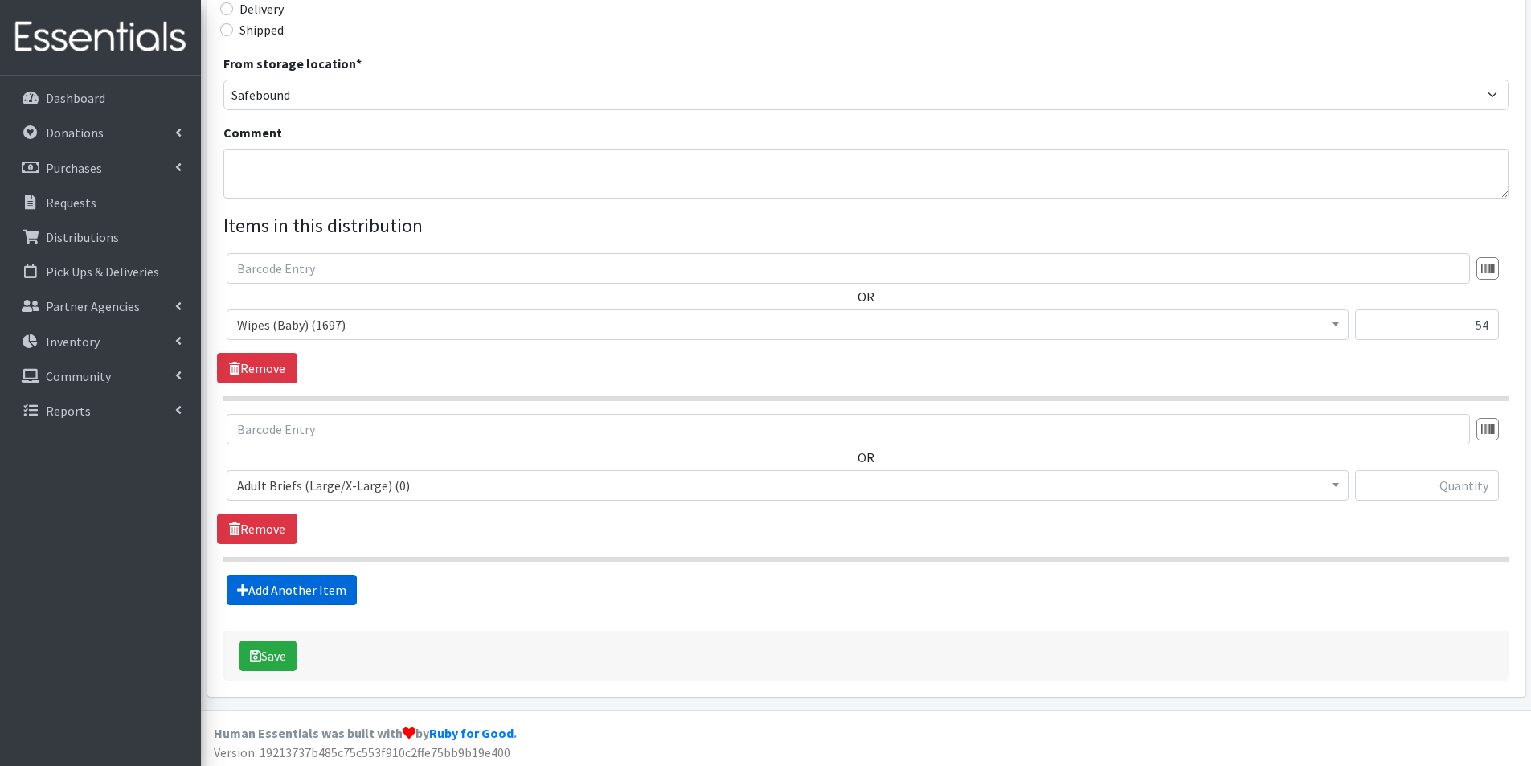
scroll to position [412, 0]
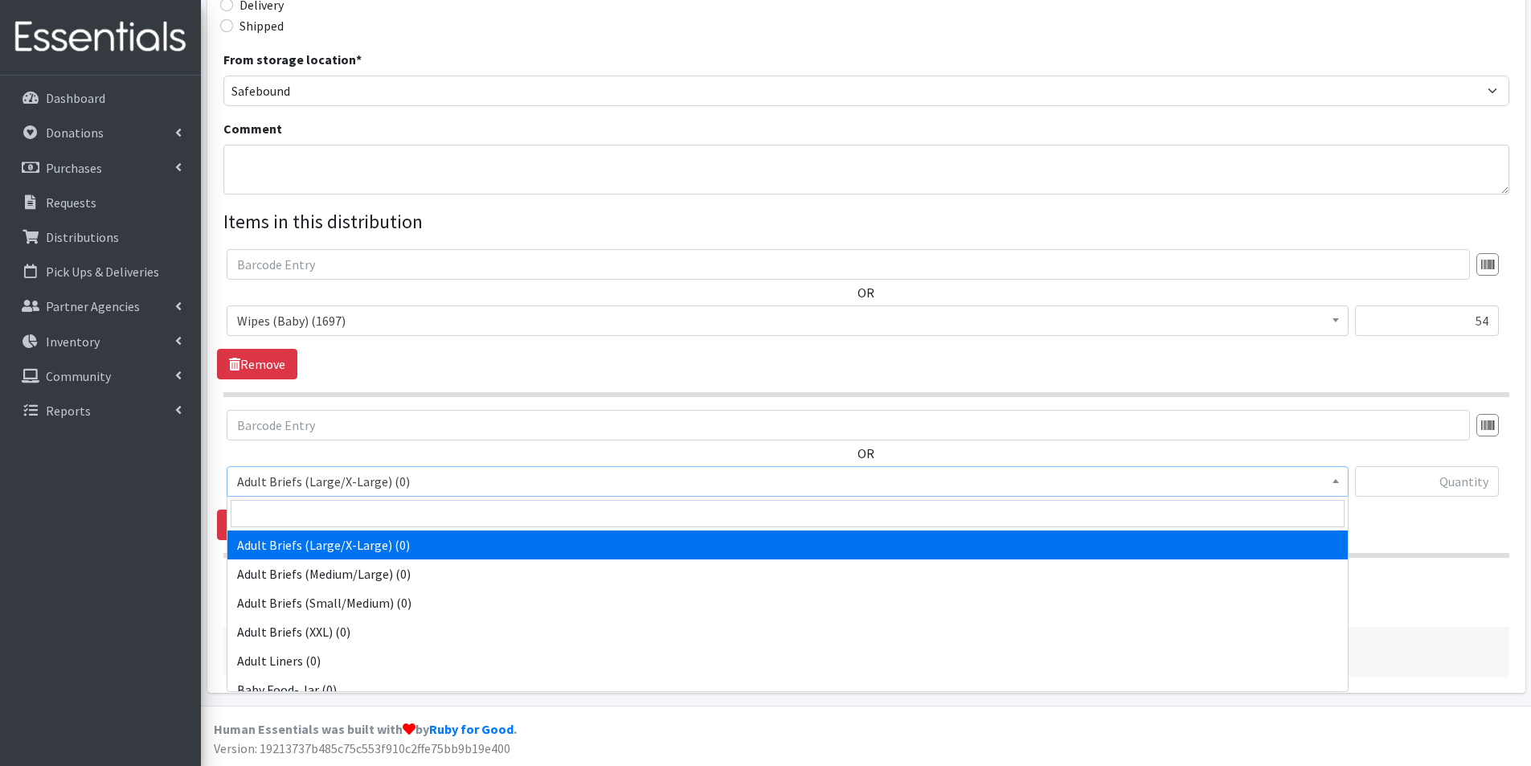
click at [308, 481] on span "Adult Briefs (Large/X-Large) (0)" at bounding box center [787, 481] width 1101 height 23
click at [303, 517] on input "search" at bounding box center [788, 513] width 1114 height 27
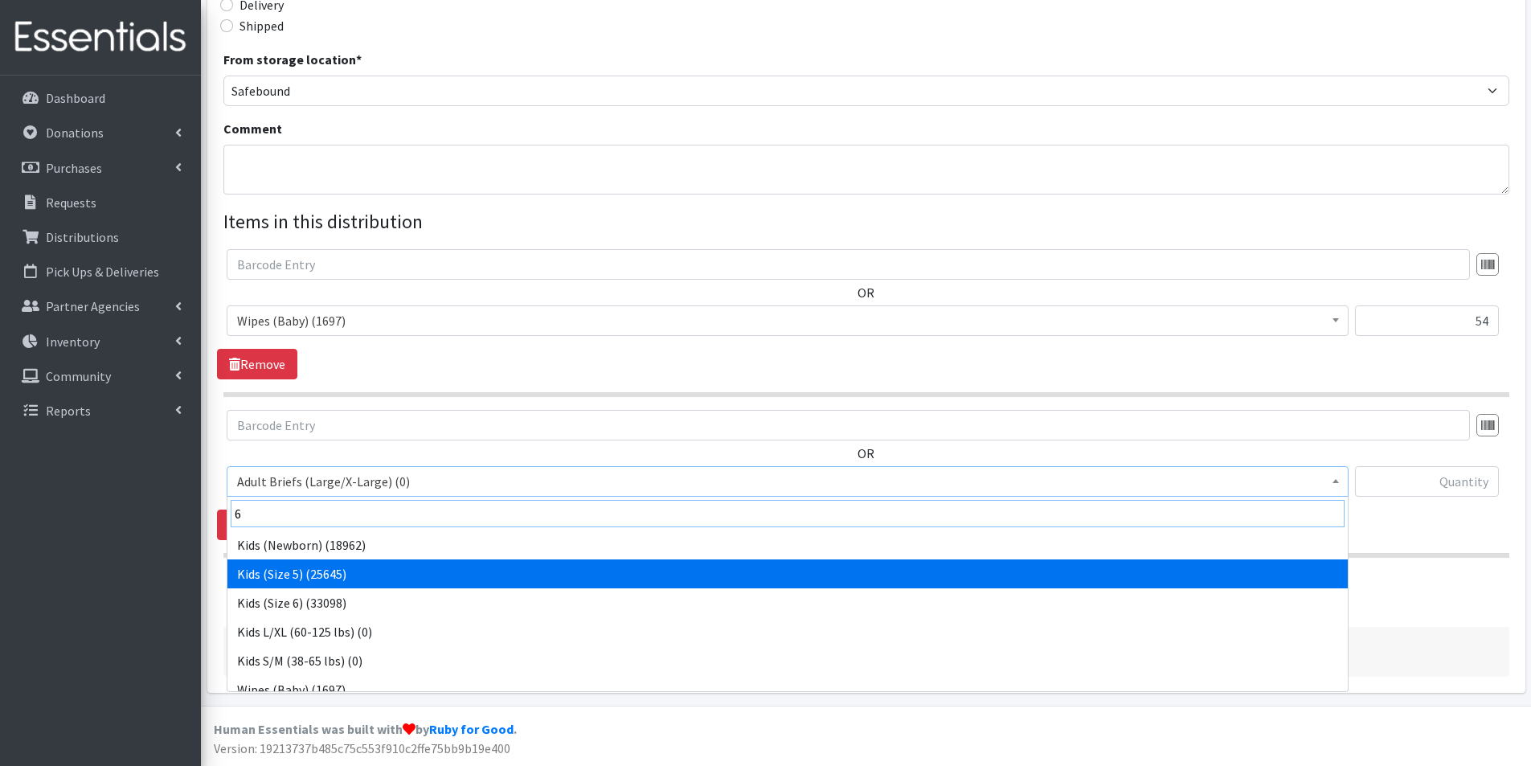
type input "6"
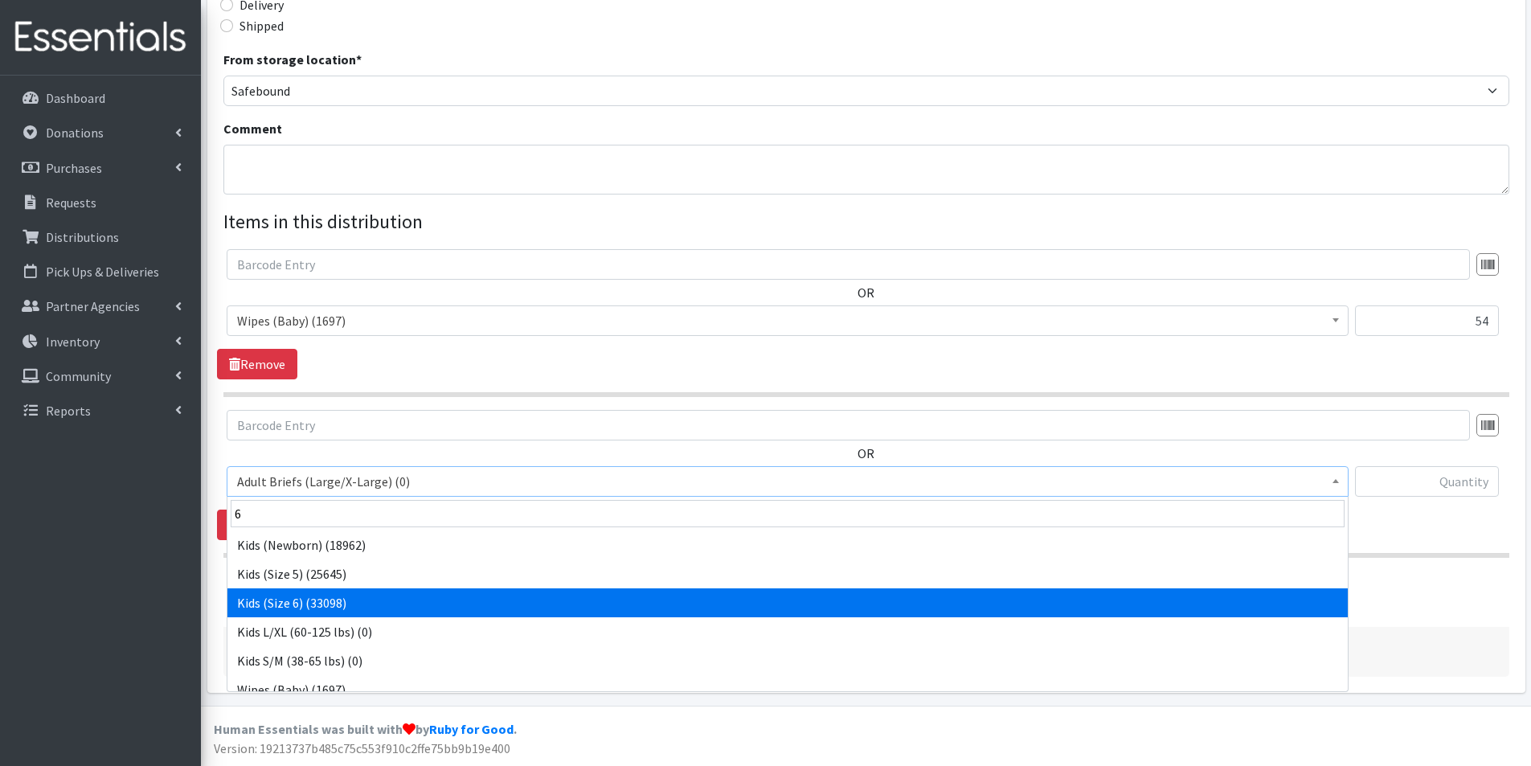
select select "2727"
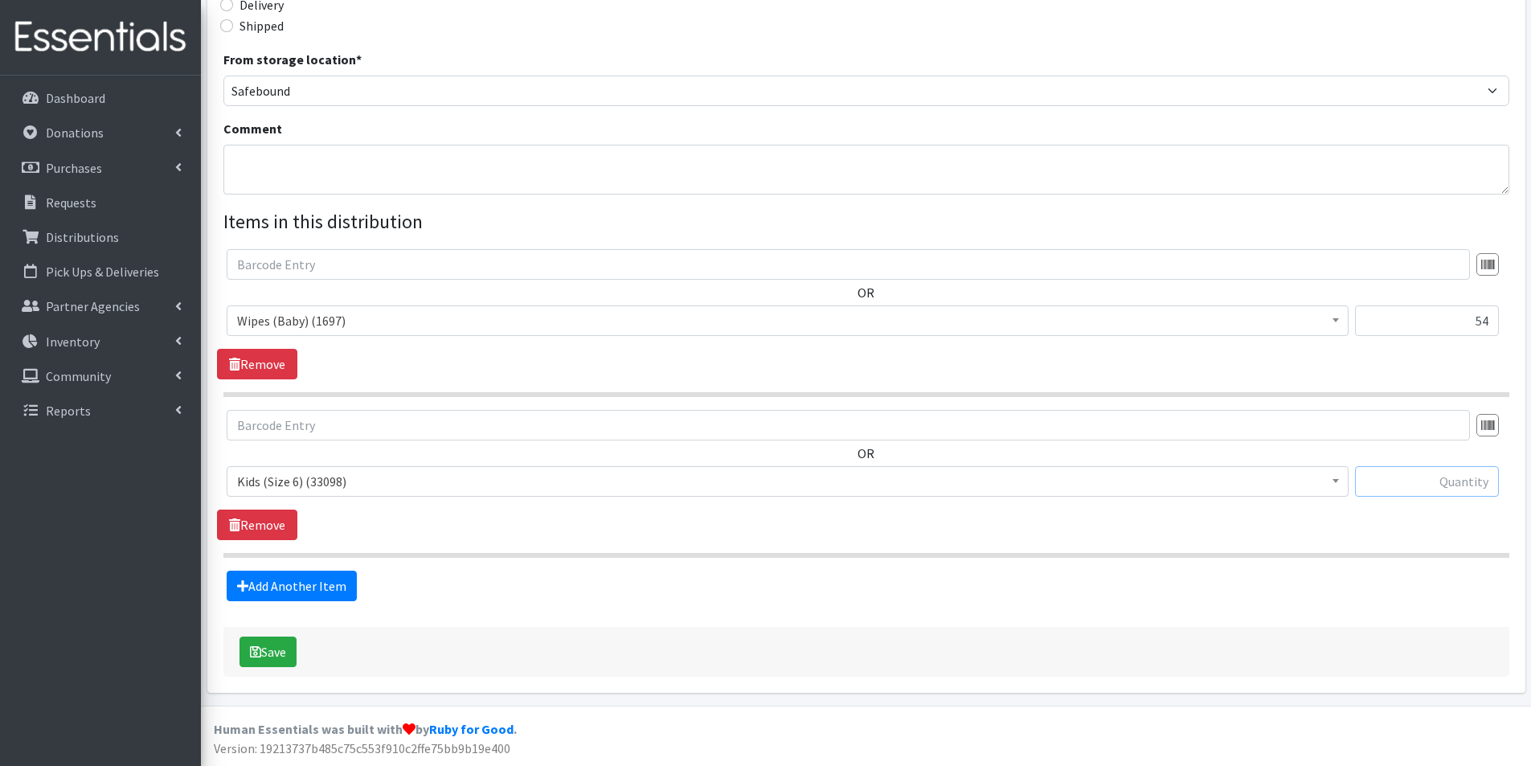
click at [1450, 476] on input "text" at bounding box center [1427, 481] width 144 height 31
type input "1875"
click at [265, 653] on button "Save" at bounding box center [268, 652] width 57 height 31
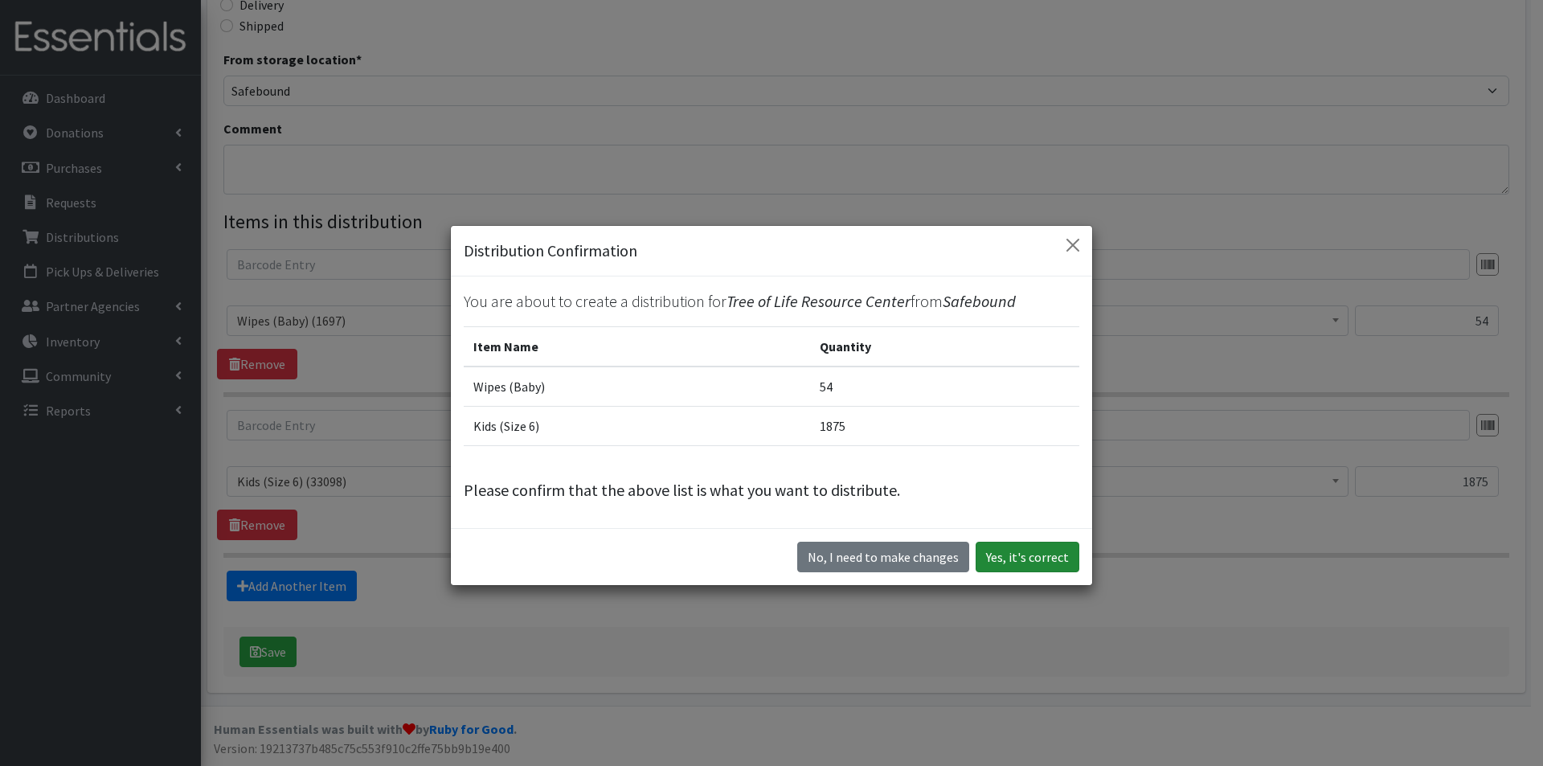
click at [1043, 547] on button "Yes, it's correct" at bounding box center [1028, 557] width 104 height 31
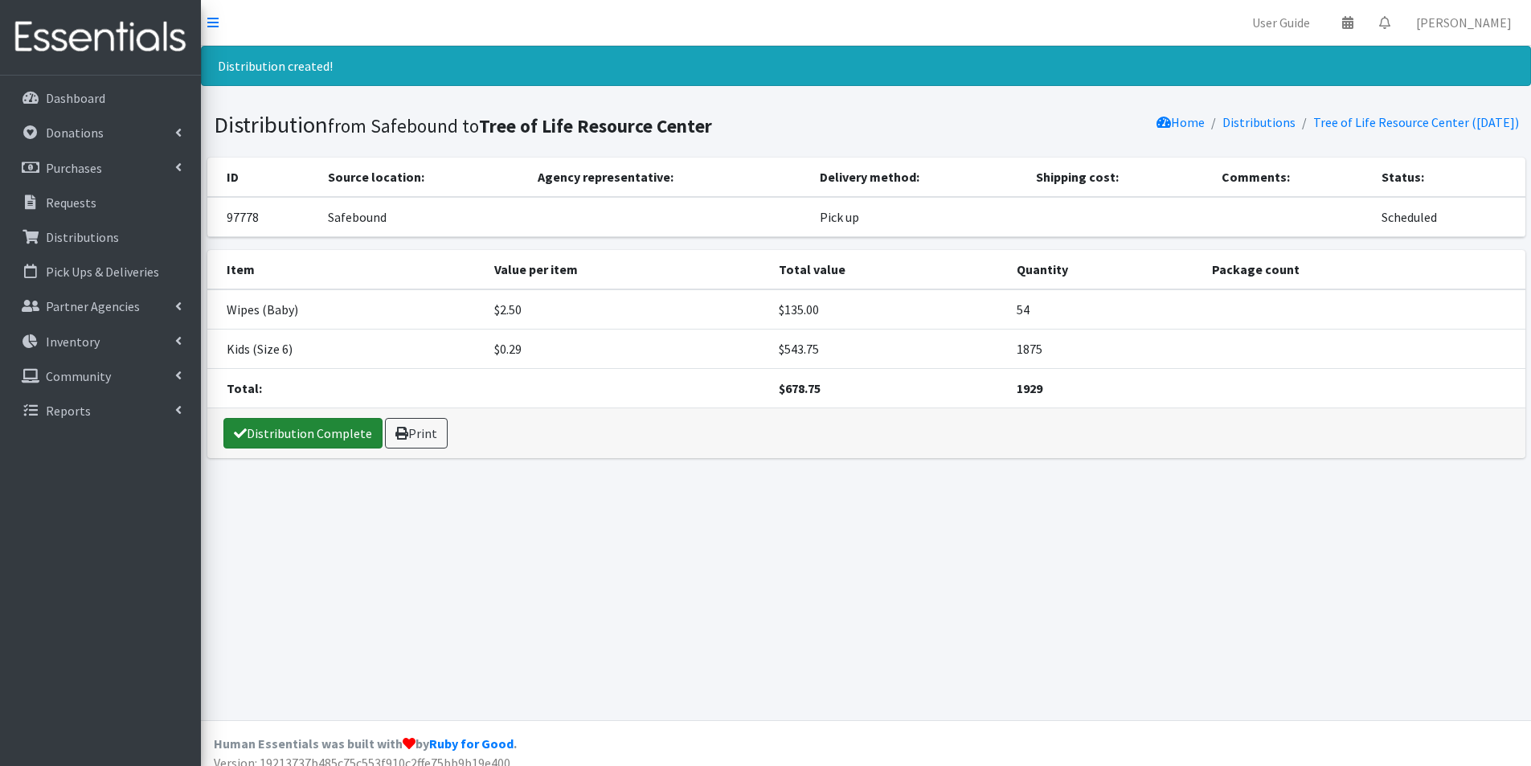
click at [329, 432] on link "Distribution Complete" at bounding box center [302, 433] width 159 height 31
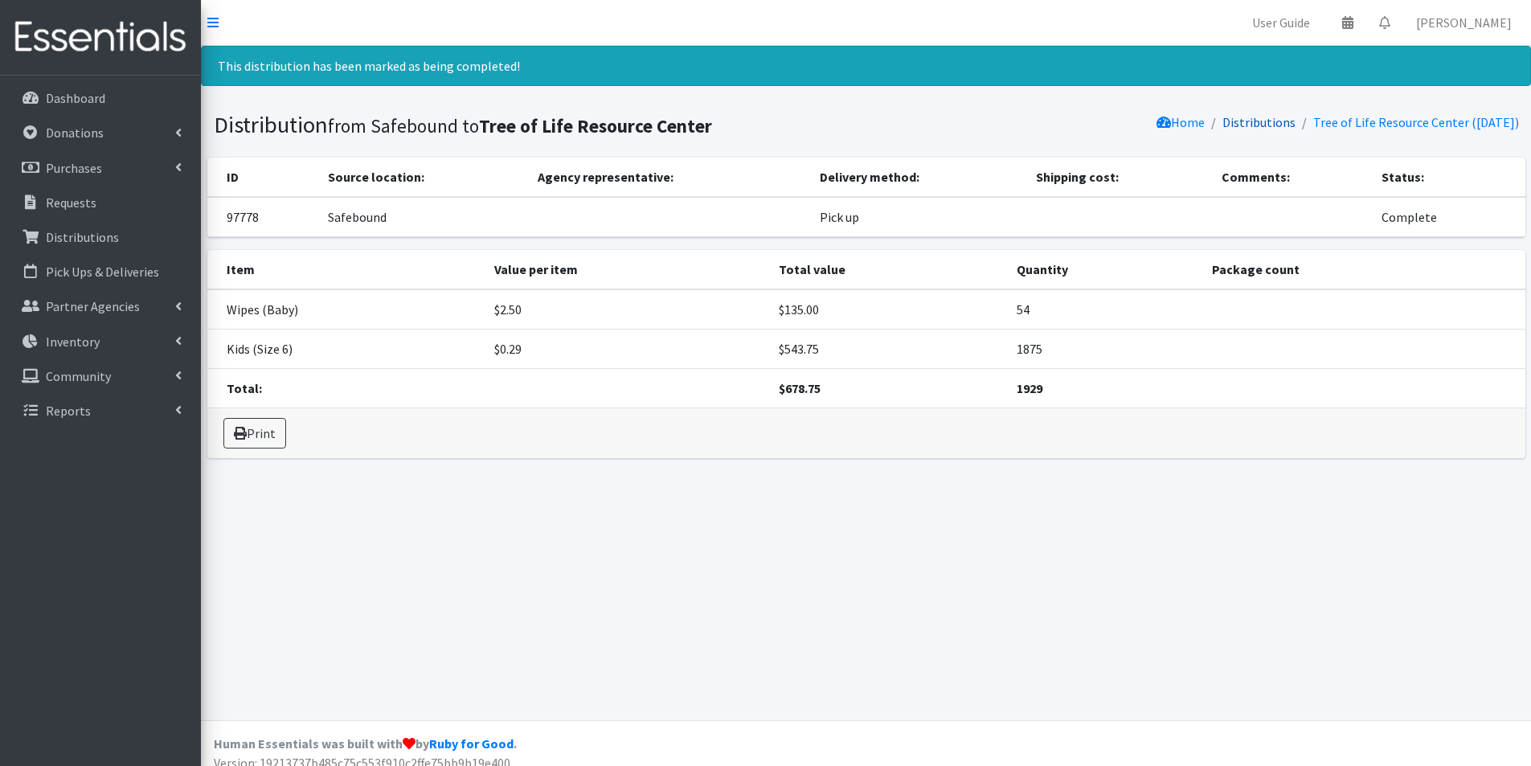
click at [1235, 124] on link "Distributions" at bounding box center [1259, 122] width 73 height 16
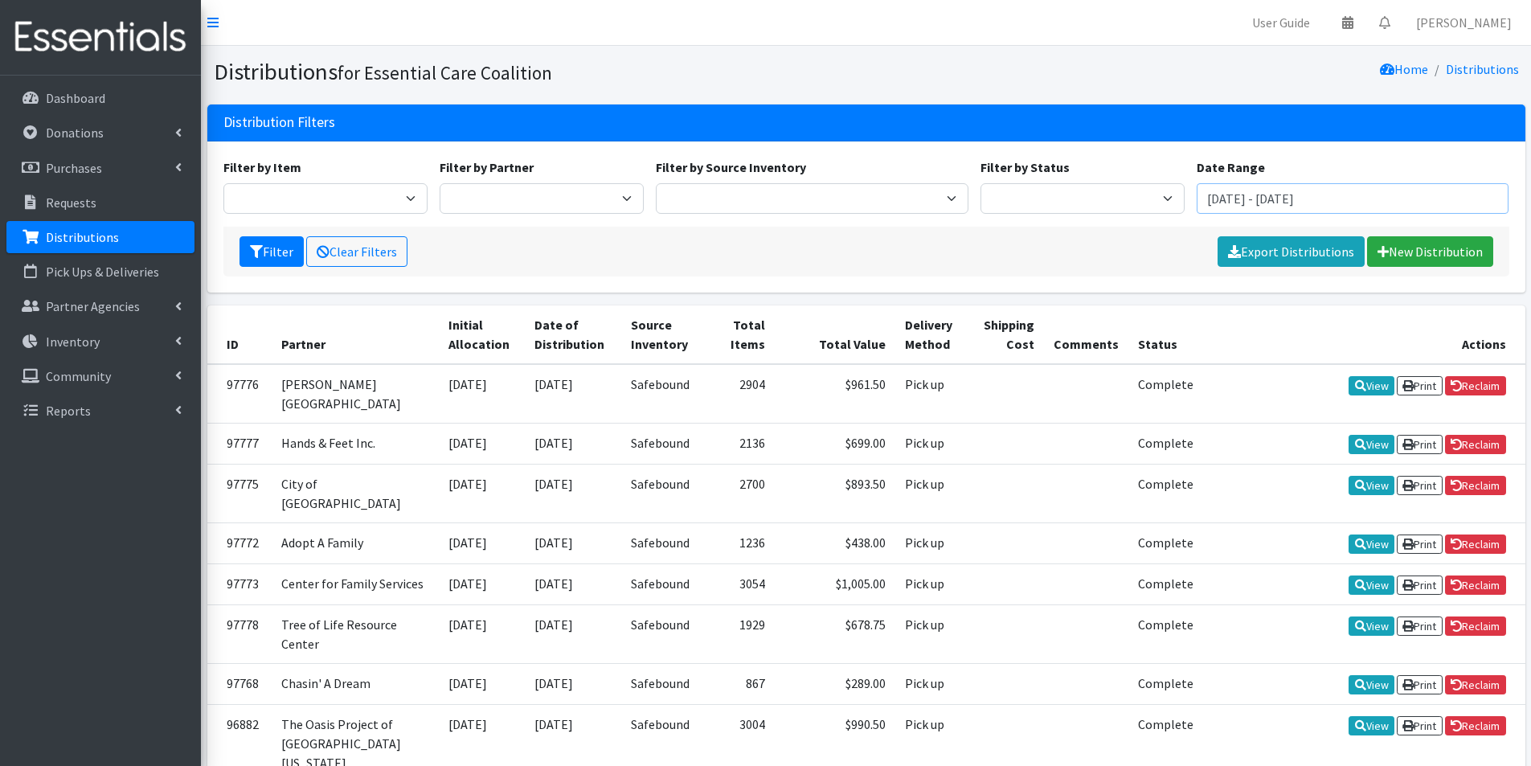
click at [1279, 202] on input "[DATE] - [DATE]" at bounding box center [1353, 198] width 313 height 31
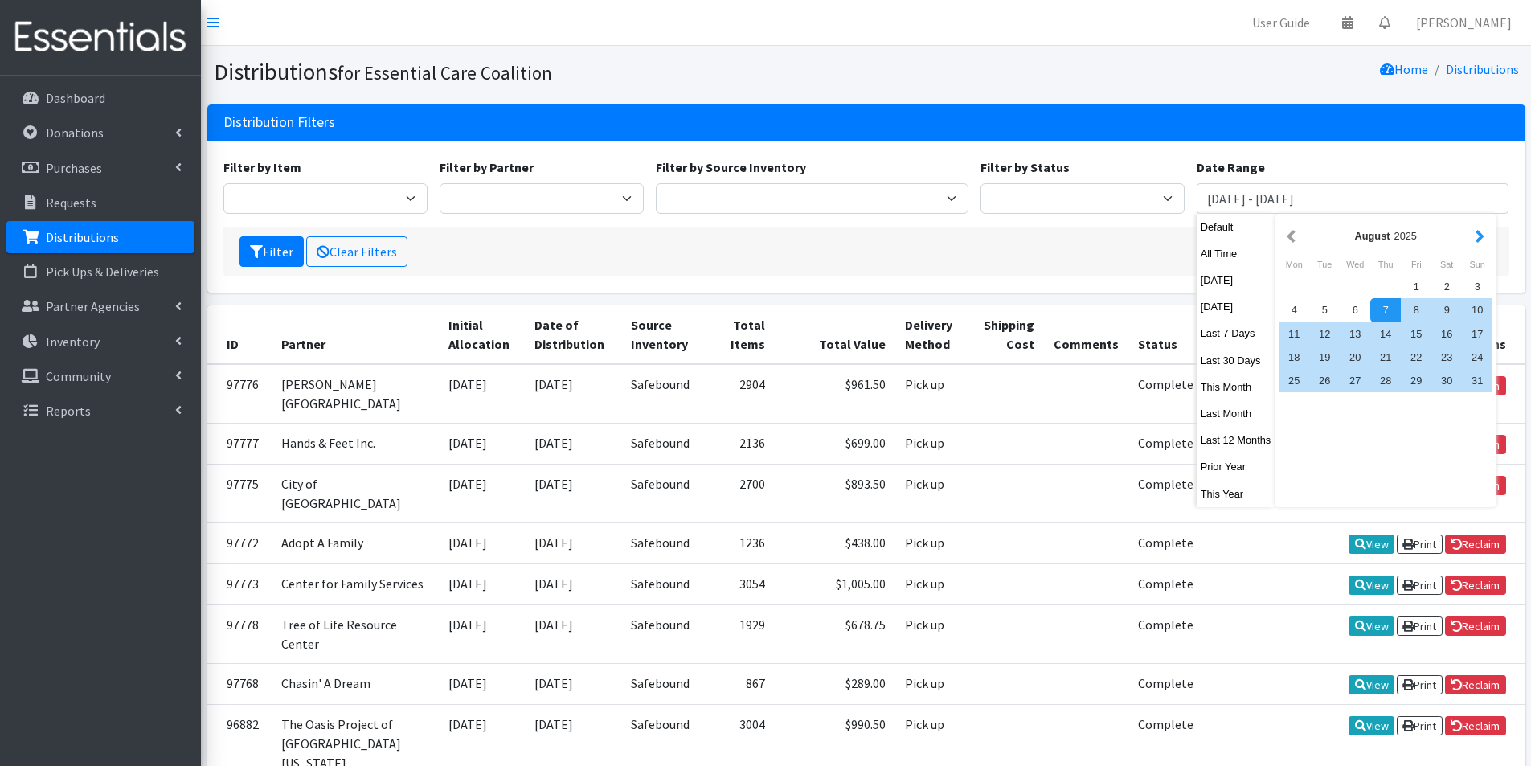
click at [1484, 237] on button "button" at bounding box center [1480, 236] width 17 height 20
click at [1293, 285] on div "1" at bounding box center [1294, 286] width 31 height 23
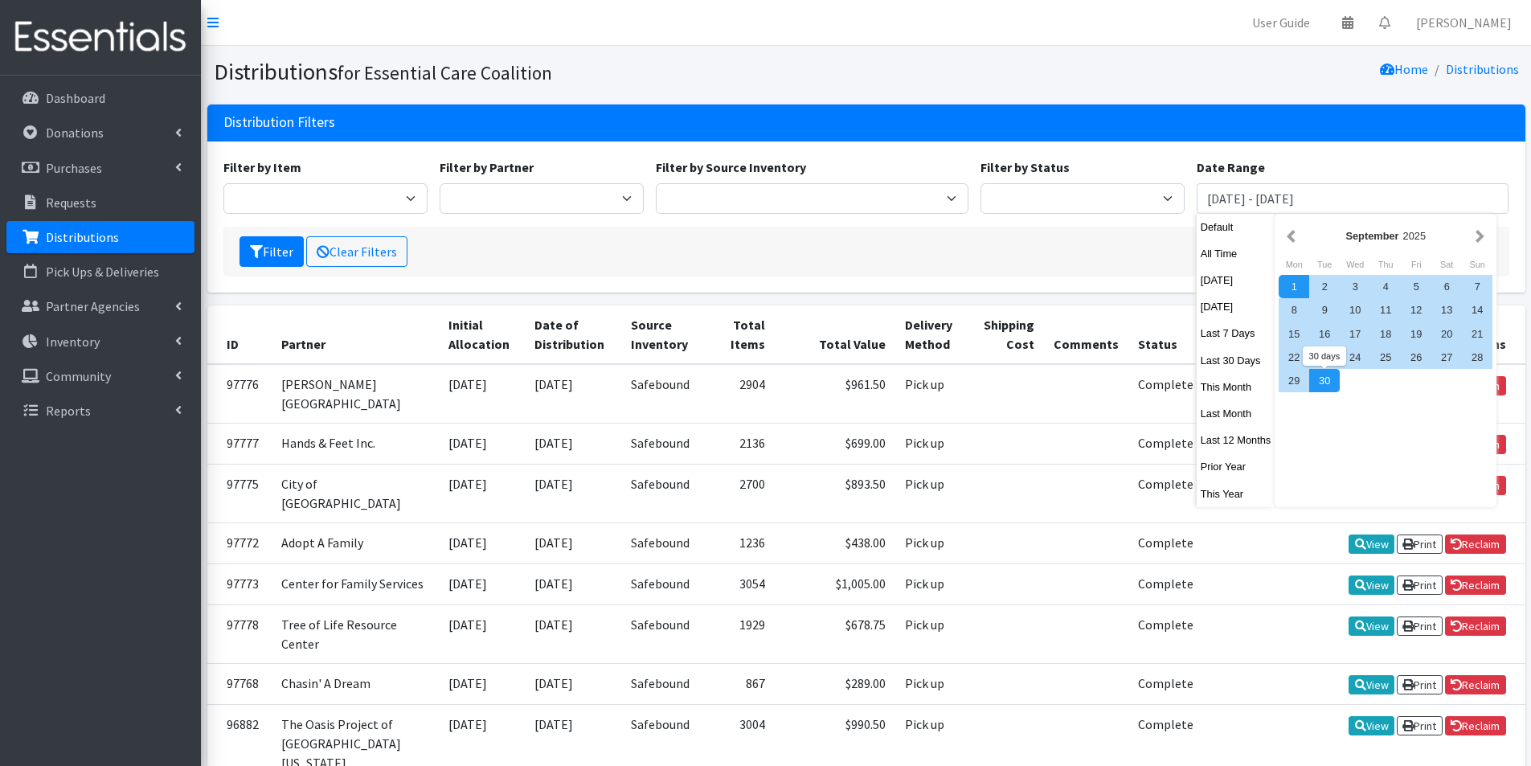
click at [1325, 378] on div "30" at bounding box center [1324, 380] width 31 height 23
type input "[DATE] - [DATE]"
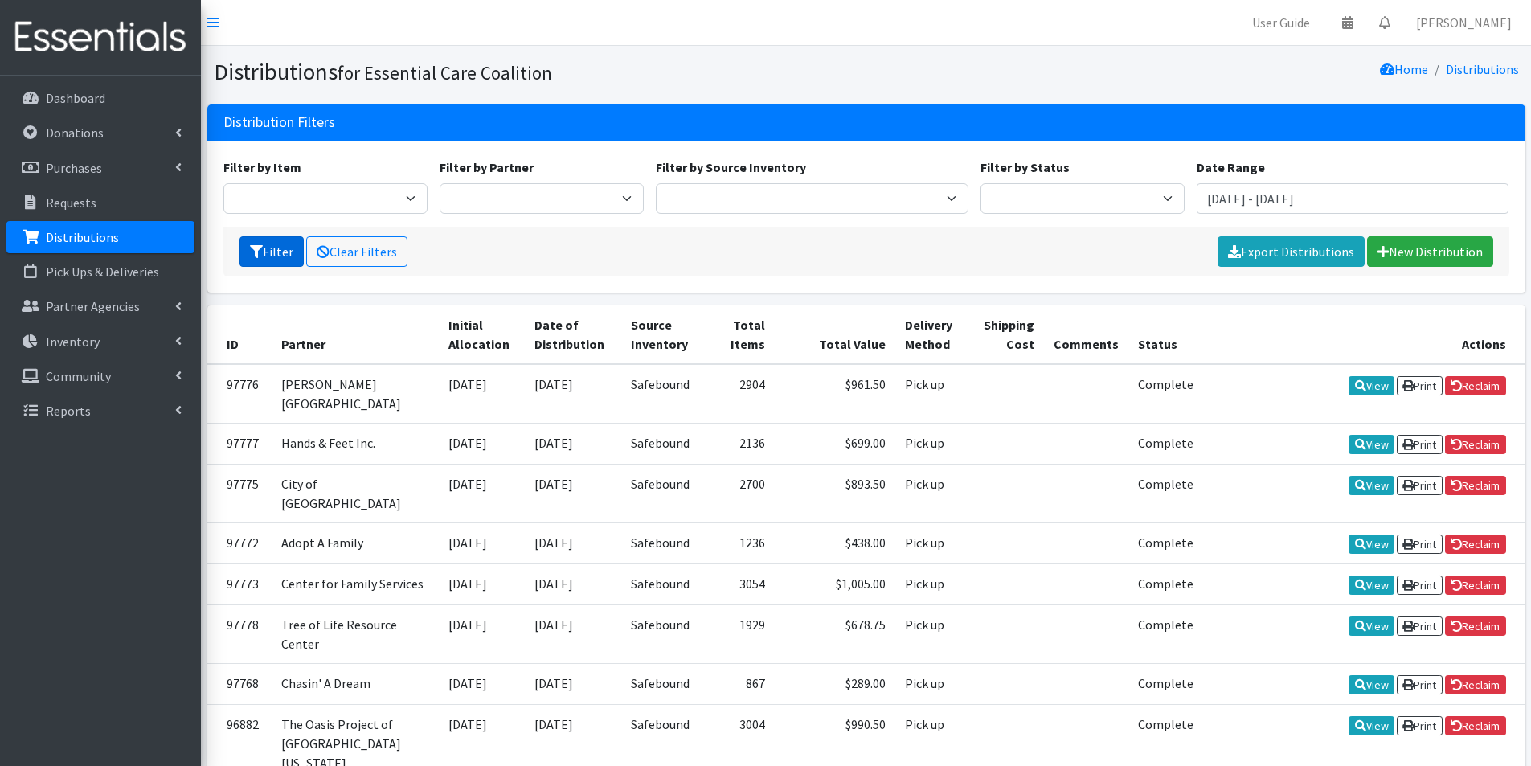
click at [260, 248] on icon "submit" at bounding box center [256, 251] width 13 height 13
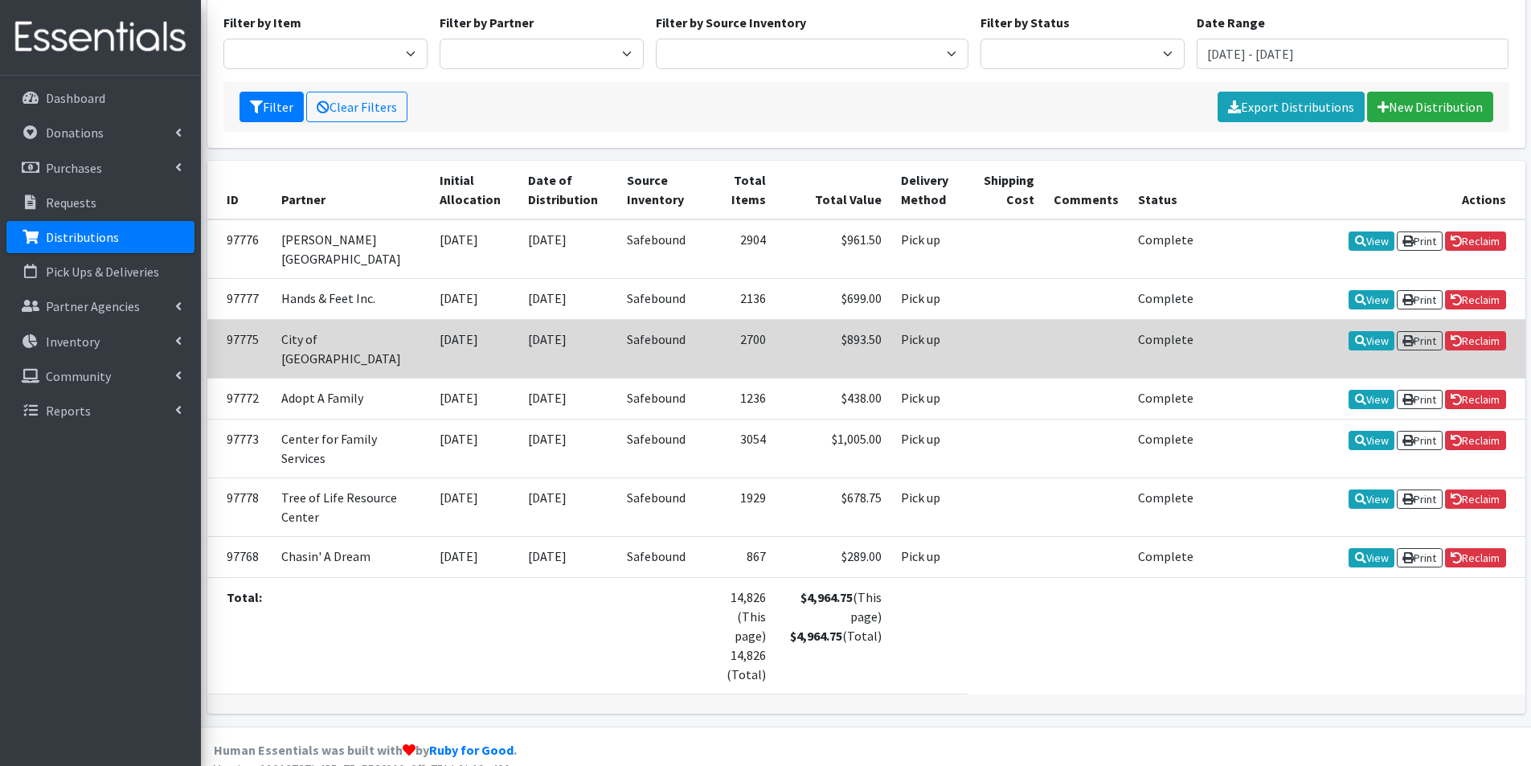
scroll to position [146, 0]
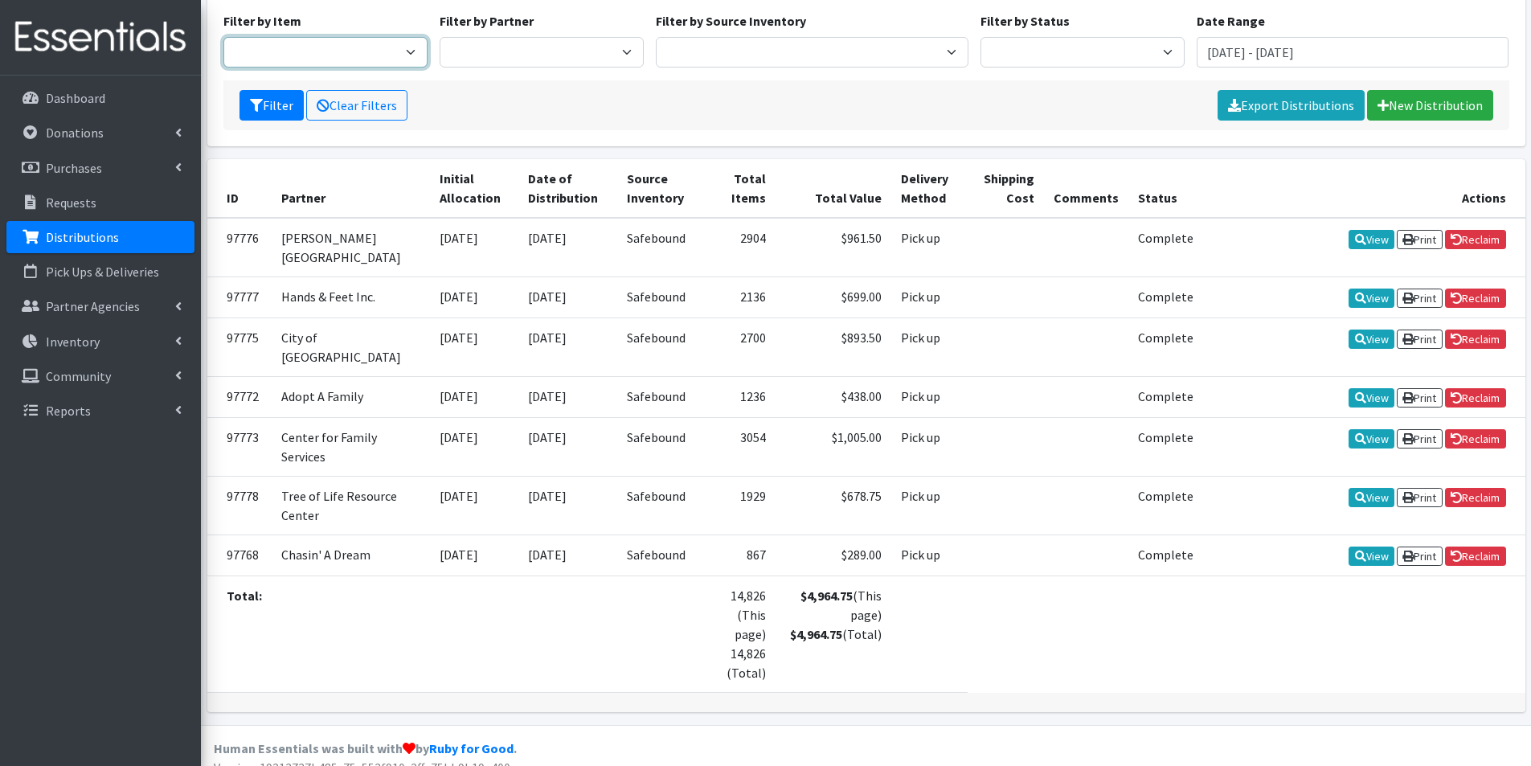
click at [399, 48] on select "Adult Briefs (Large/X-Large) Adult Briefs (Medium/Large) Adult Briefs (Small/Me…" at bounding box center [325, 52] width 204 height 31
select select "2741"
click at [223, 37] on select "Adult Briefs (Large/X-Large) Adult Briefs (Medium/Large) Adult Briefs (Small/Me…" at bounding box center [325, 52] width 204 height 31
click at [256, 104] on icon "submit" at bounding box center [256, 105] width 13 height 13
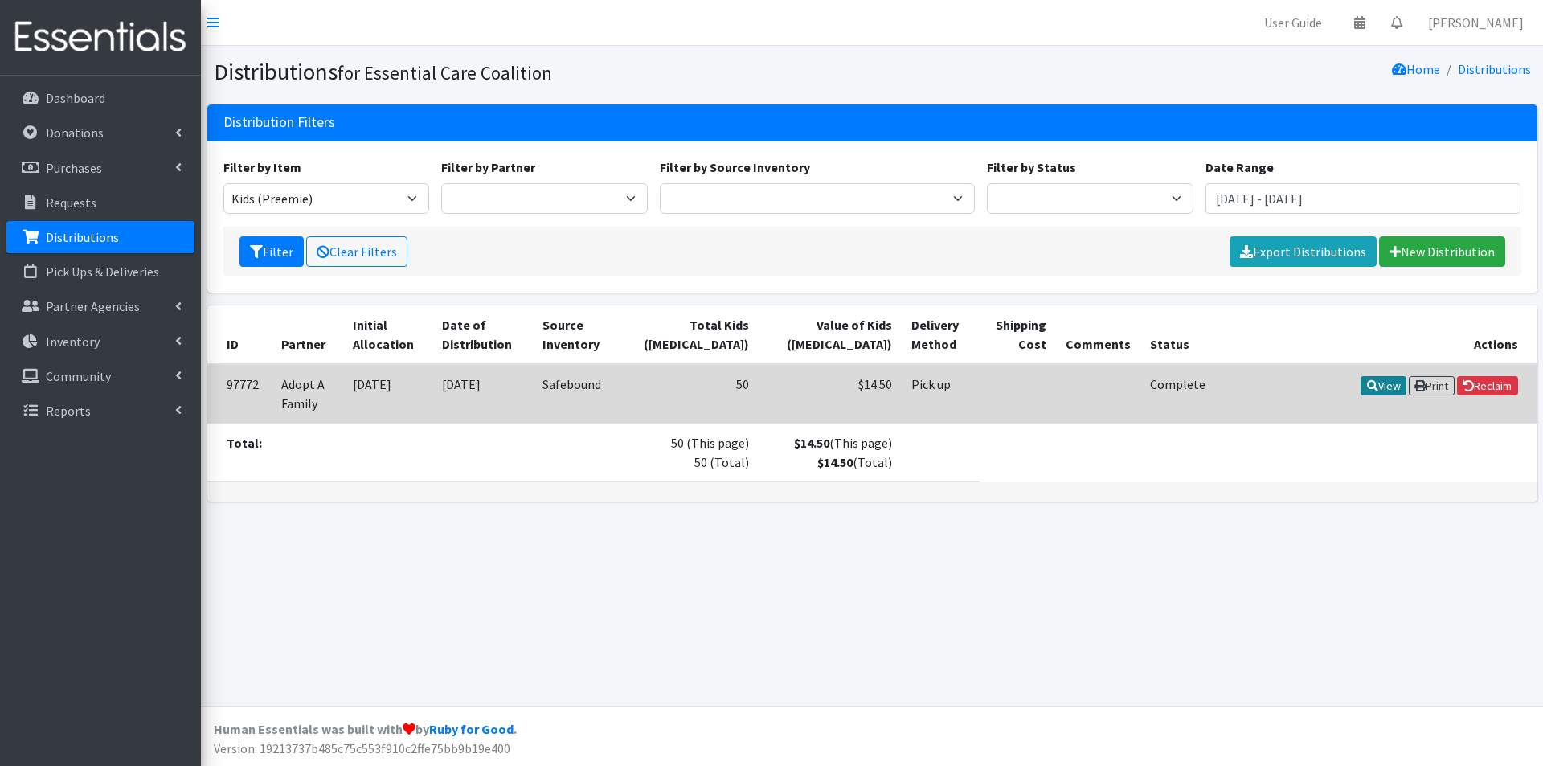
click at [1379, 386] on link "View" at bounding box center [1384, 385] width 46 height 19
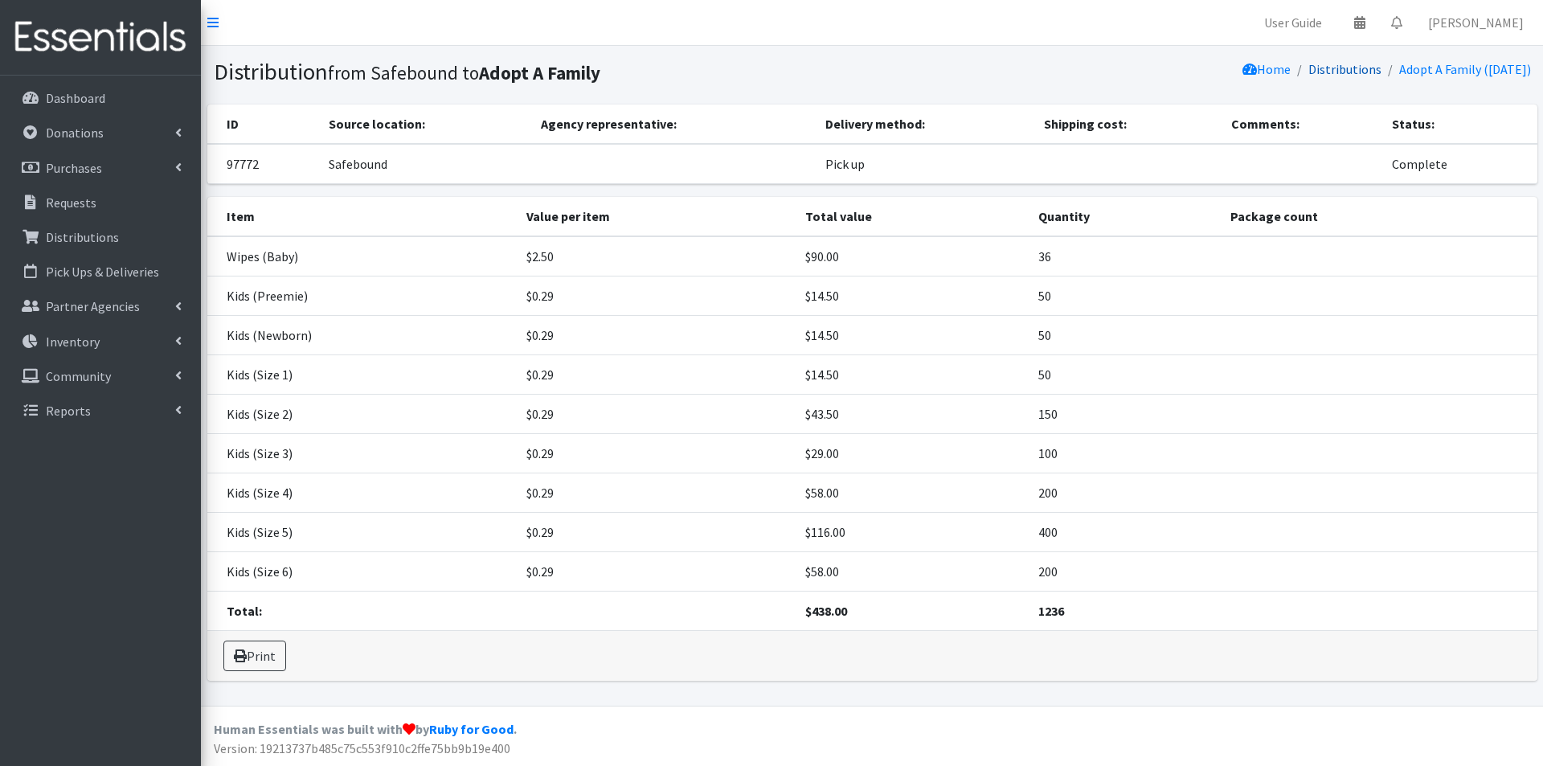
click at [1313, 75] on link "Distributions" at bounding box center [1345, 69] width 73 height 16
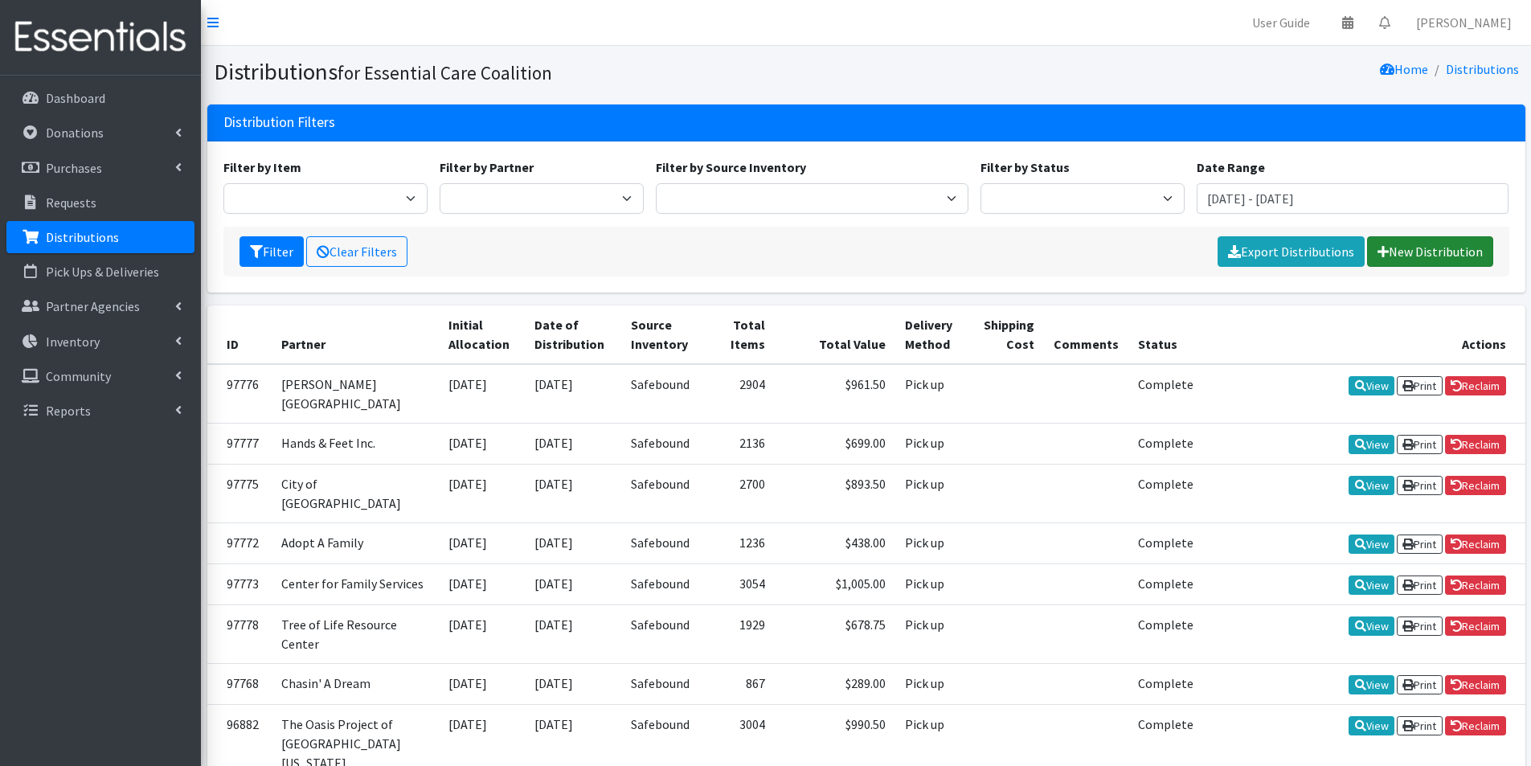
click at [1452, 245] on link "New Distribution" at bounding box center [1430, 251] width 126 height 31
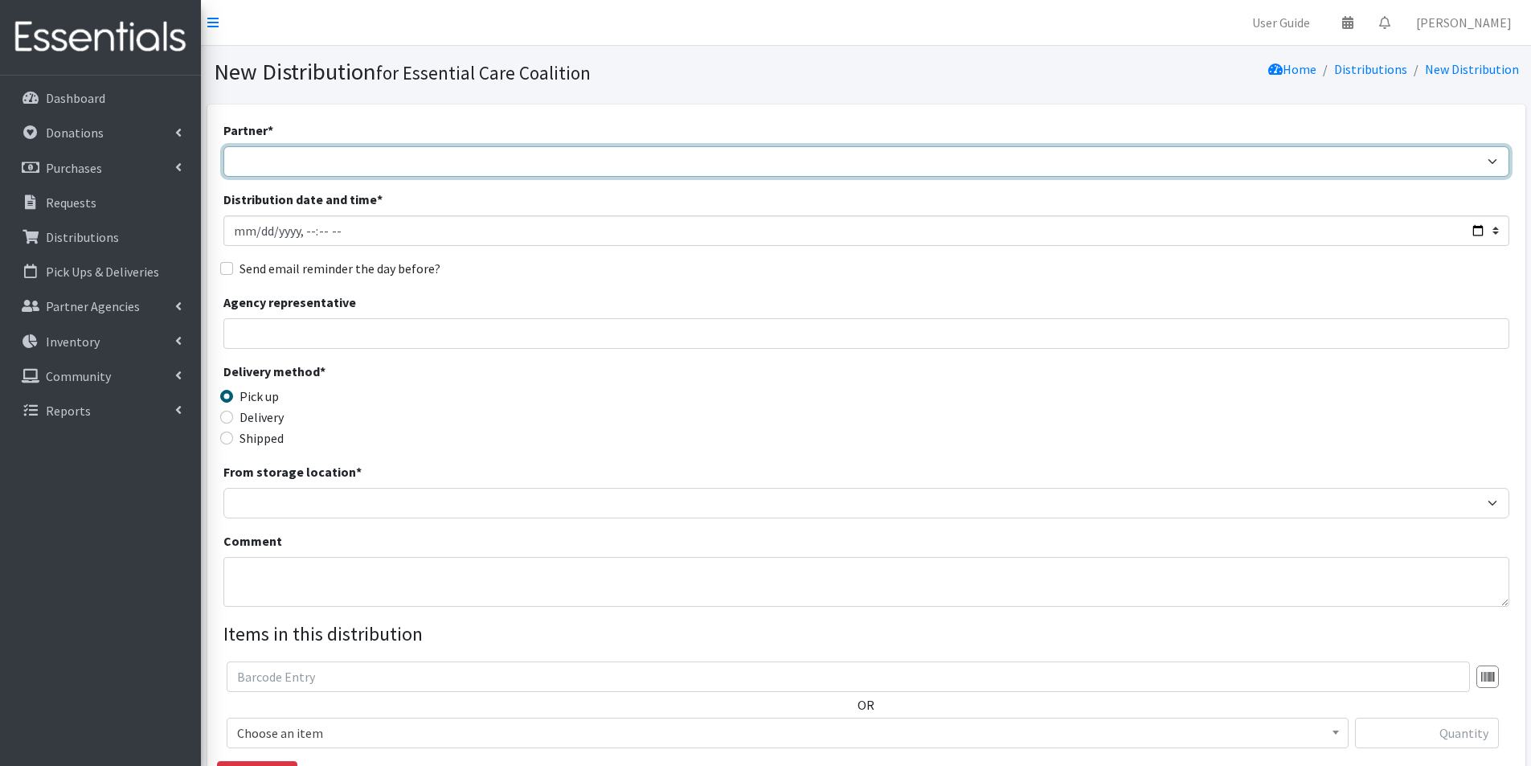
click at [455, 162] on select "Adopt A Family Aid to Victims of Domestic Abuse (AVDA) Babycycle Diaper Bank CB…" at bounding box center [866, 161] width 1286 height 31
select select "5496"
click at [223, 146] on select "Adopt A Family Aid to Victims of Domestic Abuse (AVDA) Babycycle Diaper Bank CB…" at bounding box center [866, 161] width 1286 height 31
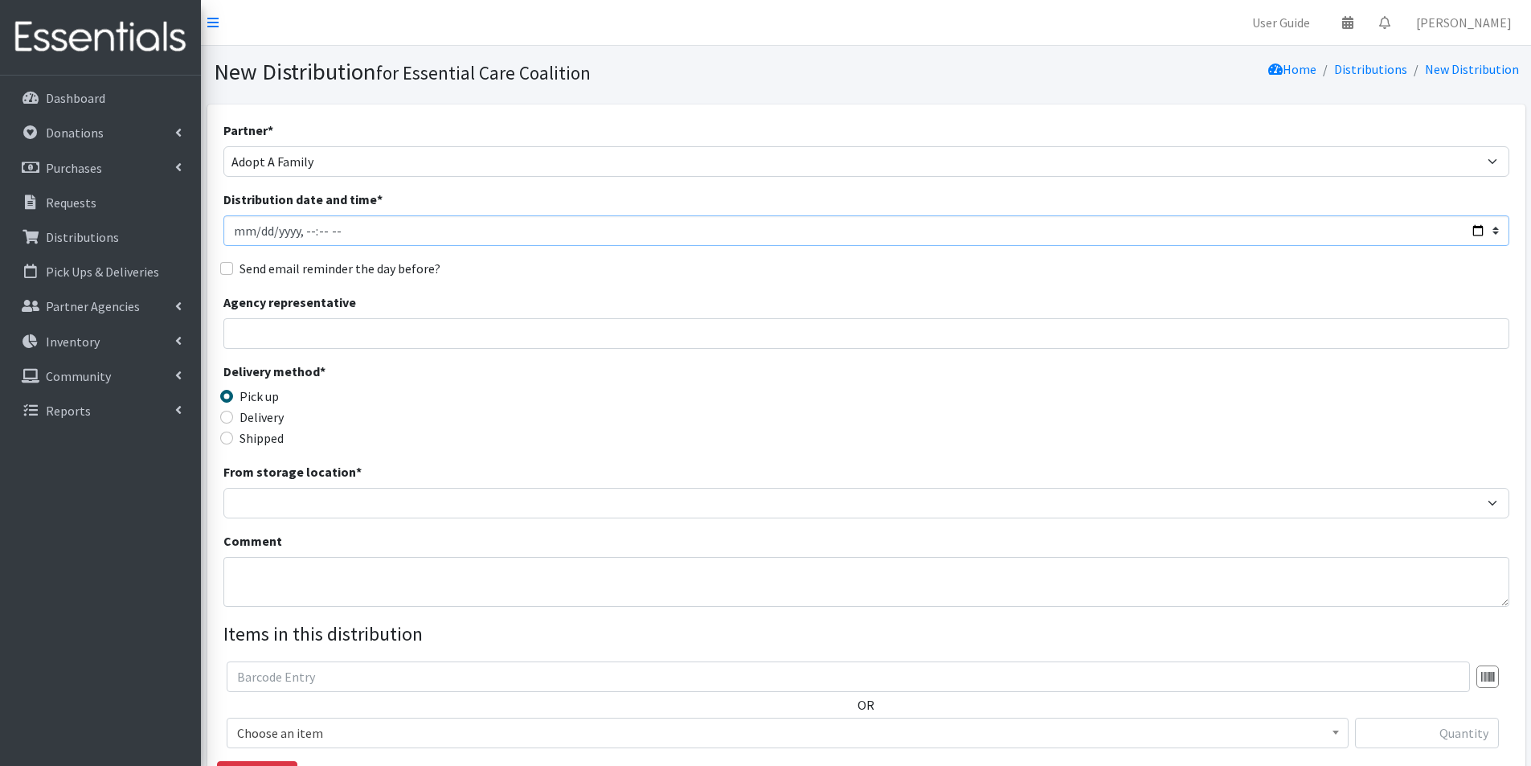
click at [1478, 231] on input "Distribution date and time *" at bounding box center [866, 230] width 1286 height 31
click at [555, 379] on div "Delivery method * Pick up Delivery Shipped Shipping cost" at bounding box center [866, 412] width 1286 height 100
click at [312, 230] on input "Distribution date and time *" at bounding box center [866, 230] width 1286 height 31
click at [1480, 229] on input "Distribution date and time *" at bounding box center [866, 230] width 1286 height 31
type input "2025-09-29T11:30"
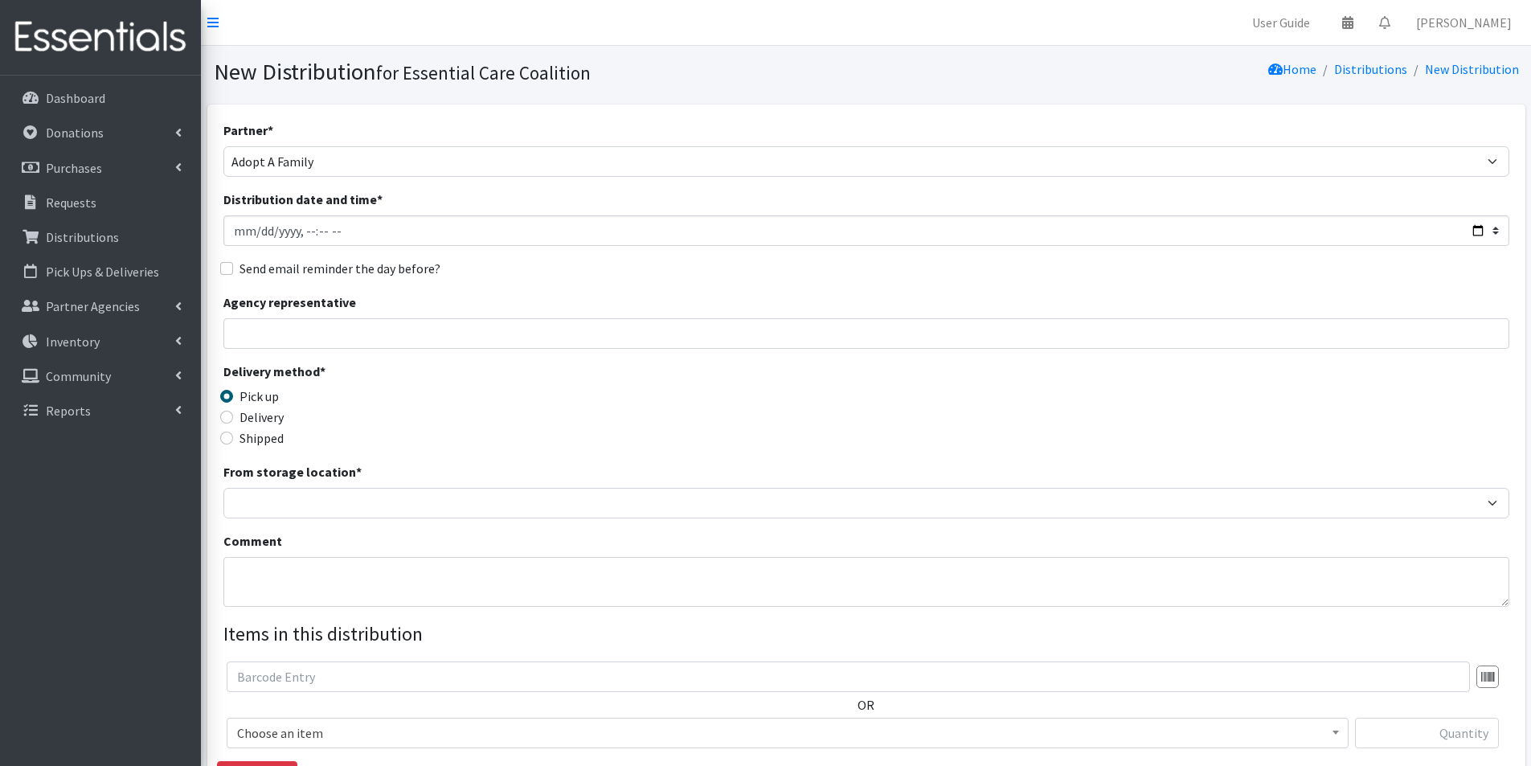
click at [558, 403] on div "Delivery method * Pick up Delivery Shipped Shipping cost" at bounding box center [866, 412] width 1286 height 100
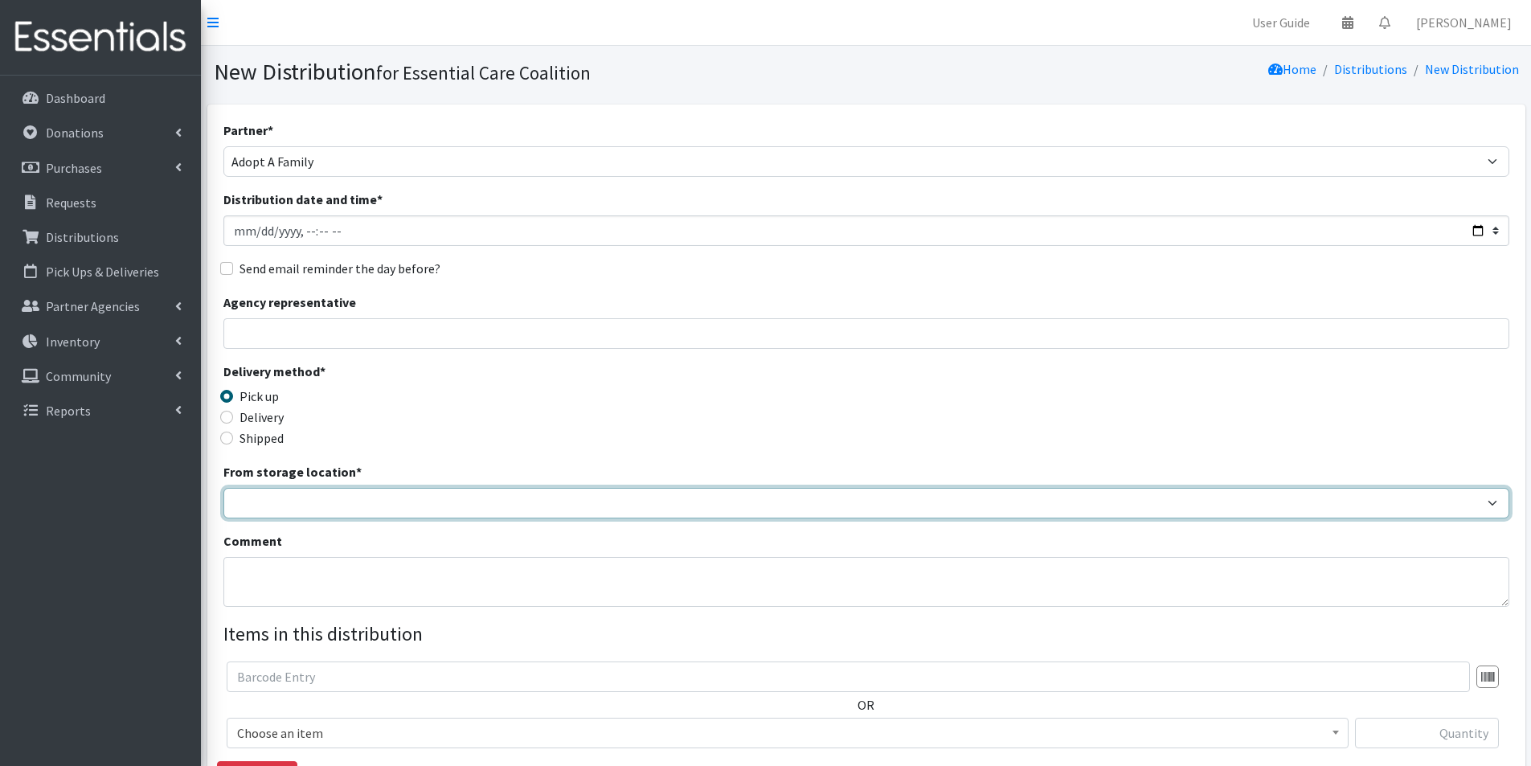
click at [314, 500] on select "Safebound" at bounding box center [866, 503] width 1286 height 31
select select "65"
click at [223, 488] on select "Safebound" at bounding box center [866, 503] width 1286 height 31
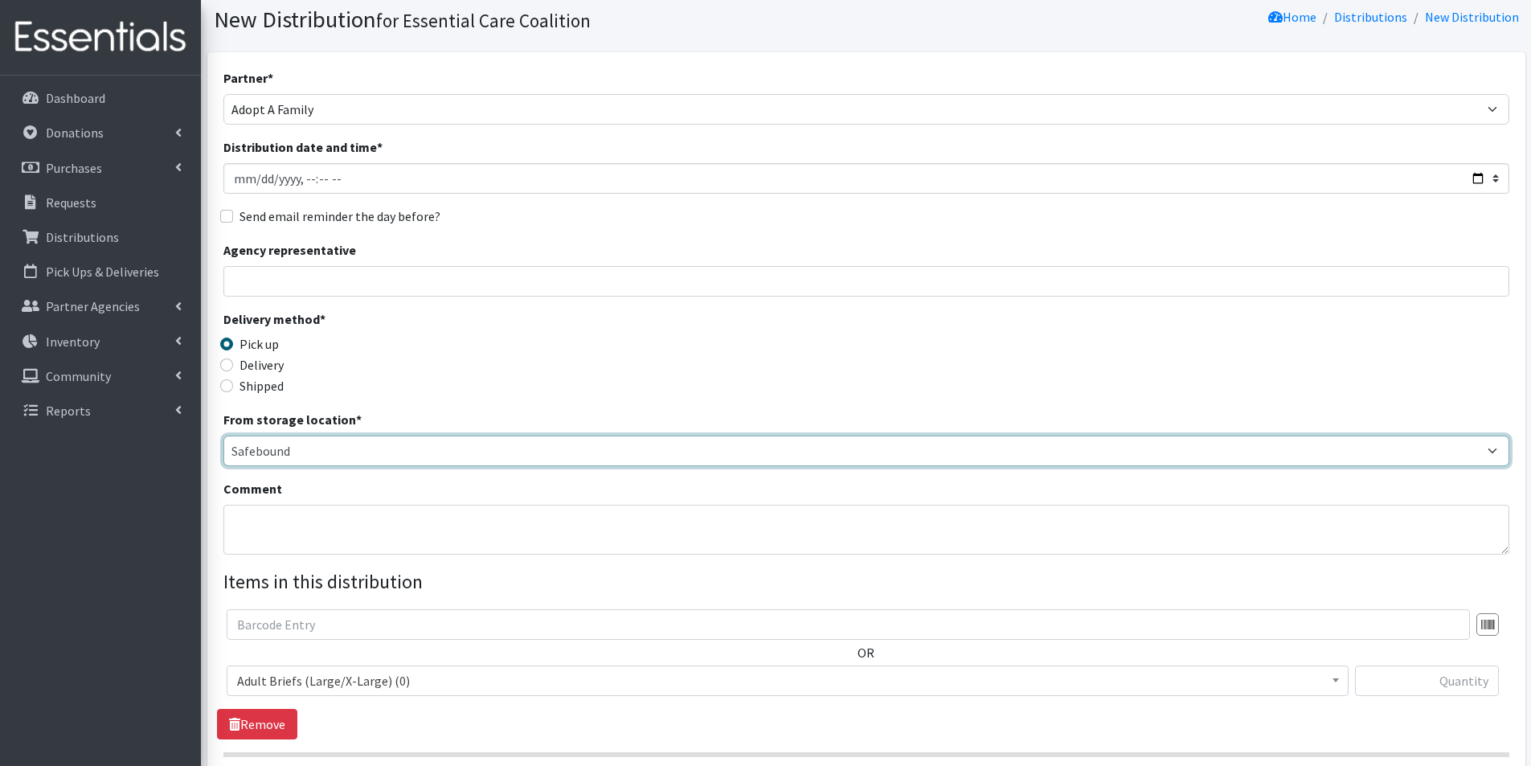
scroll to position [80, 0]
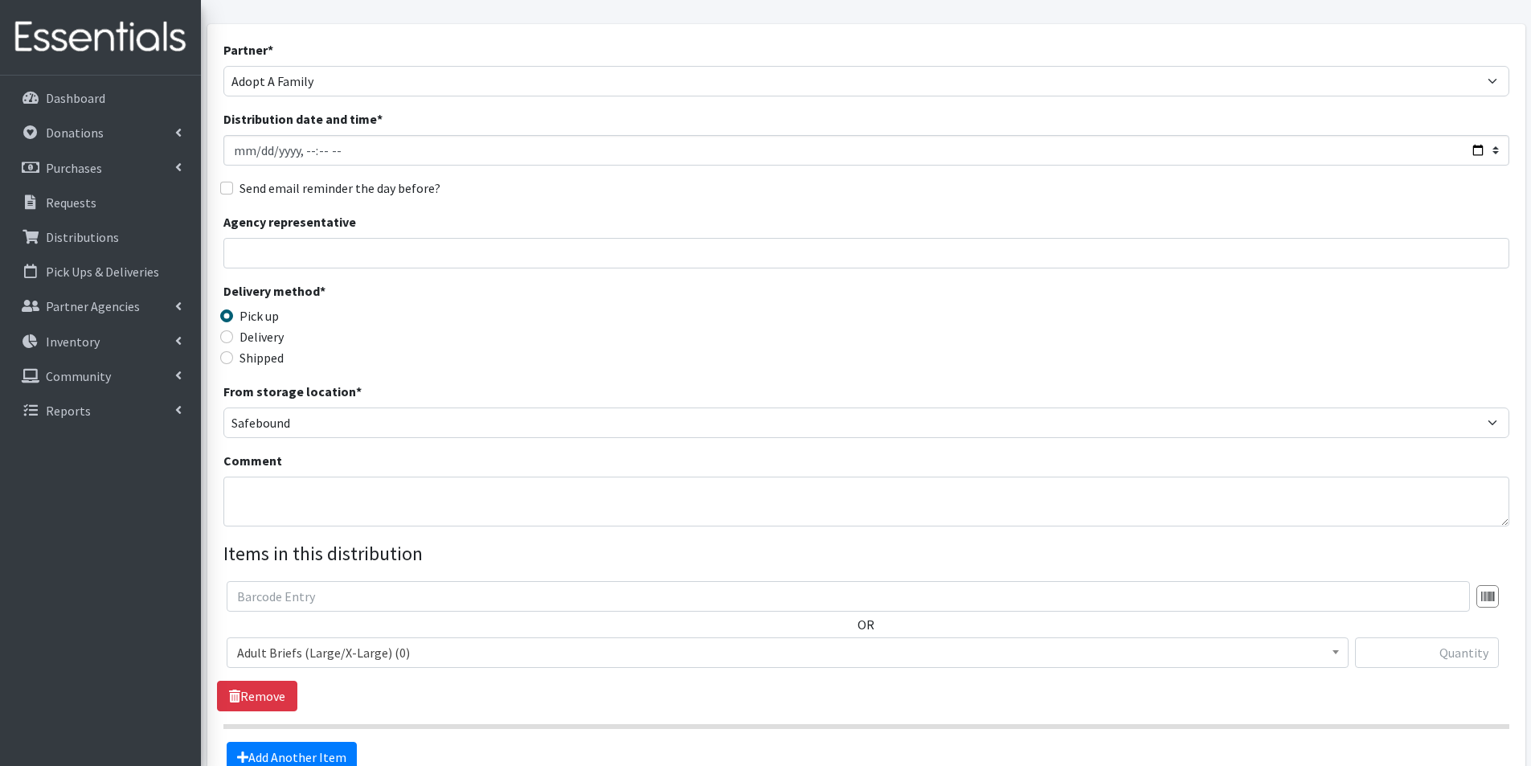
click at [363, 646] on span "Adult Briefs (Large/X-Large) (0)" at bounding box center [787, 652] width 1101 height 23
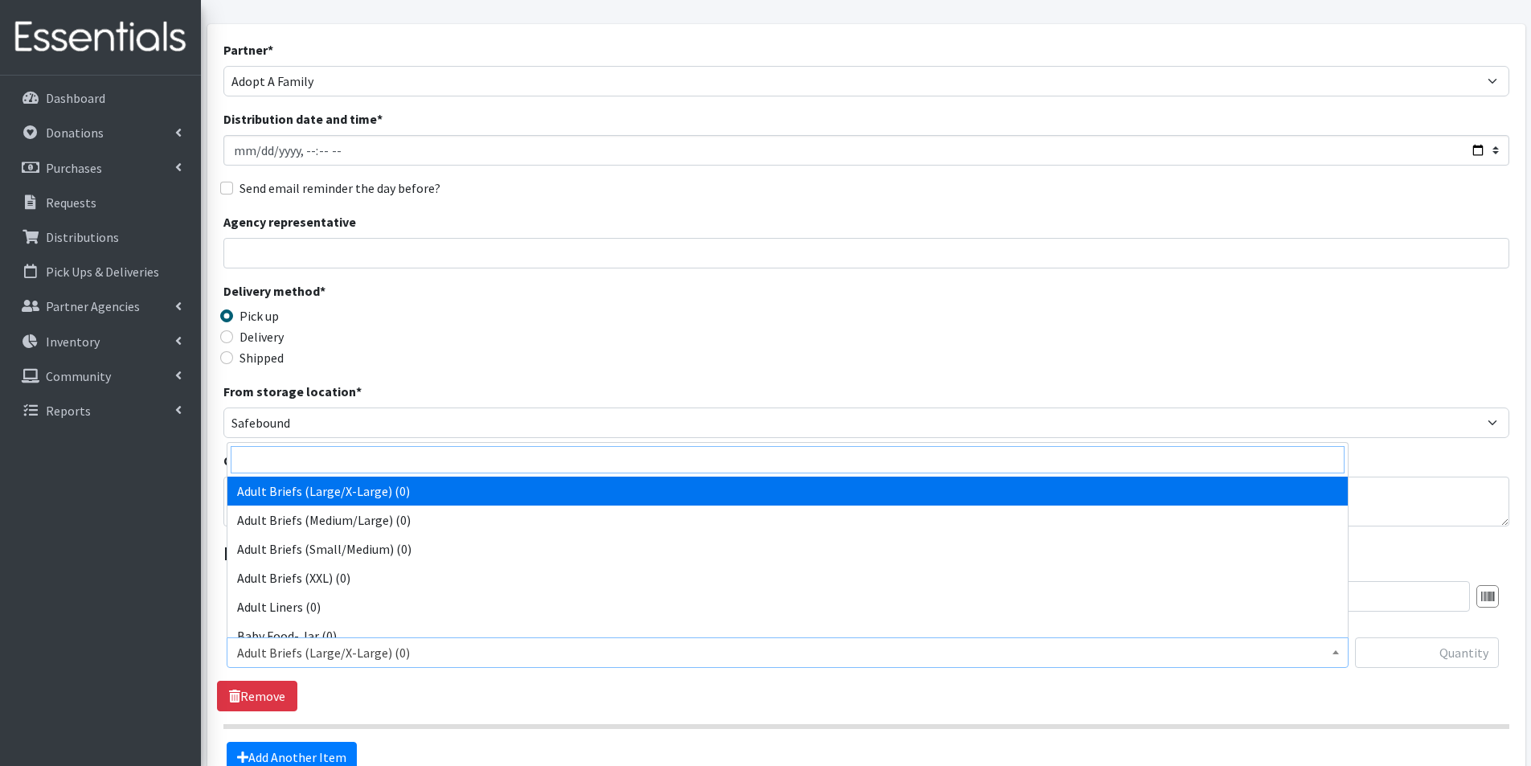
click at [304, 457] on input "search" at bounding box center [788, 459] width 1114 height 27
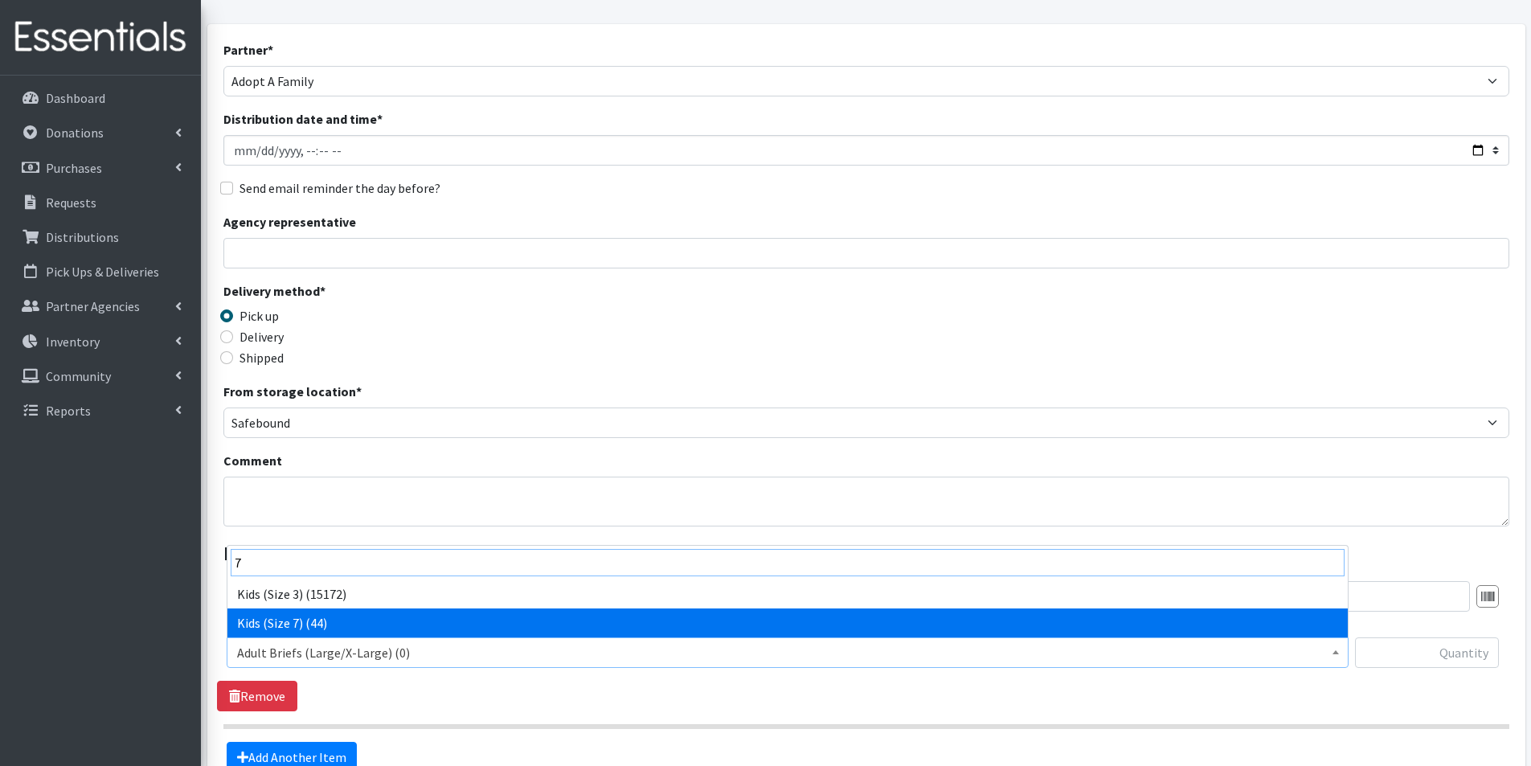
type input "7"
drag, startPoint x: 311, startPoint y: 617, endPoint x: 320, endPoint y: 616, distance: 9.0
select select "3767"
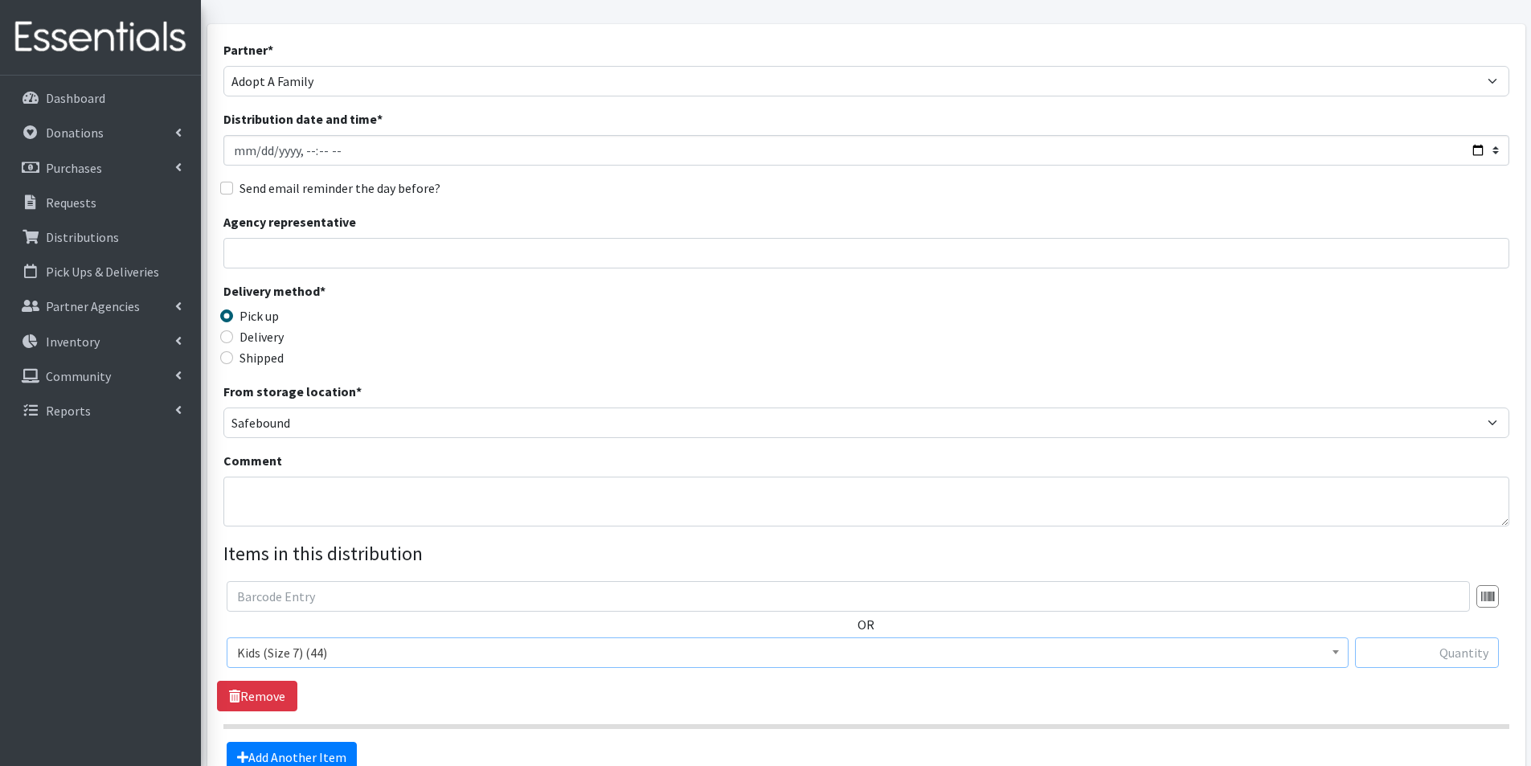
click at [1488, 666] on input "text" at bounding box center [1427, 652] width 144 height 31
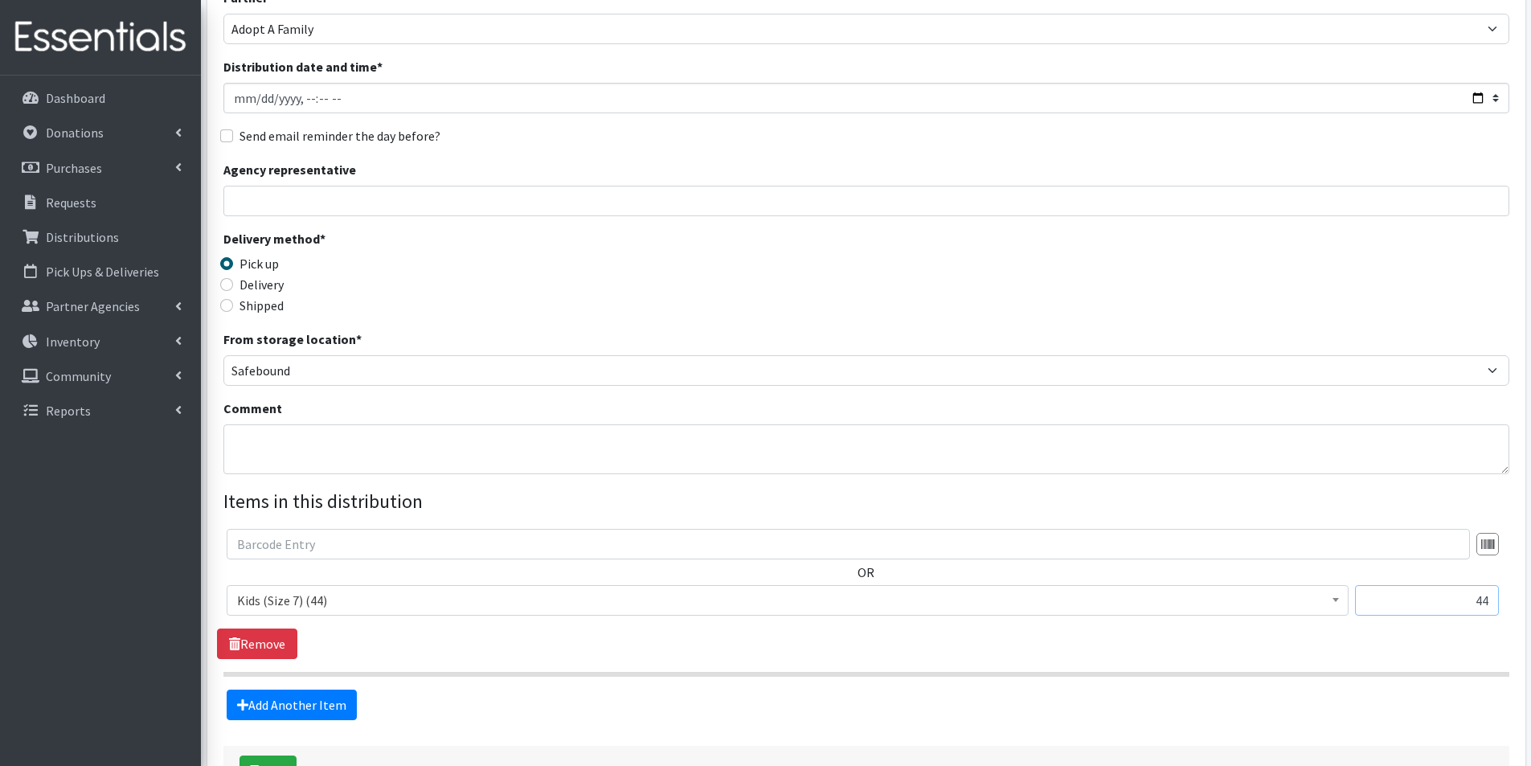
scroll to position [161, 0]
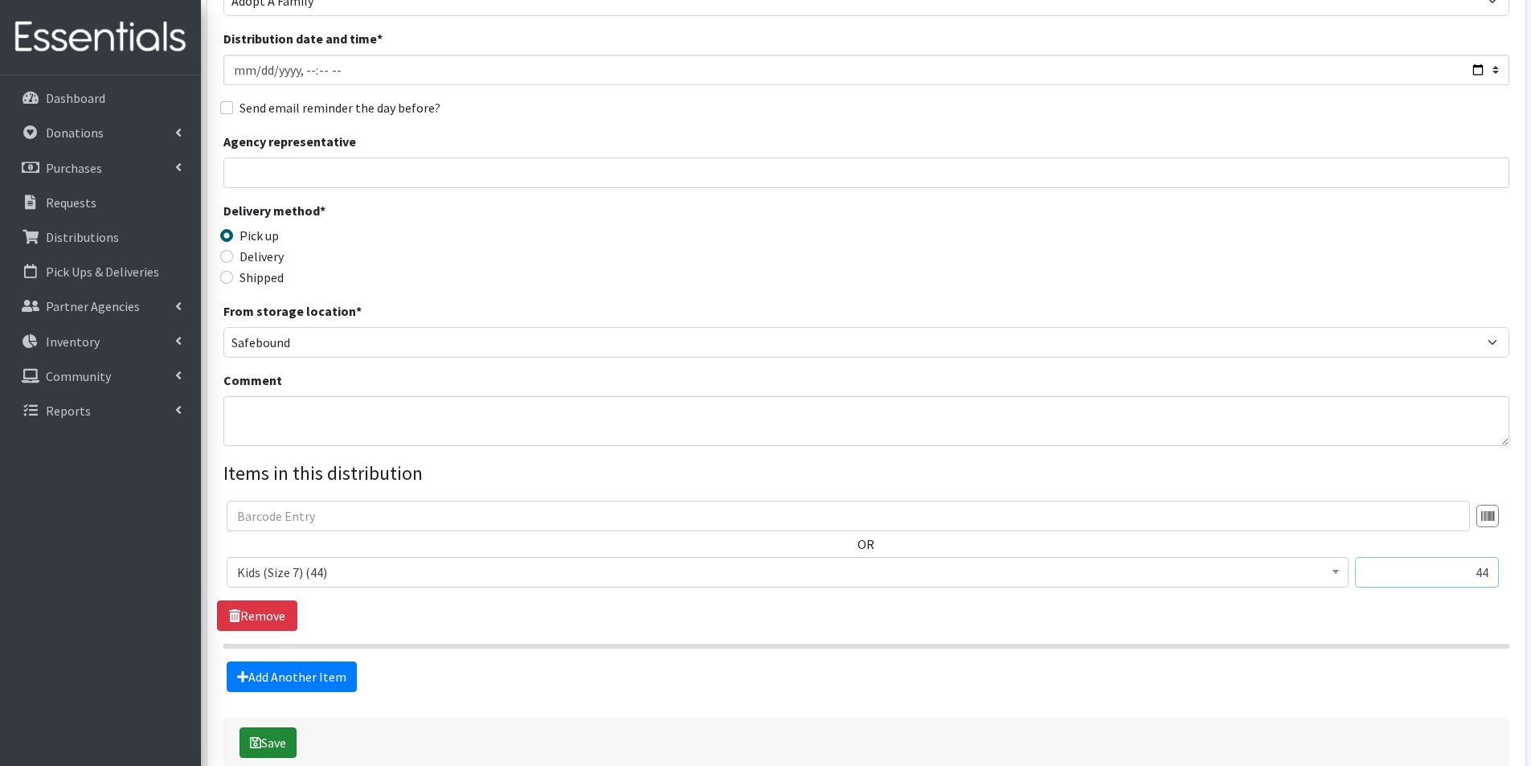
type input "44"
click at [282, 738] on button "Save" at bounding box center [268, 742] width 57 height 31
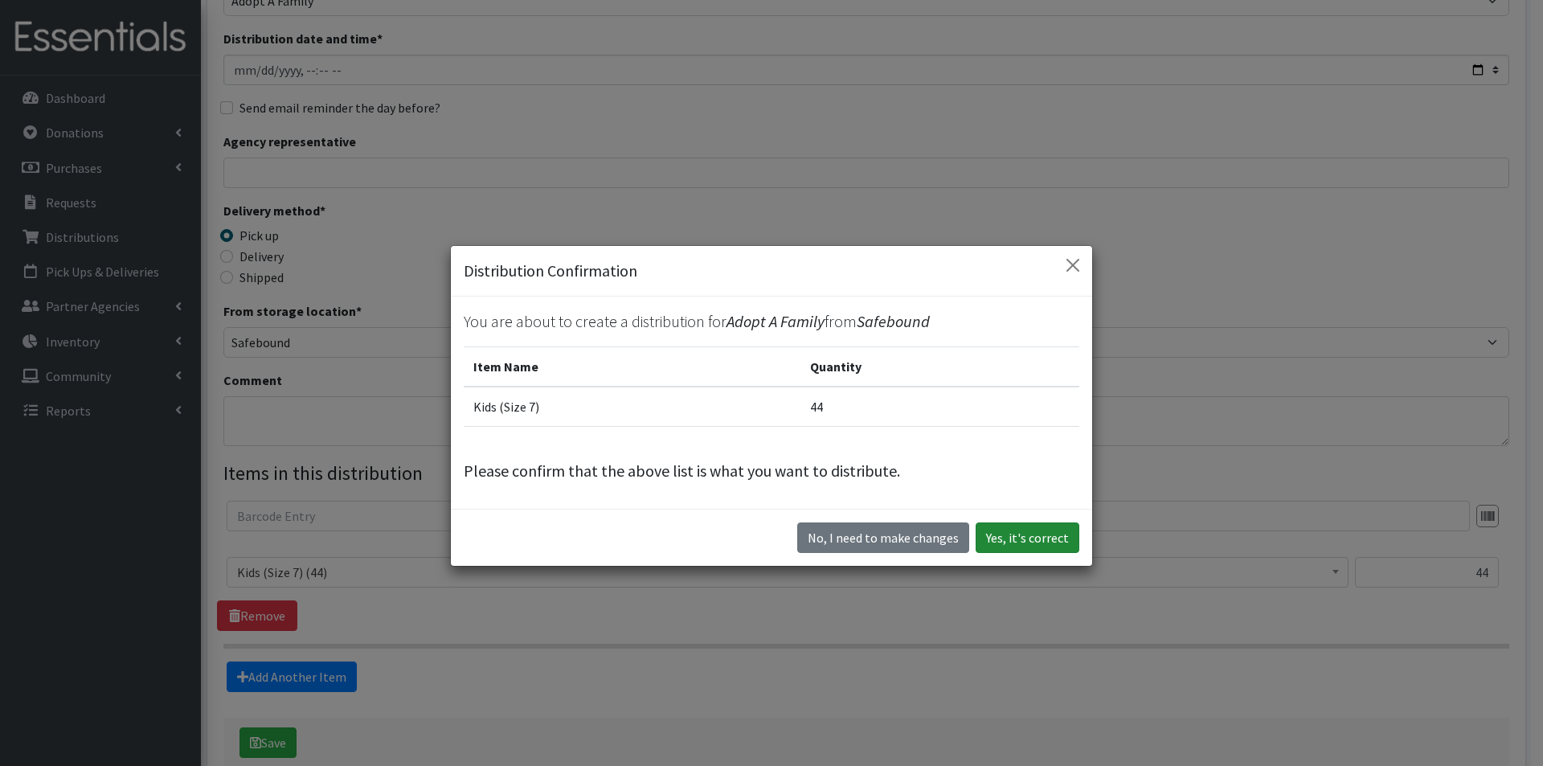
click at [1003, 531] on button "Yes, it's correct" at bounding box center [1028, 537] width 104 height 31
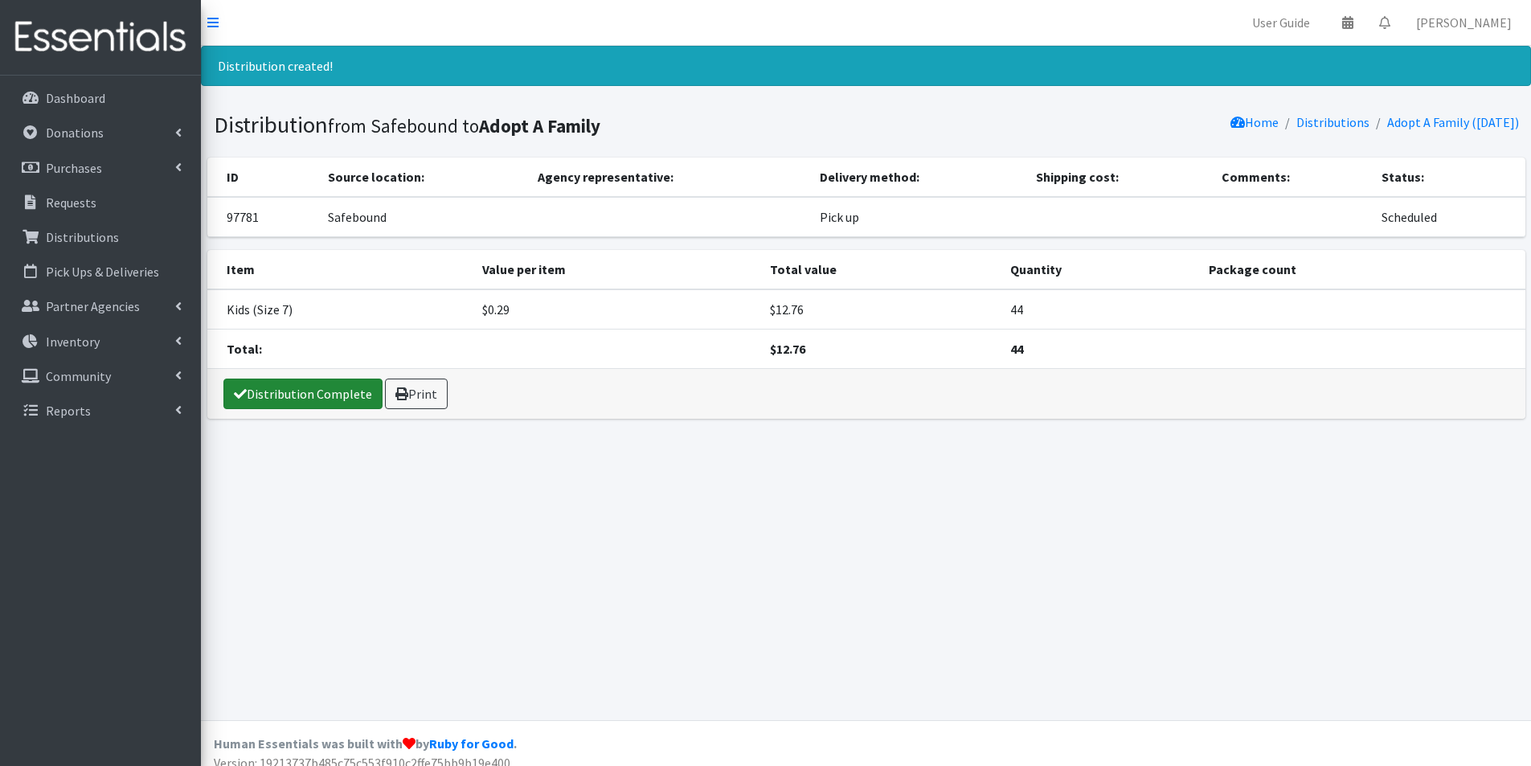
click at [296, 395] on link "Distribution Complete" at bounding box center [302, 394] width 159 height 31
click at [1335, 122] on link "Distributions" at bounding box center [1333, 122] width 73 height 16
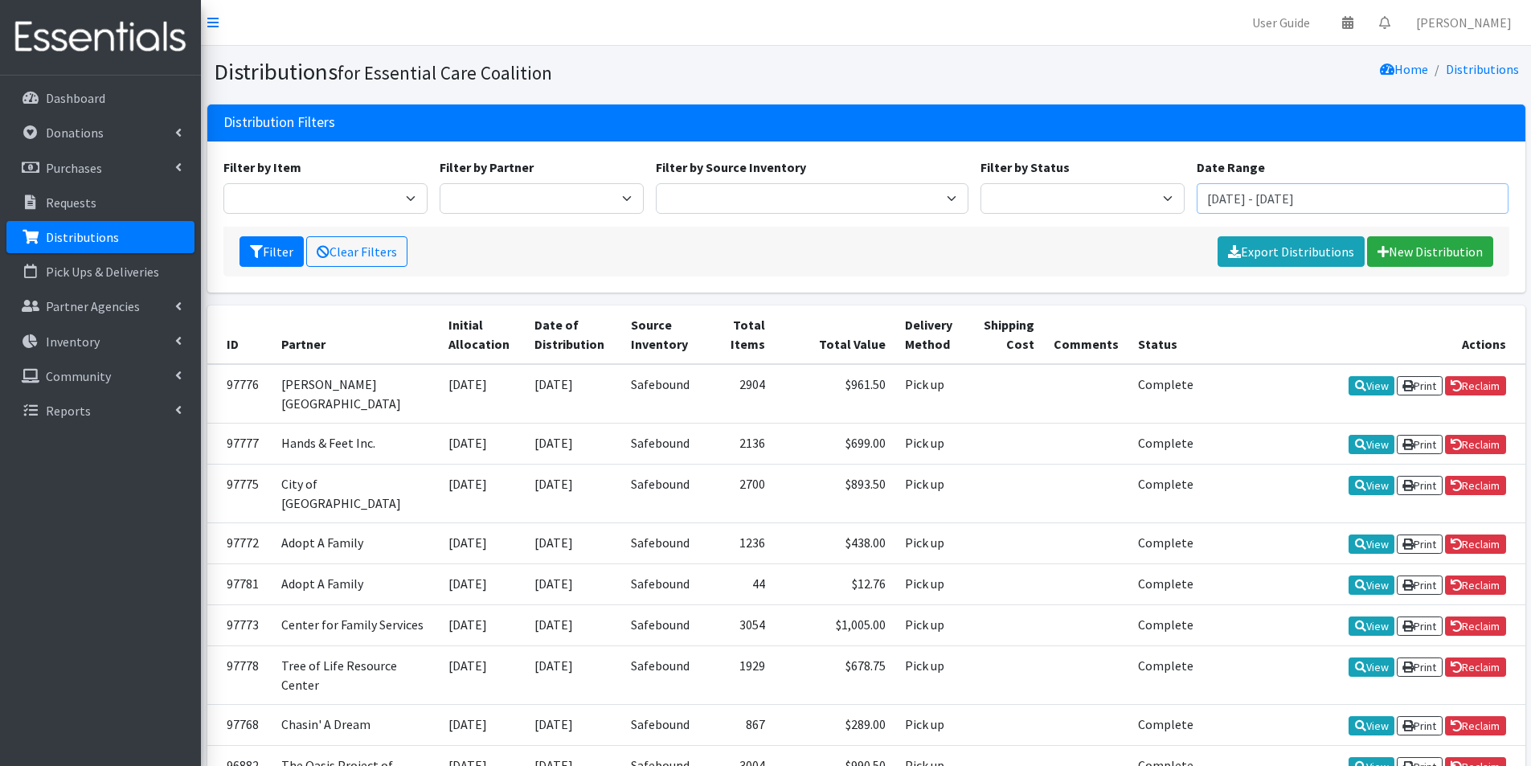
click at [1359, 201] on input "[DATE] - [DATE]" at bounding box center [1353, 198] width 313 height 31
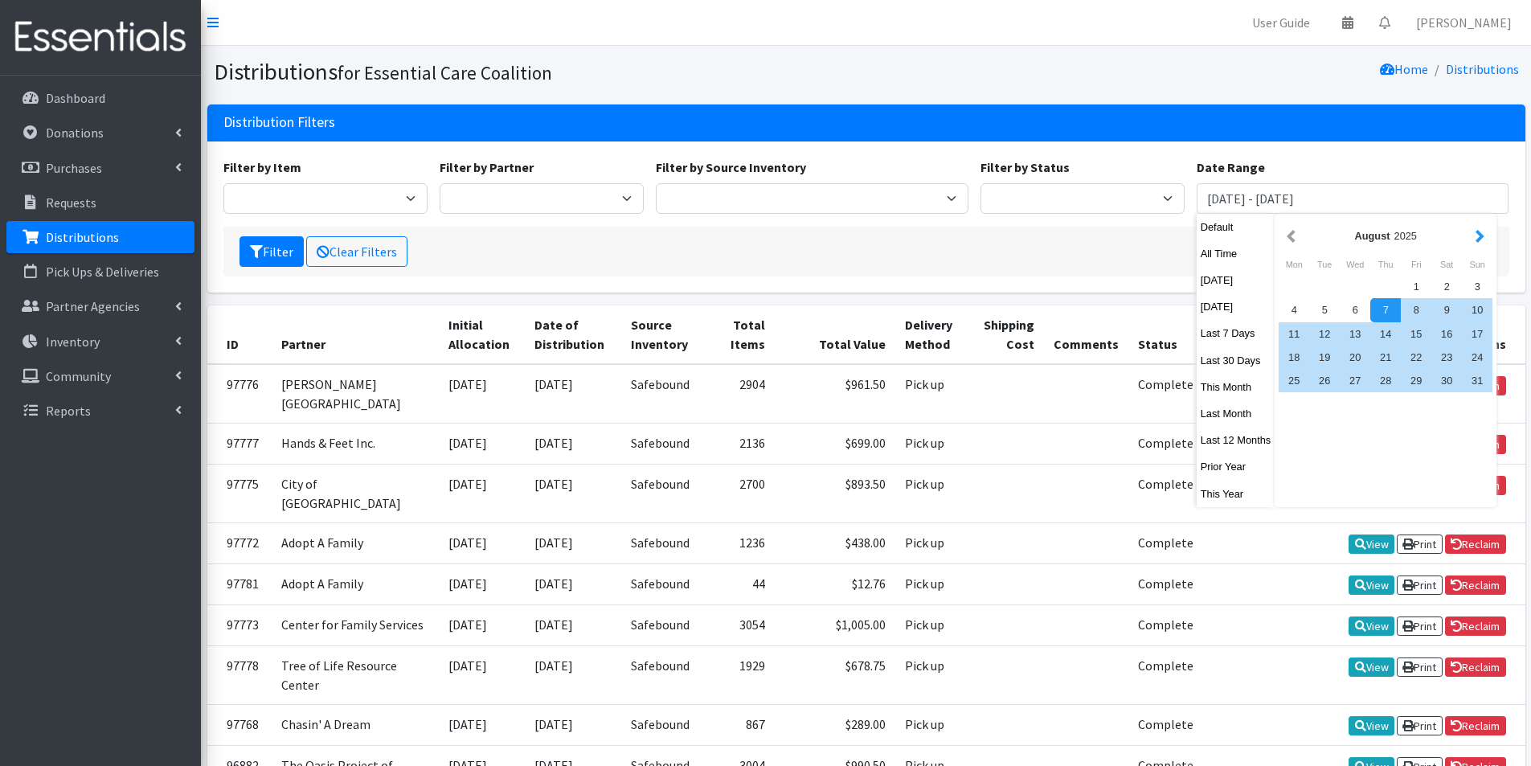
click at [1478, 241] on button "button" at bounding box center [1480, 236] width 17 height 20
click at [1301, 286] on div "1" at bounding box center [1294, 286] width 31 height 23
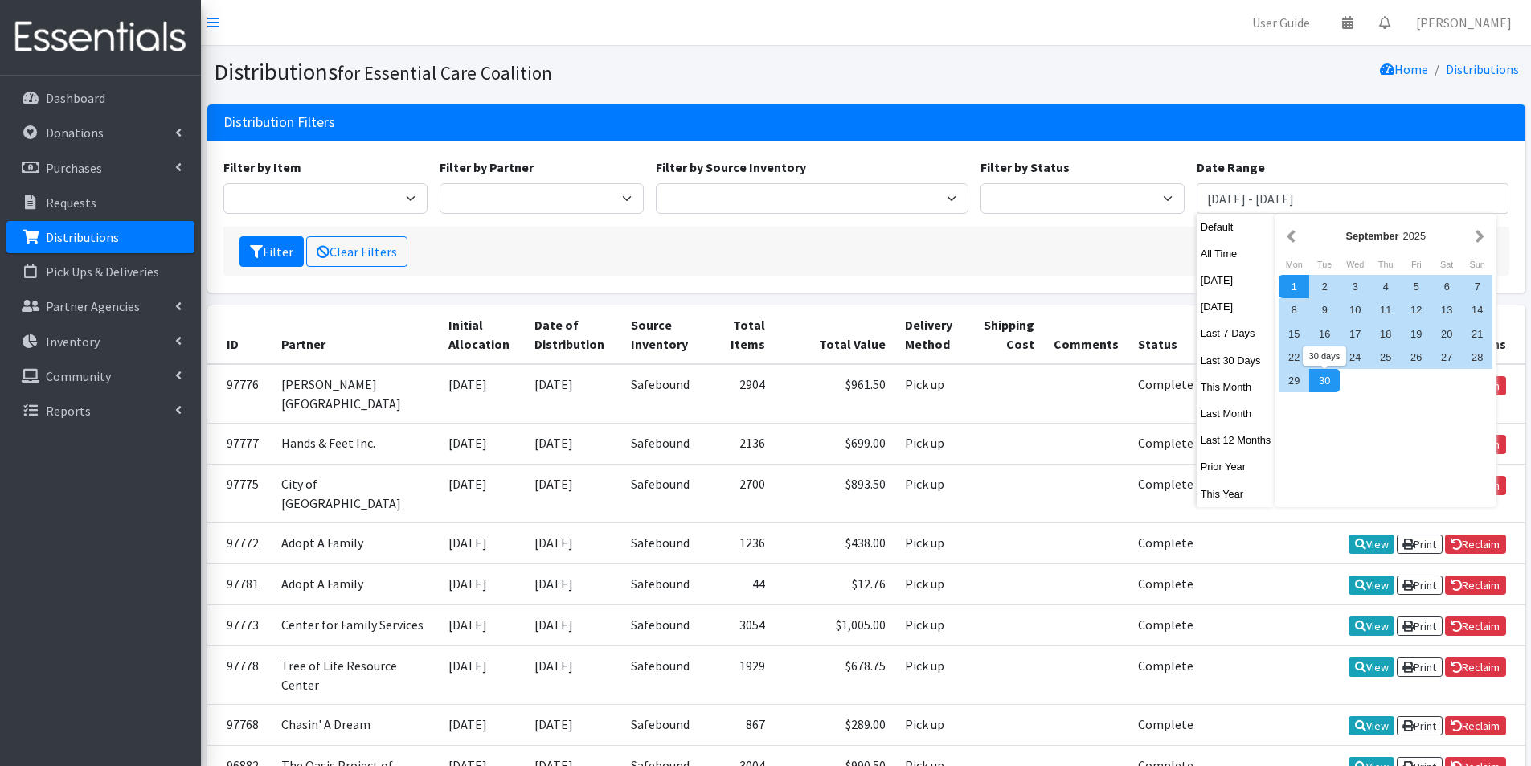
click at [1331, 377] on div "30" at bounding box center [1324, 380] width 31 height 23
type input "[DATE] - [DATE]"
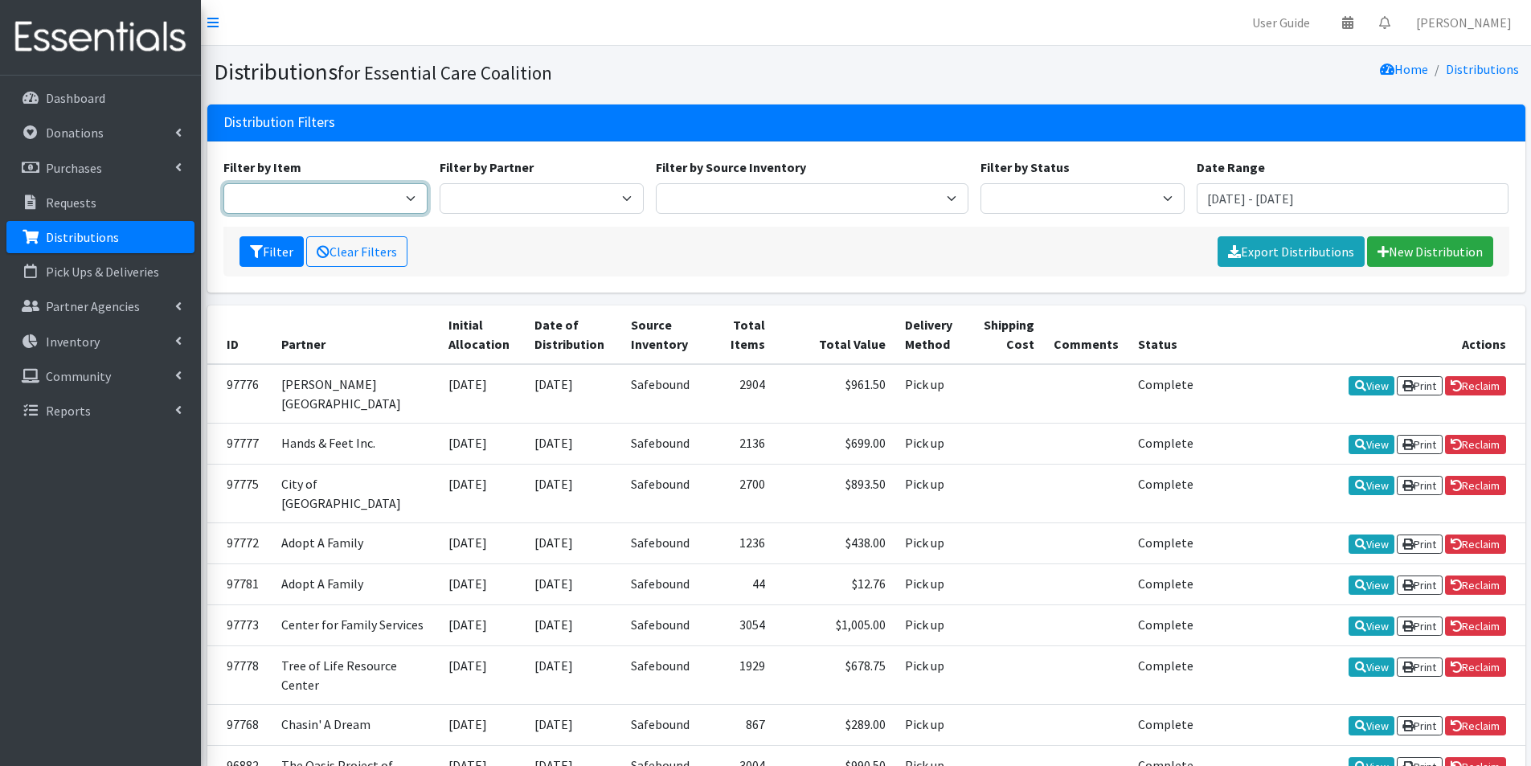
click at [301, 195] on select "Adult Briefs (Large/X-Large) Adult Briefs (Medium/Large) Adult Briefs (Small/Me…" at bounding box center [325, 198] width 204 height 31
click at [223, 183] on select "Adult Briefs (Large/X-Large) Adult Briefs (Medium/Large) Adult Briefs (Small/Me…" at bounding box center [325, 198] width 204 height 31
click at [297, 208] on select "Adult Briefs (Large/X-Large) Adult Briefs (Medium/Large) Adult Briefs (Small/Me…" at bounding box center [325, 198] width 204 height 31
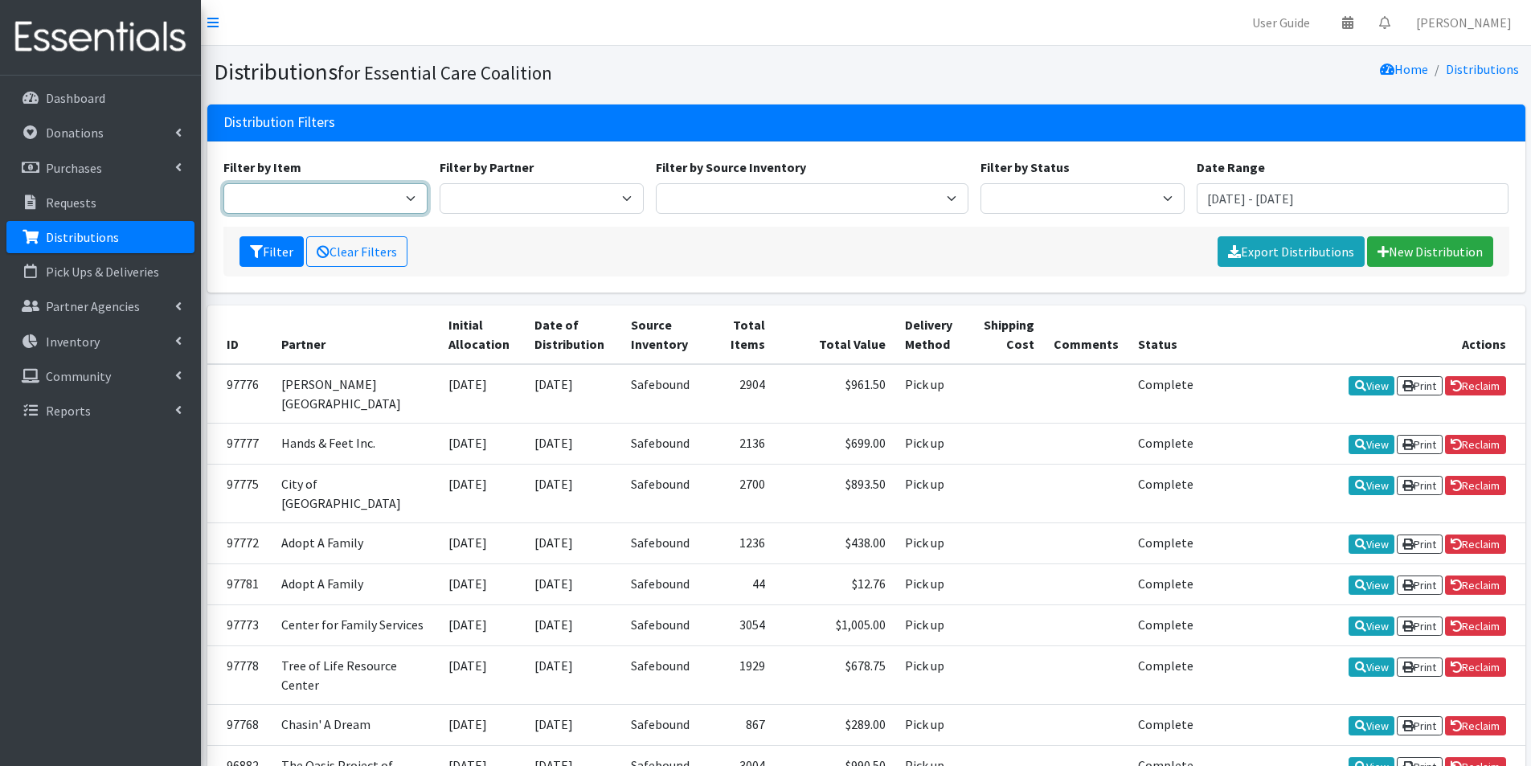
select select "2727"
click at [223, 183] on select "Adult Briefs (Large/X-Large) Adult Briefs (Medium/Large) Adult Briefs (Small/Me…" at bounding box center [325, 198] width 204 height 31
click at [269, 250] on button "Filter" at bounding box center [272, 251] width 64 height 31
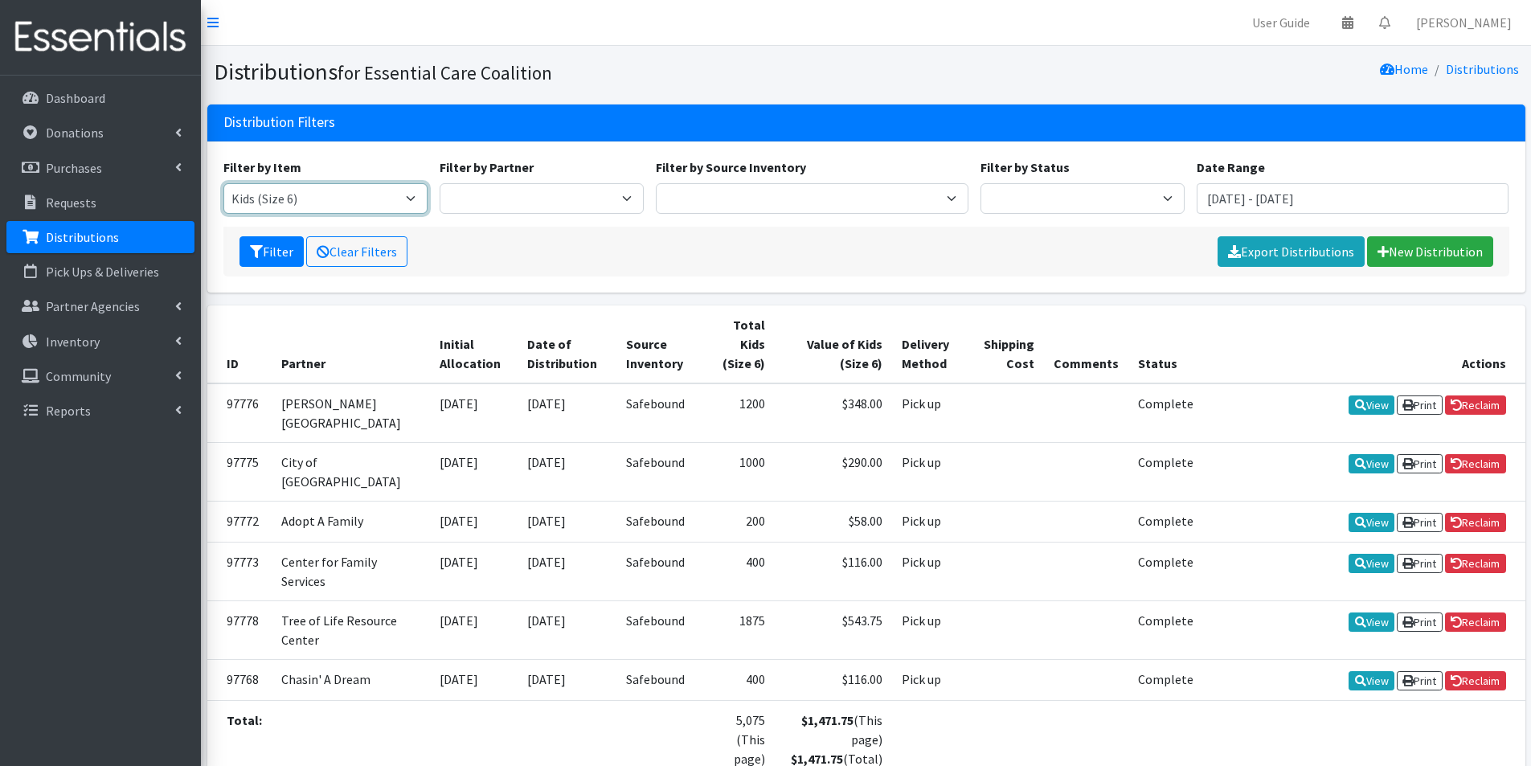
click at [409, 190] on select "Adult Briefs (Large/X-Large) Adult Briefs (Medium/Large) Adult Briefs (Small/Me…" at bounding box center [325, 198] width 204 height 31
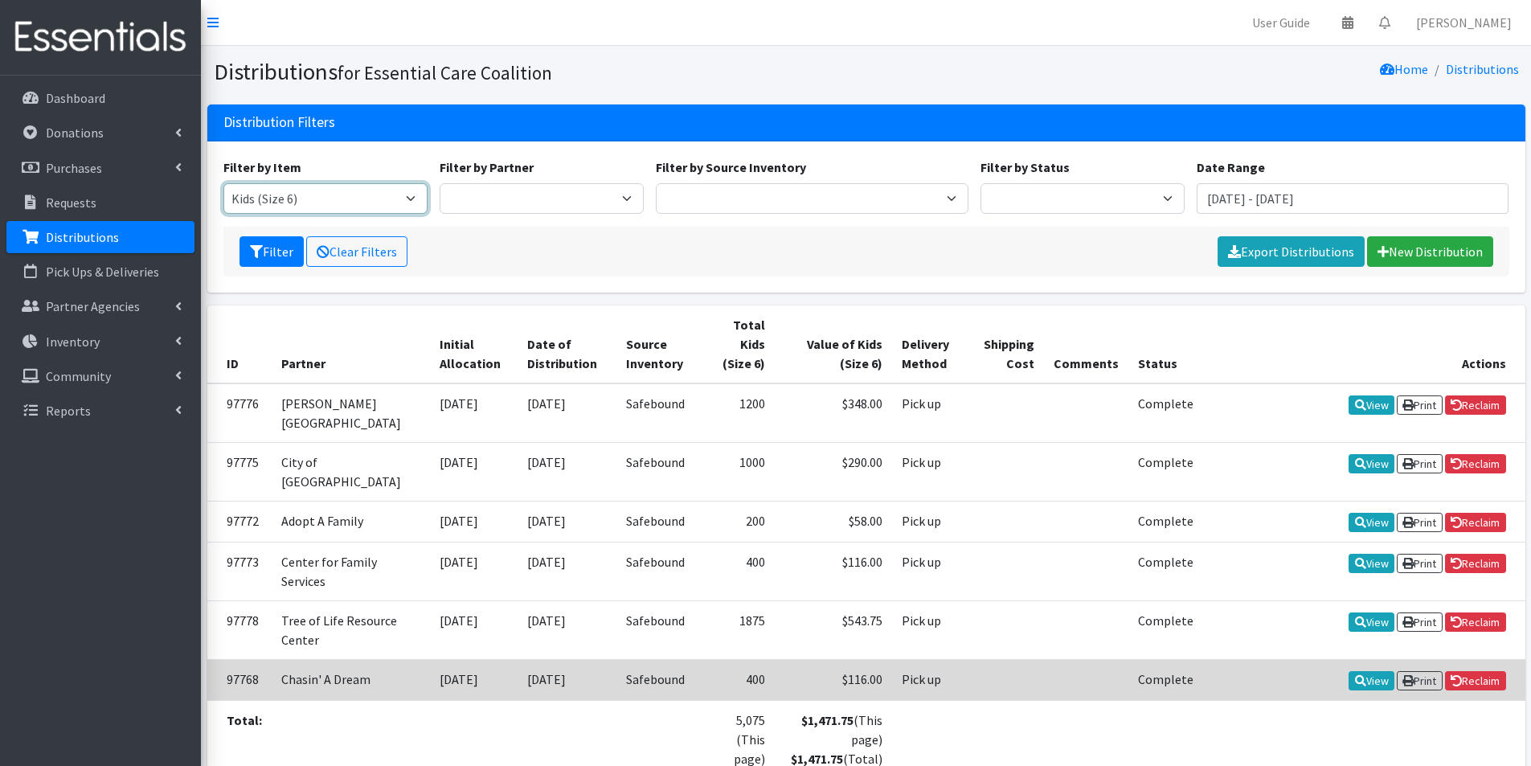
select select "2744"
click at [223, 183] on select "Adult Briefs (Large/X-Large) Adult Briefs (Medium/Large) Adult Briefs (Small/Me…" at bounding box center [325, 198] width 204 height 31
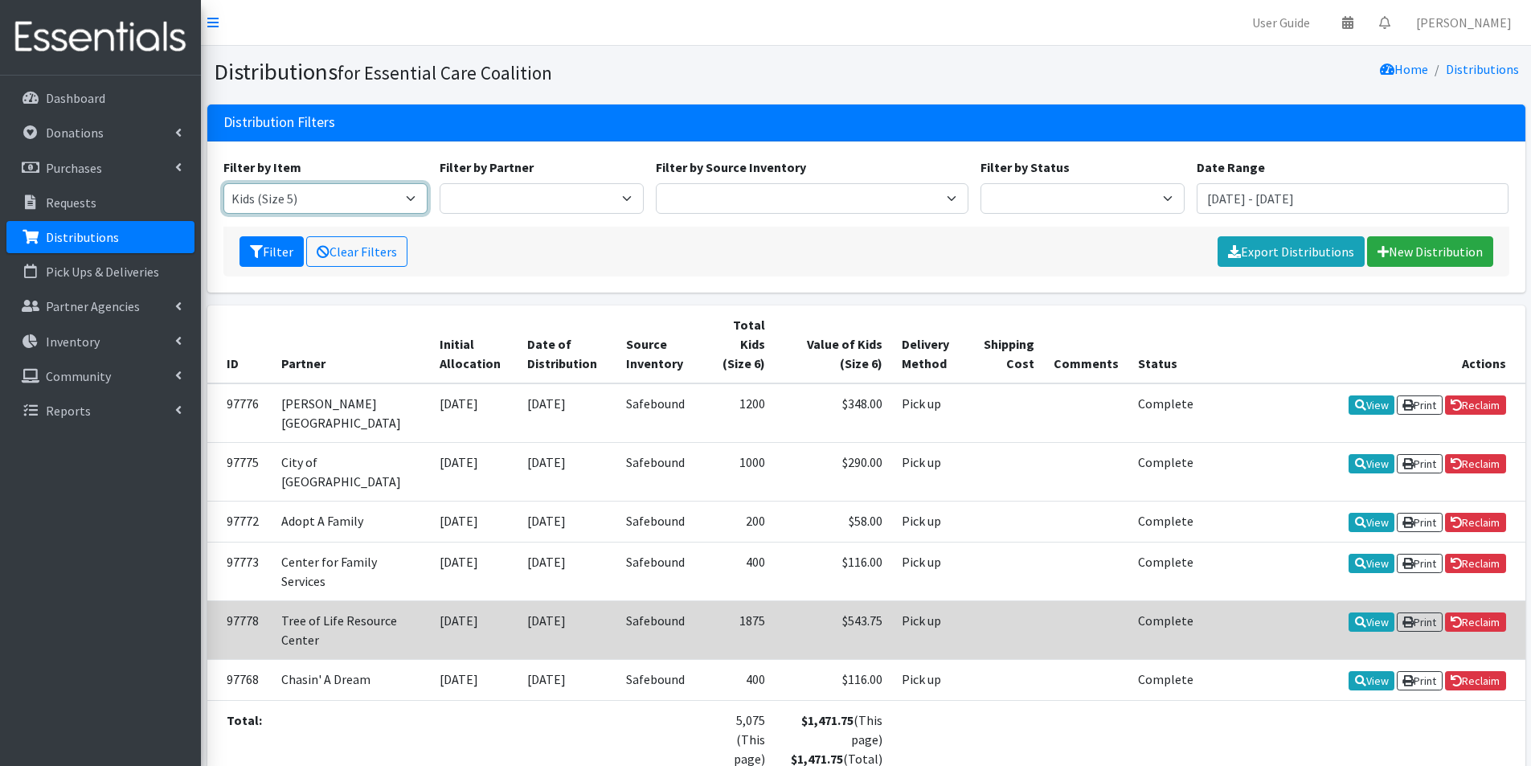
click at [223, 183] on select "Adult Briefs (Large/X-Large) Adult Briefs (Medium/Large) Adult Briefs (Small/Me…" at bounding box center [325, 198] width 204 height 31
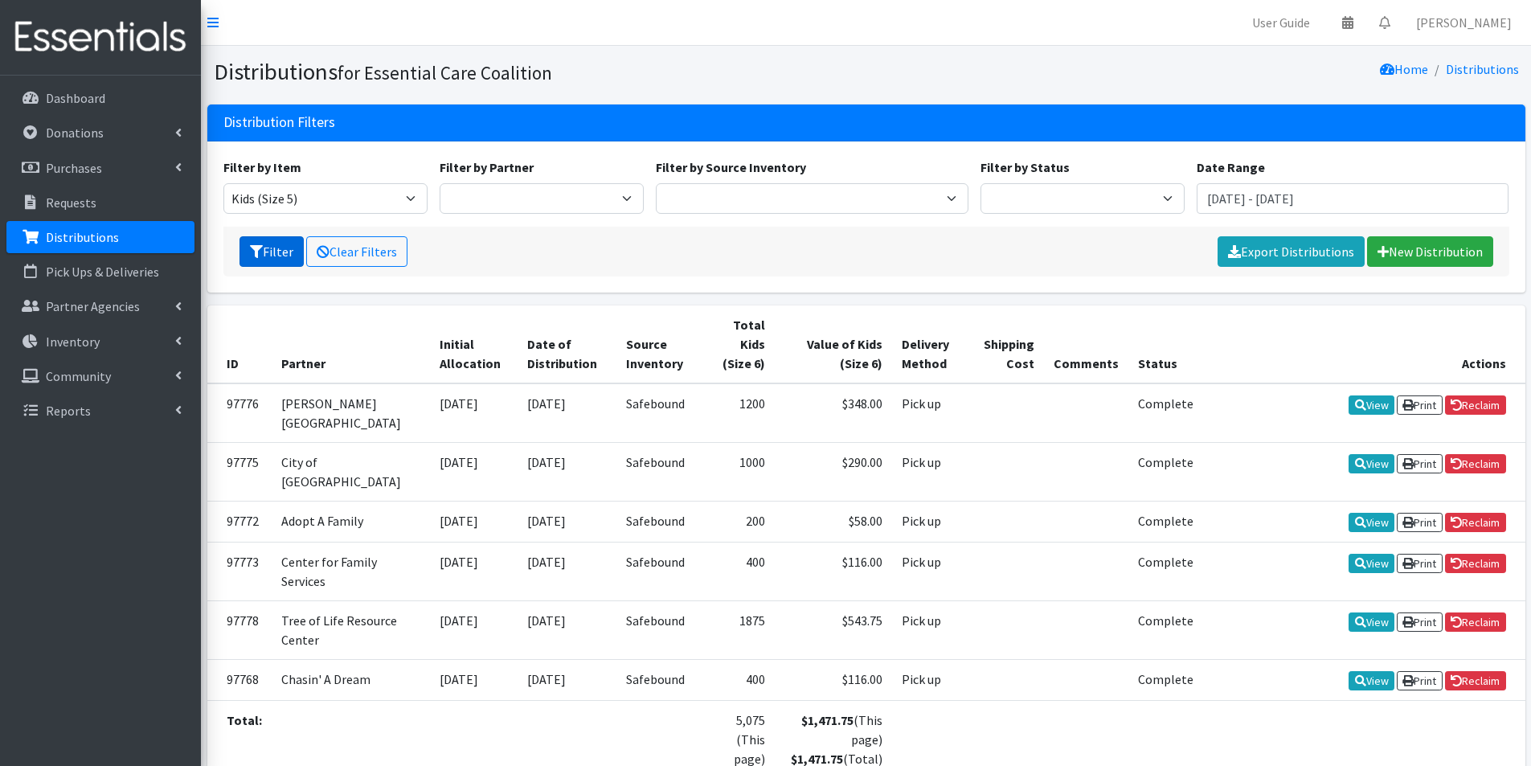
click at [267, 248] on button "Filter" at bounding box center [272, 251] width 64 height 31
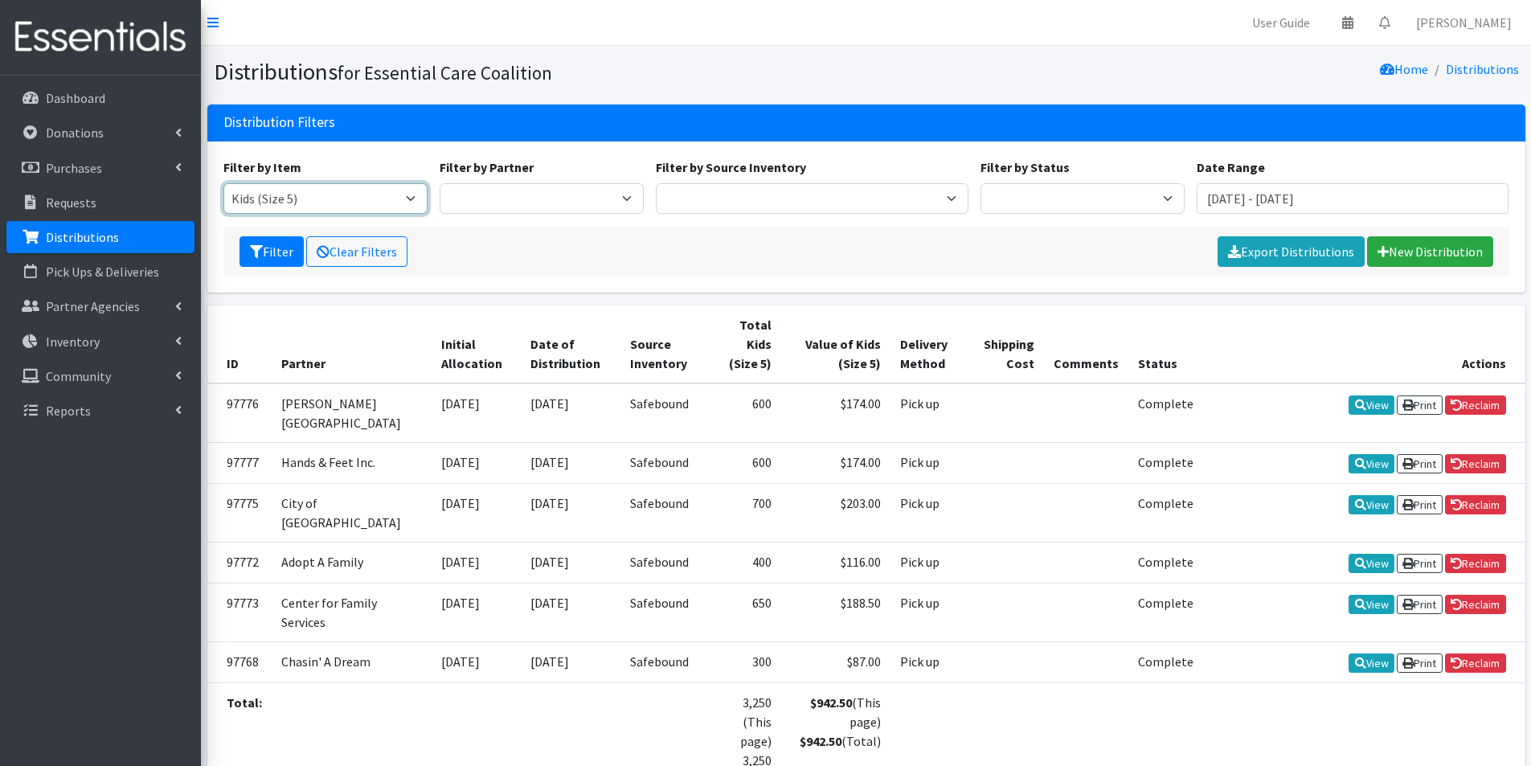
click at [411, 194] on select "Adult Briefs (Large/X-Large) Adult Briefs (Medium/Large) Adult Briefs (Small/Me…" at bounding box center [325, 198] width 204 height 31
select select "2756"
click at [223, 183] on select "Adult Briefs (Large/X-Large) Adult Briefs (Medium/Large) Adult Briefs (Small/Me…" at bounding box center [325, 198] width 204 height 31
click at [274, 259] on button "Filter" at bounding box center [272, 251] width 64 height 31
click at [418, 193] on select "Adult Briefs (Large/X-Large) Adult Briefs (Medium/Large) Adult Briefs (Small/Me…" at bounding box center [325, 198] width 204 height 31
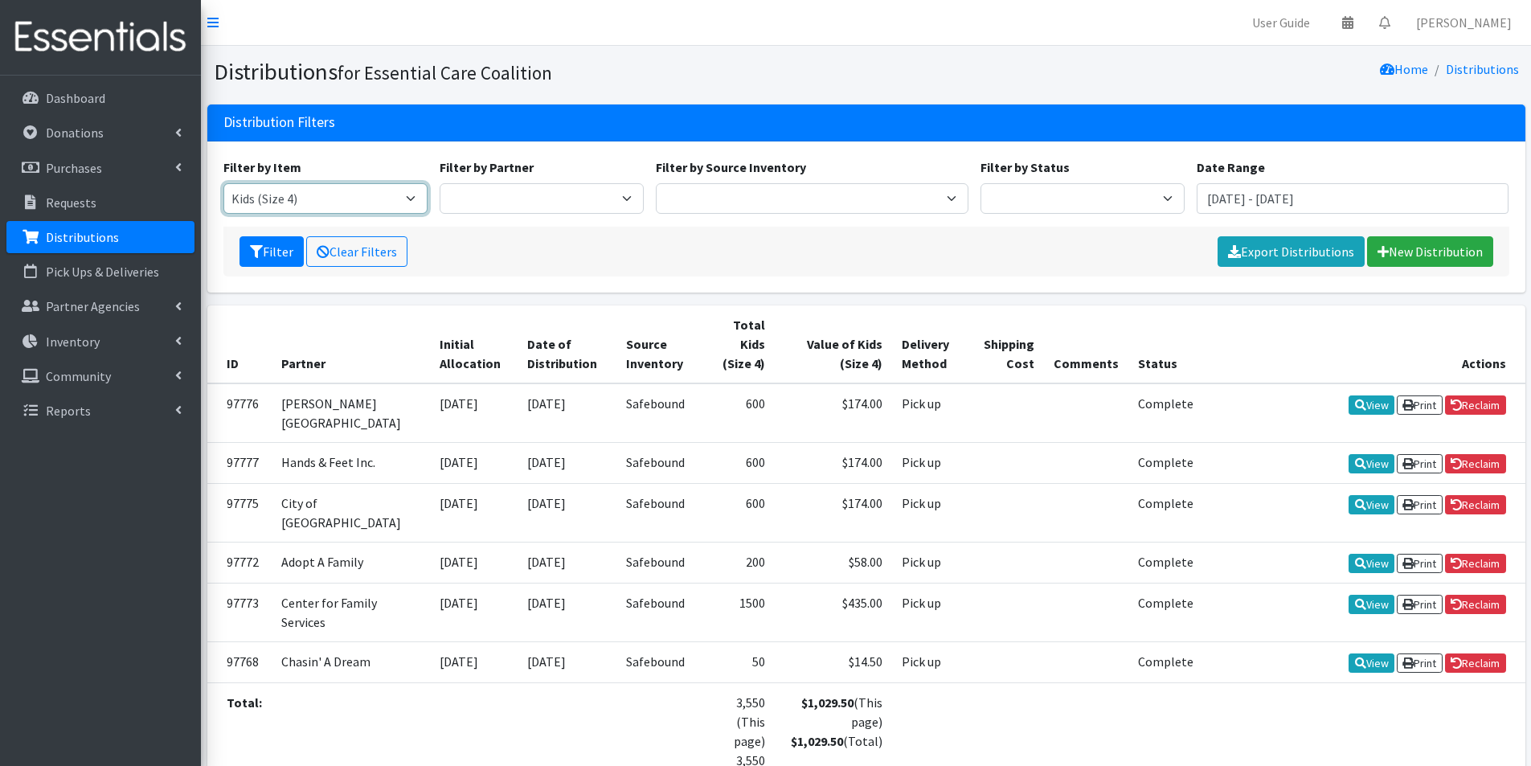
select select "2747"
click at [223, 183] on select "Adult Briefs (Large/X-Large) Adult Briefs (Medium/Large) Adult Briefs (Small/Me…" at bounding box center [325, 198] width 204 height 31
click at [278, 248] on button "Filter" at bounding box center [272, 251] width 64 height 31
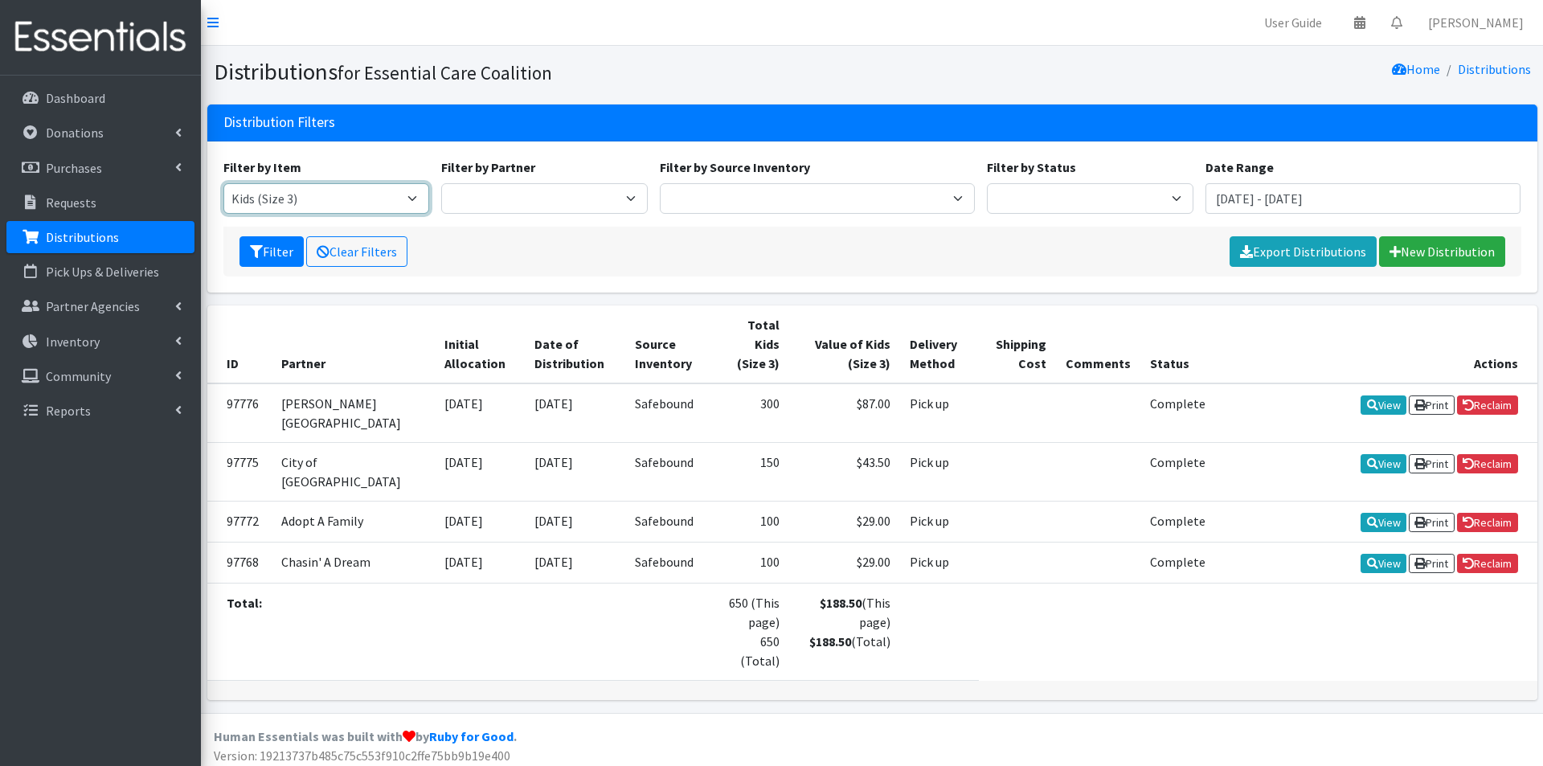
click at [414, 199] on select "Adult Briefs (Large/X-Large) Adult Briefs (Medium/Large) Adult Briefs (Small/Me…" at bounding box center [326, 198] width 207 height 31
select select "2724"
click at [223, 183] on select "Adult Briefs (Large/X-Large) Adult Briefs (Medium/Large) Adult Briefs (Small/Me…" at bounding box center [326, 198] width 207 height 31
click at [276, 258] on button "Filter" at bounding box center [272, 251] width 64 height 31
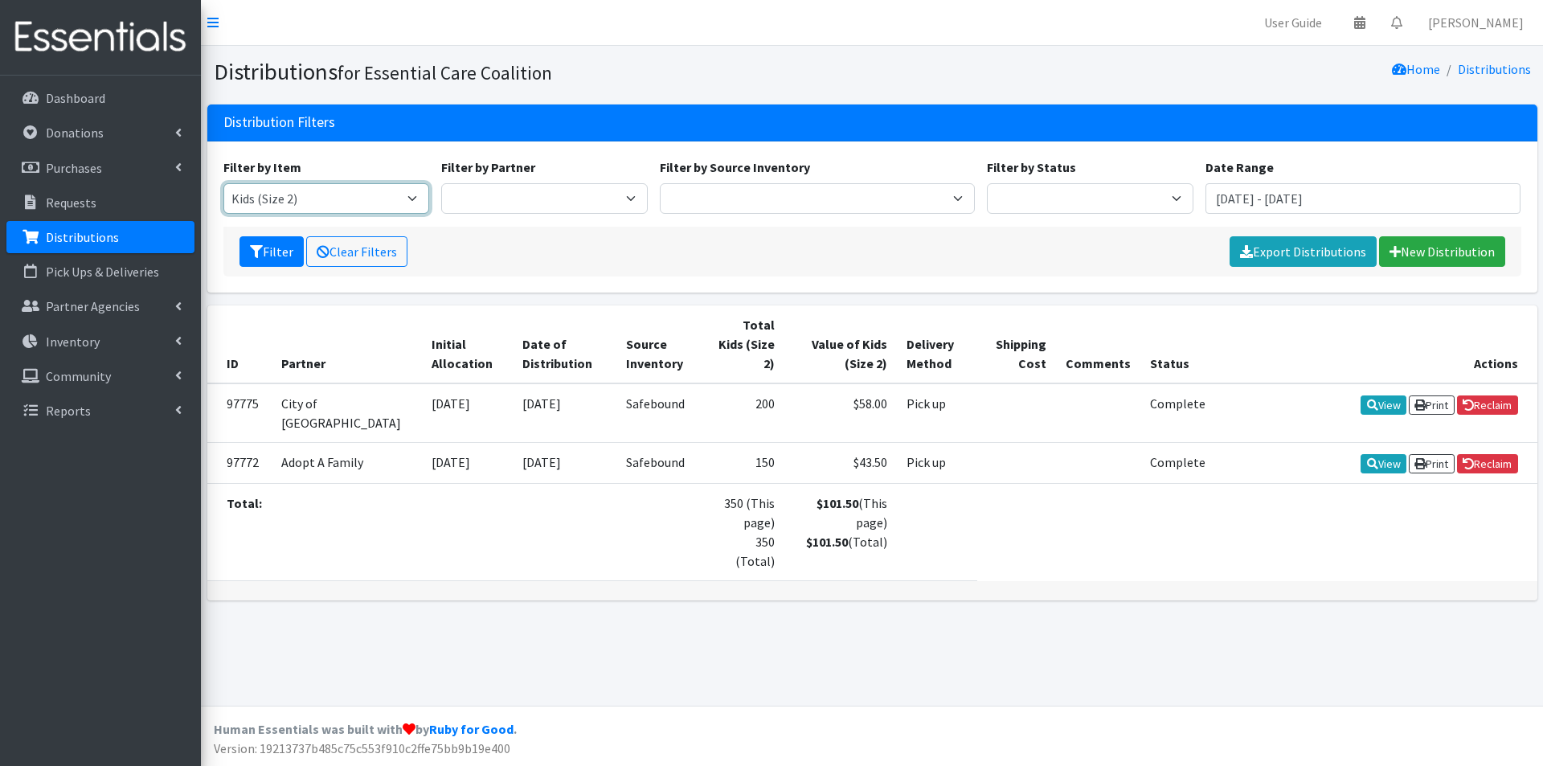
click at [363, 203] on select "Adult Briefs (Large/X-Large) Adult Briefs (Medium/Large) Adult Briefs (Small/Me…" at bounding box center [326, 198] width 207 height 31
select select "2760"
click at [223, 183] on select "Adult Briefs (Large/X-Large) Adult Briefs (Medium/Large) Adult Briefs (Small/Me…" at bounding box center [326, 198] width 207 height 31
click at [284, 252] on button "Filter" at bounding box center [272, 251] width 64 height 31
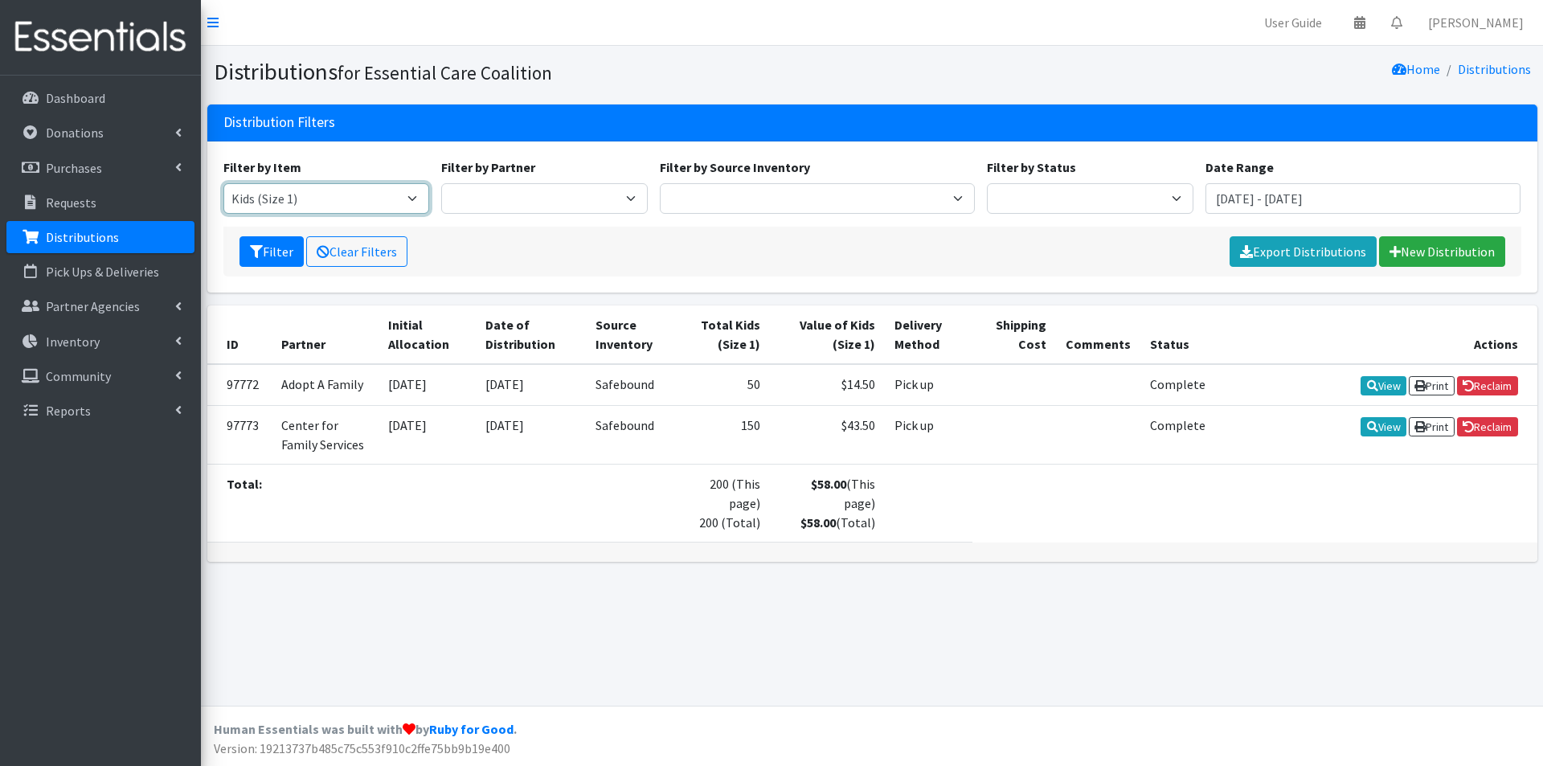
click at [318, 205] on select "Adult Briefs (Large/X-Large) Adult Briefs (Medium/Large) Adult Briefs (Small/Me…" at bounding box center [326, 198] width 207 height 31
select select "2762"
click at [223, 183] on select "Adult Briefs (Large/X-Large) Adult Briefs (Medium/Large) Adult Briefs (Small/Me…" at bounding box center [326, 198] width 207 height 31
click at [289, 256] on button "Filter" at bounding box center [272, 251] width 64 height 31
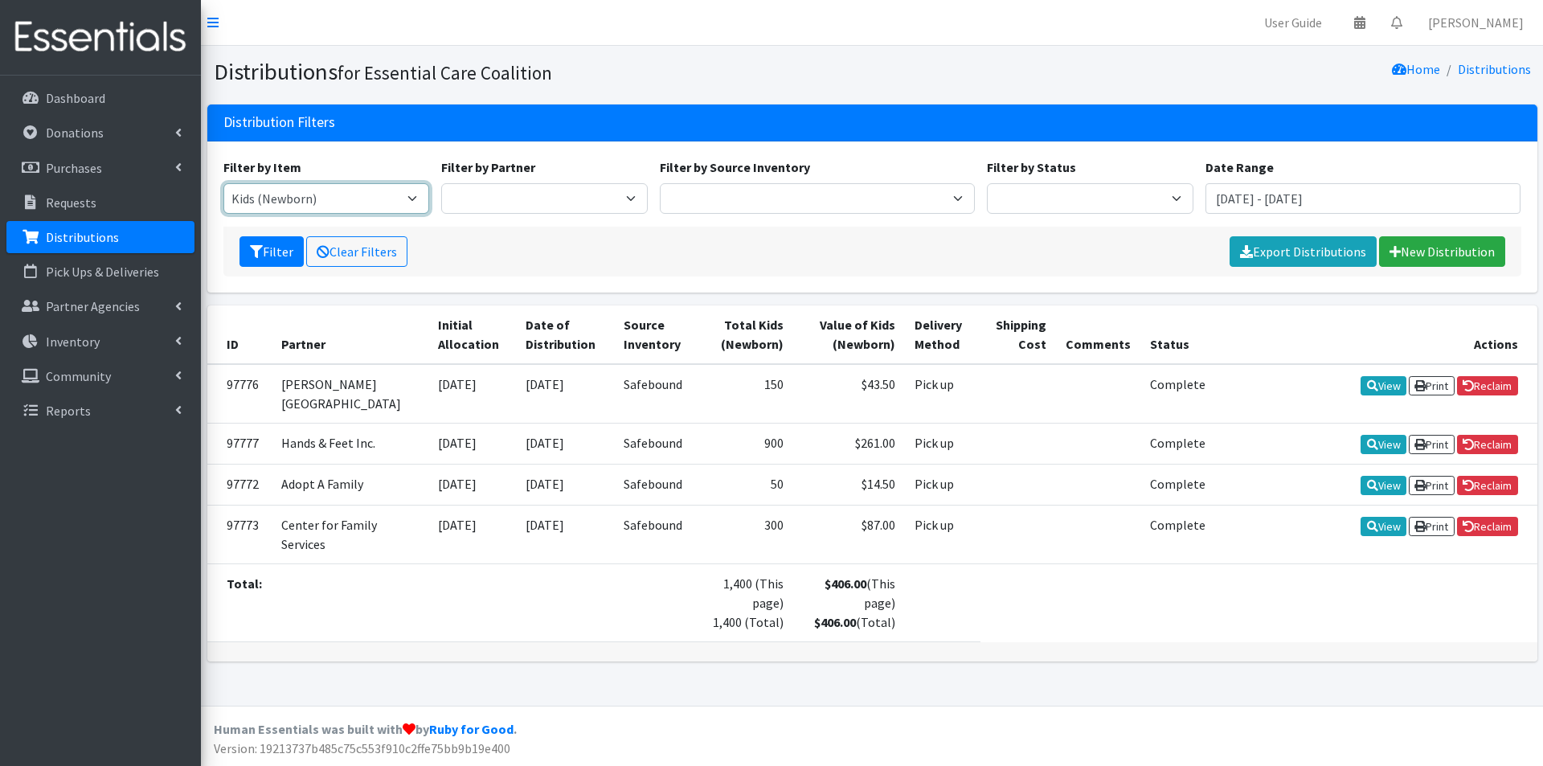
click at [398, 193] on select "Adult Briefs (Large/X-Large) Adult Briefs (Medium/Large) Adult Briefs (Small/Me…" at bounding box center [326, 198] width 207 height 31
select select "2742"
click at [223, 183] on select "Adult Briefs (Large/X-Large) Adult Briefs (Medium/Large) Adult Briefs (Small/Me…" at bounding box center [326, 198] width 207 height 31
click at [247, 256] on button "Filter" at bounding box center [272, 251] width 64 height 31
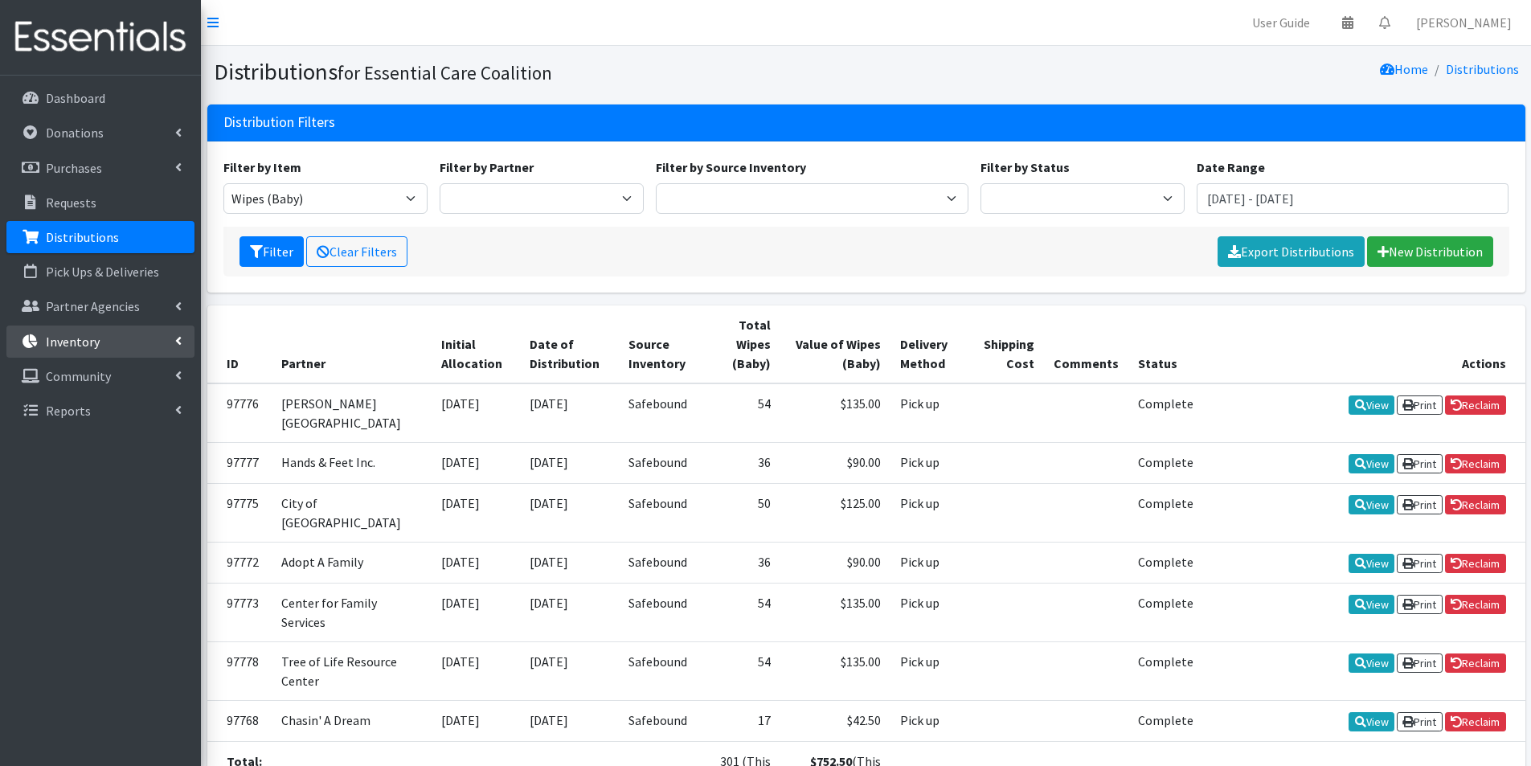
click at [39, 333] on link "Inventory" at bounding box center [100, 342] width 188 height 32
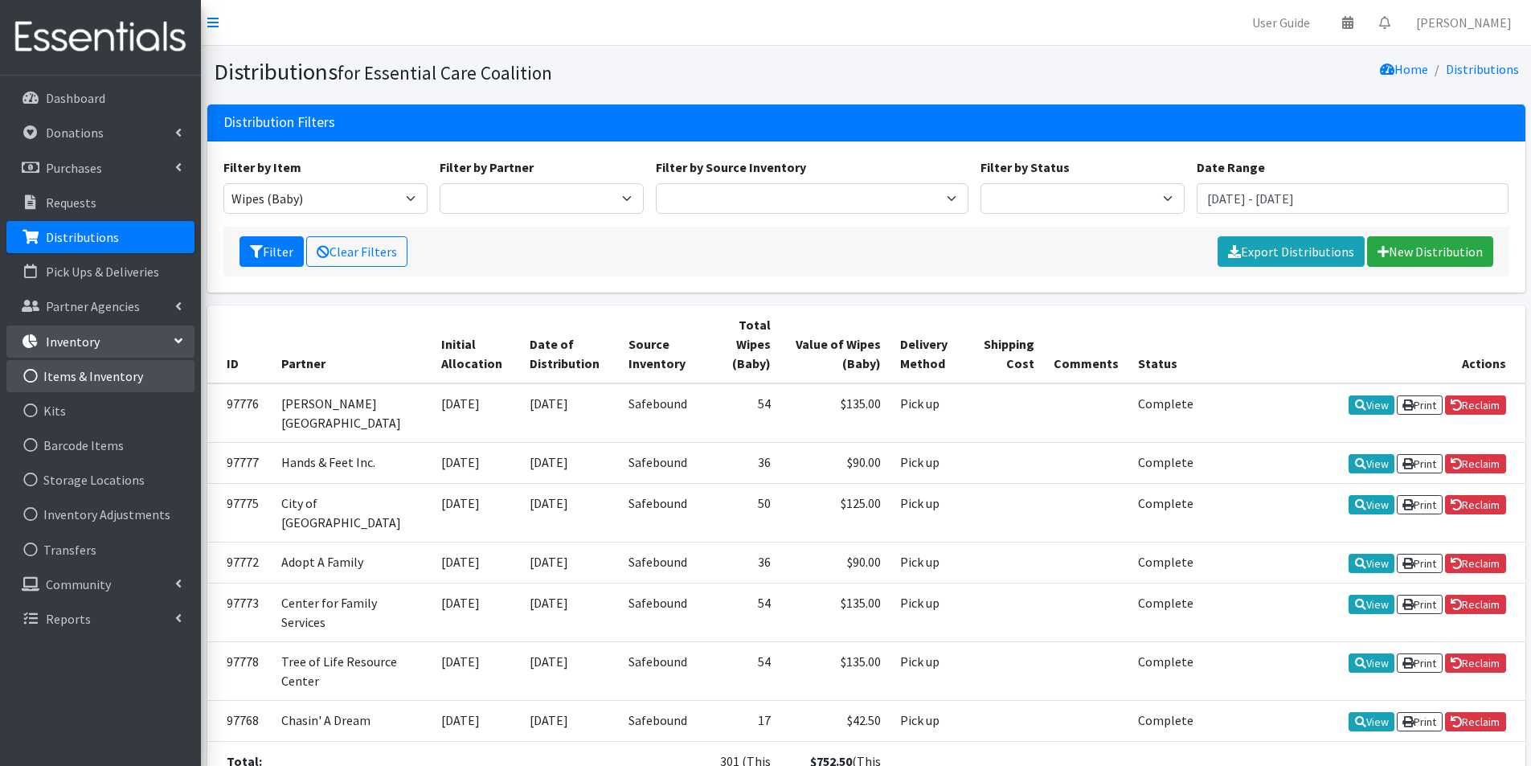
click at [80, 368] on link "Items & Inventory" at bounding box center [100, 376] width 188 height 32
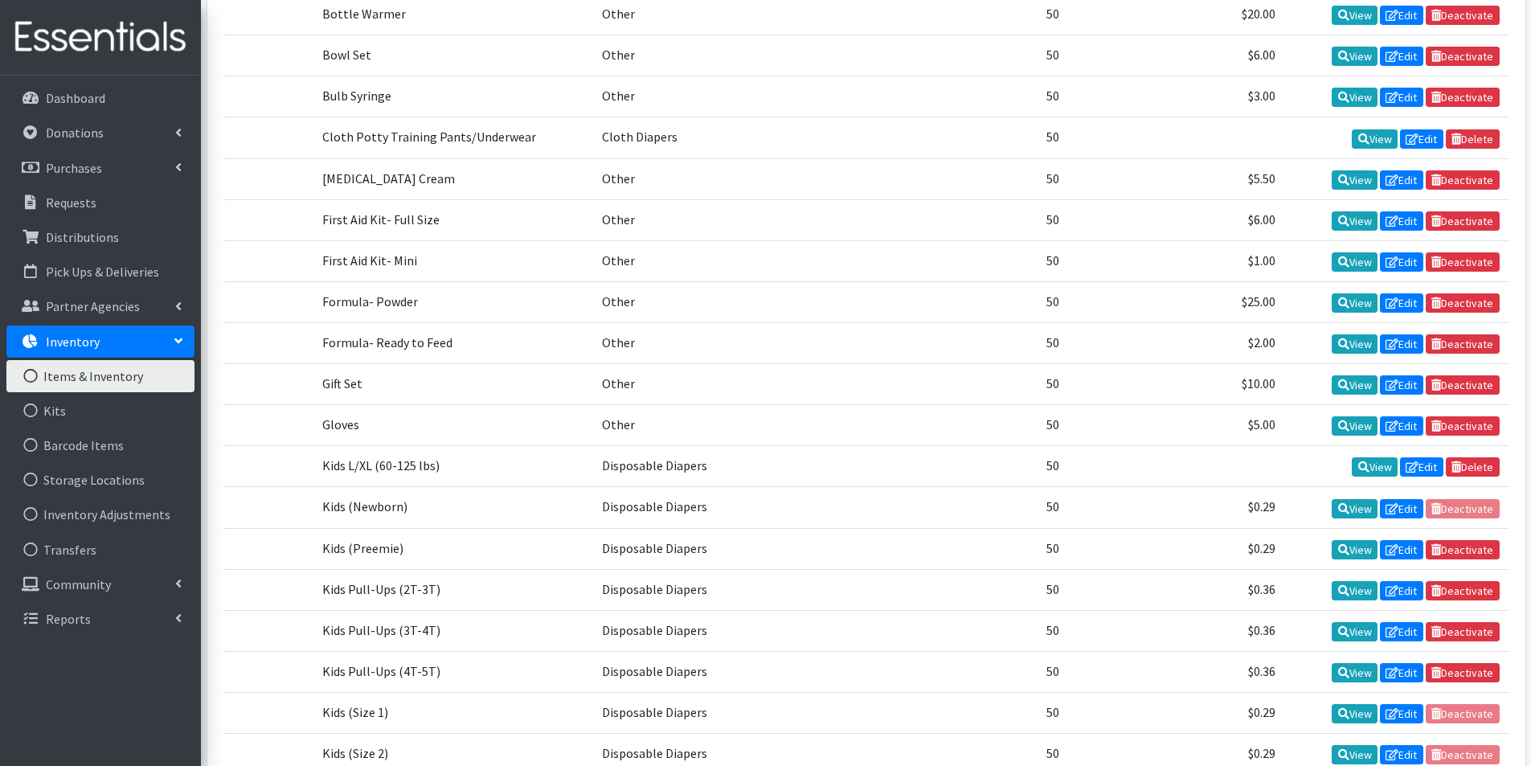
scroll to position [1045, 0]
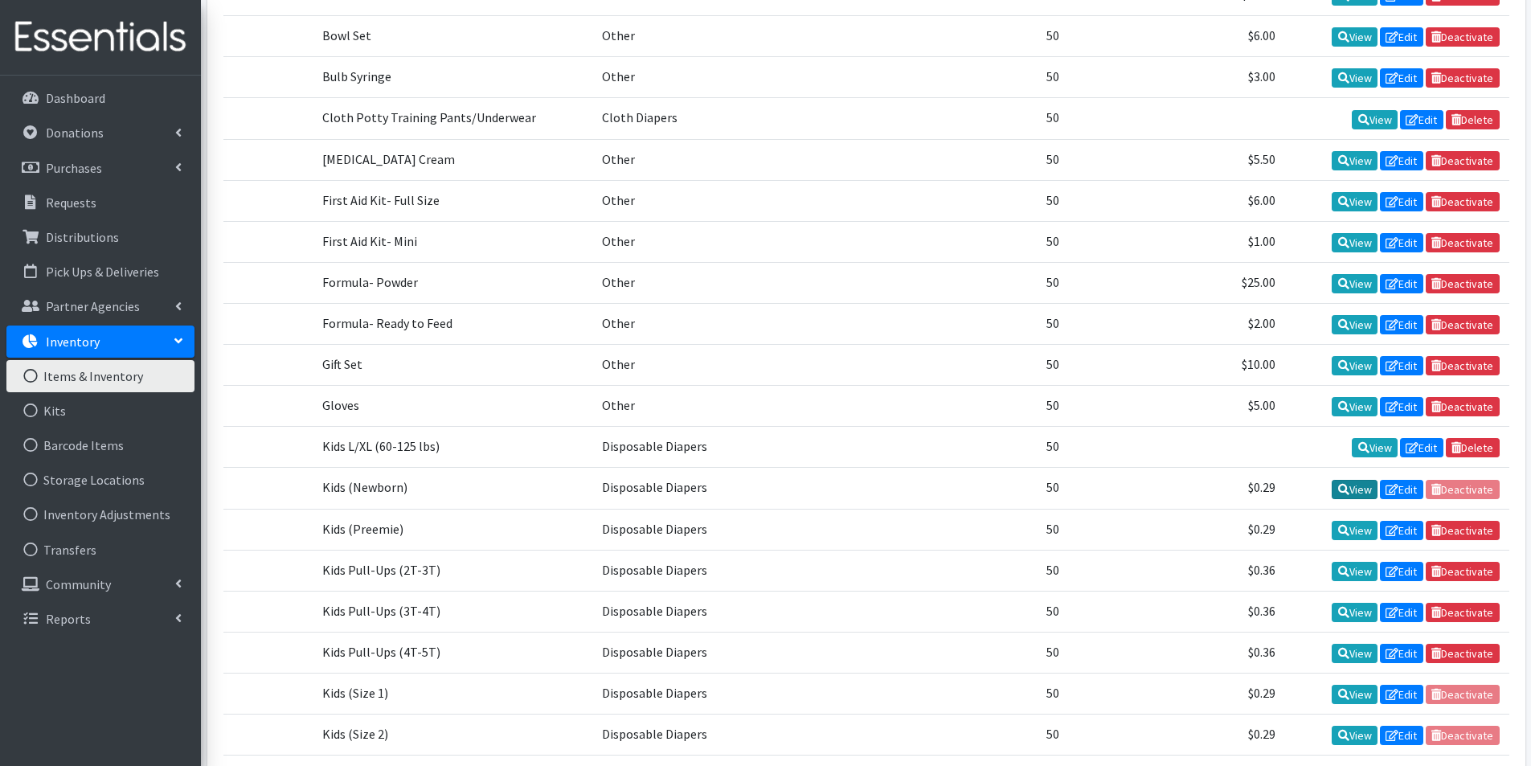
click at [1338, 490] on icon at bounding box center [1343, 489] width 11 height 11
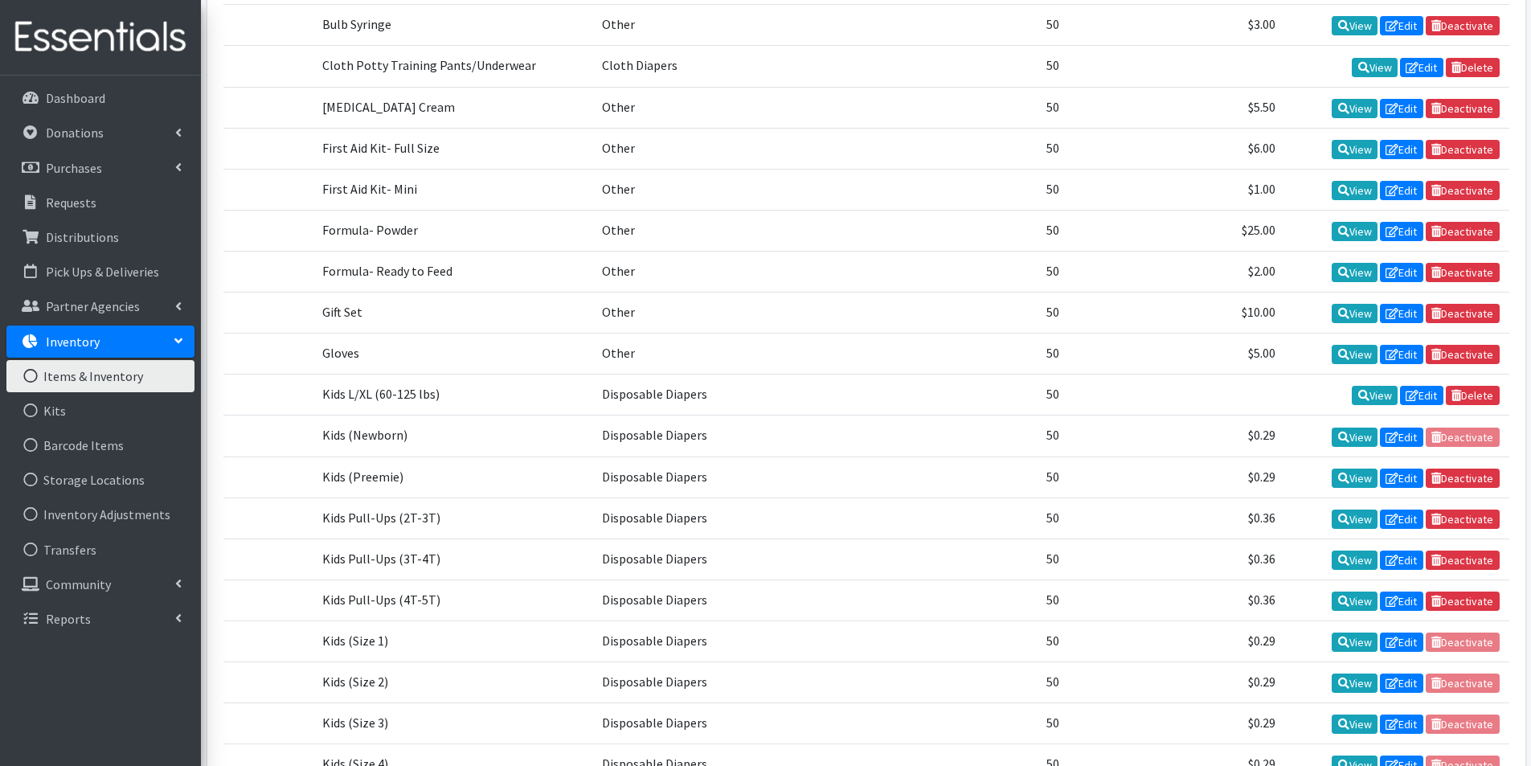
scroll to position [1125, 0]
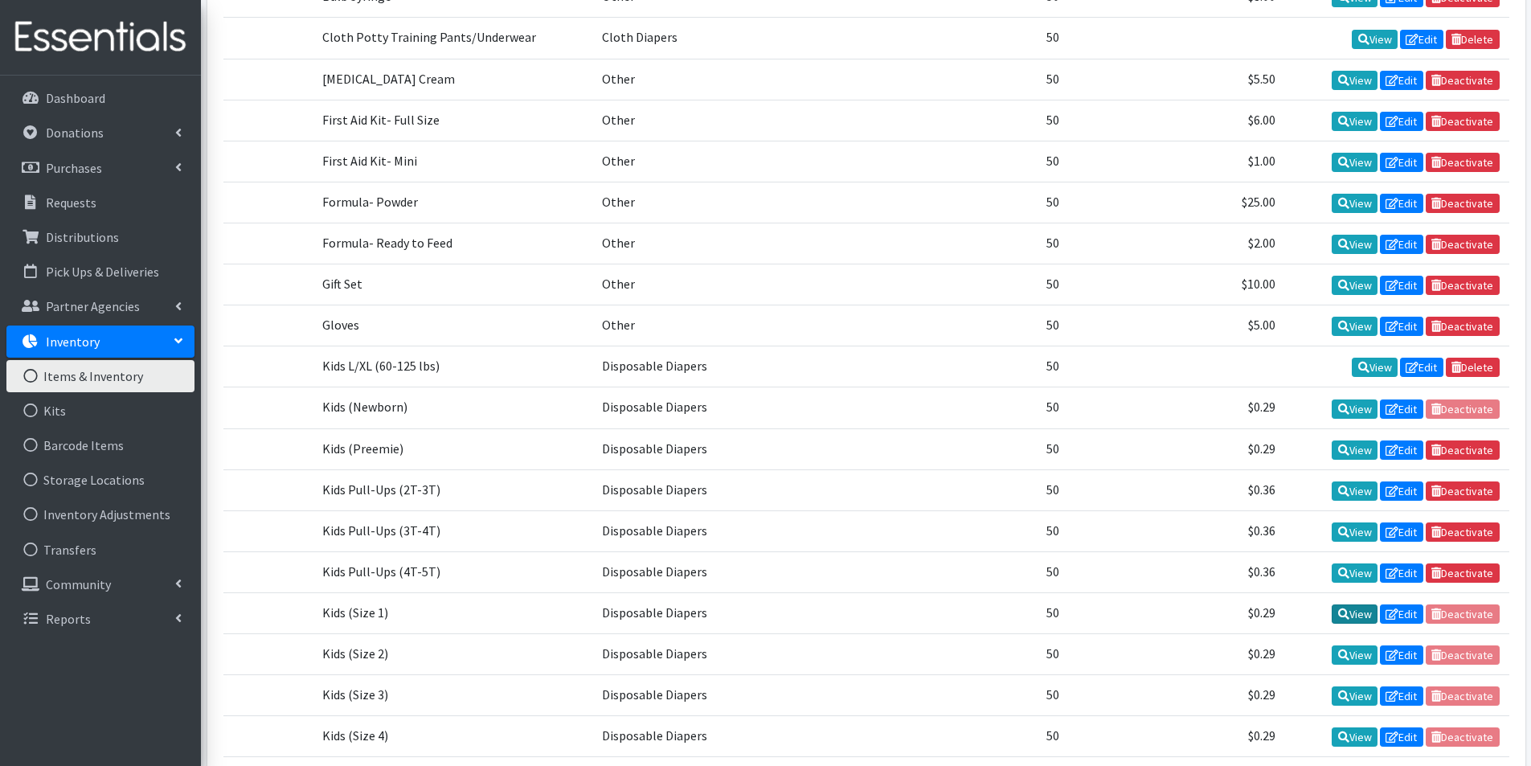
click at [1345, 613] on link "View" at bounding box center [1355, 613] width 46 height 19
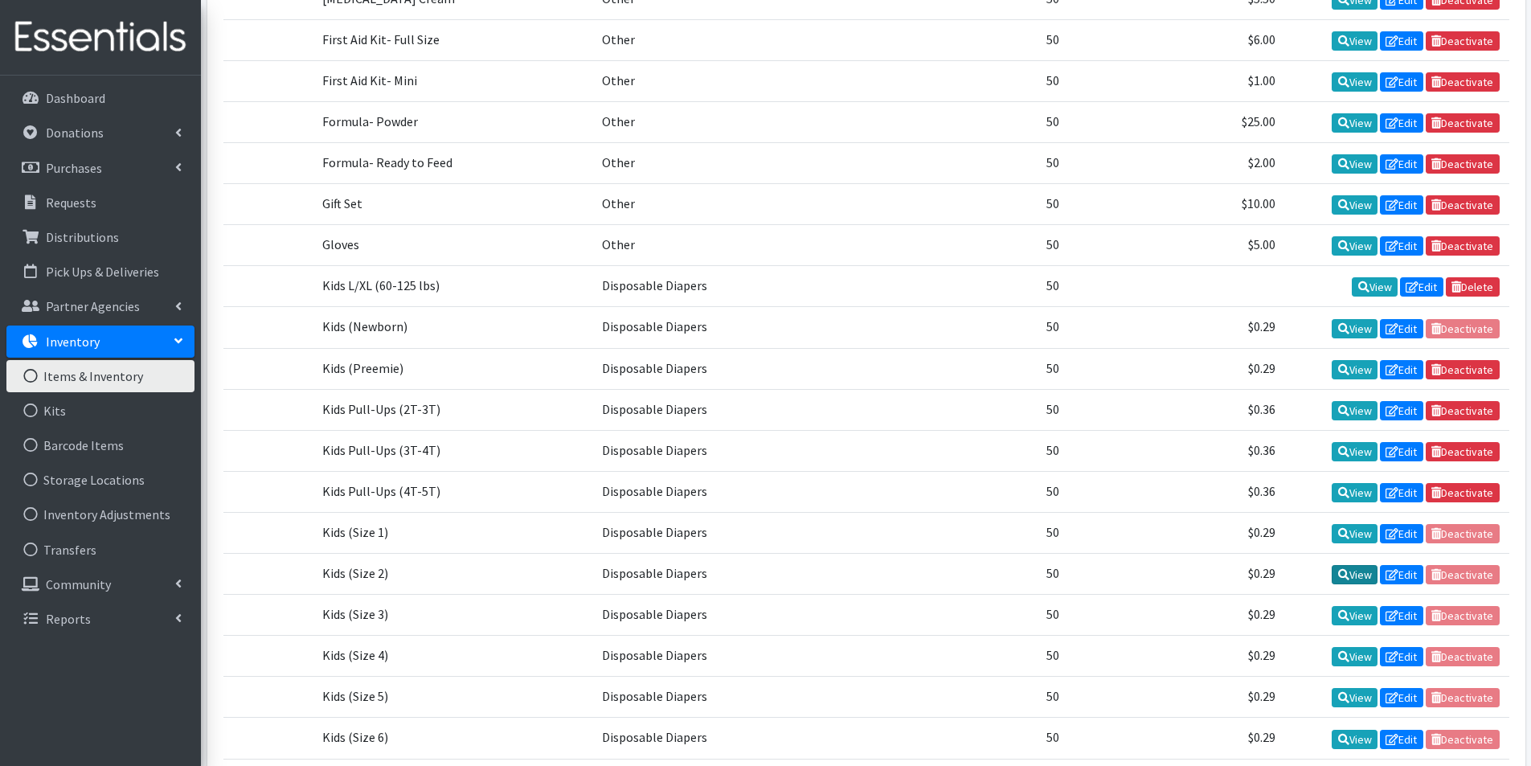
click at [1365, 570] on link "View" at bounding box center [1355, 574] width 46 height 19
click at [1362, 613] on link "View" at bounding box center [1355, 615] width 46 height 19
click at [1344, 656] on icon at bounding box center [1343, 656] width 11 height 11
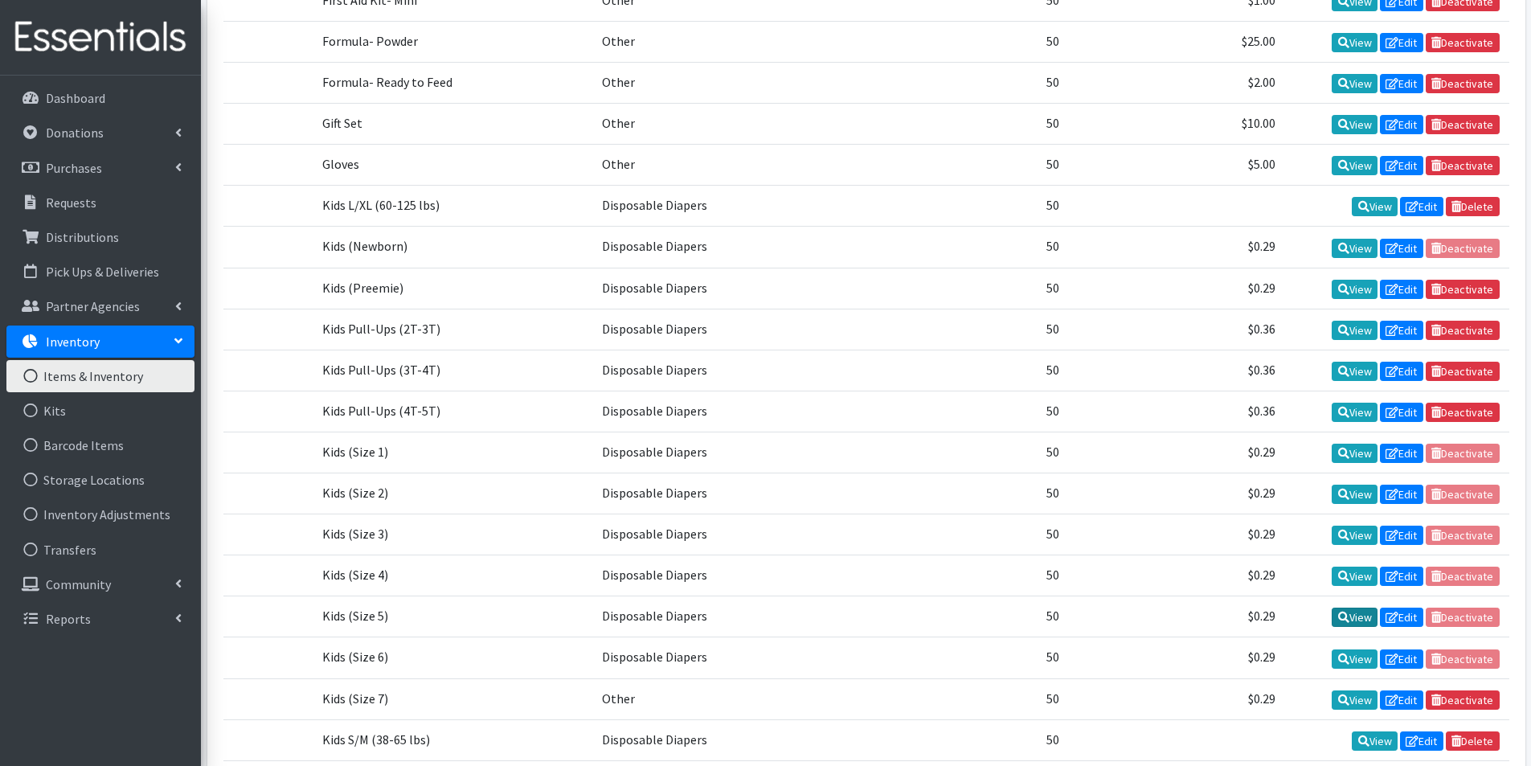
click at [1360, 617] on link "View" at bounding box center [1355, 617] width 46 height 19
click at [1343, 666] on link "View" at bounding box center [1355, 658] width 46 height 19
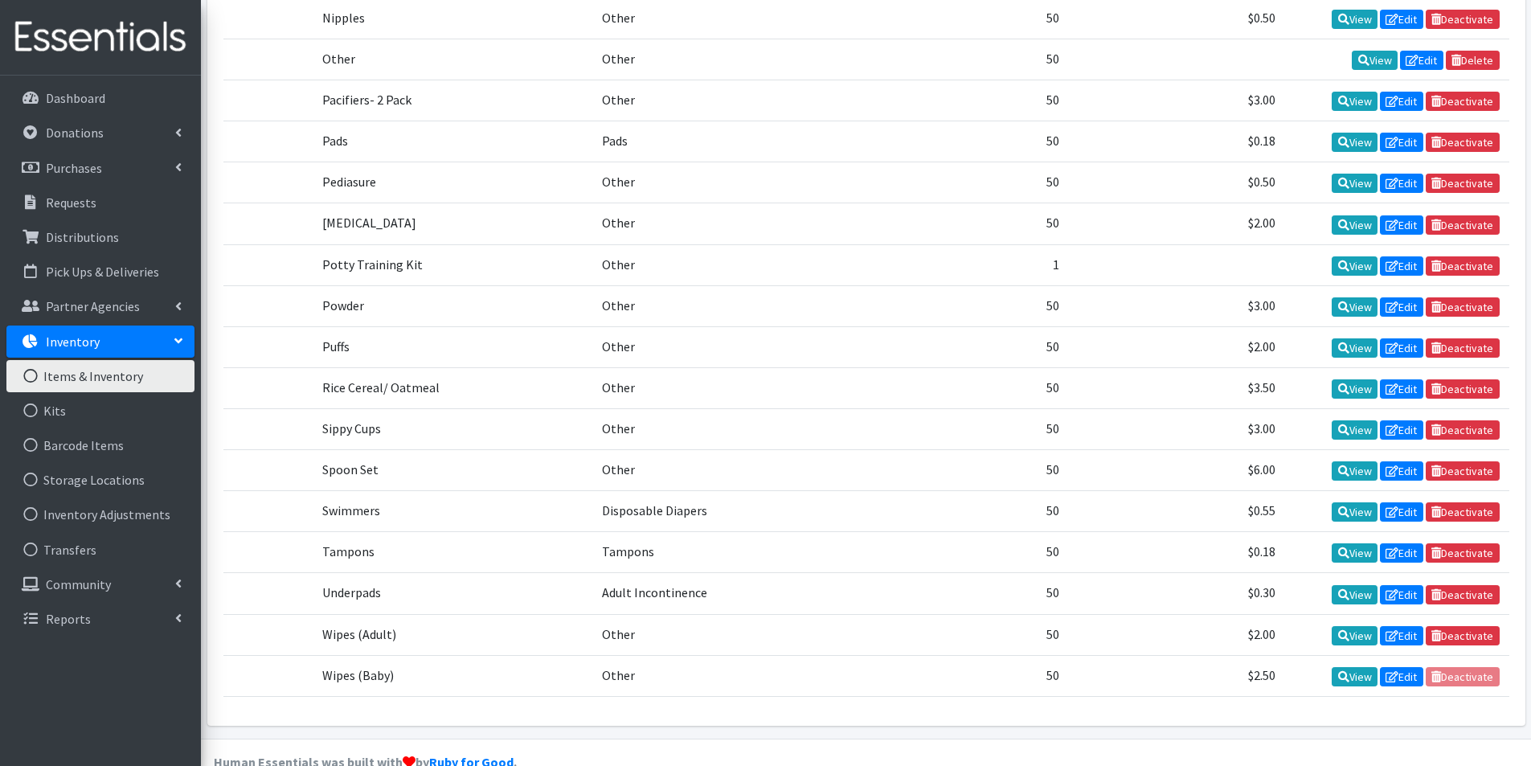
scroll to position [2123, 0]
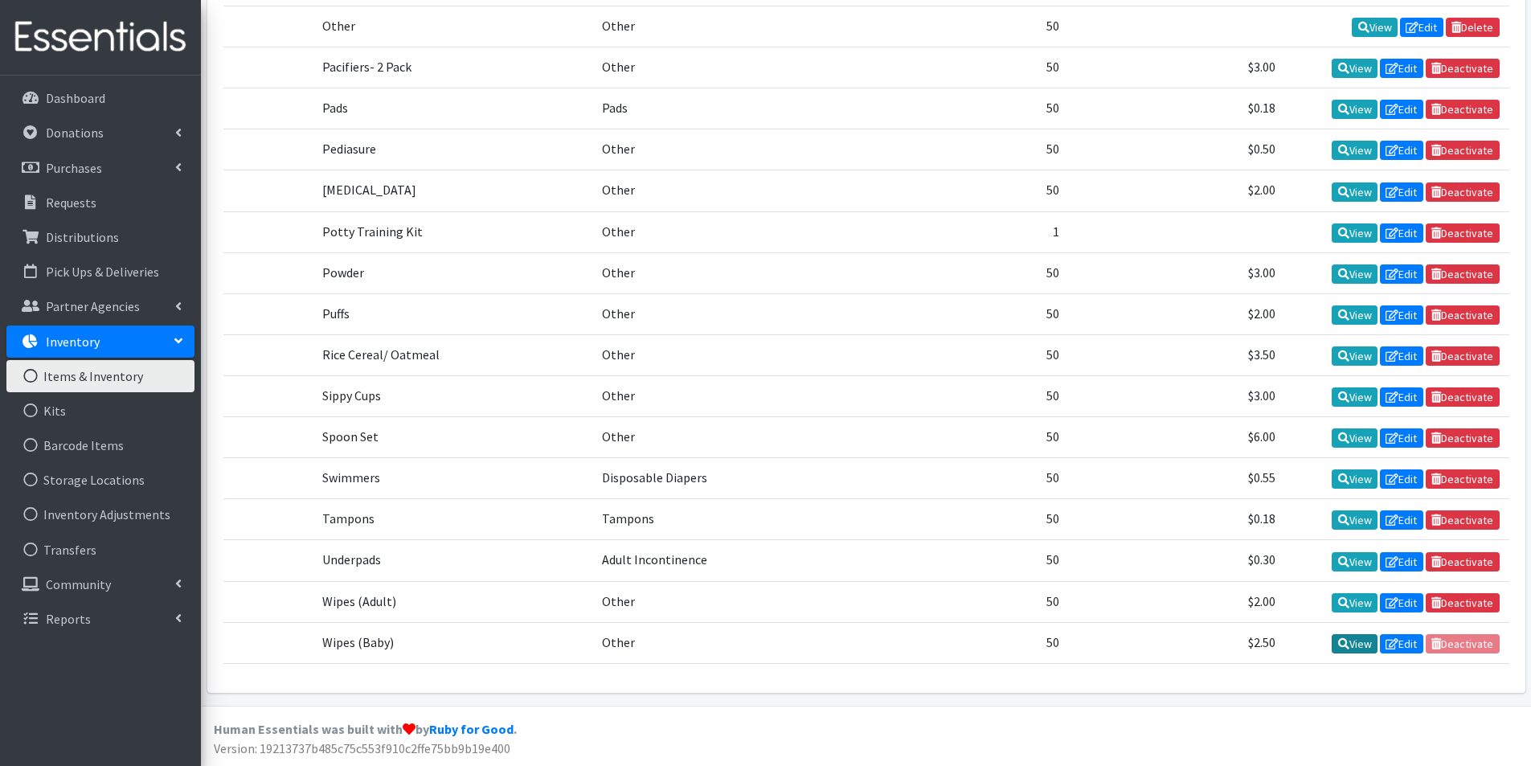
click at [1332, 646] on link "View" at bounding box center [1355, 643] width 46 height 19
